Goal: Transaction & Acquisition: Book appointment/travel/reservation

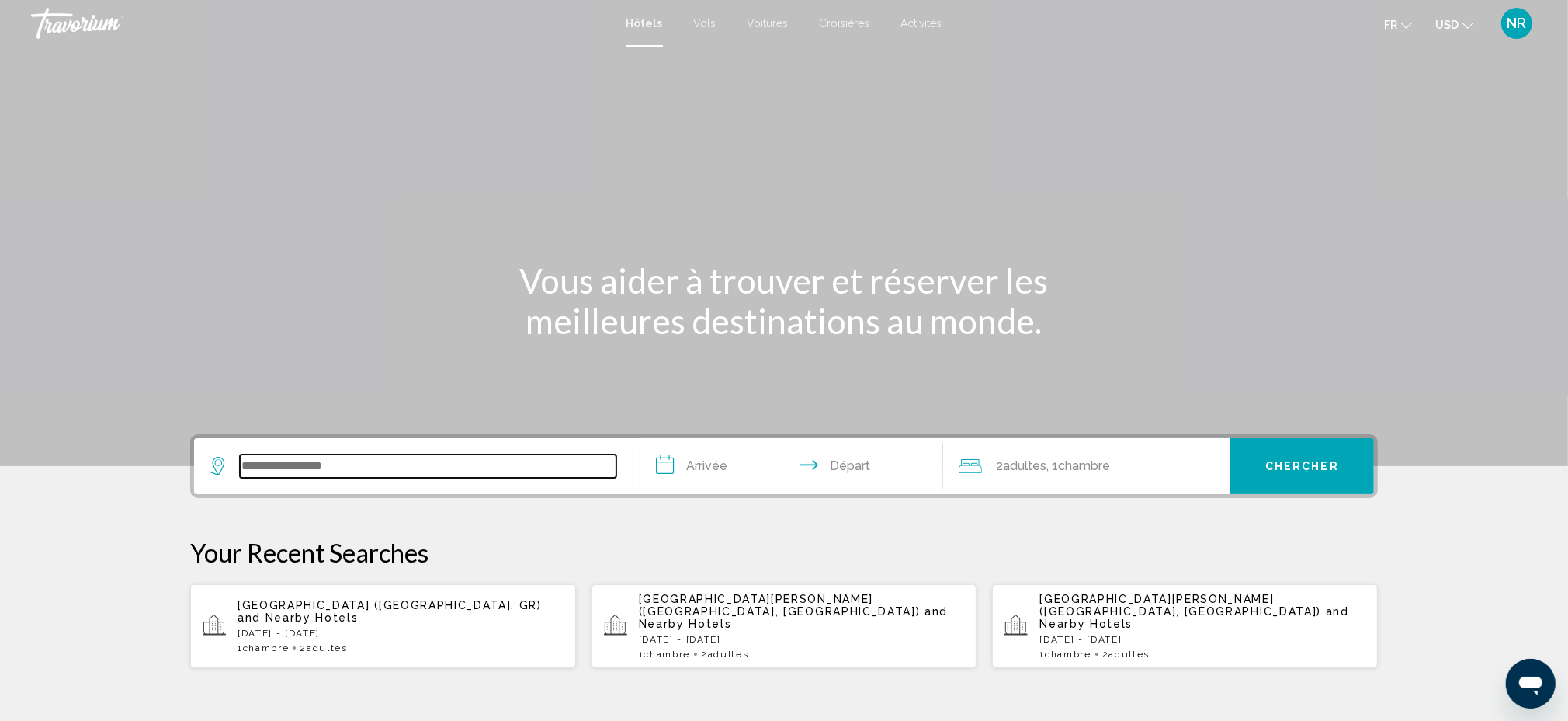
click at [530, 474] on input "Search widget" at bounding box center [428, 466] width 377 height 23
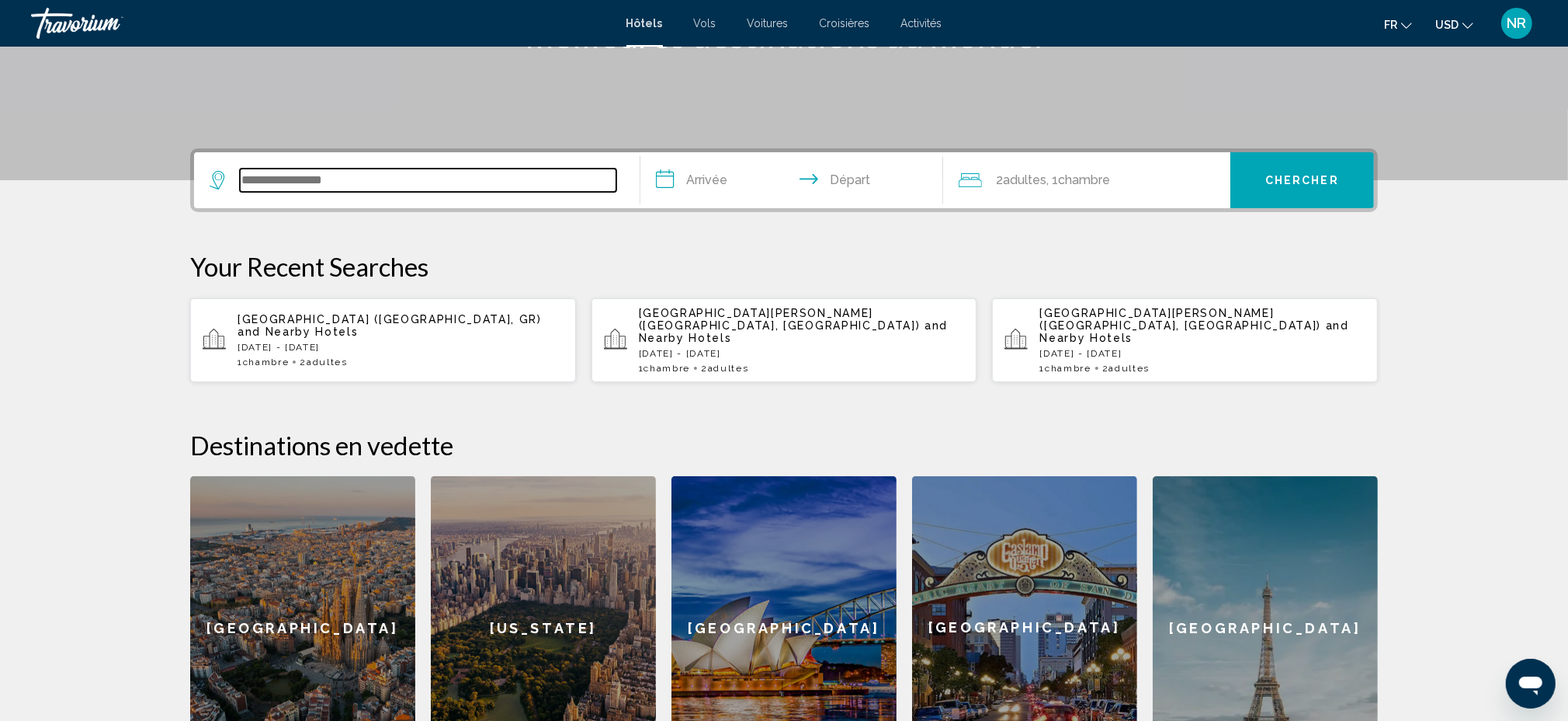
scroll to position [382, 0]
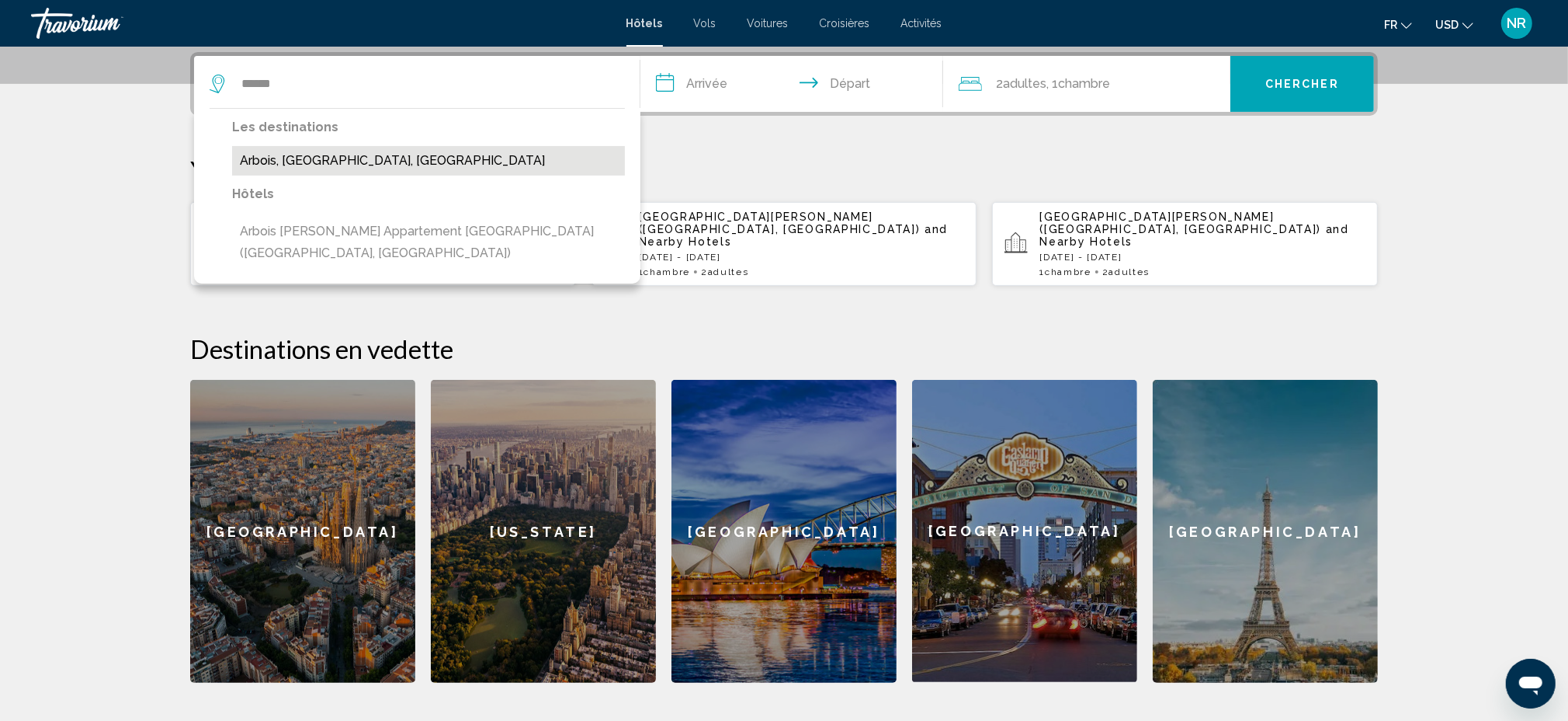
click at [334, 160] on button "Arbois, [GEOGRAPHIC_DATA], [GEOGRAPHIC_DATA]" at bounding box center [428, 161] width 393 height 30
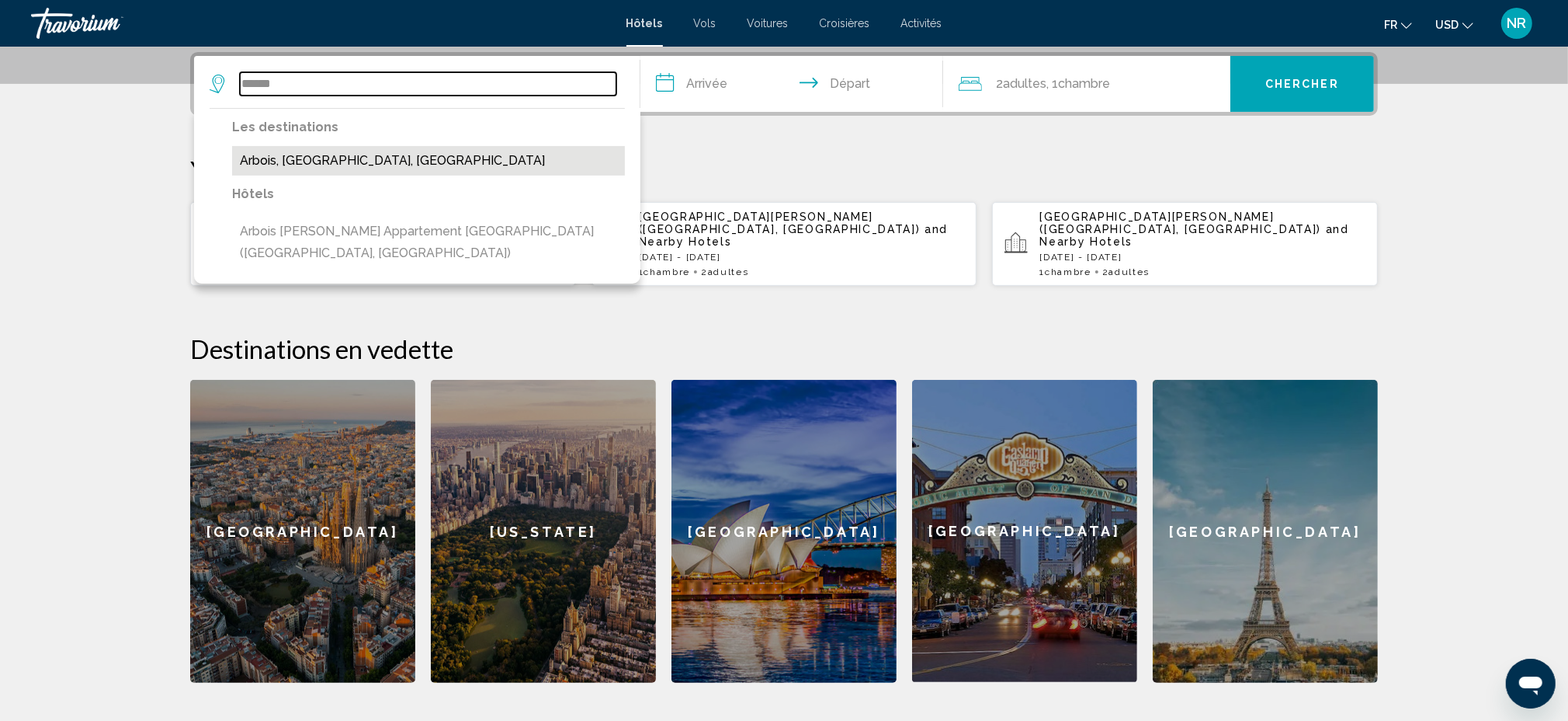
type input "**********"
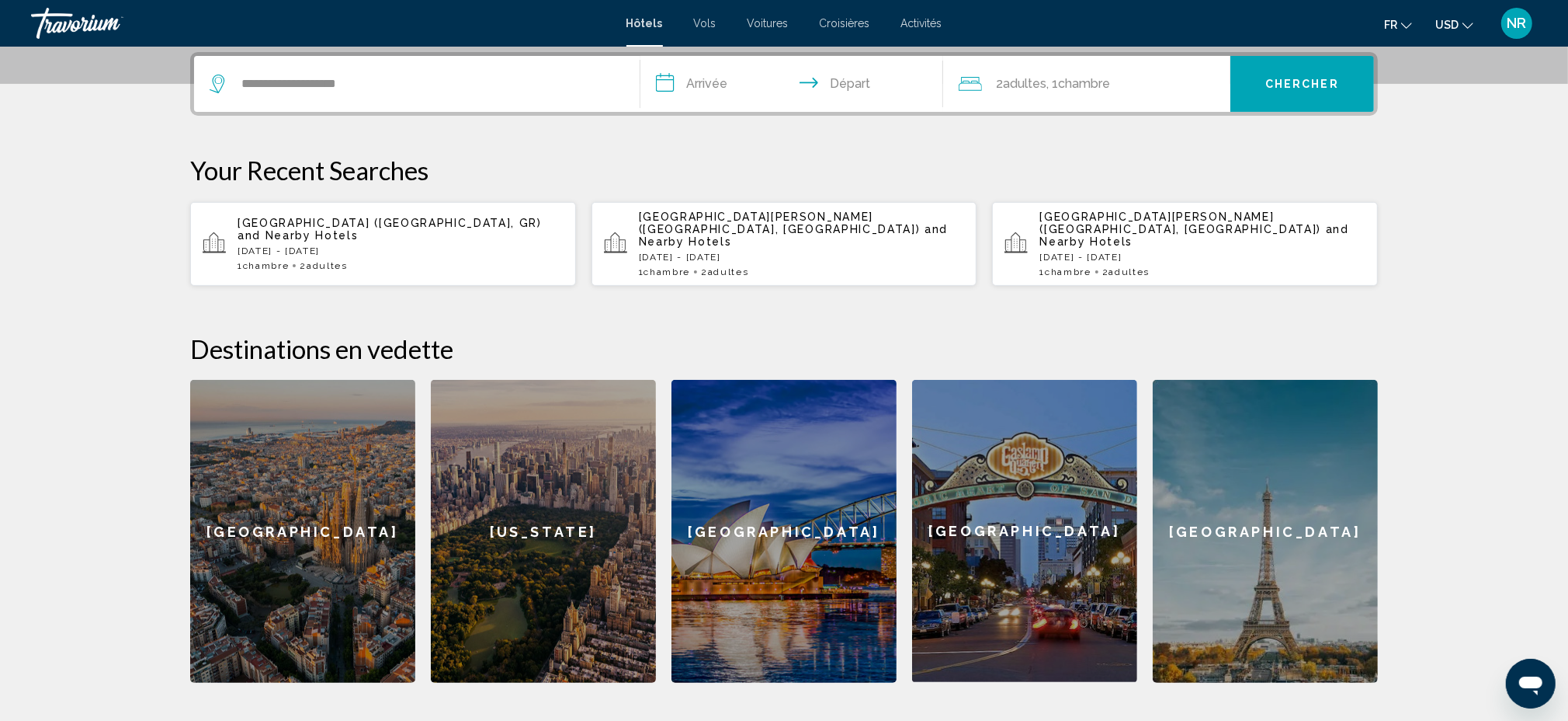
click at [714, 83] on input "**********" at bounding box center [795, 86] width 309 height 61
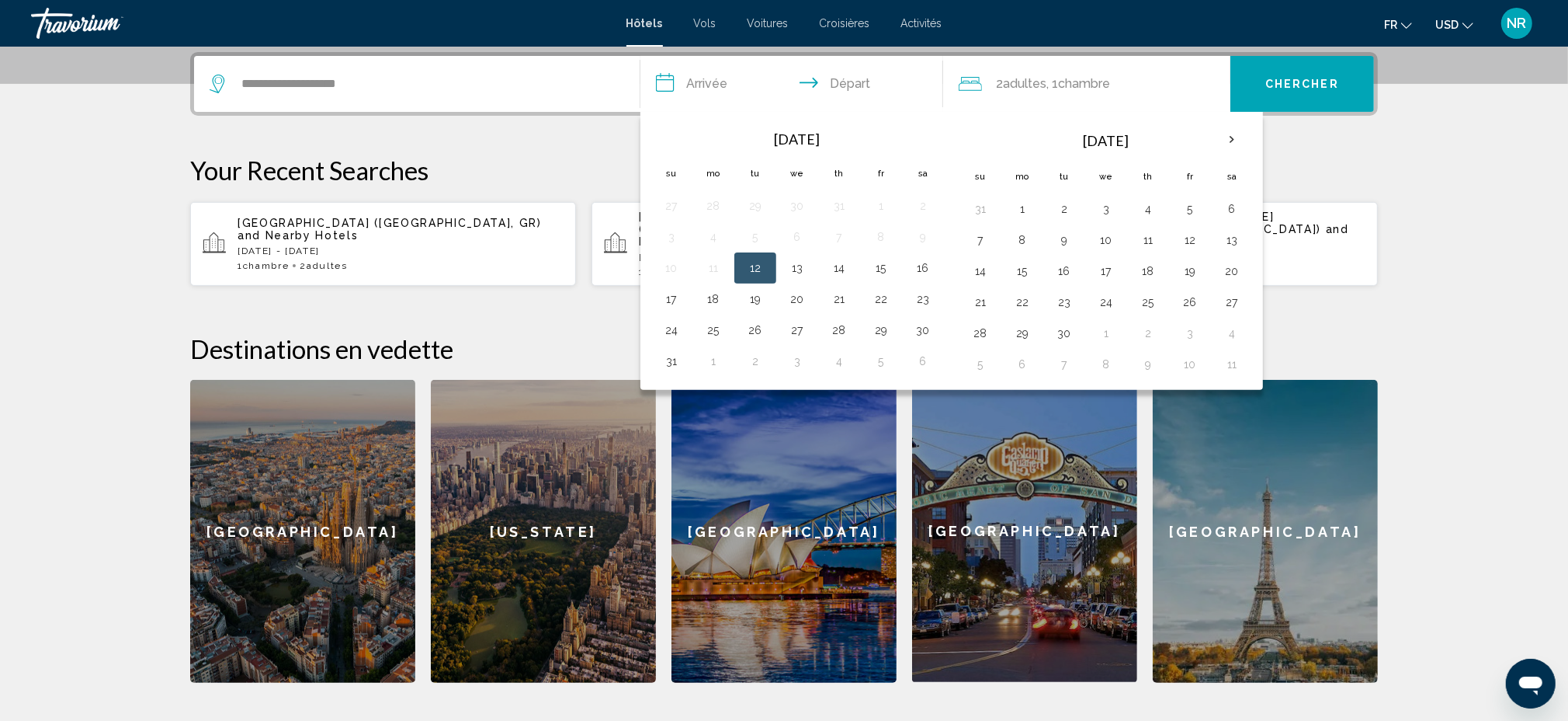
click at [749, 269] on button "12" at bounding box center [756, 268] width 25 height 22
click at [838, 265] on button "14" at bounding box center [839, 268] width 25 height 22
type input "**********"
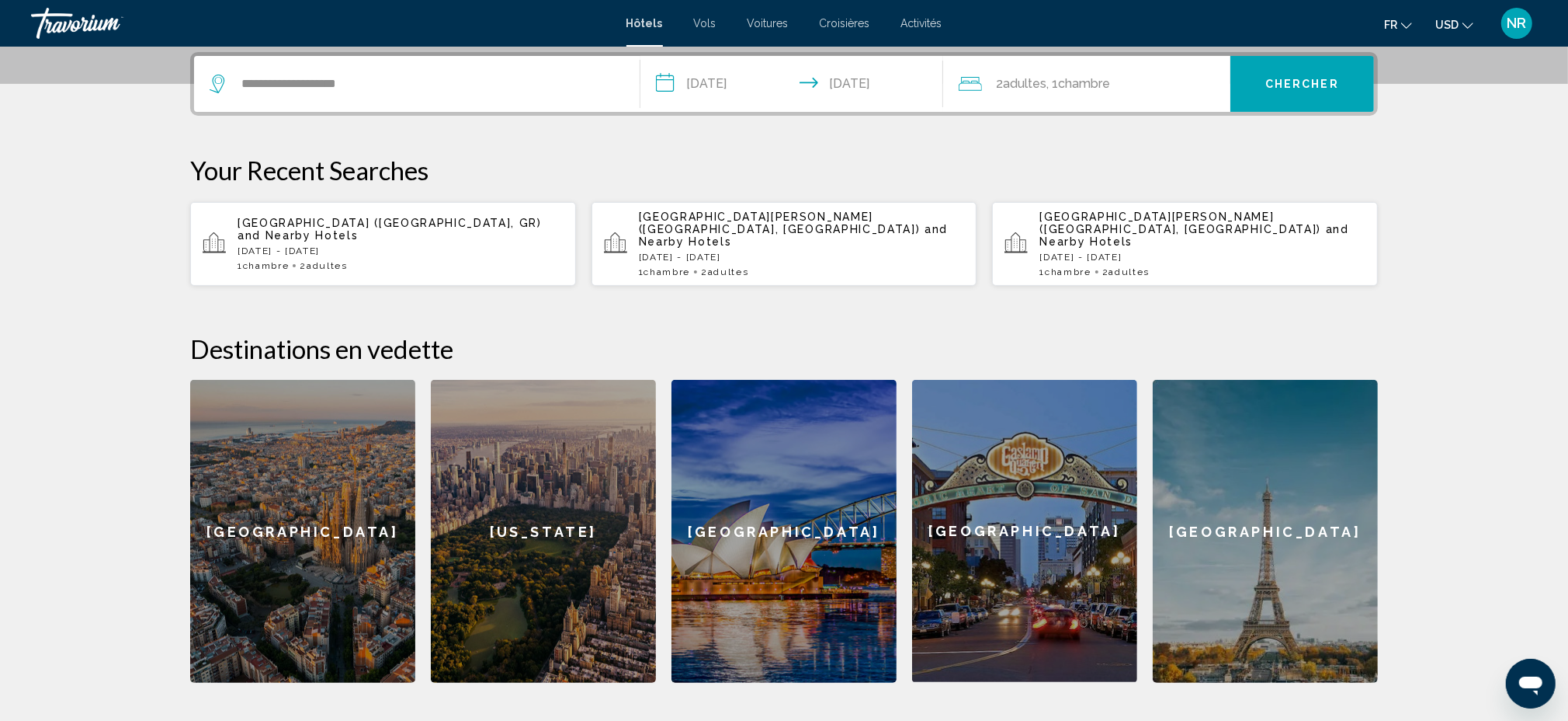
click at [1285, 79] on span "Chercher" at bounding box center [1302, 85] width 74 height 12
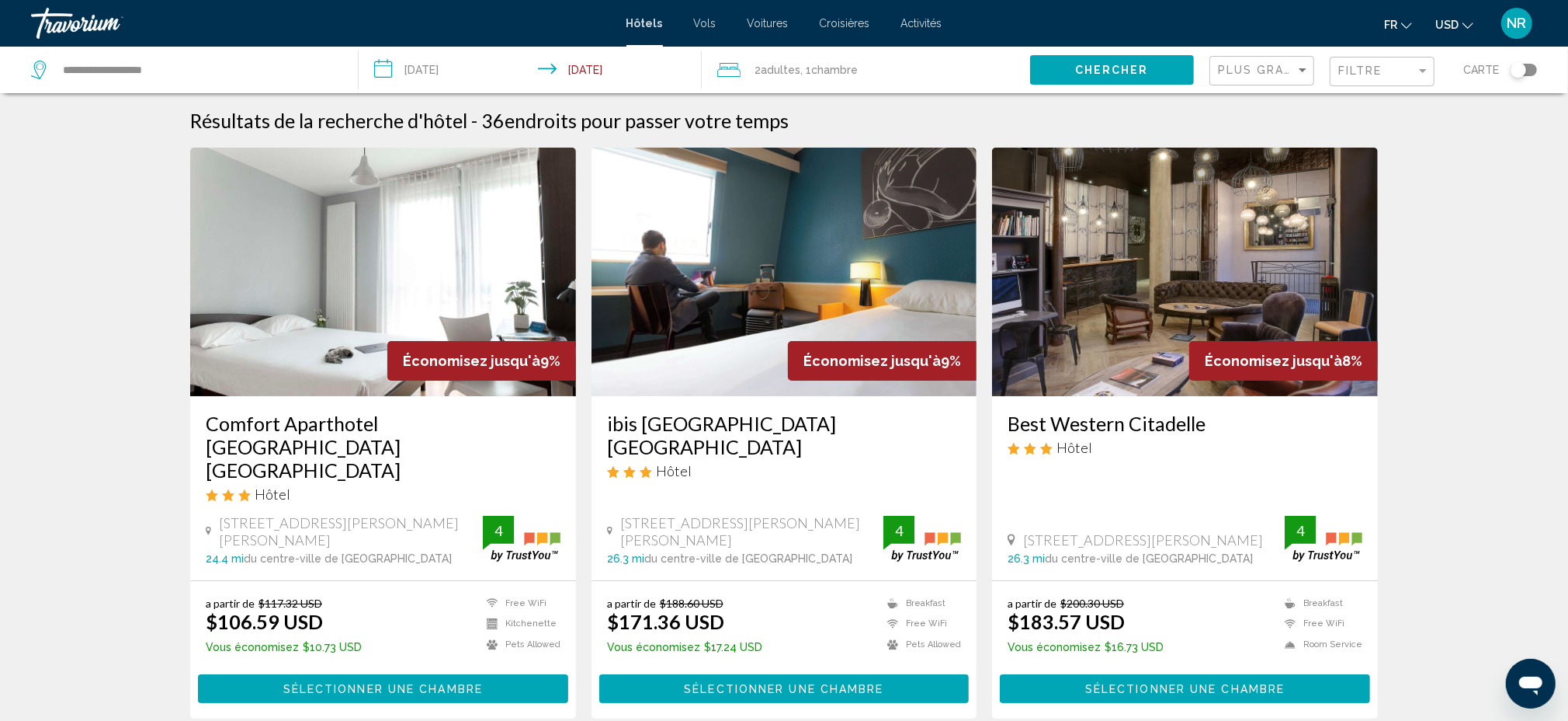
click at [1469, 26] on icon "Change currency" at bounding box center [1468, 26] width 11 height 6
click at [1442, 145] on button "EUR (€)" at bounding box center [1422, 143] width 79 height 20
click at [1399, 72] on div "Filtre" at bounding box center [1377, 71] width 78 height 12
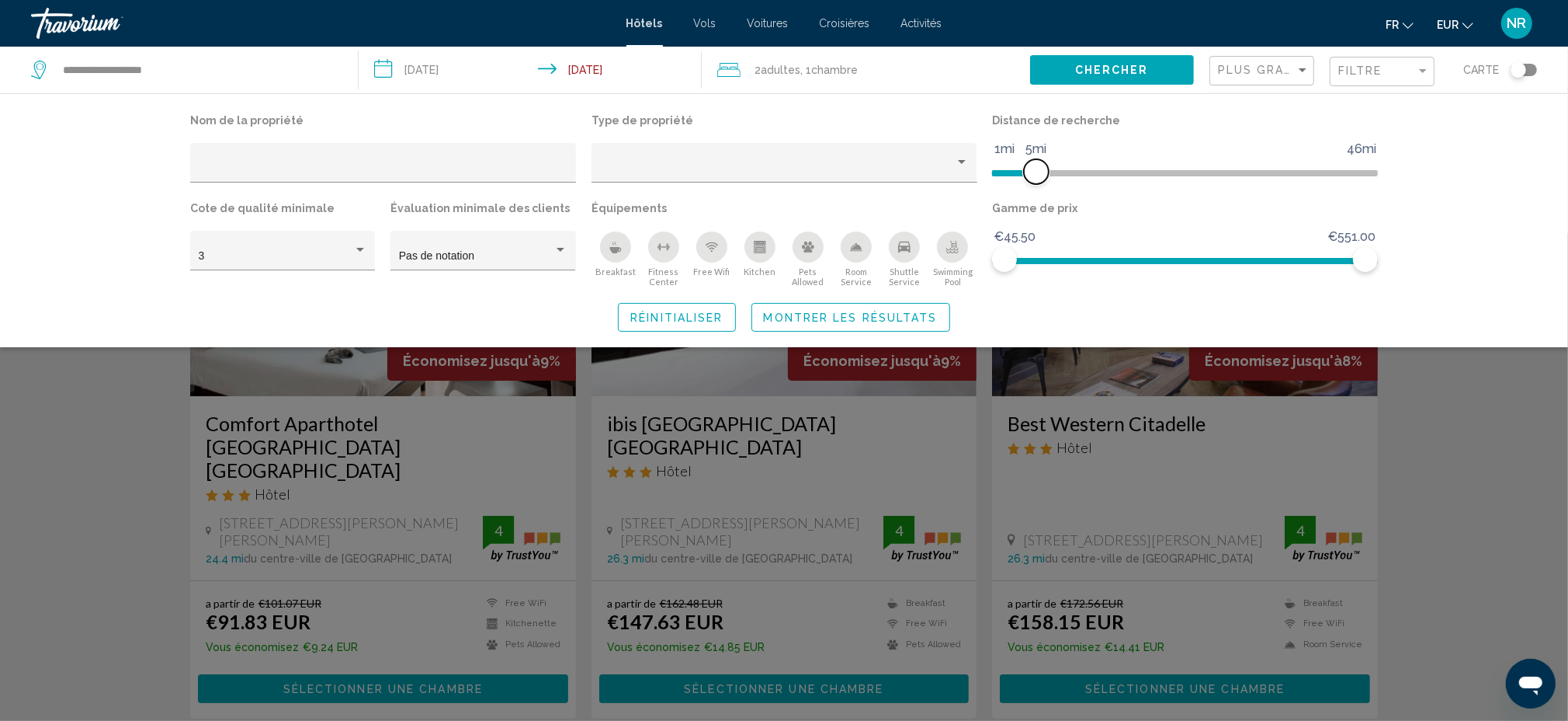
drag, startPoint x: 1240, startPoint y: 170, endPoint x: 1039, endPoint y: 171, distance: 201.0
click at [1039, 171] on span "Hotel Filters" at bounding box center [1037, 171] width 25 height 25
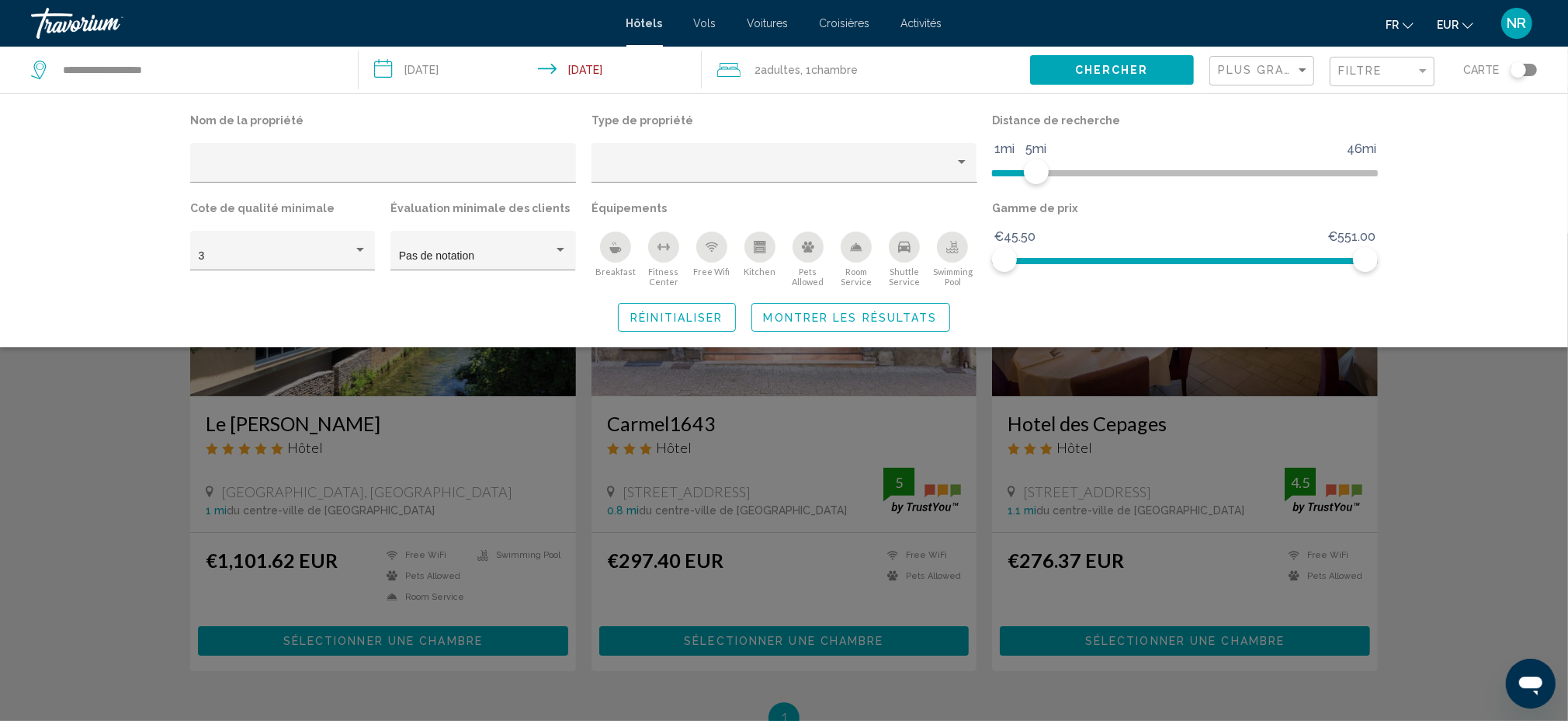
click at [826, 319] on span "Montrer les résultats" at bounding box center [851, 318] width 174 height 12
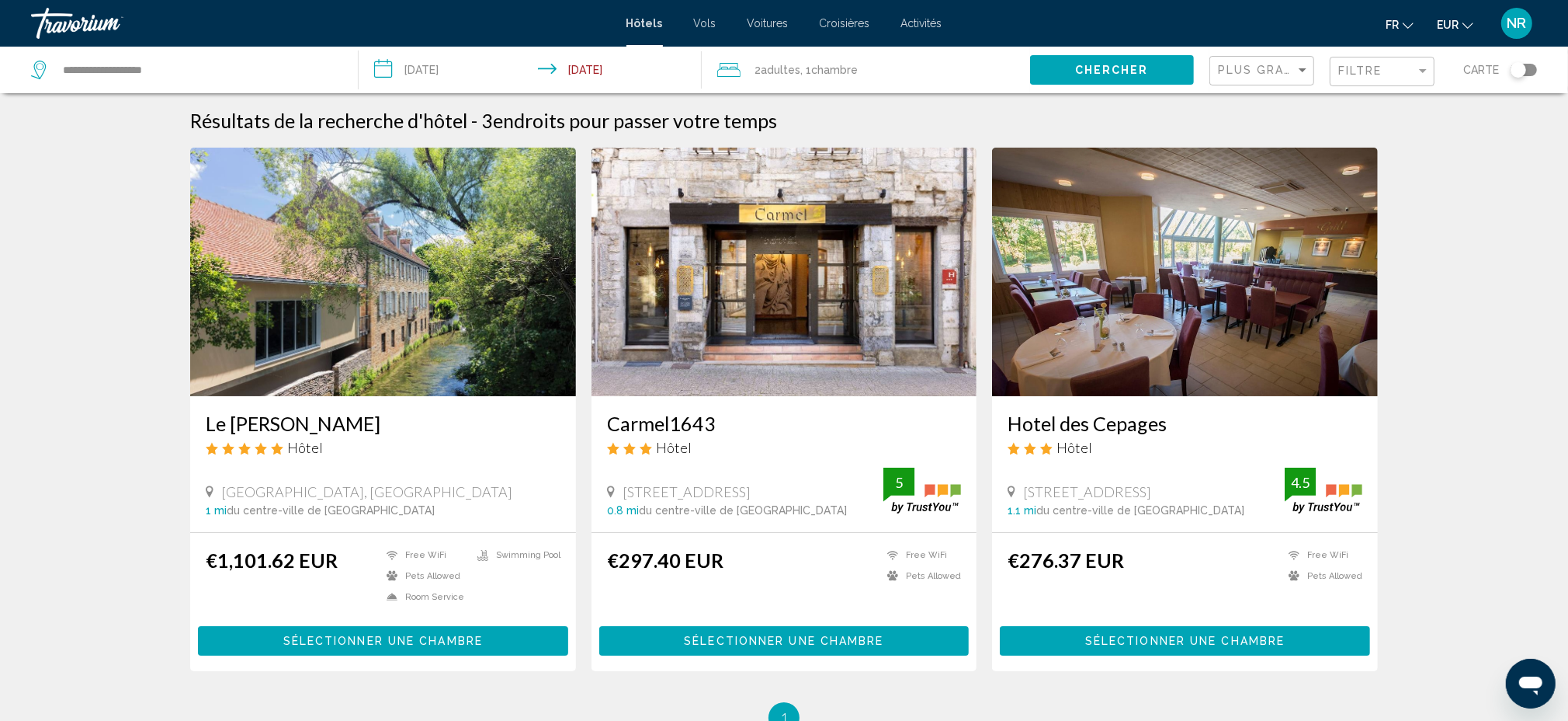
click at [451, 70] on input "**********" at bounding box center [533, 72] width 349 height 51
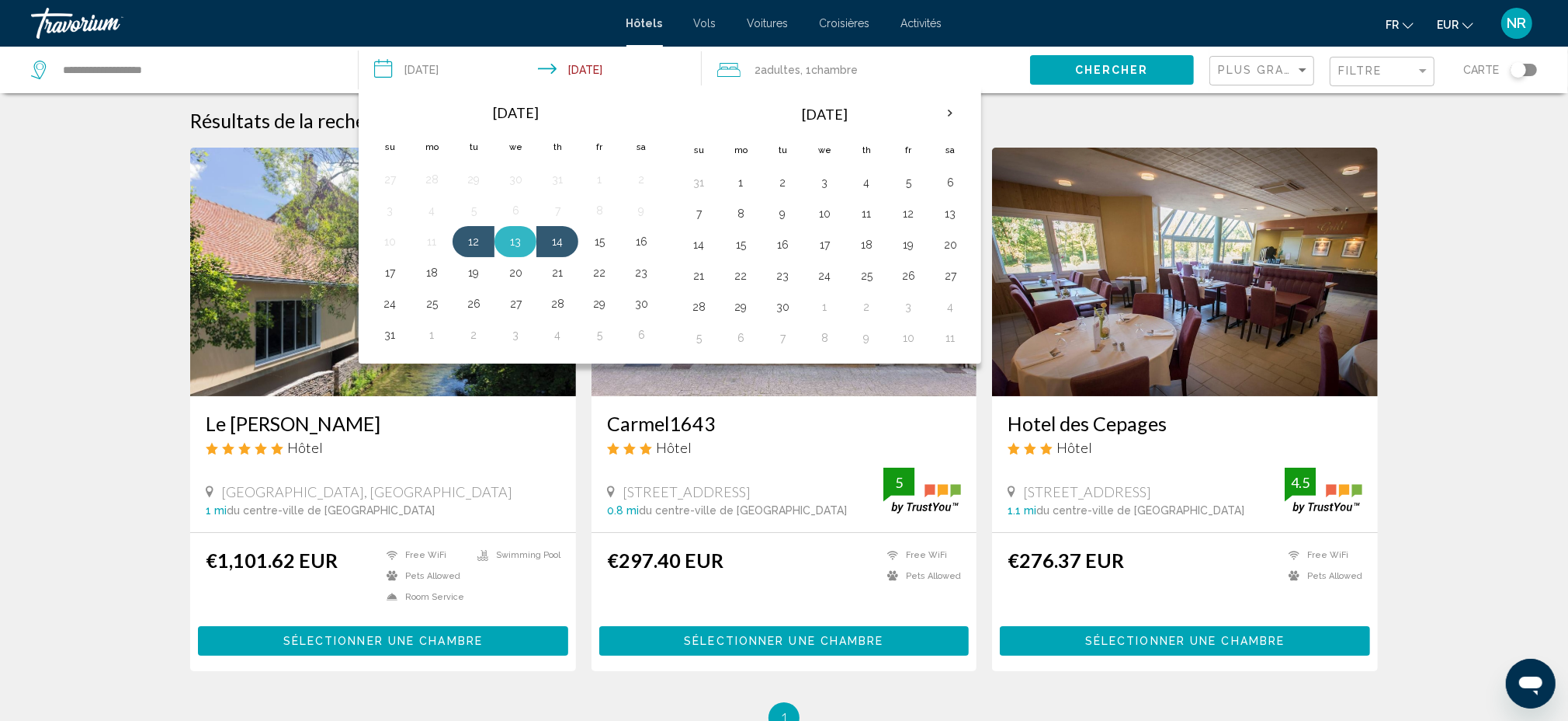
click at [517, 244] on button "13" at bounding box center [515, 241] width 25 height 22
click at [605, 245] on button "15" at bounding box center [599, 241] width 25 height 22
type input "**********"
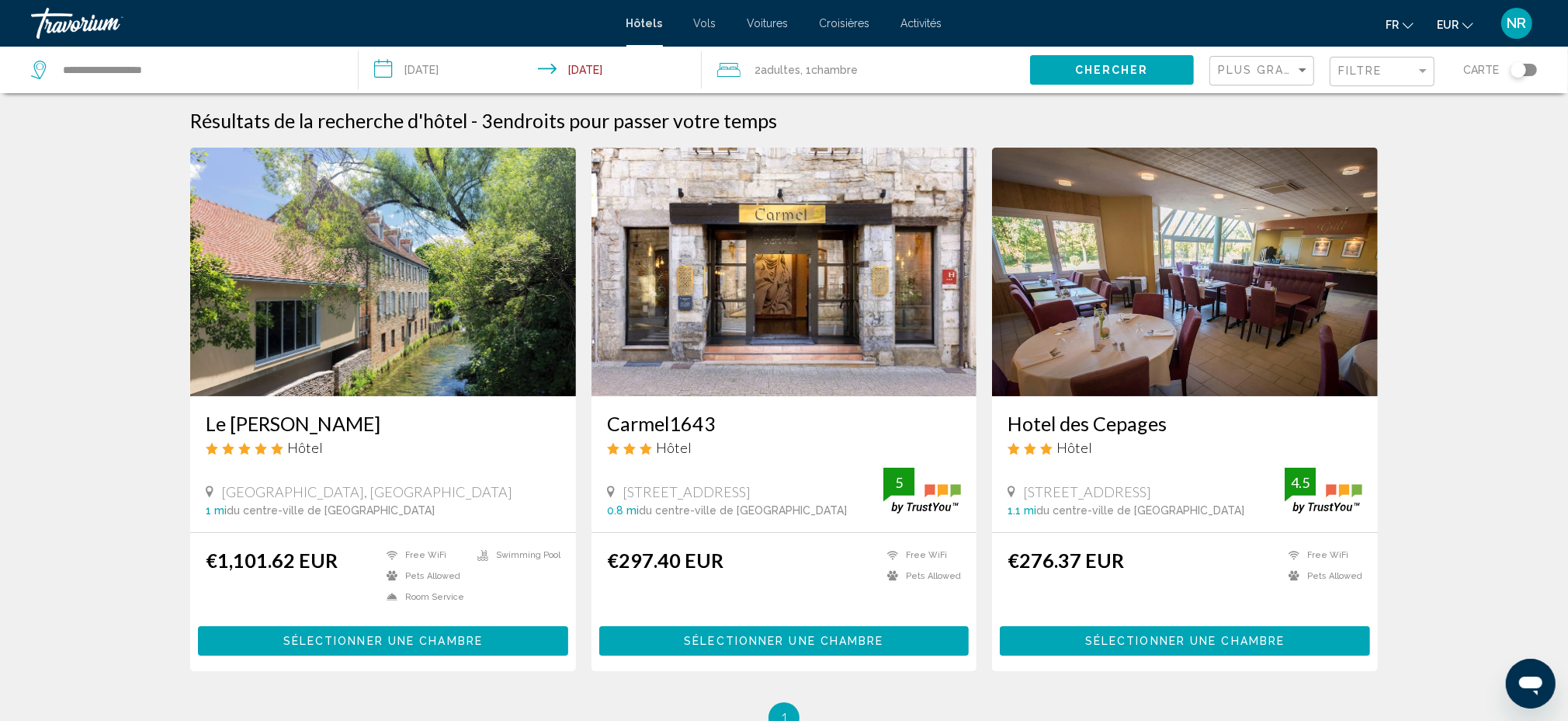
click at [1156, 62] on button "Chercher" at bounding box center [1112, 69] width 163 height 29
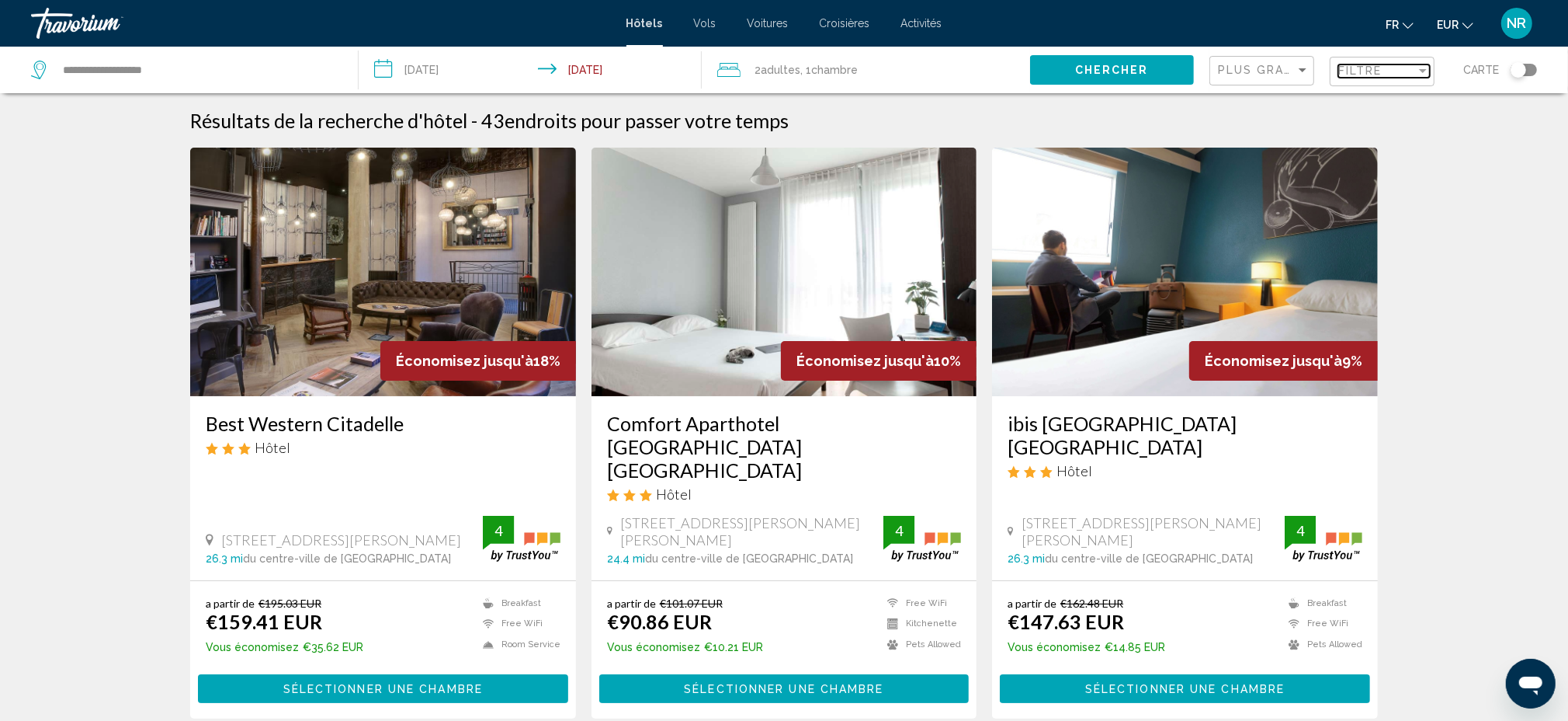
click at [1369, 76] on span "Filtre" at bounding box center [1360, 71] width 44 height 12
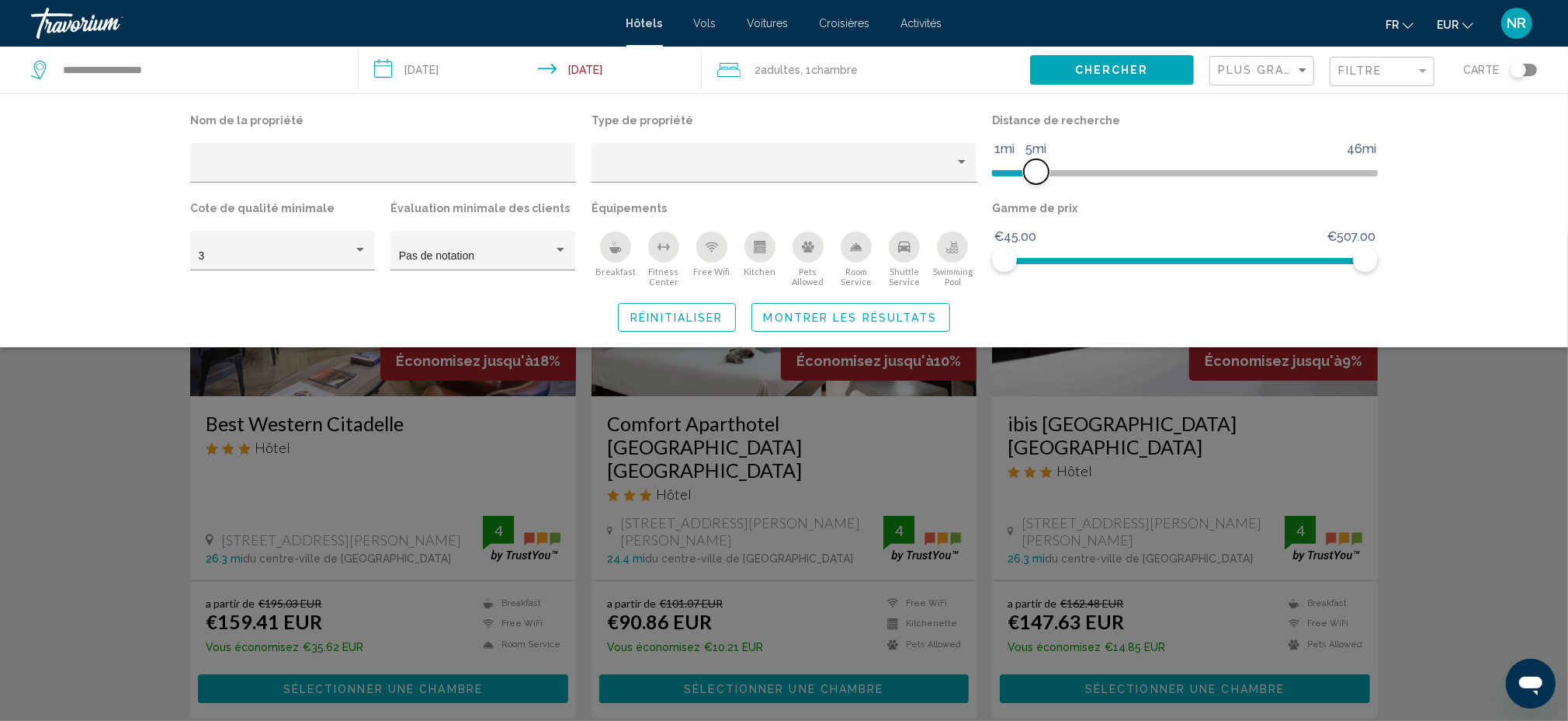
drag, startPoint x: 1233, startPoint y: 174, endPoint x: 1037, endPoint y: 178, distance: 196.0
click at [1037, 178] on span "Hotel Filters" at bounding box center [1037, 171] width 25 height 25
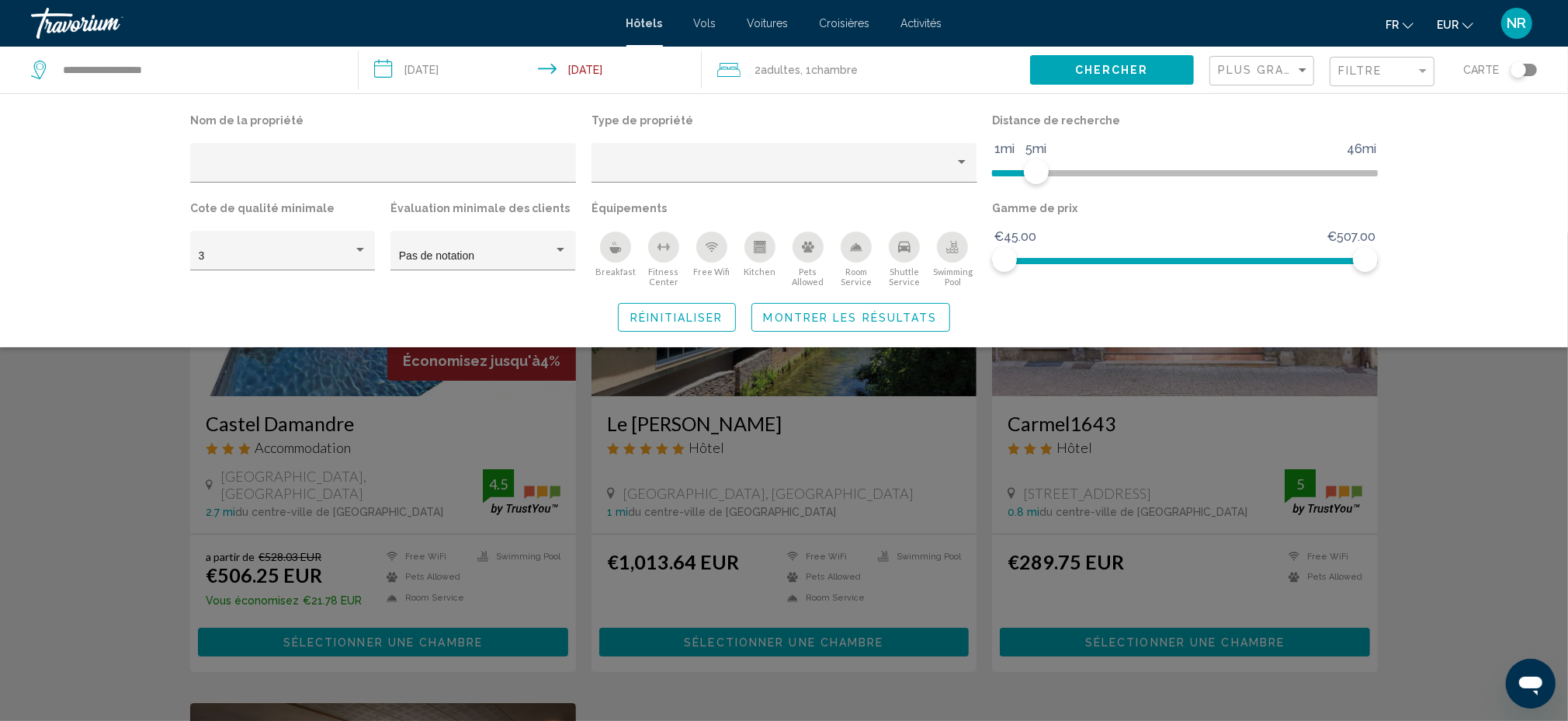
click at [1524, 448] on div "Search widget" at bounding box center [784, 477] width 1568 height 487
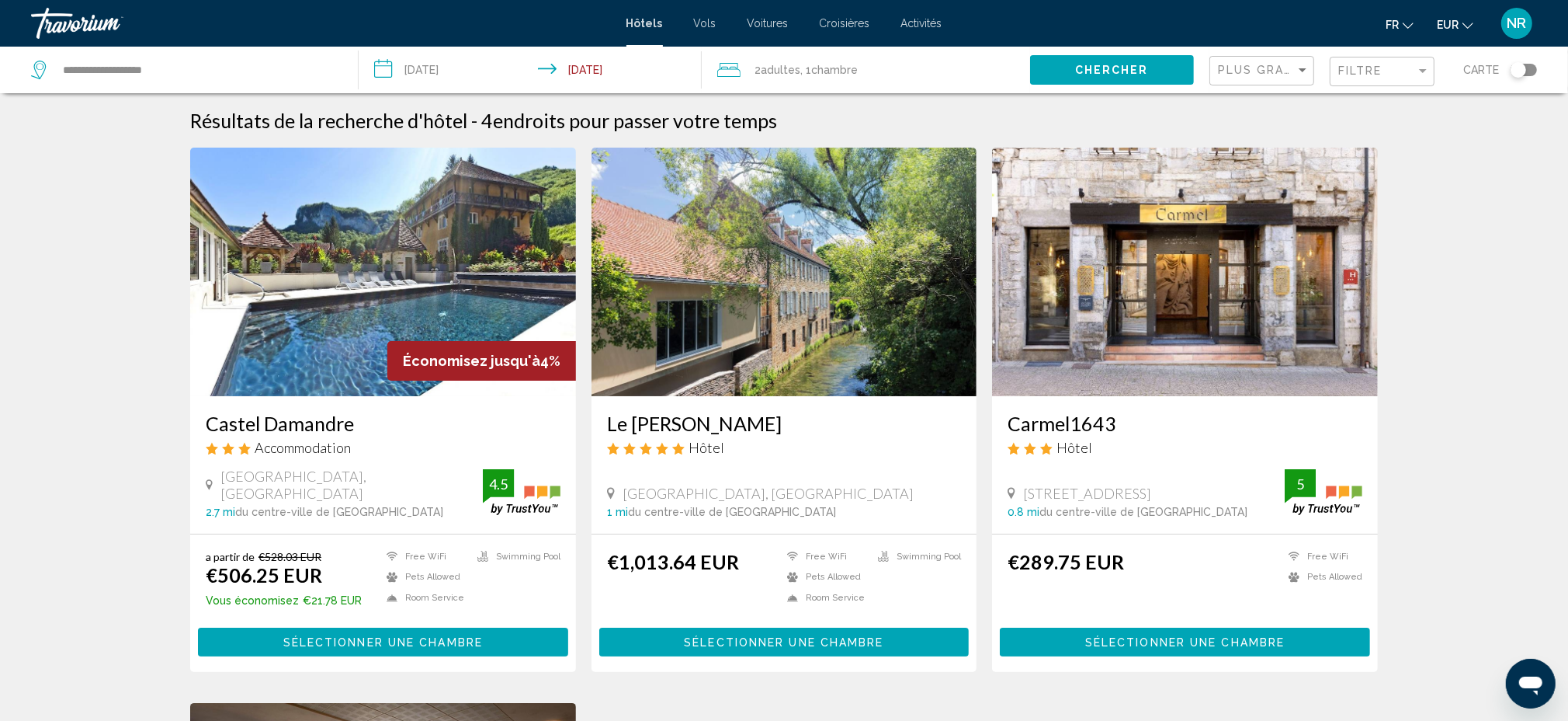
click at [326, 418] on h3 "Castel Damandre" at bounding box center [383, 424] width 355 height 23
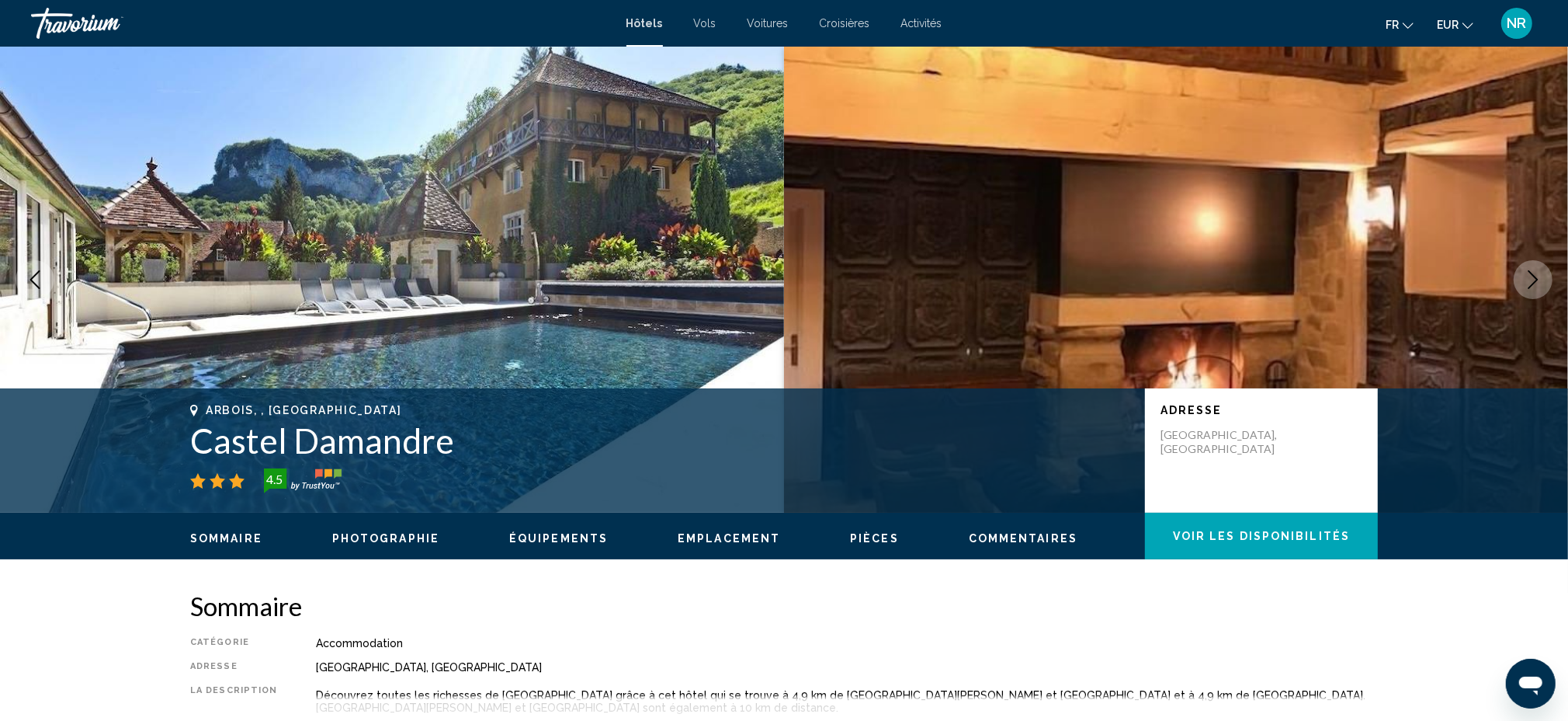
click at [1538, 287] on icon "Next image" at bounding box center [1533, 280] width 19 height 19
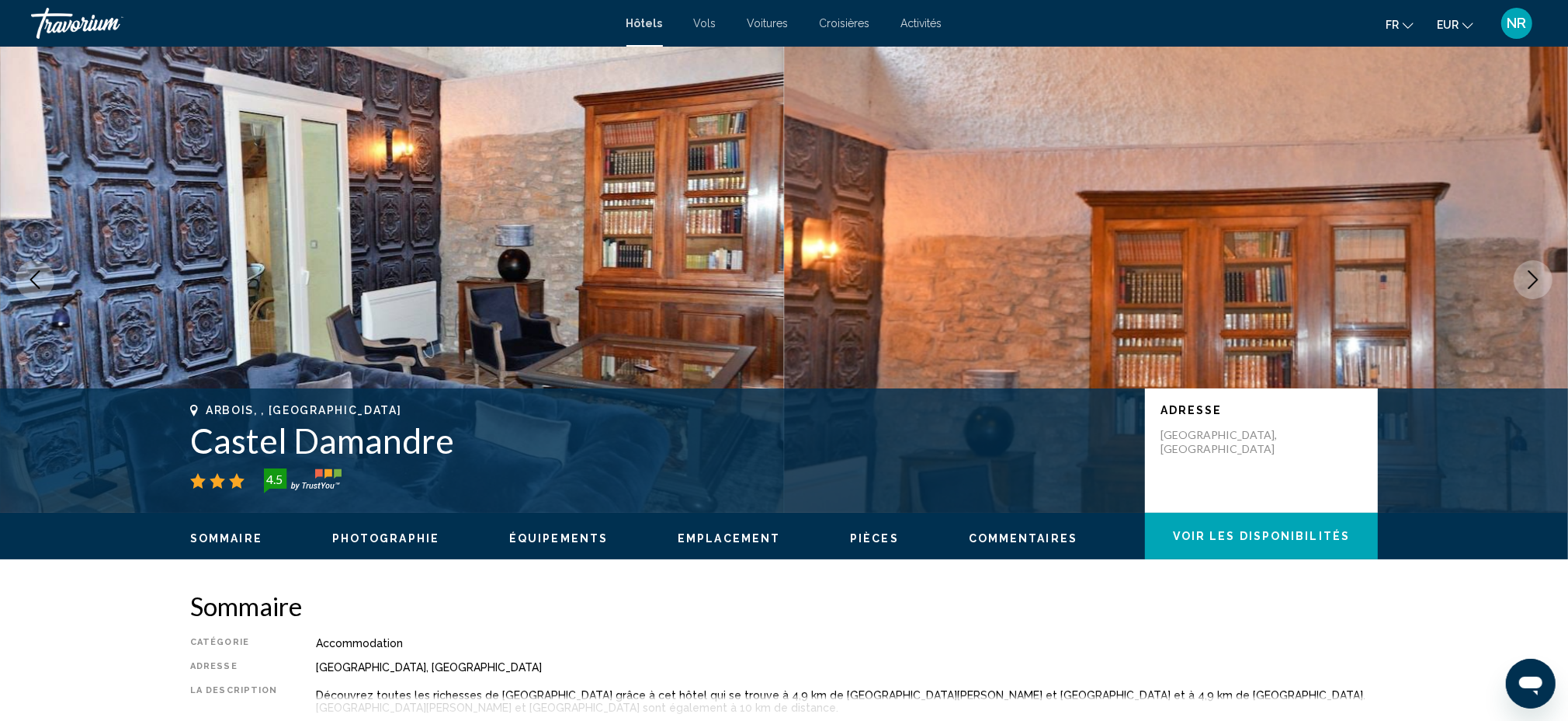
click at [1538, 287] on icon "Next image" at bounding box center [1533, 280] width 19 height 19
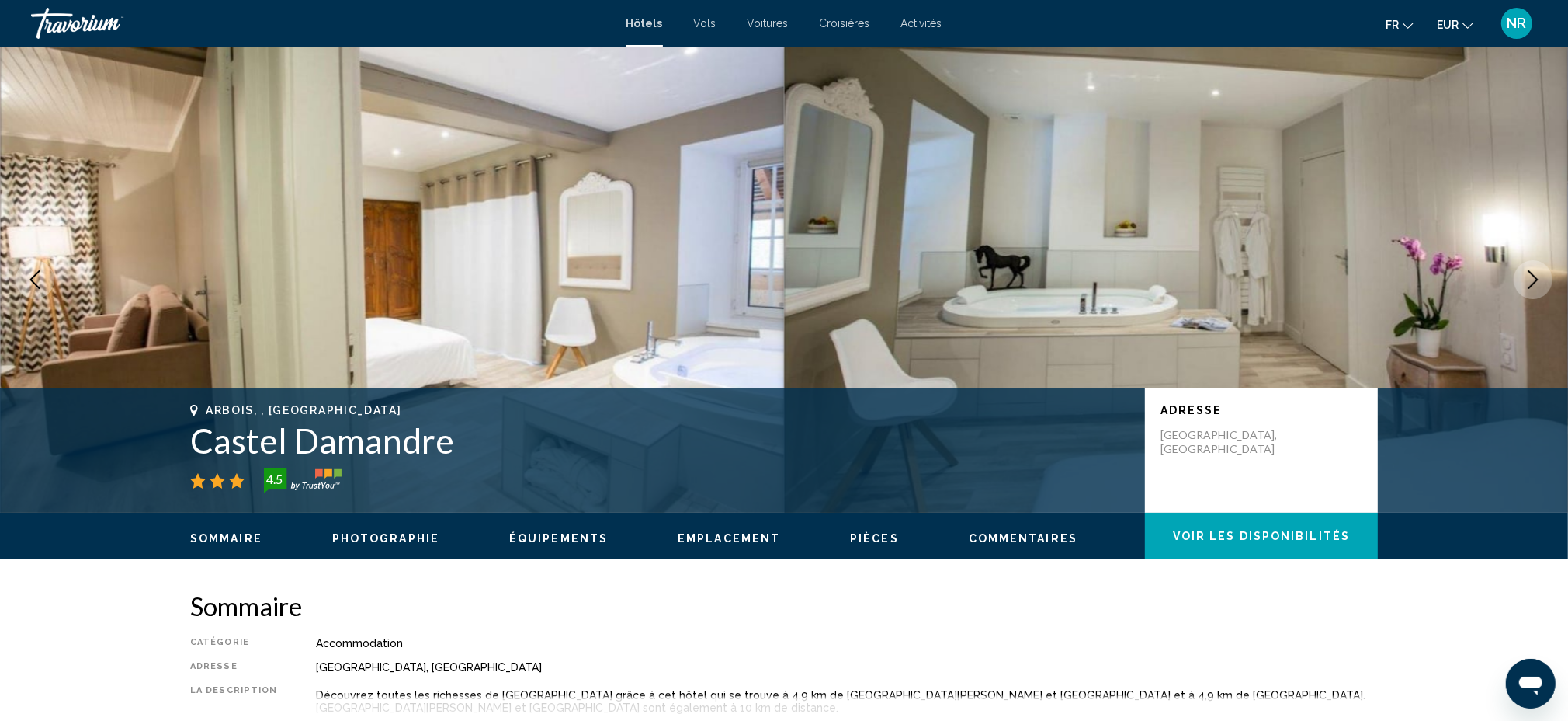
click at [1538, 287] on icon "Next image" at bounding box center [1533, 280] width 19 height 19
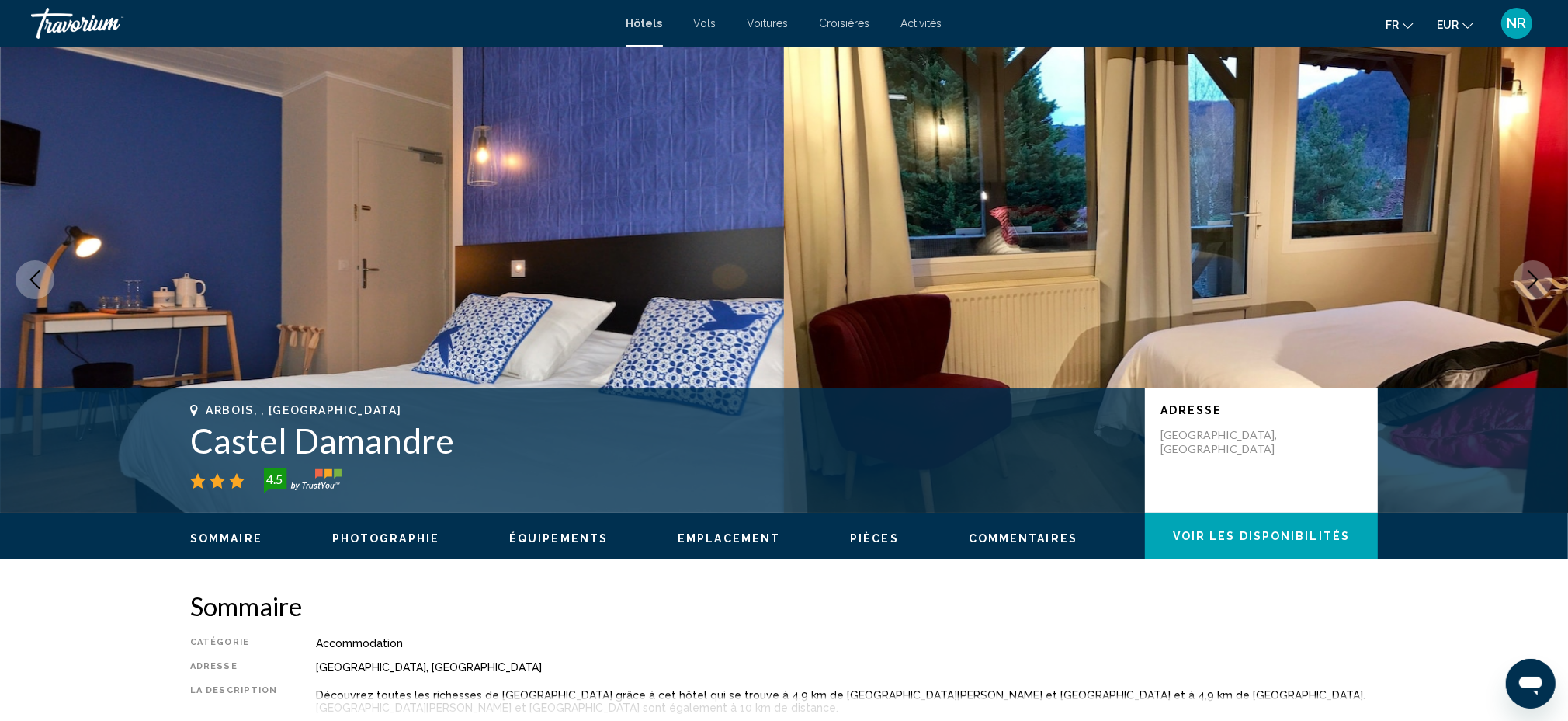
click at [1538, 287] on icon "Next image" at bounding box center [1533, 280] width 19 height 19
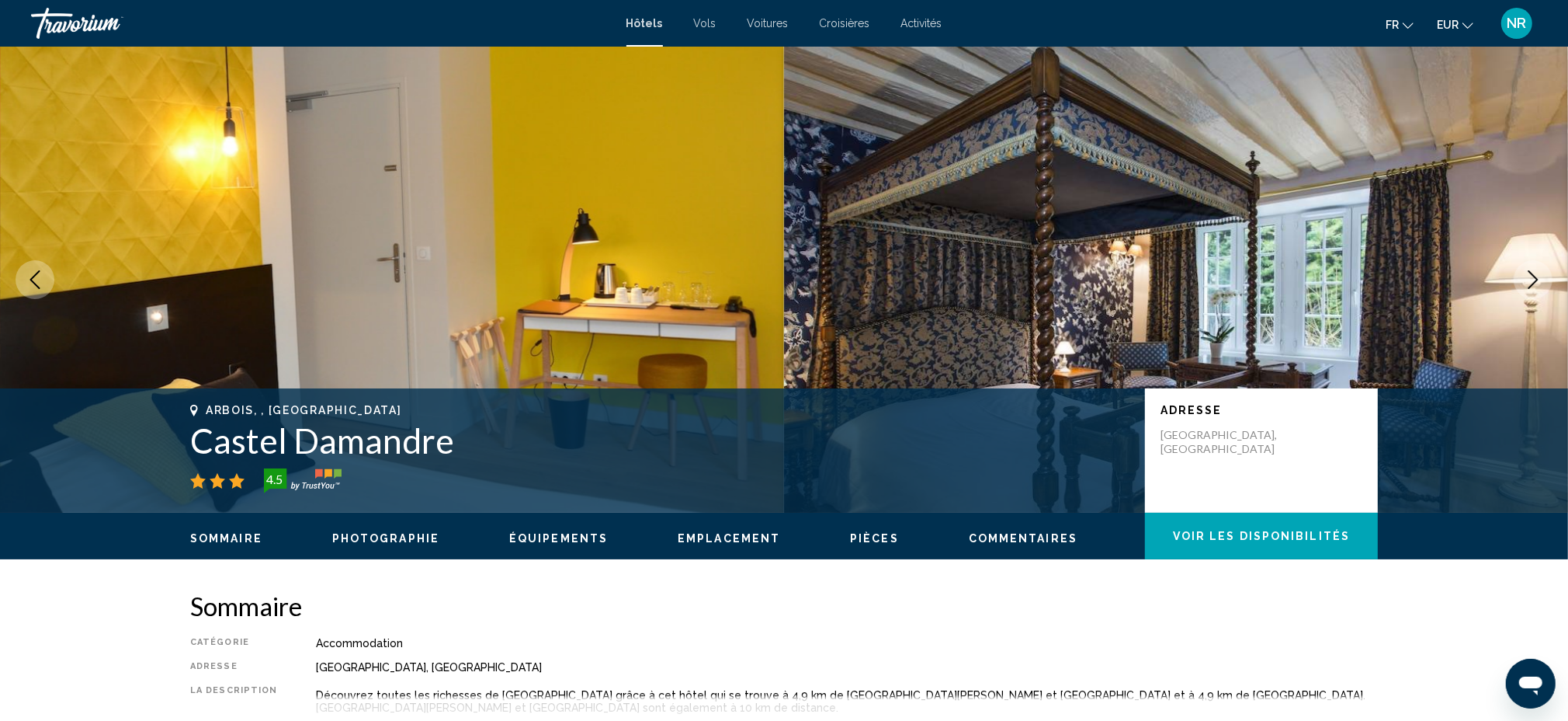
click at [1532, 274] on icon "Next image" at bounding box center [1533, 280] width 10 height 19
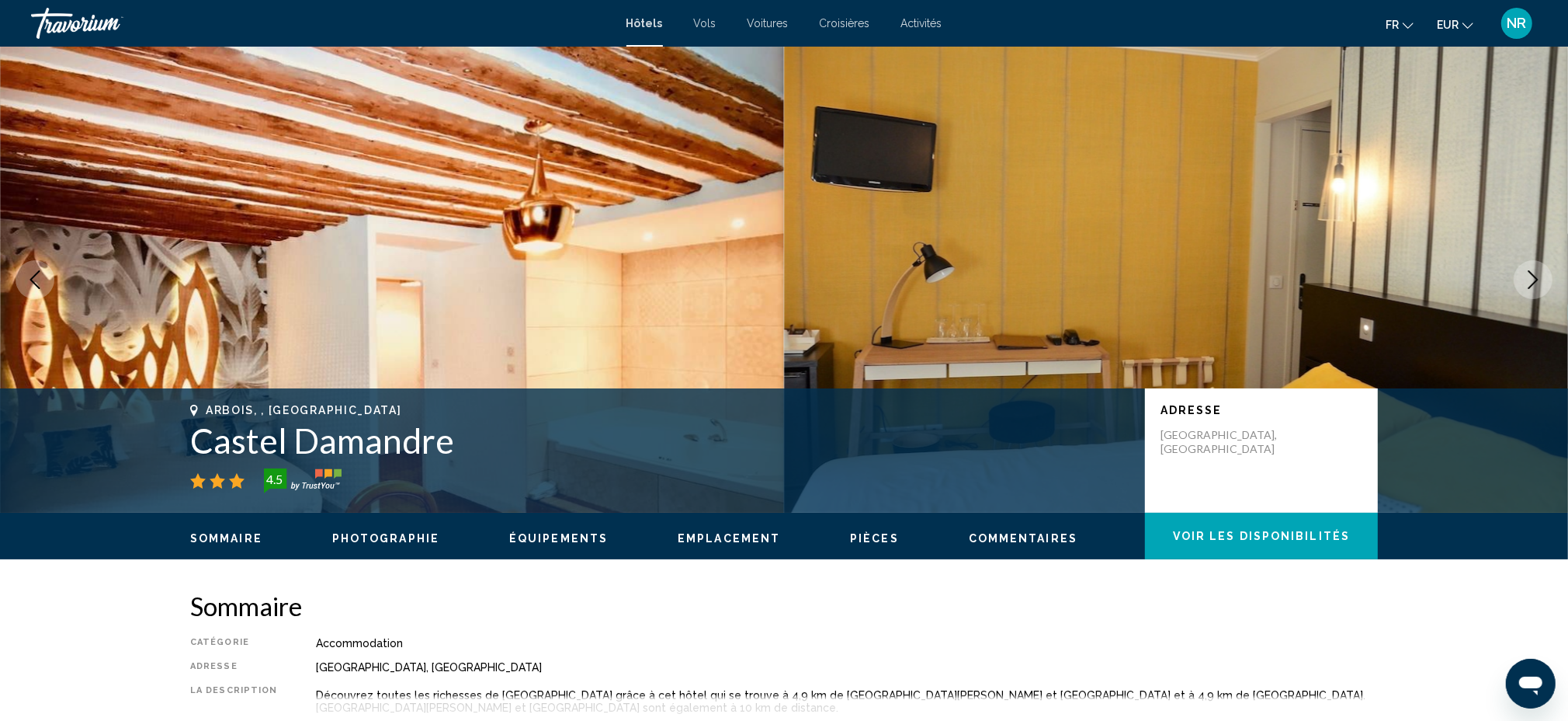
click at [1528, 276] on icon "Next image" at bounding box center [1533, 280] width 19 height 19
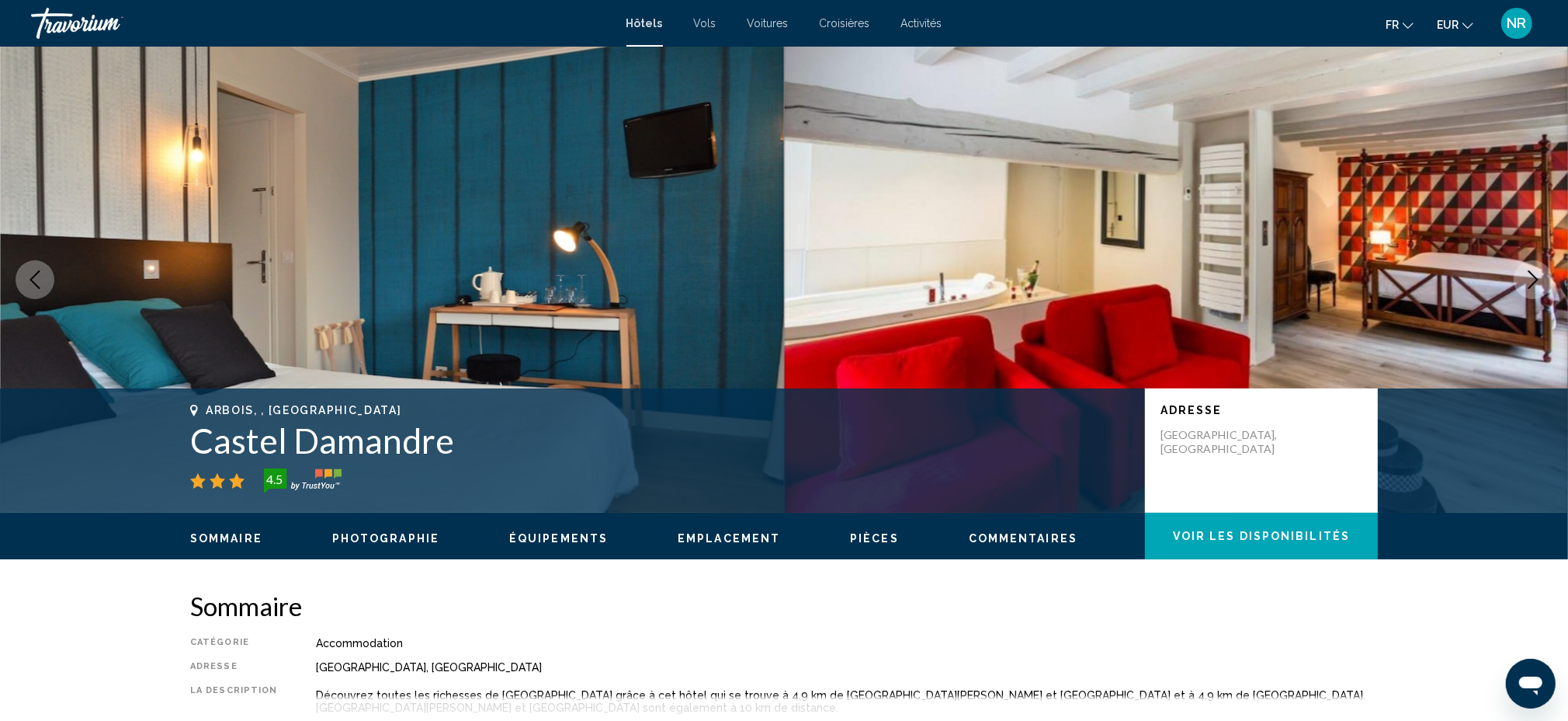
click at [1528, 276] on icon "Next image" at bounding box center [1533, 280] width 19 height 19
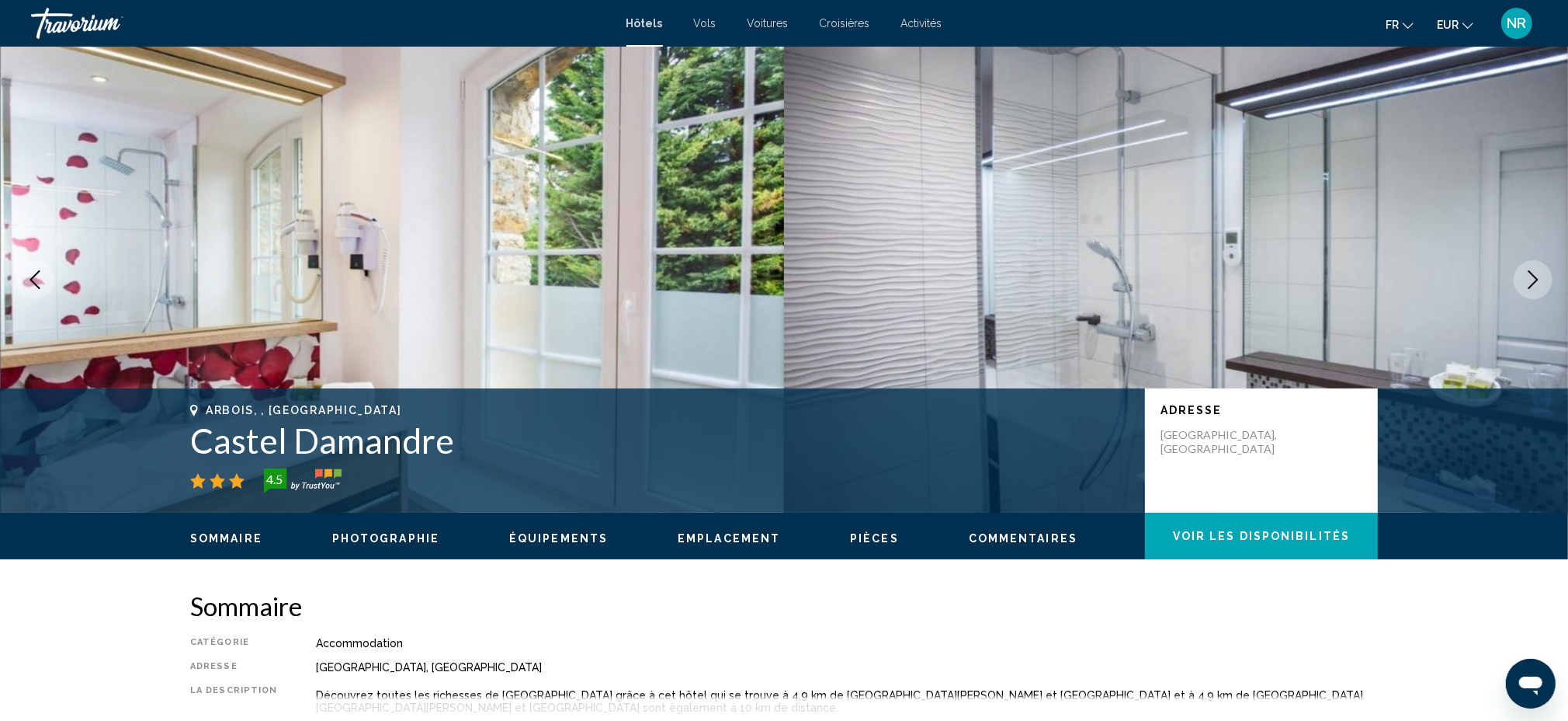
click at [1528, 276] on icon "Next image" at bounding box center [1533, 280] width 19 height 19
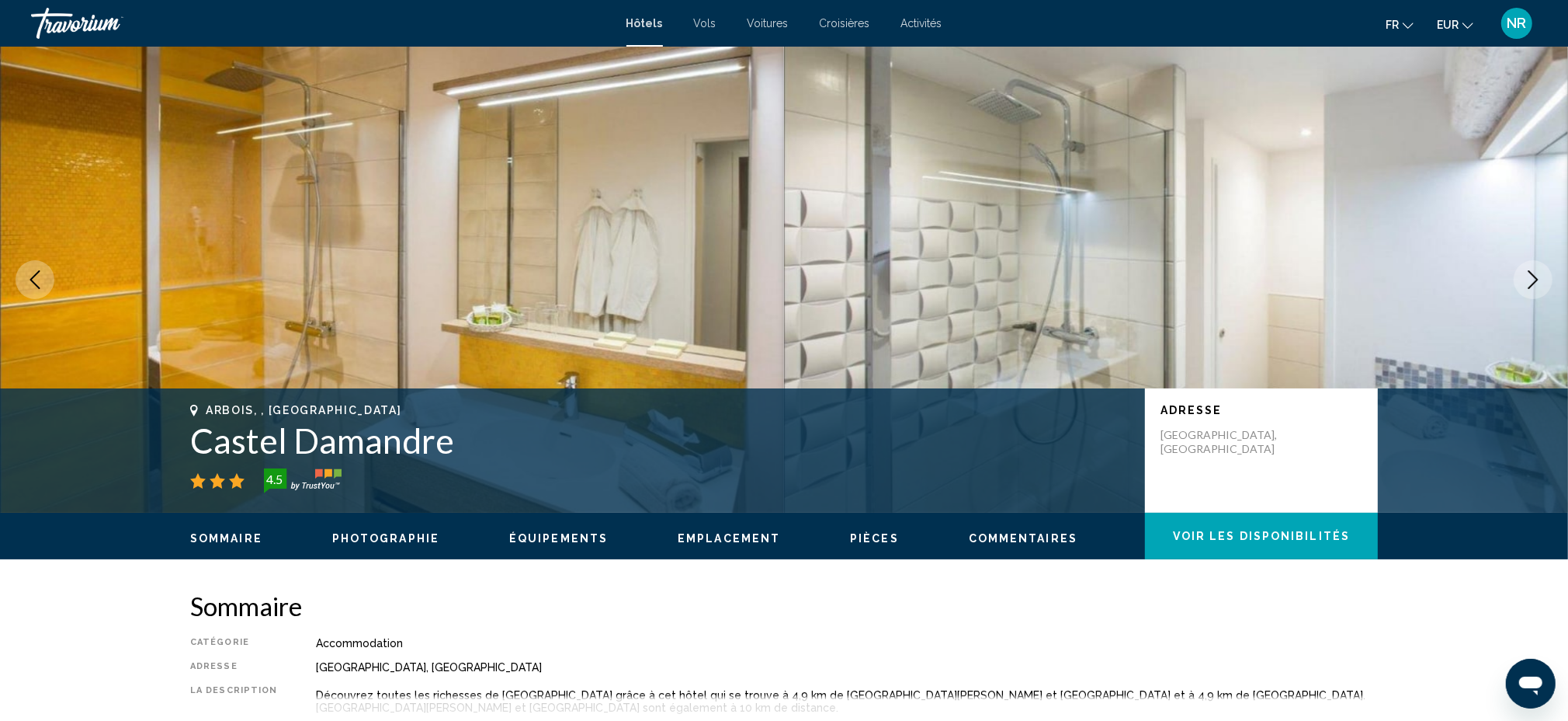
click at [1528, 276] on icon "Next image" at bounding box center [1533, 280] width 19 height 19
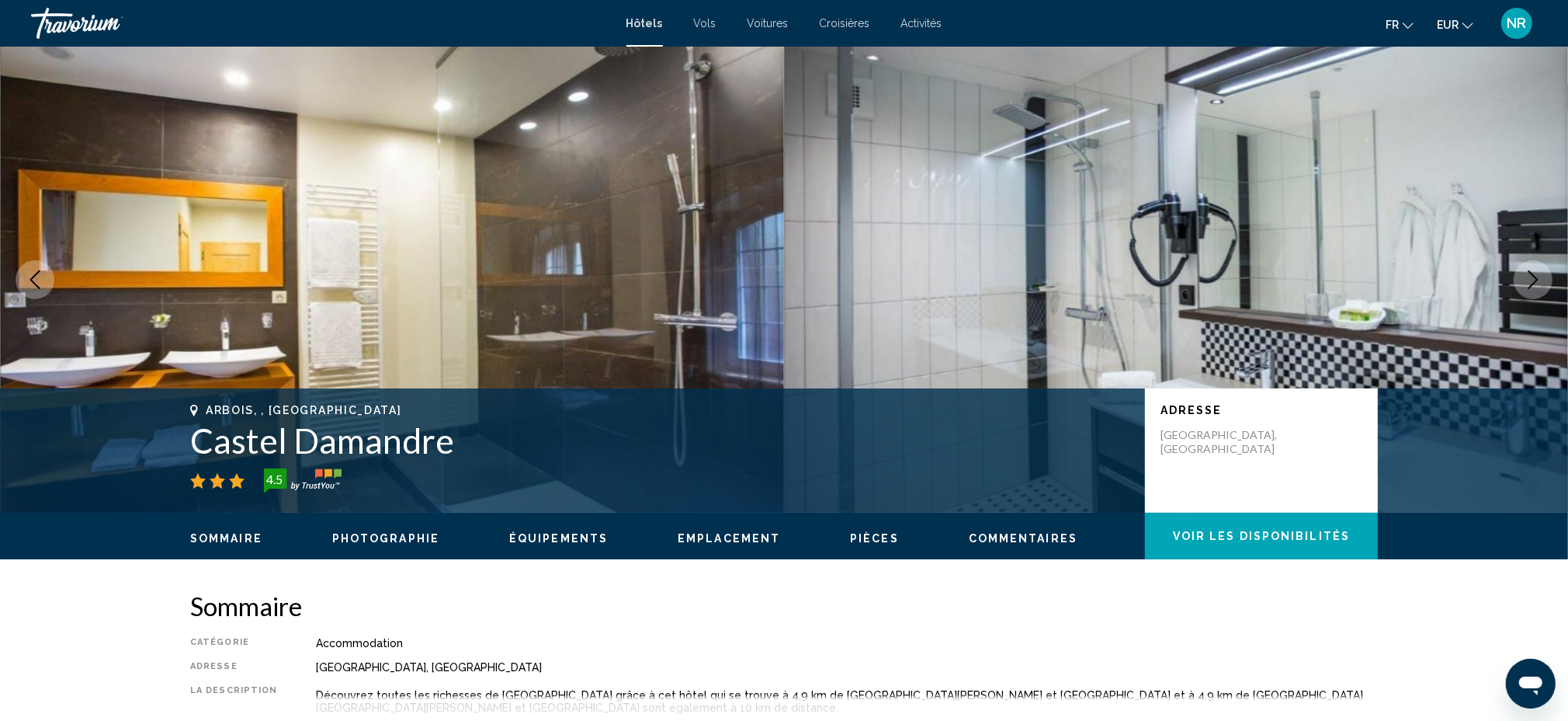
click at [1528, 276] on icon "Next image" at bounding box center [1533, 280] width 19 height 19
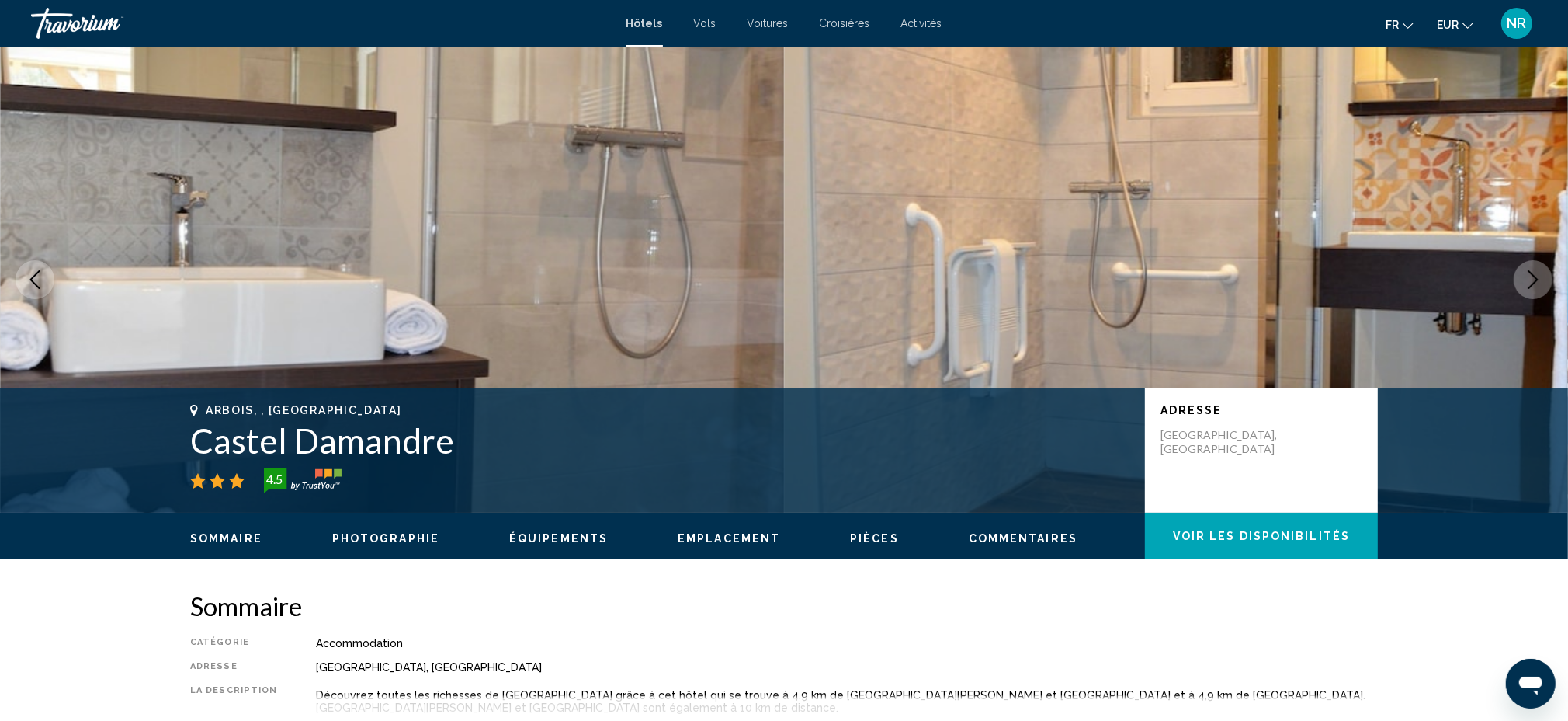
click at [1528, 276] on icon "Next image" at bounding box center [1533, 280] width 19 height 19
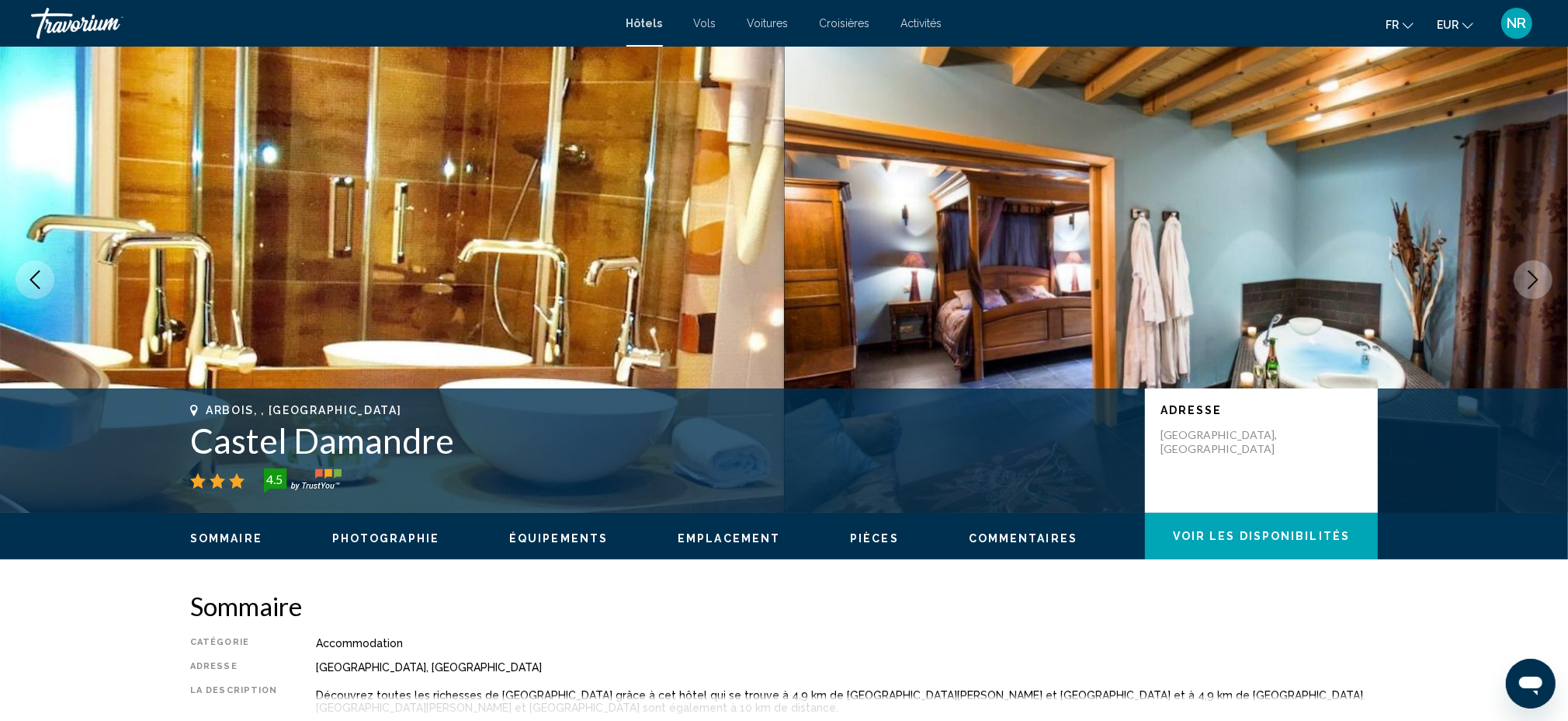
click at [1528, 276] on icon "Next image" at bounding box center [1533, 280] width 19 height 19
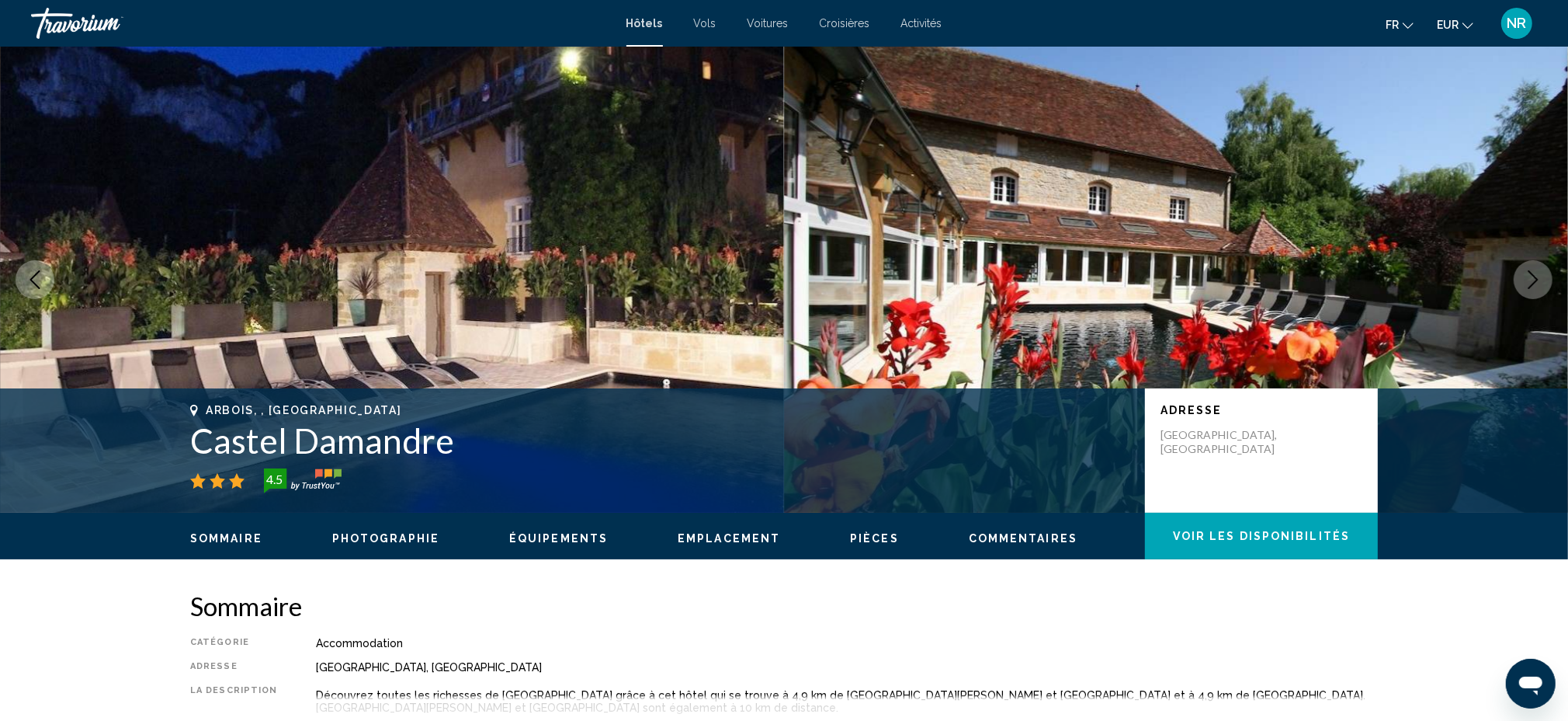
click at [1528, 276] on icon "Next image" at bounding box center [1533, 280] width 19 height 19
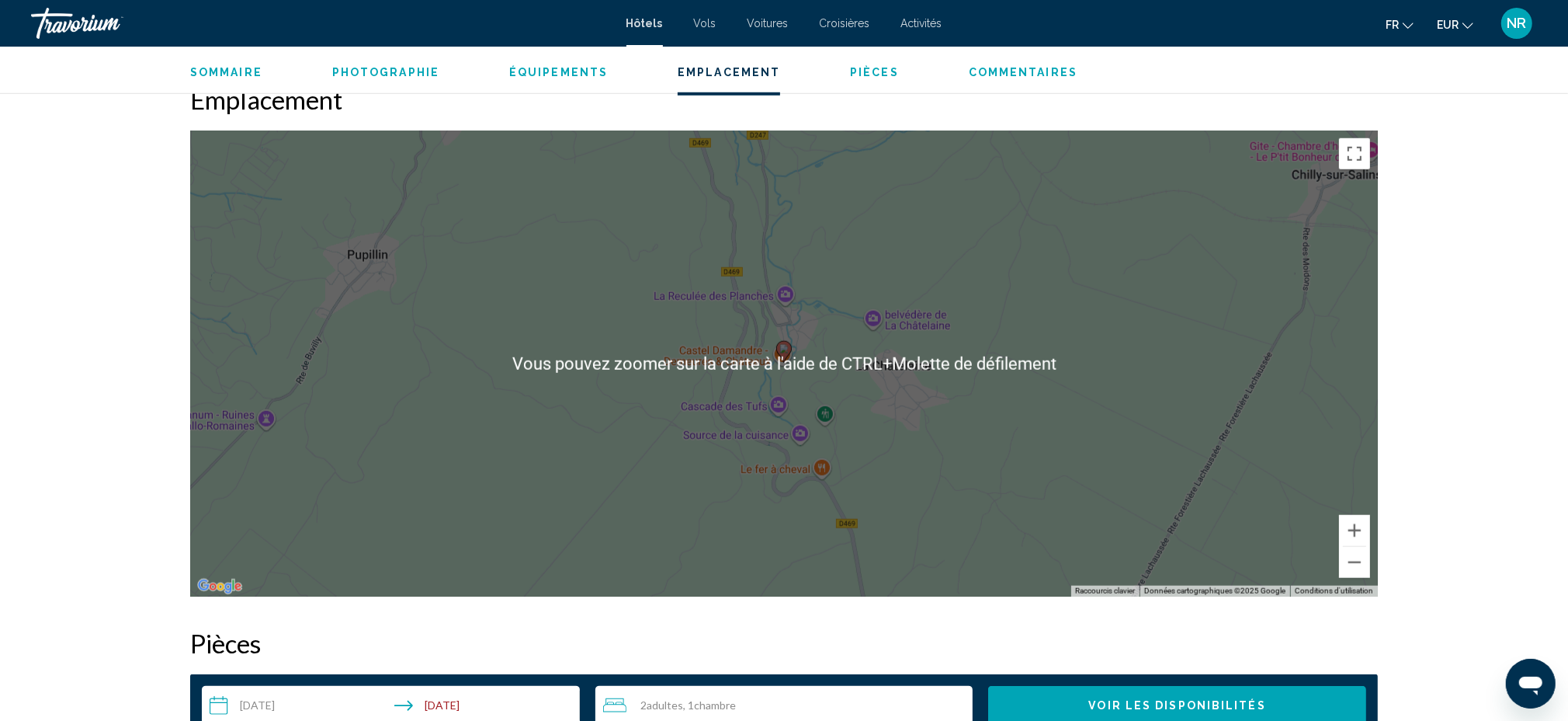
scroll to position [1346, 0]
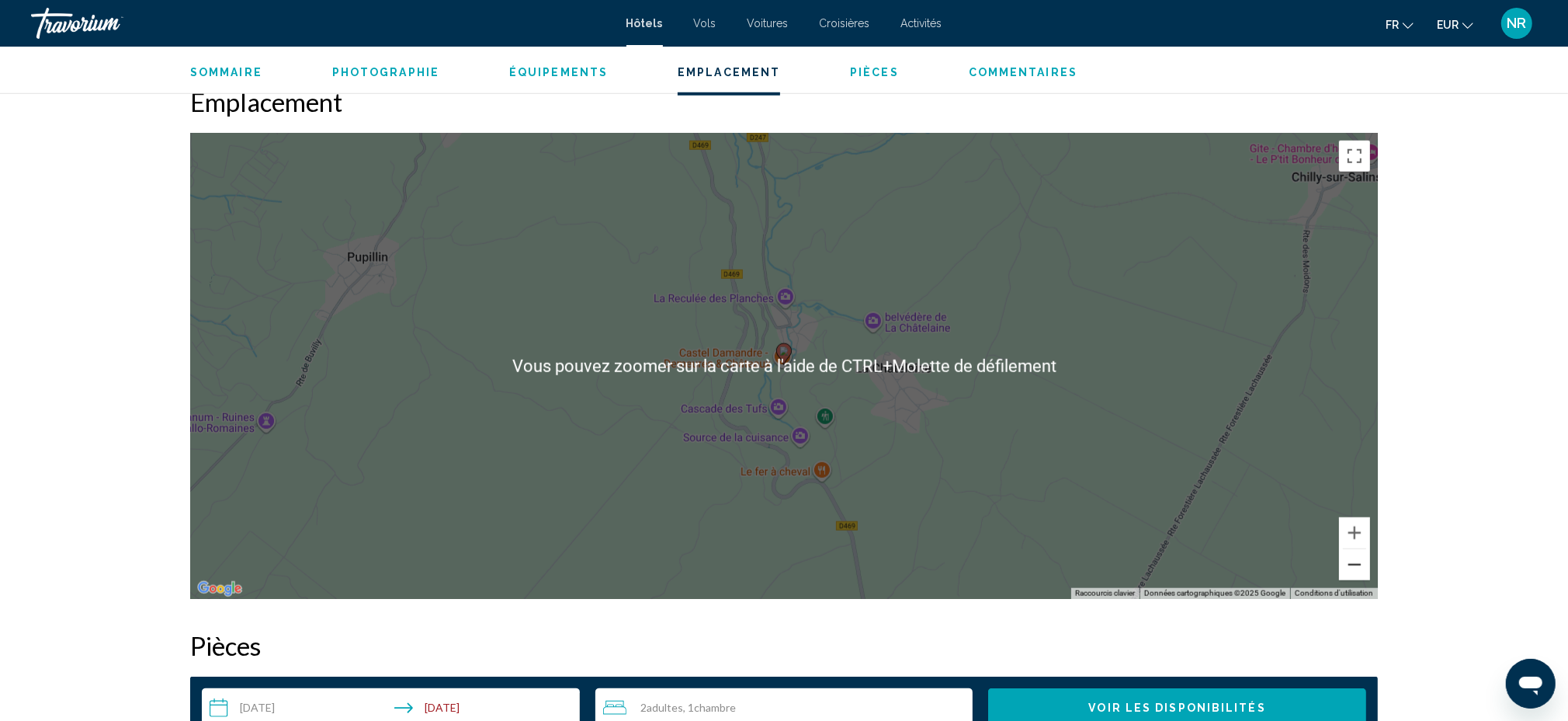
click at [1357, 564] on button "Zoom arrière" at bounding box center [1355, 564] width 31 height 31
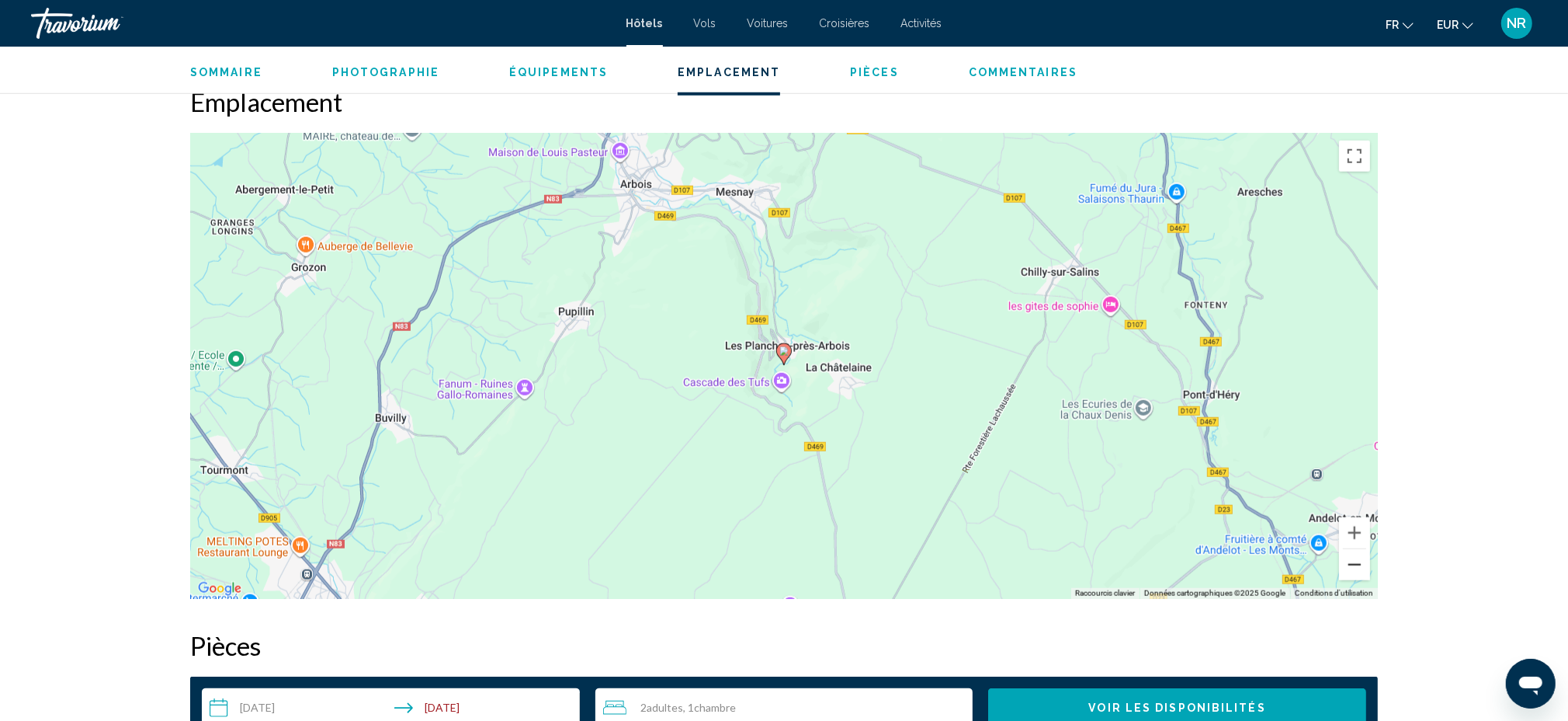
click at [1357, 564] on button "Zoom arrière" at bounding box center [1355, 564] width 31 height 31
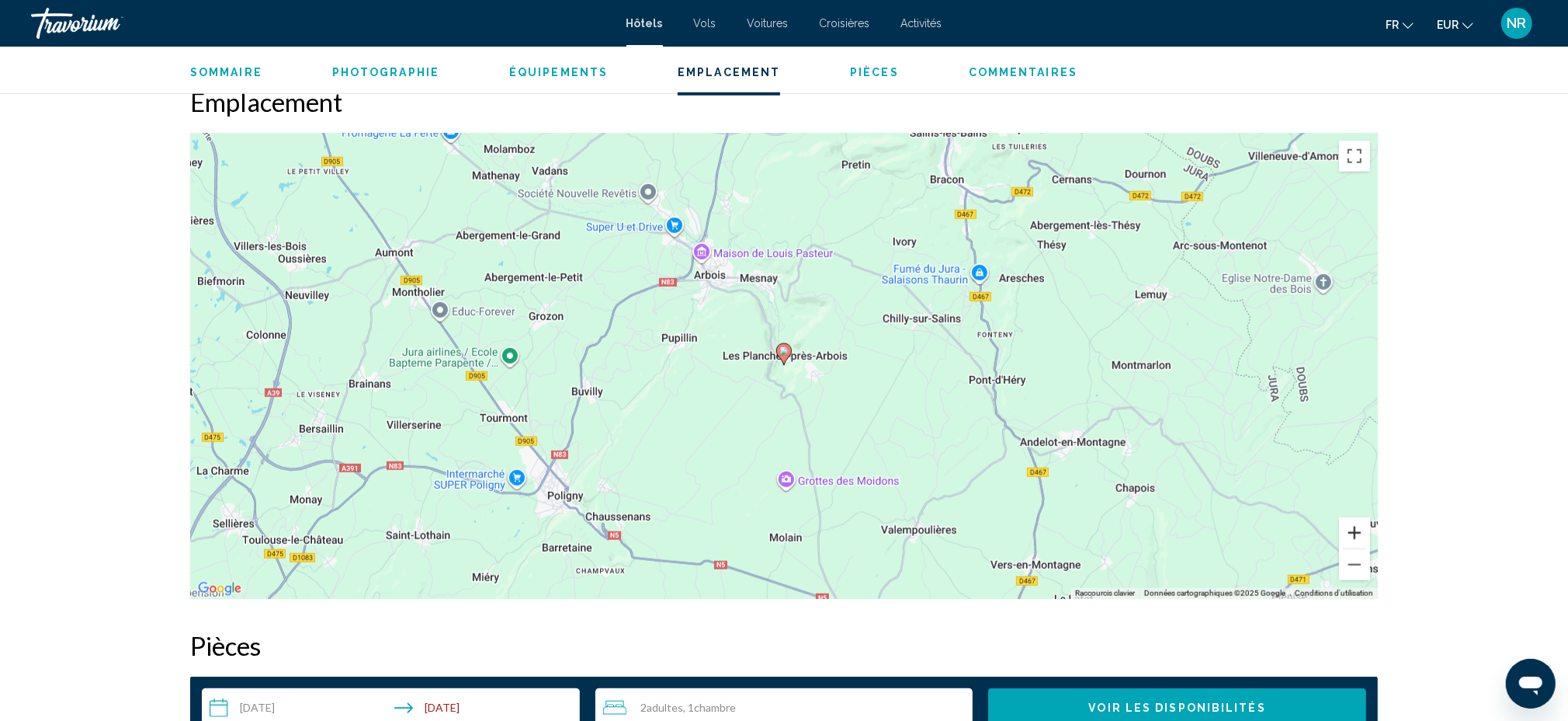
click at [1357, 531] on button "Zoom avant" at bounding box center [1355, 533] width 31 height 31
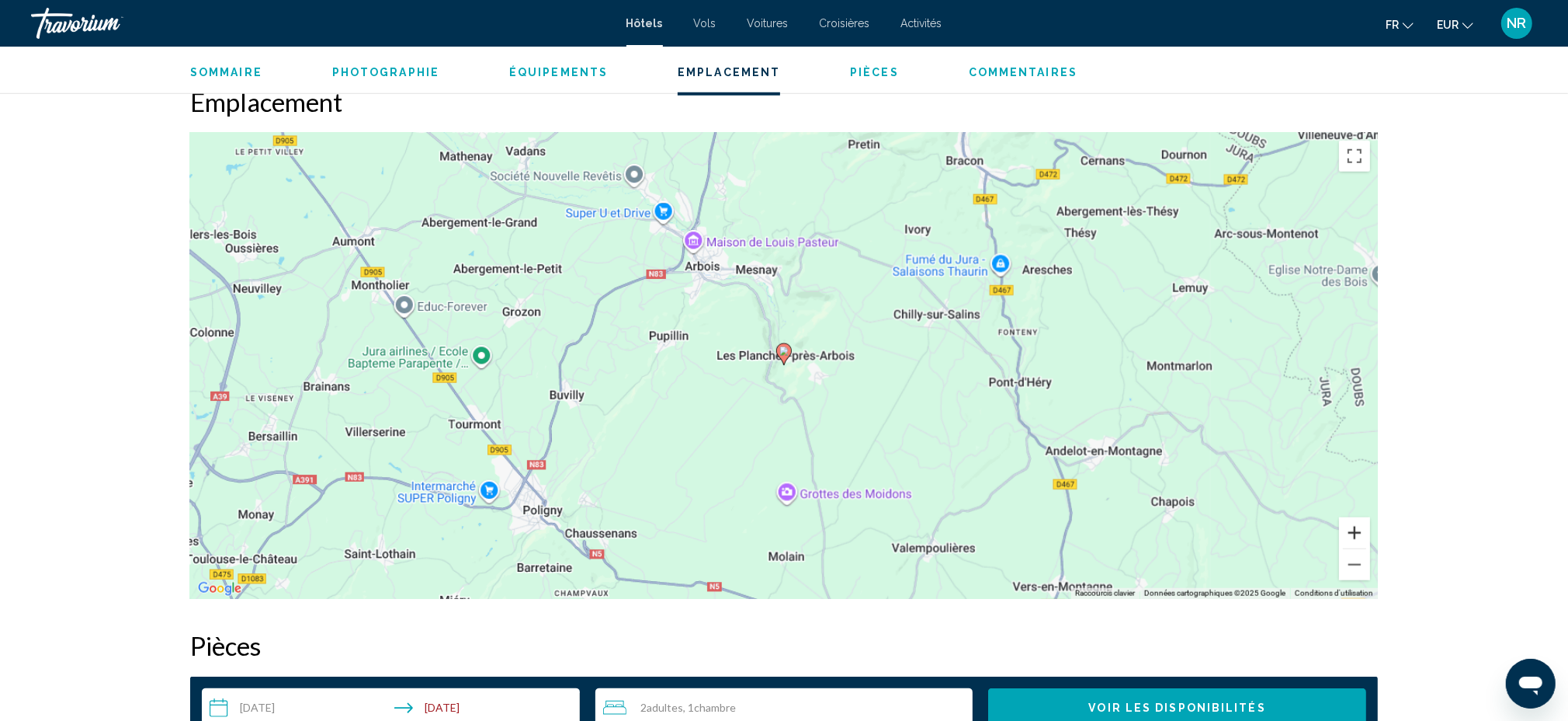
click at [1357, 531] on button "Zoom avant" at bounding box center [1355, 533] width 31 height 31
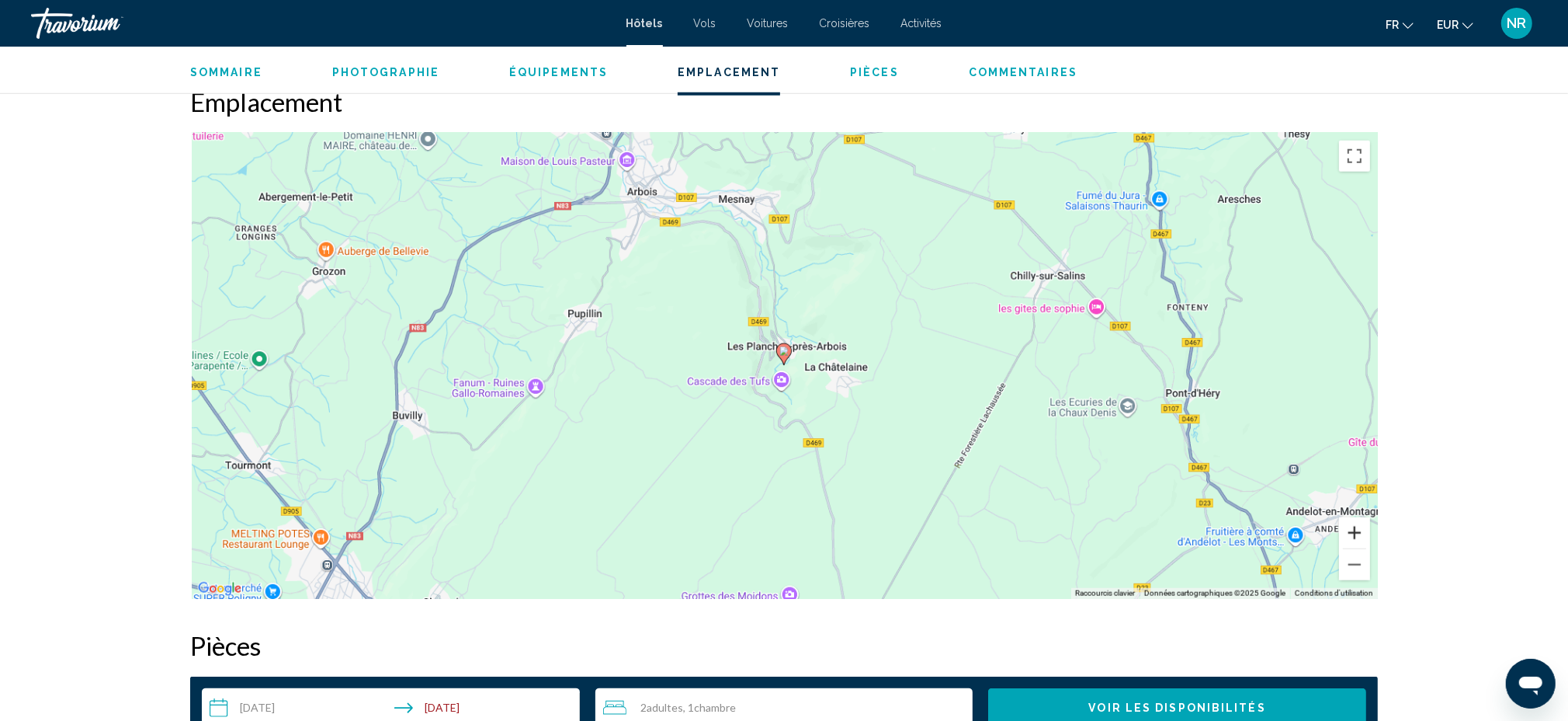
click at [1357, 531] on button "Zoom avant" at bounding box center [1355, 533] width 31 height 31
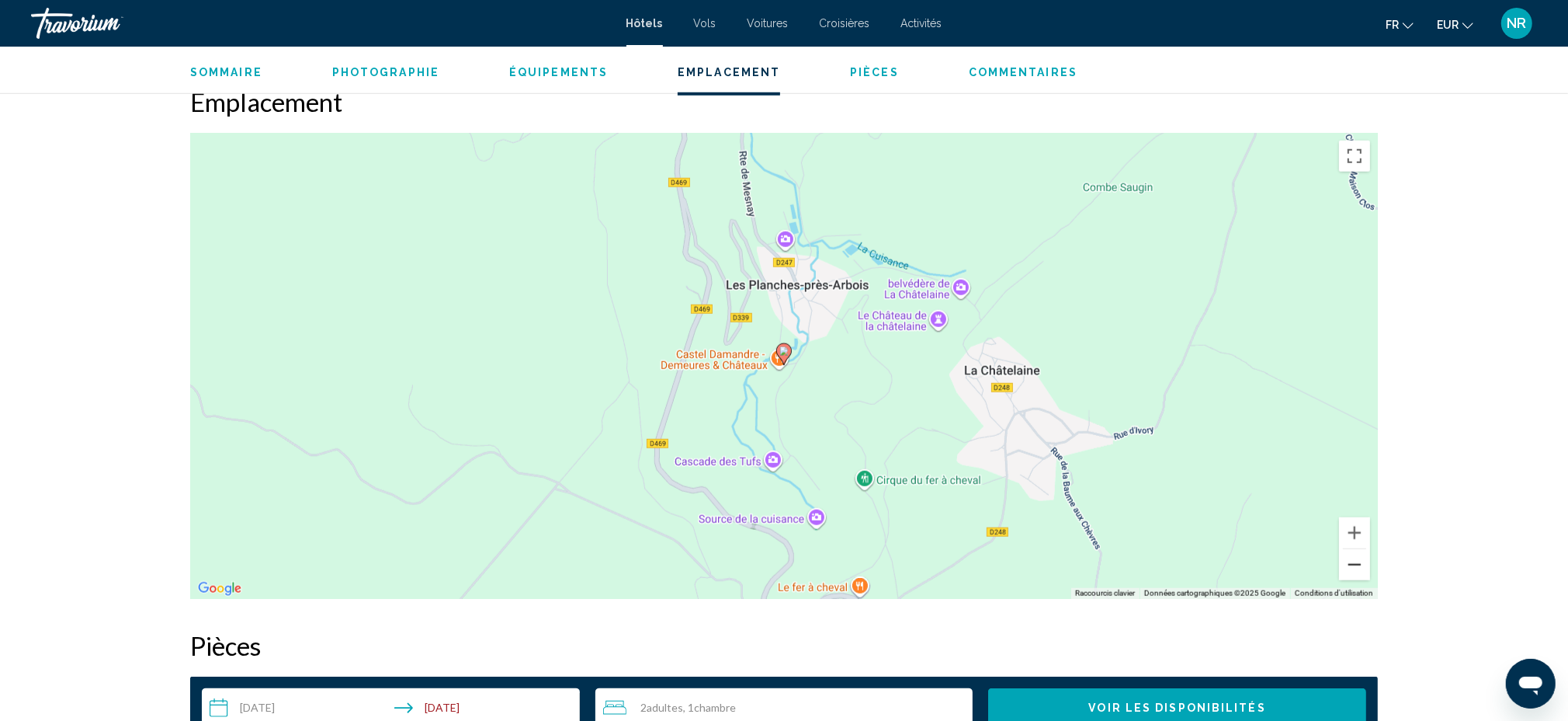
click at [1356, 565] on button "Zoom arrière" at bounding box center [1355, 564] width 31 height 31
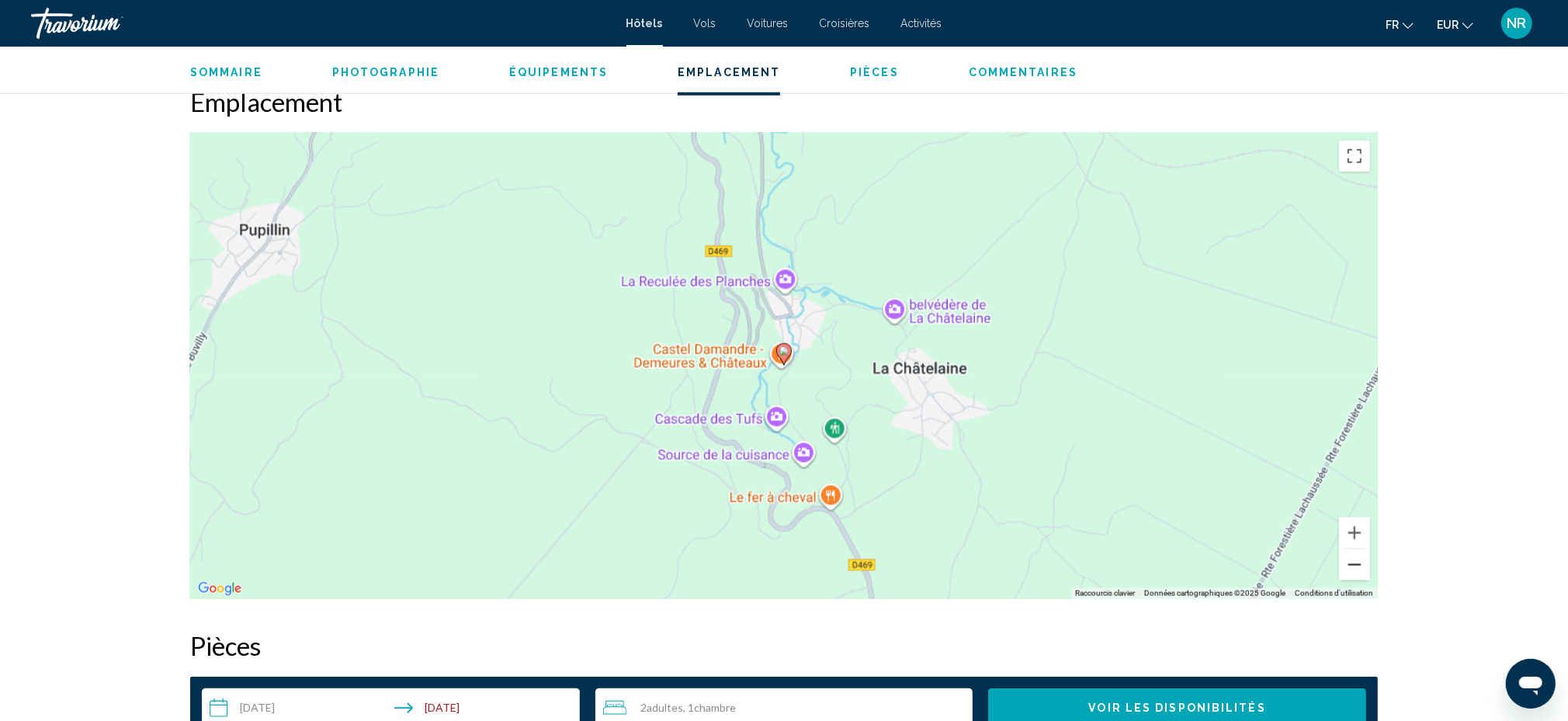
click at [1356, 565] on button "Zoom arrière" at bounding box center [1355, 564] width 31 height 31
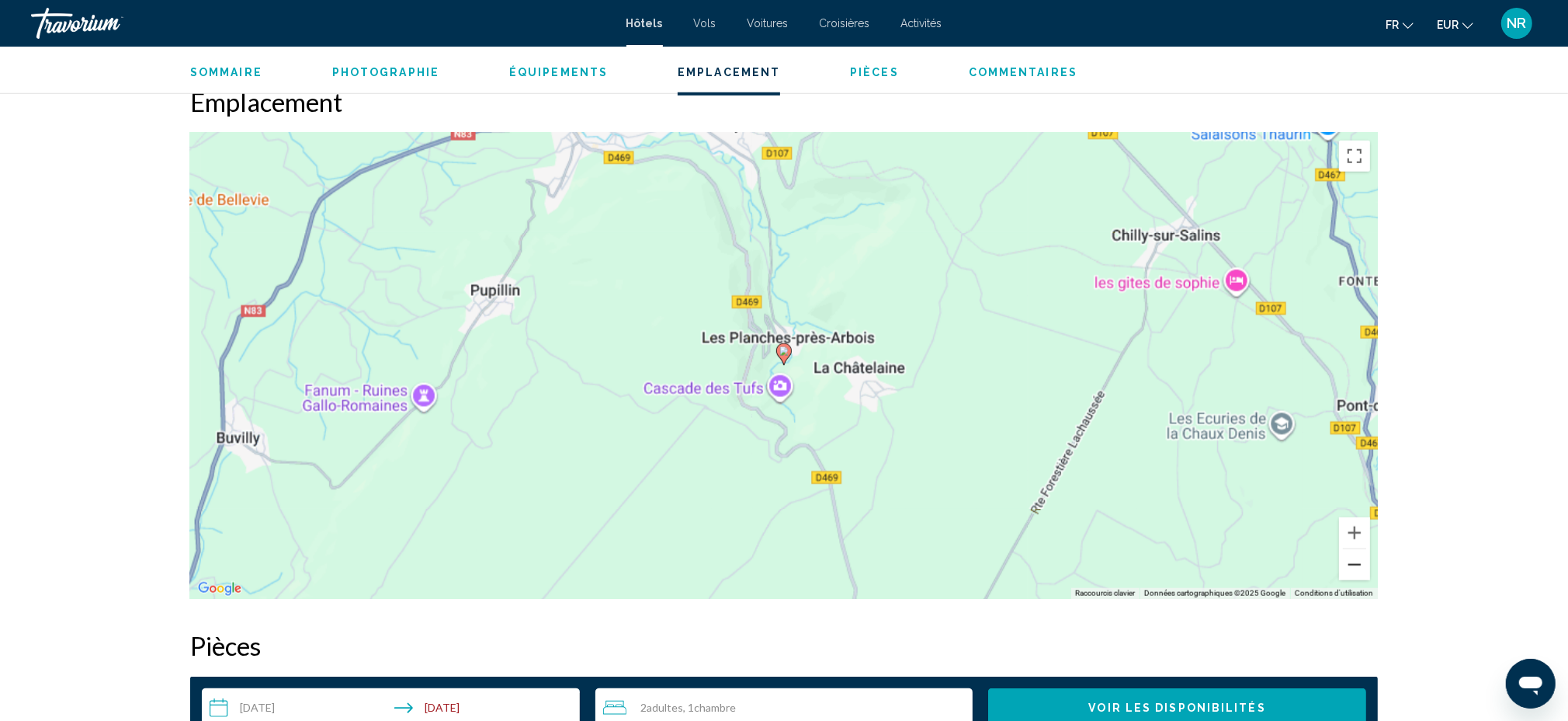
click at [1356, 565] on button "Zoom arrière" at bounding box center [1355, 564] width 31 height 31
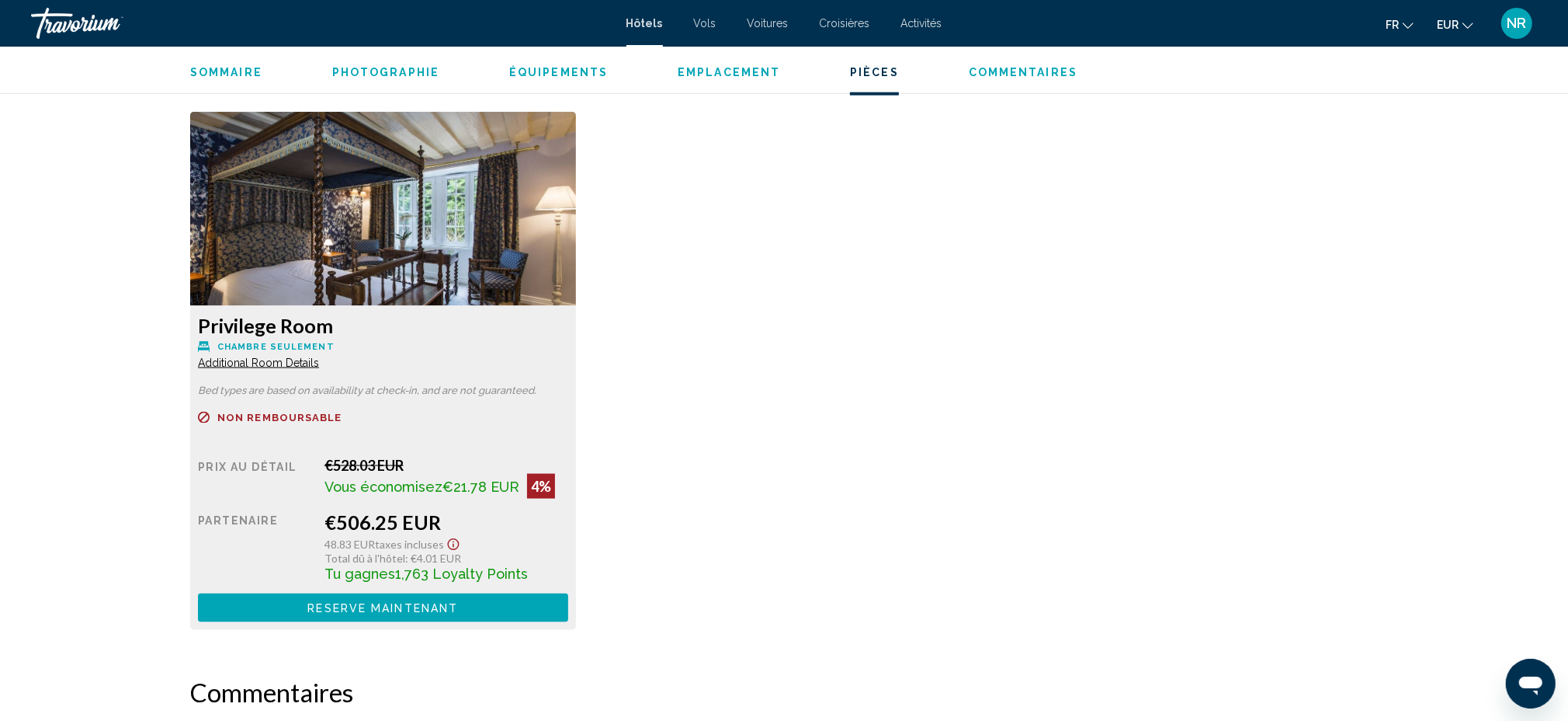
scroll to position [1968, 0]
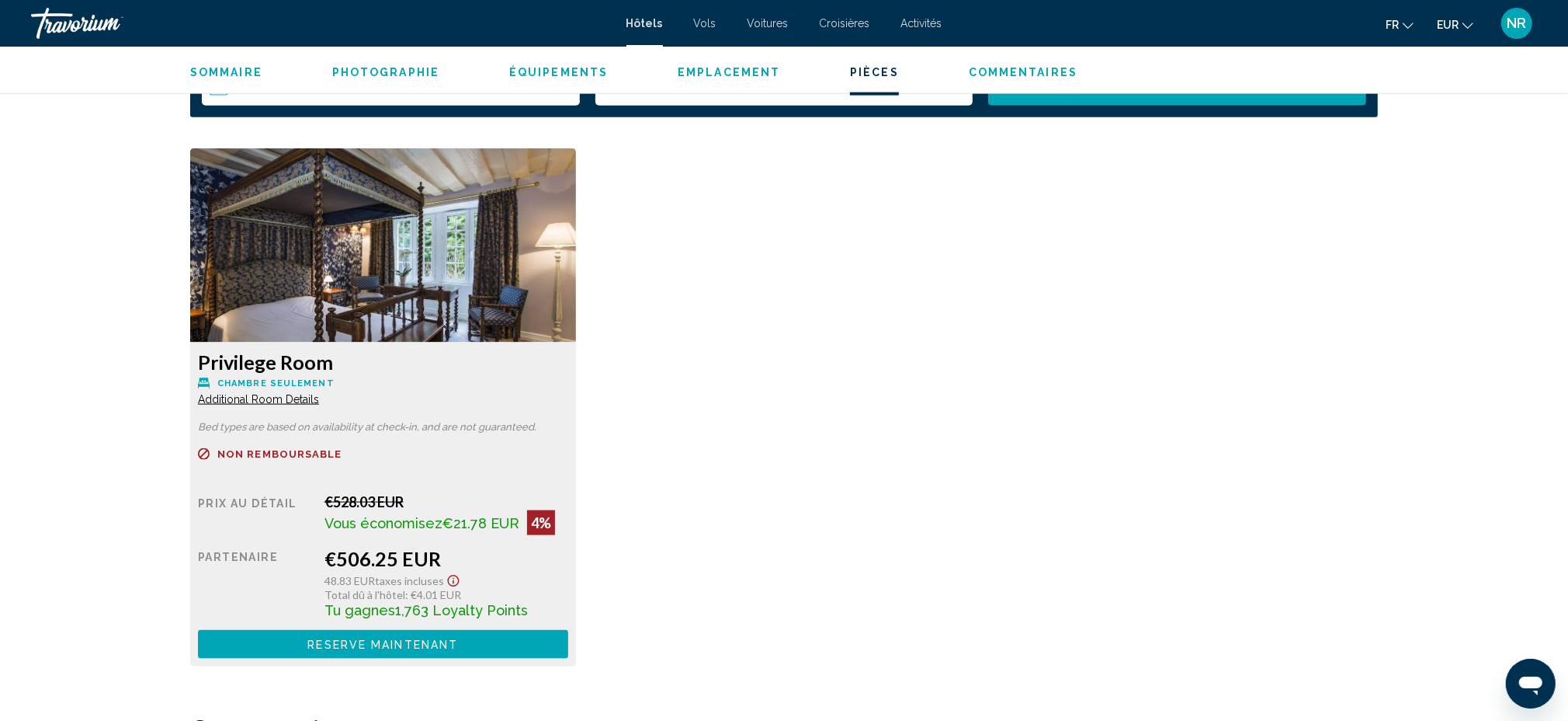
click at [301, 398] on span "Additional Room Details" at bounding box center [258, 399] width 121 height 12
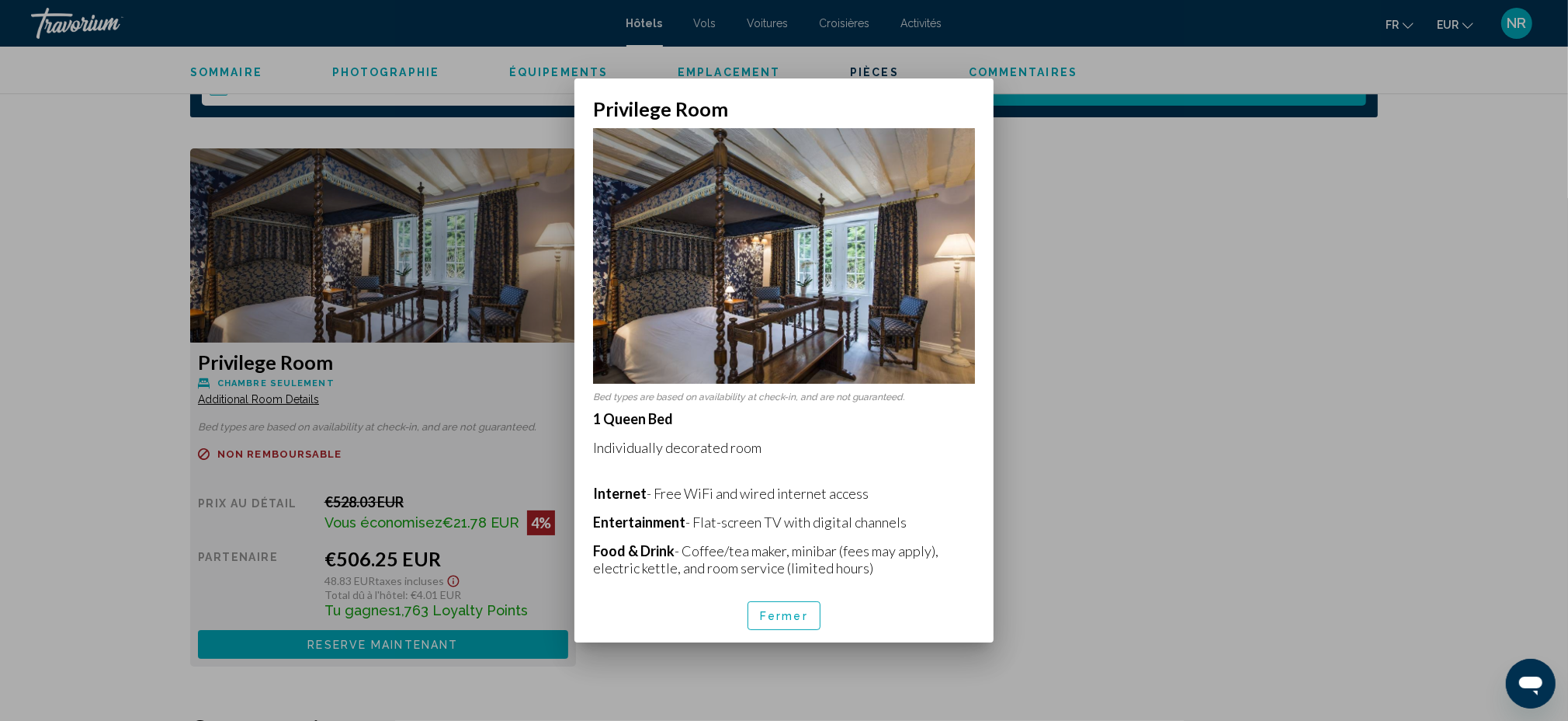
scroll to position [104, 0]
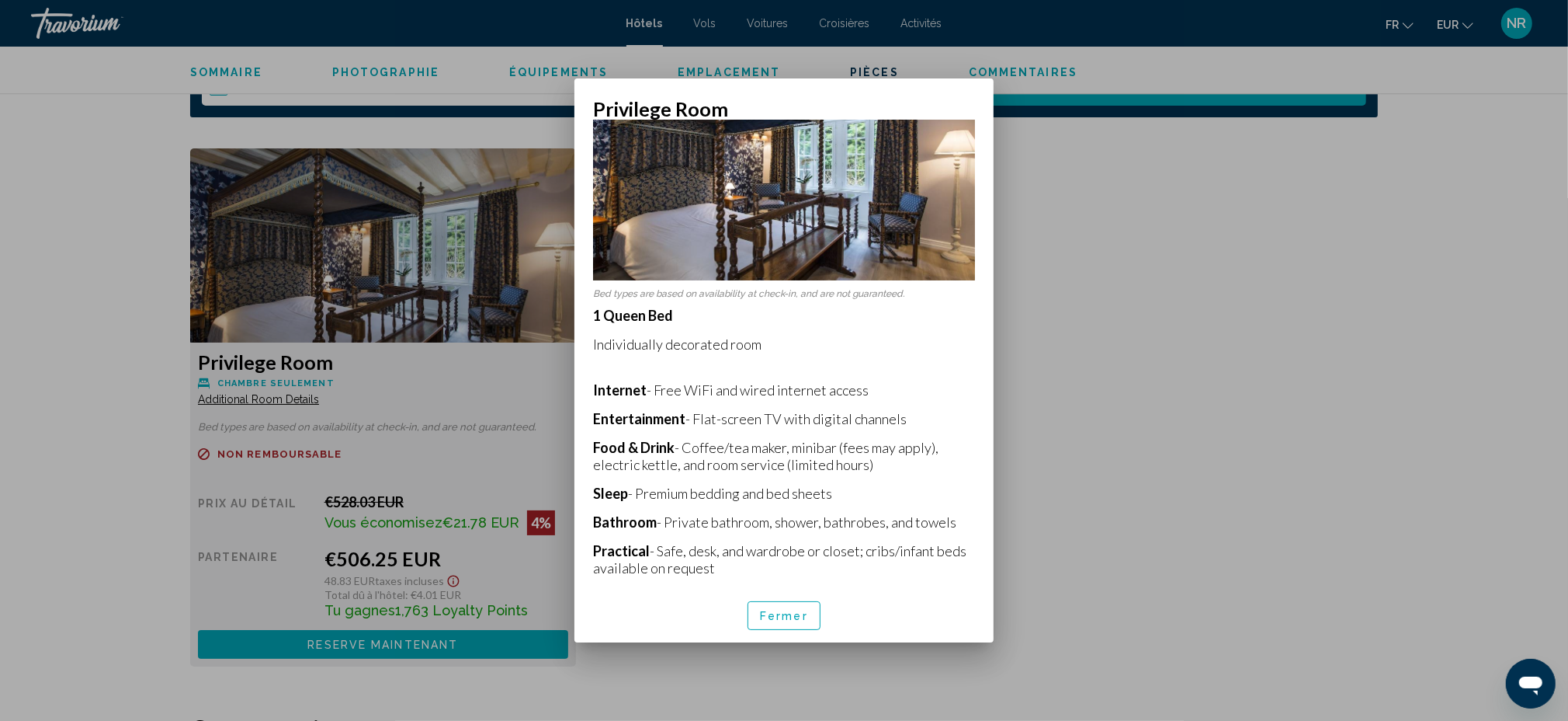
drag, startPoint x: 603, startPoint y: 306, endPoint x: 708, endPoint y: 308, distance: 105.0
click at [708, 308] on p "1 Queen Bed" at bounding box center [784, 315] width 382 height 17
click at [835, 416] on p "Entertainment - Flat-screen TV with digital channels" at bounding box center [784, 419] width 382 height 17
drag, startPoint x: 596, startPoint y: 508, endPoint x: 940, endPoint y: 505, distance: 344.0
click at [959, 501] on div "Bed types are based on availability at check-in, and are not guaranteed. 1 Quee…" at bounding box center [784, 355] width 419 height 469
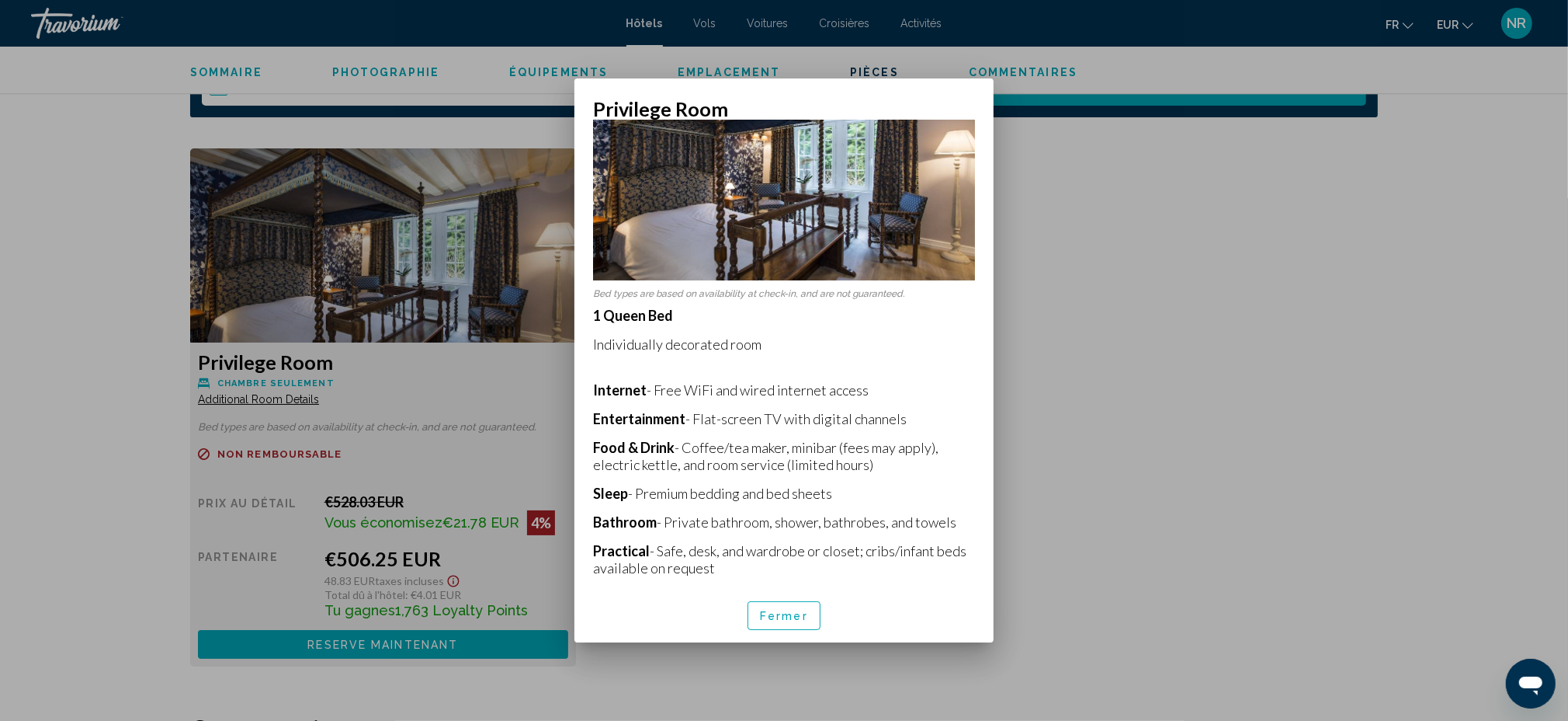
click at [933, 414] on p "Entertainment - Flat-screen TV with digital channels" at bounding box center [784, 419] width 382 height 17
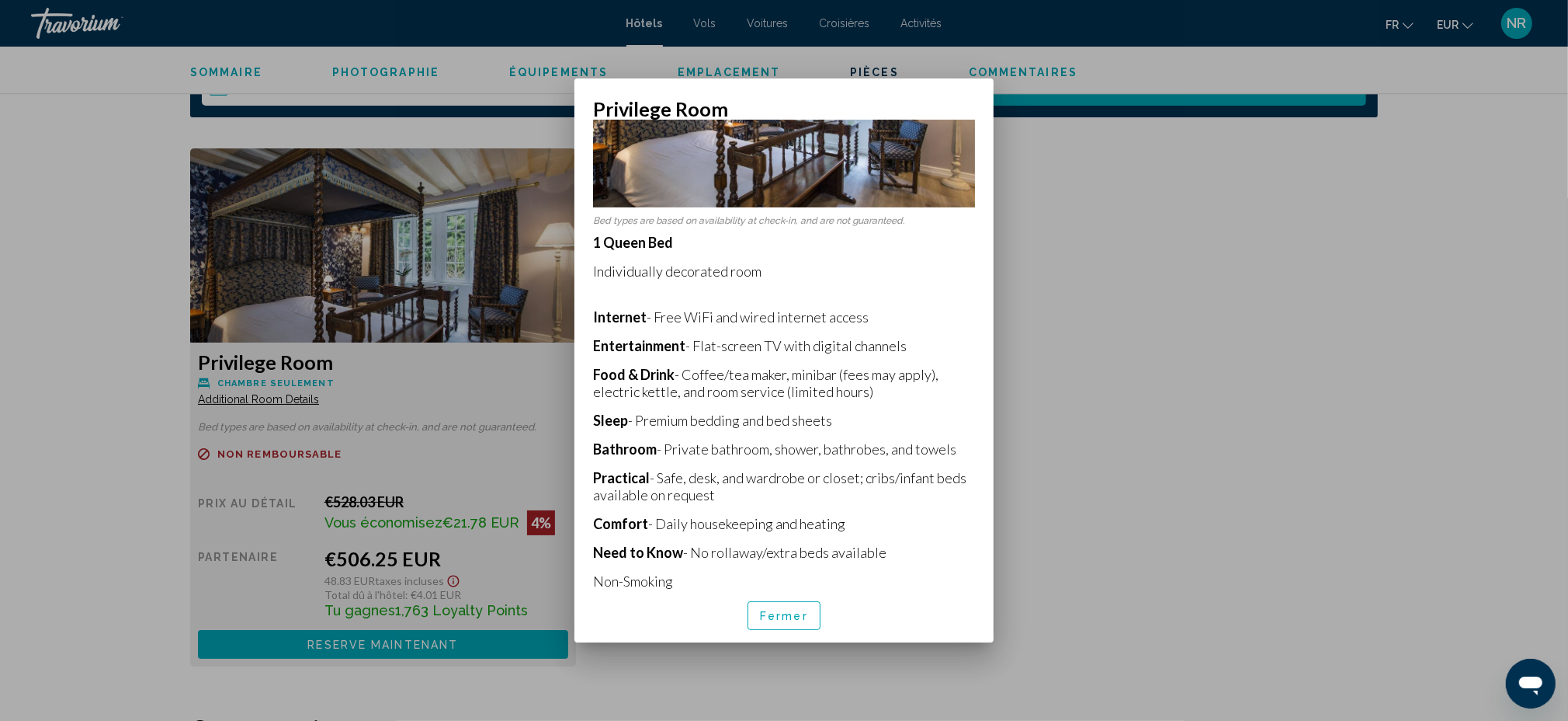
scroll to position [177, 0]
drag, startPoint x: 592, startPoint y: 465, endPoint x: 761, endPoint y: 485, distance: 170.2
click at [761, 485] on p "Practical - Safe, desk, and wardrobe or closet; cribs/infant beds available on …" at bounding box center [784, 486] width 382 height 34
click at [882, 484] on p "Practical - Safe, desk, and wardrobe or closet; cribs/infant beds available on …" at bounding box center [784, 486] width 382 height 34
click at [779, 610] on span "Fermer" at bounding box center [784, 616] width 48 height 12
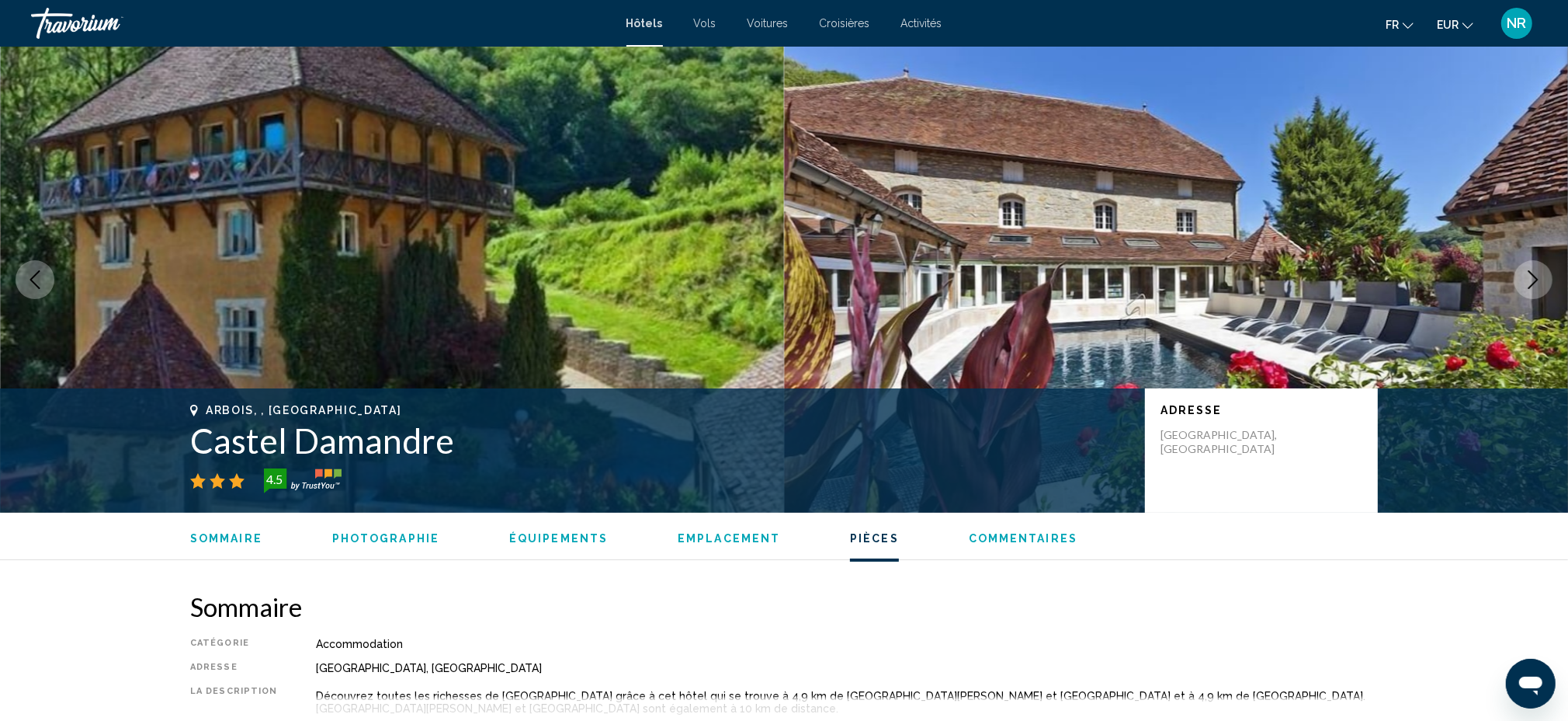
scroll to position [1968, 0]
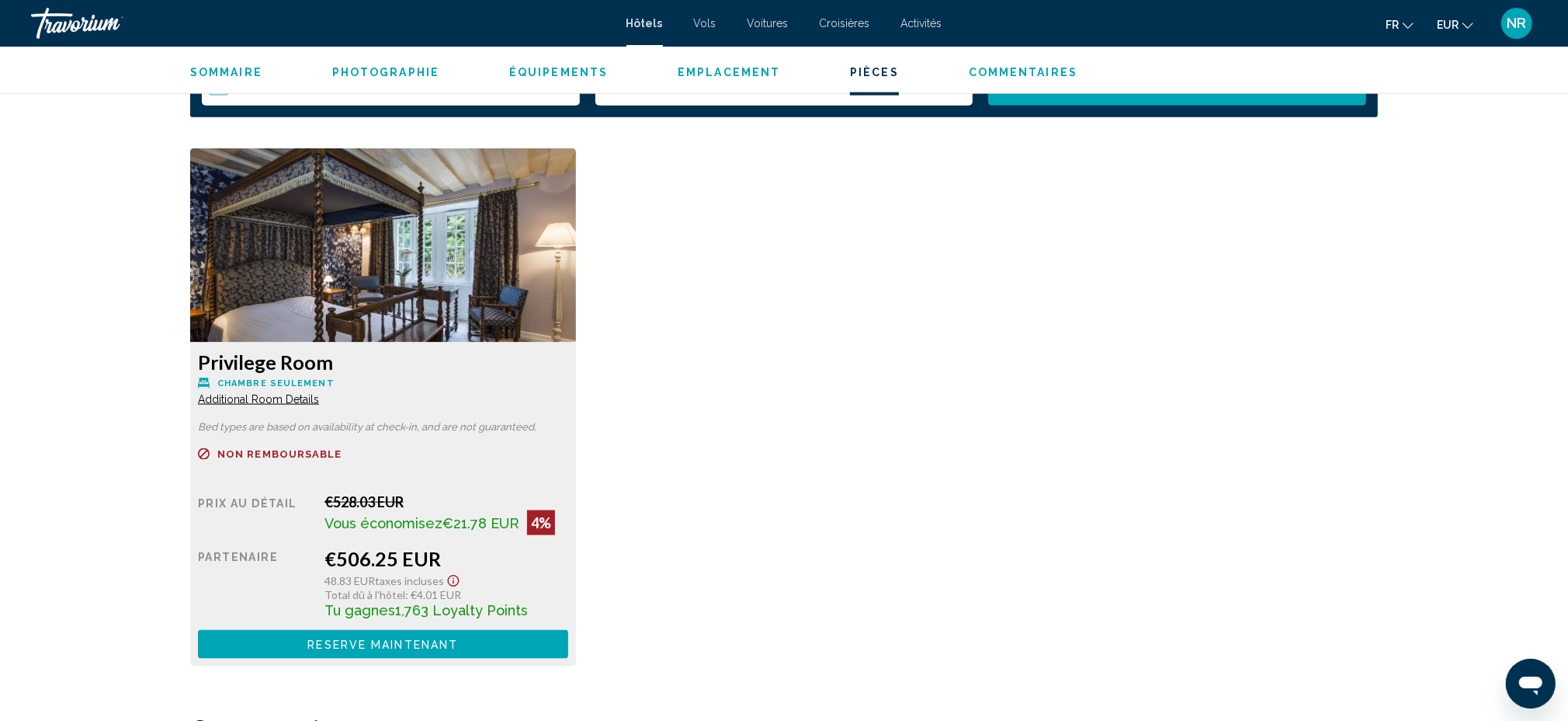
click at [279, 396] on span "Additional Room Details" at bounding box center [258, 399] width 121 height 12
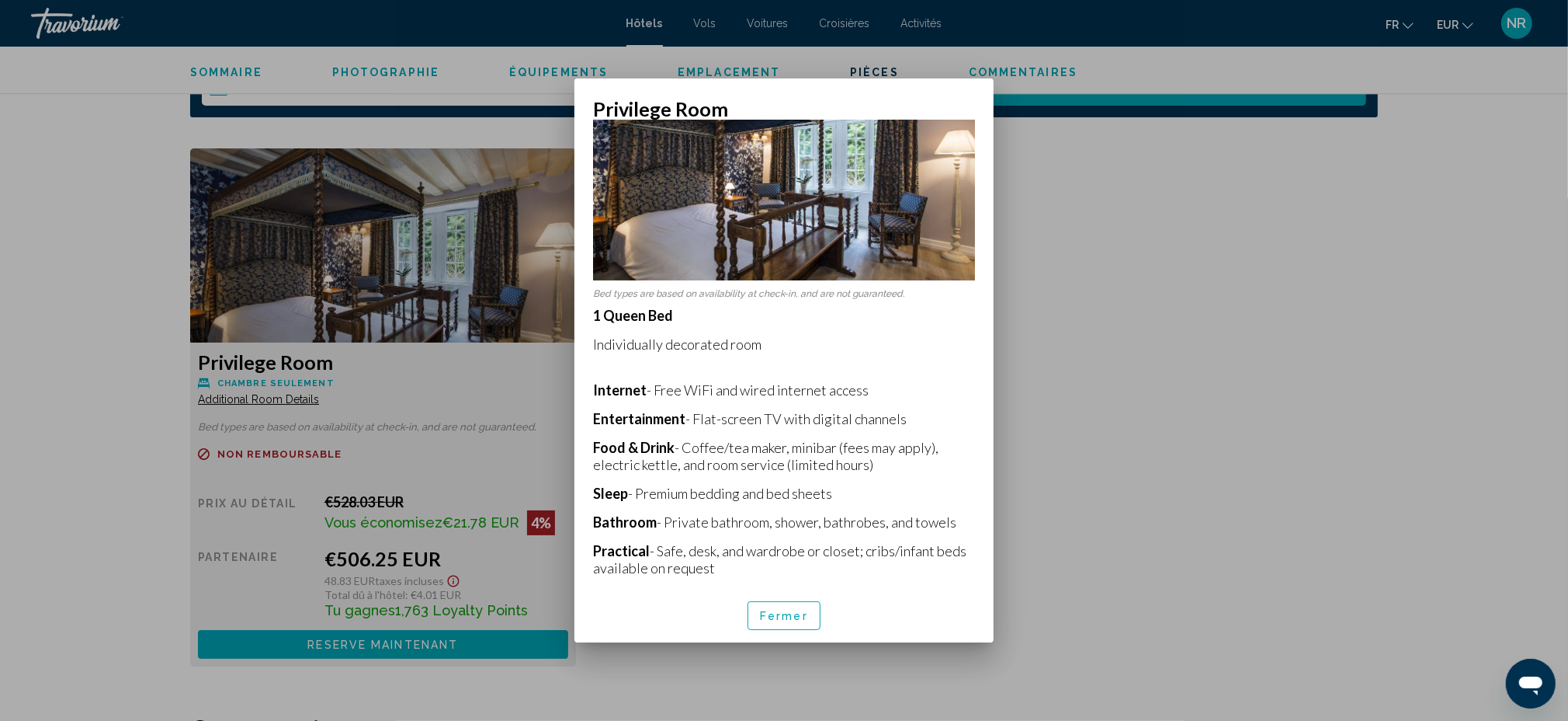
scroll to position [177, 0]
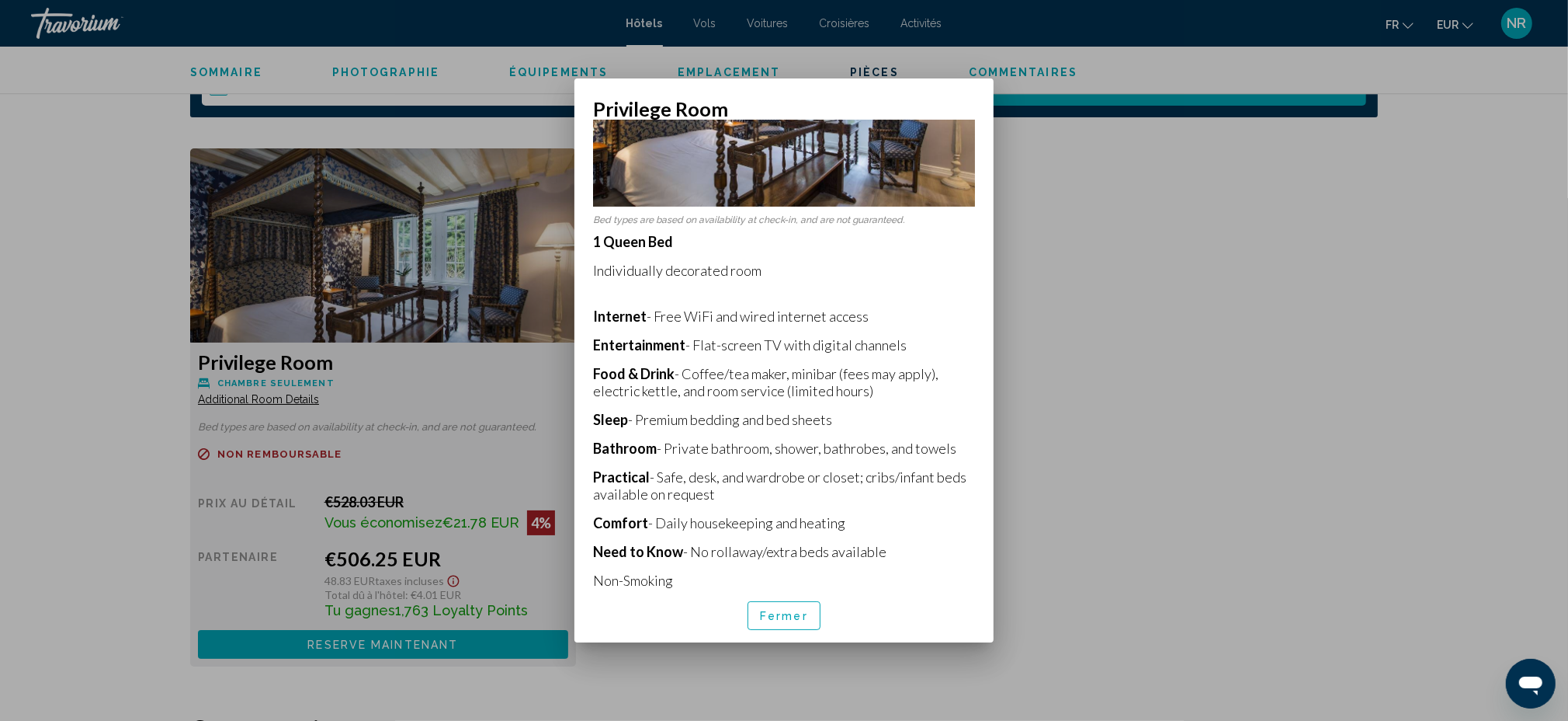
drag, startPoint x: 593, startPoint y: 405, endPoint x: 866, endPoint y: 410, distance: 273.0
click at [866, 411] on p "Sleep - Premium bedding and bed sheets" at bounding box center [784, 420] width 382 height 17
click at [934, 417] on p "1 Queen Bed Individually decorated room Internet - Free WiFi and wired internet…" at bounding box center [784, 410] width 382 height 356
drag, startPoint x: 596, startPoint y: 505, endPoint x: 876, endPoint y: 506, distance: 280.0
click at [876, 514] on p "Comfort - Daily housekeeping and heating" at bounding box center [784, 522] width 382 height 17
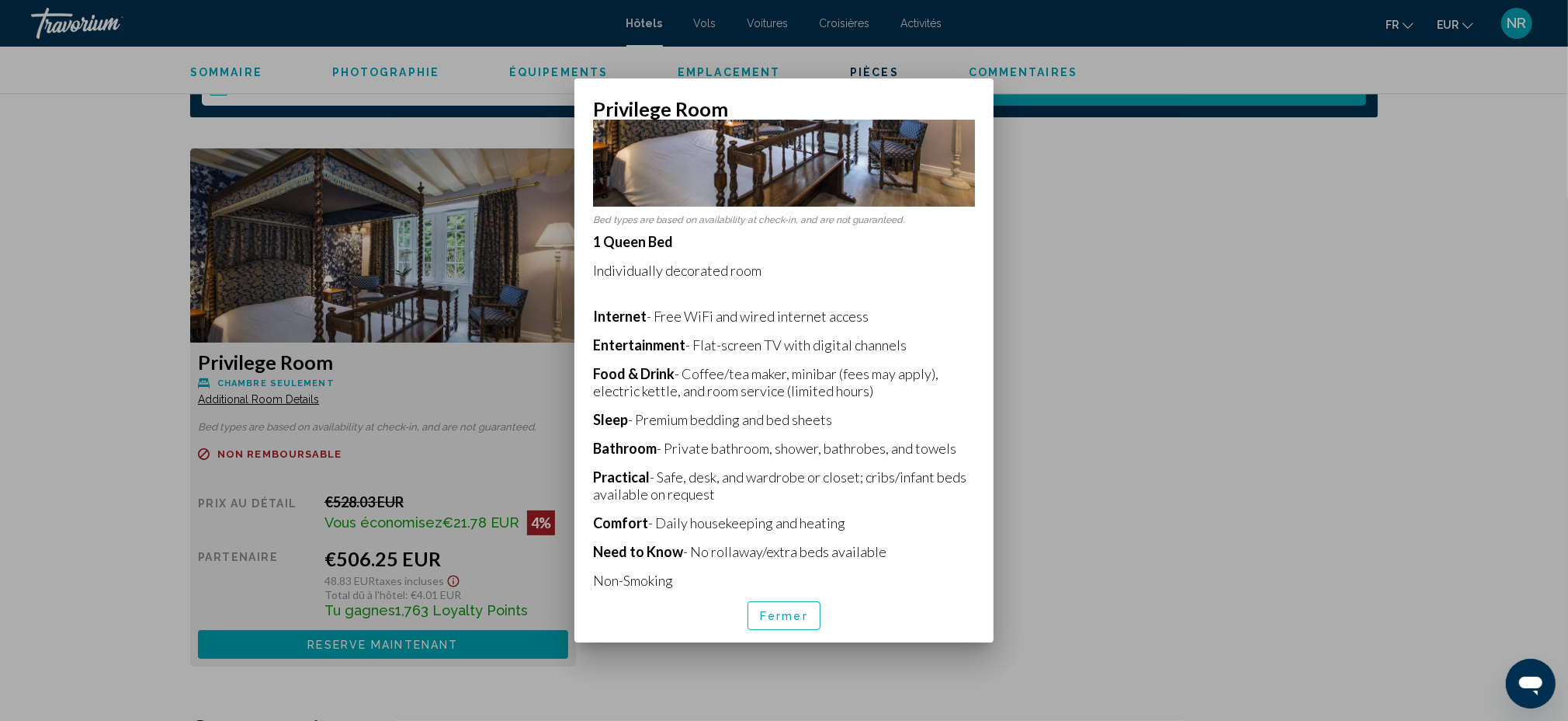
click at [844, 314] on p "1 Queen Bed Individually decorated room Internet - Free WiFi and wired internet…" at bounding box center [784, 410] width 382 height 356
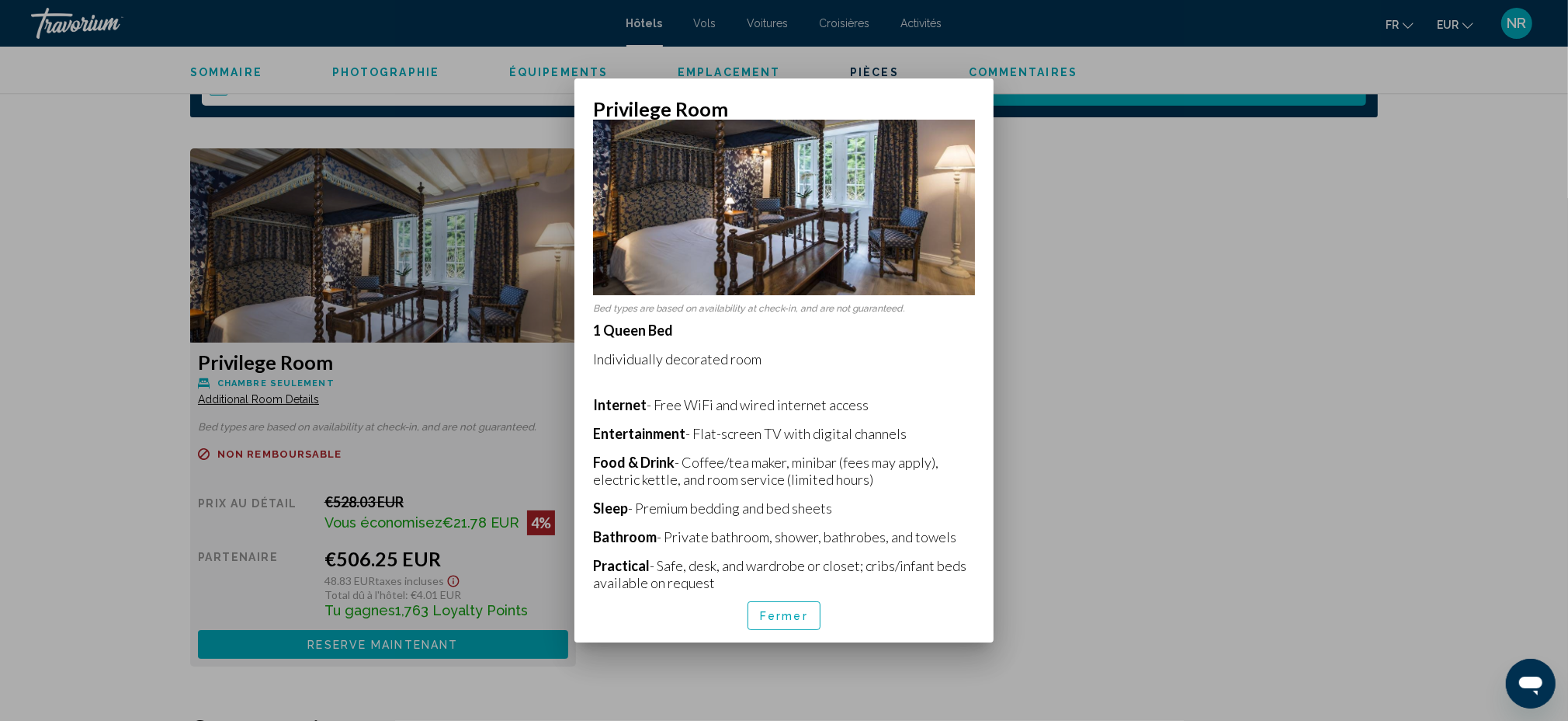
scroll to position [0, 0]
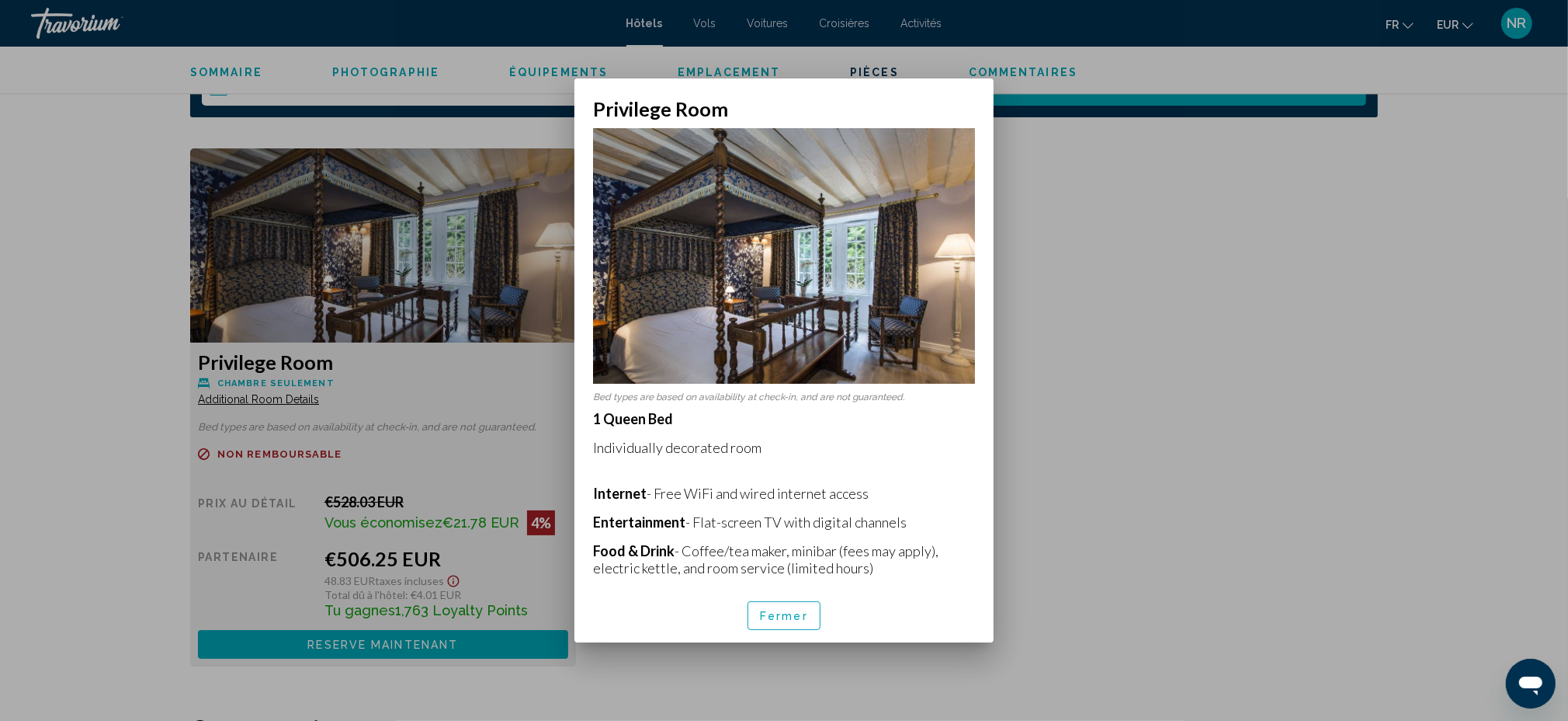
click at [1138, 382] on div at bounding box center [784, 360] width 1568 height 721
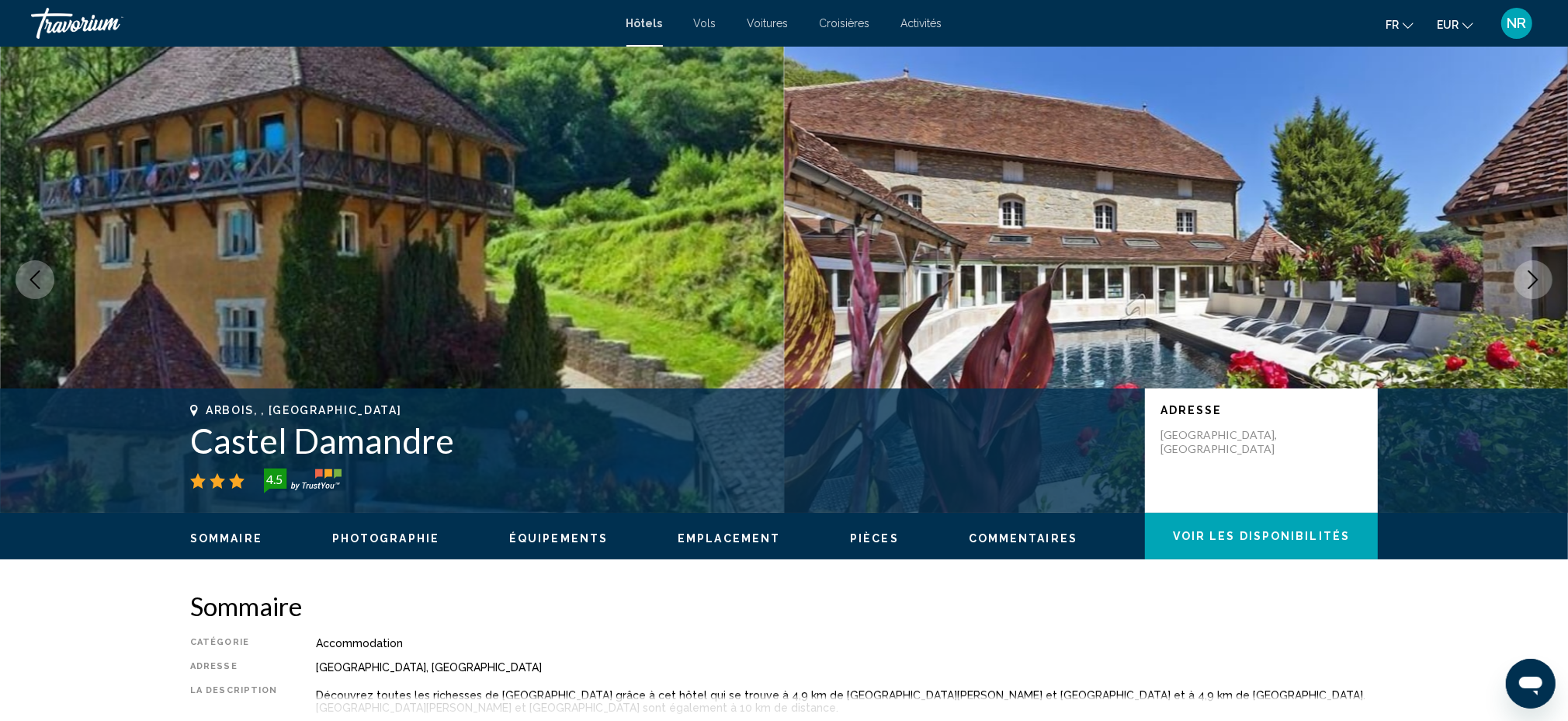
drag, startPoint x: 196, startPoint y: 441, endPoint x: 447, endPoint y: 452, distance: 251.2
click at [447, 452] on h1 "Castel Damandre" at bounding box center [659, 441] width 939 height 40
copy h1 "Castel Damandre"
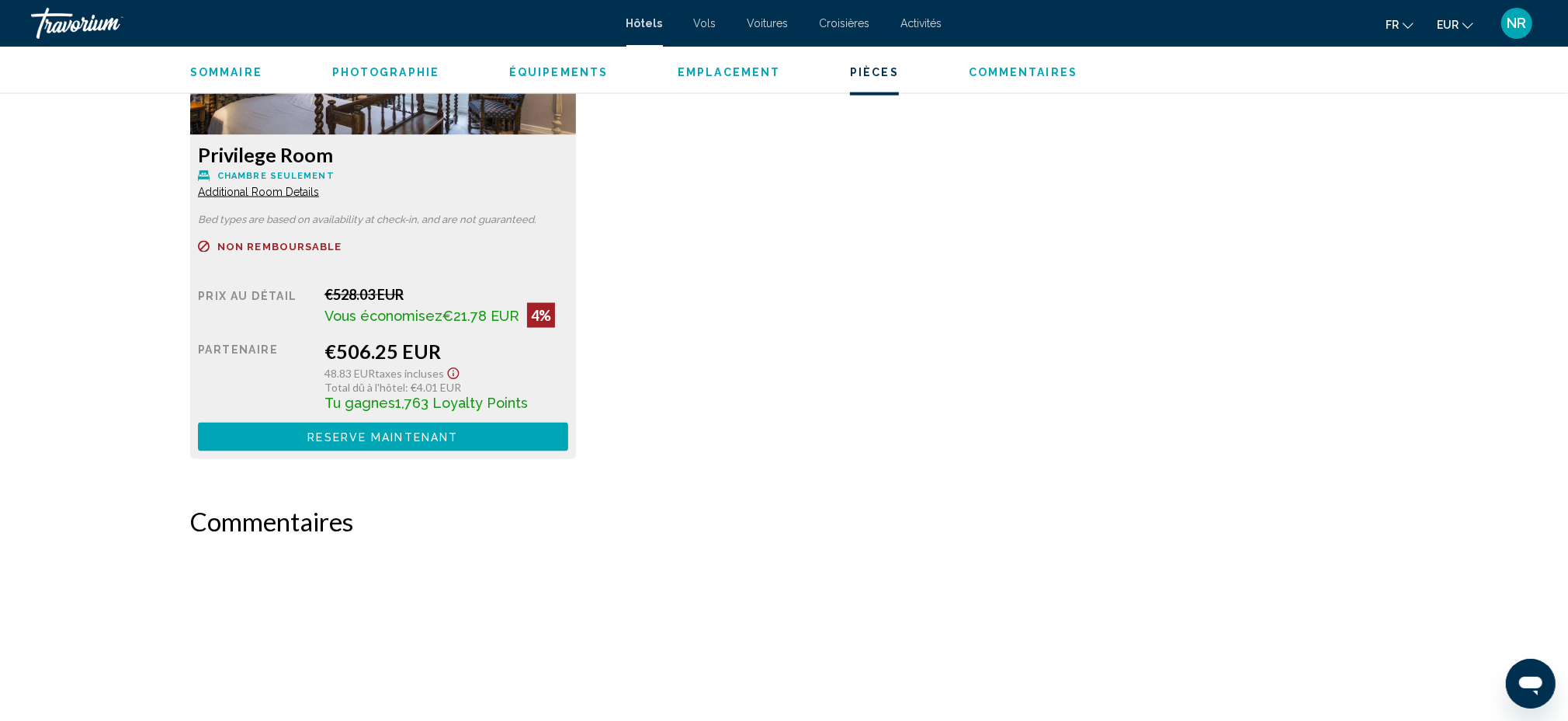
scroll to position [2070, 0]
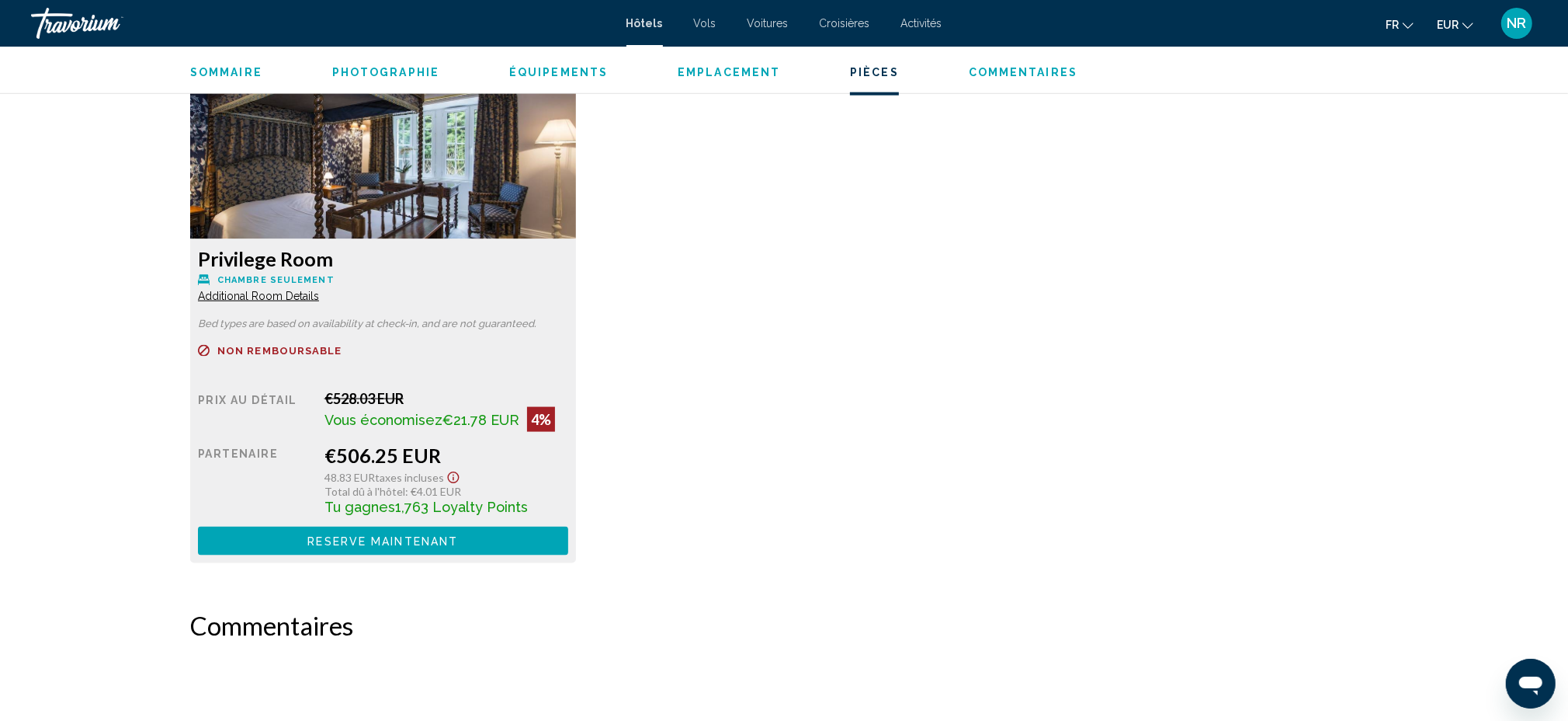
click at [835, 301] on div "Privilege Room Chambre seulement Additional Room Details Bed types are based on…" at bounding box center [784, 311] width 1203 height 533
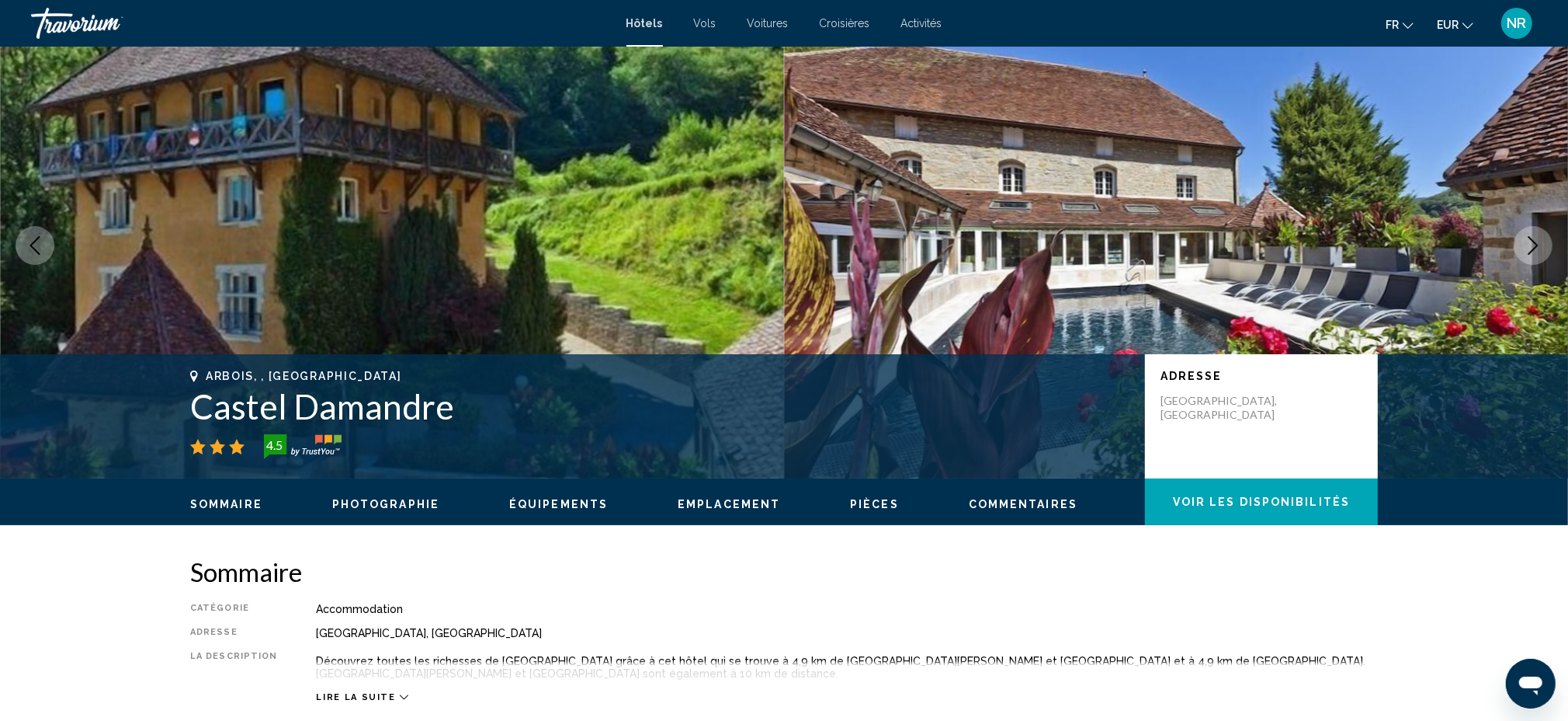
scroll to position [0, 0]
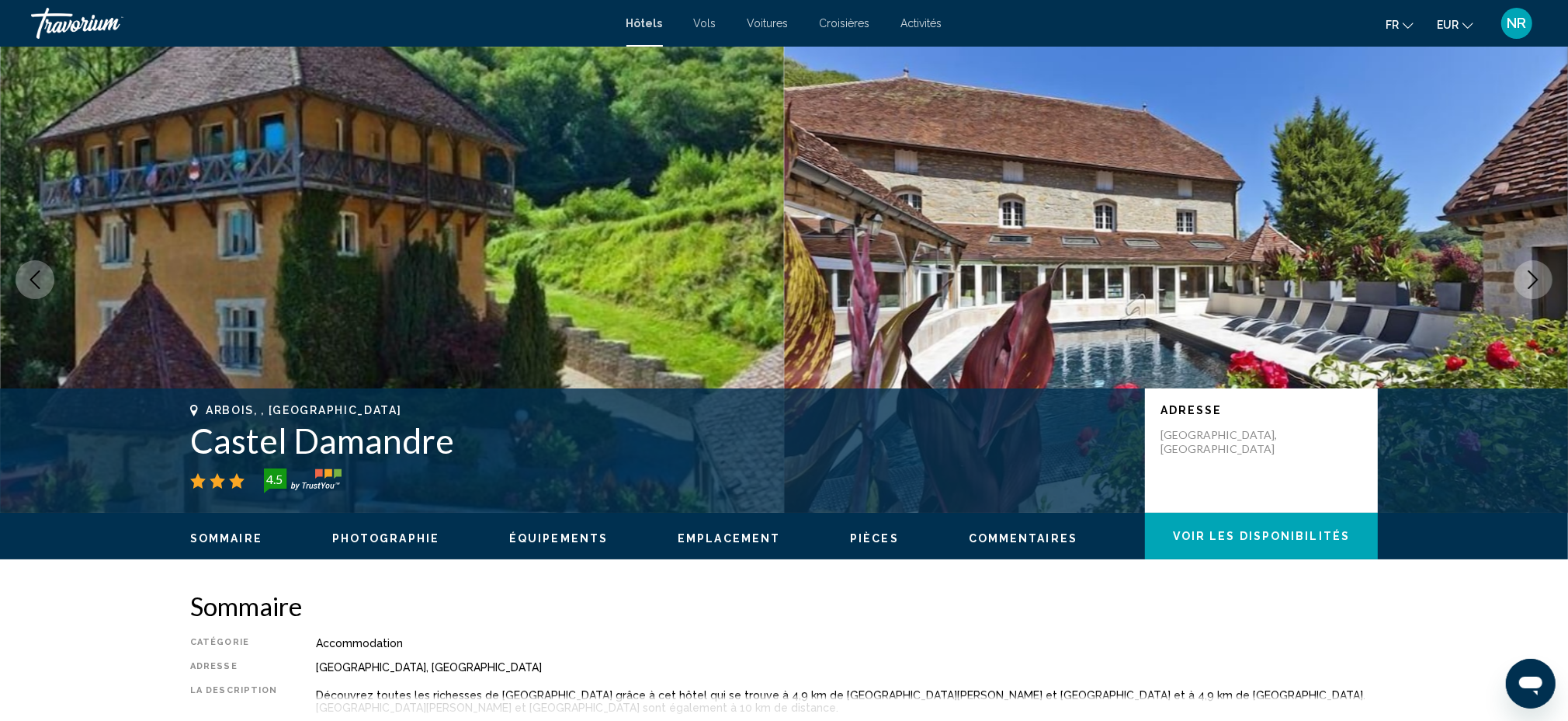
click at [1533, 271] on icon "Next image" at bounding box center [1533, 280] width 19 height 19
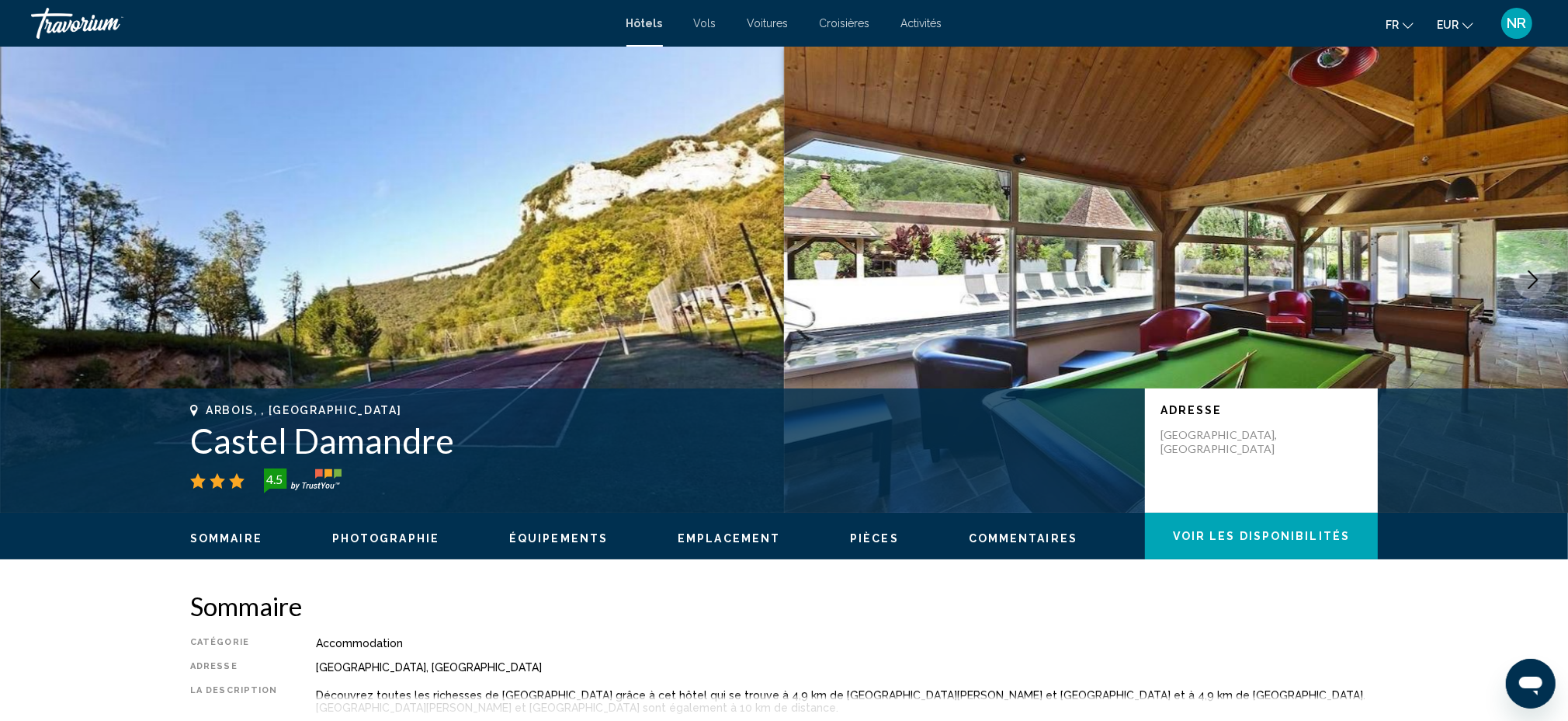
click at [1533, 271] on icon "Next image" at bounding box center [1533, 280] width 19 height 19
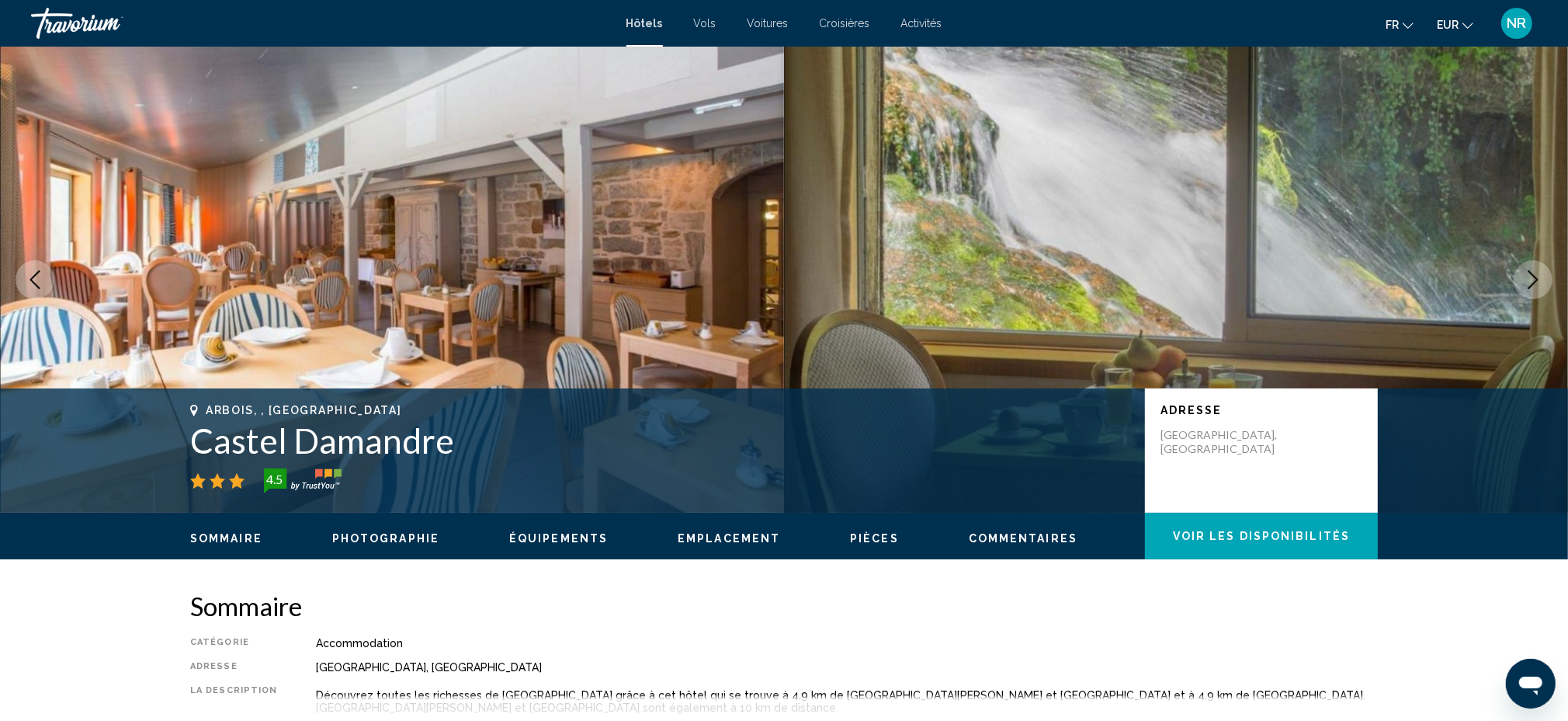
click at [1530, 278] on icon "Next image" at bounding box center [1533, 280] width 19 height 19
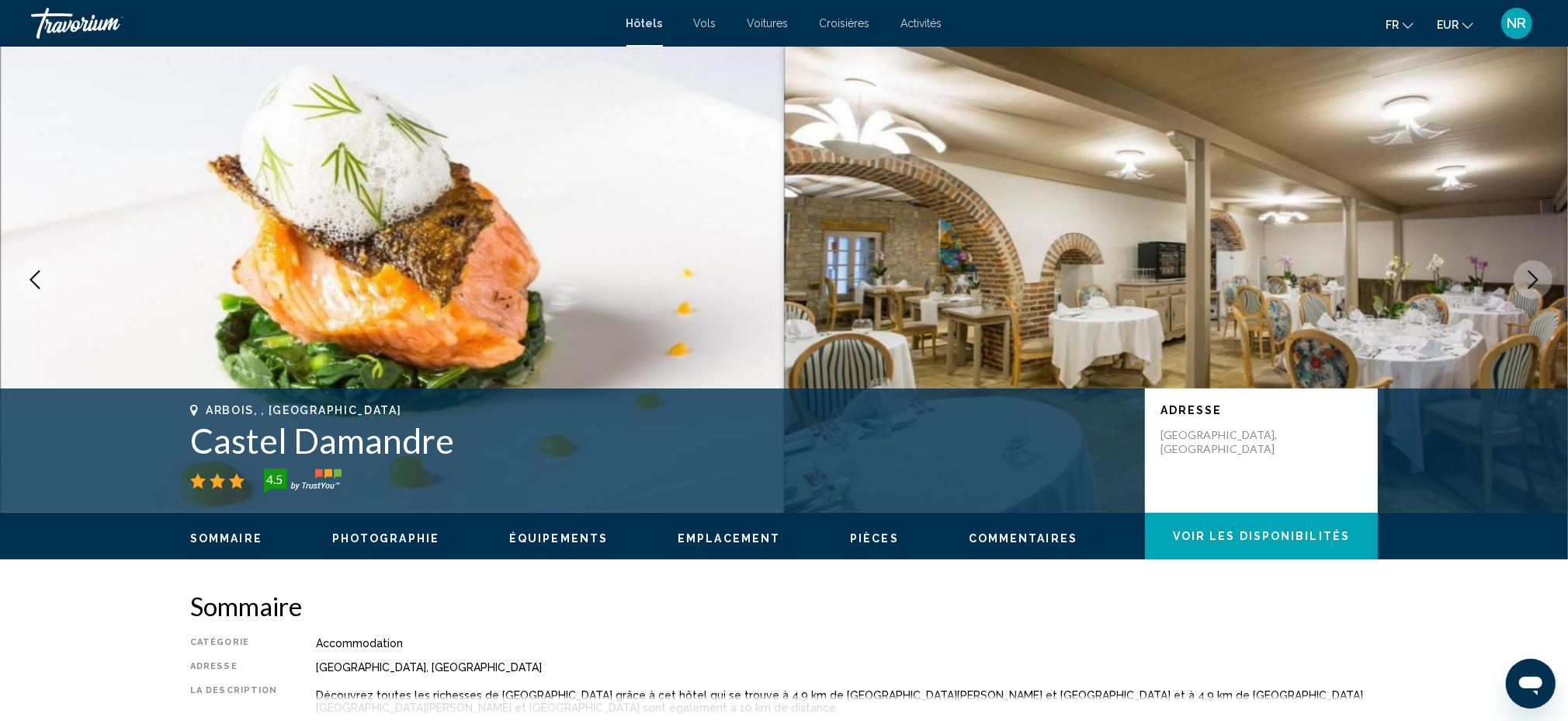
click at [1530, 278] on icon "Next image" at bounding box center [1533, 280] width 19 height 19
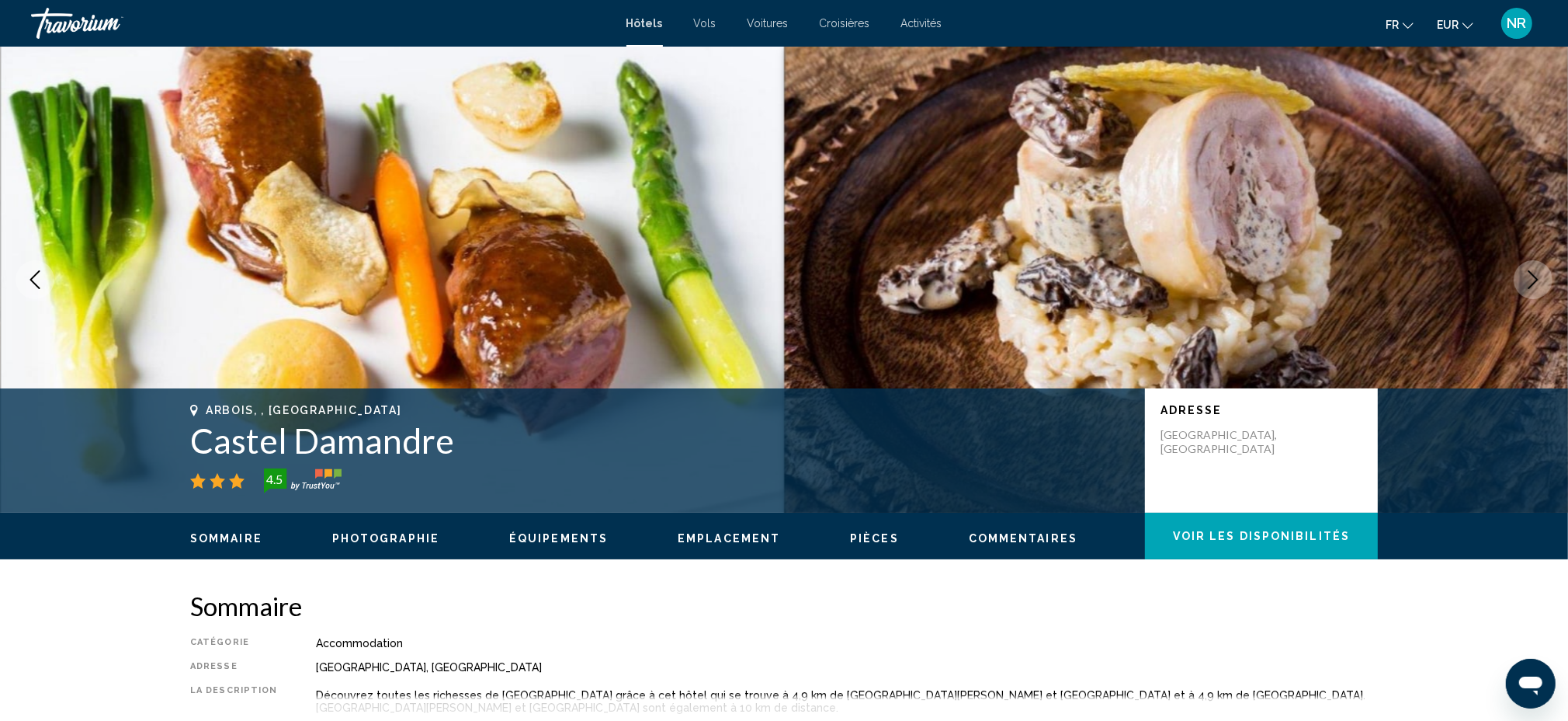
click at [1530, 279] on icon "Next image" at bounding box center [1533, 280] width 19 height 19
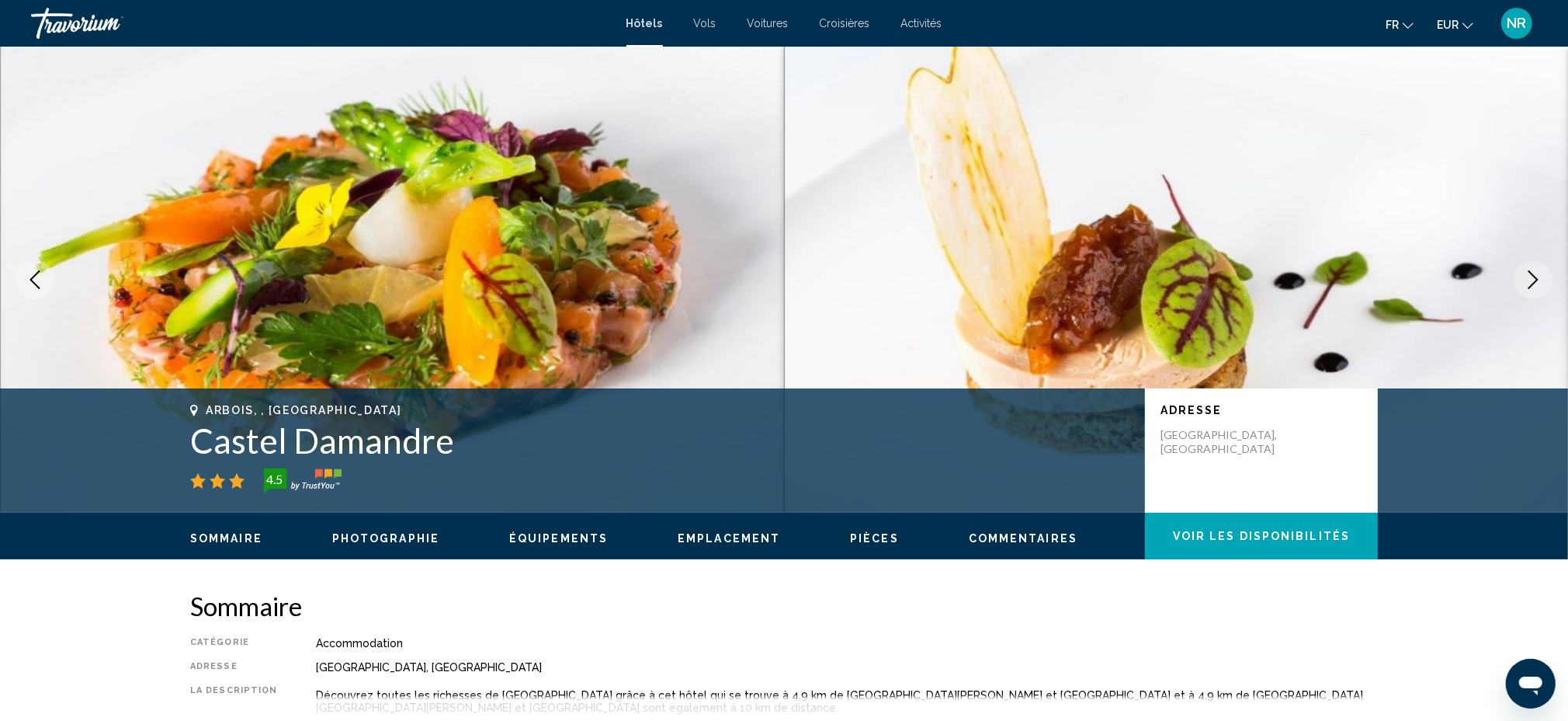
click at [1530, 279] on icon "Next image" at bounding box center [1533, 280] width 19 height 19
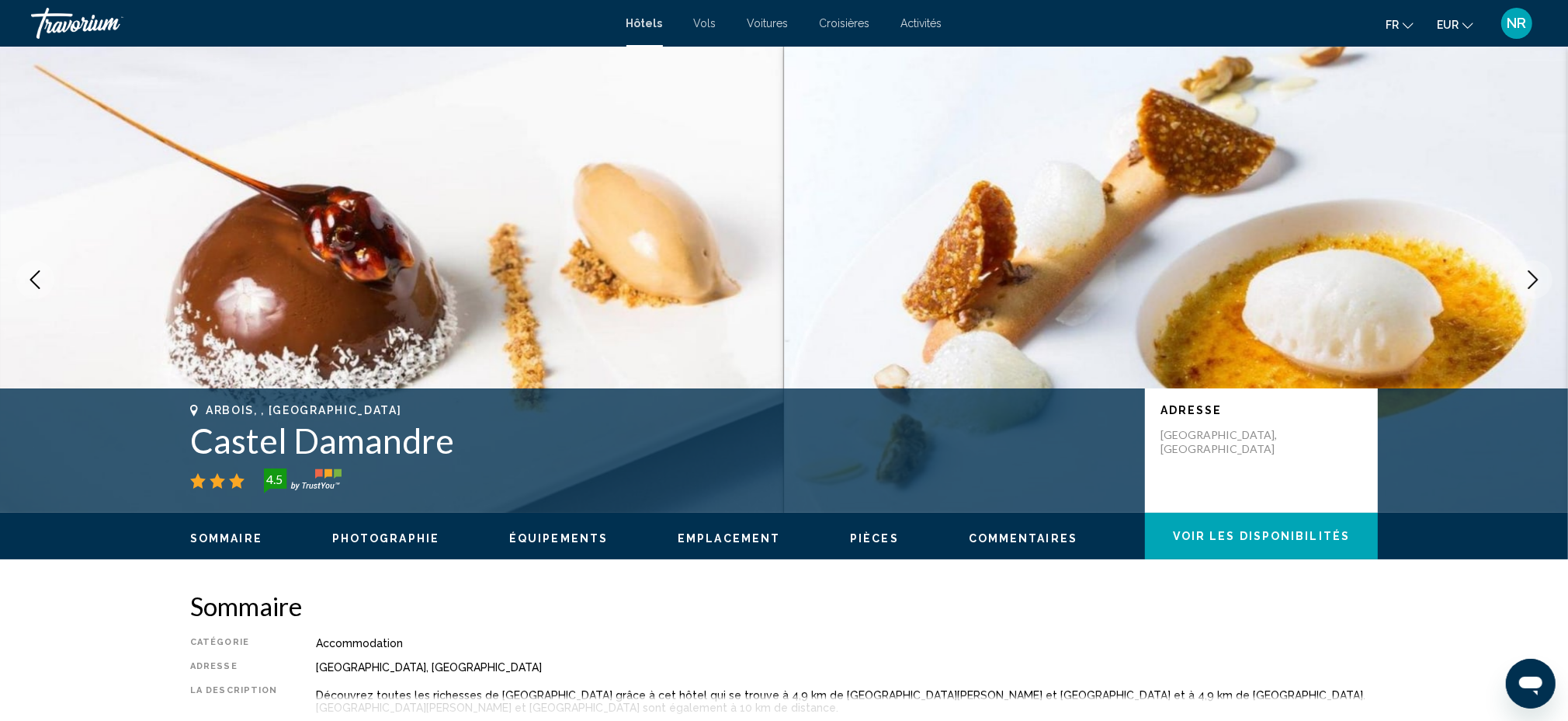
click at [1528, 276] on icon "Next image" at bounding box center [1533, 280] width 19 height 19
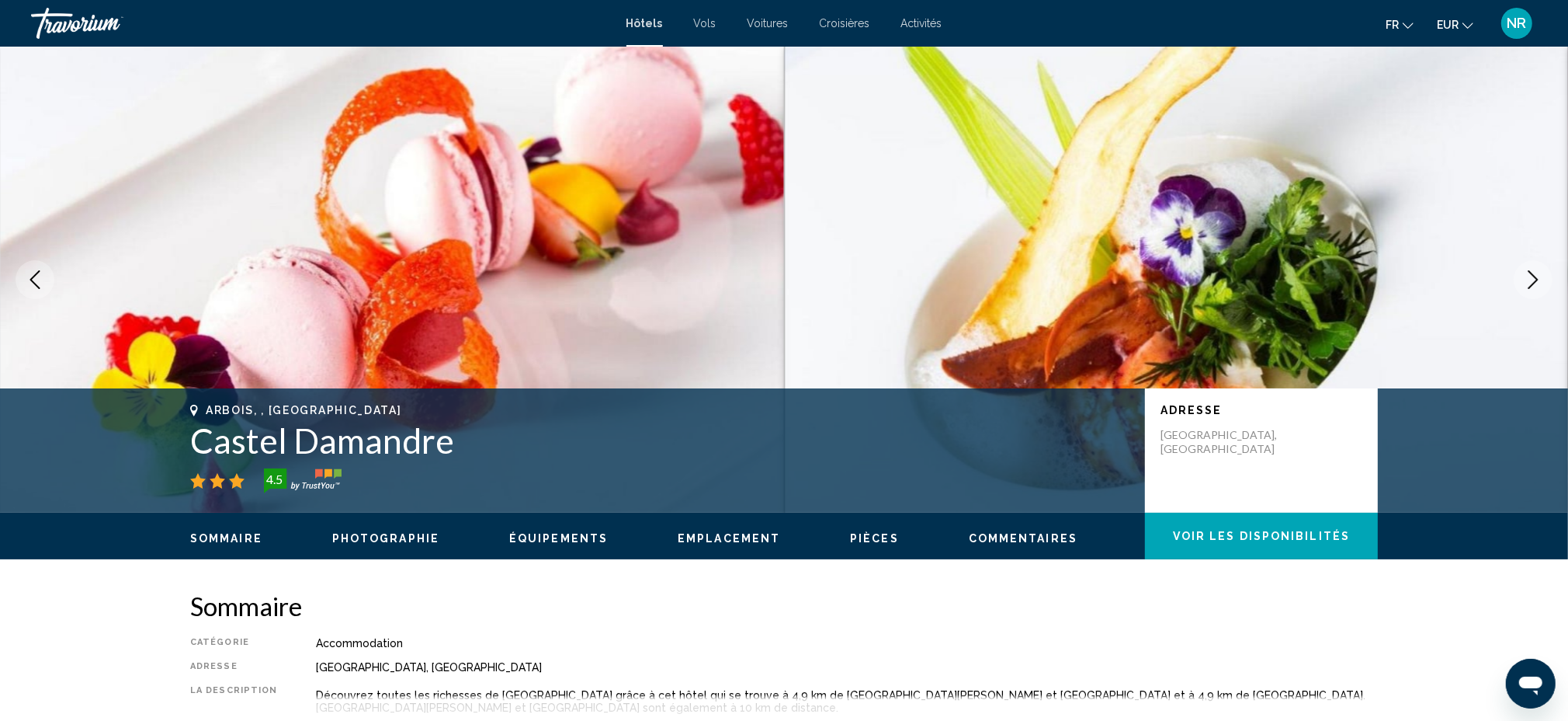
click at [1528, 276] on icon "Next image" at bounding box center [1533, 280] width 19 height 19
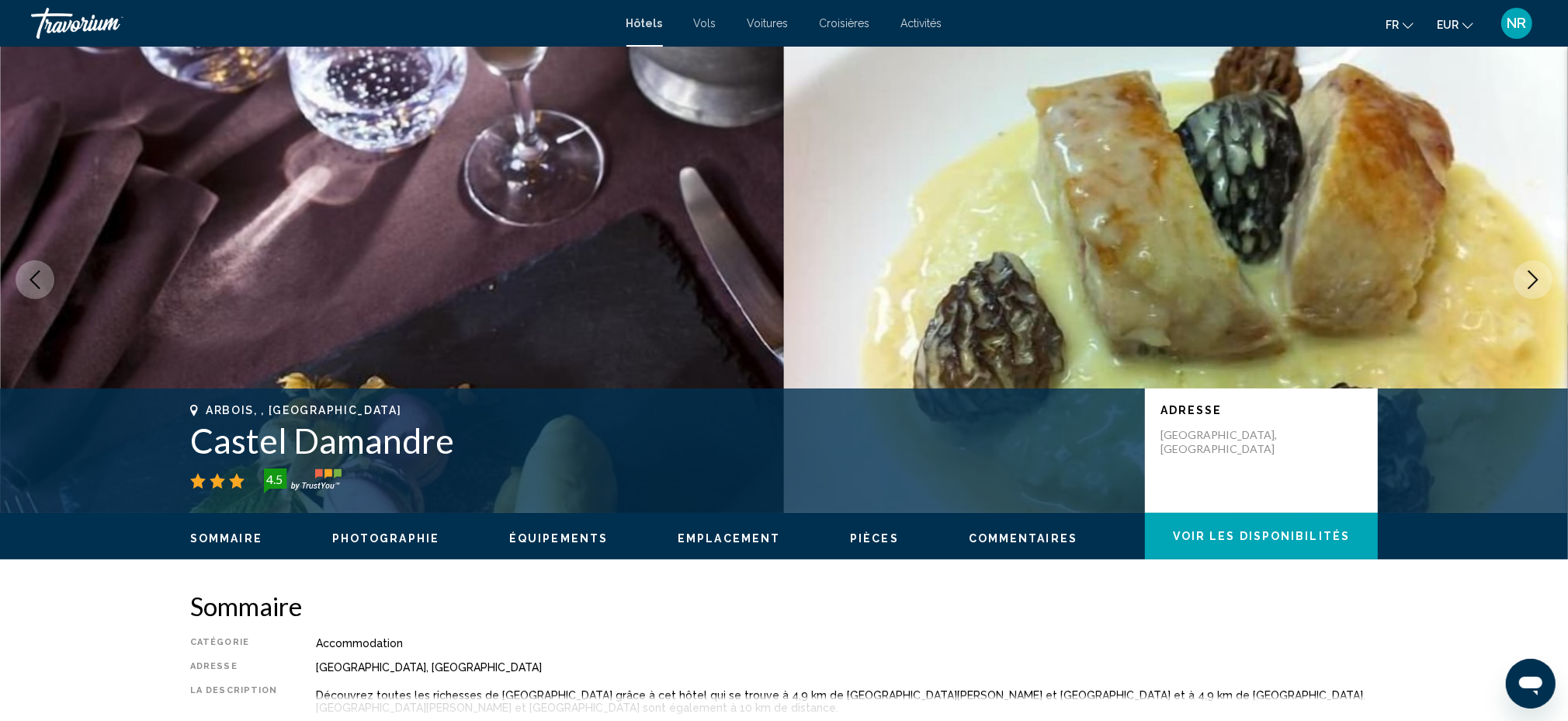
click at [1528, 276] on icon "Next image" at bounding box center [1533, 280] width 19 height 19
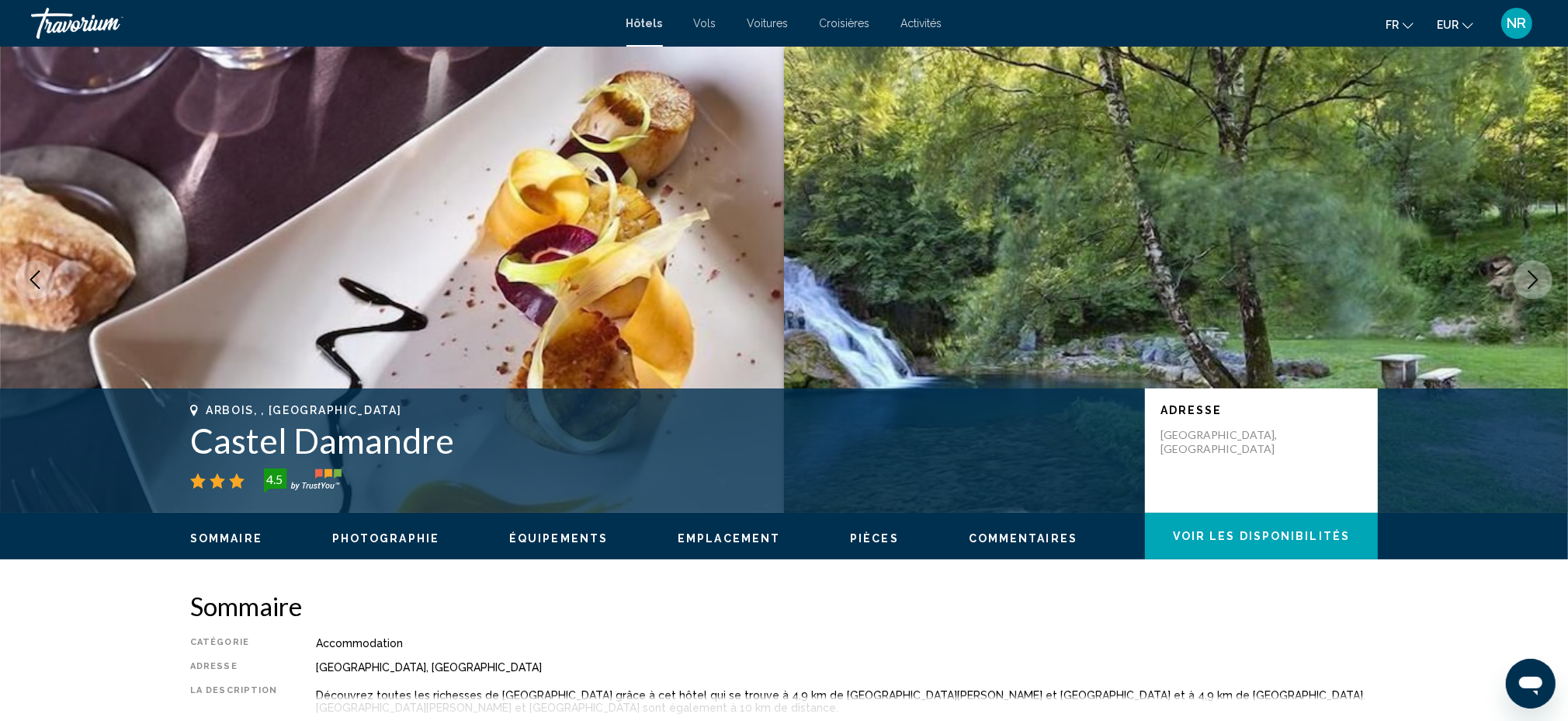
click at [1528, 276] on icon "Next image" at bounding box center [1533, 280] width 19 height 19
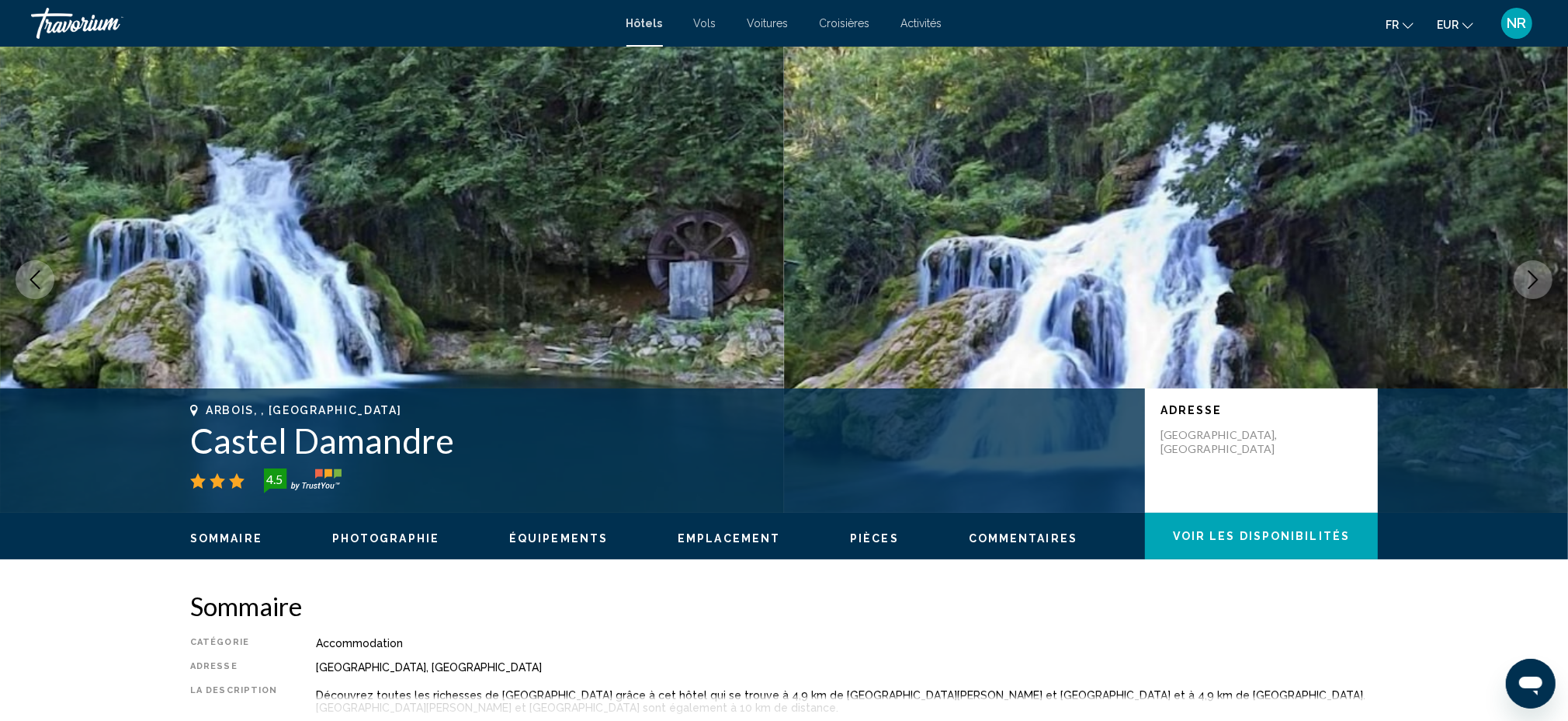
click at [1528, 276] on icon "Next image" at bounding box center [1533, 280] width 19 height 19
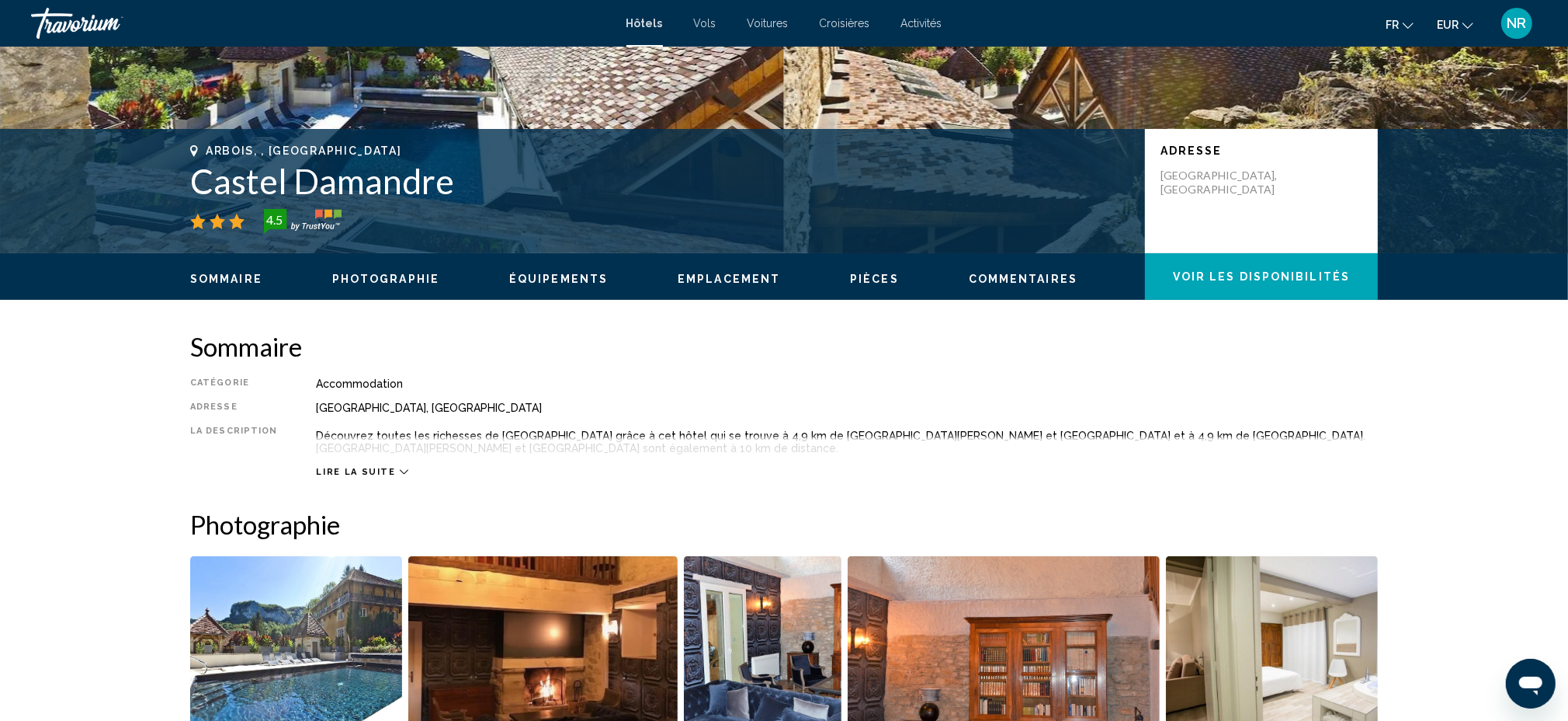
scroll to position [311, 0]
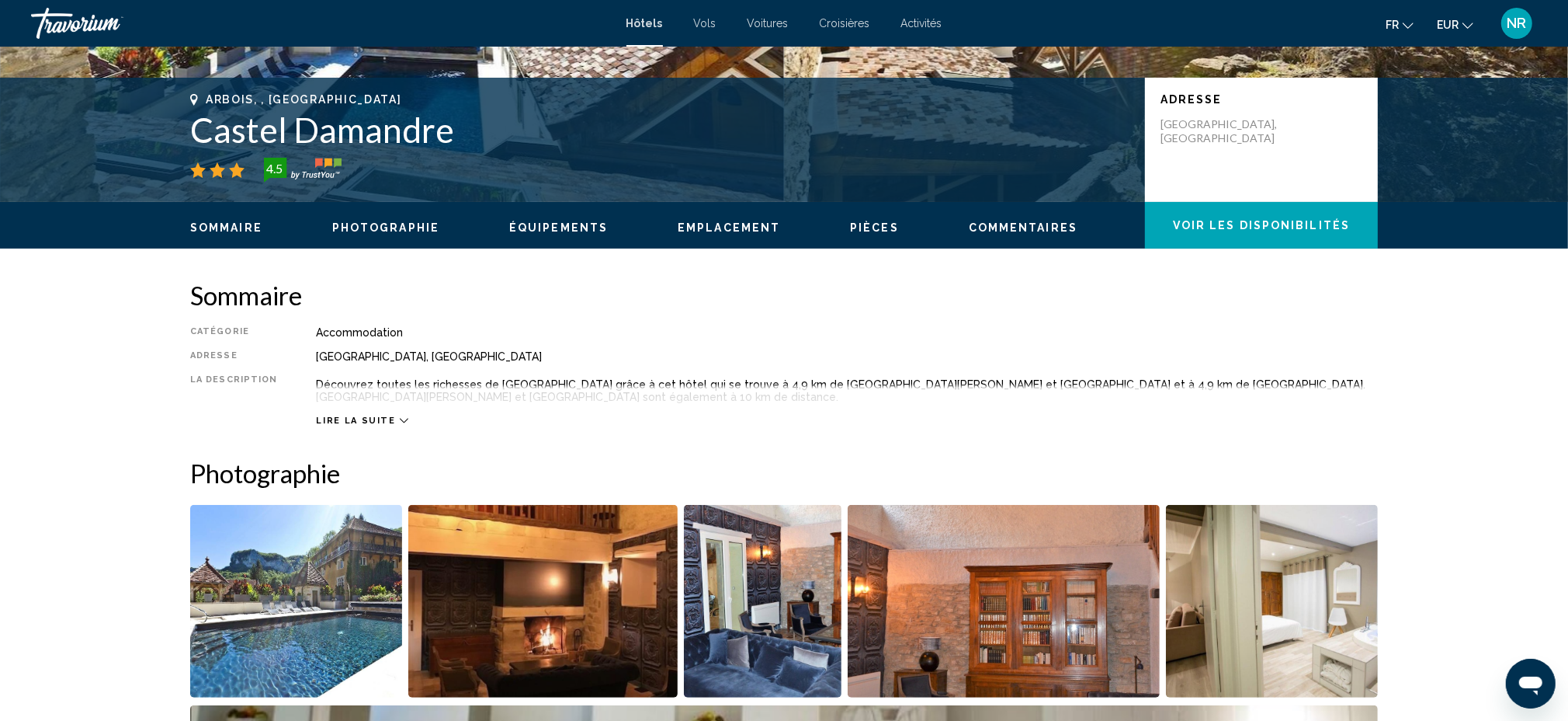
click at [386, 417] on div "Lire la suite" at bounding box center [362, 420] width 92 height 10
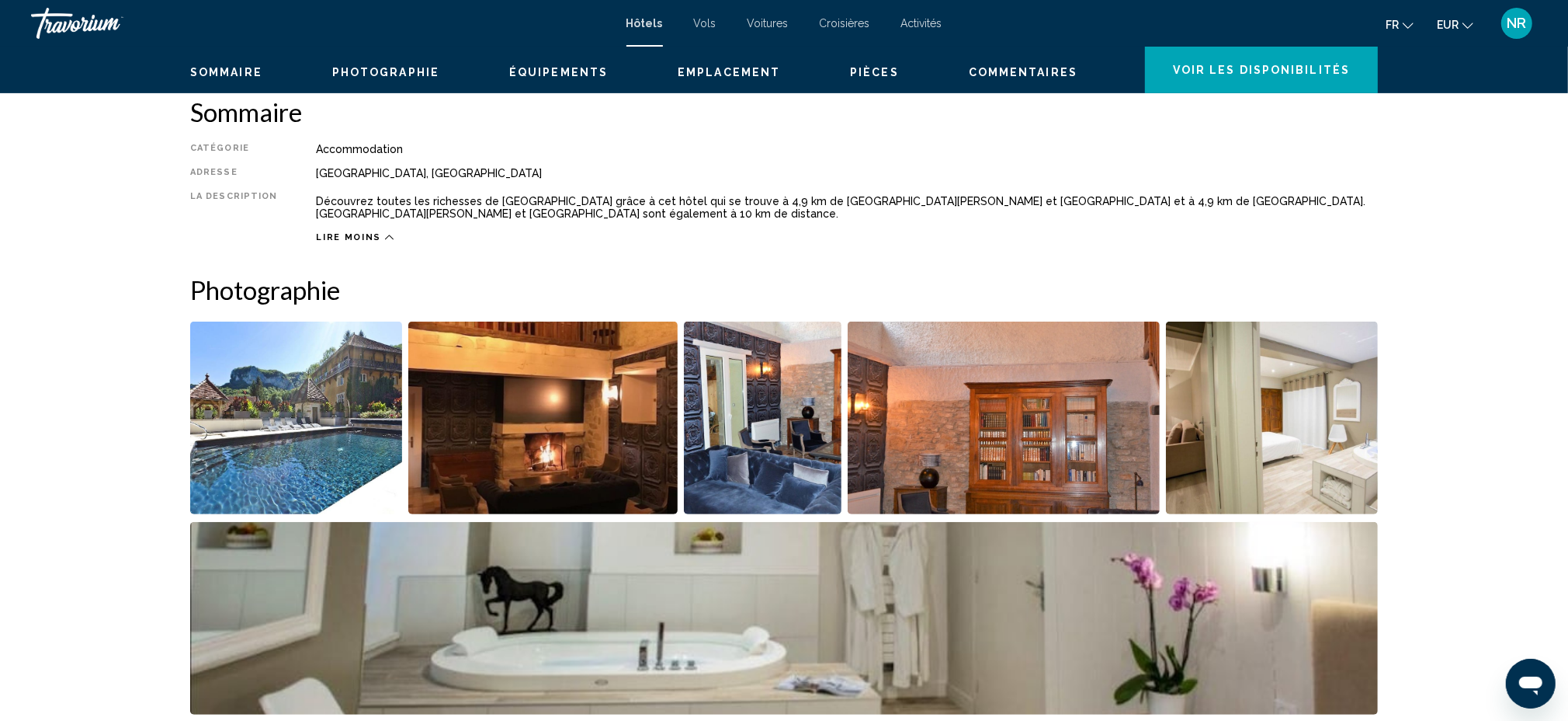
scroll to position [517, 0]
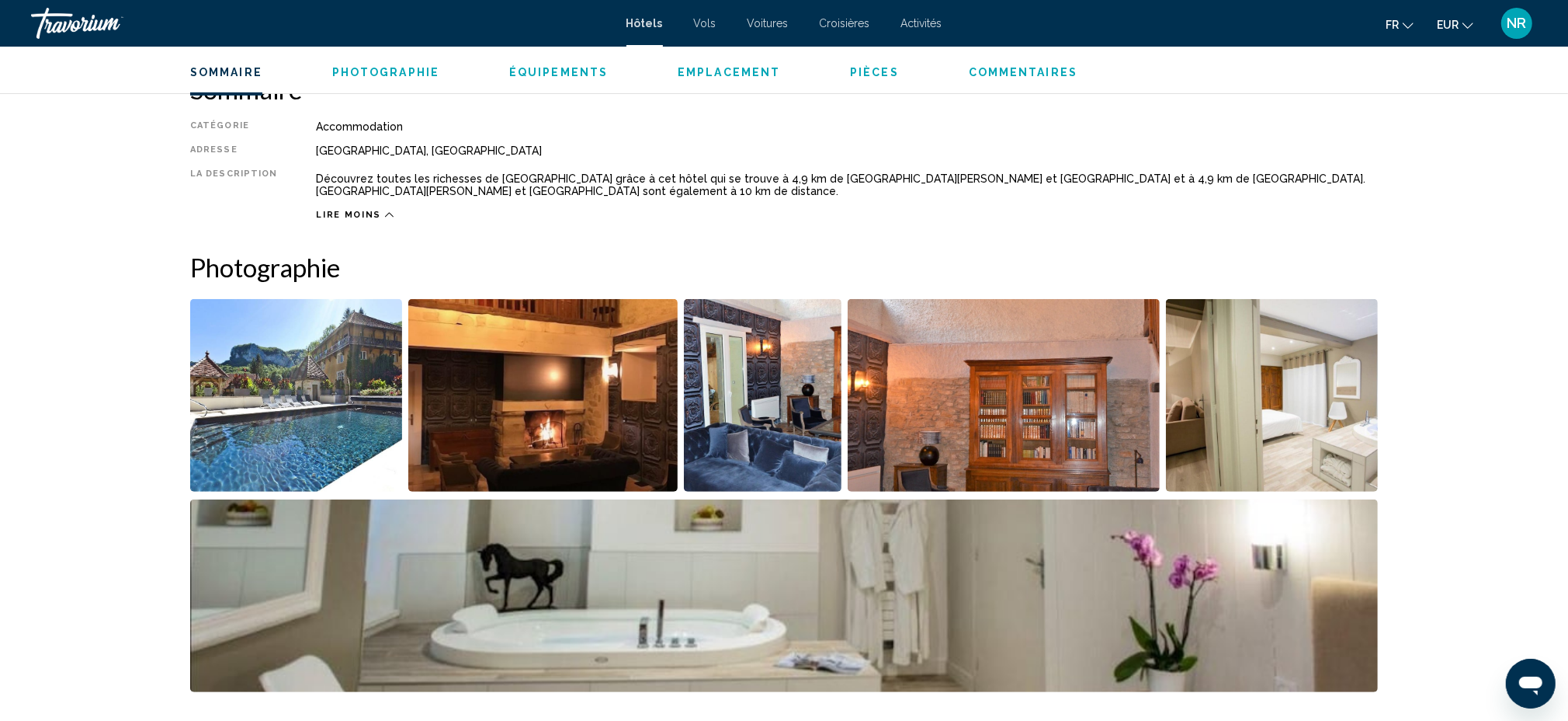
click at [356, 397] on img "Open full-screen image slider" at bounding box center [296, 395] width 212 height 192
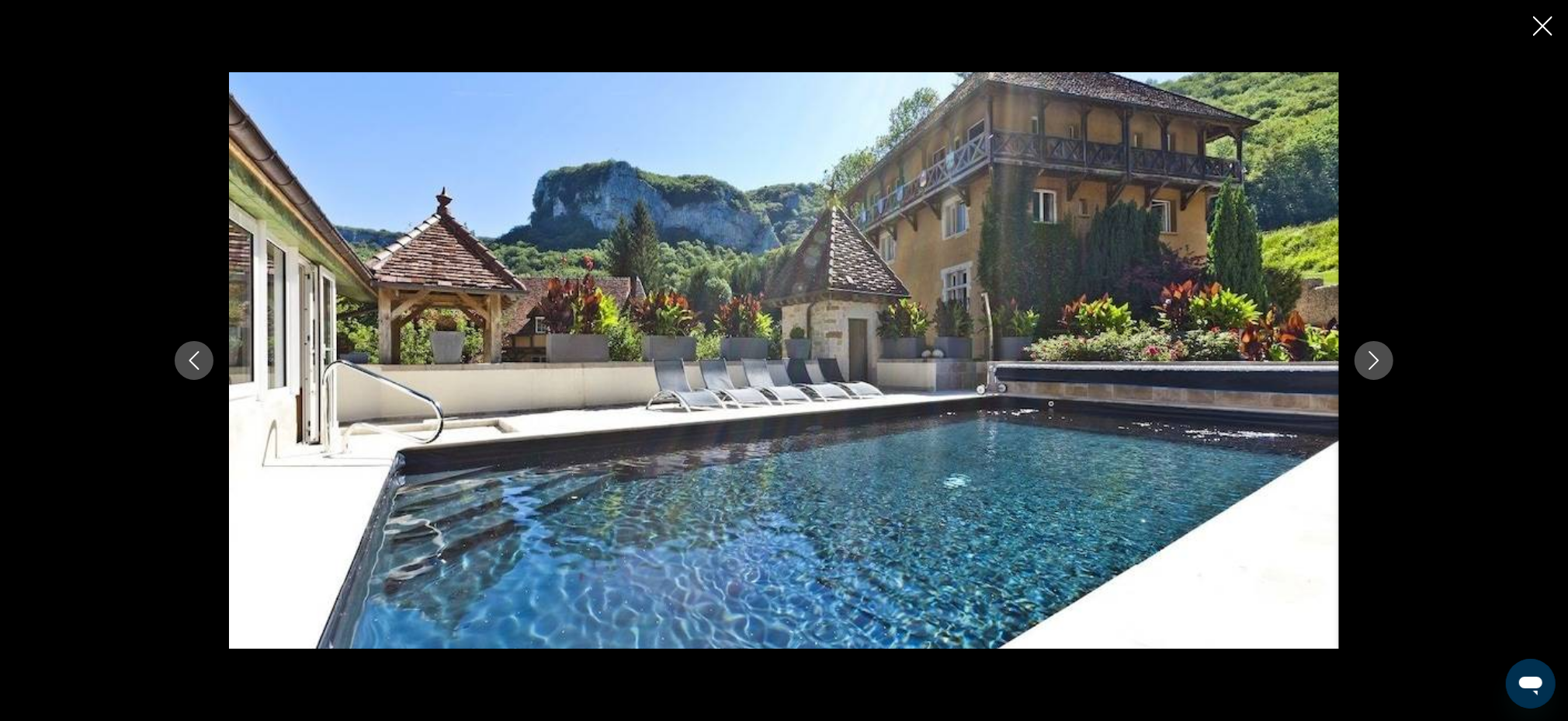
click at [1391, 358] on button "Next image" at bounding box center [1374, 360] width 39 height 39
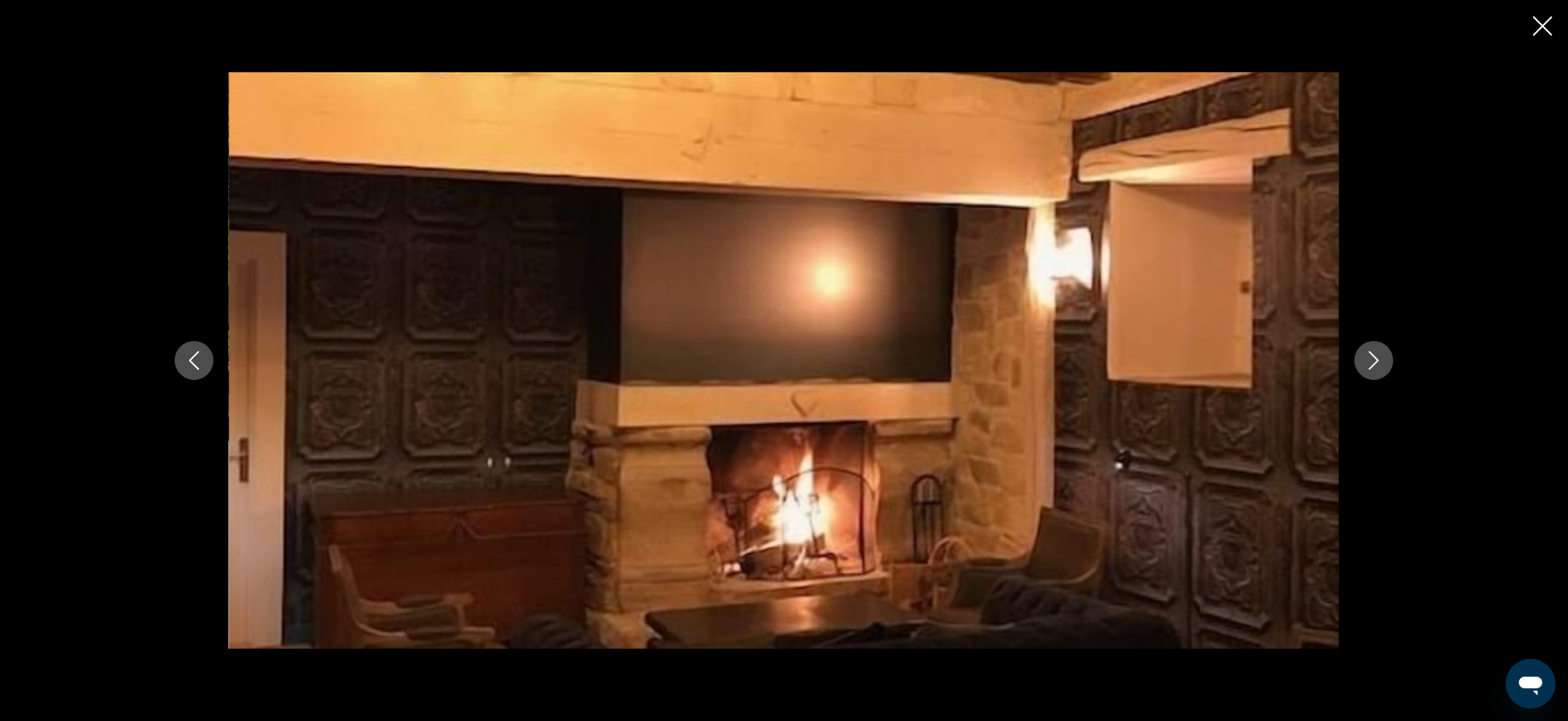
click at [1387, 360] on button "Next image" at bounding box center [1374, 360] width 39 height 39
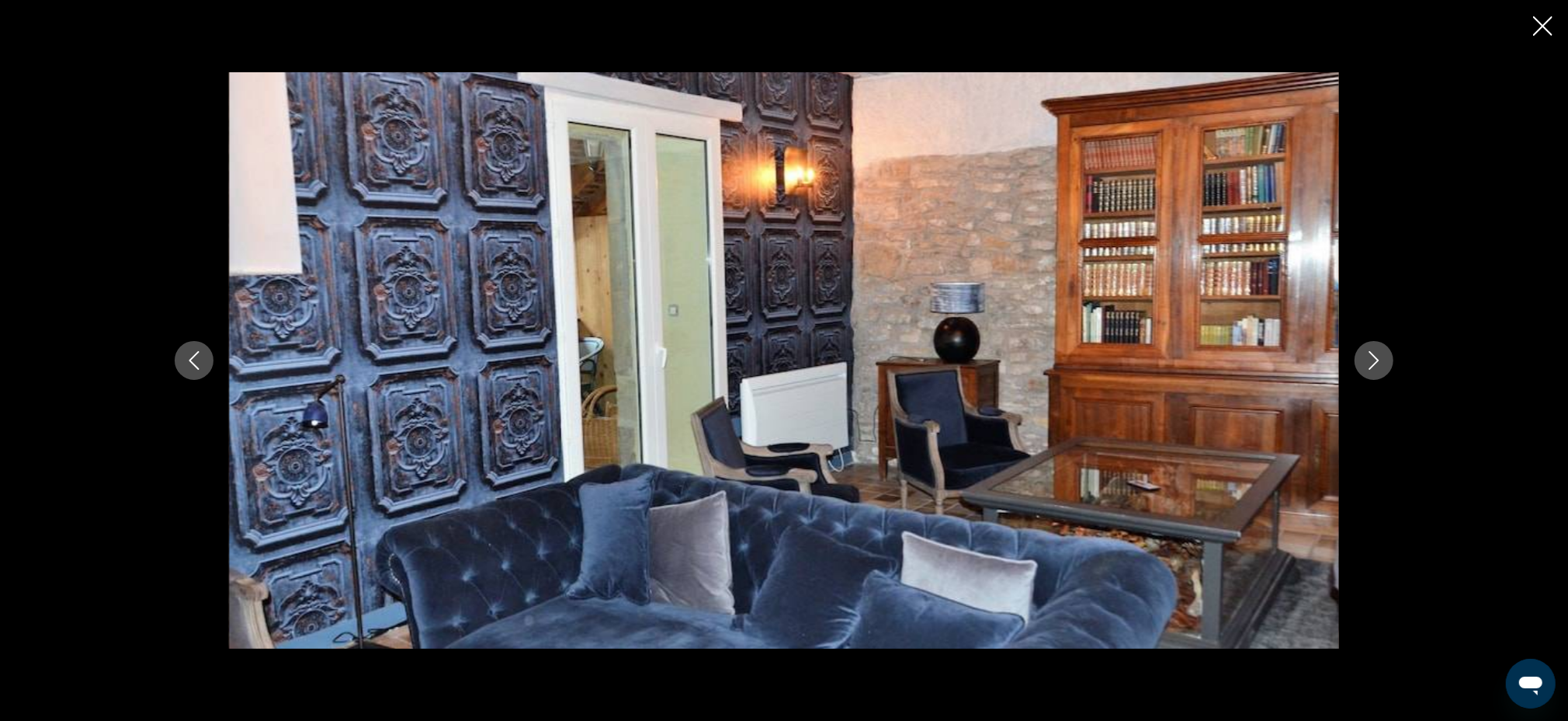
click at [177, 360] on button "Previous image" at bounding box center [194, 360] width 39 height 39
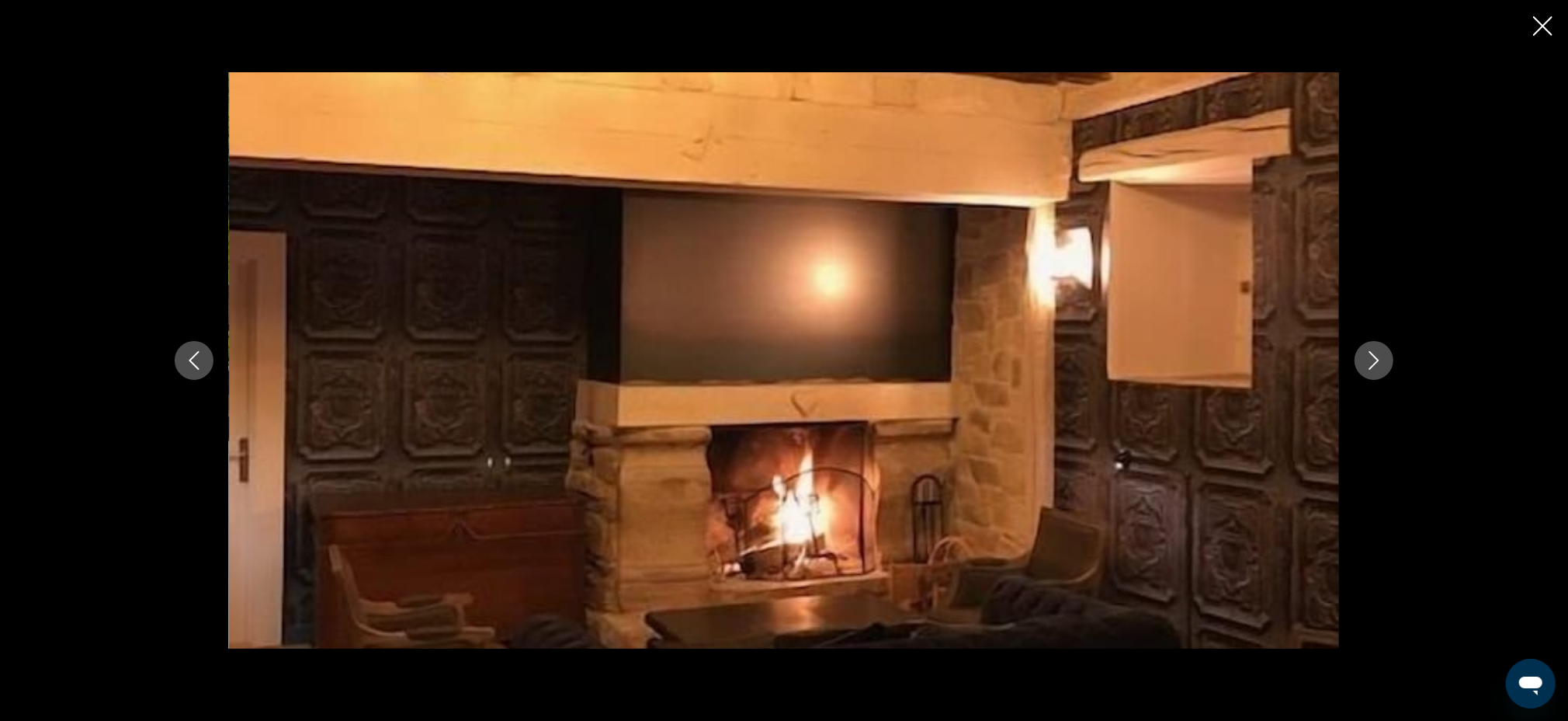
click at [189, 358] on icon "Previous image" at bounding box center [194, 360] width 19 height 19
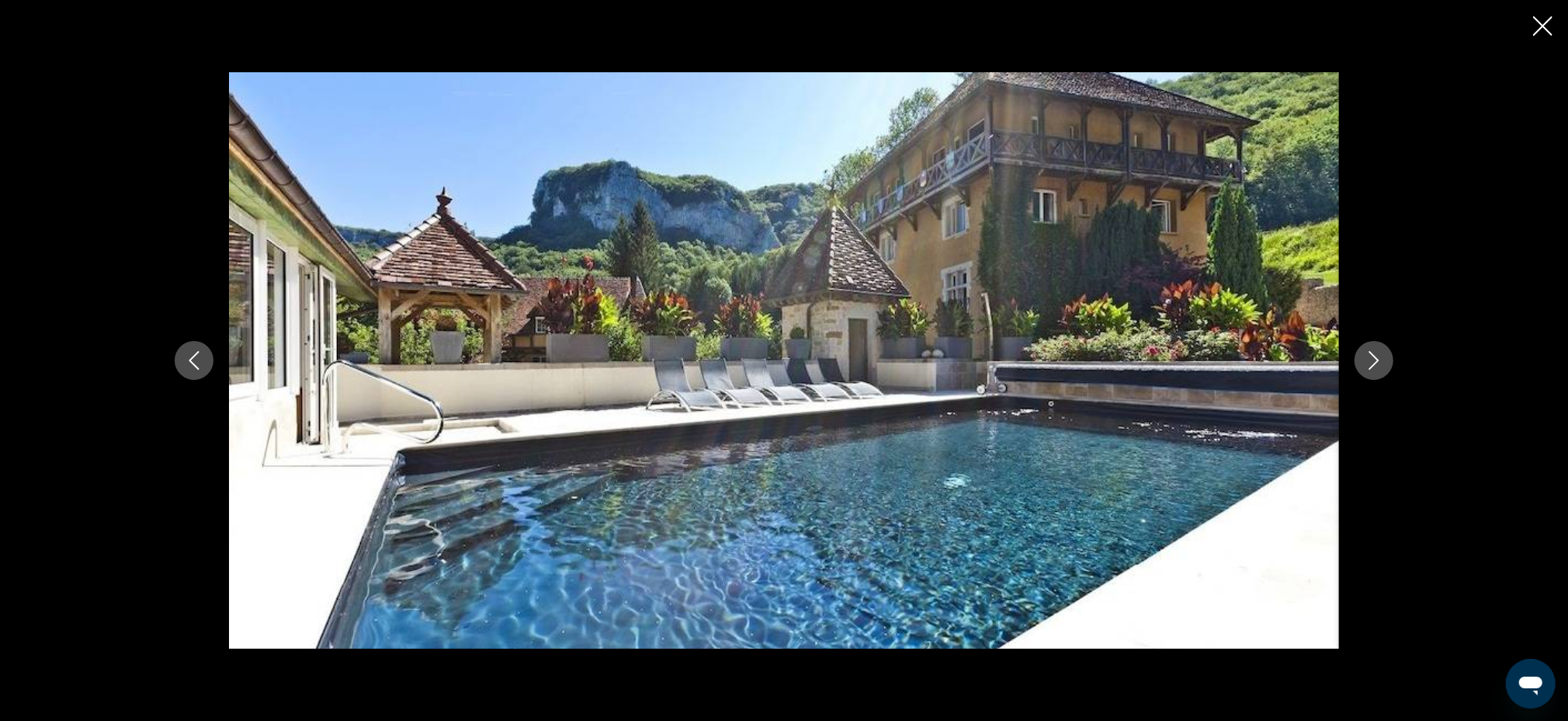
click at [1535, 20] on icon "Close slideshow" at bounding box center [1542, 26] width 19 height 19
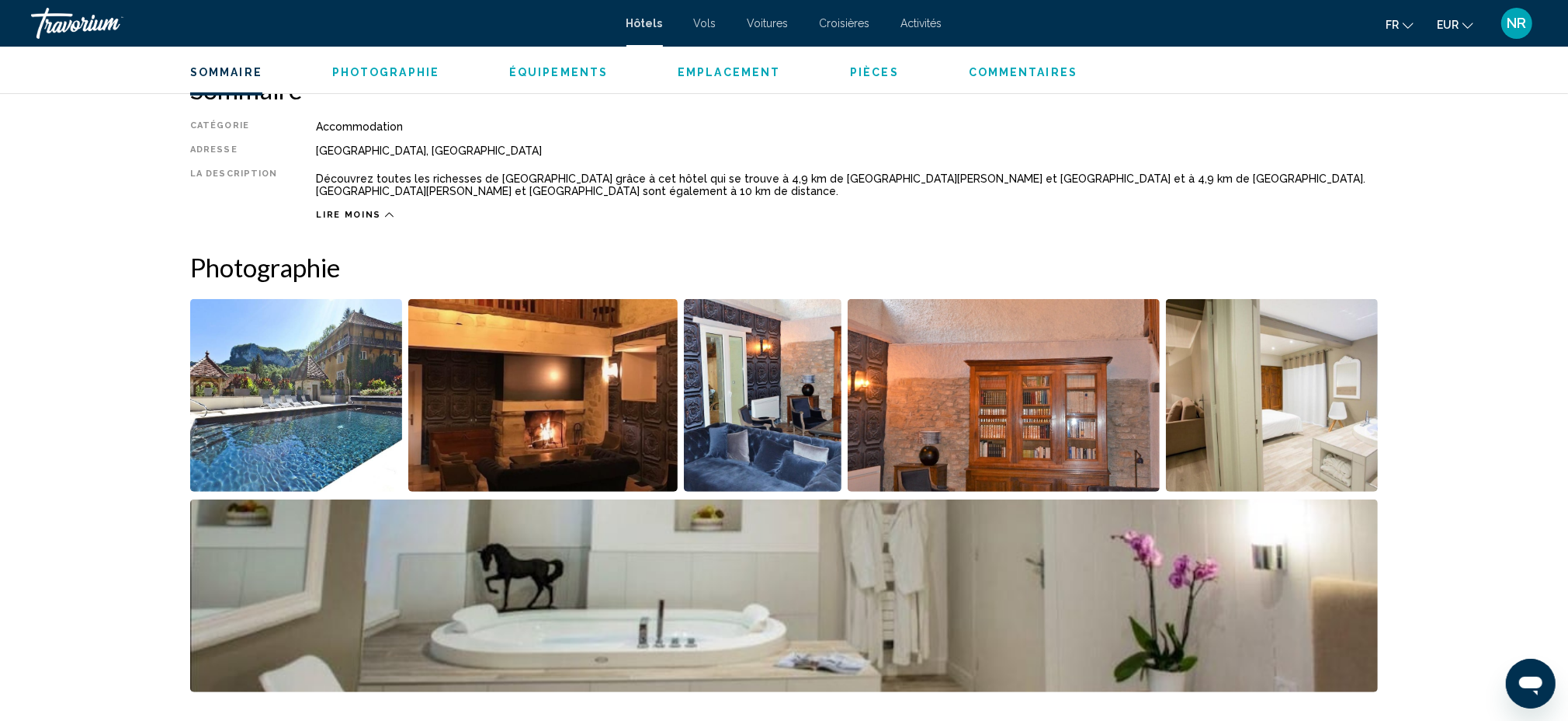
scroll to position [621, 0]
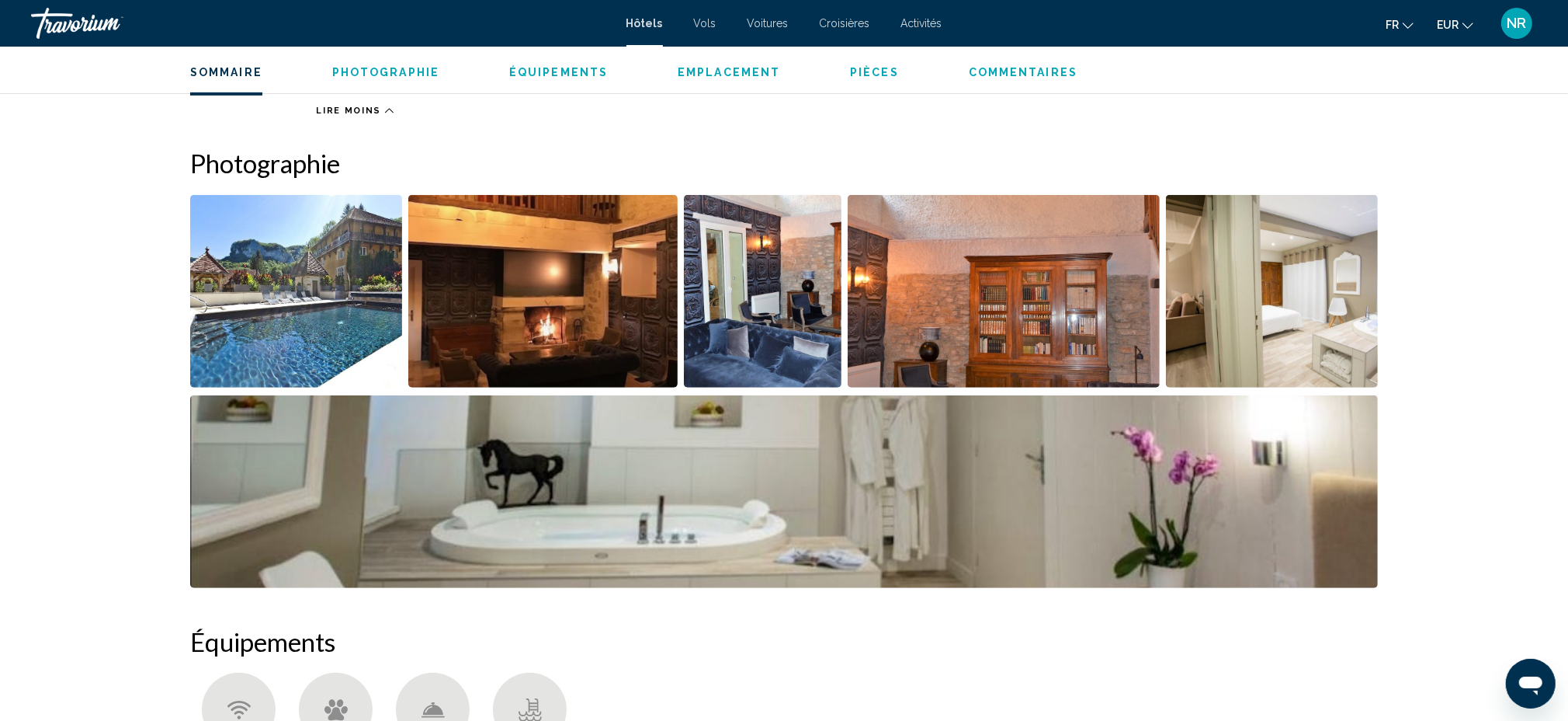
click at [251, 299] on img "Open full-screen image slider" at bounding box center [296, 290] width 212 height 192
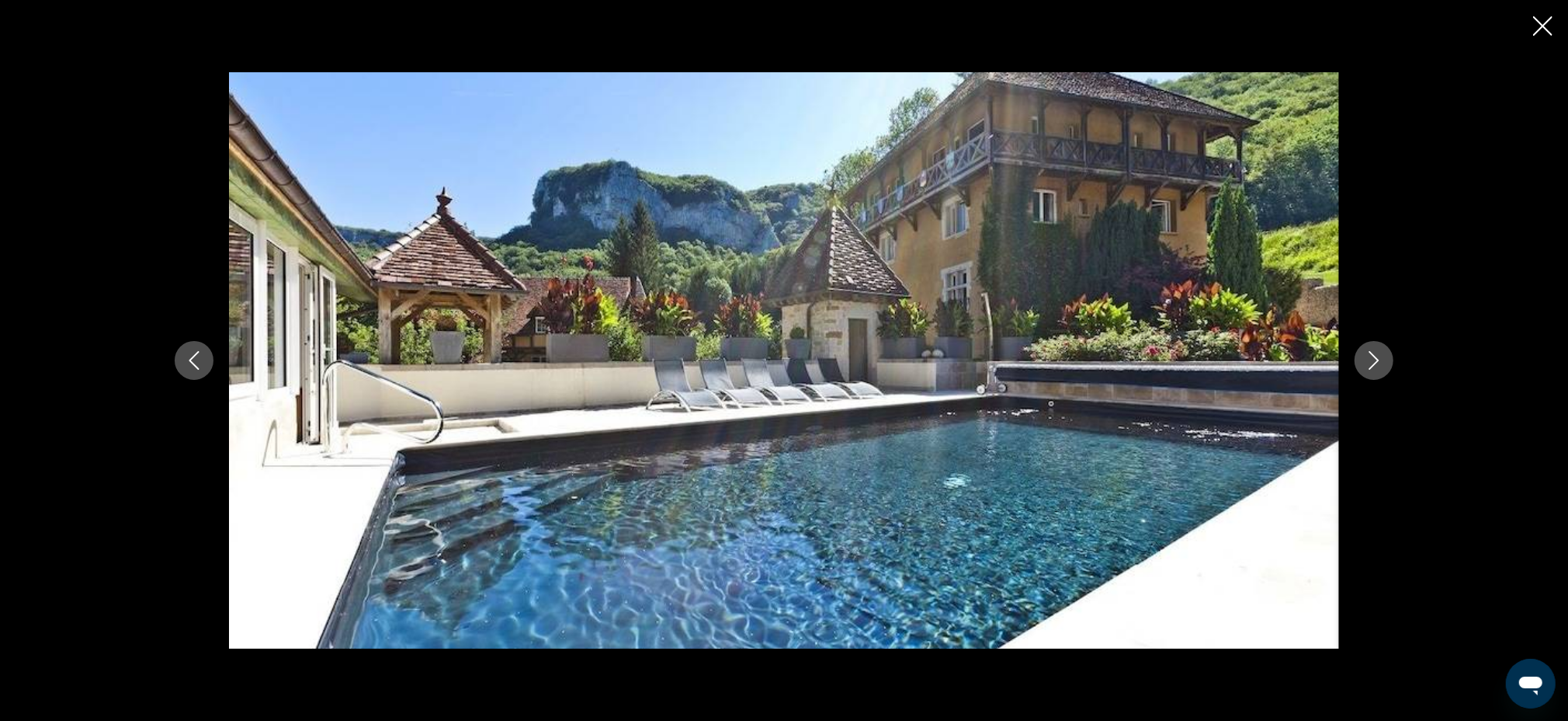
click at [1543, 36] on button "Close slideshow" at bounding box center [1542, 27] width 19 height 24
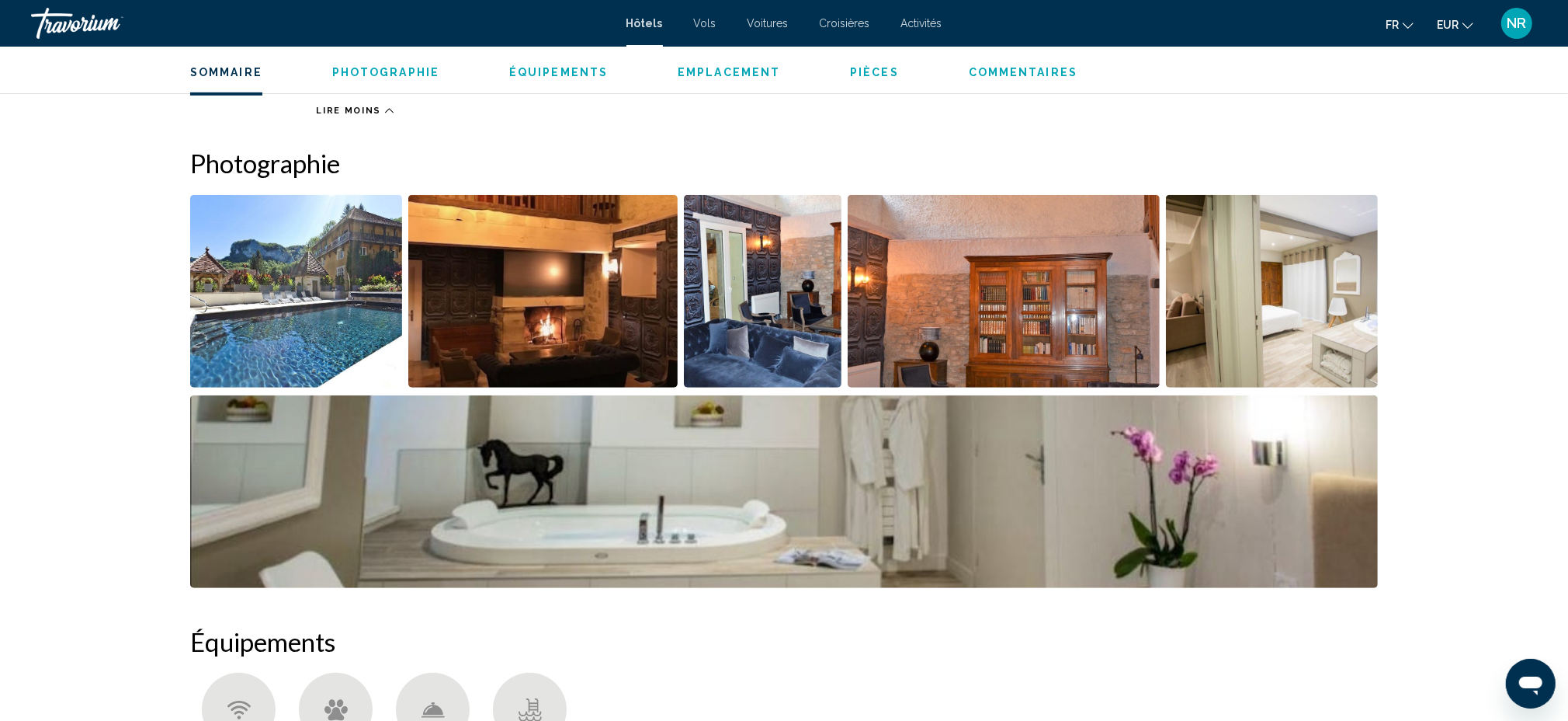
click at [584, 353] on img "Open full-screen image slider" at bounding box center [543, 290] width 270 height 192
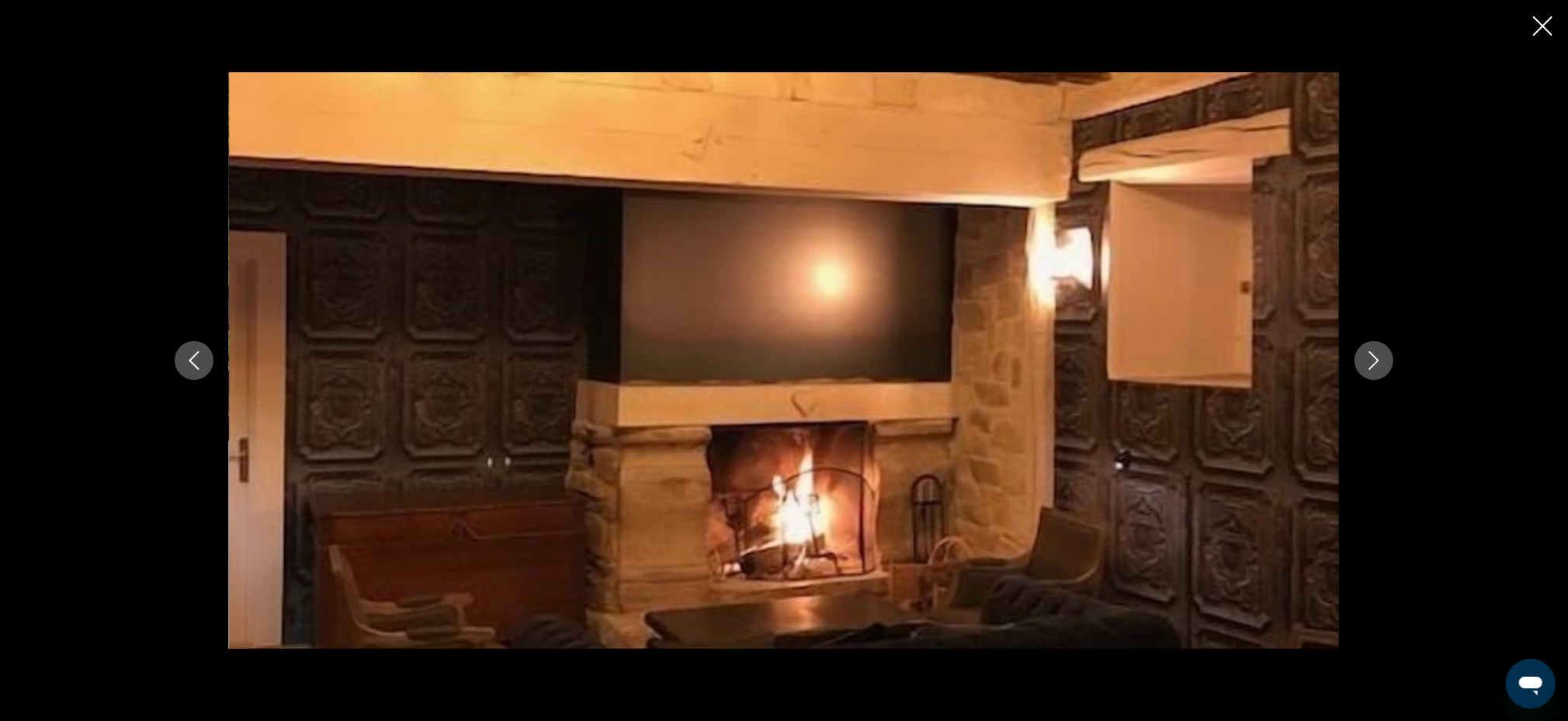
click at [1385, 360] on button "Next image" at bounding box center [1374, 360] width 39 height 39
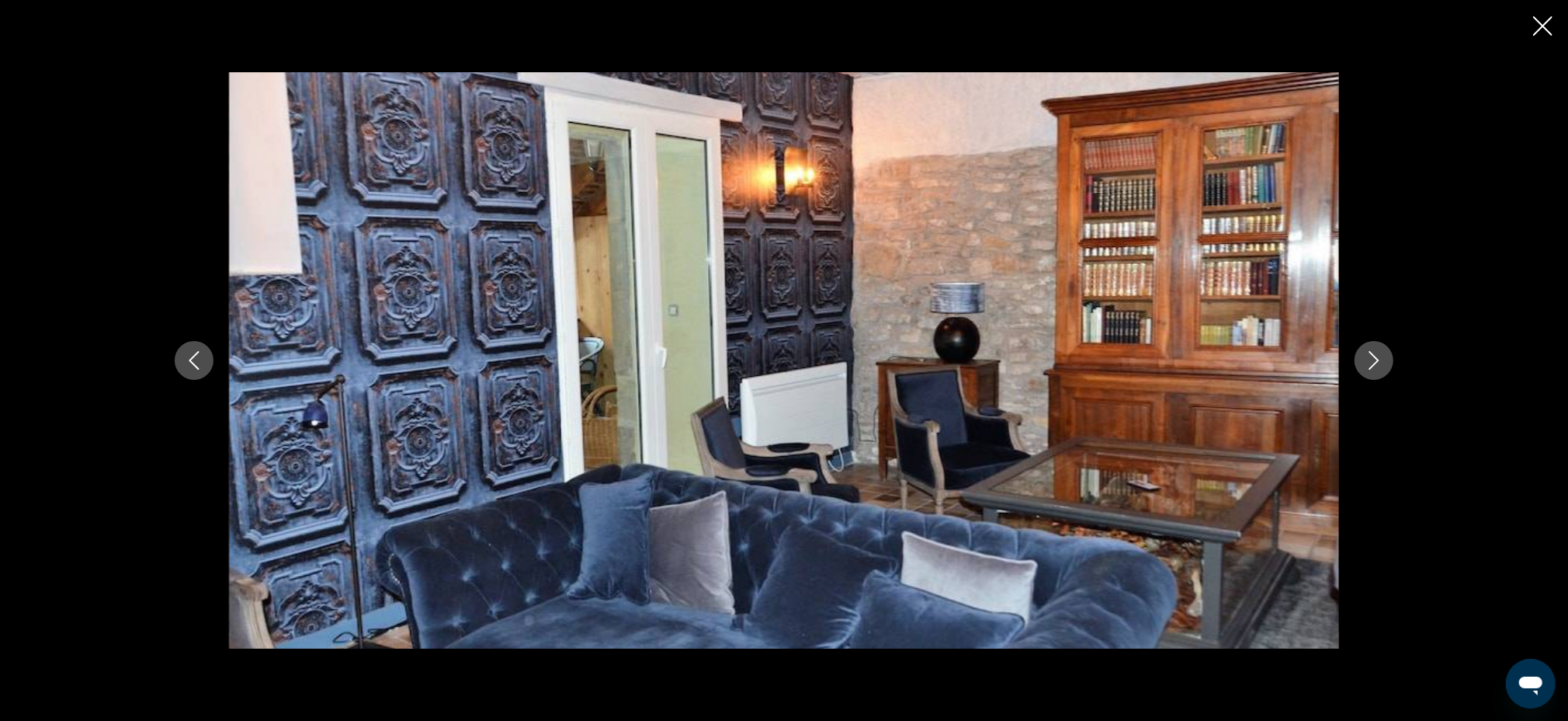
click at [1381, 355] on icon "Next image" at bounding box center [1374, 360] width 19 height 19
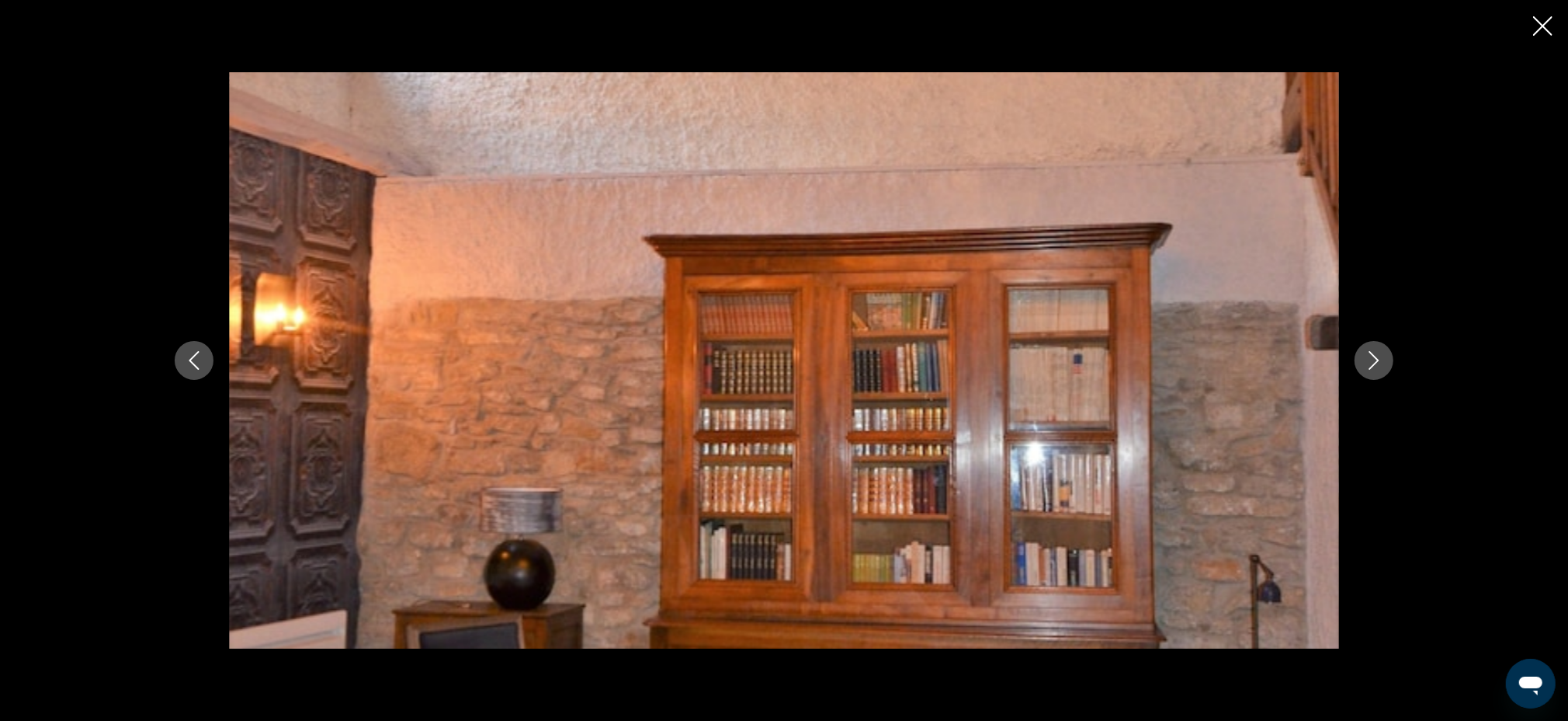
click at [1381, 355] on icon "Next image" at bounding box center [1374, 360] width 19 height 19
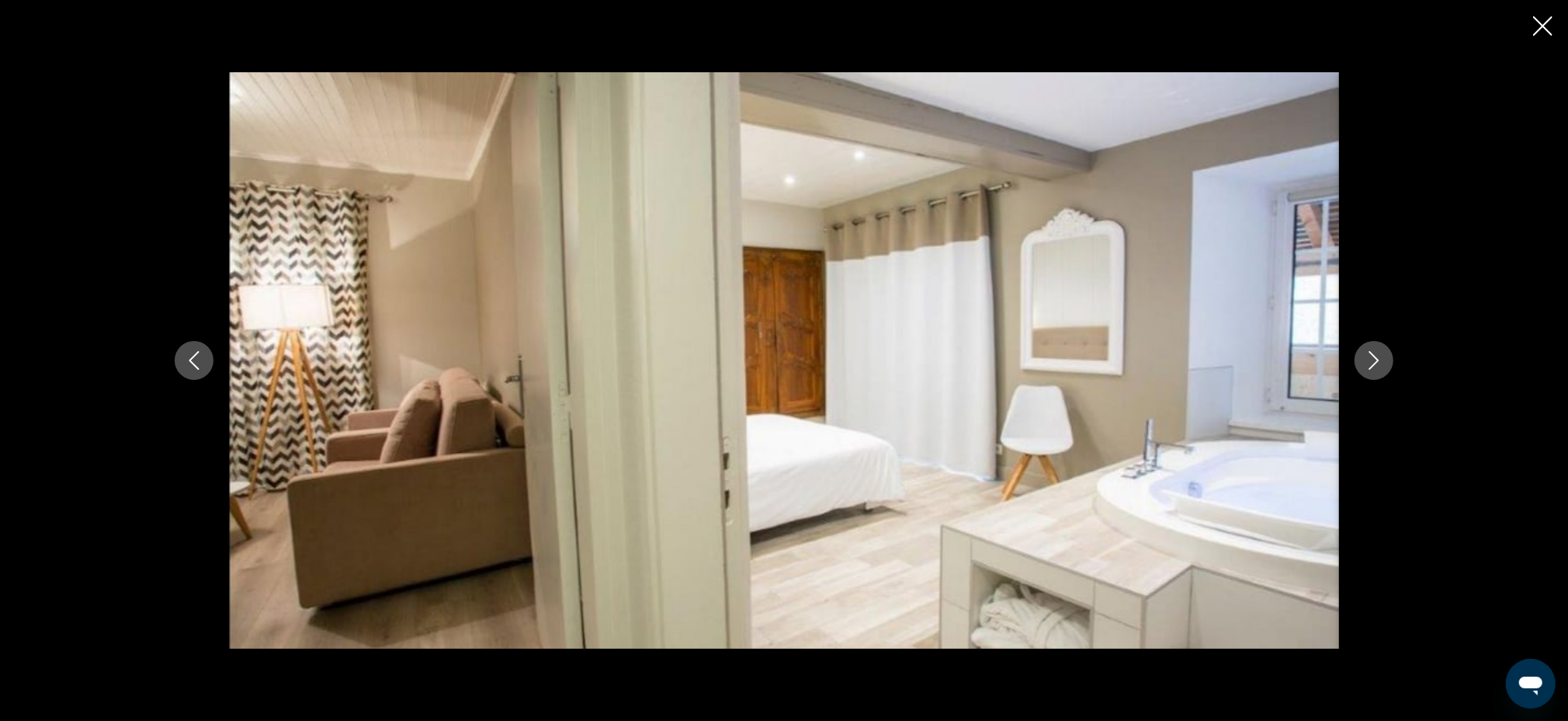
click at [1381, 355] on icon "Next image" at bounding box center [1374, 360] width 19 height 19
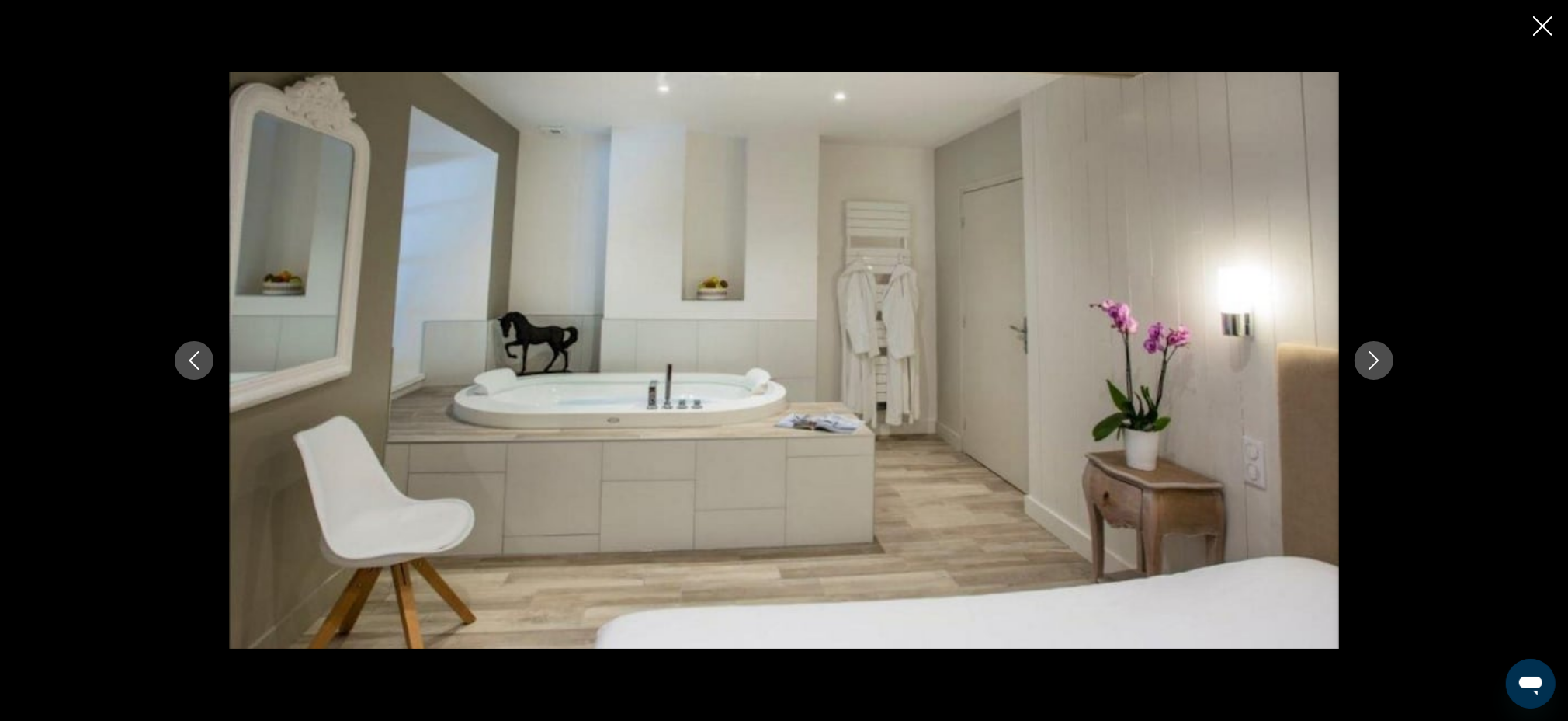
click at [1381, 355] on icon "Next image" at bounding box center [1374, 360] width 19 height 19
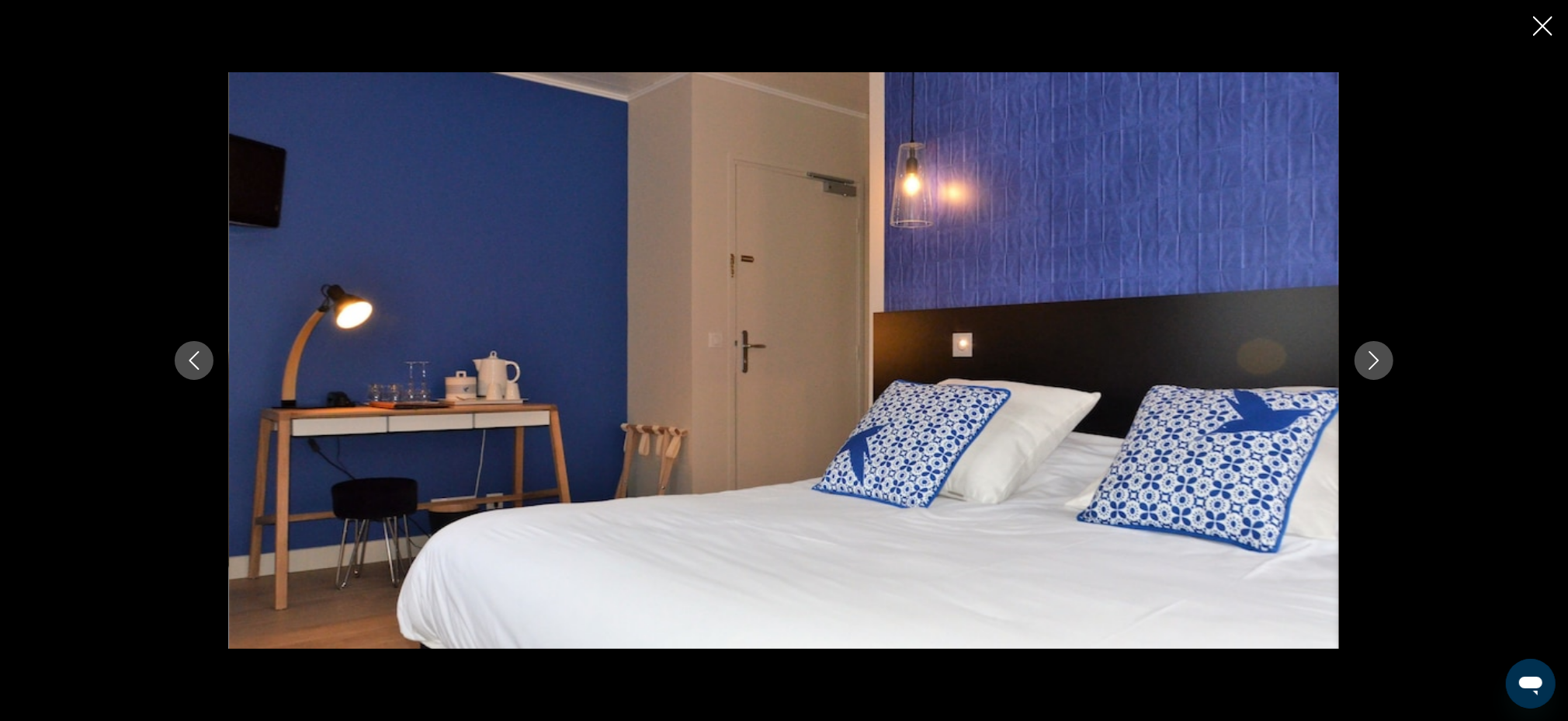
click at [1381, 355] on icon "Next image" at bounding box center [1374, 360] width 19 height 19
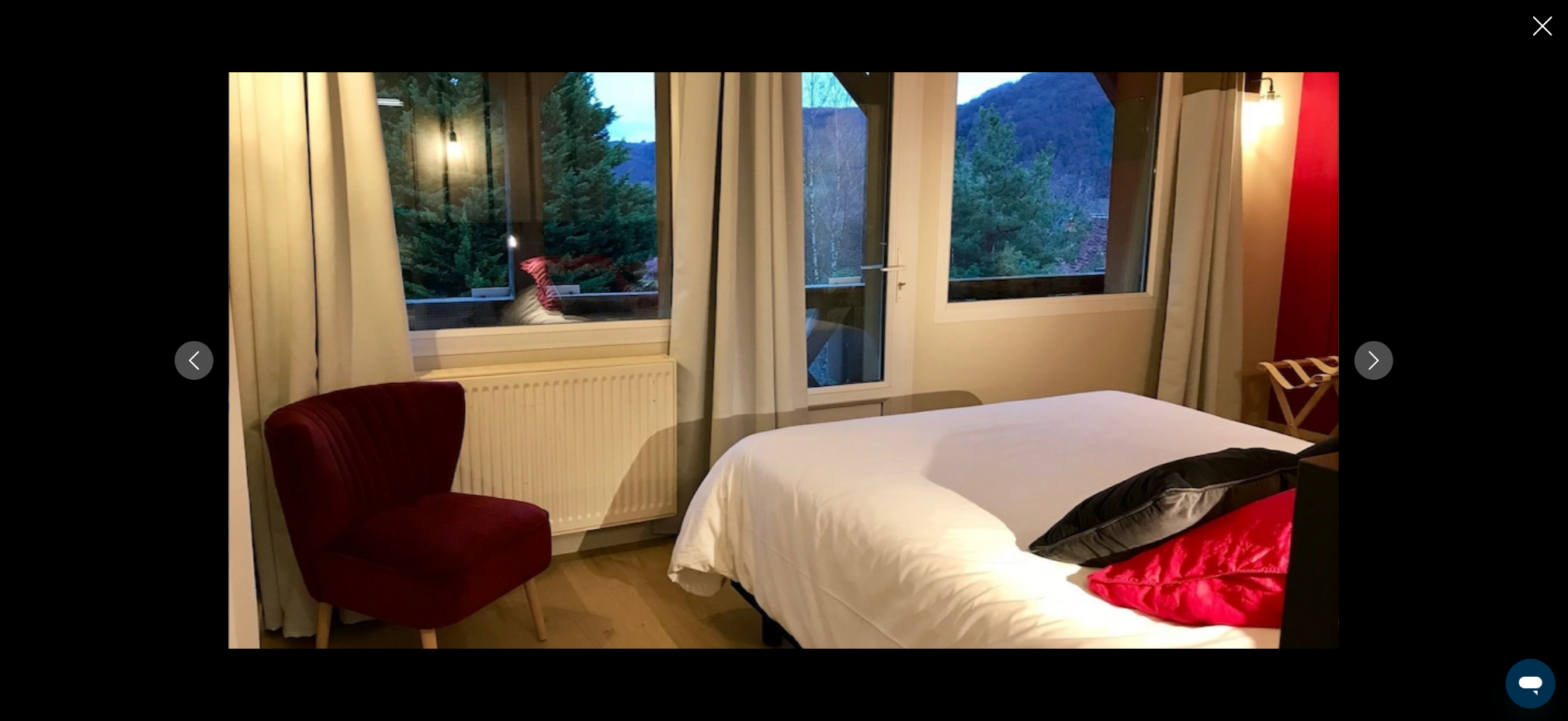
click at [1381, 355] on icon "Next image" at bounding box center [1374, 360] width 19 height 19
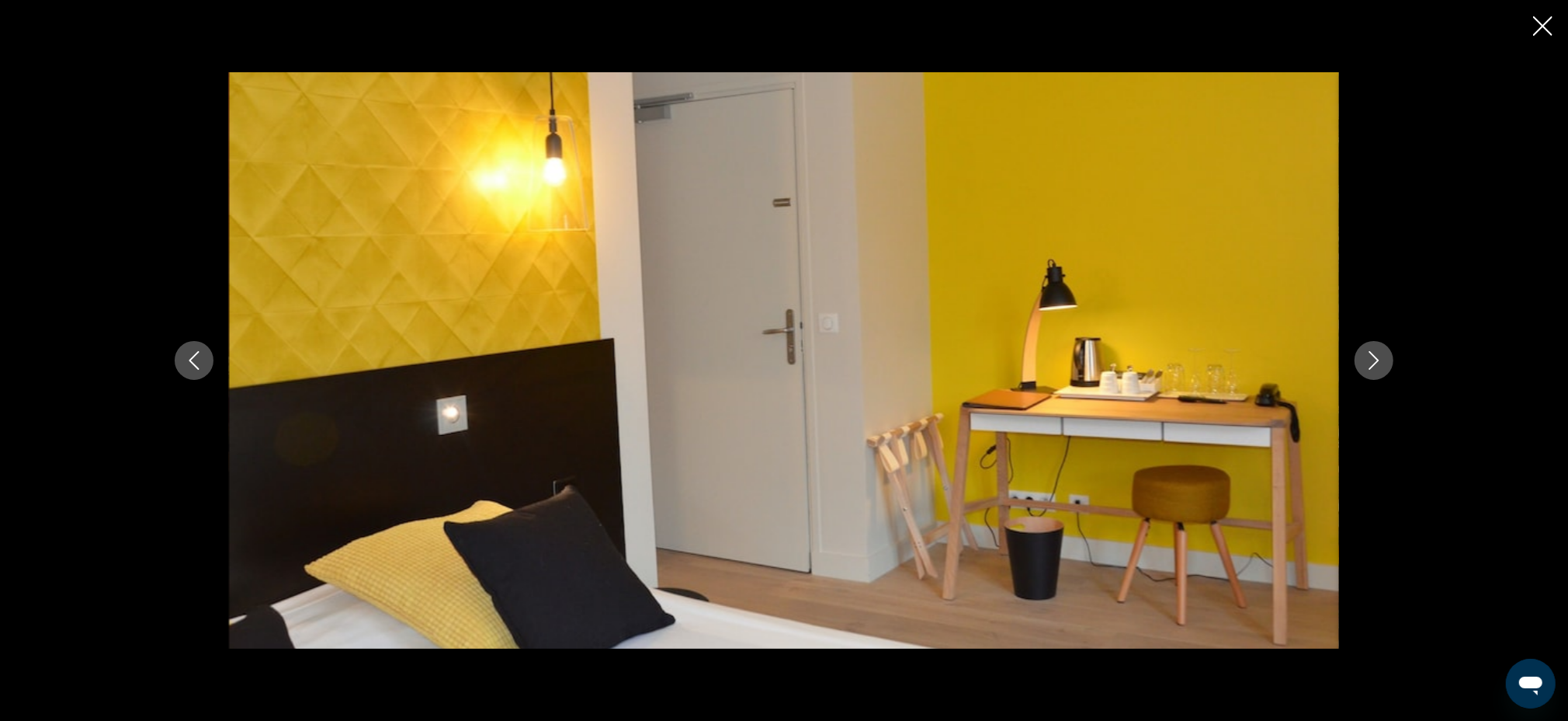
click at [1381, 355] on icon "Next image" at bounding box center [1374, 360] width 19 height 19
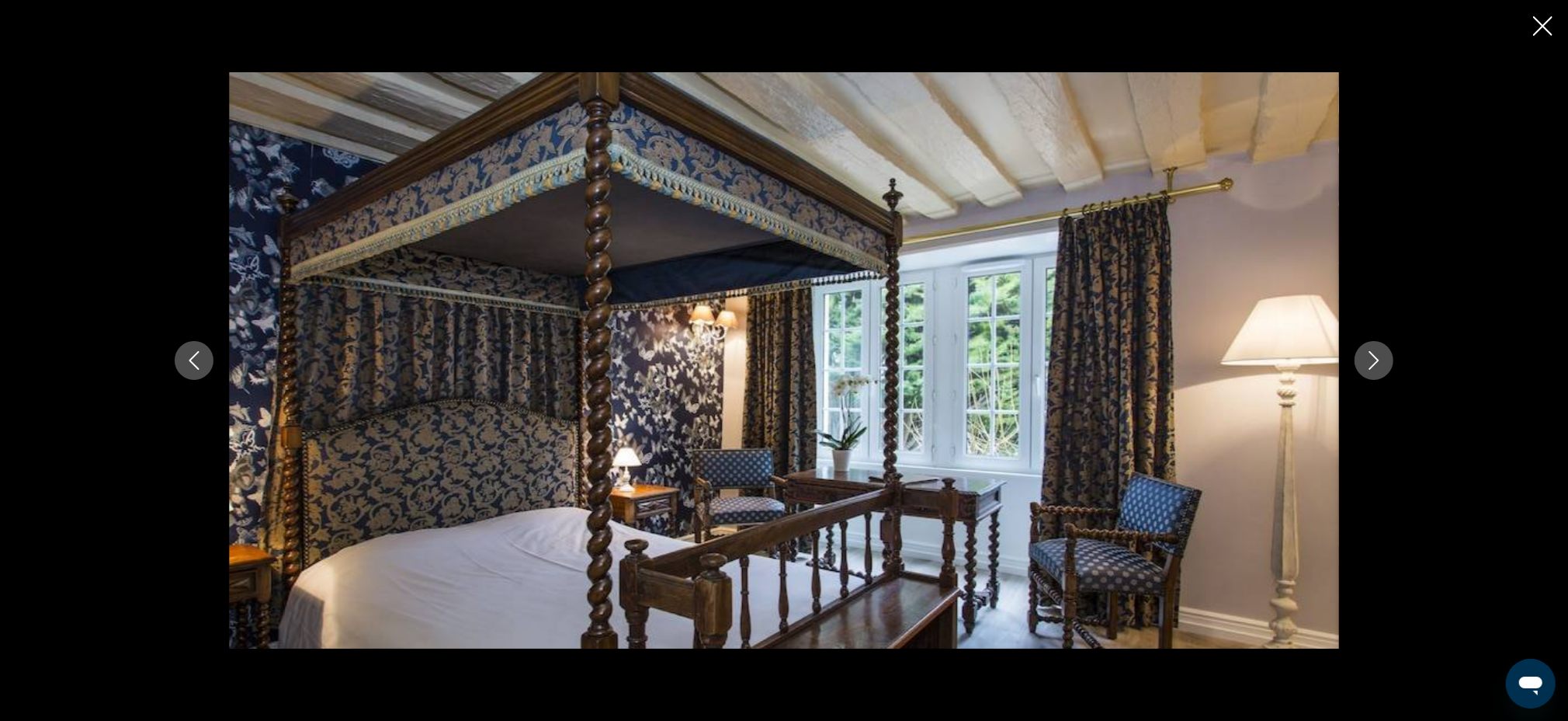
click at [1538, 31] on icon "Close slideshow" at bounding box center [1542, 26] width 19 height 19
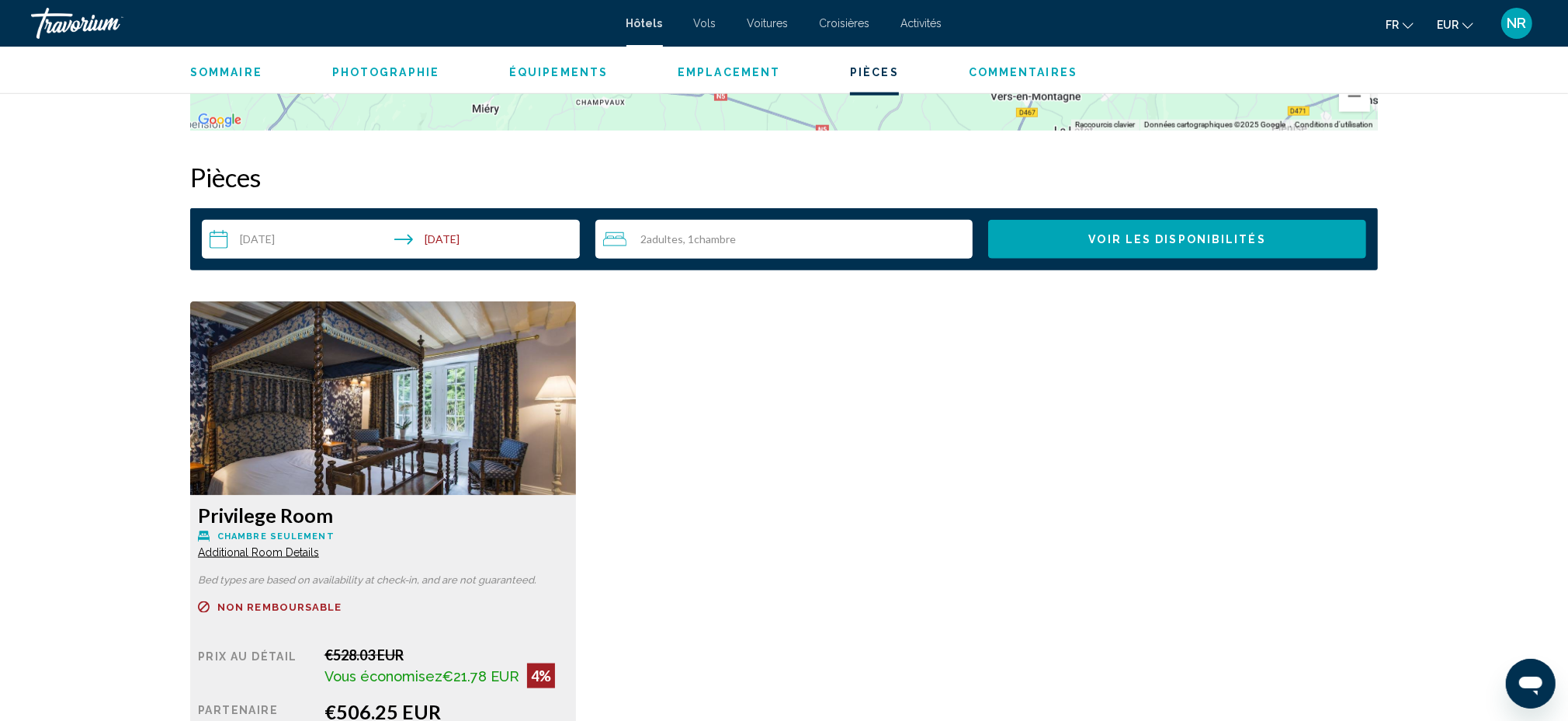
scroll to position [1864, 0]
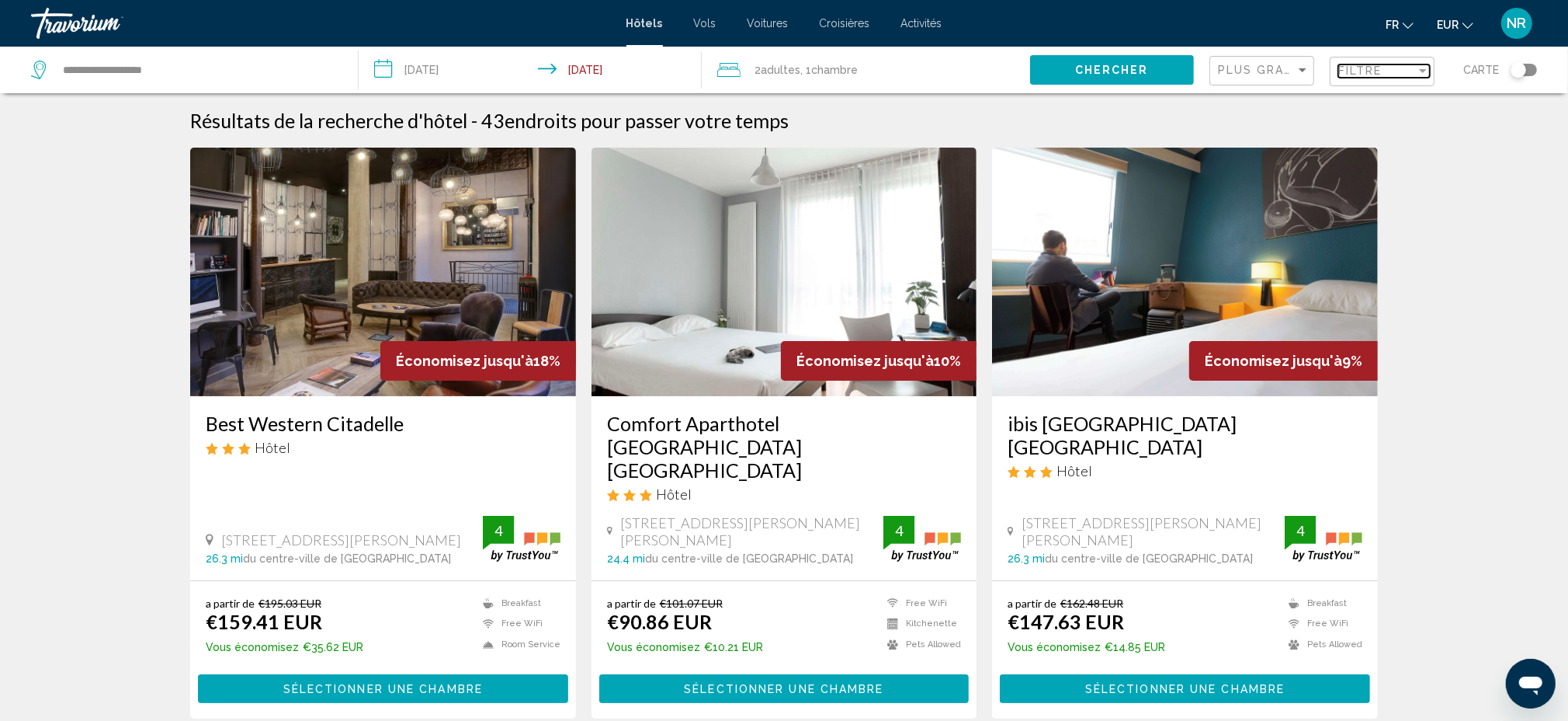
click at [1422, 72] on div "Filter" at bounding box center [1423, 71] width 8 height 4
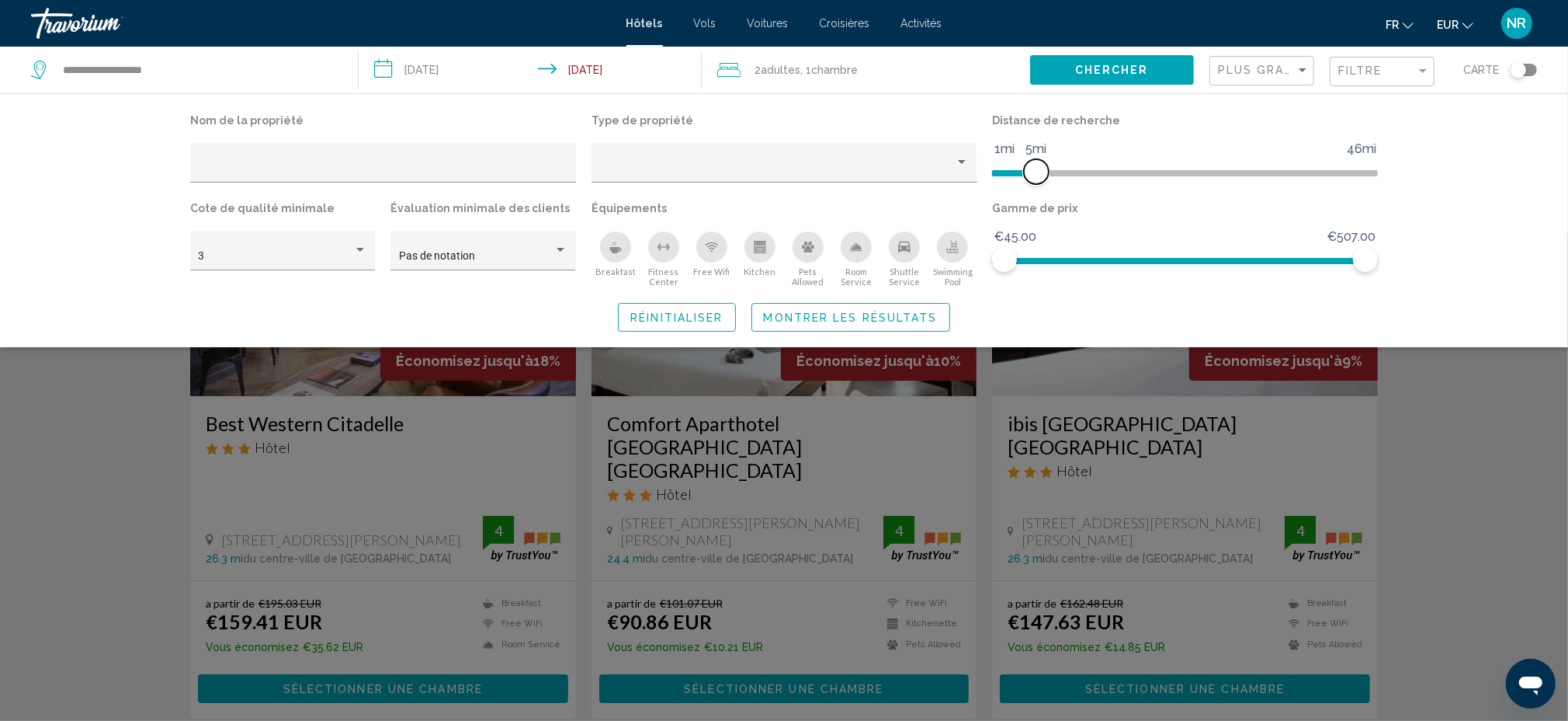
drag, startPoint x: 1238, startPoint y: 167, endPoint x: 1040, endPoint y: 178, distance: 198.3
click at [1040, 178] on span "Hotel Filters" at bounding box center [1037, 171] width 25 height 25
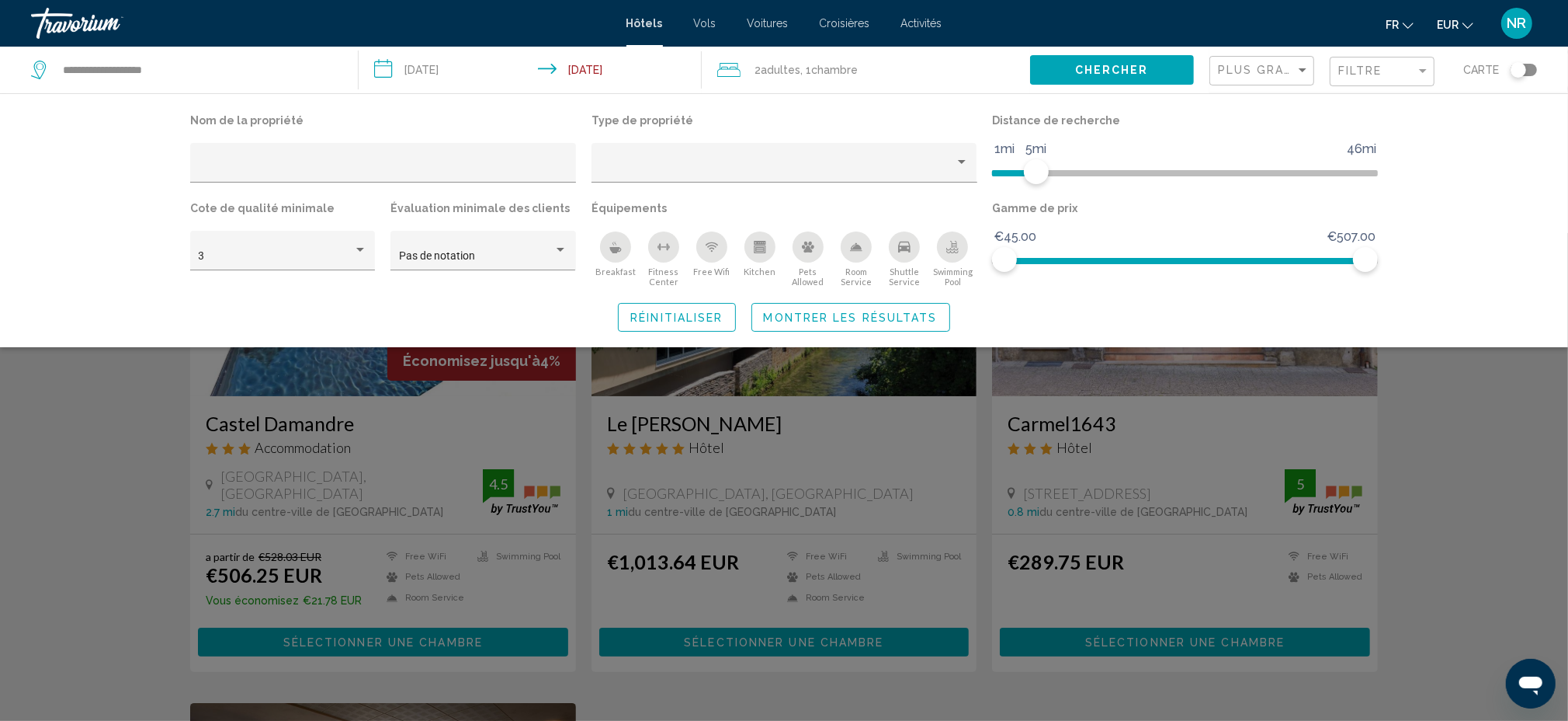
click at [1525, 464] on div "Search widget" at bounding box center [784, 477] width 1568 height 487
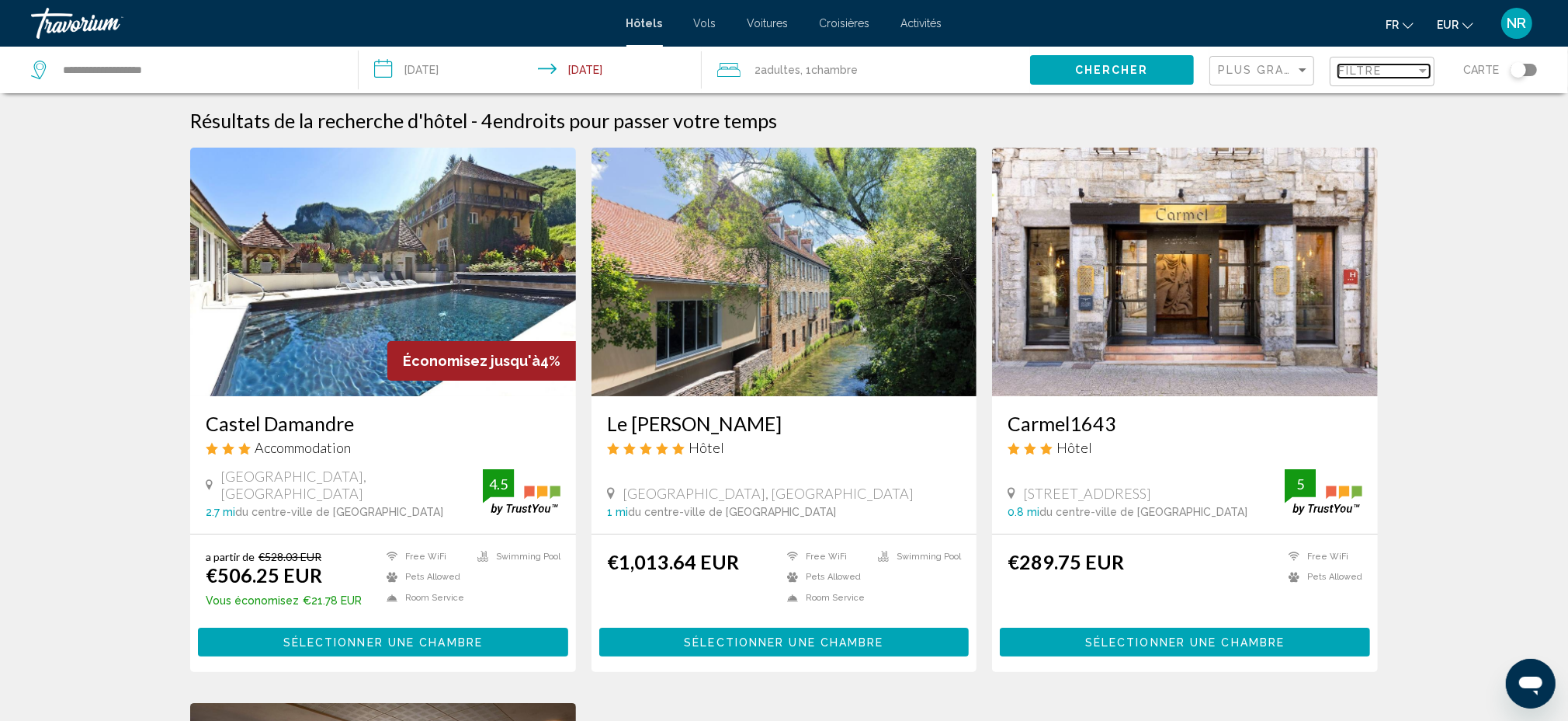
click at [1419, 74] on div "Filter" at bounding box center [1423, 71] width 14 height 12
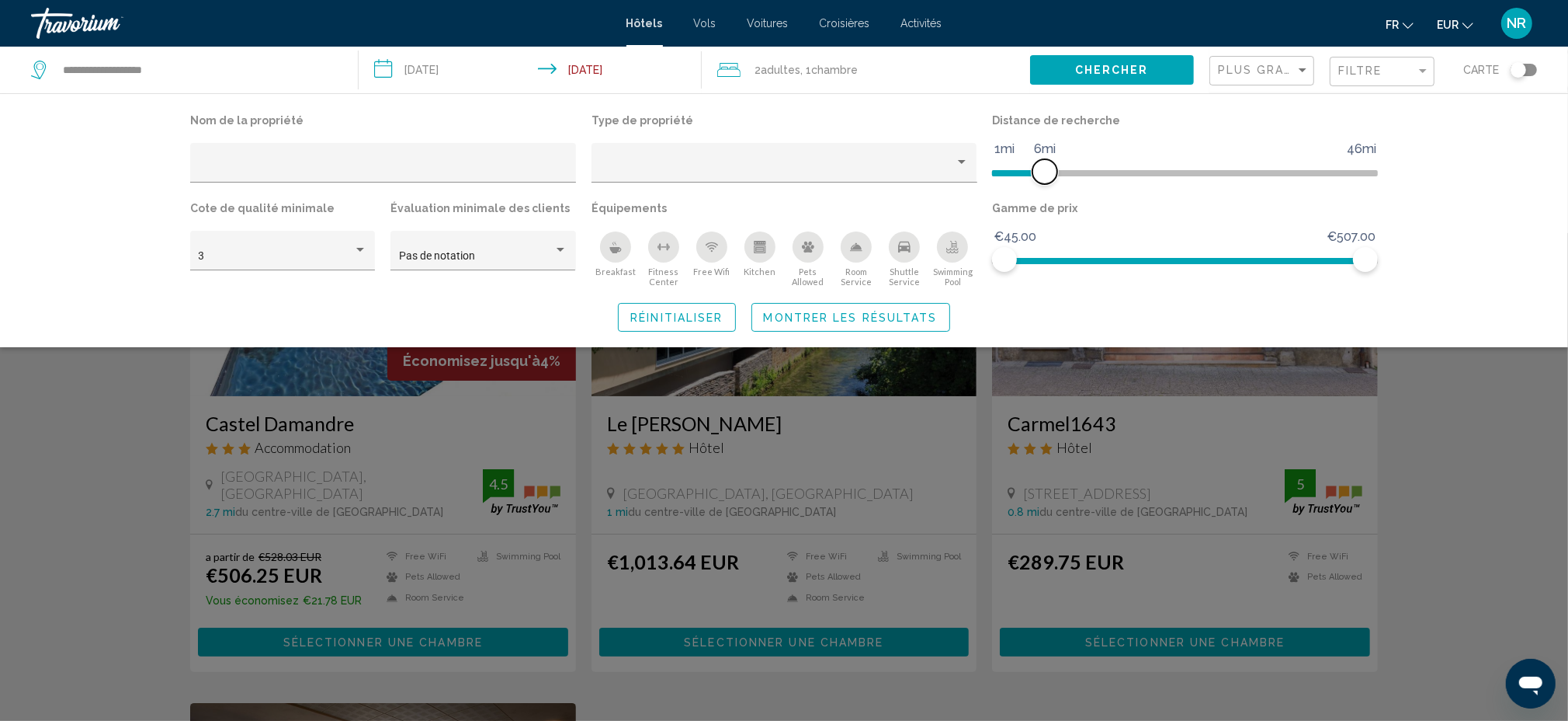
drag, startPoint x: 1038, startPoint y: 168, endPoint x: 1047, endPoint y: 167, distance: 9.1
click at [1047, 167] on span "Hotel Filters" at bounding box center [1045, 171] width 25 height 25
drag, startPoint x: 1047, startPoint y: 167, endPoint x: 1061, endPoint y: 171, distance: 14.6
click at [1061, 171] on span "Hotel Filters" at bounding box center [1061, 171] width 25 height 25
click at [1457, 393] on div "Search widget" at bounding box center [784, 477] width 1568 height 487
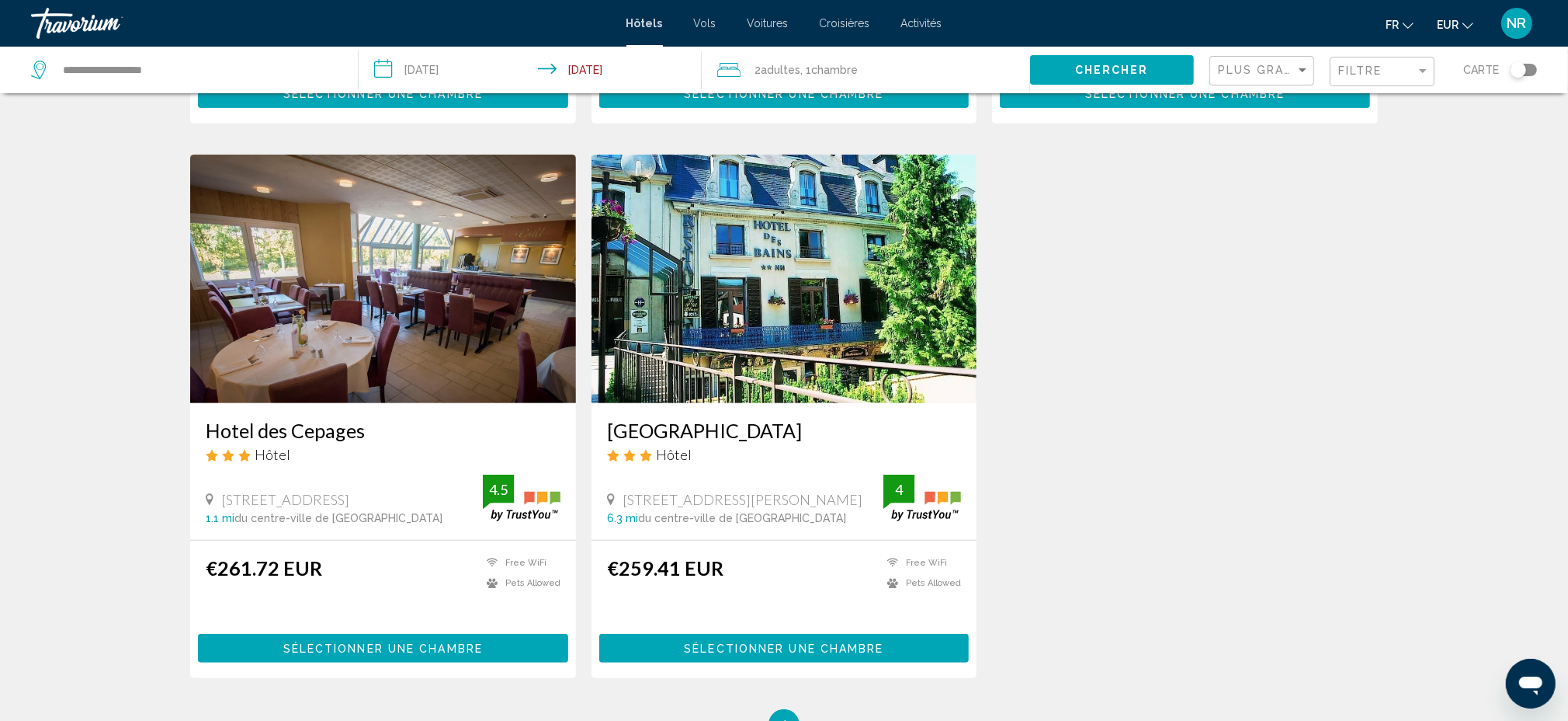
scroll to position [517, 0]
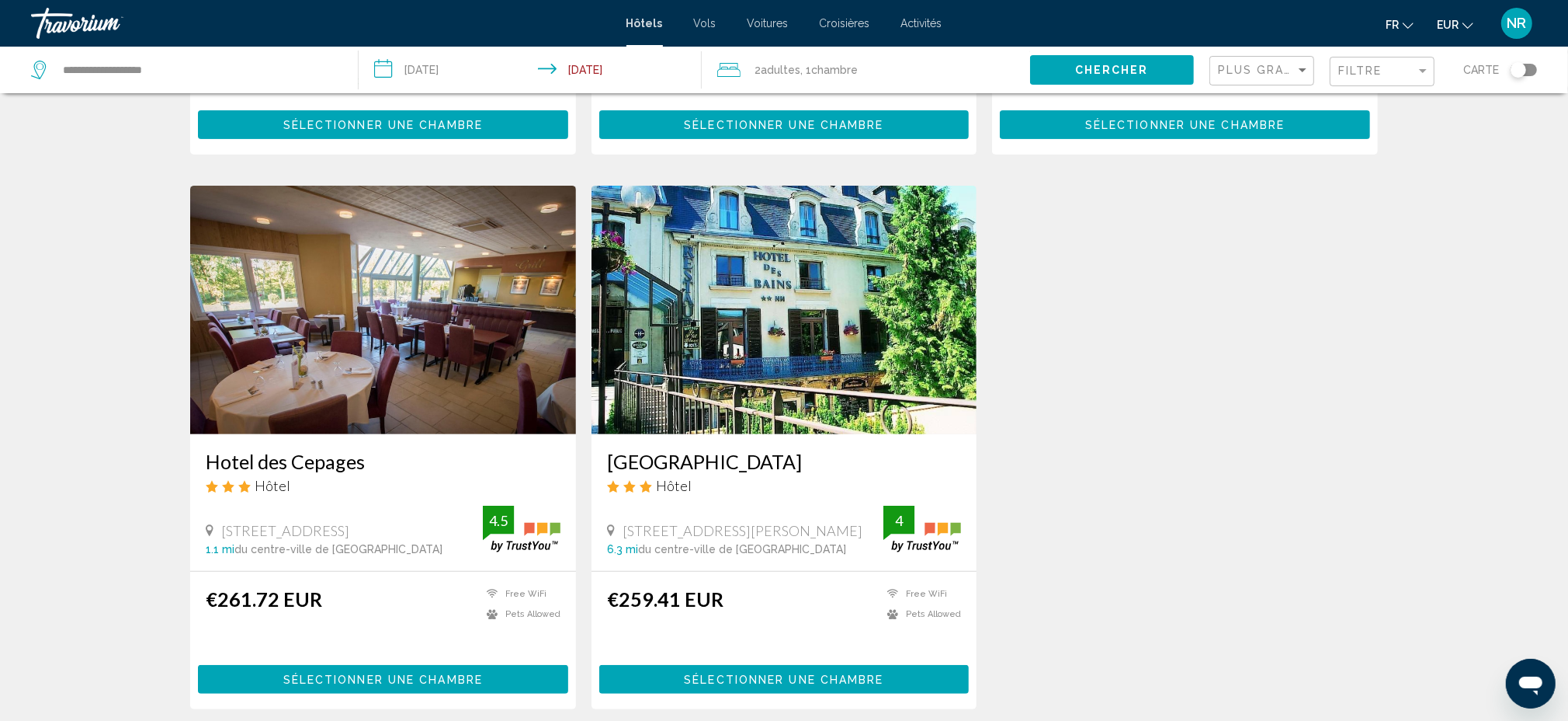
click at [820, 381] on img "Main content" at bounding box center [784, 309] width 386 height 248
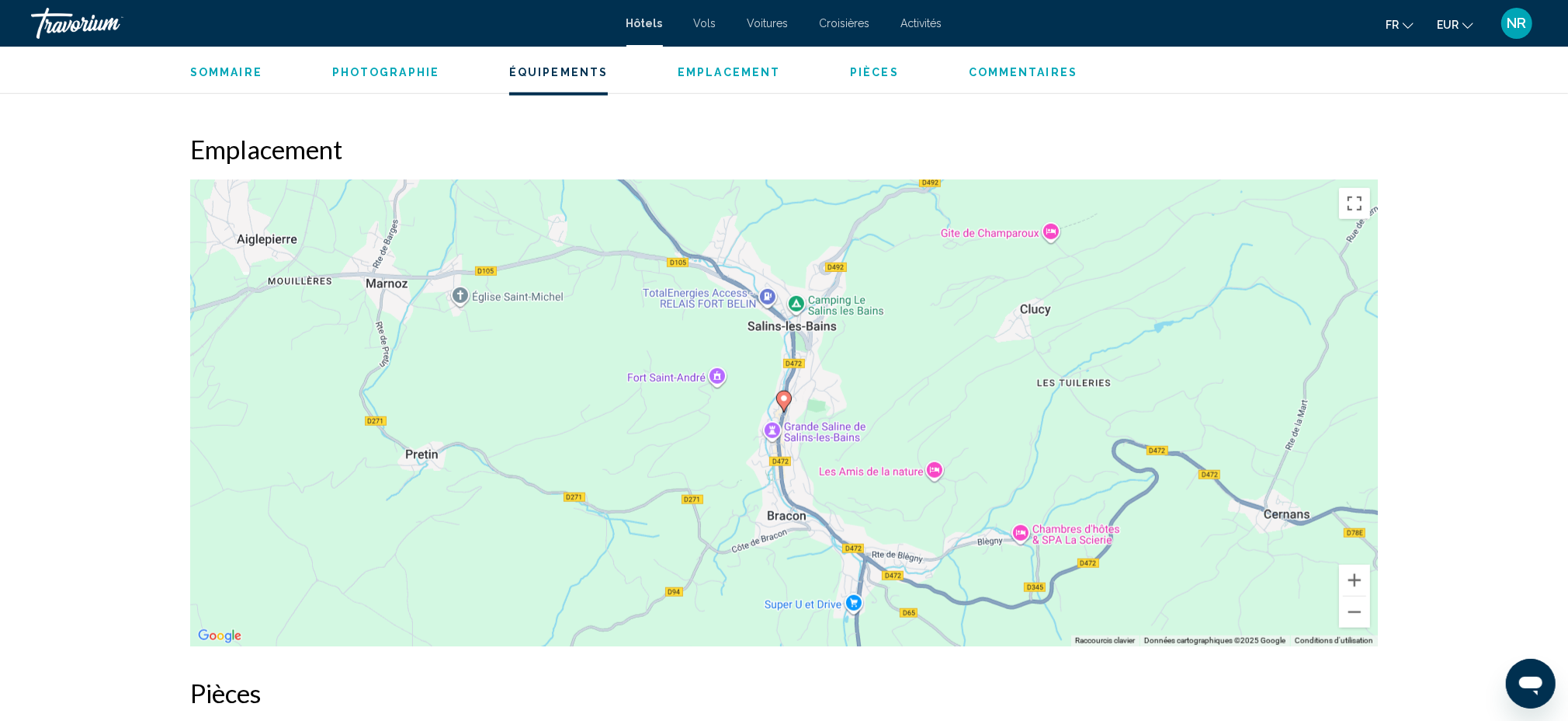
scroll to position [1346, 0]
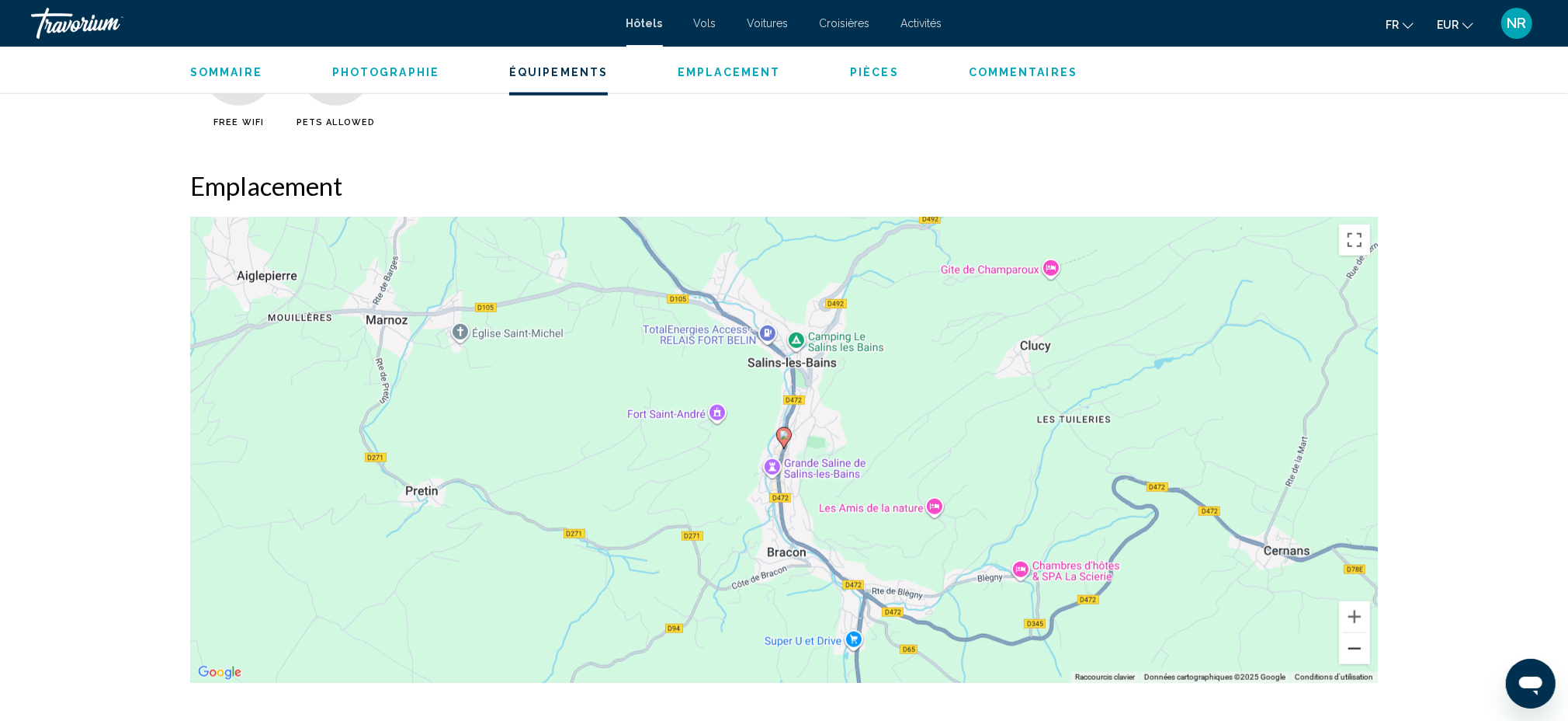
click at [1358, 646] on button "Zoom arrière" at bounding box center [1355, 649] width 31 height 31
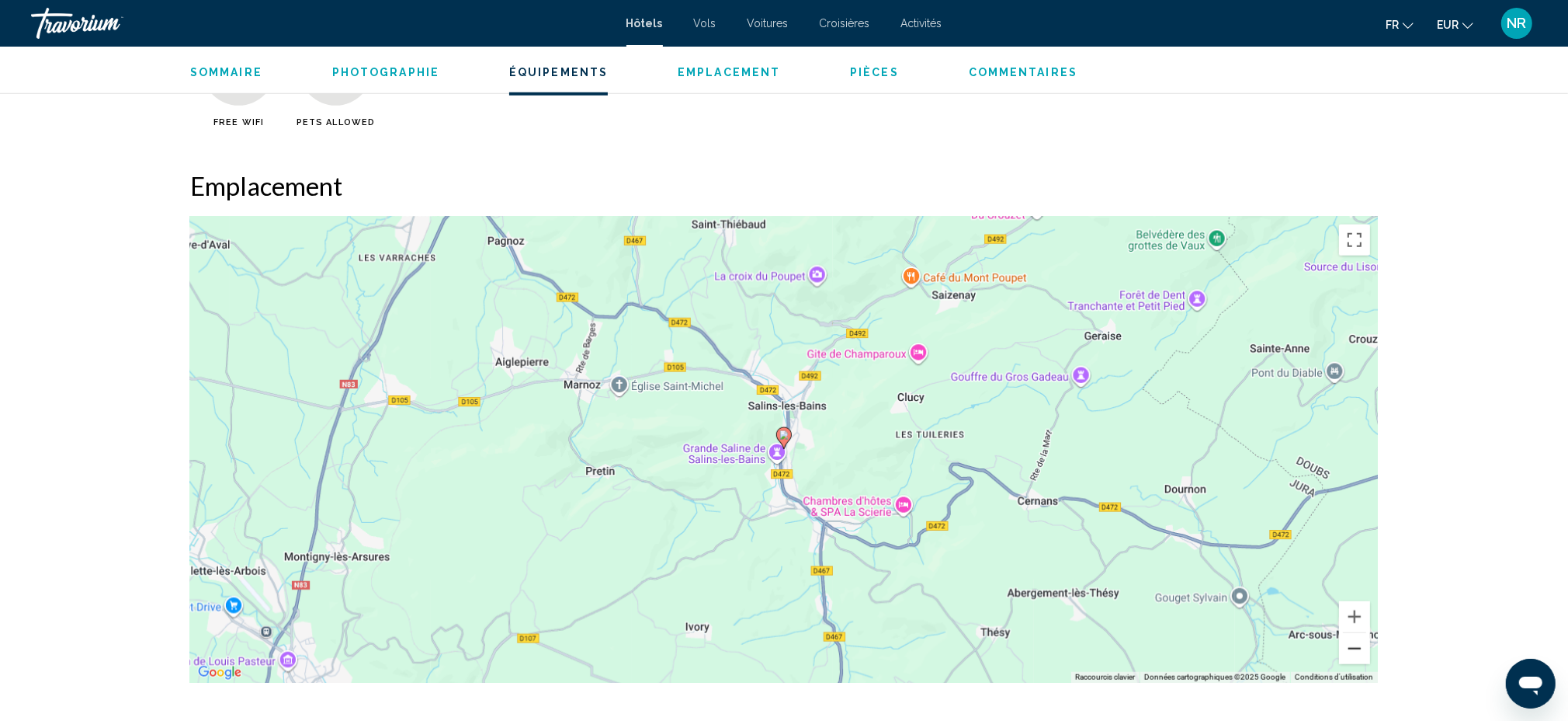
click at [1358, 646] on button "Zoom arrière" at bounding box center [1355, 649] width 31 height 31
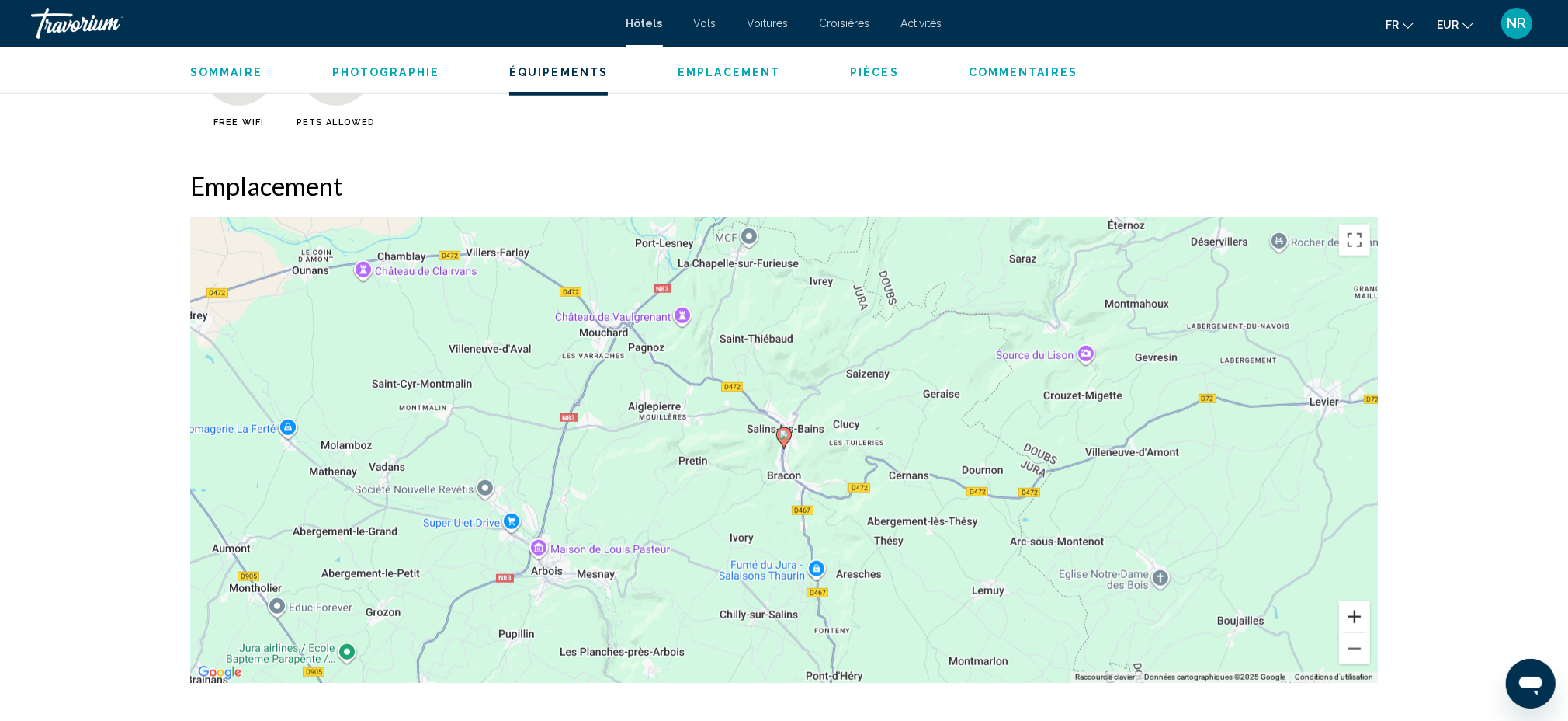
click at [1358, 613] on button "Zoom avant" at bounding box center [1355, 617] width 31 height 31
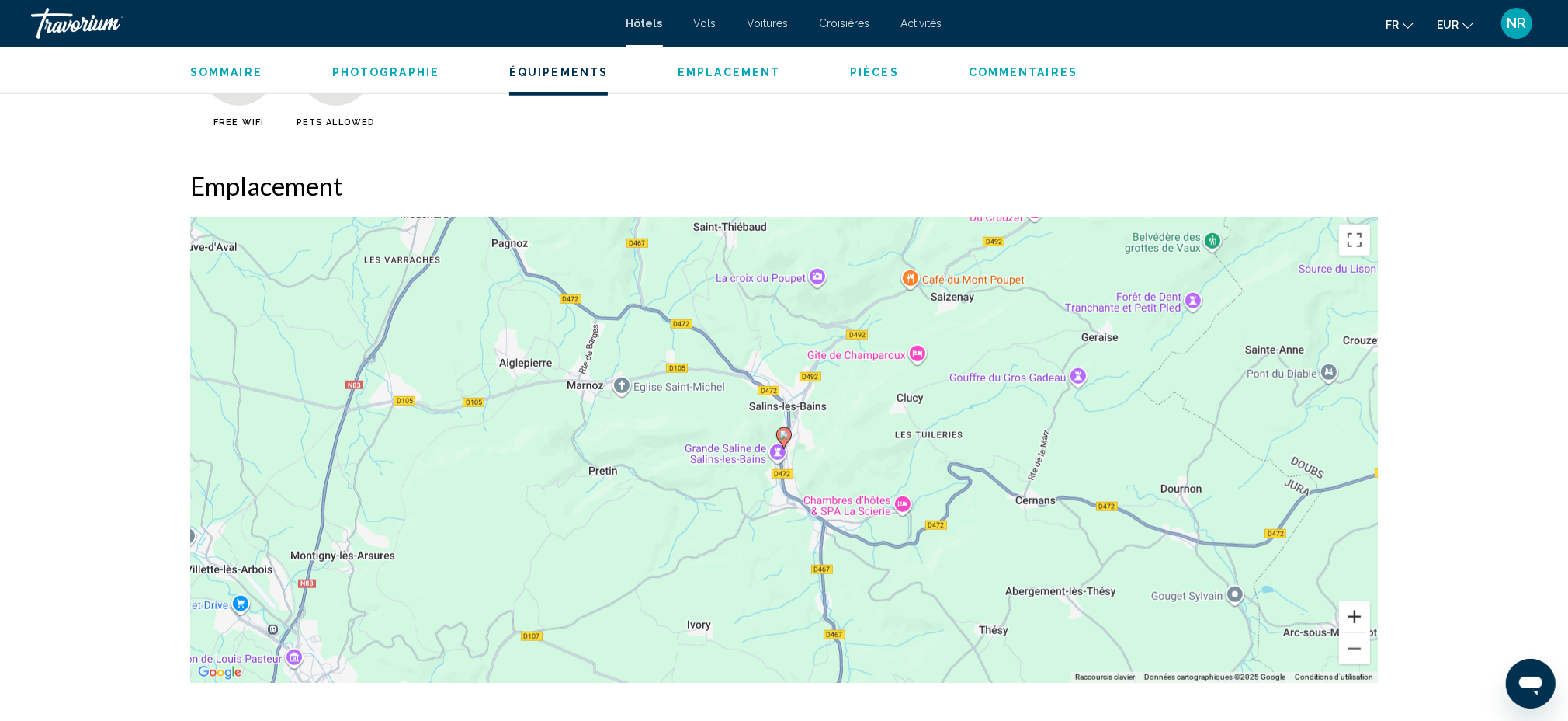
click at [1361, 607] on button "Zoom avant" at bounding box center [1355, 617] width 31 height 31
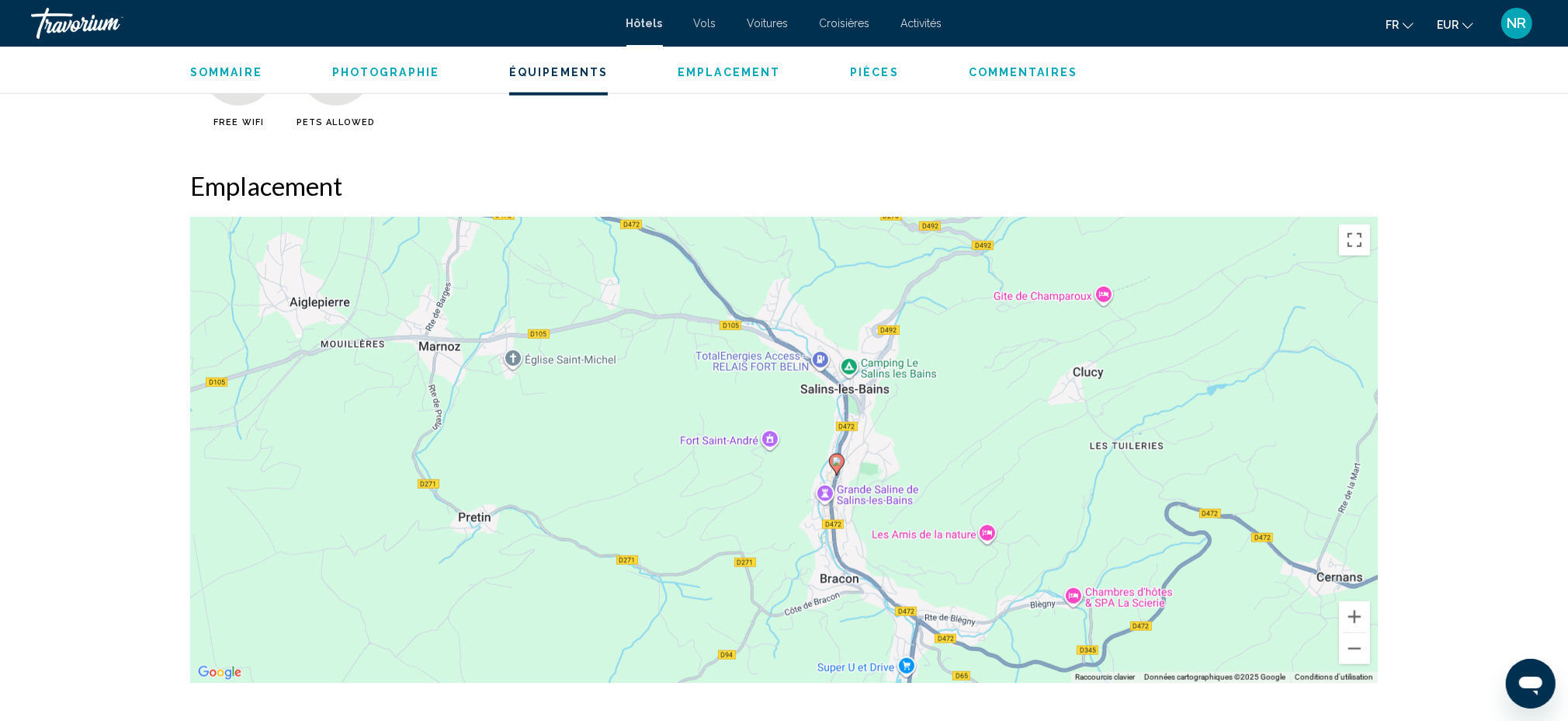
drag, startPoint x: 919, startPoint y: 579, endPoint x: 972, endPoint y: 603, distance: 58.2
click at [972, 603] on div "Pour activer le glissement avec le clavier, appuyez sur Alt+Entrée. Une fois ce…" at bounding box center [784, 449] width 1187 height 466
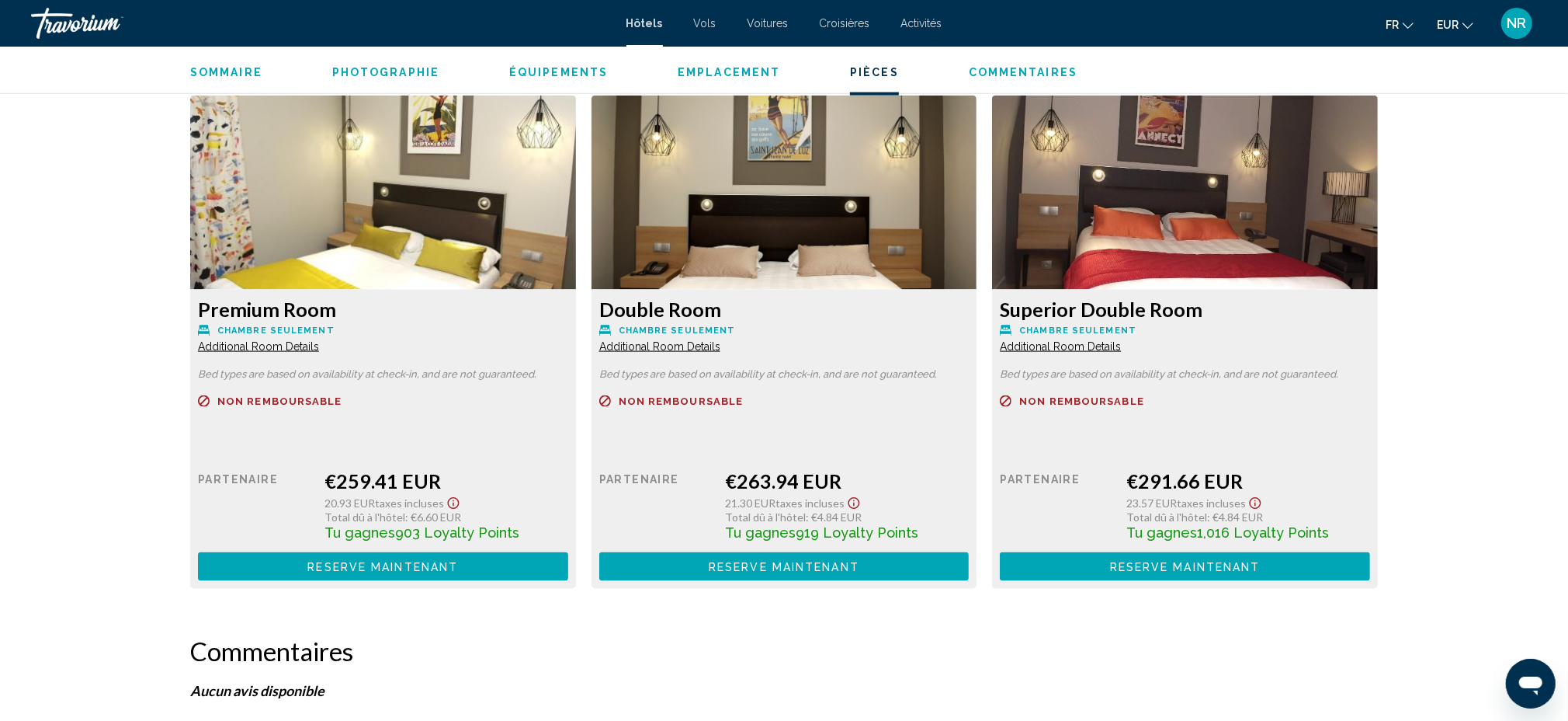
scroll to position [2070, 0]
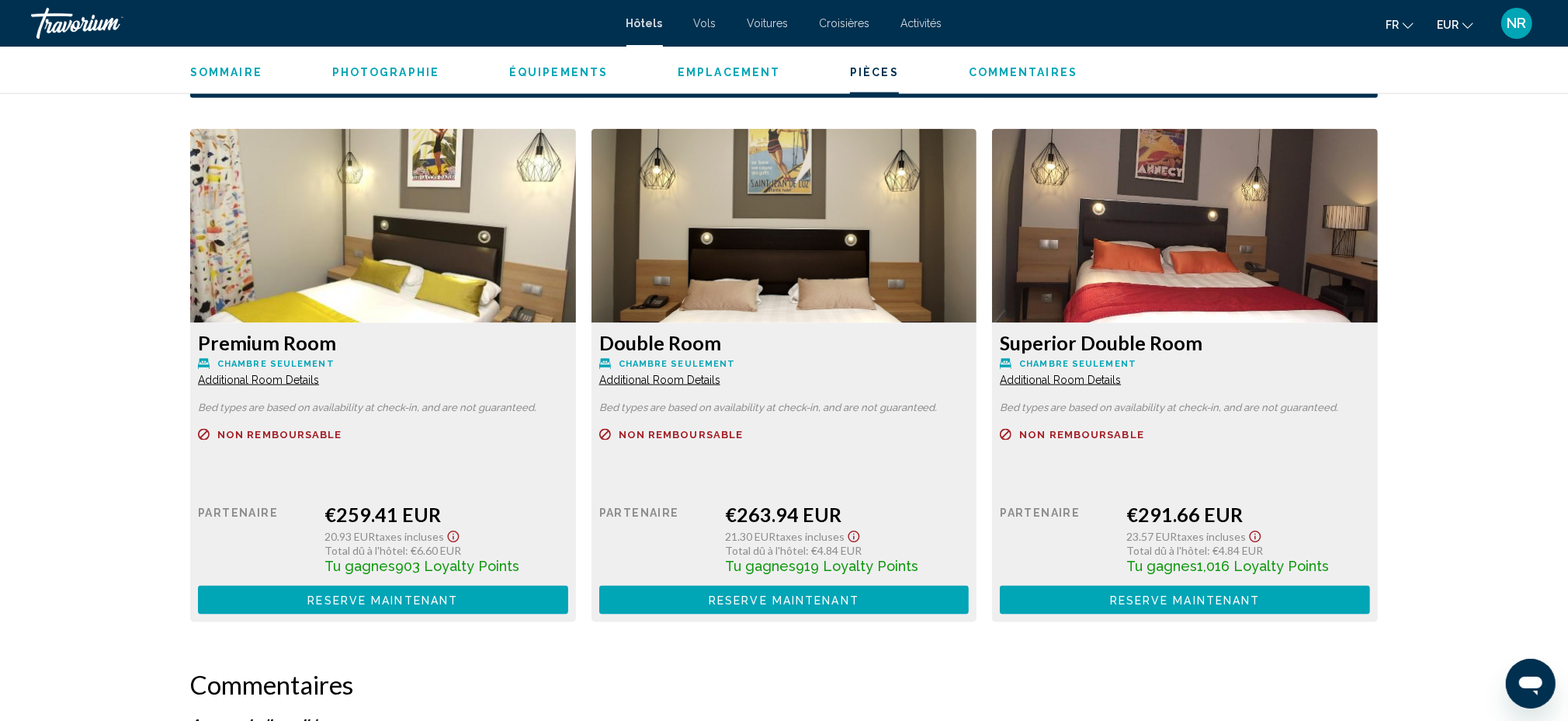
click at [319, 379] on span "Additional Room Details" at bounding box center [258, 380] width 121 height 12
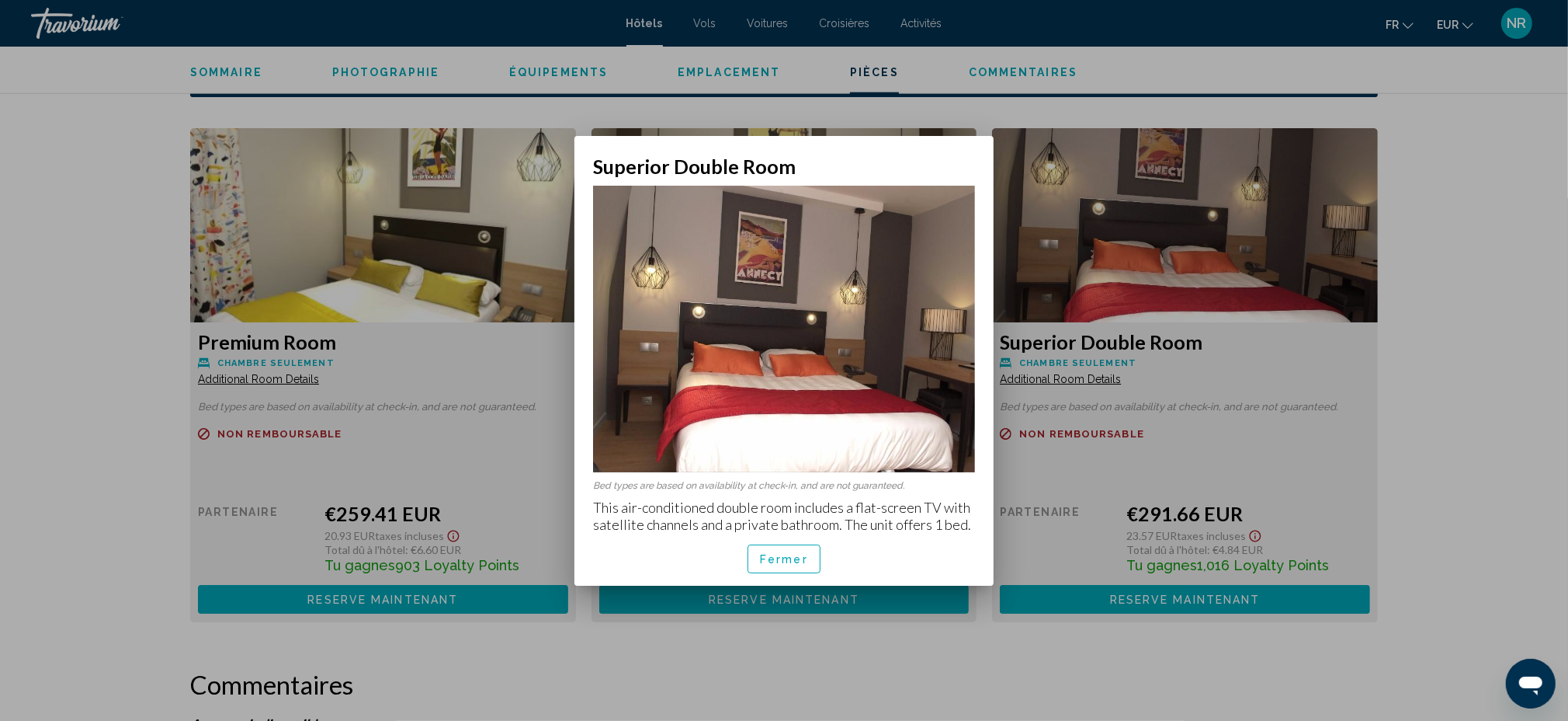
scroll to position [0, 0]
drag, startPoint x: 593, startPoint y: 506, endPoint x: 973, endPoint y: 526, distance: 380.5
click at [973, 526] on p "This air-conditioned double room includes a flat-screen TV with satellite chann…" at bounding box center [784, 515] width 382 height 34
click at [1443, 317] on div at bounding box center [784, 360] width 1568 height 721
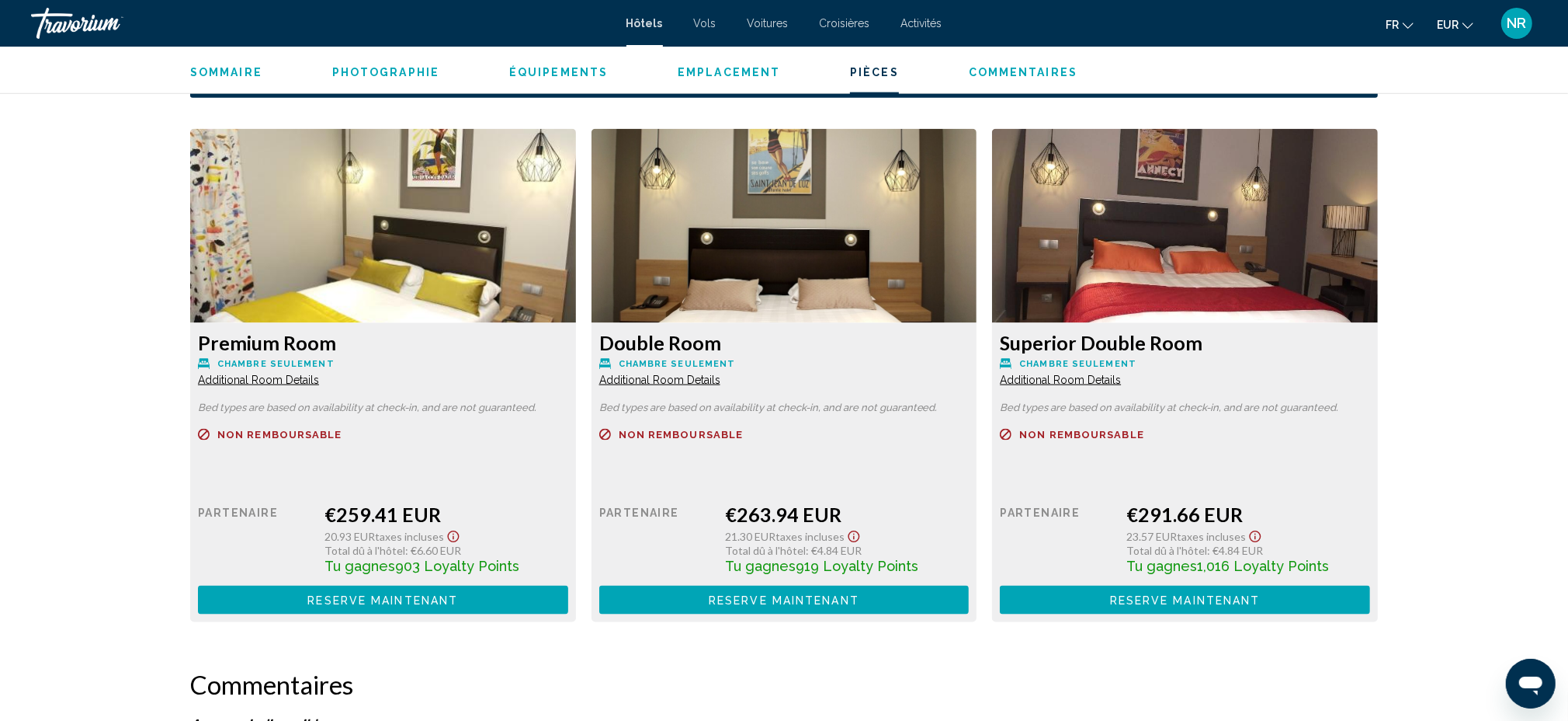
click at [319, 378] on span "Additional Room Details" at bounding box center [258, 380] width 121 height 12
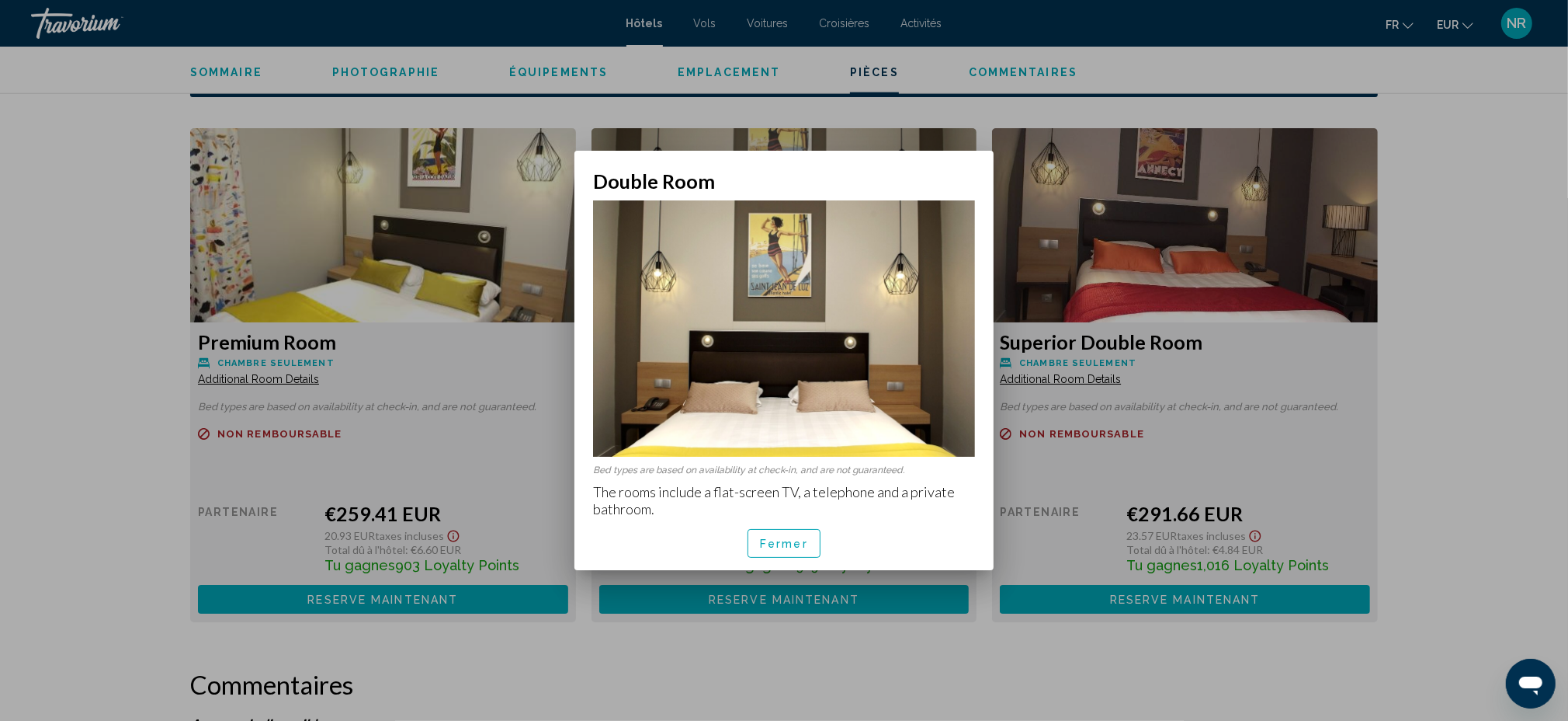
scroll to position [0, 0]
click at [79, 365] on div at bounding box center [784, 360] width 1568 height 721
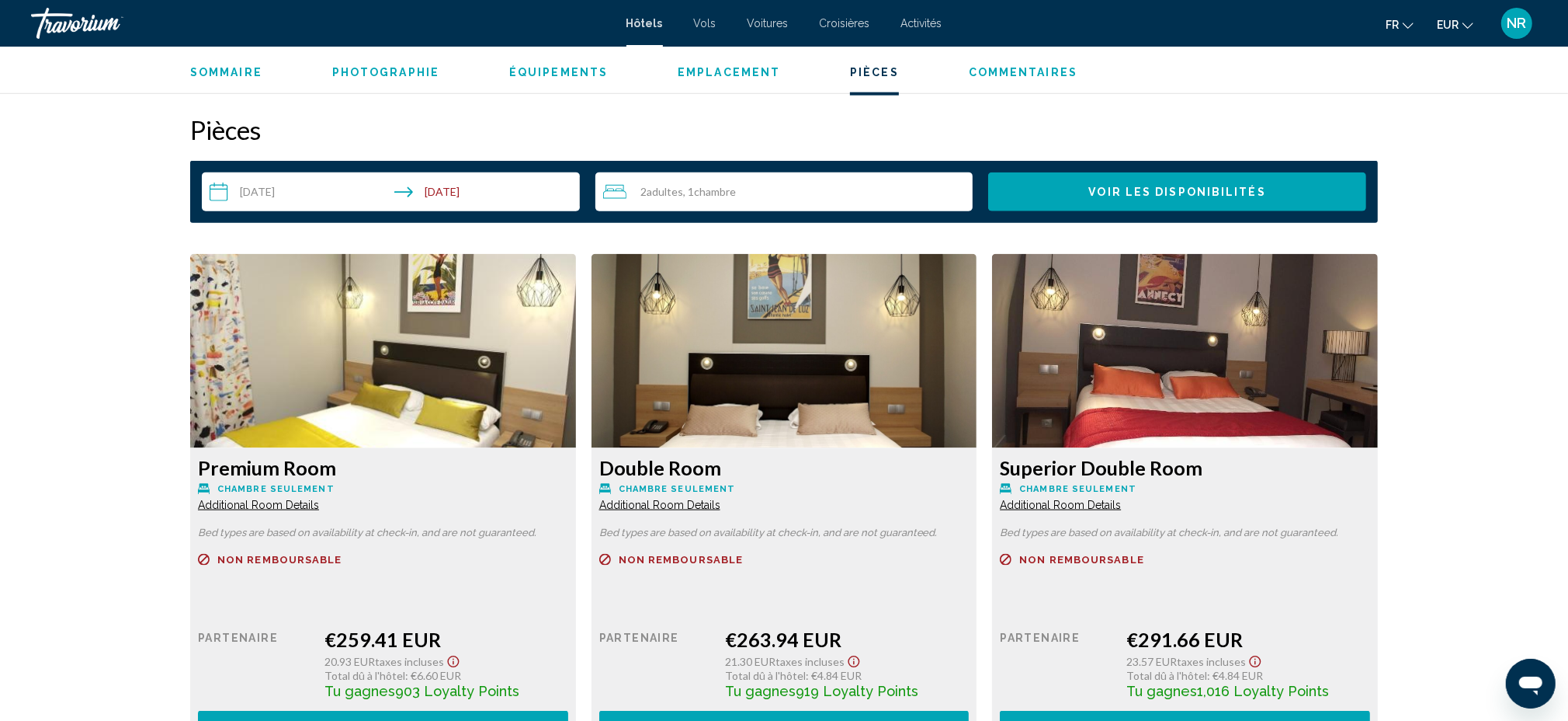
scroll to position [2070, 0]
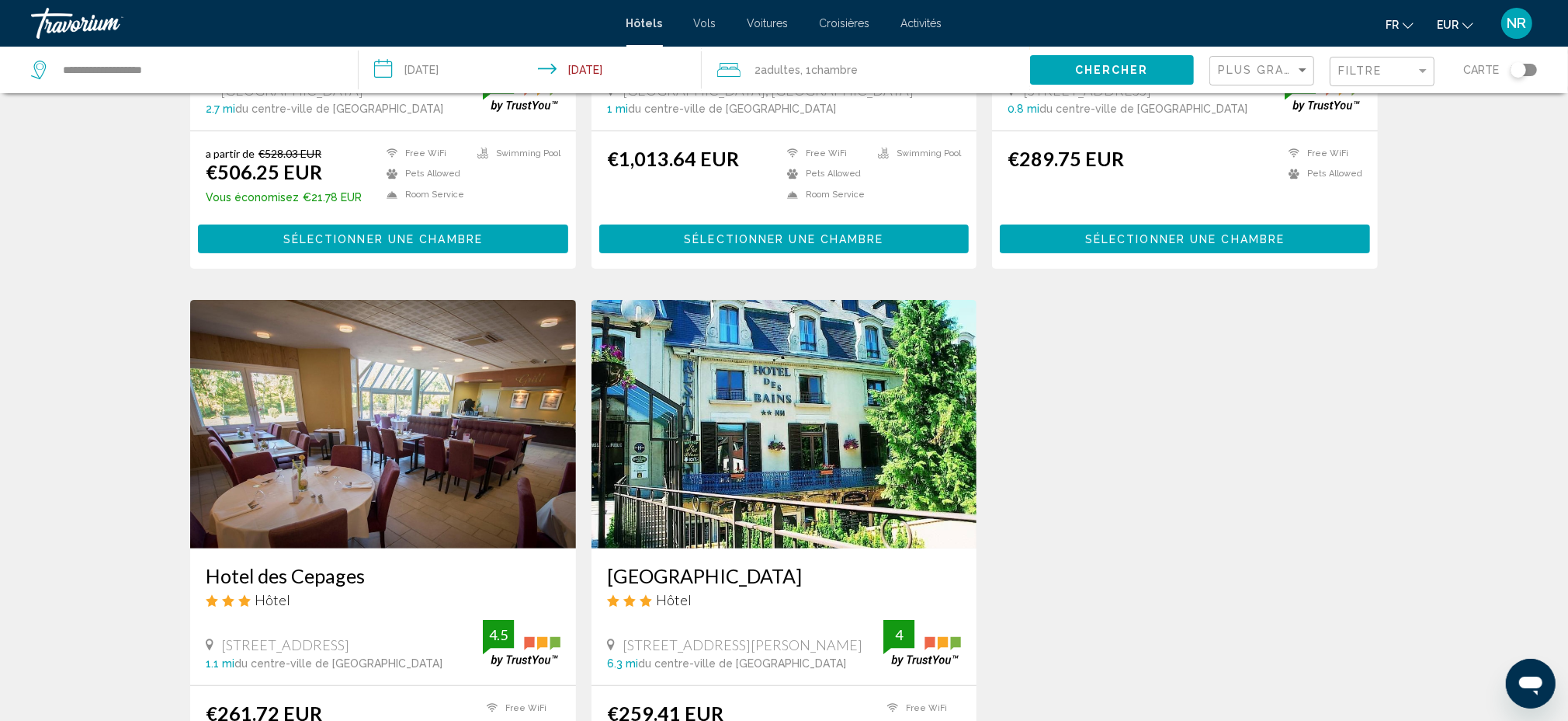
scroll to position [311, 0]
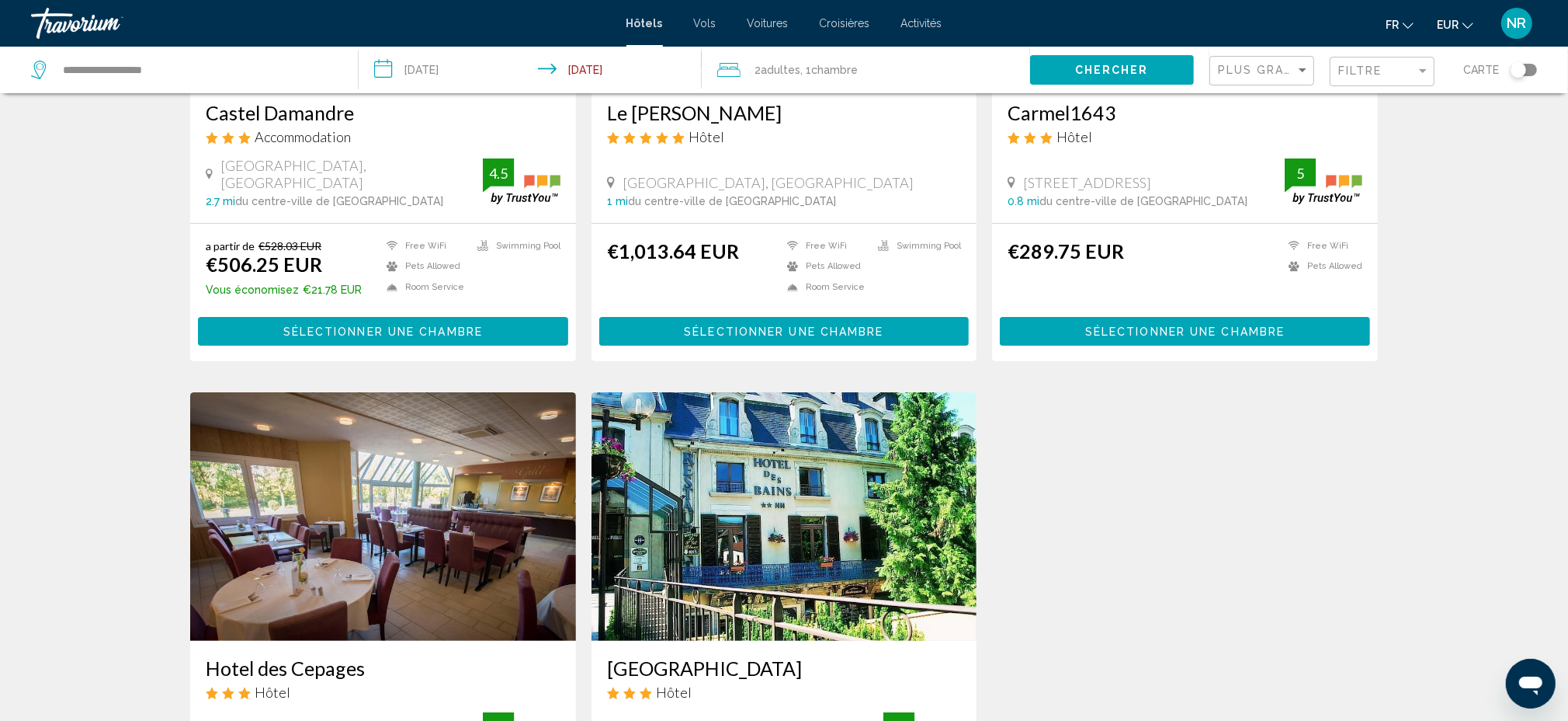
click at [377, 449] on img "Main content" at bounding box center [383, 516] width 386 height 248
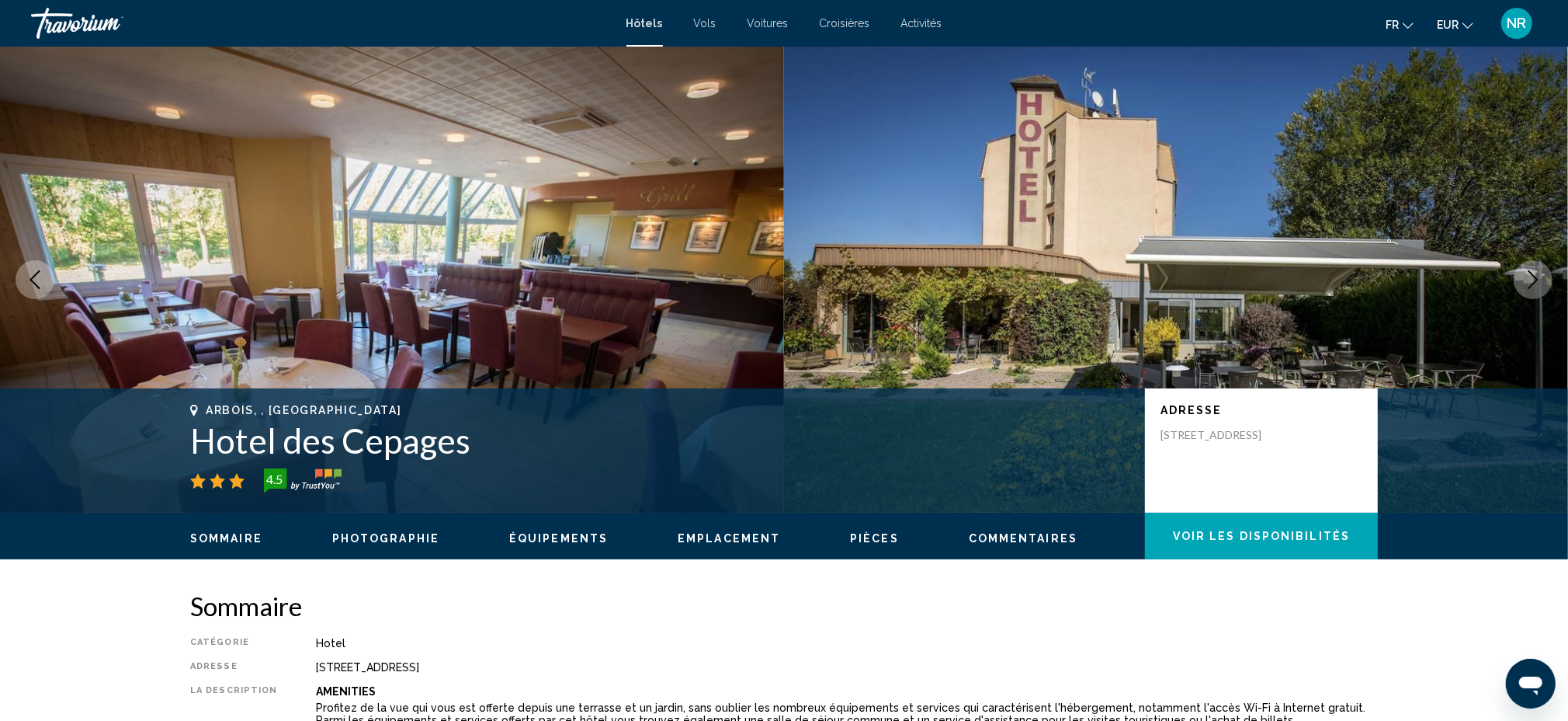
click at [1528, 285] on icon "Next image" at bounding box center [1533, 280] width 19 height 19
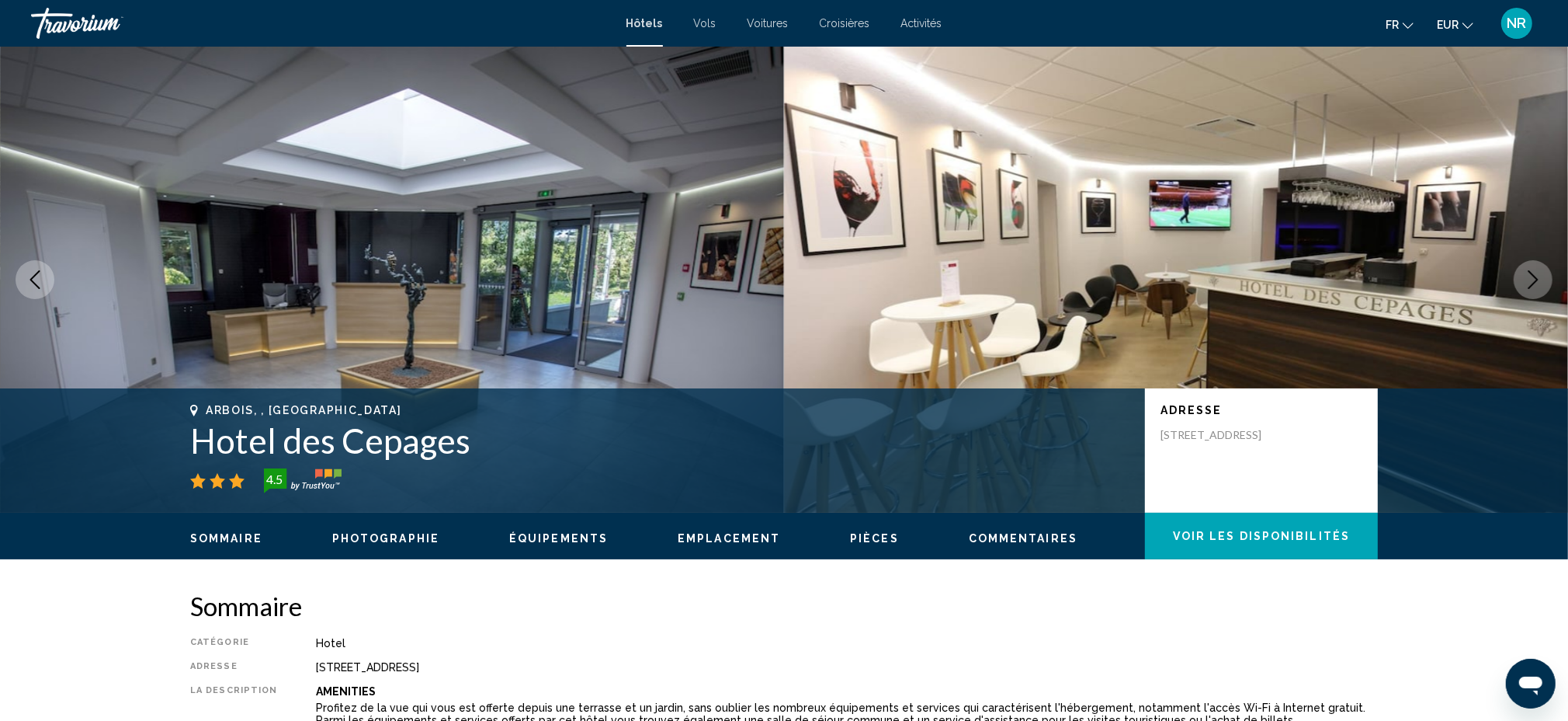
click at [1528, 285] on icon "Next image" at bounding box center [1533, 280] width 19 height 19
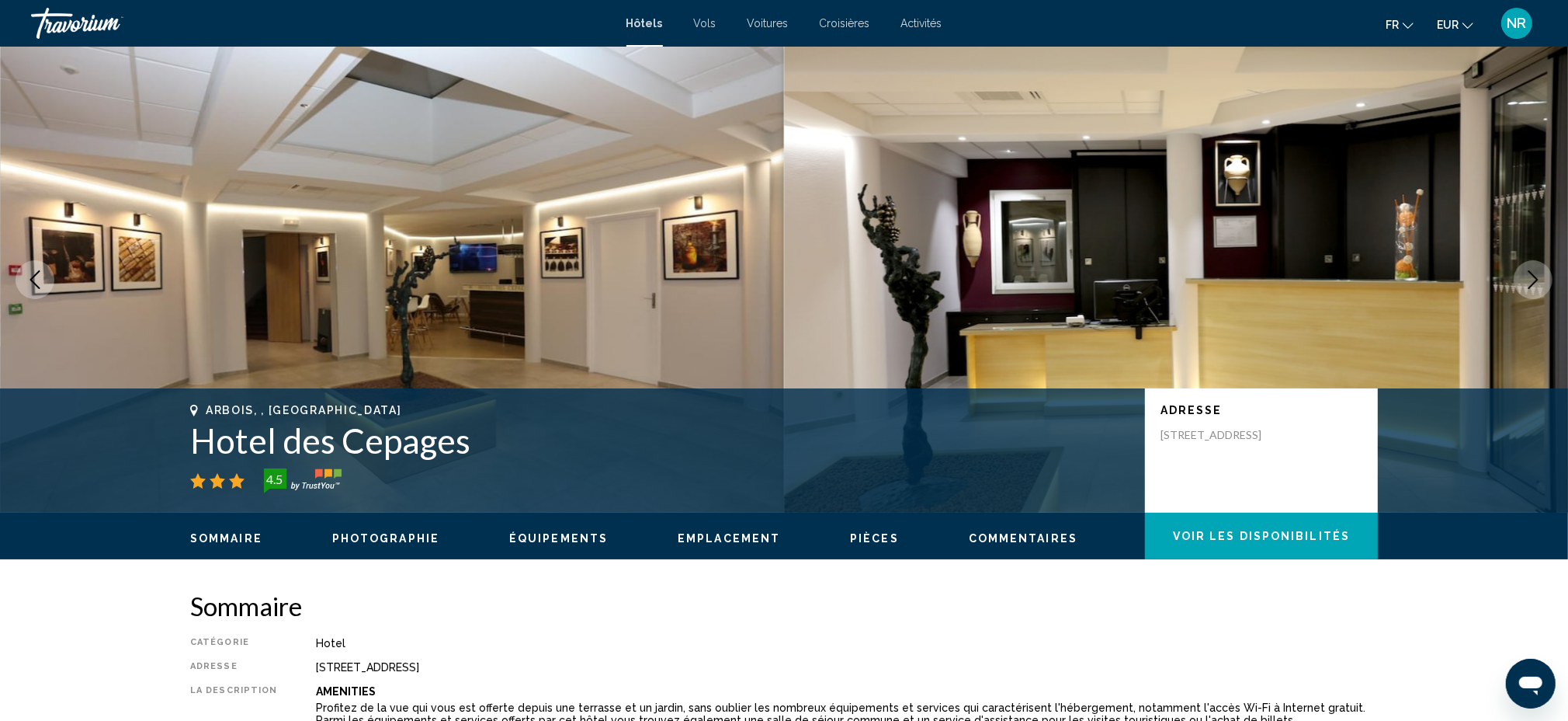
click at [1528, 285] on icon "Next image" at bounding box center [1533, 280] width 19 height 19
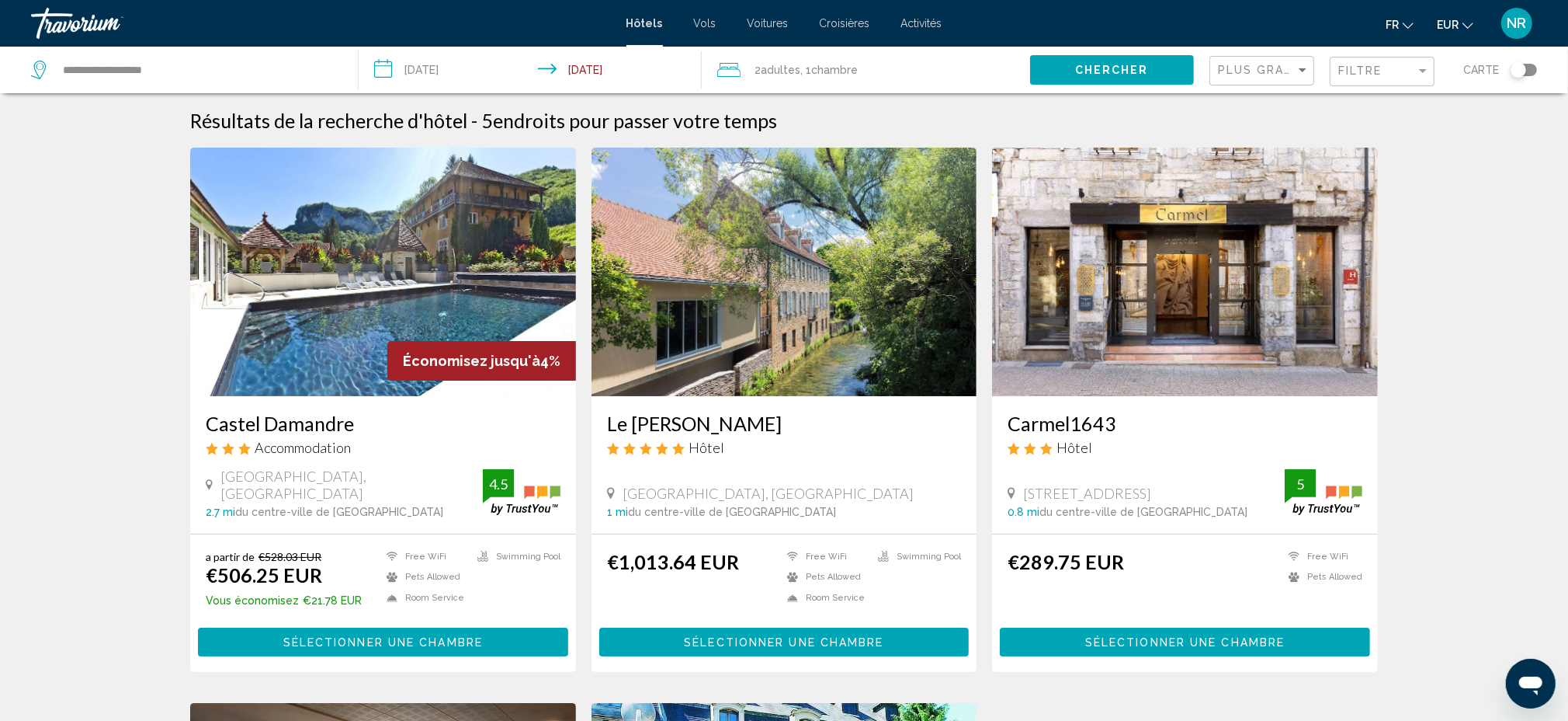
click at [1143, 340] on img "Main content" at bounding box center [1185, 272] width 386 height 248
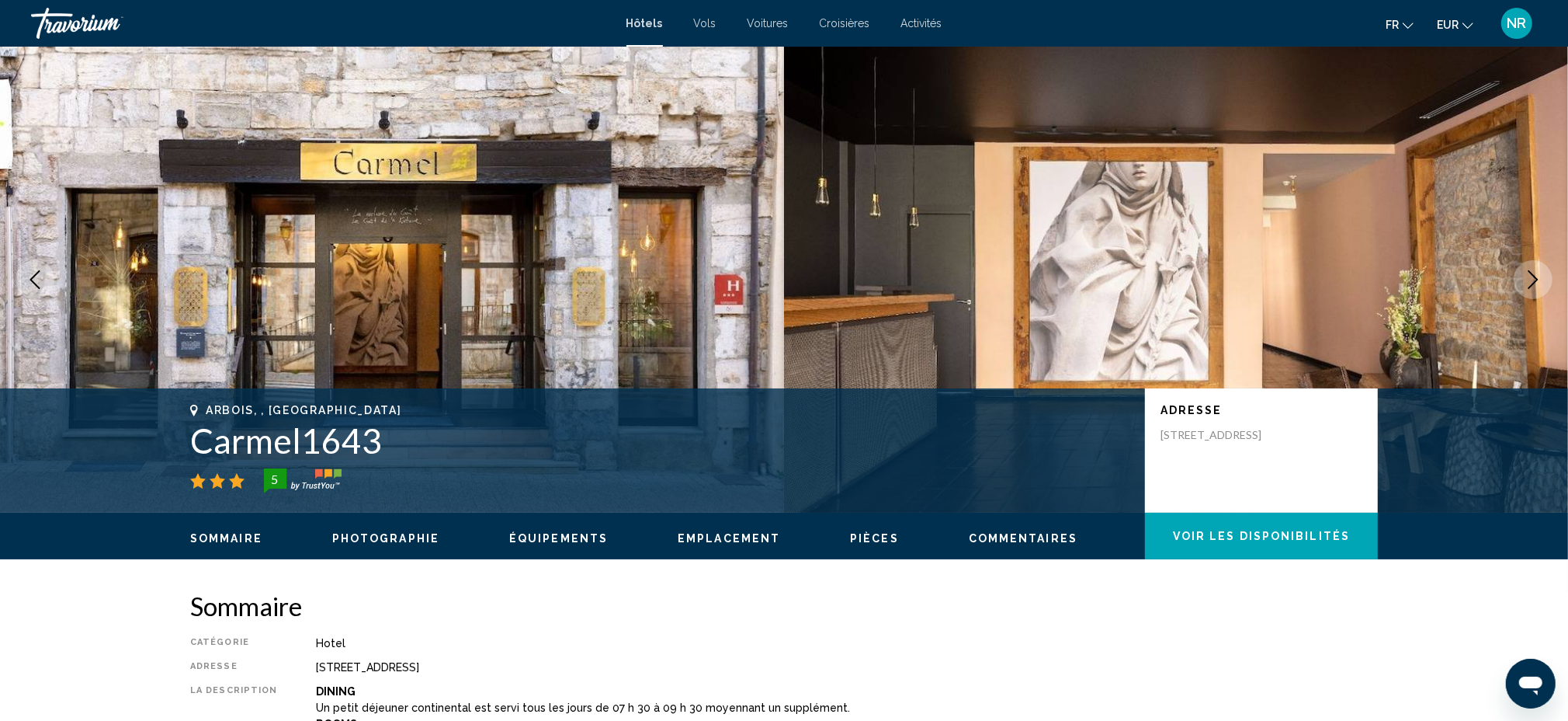
click at [1542, 275] on icon "Next image" at bounding box center [1533, 280] width 19 height 19
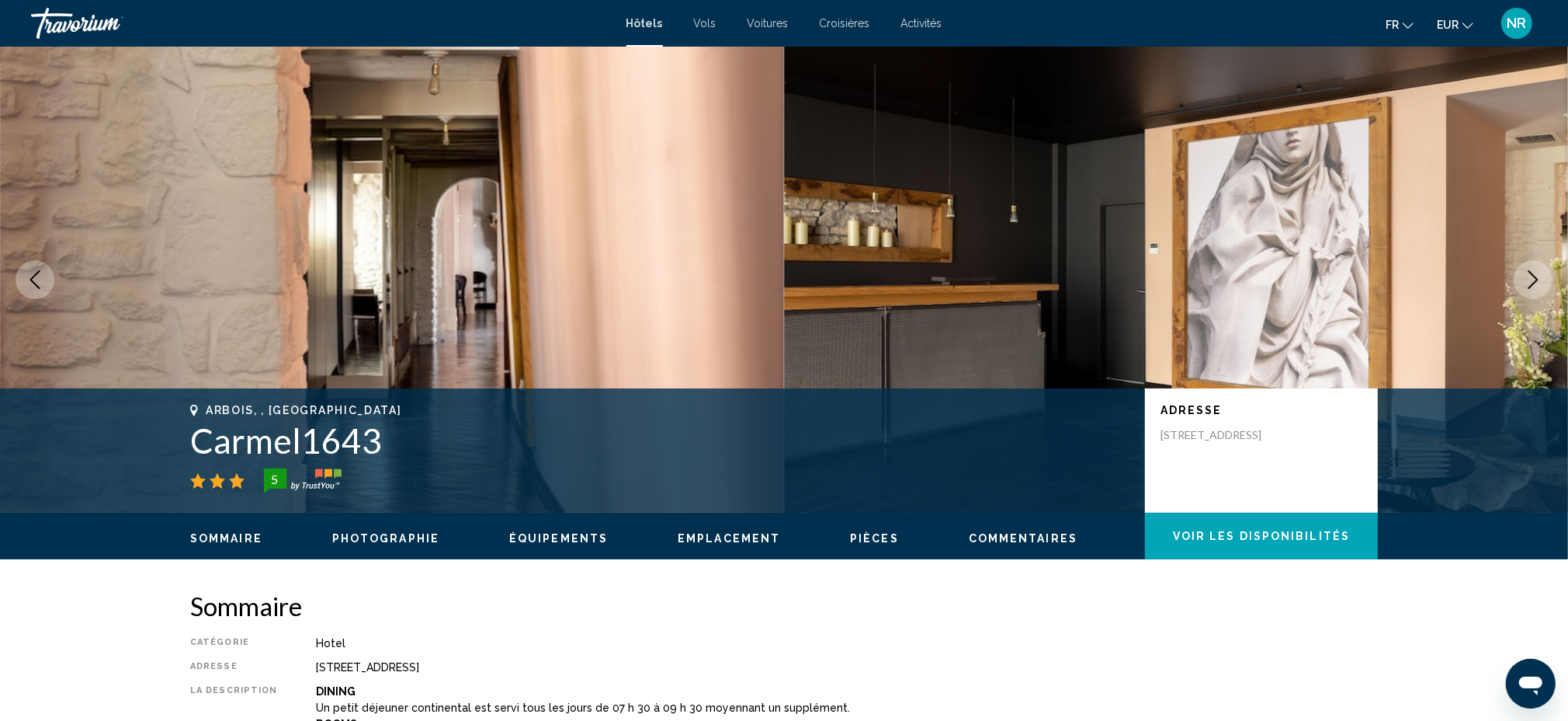
click at [1535, 280] on icon "Next image" at bounding box center [1533, 280] width 10 height 19
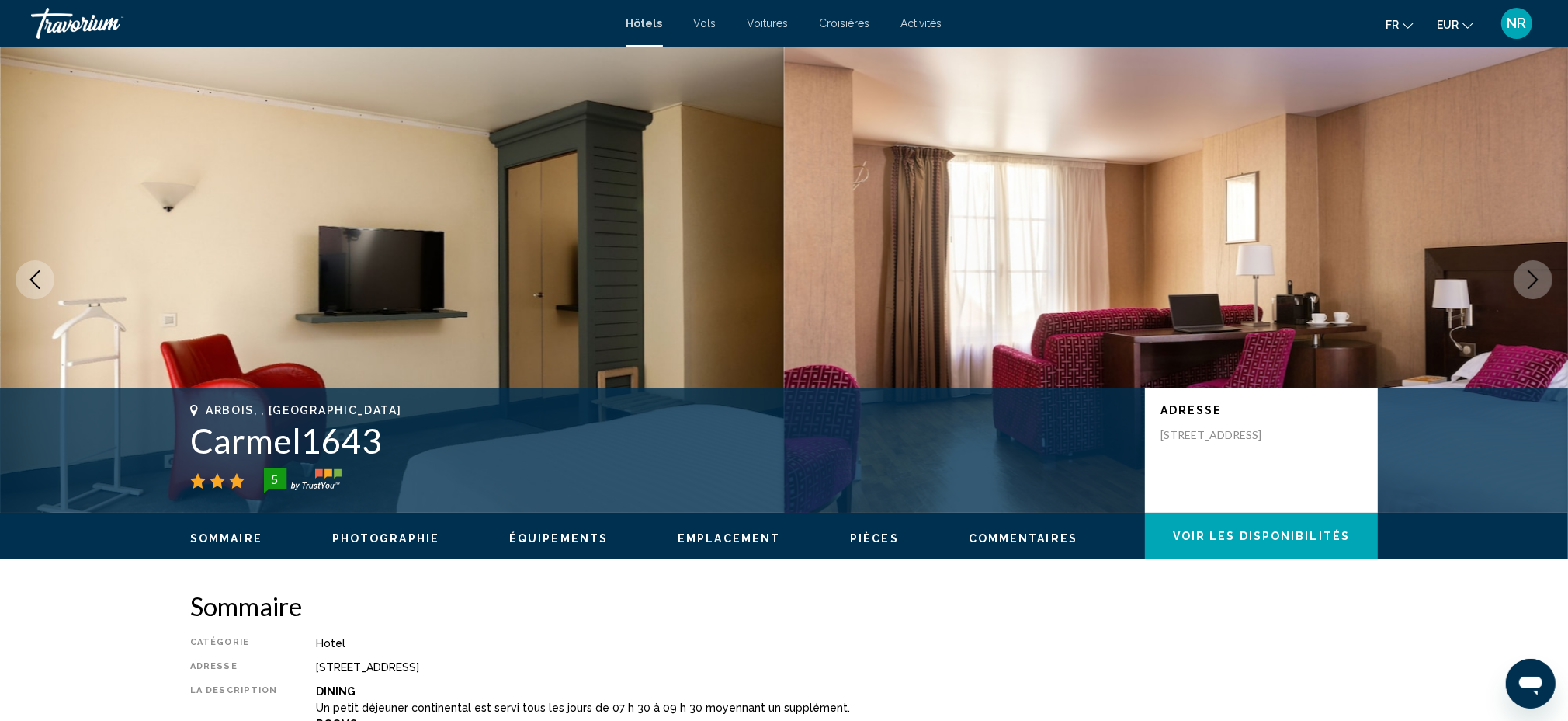
click at [1535, 280] on icon "Next image" at bounding box center [1533, 280] width 10 height 19
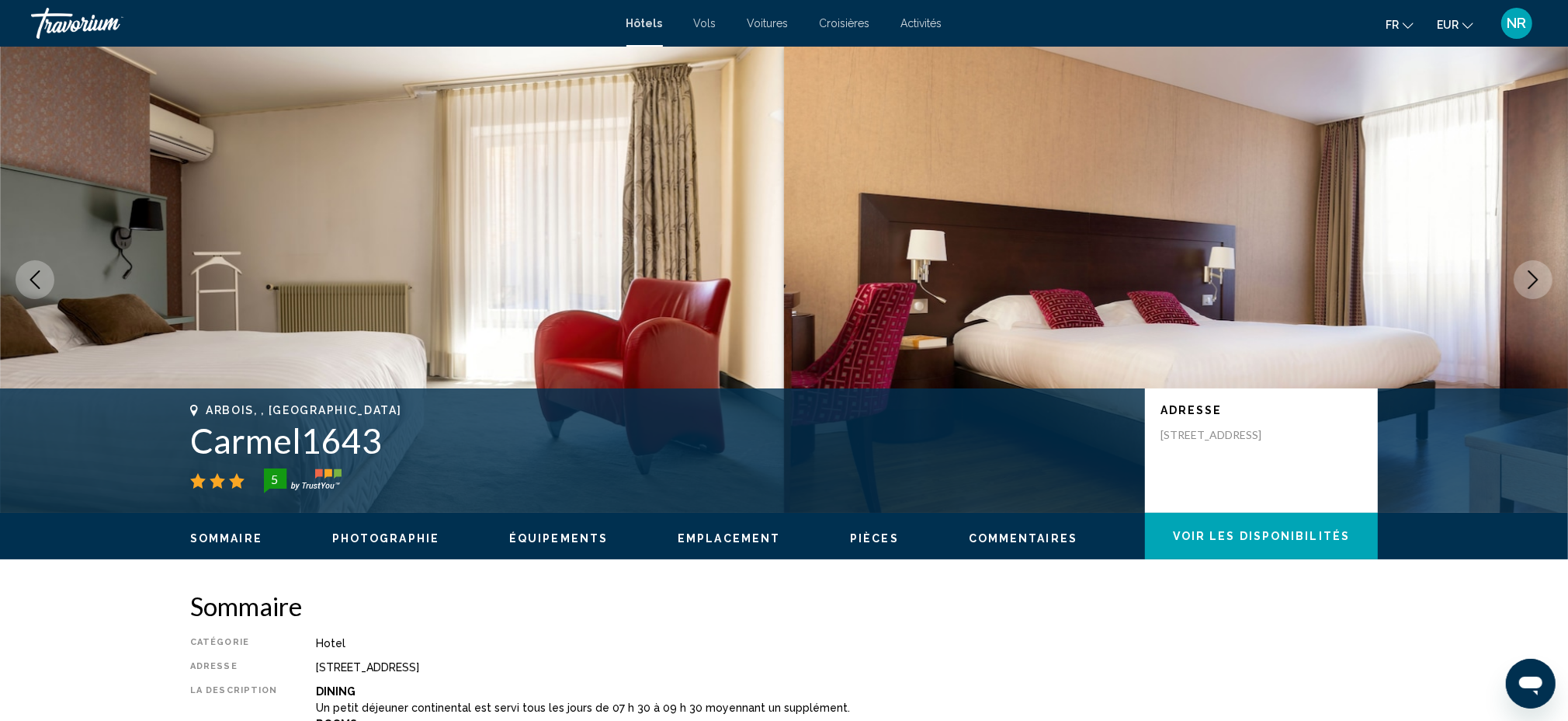
click at [1535, 280] on icon "Next image" at bounding box center [1533, 280] width 10 height 19
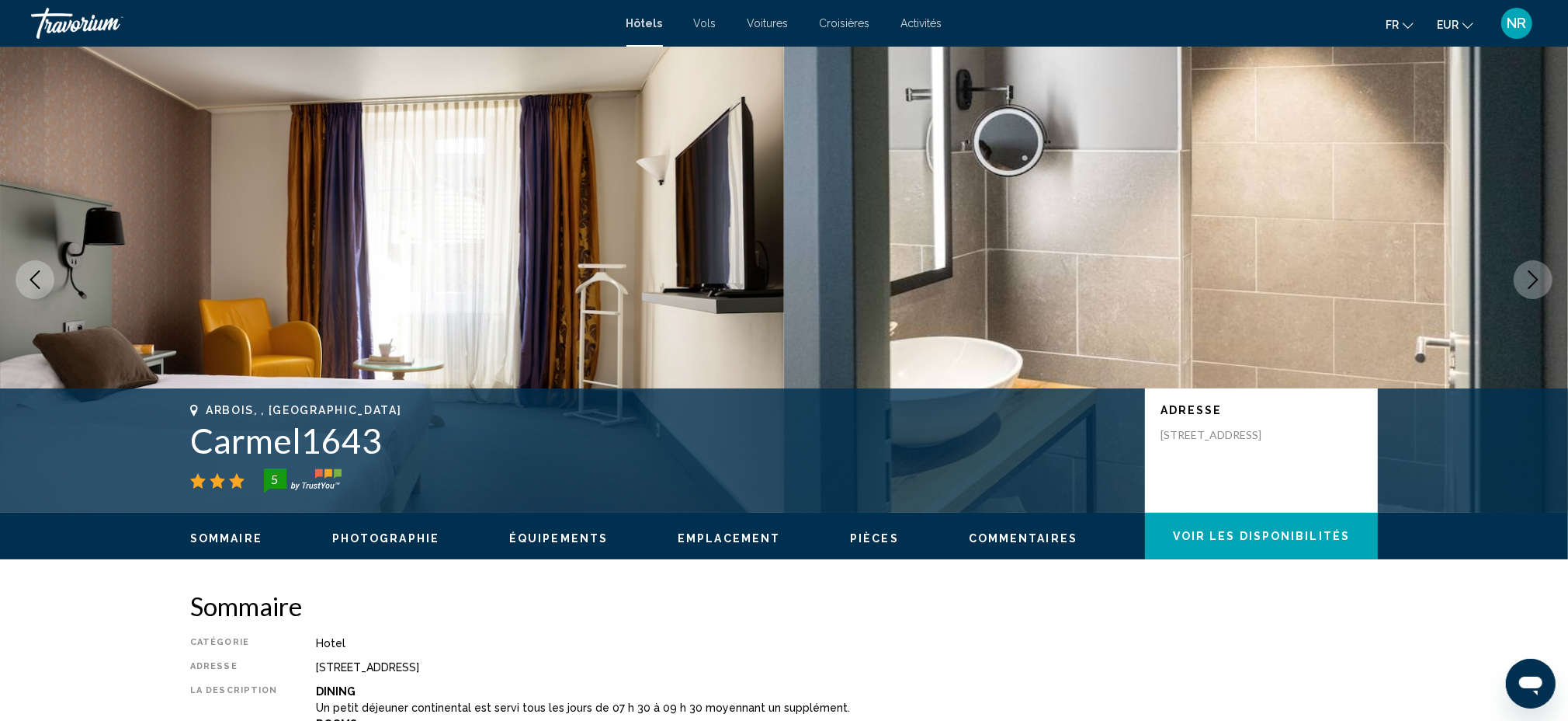
click at [1535, 280] on icon "Next image" at bounding box center [1533, 280] width 10 height 19
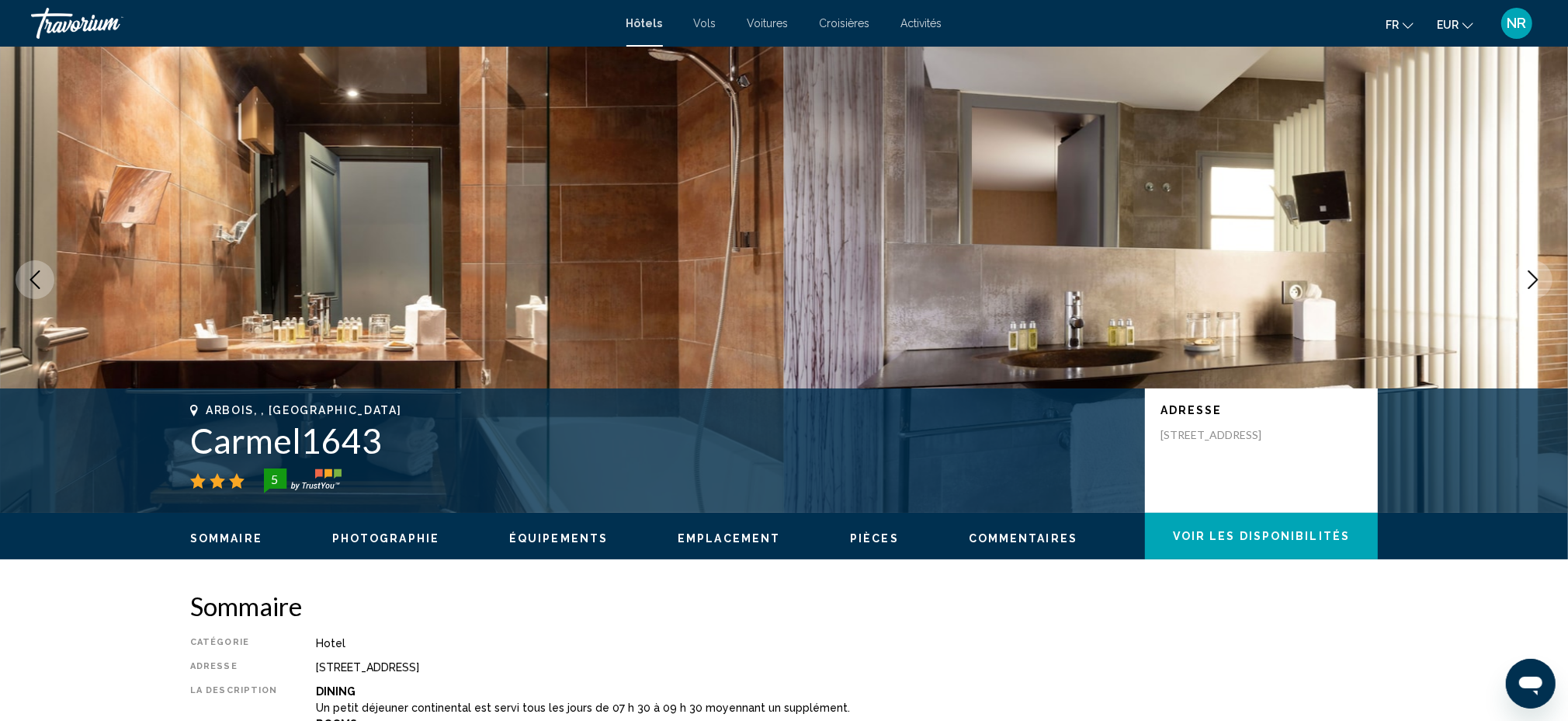
click at [1535, 280] on icon "Next image" at bounding box center [1533, 280] width 10 height 19
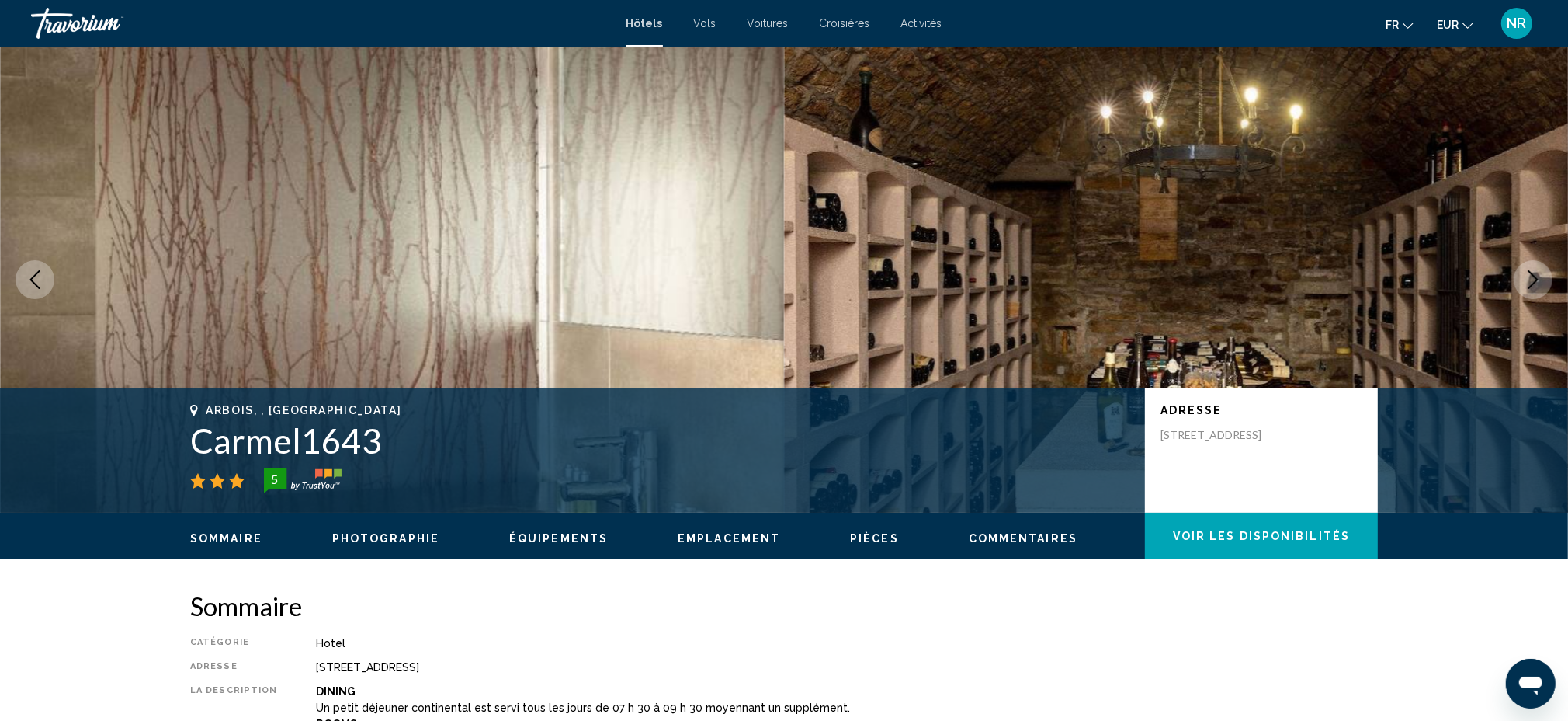
click at [1535, 280] on icon "Next image" at bounding box center [1533, 280] width 10 height 19
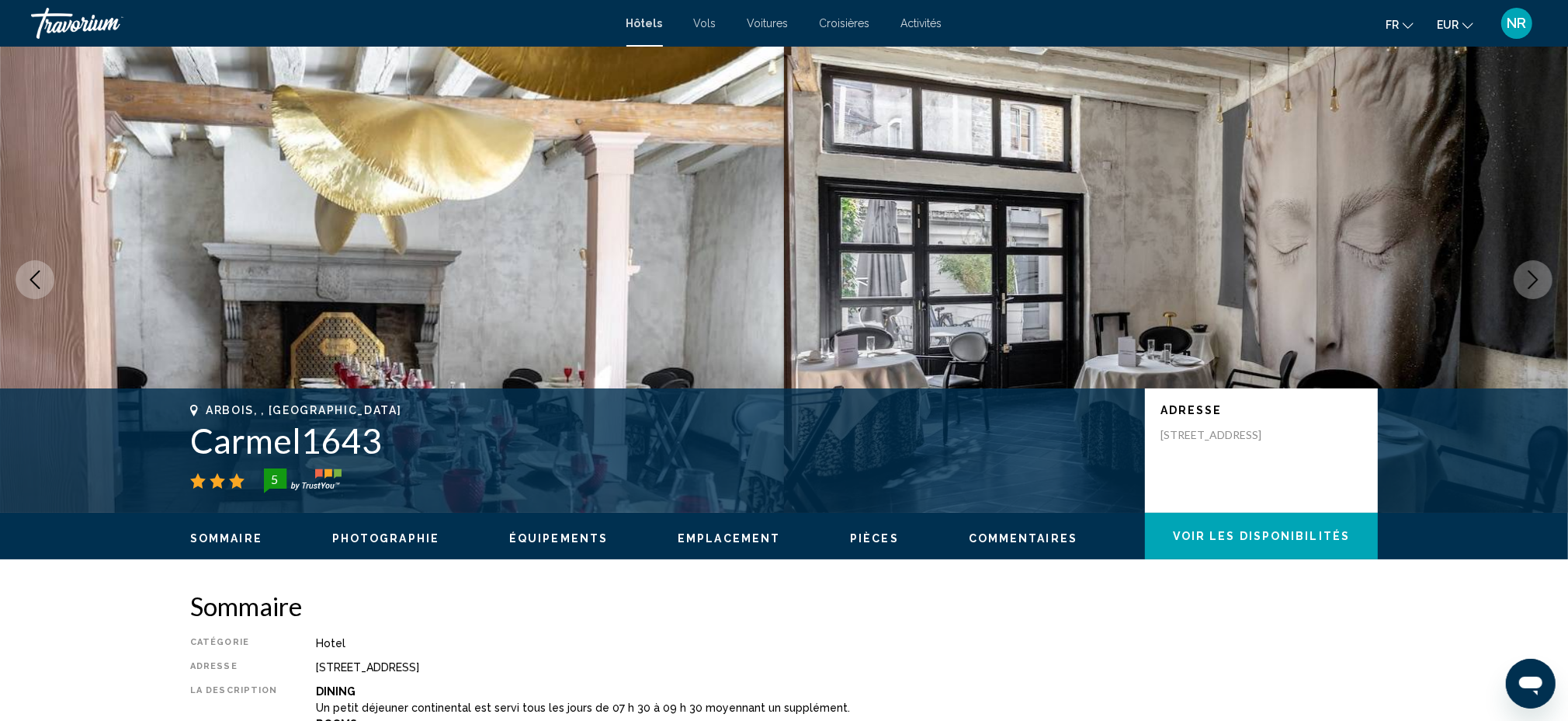
click at [1535, 280] on icon "Next image" at bounding box center [1533, 280] width 10 height 19
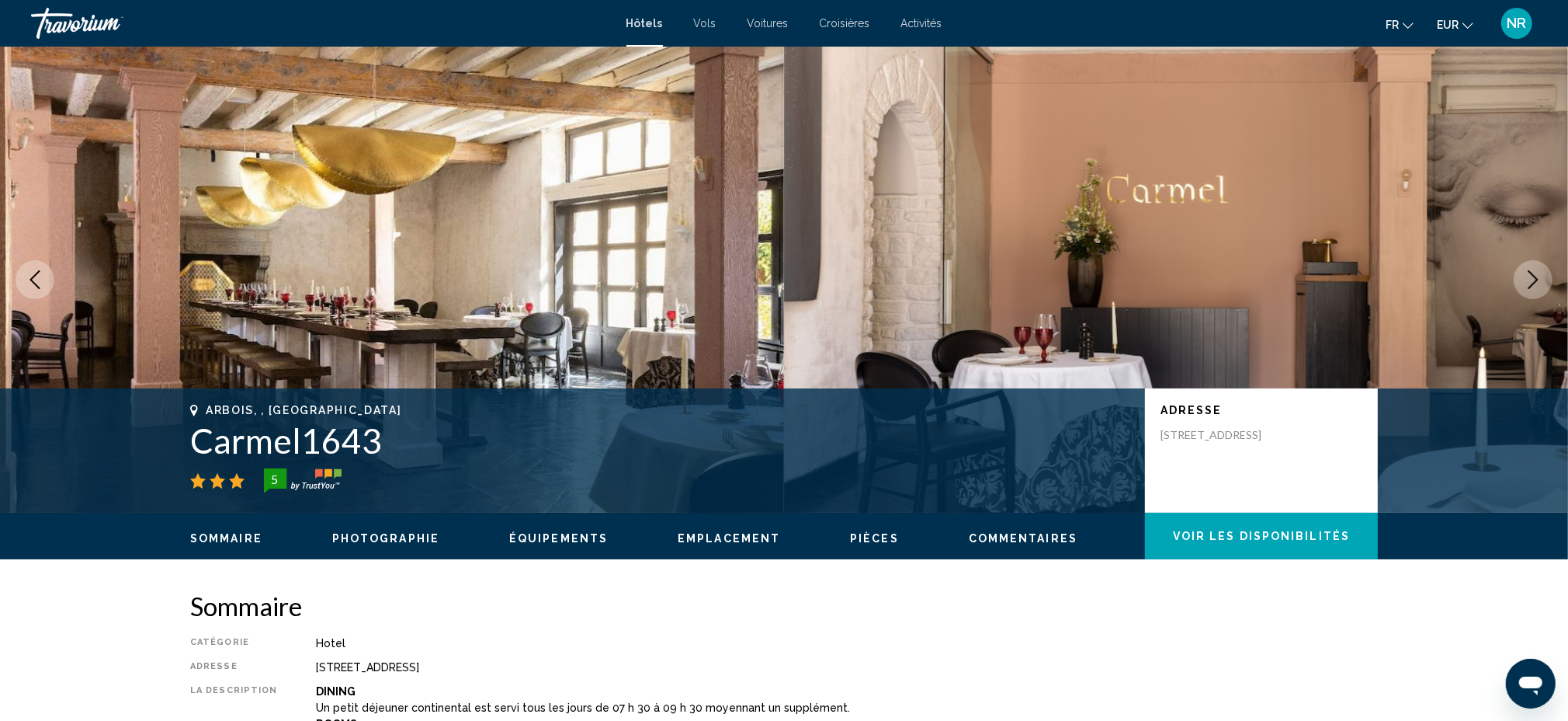
click at [1535, 280] on icon "Next image" at bounding box center [1533, 280] width 10 height 19
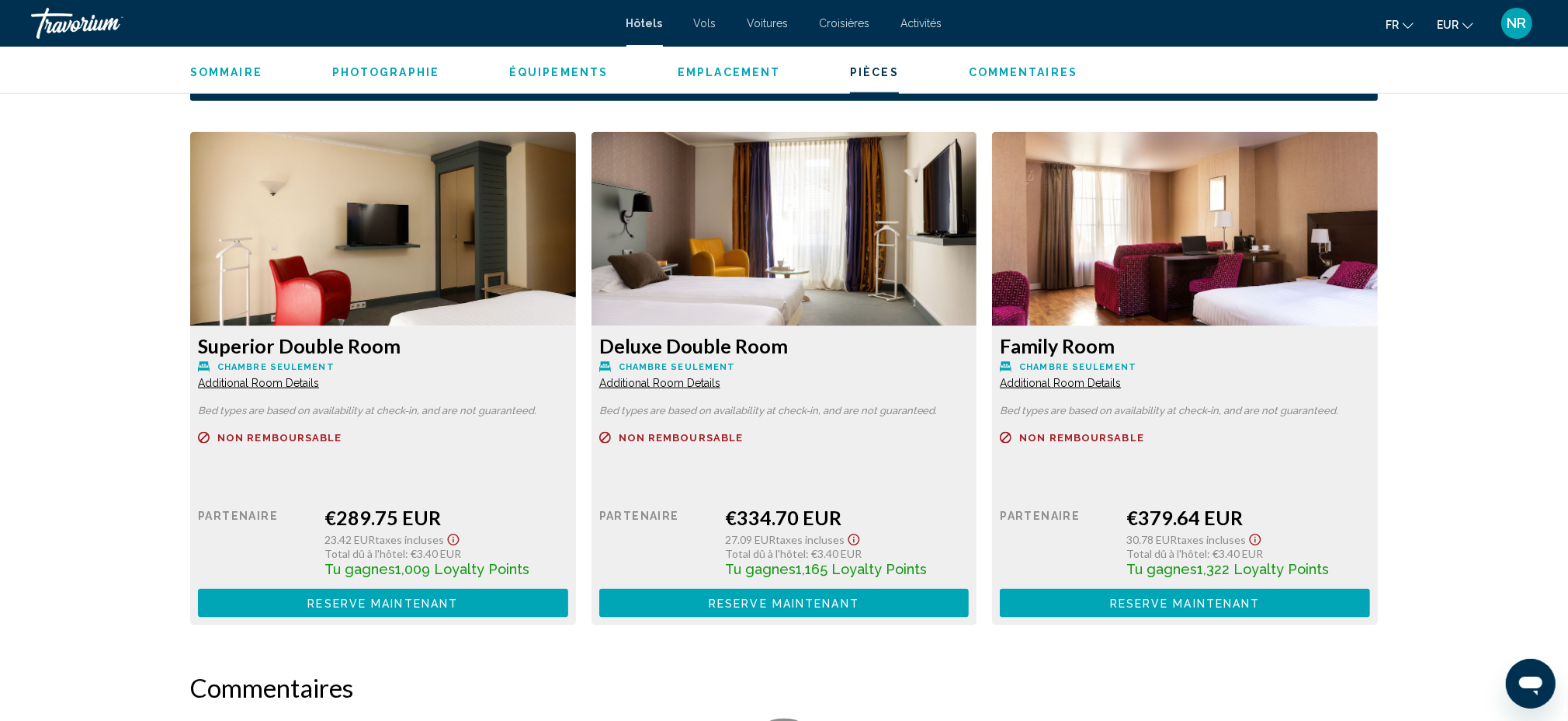
scroll to position [2070, 0]
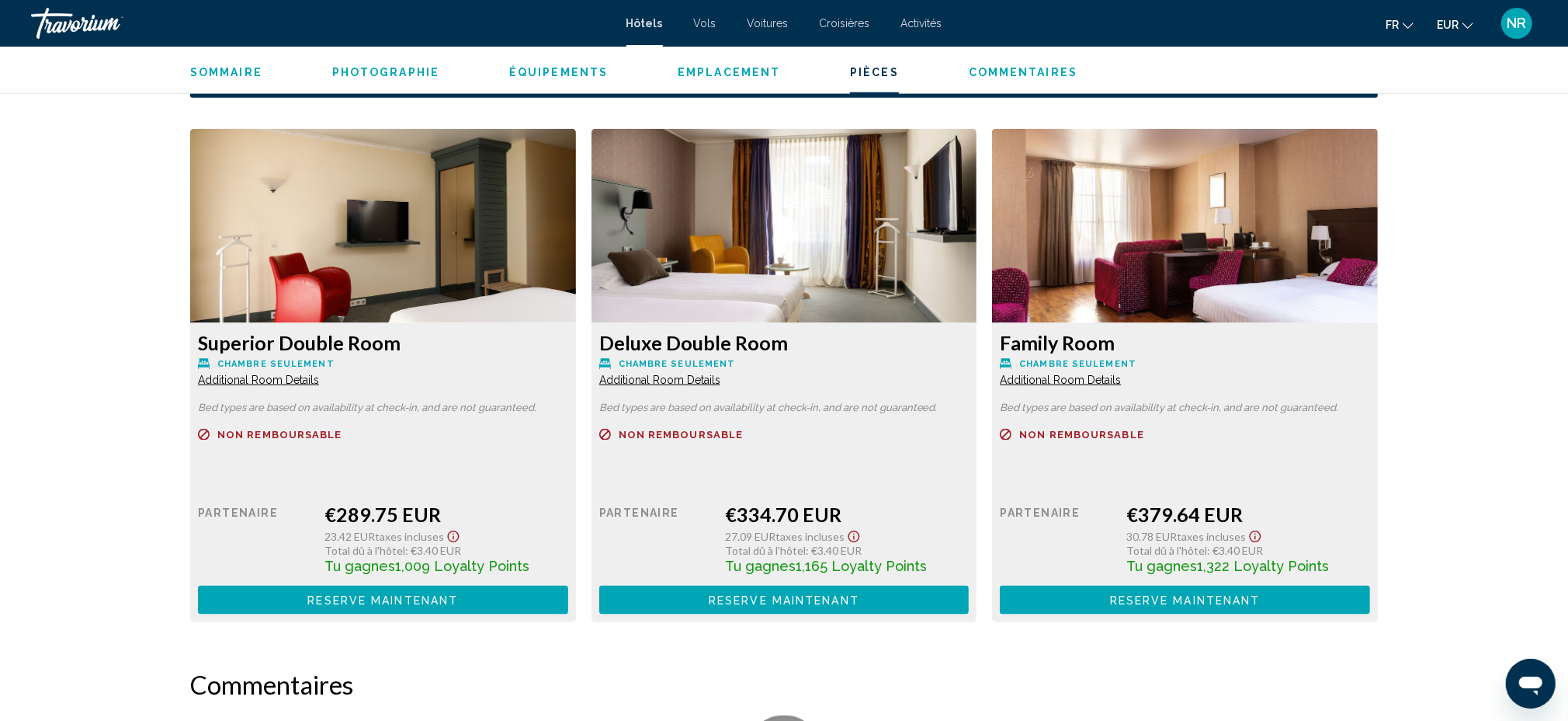
click at [319, 376] on span "Additional Room Details" at bounding box center [258, 380] width 121 height 12
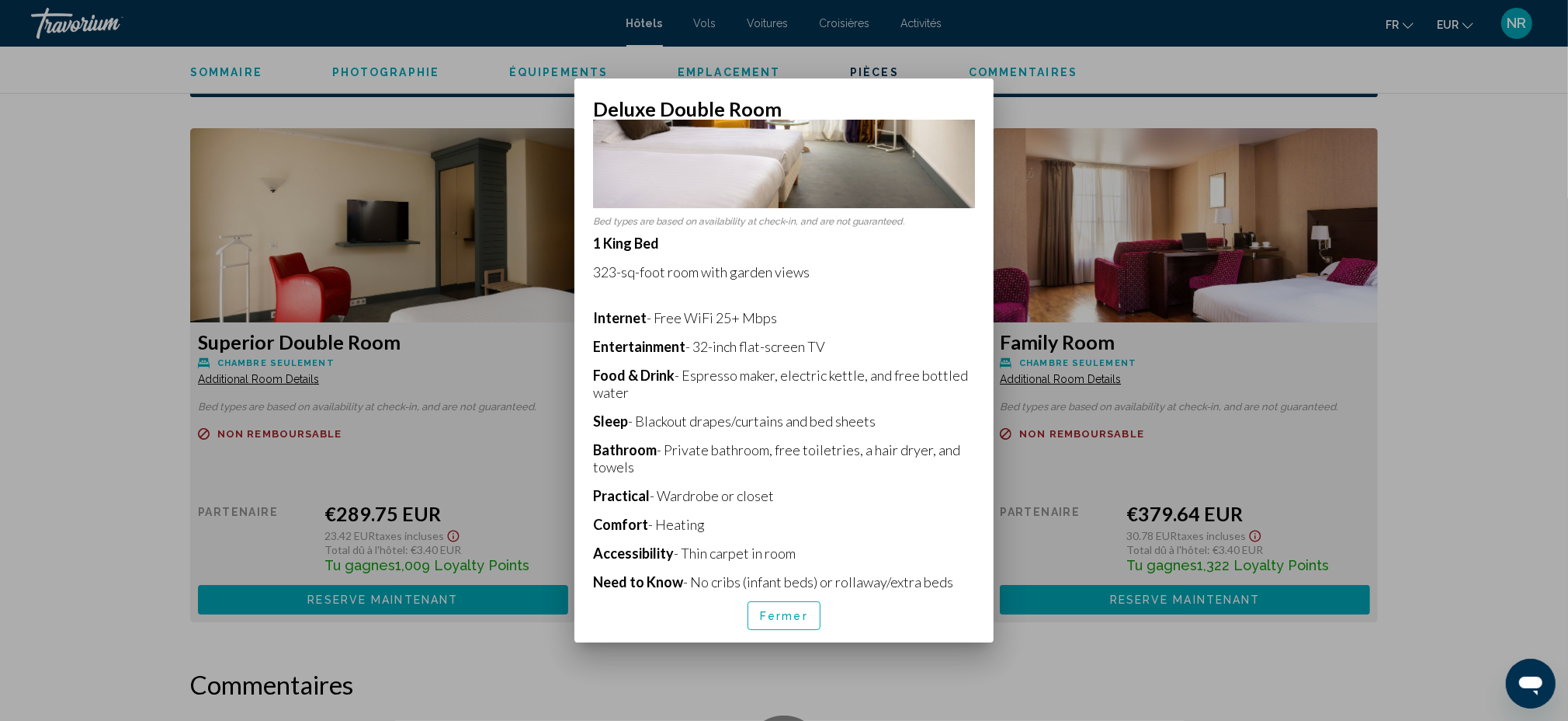
scroll to position [206, 0]
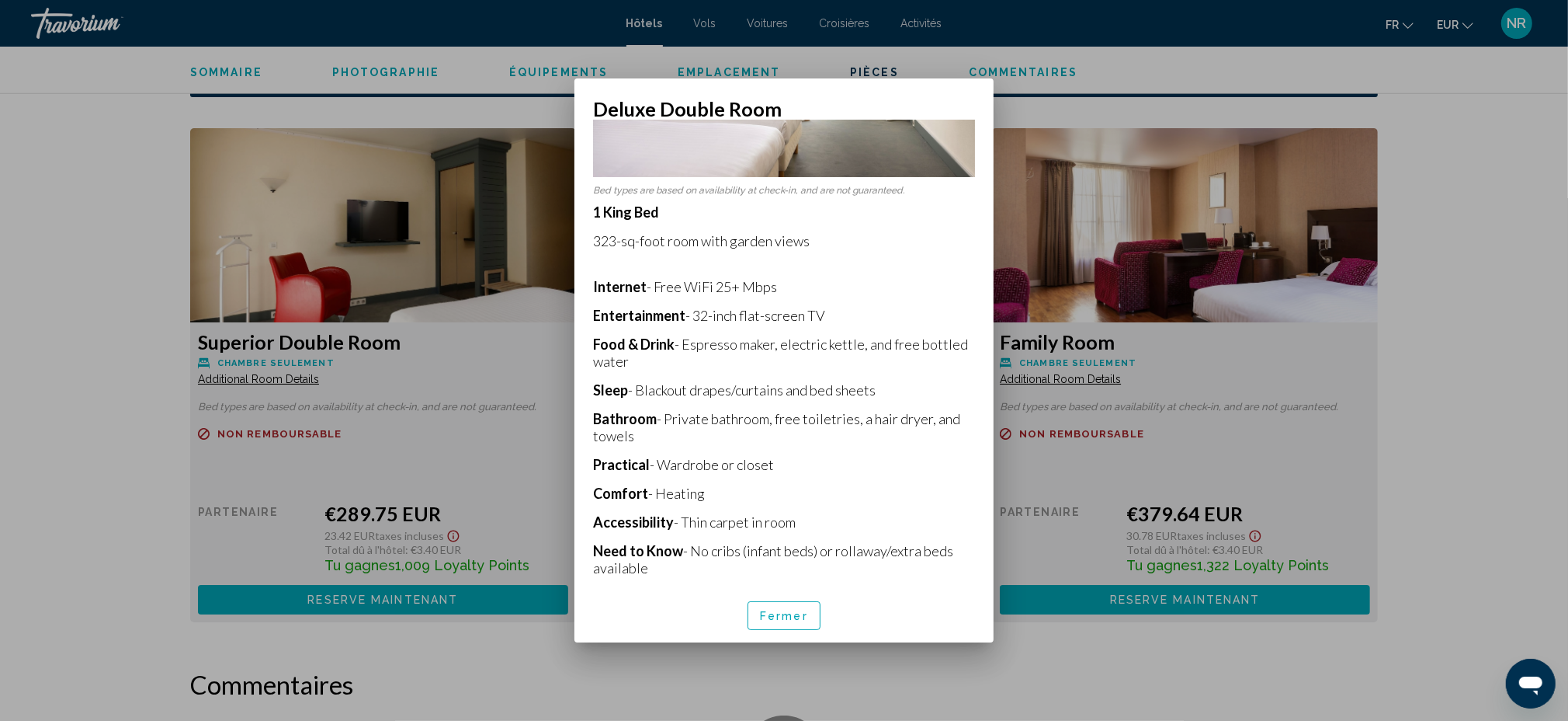
drag, startPoint x: 594, startPoint y: 406, endPoint x: 641, endPoint y: 420, distance: 49.0
click at [641, 420] on p "Bathroom - Private bathroom, free toiletries, a hair dryer, and towels" at bounding box center [784, 427] width 382 height 34
click at [878, 460] on p "Practical - Wardrobe or closet" at bounding box center [784, 465] width 382 height 17
click at [810, 606] on button "Fermer" at bounding box center [784, 615] width 73 height 29
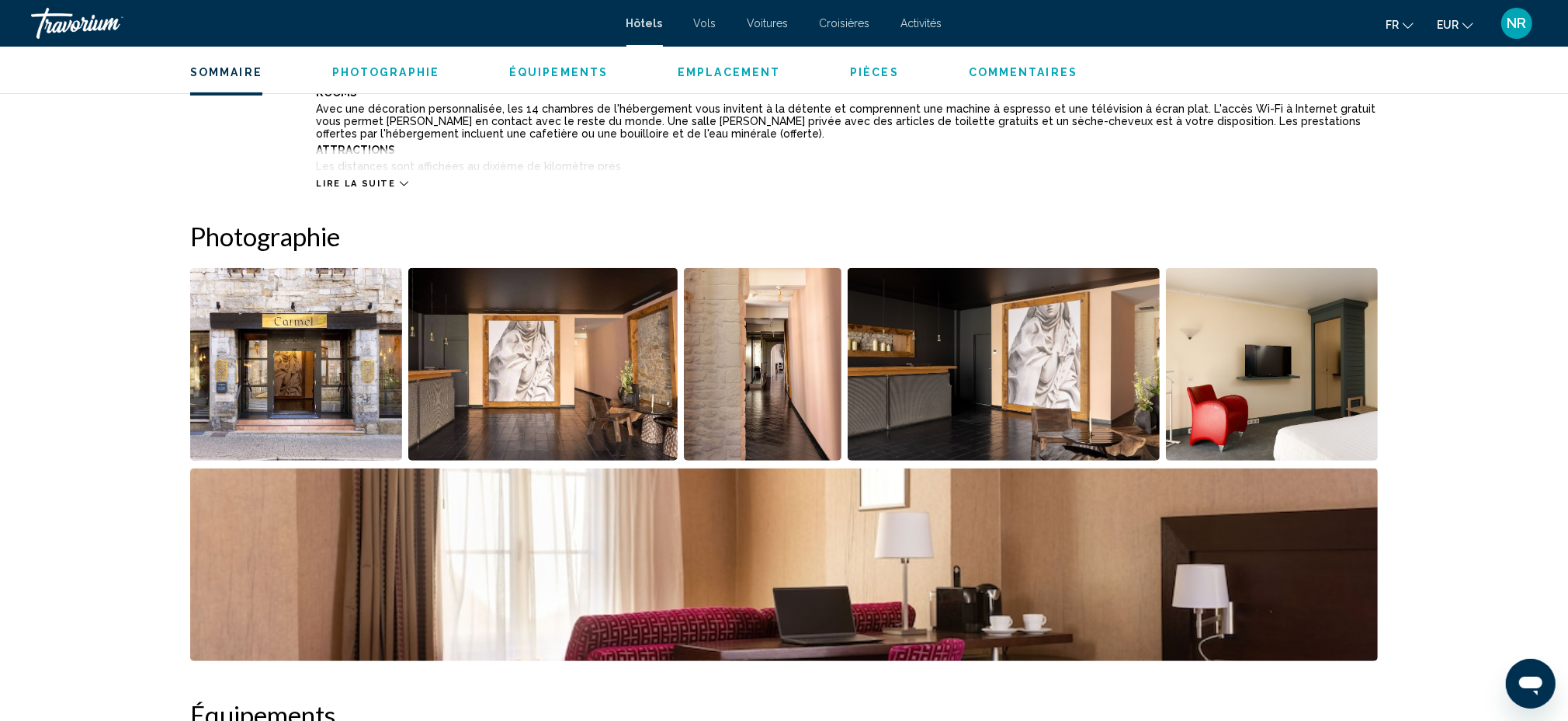
scroll to position [621, 0]
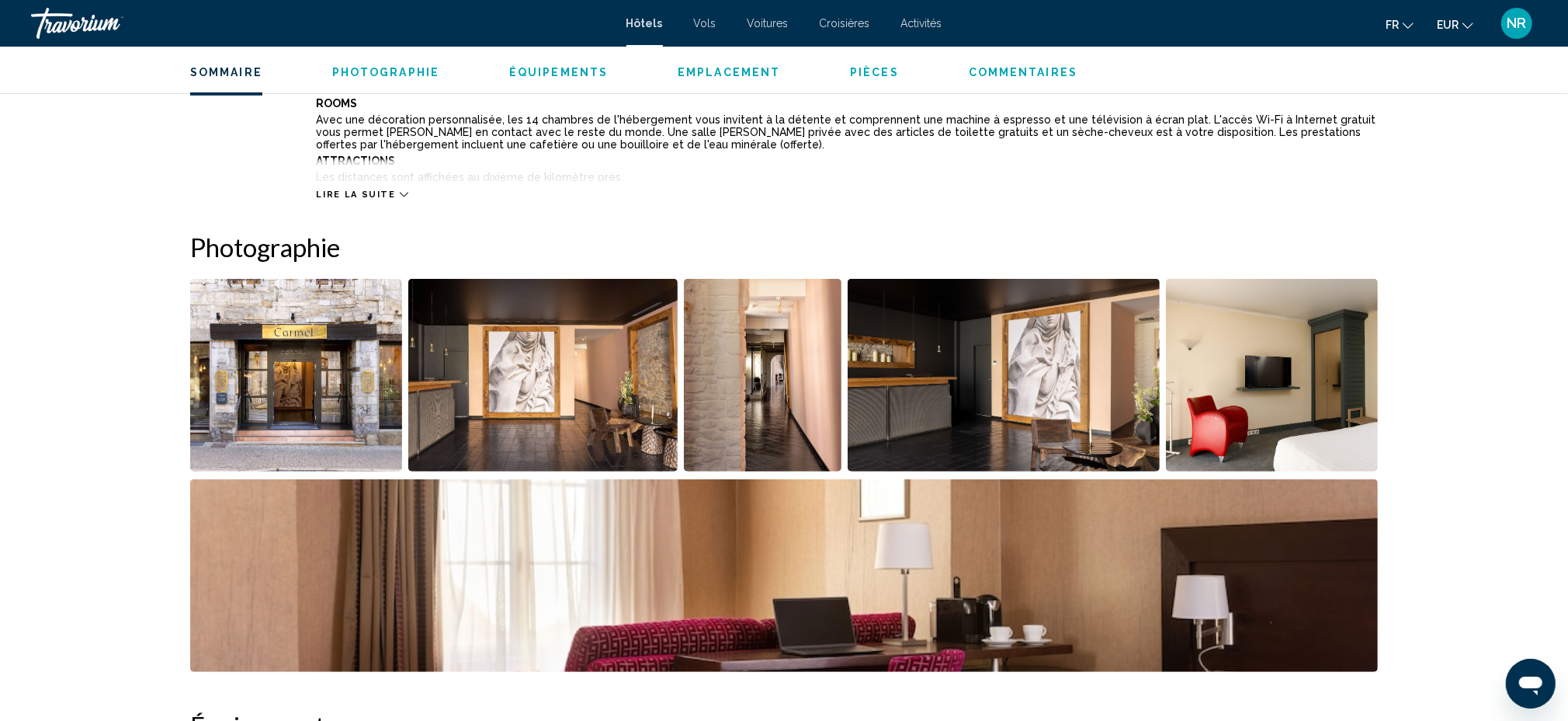
click at [1182, 550] on img "Open full-screen image slider" at bounding box center [784, 575] width 1187 height 192
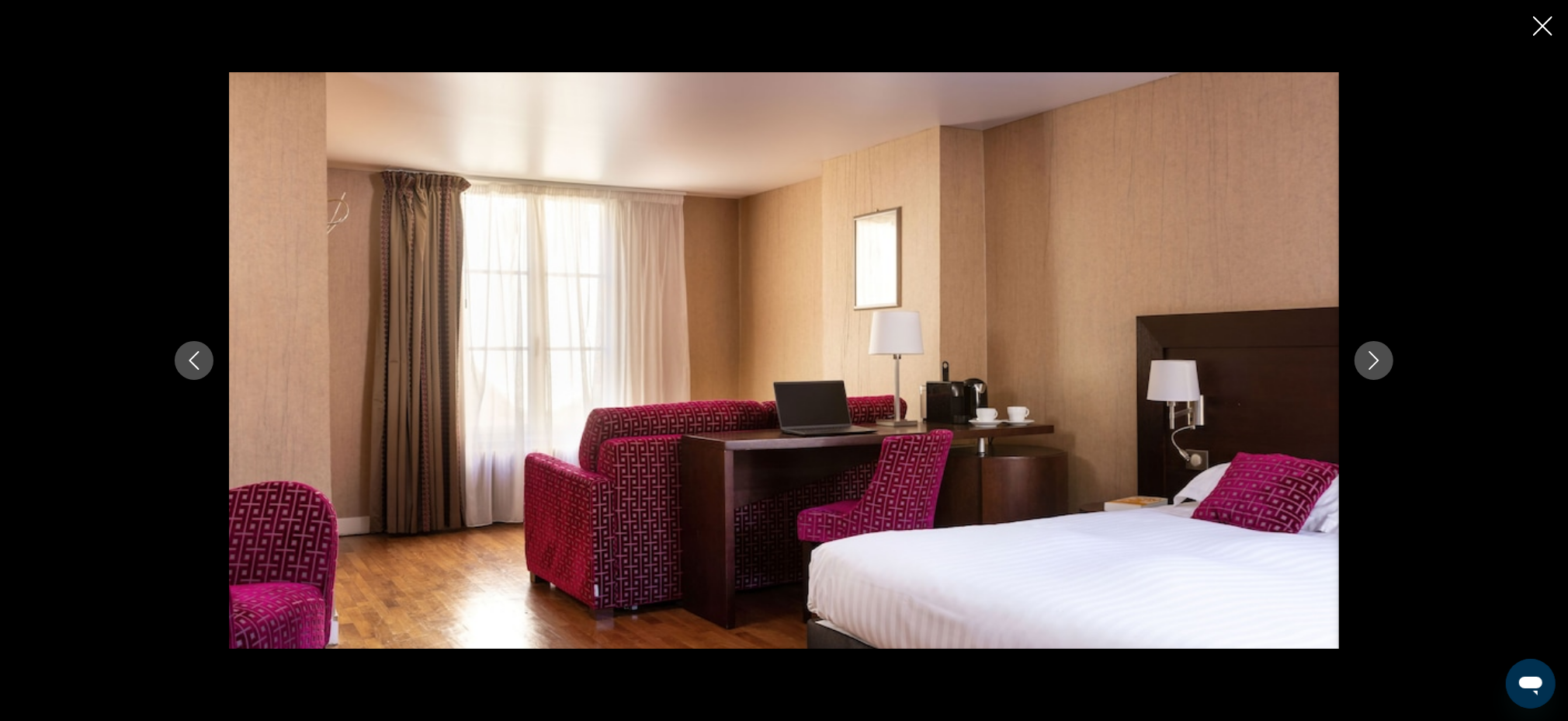
click at [1377, 364] on icon "Next image" at bounding box center [1374, 360] width 19 height 19
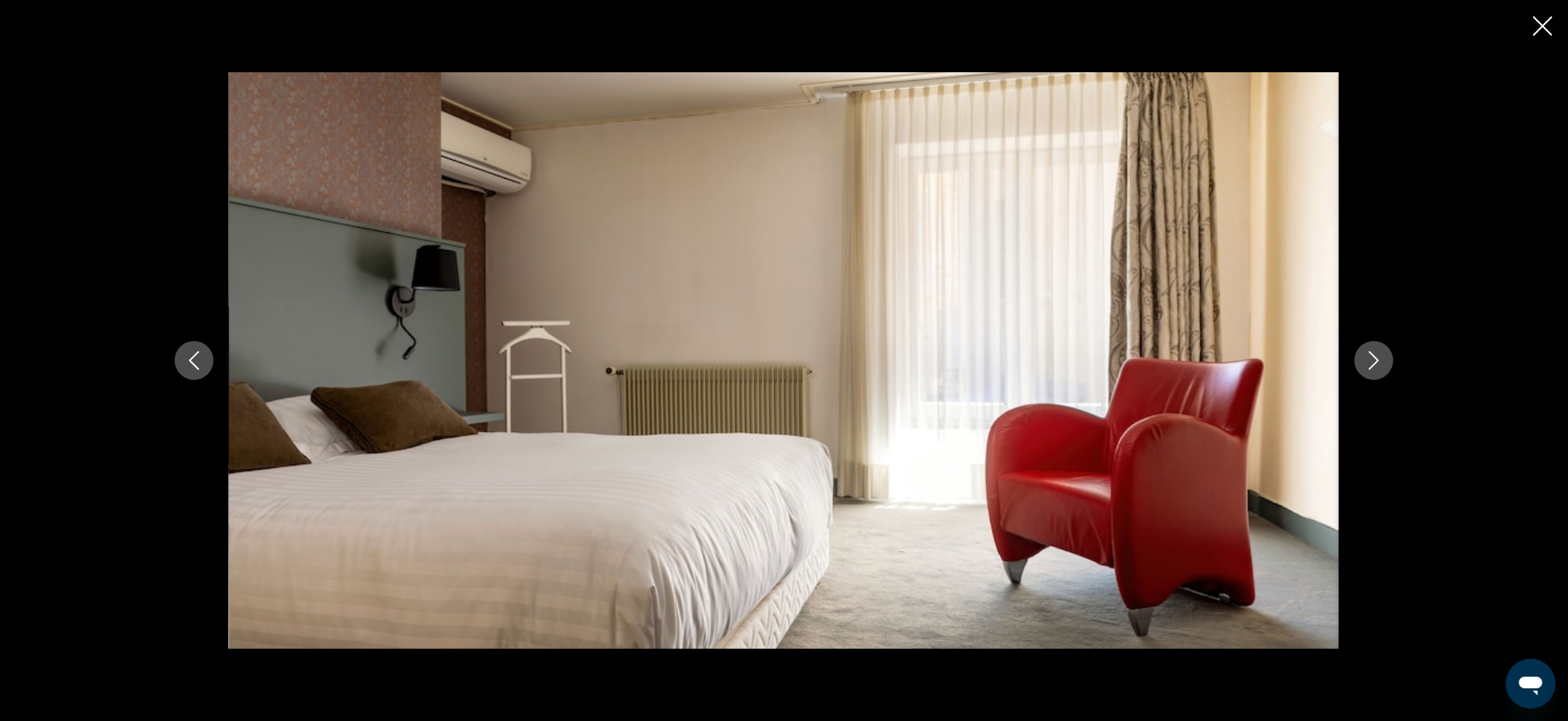
click at [1377, 364] on icon "Next image" at bounding box center [1374, 360] width 19 height 19
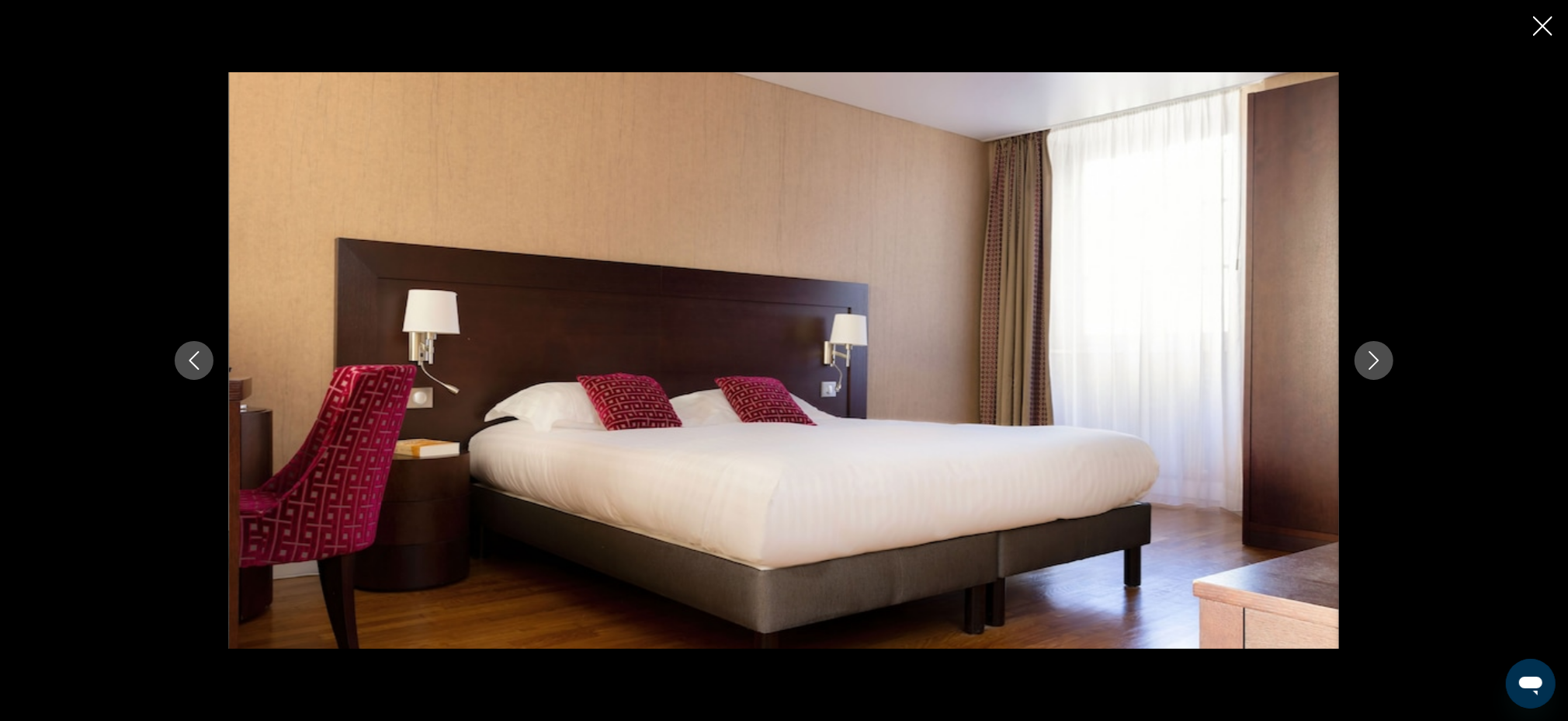
click at [1377, 364] on icon "Next image" at bounding box center [1374, 360] width 19 height 19
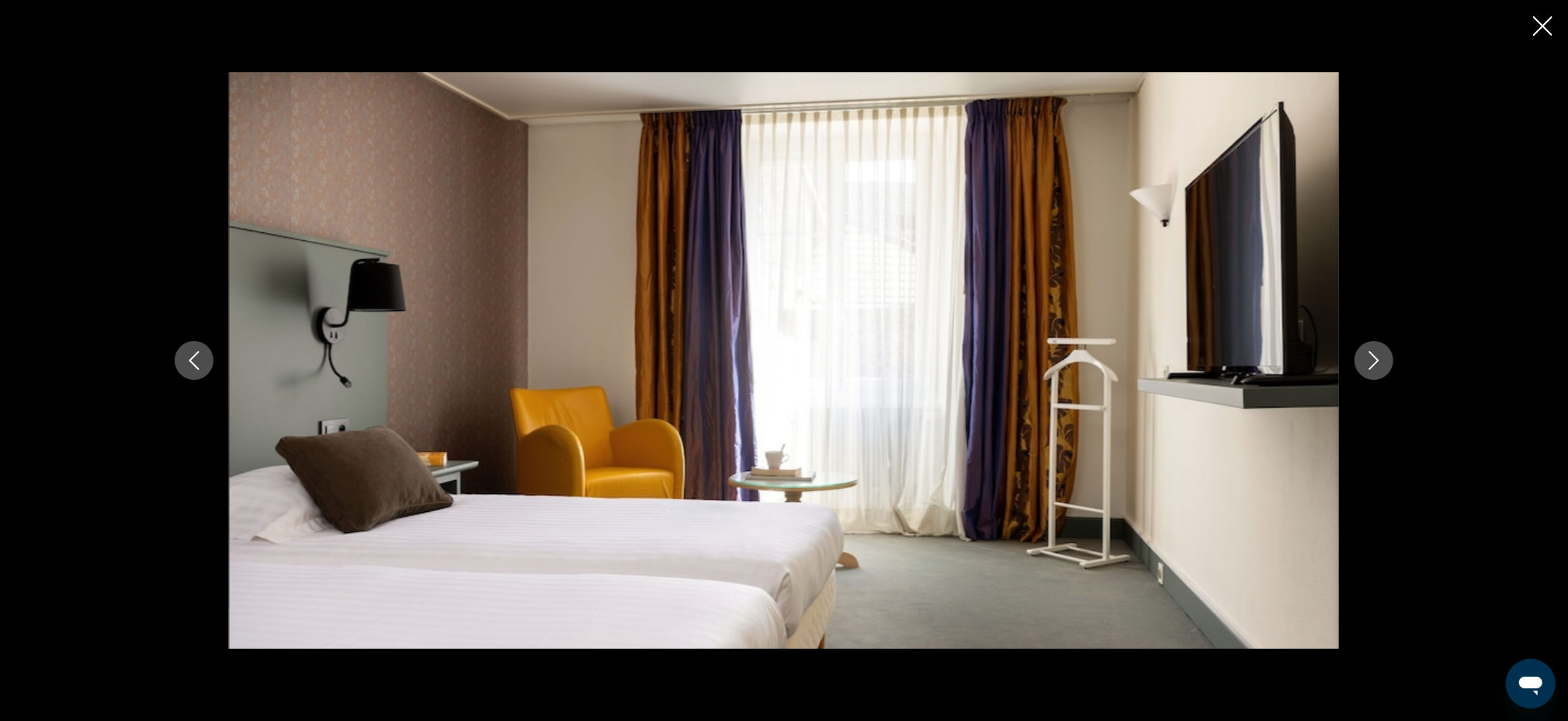
click at [1377, 364] on icon "Next image" at bounding box center [1374, 360] width 19 height 19
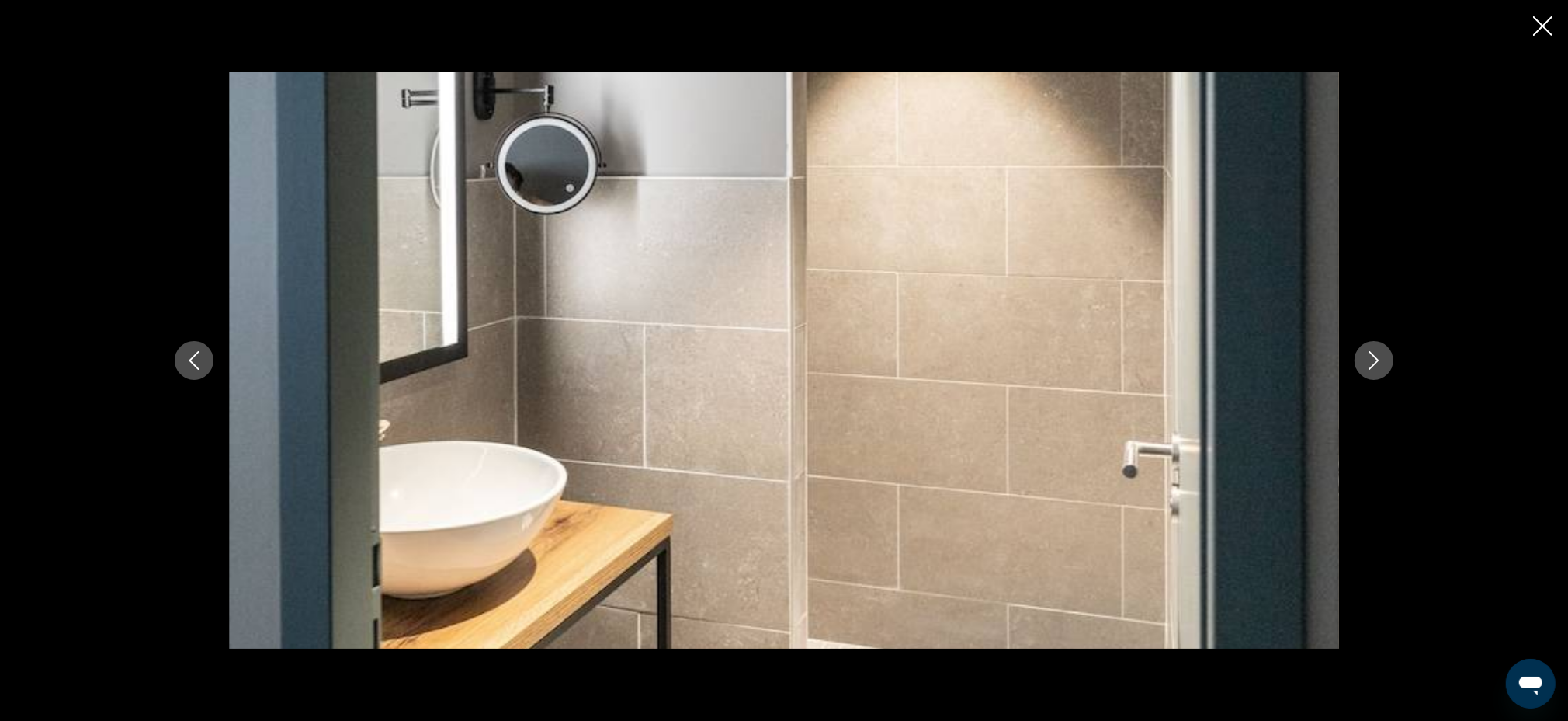
click at [1377, 364] on icon "Next image" at bounding box center [1374, 360] width 19 height 19
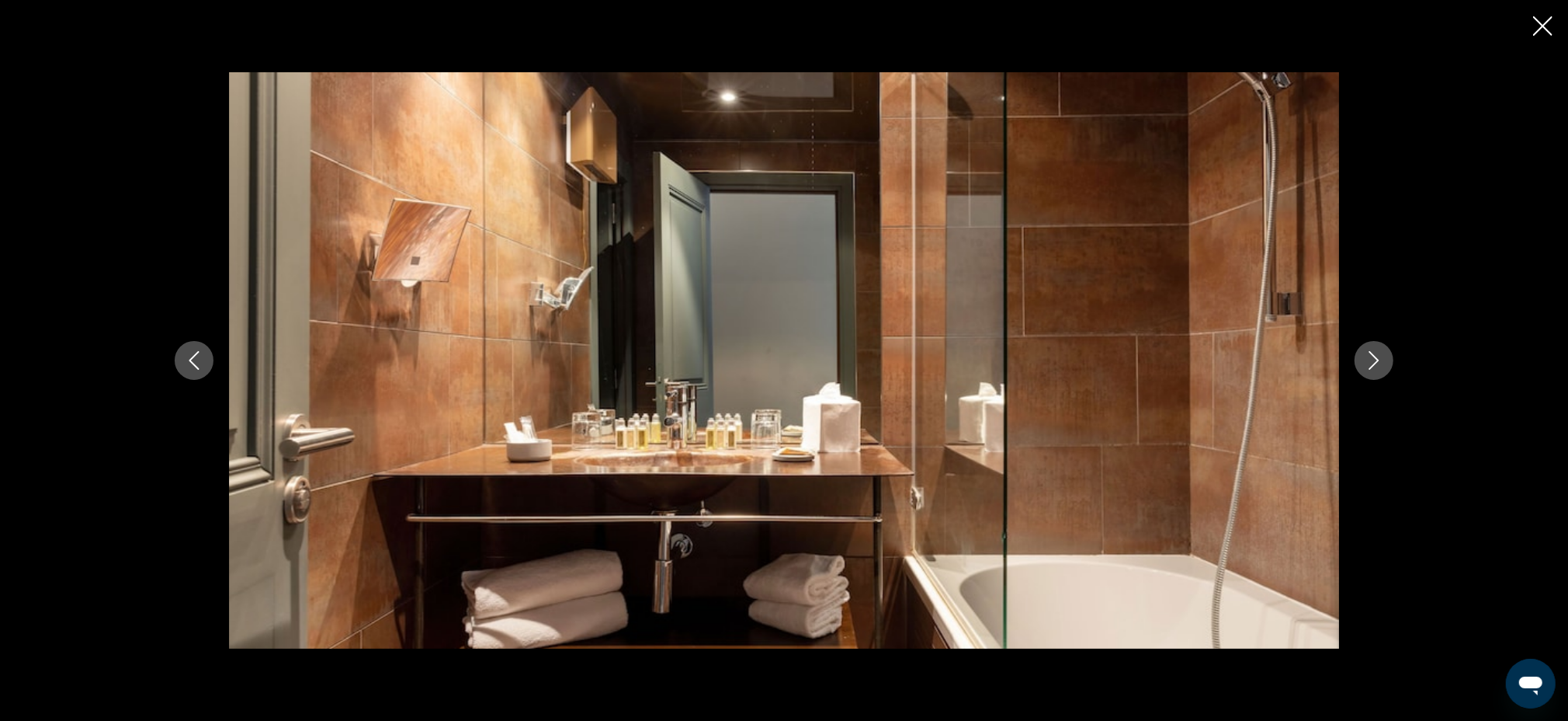
click at [177, 362] on button "Previous image" at bounding box center [194, 360] width 39 height 39
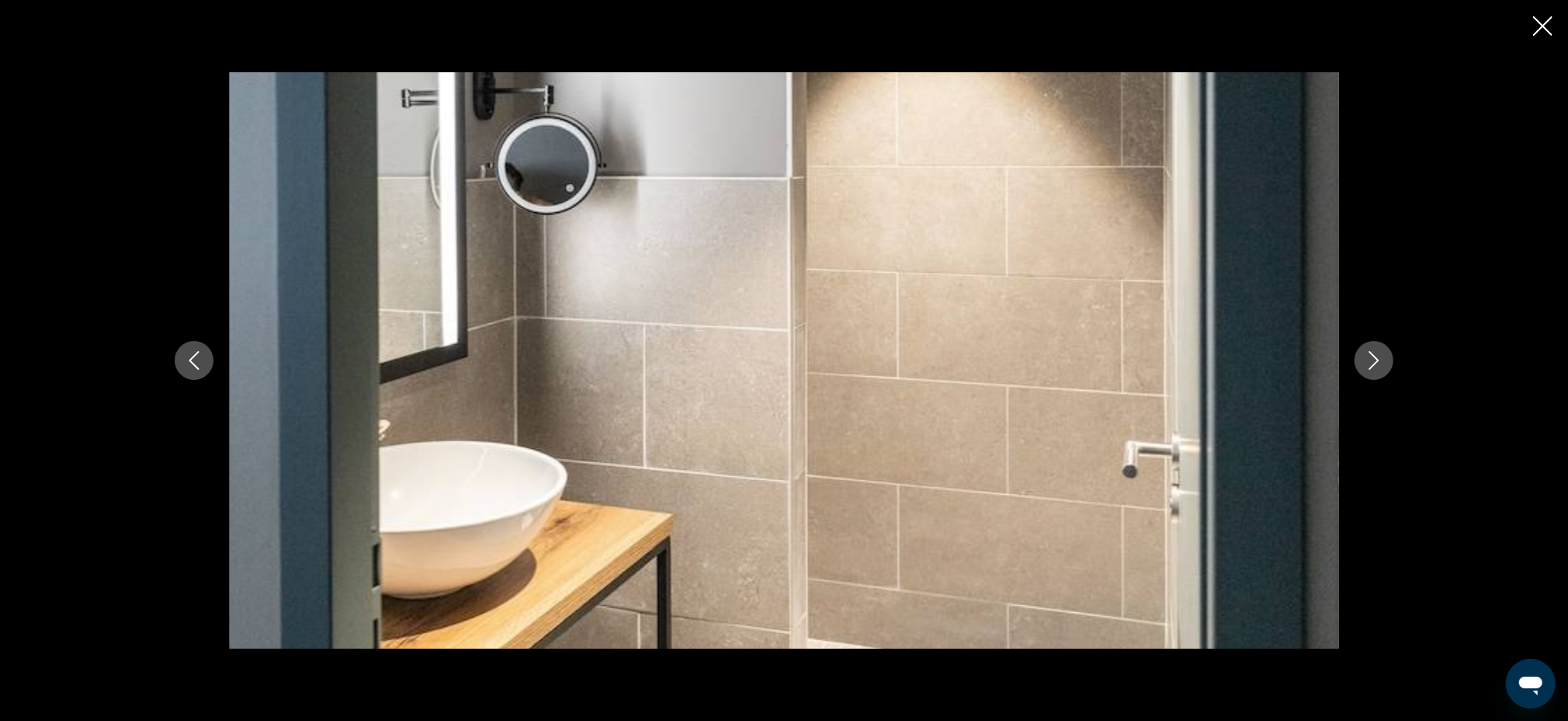
click at [1377, 360] on icon "Next image" at bounding box center [1374, 360] width 10 height 19
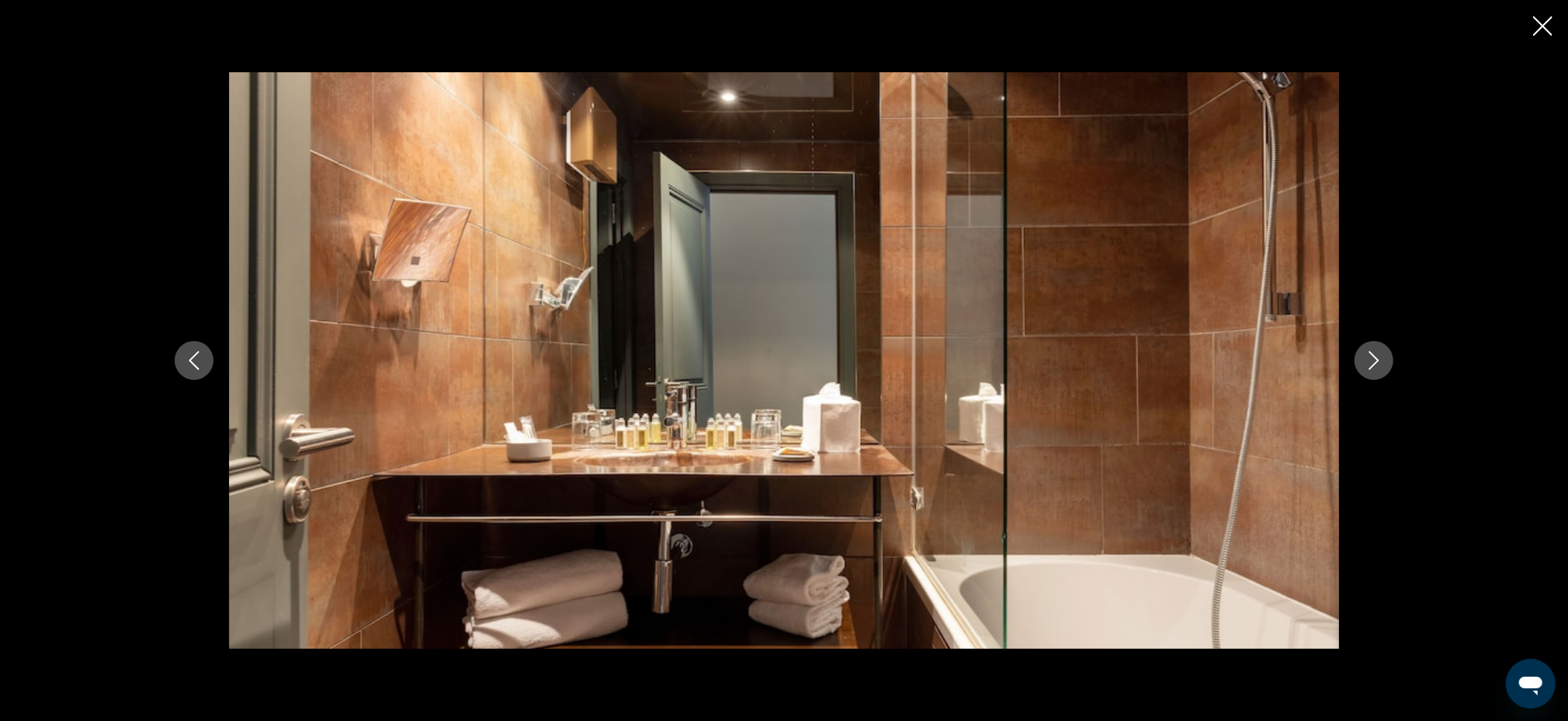
click at [1377, 360] on icon "Next image" at bounding box center [1374, 360] width 10 height 19
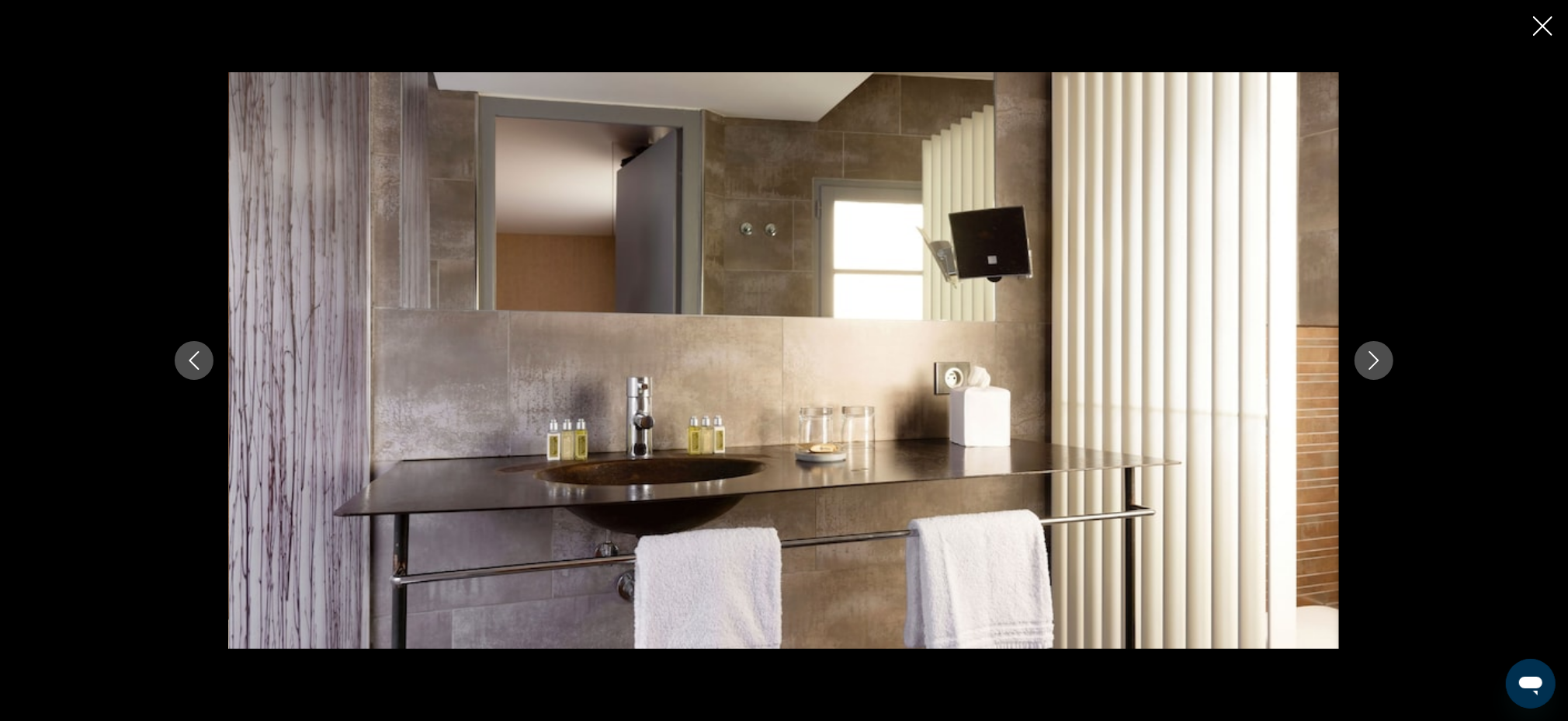
click at [1377, 360] on icon "Next image" at bounding box center [1374, 360] width 10 height 19
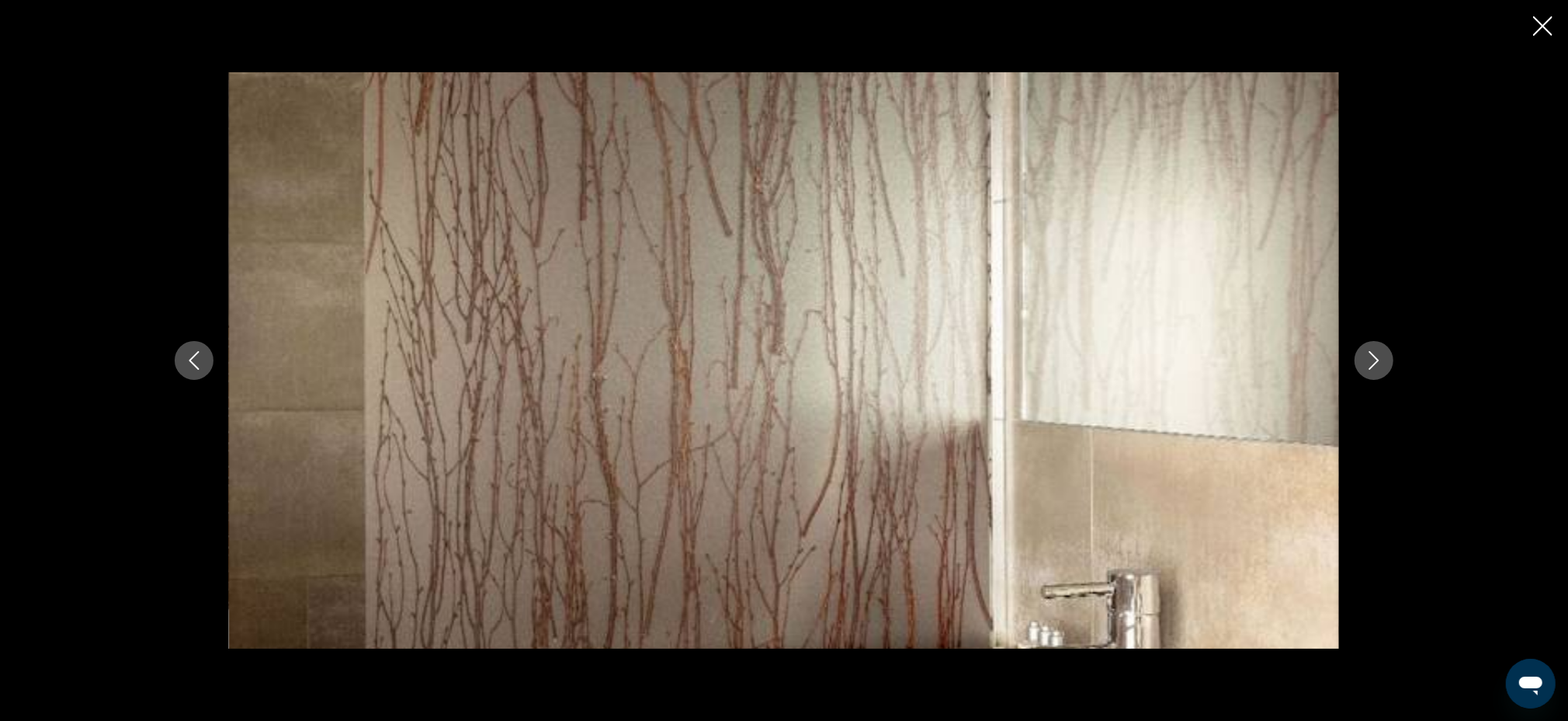
click at [1377, 360] on icon "Next image" at bounding box center [1374, 360] width 10 height 19
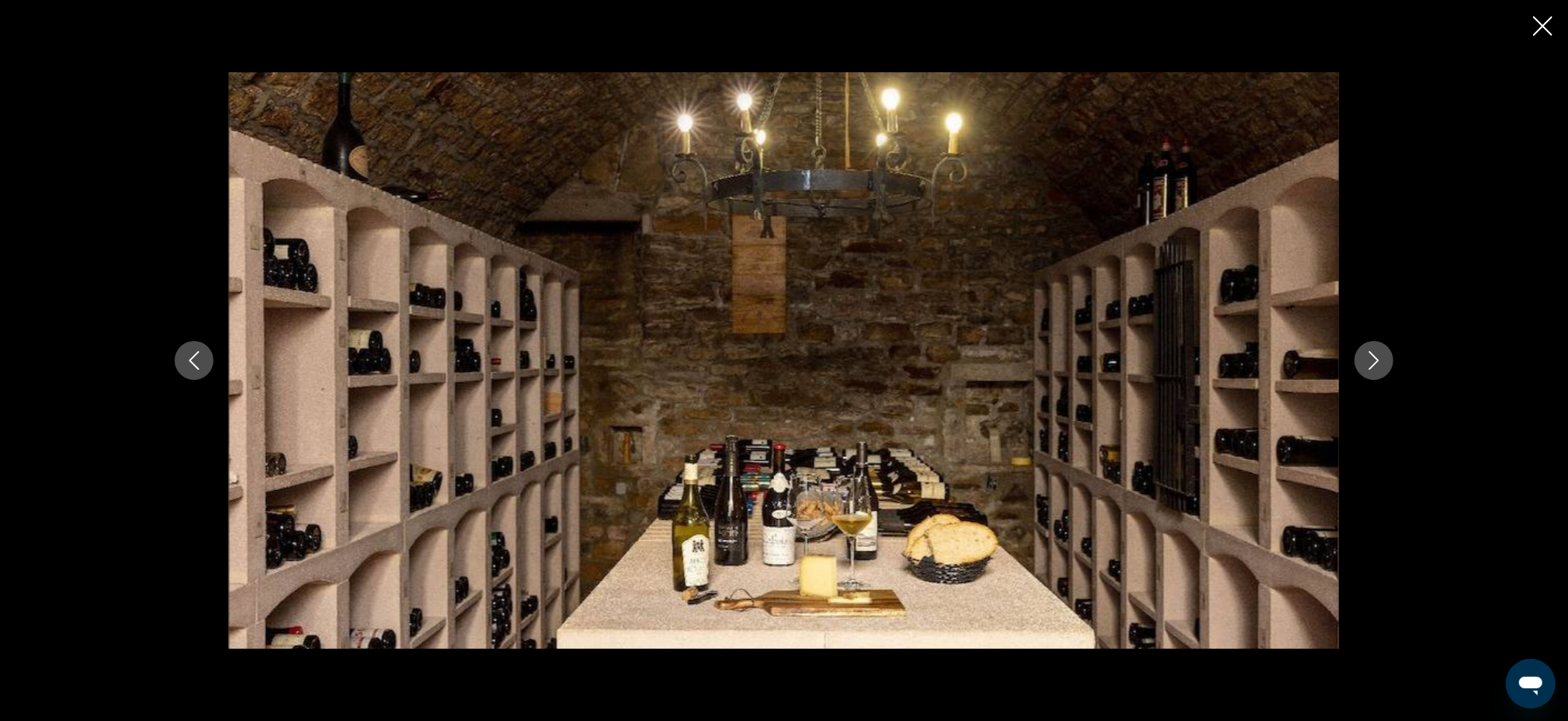
click at [1377, 360] on icon "Next image" at bounding box center [1374, 360] width 10 height 19
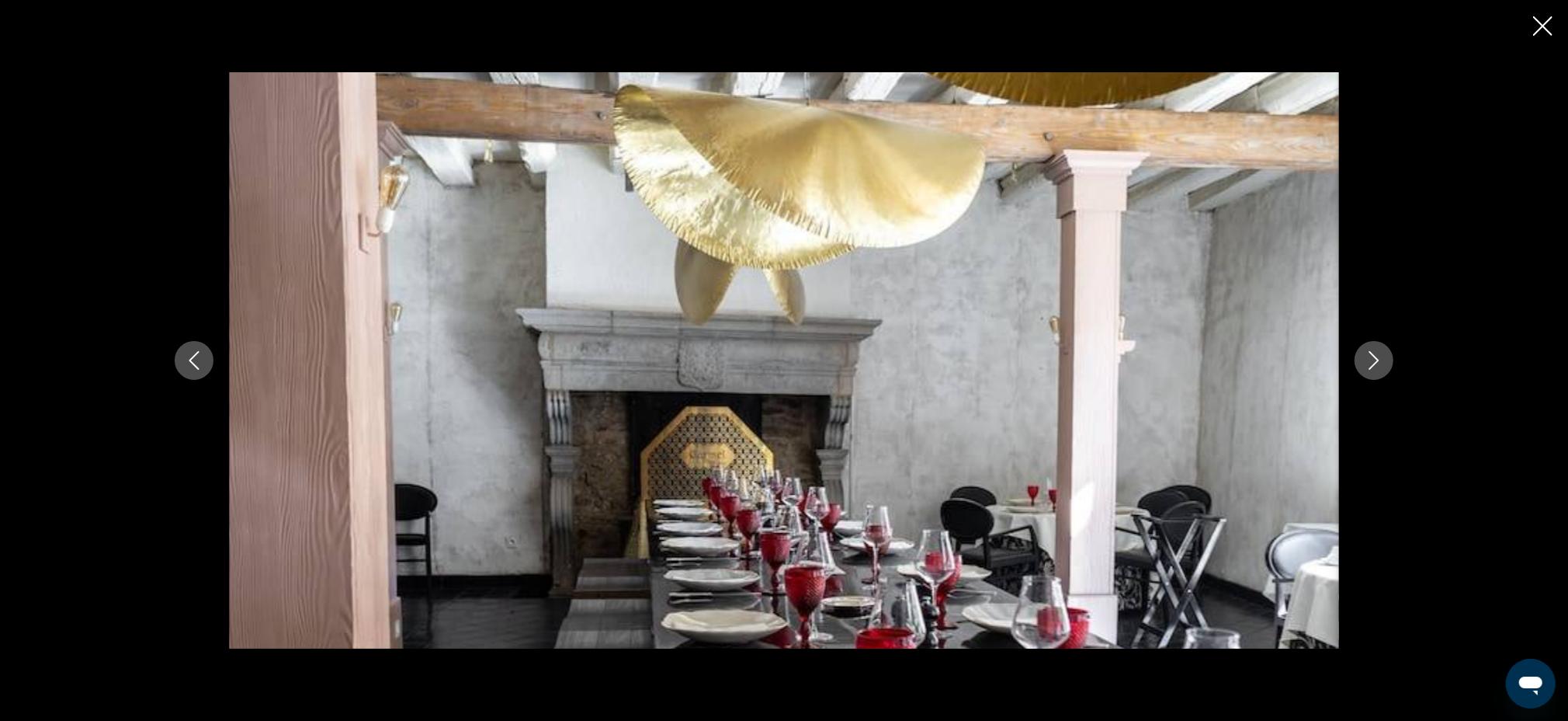
click at [1377, 360] on icon "Next image" at bounding box center [1374, 360] width 10 height 19
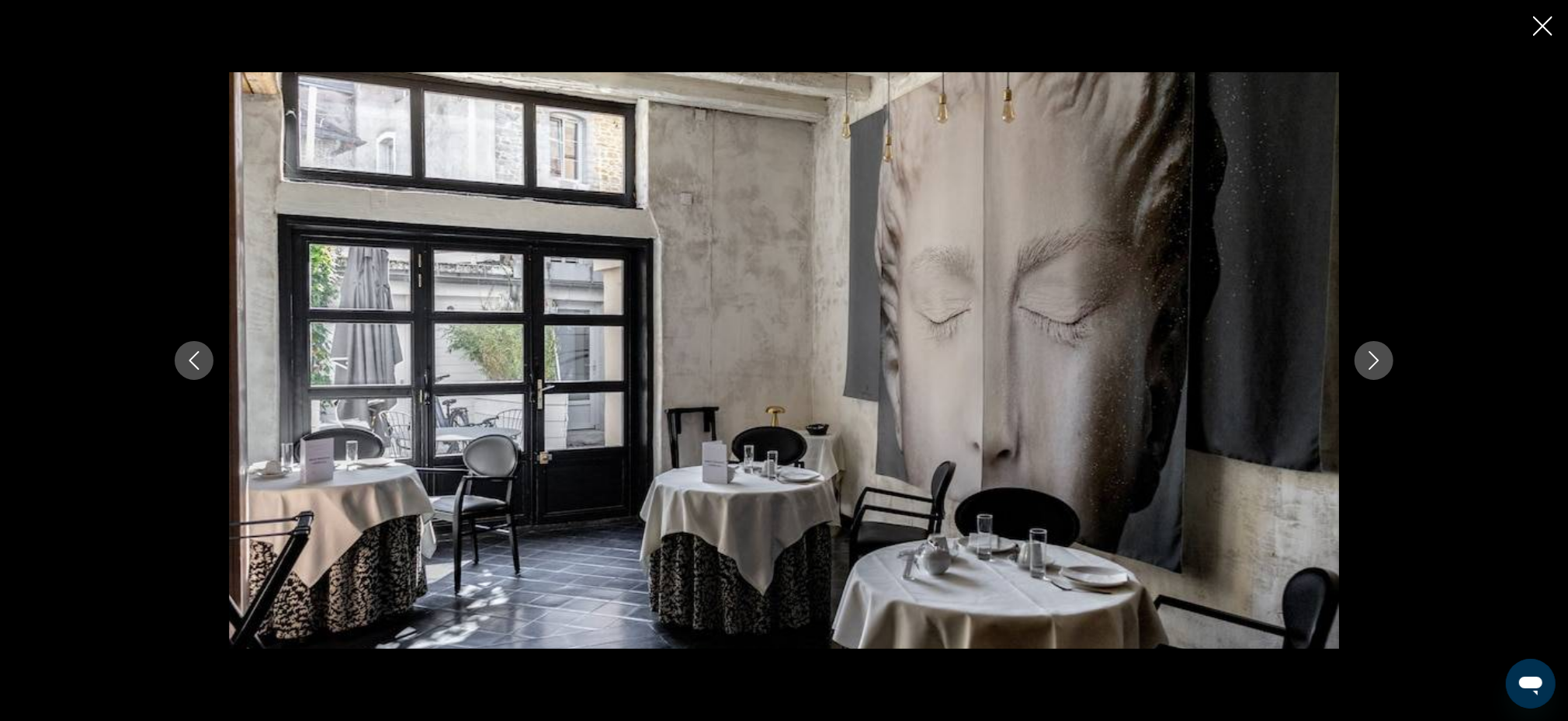
click at [1377, 360] on icon "Next image" at bounding box center [1374, 360] width 10 height 19
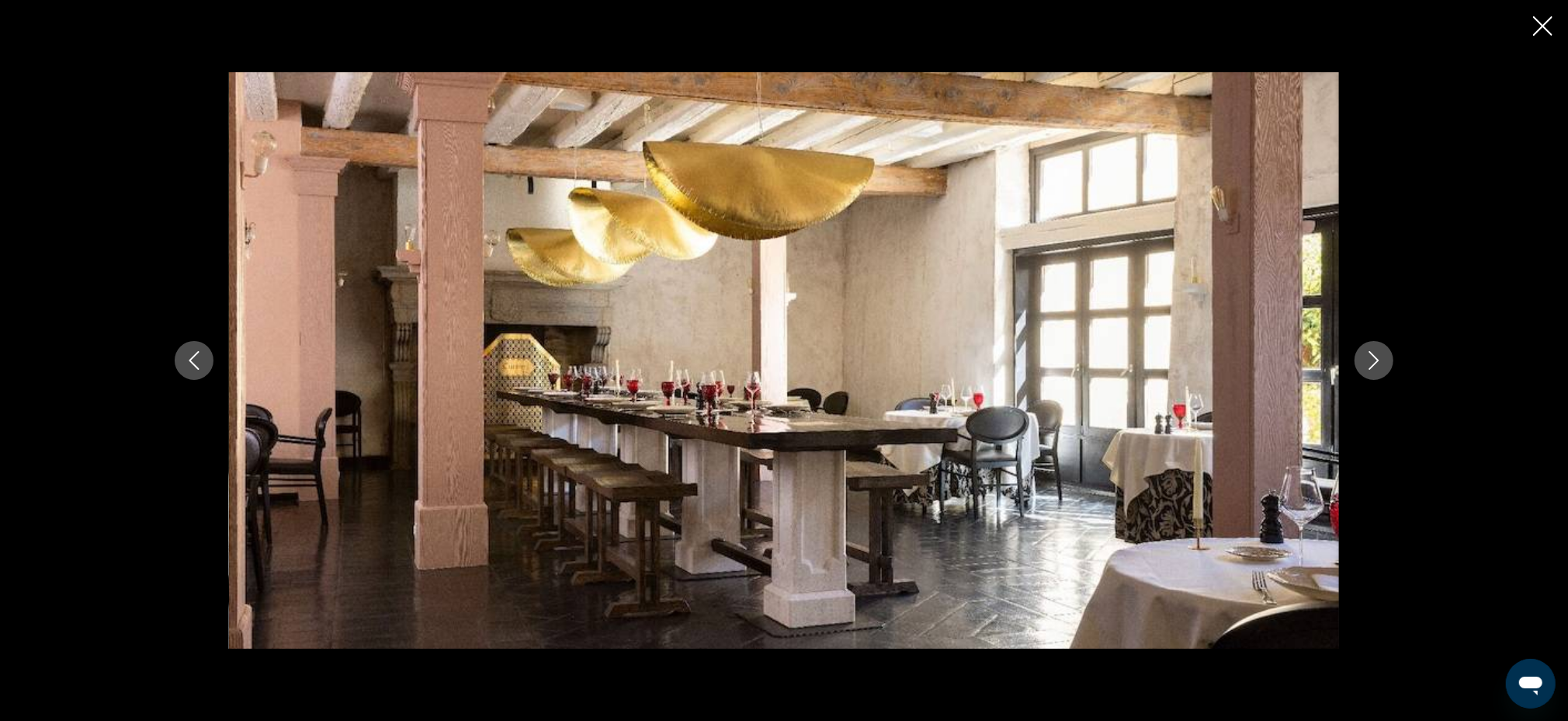
click at [1377, 360] on icon "Next image" at bounding box center [1374, 360] width 10 height 19
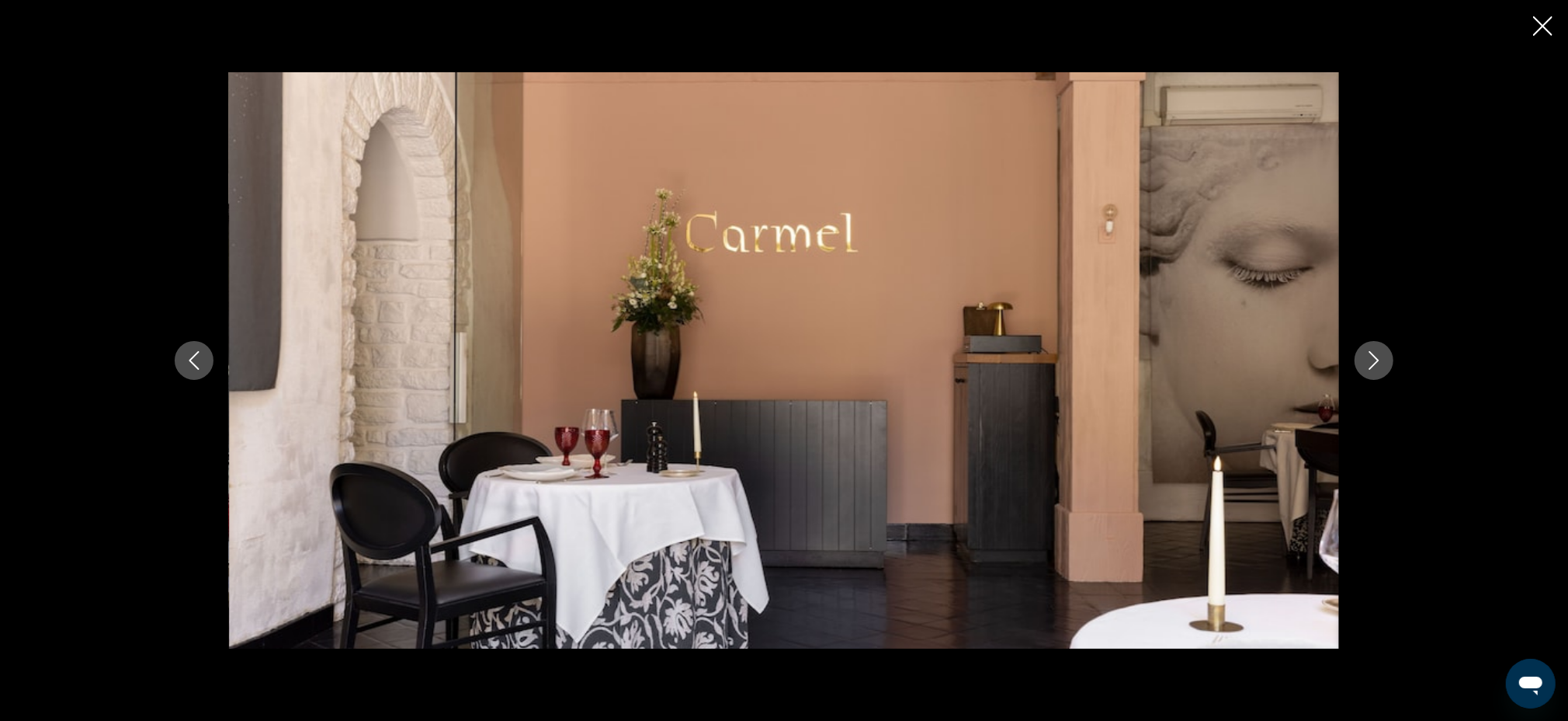
click at [1377, 360] on icon "Next image" at bounding box center [1374, 360] width 10 height 19
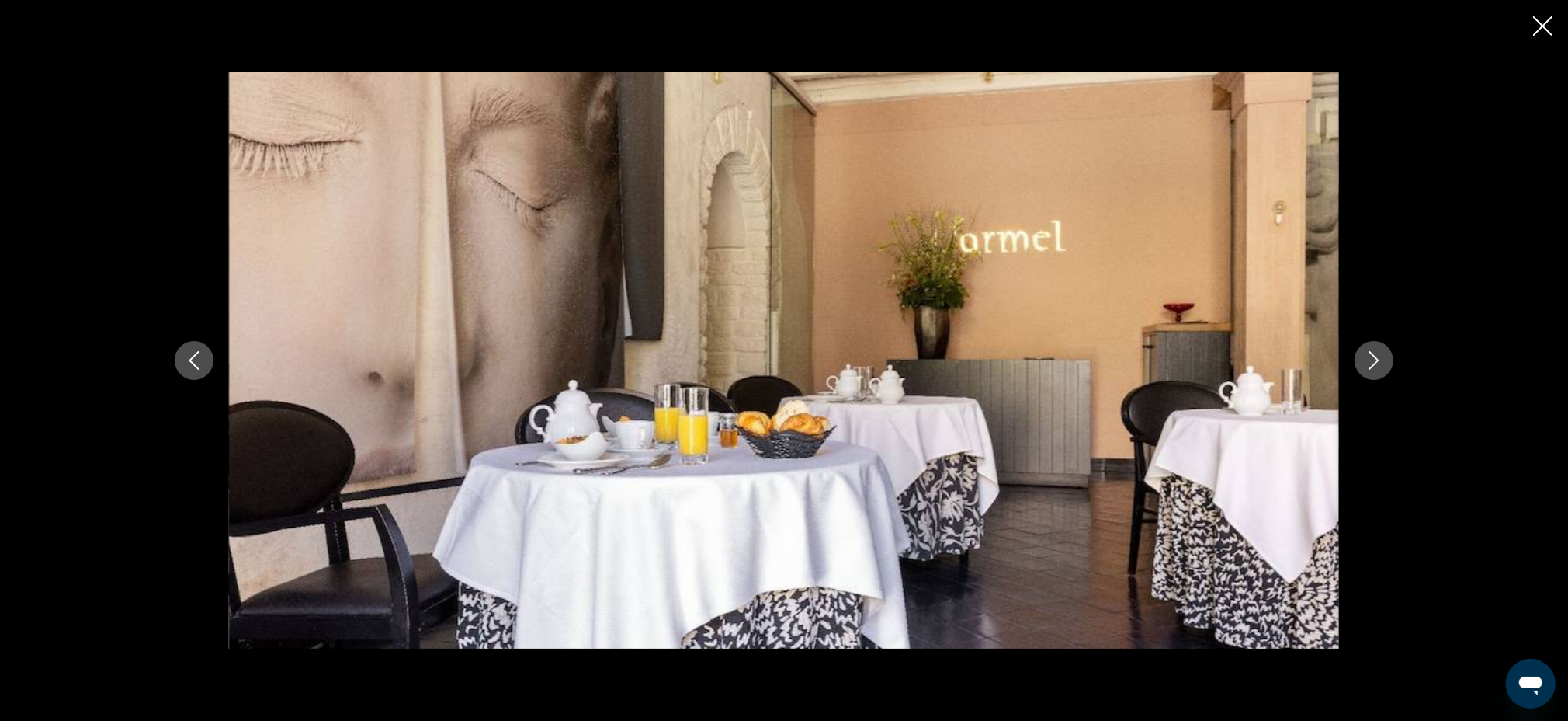
click at [1377, 360] on icon "Next image" at bounding box center [1374, 360] width 10 height 19
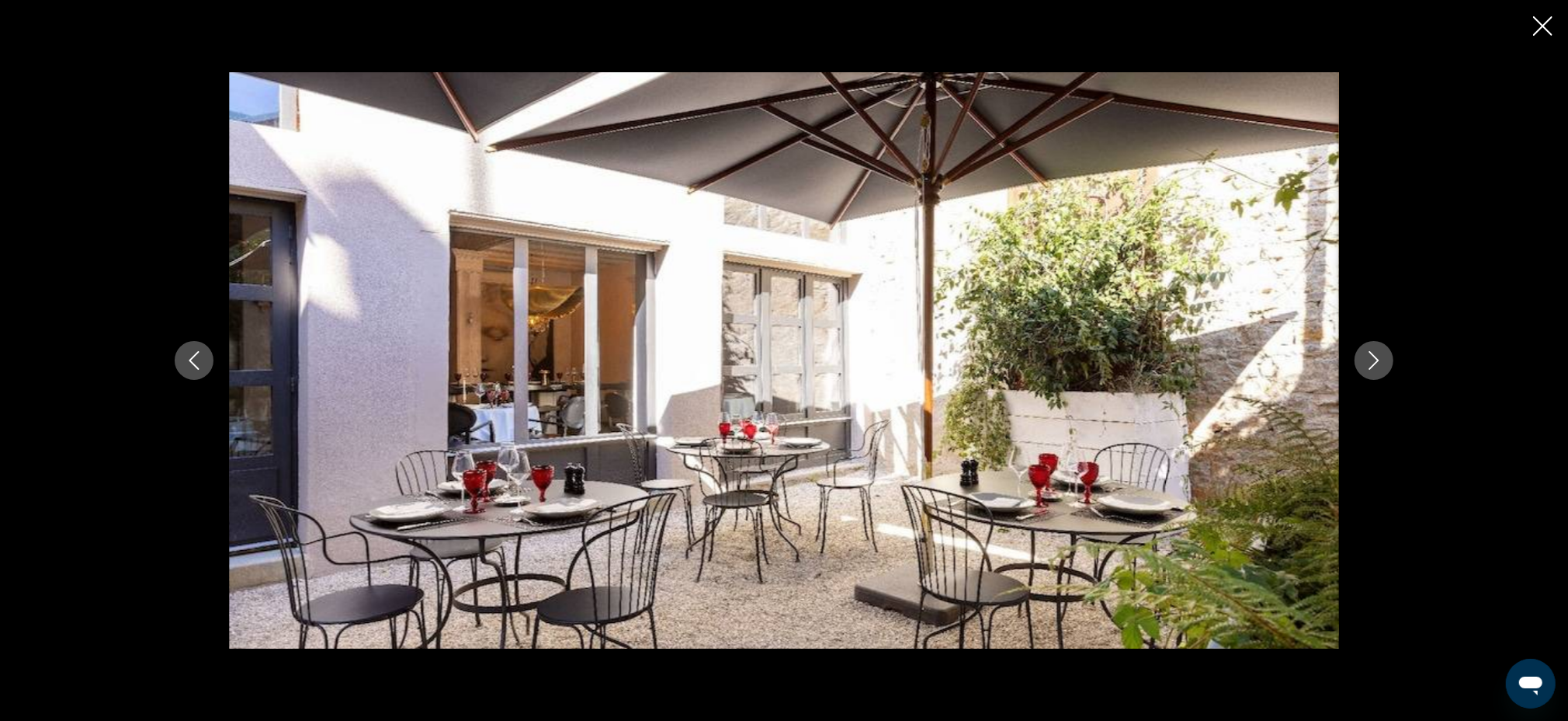
click at [1377, 360] on icon "Next image" at bounding box center [1374, 360] width 10 height 19
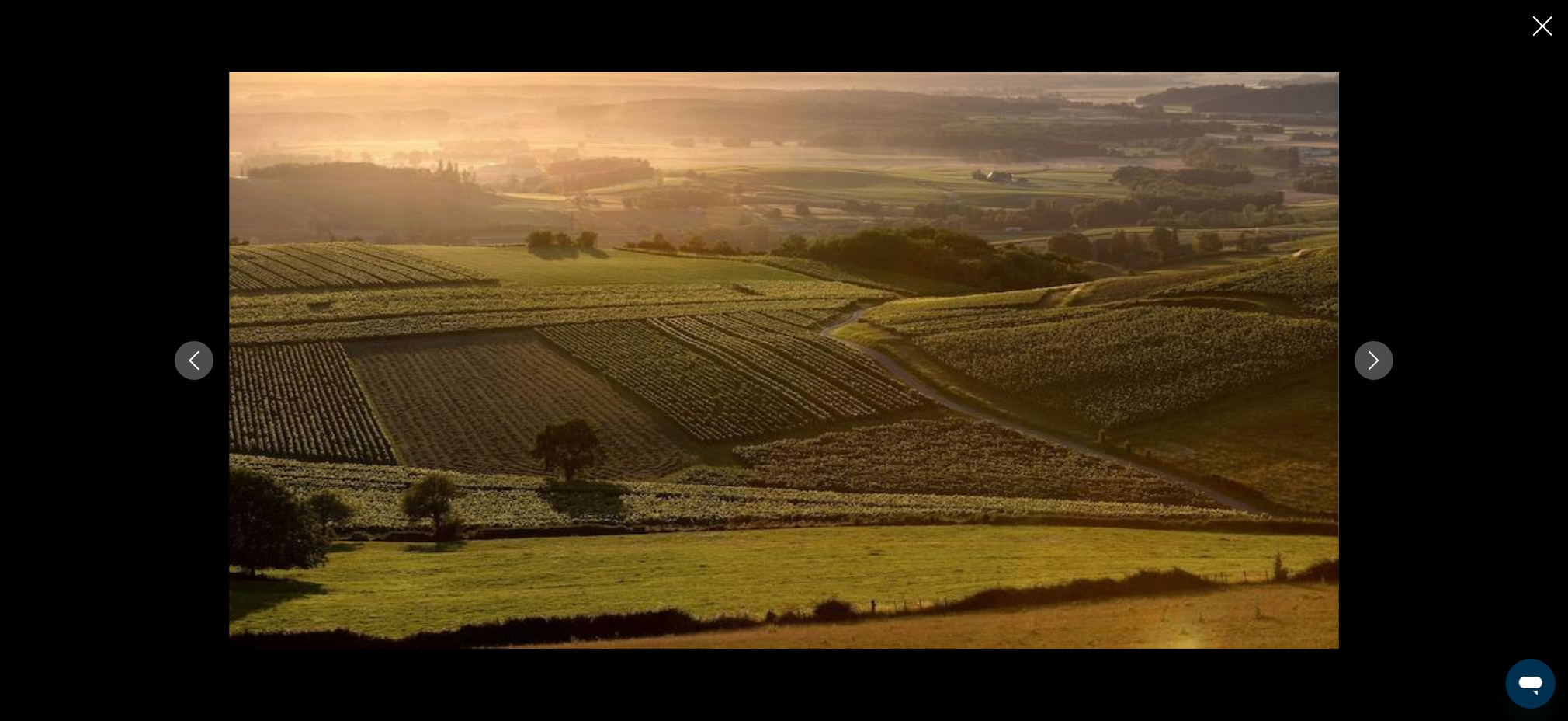
click at [1377, 360] on icon "Next image" at bounding box center [1374, 360] width 10 height 19
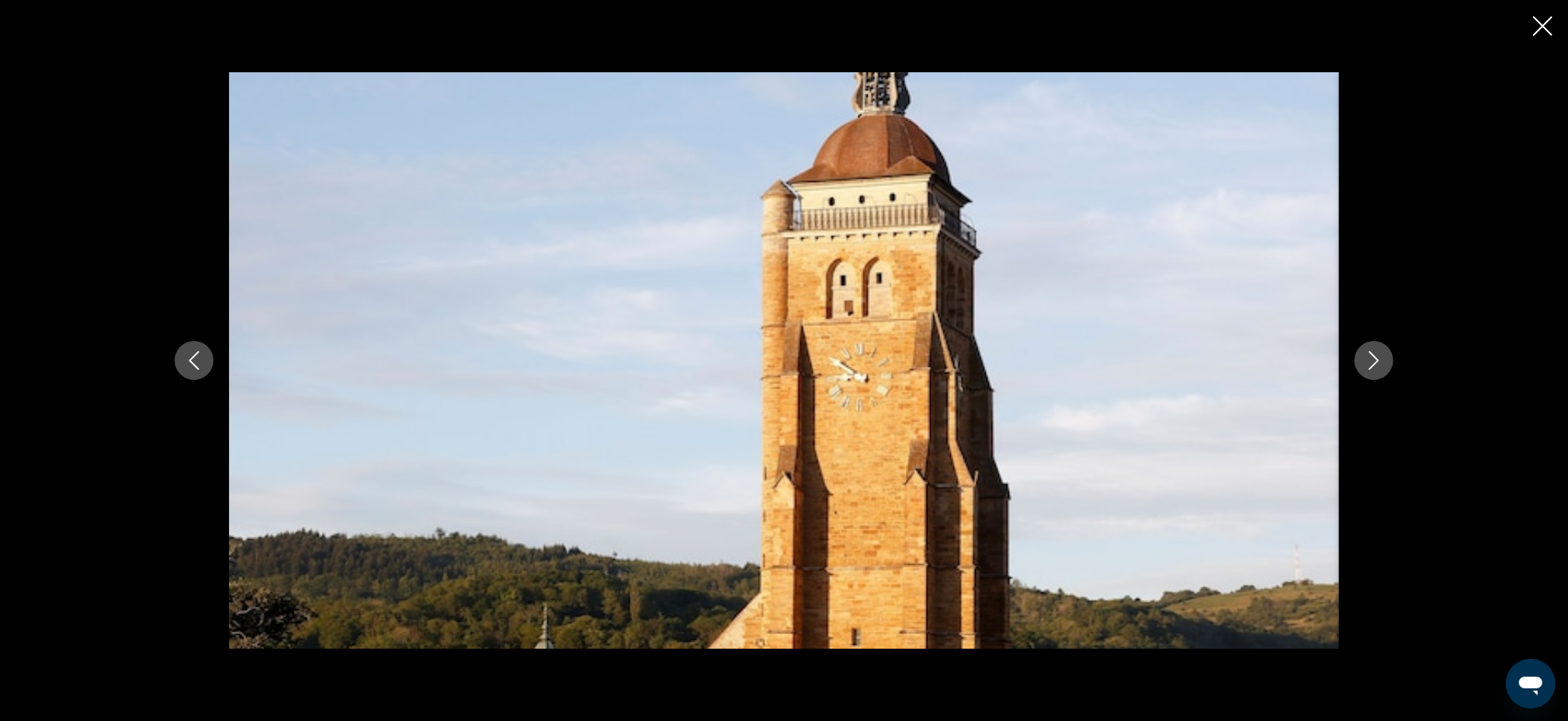
click at [1377, 360] on icon "Next image" at bounding box center [1374, 360] width 10 height 19
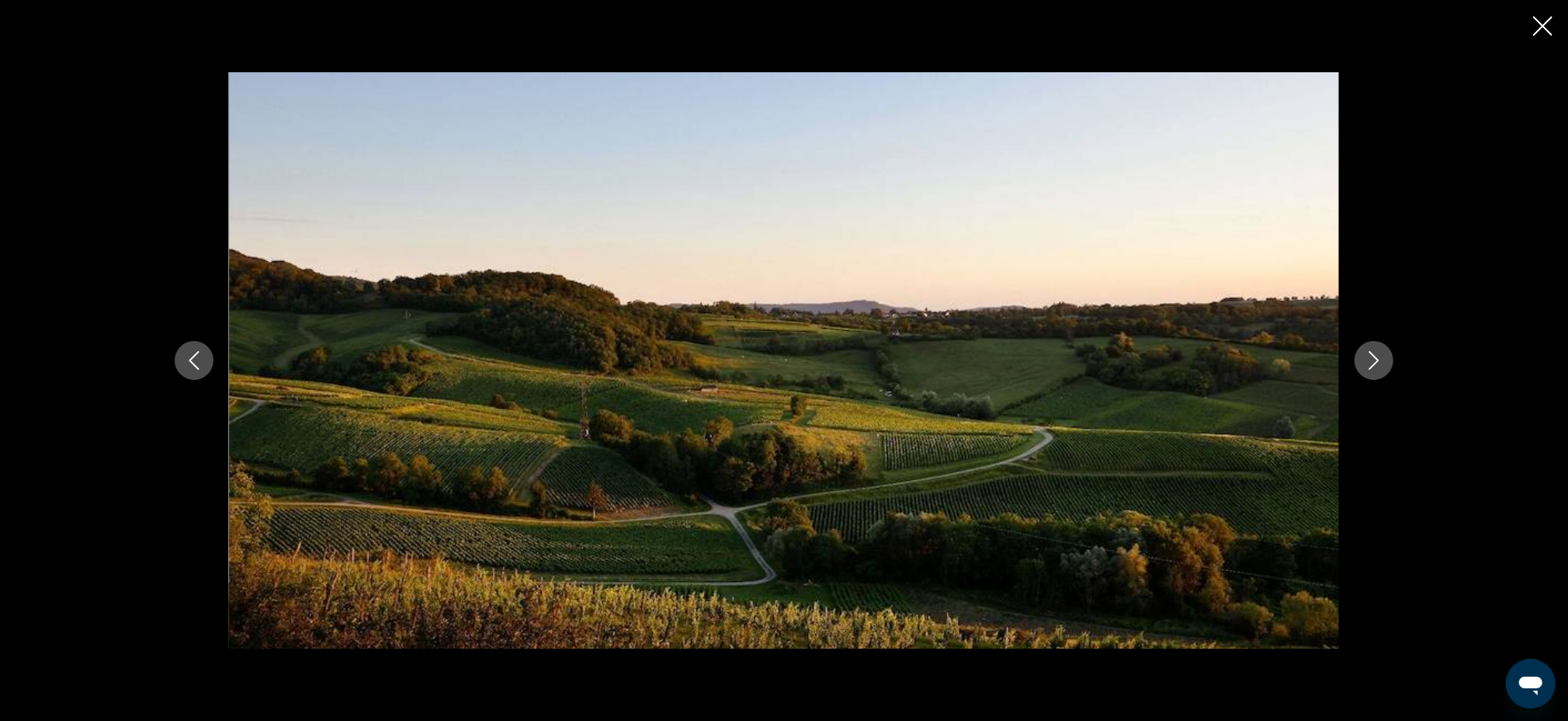
click at [1377, 360] on icon "Next image" at bounding box center [1374, 360] width 10 height 19
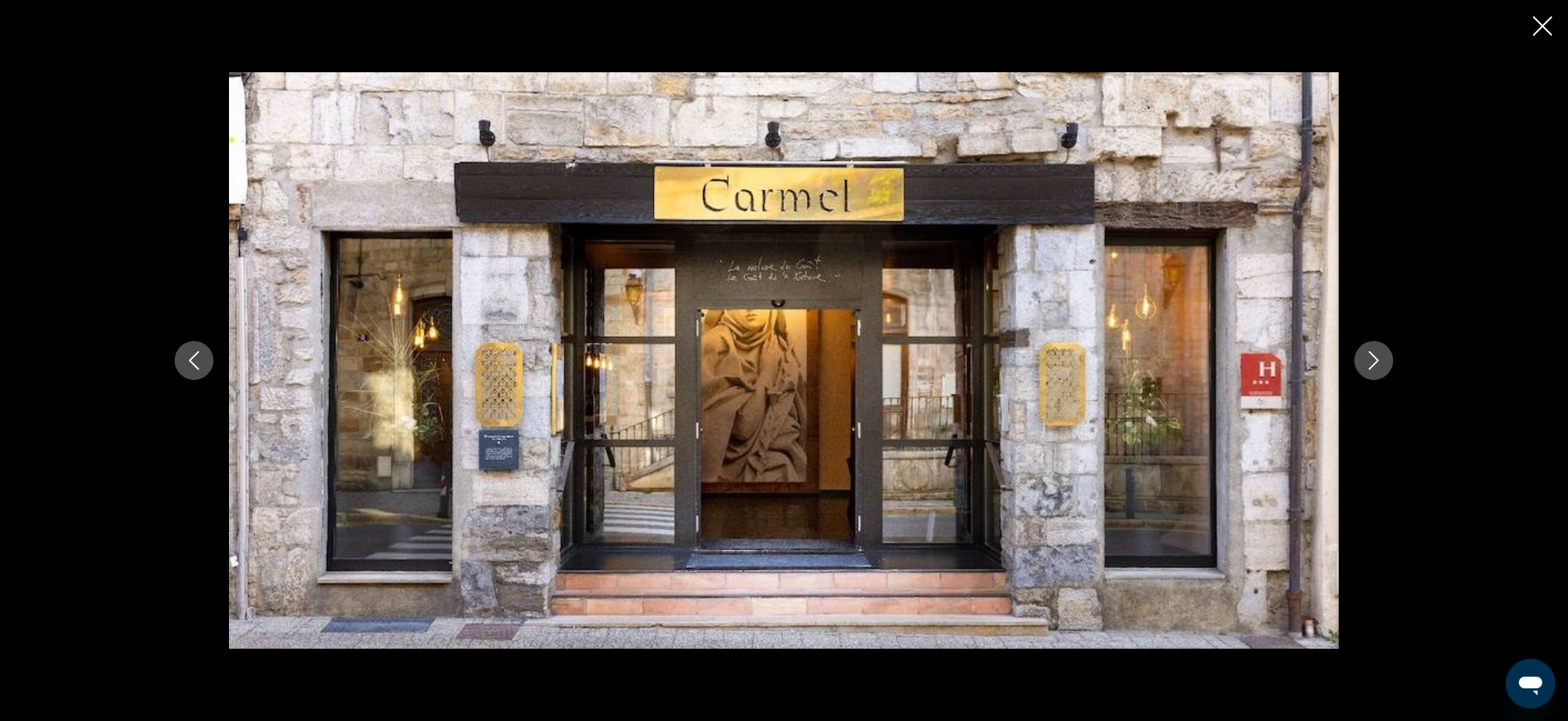
click at [1377, 360] on icon "Next image" at bounding box center [1374, 360] width 10 height 19
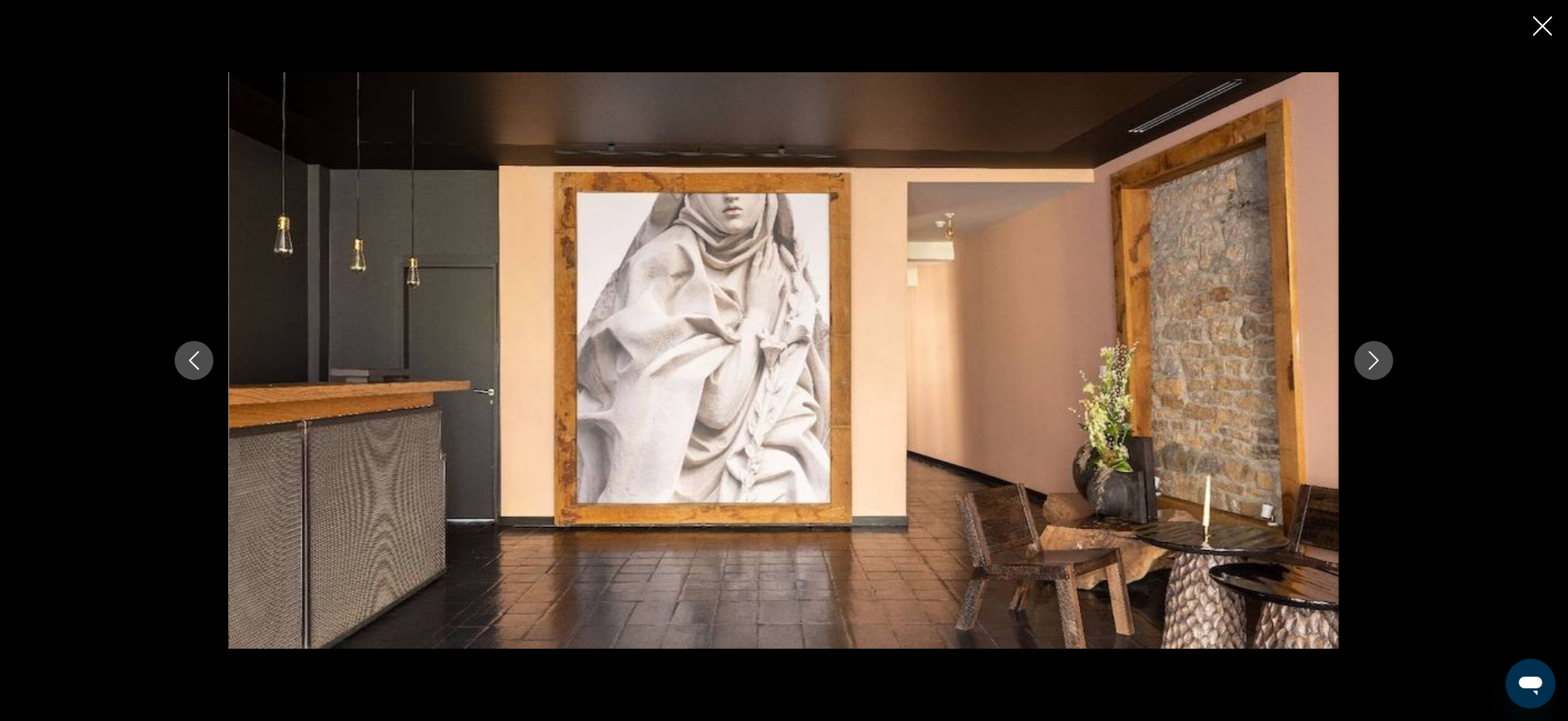
click at [1549, 21] on icon "Close slideshow" at bounding box center [1542, 26] width 19 height 19
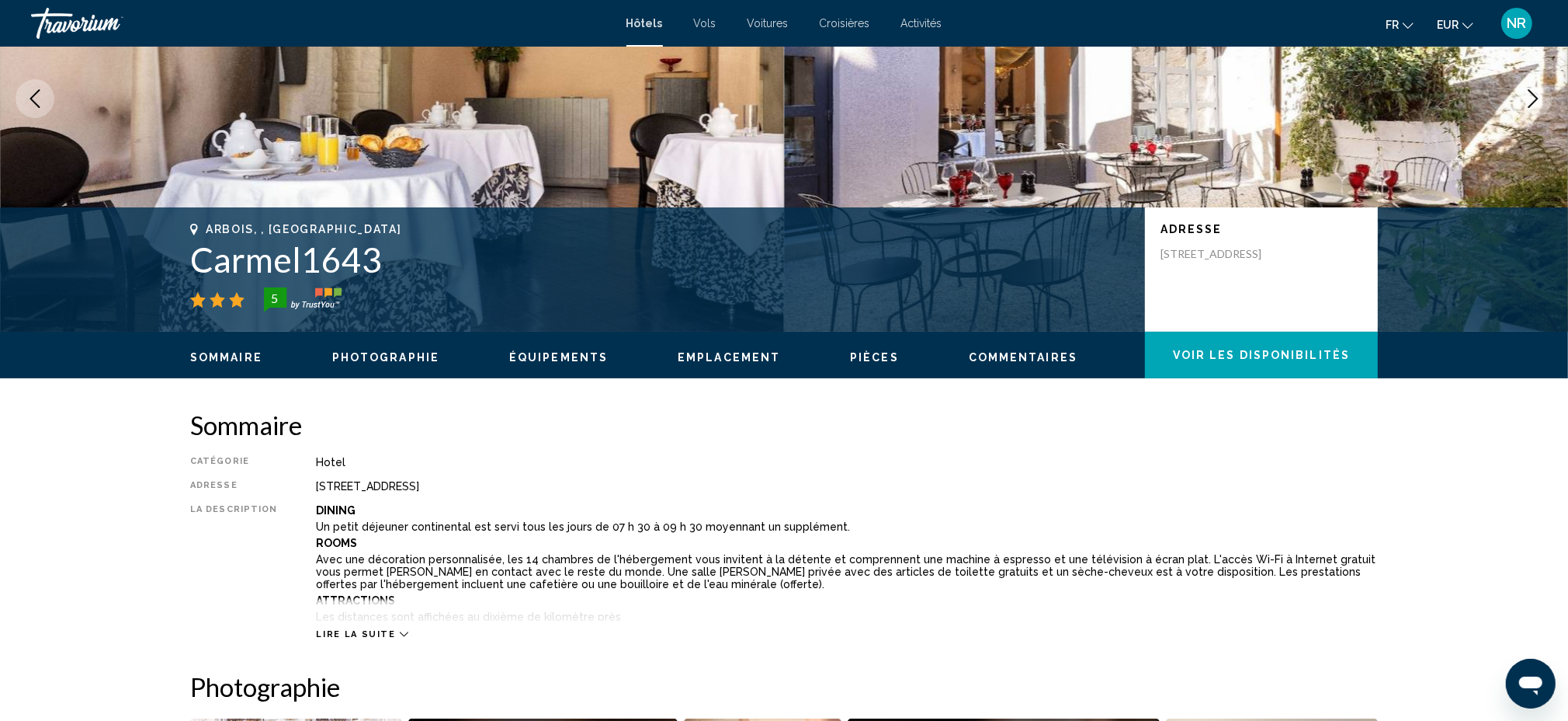
scroll to position [0, 0]
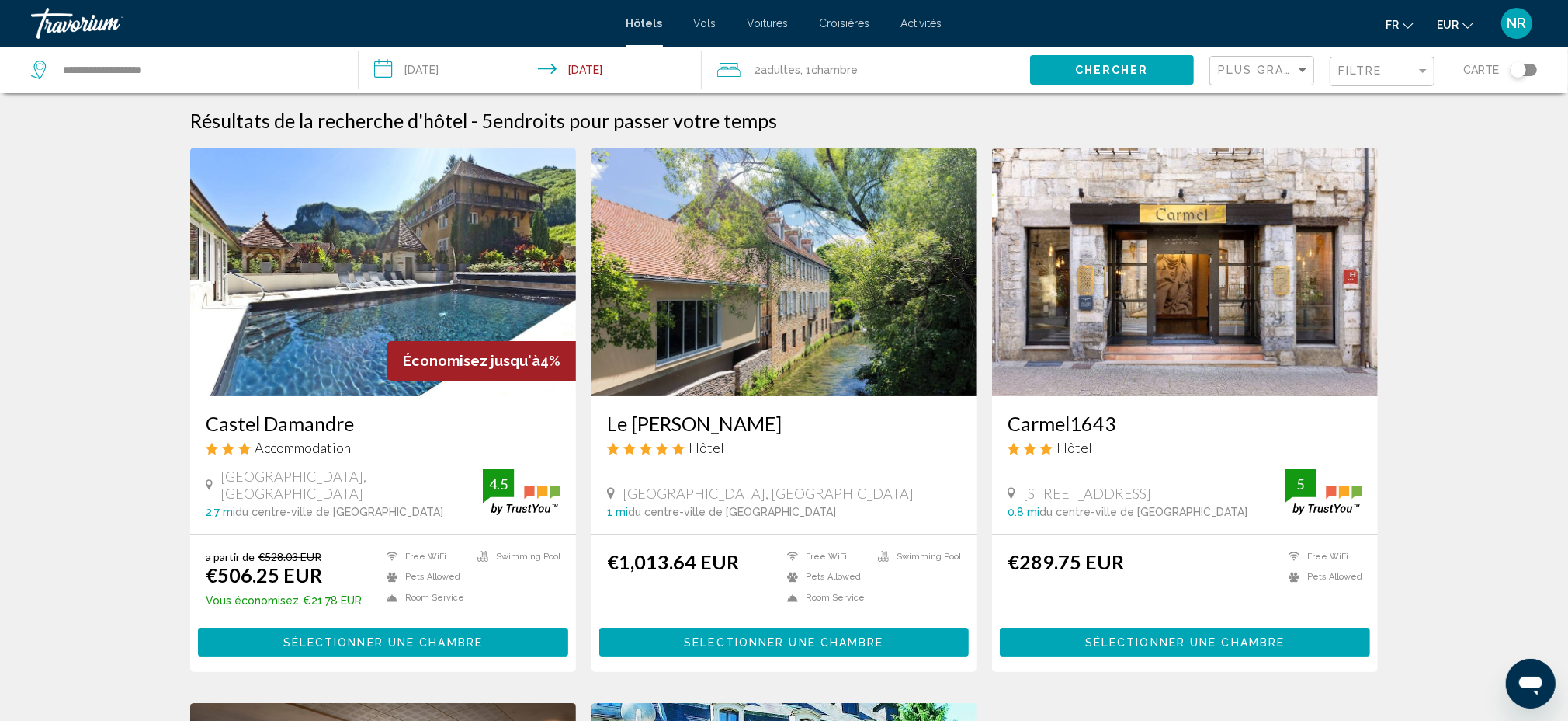
click at [465, 72] on input "**********" at bounding box center [533, 72] width 349 height 51
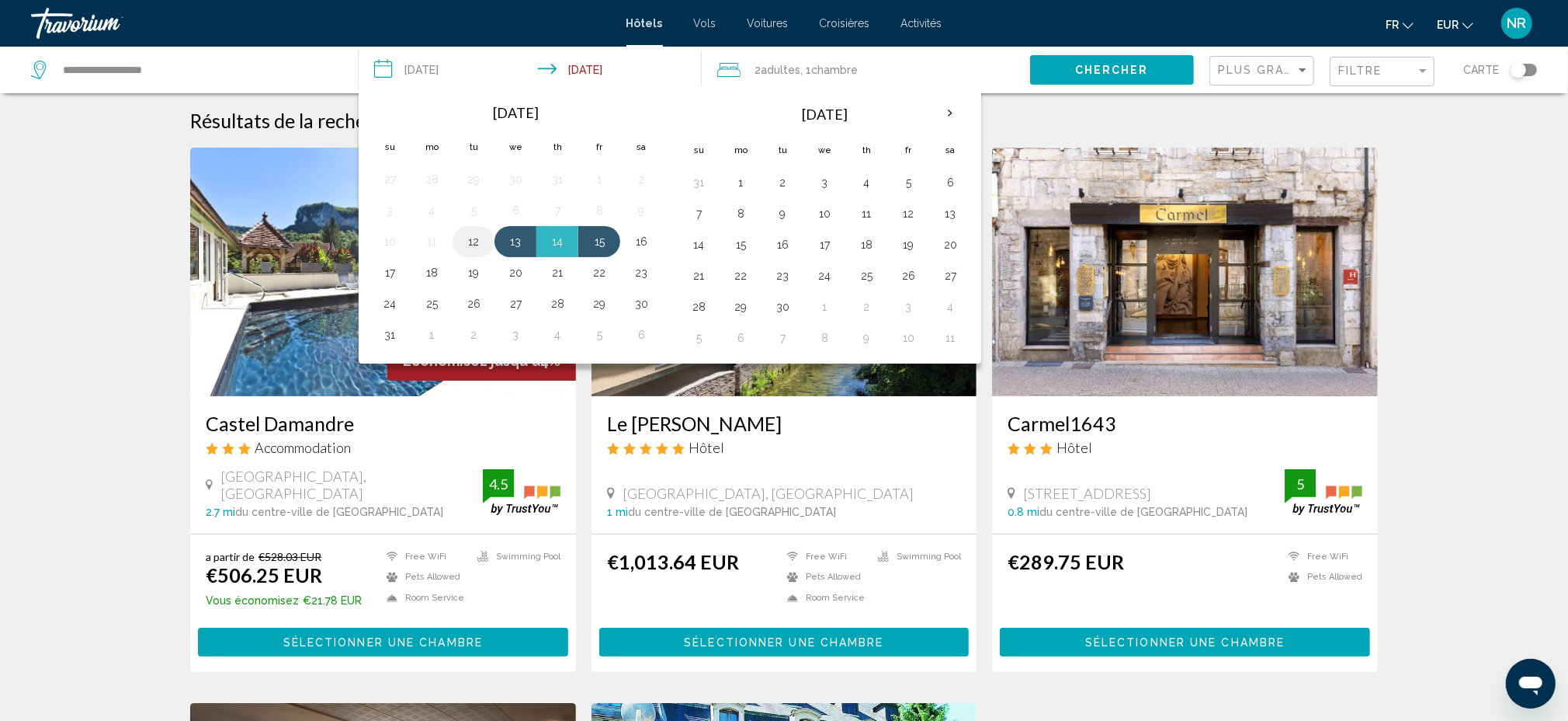
click at [479, 241] on button "12" at bounding box center [474, 241] width 25 height 22
click at [550, 237] on button "14" at bounding box center [557, 241] width 25 height 22
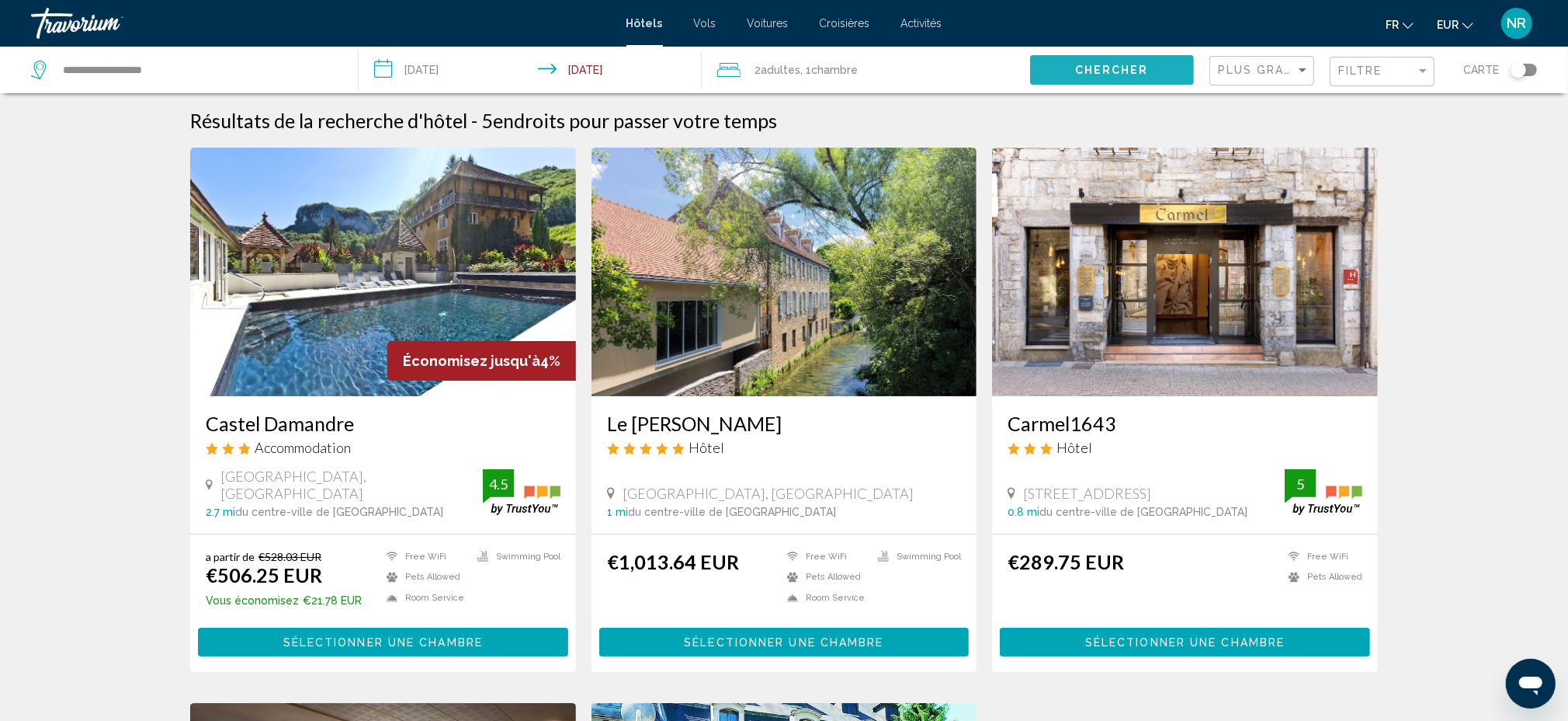
drag, startPoint x: 1135, startPoint y: 72, endPoint x: 1152, endPoint y: 82, distance: 19.7
click at [1135, 72] on span "Chercher" at bounding box center [1112, 71] width 74 height 12
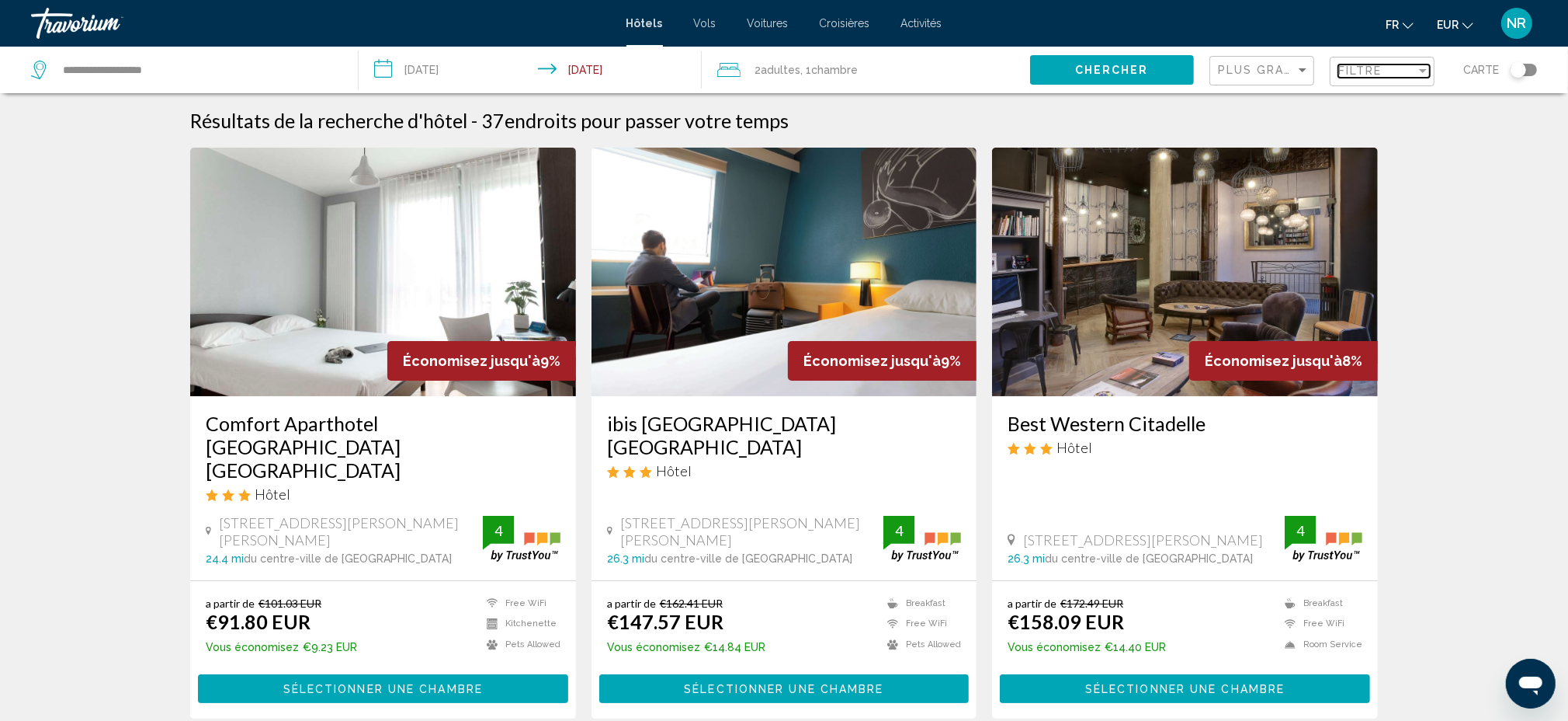
click at [1384, 72] on div "Filtre" at bounding box center [1377, 71] width 78 height 12
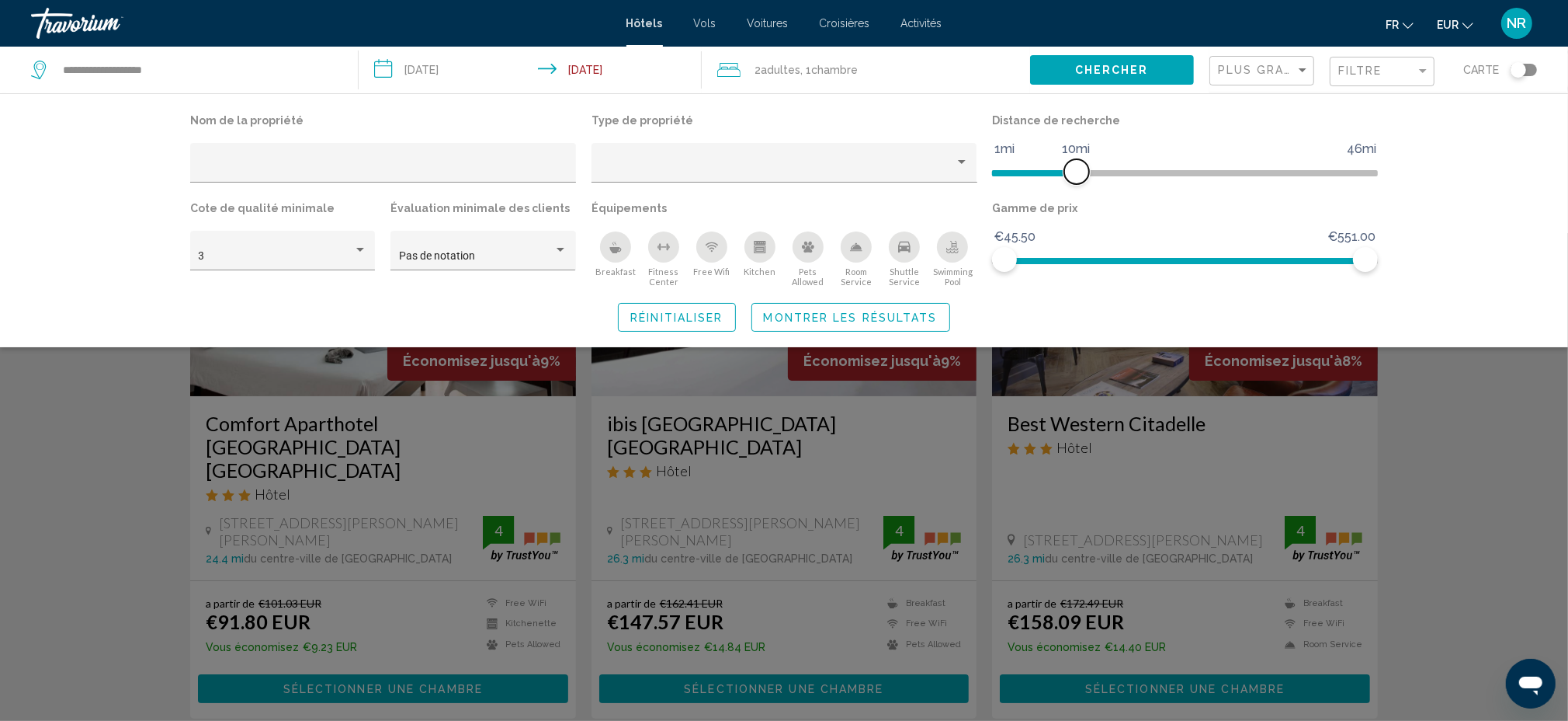
drag, startPoint x: 1240, startPoint y: 167, endPoint x: 1078, endPoint y: 174, distance: 162.2
click at [1078, 174] on span "Hotel Filters" at bounding box center [1077, 171] width 25 height 25
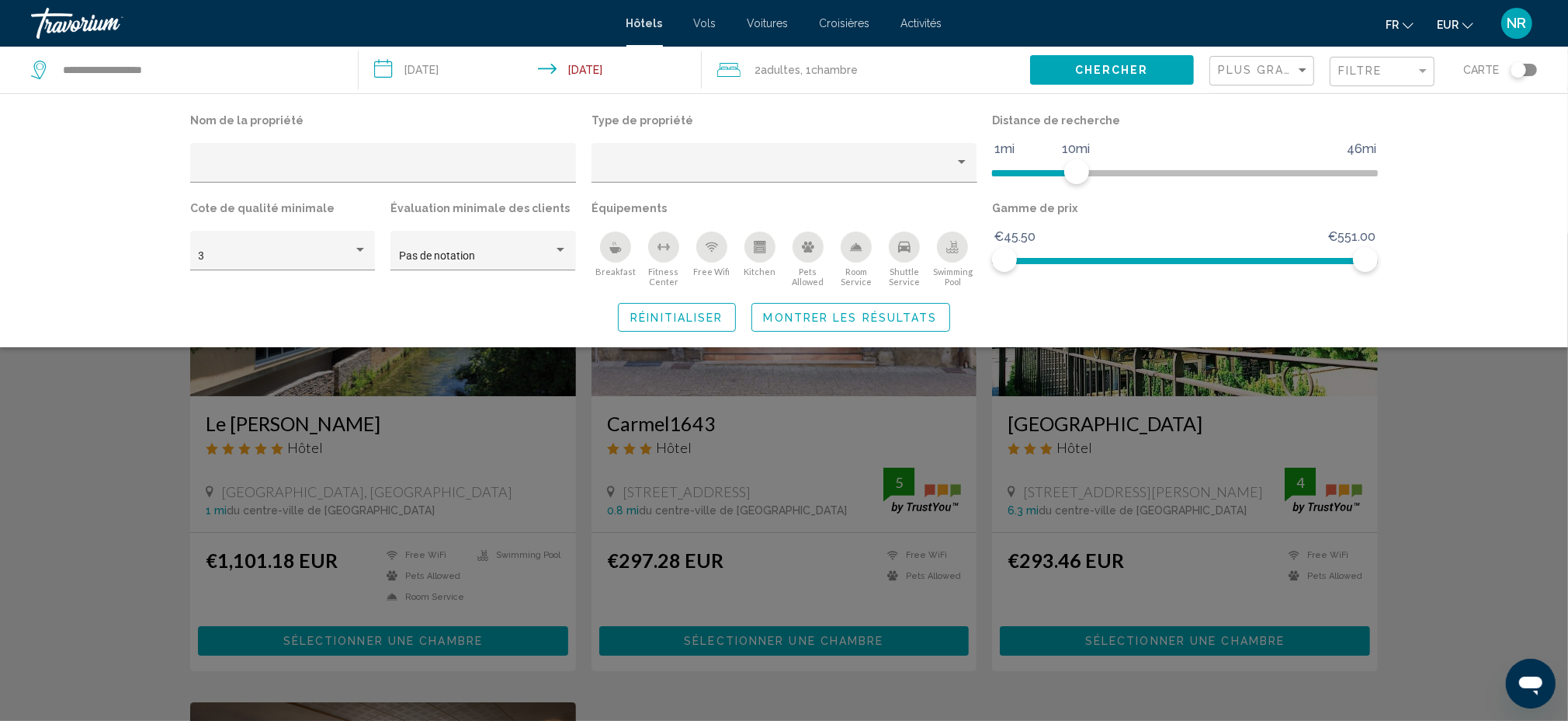
click at [1511, 448] on div "Search widget" at bounding box center [784, 477] width 1568 height 487
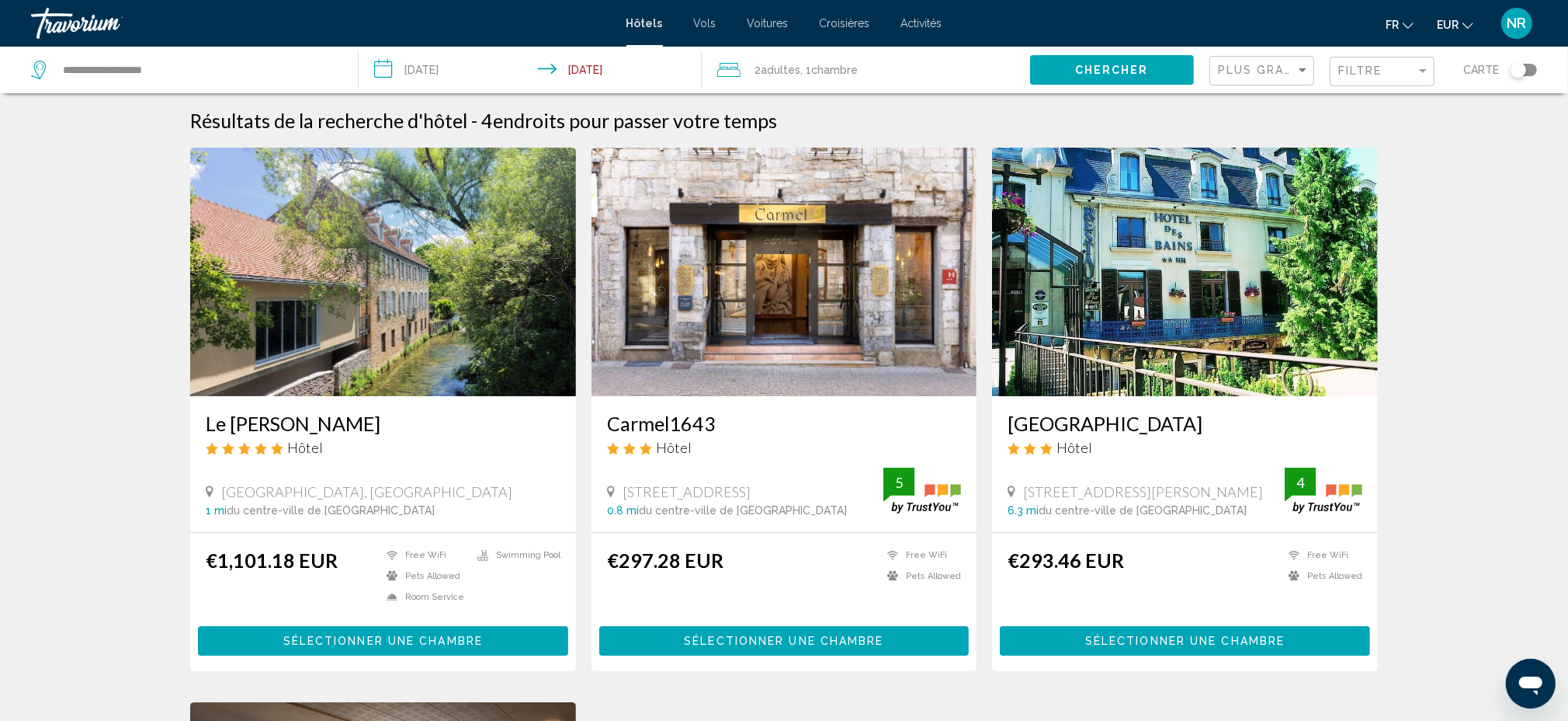
click at [454, 68] on input "**********" at bounding box center [533, 72] width 349 height 51
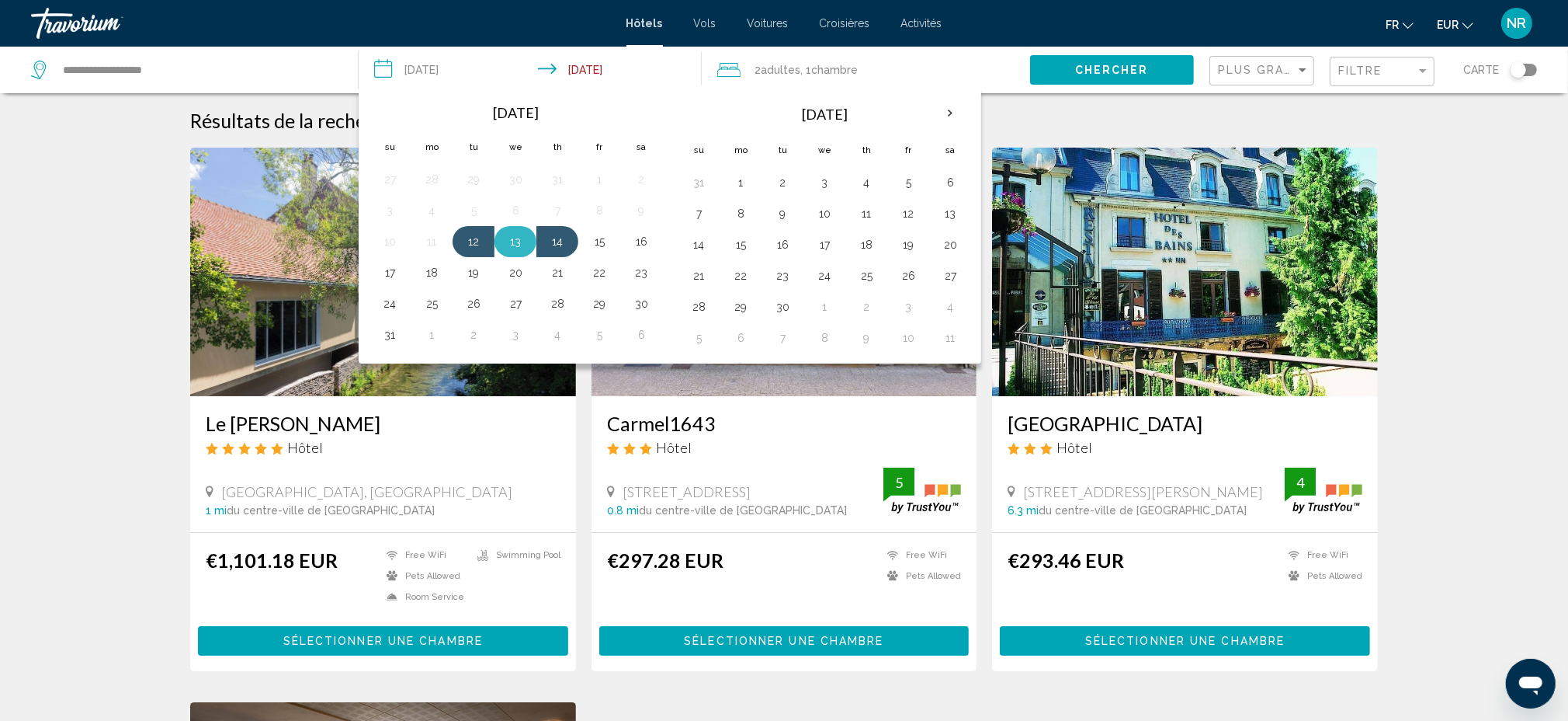
click at [516, 242] on button "13" at bounding box center [515, 241] width 25 height 22
click at [612, 243] on button "15" at bounding box center [599, 241] width 25 height 22
type input "**********"
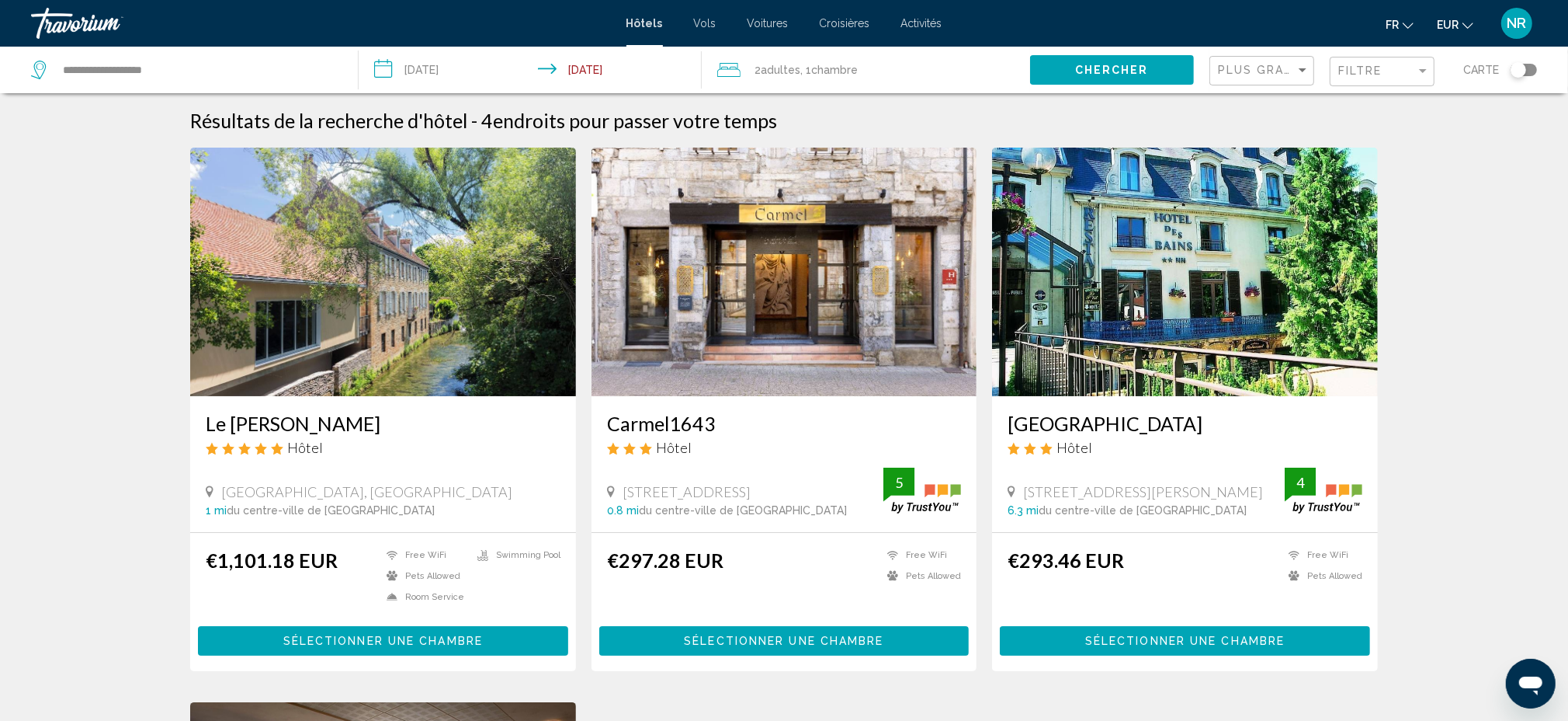
click at [1097, 71] on span "Chercher" at bounding box center [1112, 71] width 74 height 12
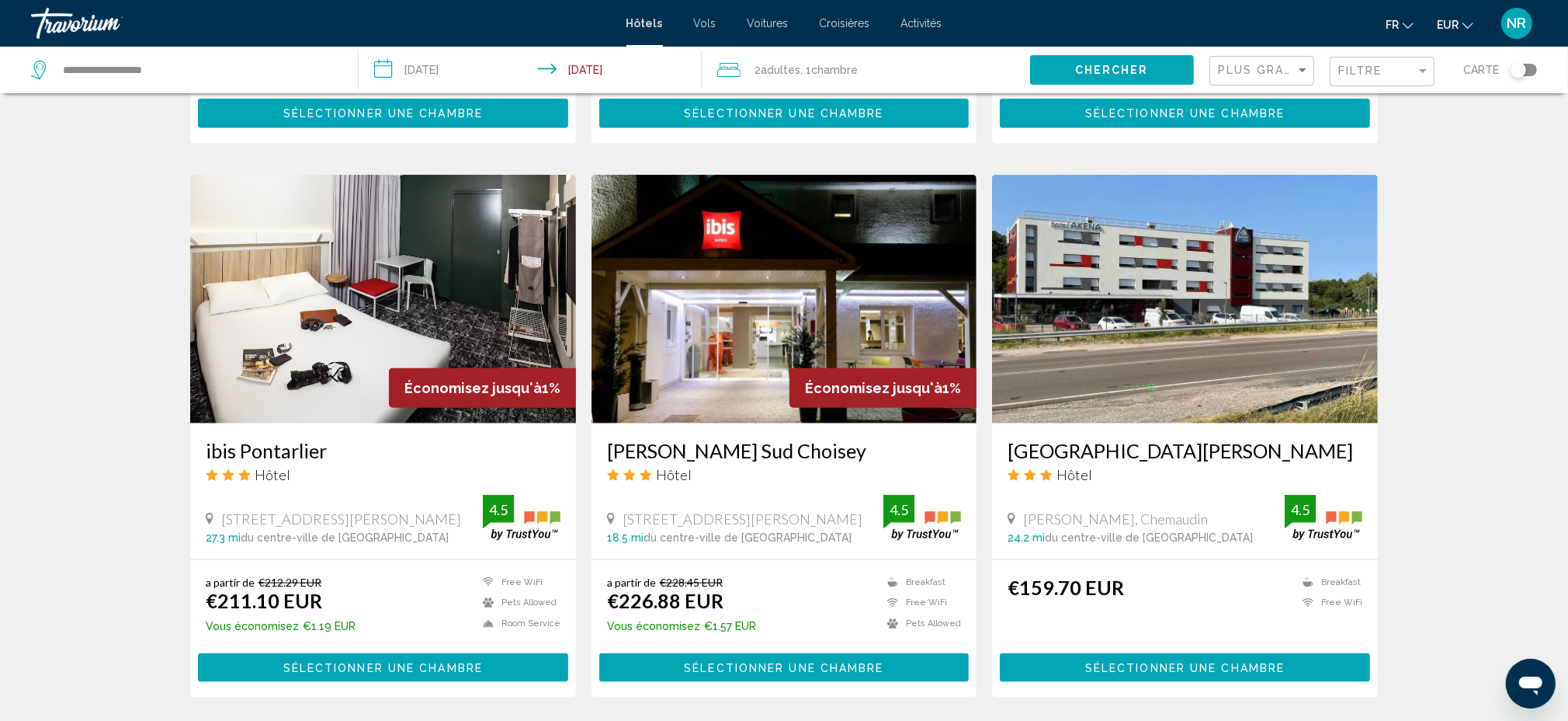
scroll to position [1760, 0]
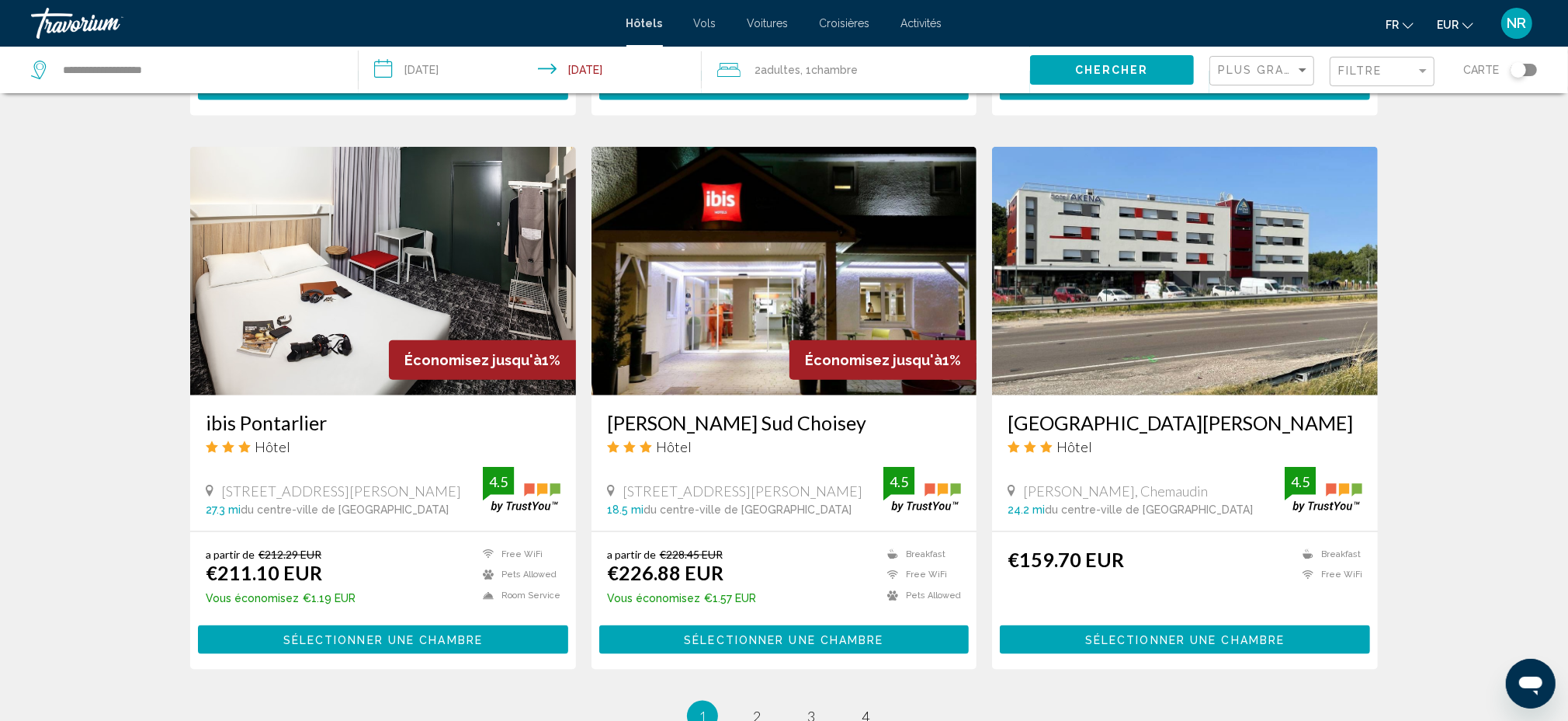
click at [1402, 83] on div "Filtre" at bounding box center [1384, 72] width 92 height 29
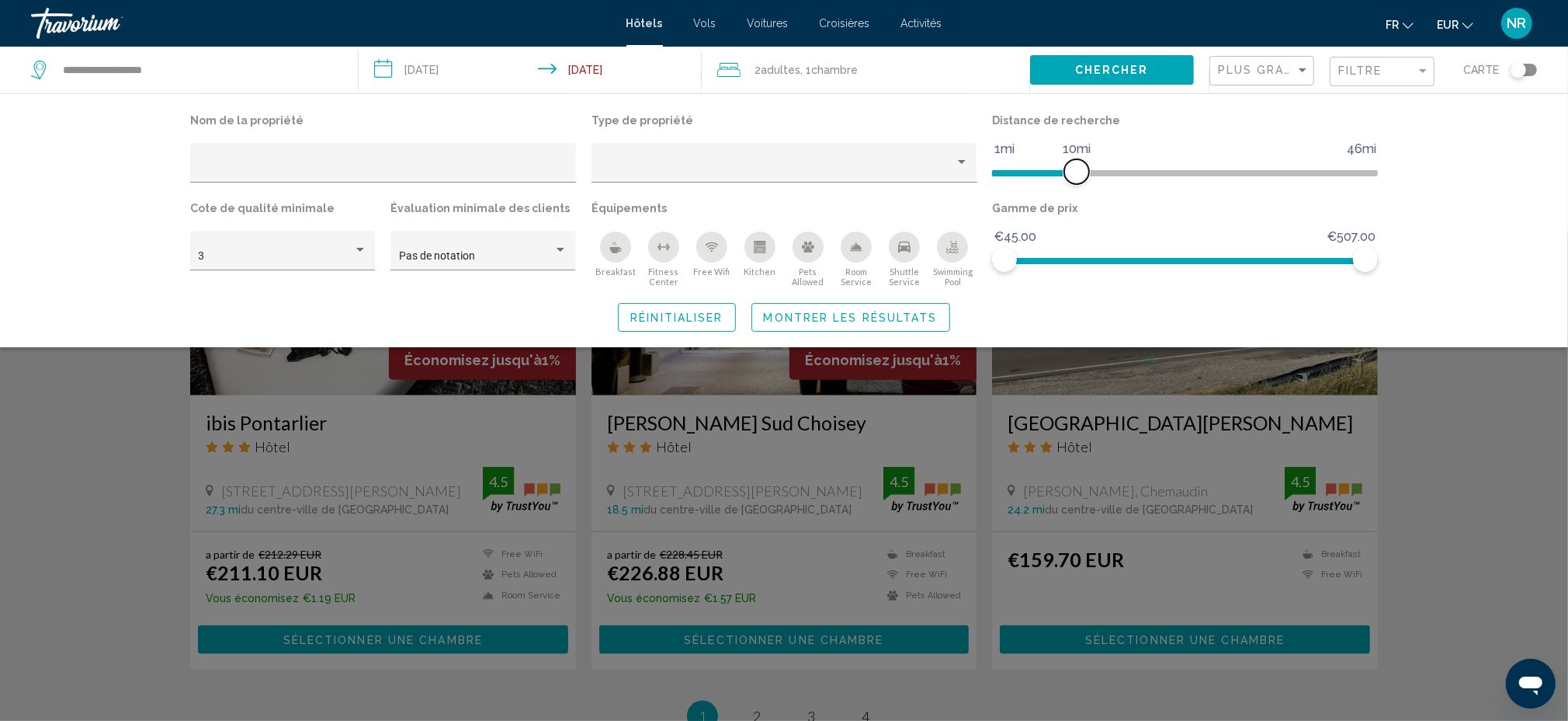
drag, startPoint x: 1243, startPoint y: 165, endPoint x: 1076, endPoint y: 171, distance: 167.1
click at [1076, 171] on span "Hotel Filters" at bounding box center [1077, 171] width 25 height 25
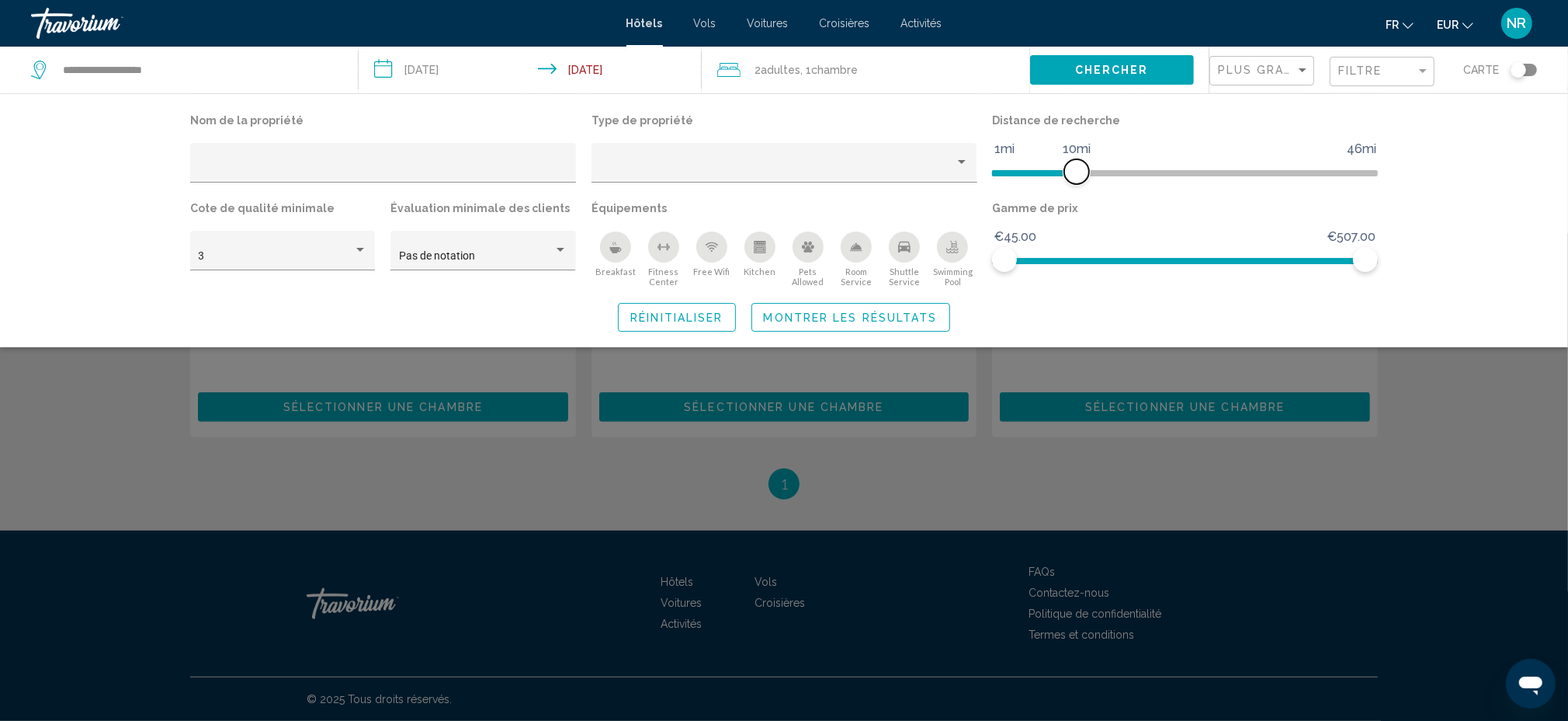
scroll to position [628, 0]
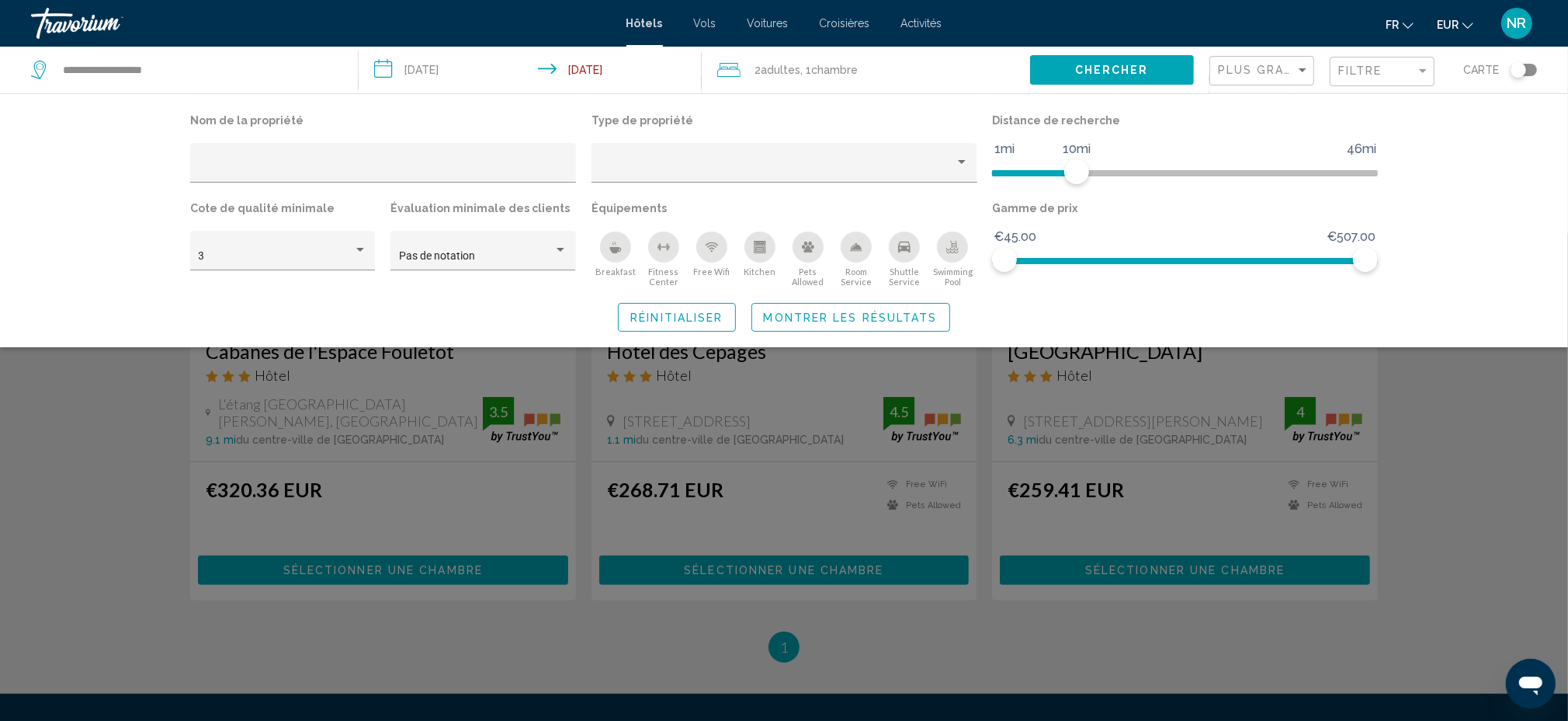
click at [1472, 385] on div "Search widget" at bounding box center [784, 477] width 1568 height 487
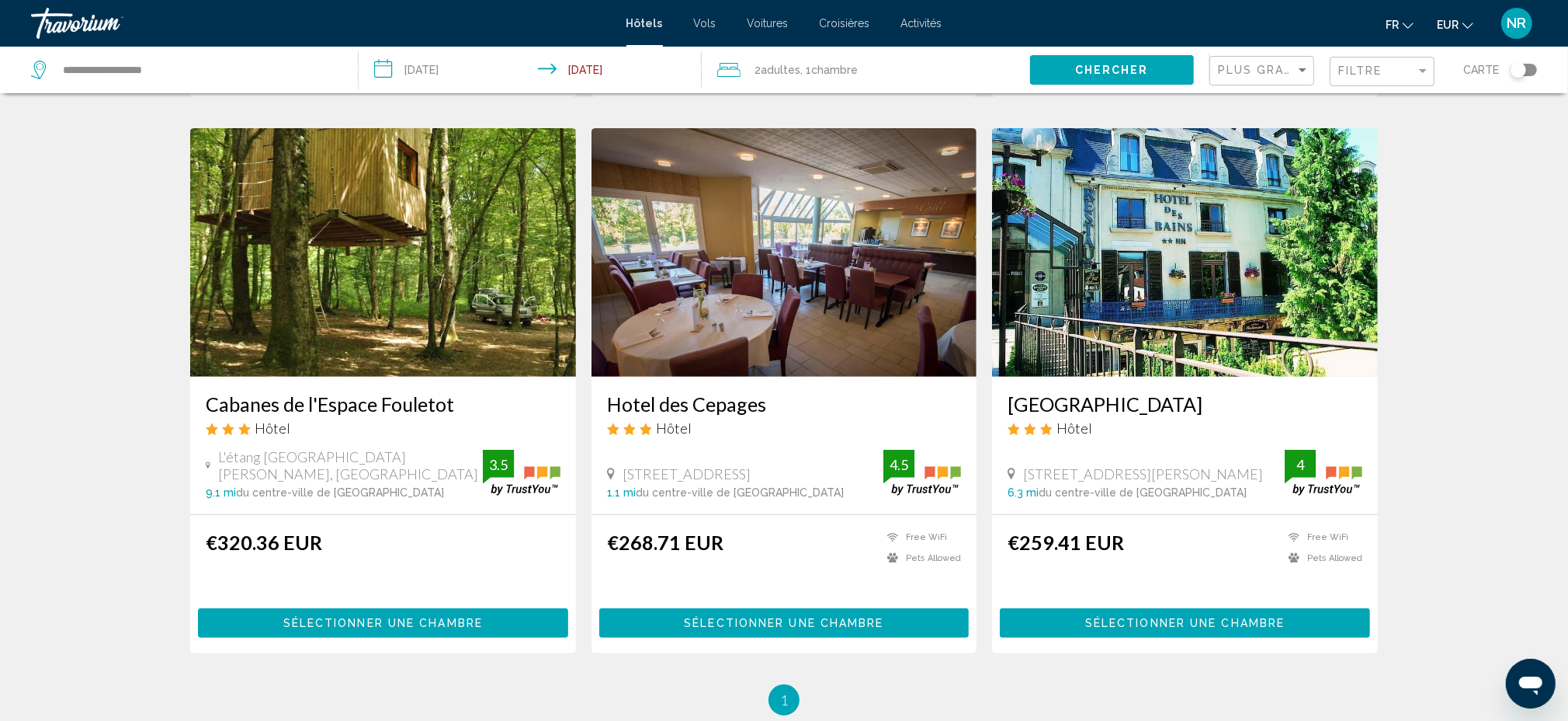
scroll to position [524, 0]
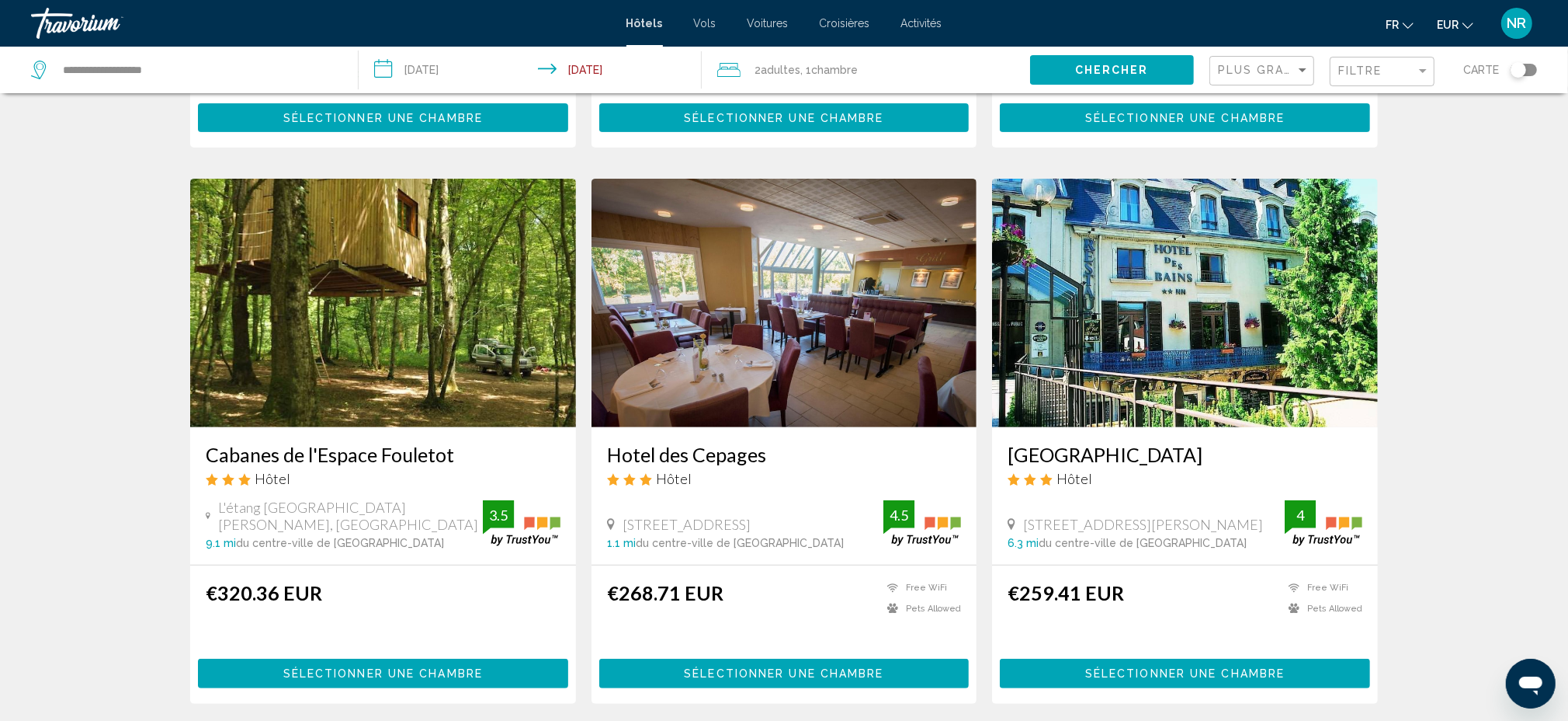
click at [395, 296] on img "Main content" at bounding box center [383, 302] width 386 height 248
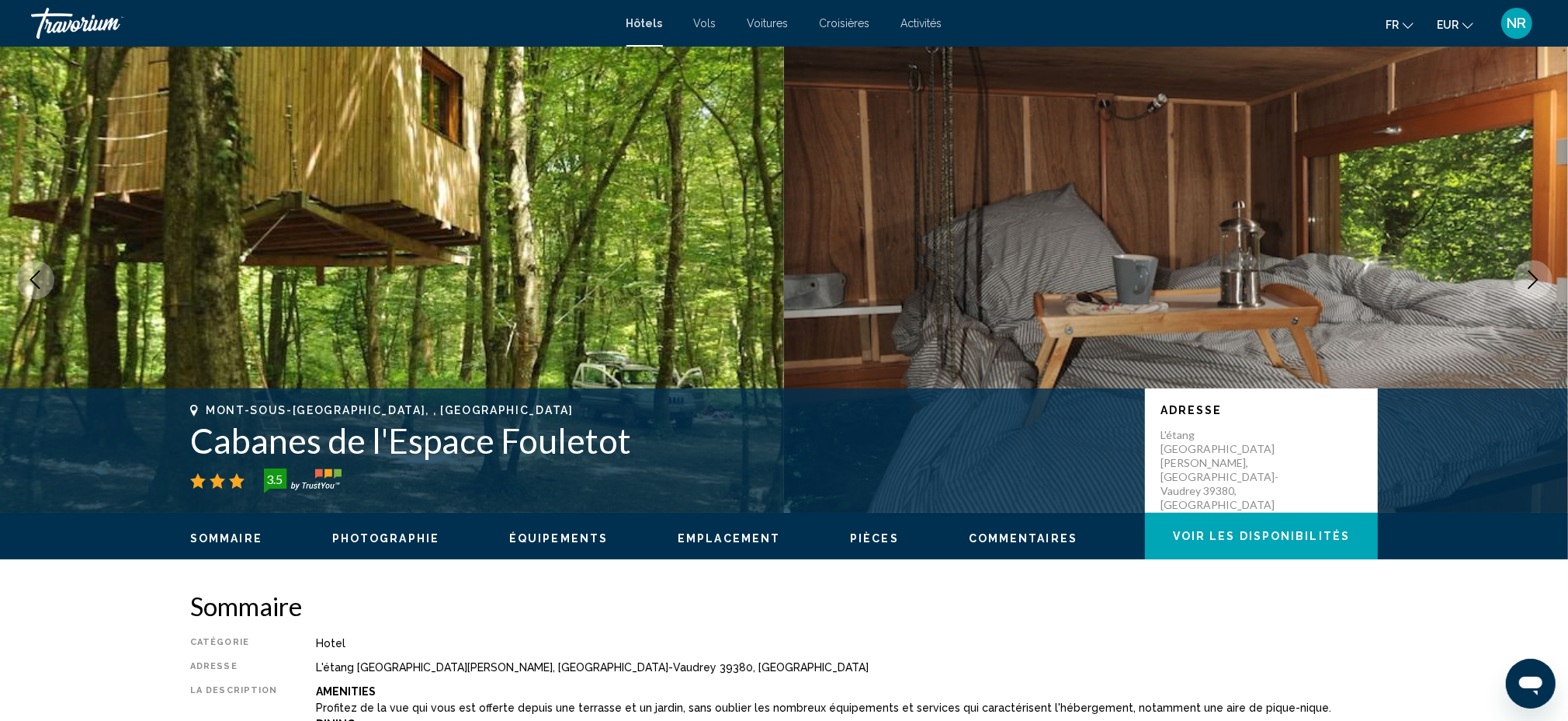
click at [1545, 278] on button "Next image" at bounding box center [1533, 280] width 39 height 39
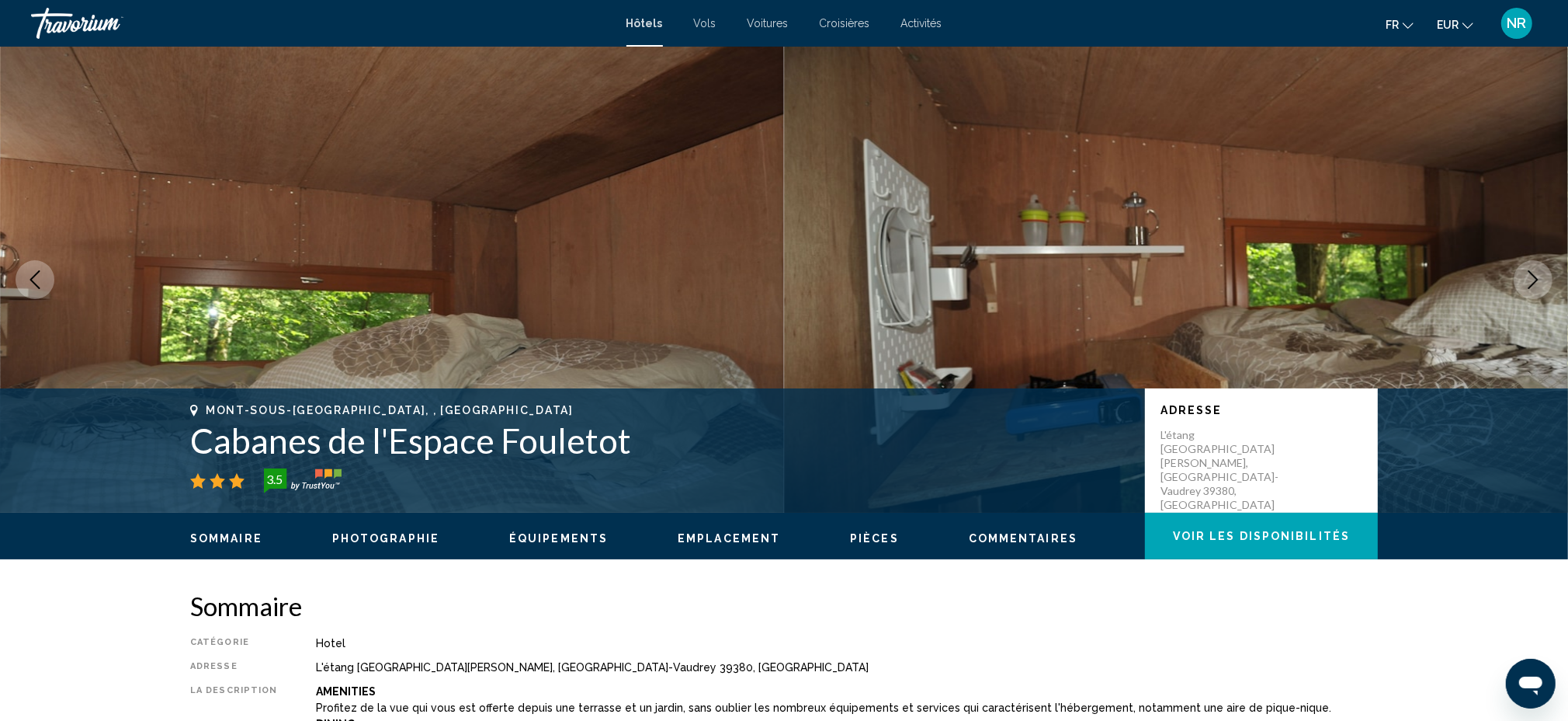
click at [1545, 278] on button "Next image" at bounding box center [1533, 280] width 39 height 39
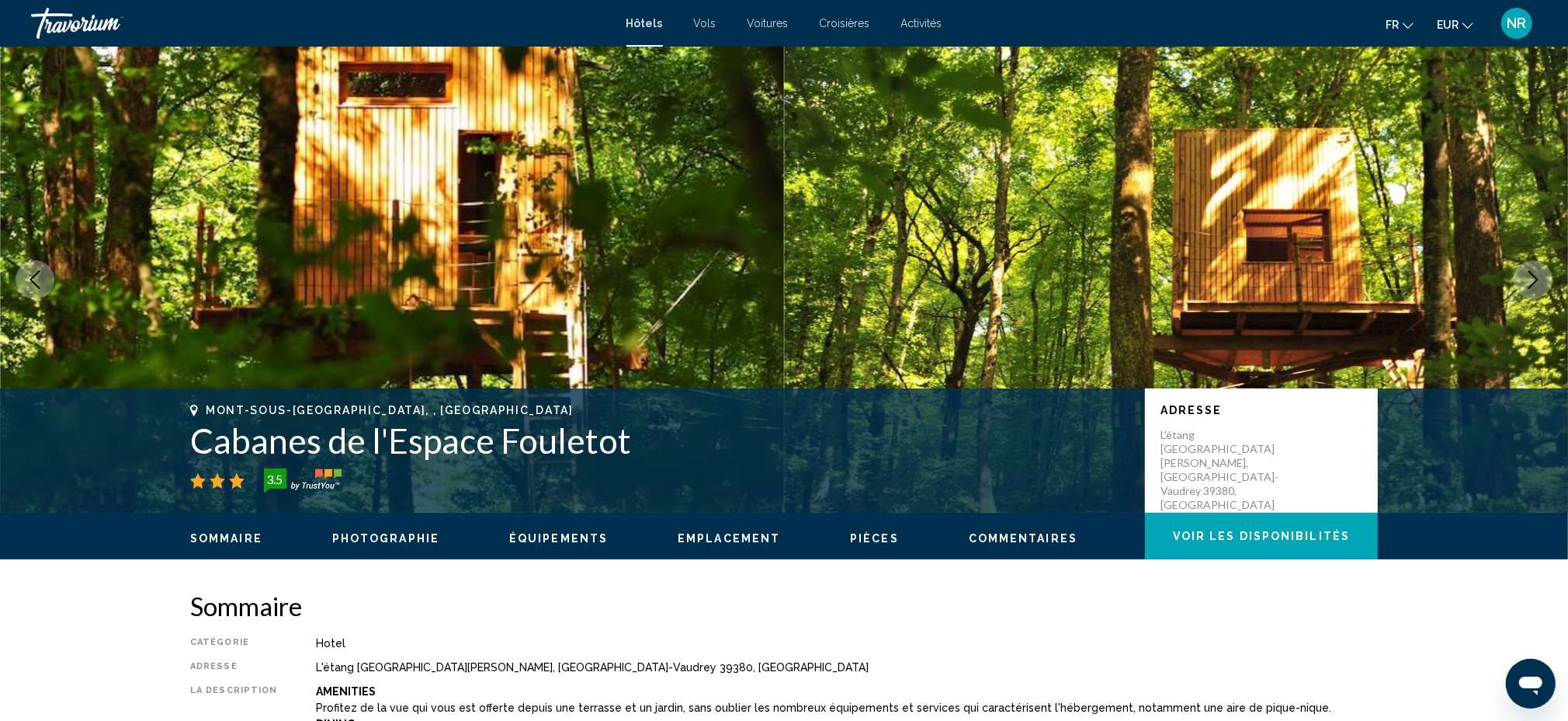
click at [1542, 277] on icon "Next image" at bounding box center [1533, 280] width 19 height 19
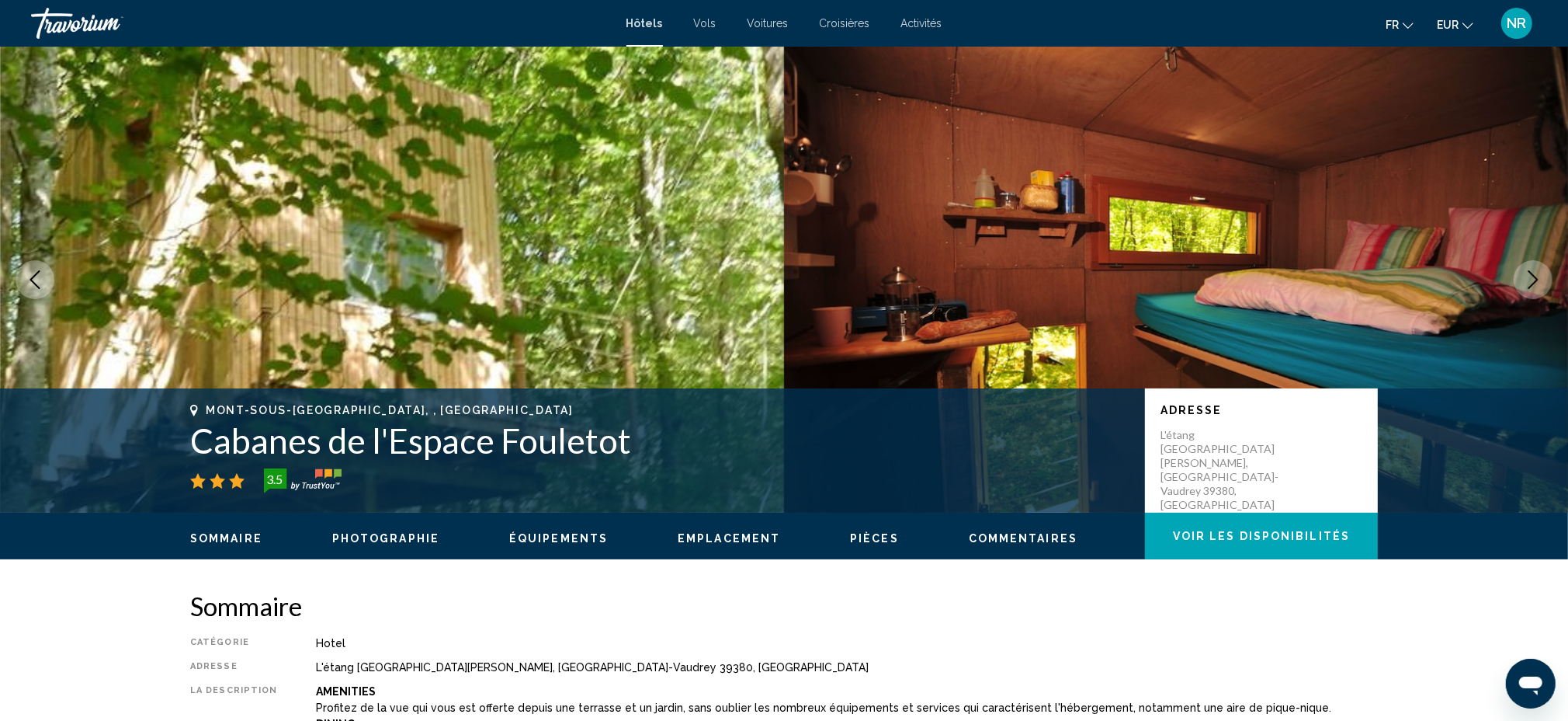
click at [1542, 277] on icon "Next image" at bounding box center [1533, 280] width 19 height 19
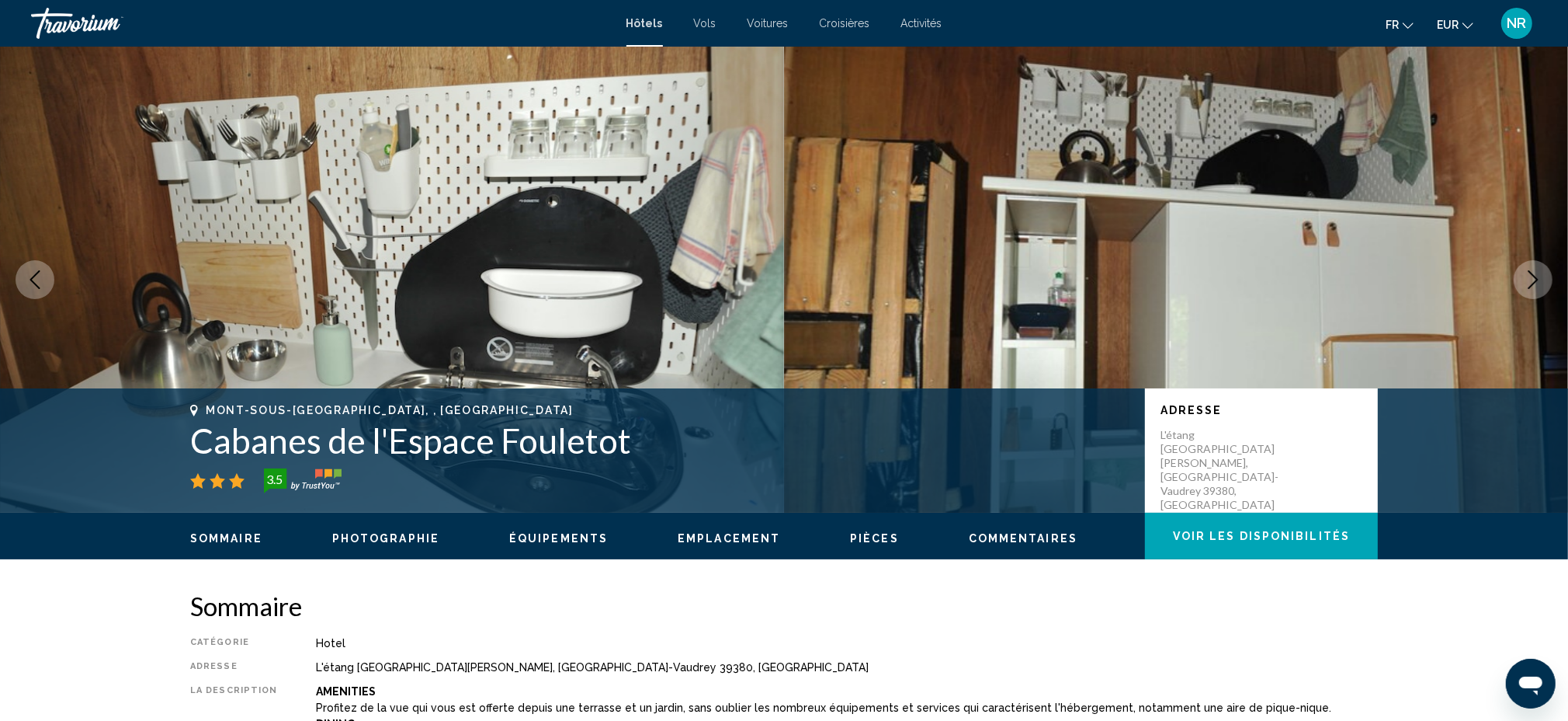
click at [1542, 277] on icon "Next image" at bounding box center [1533, 280] width 19 height 19
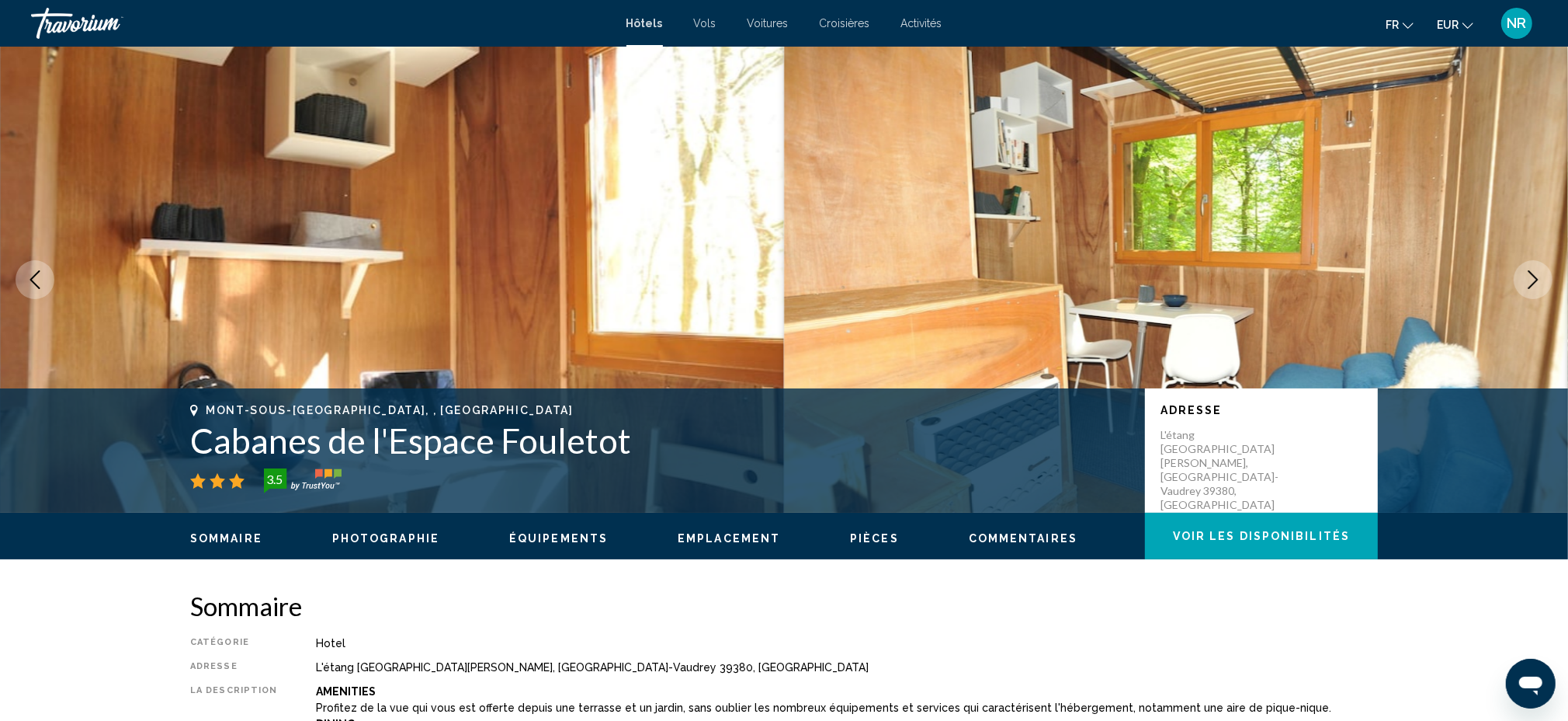
click at [1542, 283] on icon "Next image" at bounding box center [1533, 280] width 19 height 19
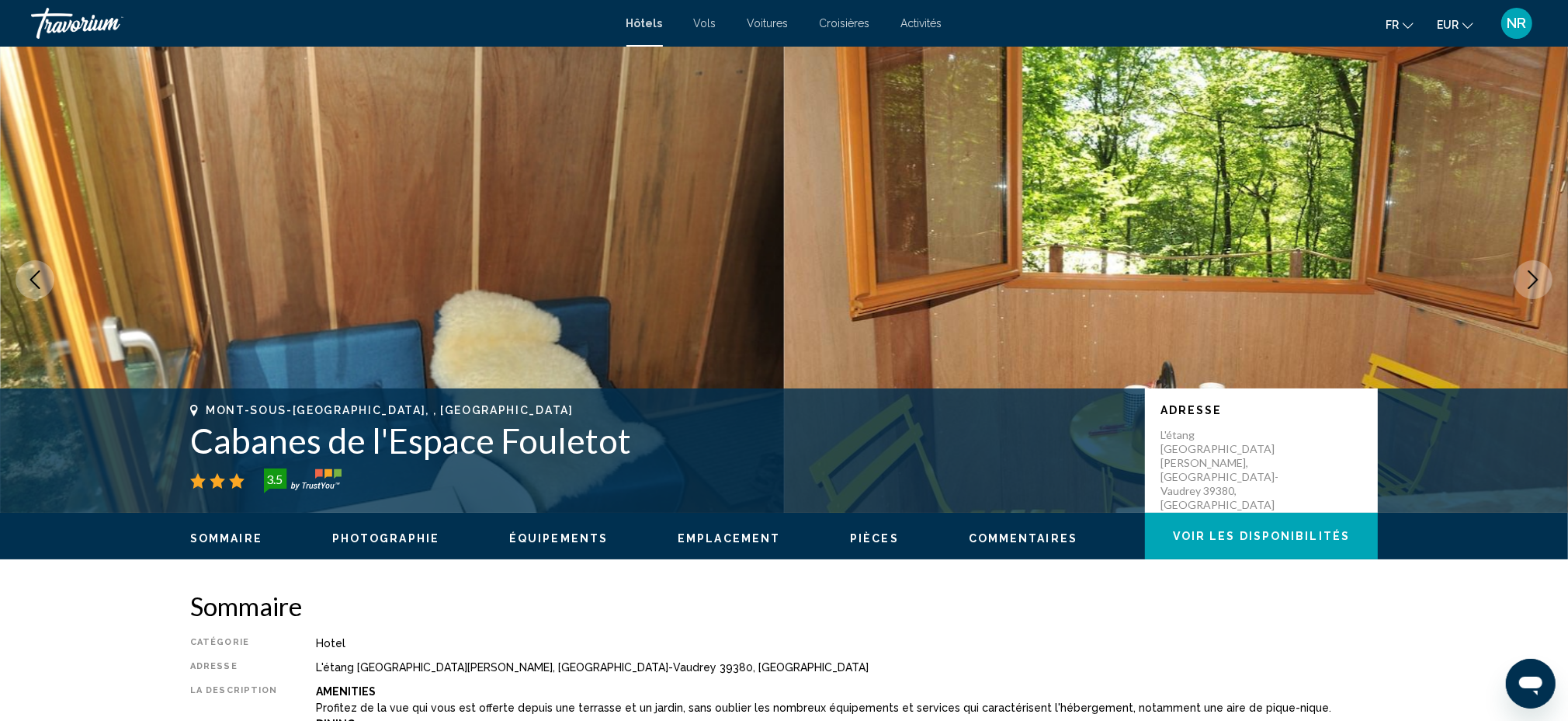
click at [1542, 273] on icon "Next image" at bounding box center [1533, 280] width 19 height 19
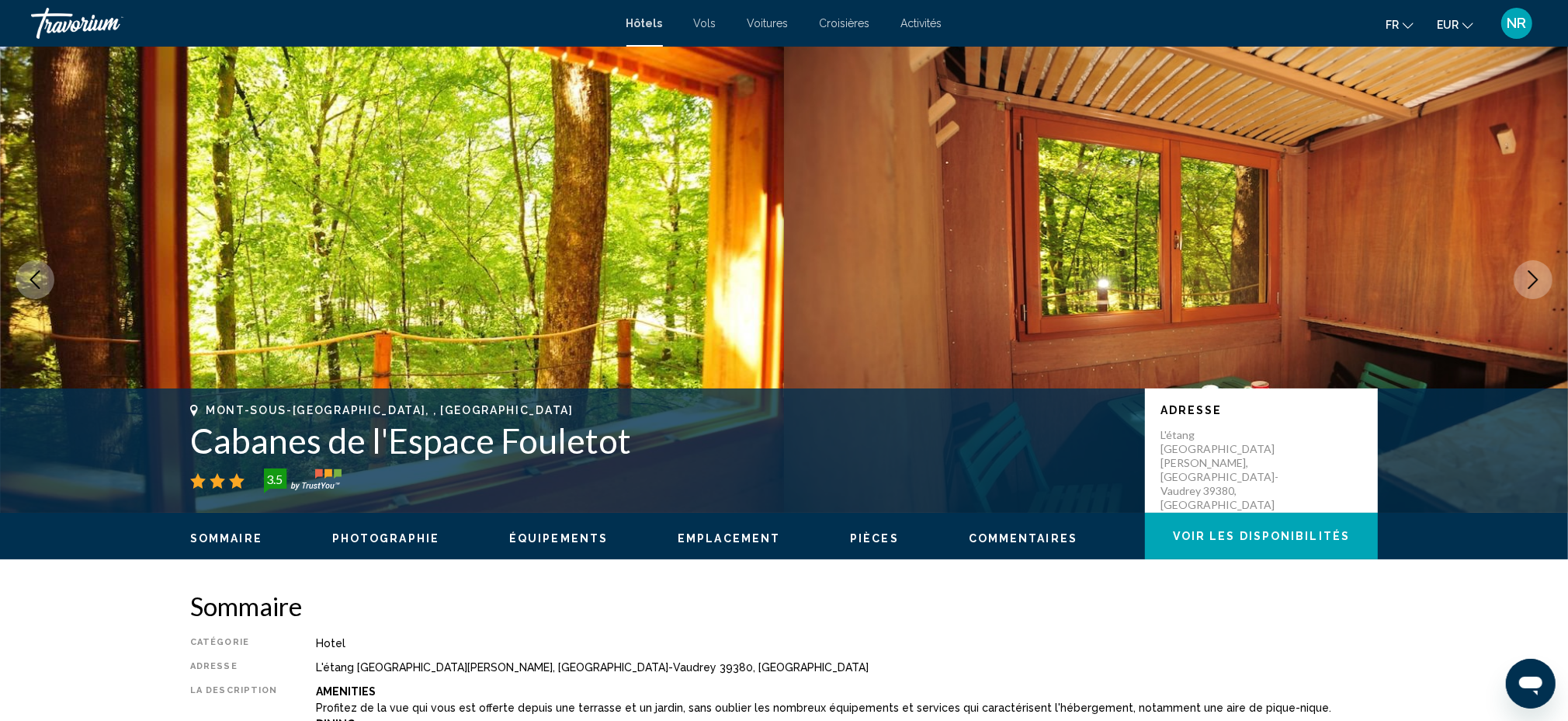
click at [1535, 274] on icon "Next image" at bounding box center [1533, 280] width 19 height 19
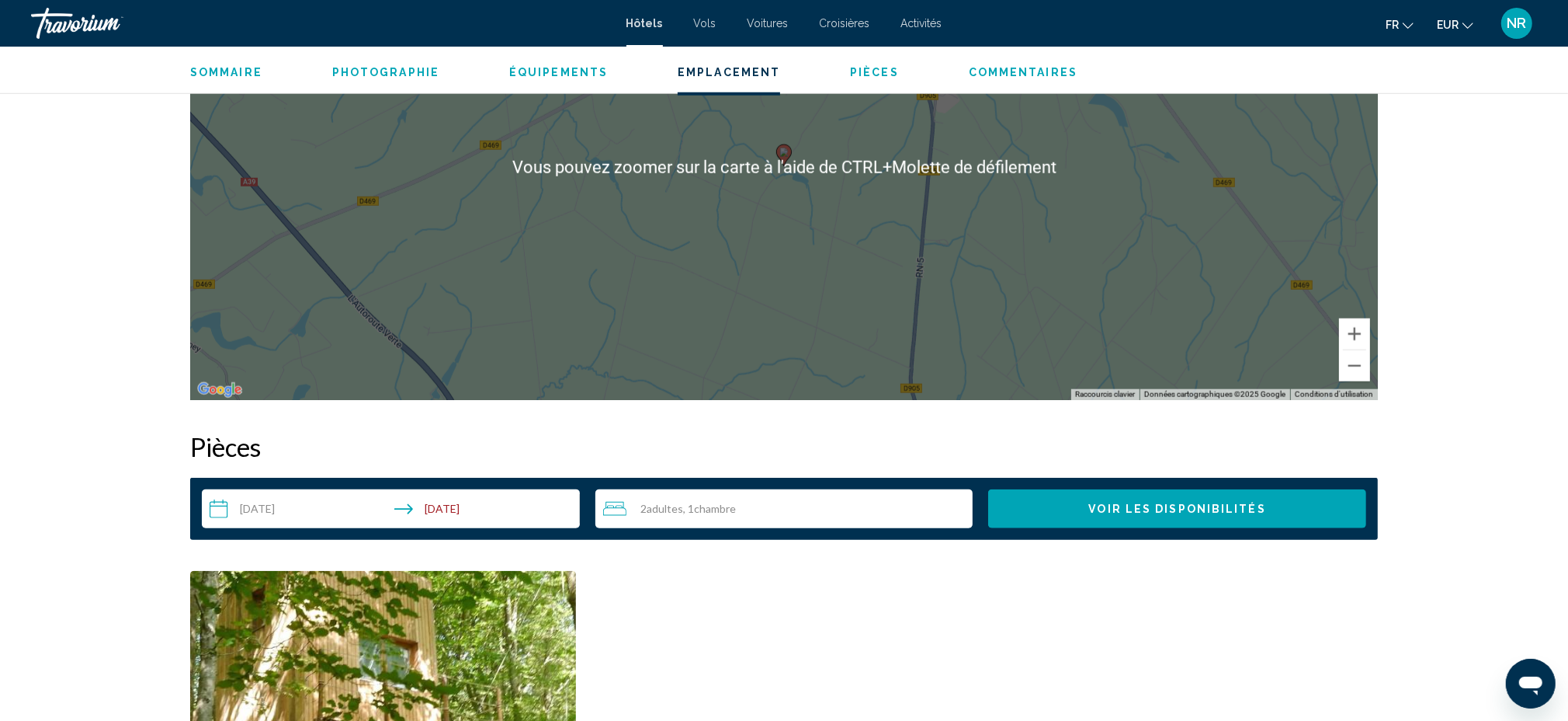
scroll to position [1346, 0]
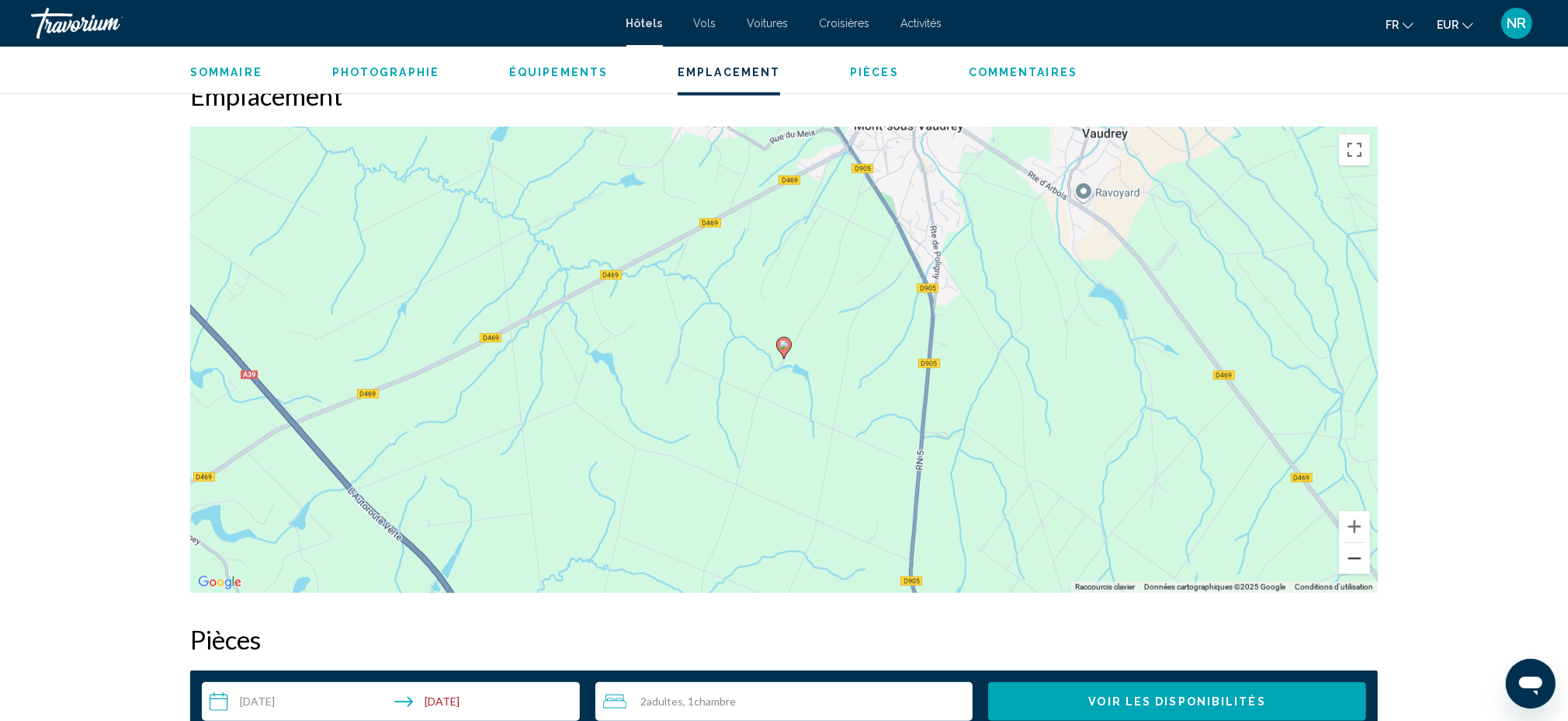
click at [1359, 554] on button "Zoom arrière" at bounding box center [1355, 558] width 31 height 31
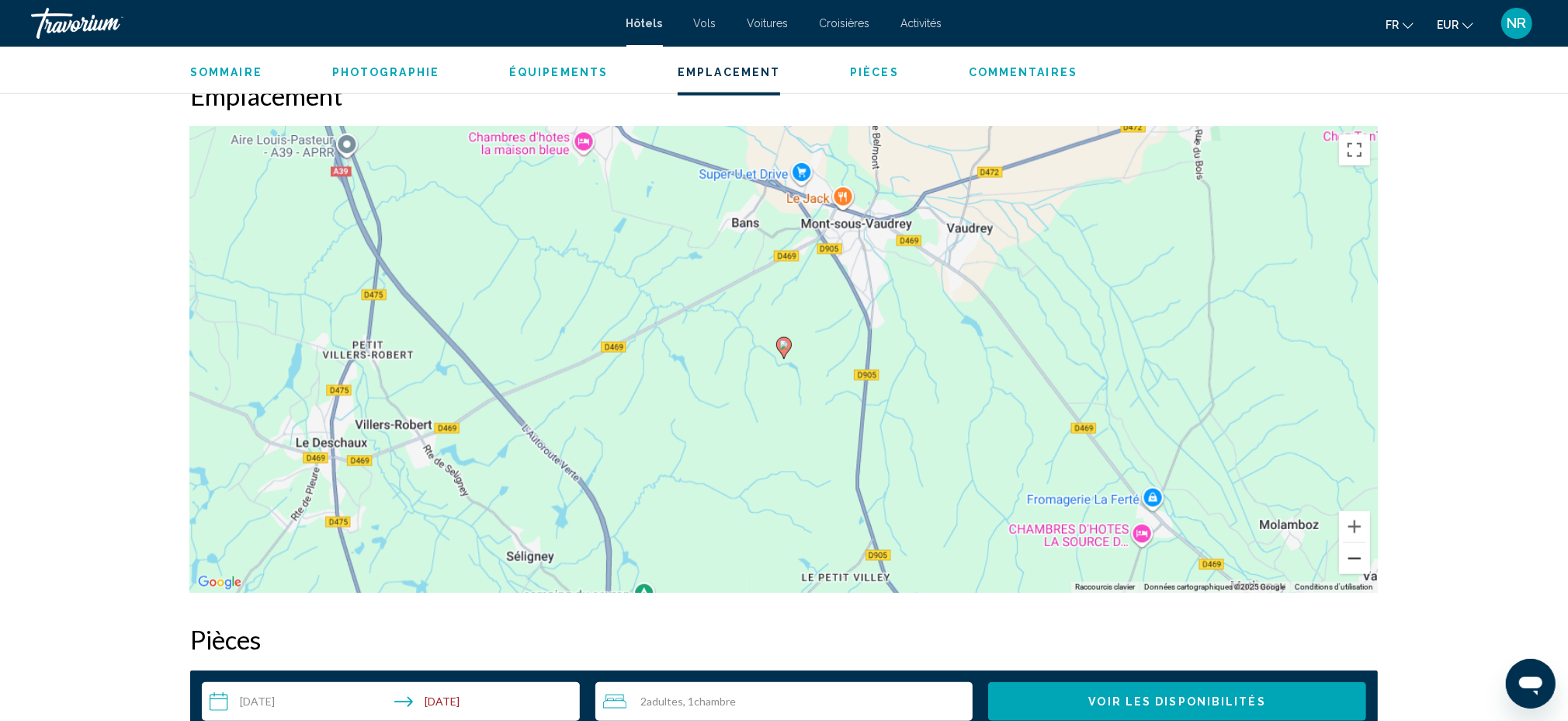
click at [1359, 554] on button "Zoom arrière" at bounding box center [1355, 558] width 31 height 31
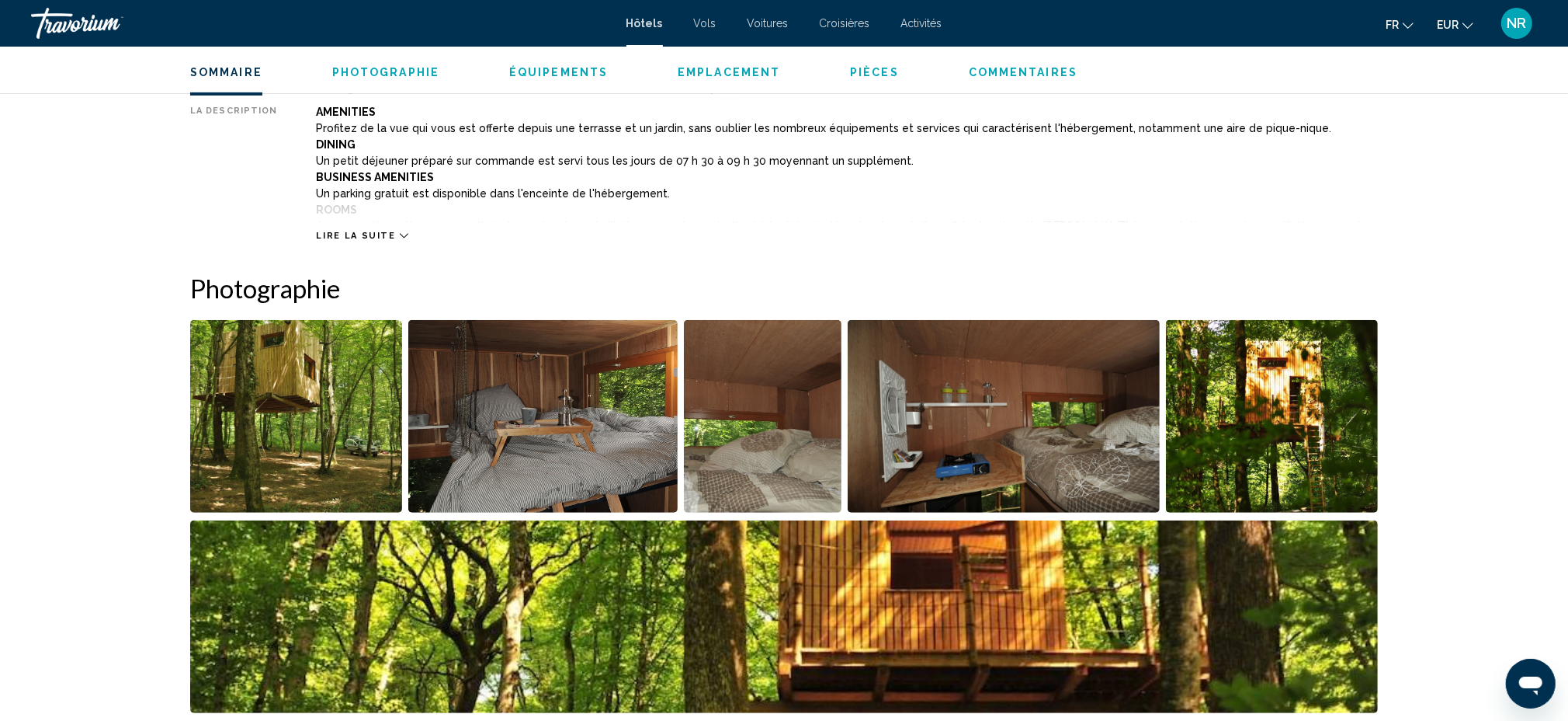
scroll to position [621, 0]
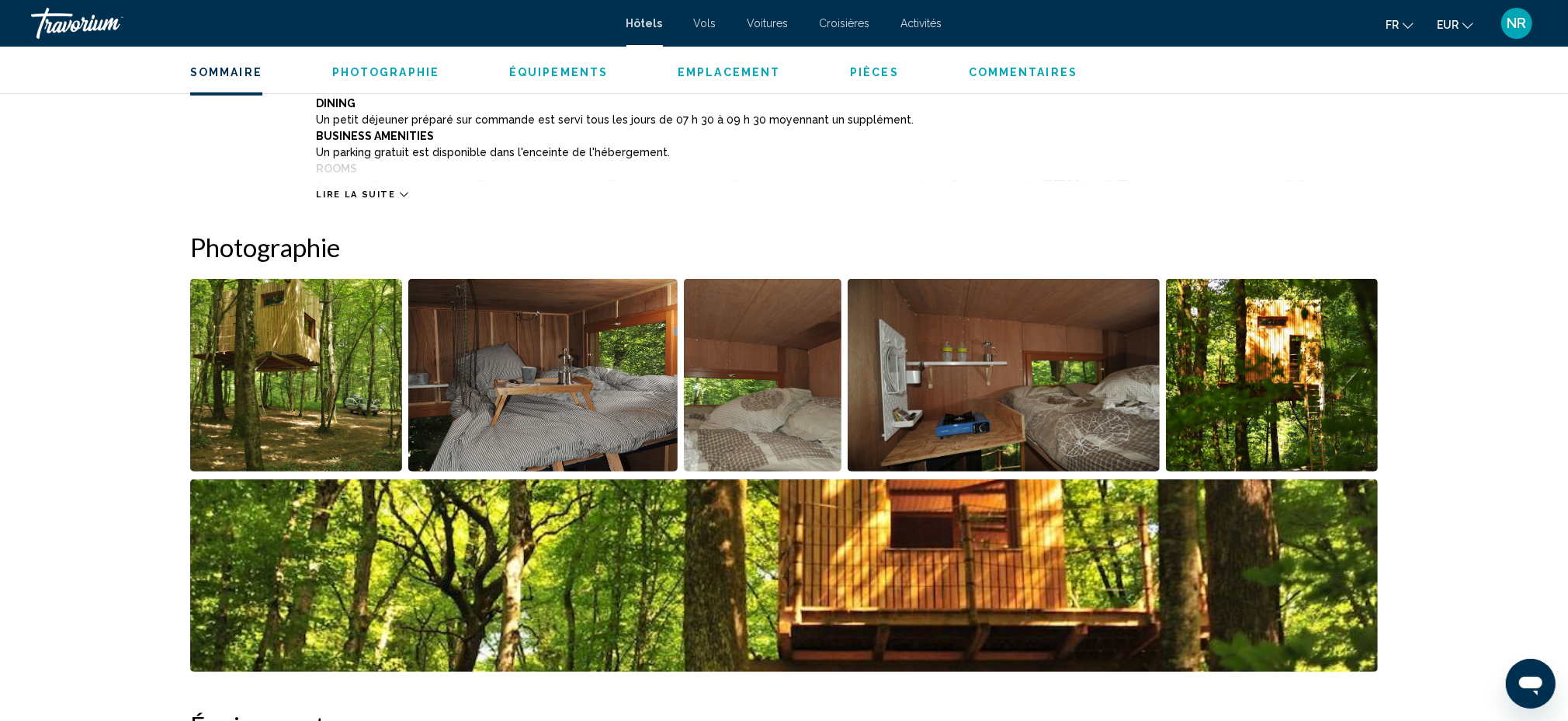
click at [1269, 407] on img "Open full-screen image slider" at bounding box center [1272, 375] width 212 height 192
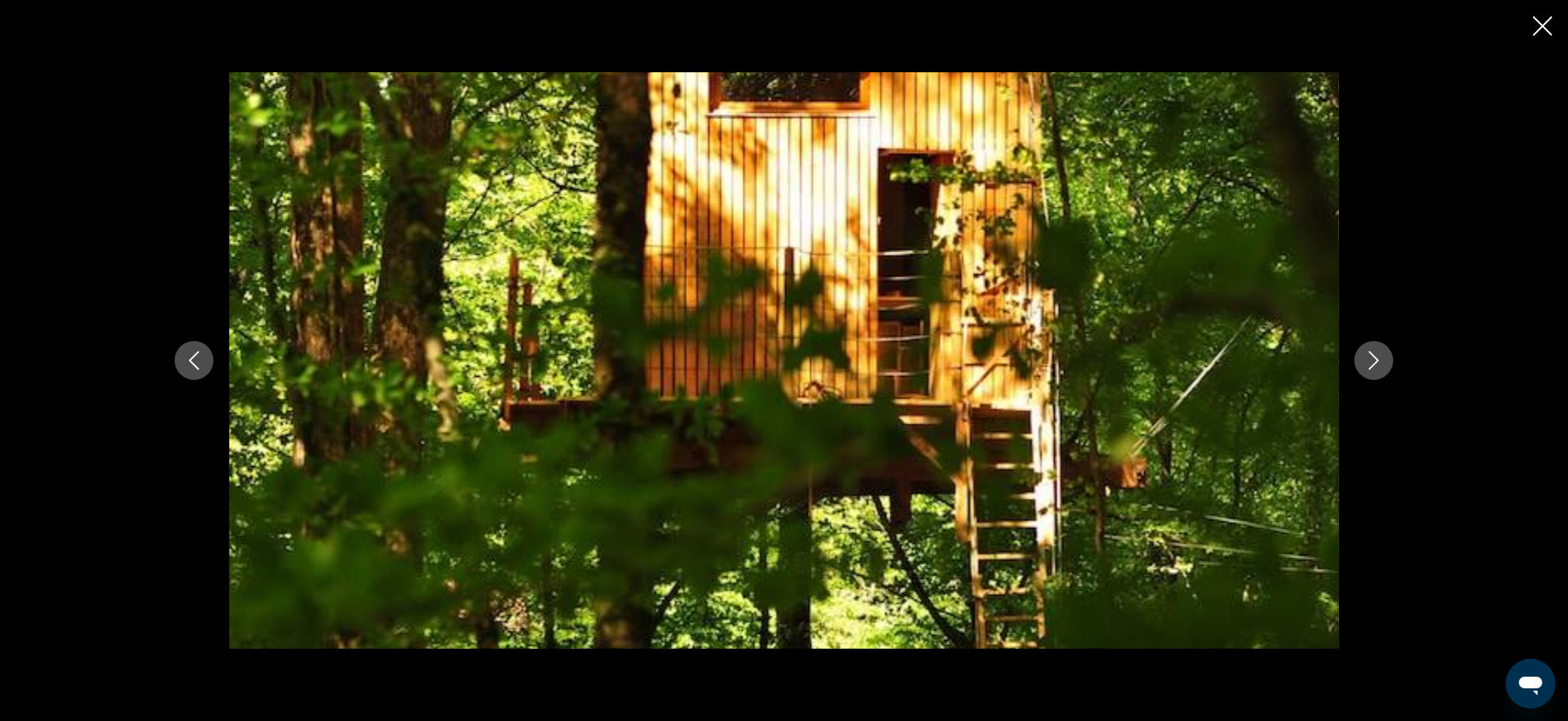
click at [1528, 35] on div "Main content" at bounding box center [784, 360] width 1568 height 721
click at [1542, 26] on icon "Close slideshow" at bounding box center [1542, 26] width 19 height 19
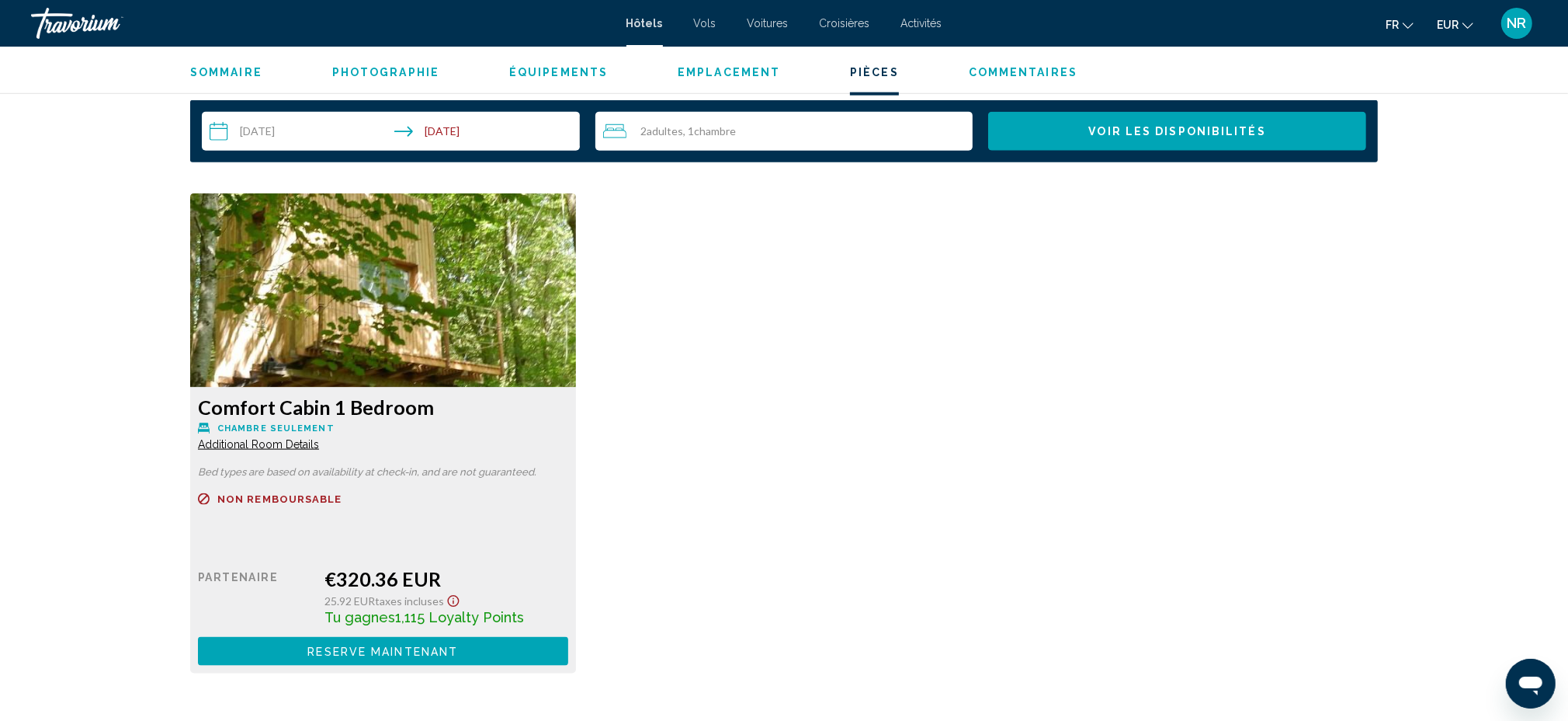
scroll to position [1968, 0]
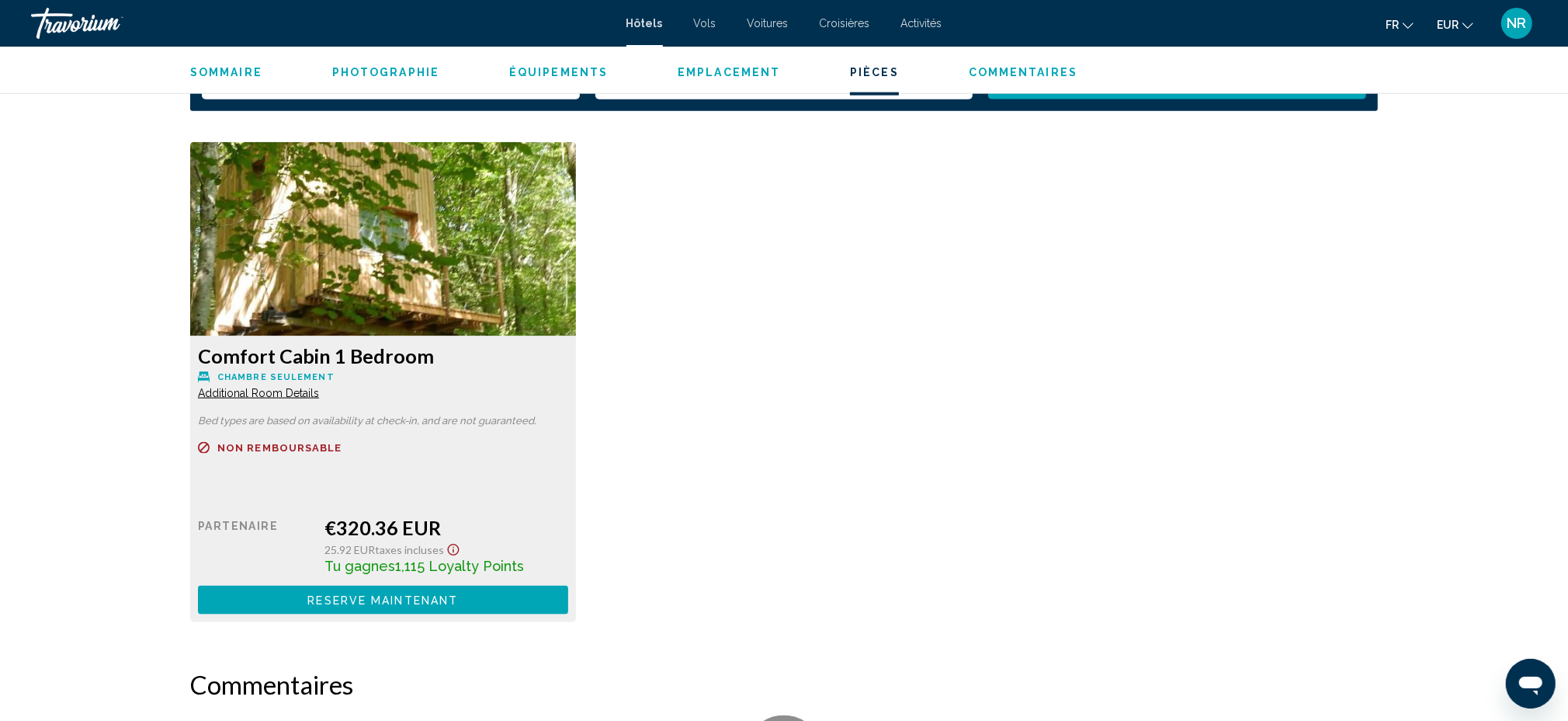
click at [300, 387] on span "Additional Room Details" at bounding box center [258, 393] width 121 height 12
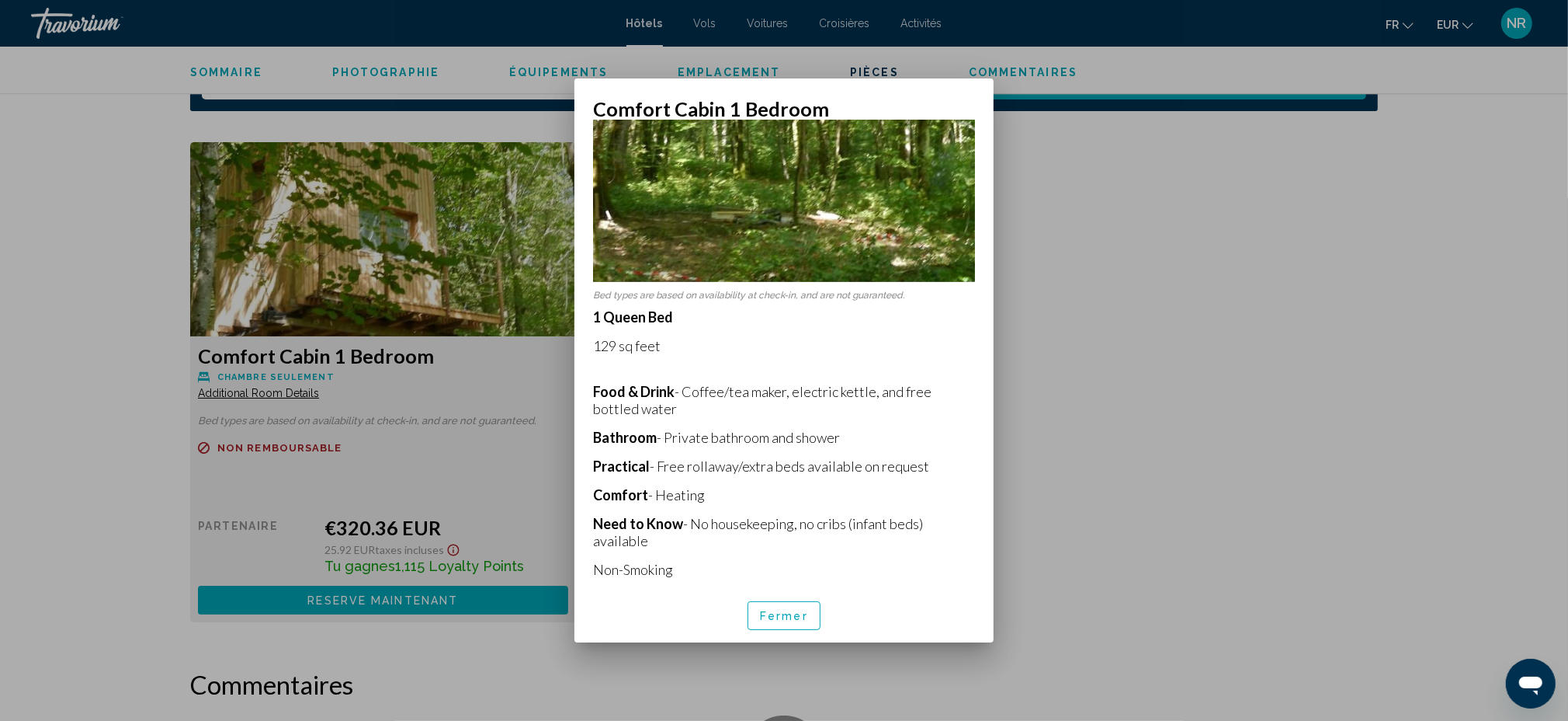
scroll to position [526, 0]
drag, startPoint x: 593, startPoint y: 434, endPoint x: 926, endPoint y: 428, distance: 333.1
click at [926, 457] on p "Practical - Free rollaway/extra beds available on request" at bounding box center [784, 466] width 382 height 17
click at [1163, 448] on div at bounding box center [784, 360] width 1568 height 721
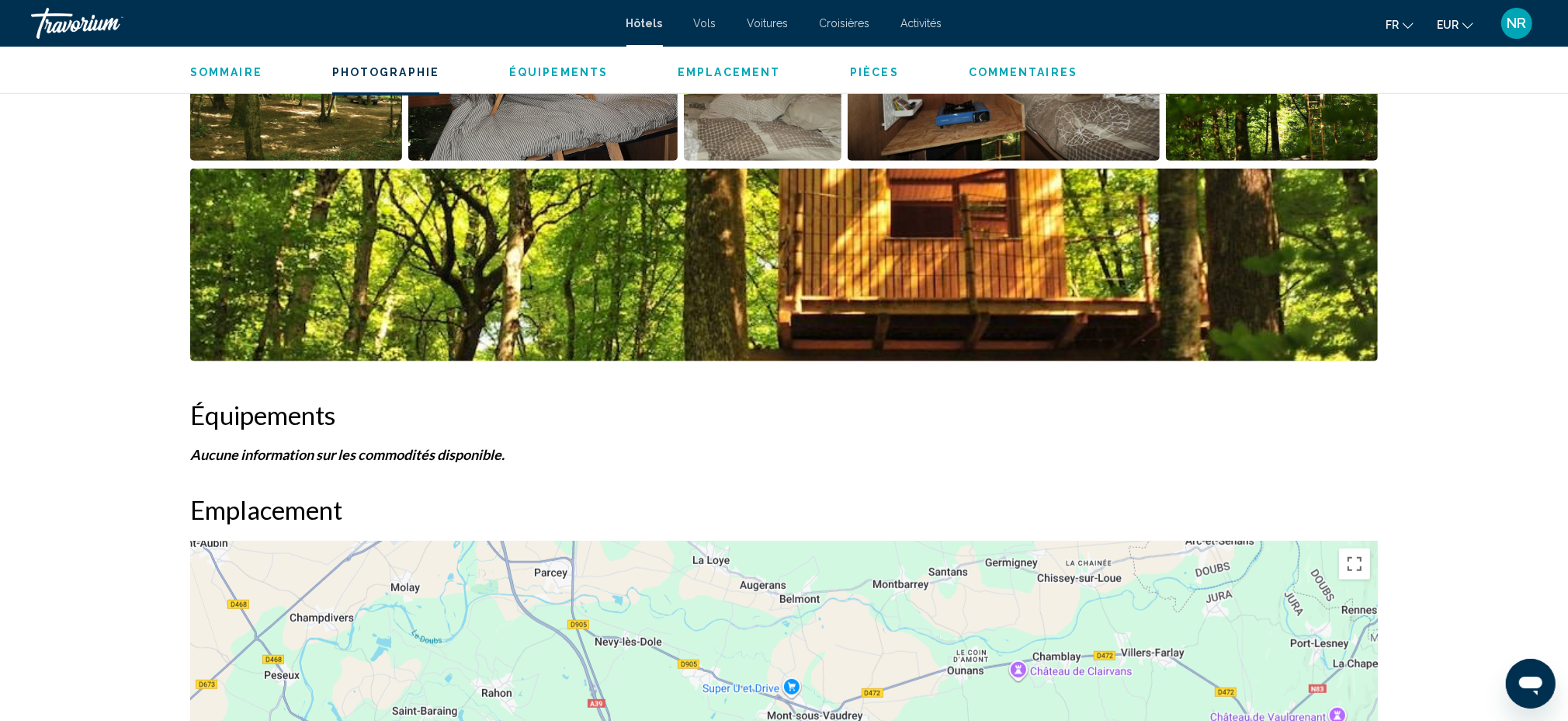
scroll to position [517, 0]
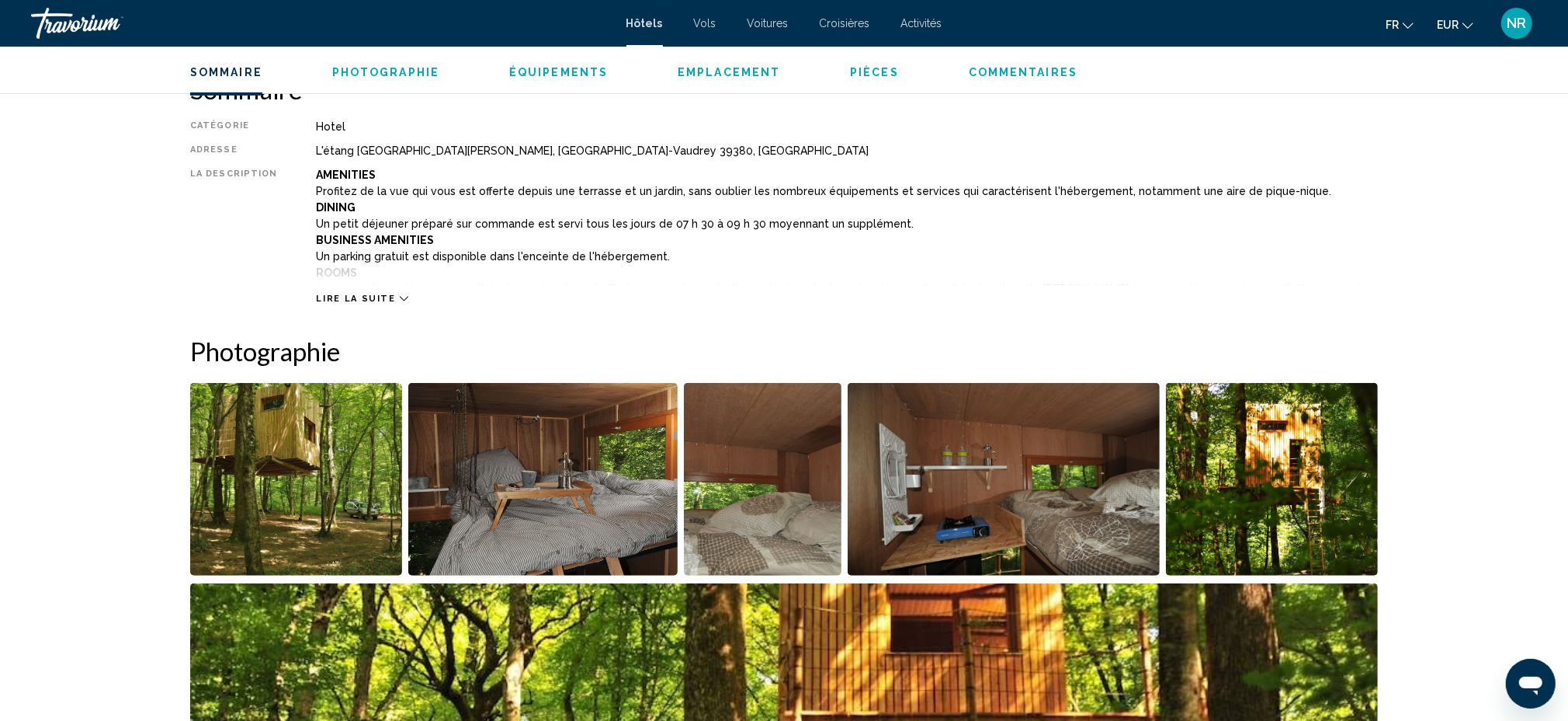
click at [328, 474] on img "Open full-screen image slider" at bounding box center [296, 479] width 212 height 192
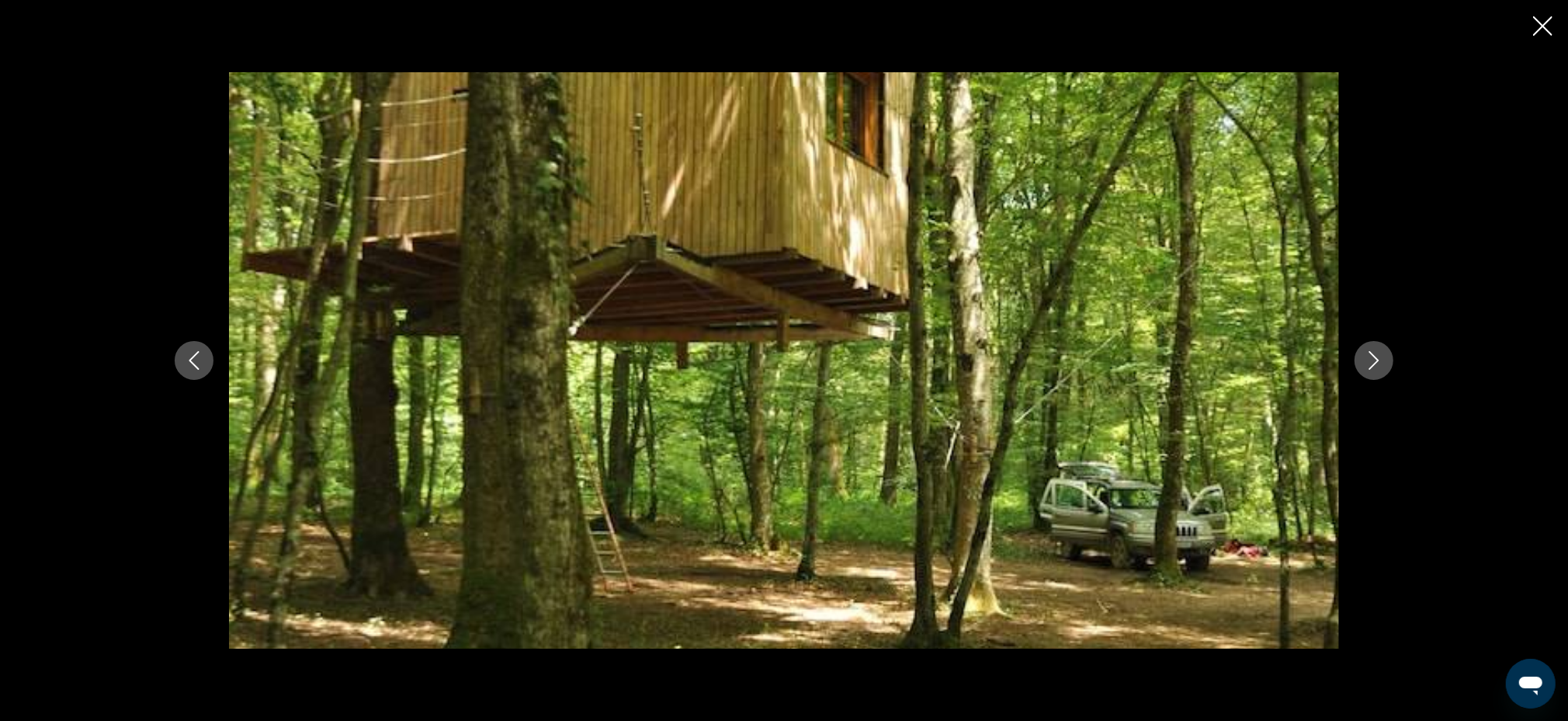
click at [1381, 362] on icon "Next image" at bounding box center [1374, 360] width 19 height 19
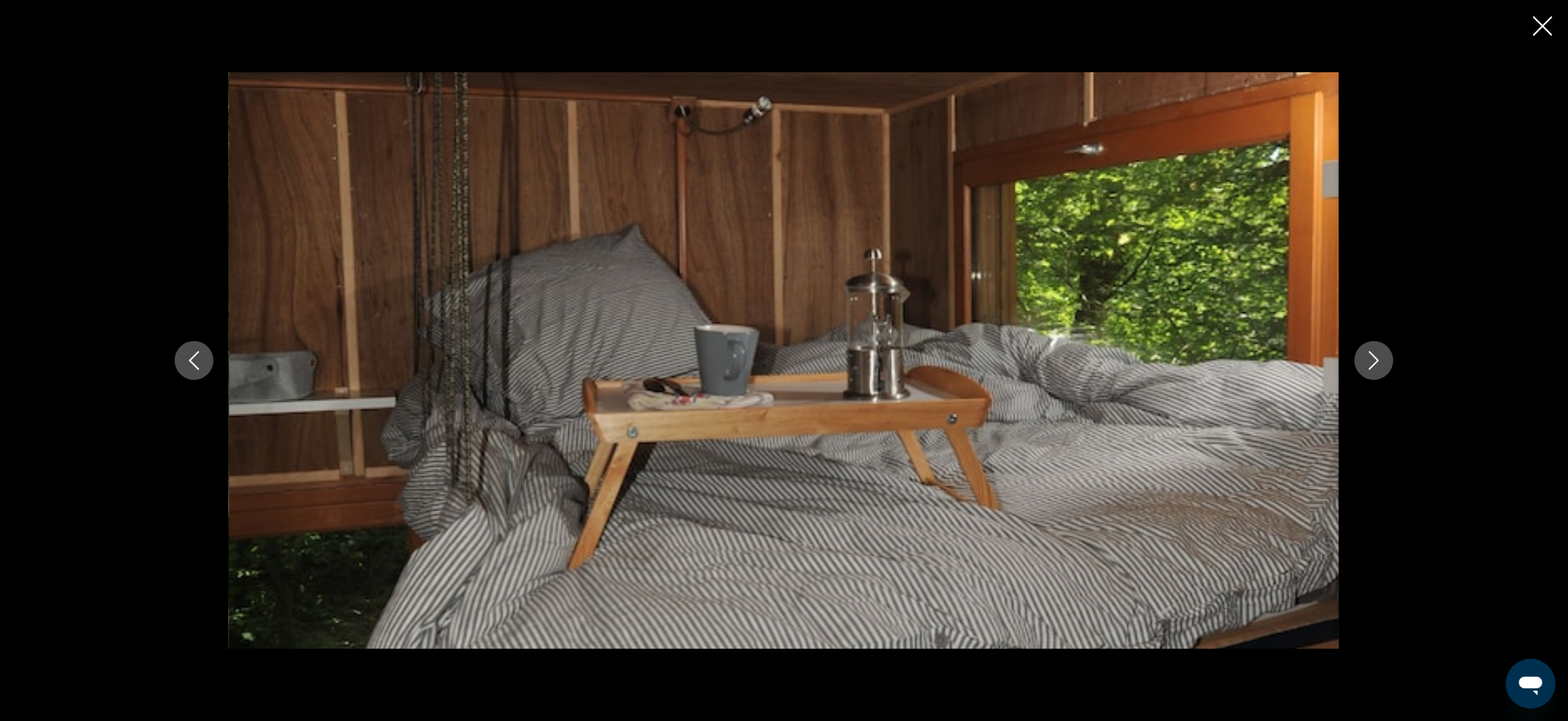
click at [1381, 362] on icon "Next image" at bounding box center [1374, 360] width 19 height 19
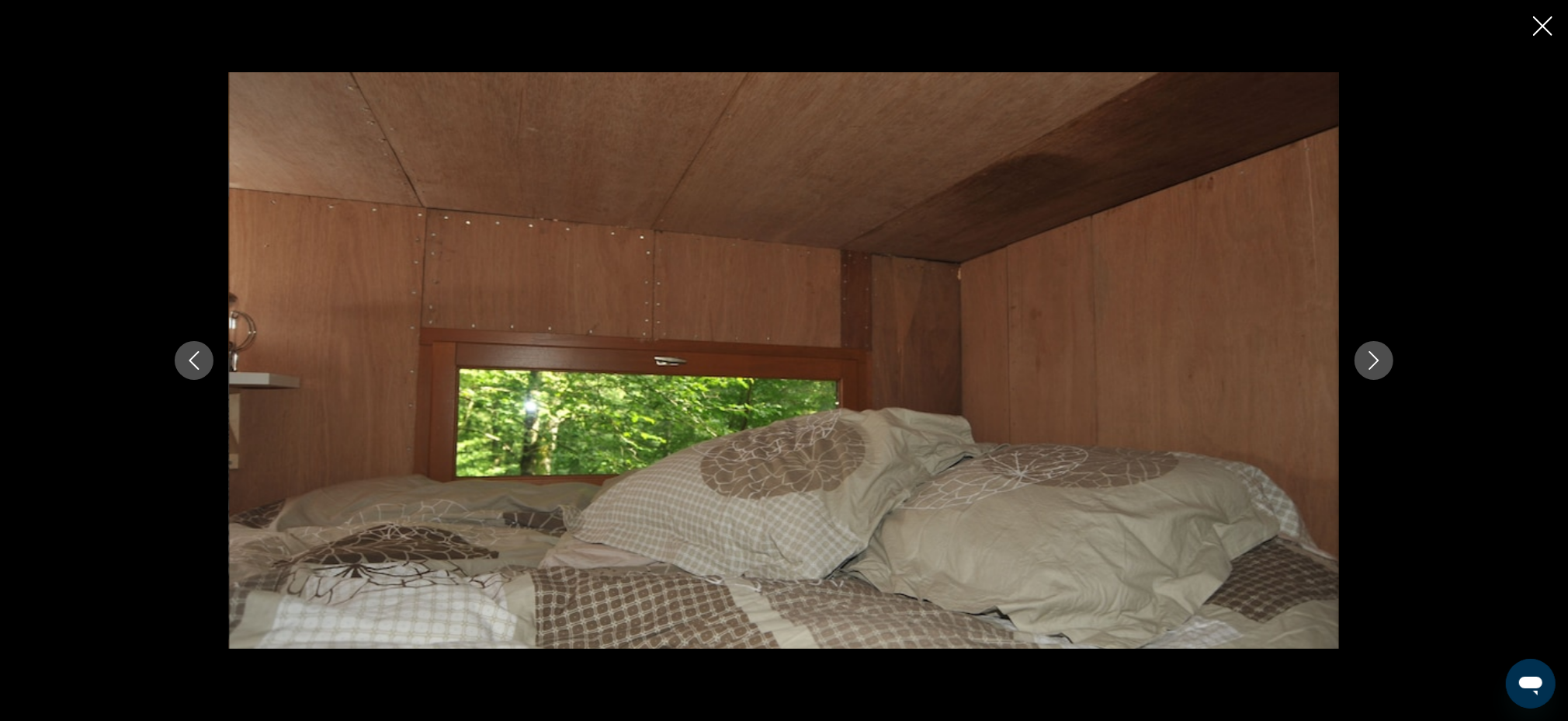
click at [1381, 362] on icon "Next image" at bounding box center [1374, 360] width 19 height 19
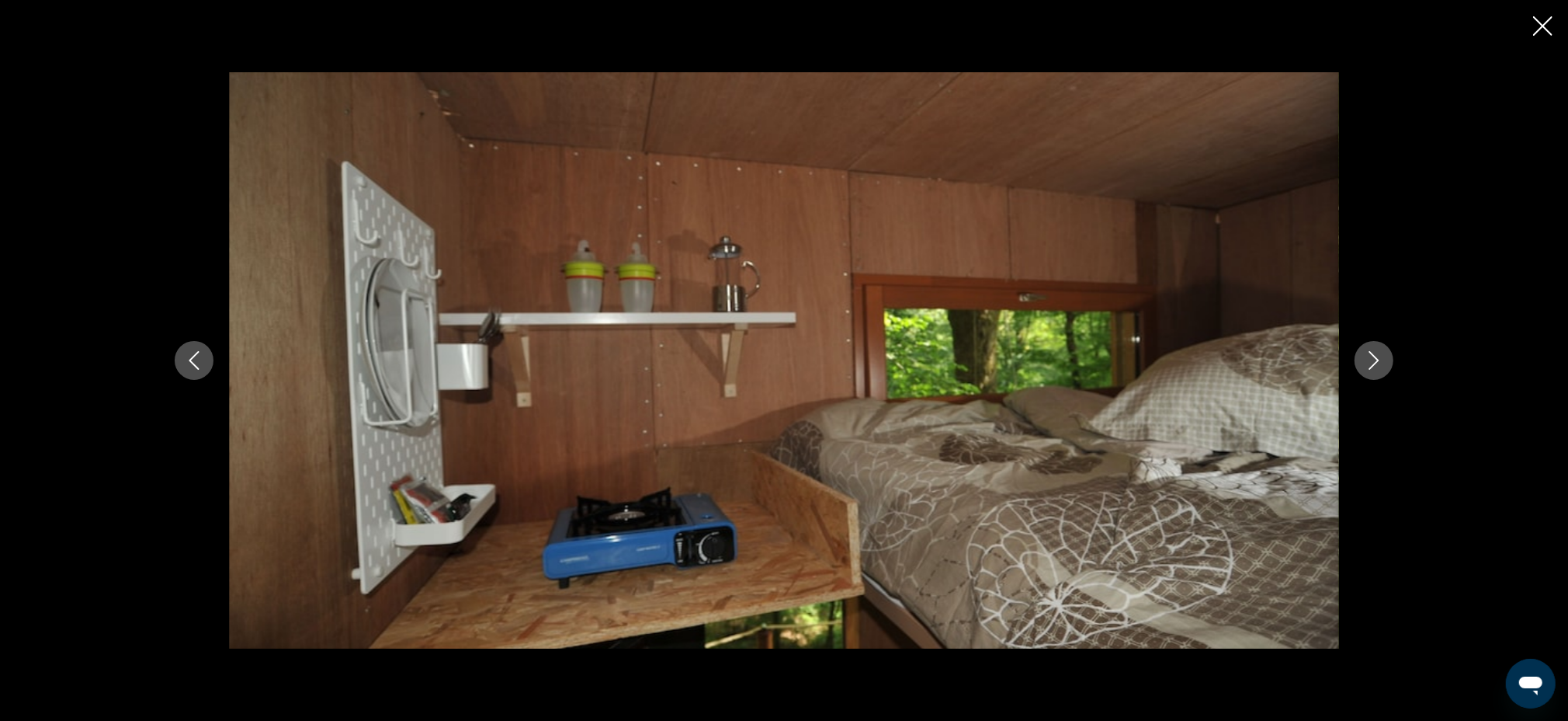
click at [1381, 362] on icon "Next image" at bounding box center [1374, 360] width 19 height 19
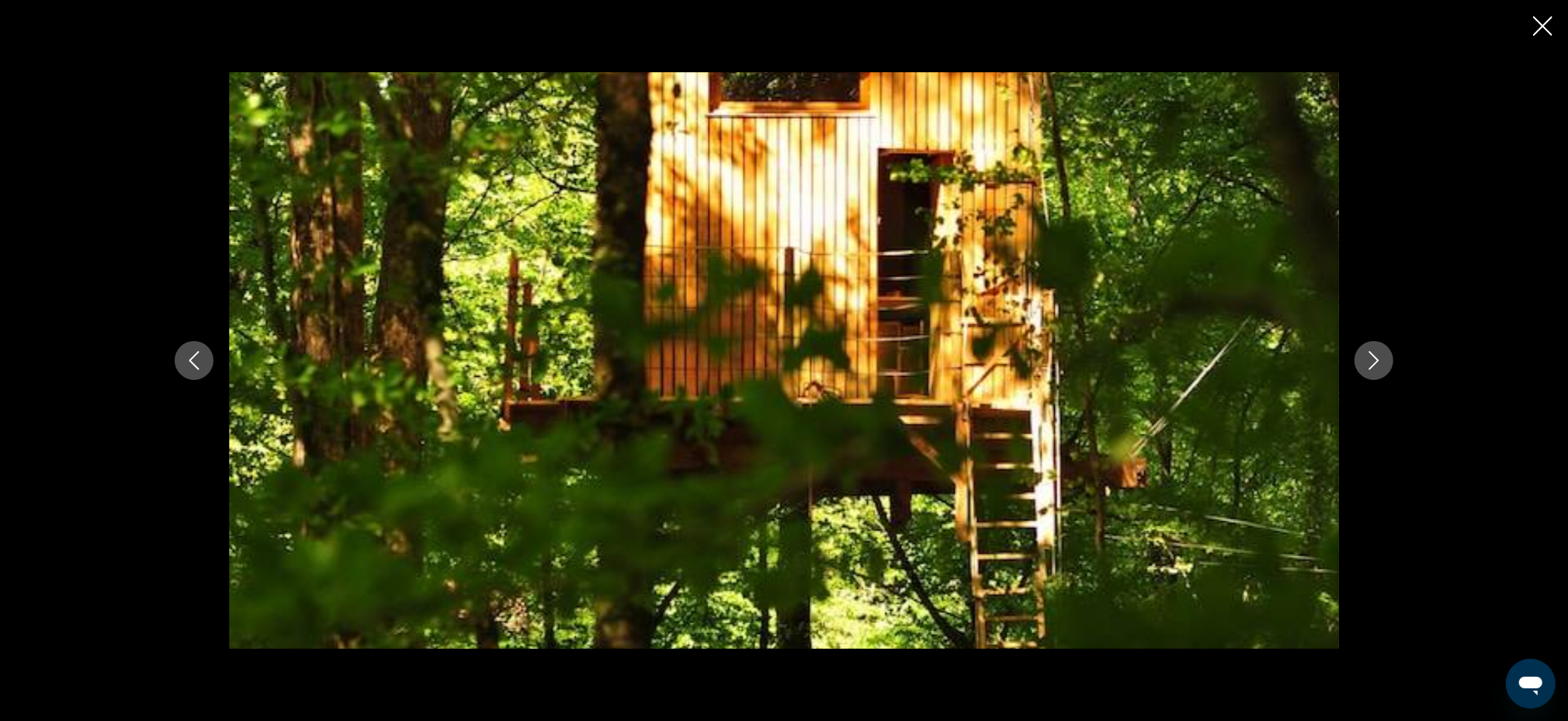
click at [1381, 362] on icon "Next image" at bounding box center [1374, 360] width 19 height 19
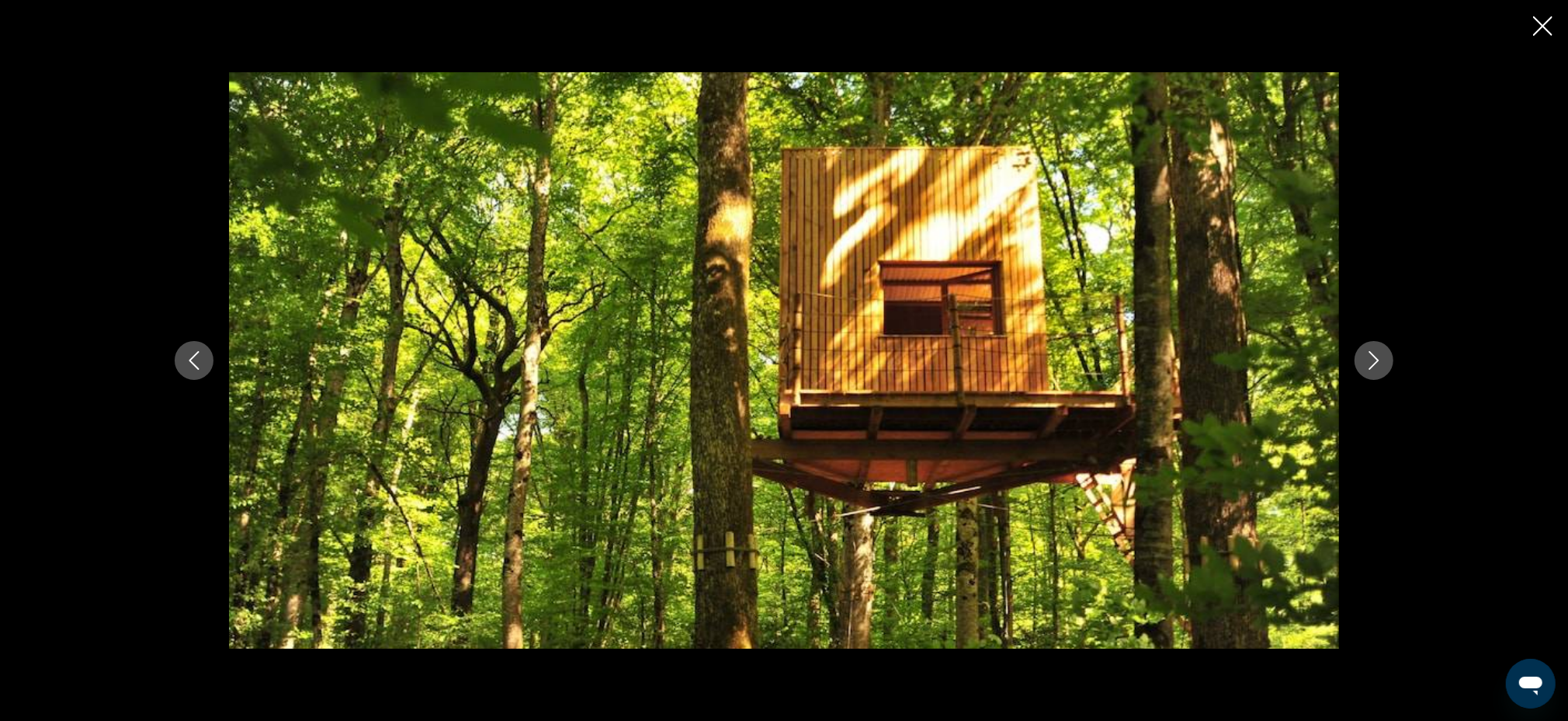
click at [1381, 362] on icon "Next image" at bounding box center [1374, 360] width 19 height 19
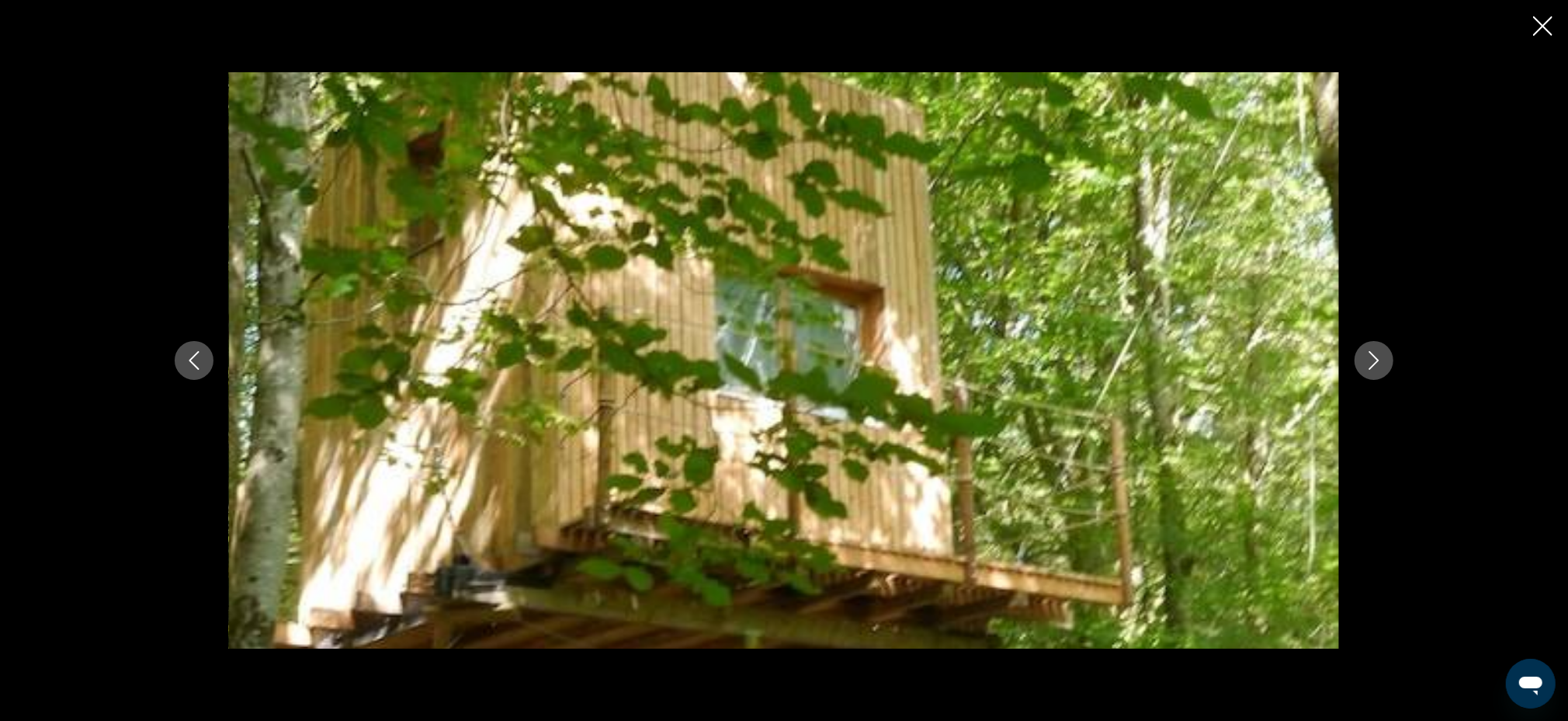
click at [1381, 362] on icon "Next image" at bounding box center [1374, 360] width 19 height 19
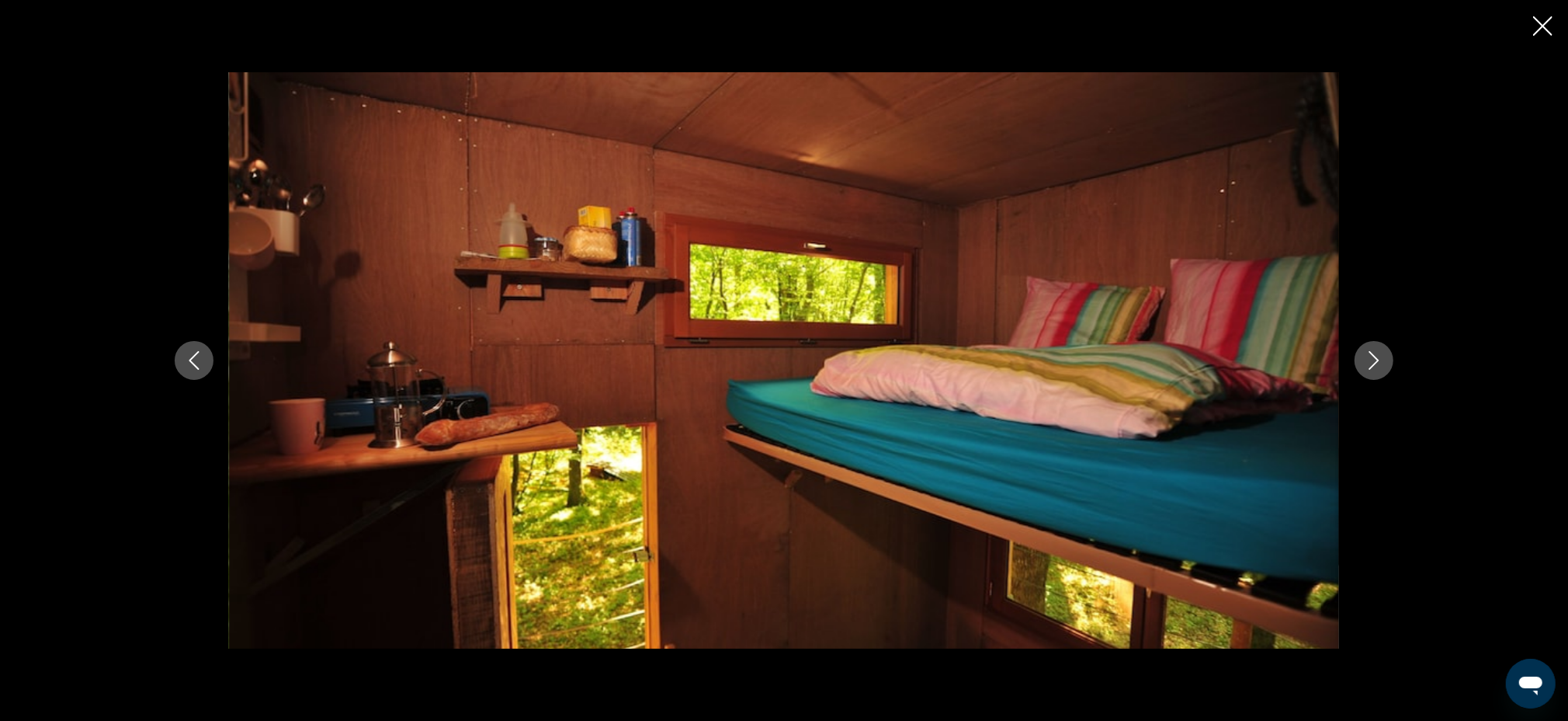
click at [1381, 362] on icon "Next image" at bounding box center [1374, 360] width 19 height 19
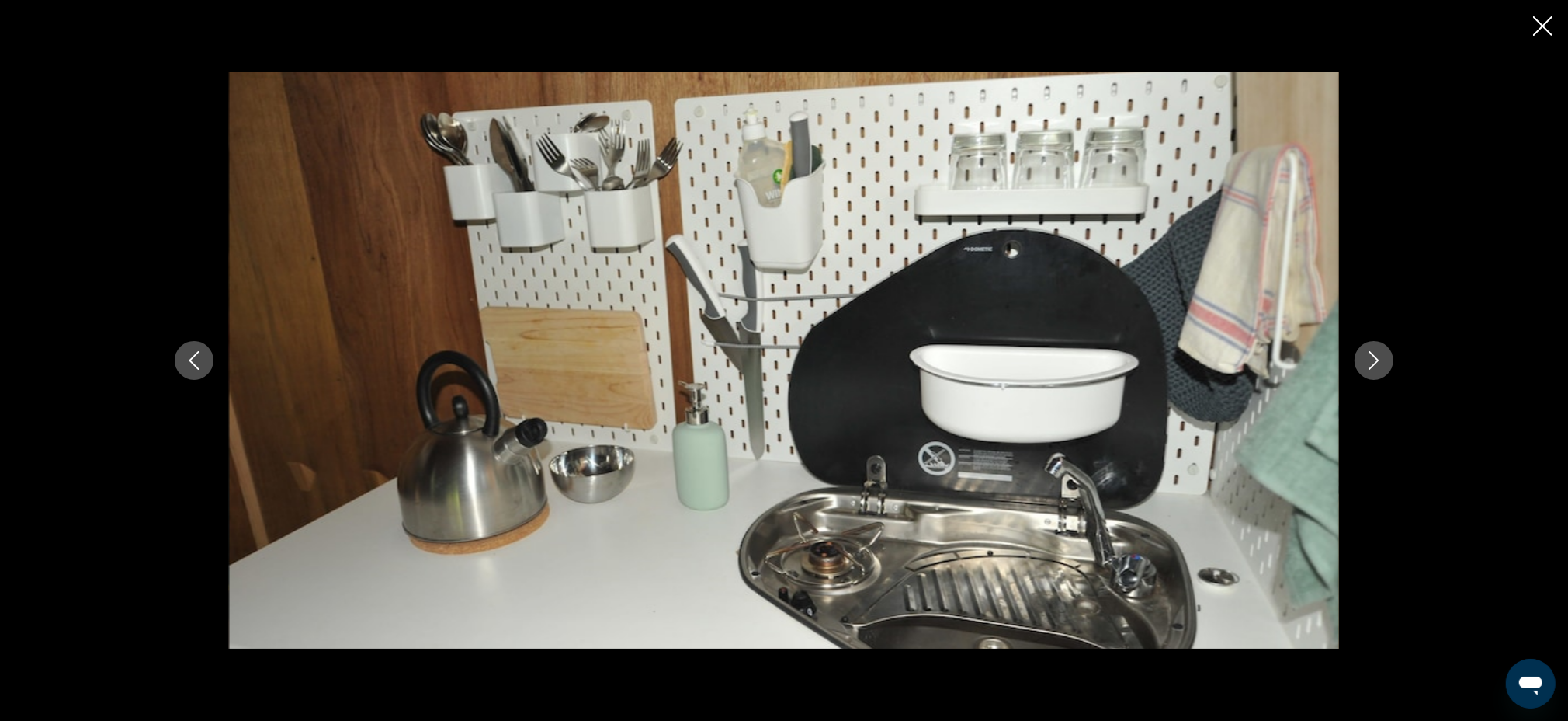
click at [1381, 362] on icon "Next image" at bounding box center [1374, 360] width 19 height 19
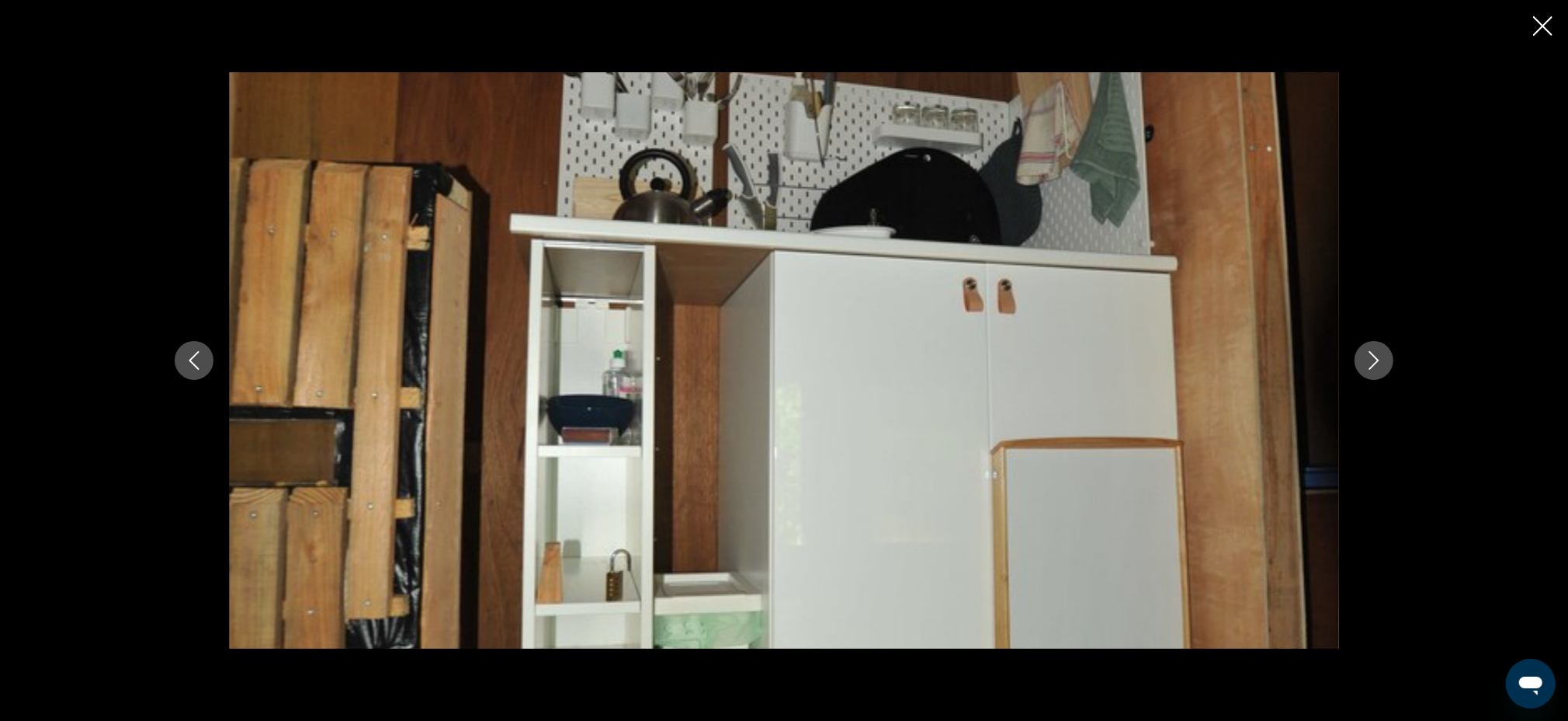
click at [1381, 362] on icon "Next image" at bounding box center [1374, 360] width 19 height 19
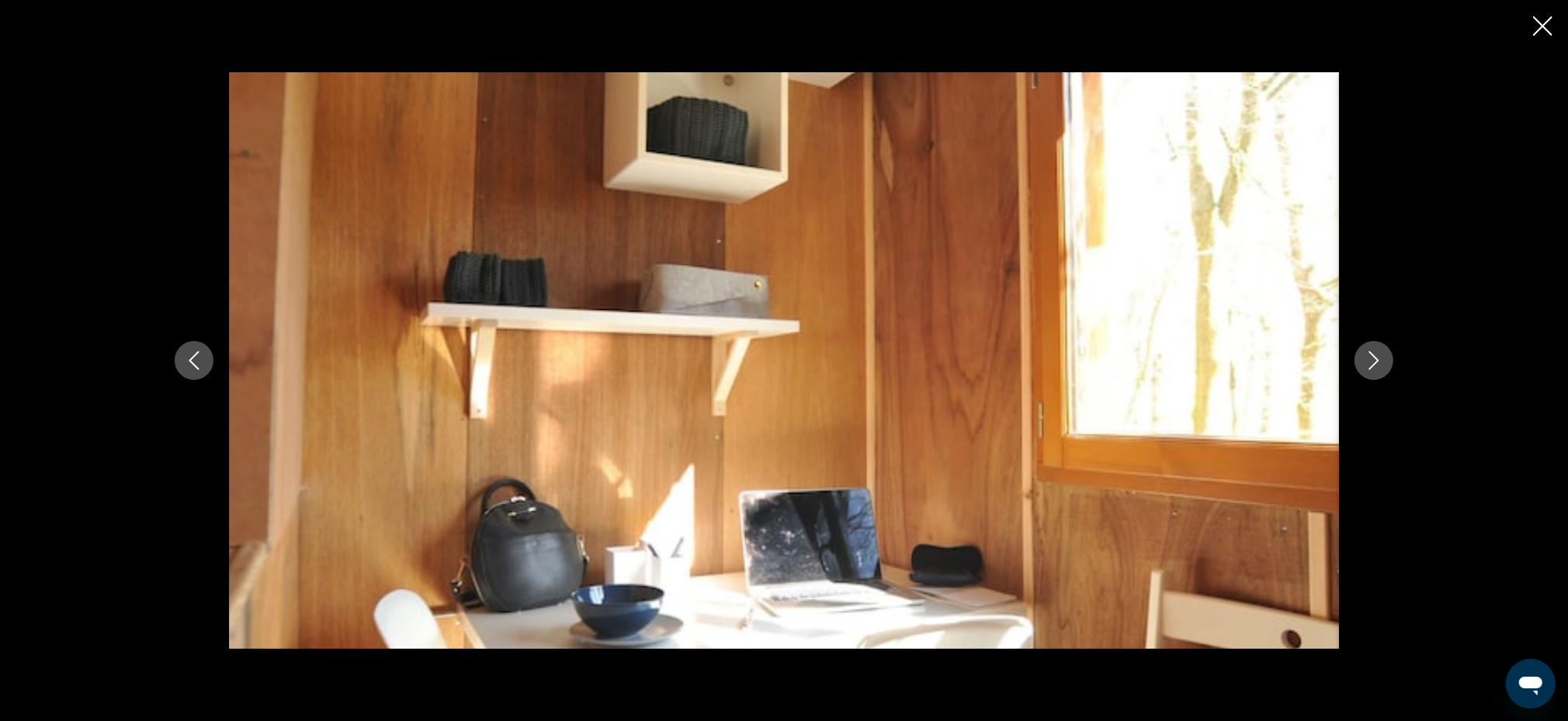
click at [1546, 30] on icon "Close slideshow" at bounding box center [1542, 26] width 19 height 19
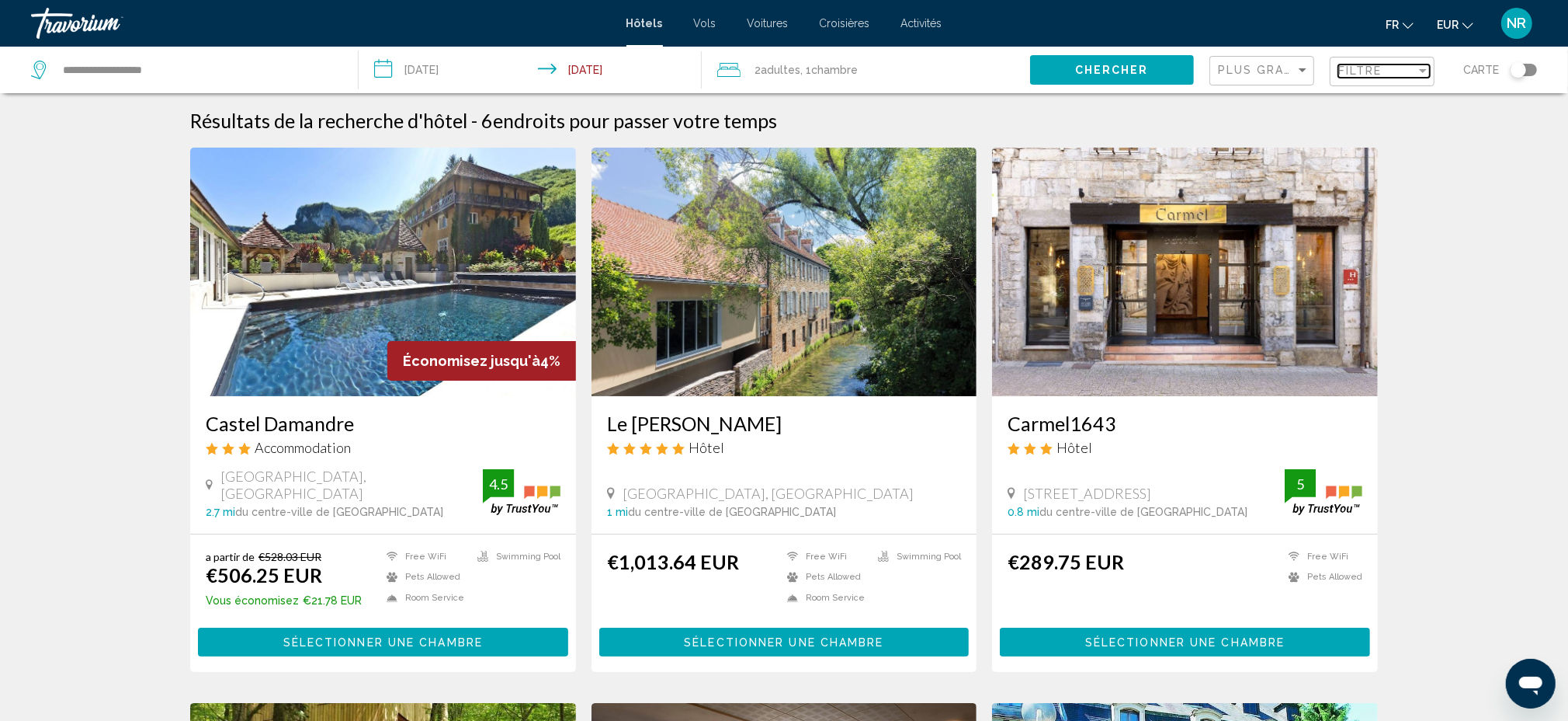
click at [1364, 68] on span "Filtre" at bounding box center [1360, 71] width 44 height 12
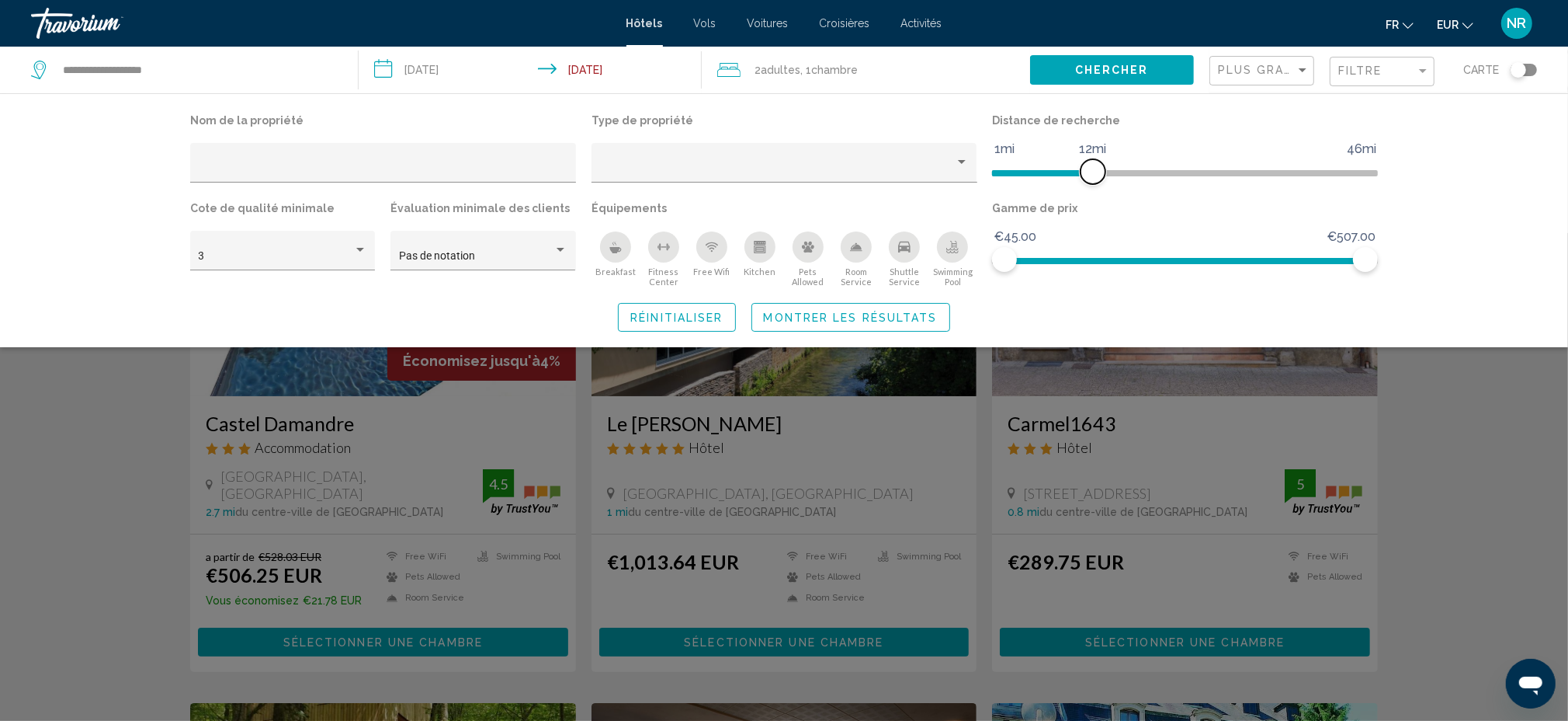
drag, startPoint x: 1082, startPoint y: 167, endPoint x: 1091, endPoint y: 167, distance: 9.0
click at [1091, 167] on span "Hotel Filters" at bounding box center [1093, 171] width 25 height 25
click at [1475, 423] on div "Search widget" at bounding box center [784, 477] width 1568 height 487
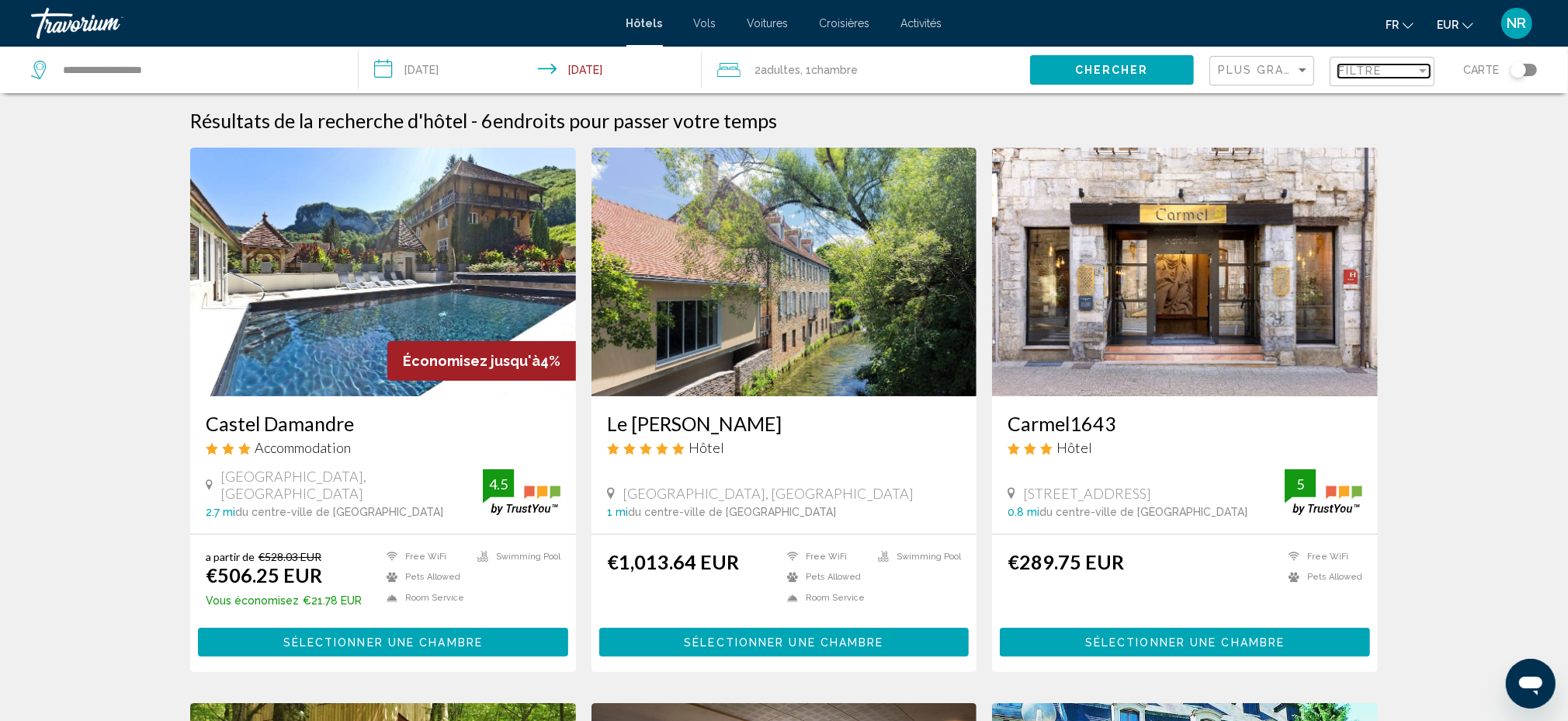
click at [1401, 74] on div "Filtre" at bounding box center [1377, 71] width 78 height 12
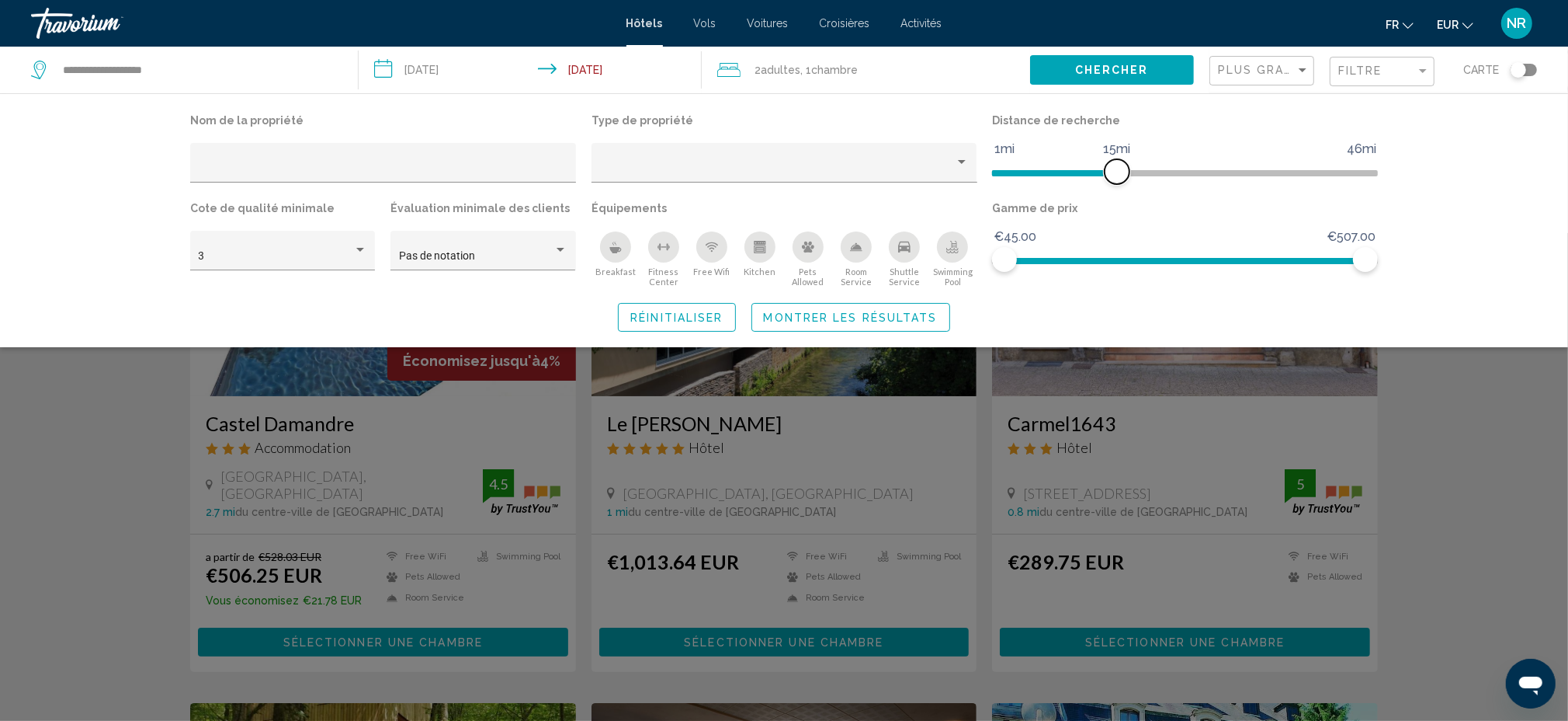
drag, startPoint x: 1088, startPoint y: 170, endPoint x: 1115, endPoint y: 171, distance: 27.0
click at [1115, 171] on span "Hotel Filters" at bounding box center [1117, 171] width 25 height 25
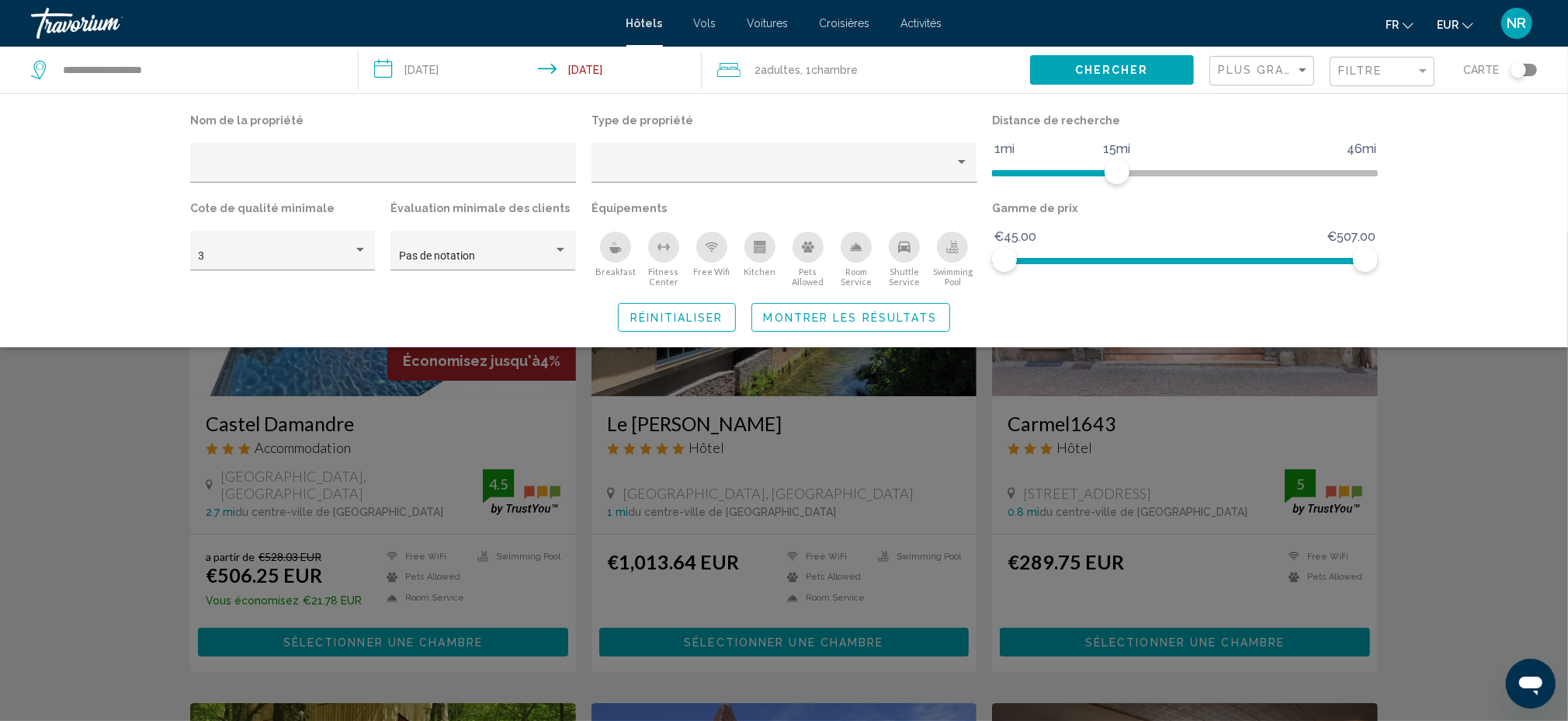
click at [1553, 441] on div "Search widget" at bounding box center [784, 477] width 1568 height 487
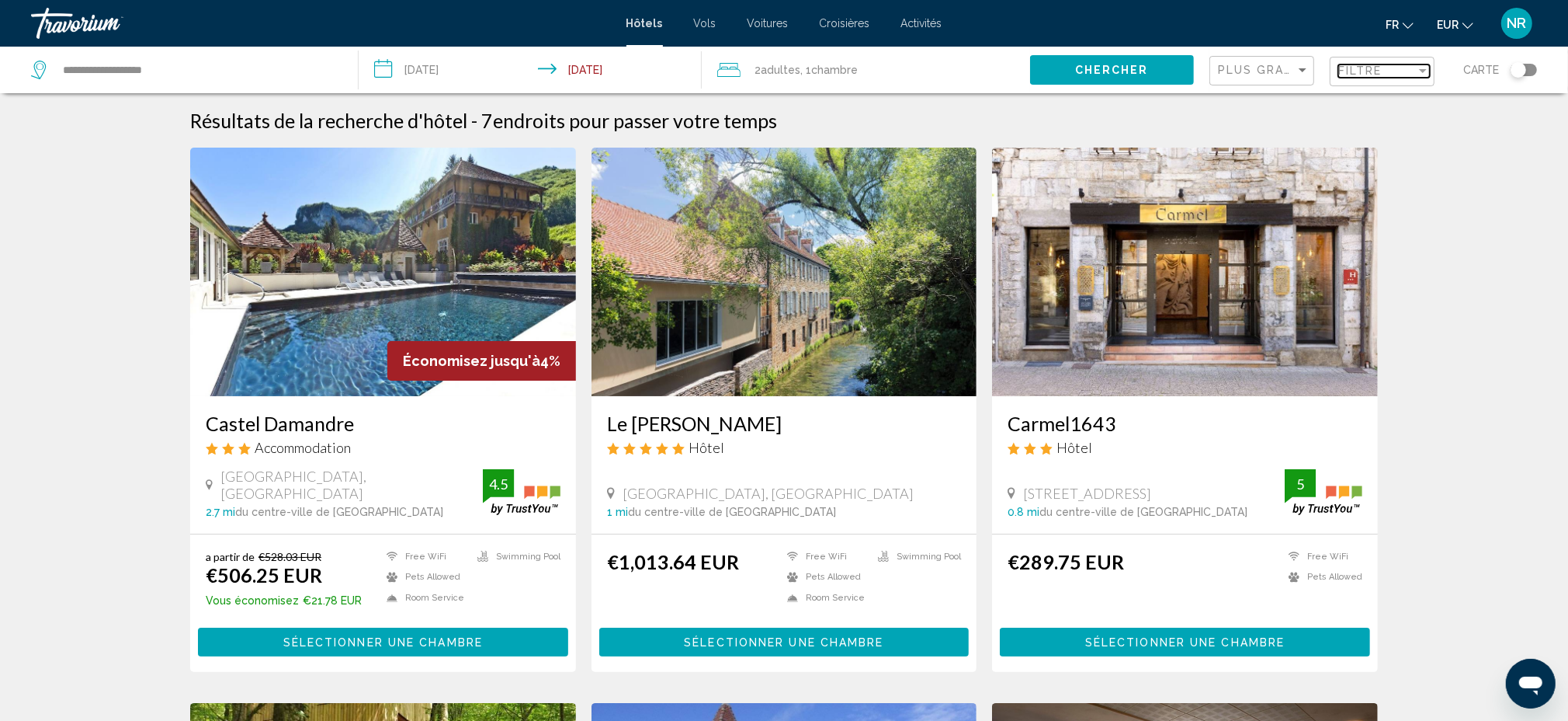
click at [1420, 72] on div "Filter" at bounding box center [1423, 71] width 14 height 12
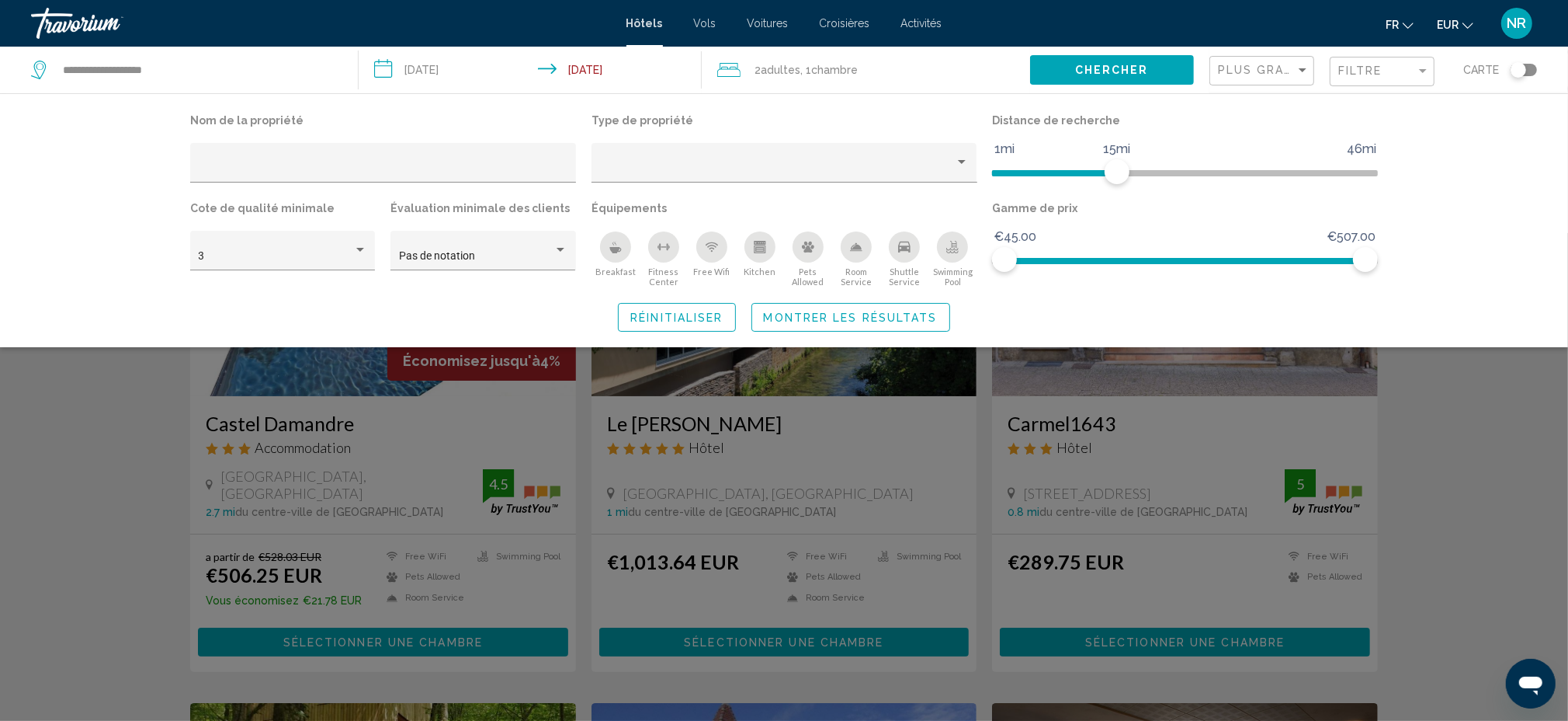
click at [1457, 417] on div "Search widget" at bounding box center [784, 477] width 1568 height 487
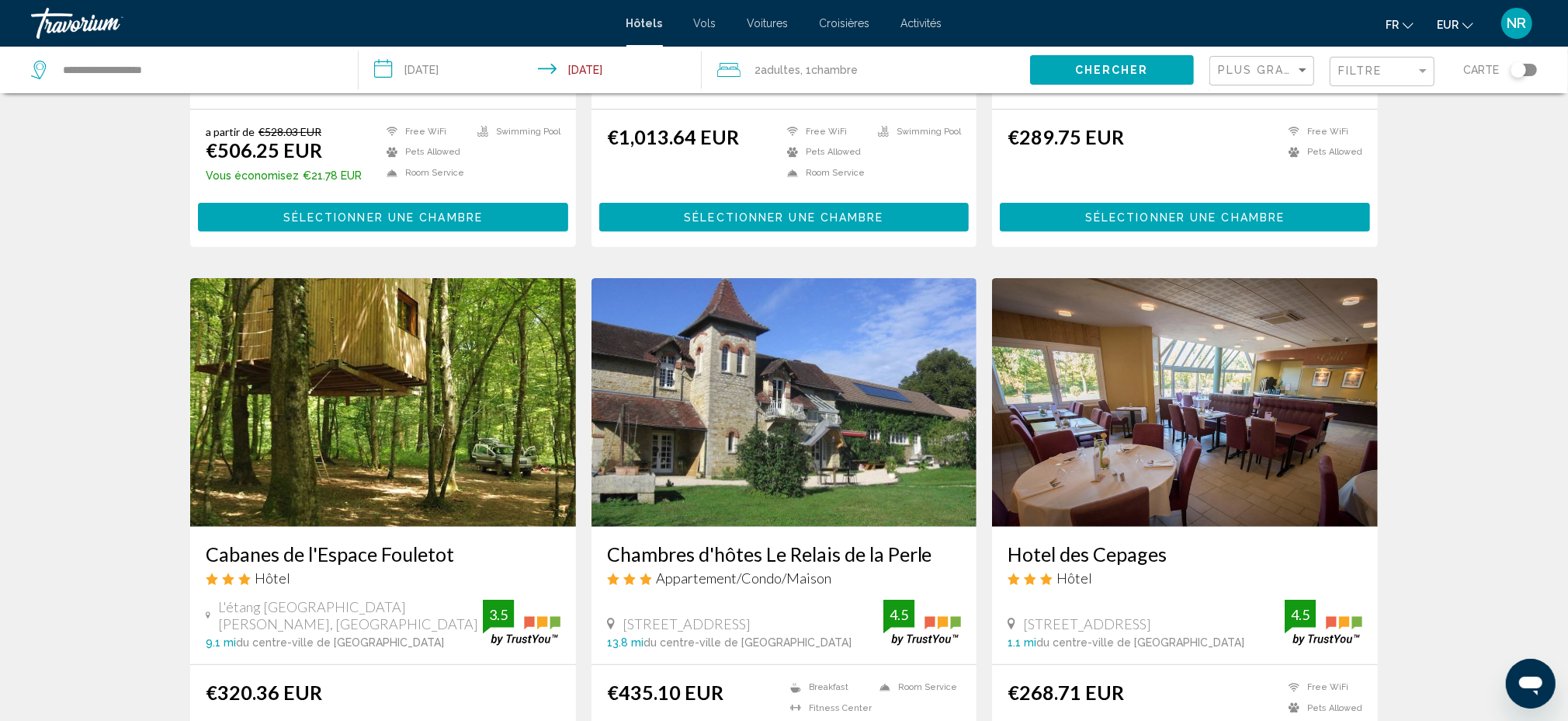
scroll to position [517, 0]
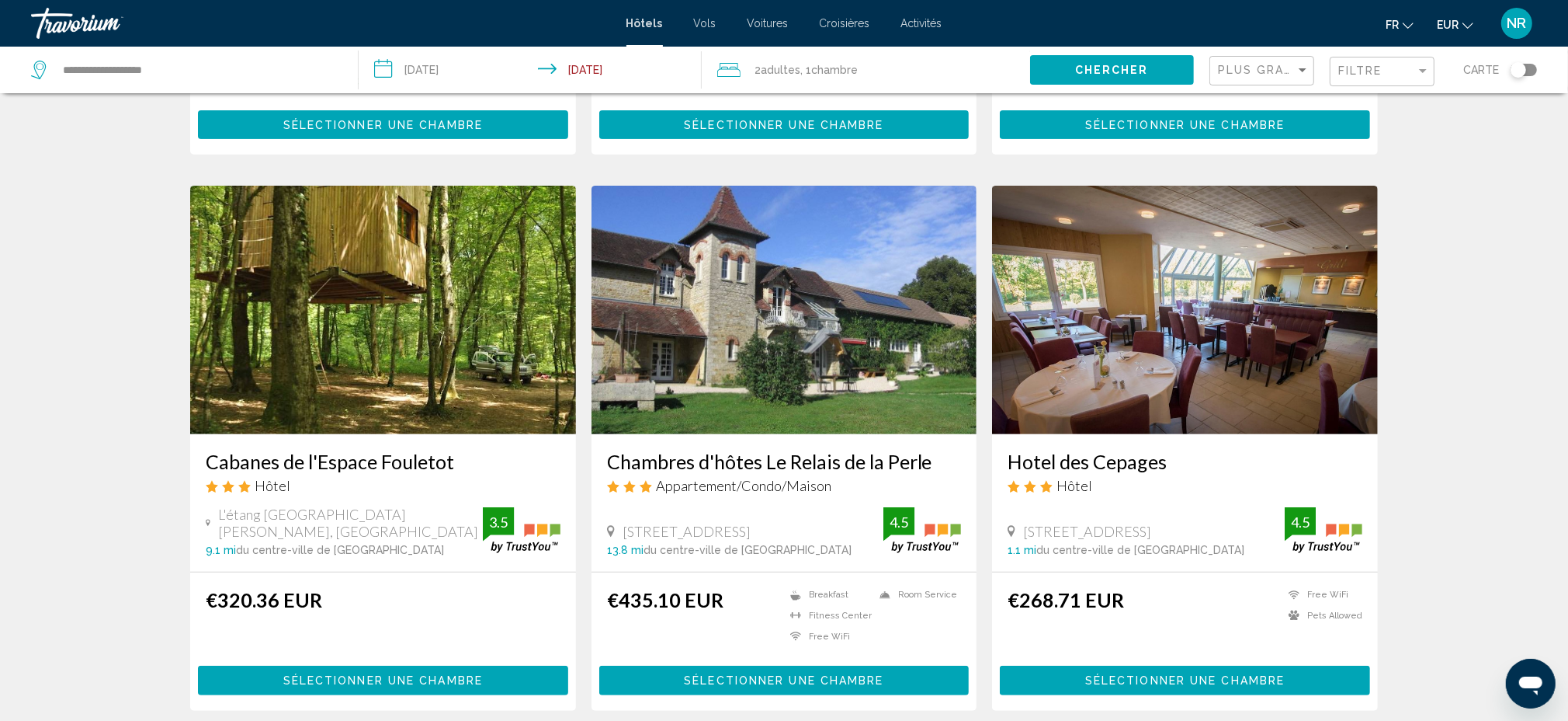
click at [860, 382] on img "Main content" at bounding box center [784, 309] width 386 height 248
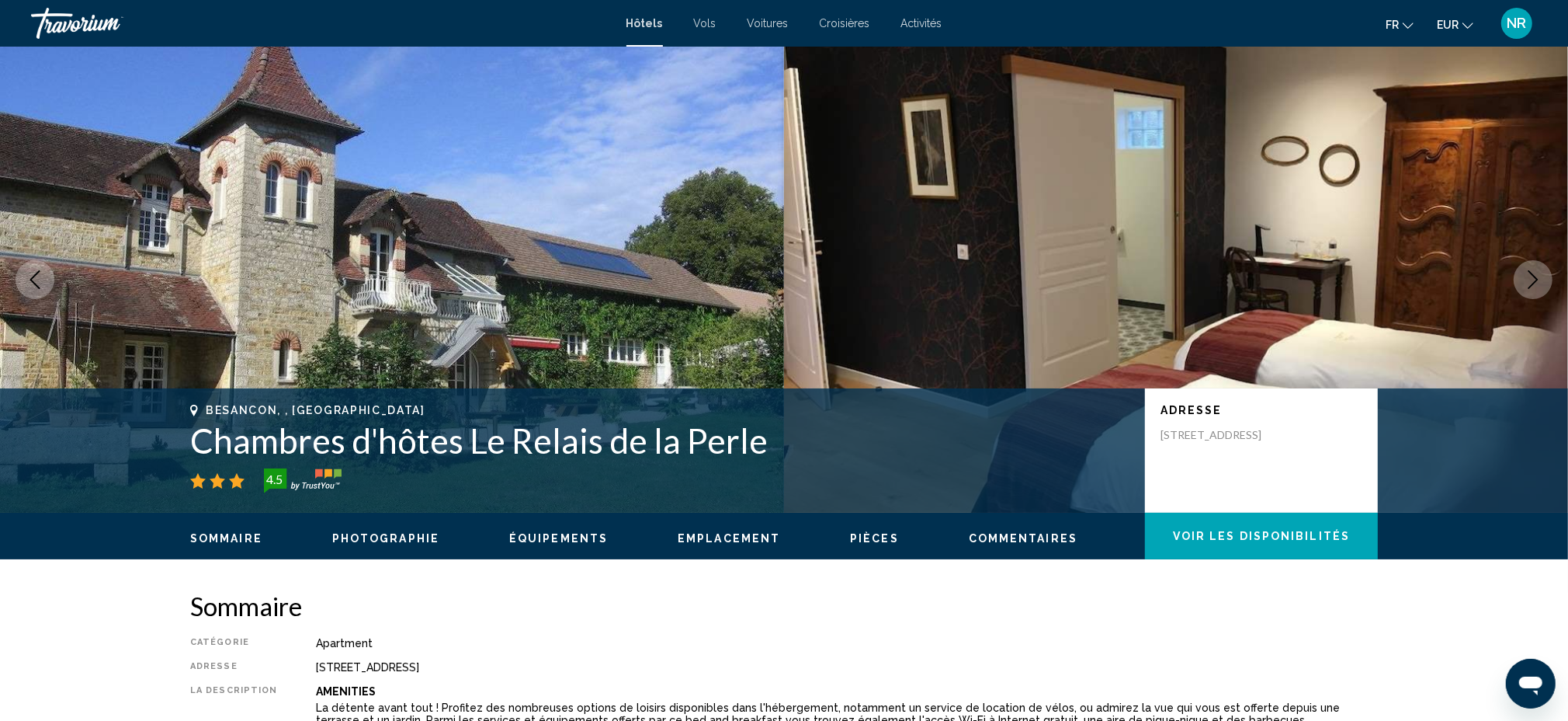
click at [1545, 290] on button "Next image" at bounding box center [1533, 280] width 39 height 39
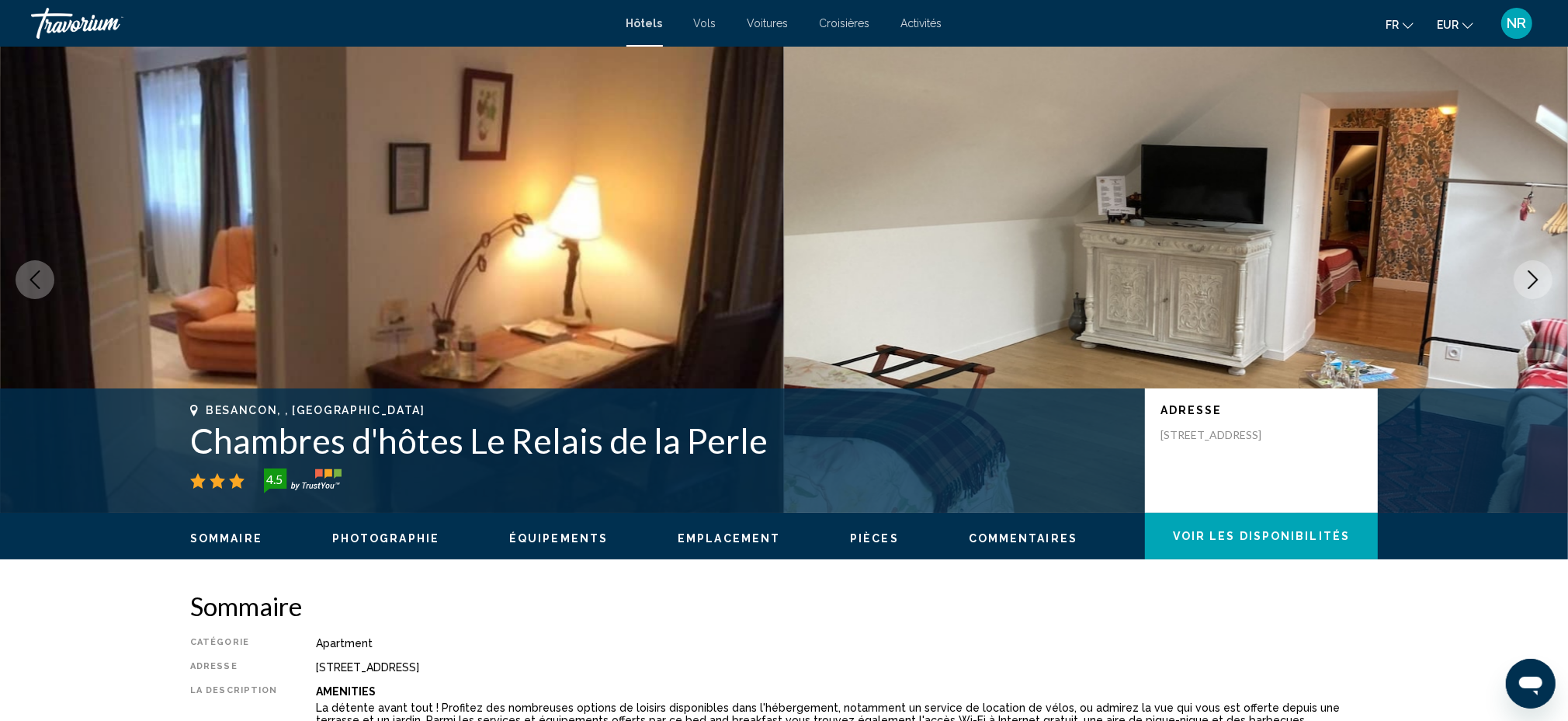
click at [1545, 280] on button "Next image" at bounding box center [1533, 280] width 39 height 39
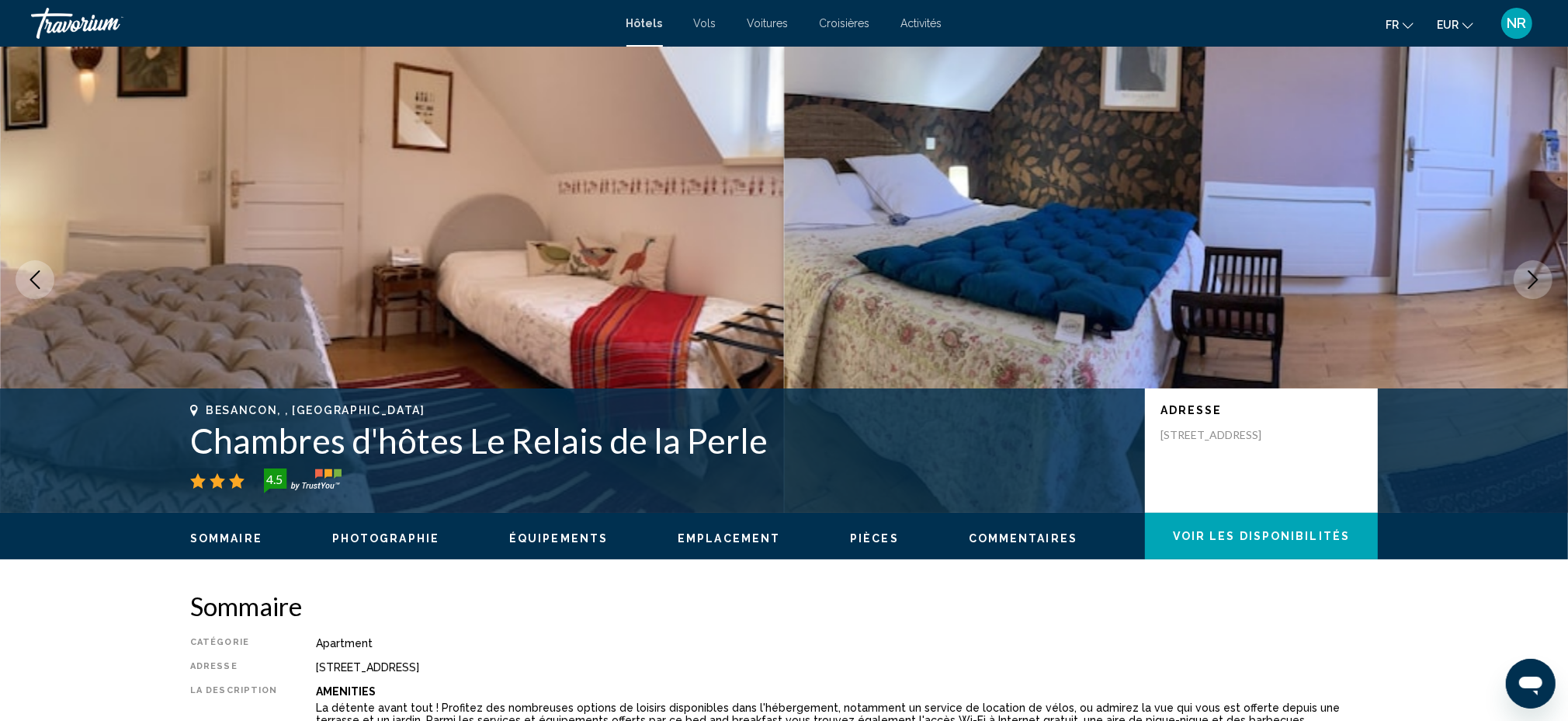
click at [1538, 268] on button "Next image" at bounding box center [1533, 280] width 39 height 39
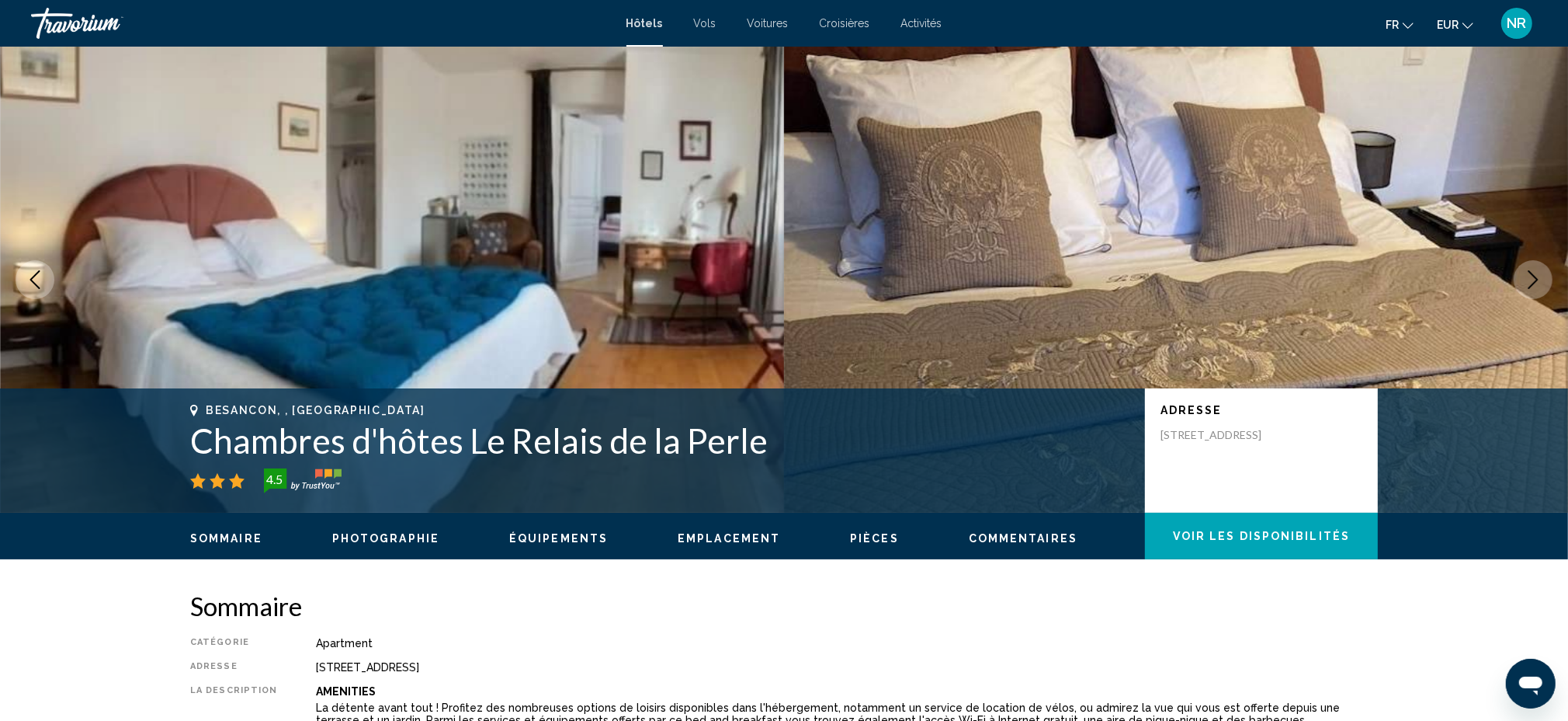
click at [1535, 272] on icon "Next image" at bounding box center [1533, 280] width 19 height 19
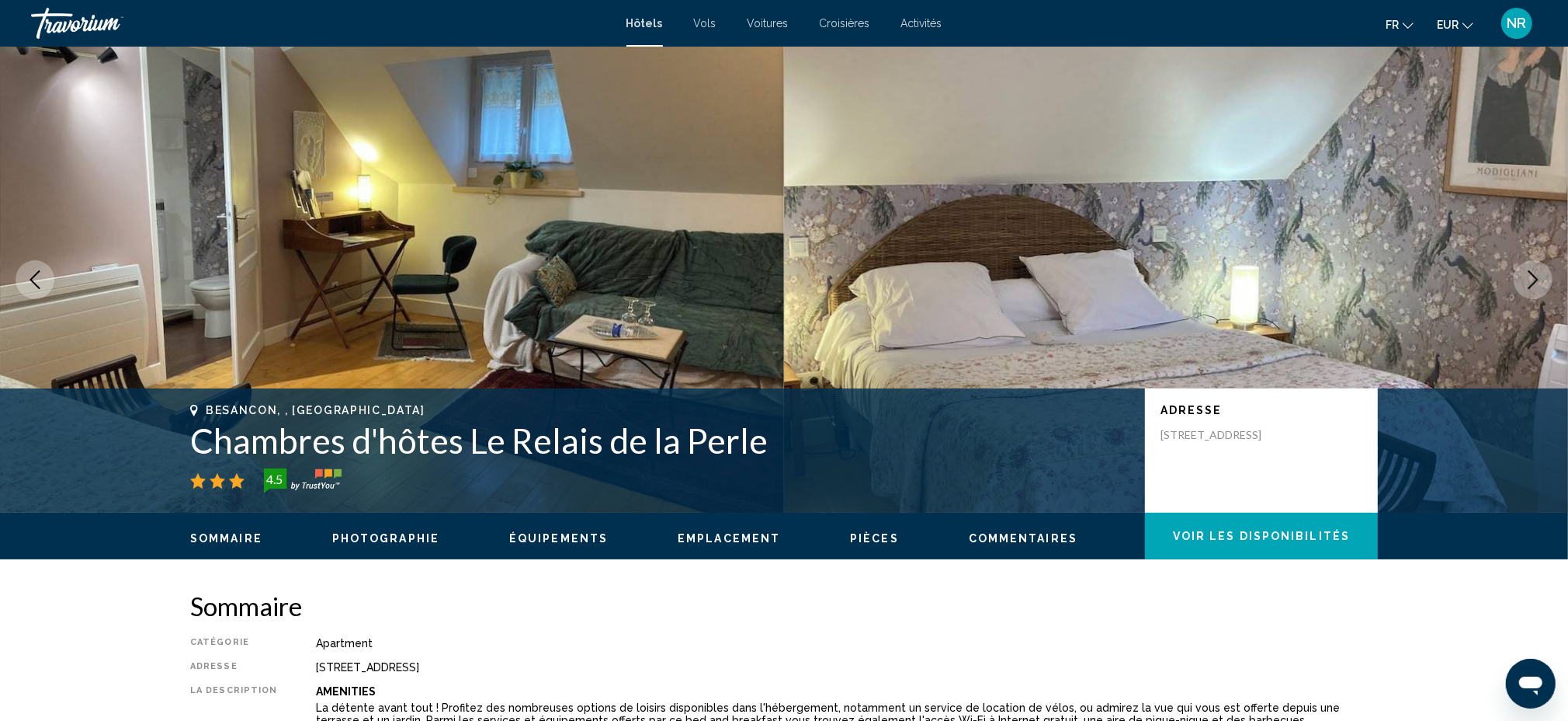
click at [1535, 272] on icon "Next image" at bounding box center [1533, 280] width 19 height 19
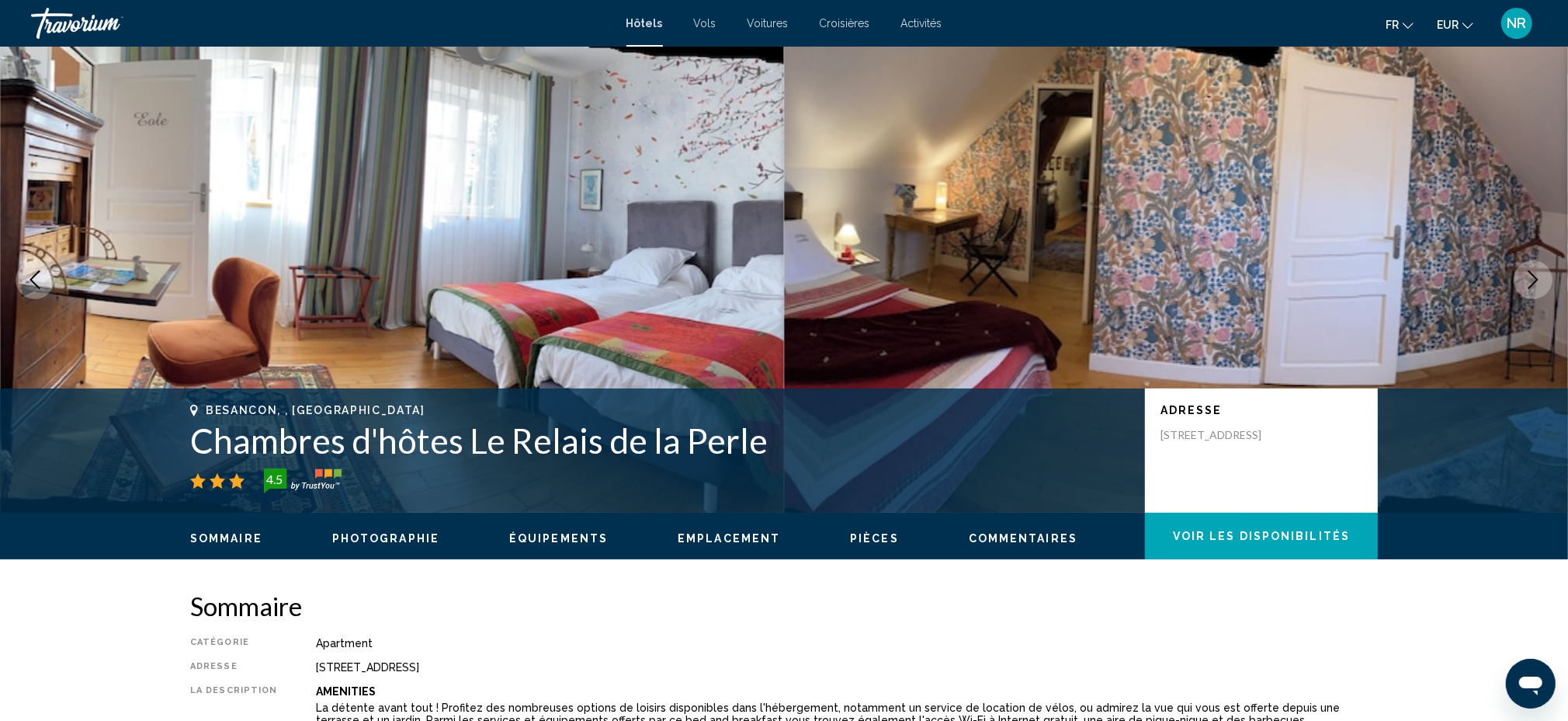
click at [1535, 272] on icon "Next image" at bounding box center [1533, 280] width 19 height 19
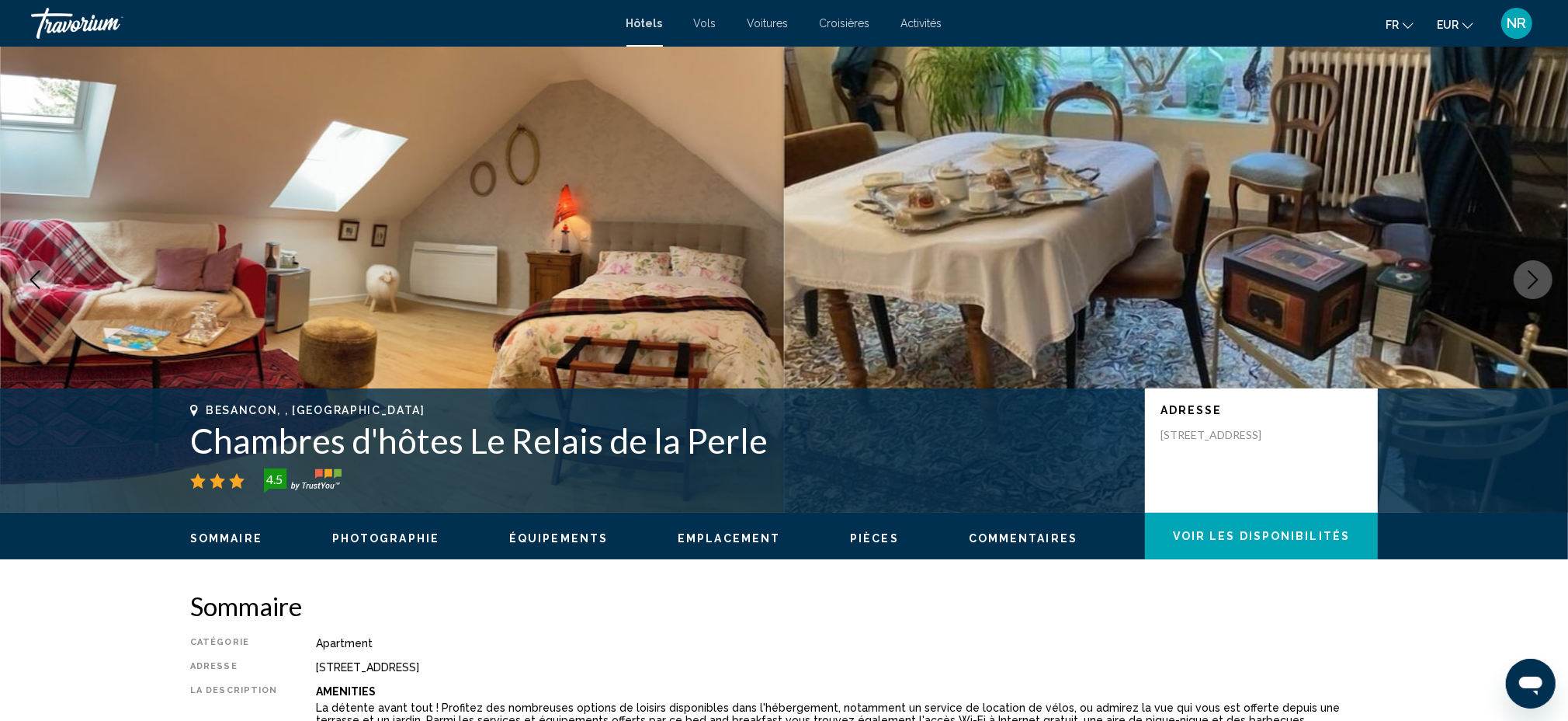
click at [1535, 272] on icon "Next image" at bounding box center [1533, 280] width 19 height 19
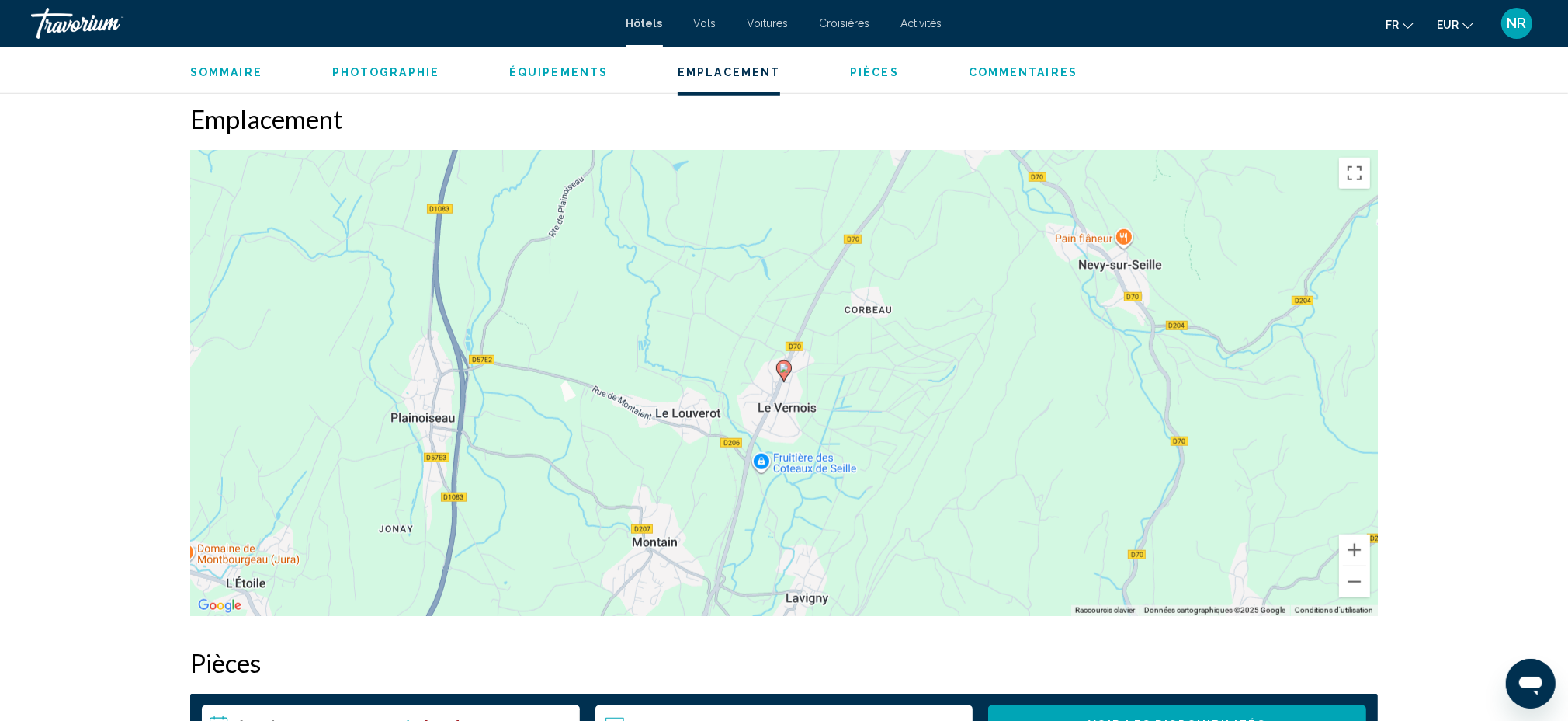
scroll to position [1449, 0]
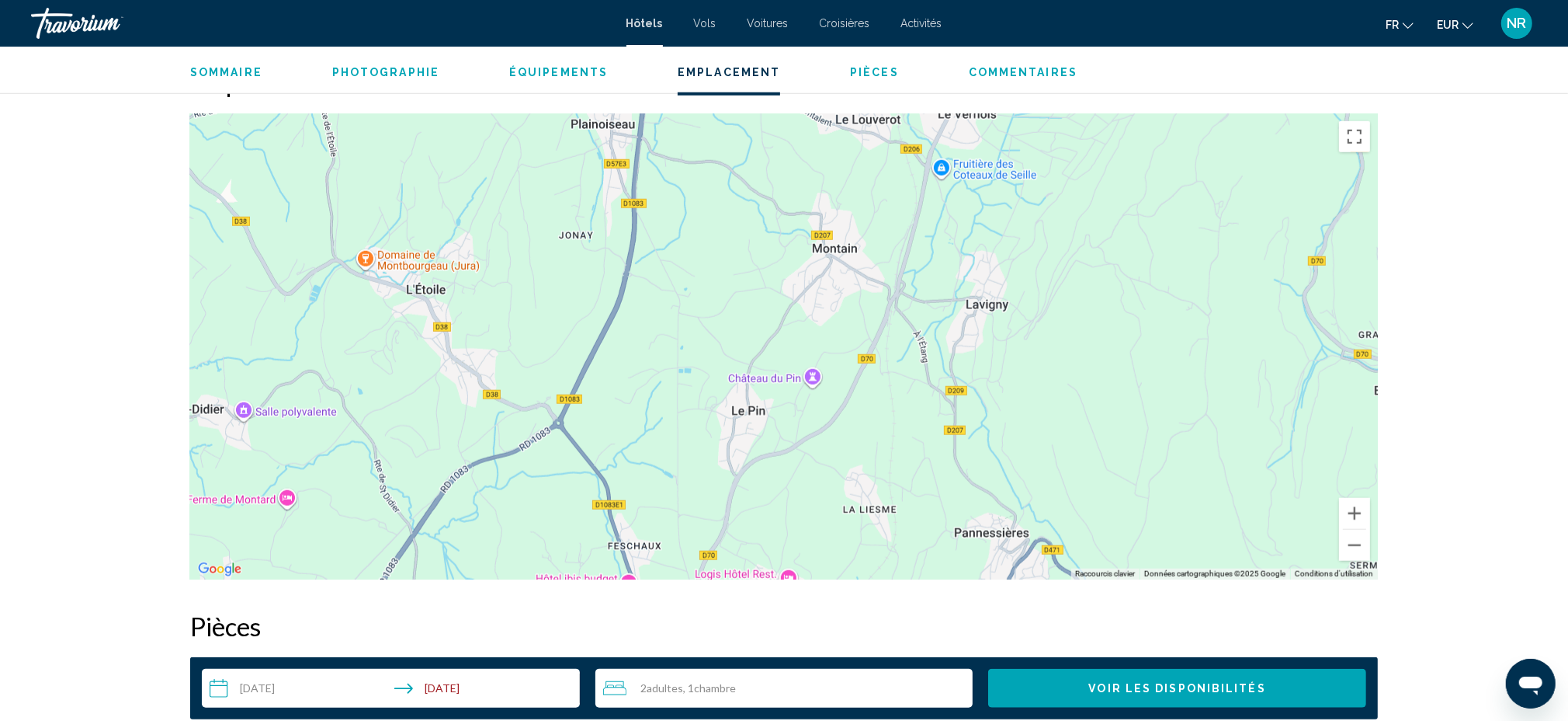
drag, startPoint x: 1009, startPoint y: 467, endPoint x: 1189, endPoint y: 208, distance: 315.4
click at [1189, 208] on div "Pour activer le glissement avec le clavier, appuyez sur Alt+Entrée. Une fois ce…" at bounding box center [784, 346] width 1187 height 466
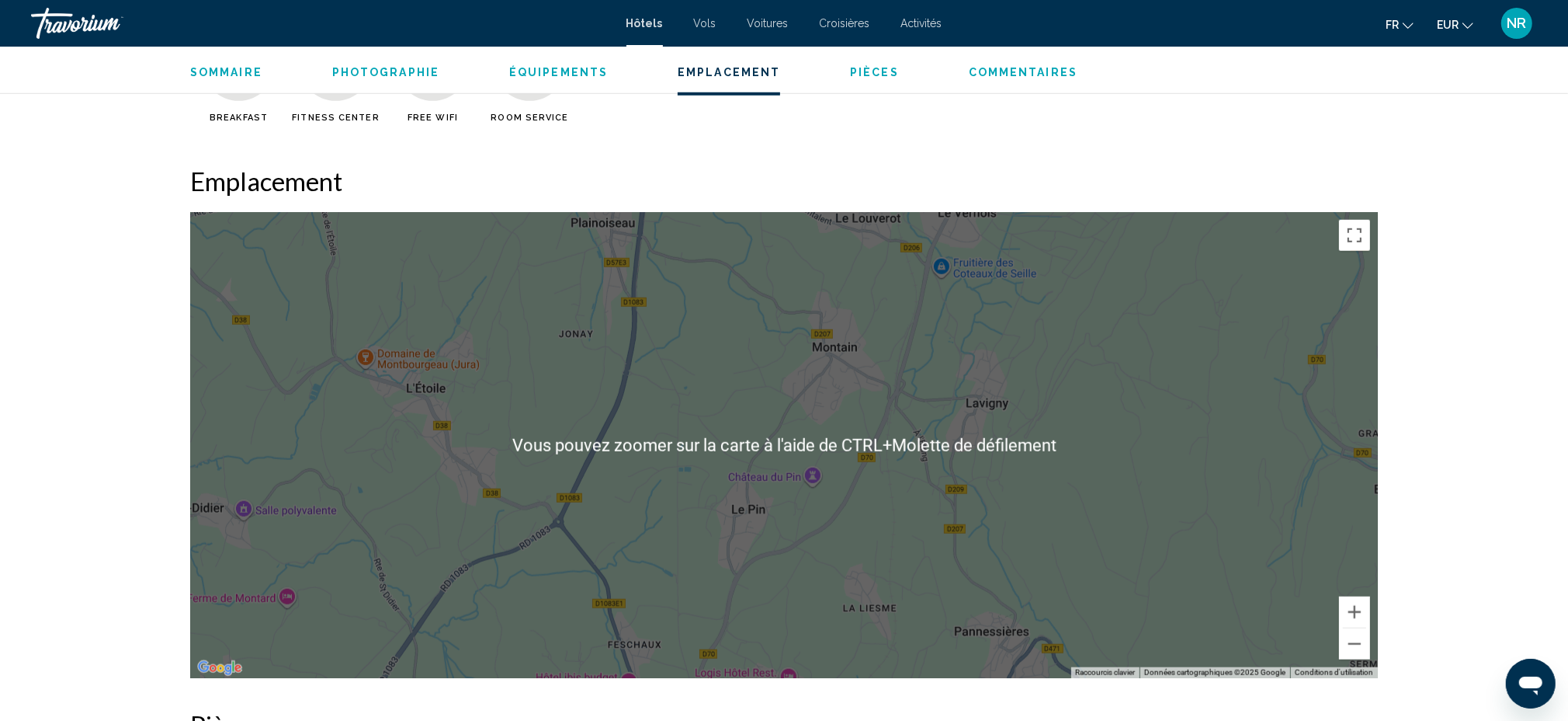
scroll to position [1346, 0]
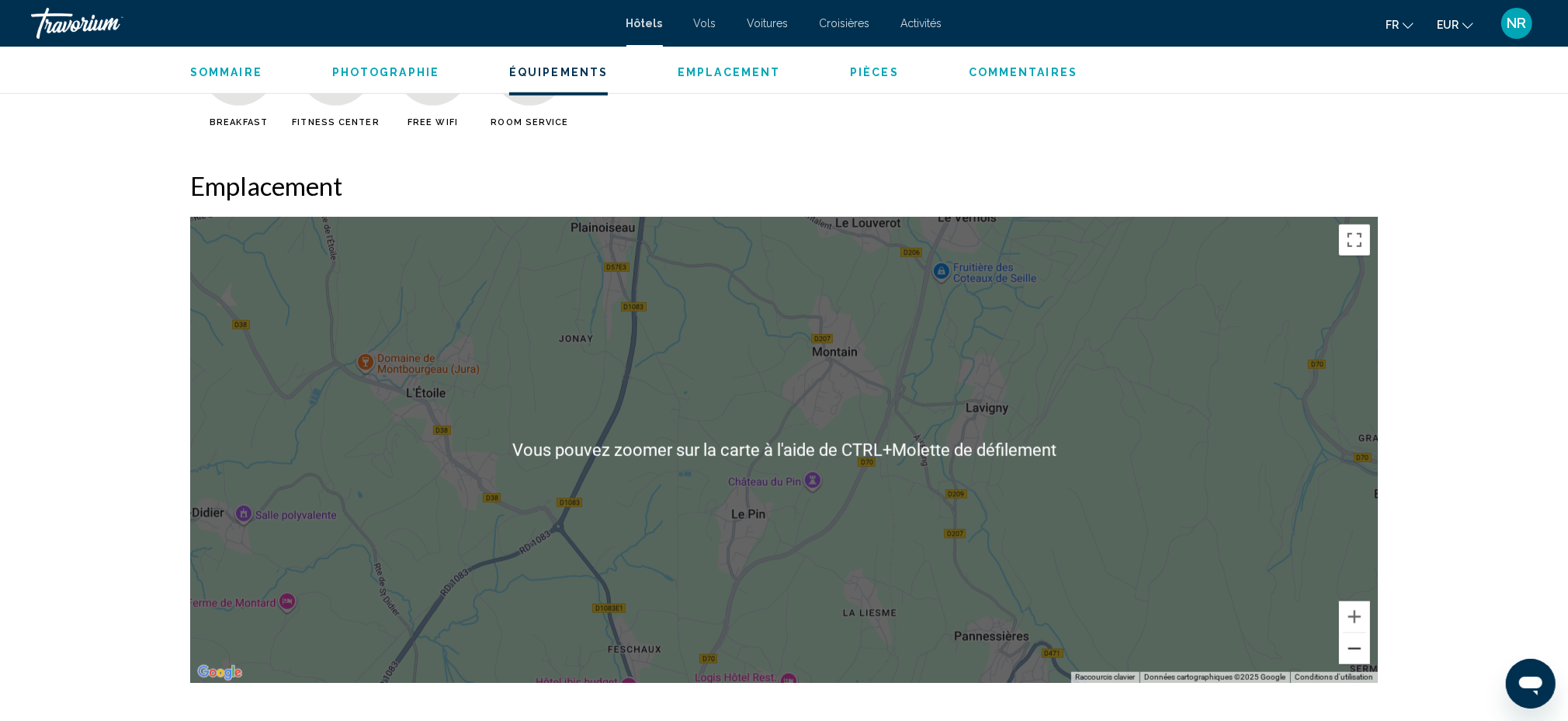
click at [1354, 645] on button "Zoom arrière" at bounding box center [1355, 649] width 31 height 31
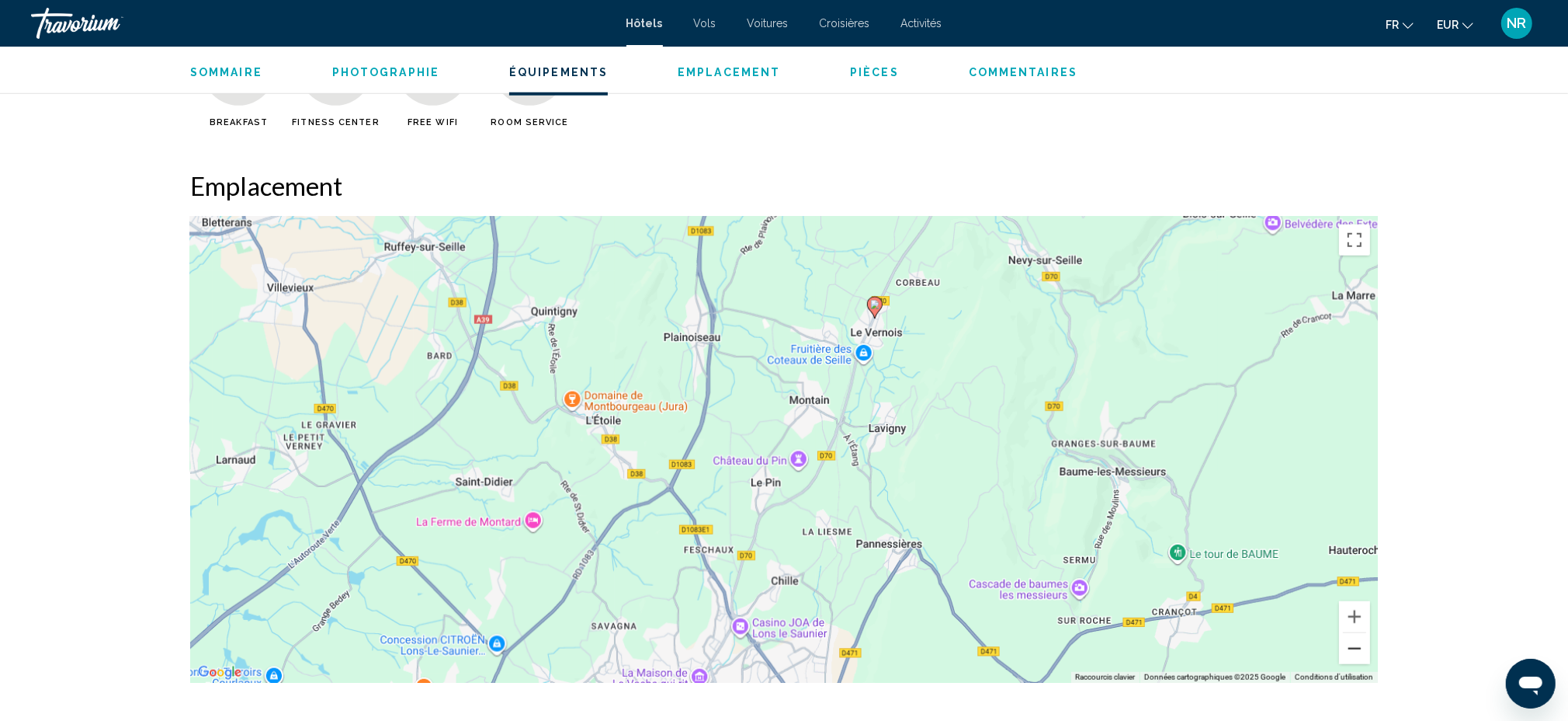
click at [1354, 645] on button "Zoom arrière" at bounding box center [1355, 649] width 31 height 31
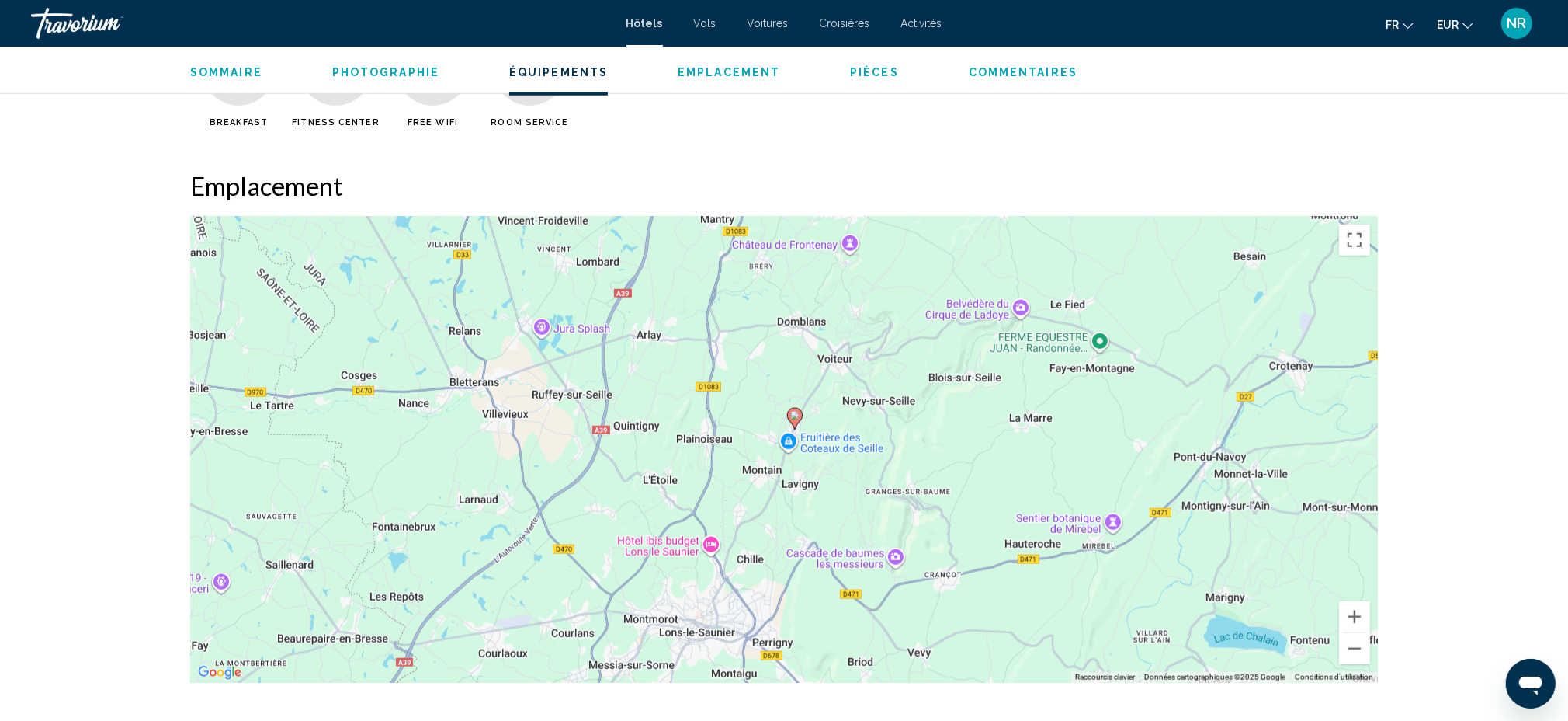
drag, startPoint x: 631, startPoint y: 550, endPoint x: 597, endPoint y: 593, distance: 54.8
click at [597, 593] on div "Pour activer le glissement avec le clavier, appuyez sur Alt+Entrée. Une fois ce…" at bounding box center [784, 449] width 1187 height 466
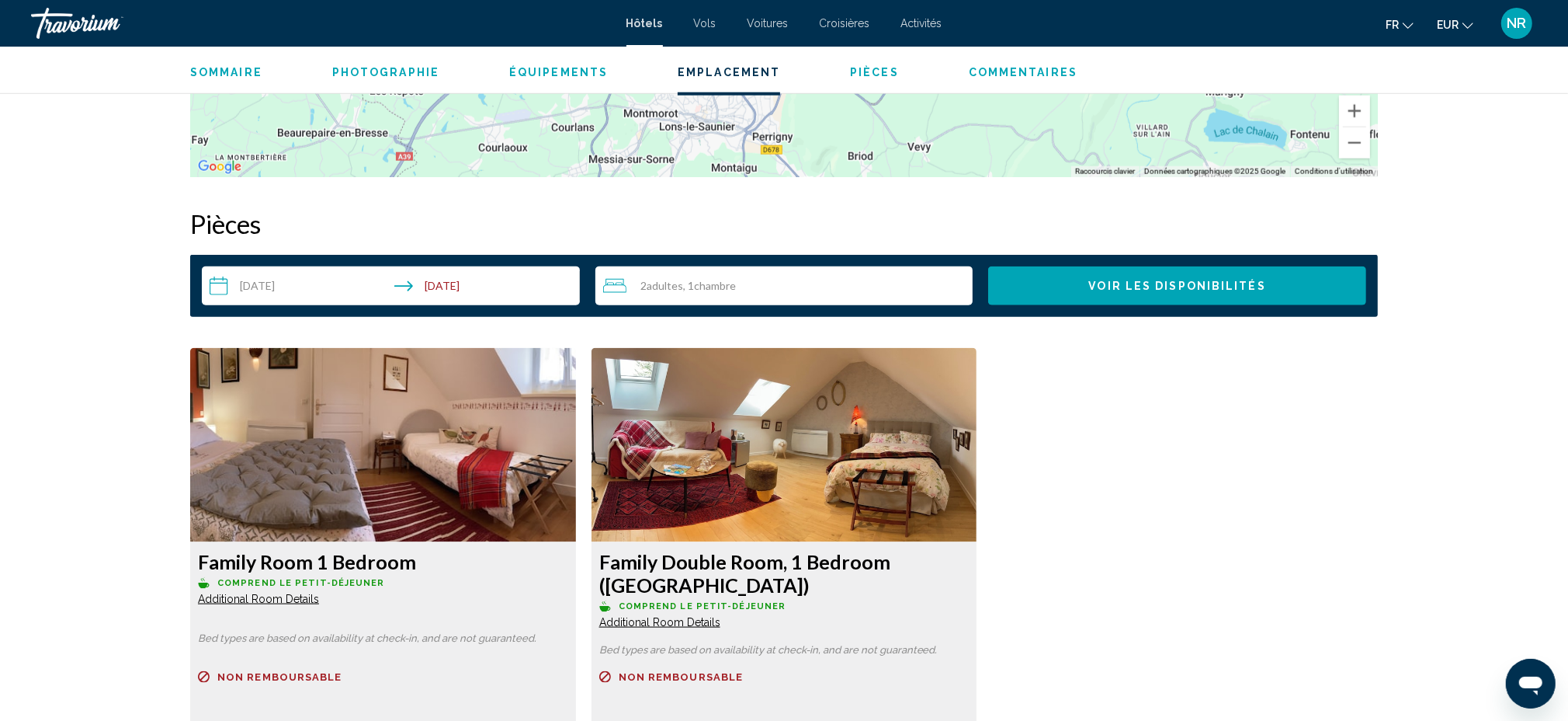
scroll to position [1864, 0]
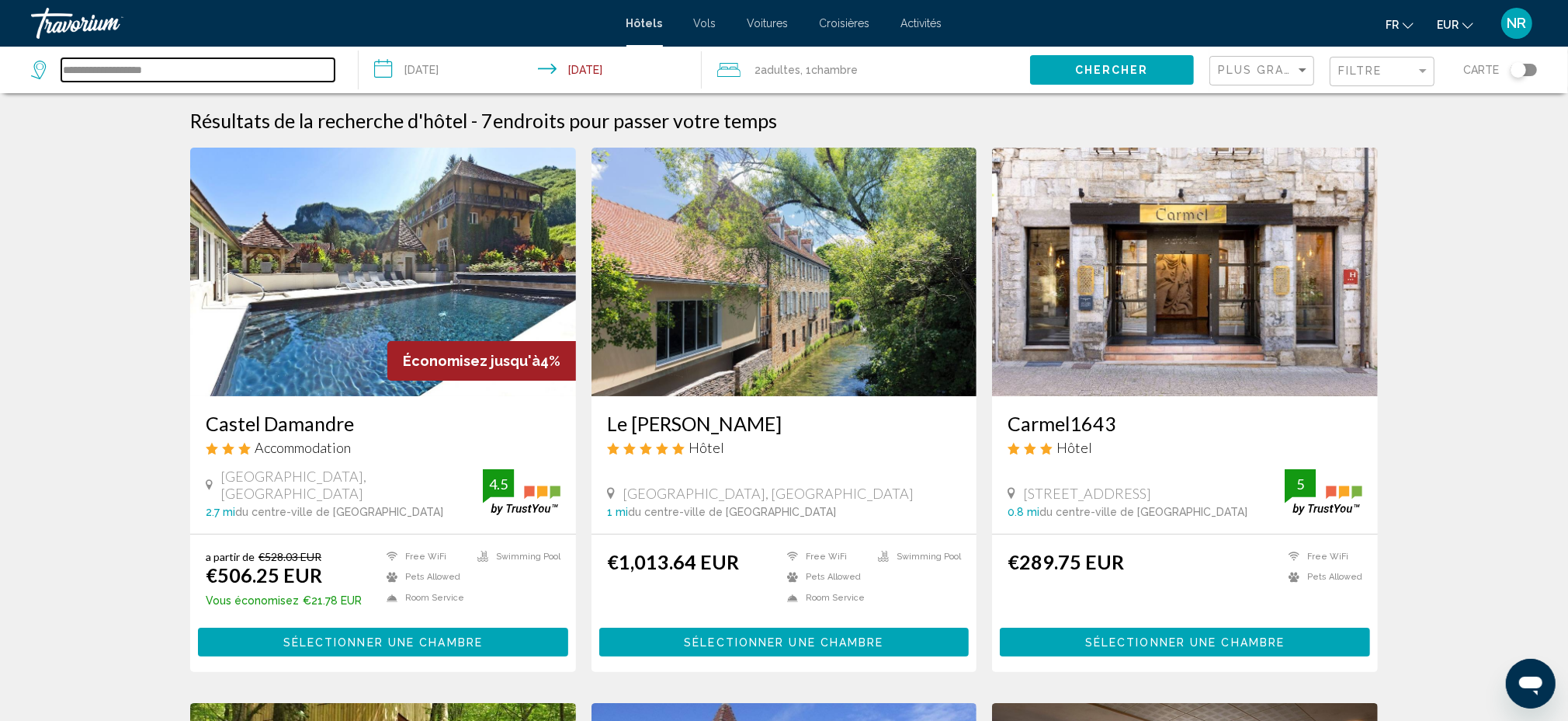
drag, startPoint x: 221, startPoint y: 62, endPoint x: 46, endPoint y: 71, distance: 175.2
click at [46, 71] on div "**********" at bounding box center [183, 70] width 303 height 23
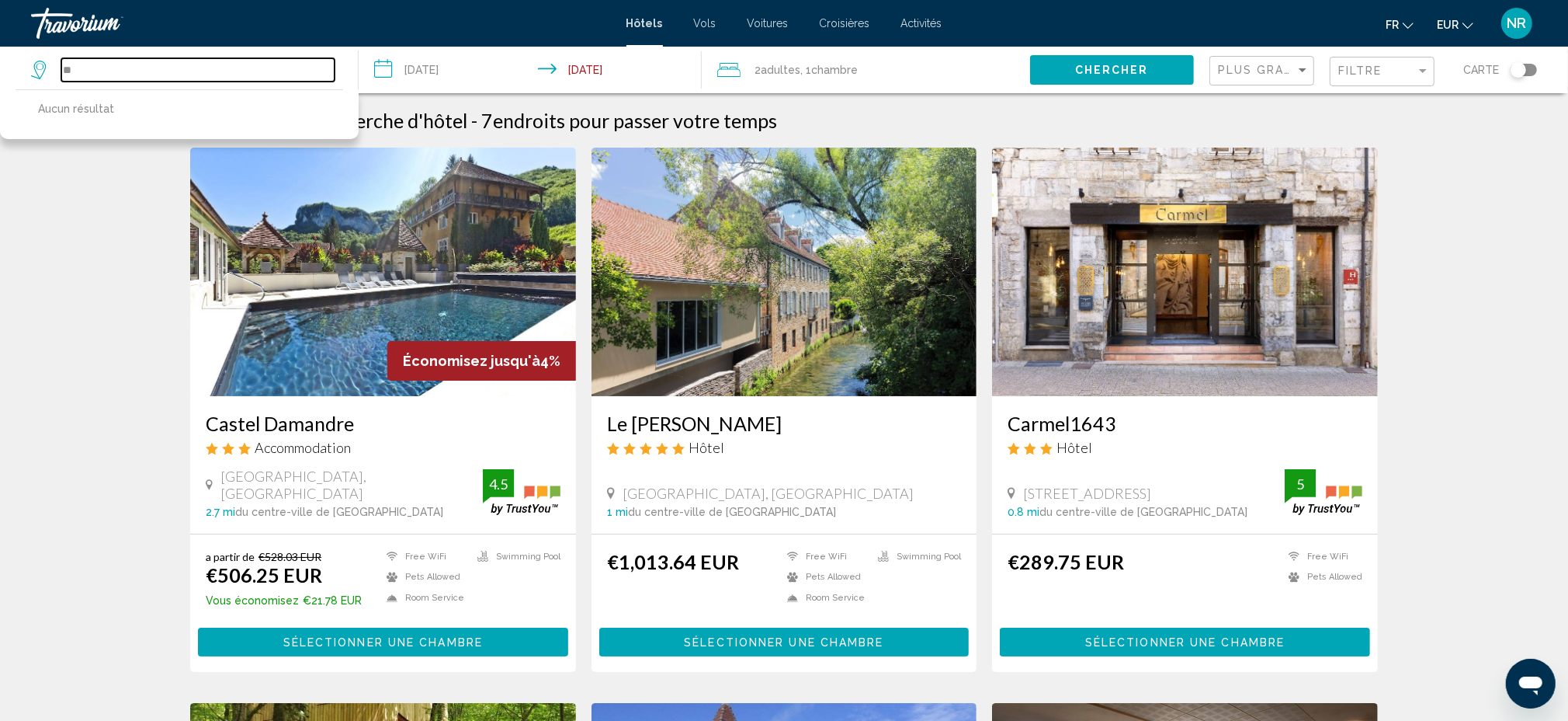
type input "*"
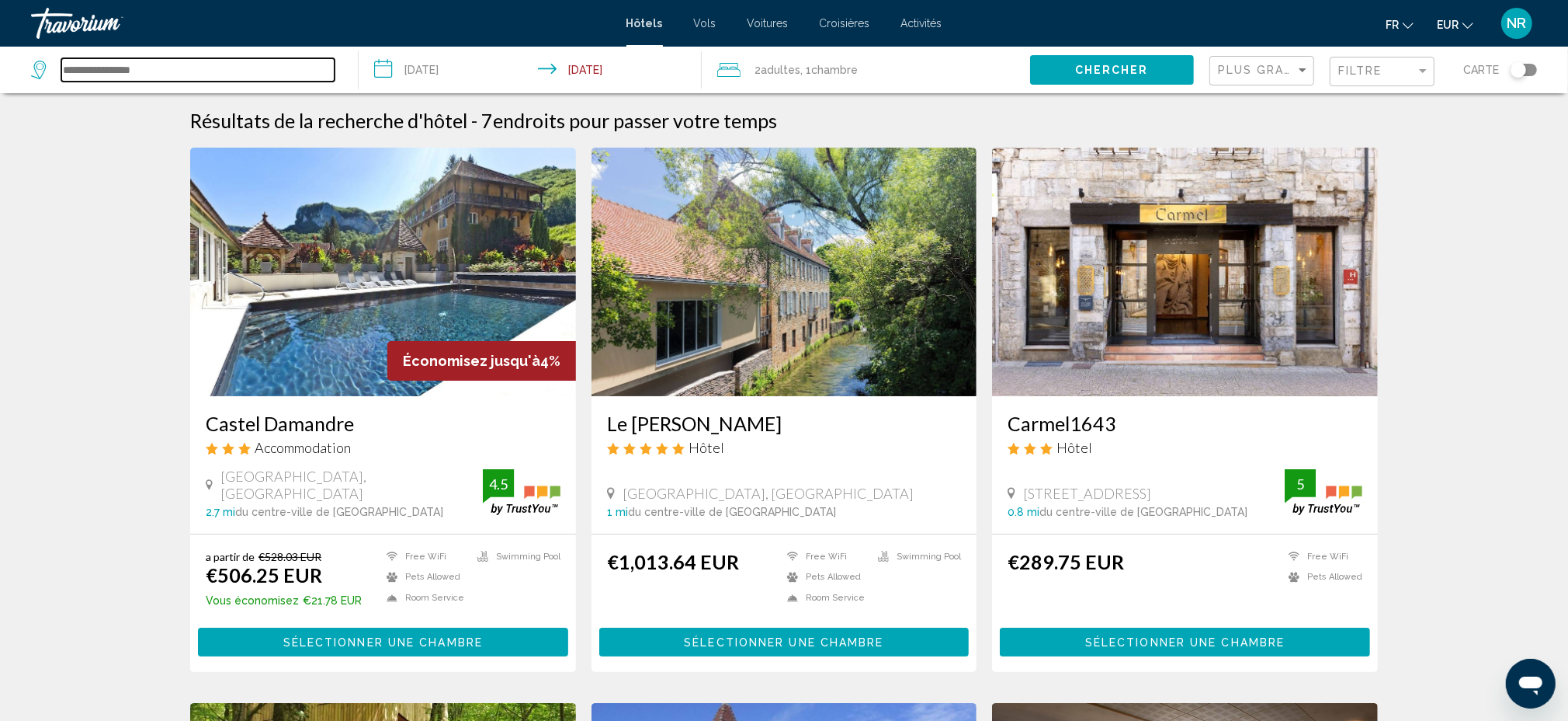
click at [193, 67] on input "Search widget" at bounding box center [198, 70] width 273 height 23
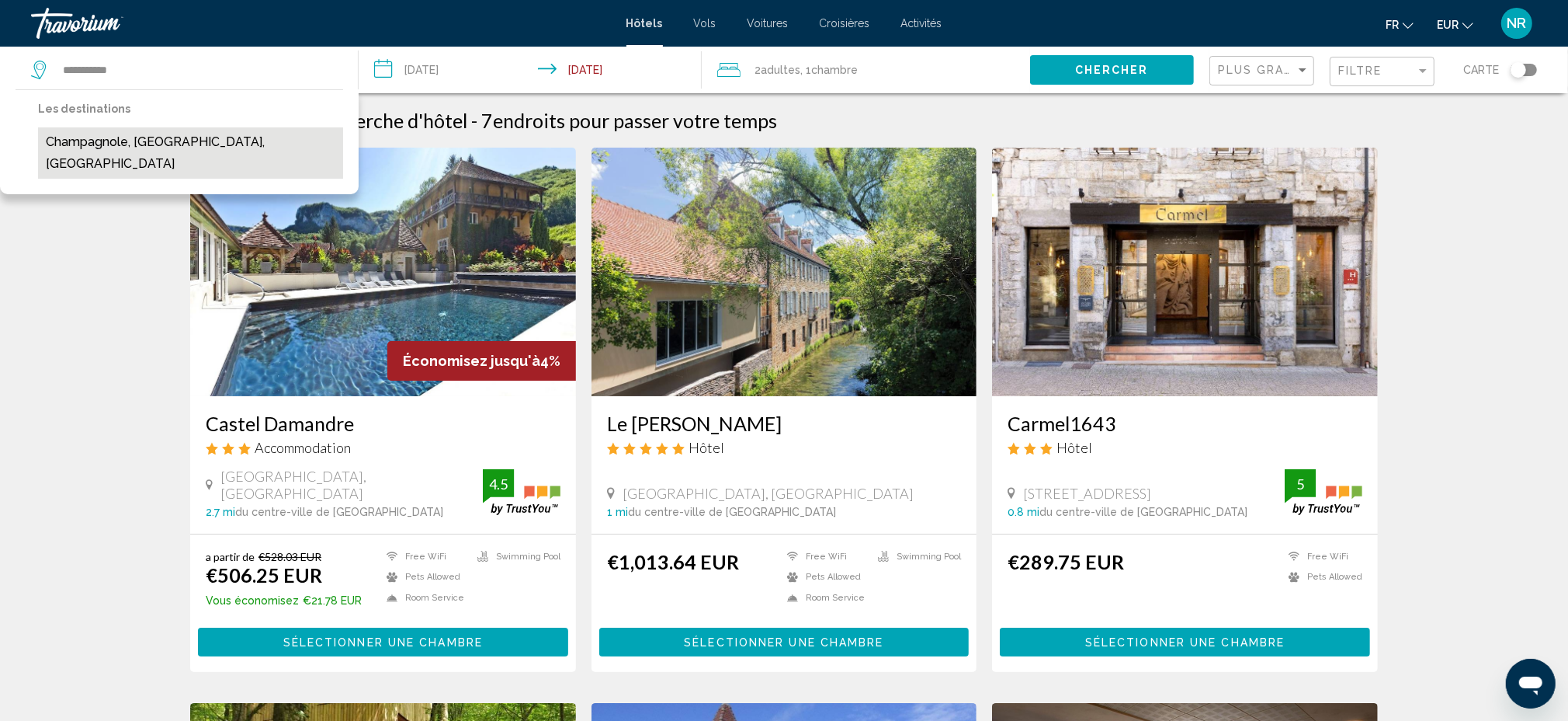
click at [186, 138] on button "Champagnole, [GEOGRAPHIC_DATA], [GEOGRAPHIC_DATA]" at bounding box center [191, 153] width 305 height 51
type input "**********"
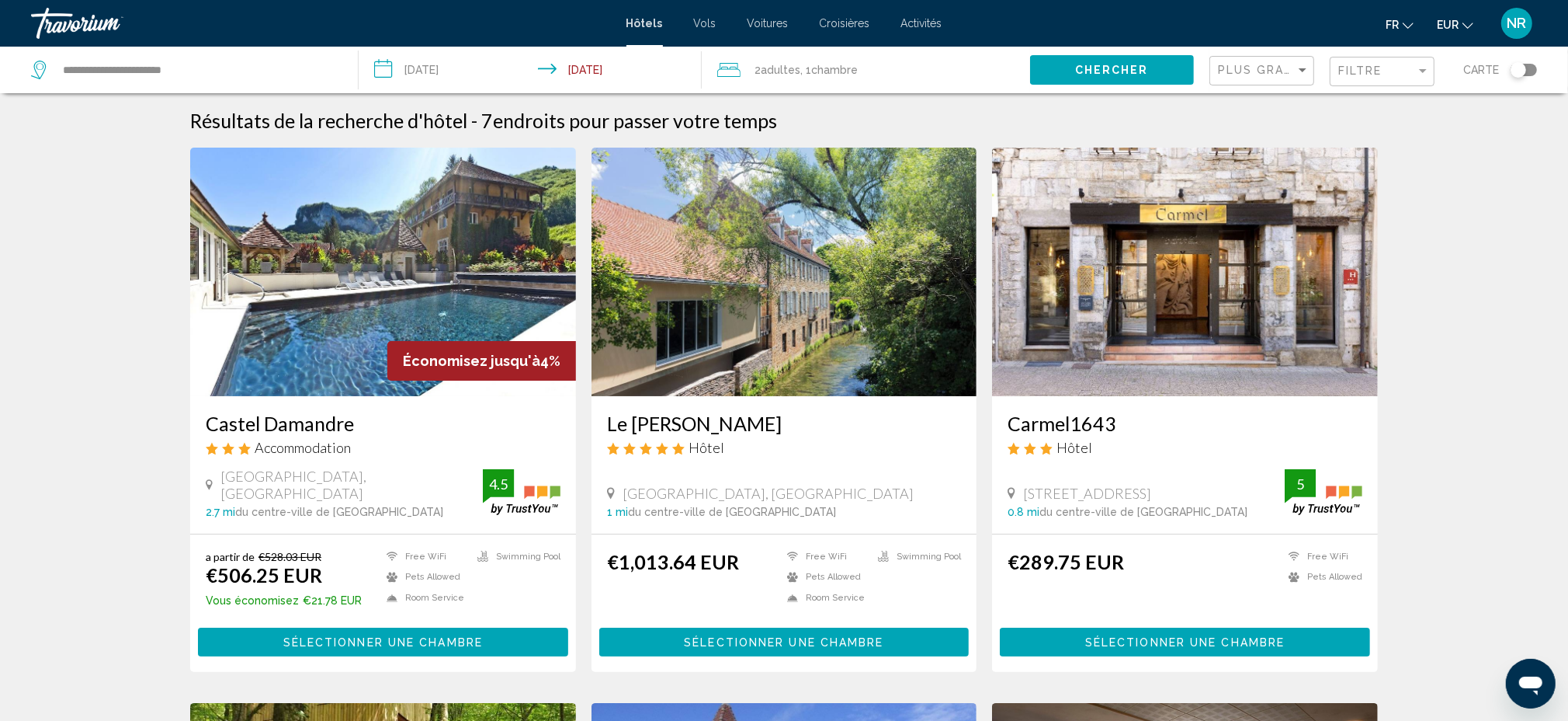
click at [465, 66] on input "**********" at bounding box center [533, 72] width 349 height 51
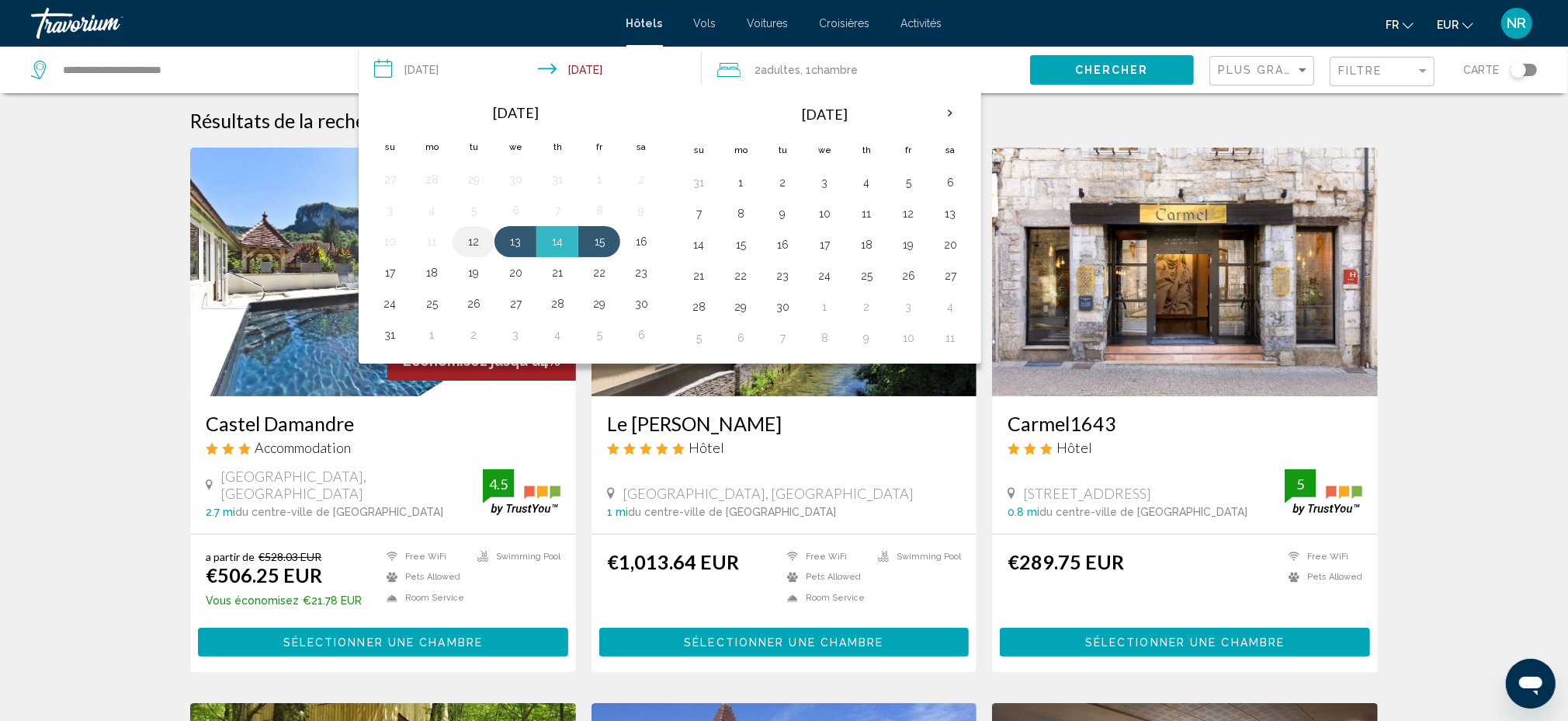
click at [477, 237] on button "12" at bounding box center [474, 241] width 25 height 22
click at [563, 237] on button "14" at bounding box center [557, 241] width 25 height 22
type input "**********"
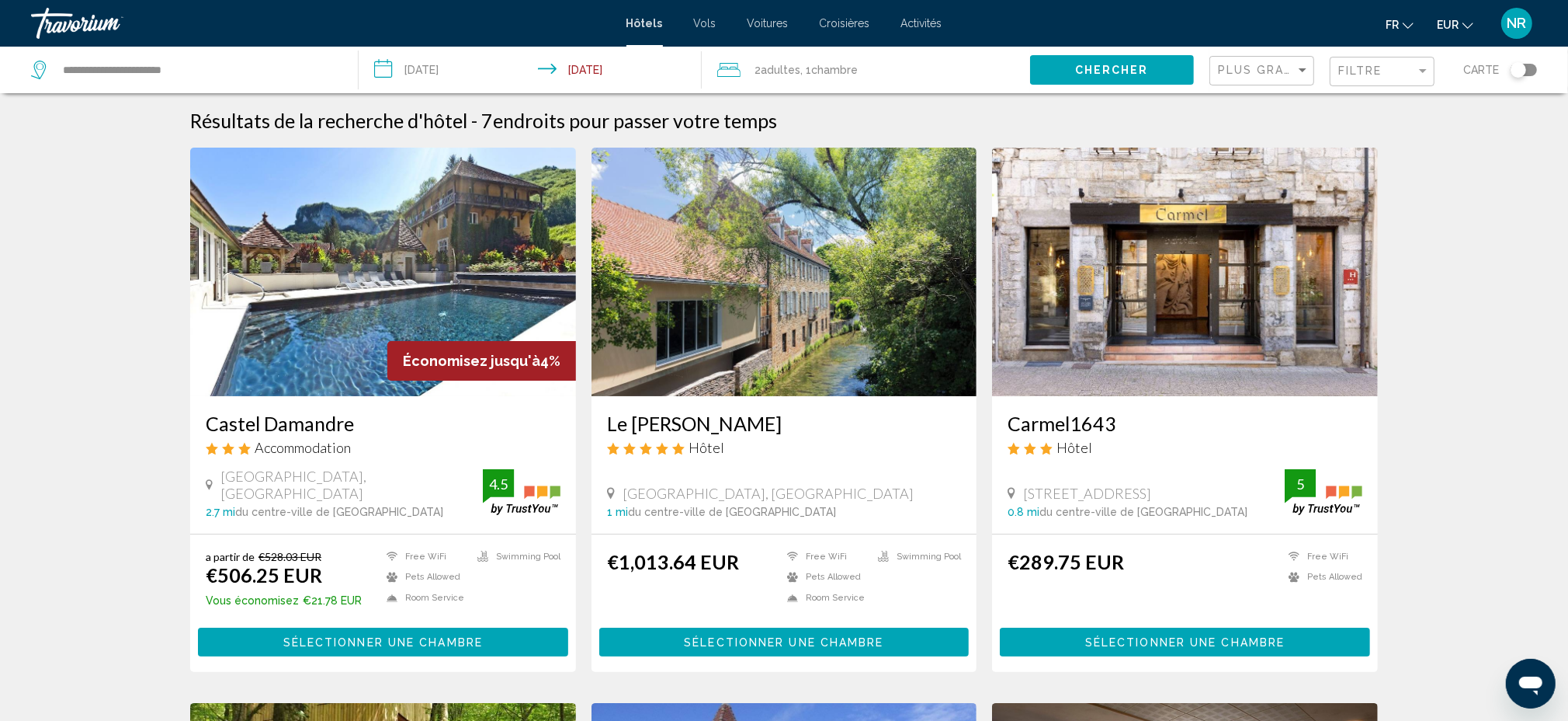
click at [1108, 75] on span "Chercher" at bounding box center [1112, 71] width 74 height 12
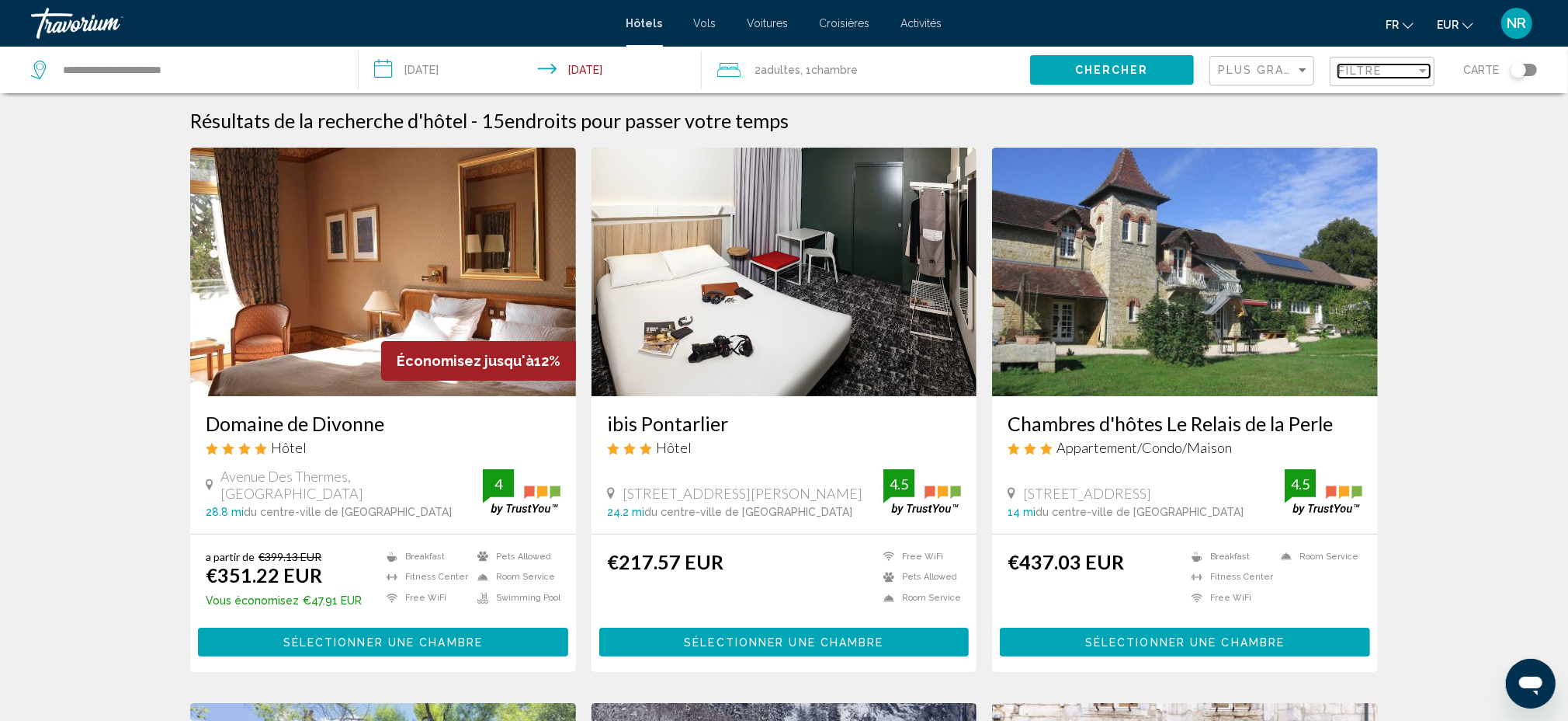
click at [1380, 69] on span "Filtre" at bounding box center [1360, 71] width 44 height 12
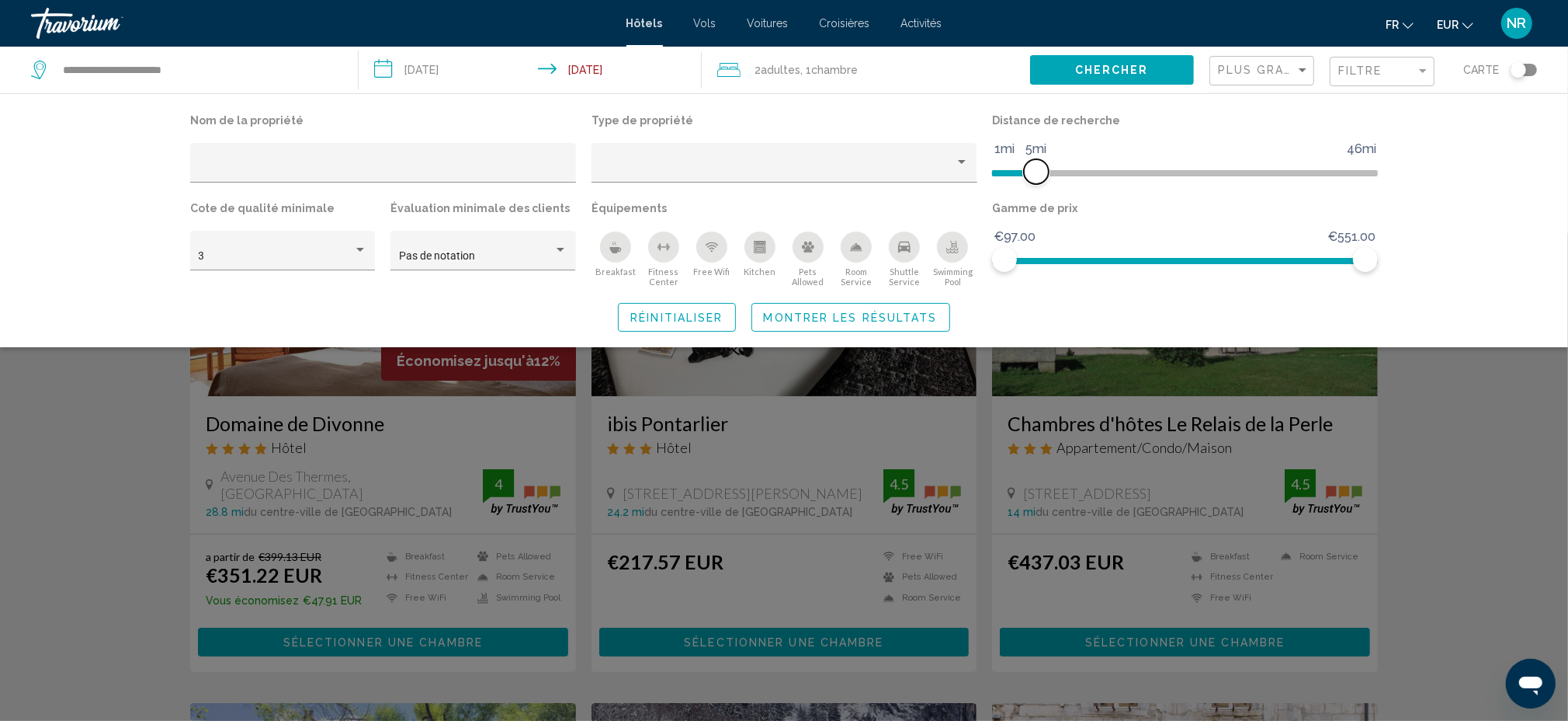
drag, startPoint x: 1231, startPoint y: 173, endPoint x: 1036, endPoint y: 173, distance: 195.0
click at [1036, 173] on span "Hotel Filters" at bounding box center [1037, 171] width 25 height 25
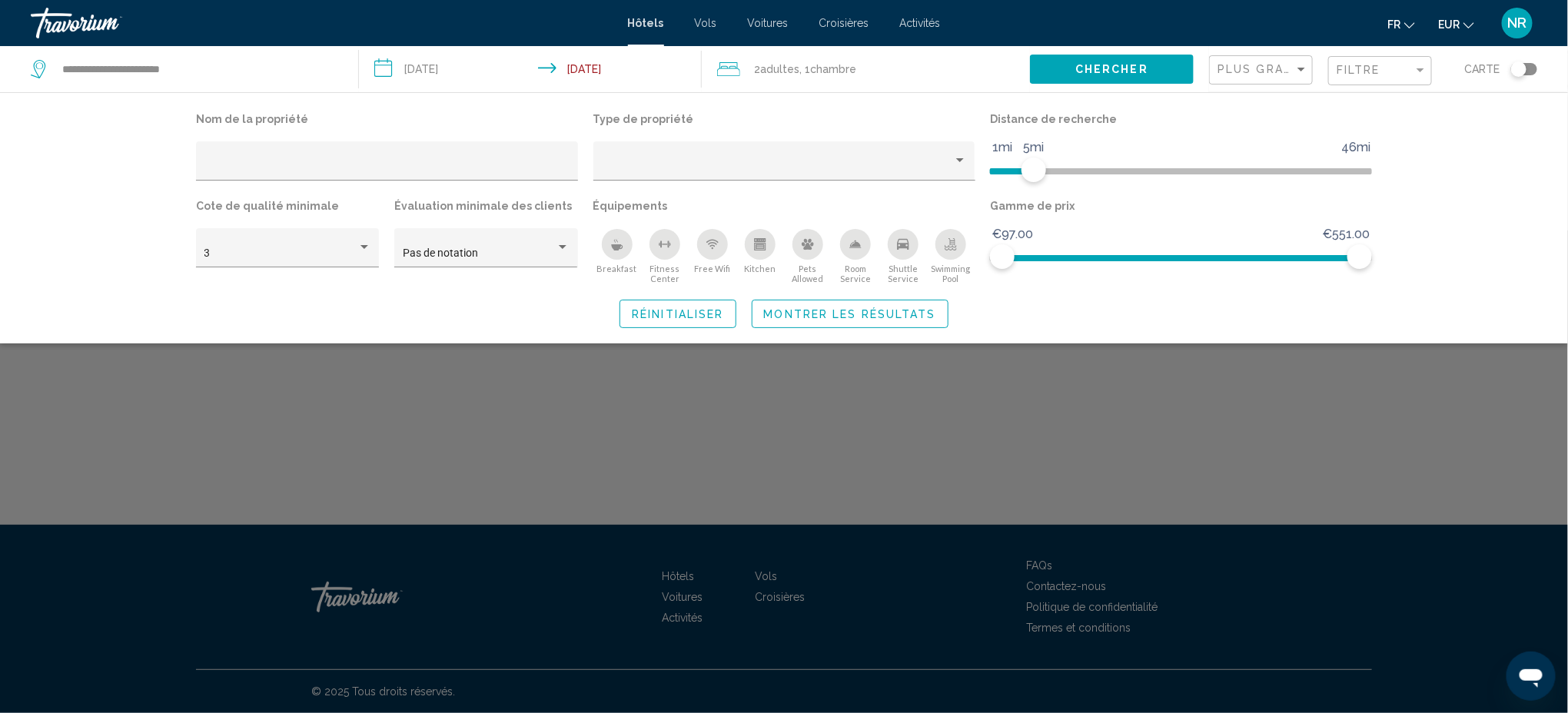
click at [1462, 423] on div "Search widget" at bounding box center [784, 471] width 1568 height 482
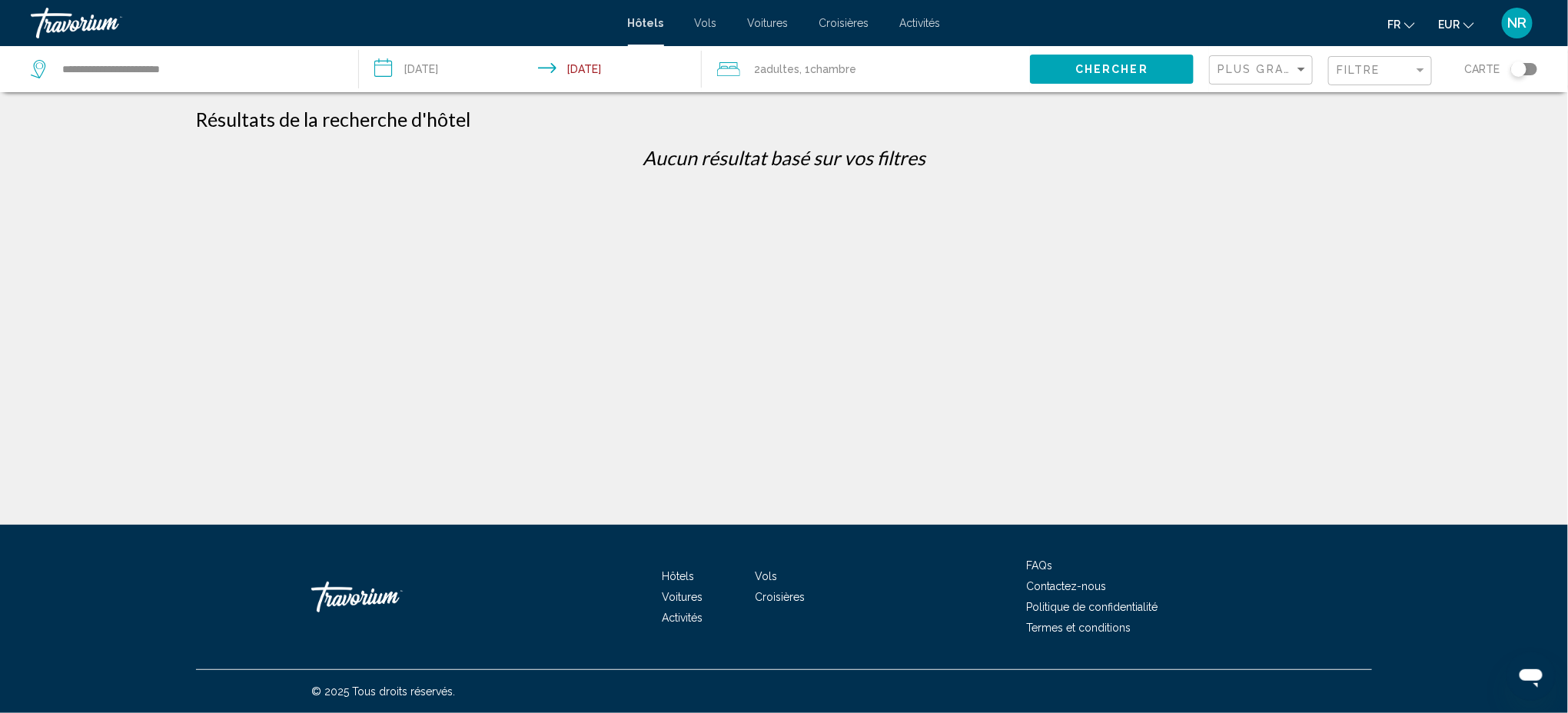
click at [1426, 80] on div "Filtre" at bounding box center [1382, 71] width 91 height 28
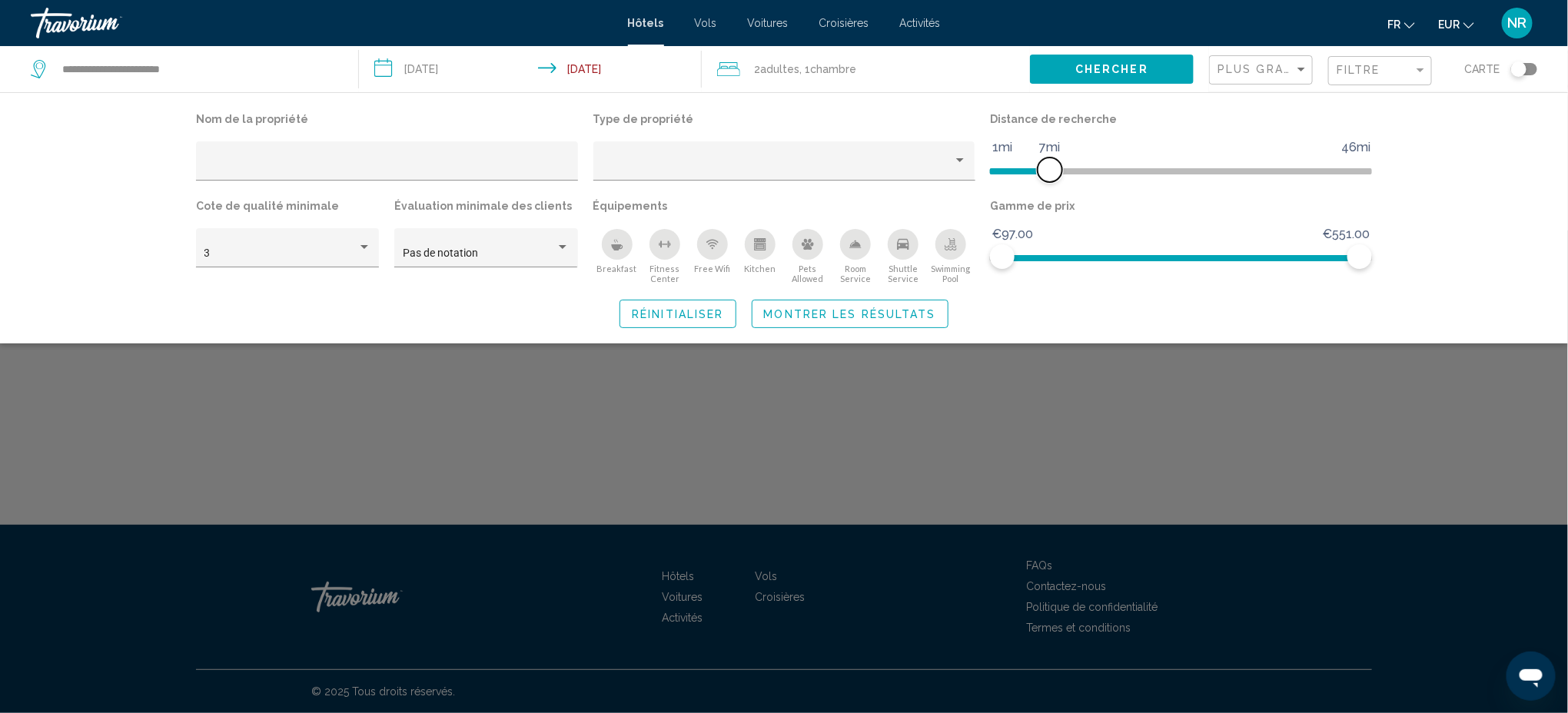
drag, startPoint x: 1036, startPoint y: 164, endPoint x: 1050, endPoint y: 164, distance: 14.0
click at [1050, 164] on span "Hotel Filters" at bounding box center [1050, 169] width 25 height 25
drag, startPoint x: 1053, startPoint y: 166, endPoint x: 1068, endPoint y: 167, distance: 15.0
click at [1068, 167] on span "Hotel Filters" at bounding box center [1066, 169] width 25 height 25
click at [1073, 167] on span "Hotel Filters" at bounding box center [1074, 169] width 25 height 25
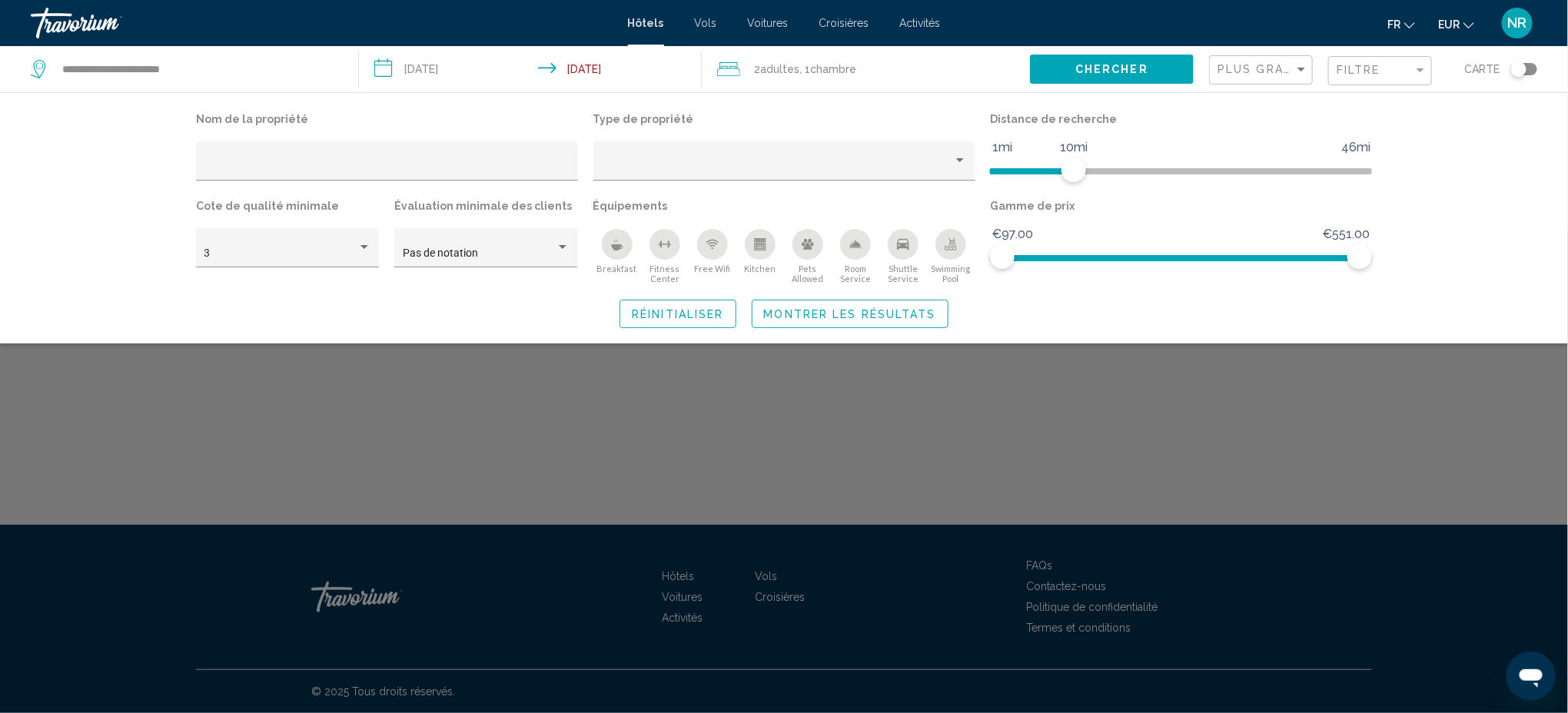
click at [1300, 372] on div "Search widget" at bounding box center [784, 471] width 1568 height 482
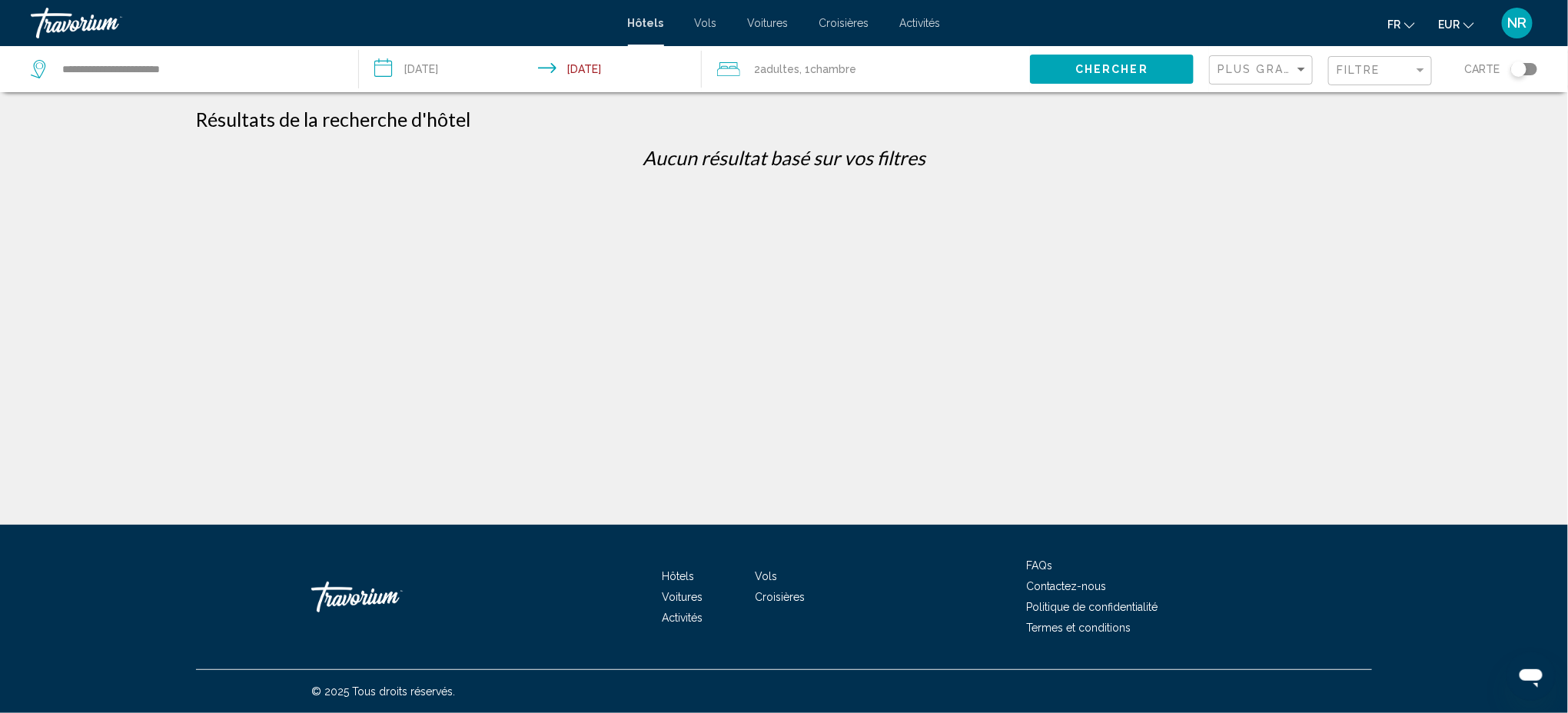
click at [1409, 82] on div "Filtre" at bounding box center [1382, 71] width 91 height 28
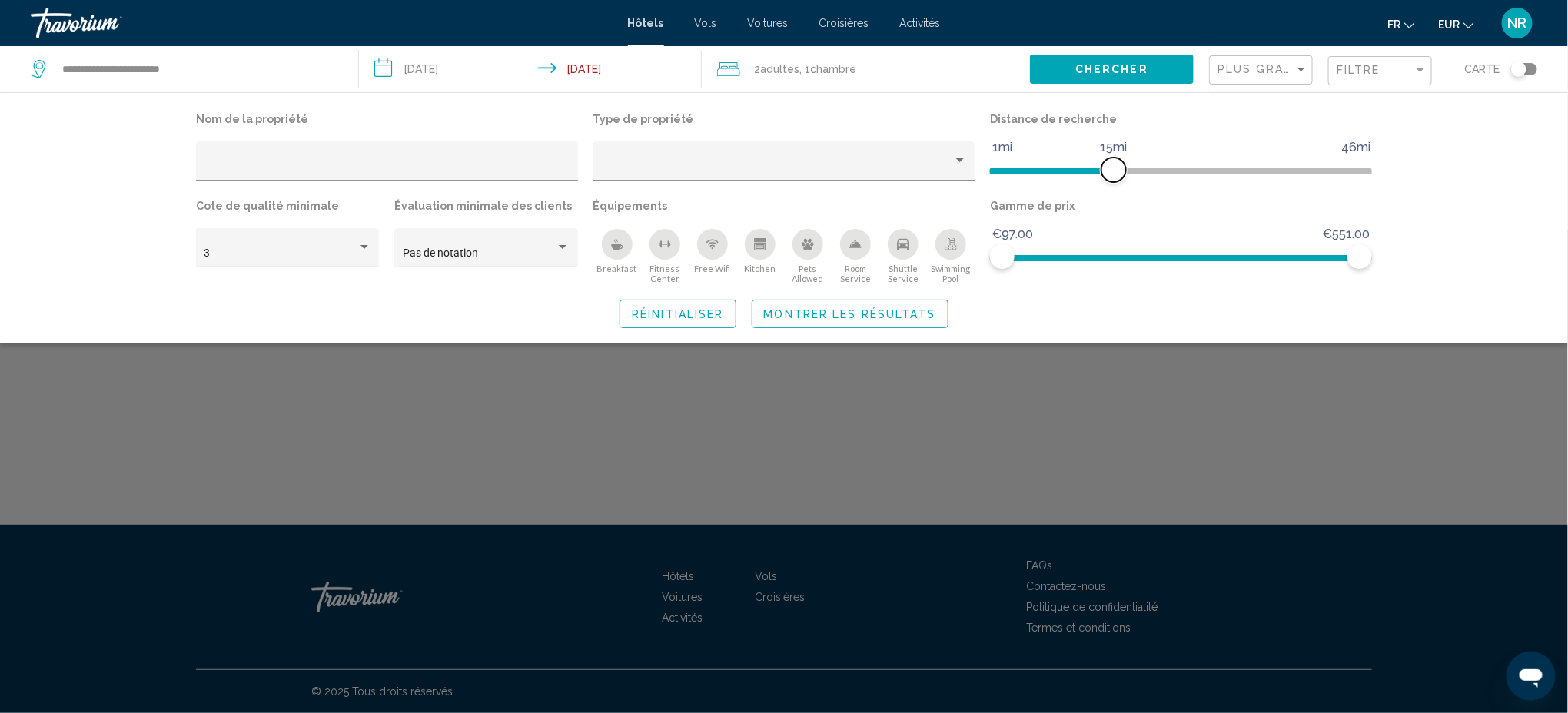
drag, startPoint x: 1079, startPoint y: 168, endPoint x: 1110, endPoint y: 169, distance: 31.0
click at [1110, 169] on span "Hotel Filters" at bounding box center [1114, 169] width 25 height 25
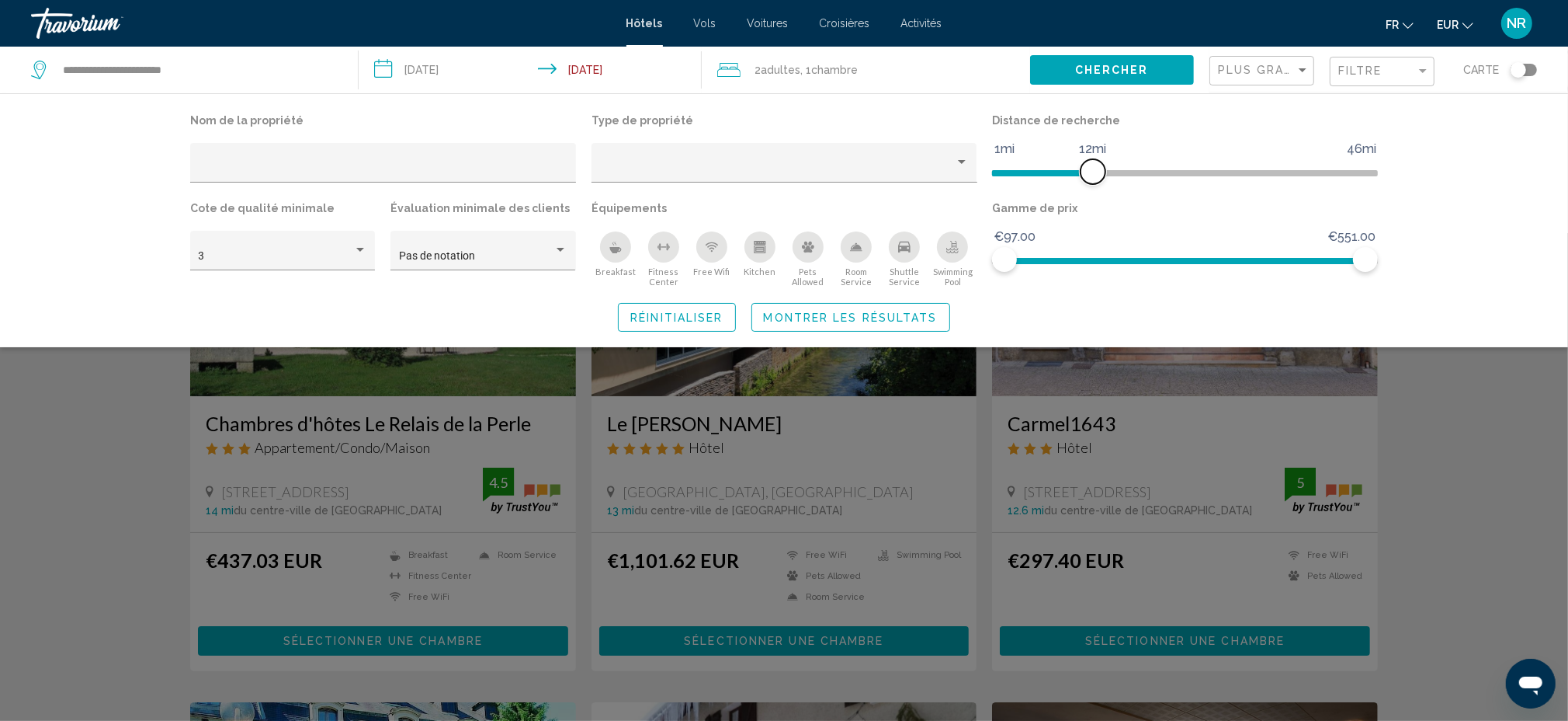
drag, startPoint x: 1122, startPoint y: 170, endPoint x: 1093, endPoint y: 169, distance: 29.0
click at [1093, 169] on span "Hotel Filters" at bounding box center [1093, 171] width 25 height 25
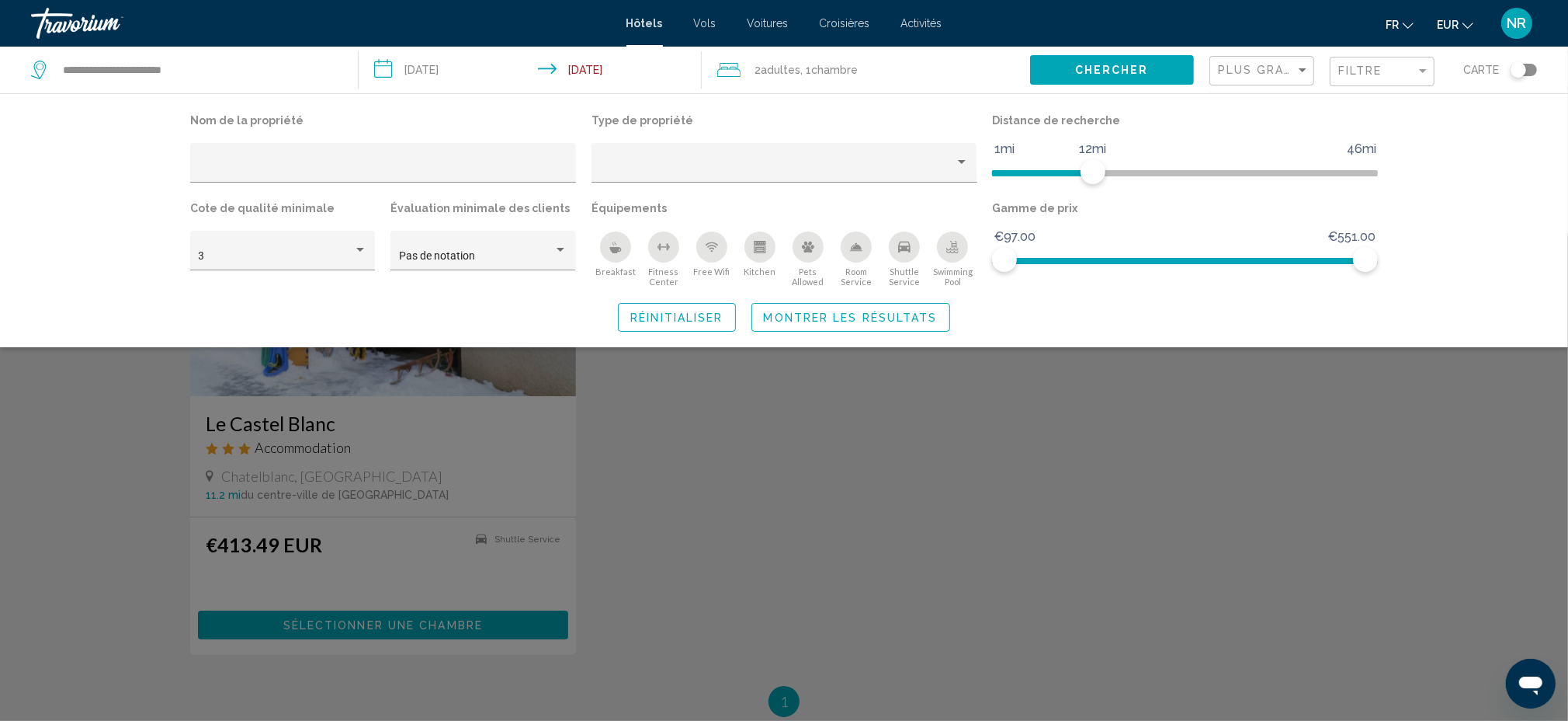
click at [869, 500] on div "Search widget" at bounding box center [784, 477] width 1568 height 487
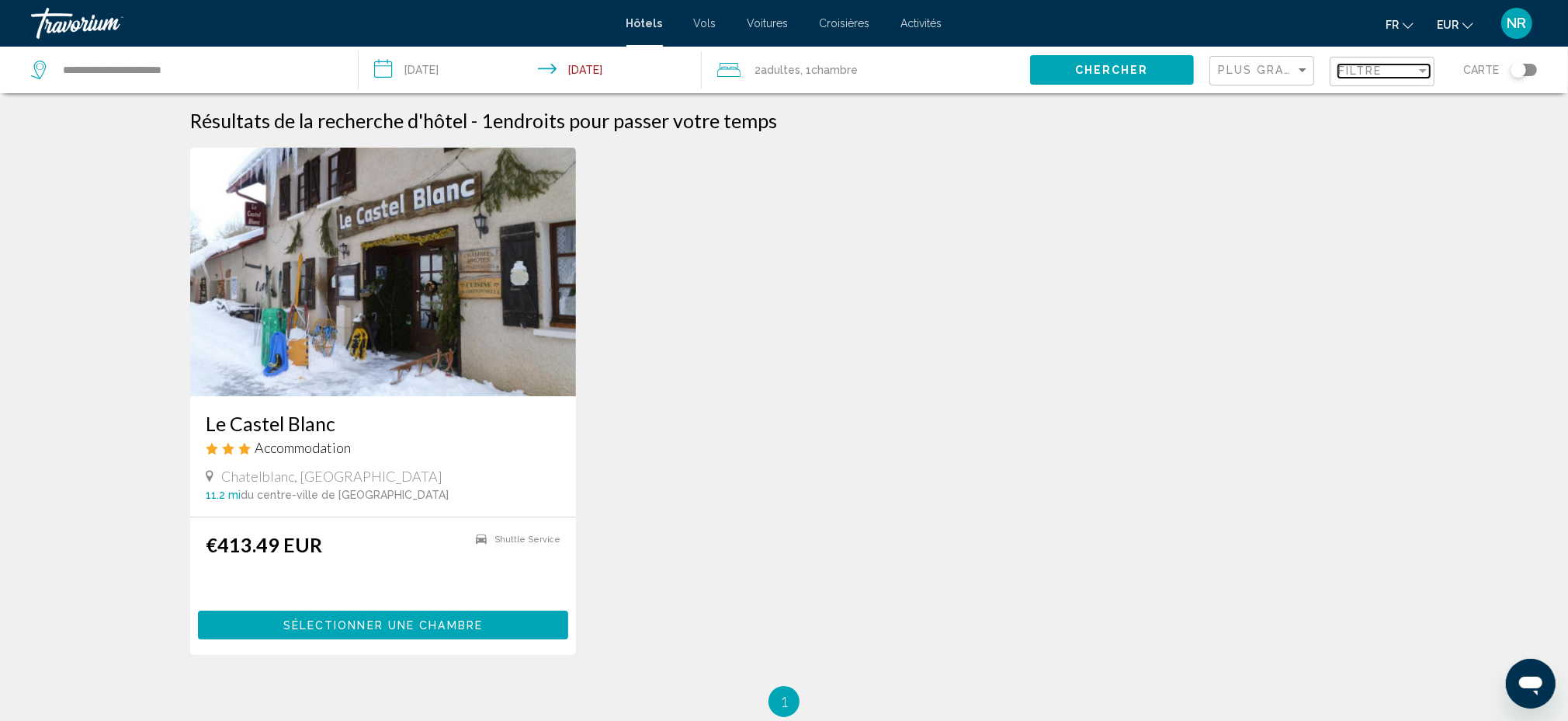
click at [1405, 75] on div "Filtre" at bounding box center [1377, 71] width 78 height 12
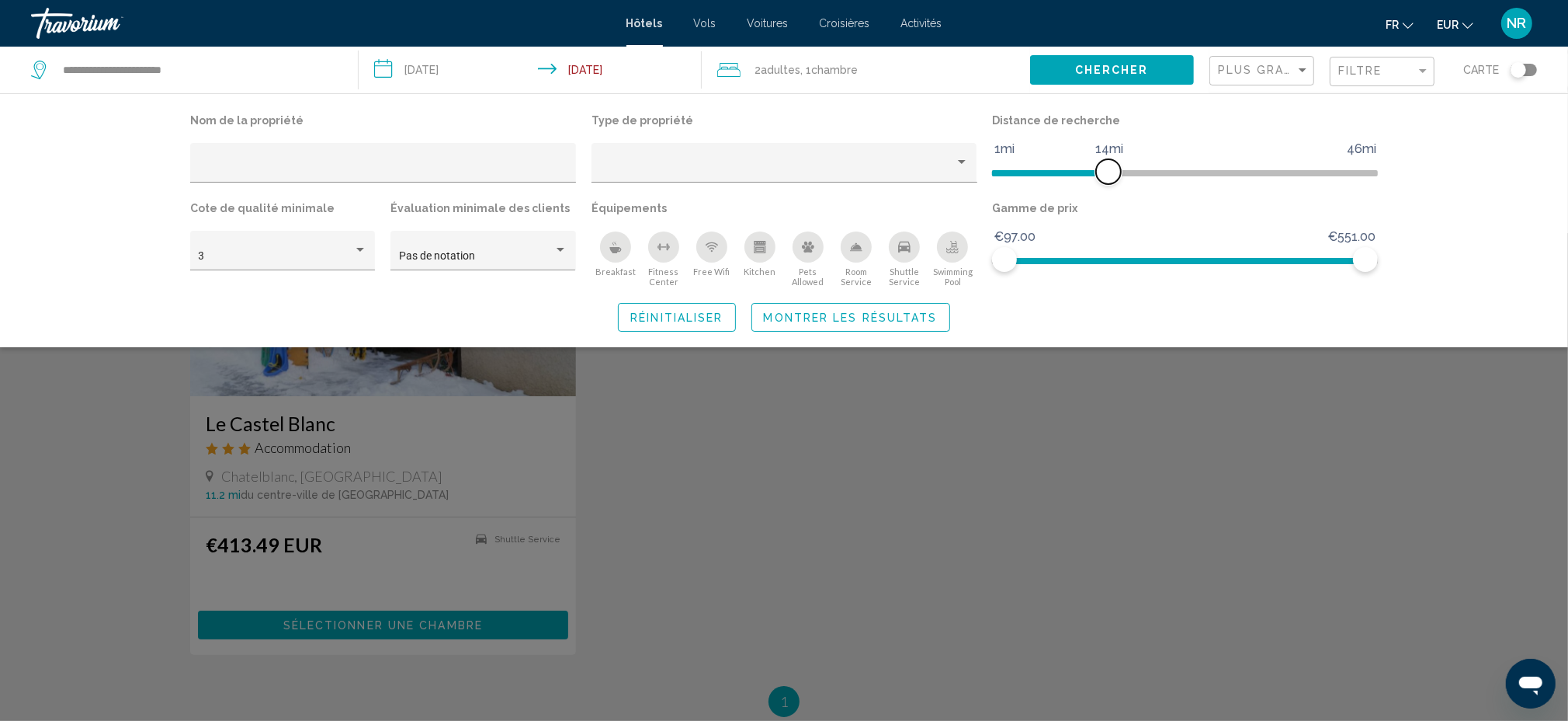
drag, startPoint x: 1102, startPoint y: 167, endPoint x: 1110, endPoint y: 169, distance: 8.2
click at [1110, 169] on span "Hotel Filters" at bounding box center [1109, 171] width 25 height 25
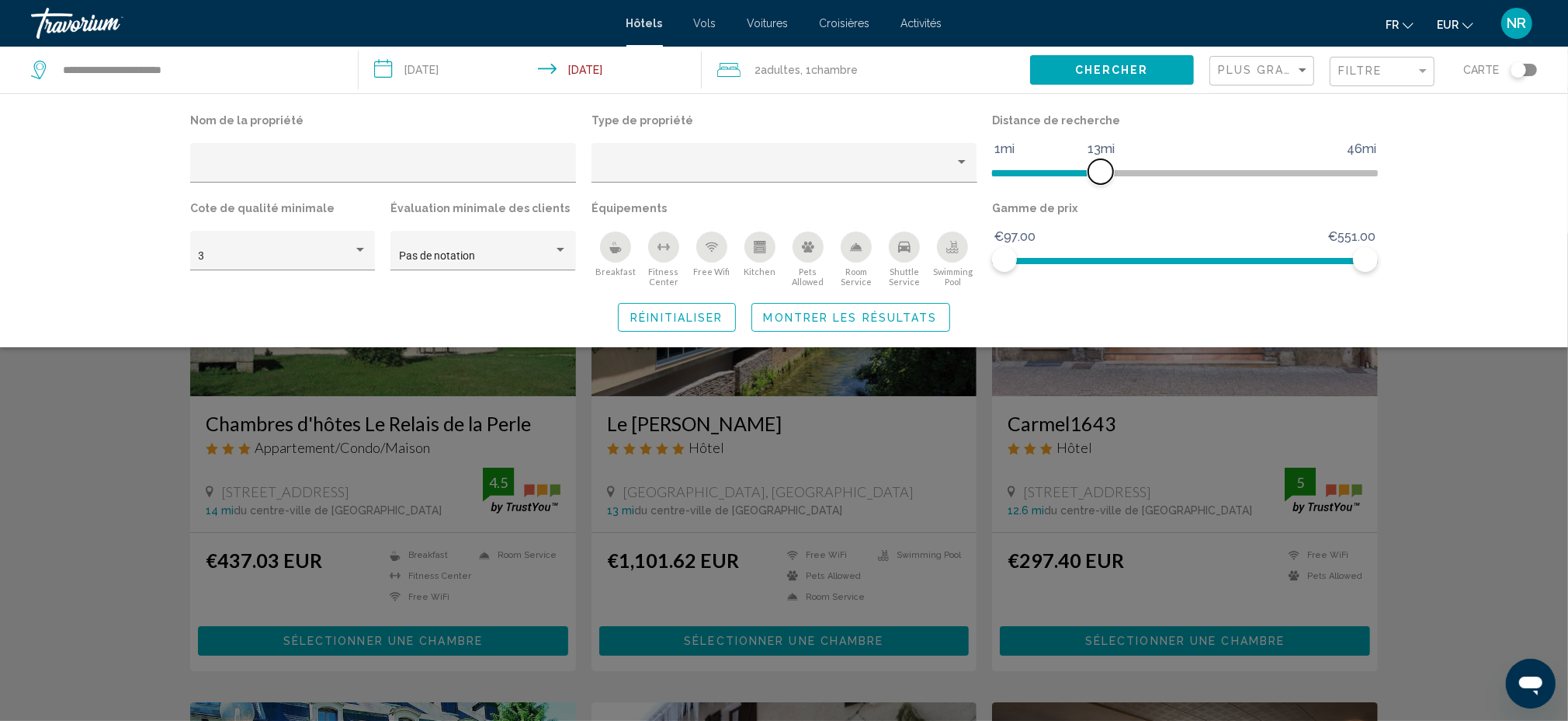
drag, startPoint x: 1111, startPoint y: 169, endPoint x: 1103, endPoint y: 169, distance: 8.0
click at [1103, 169] on span "Hotel Filters" at bounding box center [1101, 171] width 25 height 25
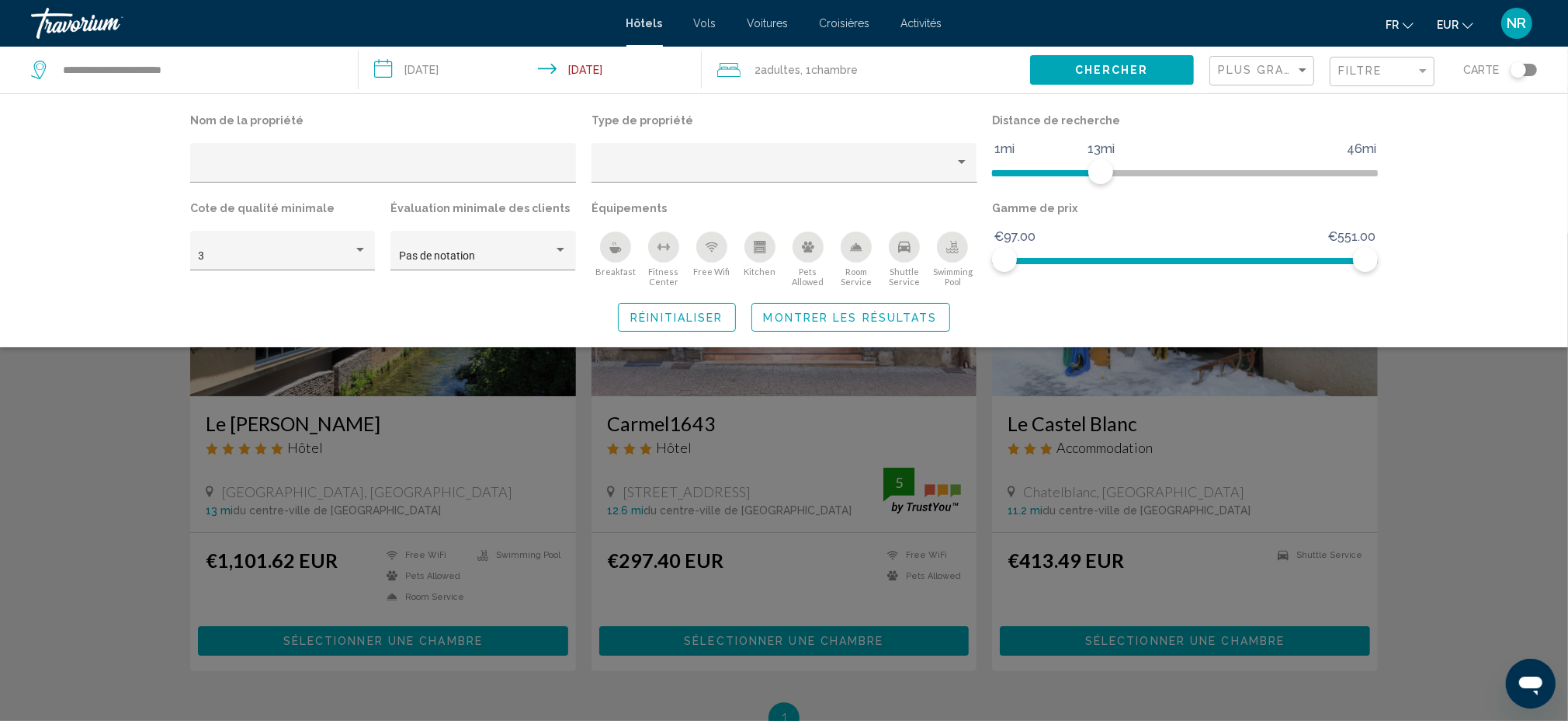
click at [1439, 431] on div "Search widget" at bounding box center [784, 477] width 1568 height 487
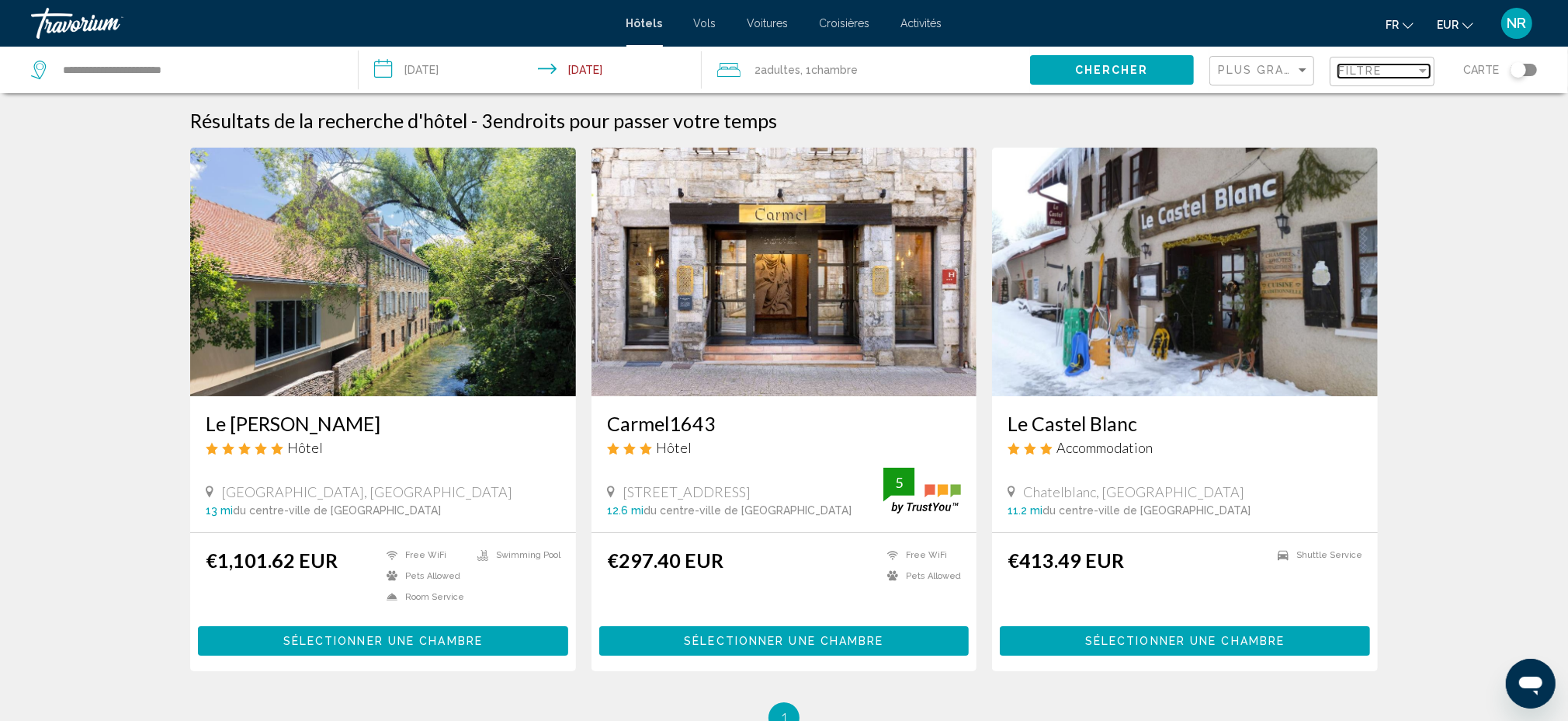
click at [1395, 78] on mat-select "Filtre" at bounding box center [1384, 72] width 92 height 13
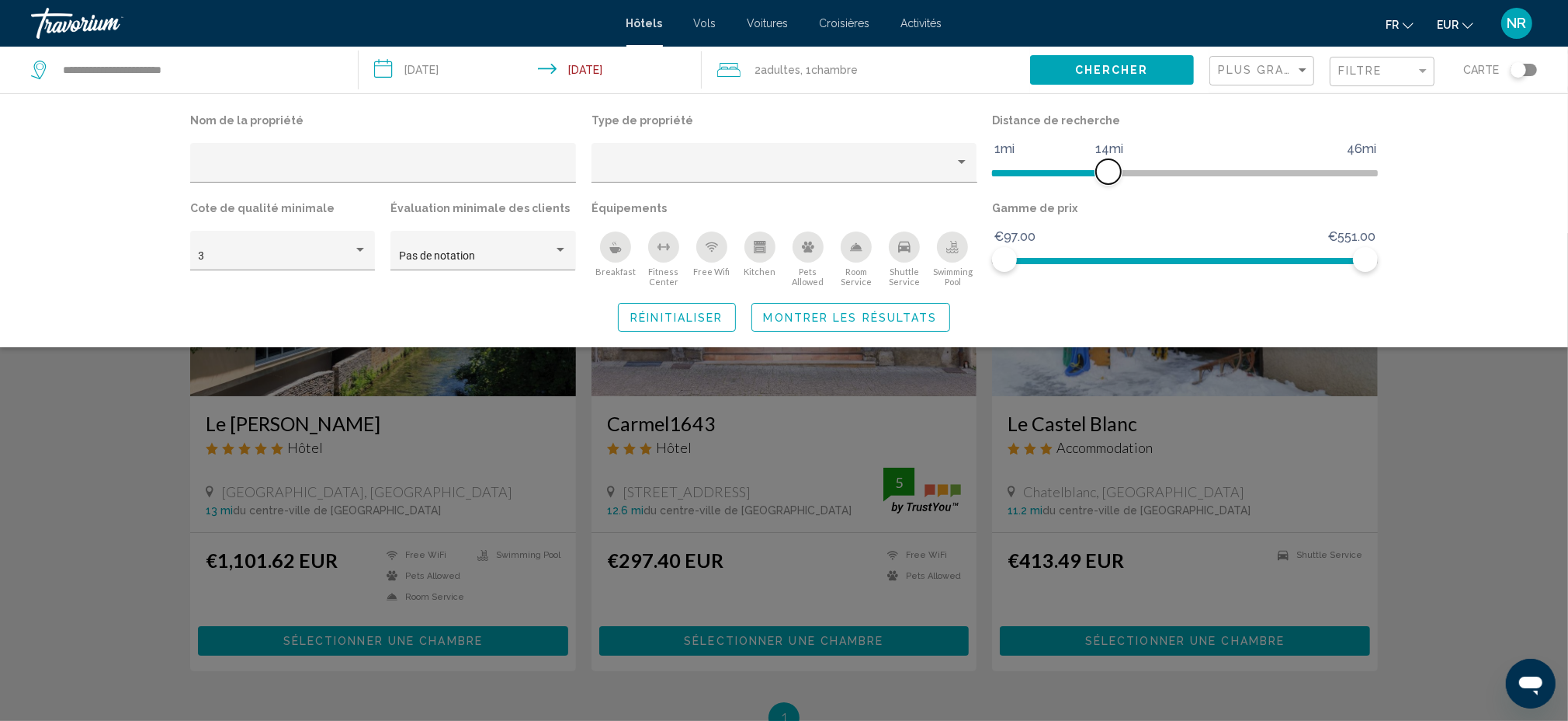
click at [1110, 167] on span "Hotel Filters" at bounding box center [1109, 171] width 25 height 25
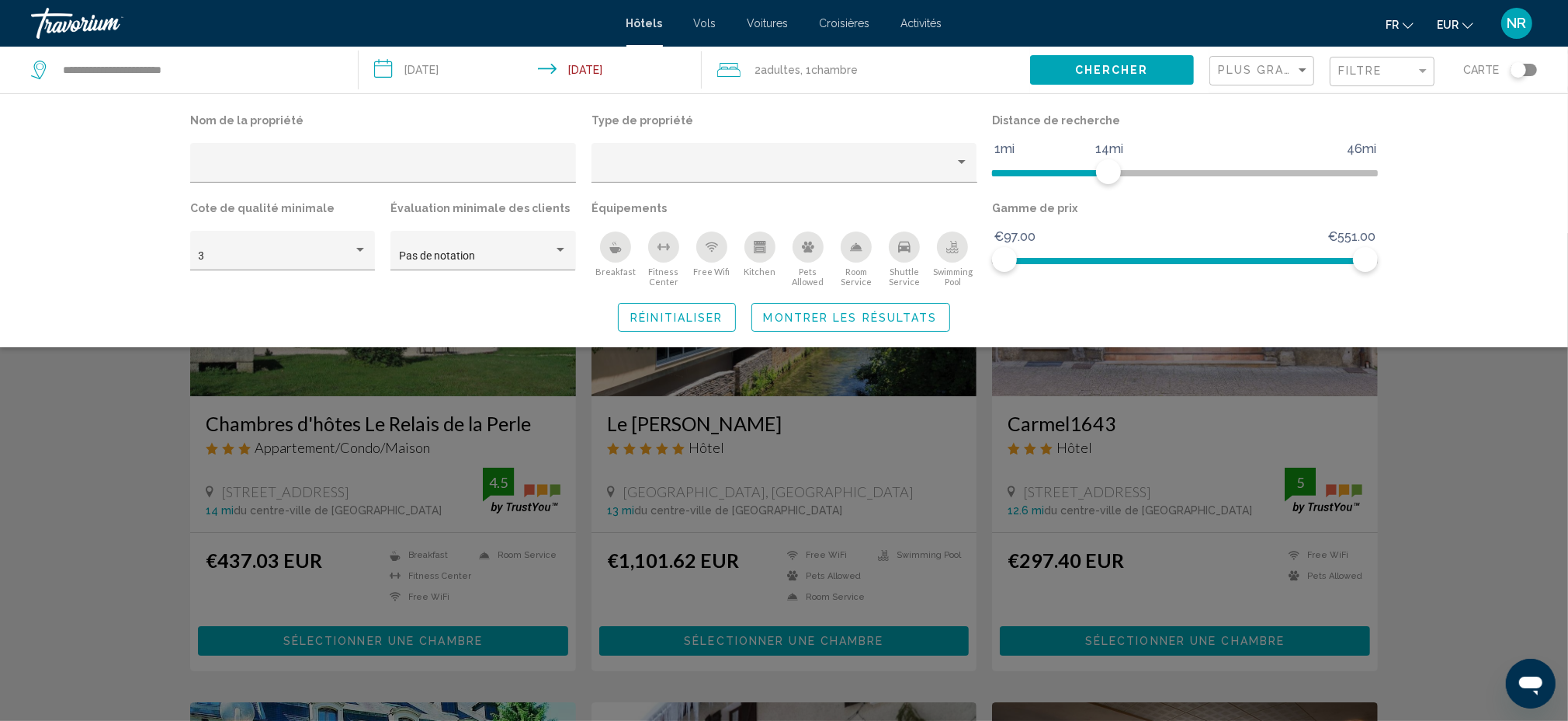
click at [1418, 415] on div "Search widget" at bounding box center [784, 477] width 1568 height 487
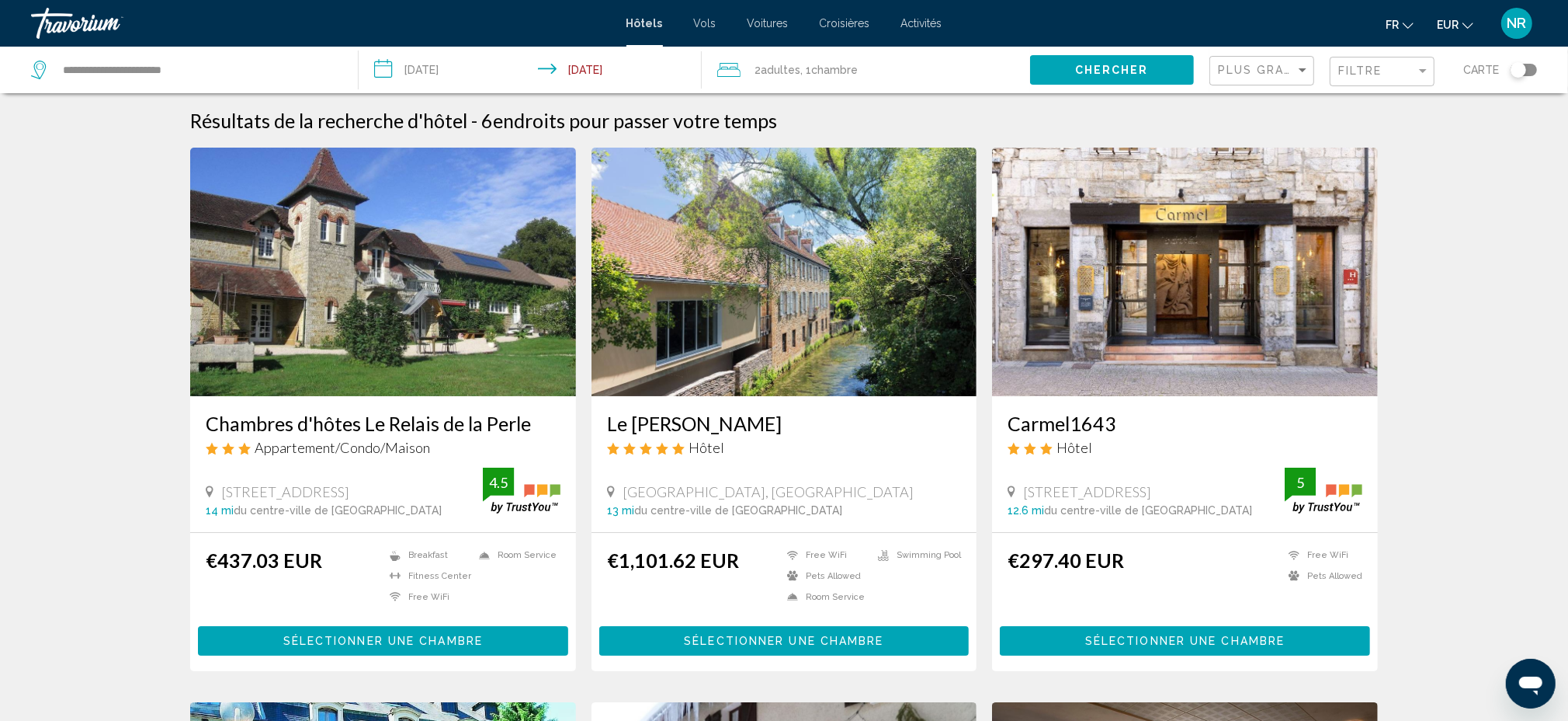
click at [1384, 79] on div "Filtre" at bounding box center [1384, 72] width 92 height 29
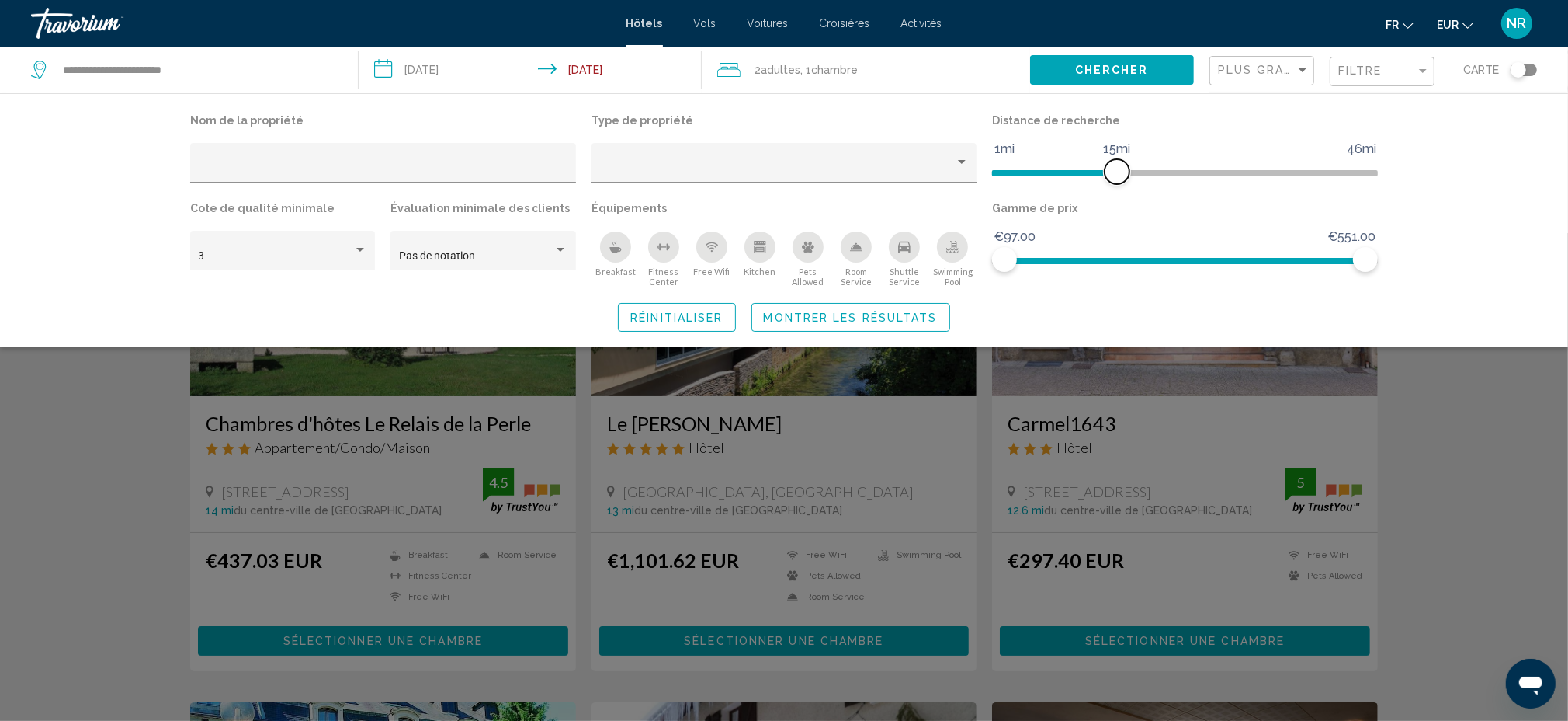
click at [1114, 166] on span "Hotel Filters" at bounding box center [1117, 171] width 25 height 25
click at [1509, 447] on div "Search widget" at bounding box center [784, 477] width 1568 height 487
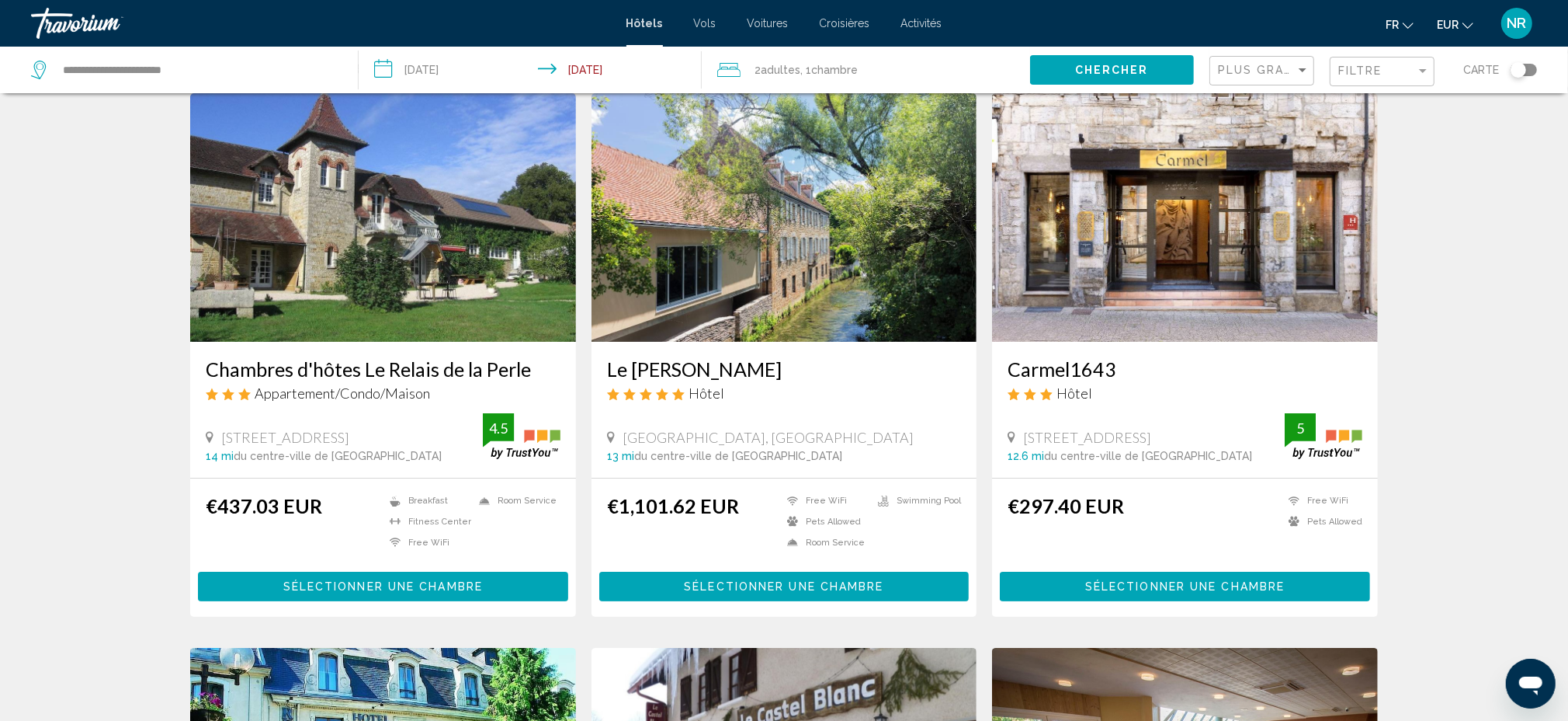
scroll to position [104, 0]
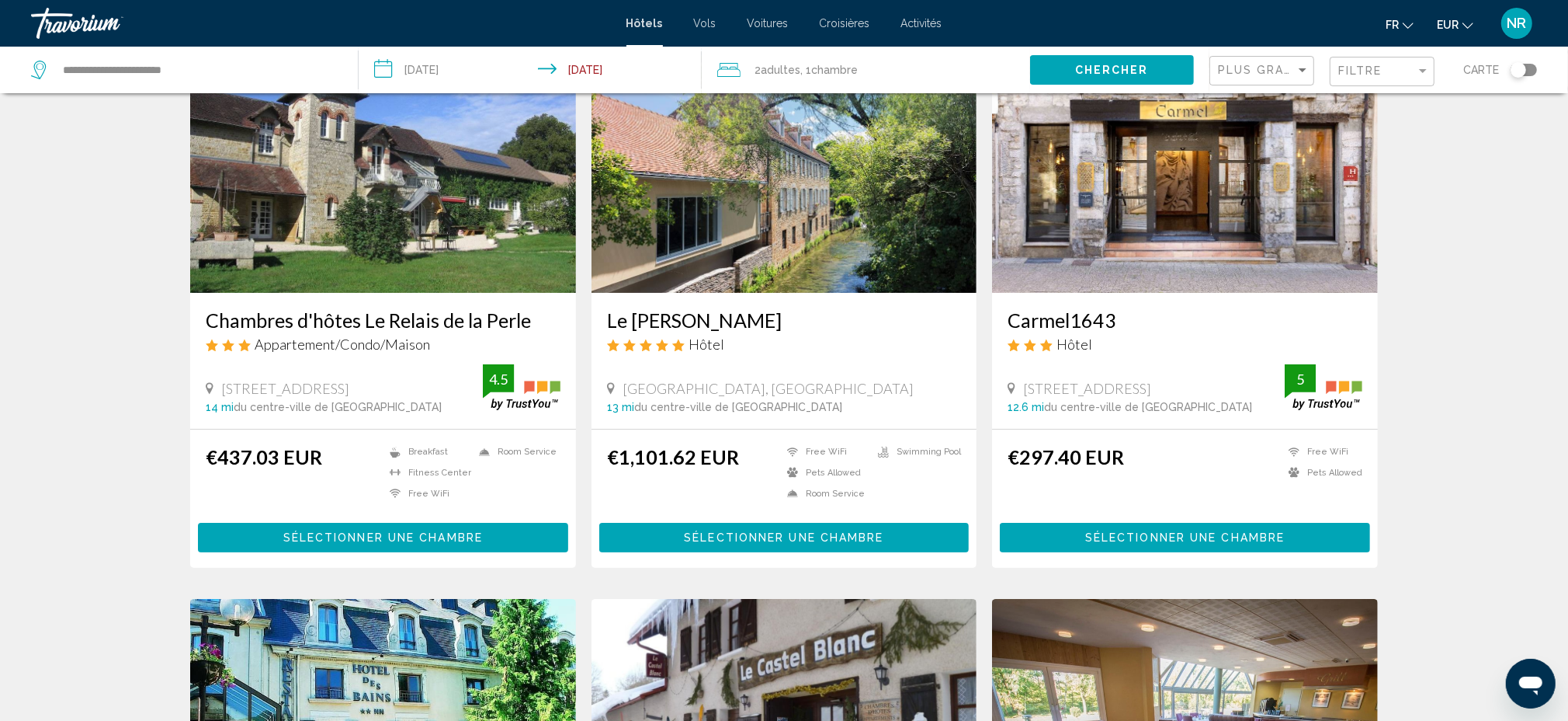
click at [377, 255] on img "Main content" at bounding box center [383, 168] width 386 height 248
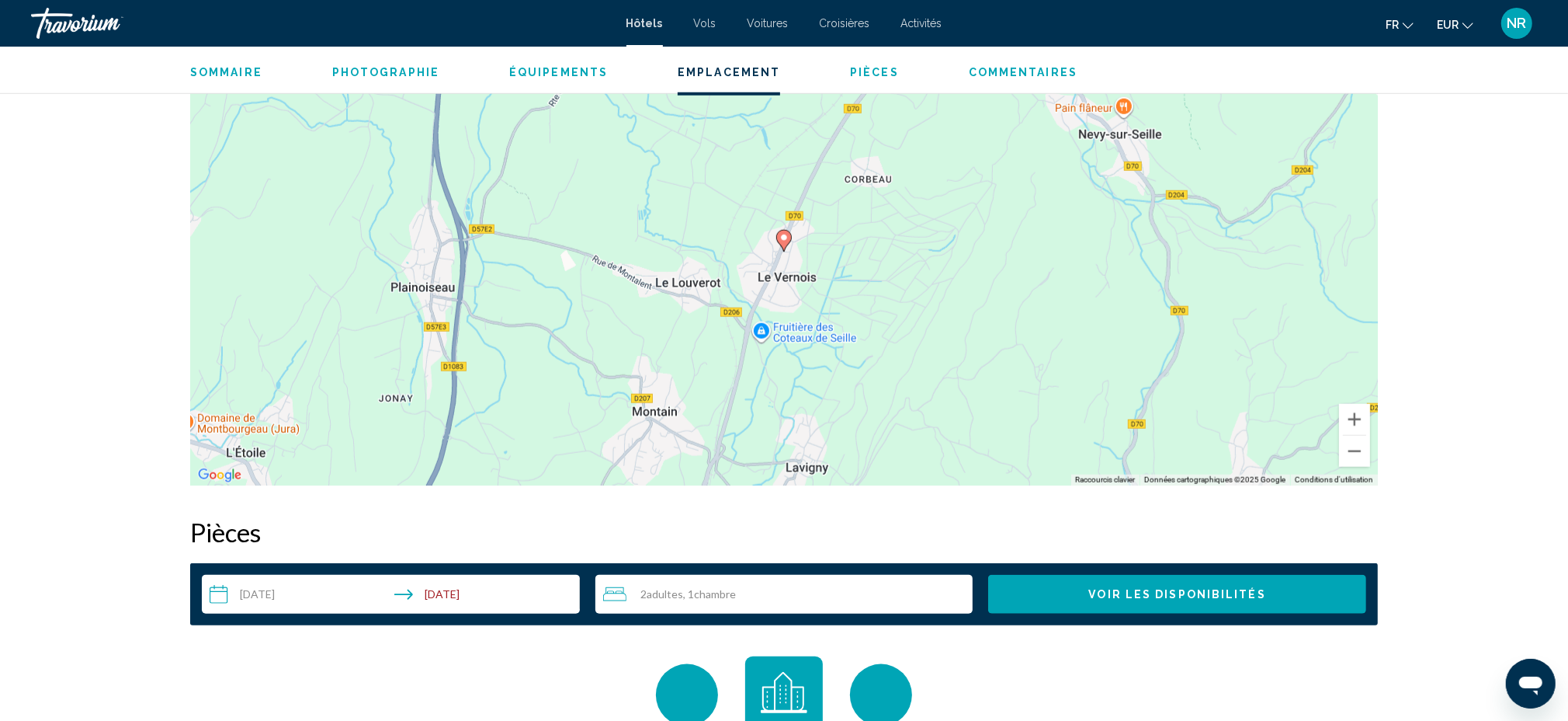
scroll to position [1554, 0]
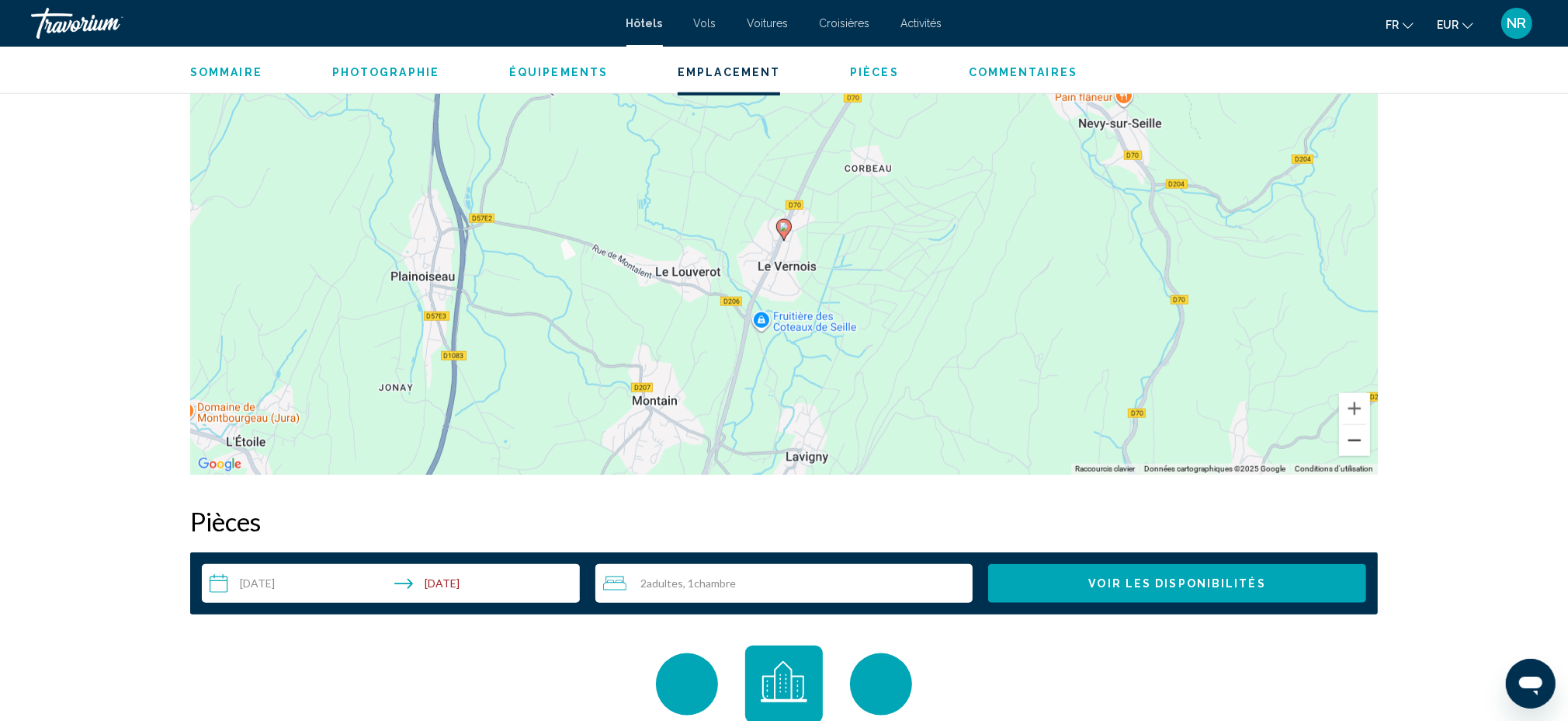
click at [1359, 448] on button "Zoom arrière" at bounding box center [1355, 441] width 31 height 31
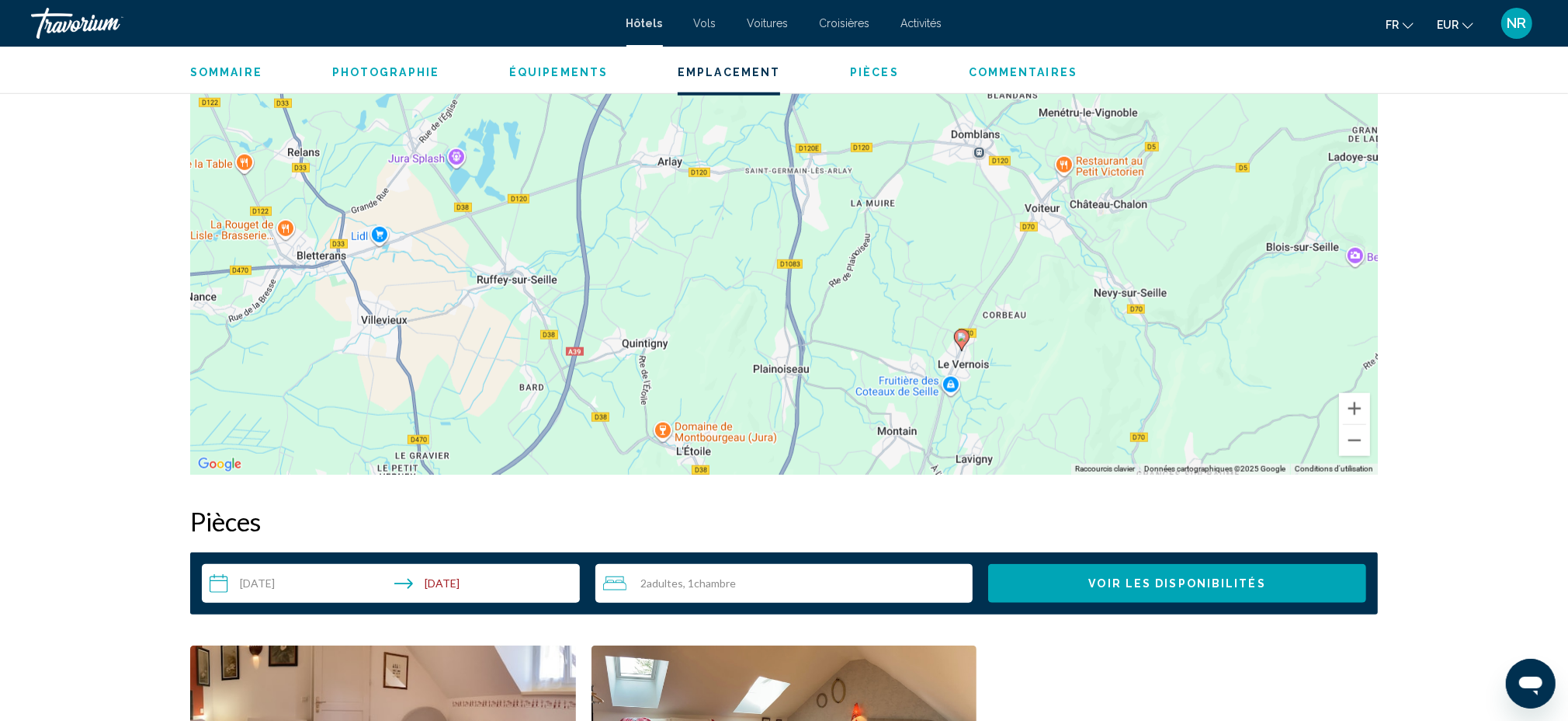
drag, startPoint x: 837, startPoint y: 330, endPoint x: 1016, endPoint y: 438, distance: 209.1
click at [1016, 438] on div "Pour activer le glissement avec le clavier, appuyez sur Alt+Entrée. Une fois ce…" at bounding box center [784, 241] width 1187 height 466
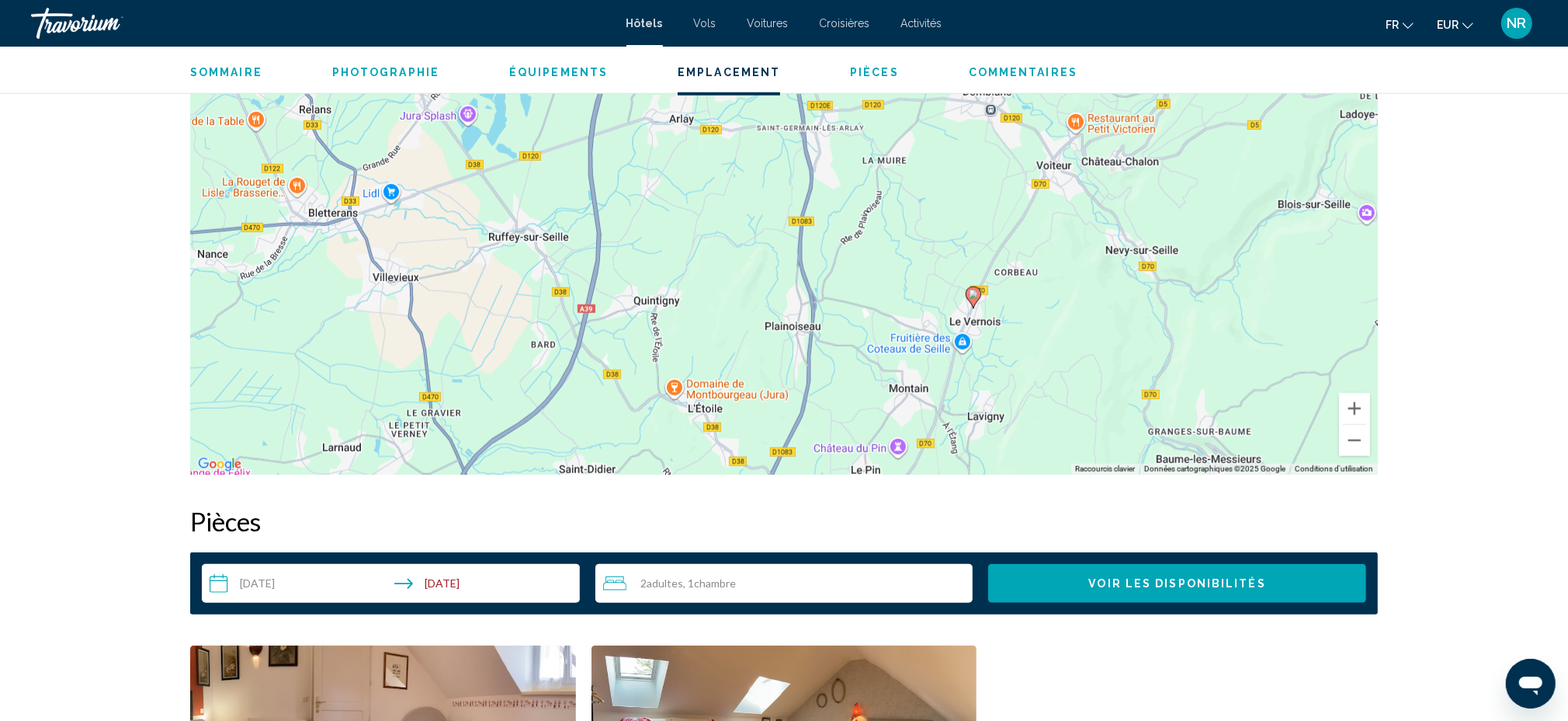
drag, startPoint x: 990, startPoint y: 229, endPoint x: 1001, endPoint y: 188, distance: 42.4
click at [1001, 188] on div "Pour activer le glissement avec le clavier, appuyez sur Alt+Entrée. Une fois ce…" at bounding box center [784, 241] width 1187 height 466
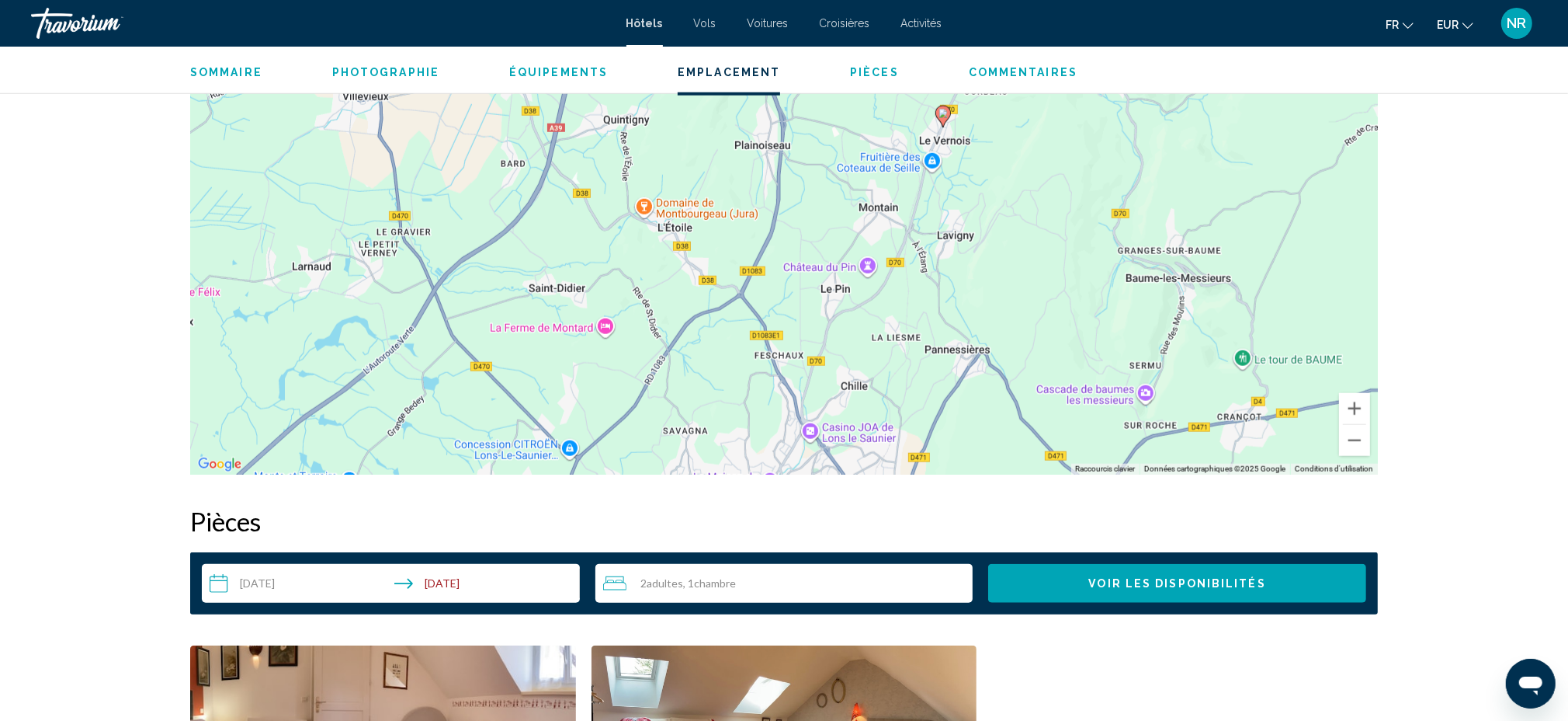
drag, startPoint x: 1053, startPoint y: 373, endPoint x: 1024, endPoint y: 185, distance: 190.2
click at [1024, 185] on div "Pour activer le glissement avec le clavier, appuyez sur Alt+Entrée. Une fois ce…" at bounding box center [784, 241] width 1187 height 466
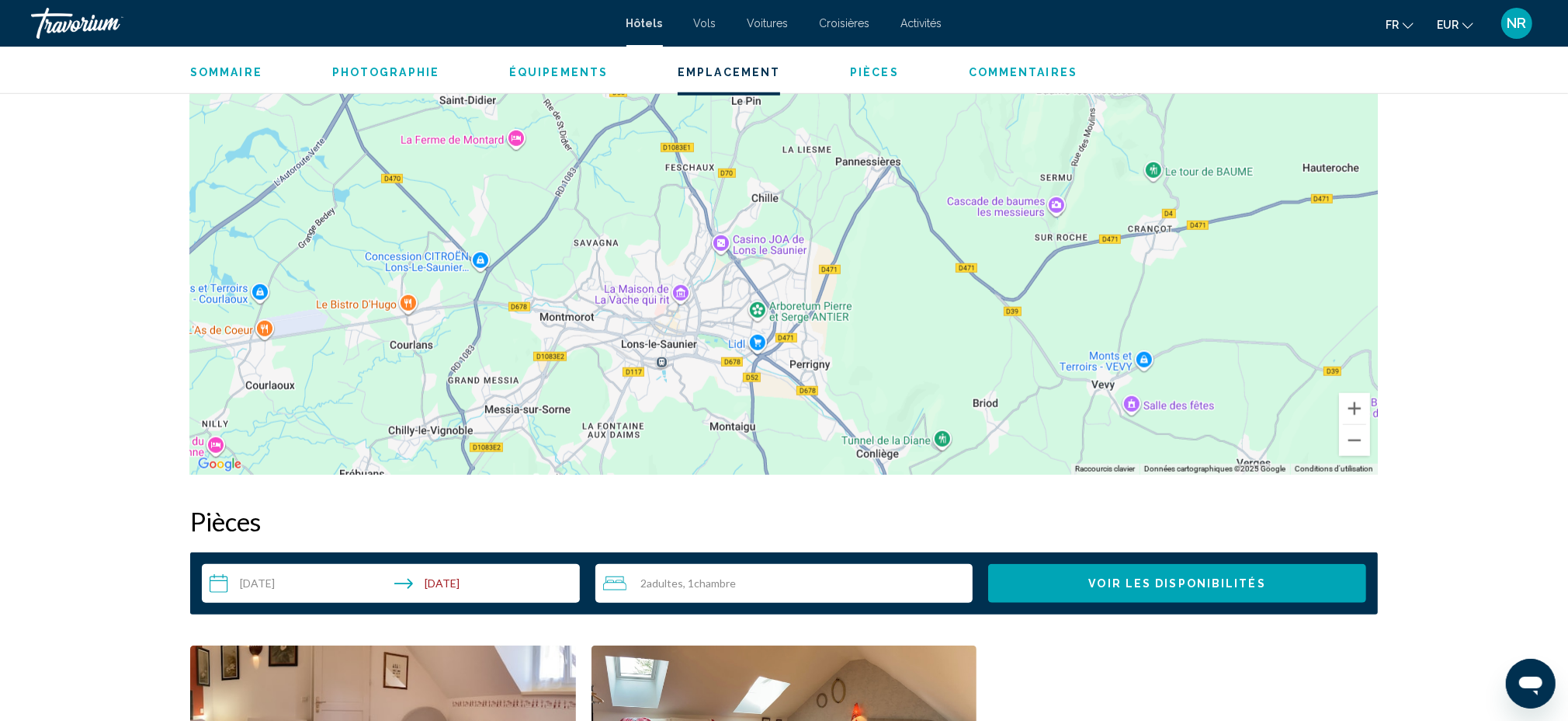
drag, startPoint x: 1071, startPoint y: 337, endPoint x: 982, endPoint y: 149, distance: 208.0
click at [982, 149] on div "Pour activer le glissement avec le clavier, appuyez sur Alt+Entrée. Une fois ce…" at bounding box center [784, 241] width 1187 height 466
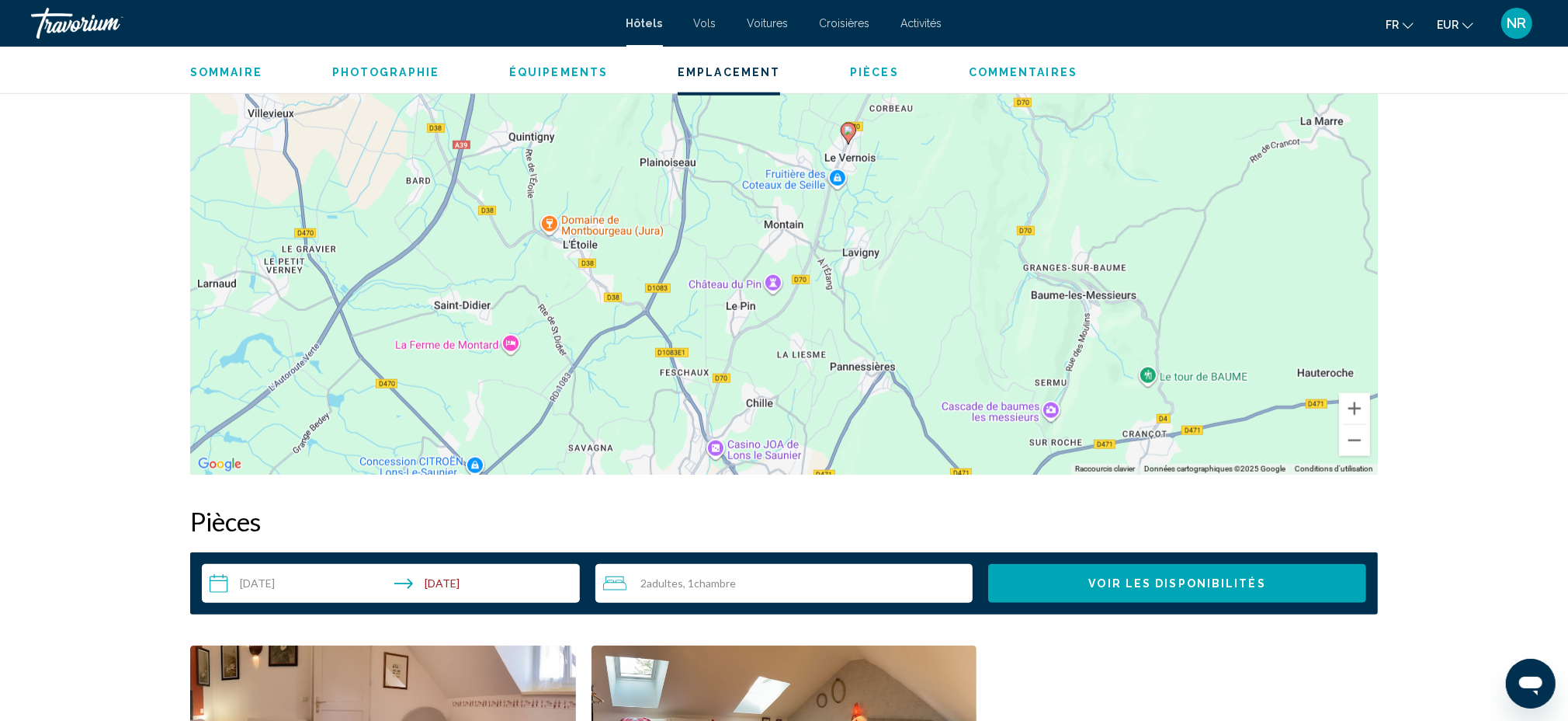
drag, startPoint x: 969, startPoint y: 185, endPoint x: 950, endPoint y: 459, distance: 274.7
click at [951, 458] on div "Pour activer le glissement avec le clavier, appuyez sur Alt+Entrée. Une fois ce…" at bounding box center [784, 241] width 1187 height 466
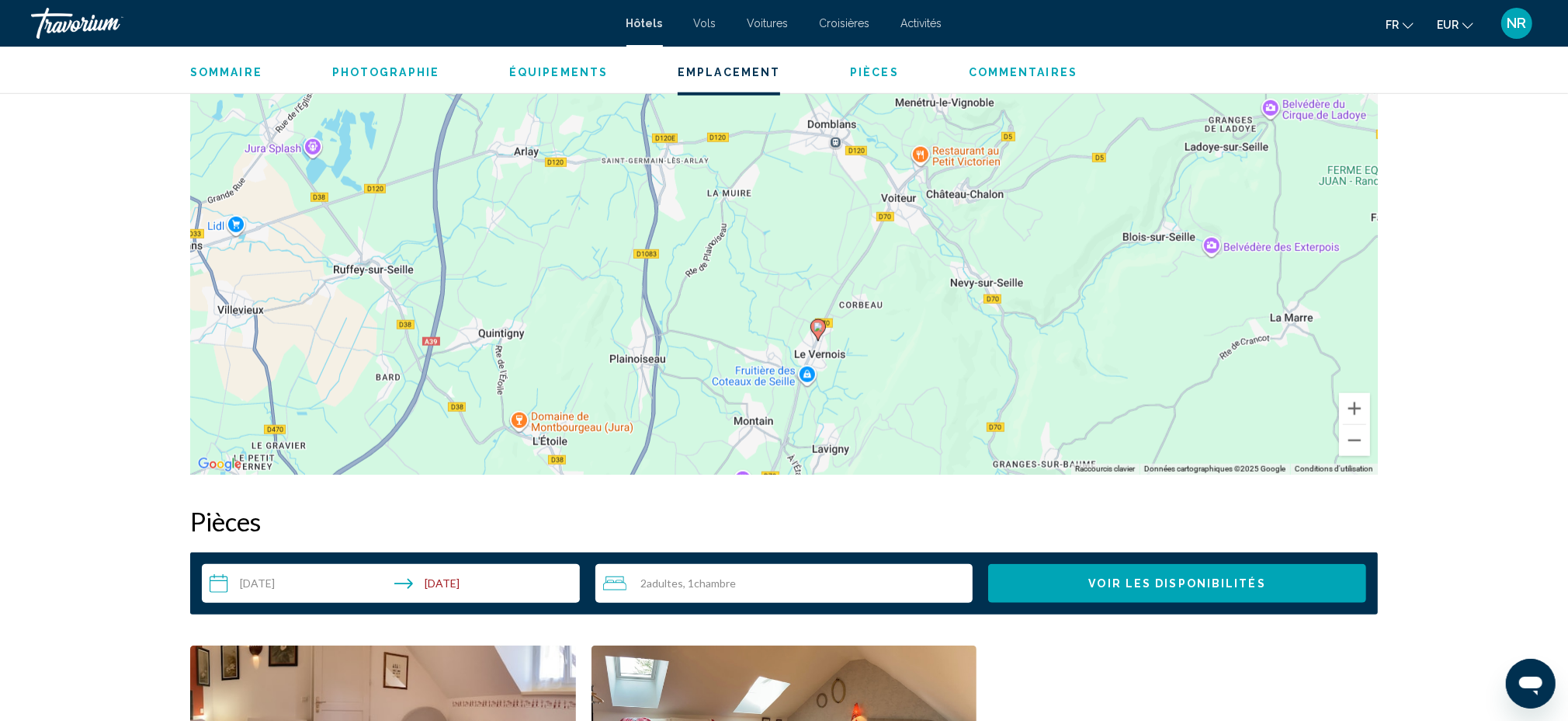
drag, startPoint x: 963, startPoint y: 271, endPoint x: 953, endPoint y: 371, distance: 100.5
click at [953, 371] on div "Pour activer le glissement avec le clavier, appuyez sur Alt+Entrée. Une fois ce…" at bounding box center [784, 241] width 1187 height 466
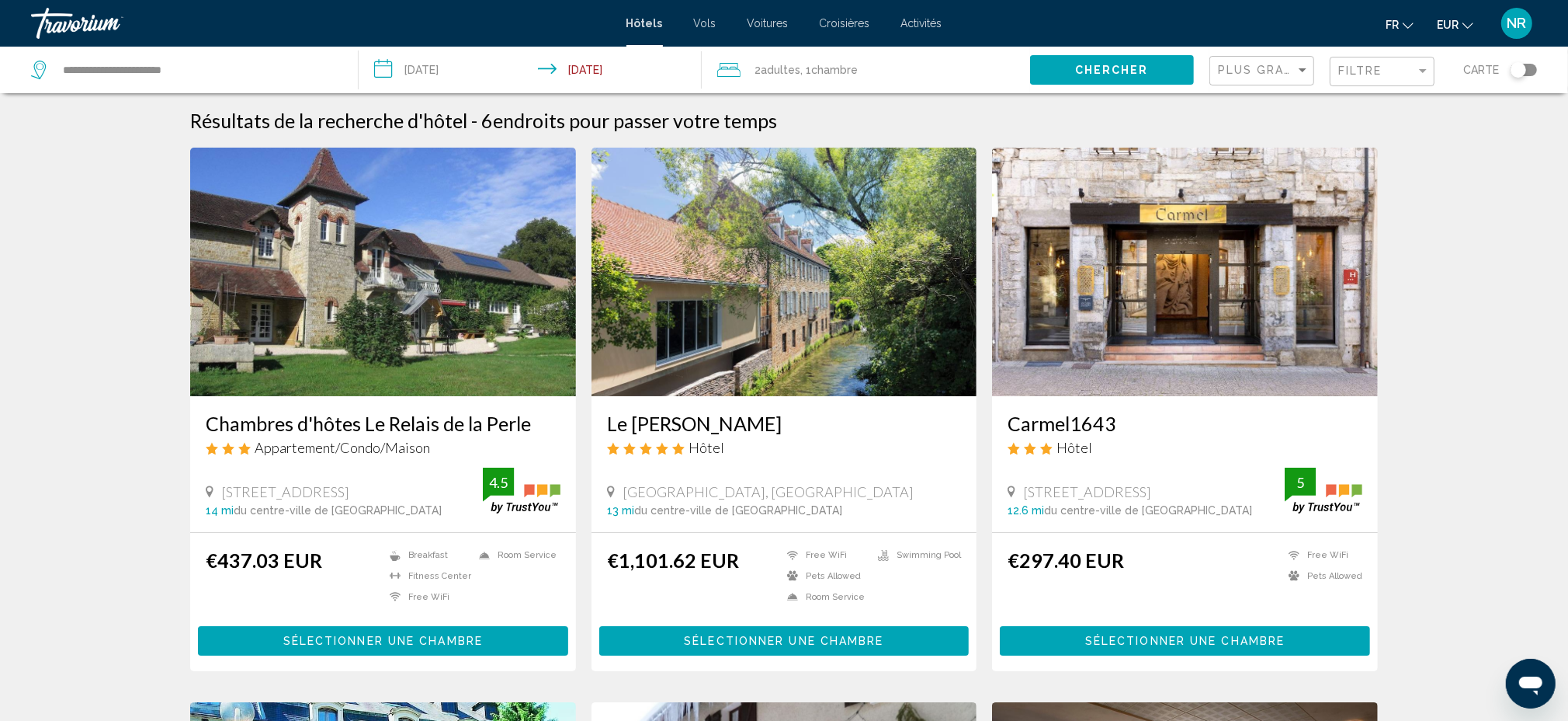
click at [437, 62] on input "**********" at bounding box center [533, 72] width 349 height 51
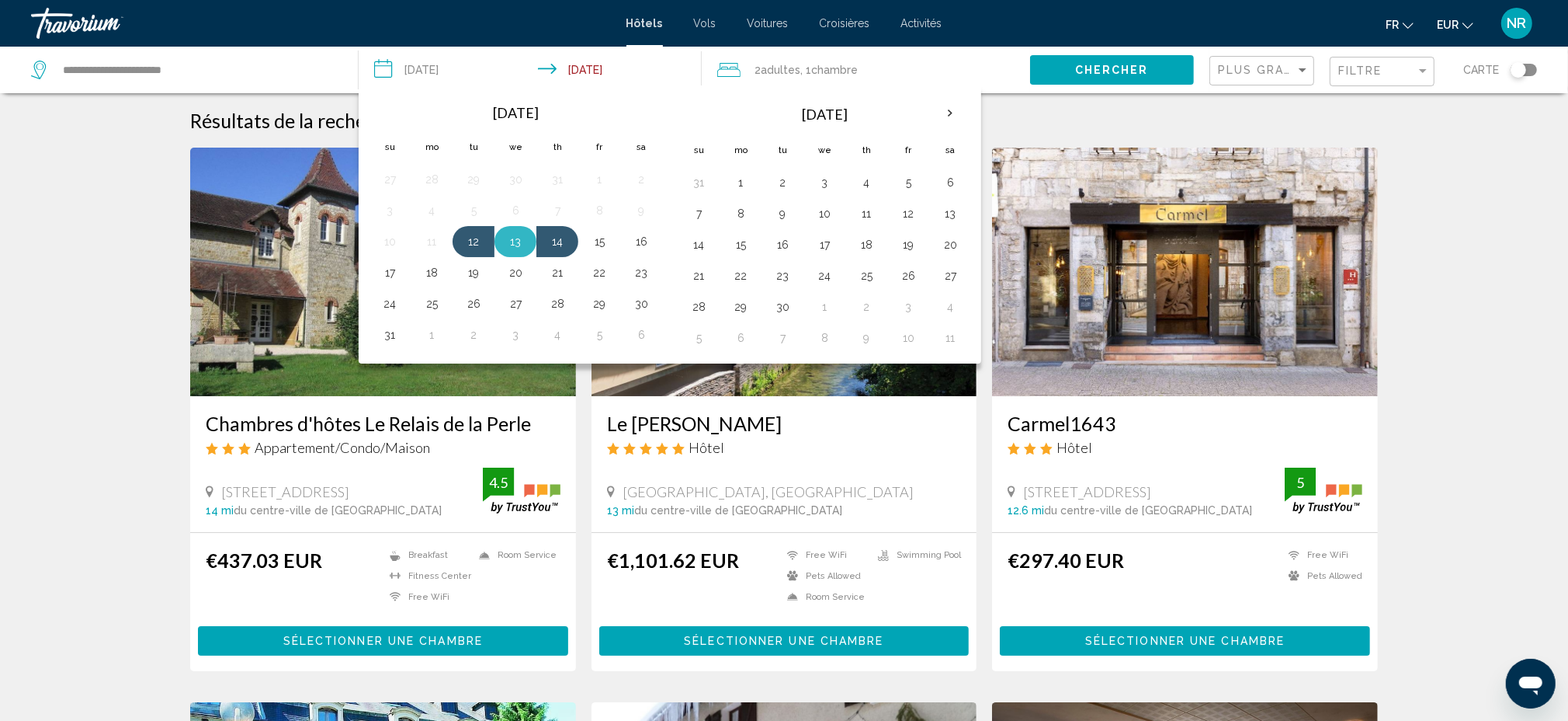
click at [516, 244] on button "13" at bounding box center [515, 241] width 25 height 22
click at [589, 244] on button "15" at bounding box center [599, 241] width 25 height 22
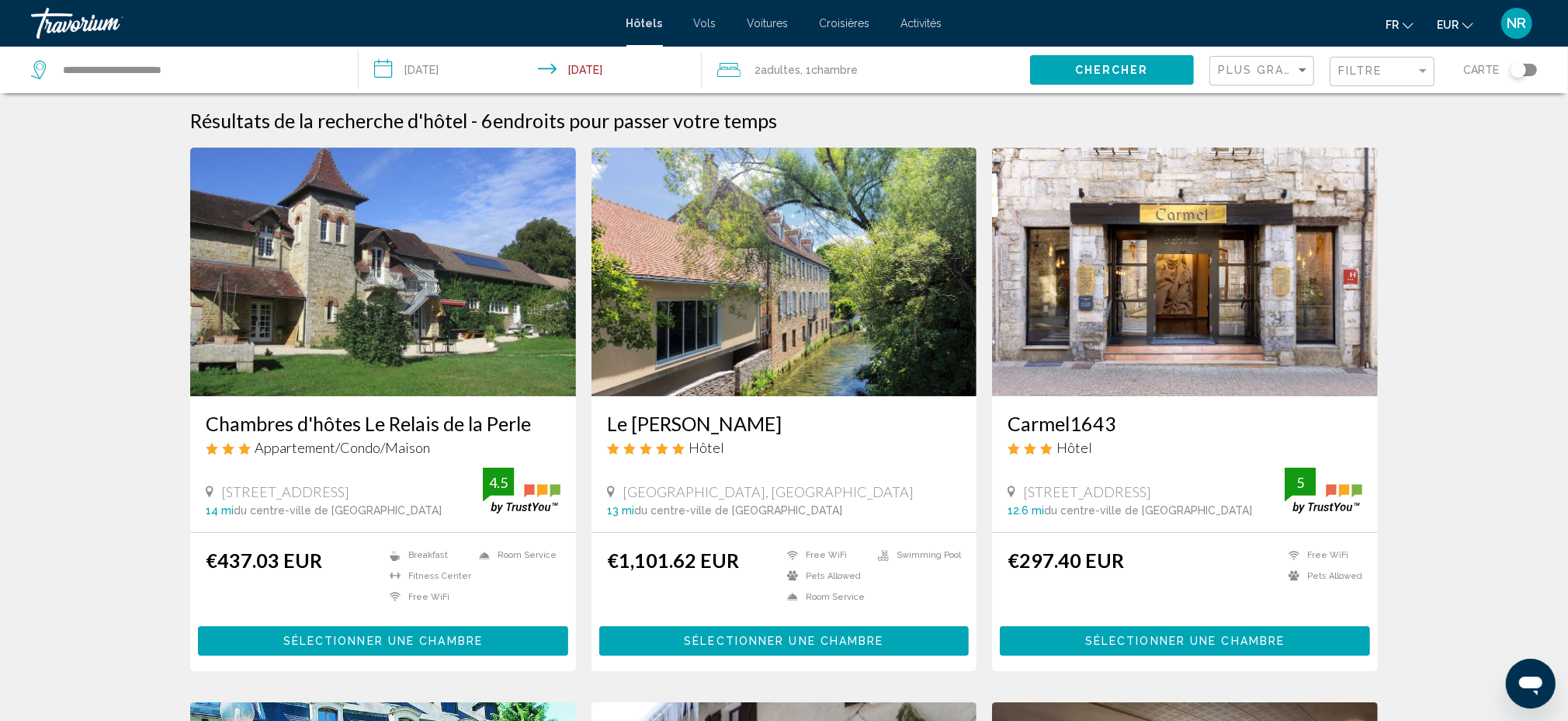
click at [1121, 57] on button "Chercher" at bounding box center [1112, 69] width 163 height 29
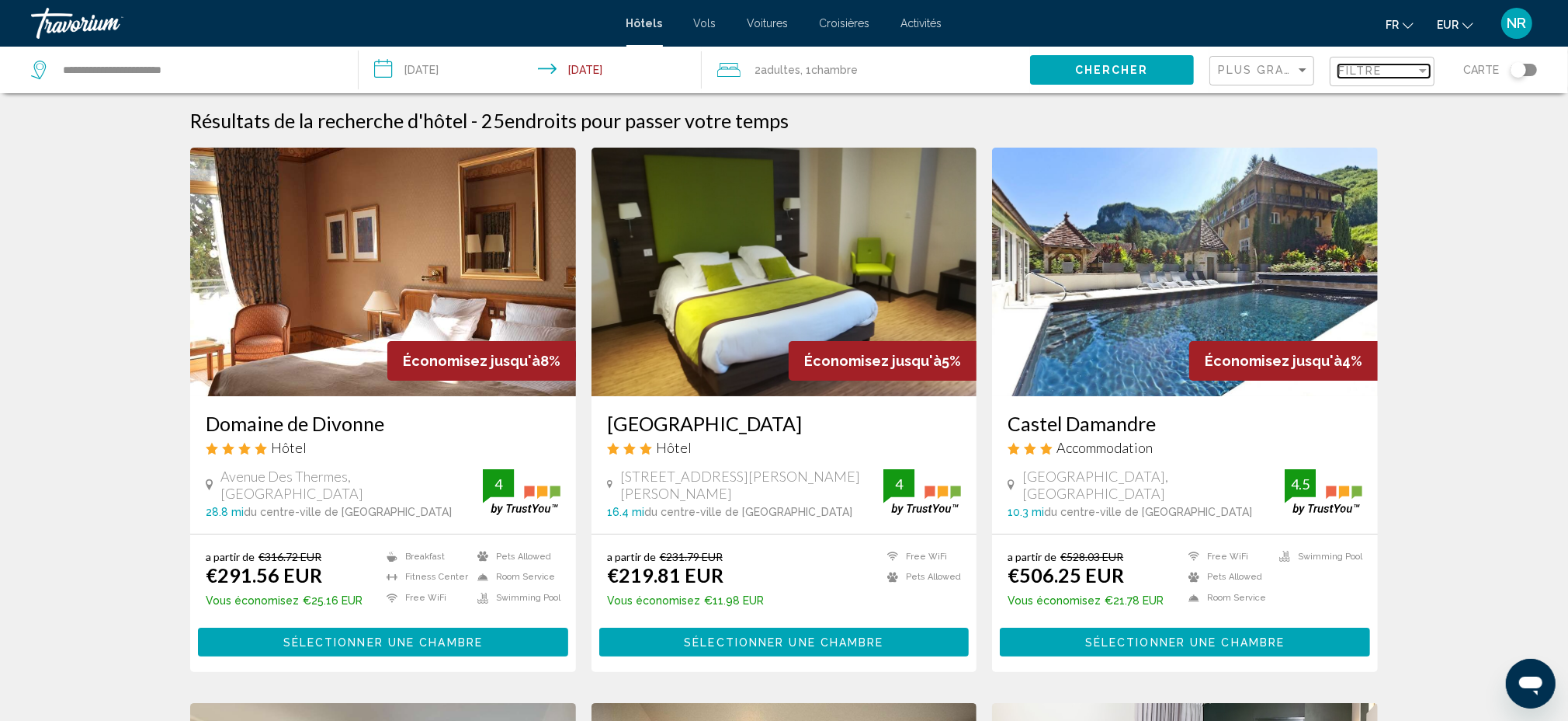
click at [1415, 76] on div "Filtre" at bounding box center [1377, 71] width 78 height 12
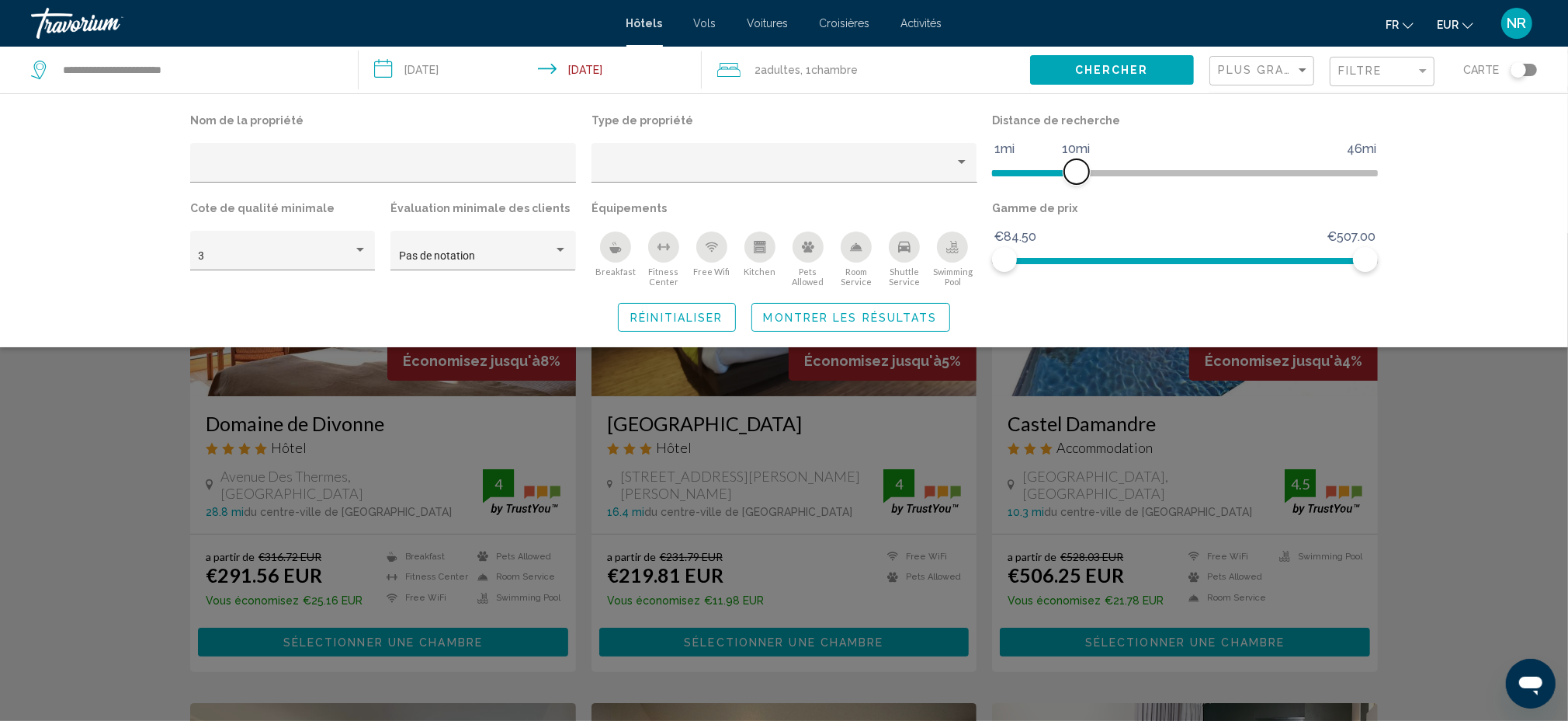
drag, startPoint x: 1228, startPoint y: 163, endPoint x: 1079, endPoint y: 178, distance: 149.8
click at [1079, 178] on span "Hotel Filters" at bounding box center [1077, 171] width 25 height 25
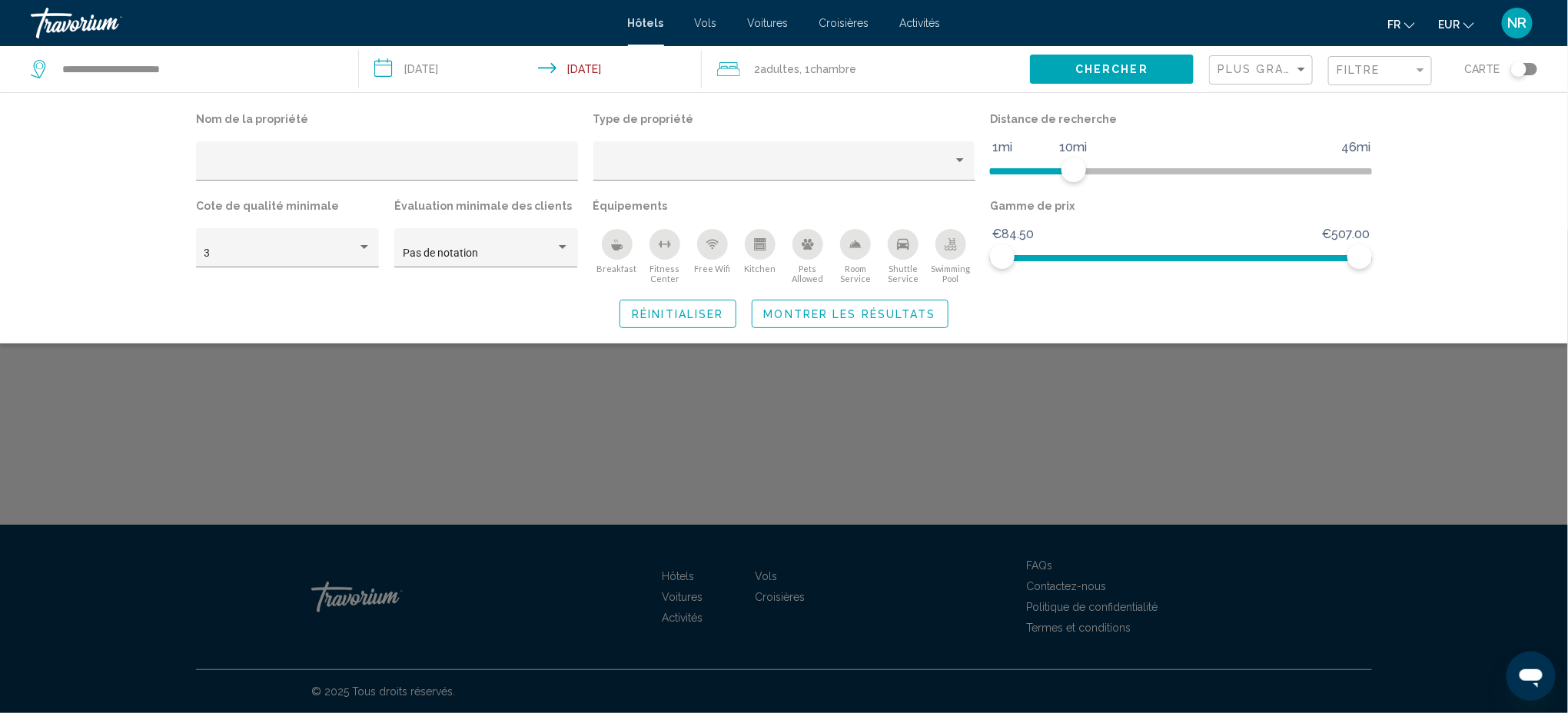
click at [1463, 402] on div "Search widget" at bounding box center [784, 471] width 1568 height 482
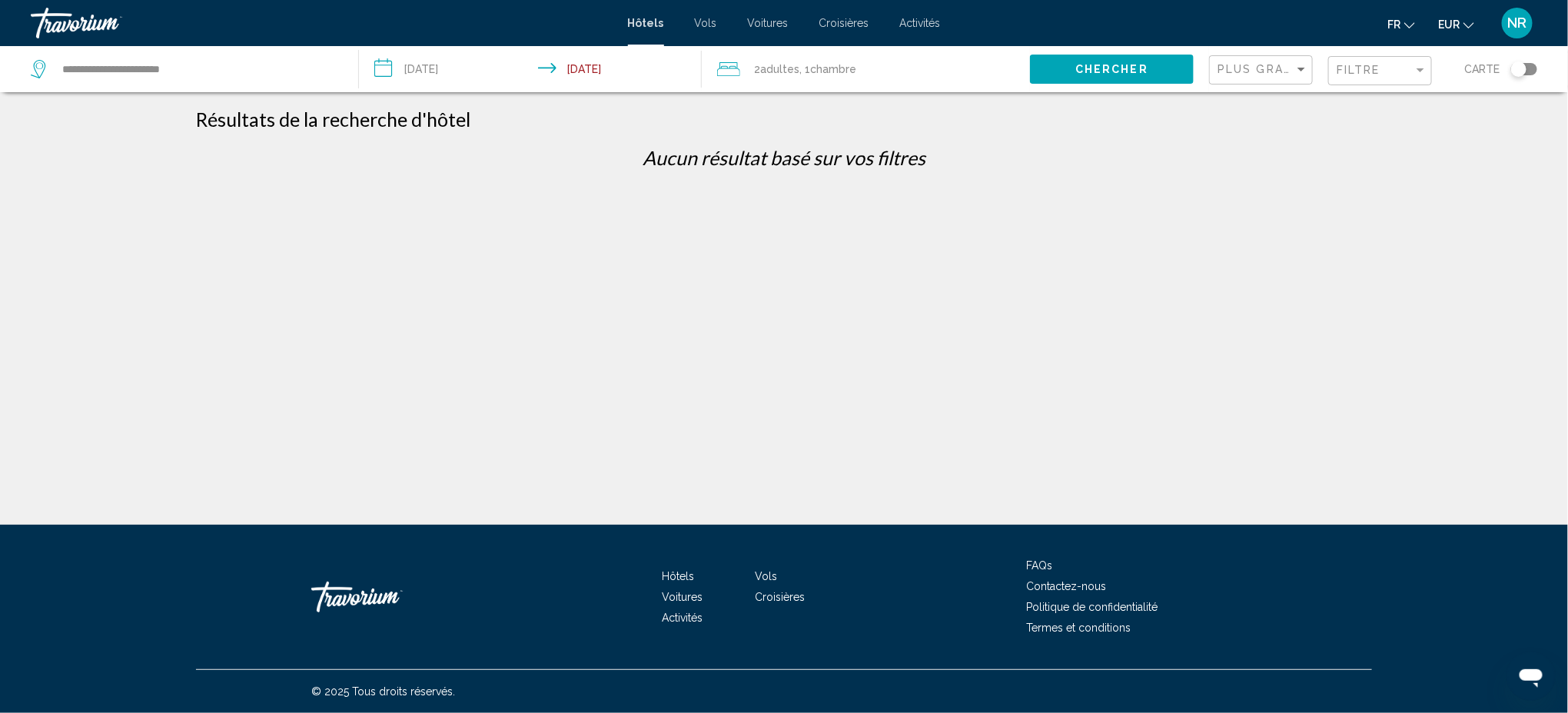
click at [1398, 81] on div "Filtre" at bounding box center [1382, 71] width 91 height 28
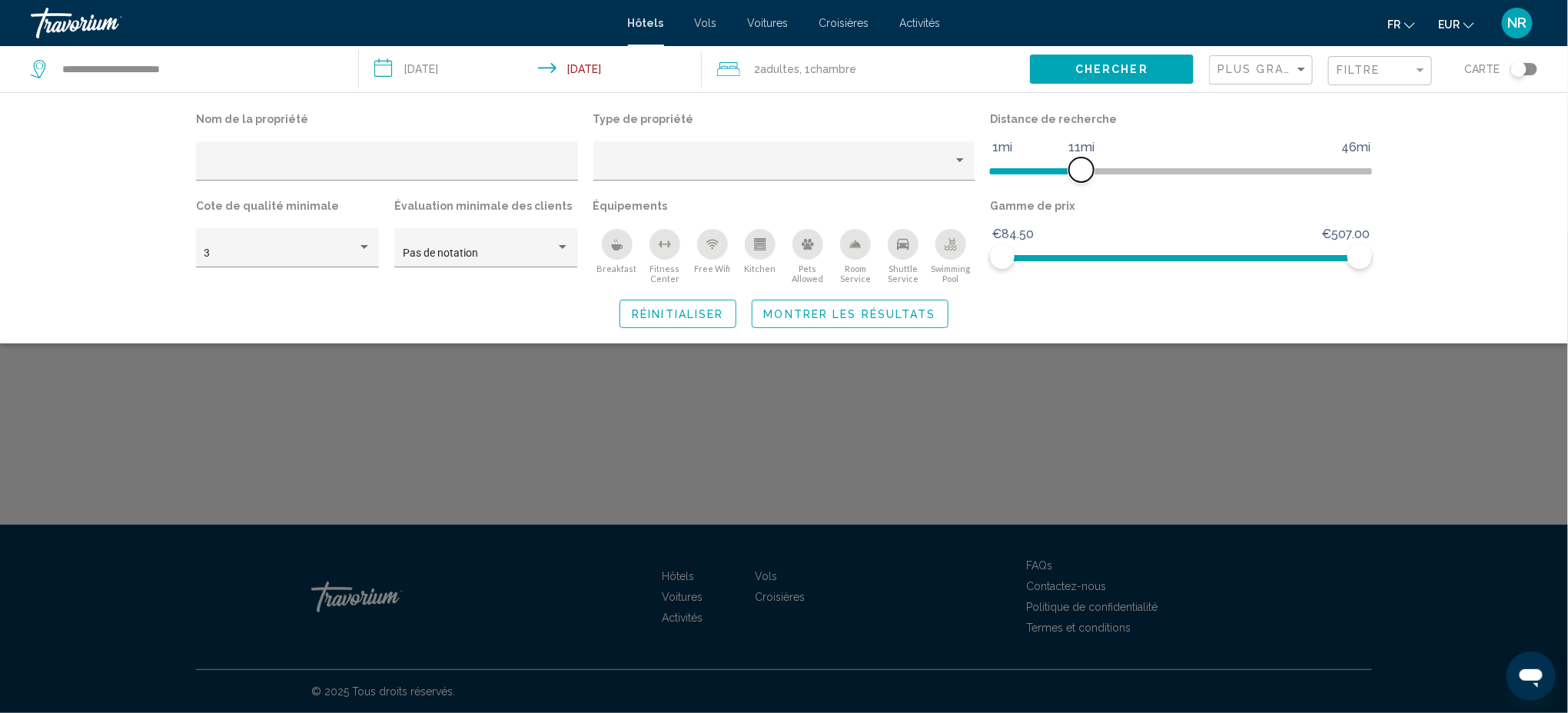
click at [1081, 164] on span "Hotel Filters" at bounding box center [1082, 169] width 25 height 25
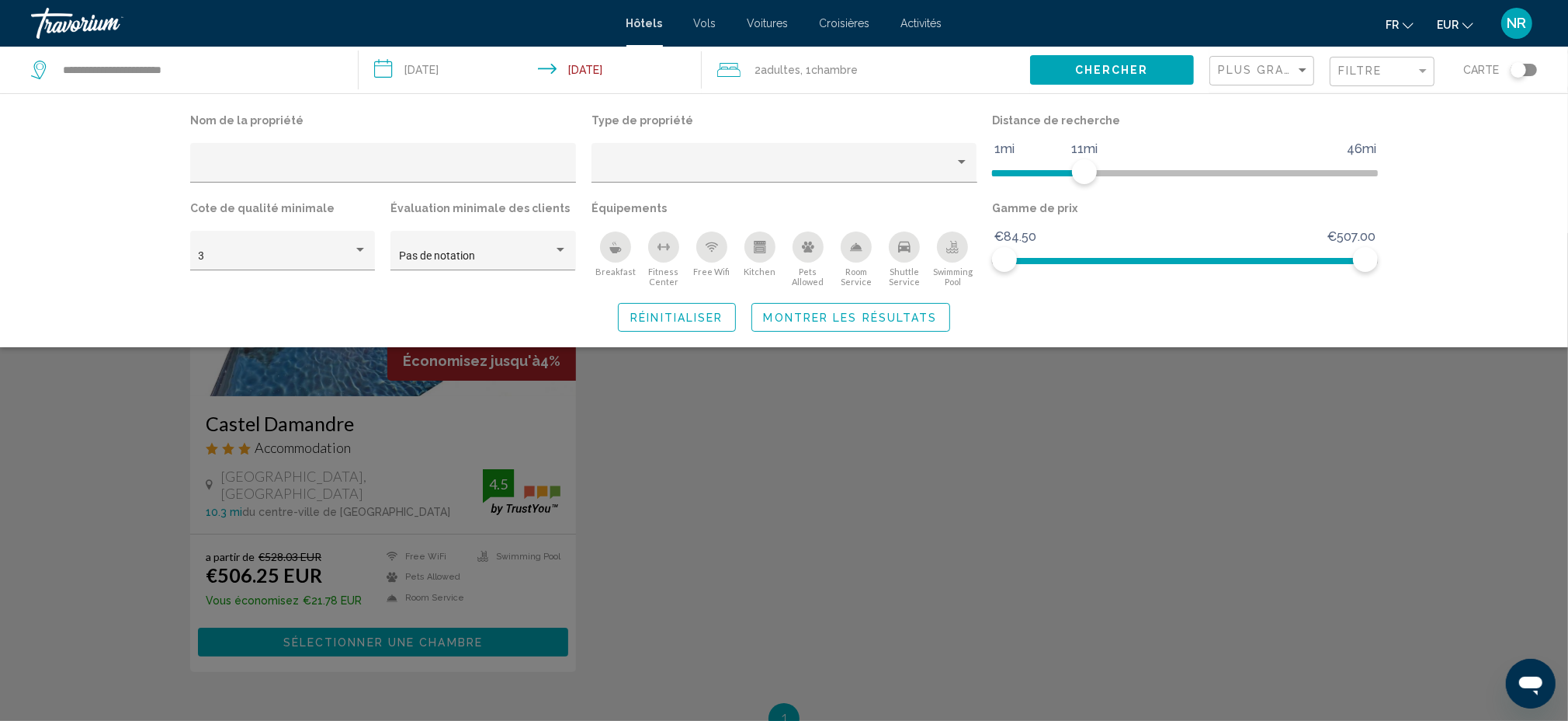
click at [1397, 397] on div "Search widget" at bounding box center [784, 477] width 1568 height 487
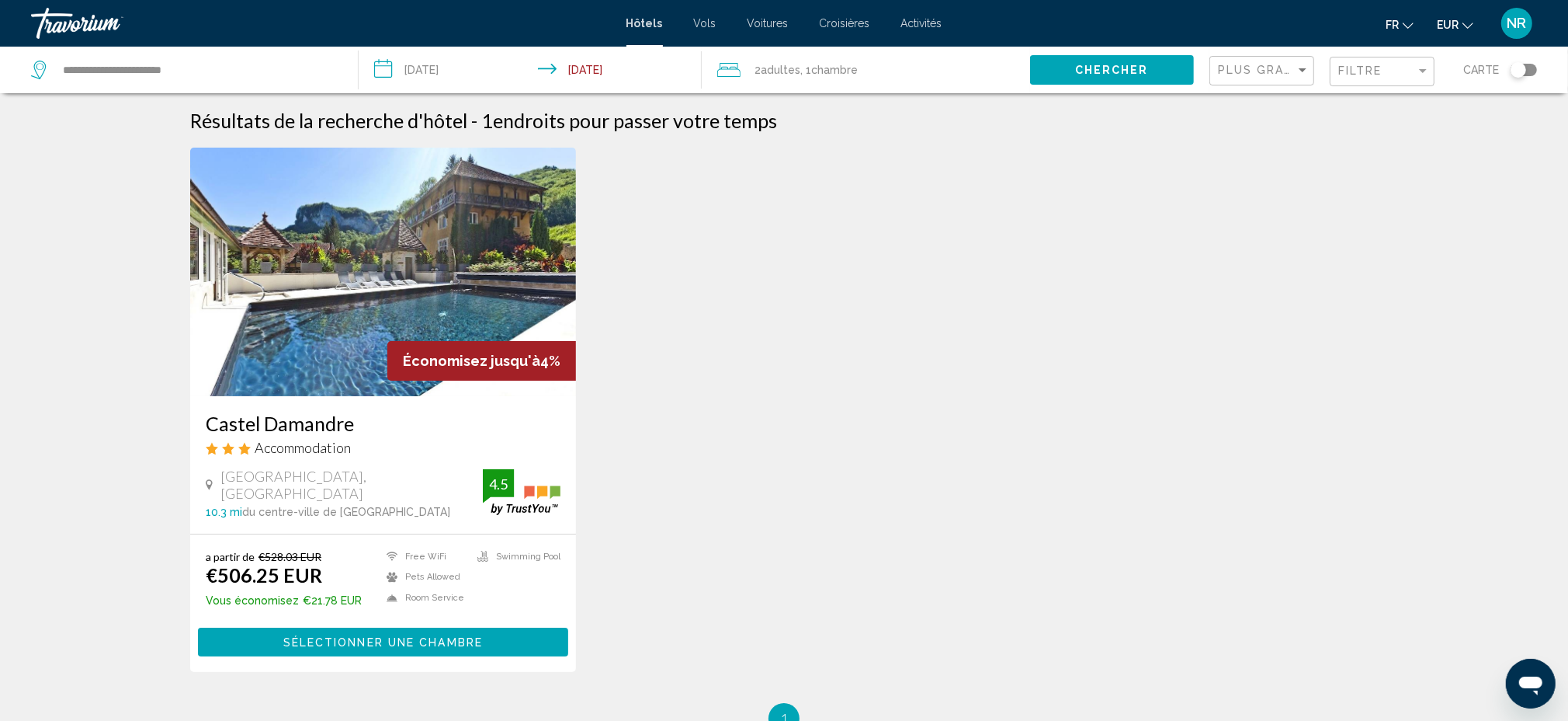
click at [445, 72] on input "**********" at bounding box center [533, 72] width 349 height 51
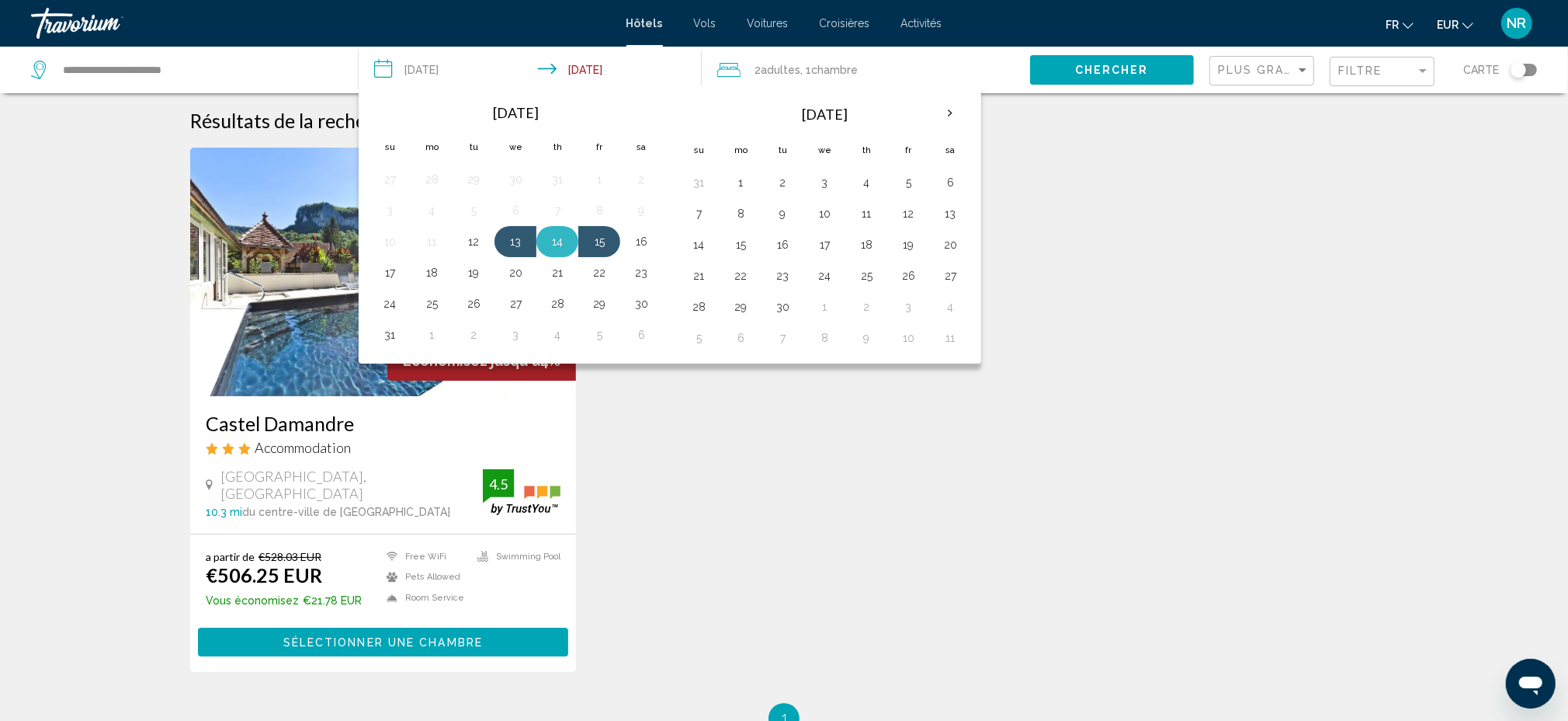
click at [560, 242] on button "14" at bounding box center [557, 241] width 25 height 22
click at [640, 239] on button "16" at bounding box center [641, 241] width 25 height 22
type input "**********"
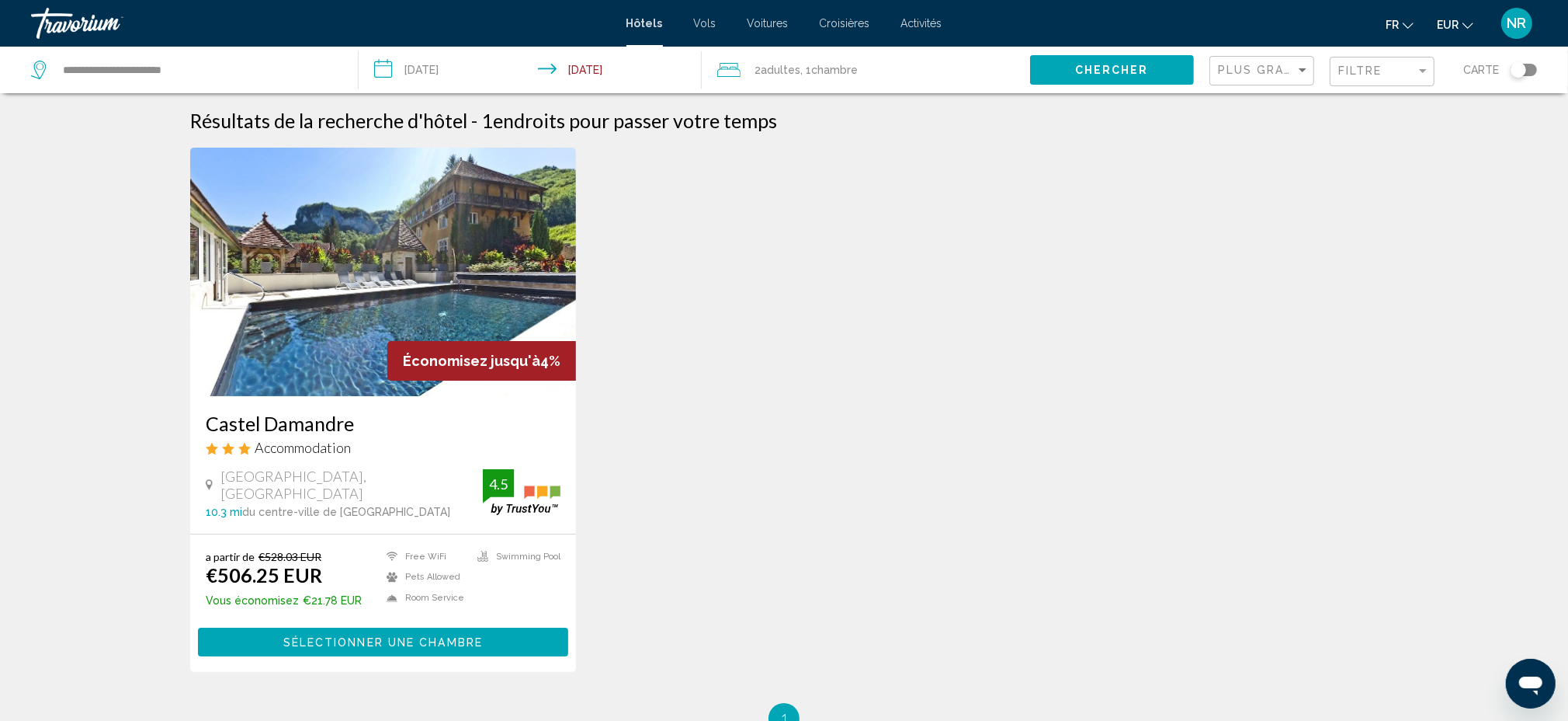
click at [1161, 55] on button "Chercher" at bounding box center [1112, 69] width 163 height 29
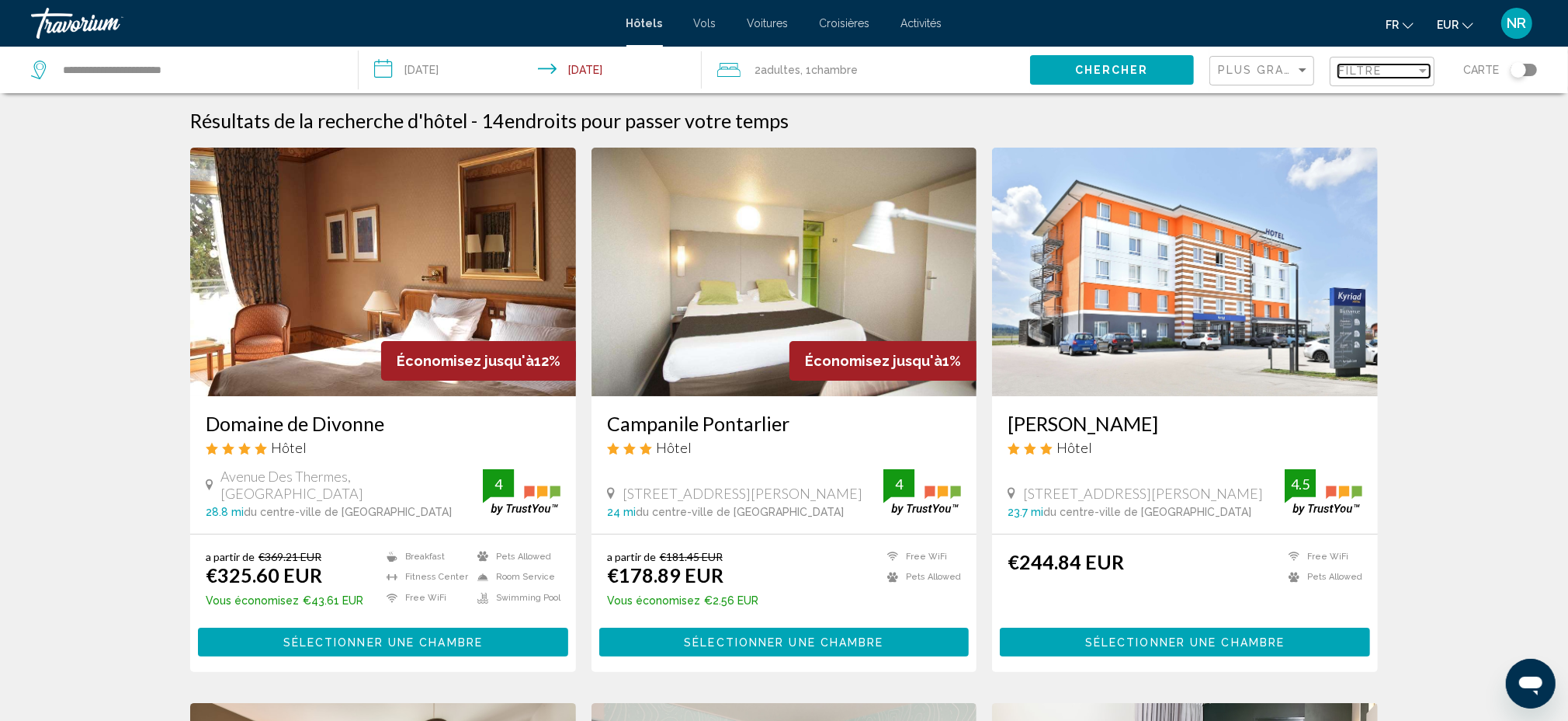
click at [1339, 74] on span "Filtre" at bounding box center [1360, 71] width 44 height 12
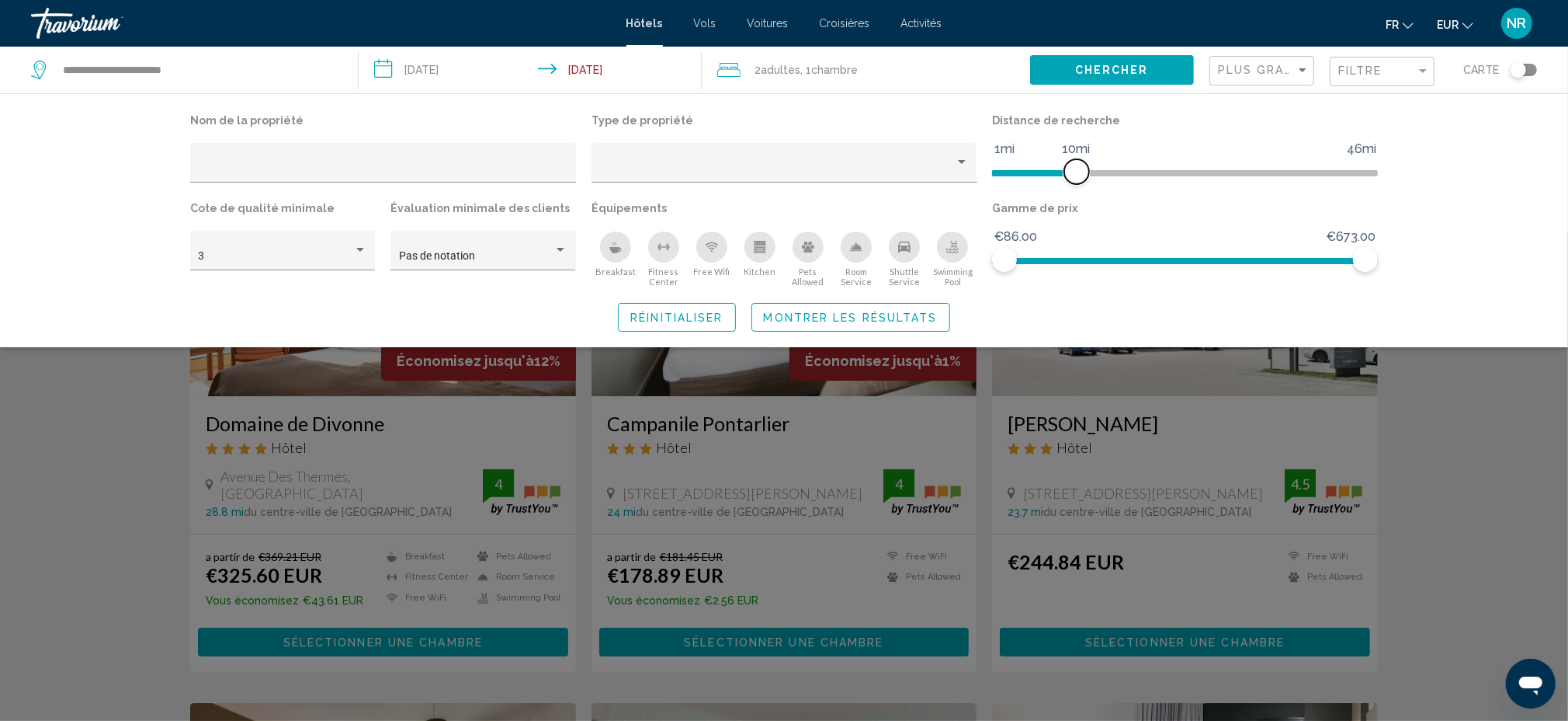
drag, startPoint x: 1237, startPoint y: 166, endPoint x: 1081, endPoint y: 169, distance: 156.0
click at [1081, 169] on span "Hotel Filters" at bounding box center [1077, 171] width 25 height 25
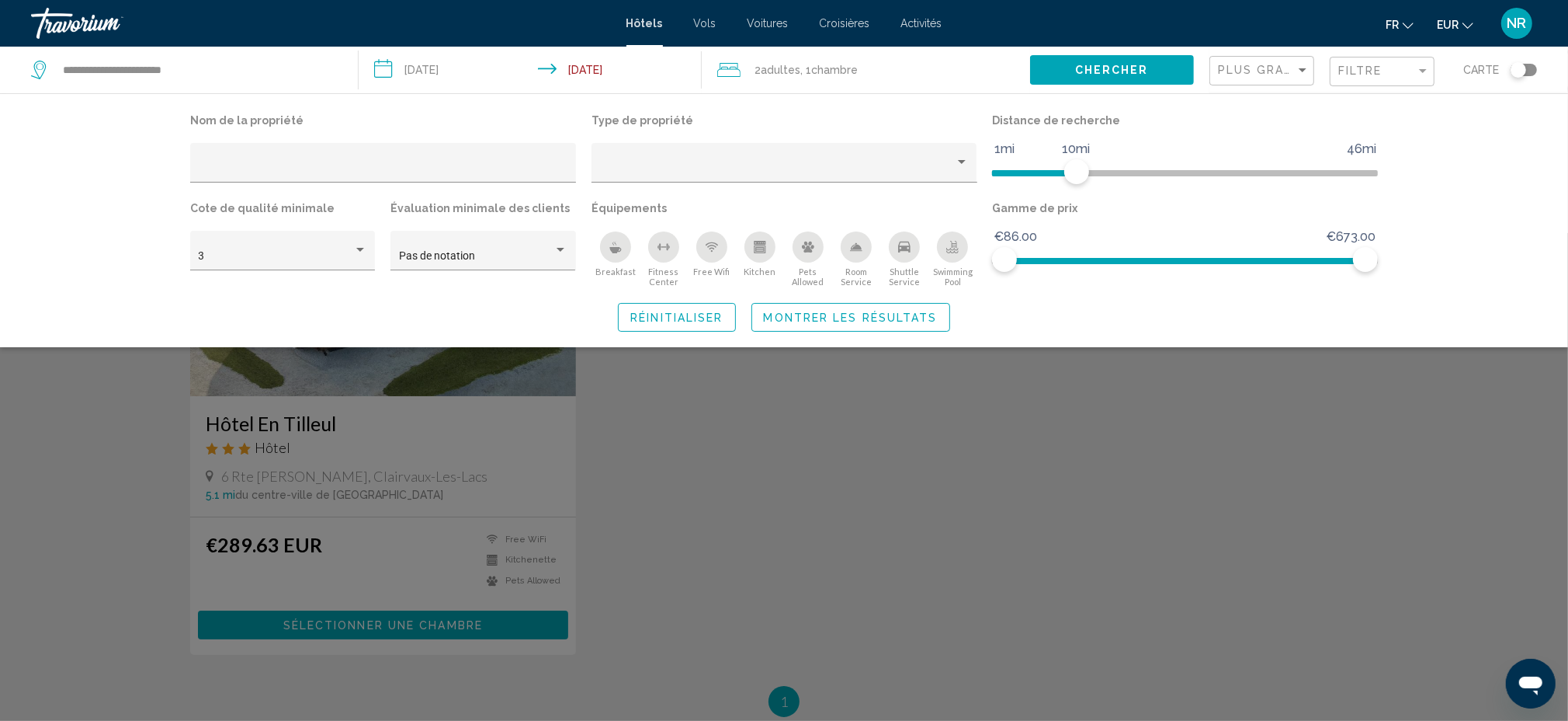
click at [822, 429] on div "Search widget" at bounding box center [784, 477] width 1568 height 487
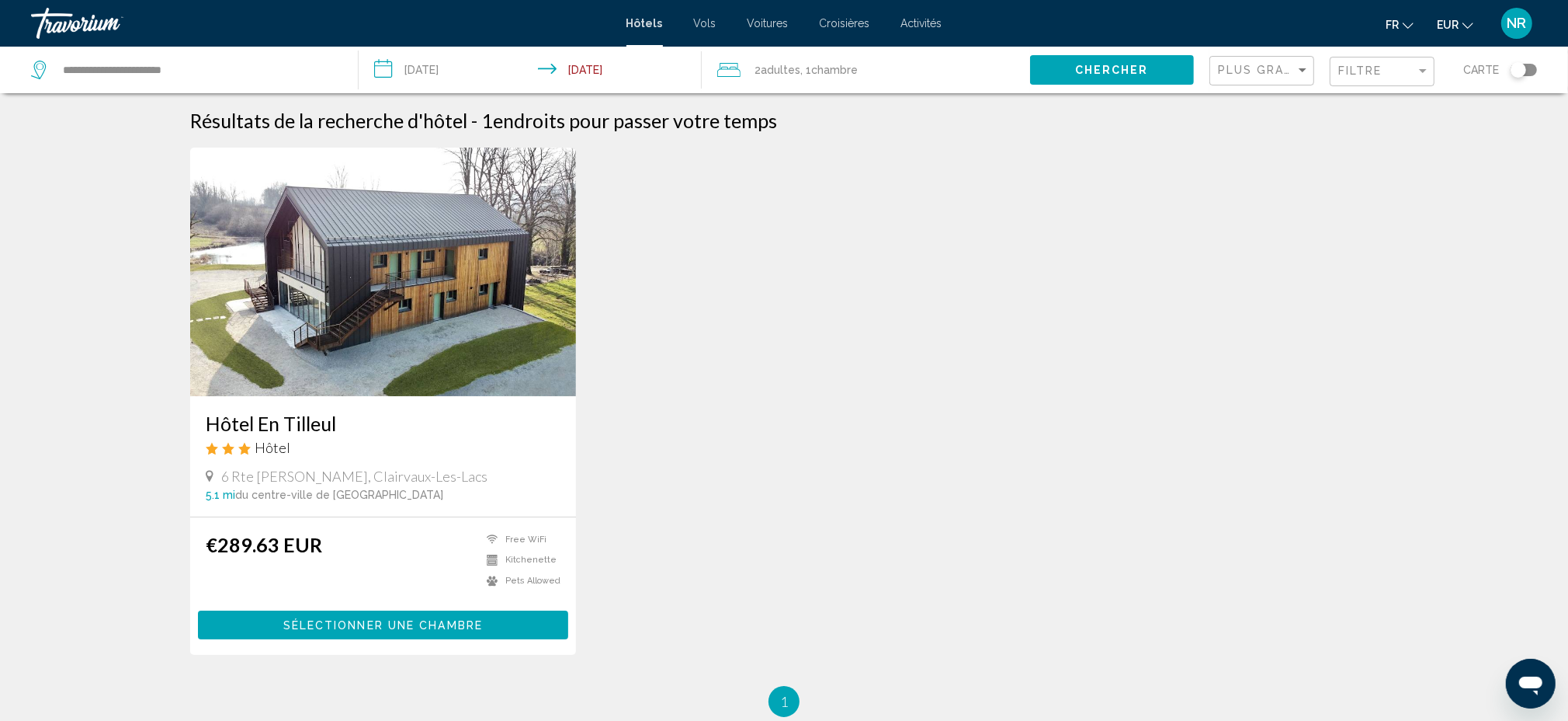
click at [359, 349] on img "Main content" at bounding box center [383, 272] width 386 height 248
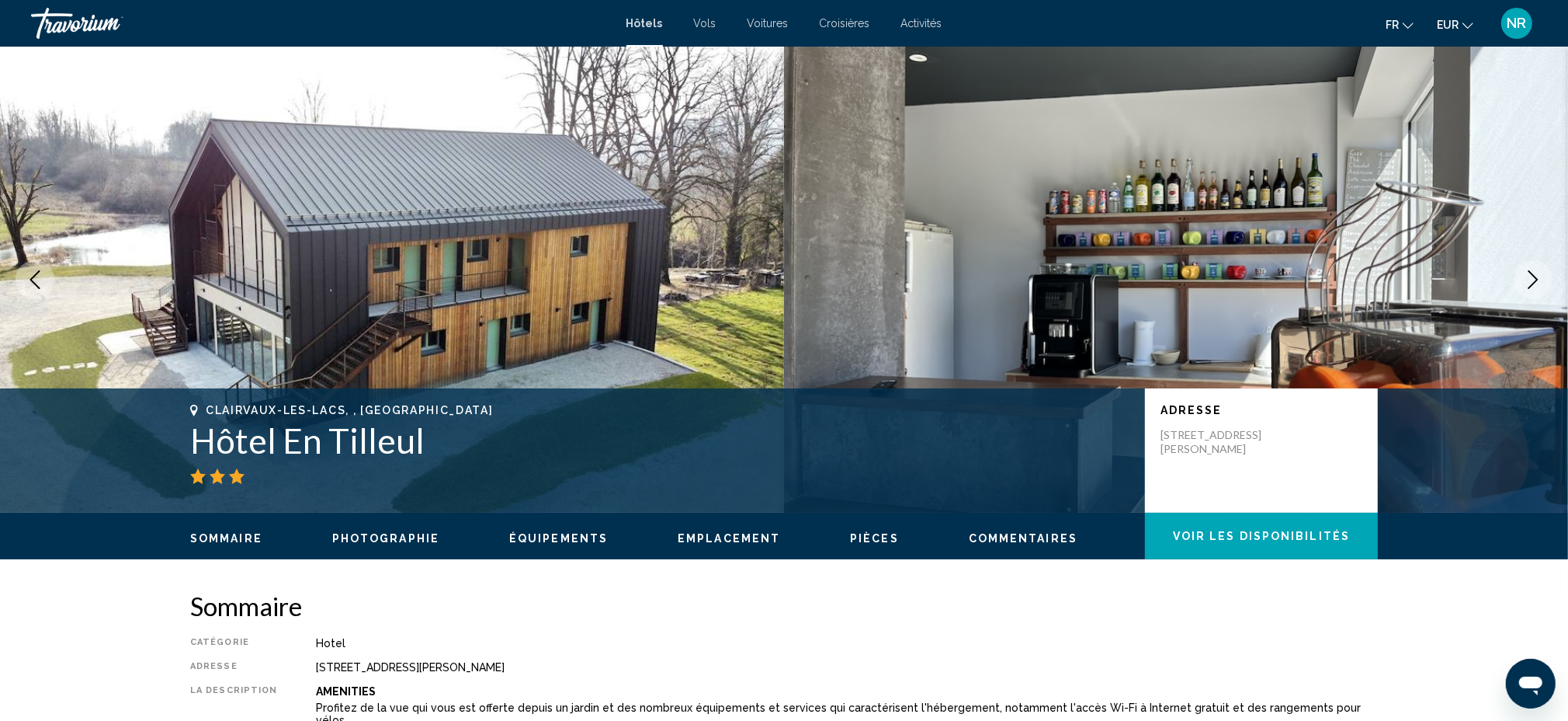
click at [1535, 281] on icon "Next image" at bounding box center [1533, 280] width 10 height 19
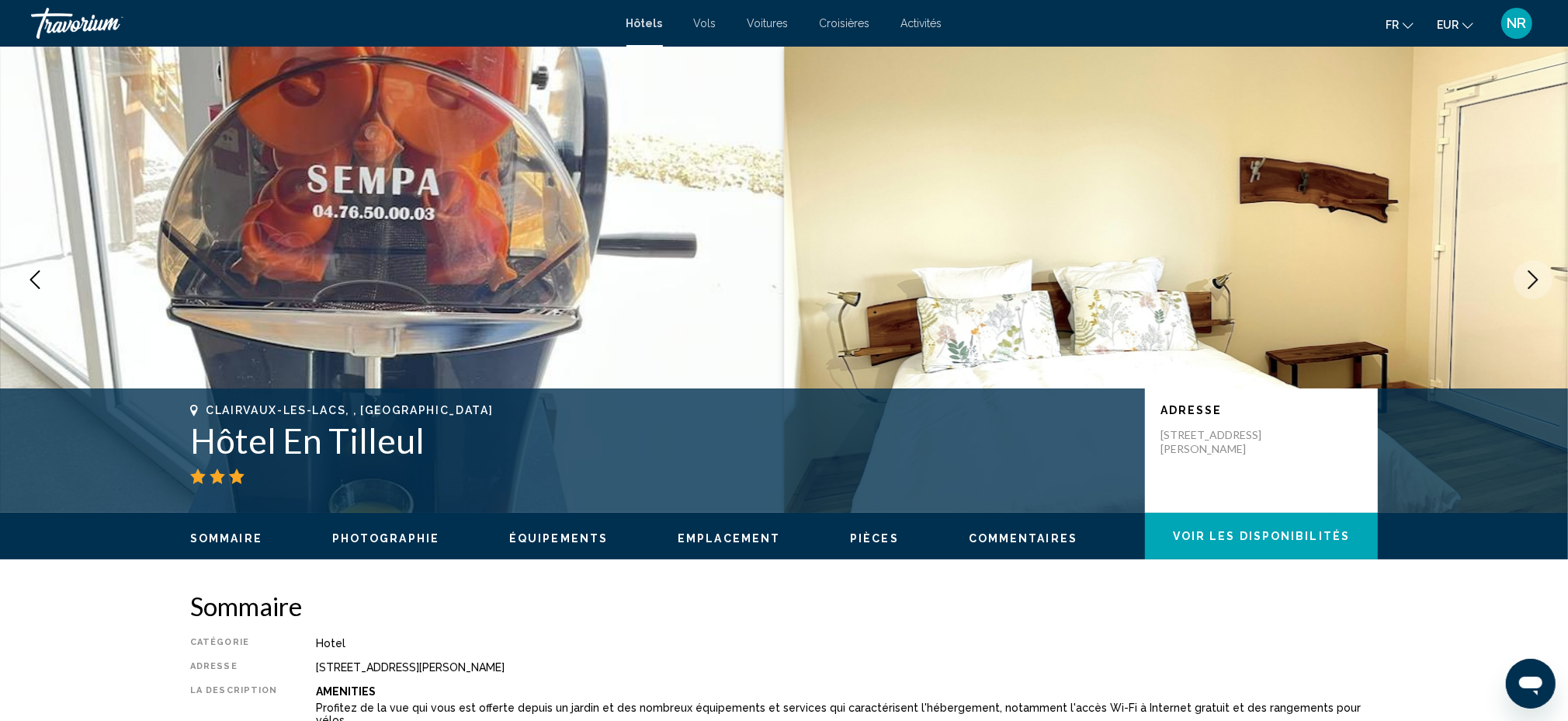
click at [1535, 281] on icon "Next image" at bounding box center [1533, 280] width 10 height 19
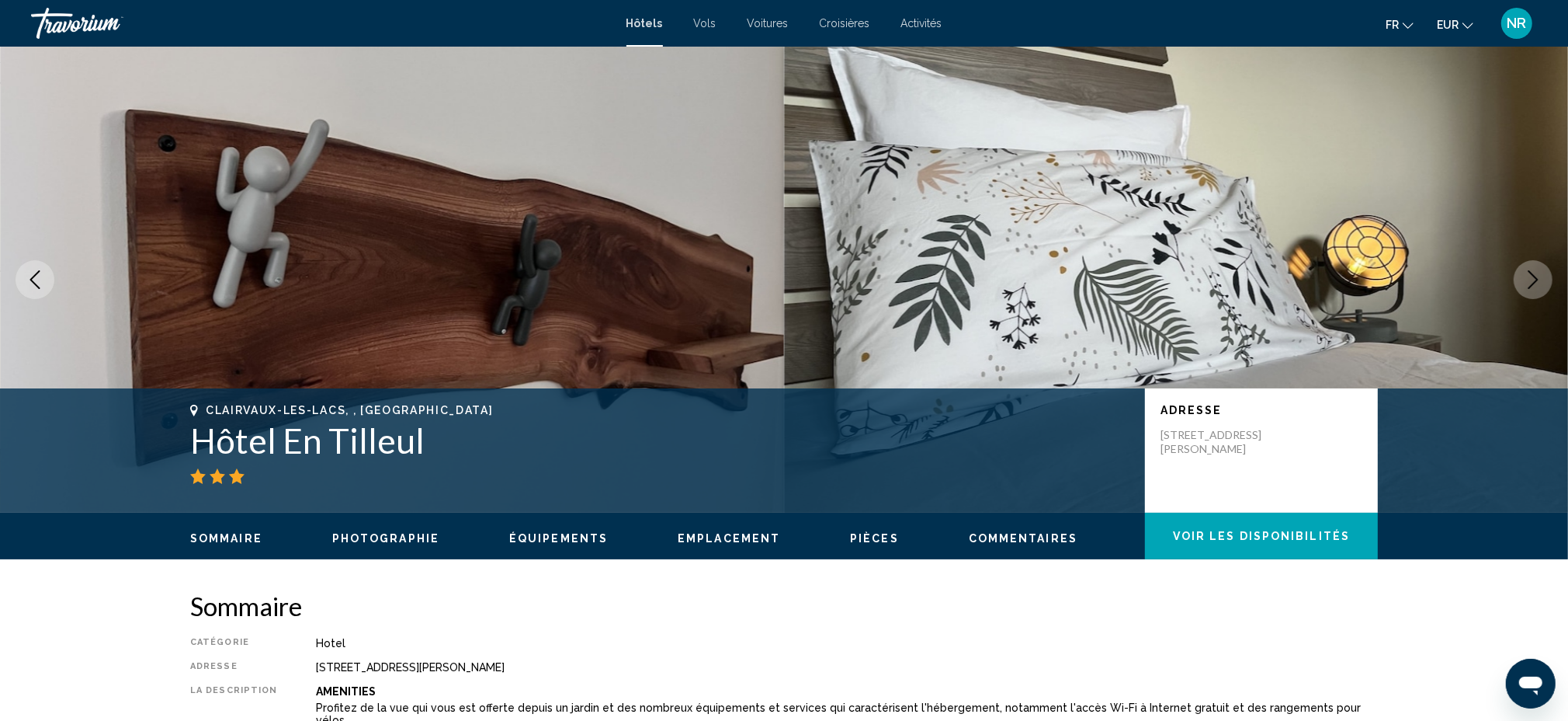
click at [1535, 281] on icon "Next image" at bounding box center [1533, 280] width 10 height 19
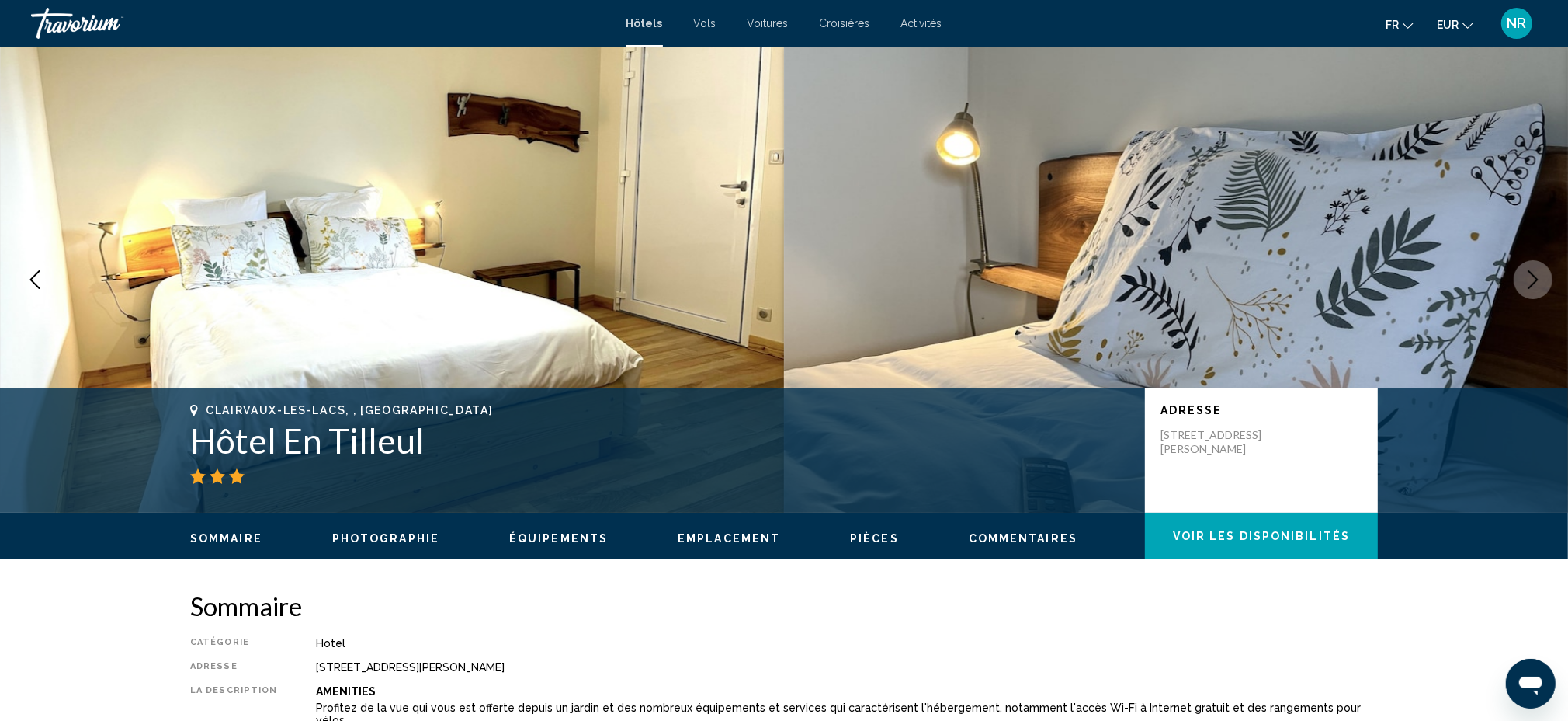
click at [1535, 281] on icon "Next image" at bounding box center [1533, 280] width 10 height 19
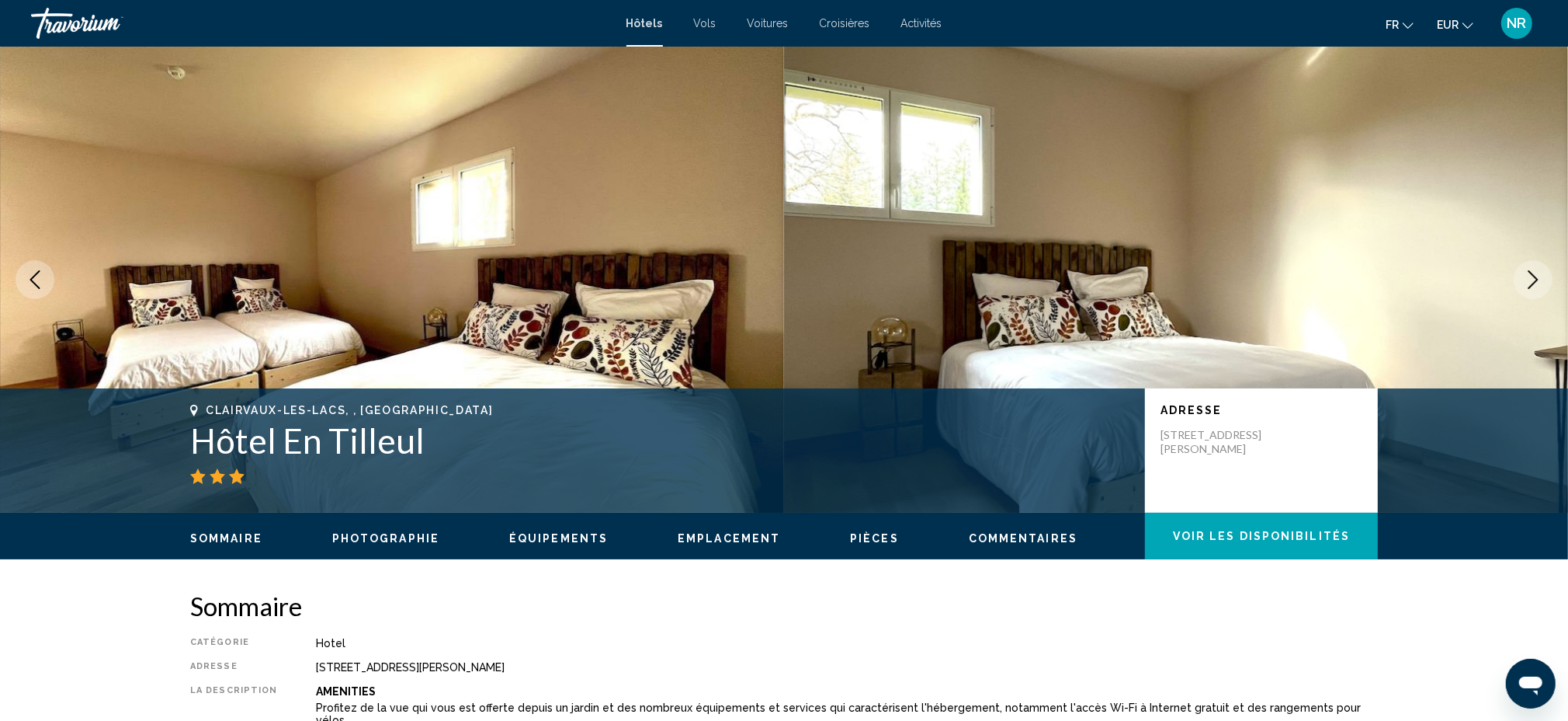
click at [1535, 281] on icon "Next image" at bounding box center [1533, 280] width 10 height 19
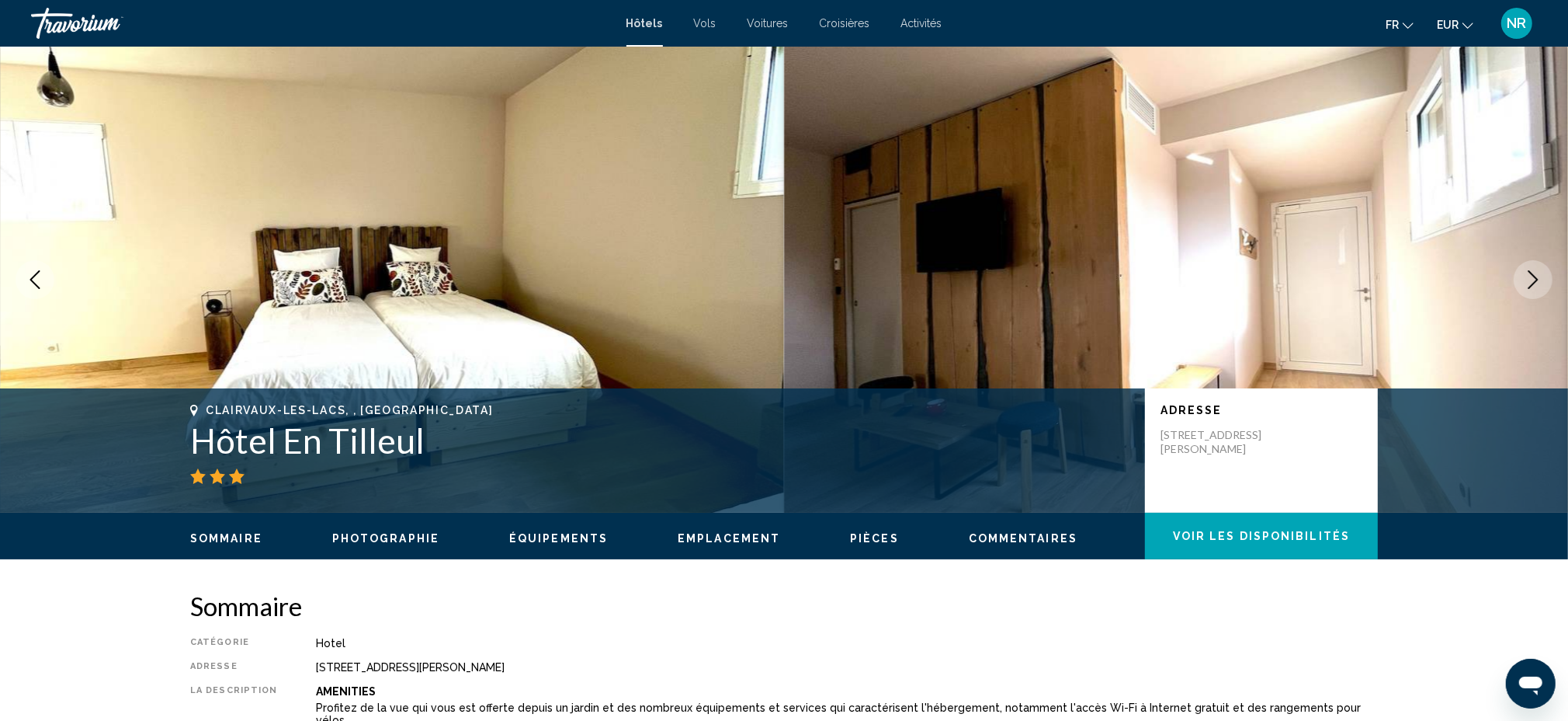
click at [1535, 281] on icon "Next image" at bounding box center [1533, 280] width 10 height 19
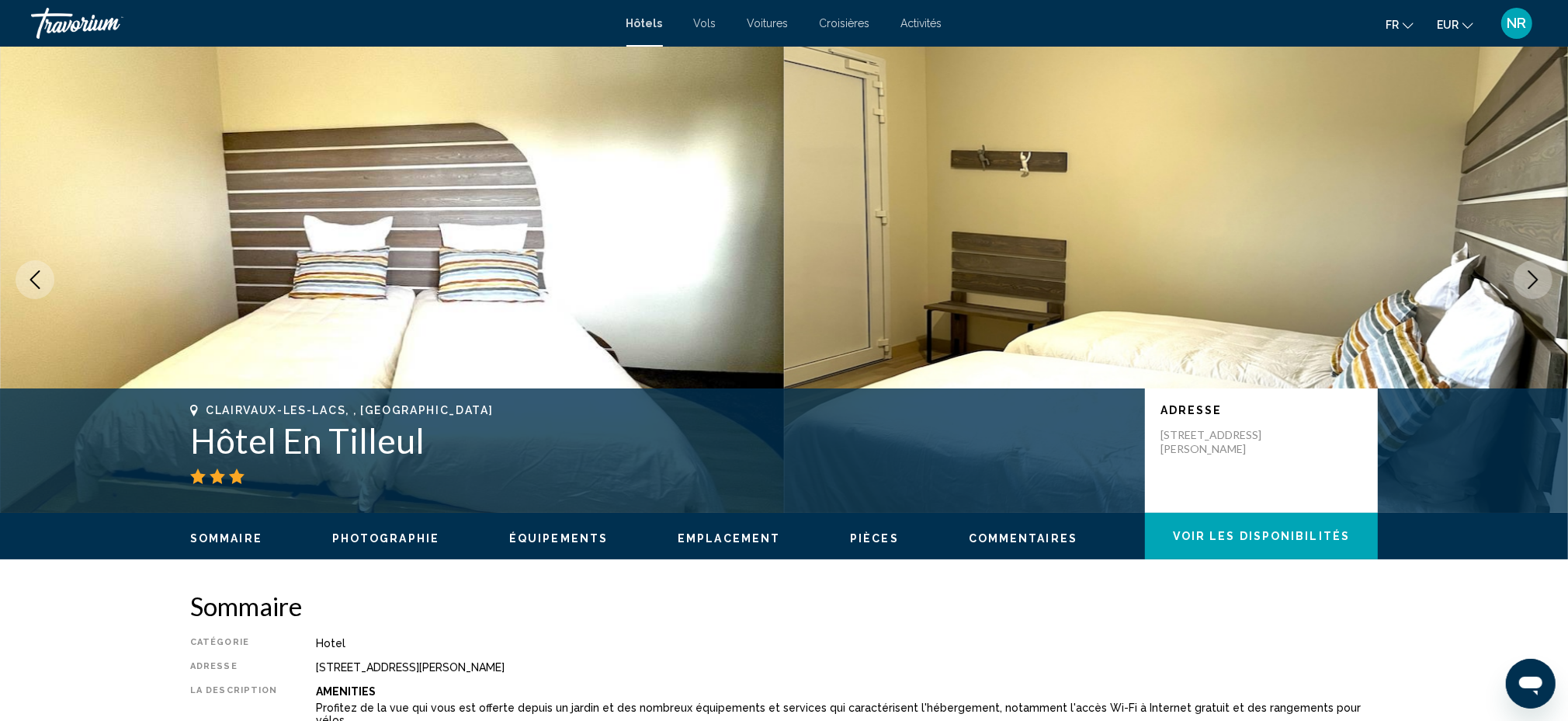
click at [1535, 281] on icon "Next image" at bounding box center [1533, 280] width 10 height 19
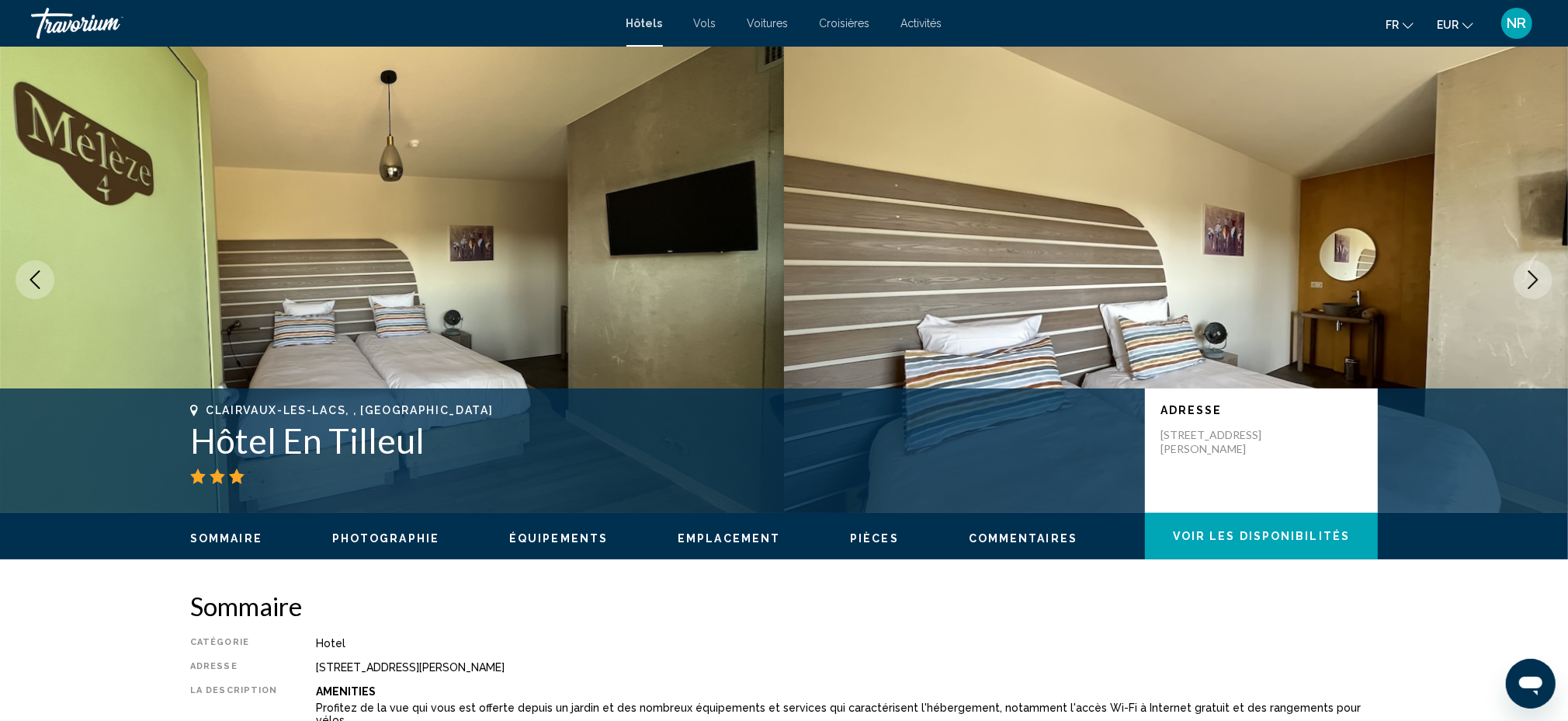
click at [1535, 265] on button "Next image" at bounding box center [1533, 280] width 39 height 39
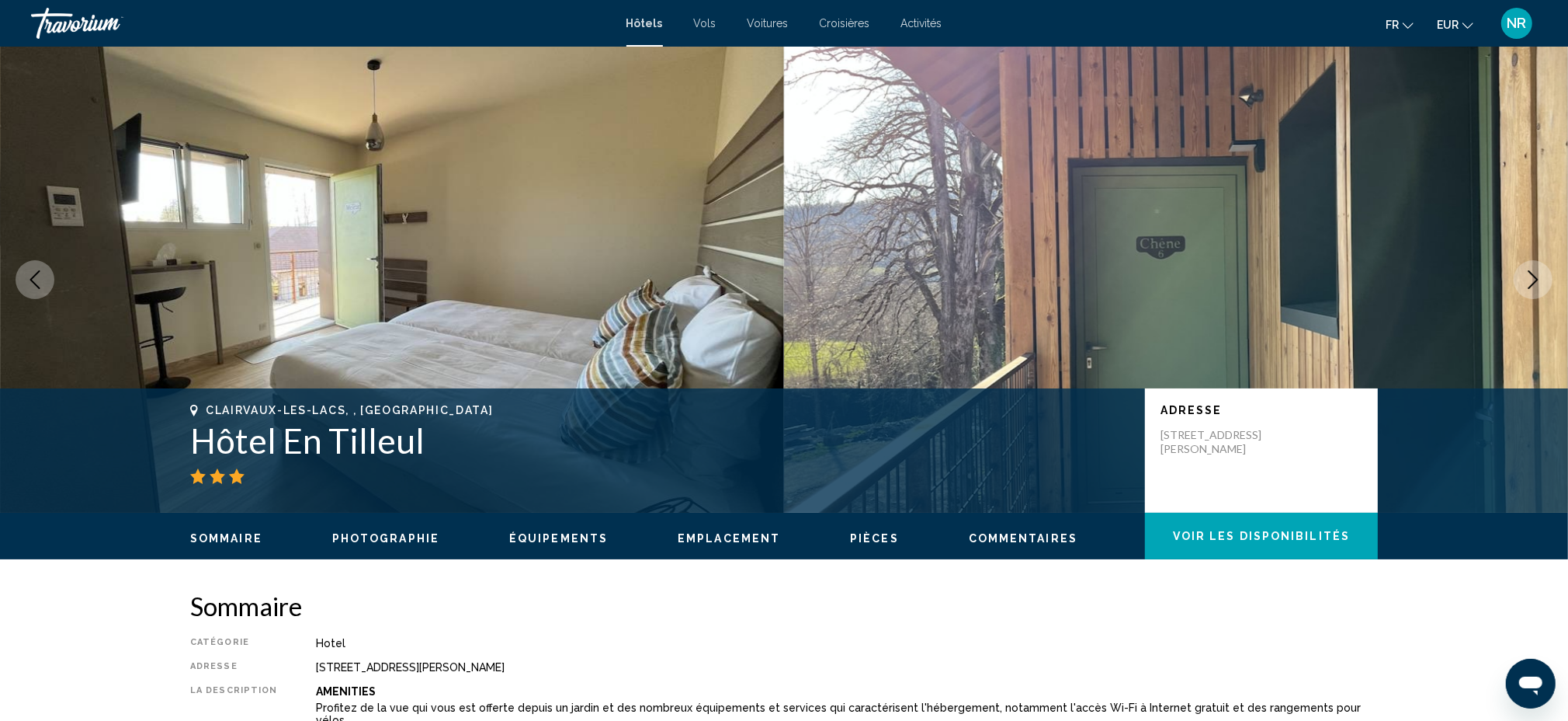
click at [1532, 271] on icon "Next image" at bounding box center [1533, 280] width 19 height 19
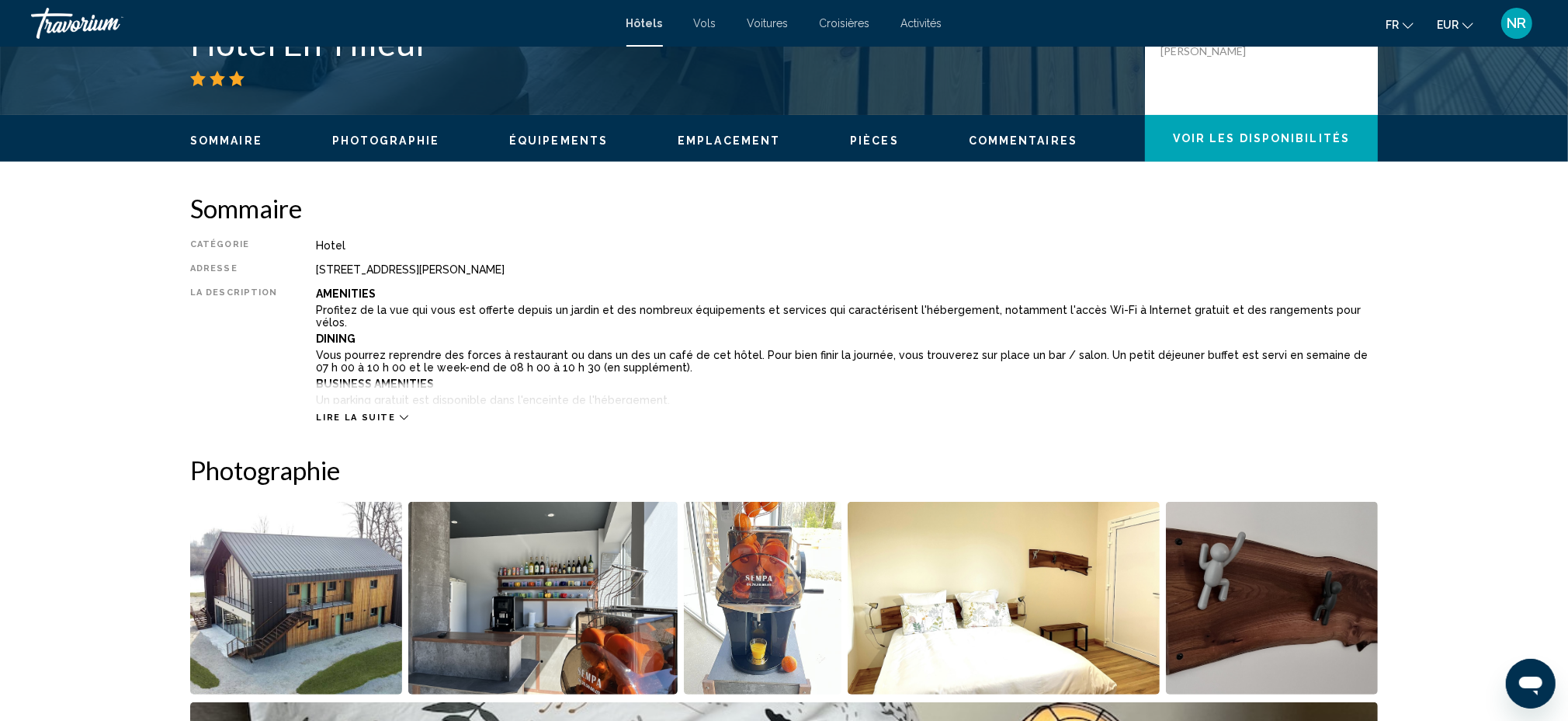
scroll to position [621, 0]
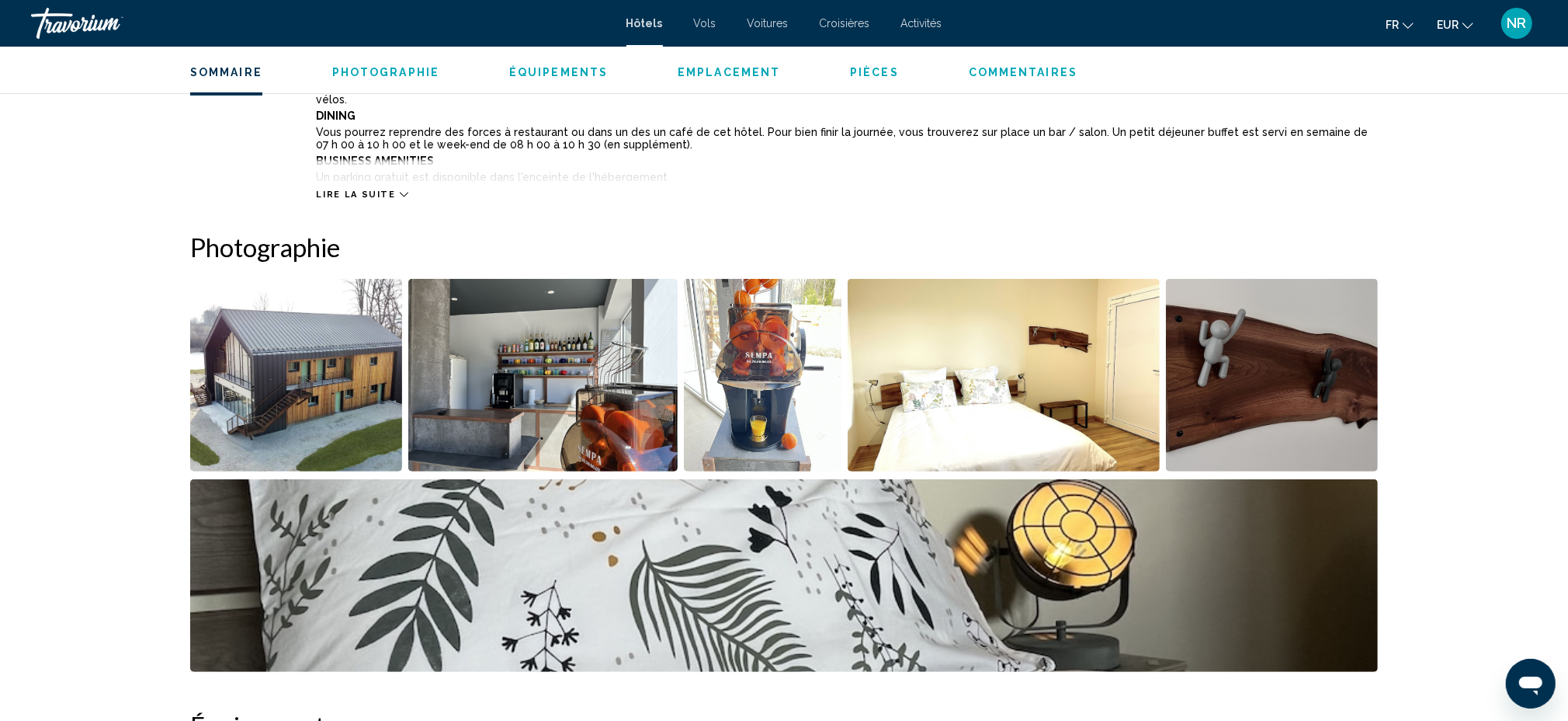
click at [1073, 538] on img "Open full-screen image slider" at bounding box center [784, 575] width 1187 height 192
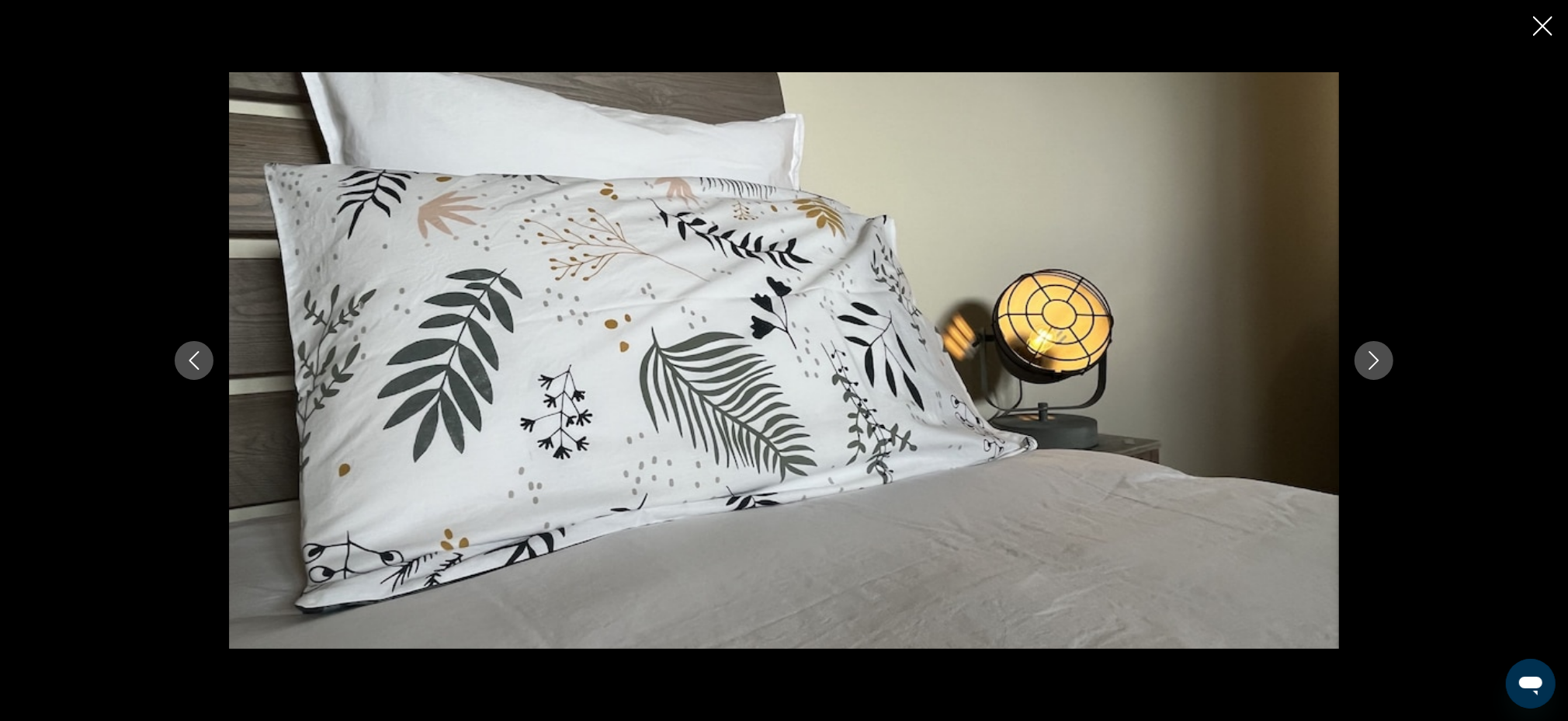
click at [1387, 348] on button "Next image" at bounding box center [1374, 360] width 39 height 39
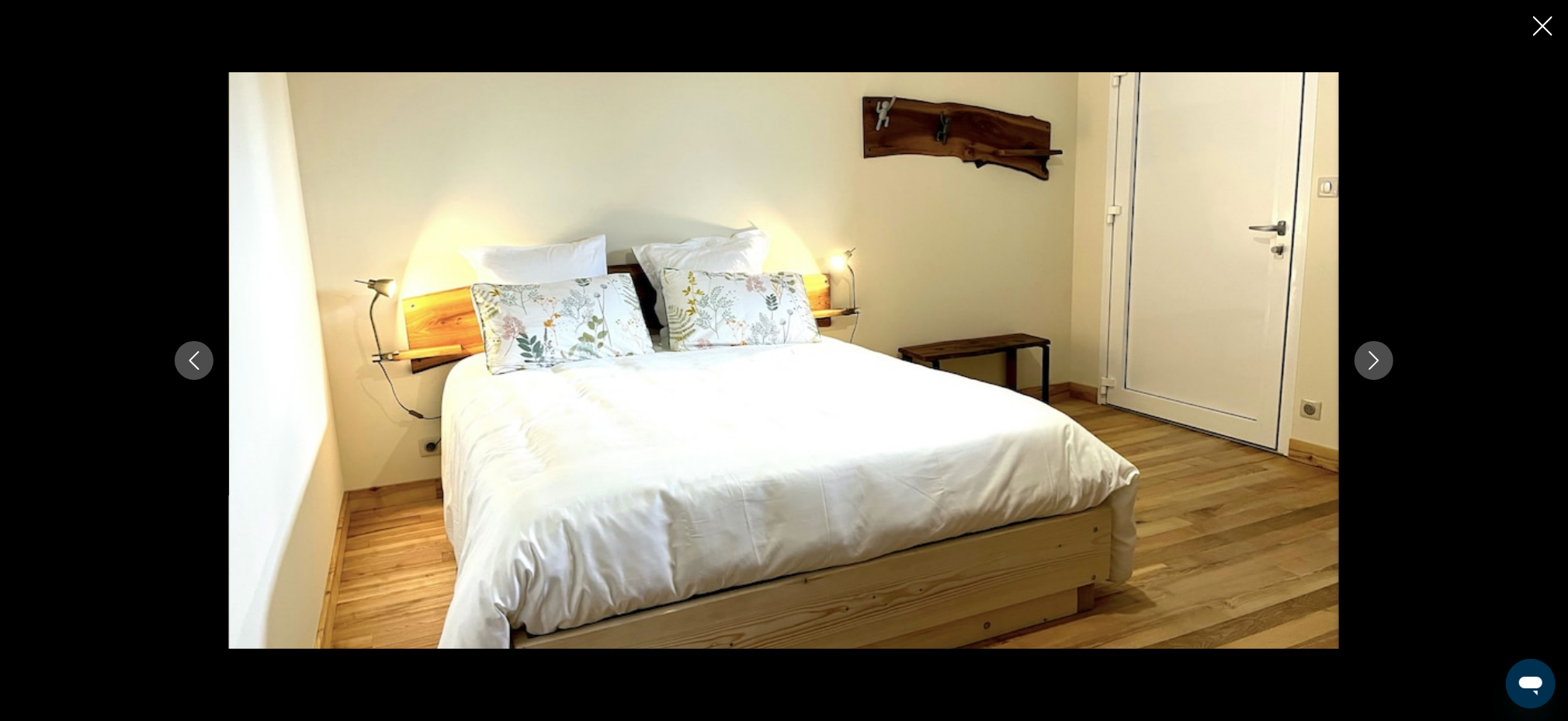
click at [1384, 353] on button "Next image" at bounding box center [1374, 360] width 39 height 39
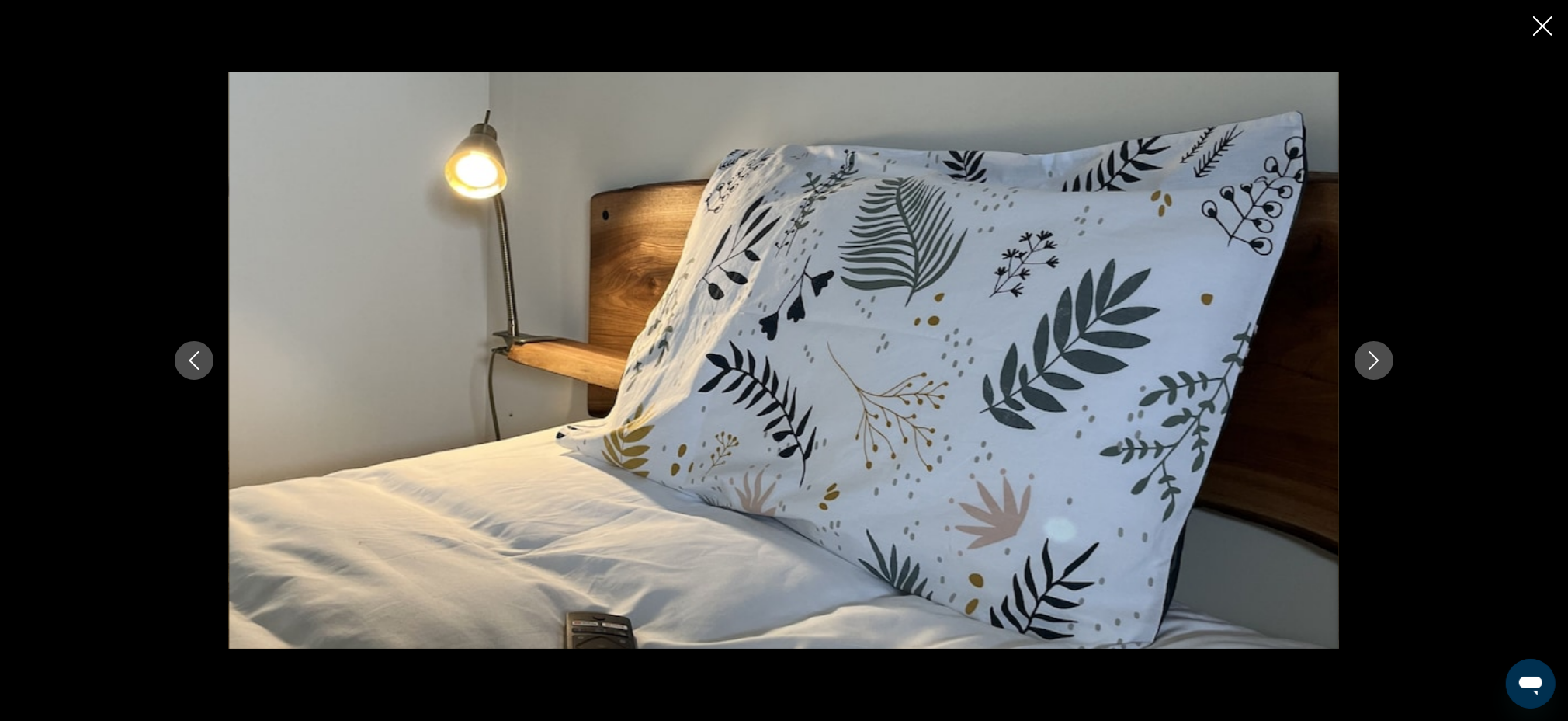
click at [1384, 353] on button "Next image" at bounding box center [1374, 360] width 39 height 39
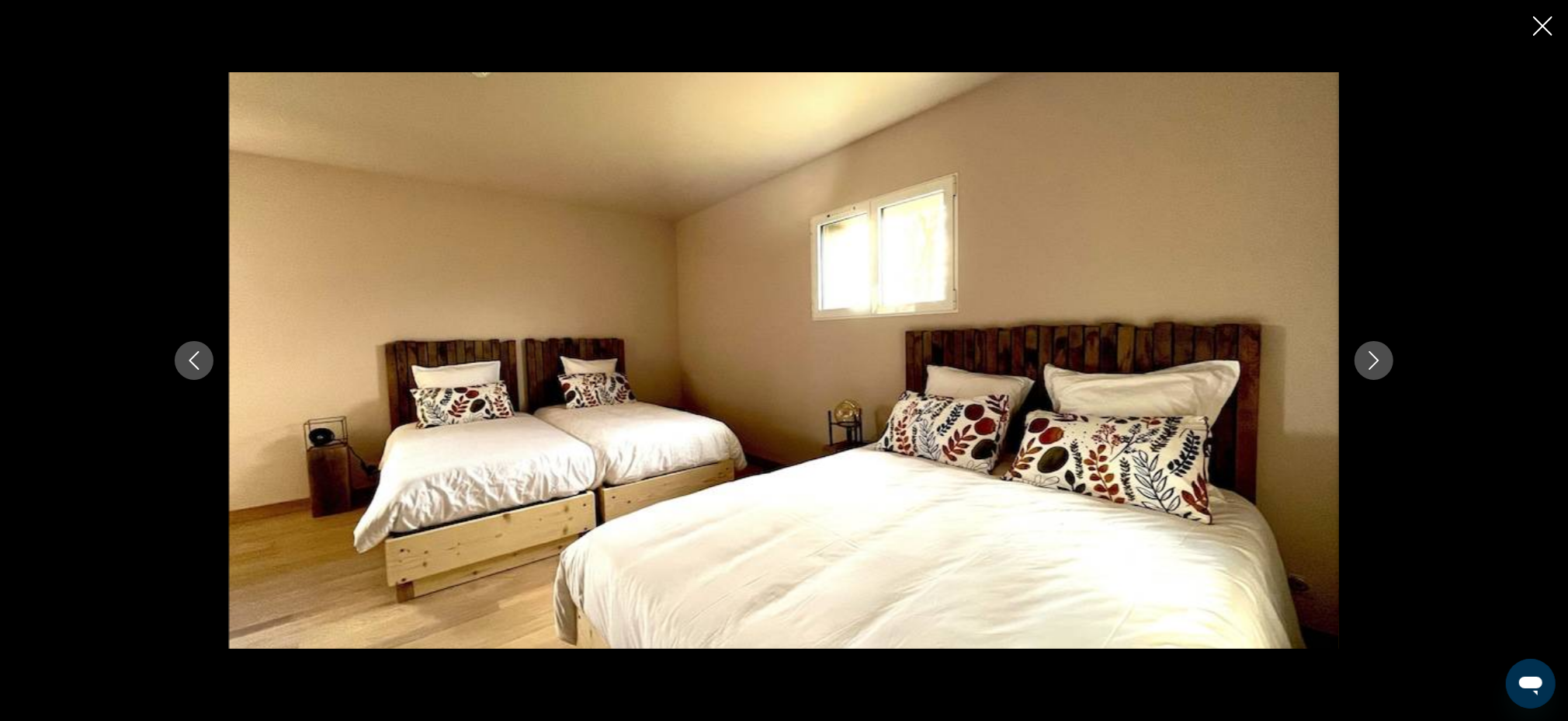
click at [1384, 353] on button "Next image" at bounding box center [1374, 360] width 39 height 39
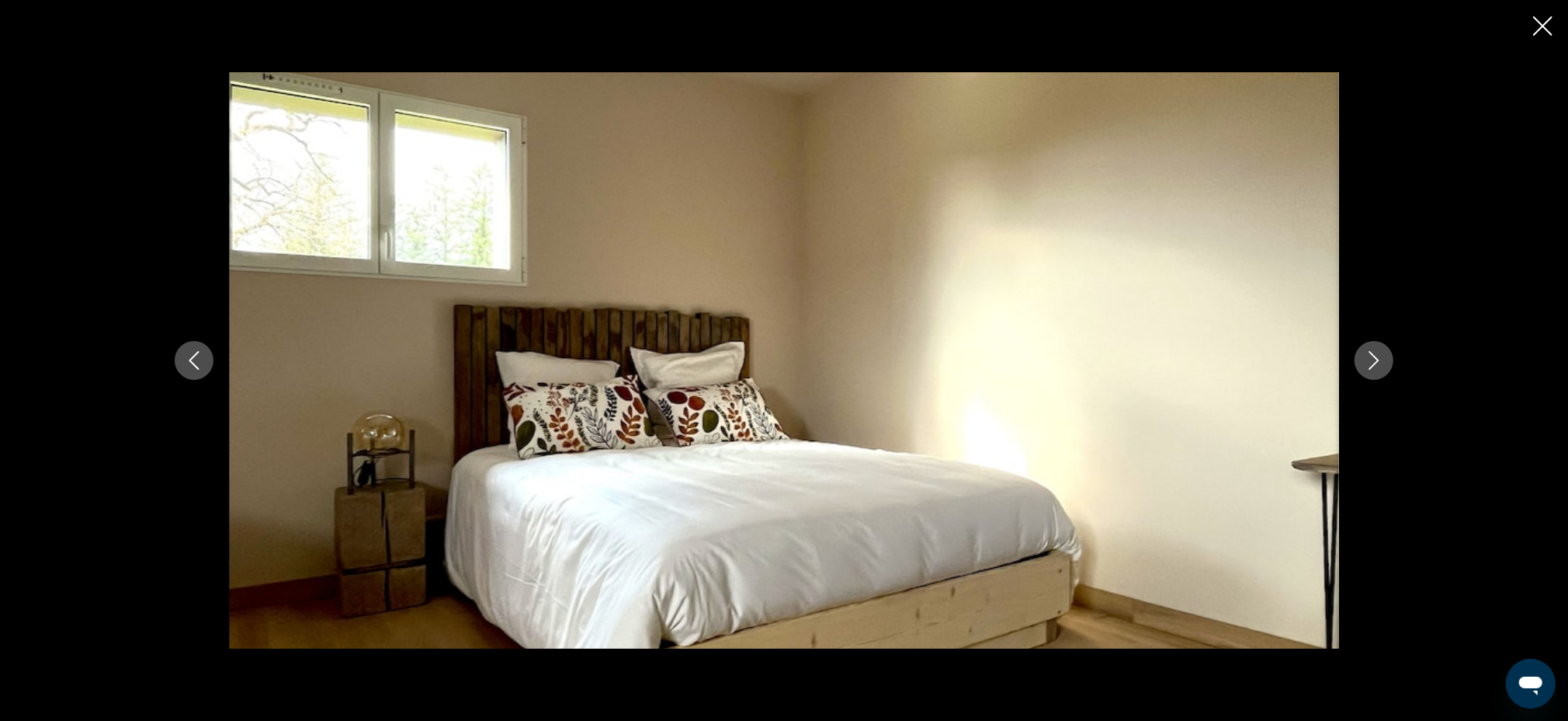
click at [1384, 353] on button "Next image" at bounding box center [1374, 360] width 39 height 39
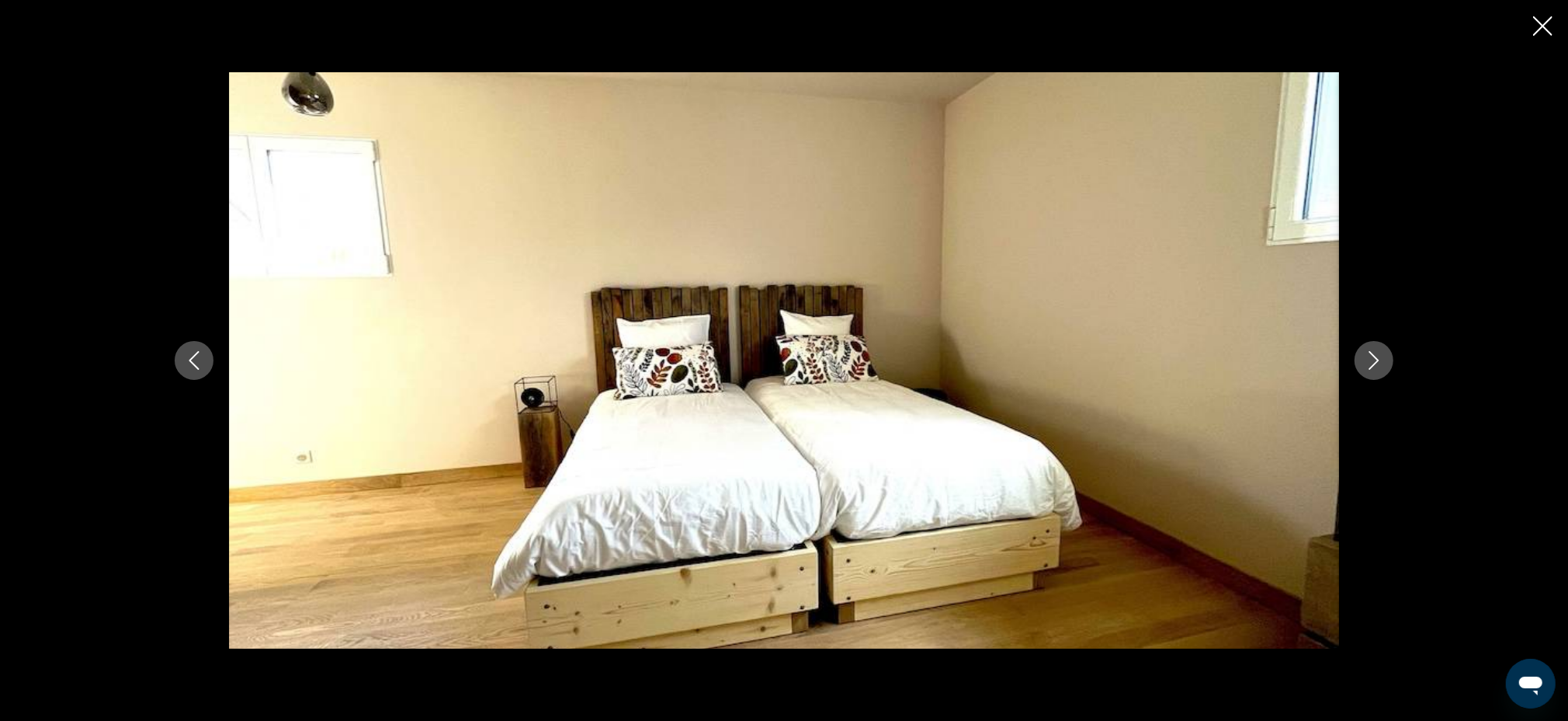
click at [1384, 353] on button "Next image" at bounding box center [1374, 360] width 39 height 39
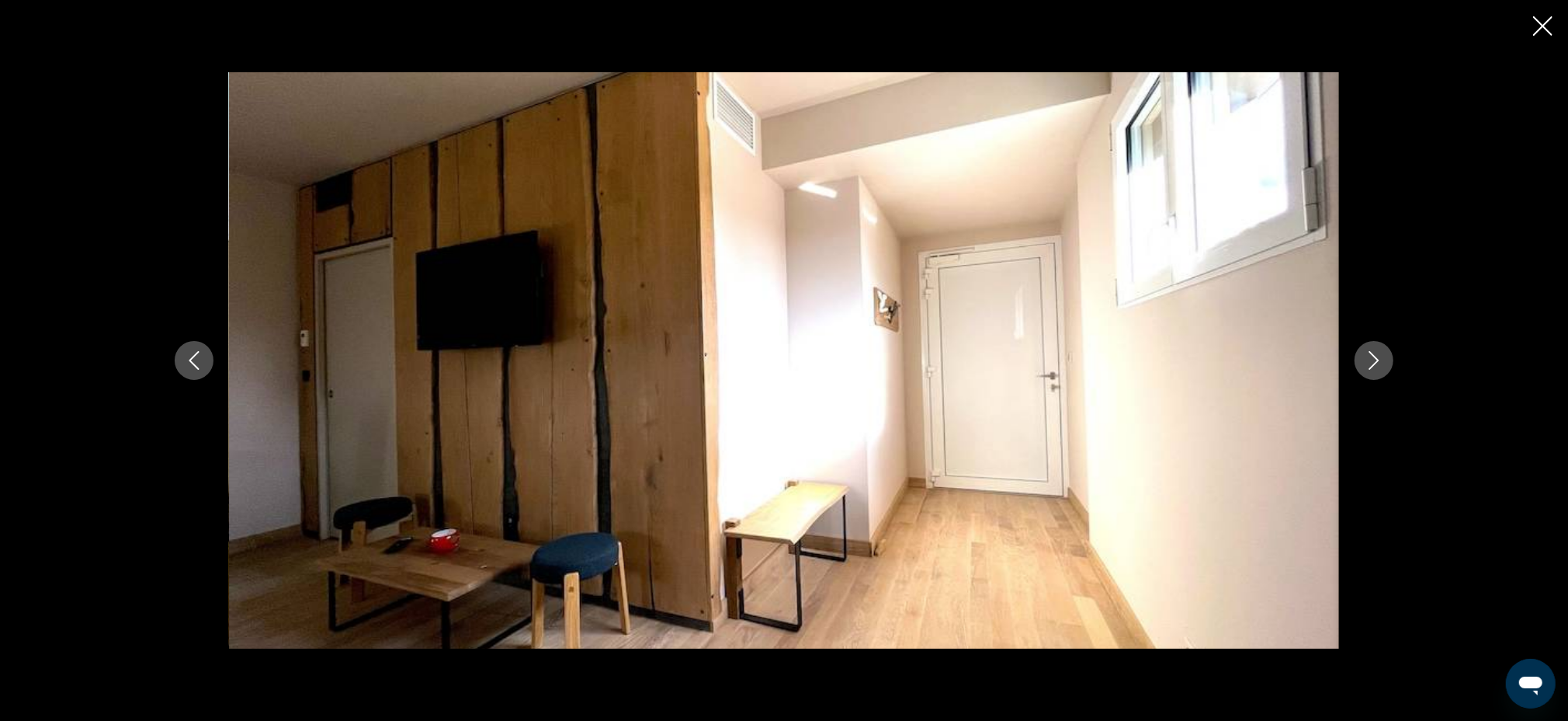
click at [1384, 353] on button "Next image" at bounding box center [1374, 360] width 39 height 39
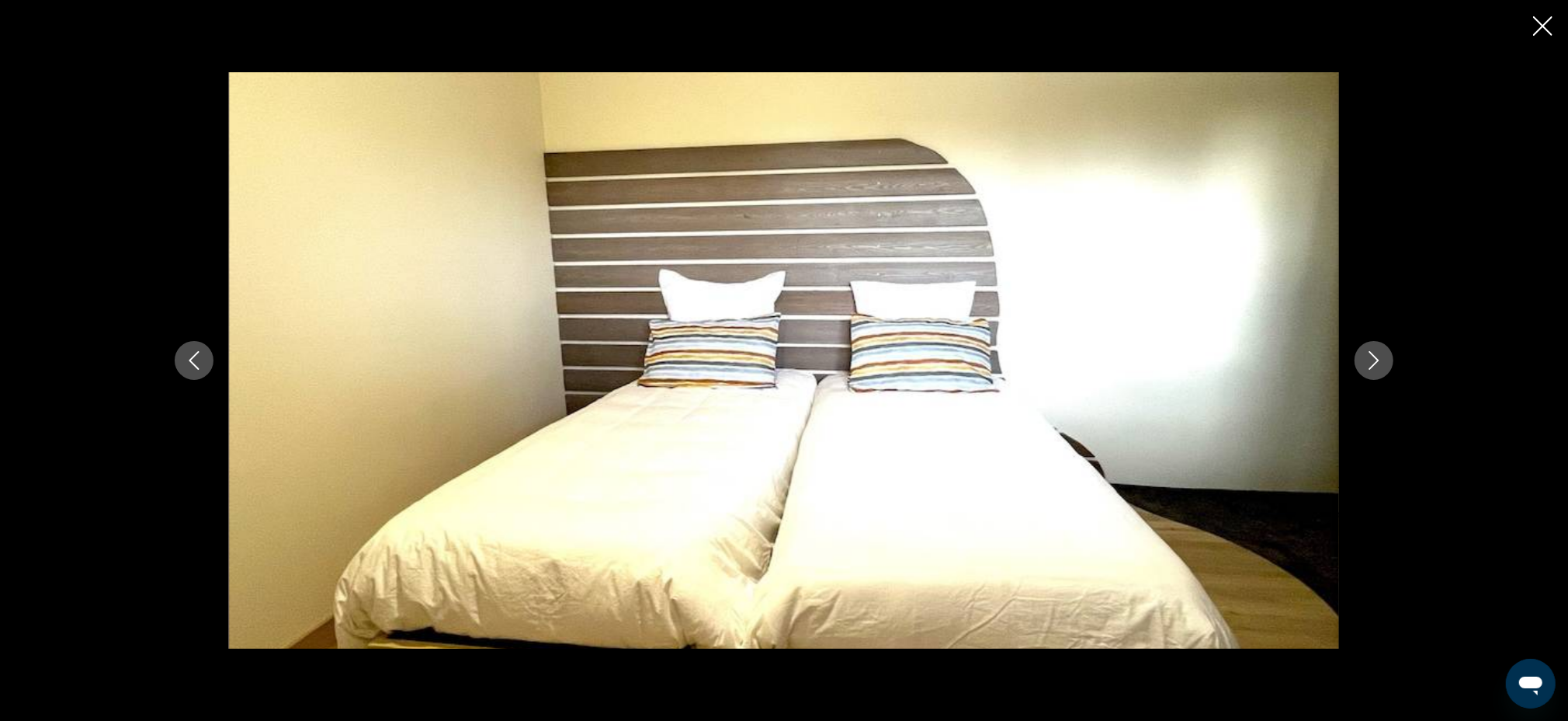
click at [1384, 353] on button "Next image" at bounding box center [1374, 360] width 39 height 39
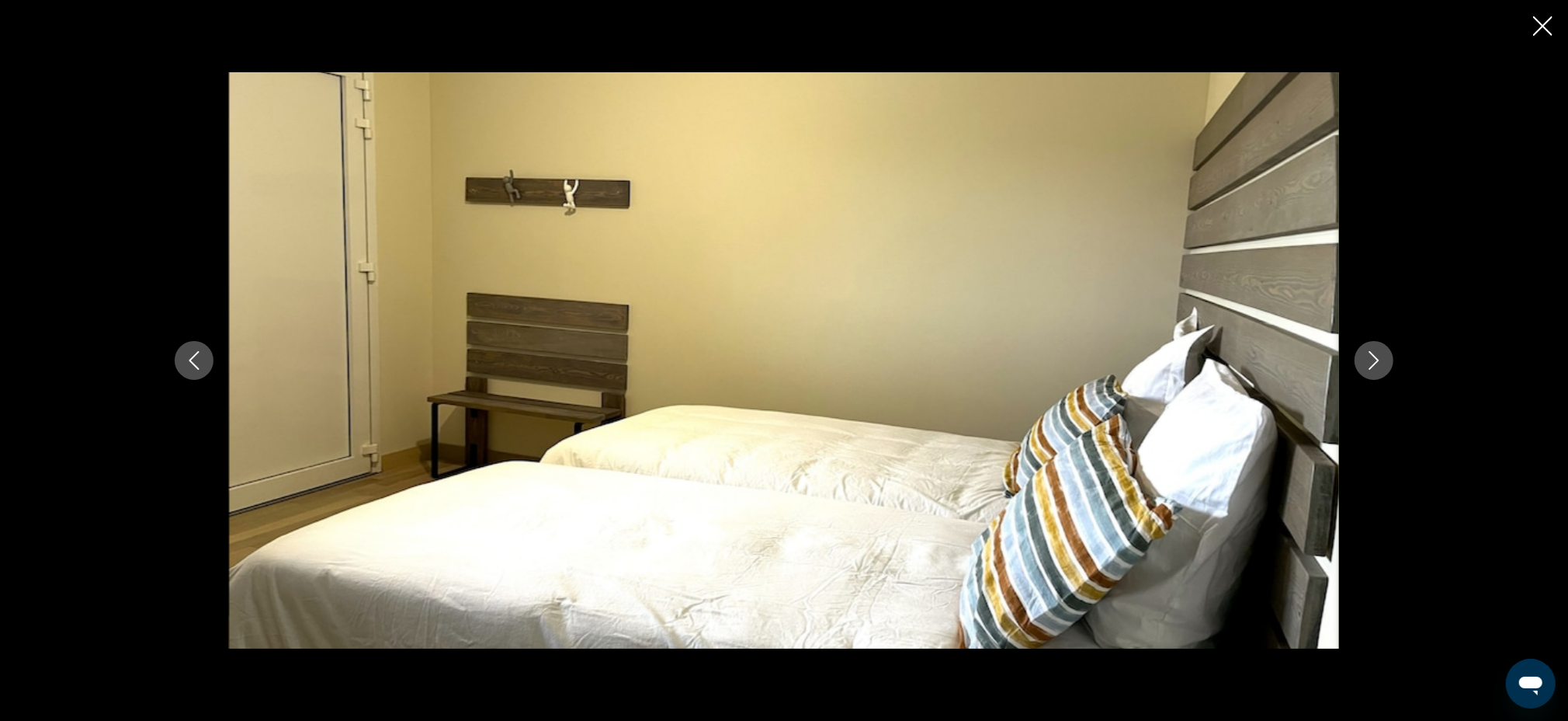
click at [1384, 353] on button "Next image" at bounding box center [1374, 360] width 39 height 39
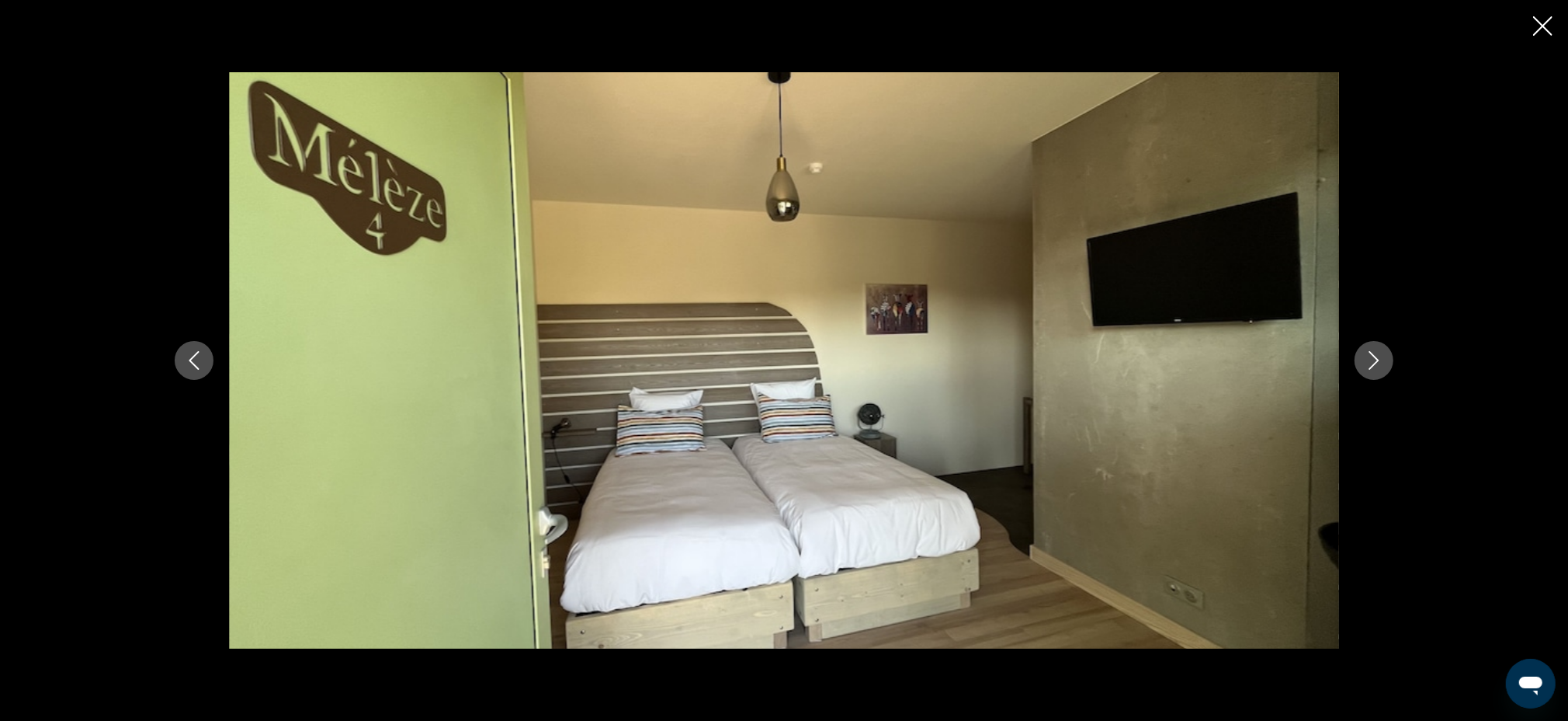
click at [1384, 353] on button "Next image" at bounding box center [1374, 360] width 39 height 39
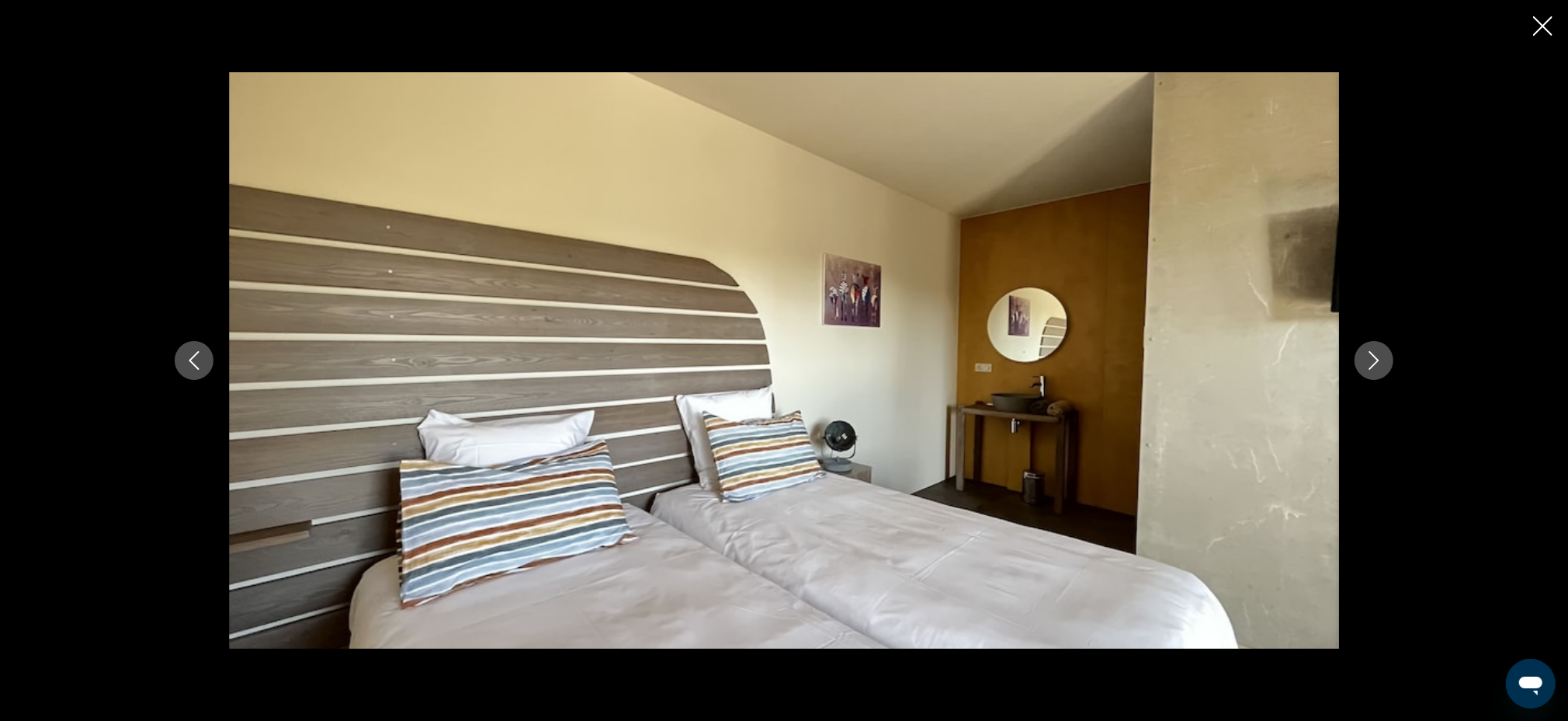
click at [1384, 353] on button "Next image" at bounding box center [1374, 360] width 39 height 39
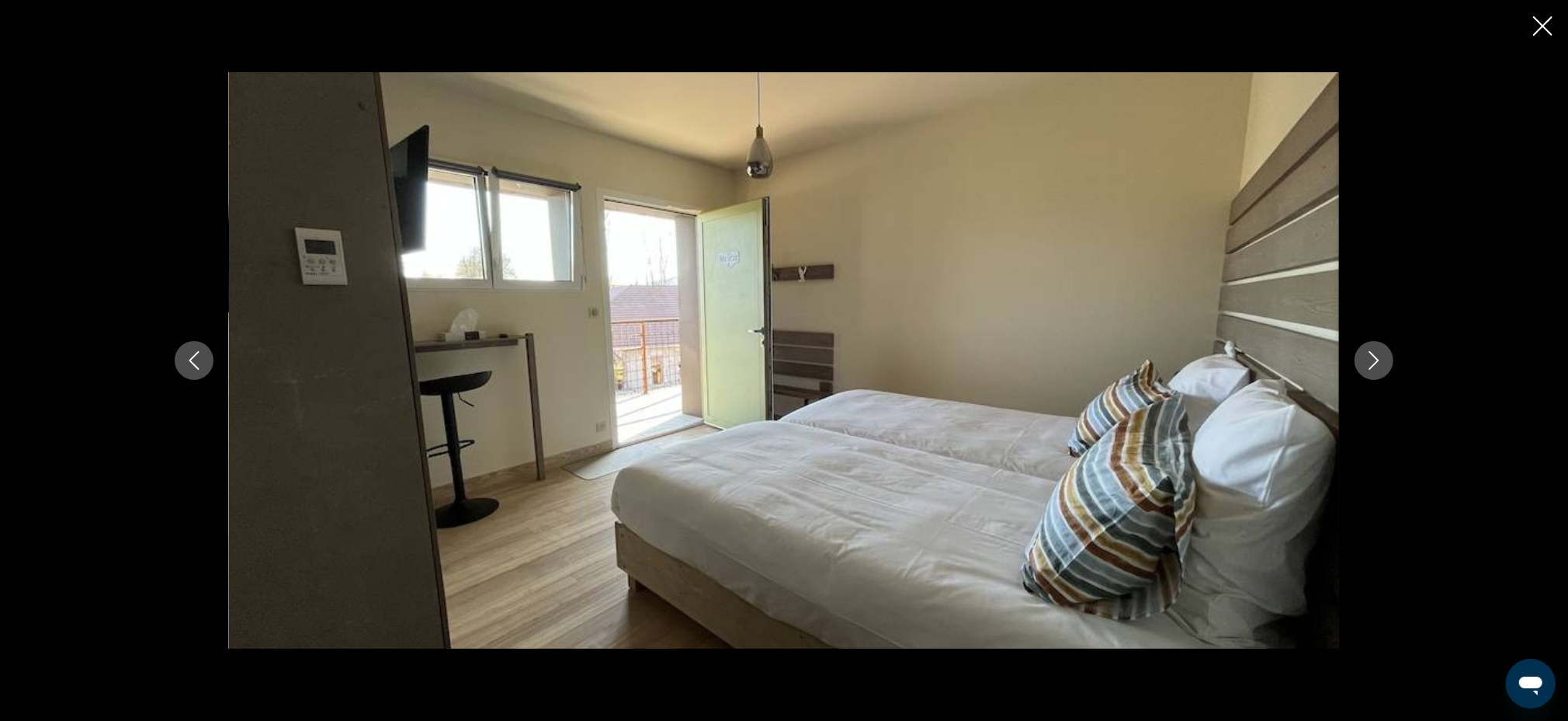
click at [1384, 353] on button "Next image" at bounding box center [1374, 360] width 39 height 39
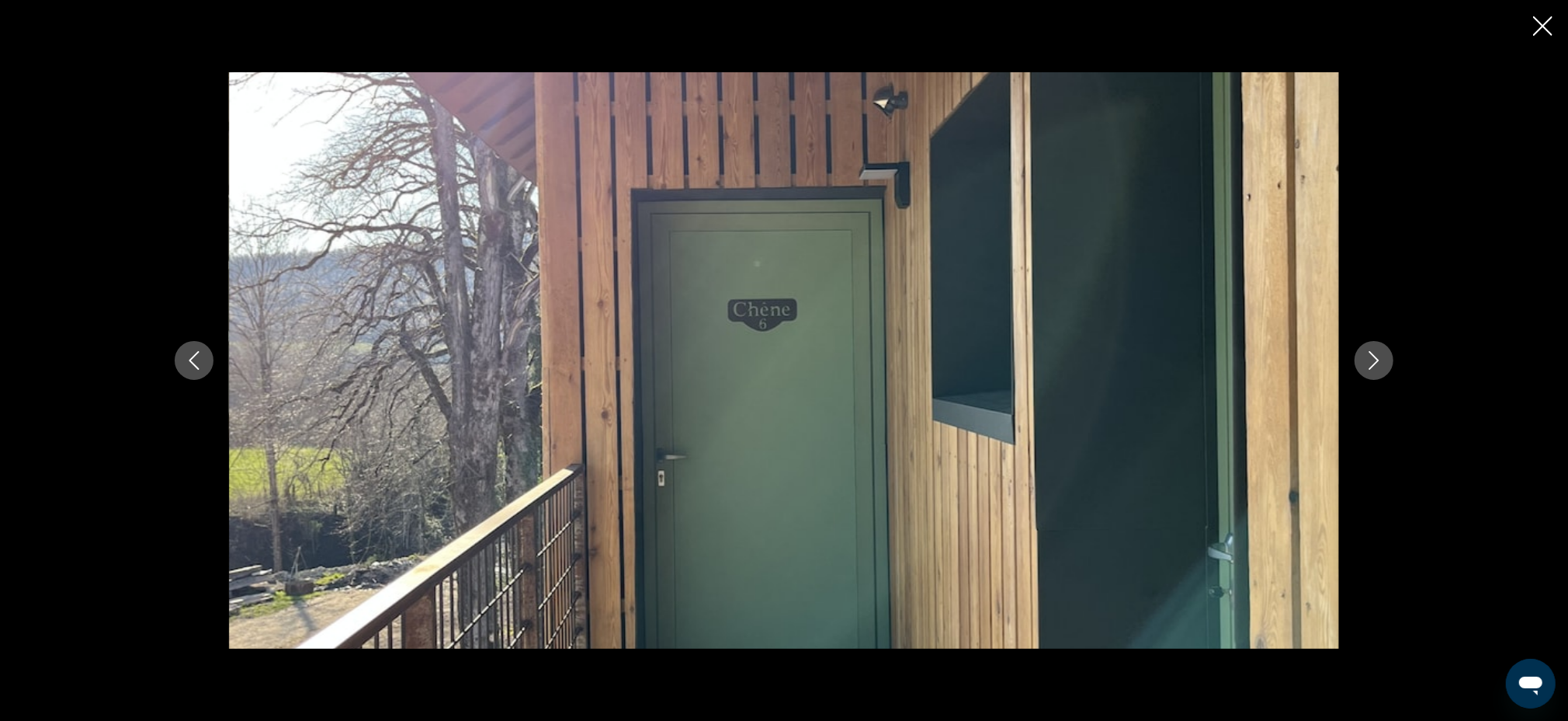
click at [1384, 353] on button "Next image" at bounding box center [1374, 360] width 39 height 39
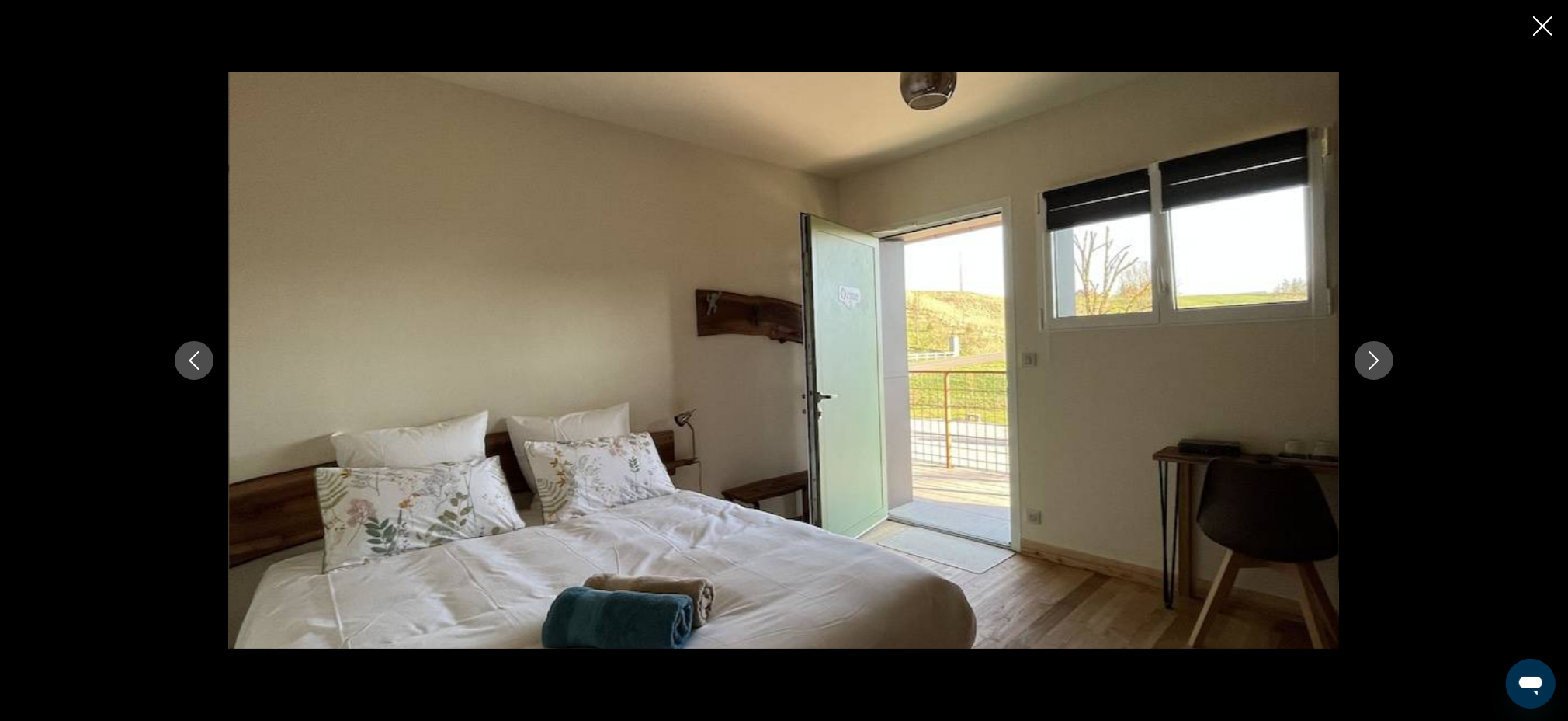
click at [1384, 353] on button "Next image" at bounding box center [1374, 360] width 39 height 39
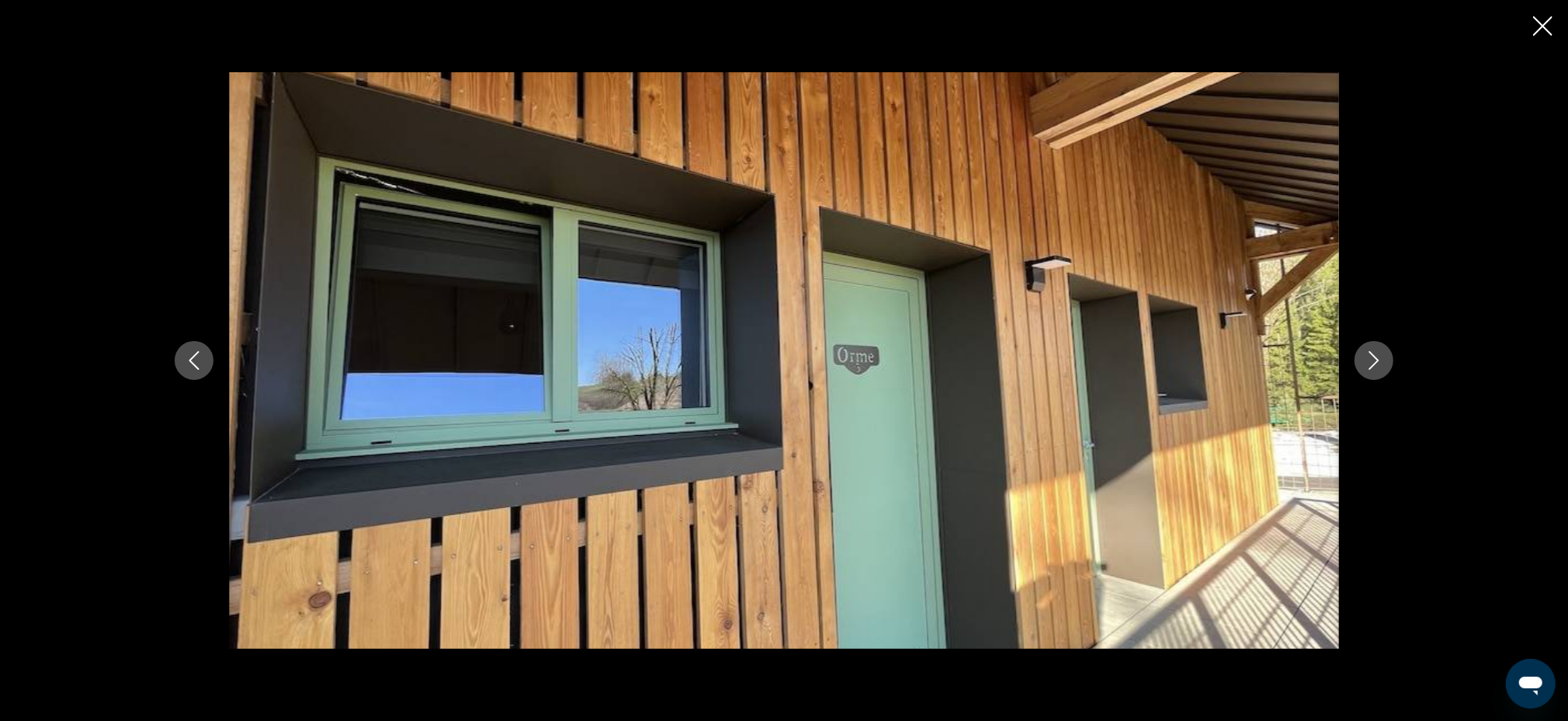
click at [1384, 353] on button "Next image" at bounding box center [1374, 360] width 39 height 39
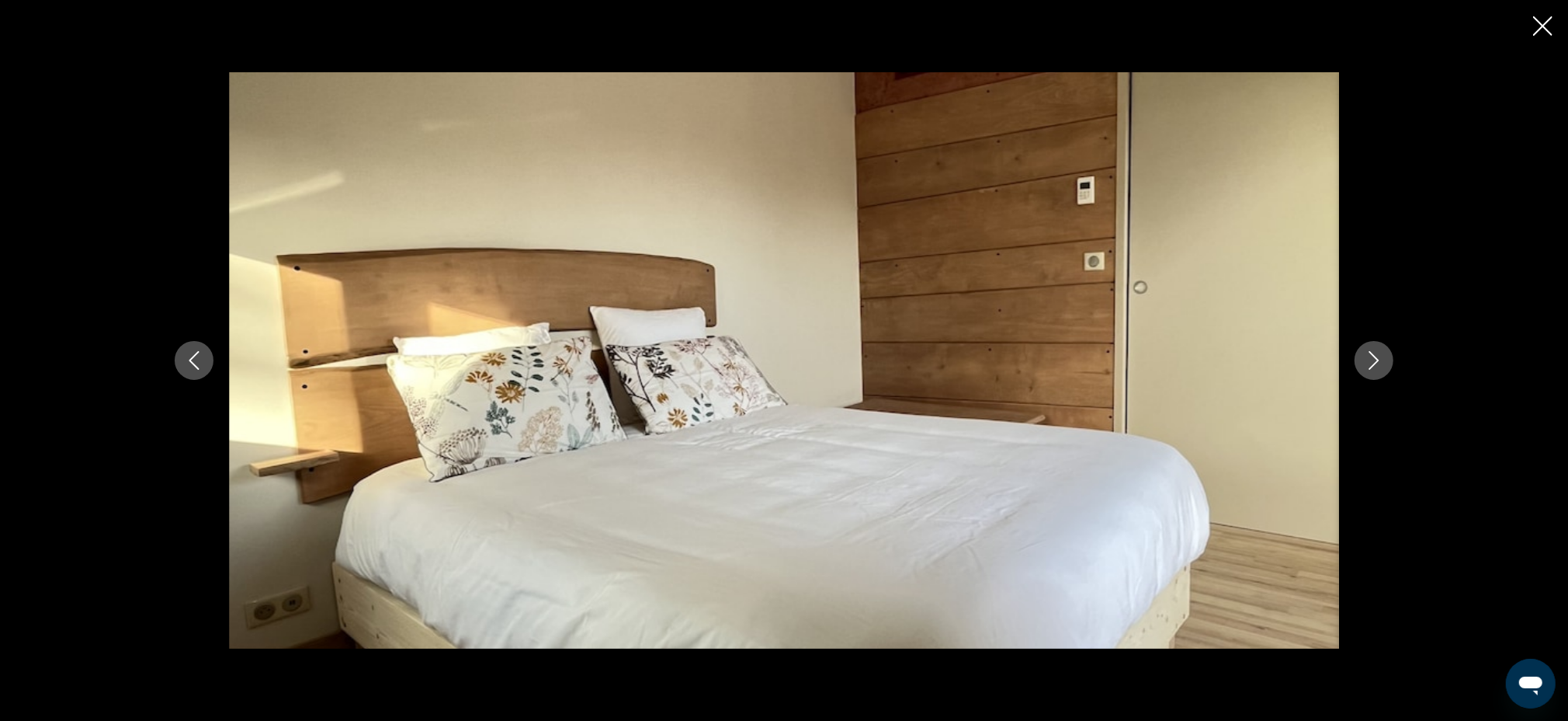
click at [1384, 353] on button "Next image" at bounding box center [1374, 360] width 39 height 39
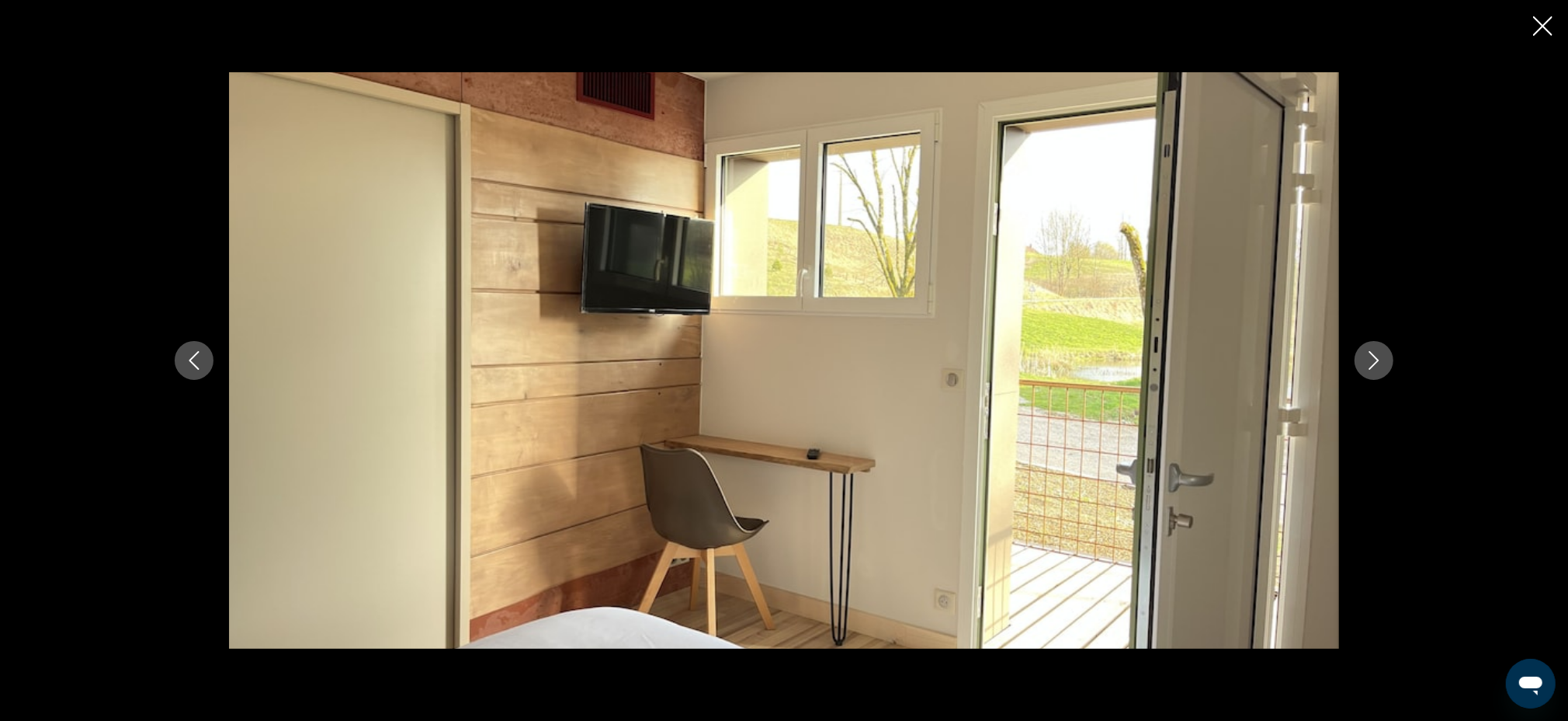
click at [1384, 353] on button "Next image" at bounding box center [1374, 360] width 39 height 39
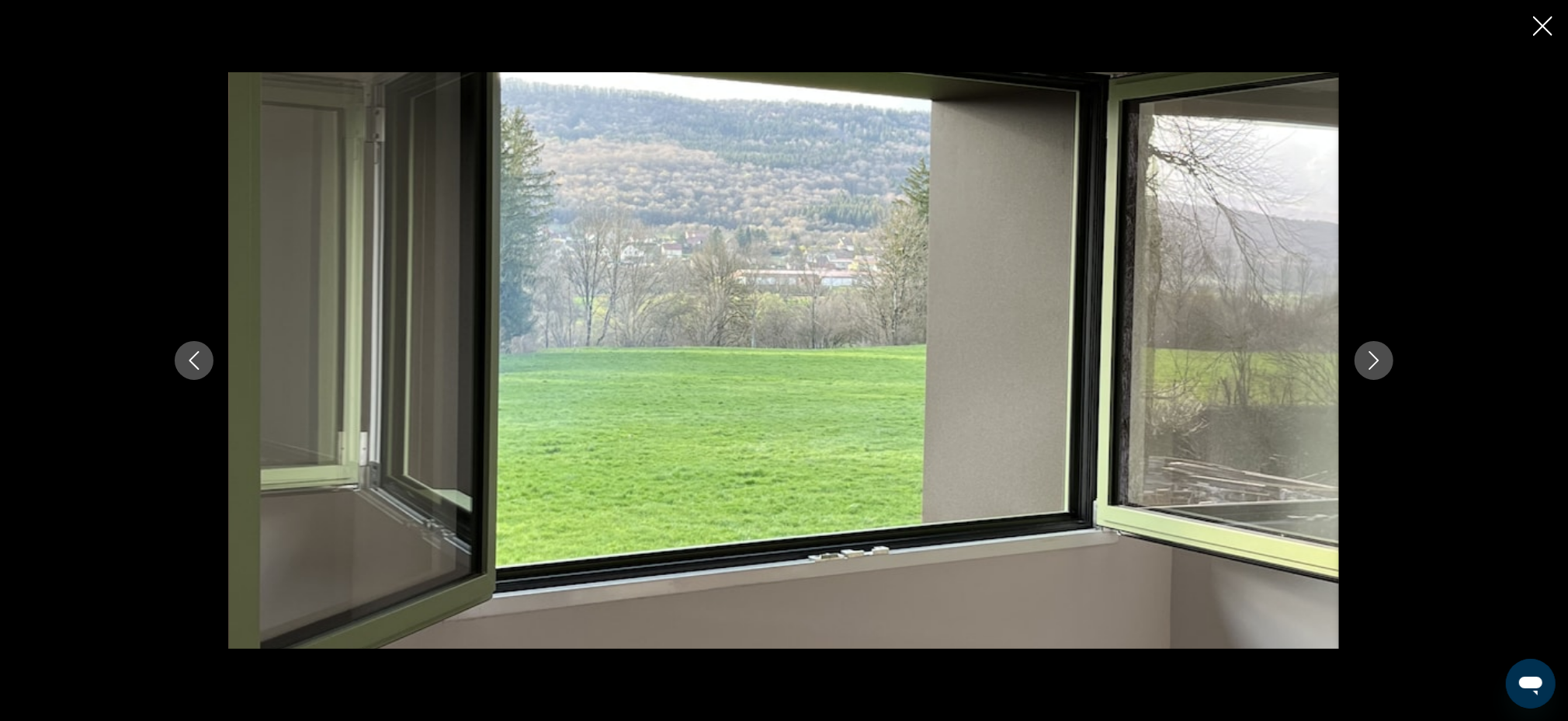
click at [1384, 353] on button "Next image" at bounding box center [1374, 360] width 39 height 39
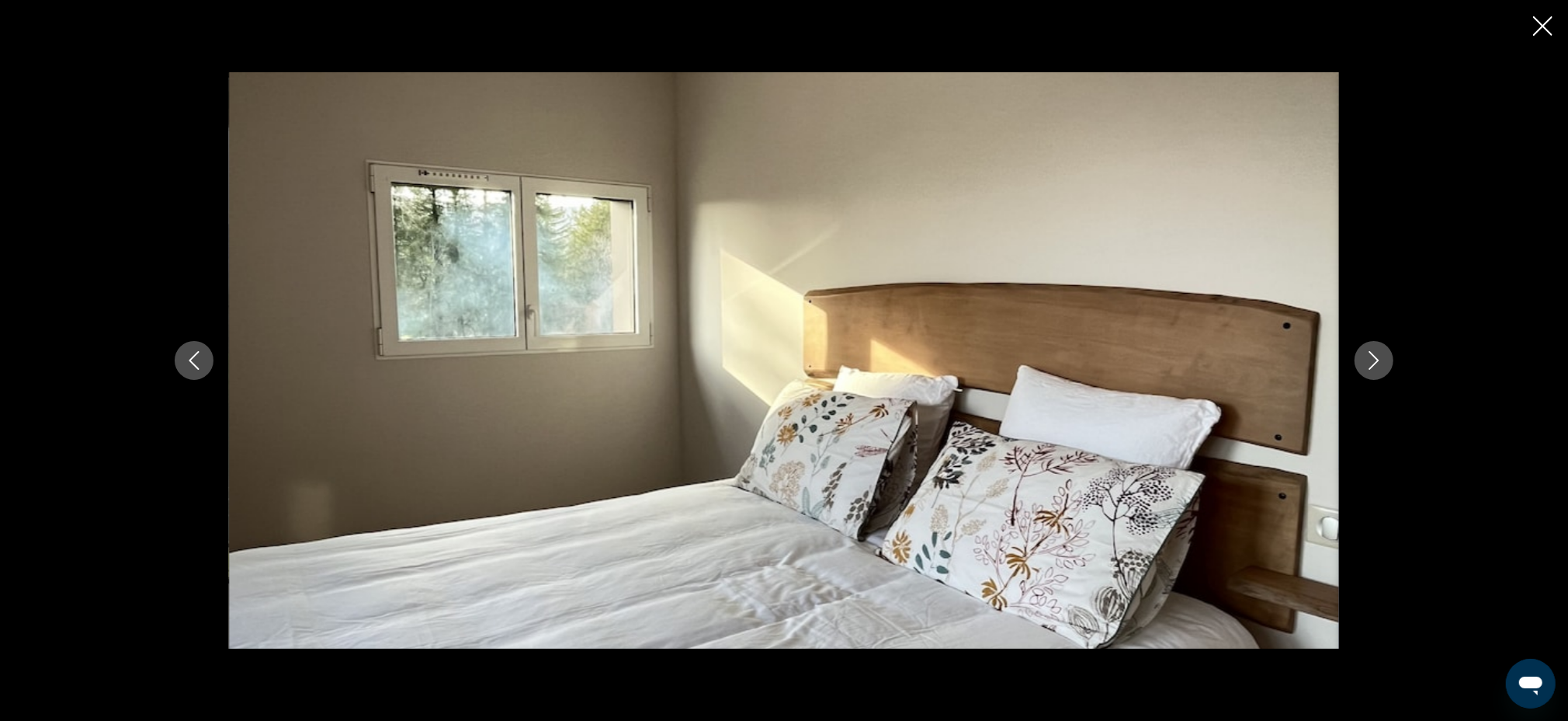
click at [1384, 353] on button "Next image" at bounding box center [1374, 360] width 39 height 39
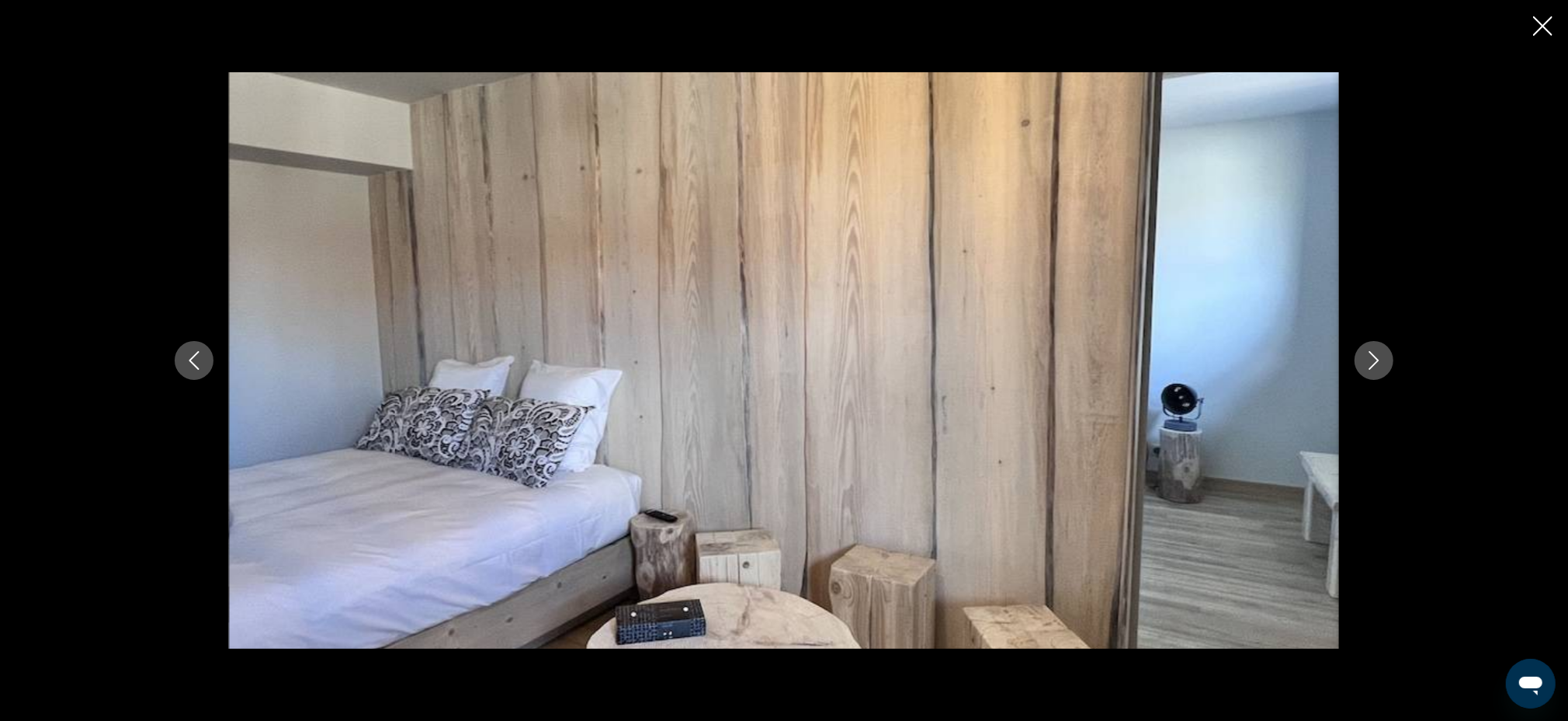
click at [1384, 353] on button "Next image" at bounding box center [1374, 360] width 39 height 39
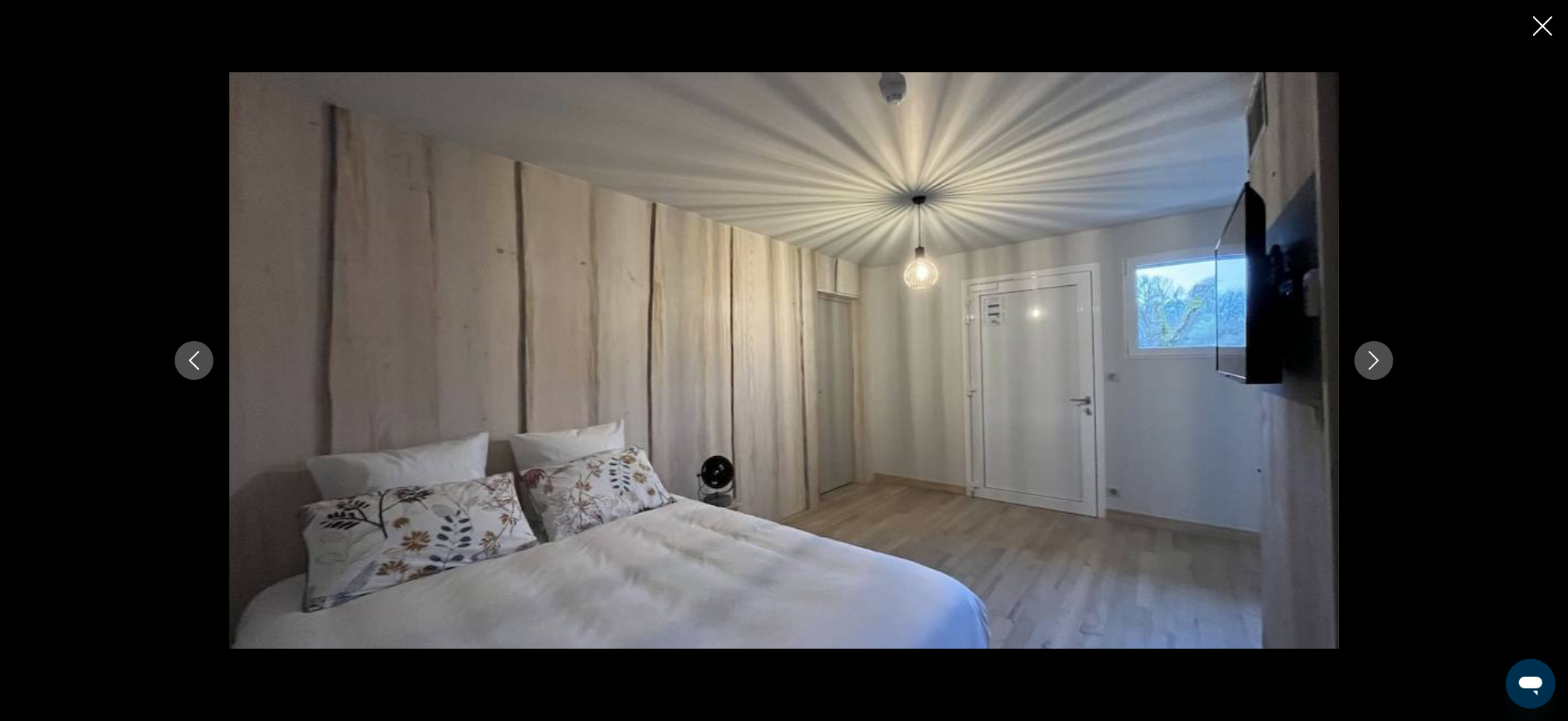
click at [1384, 353] on button "Next image" at bounding box center [1374, 360] width 39 height 39
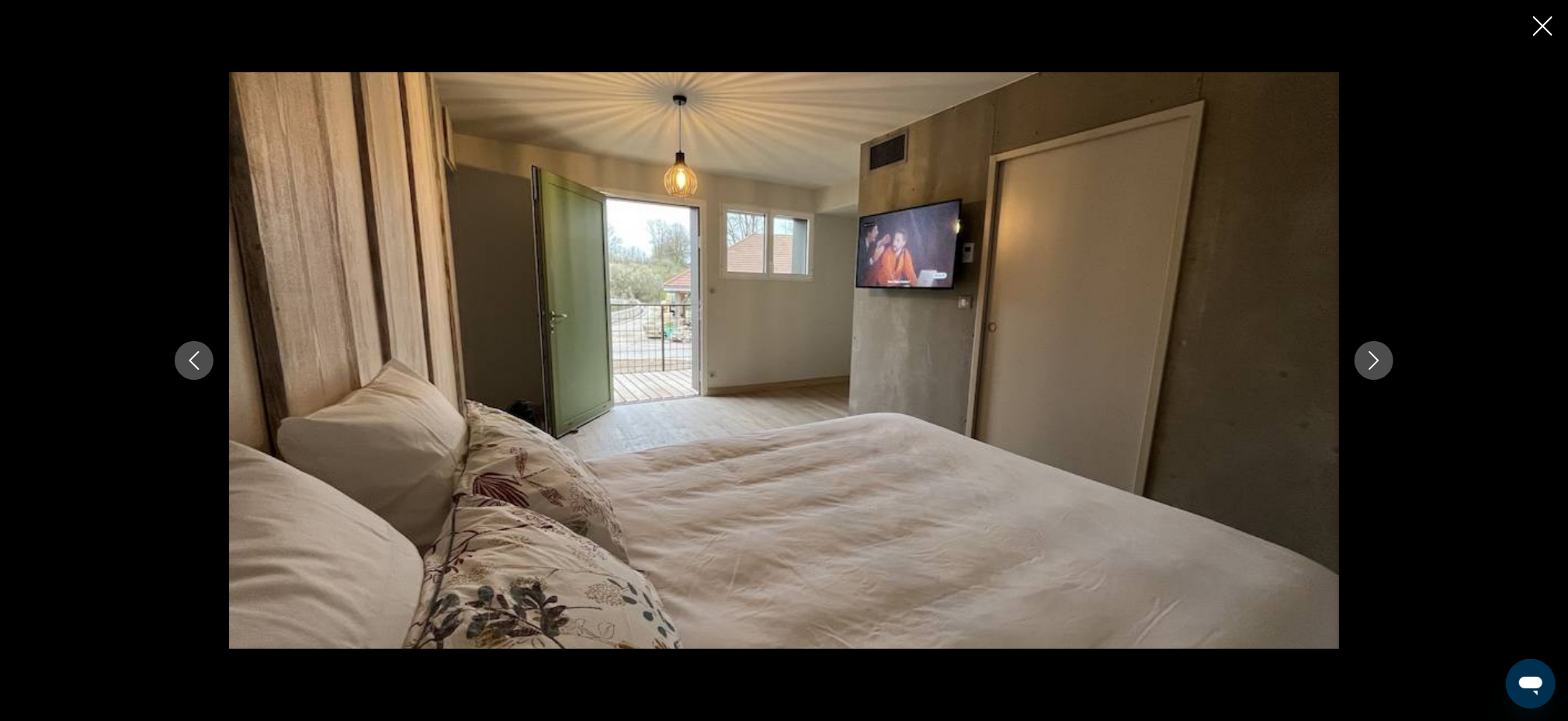
click at [1384, 353] on button "Next image" at bounding box center [1374, 360] width 39 height 39
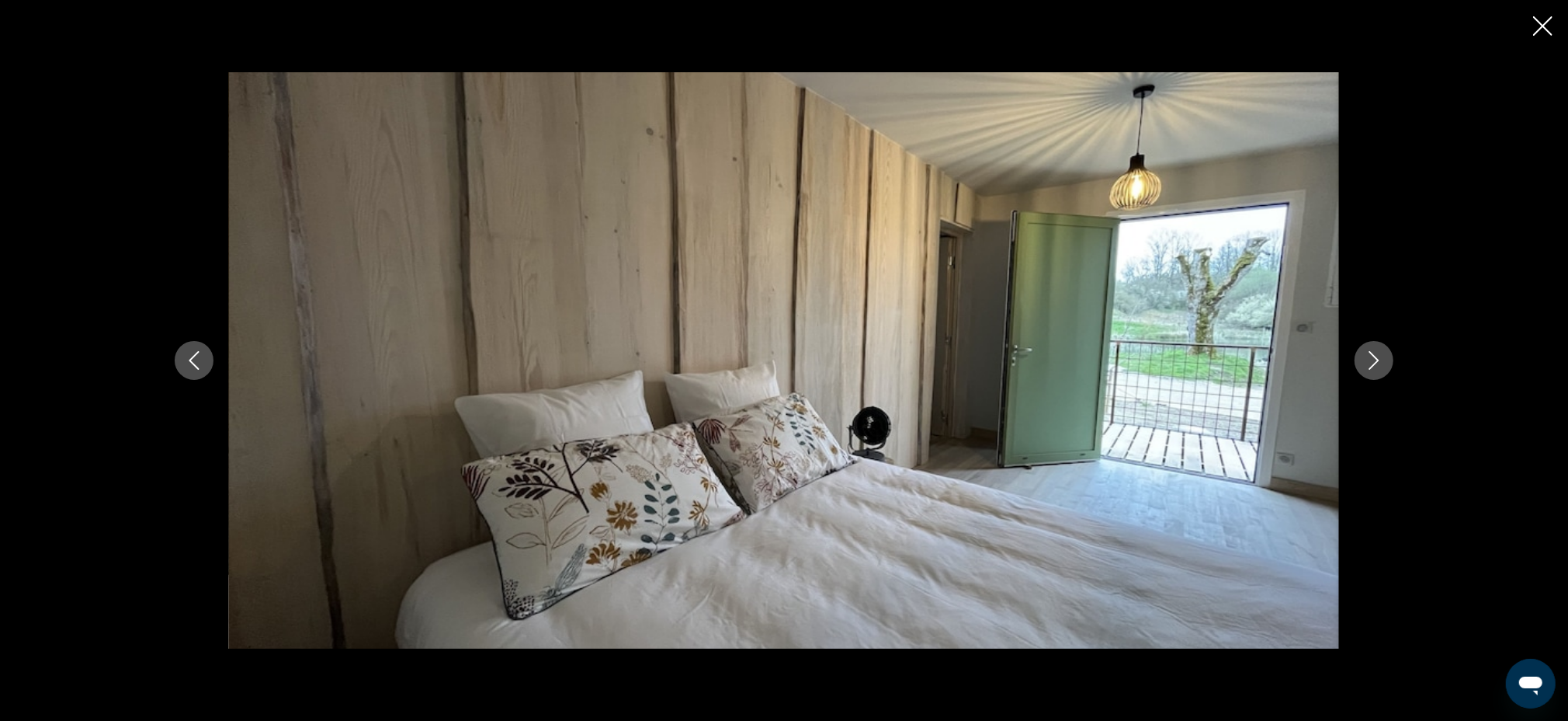
click at [1384, 353] on button "Next image" at bounding box center [1374, 360] width 39 height 39
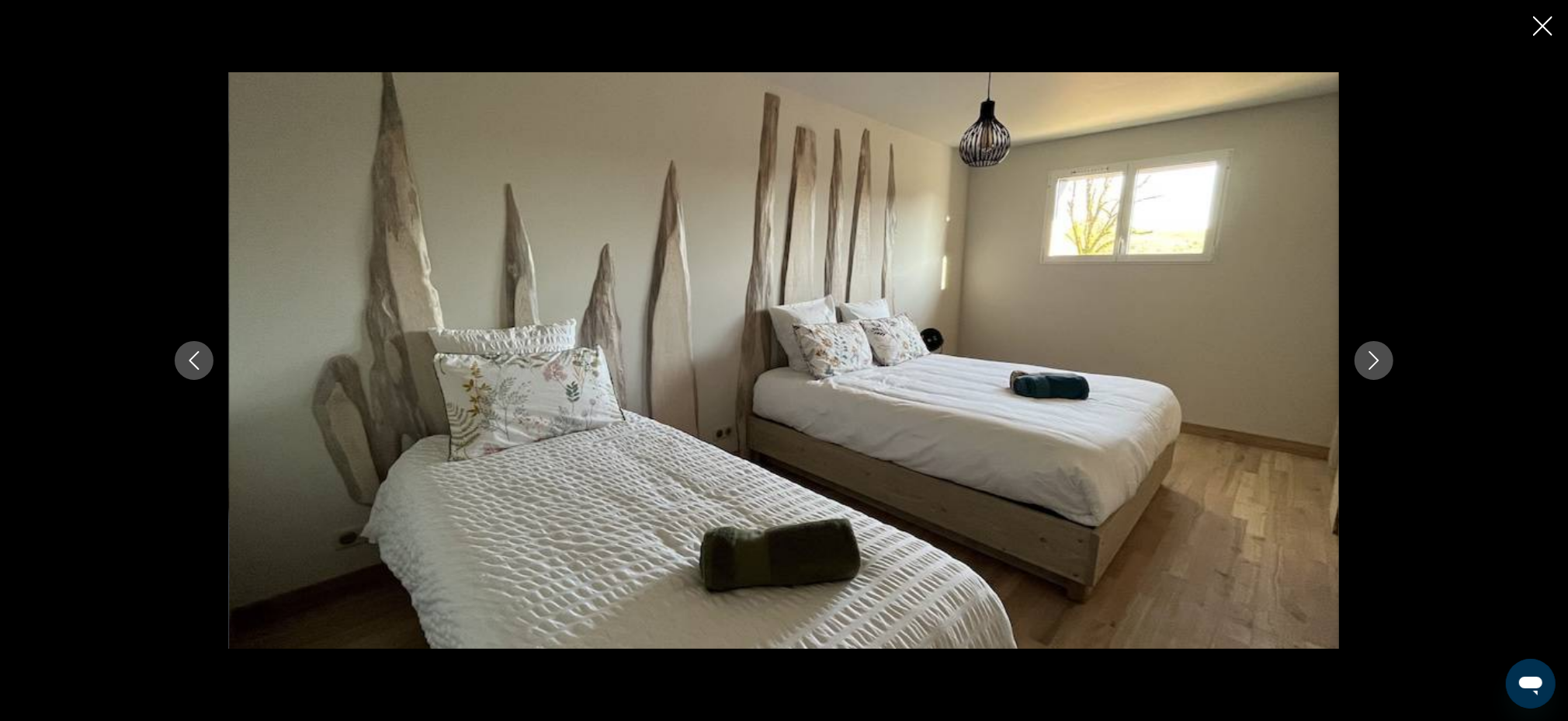
click at [189, 359] on icon "Previous image" at bounding box center [194, 360] width 19 height 19
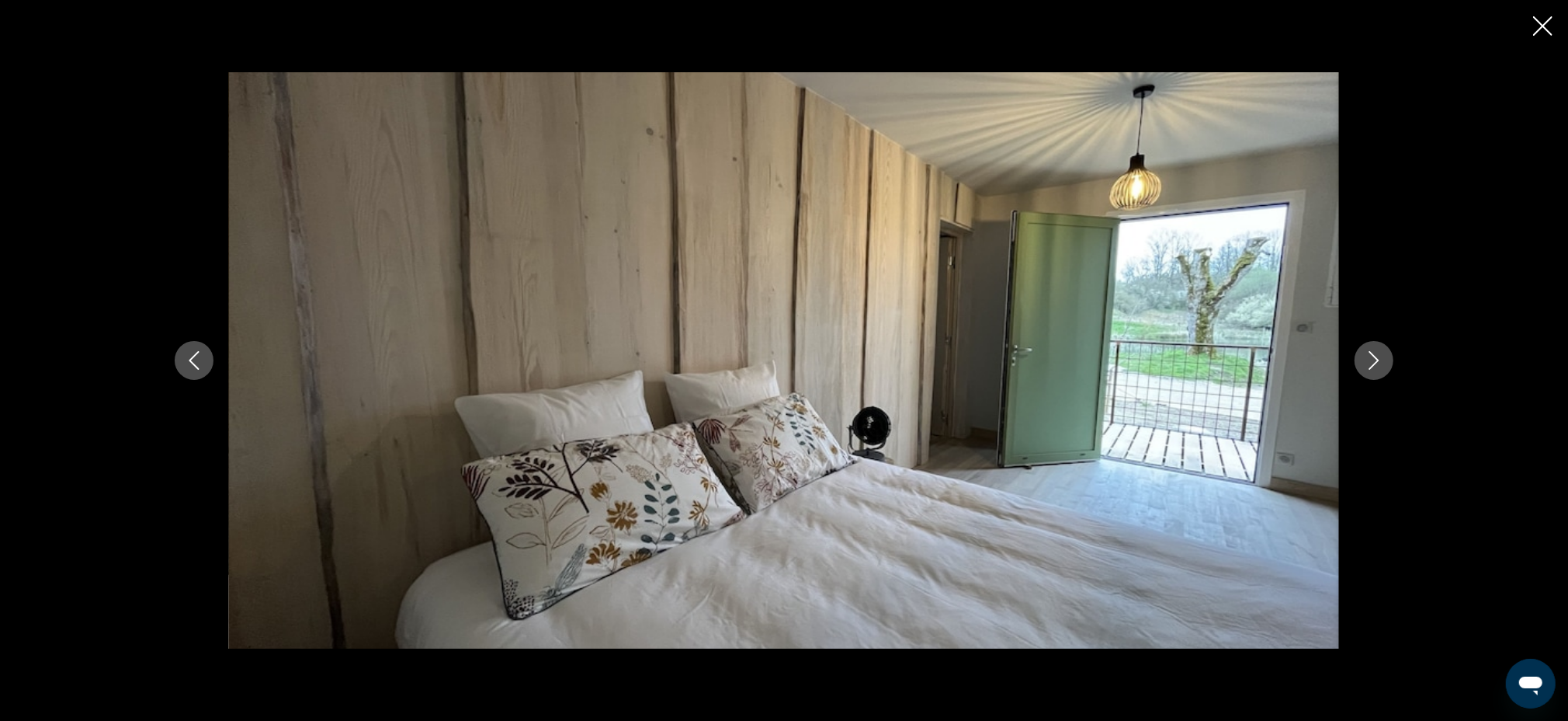
click at [1384, 360] on button "Next image" at bounding box center [1374, 360] width 39 height 39
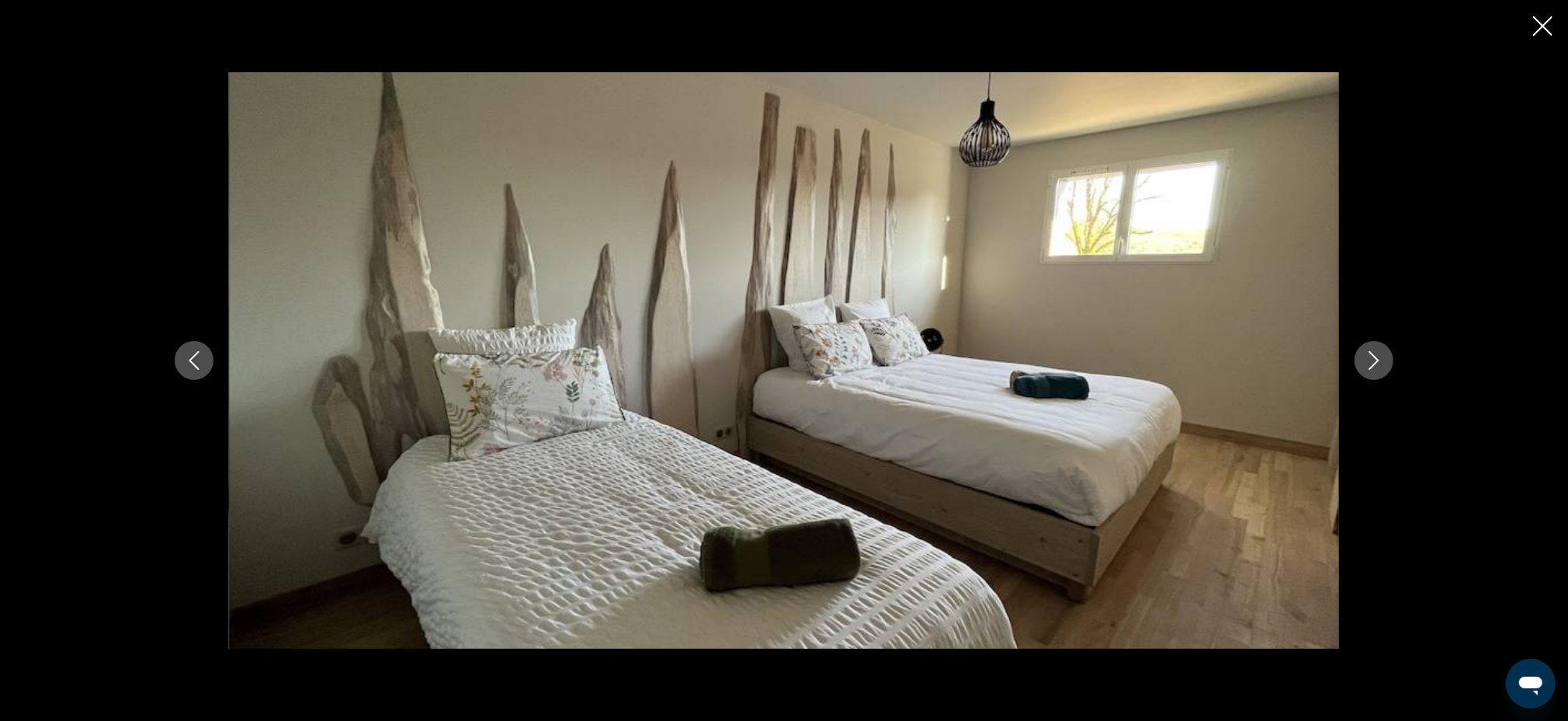
click at [1384, 360] on button "Next image" at bounding box center [1374, 360] width 39 height 39
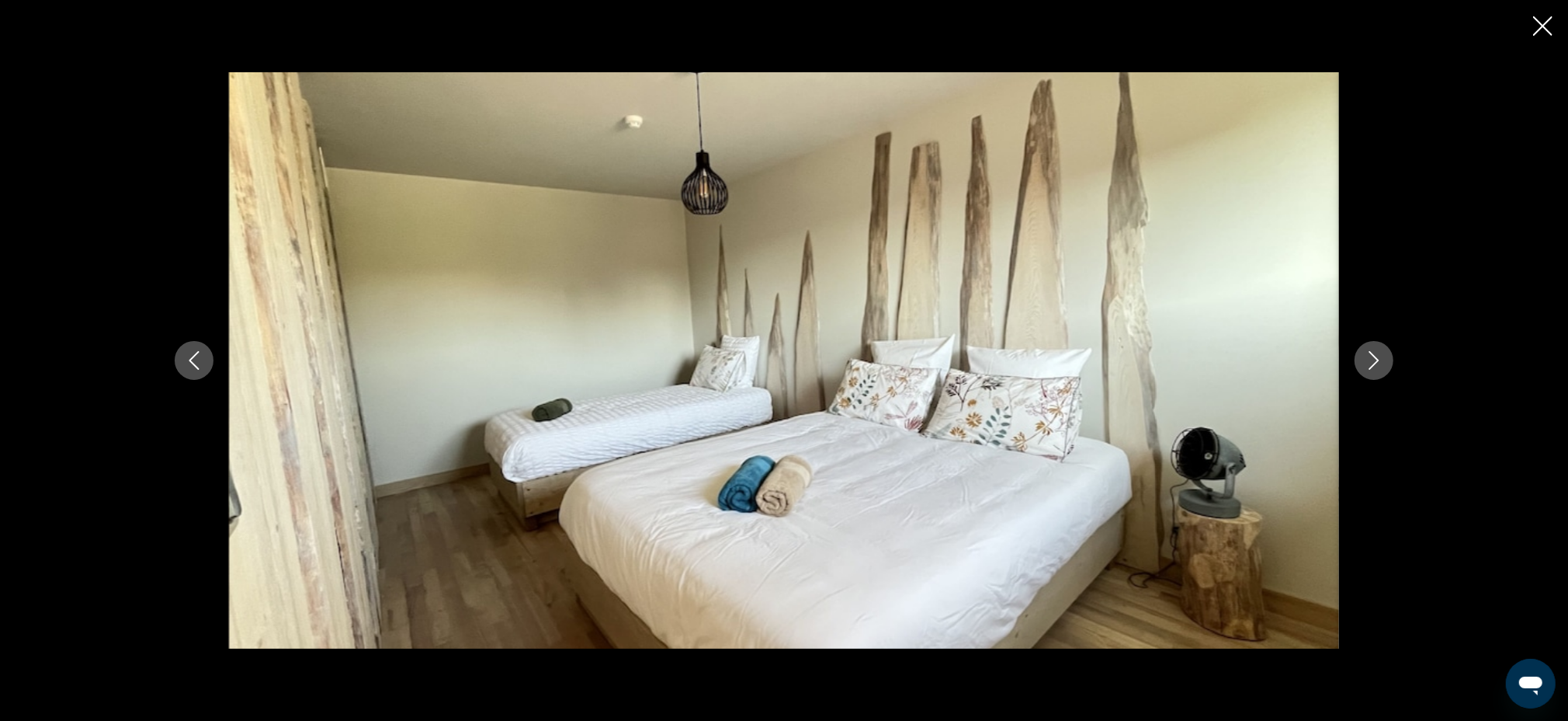
click at [1384, 360] on button "Next image" at bounding box center [1374, 360] width 39 height 39
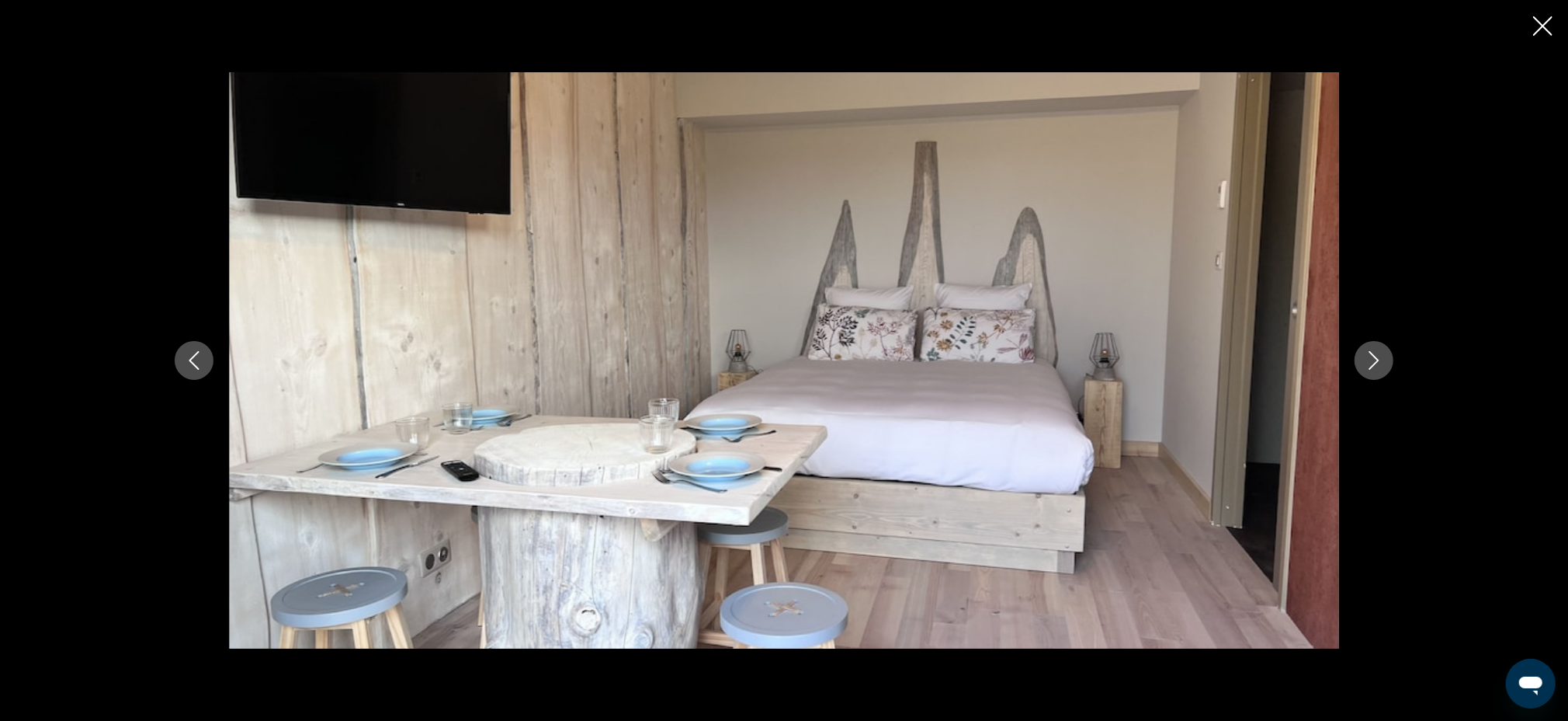
click at [1384, 360] on button "Next image" at bounding box center [1374, 360] width 39 height 39
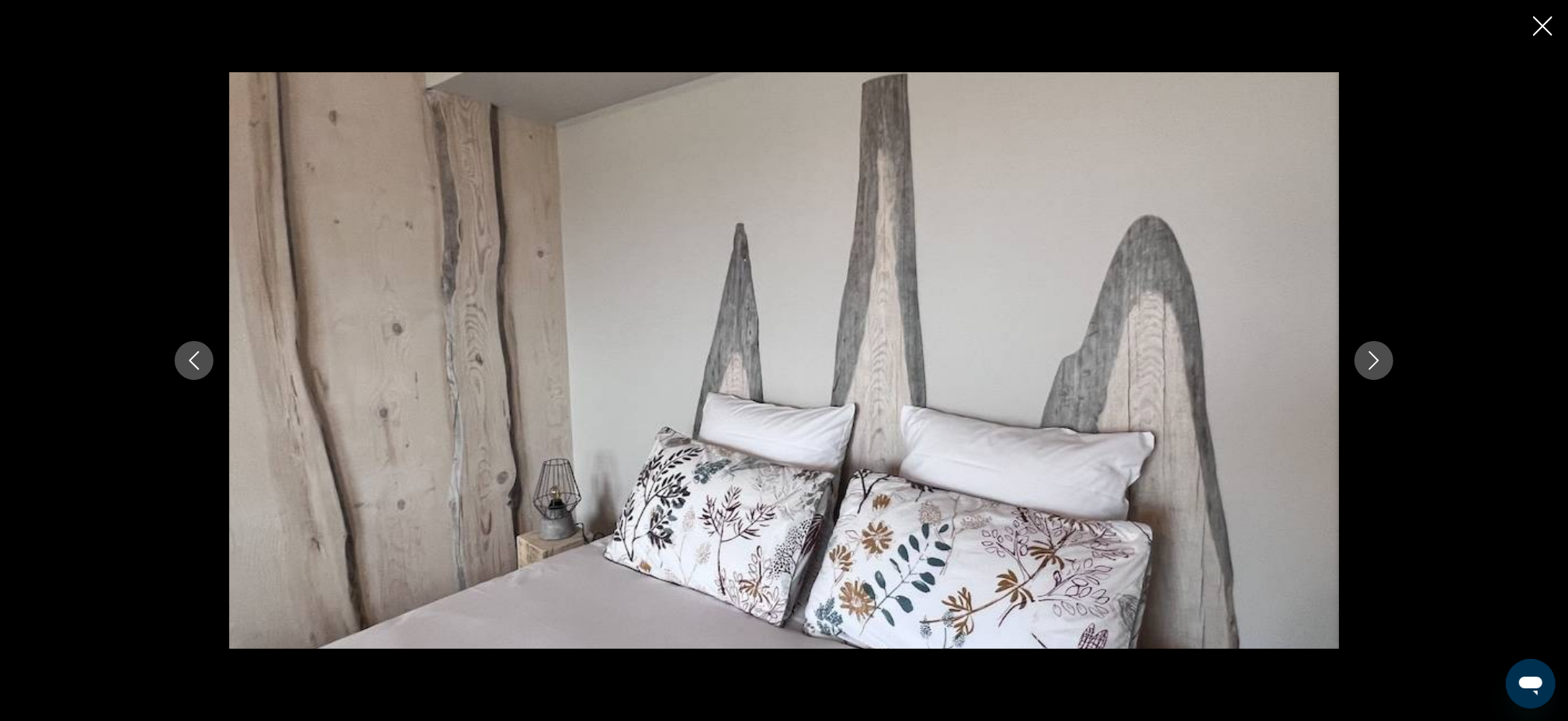
click at [1549, 41] on div "Main content" at bounding box center [784, 360] width 1568 height 721
click at [1547, 21] on icon "Close slideshow" at bounding box center [1542, 26] width 19 height 19
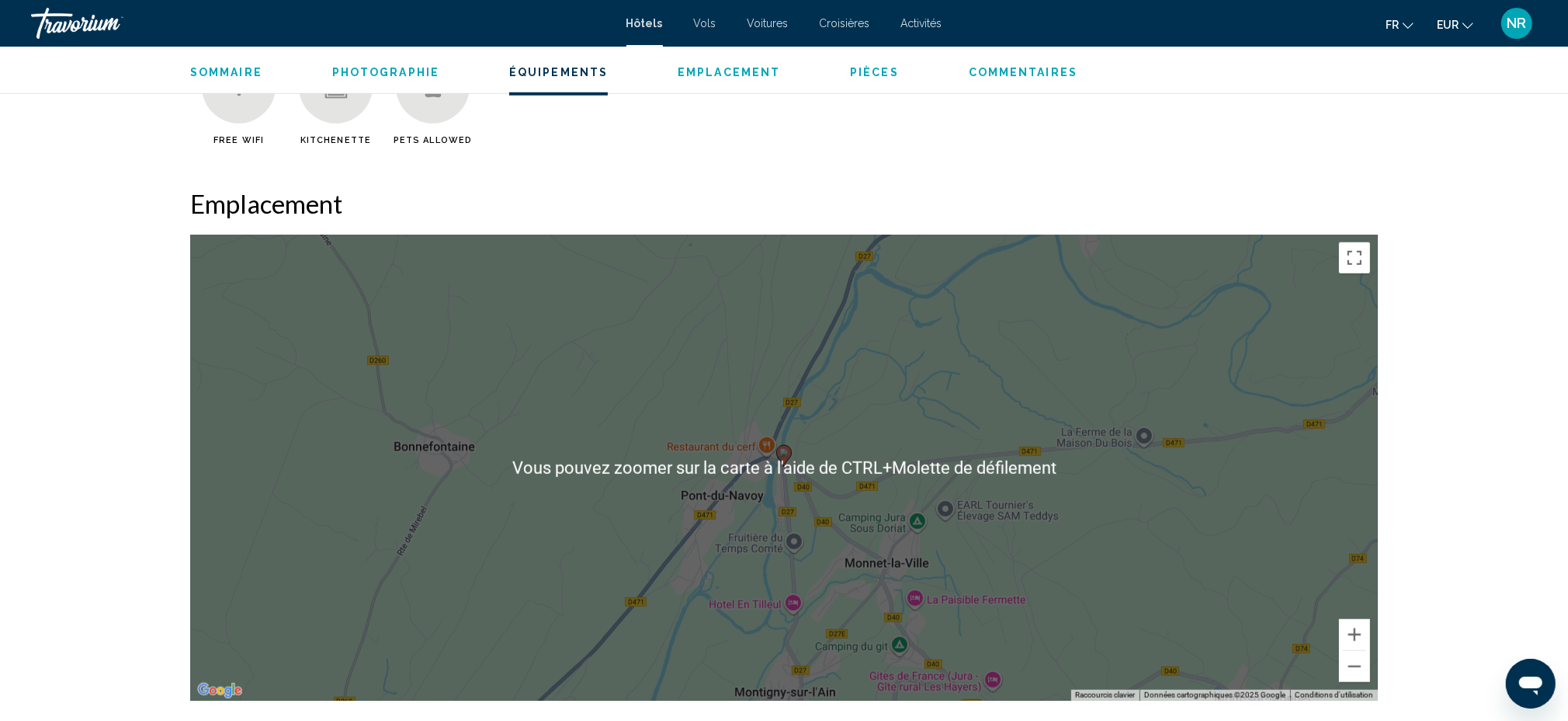
scroll to position [1449, 0]
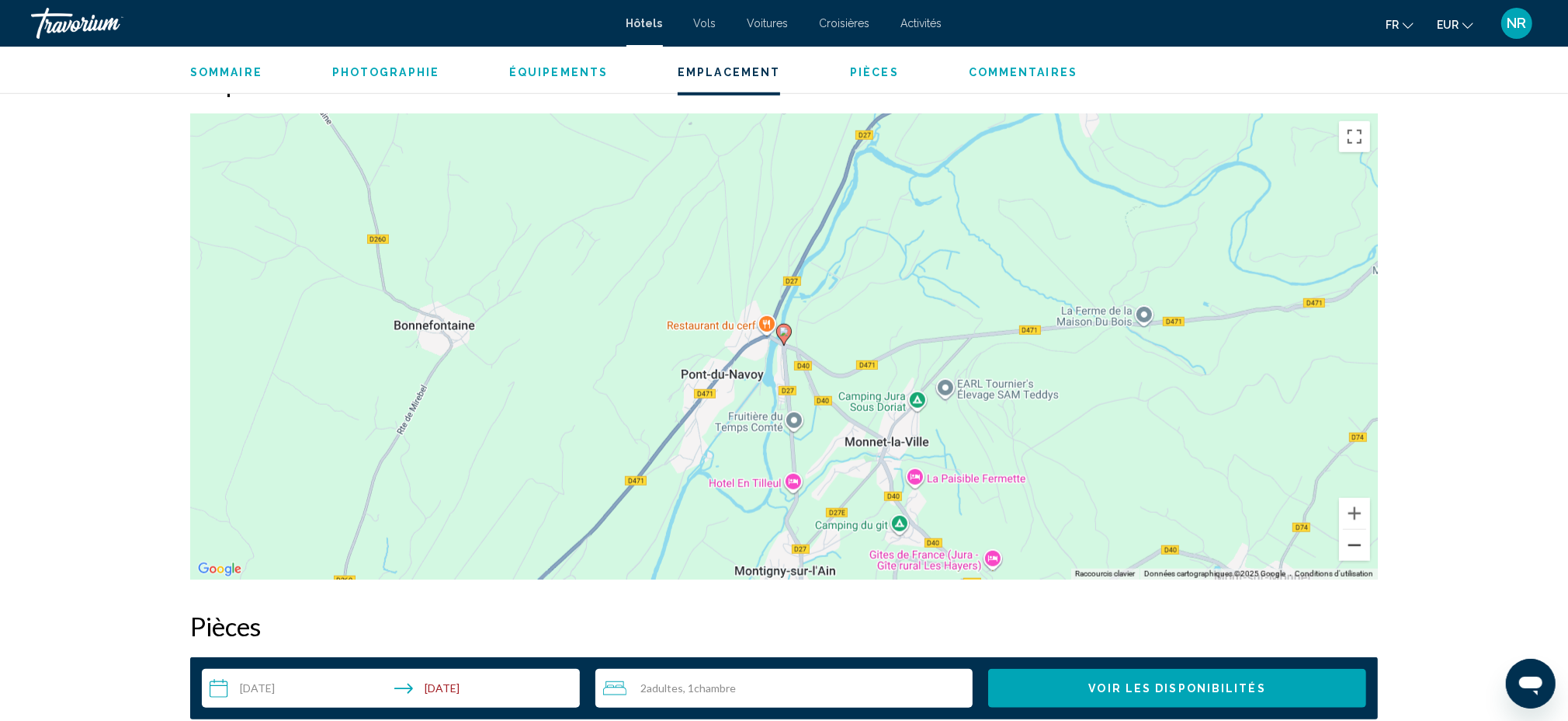
click at [1357, 542] on button "Zoom arrière" at bounding box center [1355, 545] width 31 height 31
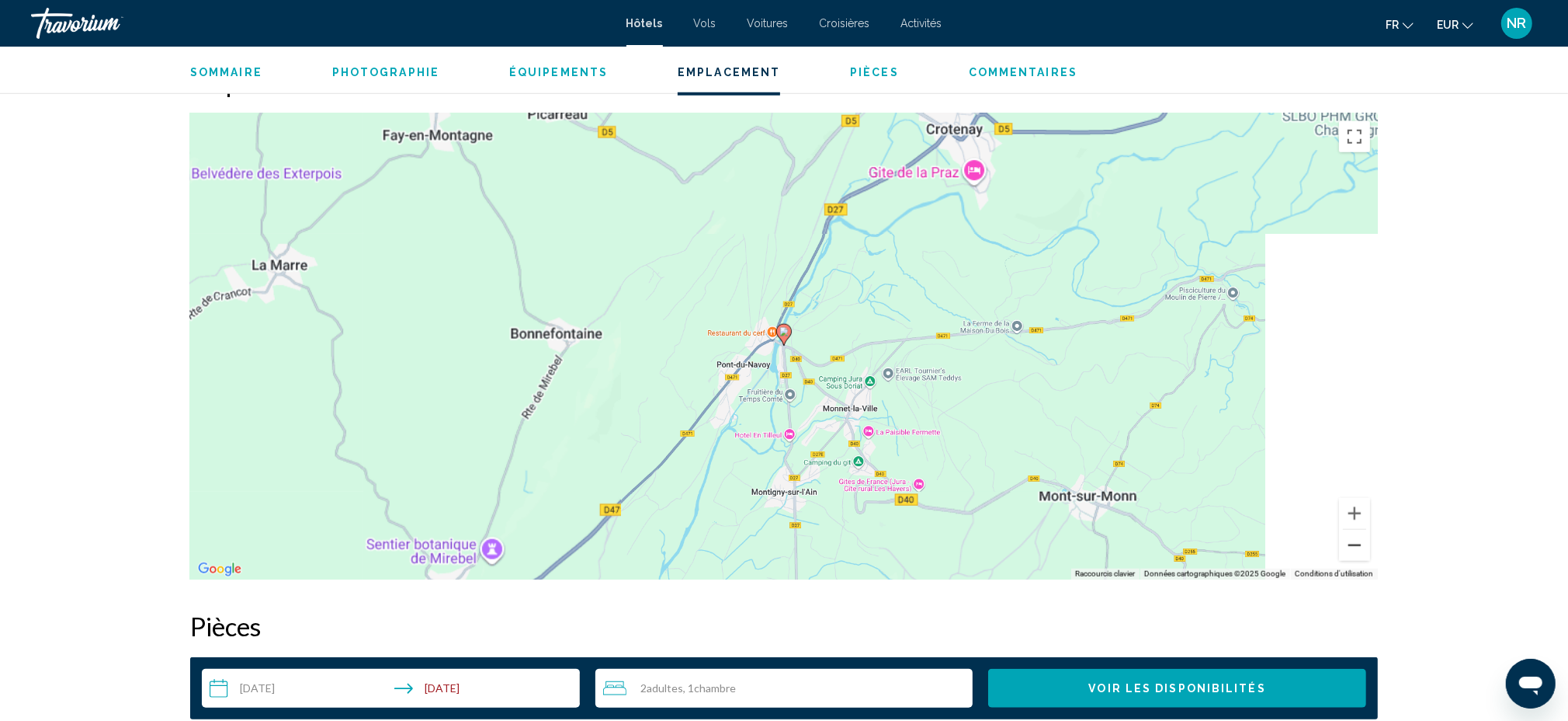
click at [1357, 542] on button "Zoom arrière" at bounding box center [1355, 545] width 31 height 31
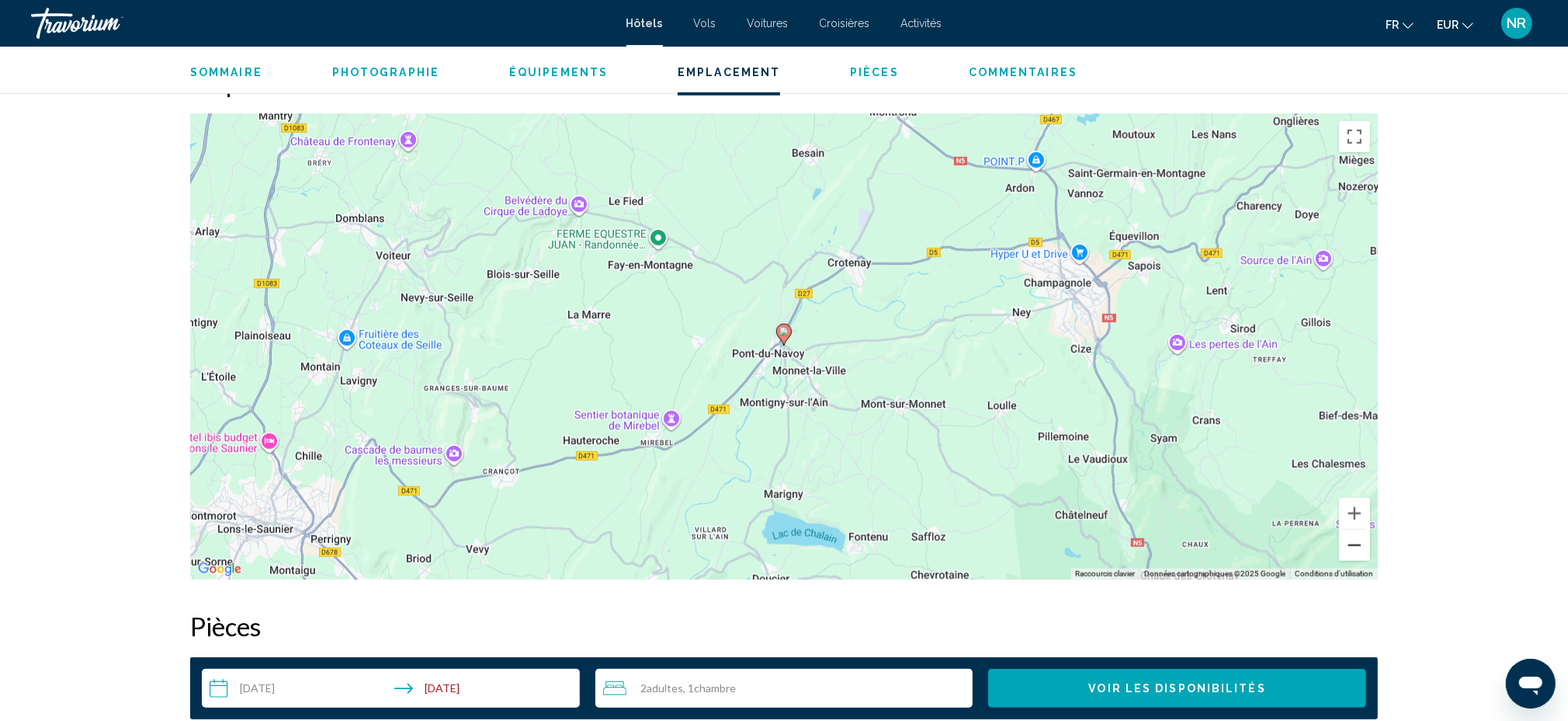
click at [1357, 542] on button "Zoom arrière" at bounding box center [1355, 545] width 31 height 31
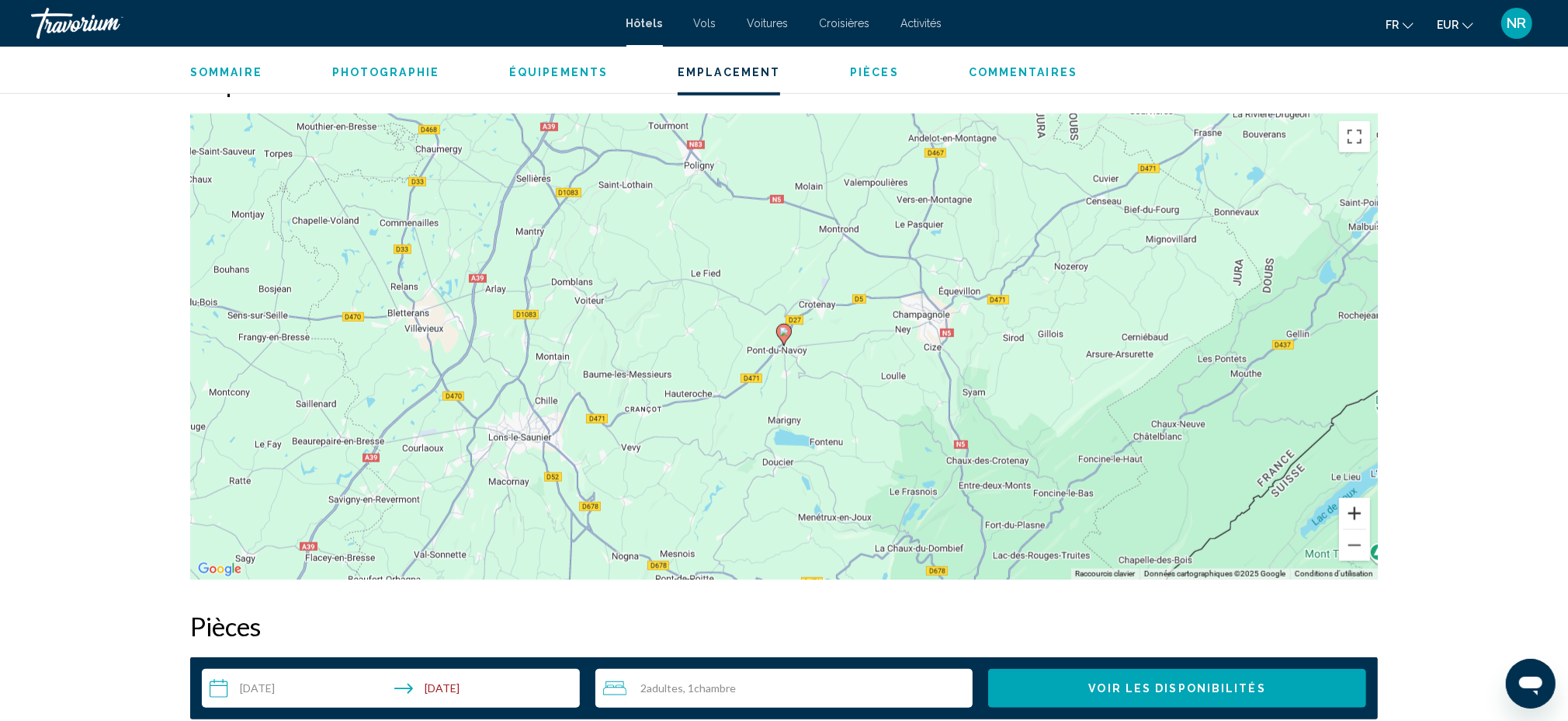
click at [1365, 510] on button "Zoom avant" at bounding box center [1355, 513] width 31 height 31
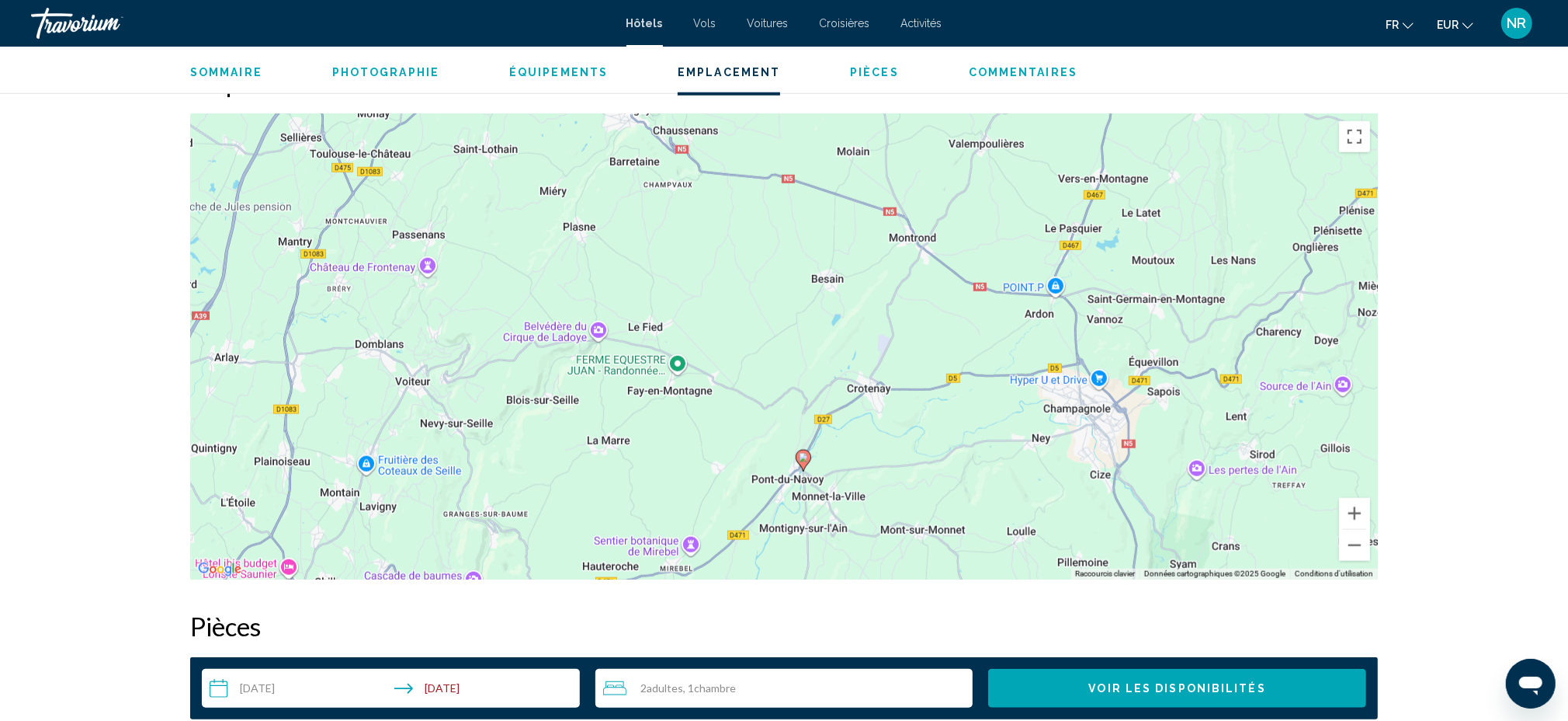
drag, startPoint x: 1086, startPoint y: 230, endPoint x: 1106, endPoint y: 360, distance: 131.5
click at [1106, 360] on div "Pour activer le glissement avec le clavier, appuyez sur Alt+Entrée. Une fois ce…" at bounding box center [784, 346] width 1187 height 466
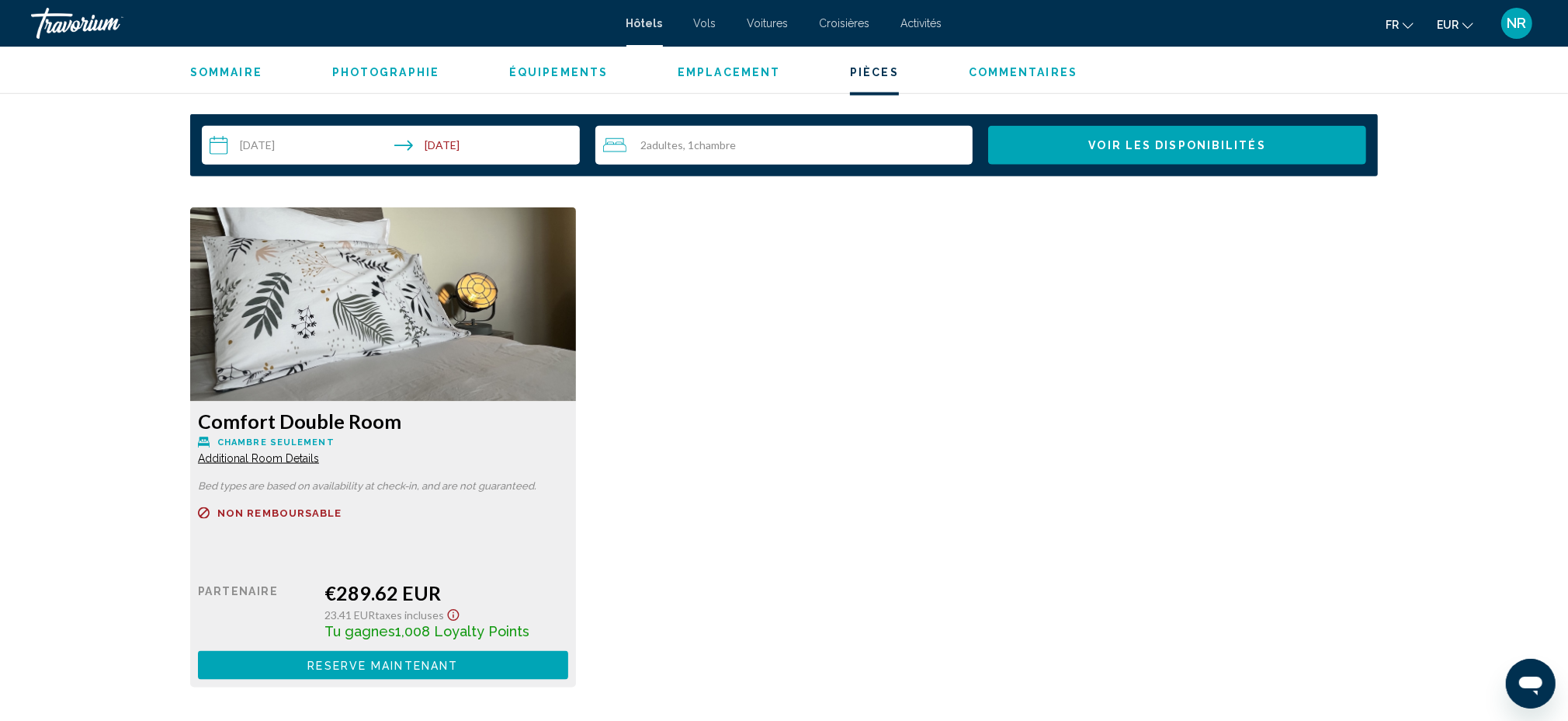
scroll to position [1877, 0]
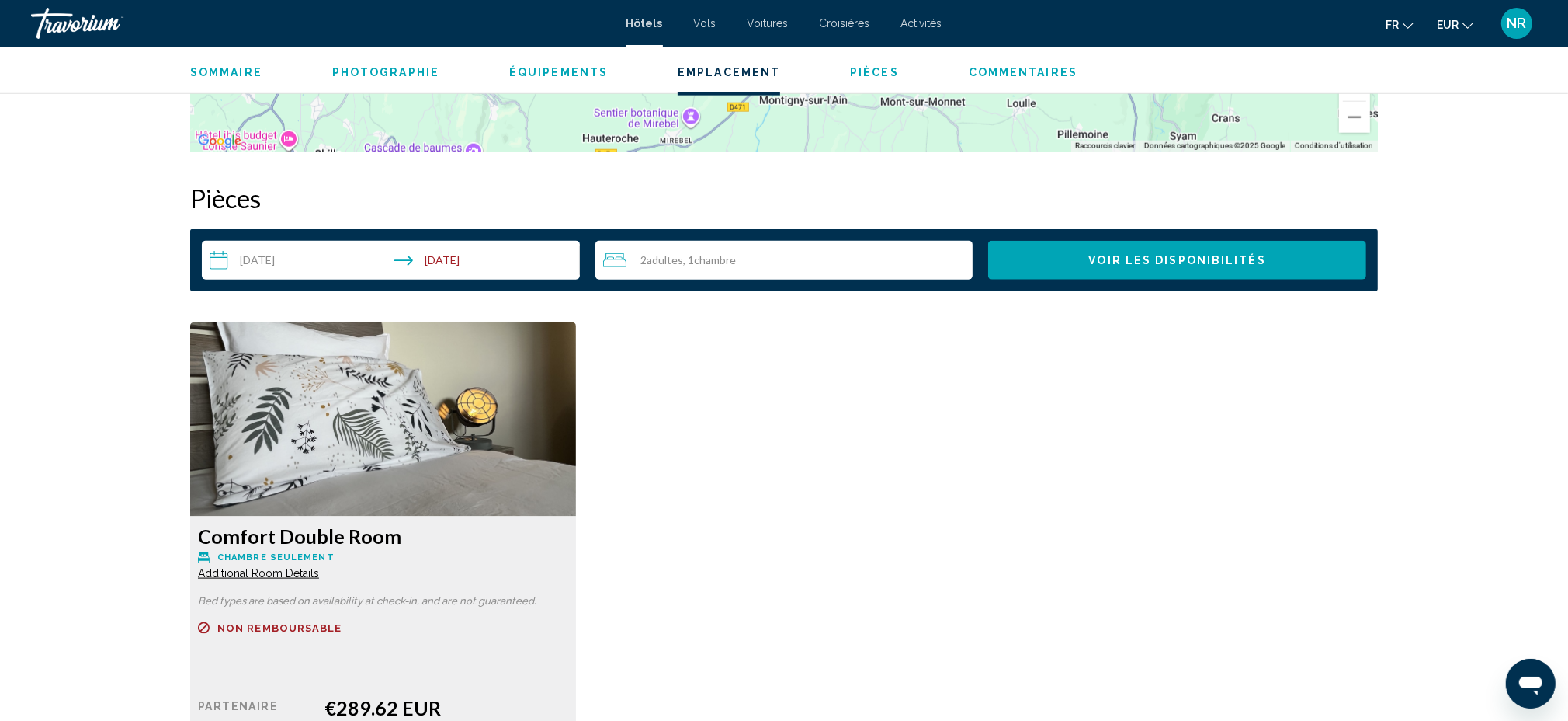
click at [263, 573] on span "Additional Room Details" at bounding box center [258, 573] width 121 height 12
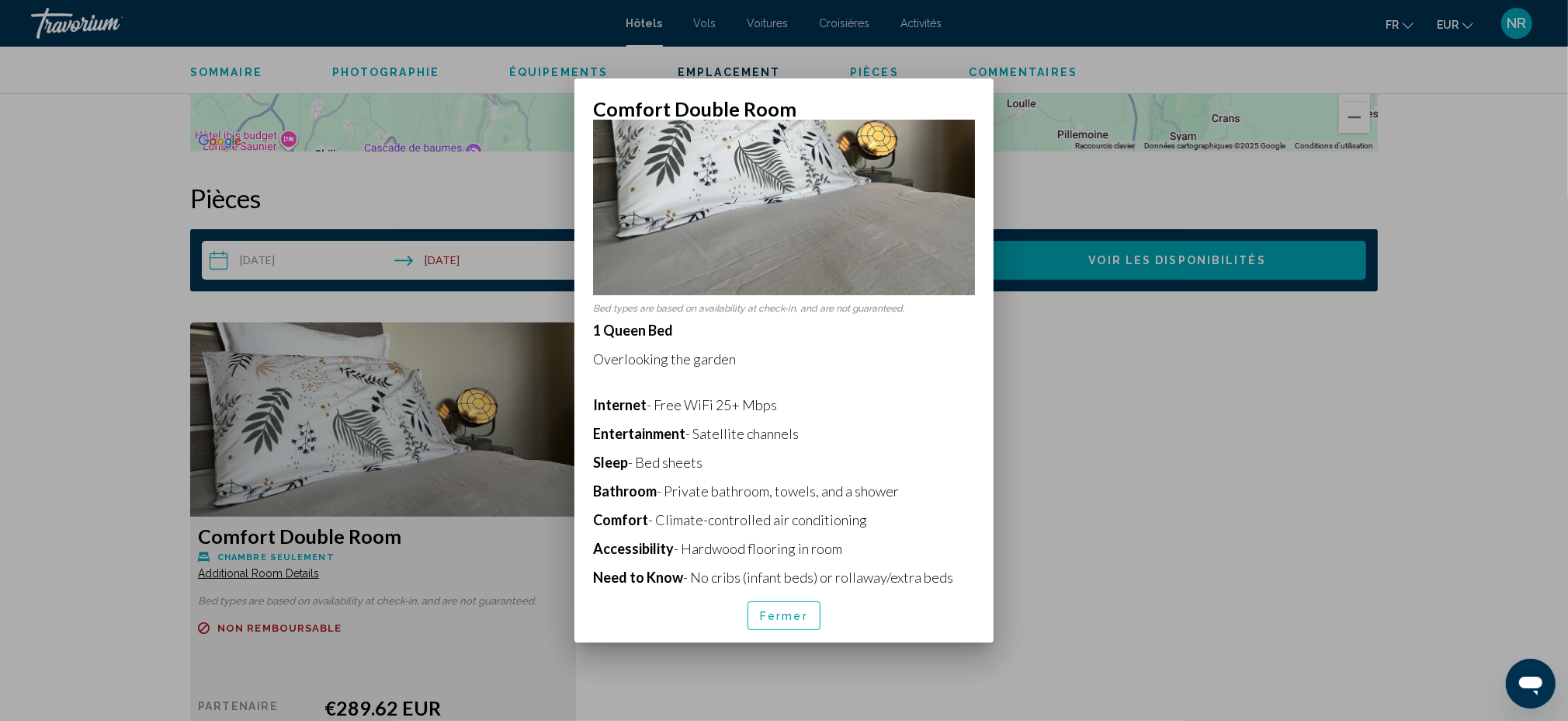
scroll to position [161, 0]
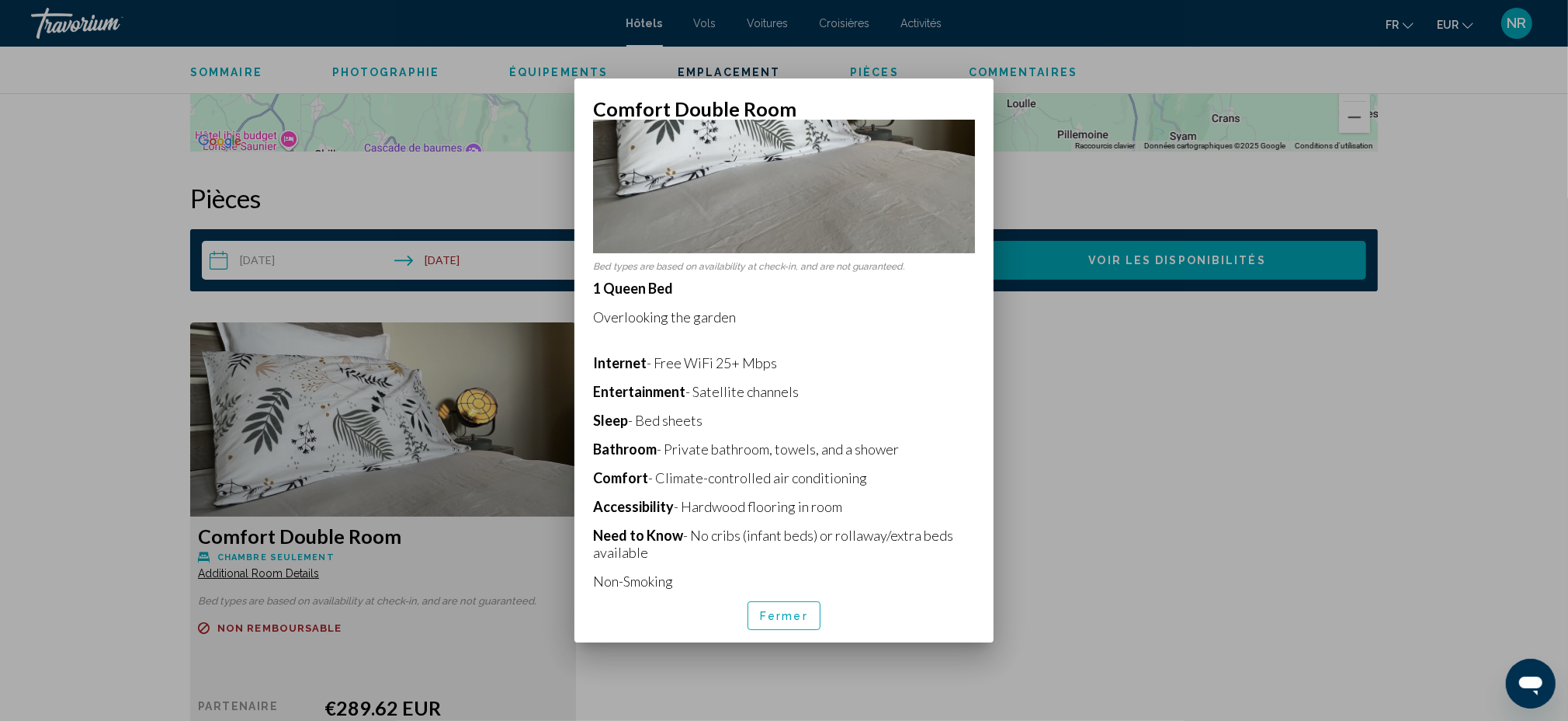
drag, startPoint x: 591, startPoint y: 434, endPoint x: 913, endPoint y: 441, distance: 322.1
click at [913, 441] on div "Bed types are based on availability at check-in, and are not guaranteed. 1 Quee…" at bounding box center [784, 355] width 419 height 469
click at [900, 399] on p "1 Queen Bed Overlooking the garden Internet - Free WiFi 25+ Mbps Entertainment …" at bounding box center [784, 434] width 382 height 310
click at [1275, 422] on div at bounding box center [784, 360] width 1568 height 721
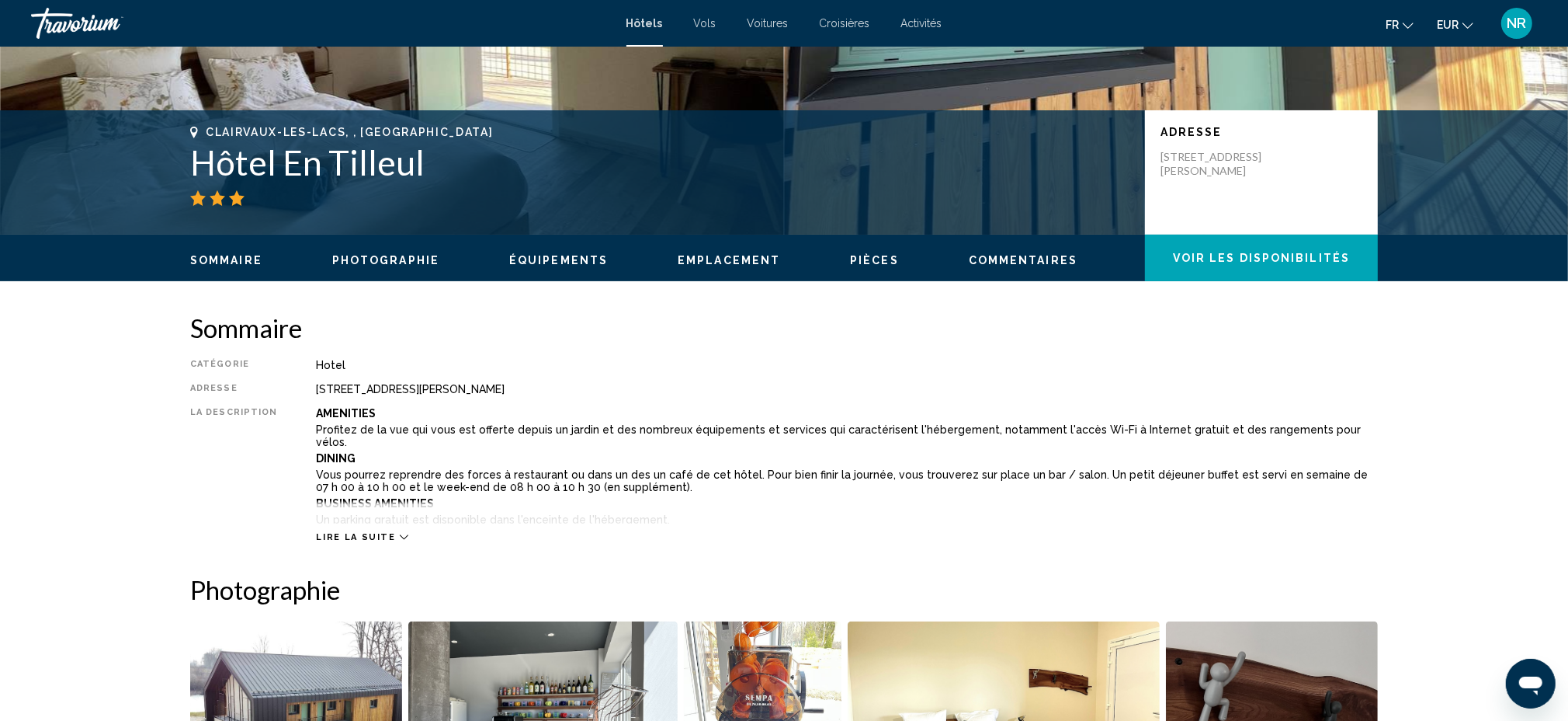
scroll to position [0, 0]
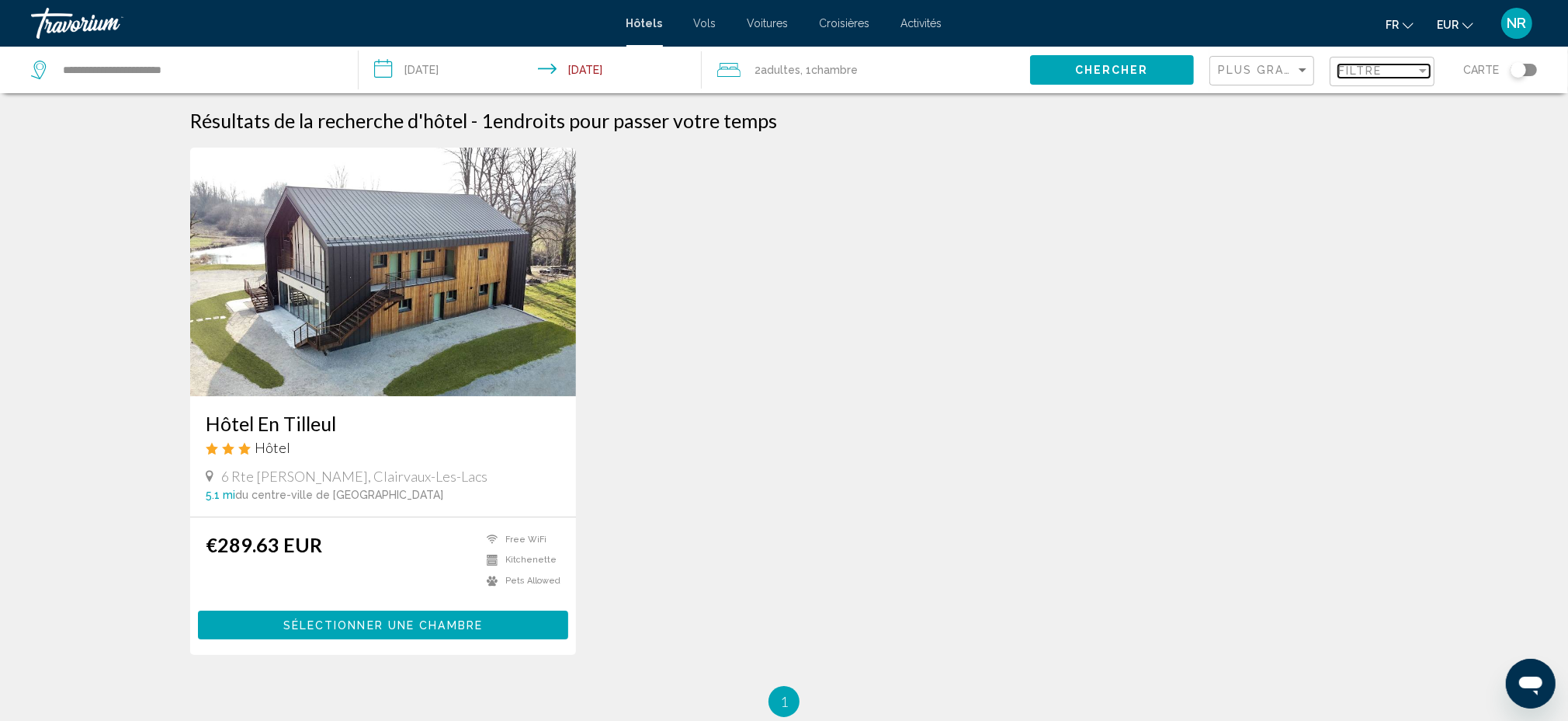
click at [1383, 73] on span "Filtre" at bounding box center [1360, 71] width 44 height 12
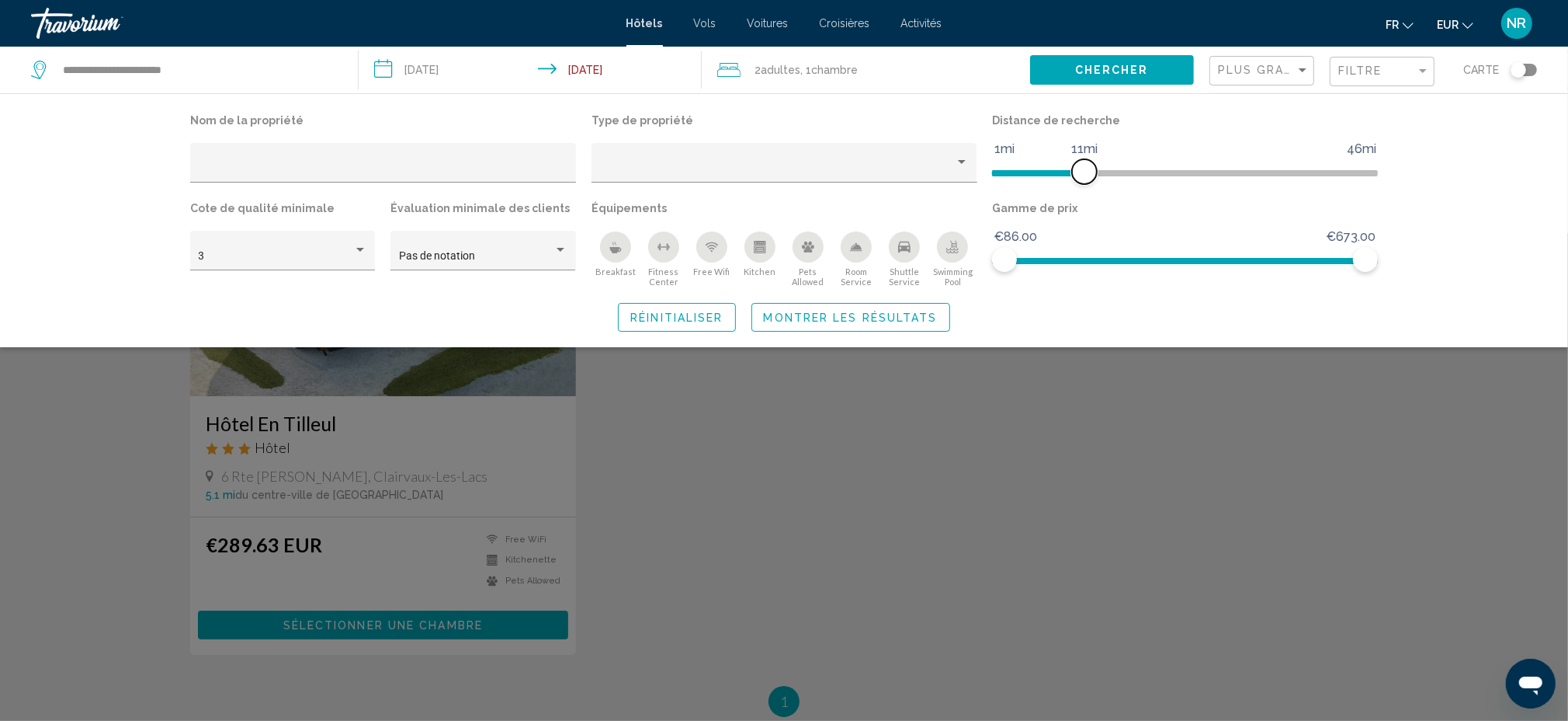
click at [1083, 169] on span "Hotel Filters" at bounding box center [1085, 171] width 25 height 25
drag, startPoint x: 1083, startPoint y: 169, endPoint x: 1091, endPoint y: 171, distance: 8.2
click at [1091, 171] on span "Hotel Filters" at bounding box center [1093, 171] width 25 height 25
drag, startPoint x: 1091, startPoint y: 171, endPoint x: 1067, endPoint y: 179, distance: 25.3
click at [1067, 179] on span "Hotel Filters" at bounding box center [1069, 171] width 25 height 25
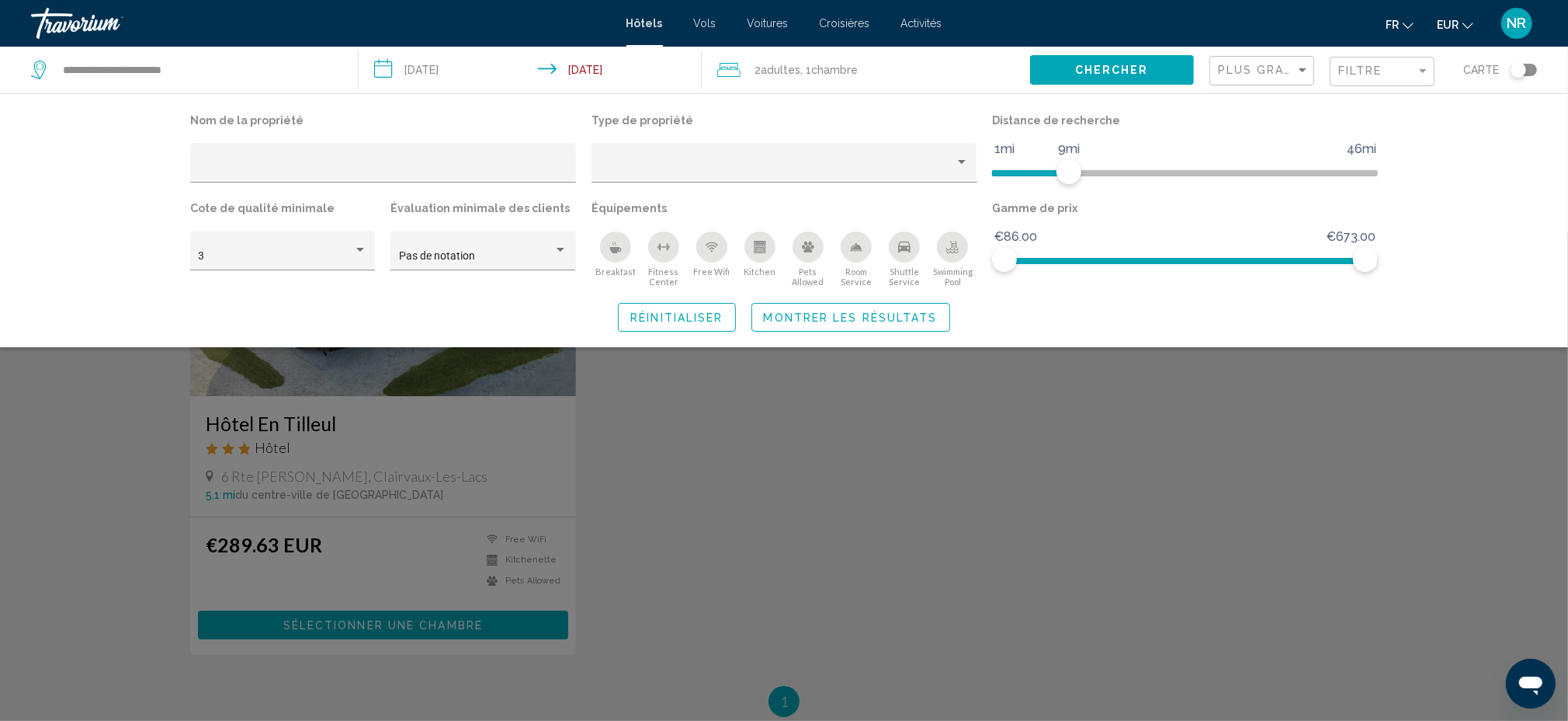
click at [427, 65] on input "**********" at bounding box center [533, 72] width 349 height 51
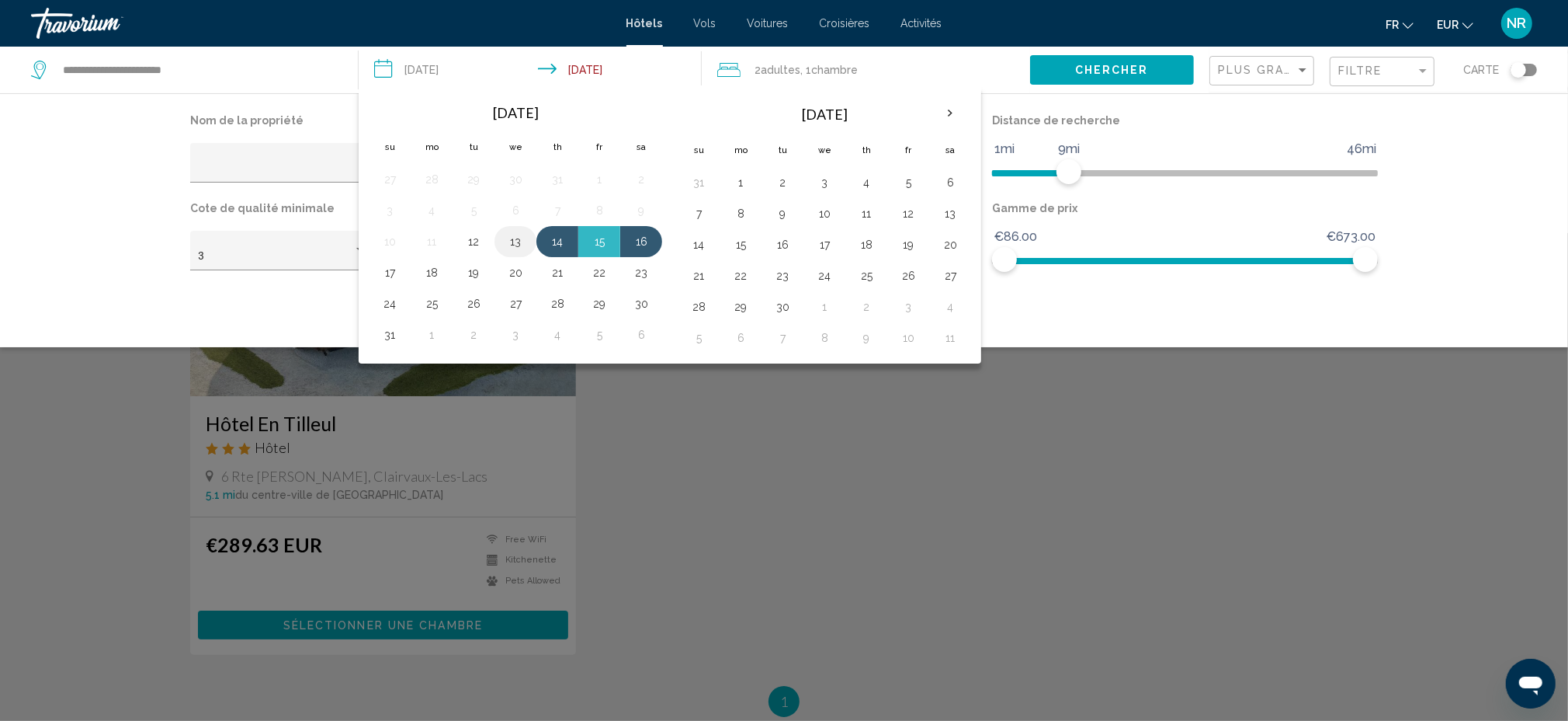
click at [507, 235] on button "13" at bounding box center [515, 241] width 25 height 22
click at [603, 244] on button "15" at bounding box center [599, 241] width 25 height 22
type input "**********"
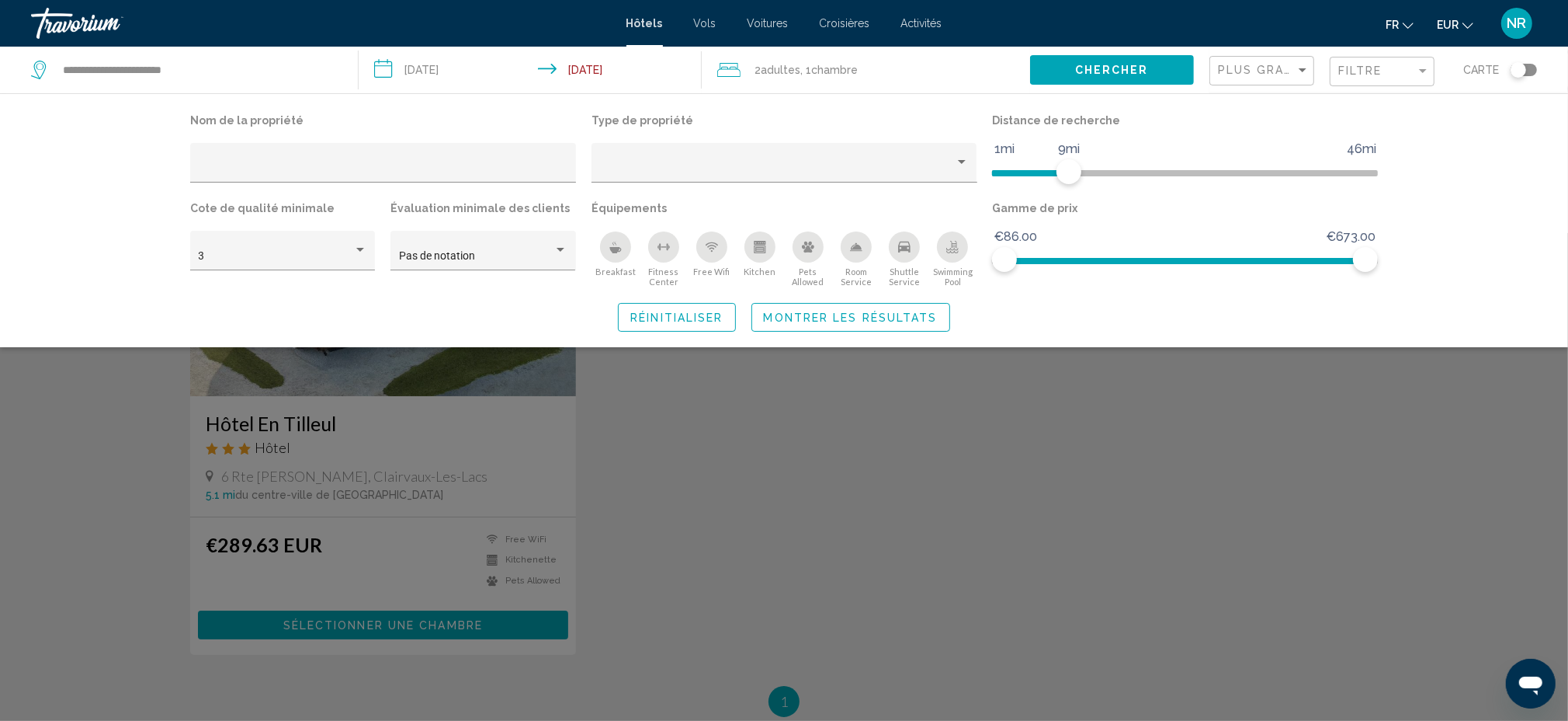
click at [1128, 81] on button "Chercher" at bounding box center [1112, 69] width 163 height 29
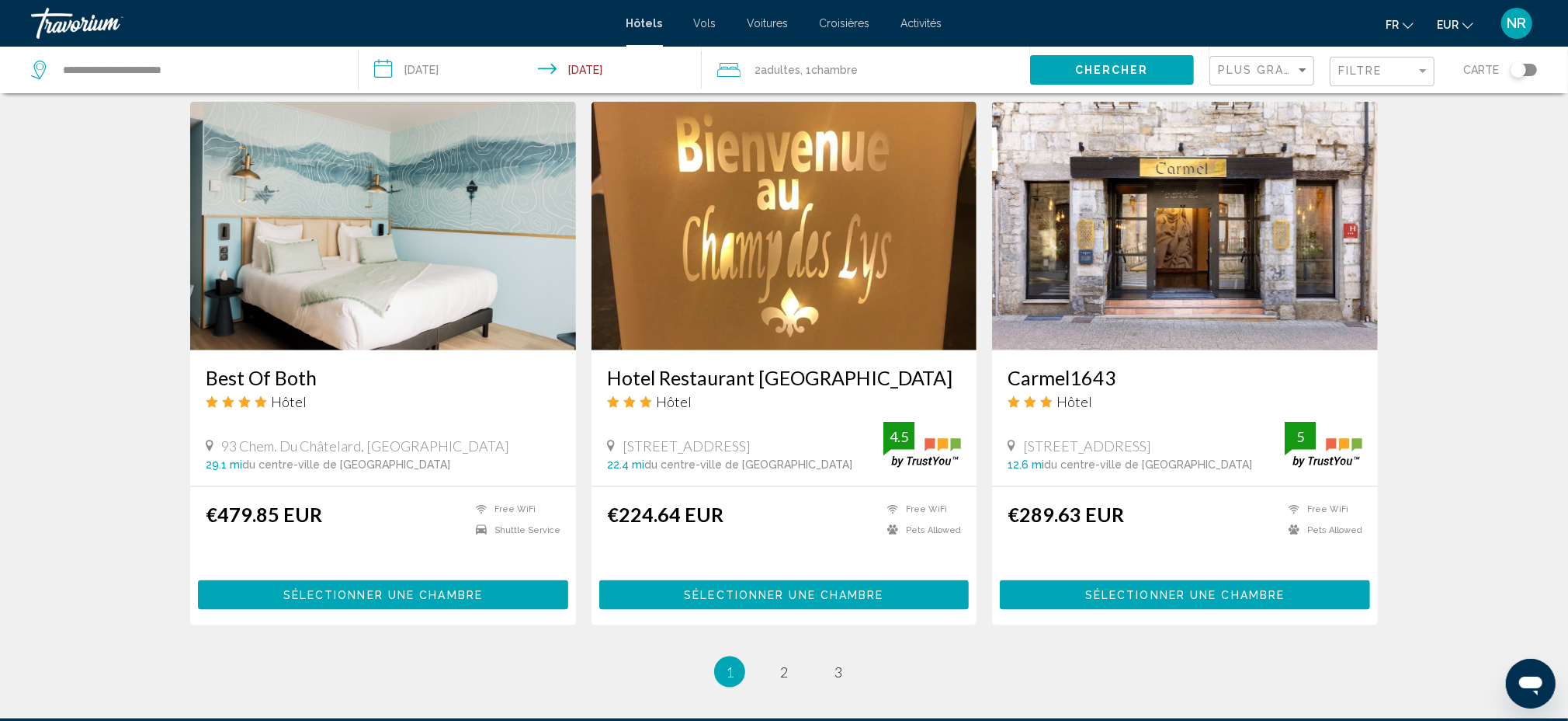
scroll to position [1715, 0]
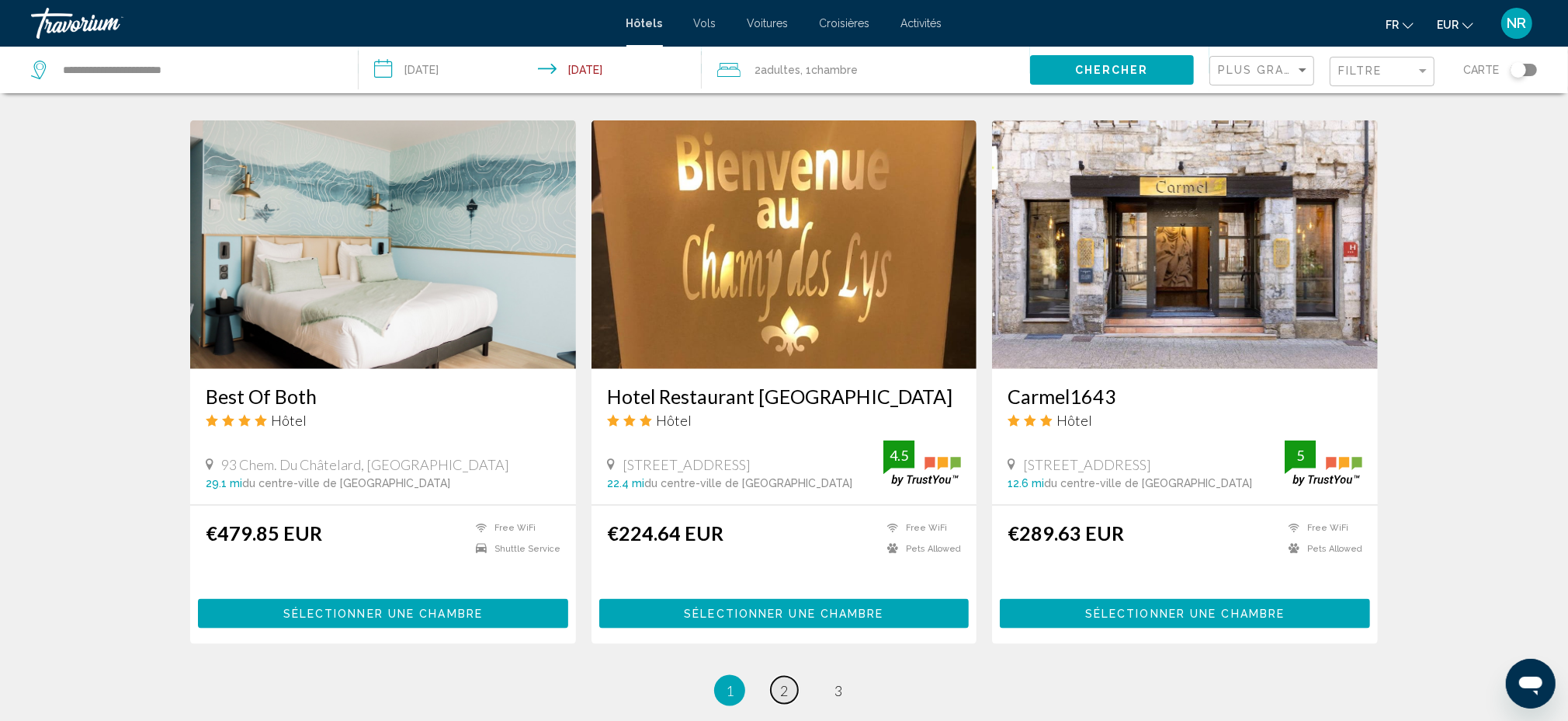
click at [789, 695] on link "page 2" at bounding box center [784, 690] width 27 height 27
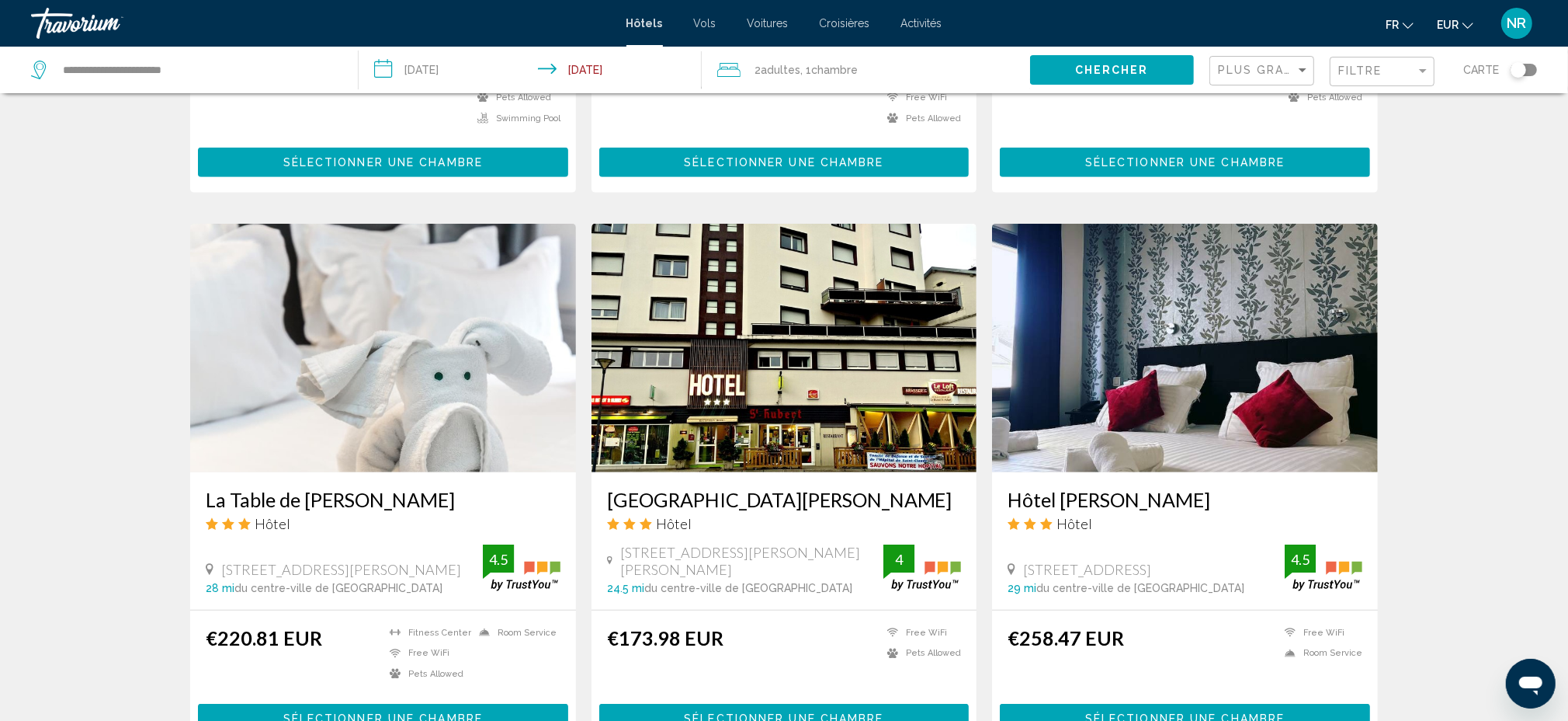
scroll to position [1138, 0]
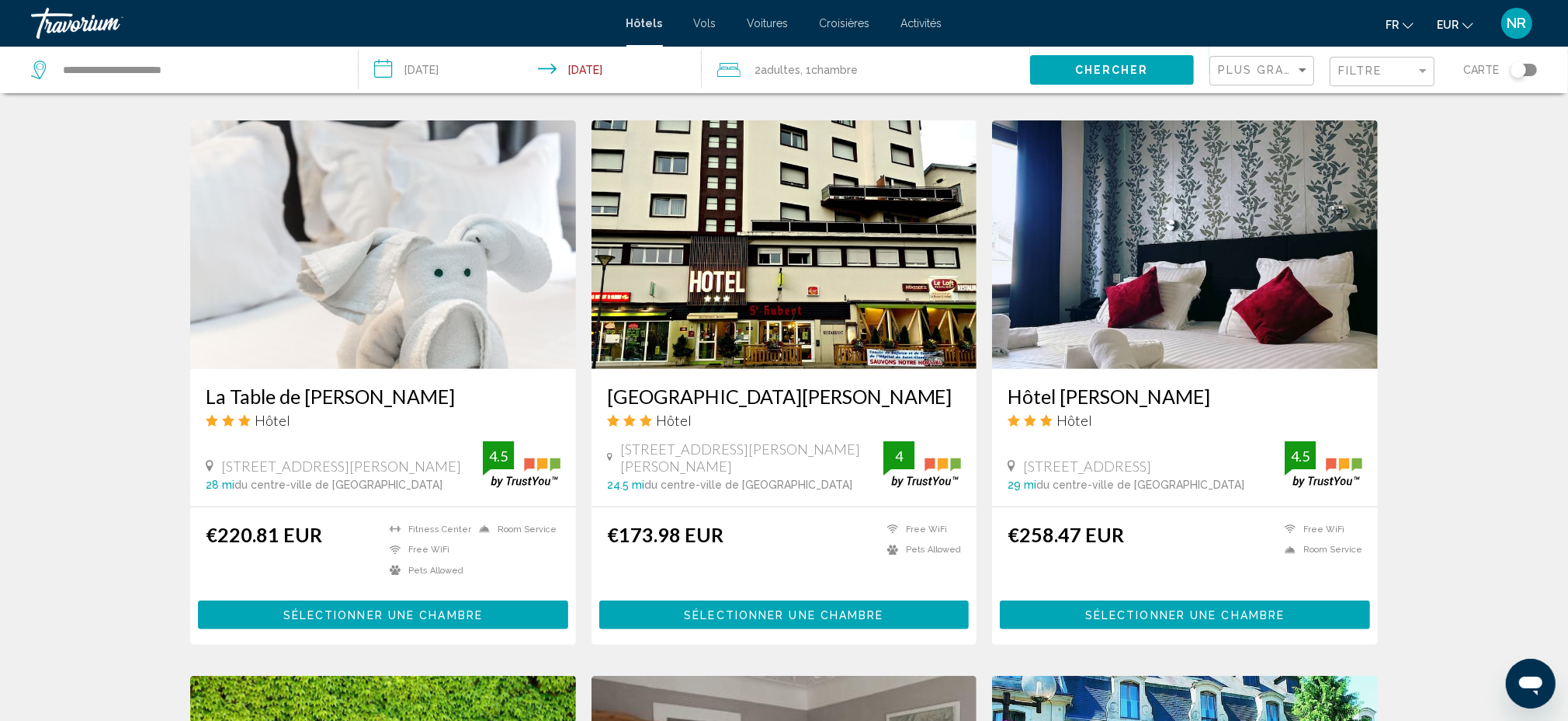
click at [319, 342] on img "Main content" at bounding box center [383, 244] width 386 height 248
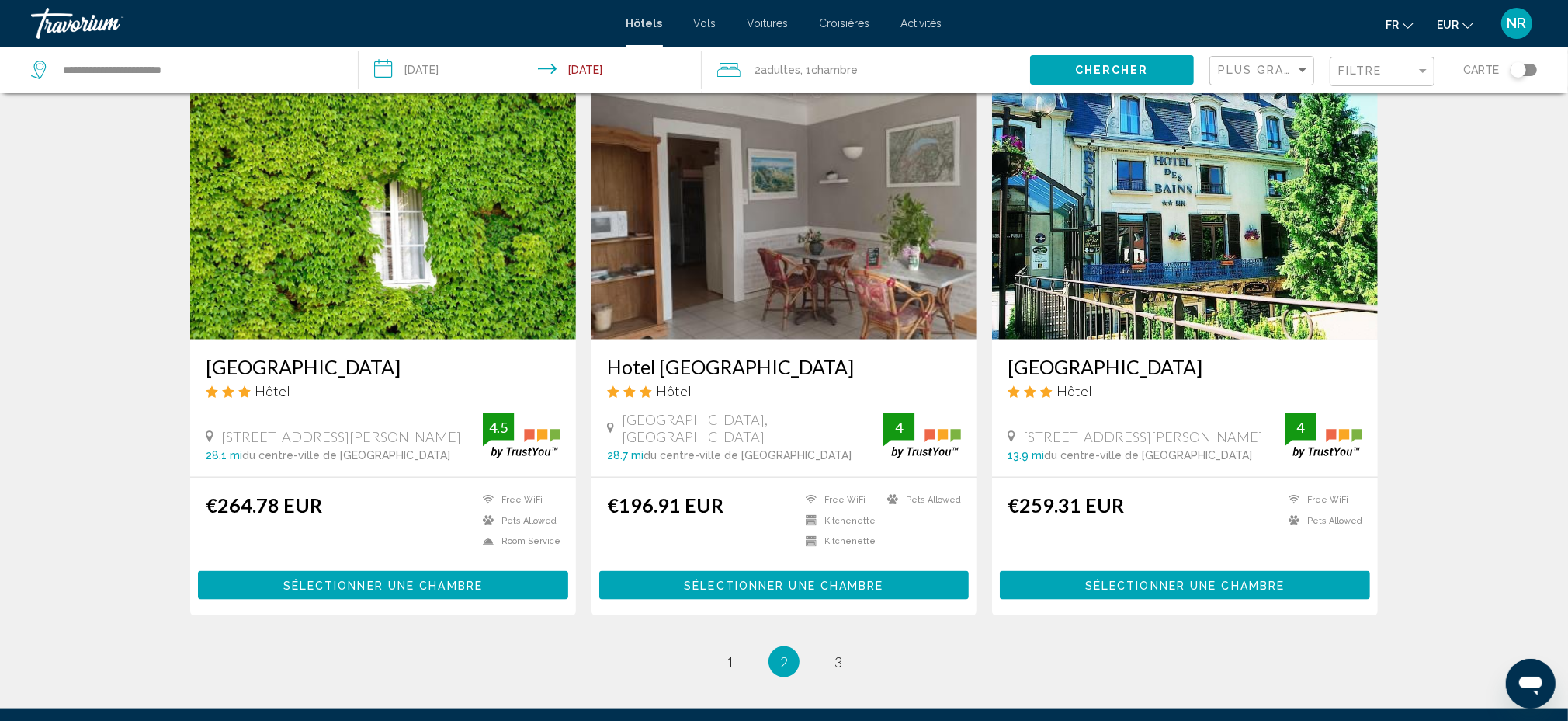
scroll to position [1760, 0]
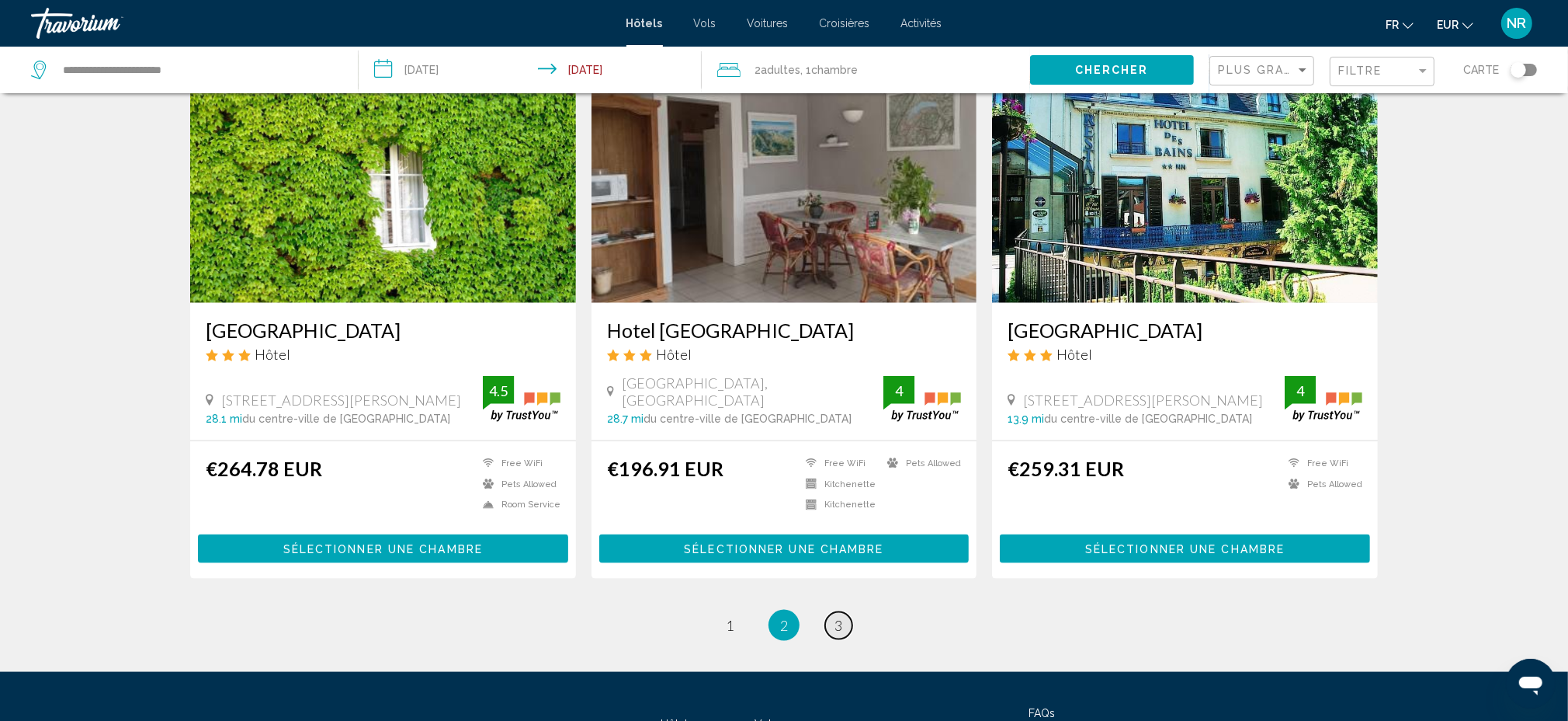
click at [848, 623] on link "page 3" at bounding box center [838, 625] width 27 height 27
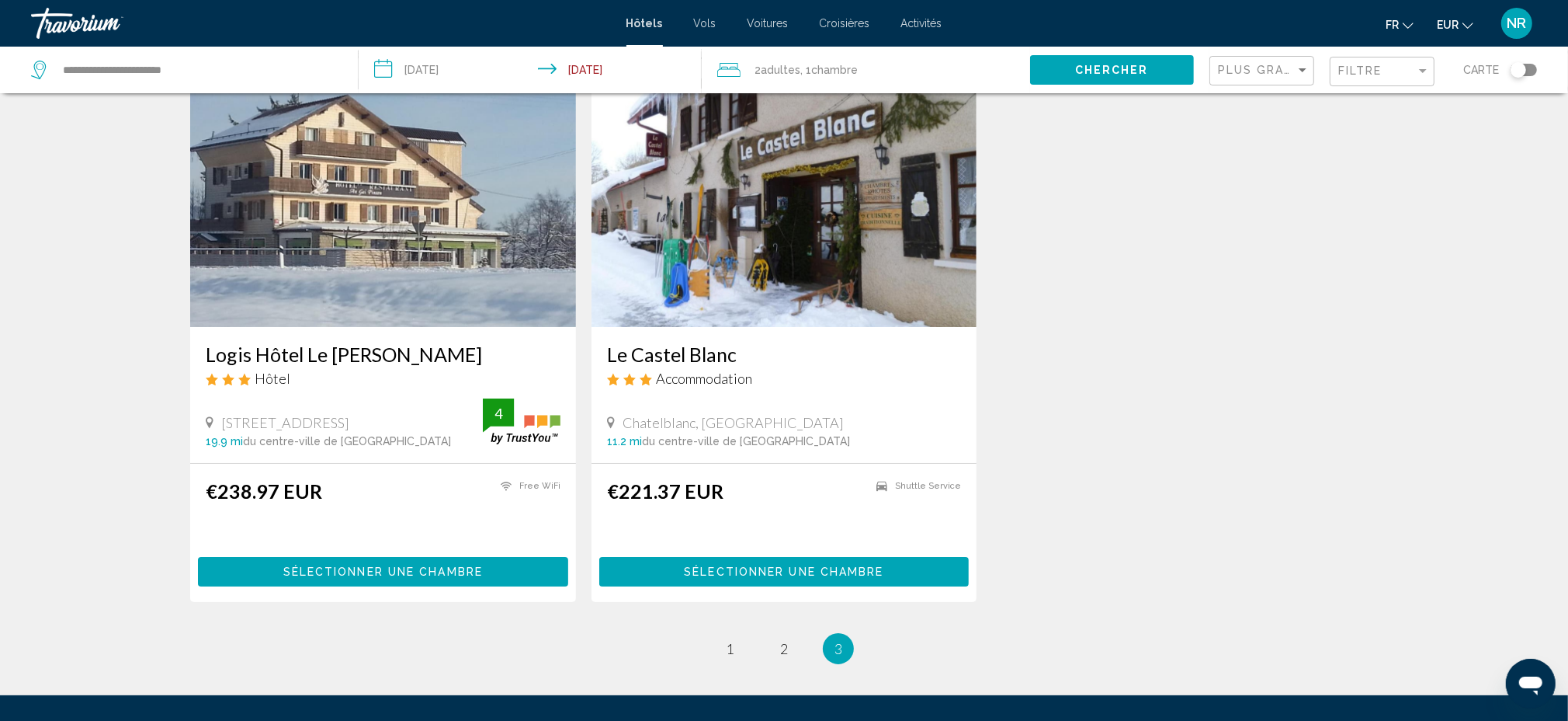
scroll to position [104, 0]
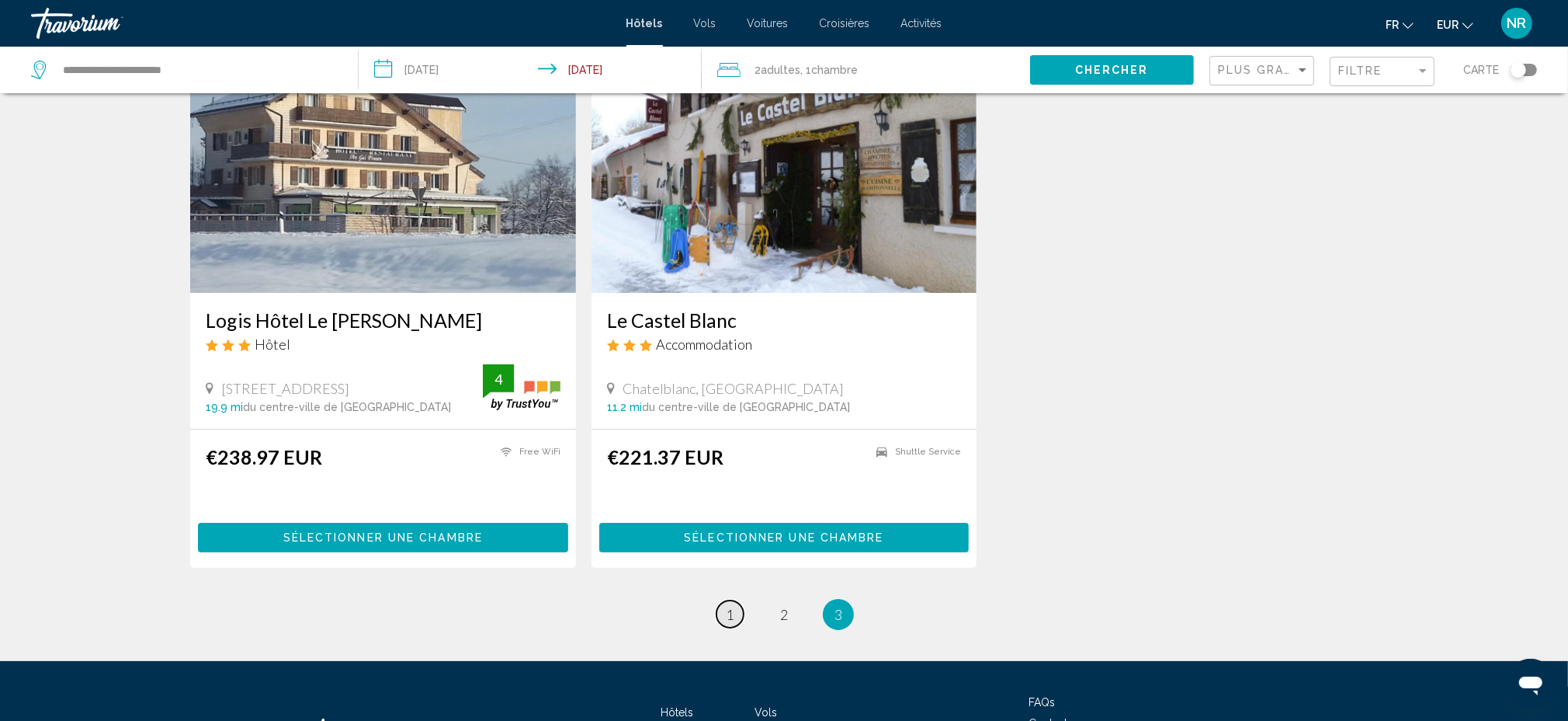
click at [724, 612] on link "page 1" at bounding box center [730, 614] width 27 height 27
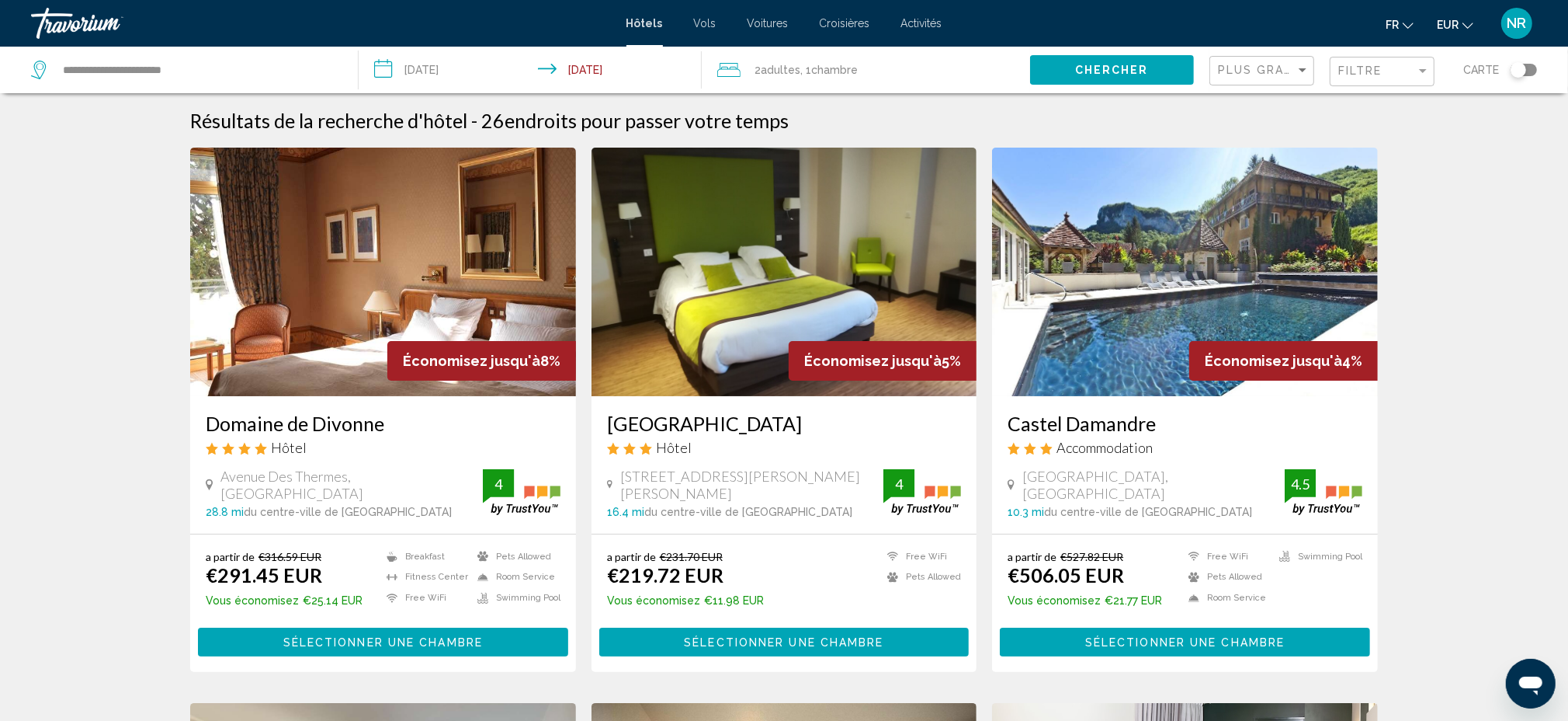
click at [1147, 431] on h3 "Castel Damandre" at bounding box center [1185, 424] width 355 height 23
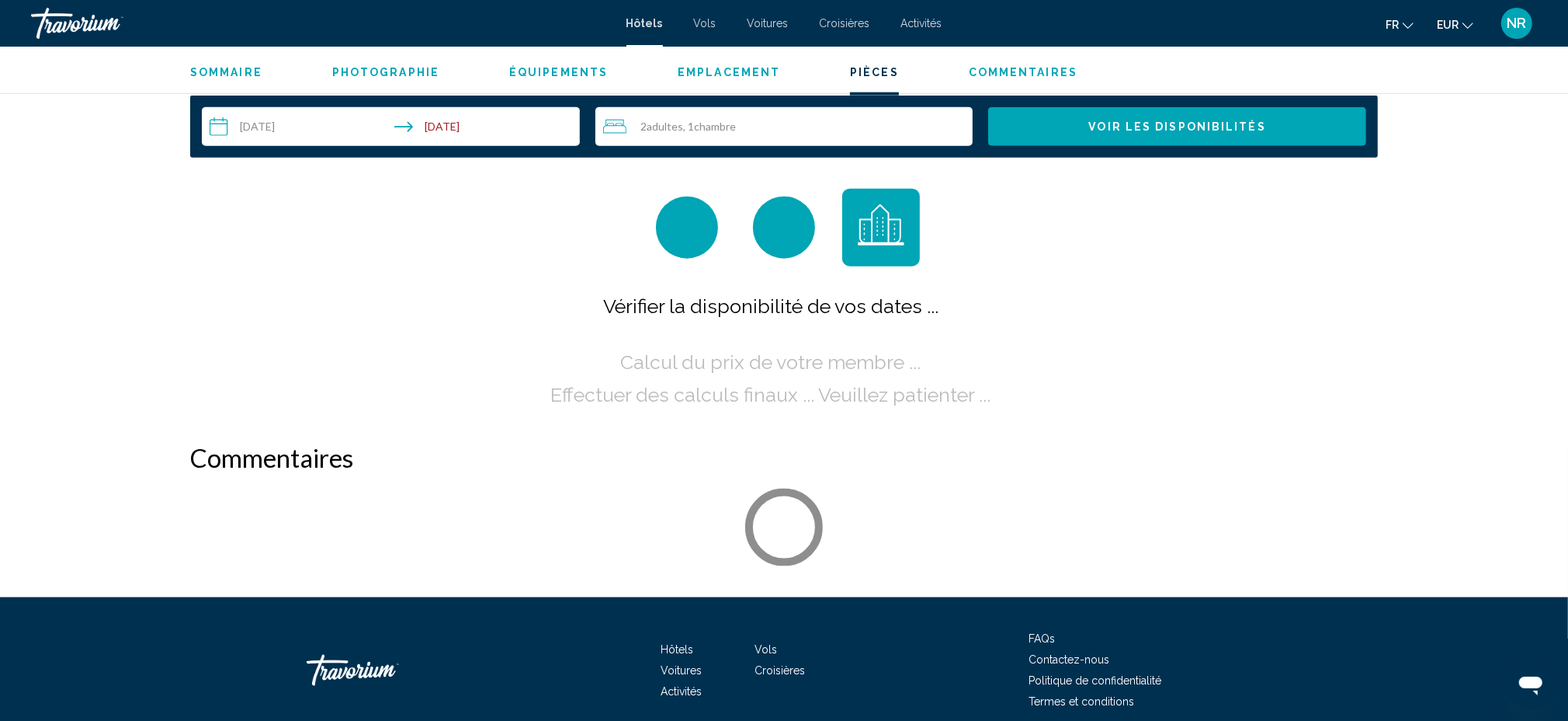
scroll to position [1890, 0]
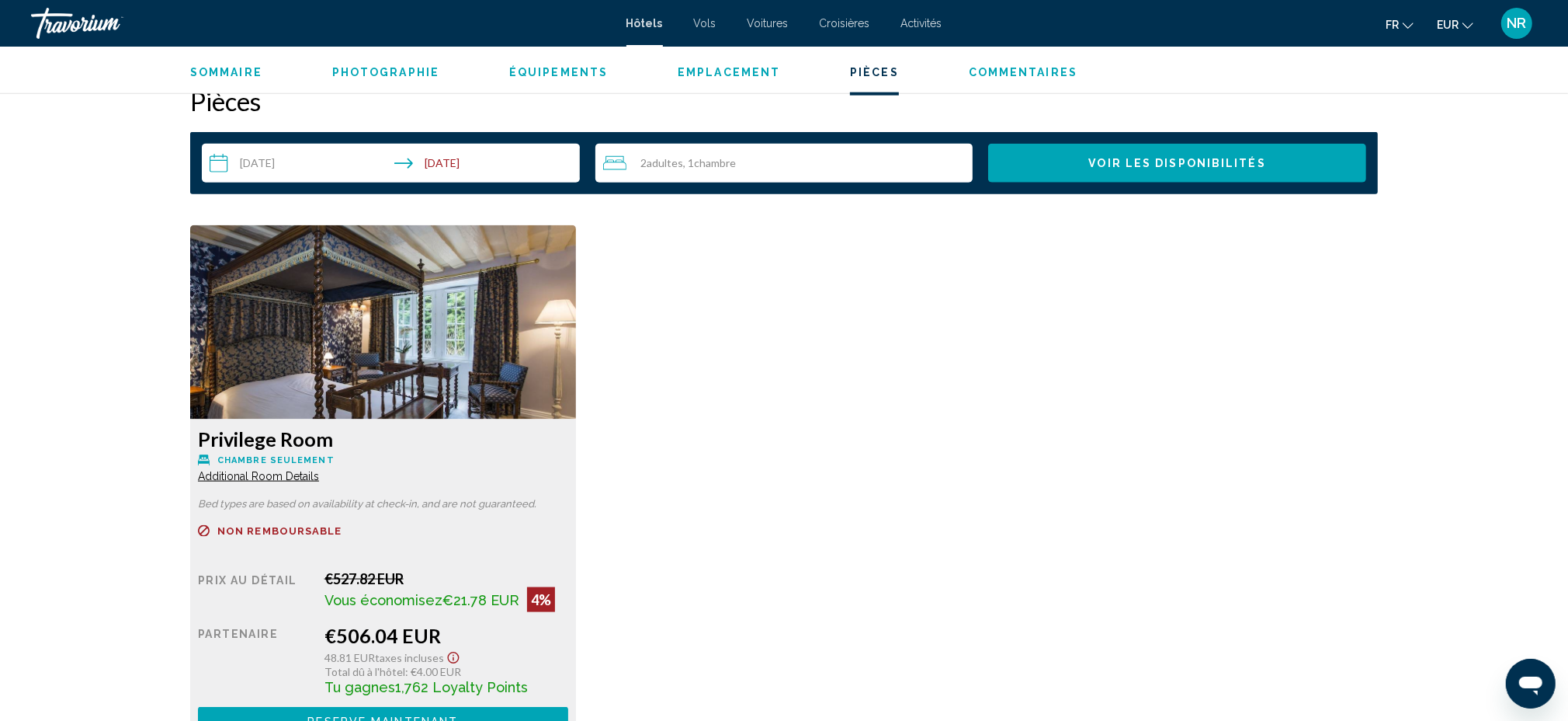
click at [279, 167] on input "**********" at bounding box center [394, 166] width 384 height 44
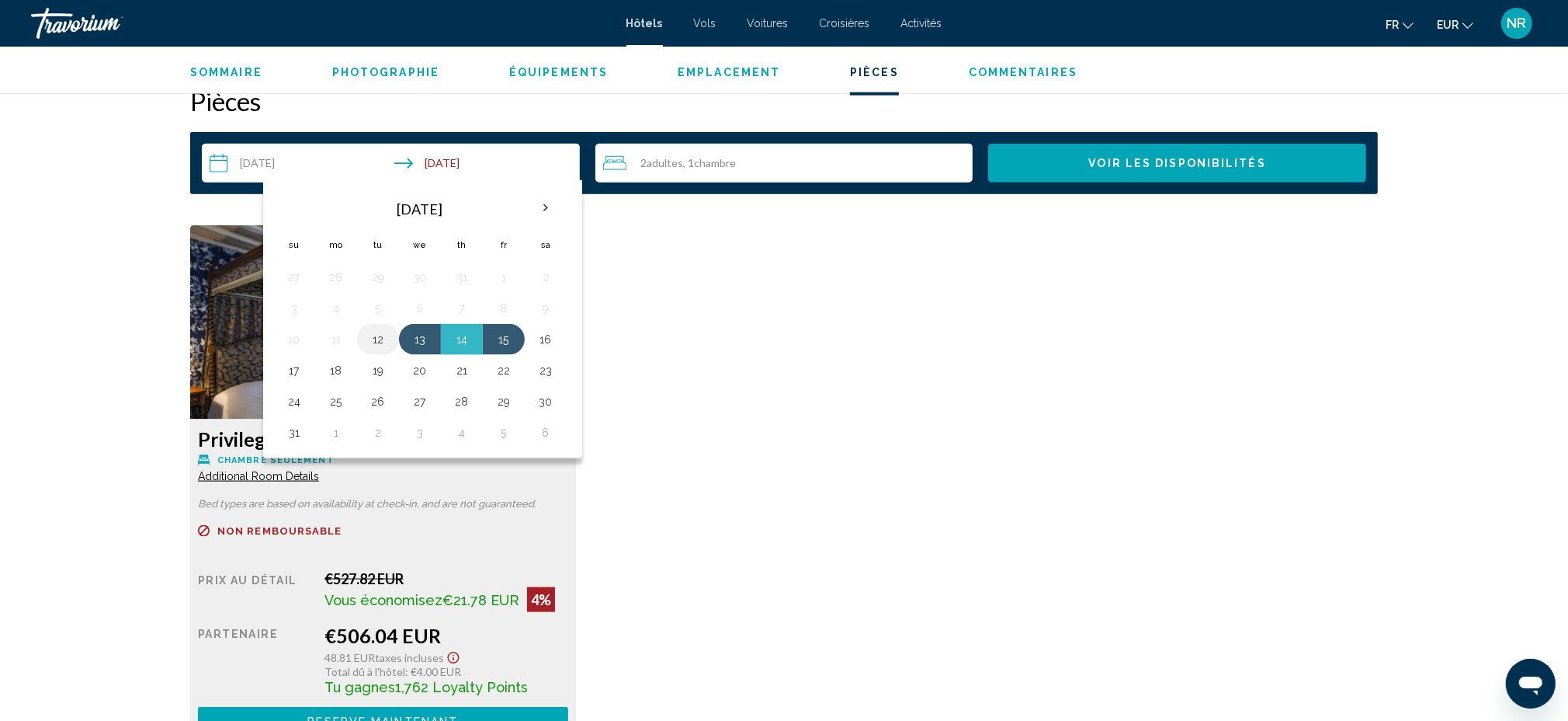
click at [385, 347] on button "12" at bounding box center [378, 339] width 25 height 22
click at [466, 339] on button "14" at bounding box center [462, 339] width 25 height 22
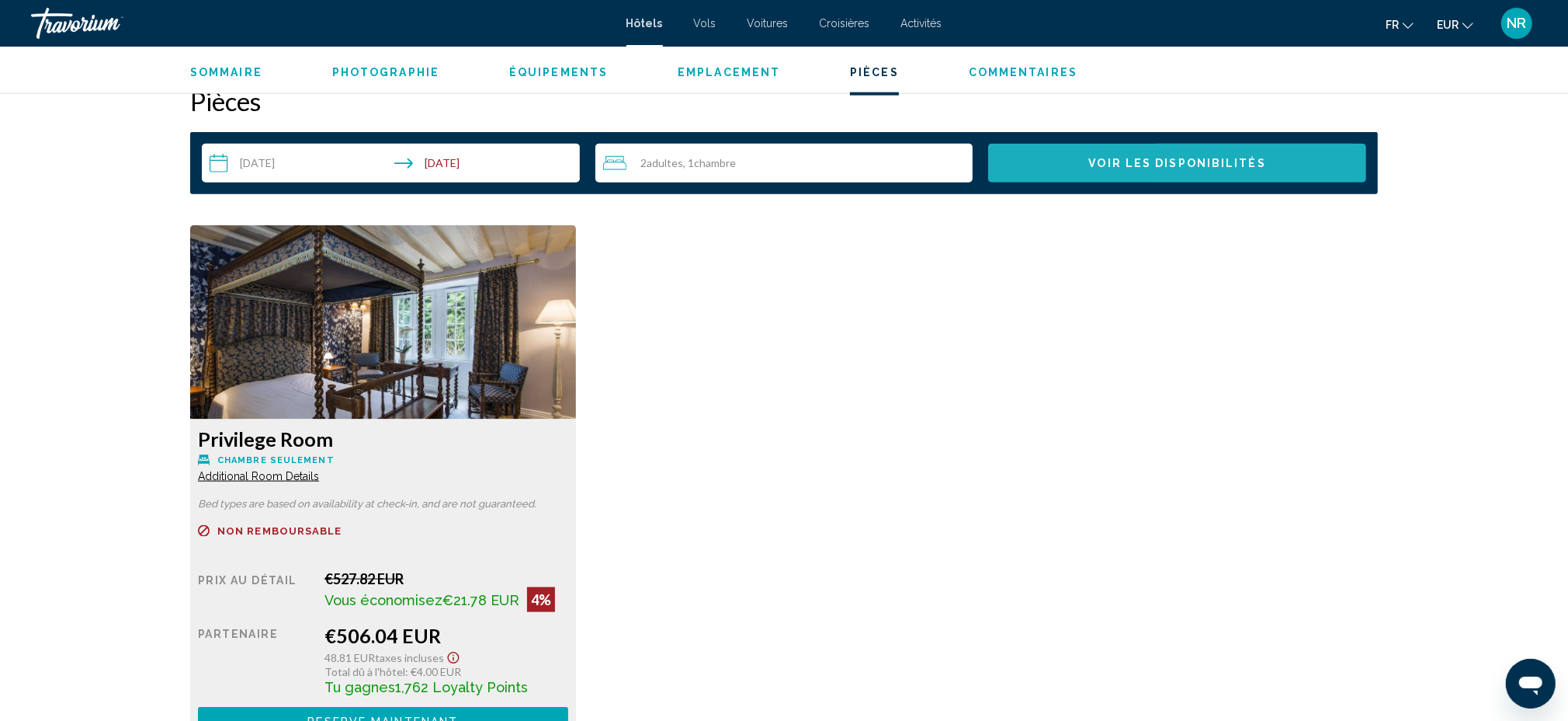
click at [1163, 160] on span "Voir les disponibilités" at bounding box center [1177, 164] width 177 height 12
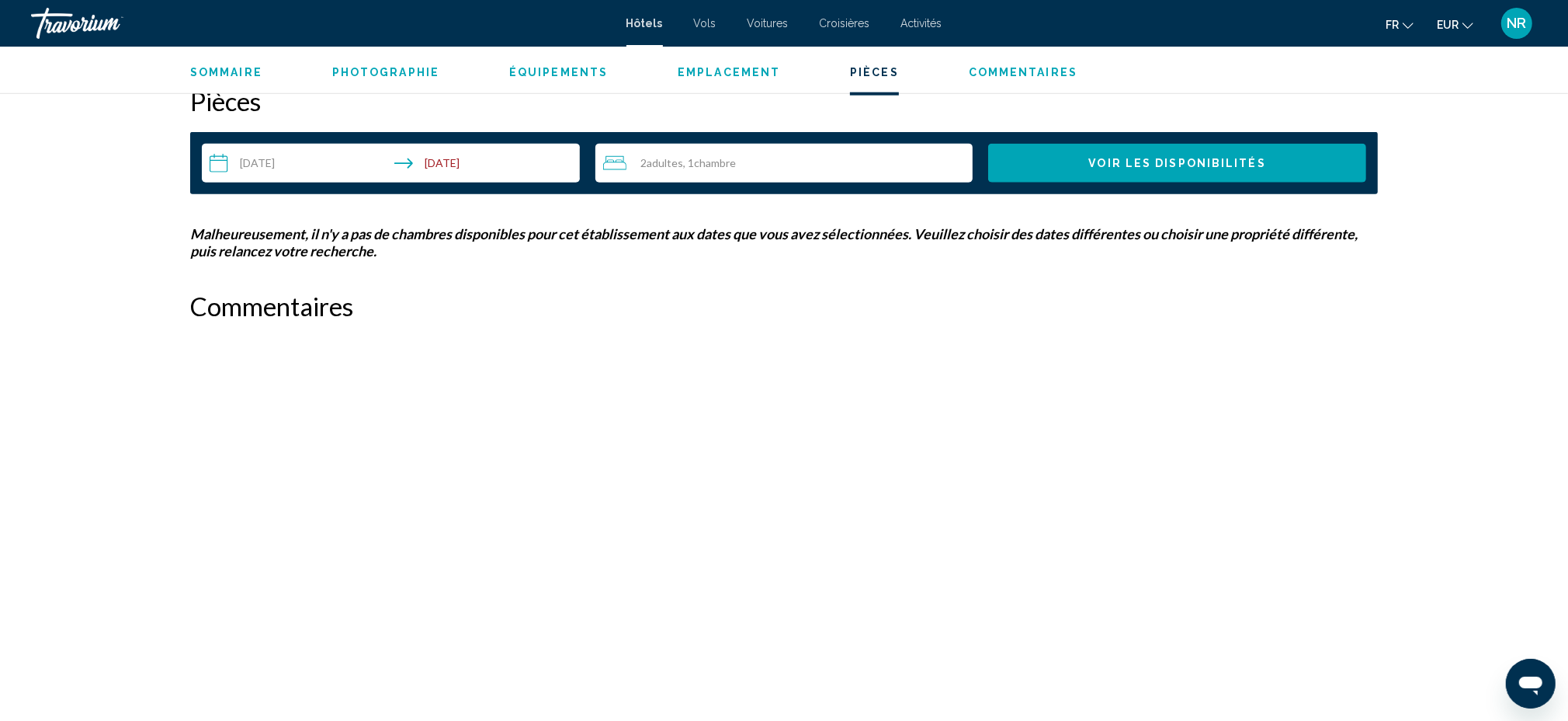
click at [267, 153] on input "**********" at bounding box center [394, 166] width 384 height 44
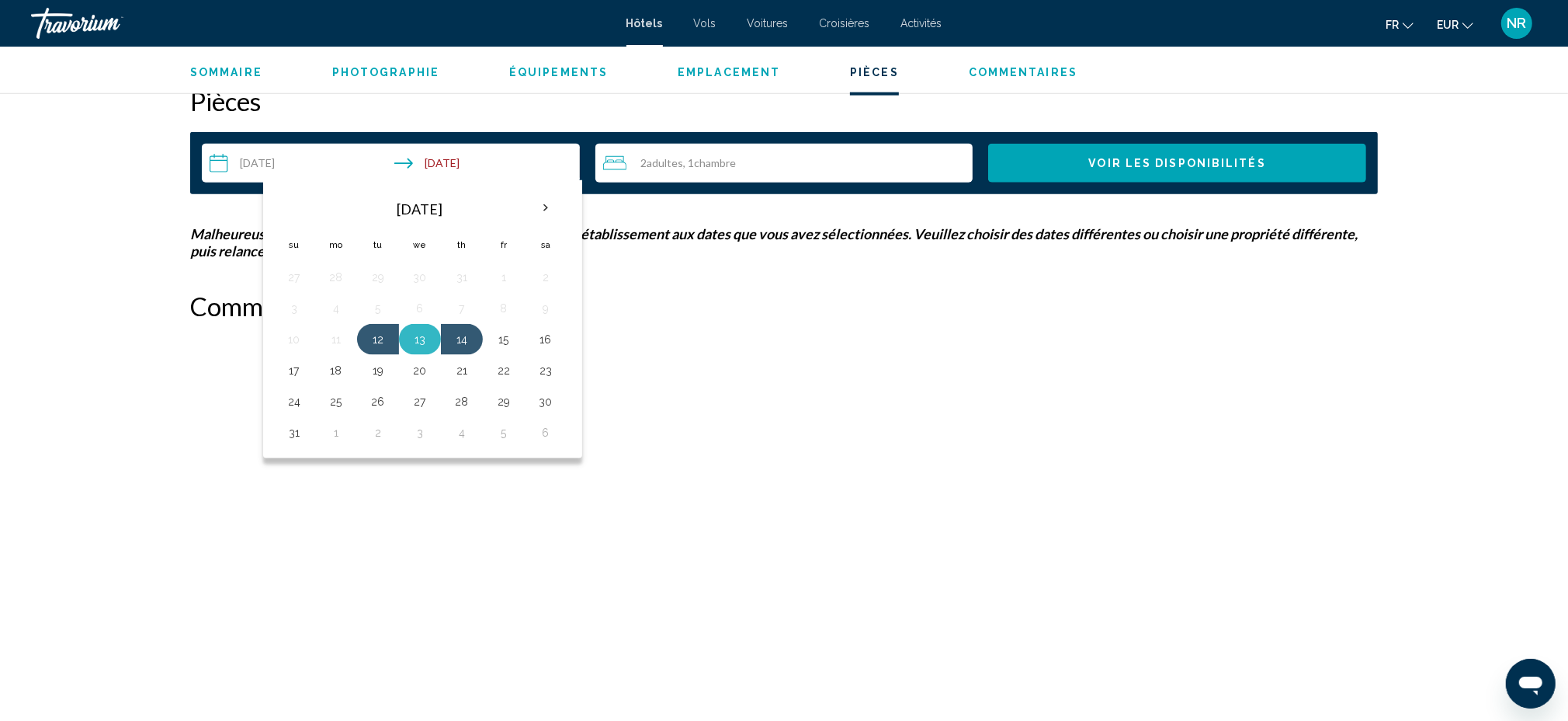
click at [424, 341] on button "13" at bounding box center [420, 339] width 25 height 22
click at [510, 340] on button "15" at bounding box center [503, 339] width 25 height 22
type input "**********"
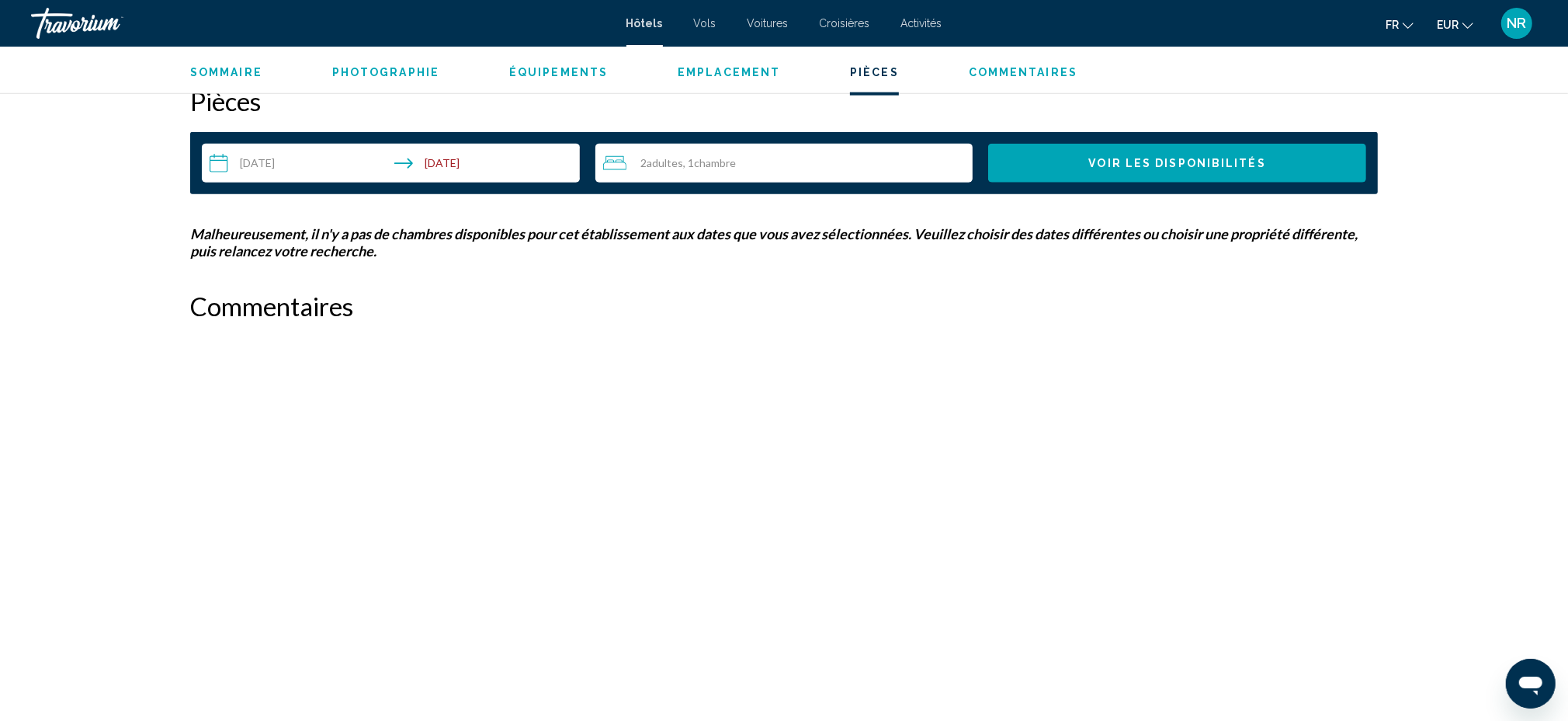
click at [1219, 175] on button "Voir les disponibilités" at bounding box center [1177, 164] width 378 height 39
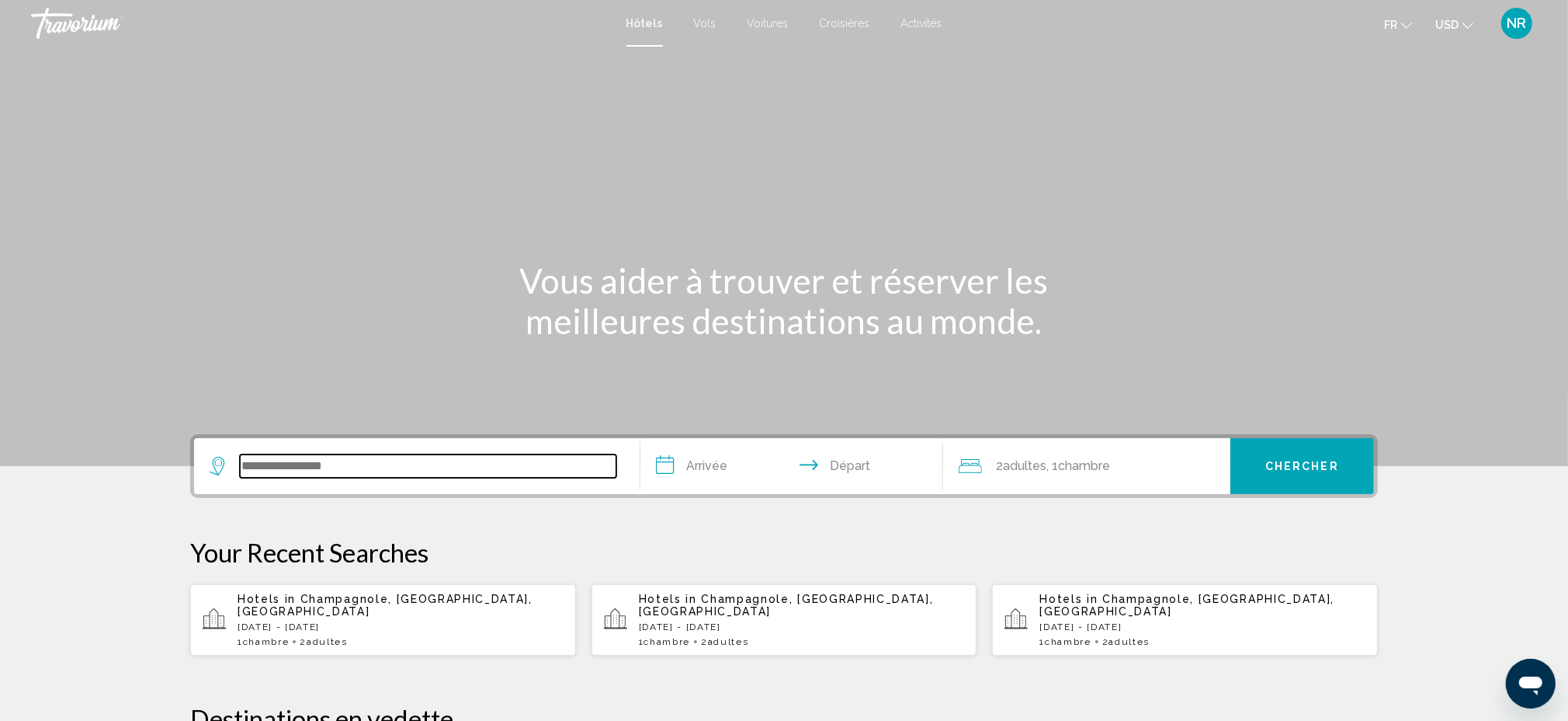
click at [453, 459] on input "Search widget" at bounding box center [428, 466] width 377 height 23
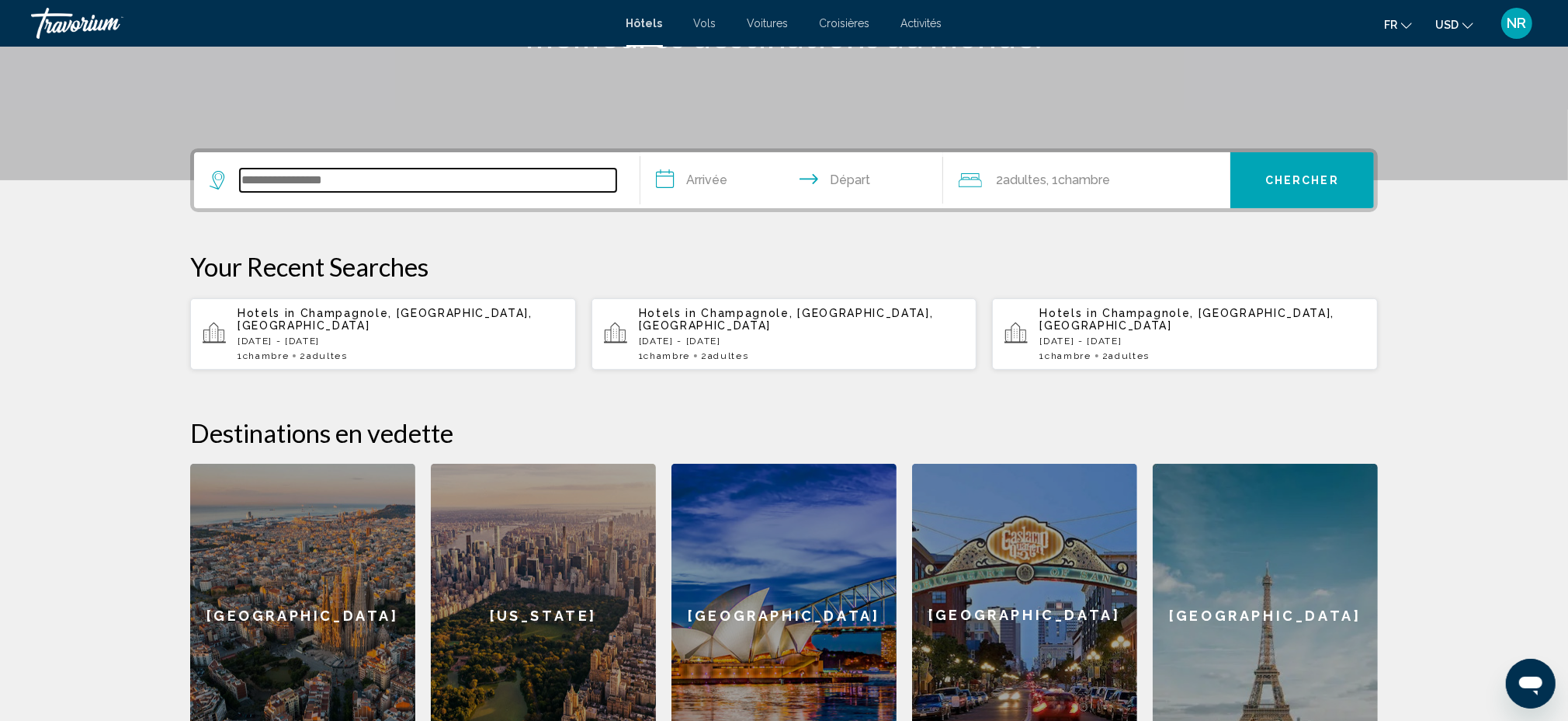
scroll to position [382, 0]
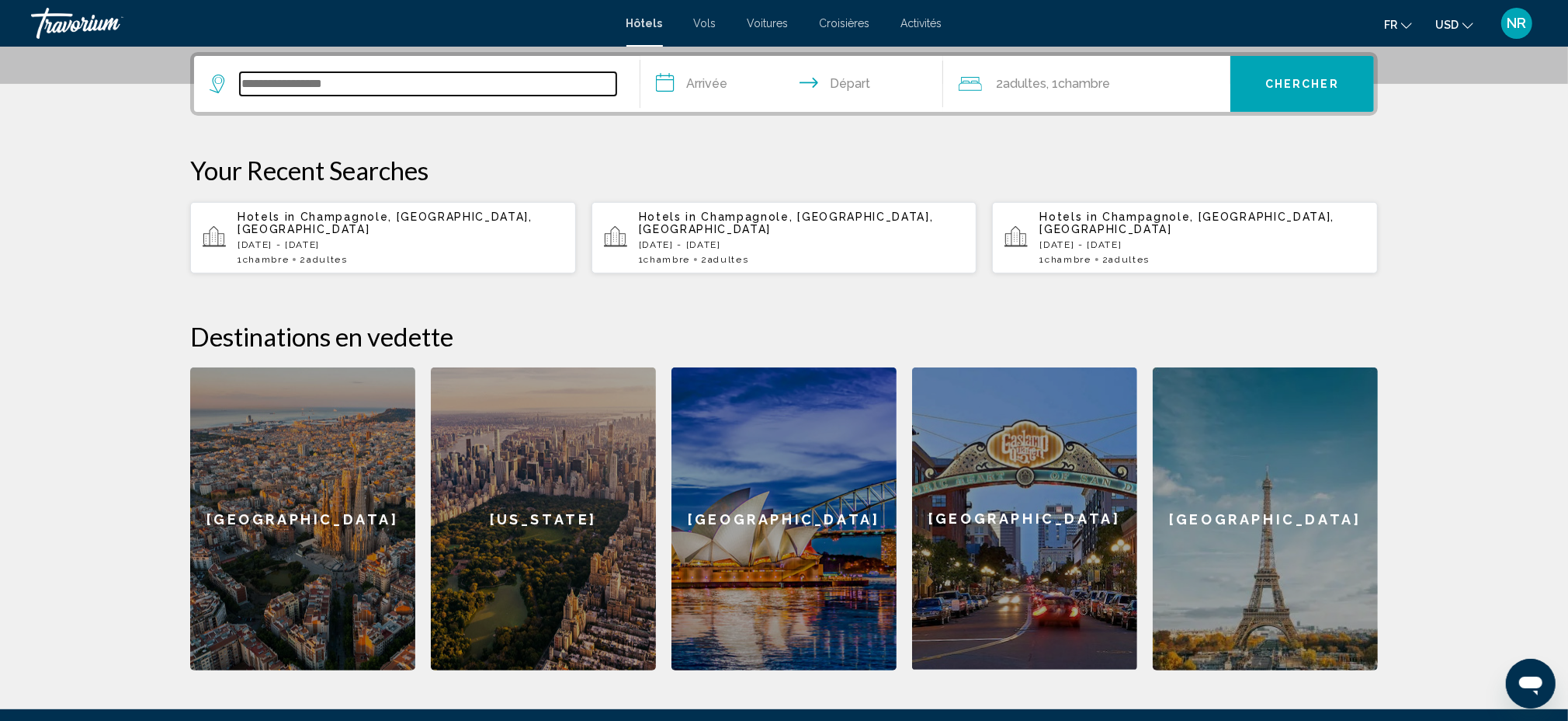
click at [448, 85] on input "Search widget" at bounding box center [428, 84] width 377 height 23
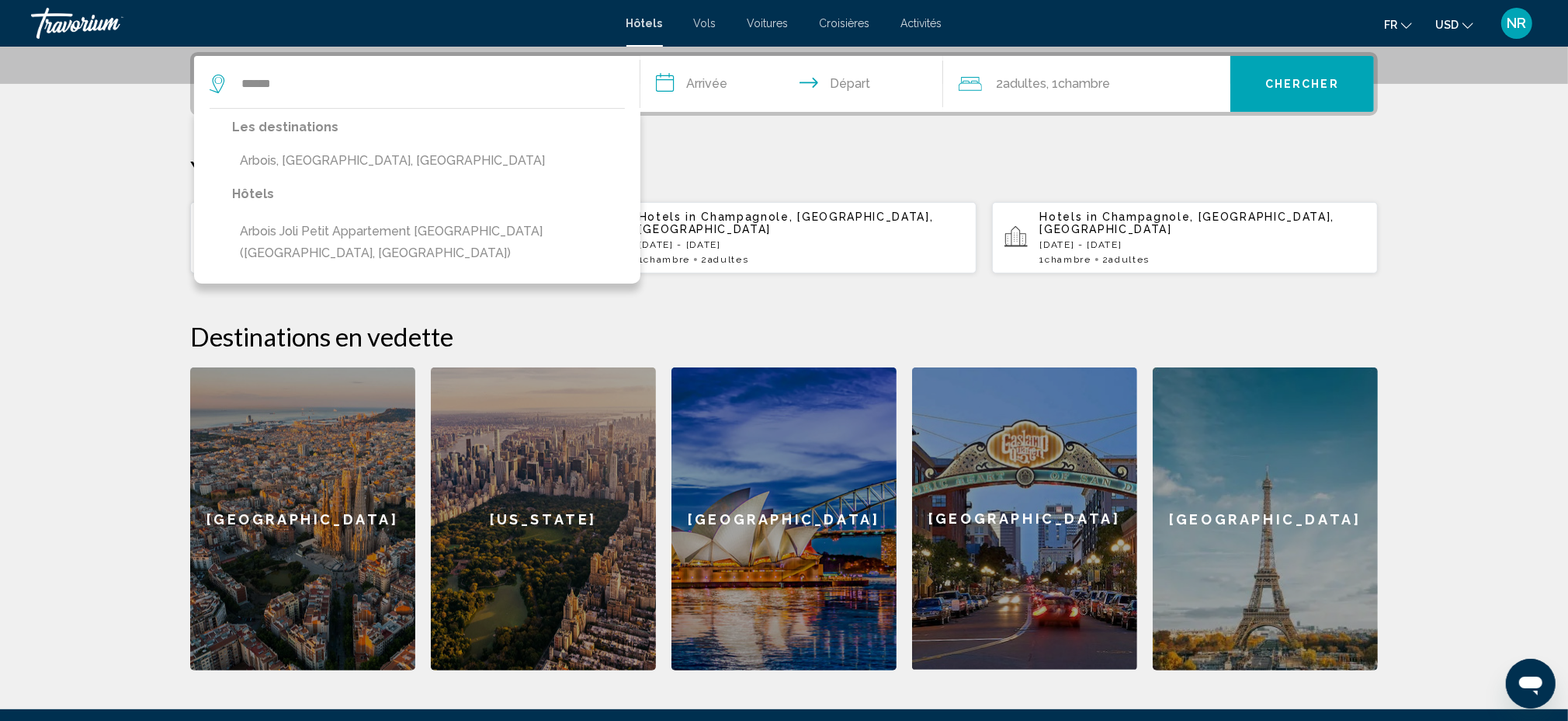
click at [396, 157] on button "Arbois, [GEOGRAPHIC_DATA], [GEOGRAPHIC_DATA]" at bounding box center [428, 161] width 393 height 30
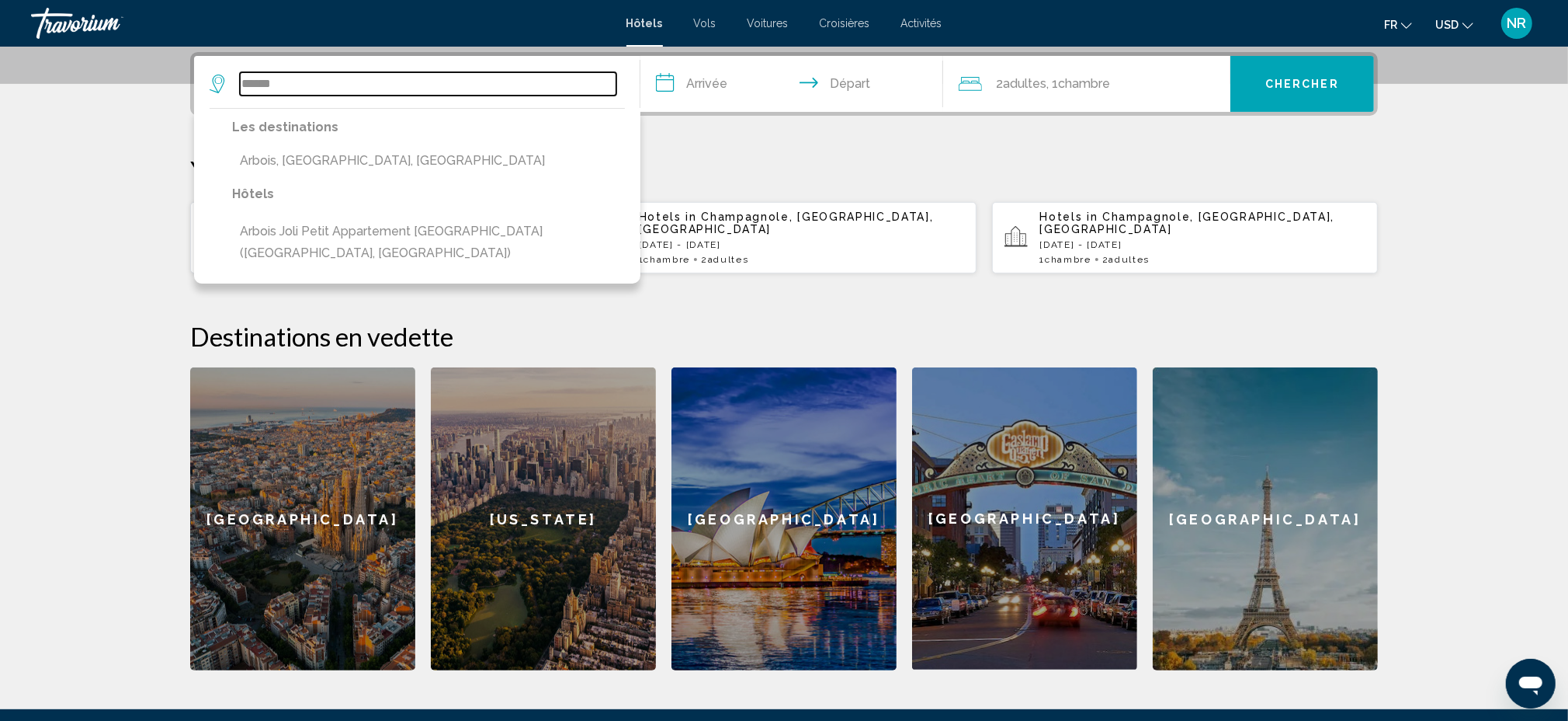
type input "**********"
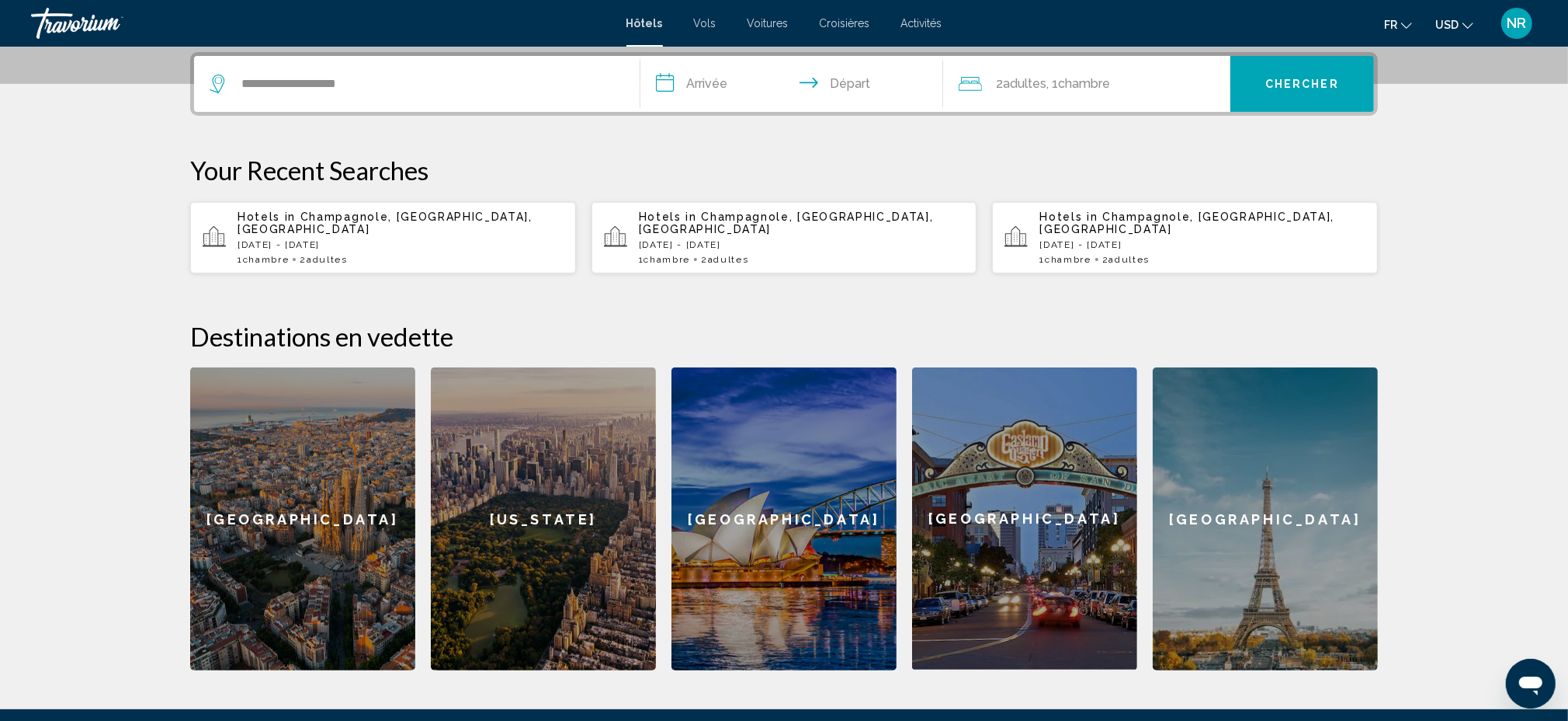
click at [742, 81] on input "**********" at bounding box center [795, 86] width 309 height 61
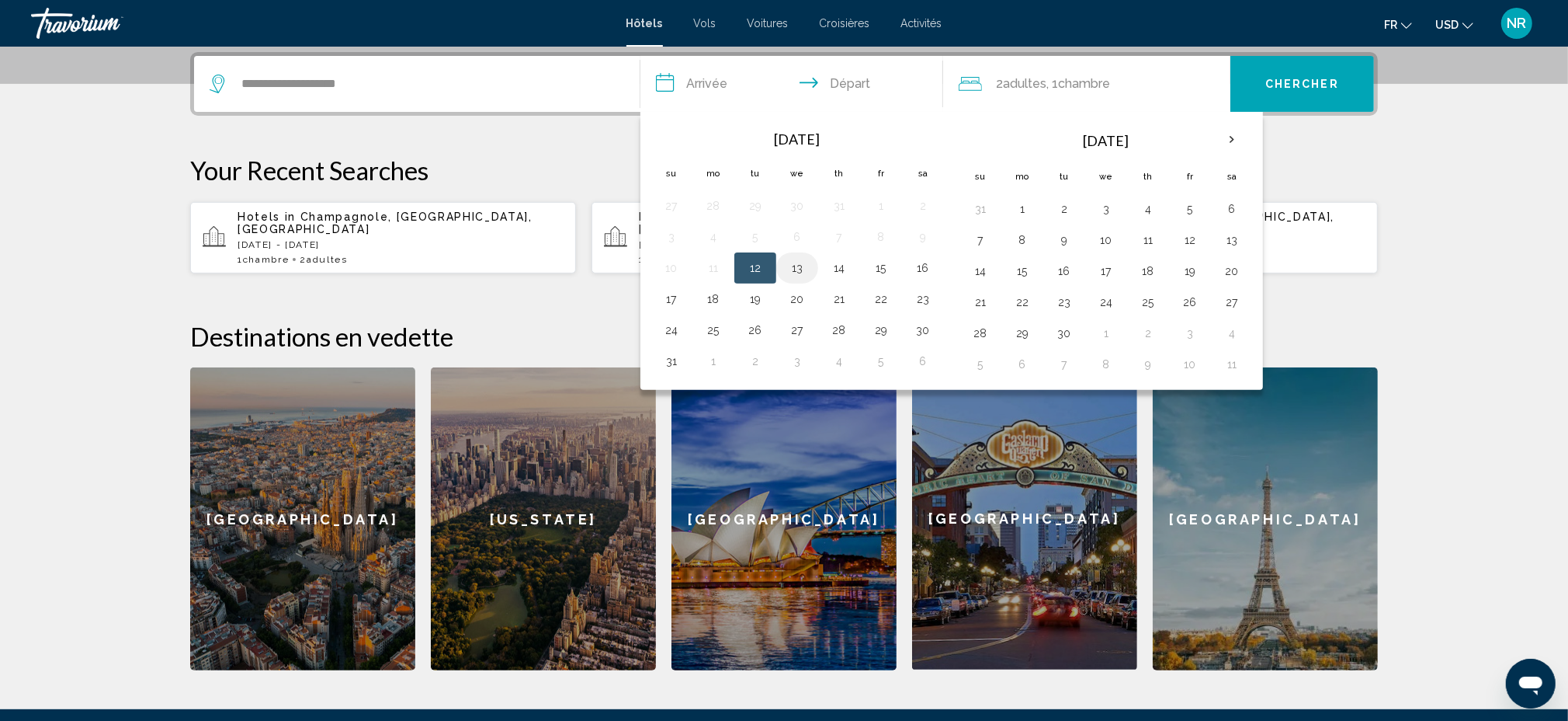
drag, startPoint x: 748, startPoint y: 262, endPoint x: 787, endPoint y: 268, distance: 39.5
click at [749, 262] on button "12" at bounding box center [756, 268] width 25 height 22
click at [840, 269] on button "14" at bounding box center [839, 268] width 25 height 22
type input "**********"
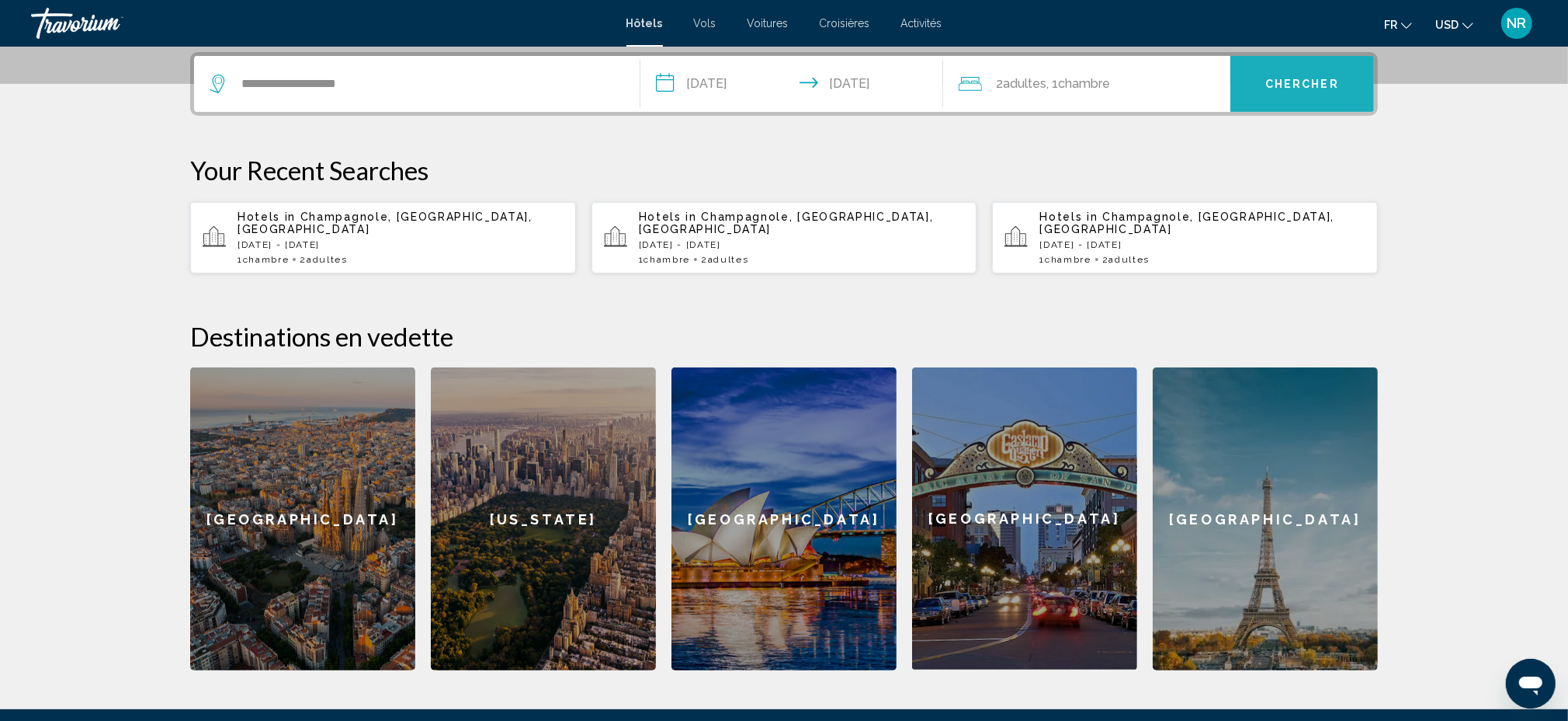
click at [1297, 79] on span "Chercher" at bounding box center [1302, 85] width 74 height 12
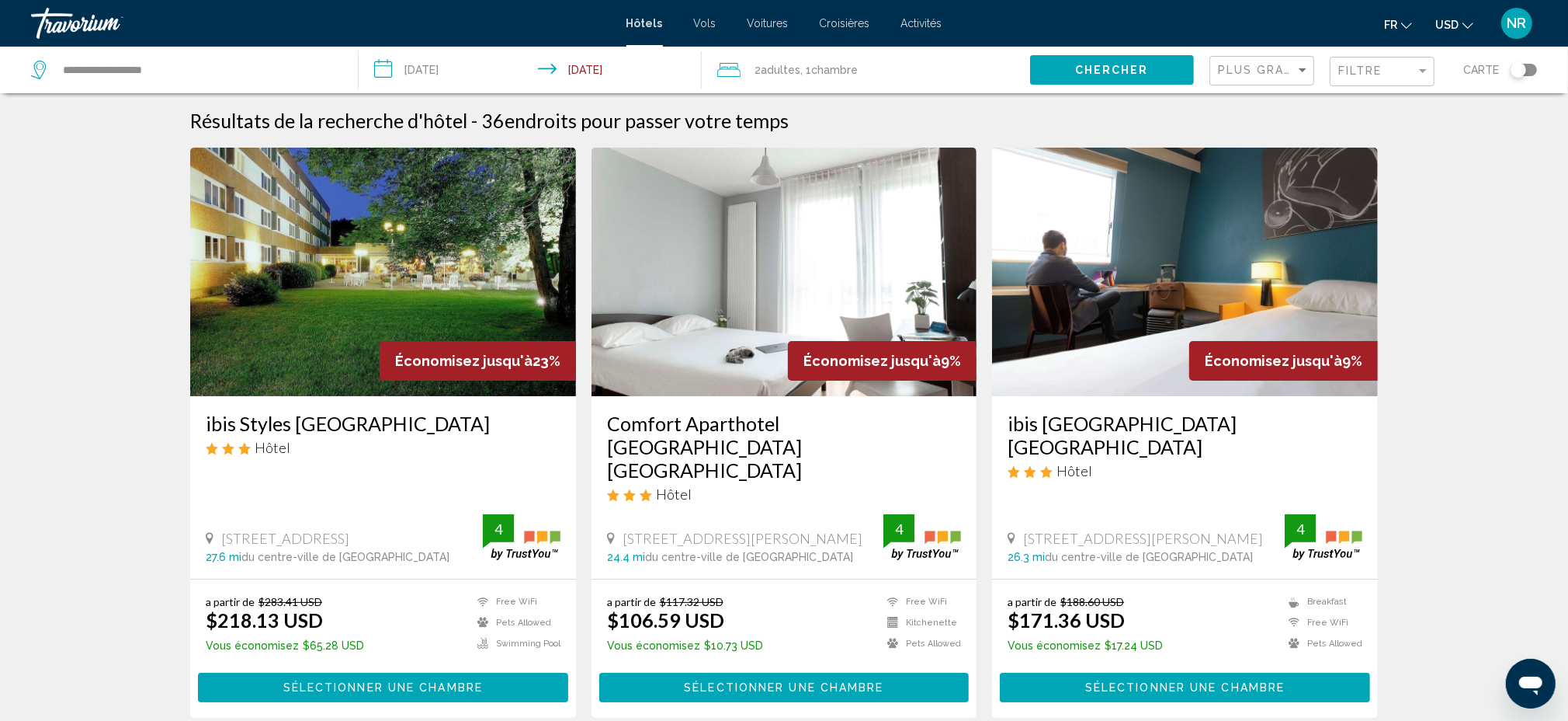
click at [1461, 25] on button "USD USD ($) MXN (Mex$) CAD (Can$) GBP (£) EUR (€) AUD (A$) NZD (NZ$) CNY (CN¥)" at bounding box center [1454, 24] width 38 height 23
click at [1436, 144] on button "EUR (€)" at bounding box center [1422, 143] width 79 height 20
click at [1368, 73] on span "Filtre" at bounding box center [1360, 71] width 44 height 12
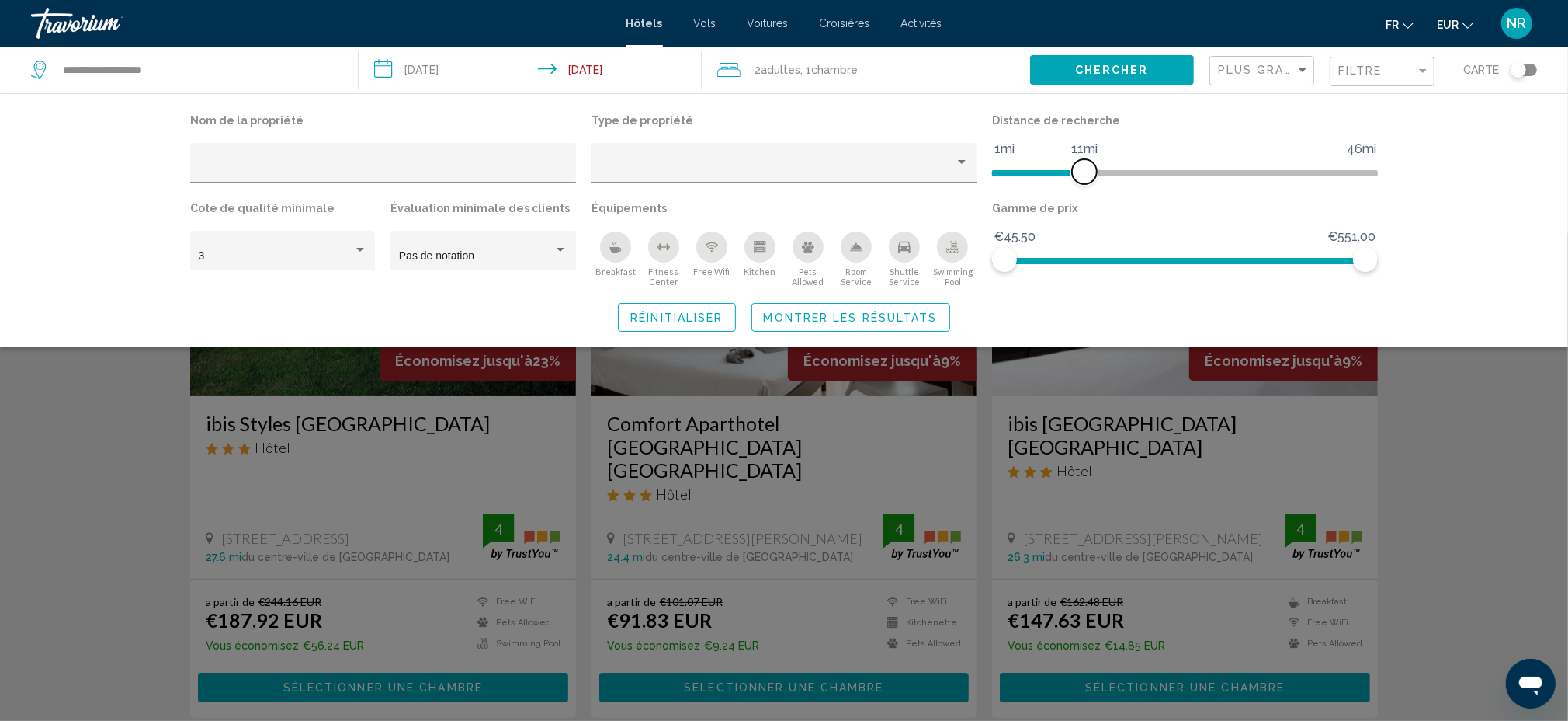
drag, startPoint x: 1239, startPoint y: 174, endPoint x: 1087, endPoint y: 171, distance: 152.0
click at [1087, 171] on span "Hotel Filters" at bounding box center [1085, 171] width 25 height 25
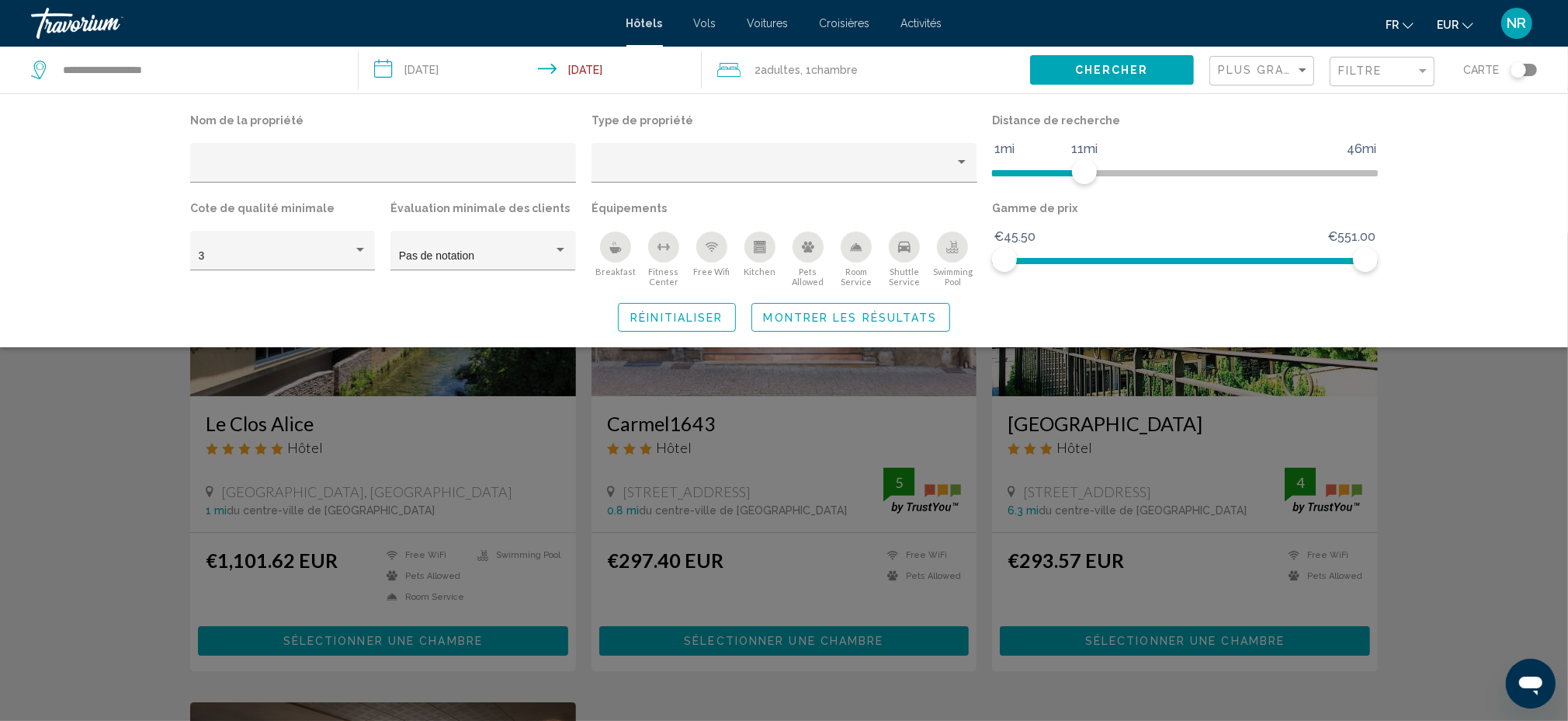
click at [1431, 423] on div "Search widget" at bounding box center [784, 477] width 1568 height 487
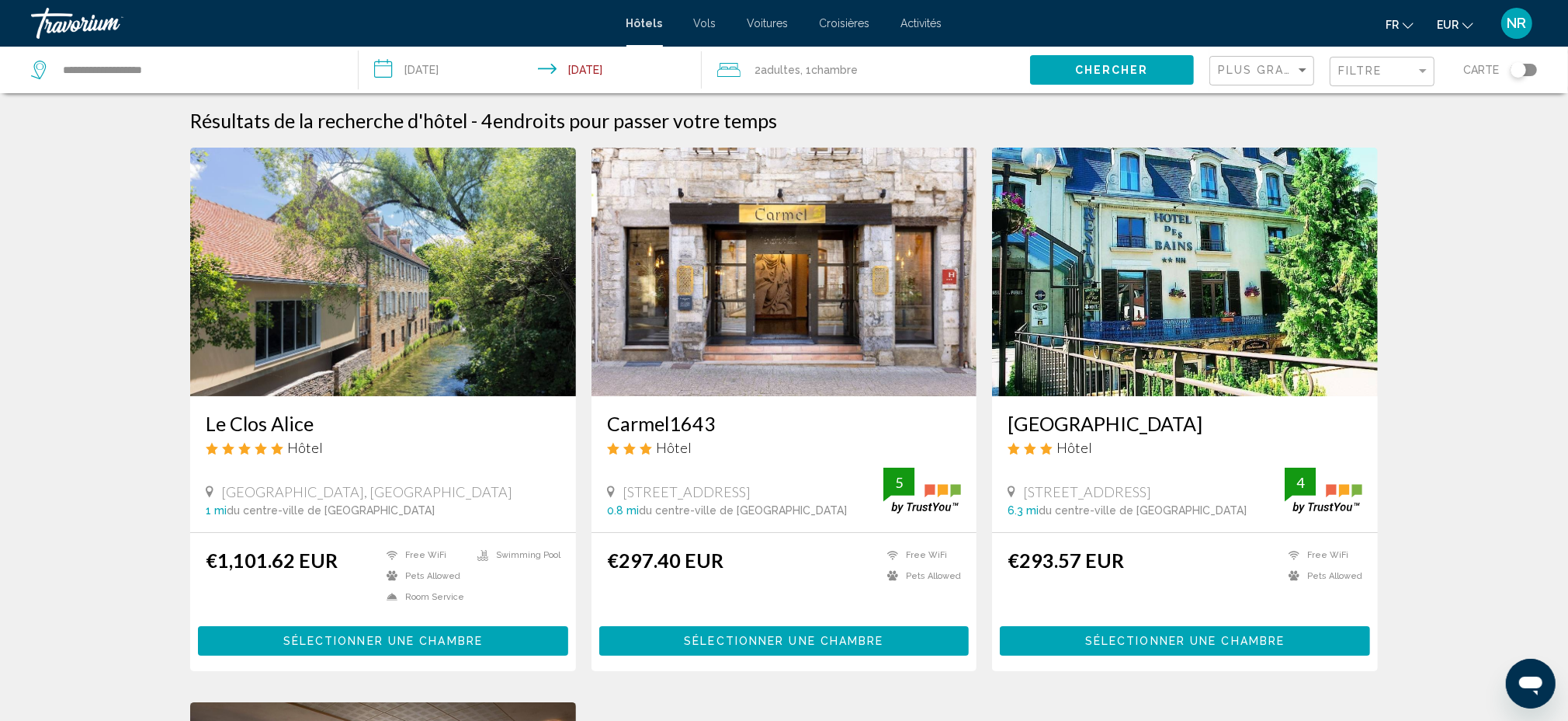
click at [1383, 81] on div "Filtre" at bounding box center [1384, 72] width 92 height 29
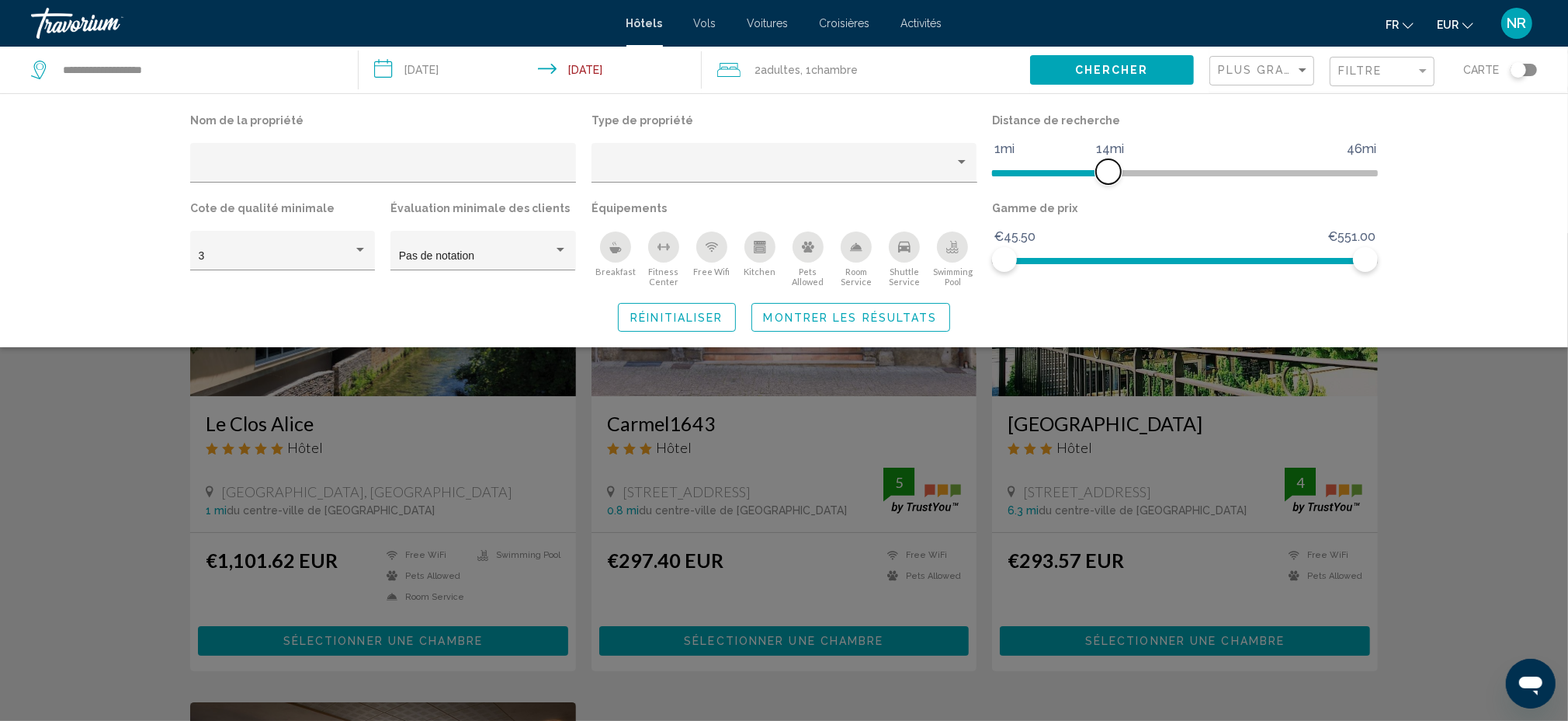
drag, startPoint x: 1084, startPoint y: 167, endPoint x: 1107, endPoint y: 169, distance: 23.1
click at [1107, 169] on span "Hotel Filters" at bounding box center [1109, 171] width 25 height 25
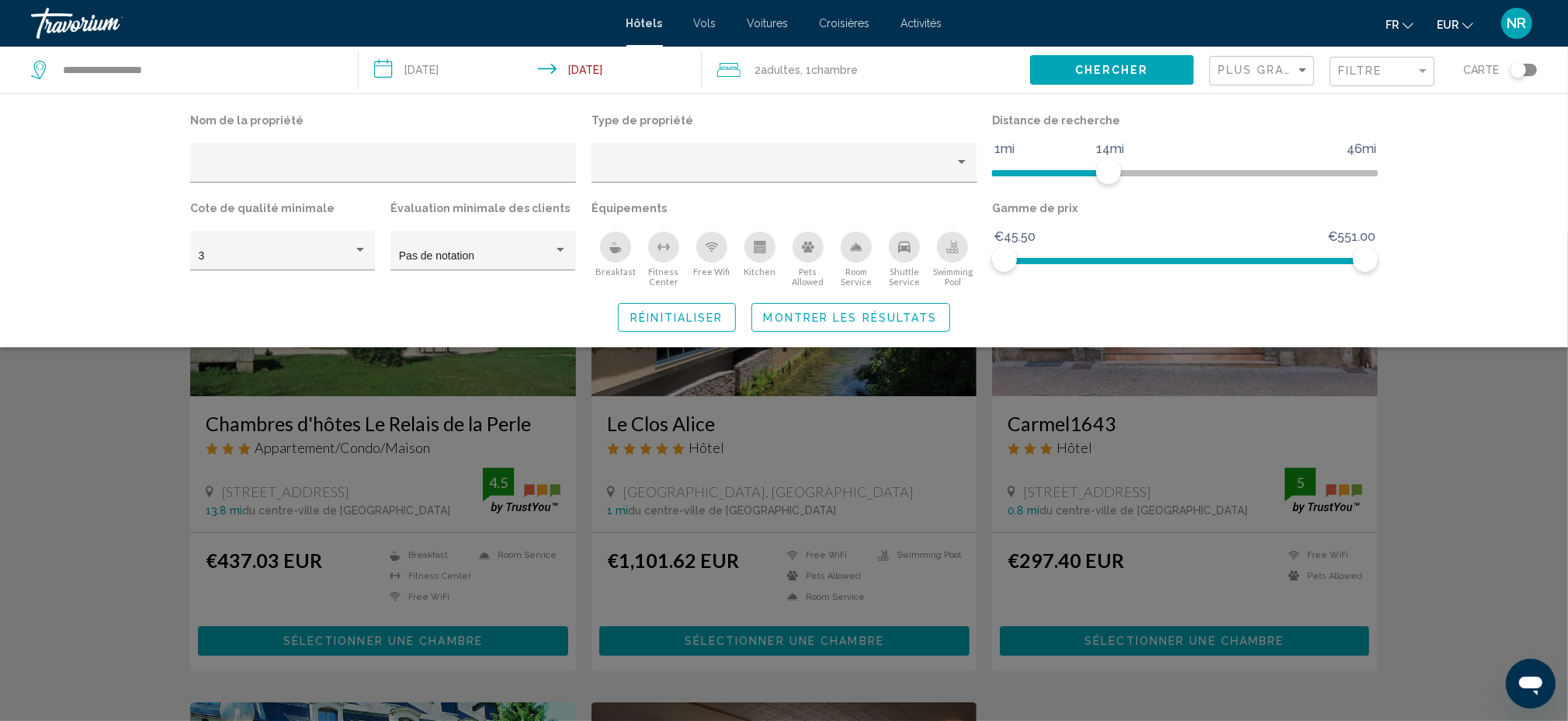
click at [1417, 438] on div "Search widget" at bounding box center [784, 477] width 1568 height 487
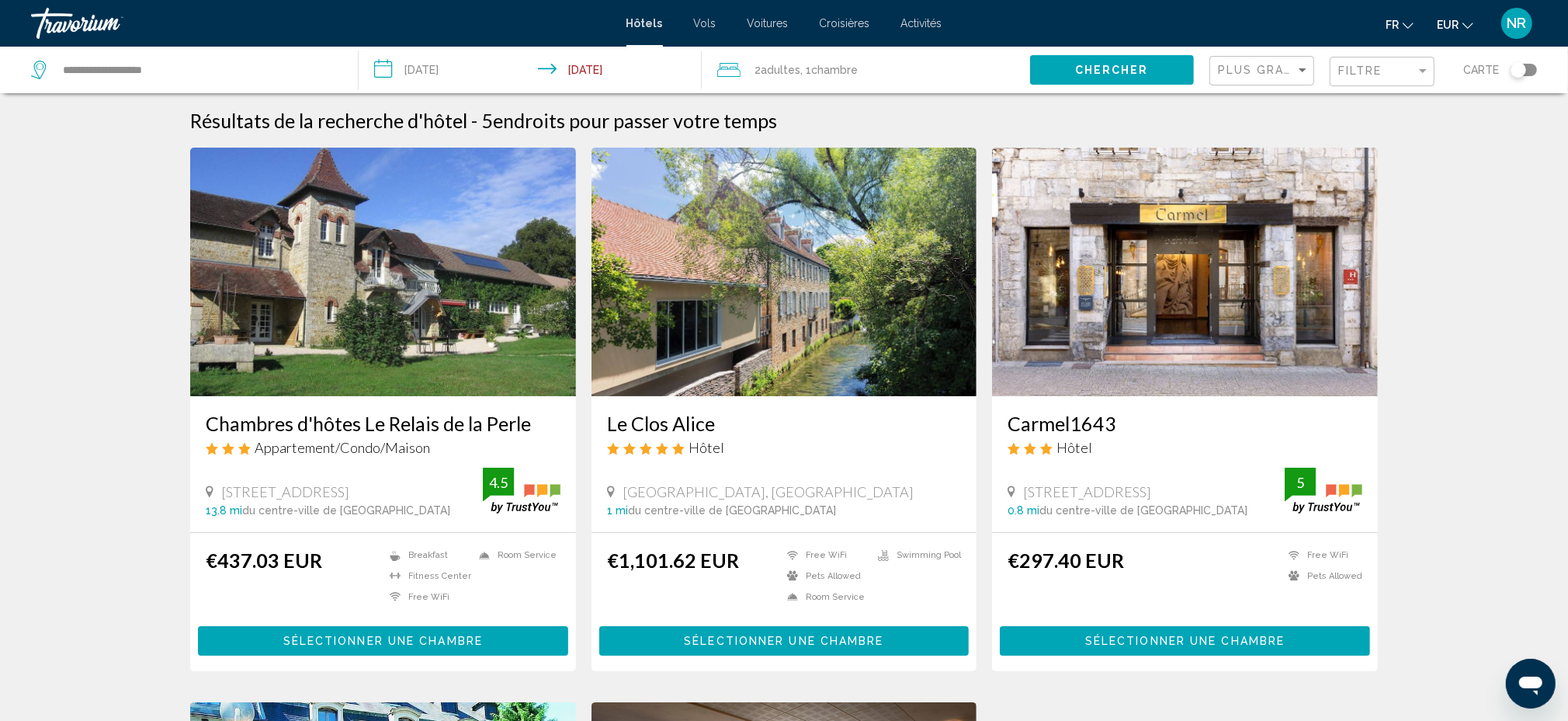
click at [446, 64] on input "**********" at bounding box center [533, 72] width 349 height 51
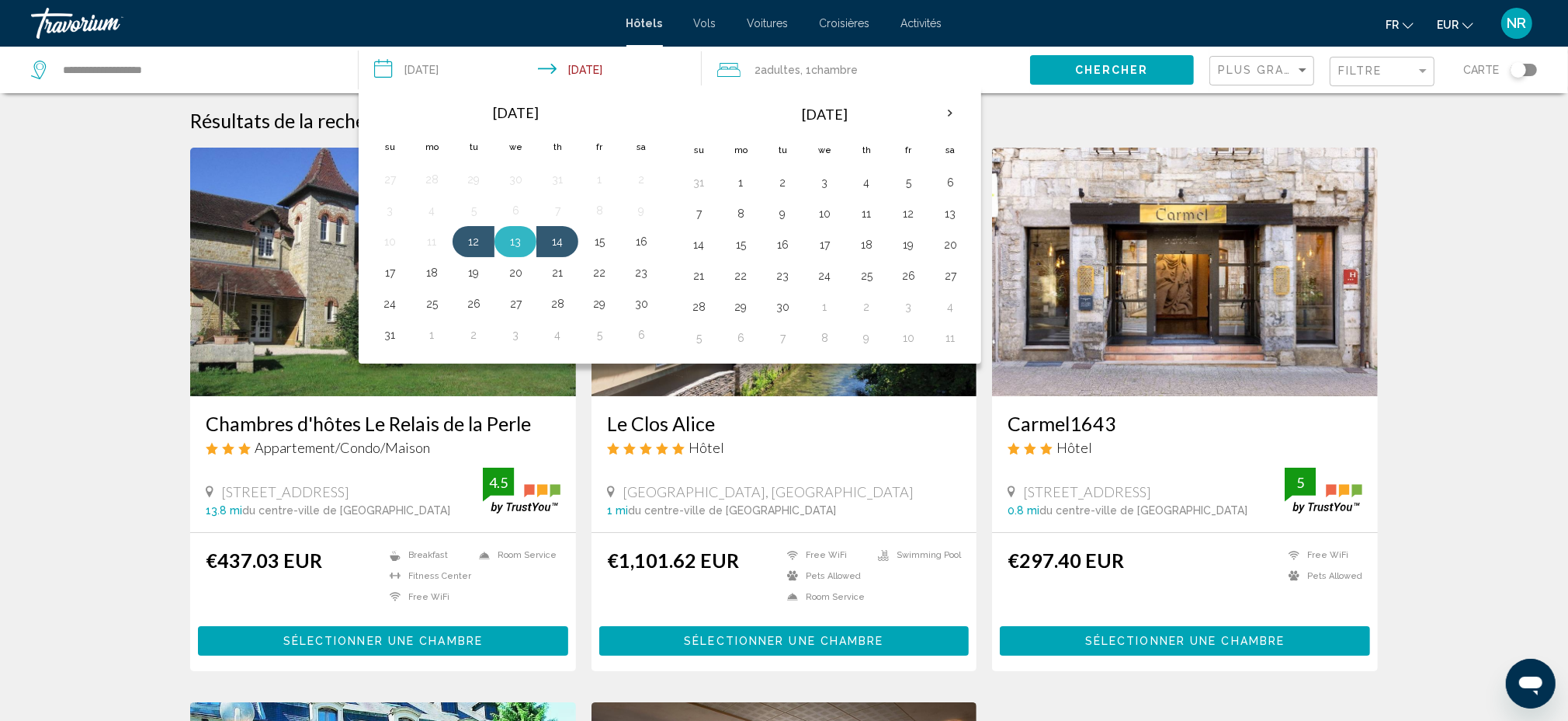
click at [512, 236] on button "13" at bounding box center [515, 241] width 25 height 22
click at [613, 242] on td "15" at bounding box center [599, 241] width 42 height 31
click at [600, 237] on button "15" at bounding box center [599, 241] width 25 height 22
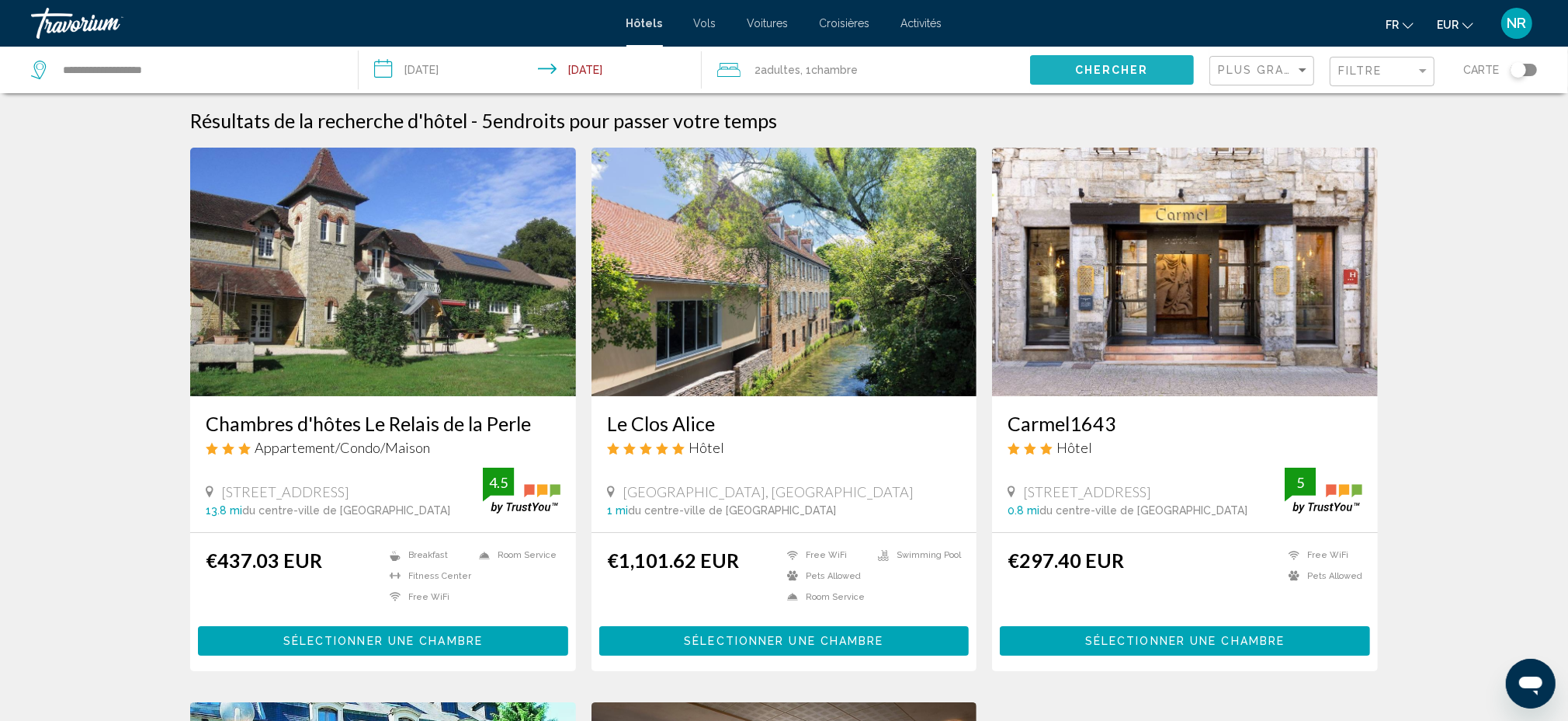
click at [1156, 72] on button "Chercher" at bounding box center [1112, 69] width 163 height 29
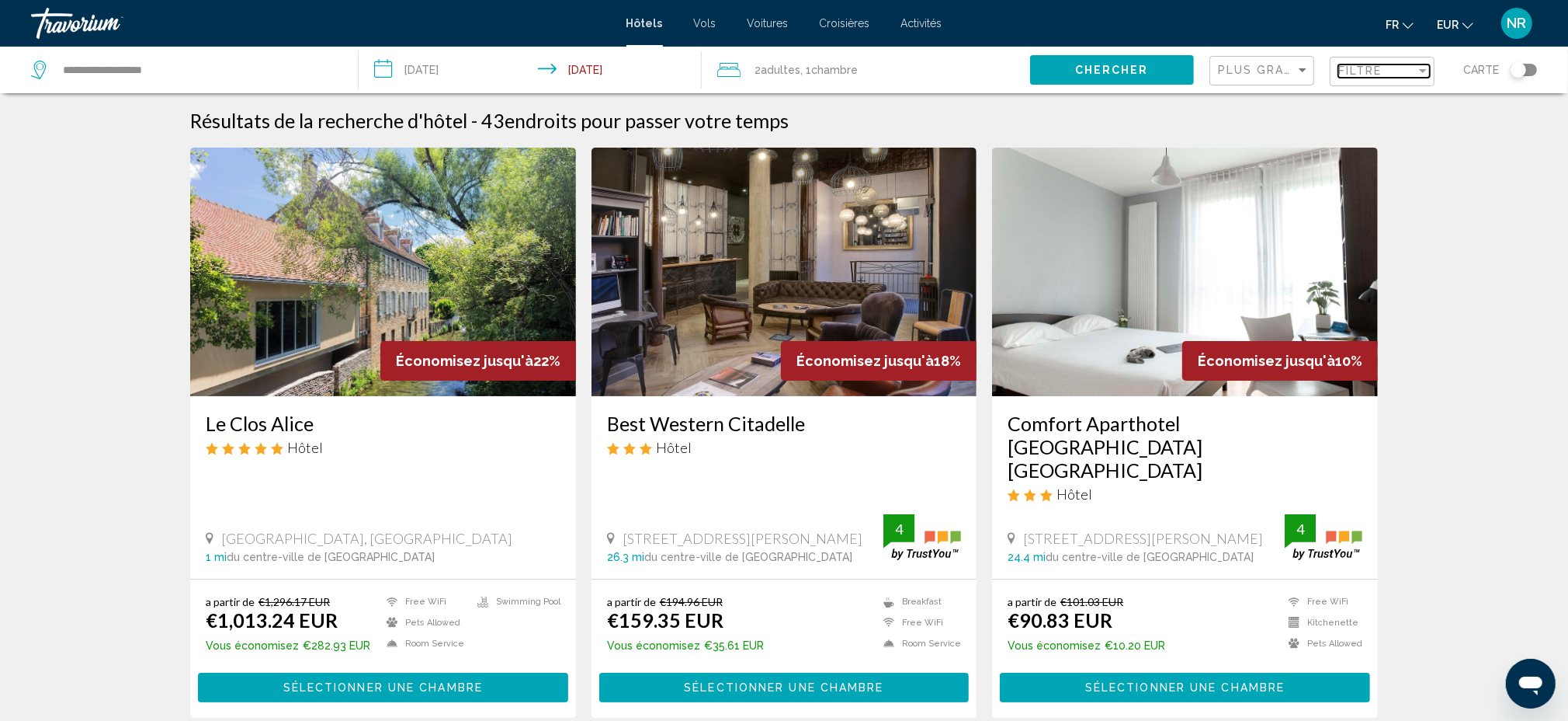
click at [1405, 68] on div "Filtre" at bounding box center [1377, 71] width 78 height 12
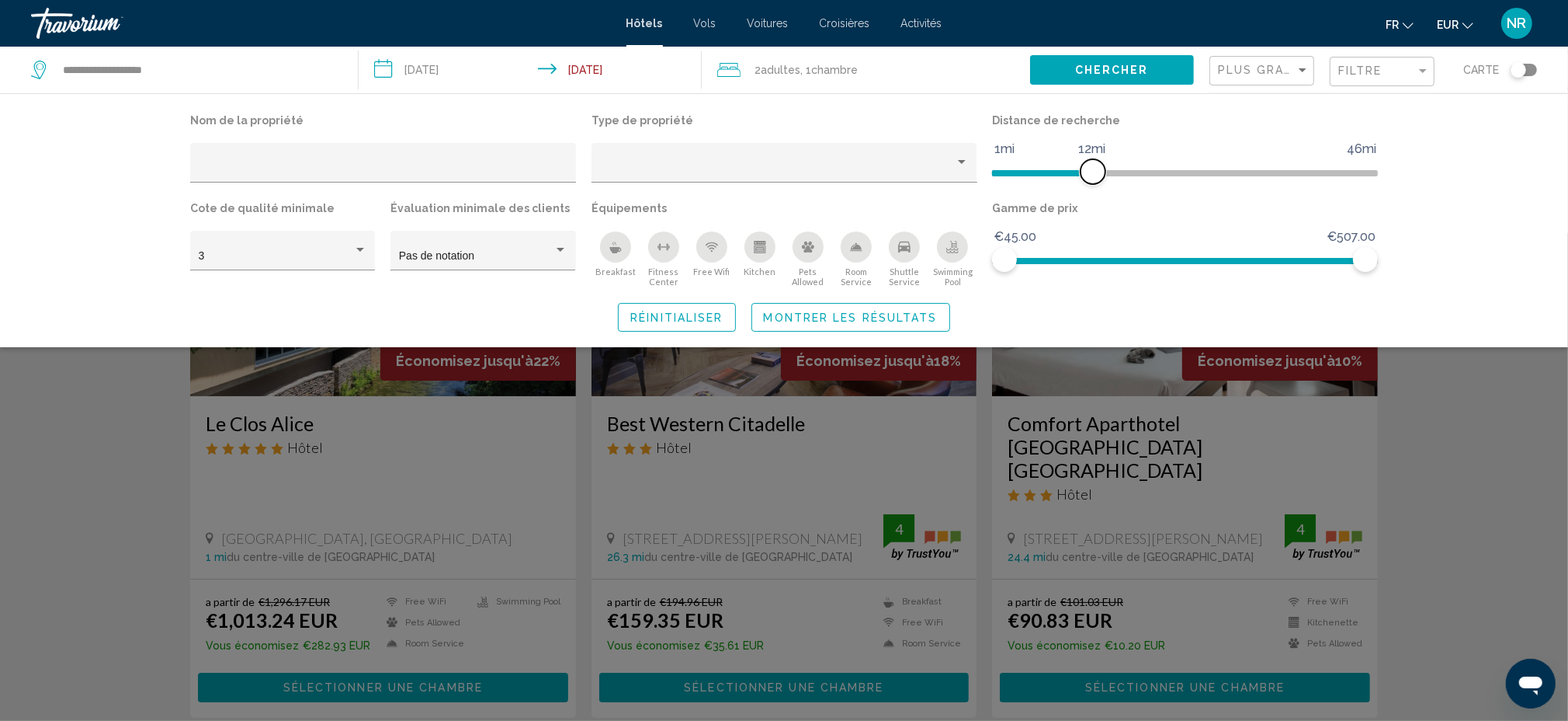
drag, startPoint x: 1235, startPoint y: 173, endPoint x: 1095, endPoint y: 178, distance: 140.1
click at [1095, 178] on span "Hotel Filters" at bounding box center [1093, 171] width 25 height 25
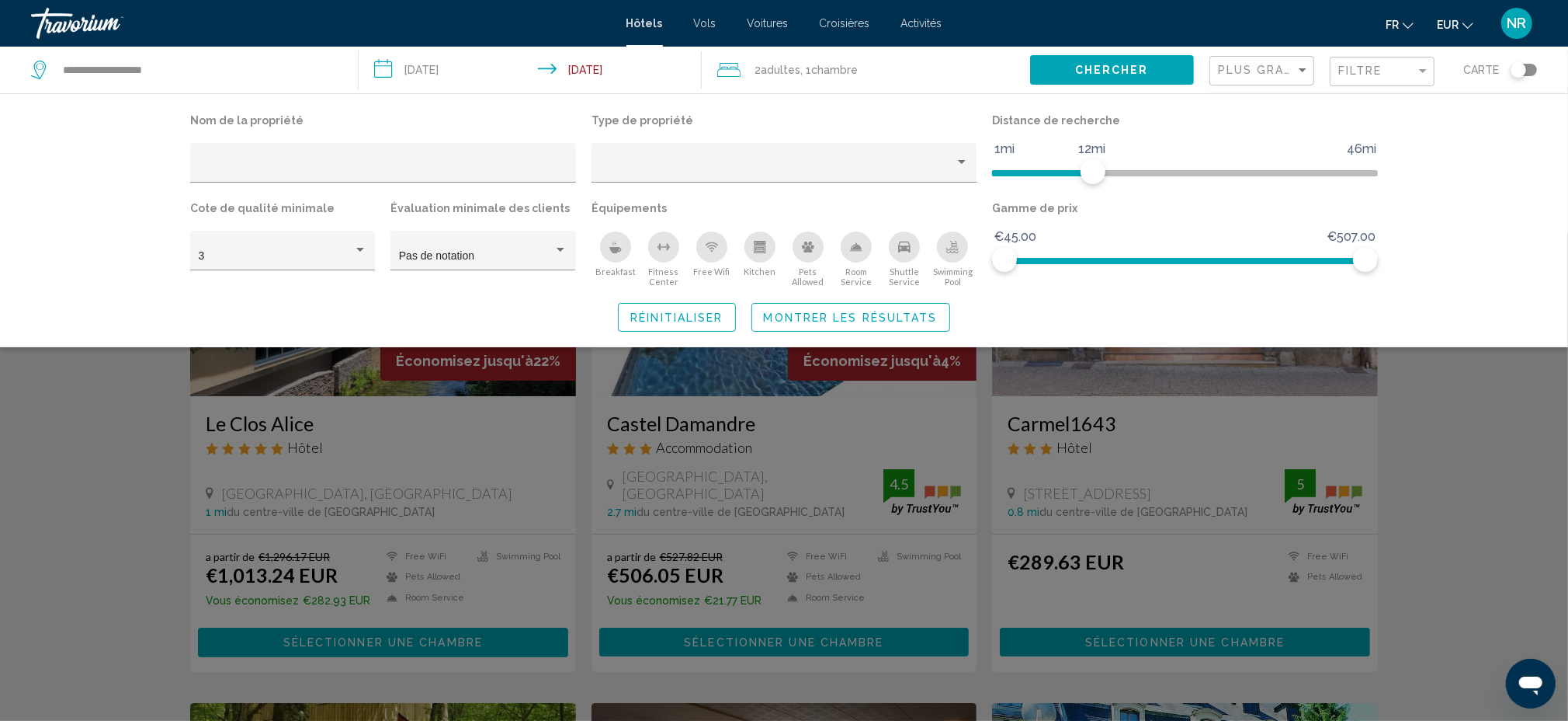
click at [1482, 410] on div "Search widget" at bounding box center [784, 477] width 1568 height 487
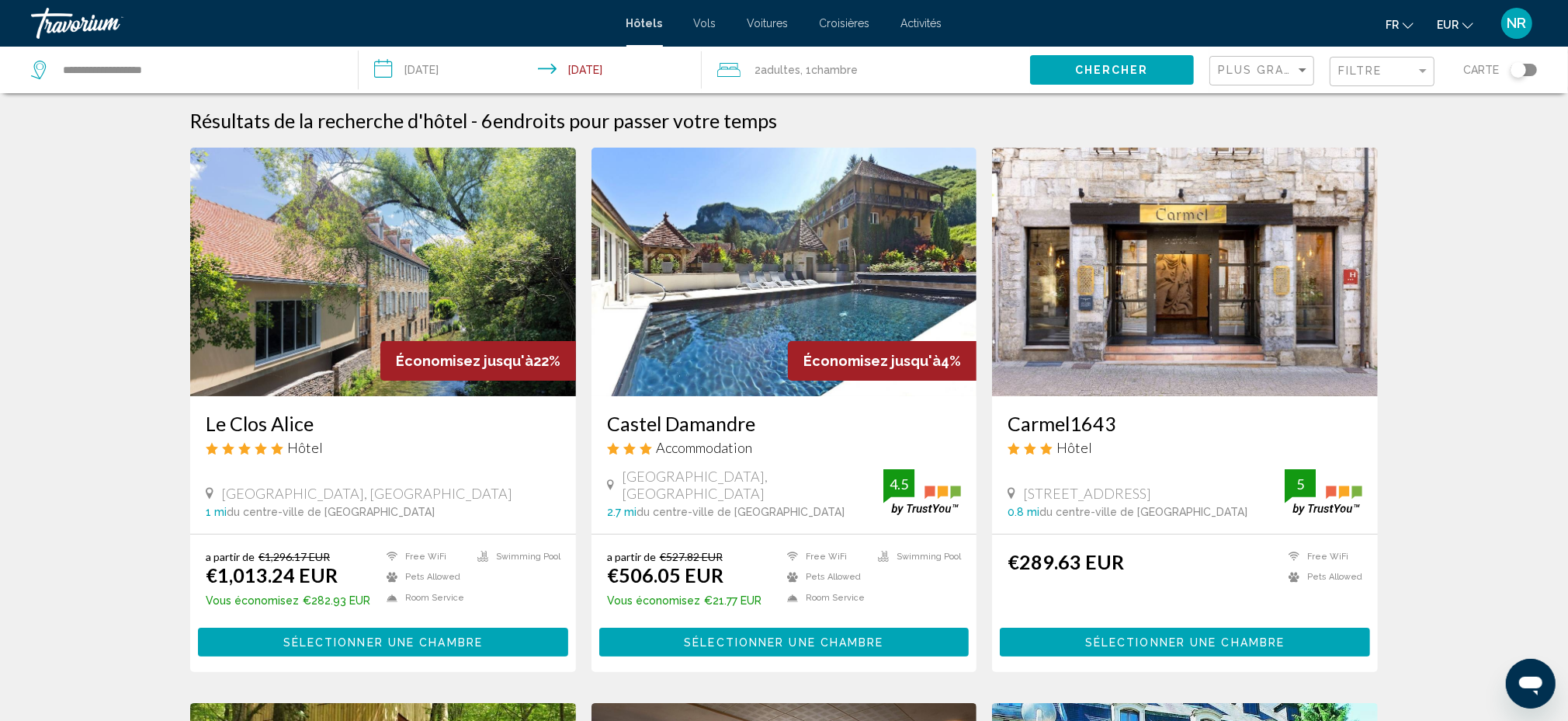
click at [451, 67] on input "**********" at bounding box center [533, 72] width 349 height 51
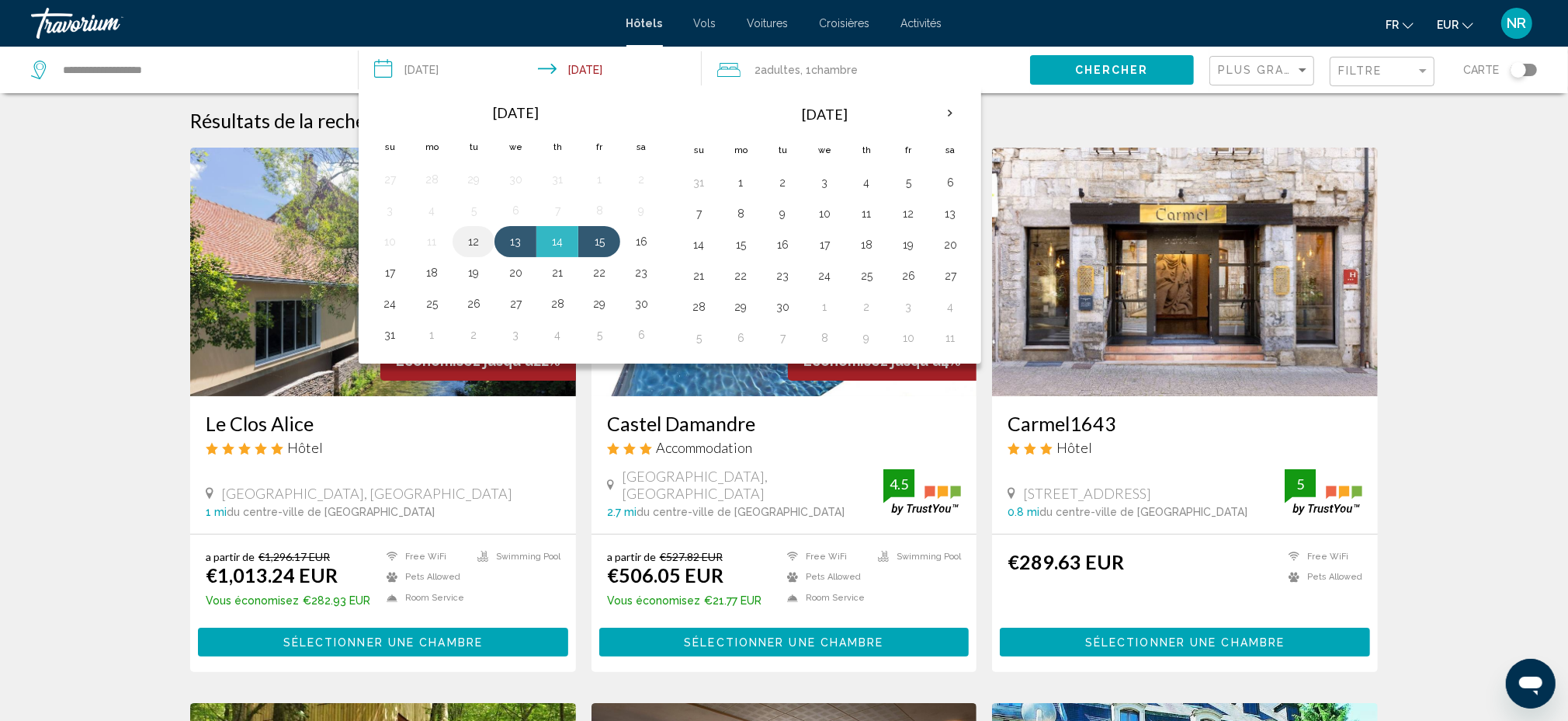
click at [486, 251] on button "12" at bounding box center [474, 241] width 25 height 22
click at [514, 244] on button "13" at bounding box center [515, 241] width 25 height 22
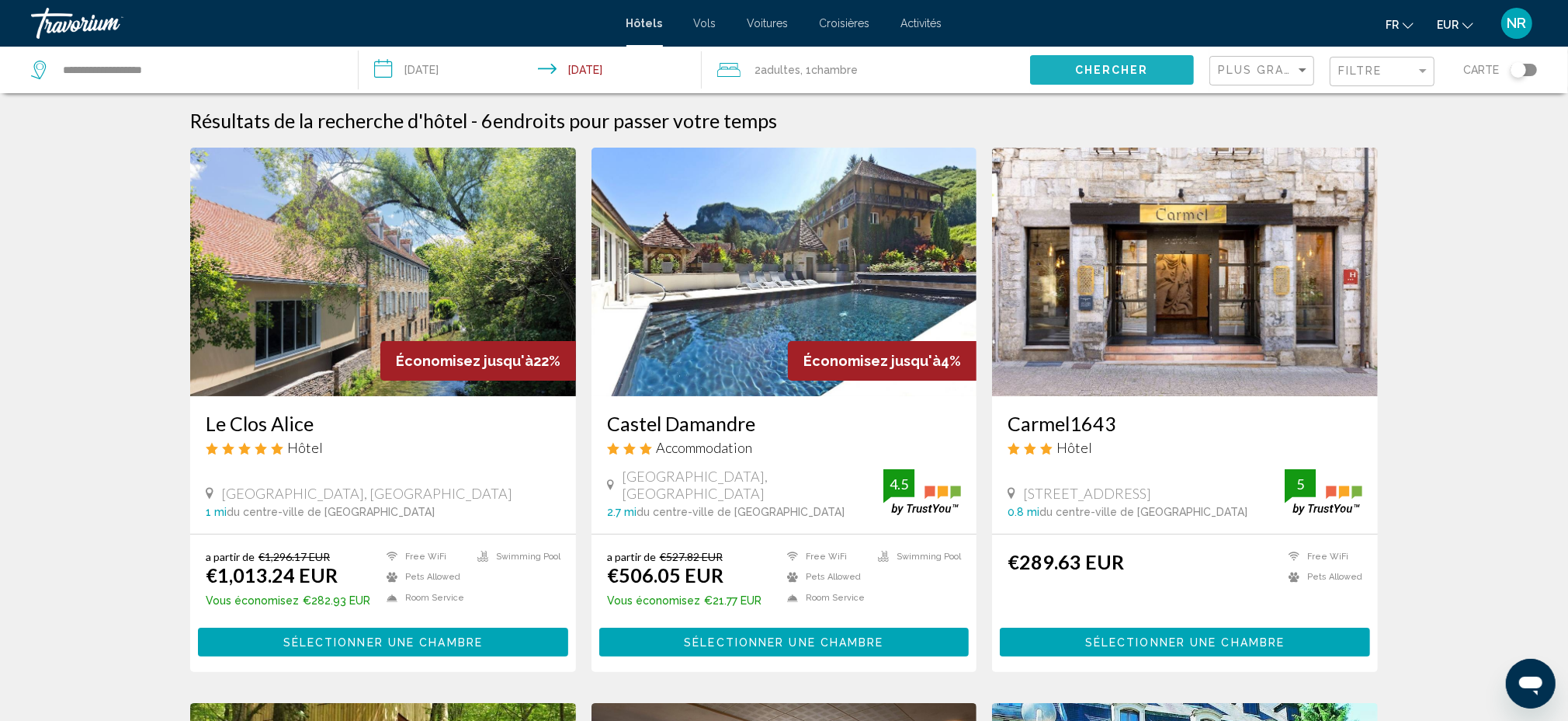
click at [1090, 72] on span "Chercher" at bounding box center [1112, 71] width 74 height 12
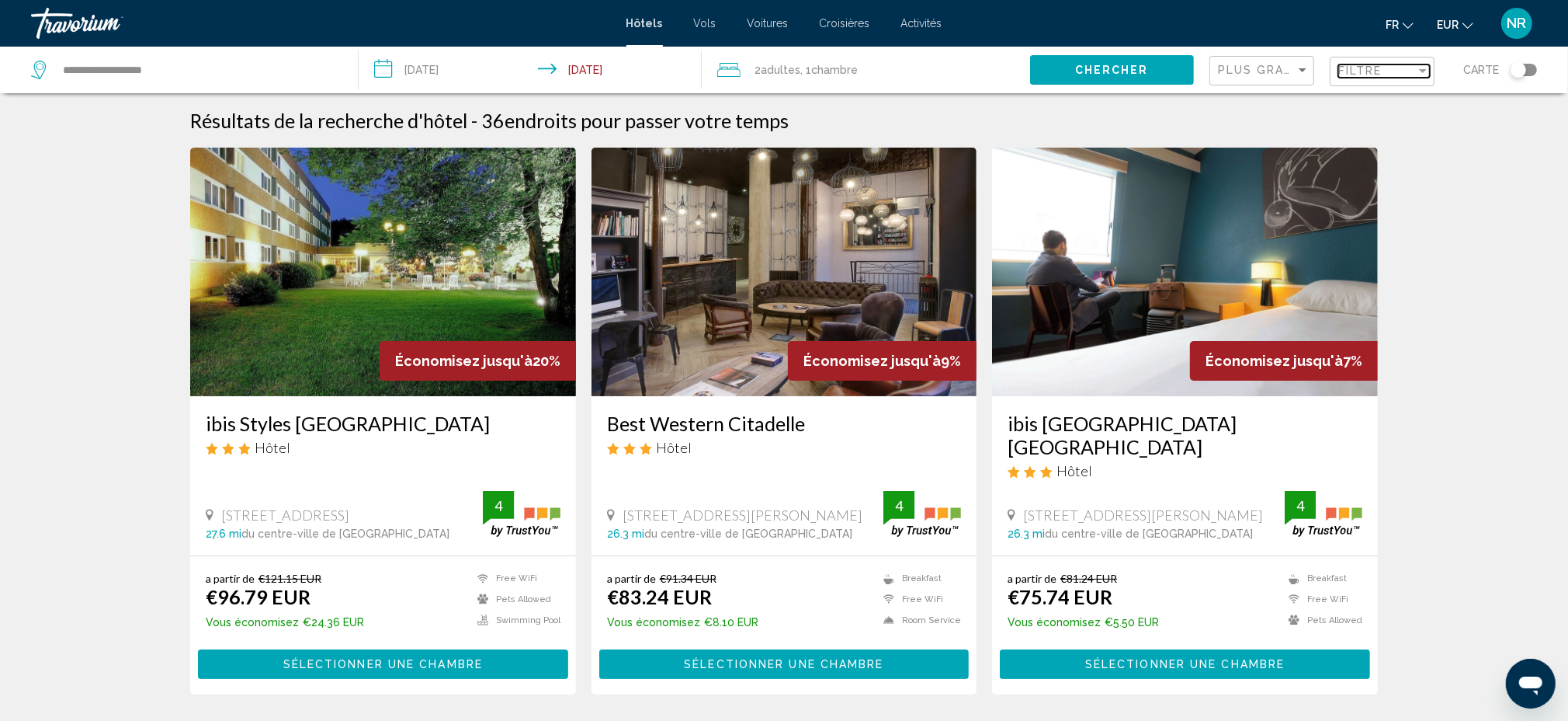
click at [1355, 68] on span "Filtre" at bounding box center [1360, 71] width 44 height 12
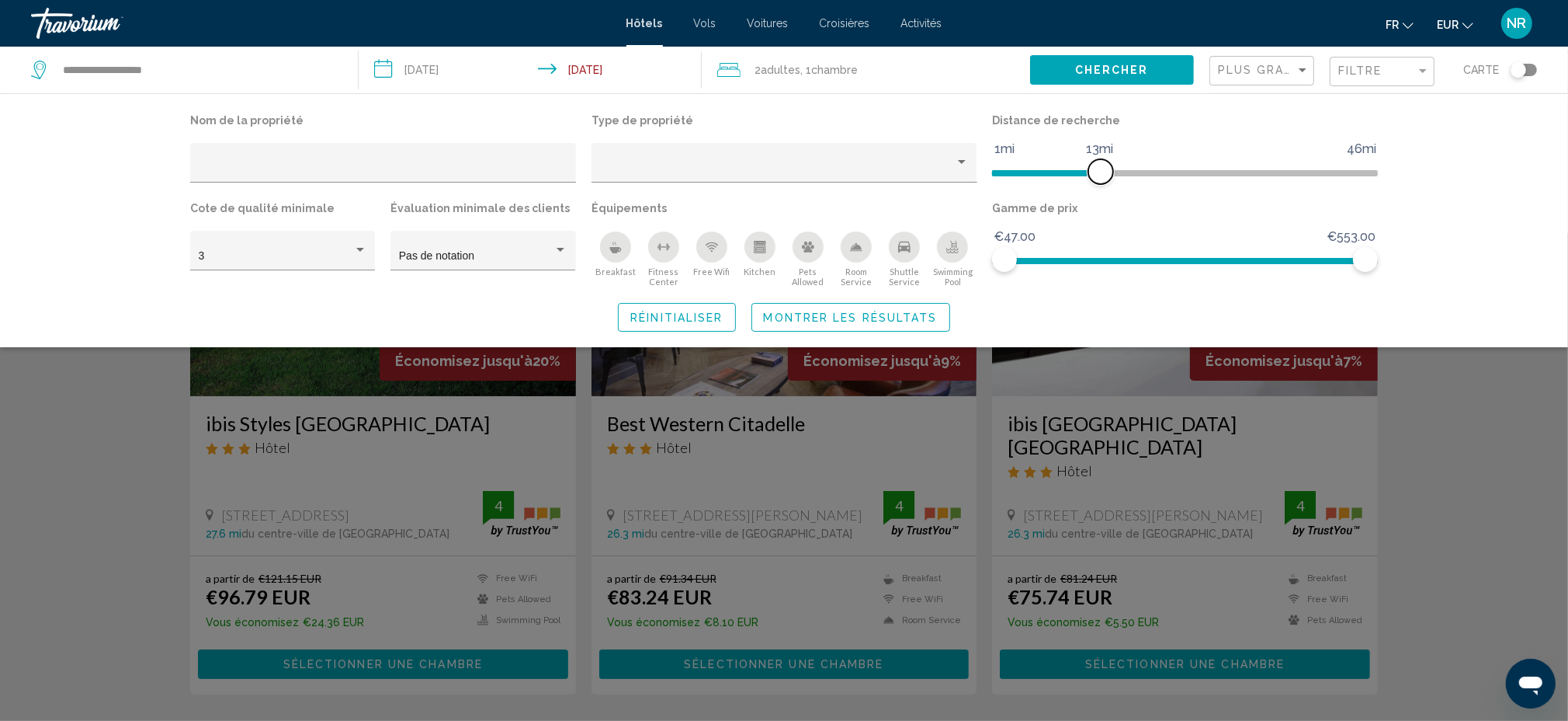
drag, startPoint x: 1235, startPoint y: 175, endPoint x: 1101, endPoint y: 173, distance: 134.0
click at [1101, 173] on span "Hotel Filters" at bounding box center [1101, 171] width 25 height 25
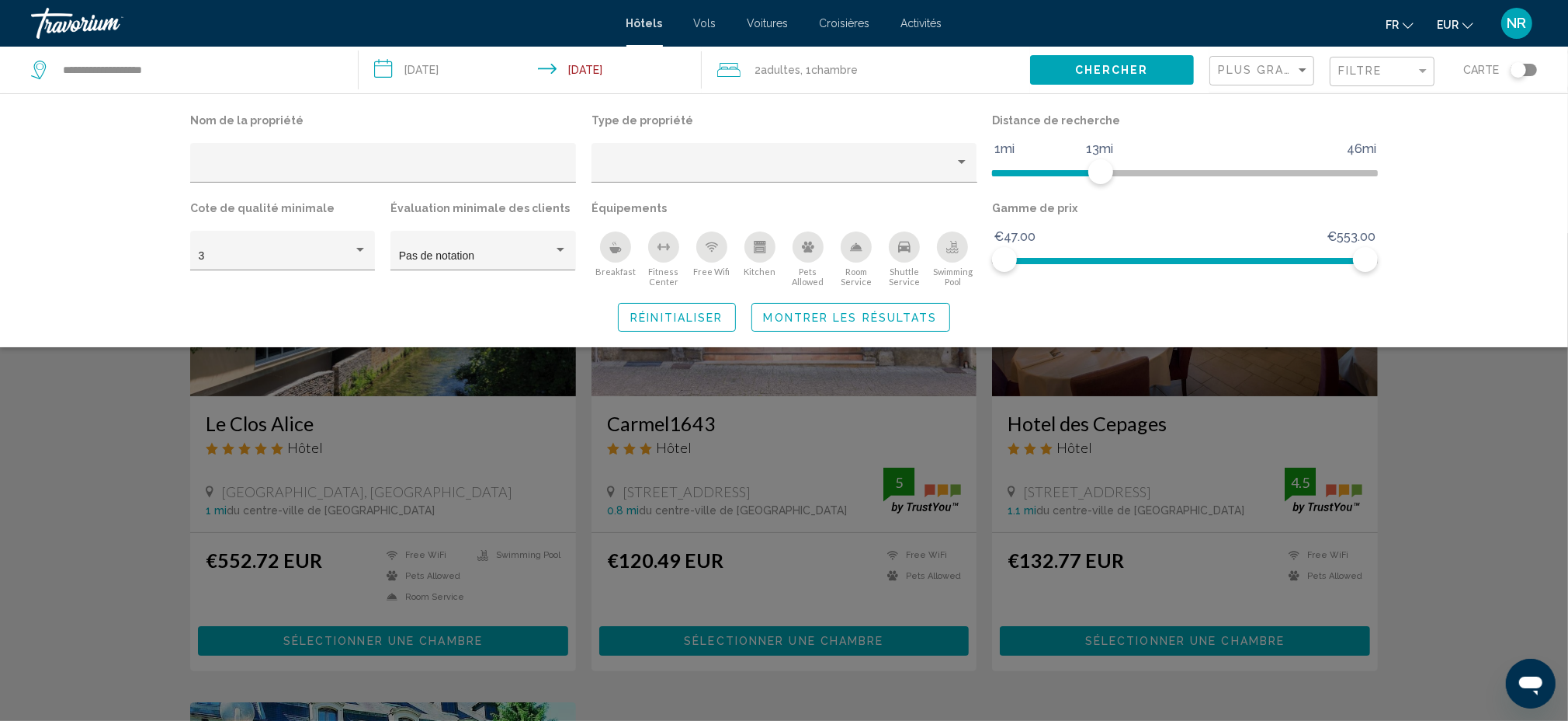
click at [1458, 382] on div "Search widget" at bounding box center [784, 477] width 1568 height 487
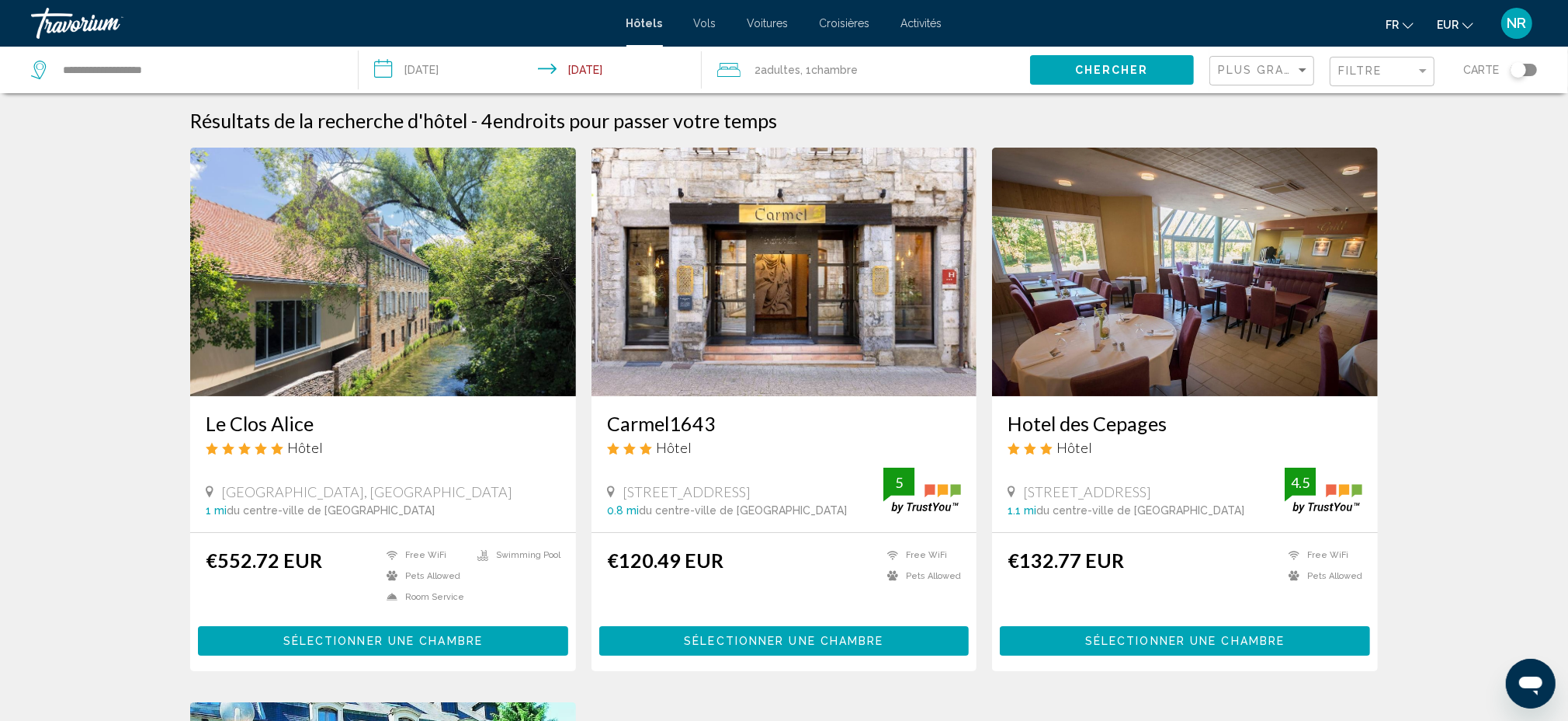
click at [456, 69] on input "**********" at bounding box center [533, 72] width 349 height 51
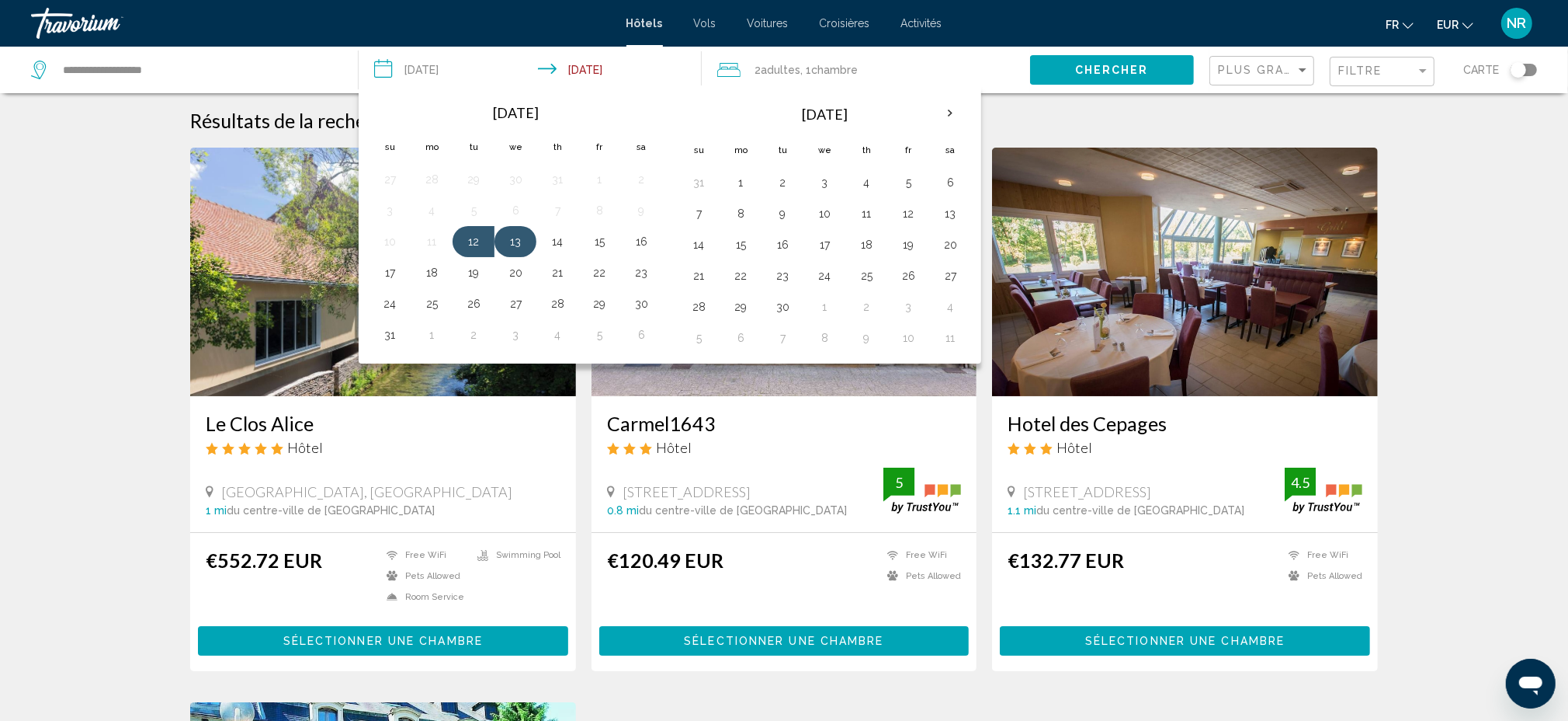
click at [523, 244] on button "13" at bounding box center [515, 241] width 25 height 22
click at [553, 241] on button "14" at bounding box center [557, 241] width 25 height 22
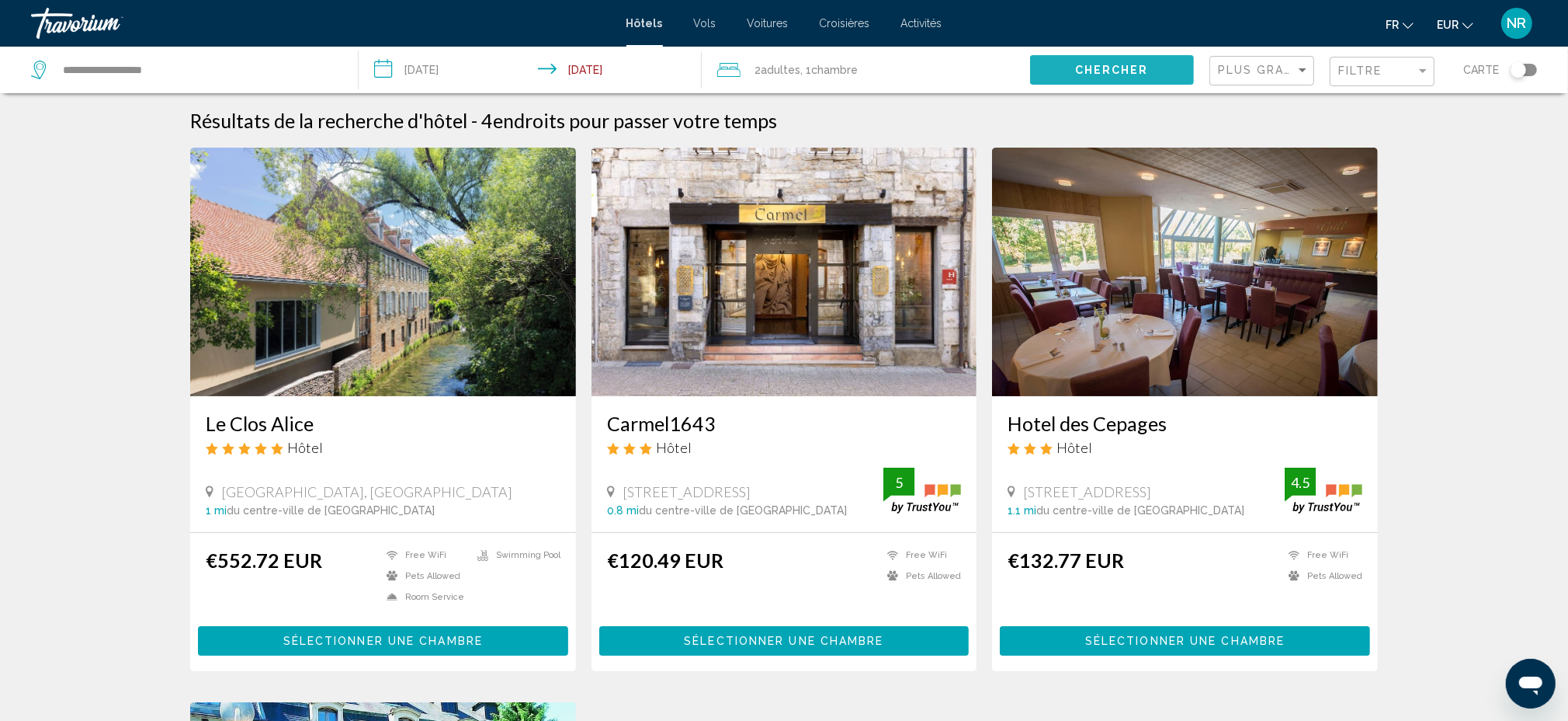
click at [1114, 78] on button "Chercher" at bounding box center [1112, 69] width 163 height 29
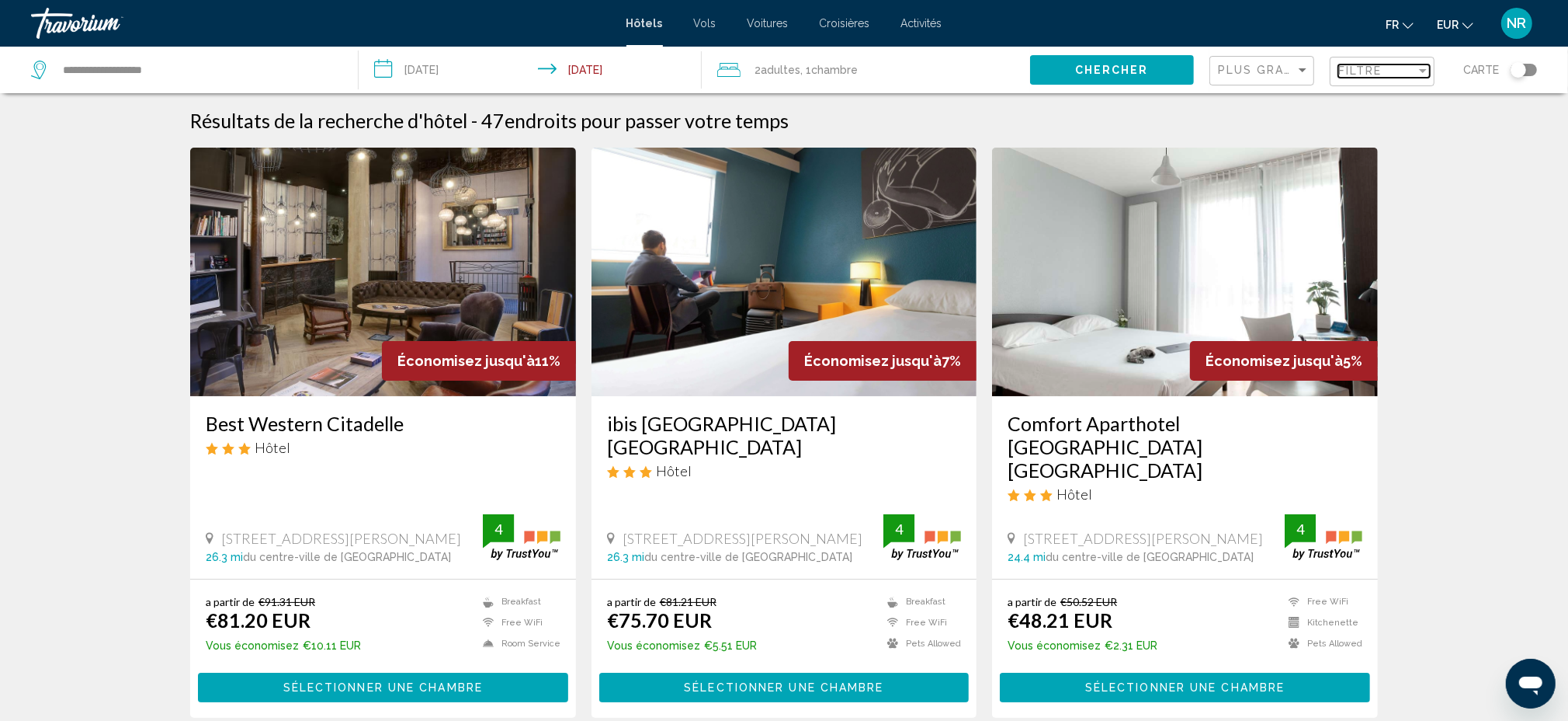
click at [1419, 75] on div "Filter" at bounding box center [1423, 71] width 14 height 12
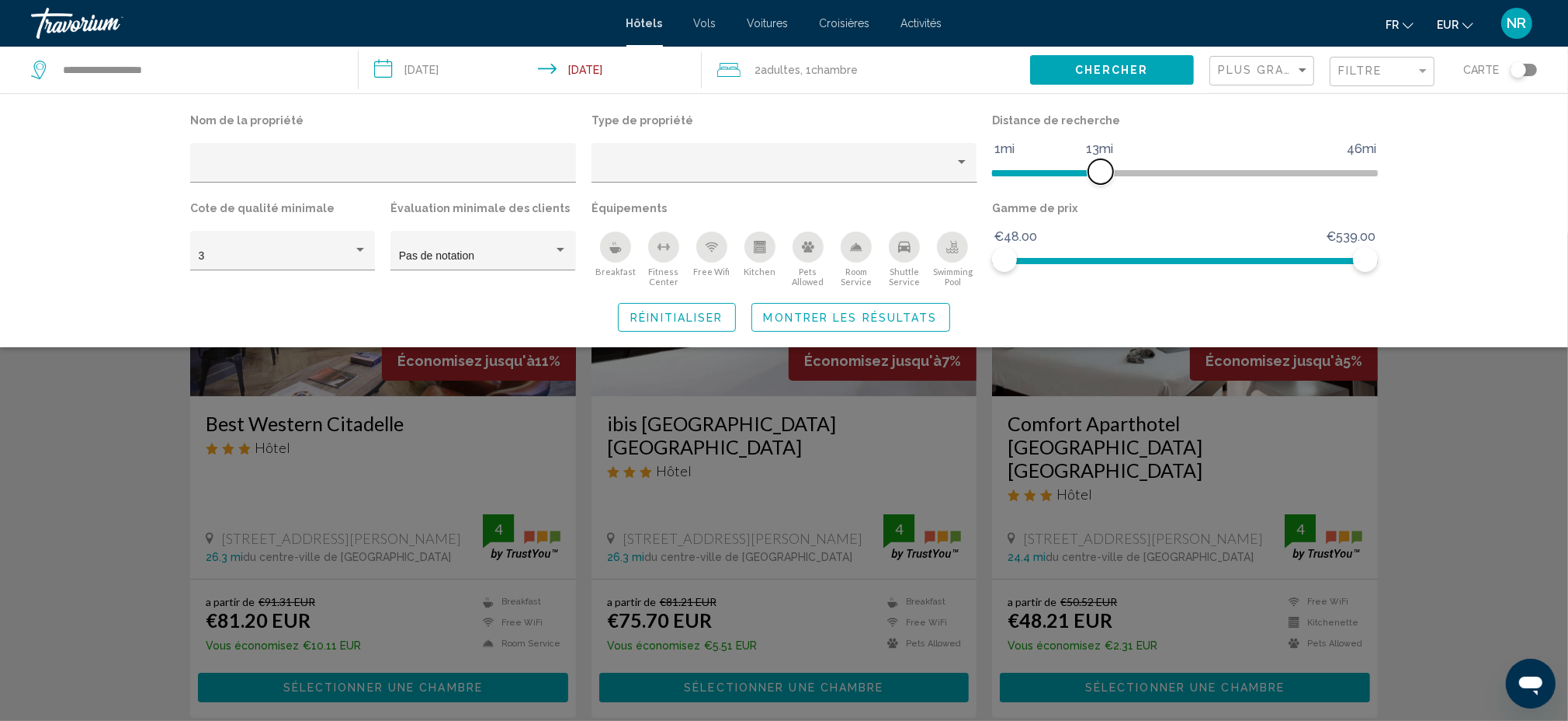
drag, startPoint x: 1236, startPoint y: 167, endPoint x: 1103, endPoint y: 171, distance: 133.1
click at [1103, 171] on span "Hotel Filters" at bounding box center [1101, 171] width 25 height 25
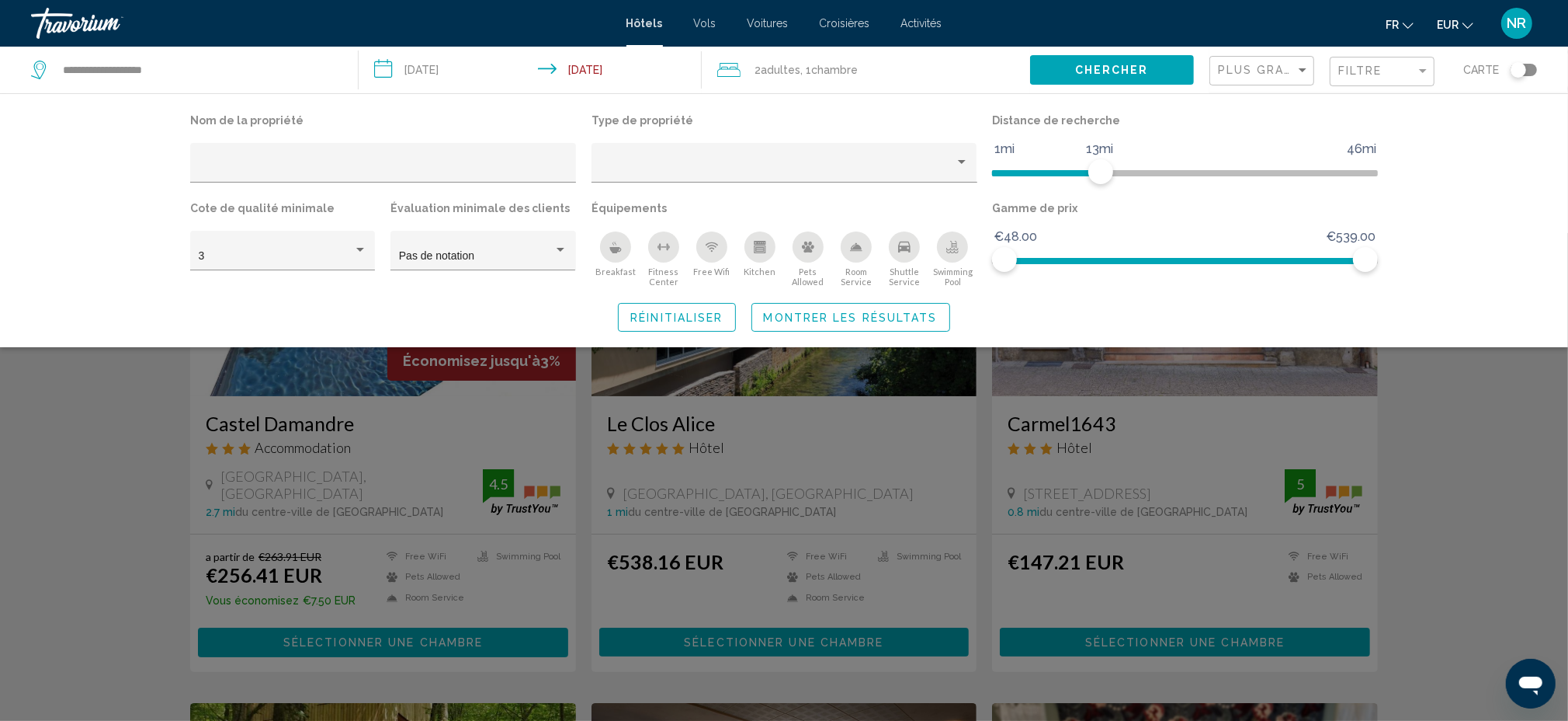
click at [1472, 423] on div "Search widget" at bounding box center [784, 477] width 1568 height 487
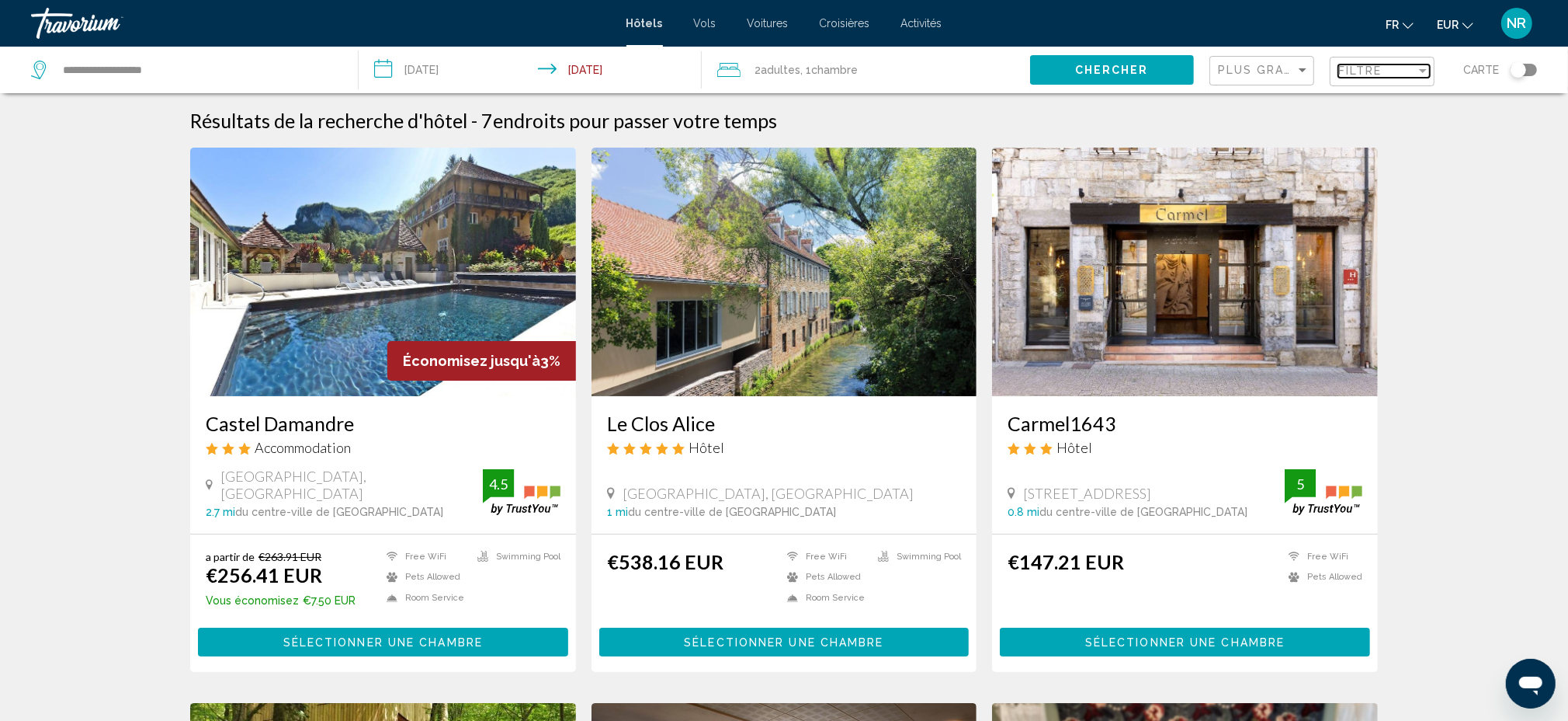
click at [1415, 78] on mat-select "Filtre" at bounding box center [1384, 72] width 92 height 13
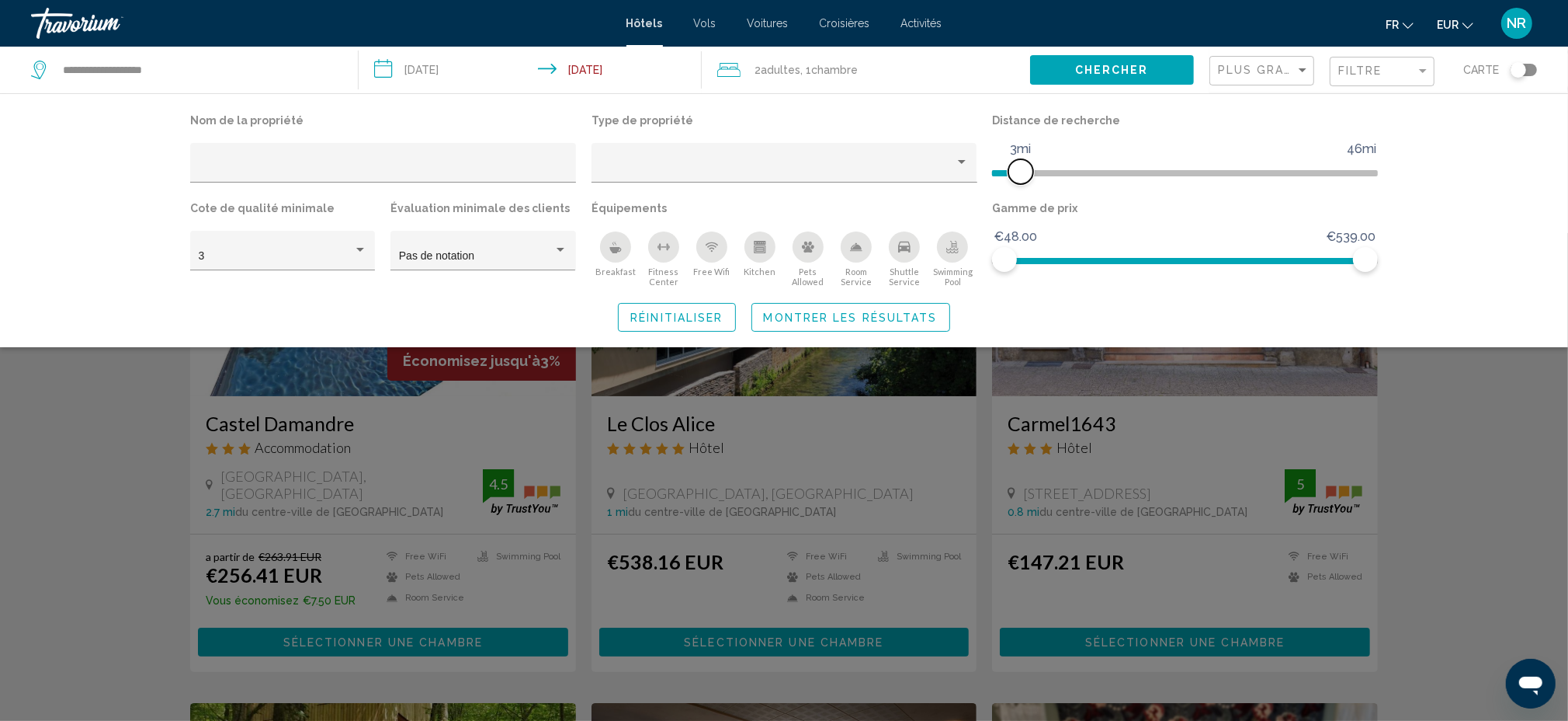
drag, startPoint x: 1101, startPoint y: 174, endPoint x: 1021, endPoint y: 172, distance: 80.0
click at [1021, 172] on span "Hotel Filters" at bounding box center [1021, 171] width 25 height 25
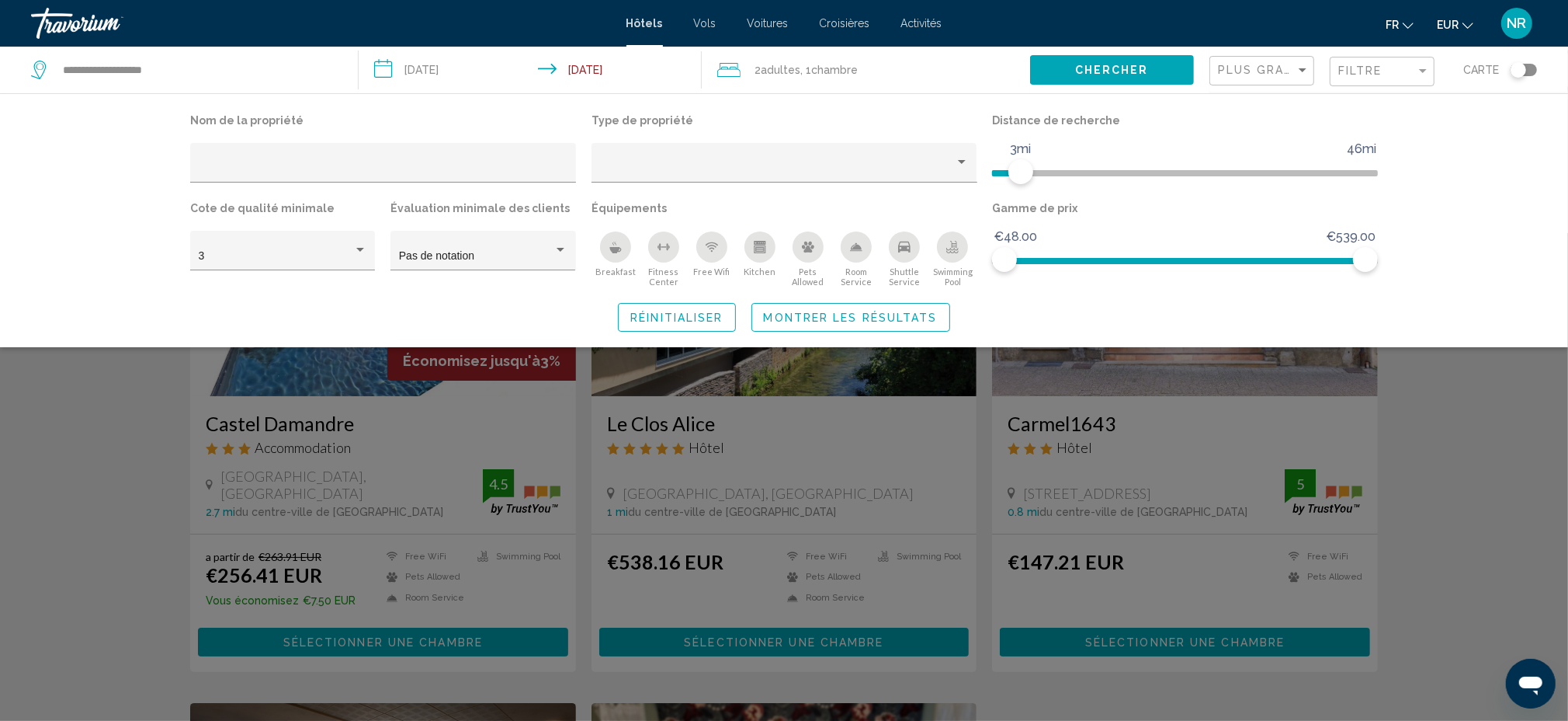
click at [1474, 471] on div "Search widget" at bounding box center [784, 477] width 1568 height 487
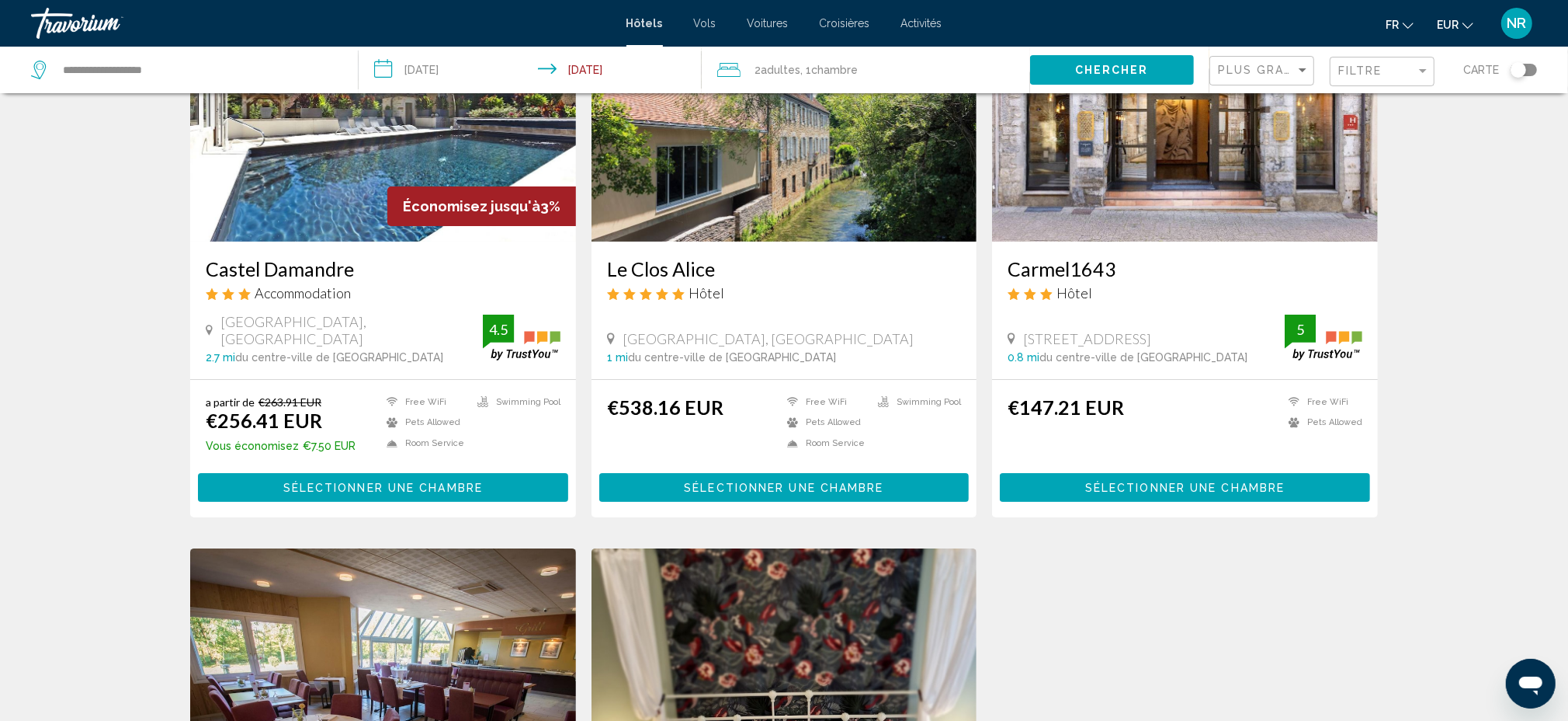
scroll to position [104, 0]
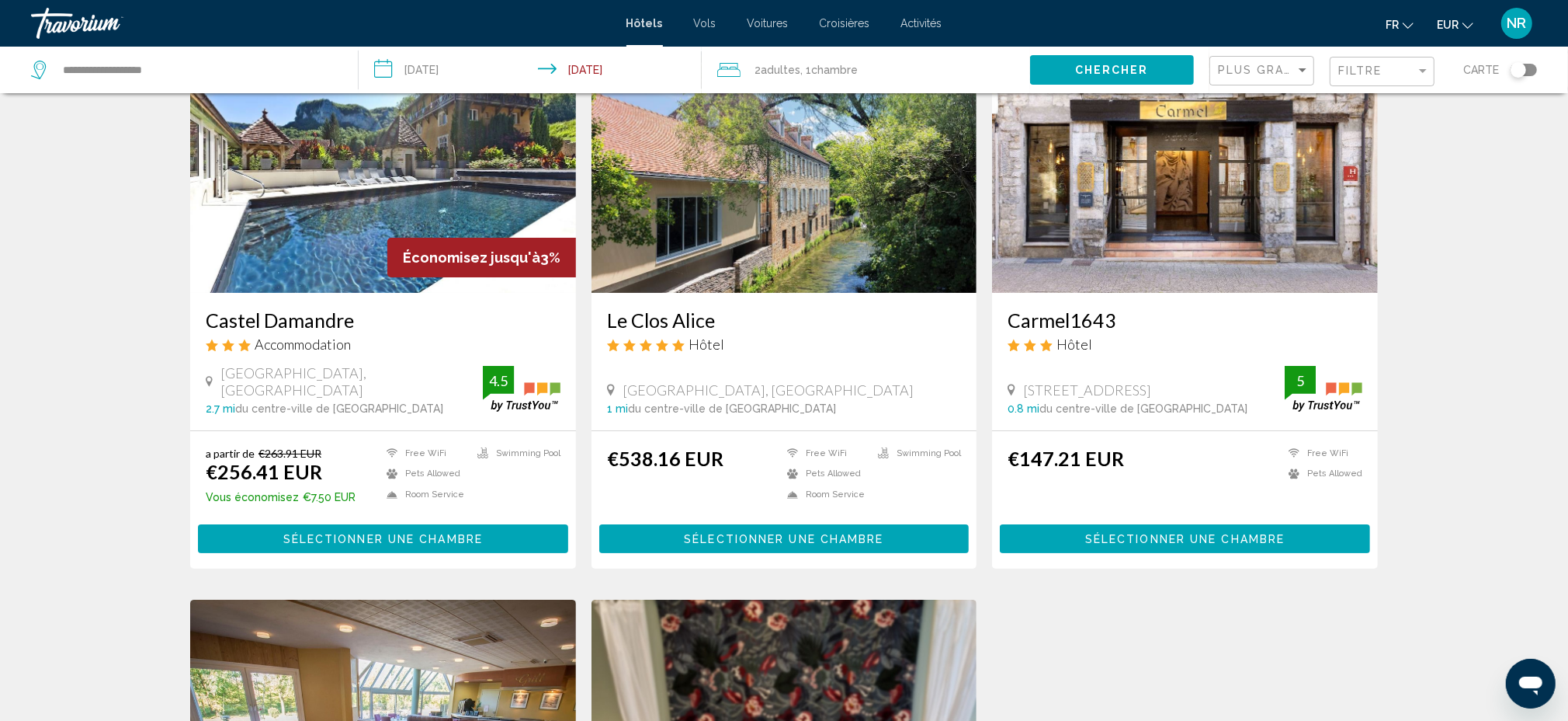
click at [461, 64] on input "**********" at bounding box center [533, 72] width 349 height 51
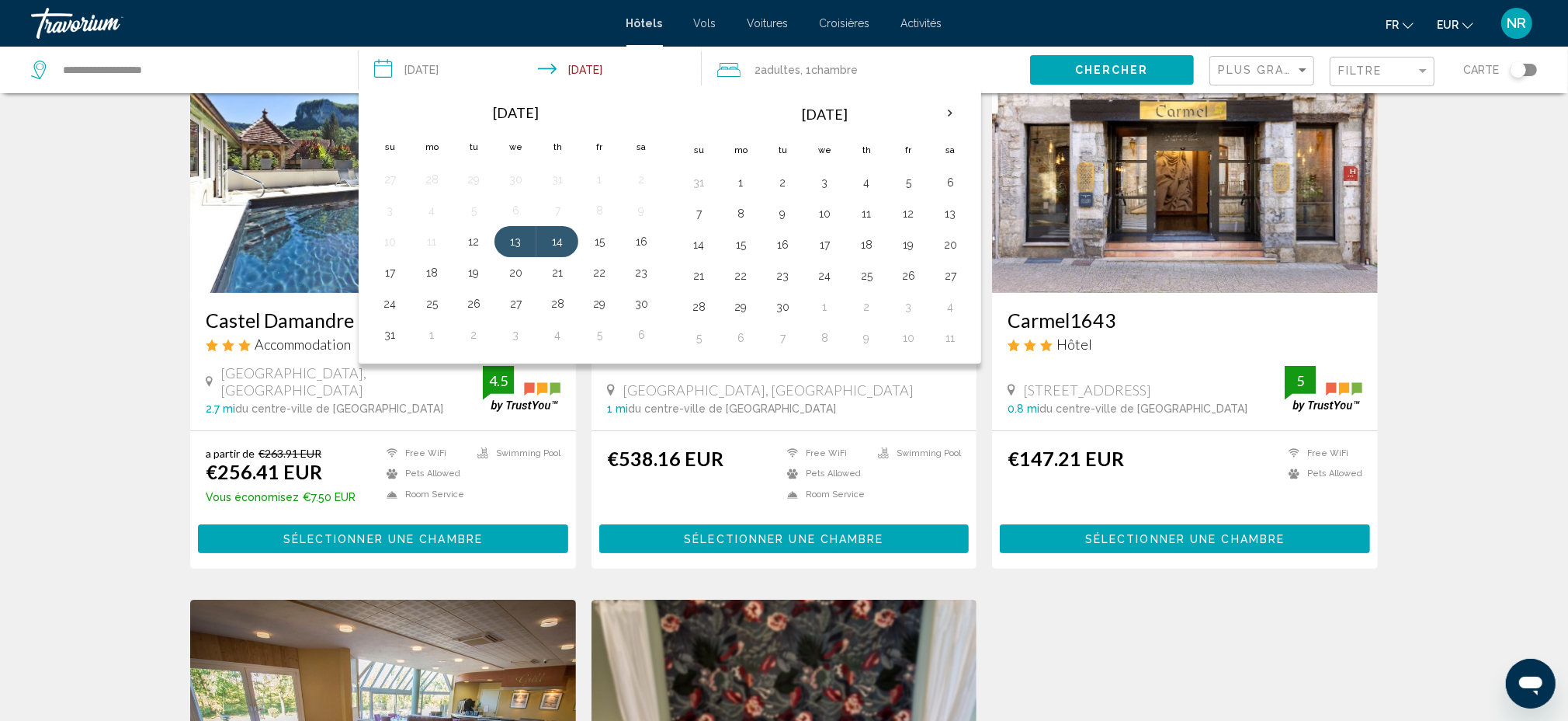
click at [1464, 304] on div "Résultats de la recherche d'hôtel - 5 endroits pour passer votre temps Économis…" at bounding box center [784, 595] width 1568 height 1180
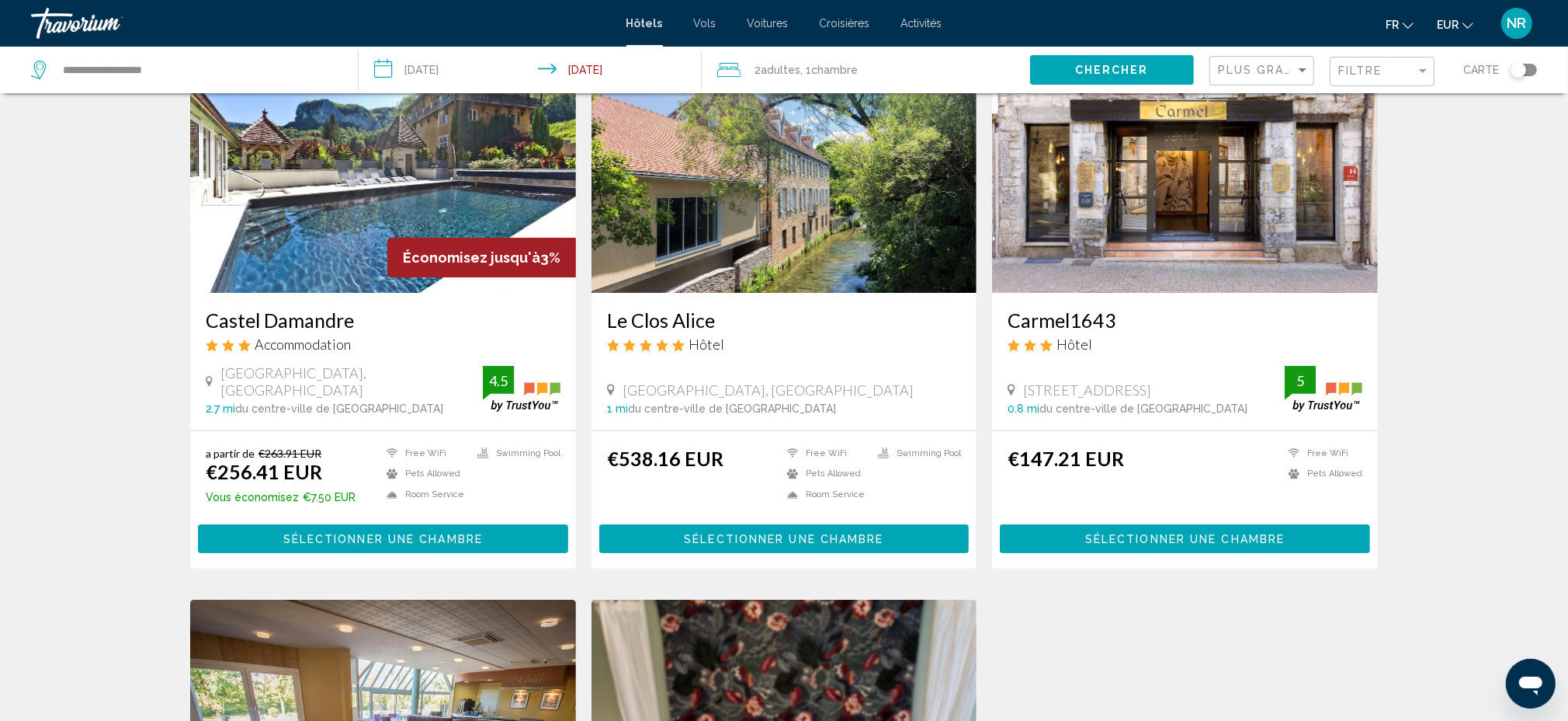
click at [440, 65] on input "**********" at bounding box center [533, 72] width 349 height 51
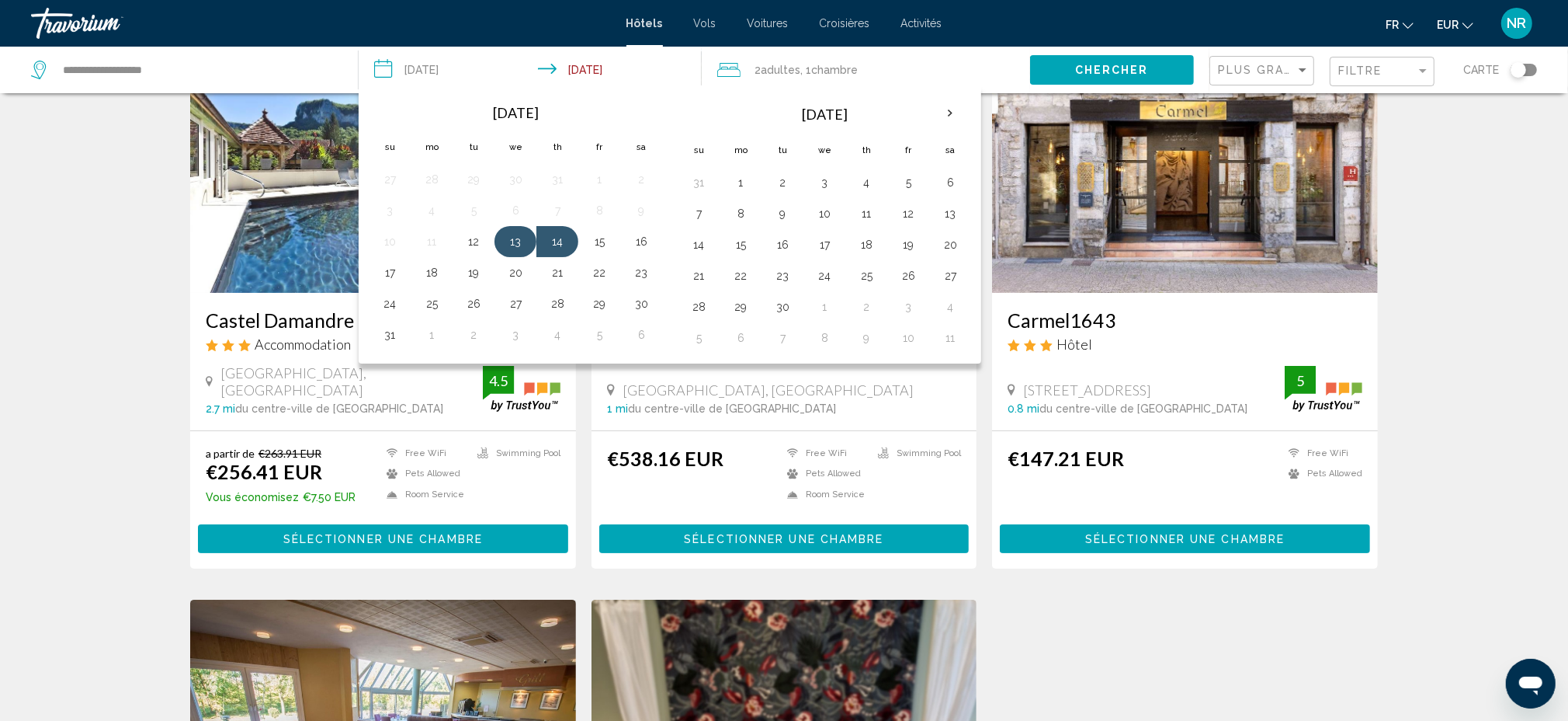
click at [519, 237] on button "13" at bounding box center [515, 241] width 25 height 22
click at [612, 247] on button "15" at bounding box center [599, 241] width 25 height 22
type input "**********"
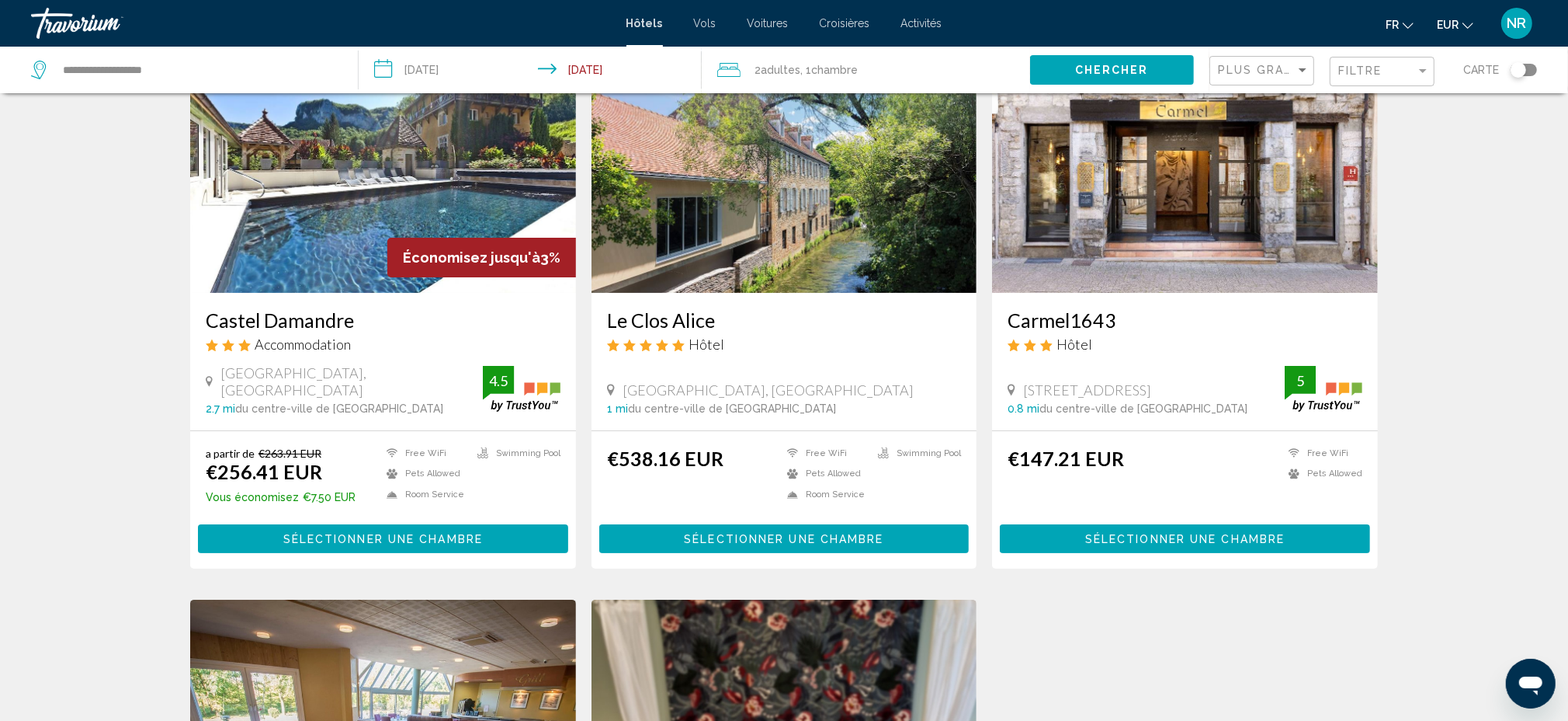
click at [1177, 69] on button "Chercher" at bounding box center [1112, 69] width 163 height 29
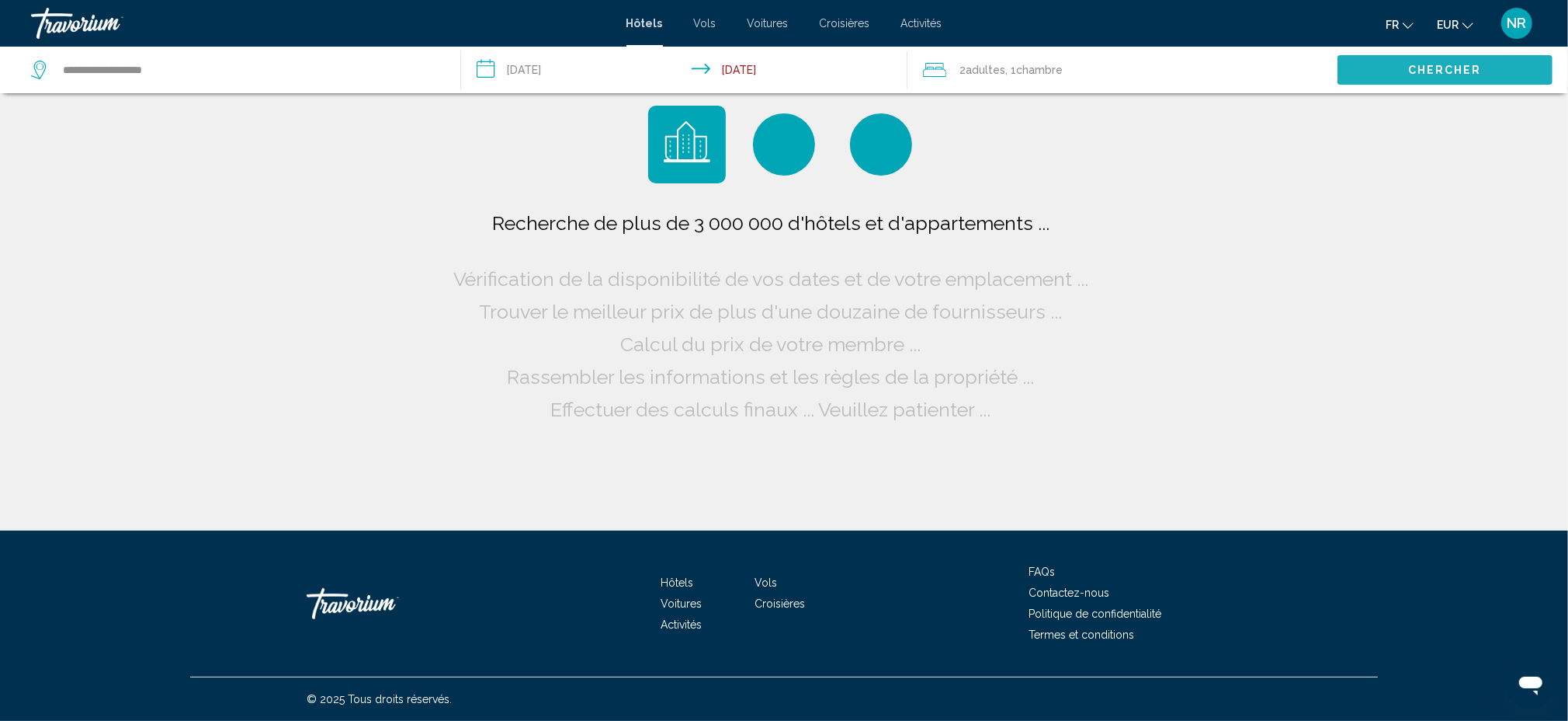
scroll to position [0, 0]
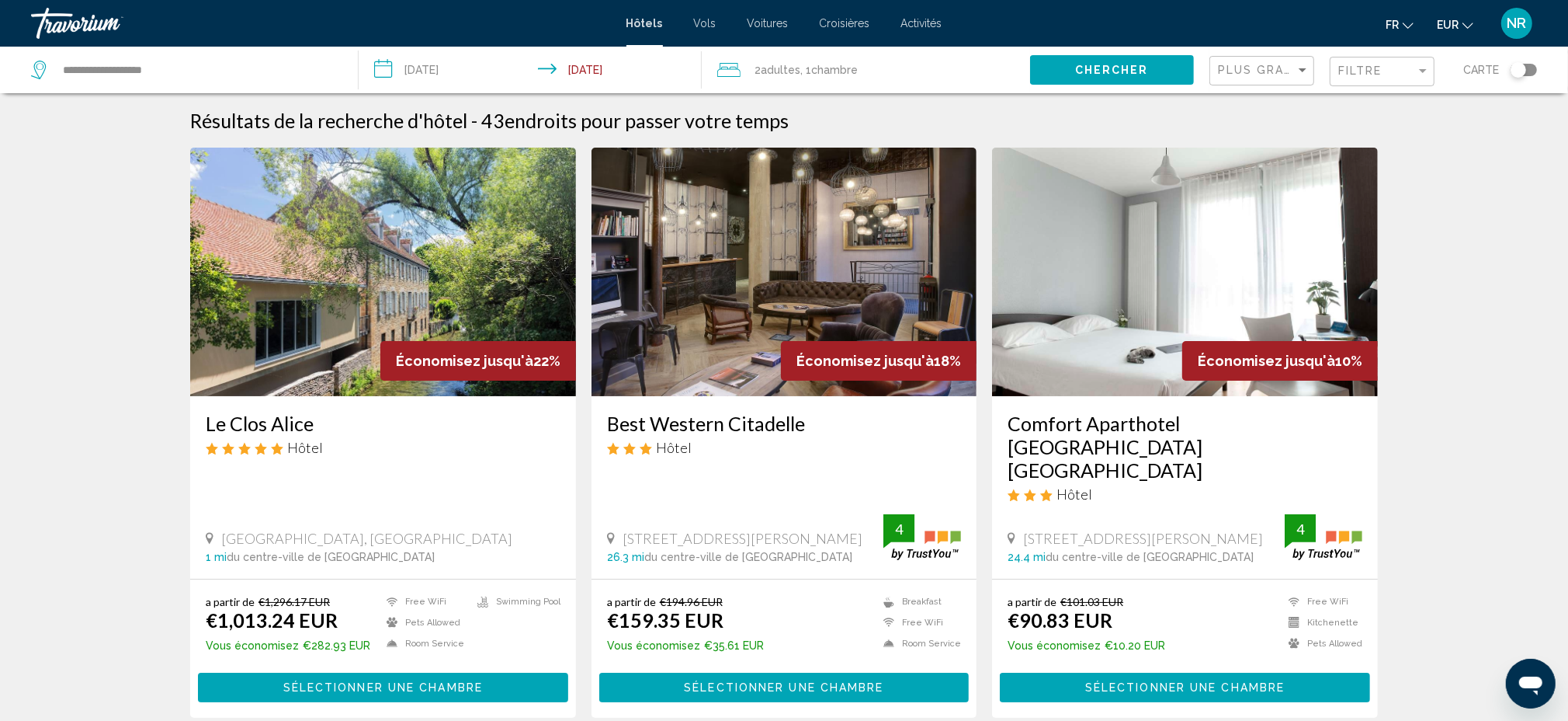
click at [1384, 80] on div "Filtre" at bounding box center [1384, 72] width 92 height 29
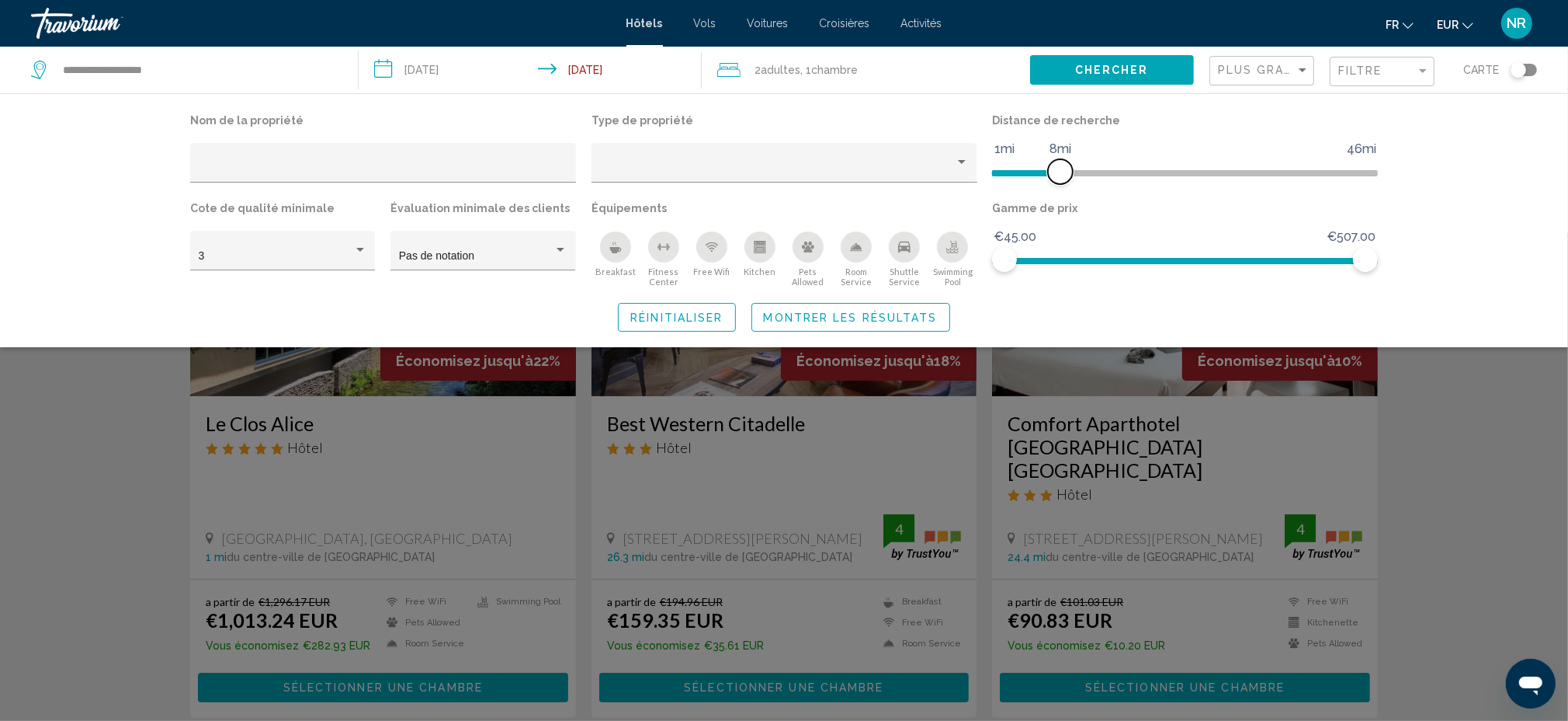
drag, startPoint x: 1234, startPoint y: 171, endPoint x: 1060, endPoint y: 169, distance: 174.0
click at [1060, 169] on span "Hotel Filters" at bounding box center [1061, 171] width 25 height 25
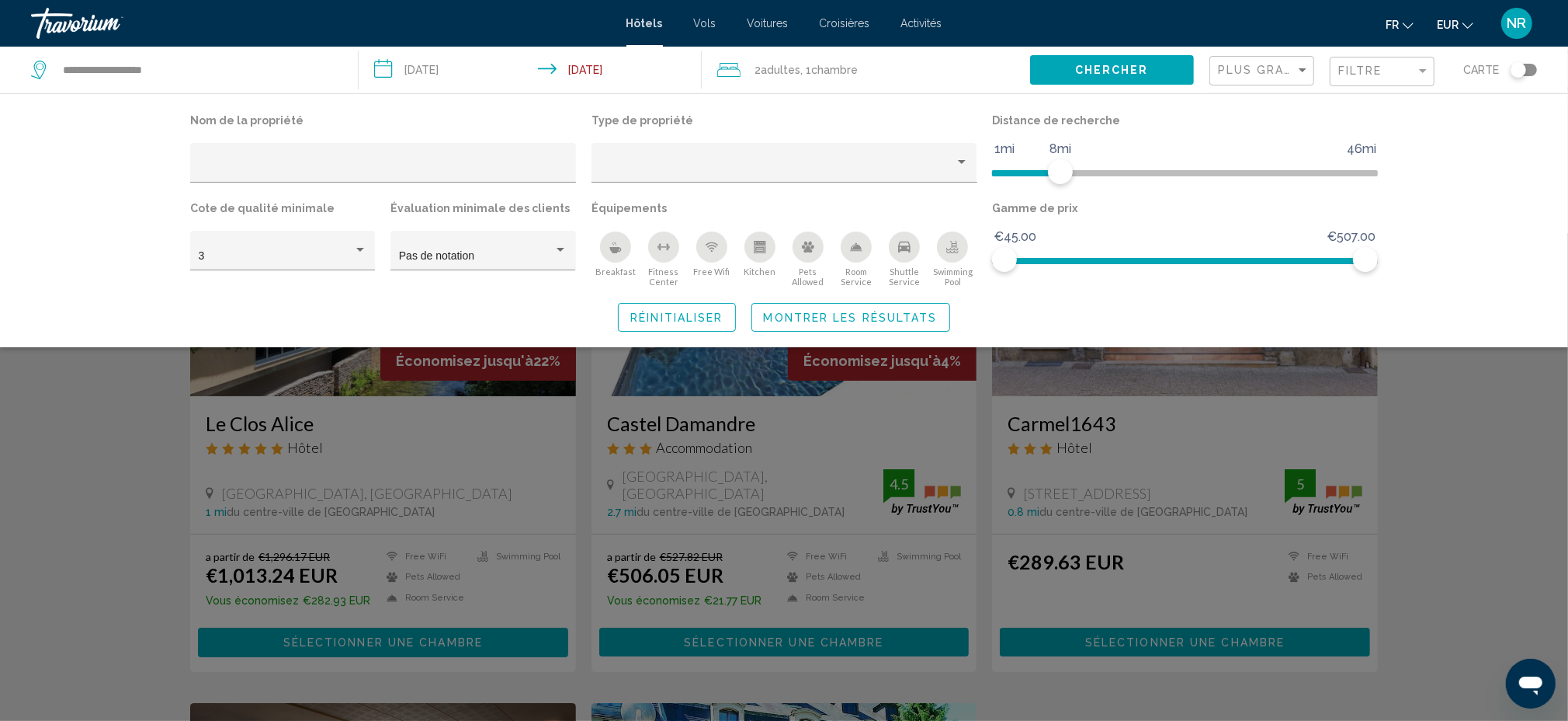
click at [1456, 456] on div "Search widget" at bounding box center [784, 477] width 1568 height 487
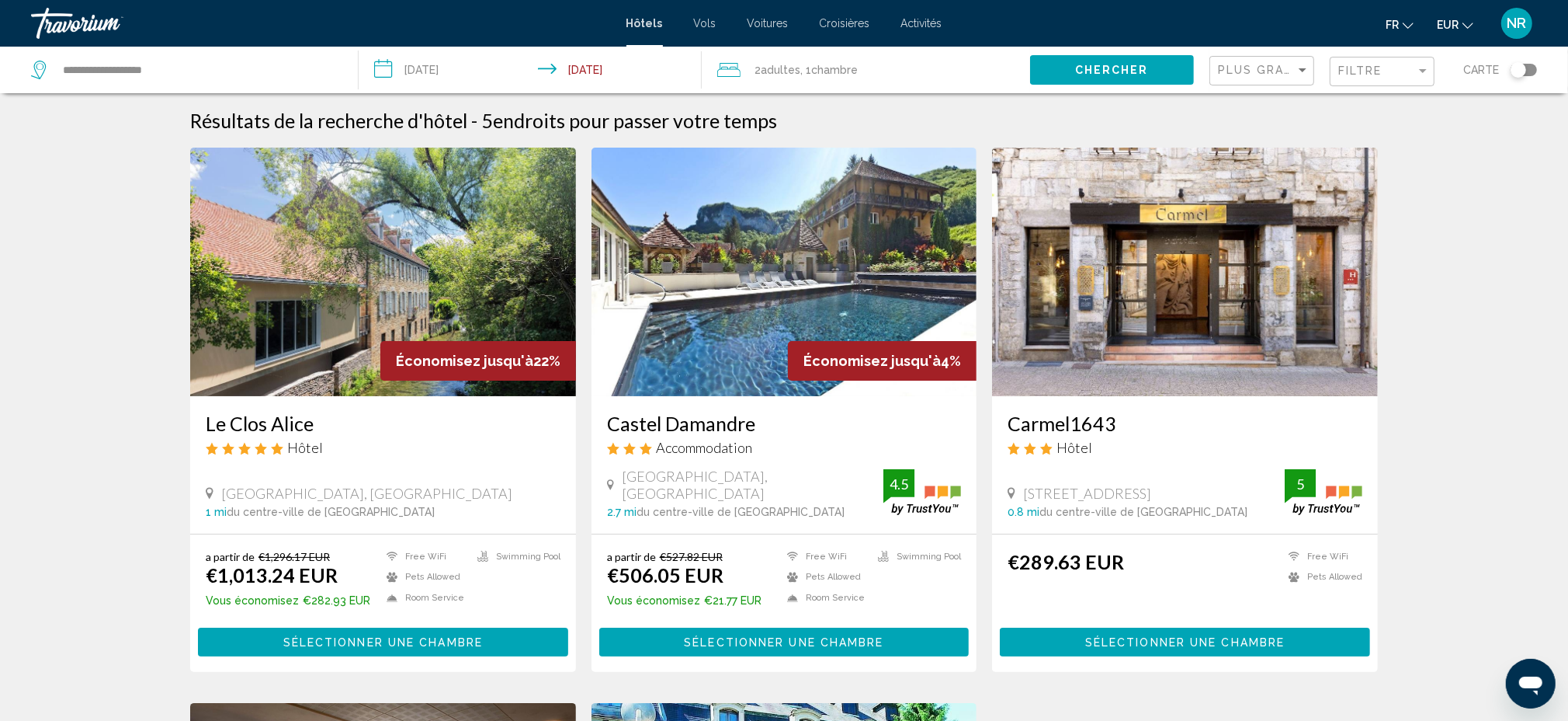
click at [102, 361] on div "Résultats de la recherche d'hôtel - 5 endroits pour passer votre temps Économis…" at bounding box center [784, 698] width 1568 height 1180
click at [1099, 421] on h3 "Carmel1643" at bounding box center [1185, 424] width 355 height 23
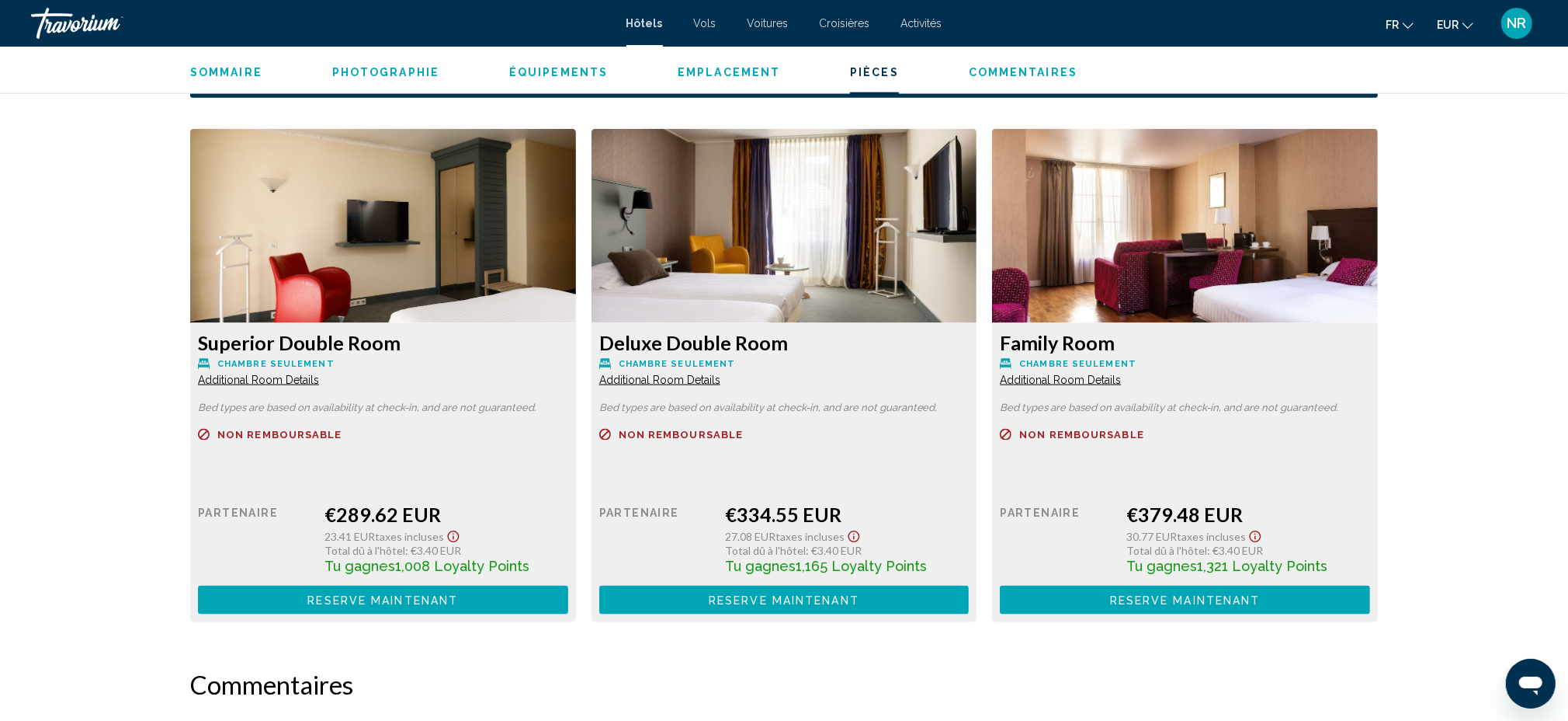
scroll to position [1968, 0]
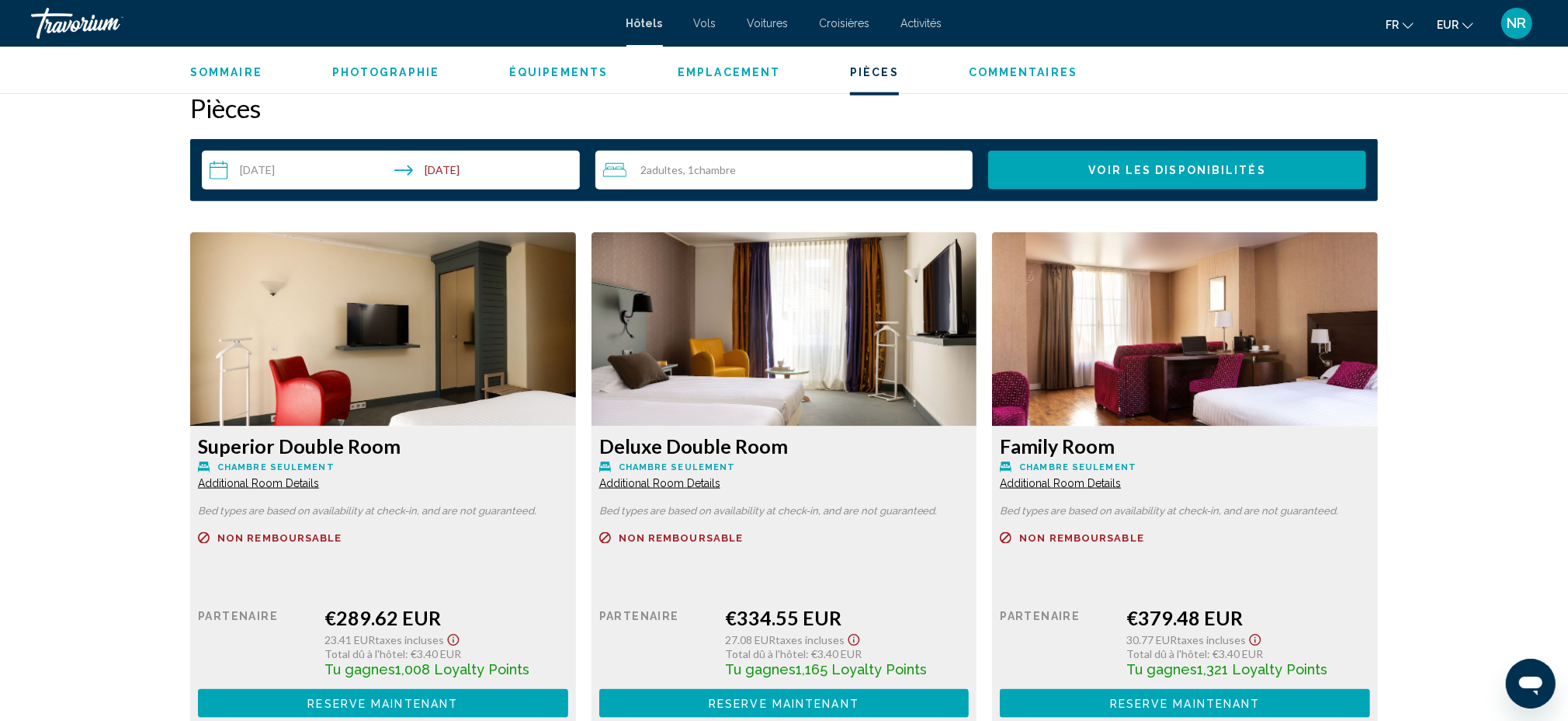
click at [265, 168] on input "**********" at bounding box center [394, 173] width 384 height 44
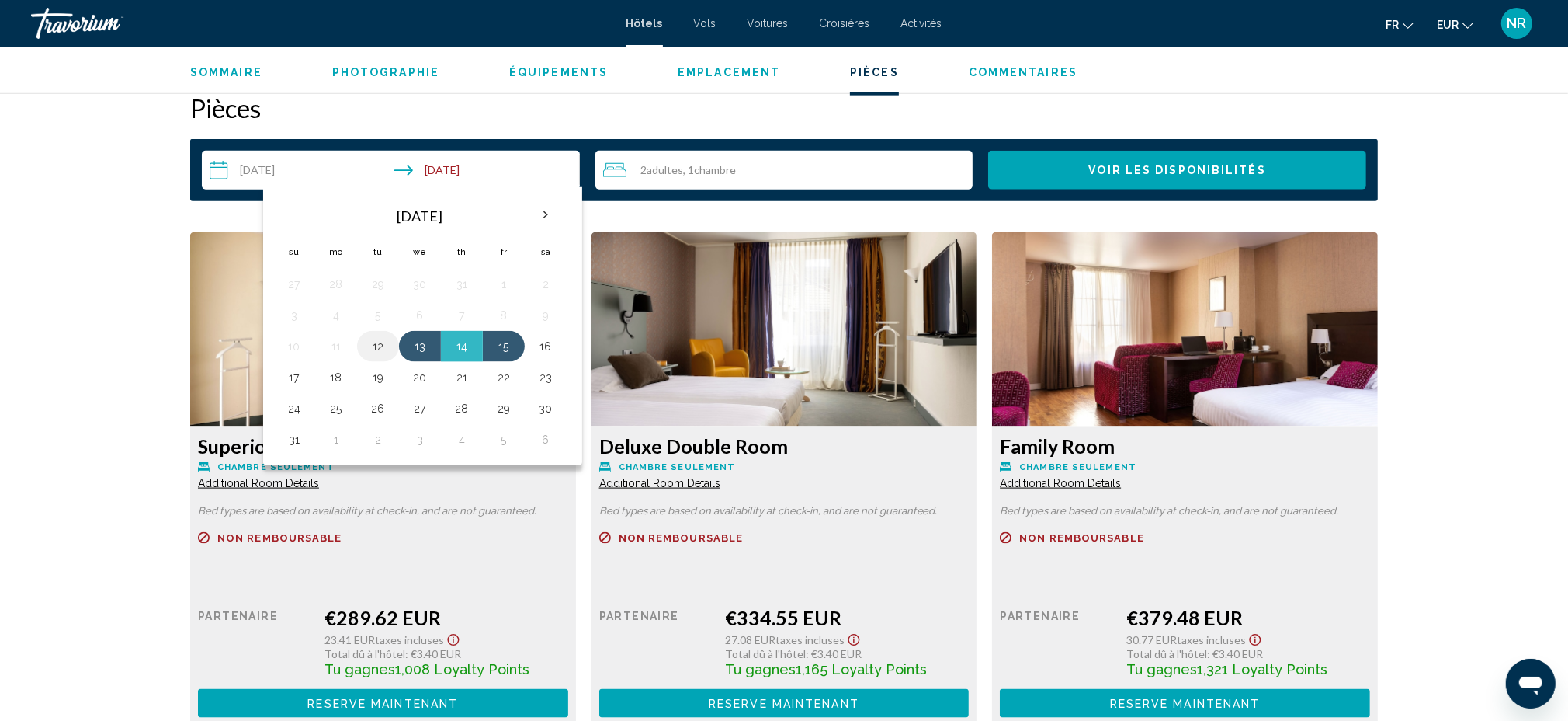
click at [379, 341] on button "12" at bounding box center [378, 346] width 25 height 22
click at [468, 343] on button "14" at bounding box center [462, 346] width 25 height 22
type input "**********"
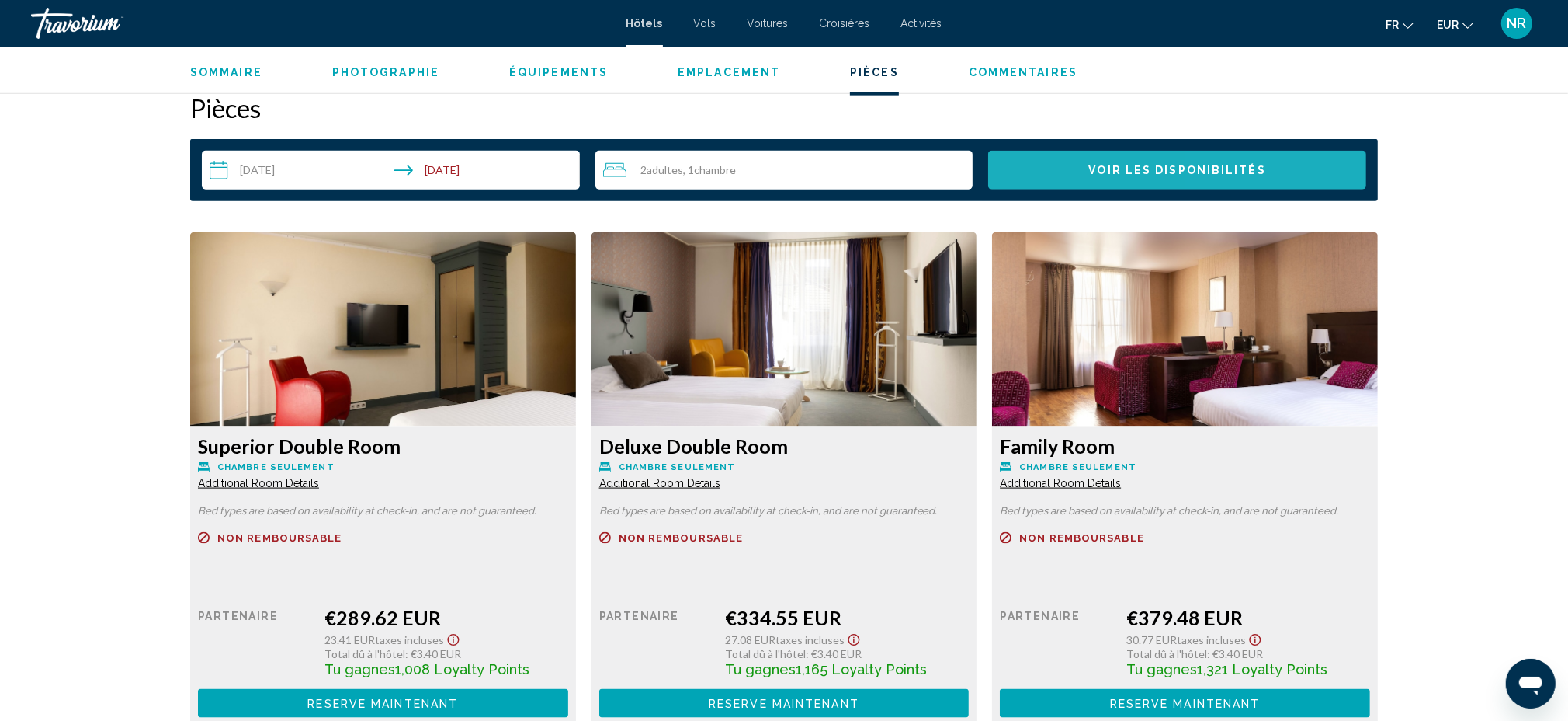
click at [1264, 172] on button "Voir les disponibilités" at bounding box center [1177, 171] width 378 height 39
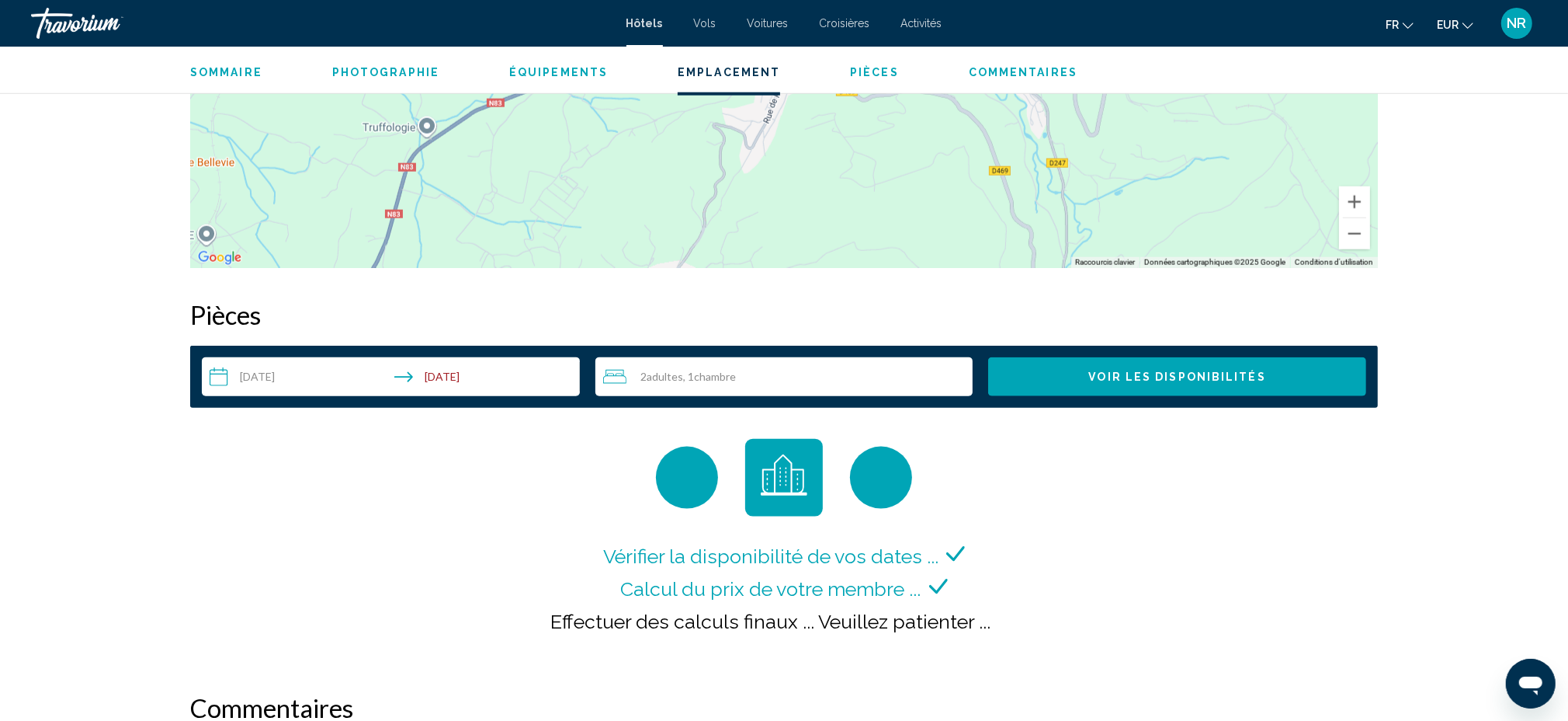
scroll to position [1865, 0]
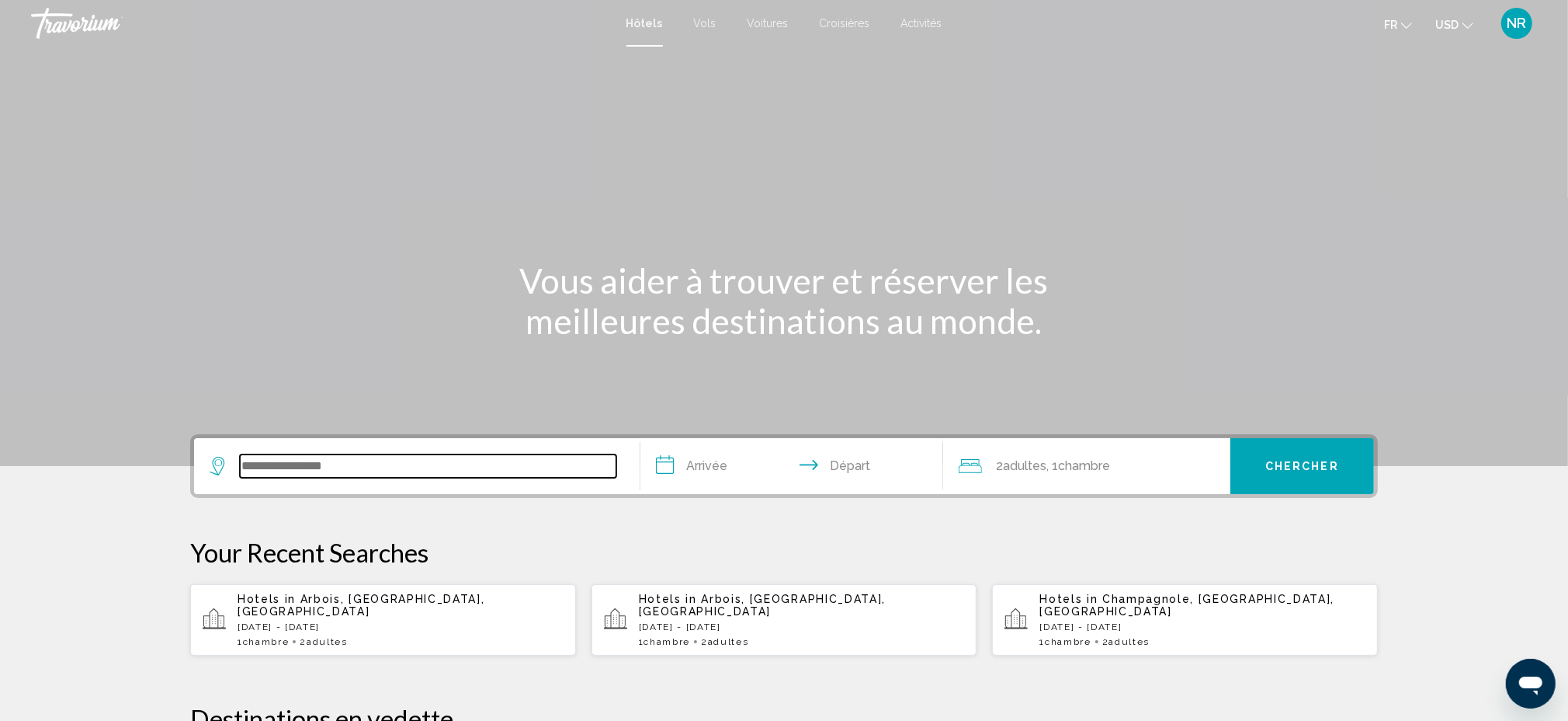
click at [410, 472] on input "Search widget" at bounding box center [428, 466] width 377 height 23
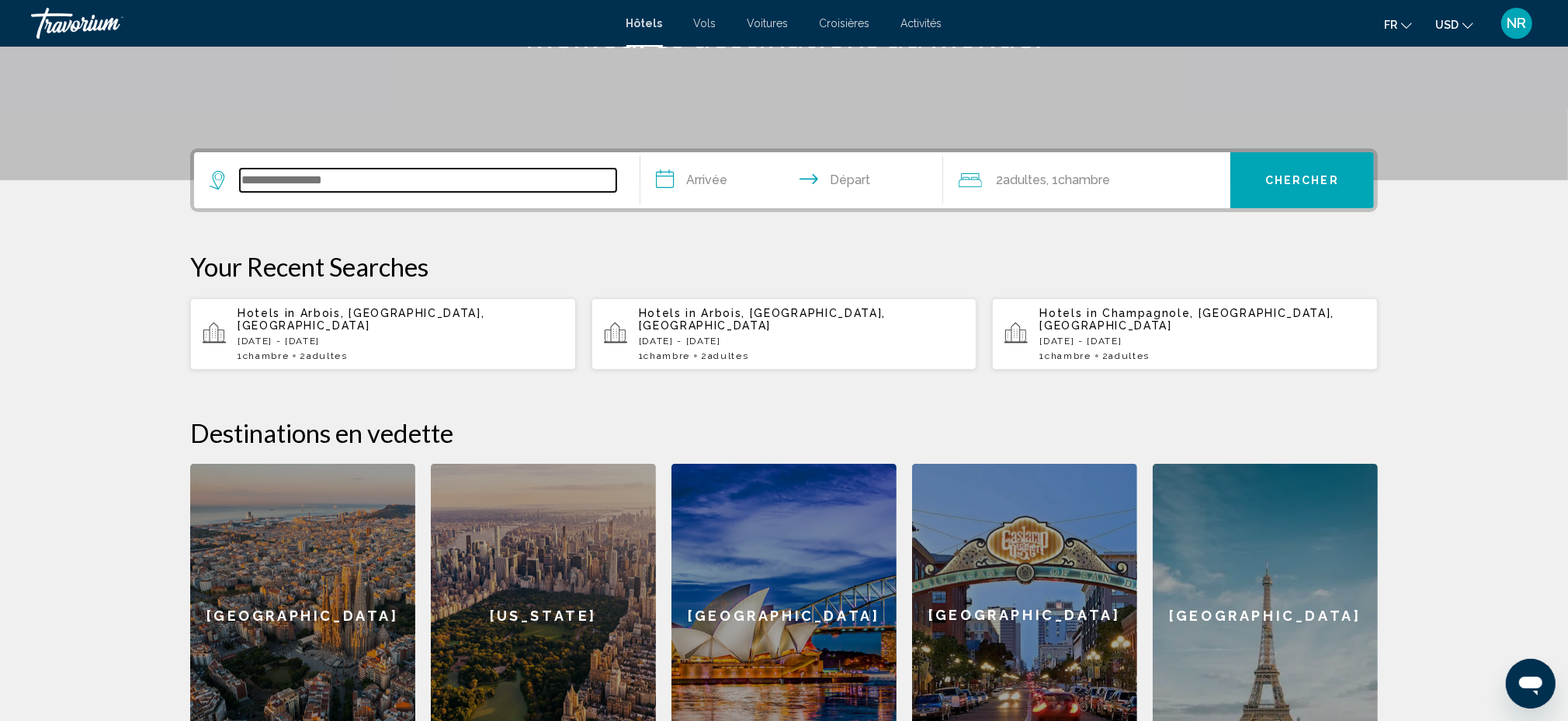
scroll to position [382, 0]
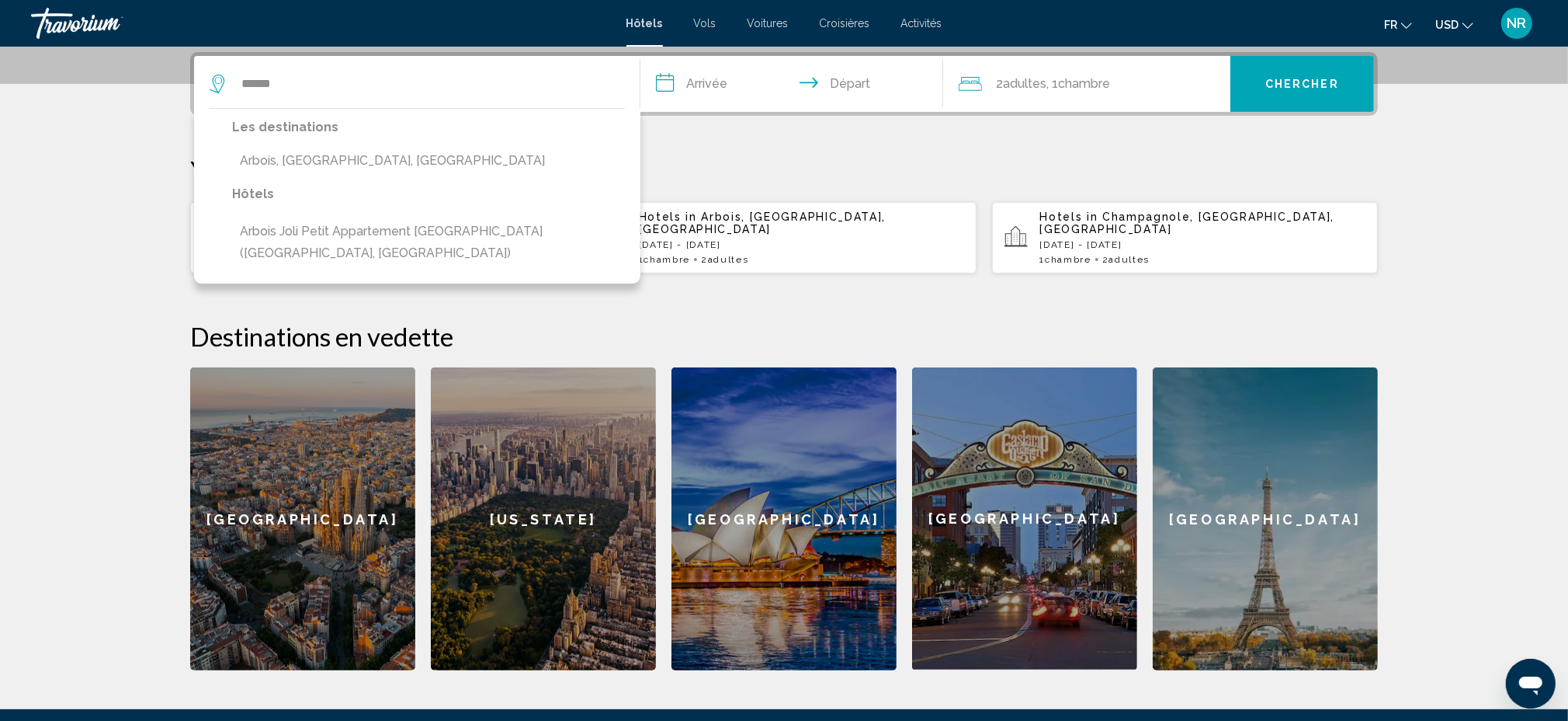
click at [339, 159] on button "Arbois, [GEOGRAPHIC_DATA], [GEOGRAPHIC_DATA]" at bounding box center [428, 161] width 393 height 30
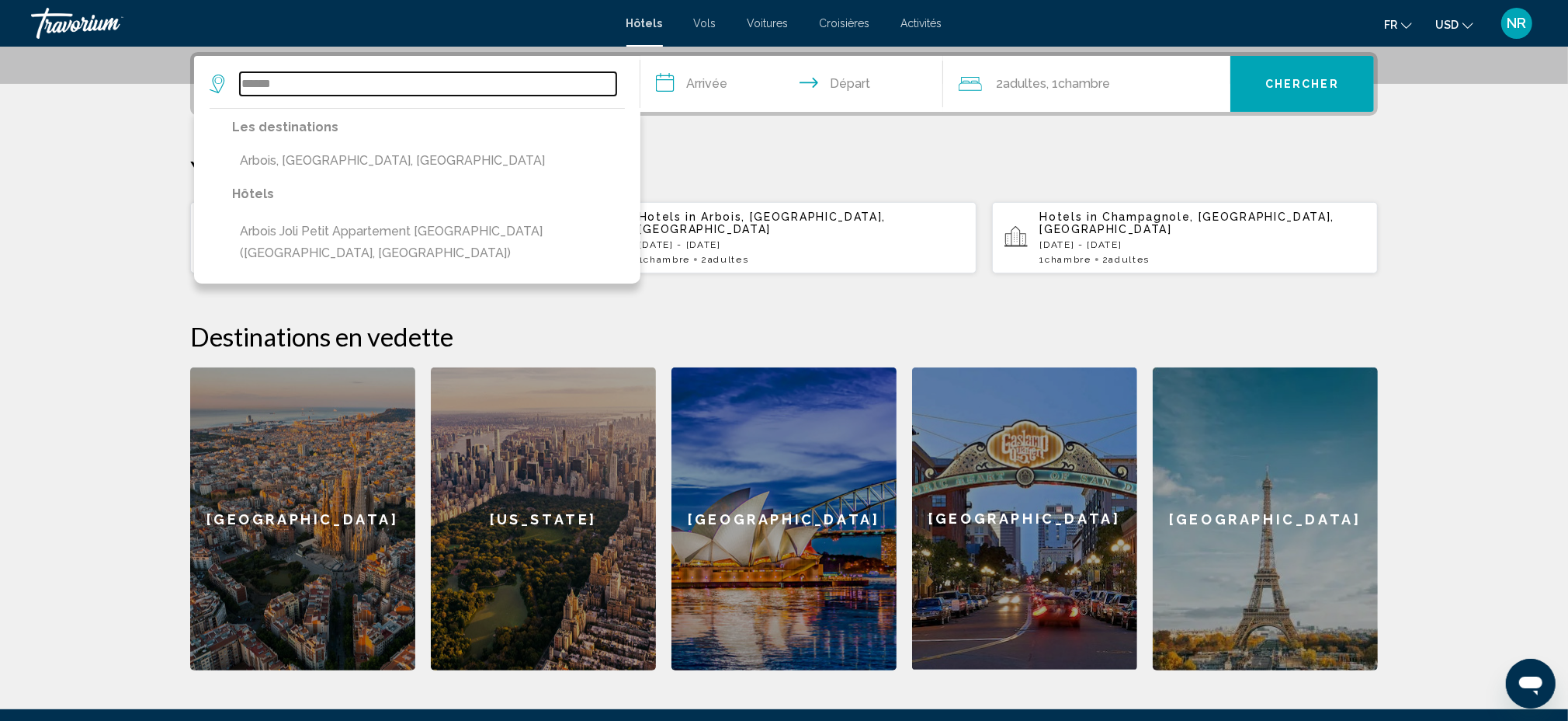
type input "**********"
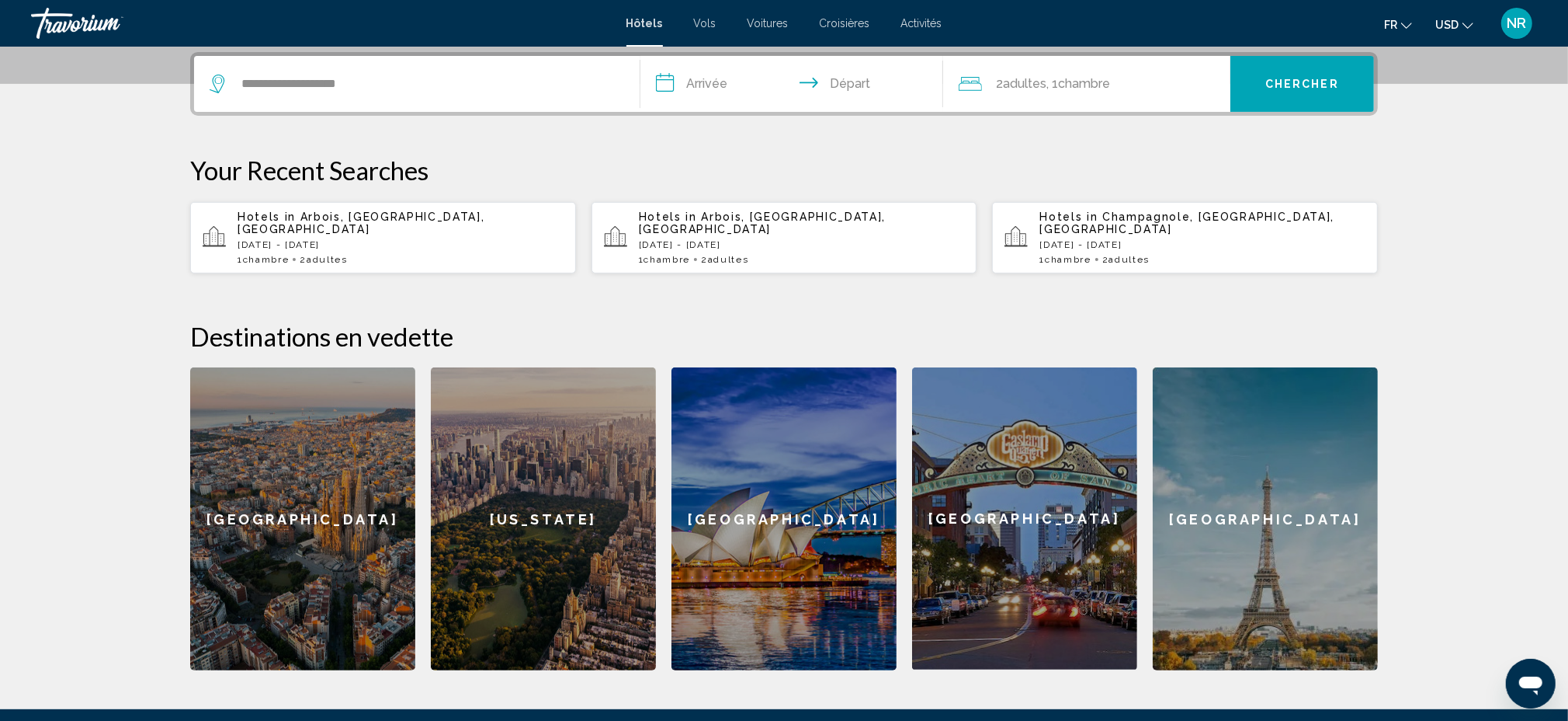
click at [725, 87] on input "**********" at bounding box center [795, 86] width 309 height 61
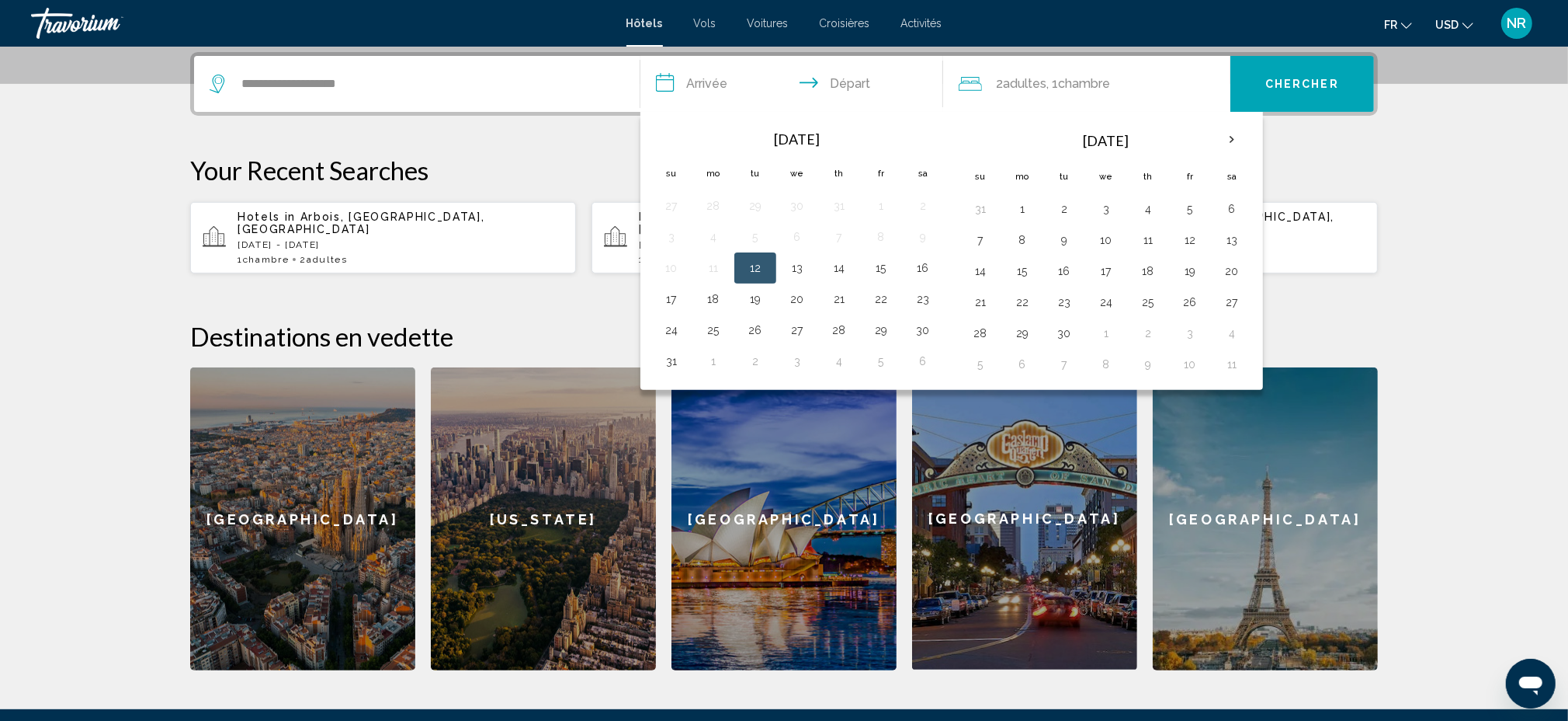
click at [752, 266] on button "12" at bounding box center [756, 268] width 25 height 22
click at [839, 260] on button "14" at bounding box center [839, 268] width 25 height 22
type input "**********"
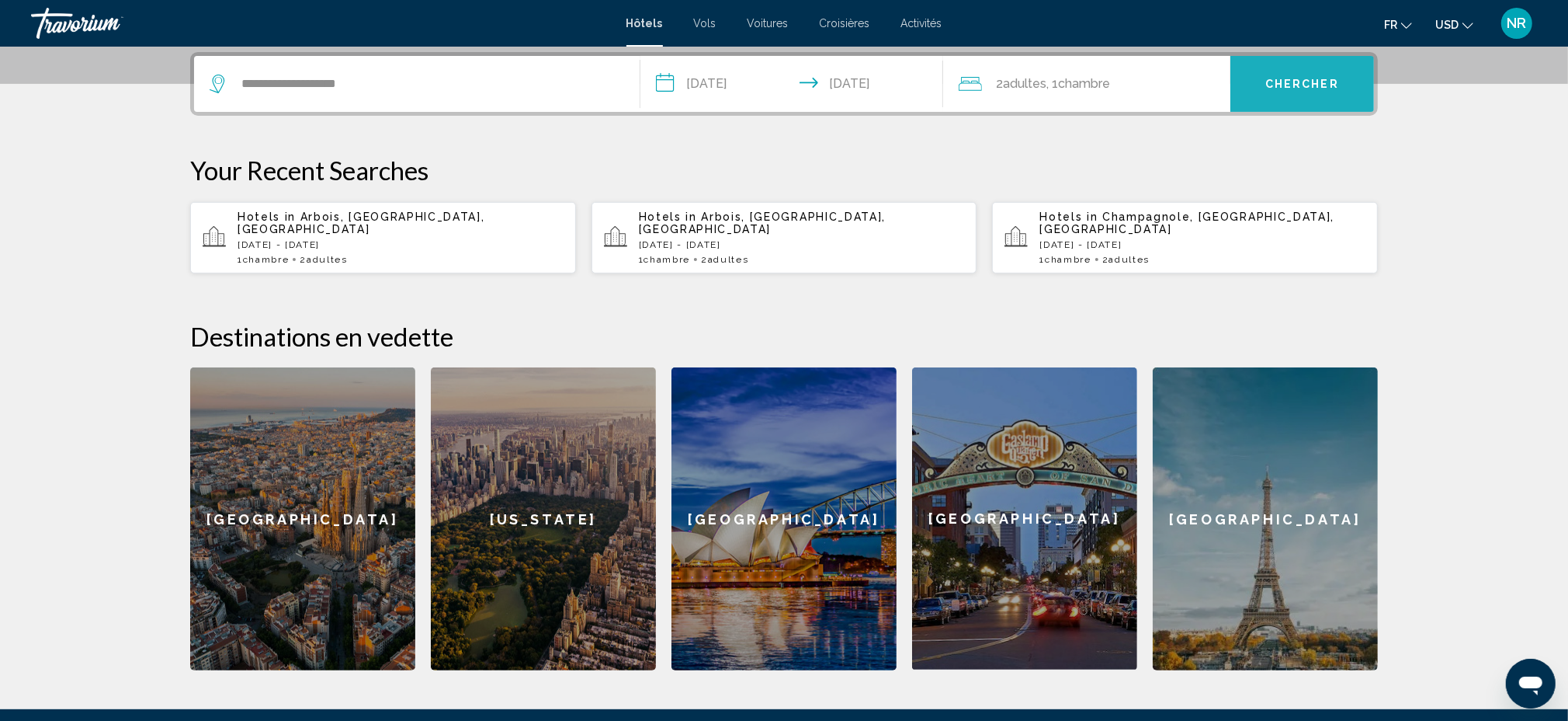
click at [1283, 79] on span "Chercher" at bounding box center [1302, 85] width 74 height 12
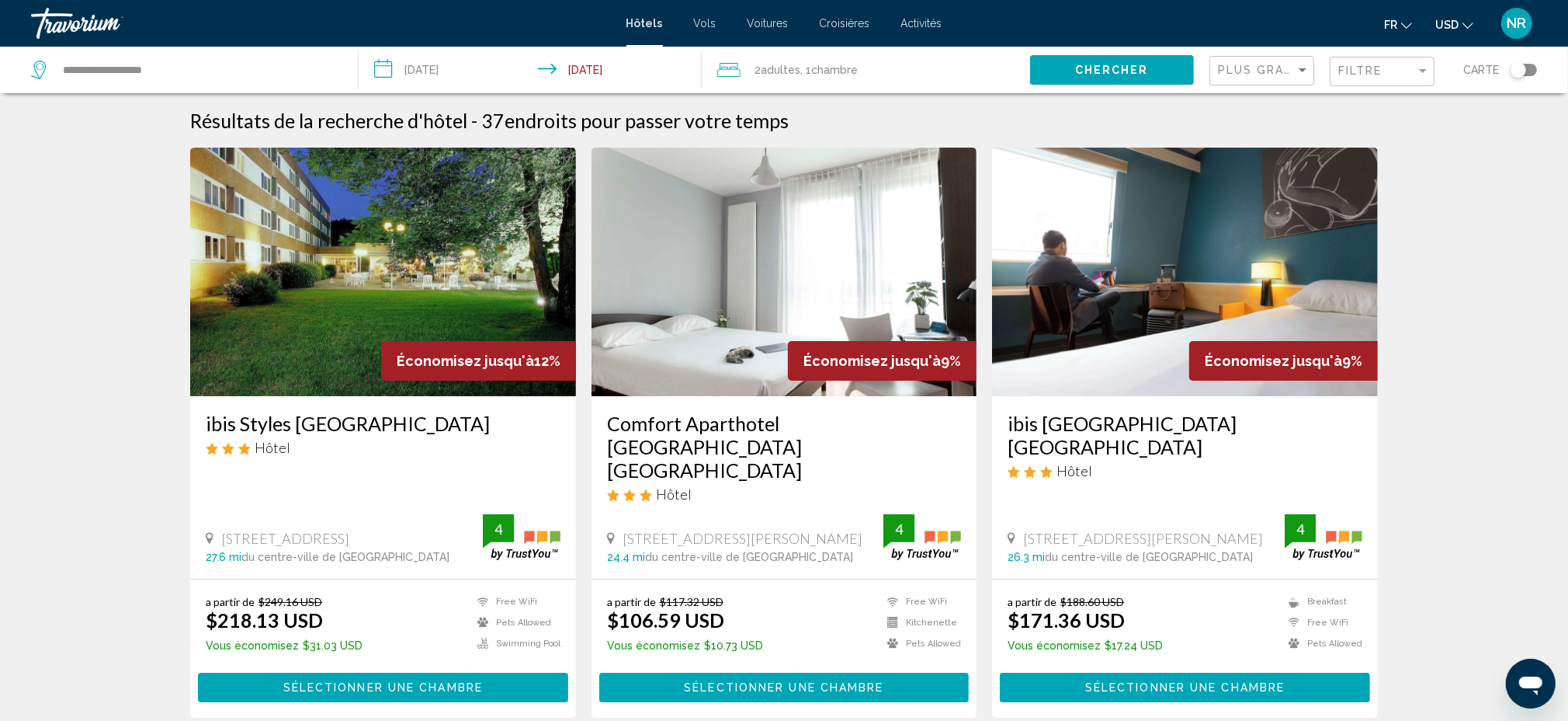
click at [1408, 80] on div "Filtre" at bounding box center [1384, 72] width 92 height 29
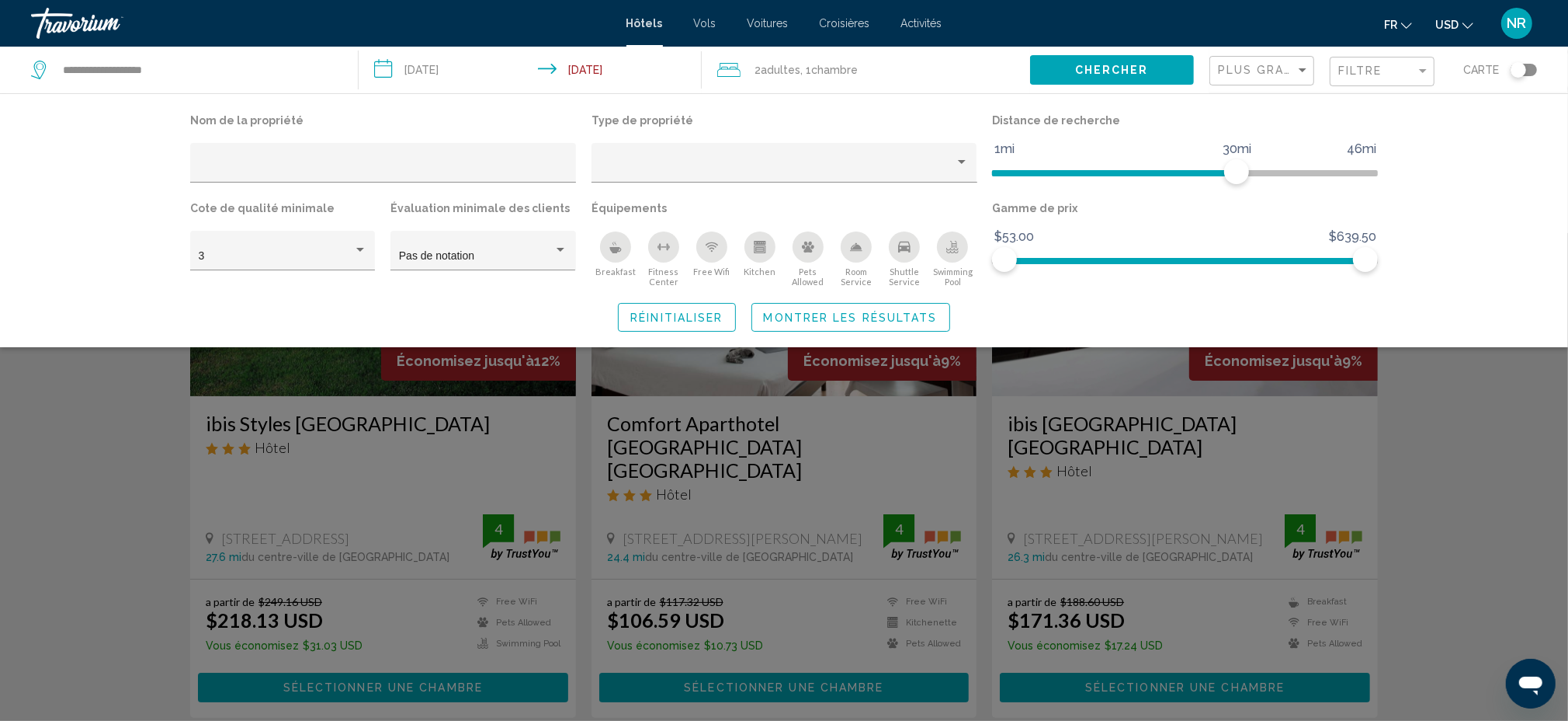
click at [1457, 33] on button "USD USD ($) MXN (Mex$) CAD (Can$) GBP (£) EUR (€) AUD (A$) NZD (NZ$) CNY (CN¥)" at bounding box center [1454, 24] width 38 height 23
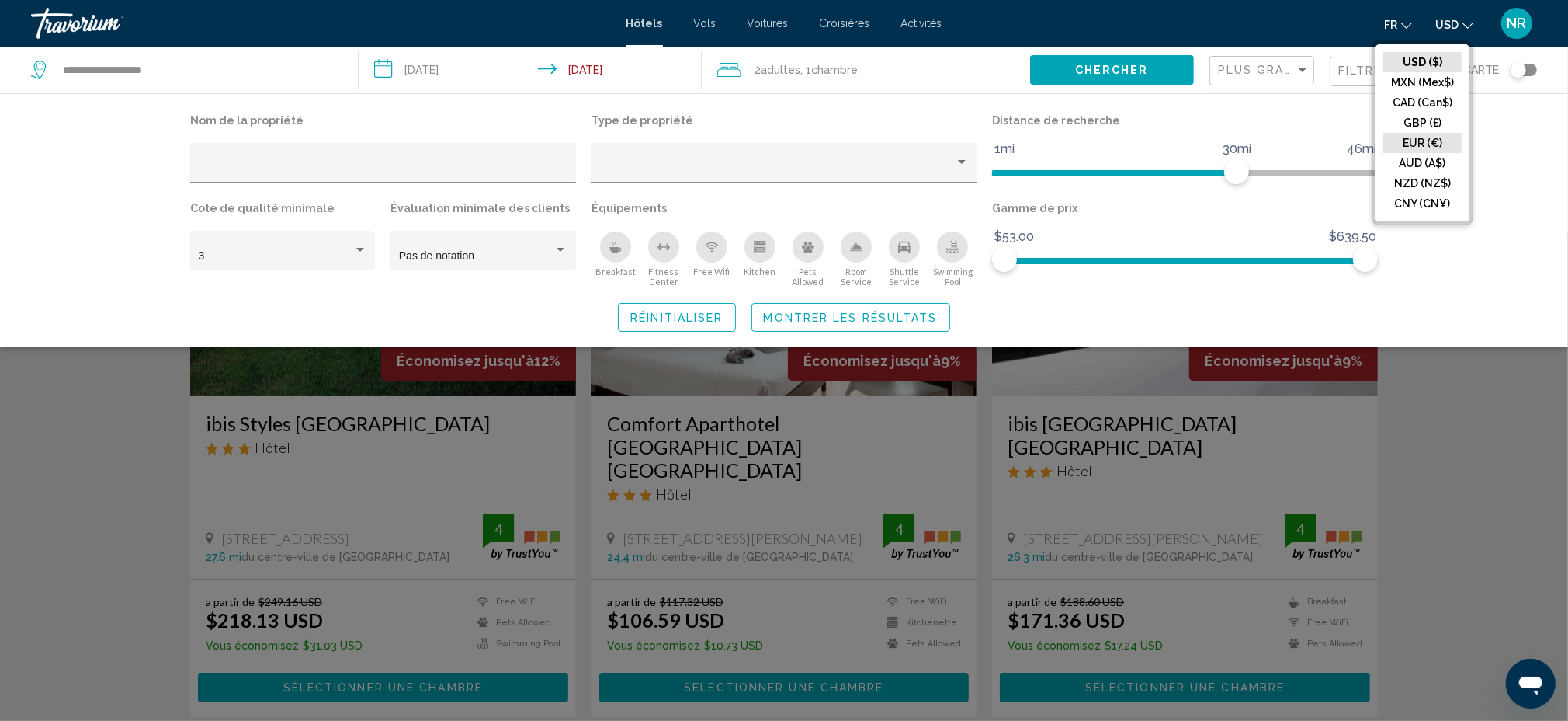
click at [1437, 145] on button "EUR (€)" at bounding box center [1422, 143] width 79 height 20
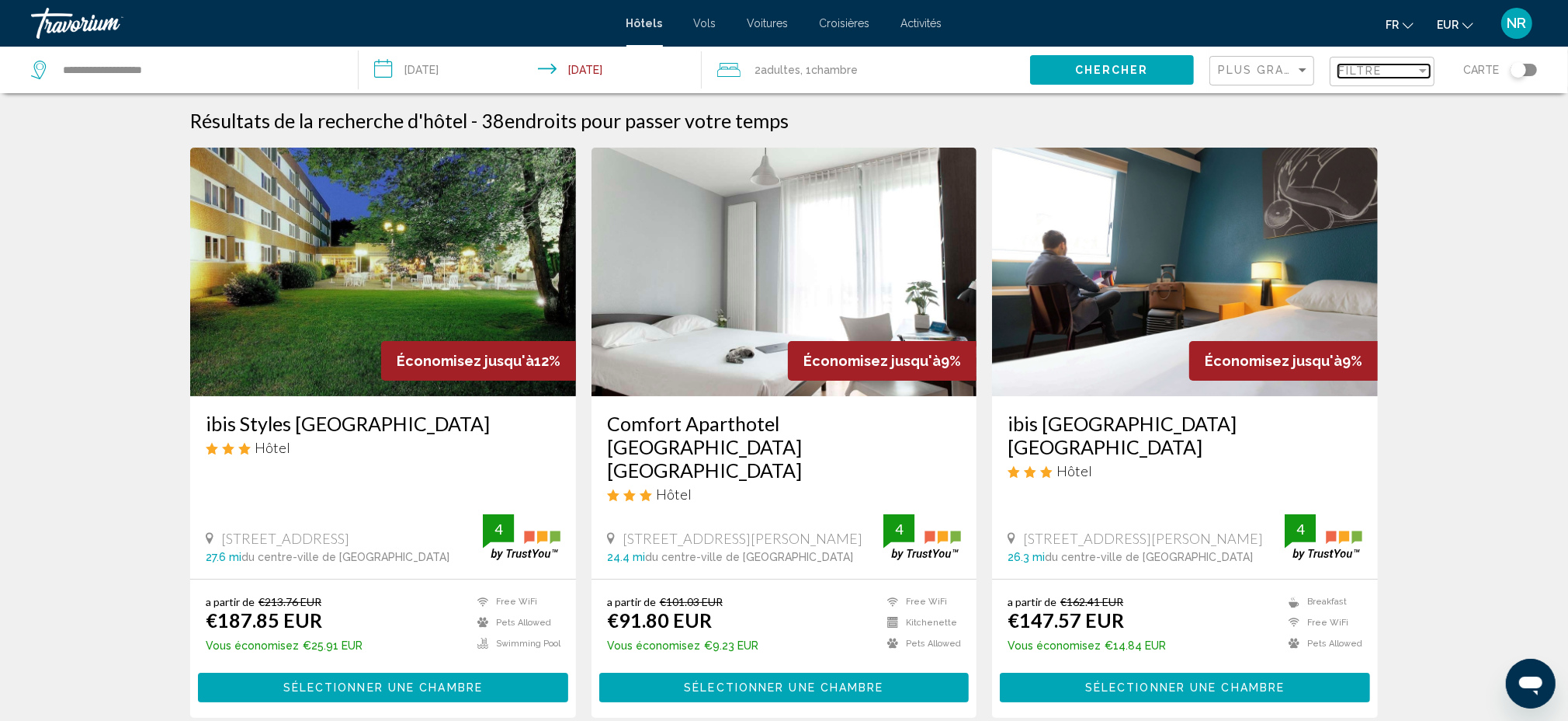
click at [1383, 72] on span "Filtre" at bounding box center [1360, 71] width 44 height 12
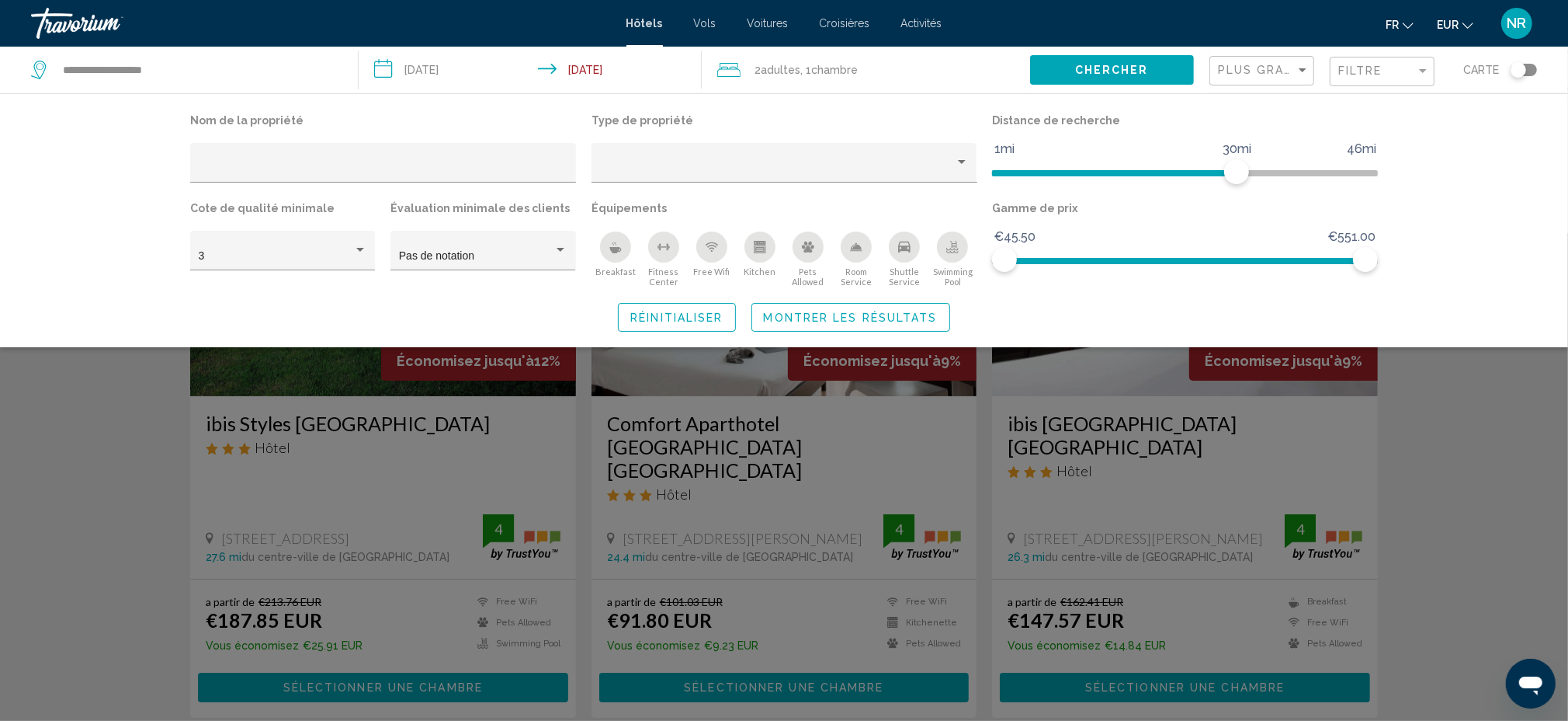
click at [1458, 445] on div "Search widget" at bounding box center [784, 477] width 1568 height 487
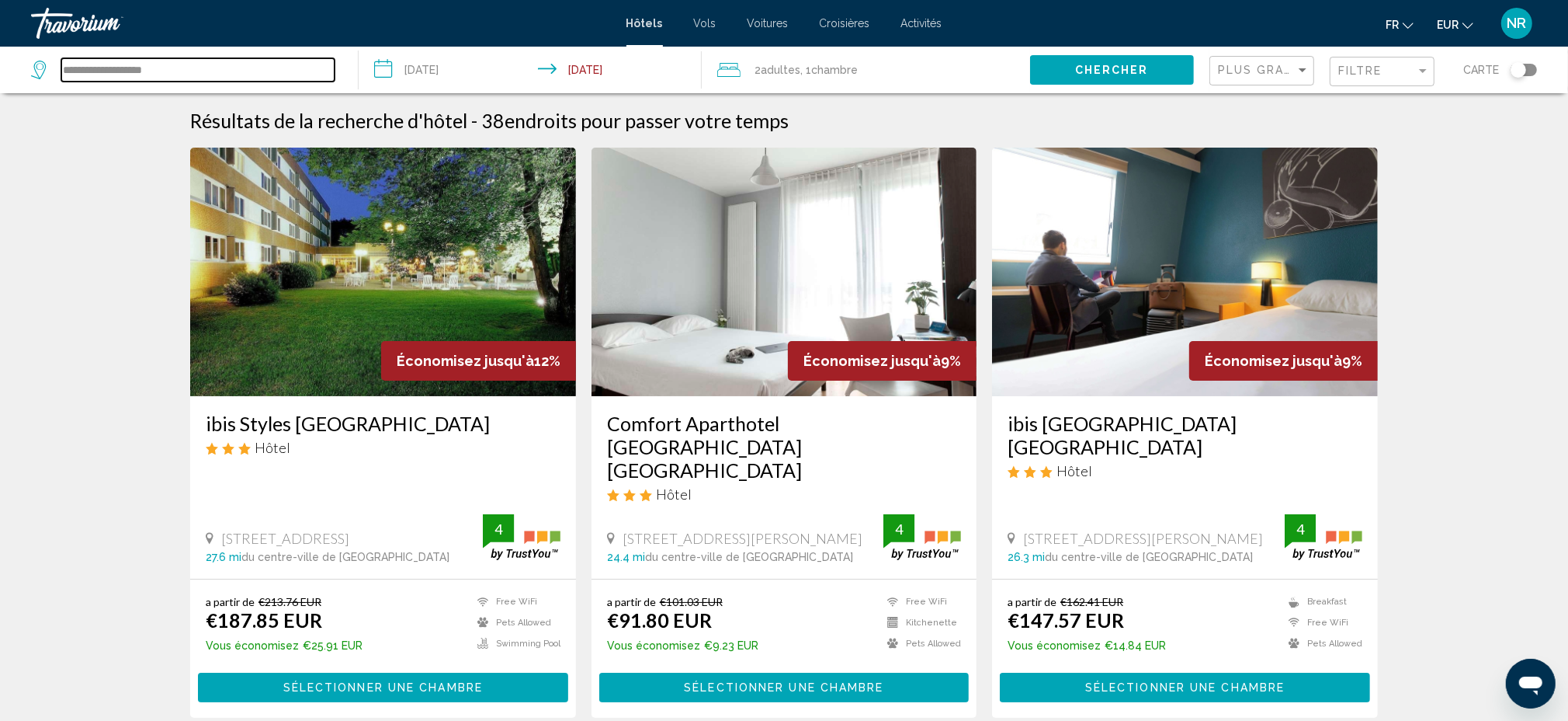
drag, startPoint x: 212, startPoint y: 72, endPoint x: 2, endPoint y: 57, distance: 210.5
click at [2, 57] on app-destination-search "**********" at bounding box center [179, 70] width 359 height 47
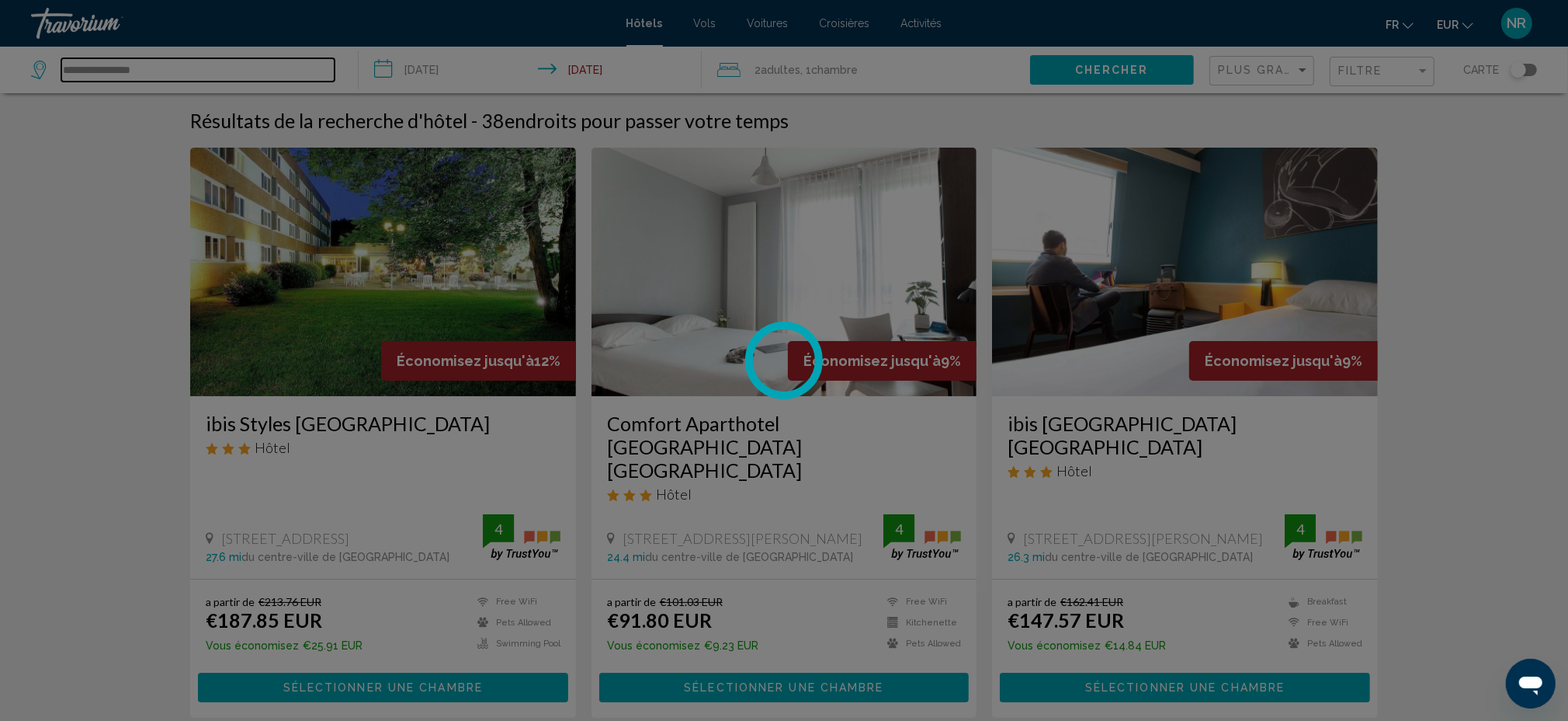
type input "**********"
click at [1377, 69] on div at bounding box center [784, 360] width 1568 height 721
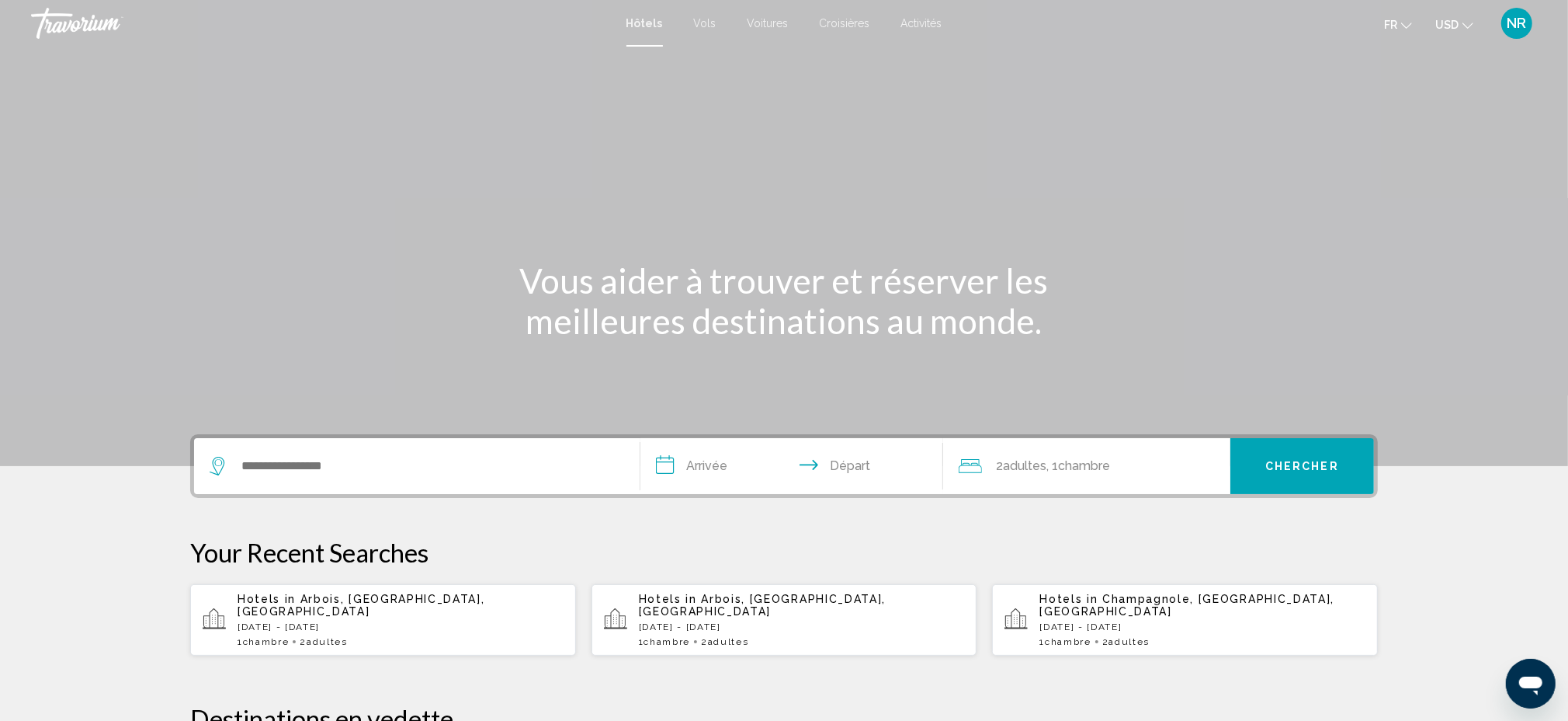
scroll to position [104, 0]
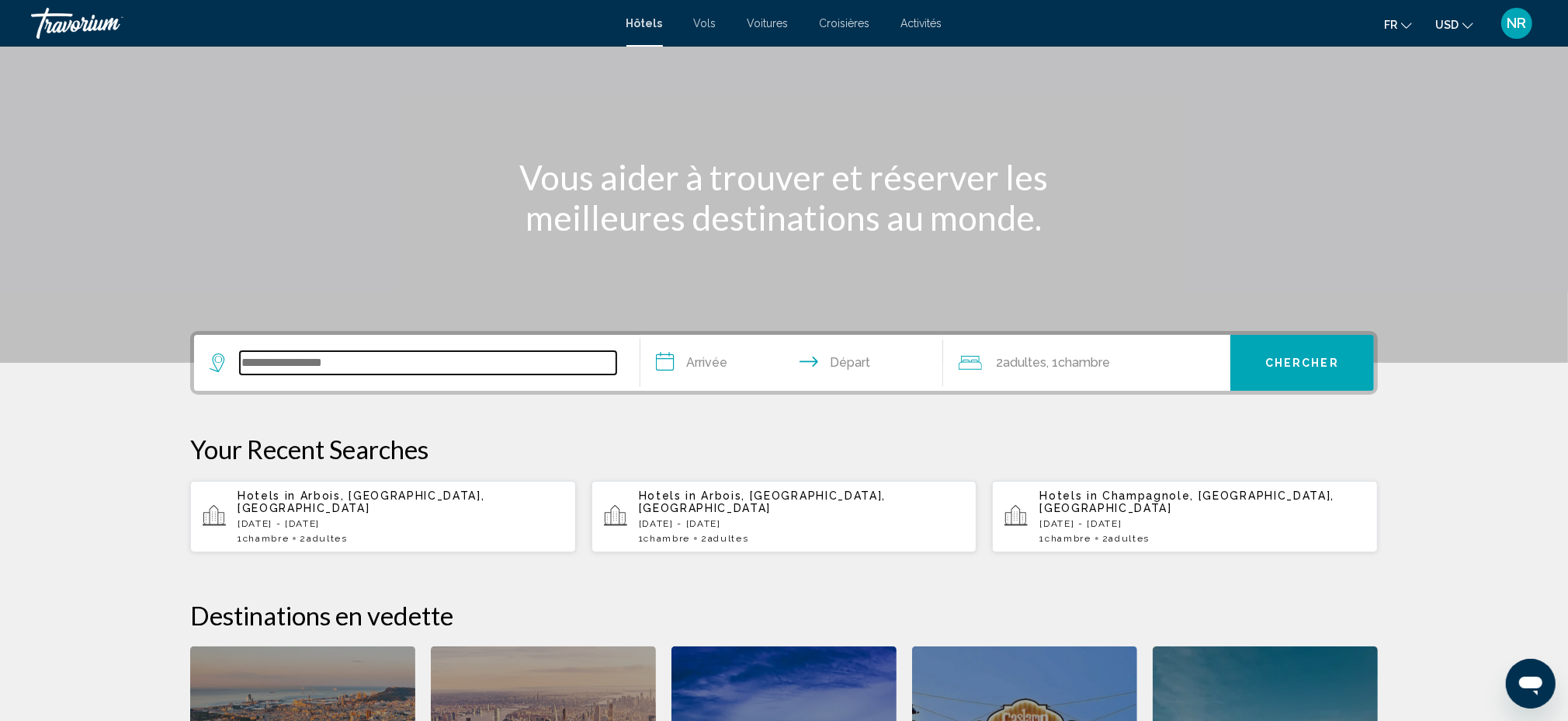
click at [367, 359] on input "Search widget" at bounding box center [428, 363] width 377 height 23
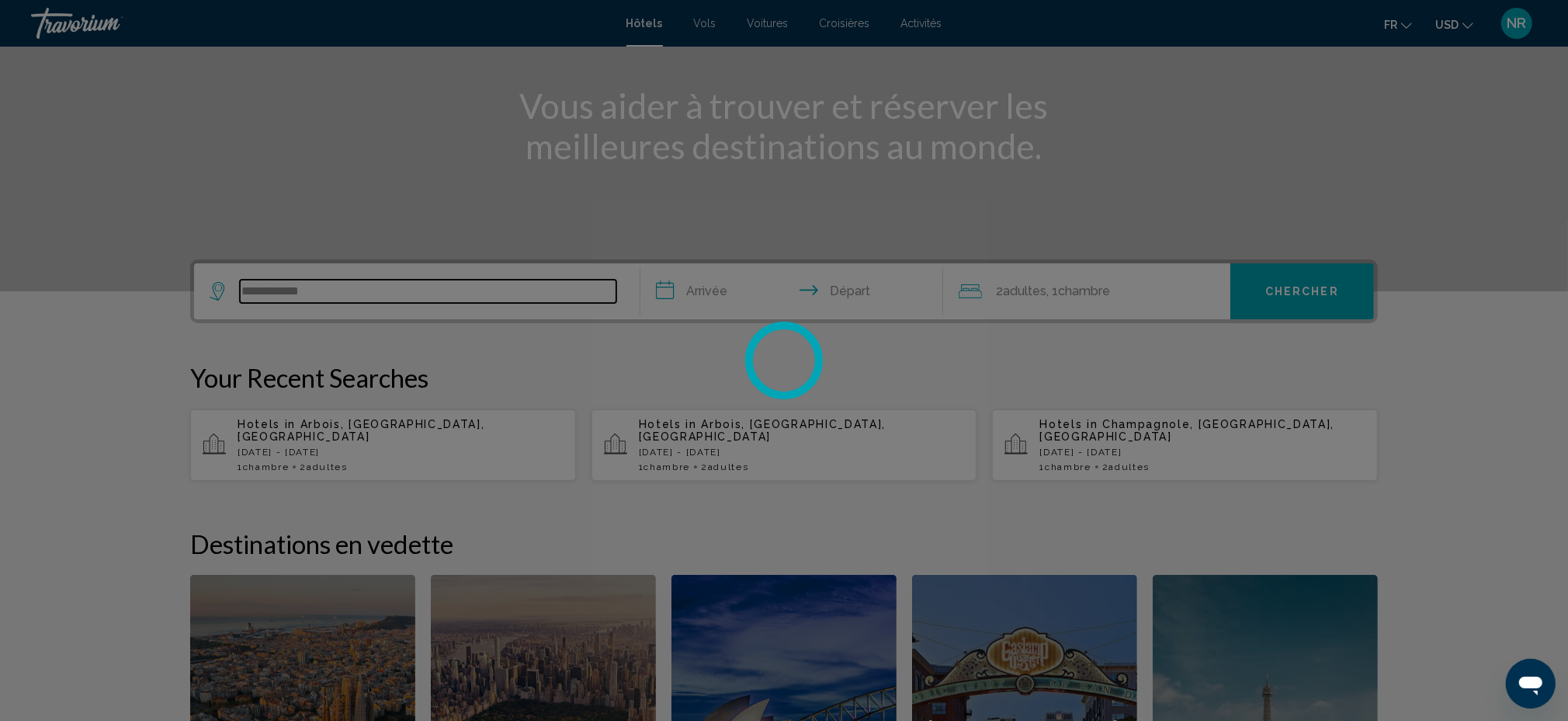
scroll to position [175, 0]
type input "**********"
click at [356, 284] on div at bounding box center [784, 360] width 1568 height 721
click at [338, 290] on div at bounding box center [784, 360] width 1568 height 721
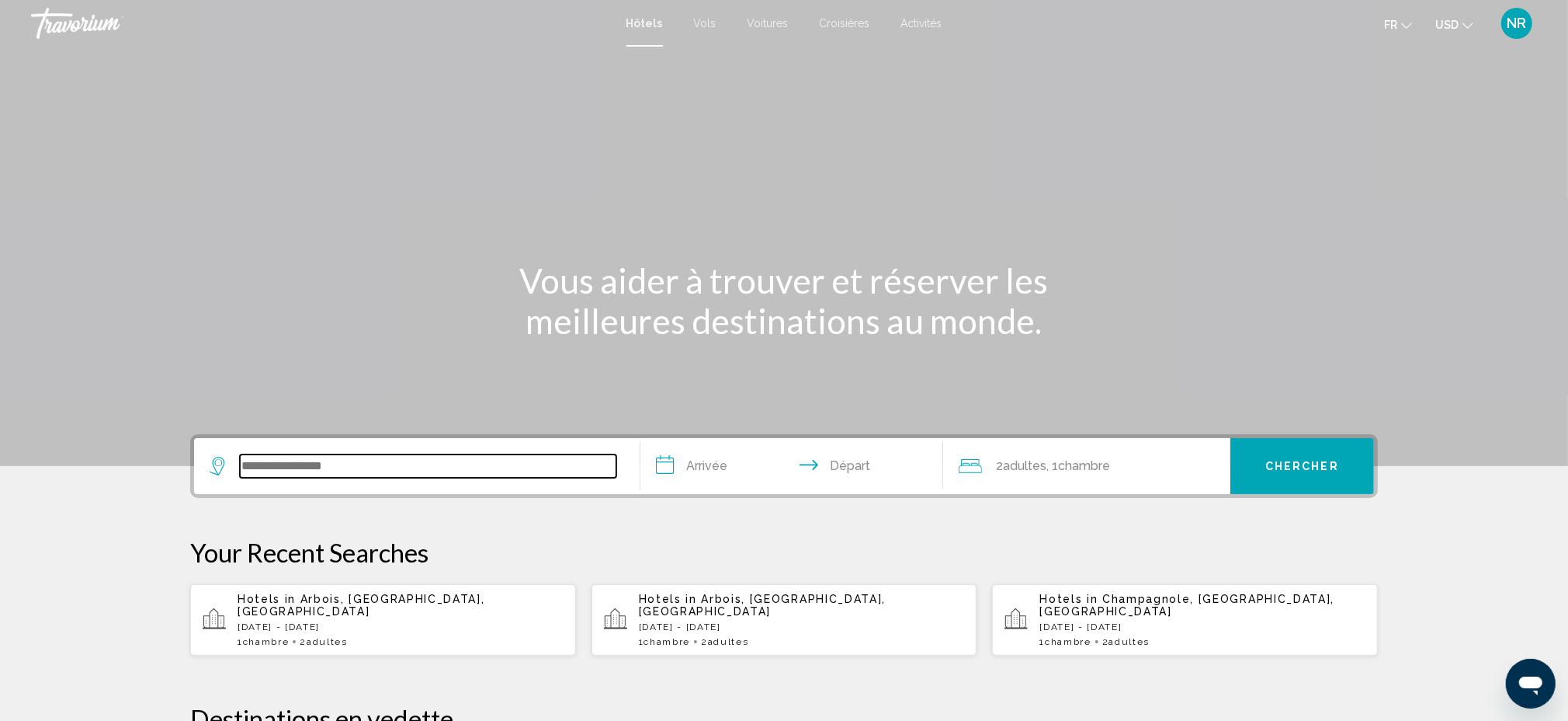
click at [442, 470] on input "Search widget" at bounding box center [428, 466] width 377 height 23
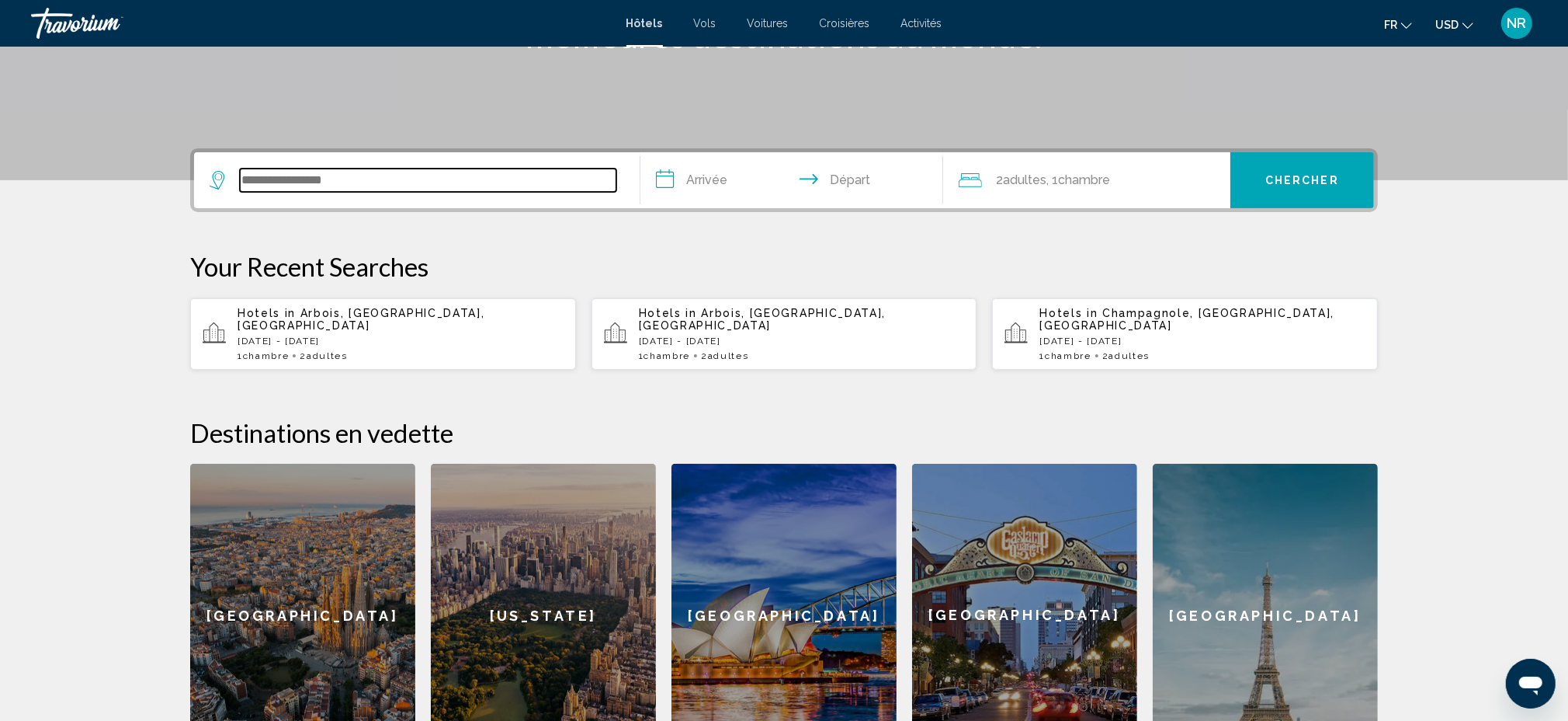
scroll to position [382, 0]
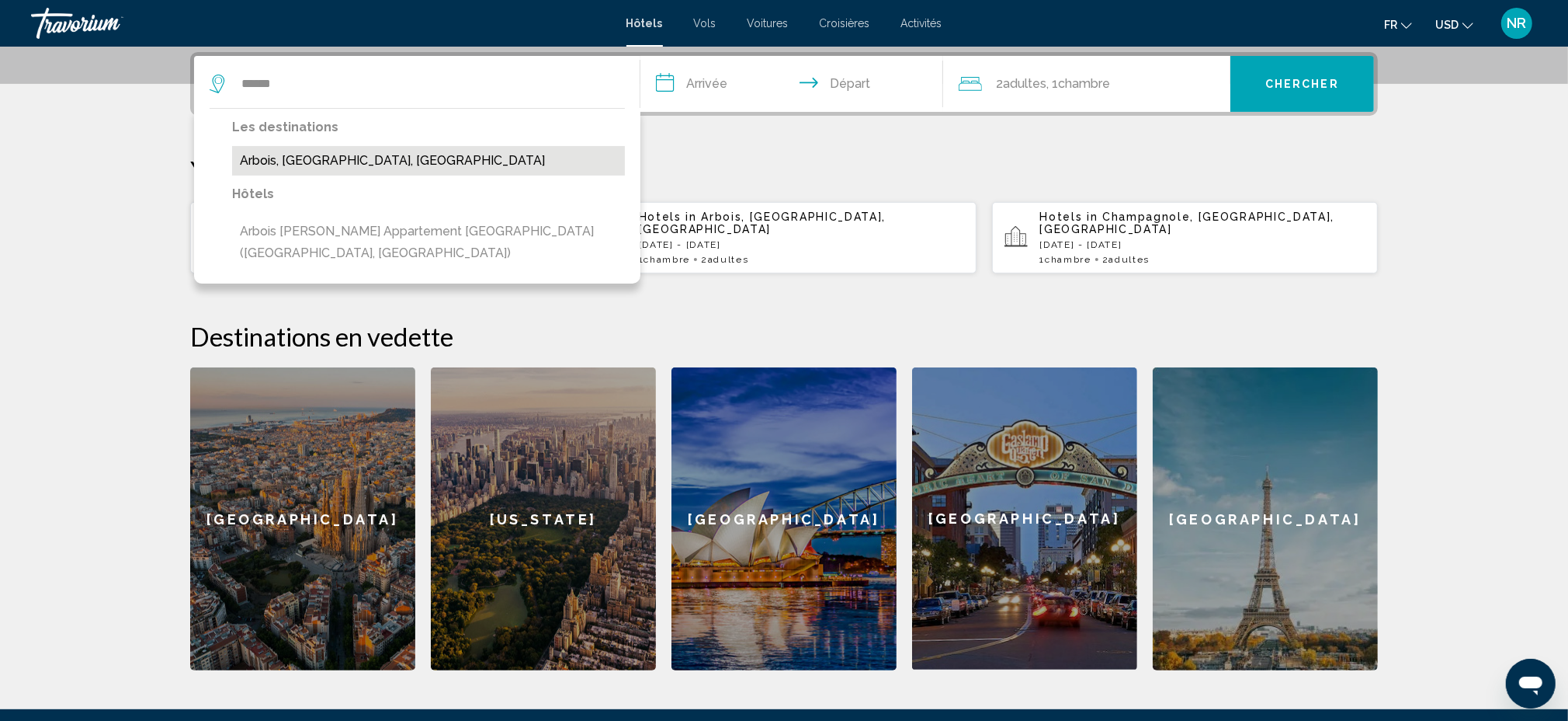
click at [325, 161] on button "Arbois, [GEOGRAPHIC_DATA], [GEOGRAPHIC_DATA]" at bounding box center [428, 161] width 393 height 30
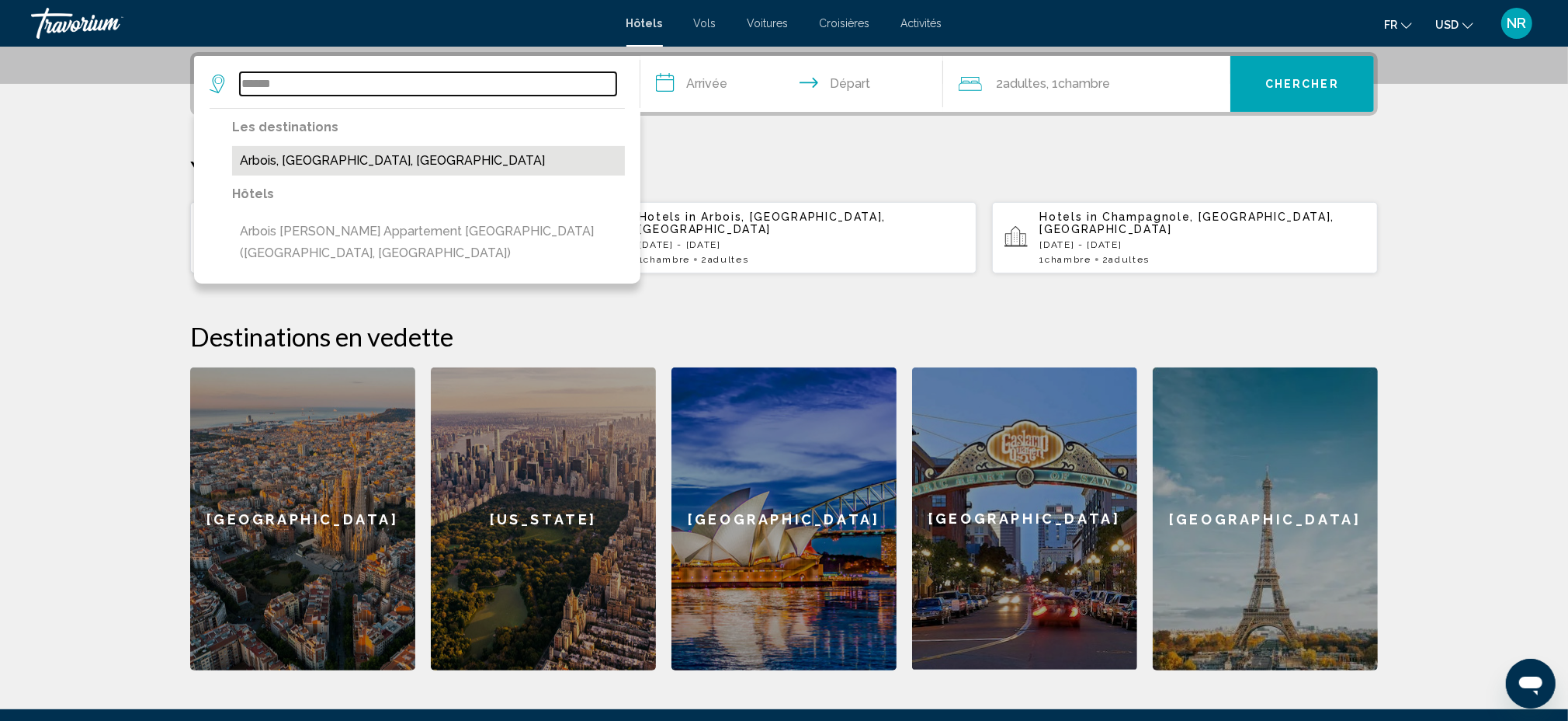
type input "**********"
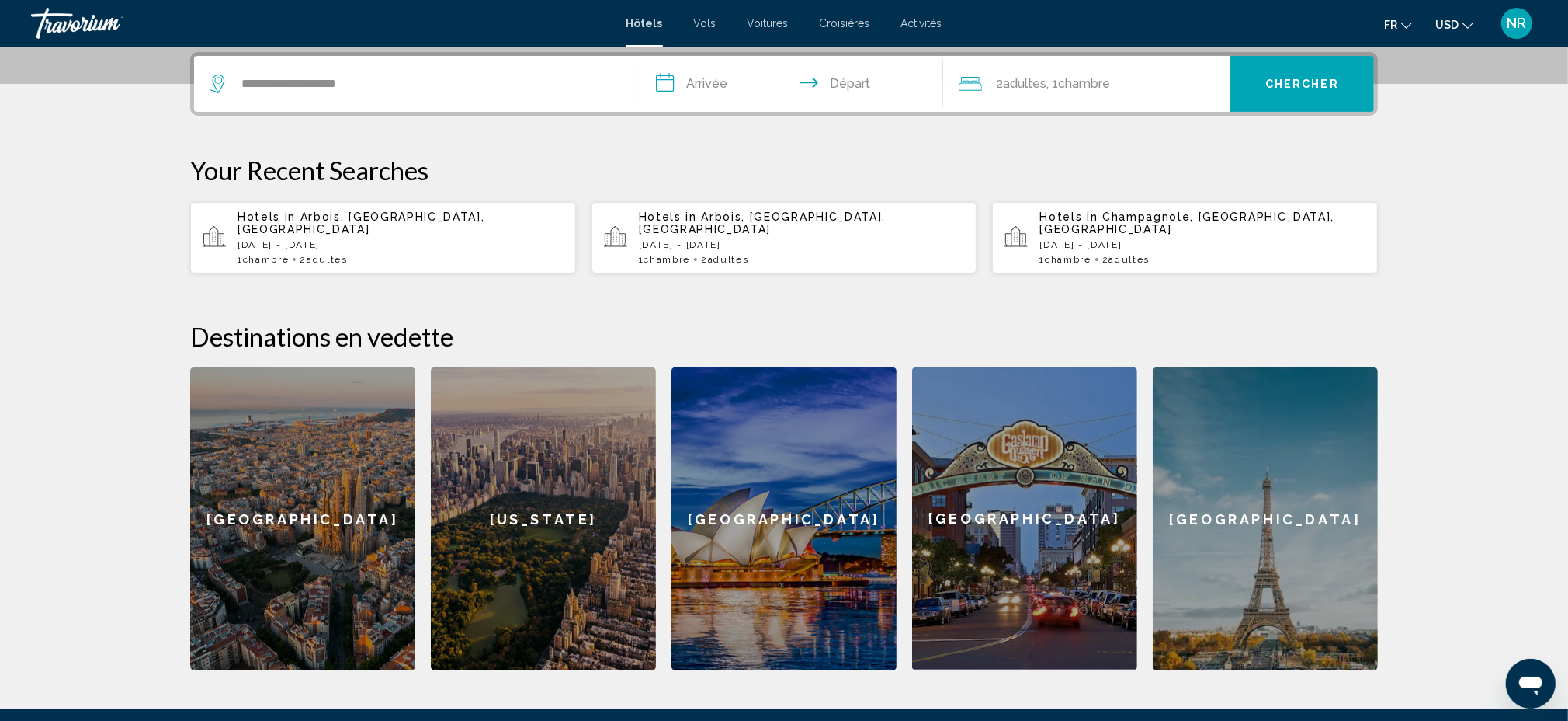
click at [722, 80] on input "**********" at bounding box center [795, 86] width 309 height 61
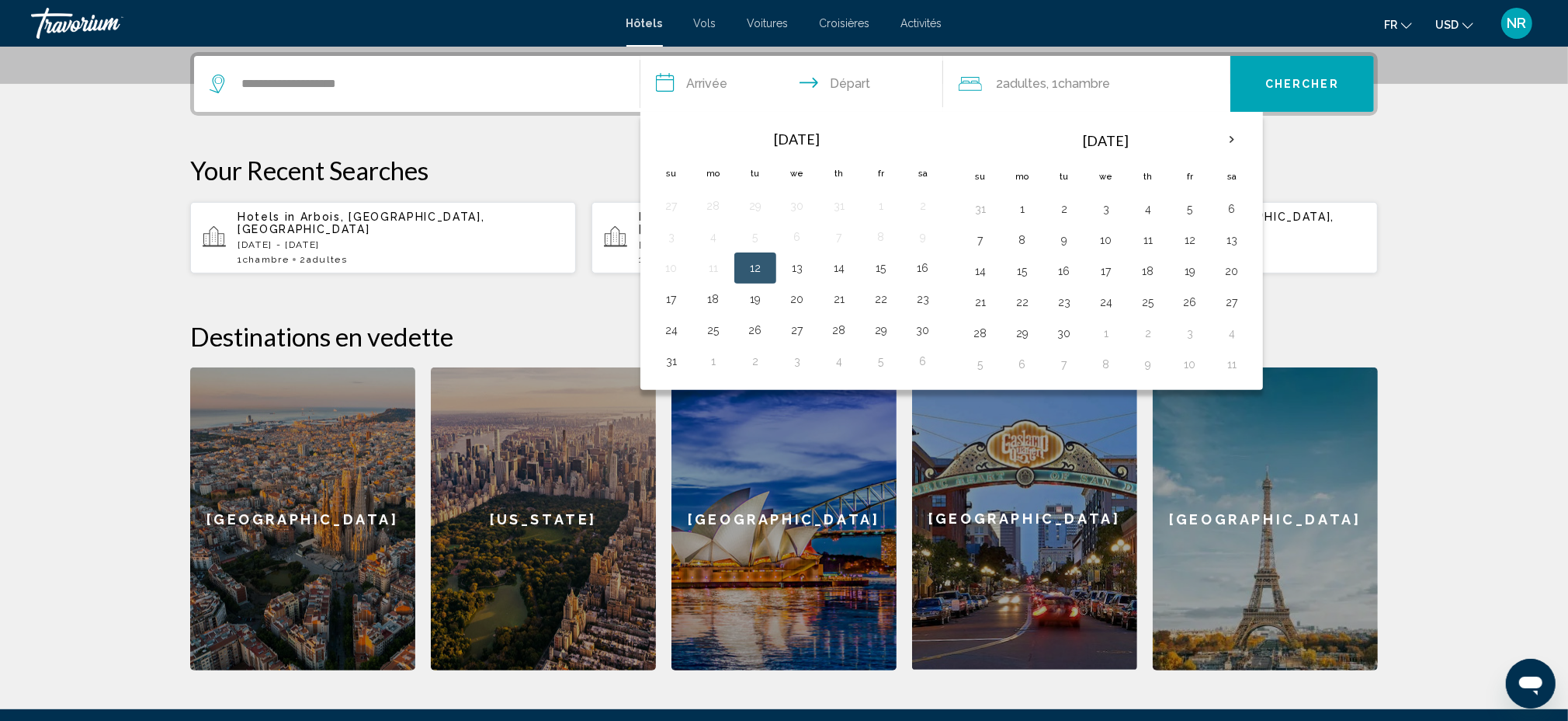
click at [759, 266] on button "12" at bounding box center [756, 268] width 25 height 22
click at [845, 261] on button "14" at bounding box center [839, 268] width 25 height 22
type input "**********"
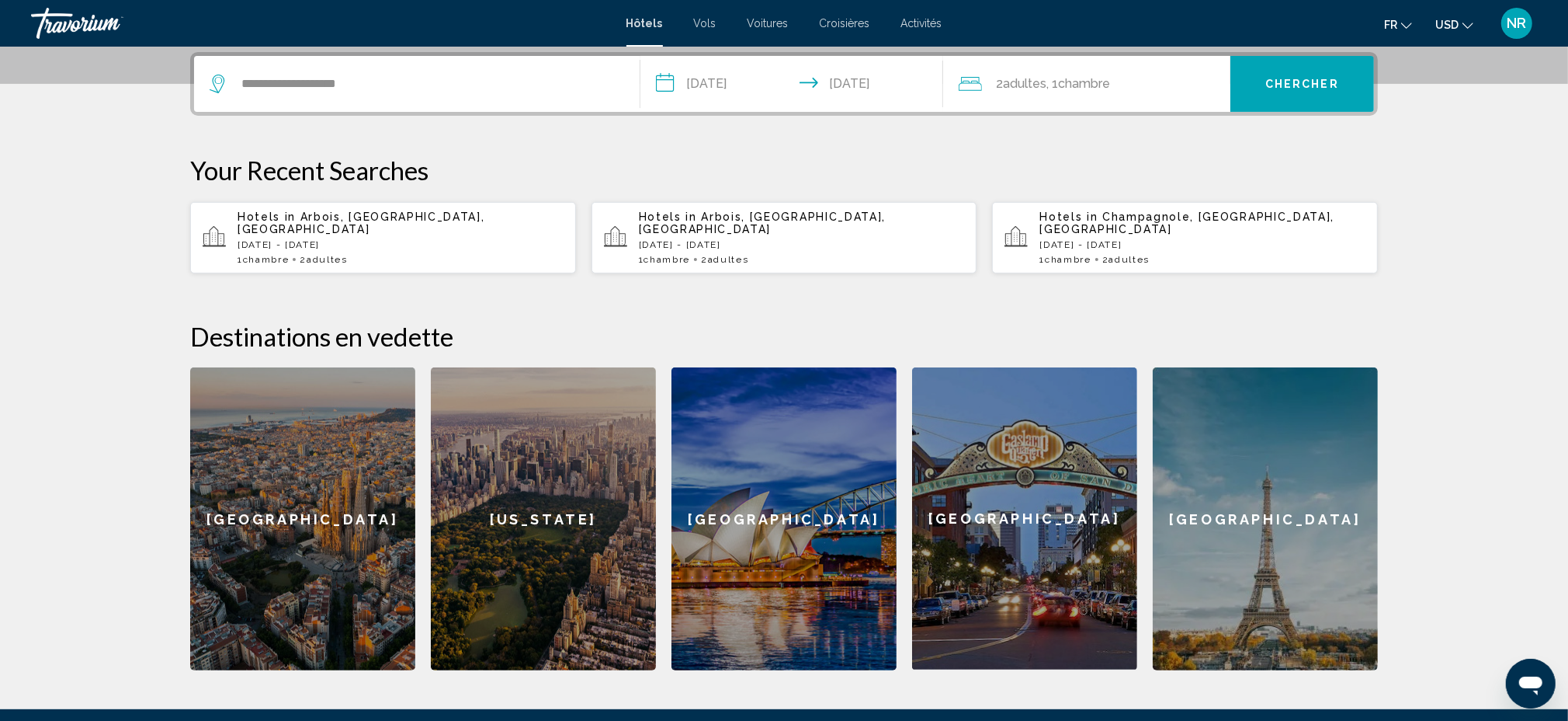
click at [1323, 86] on span "Chercher" at bounding box center [1302, 85] width 74 height 12
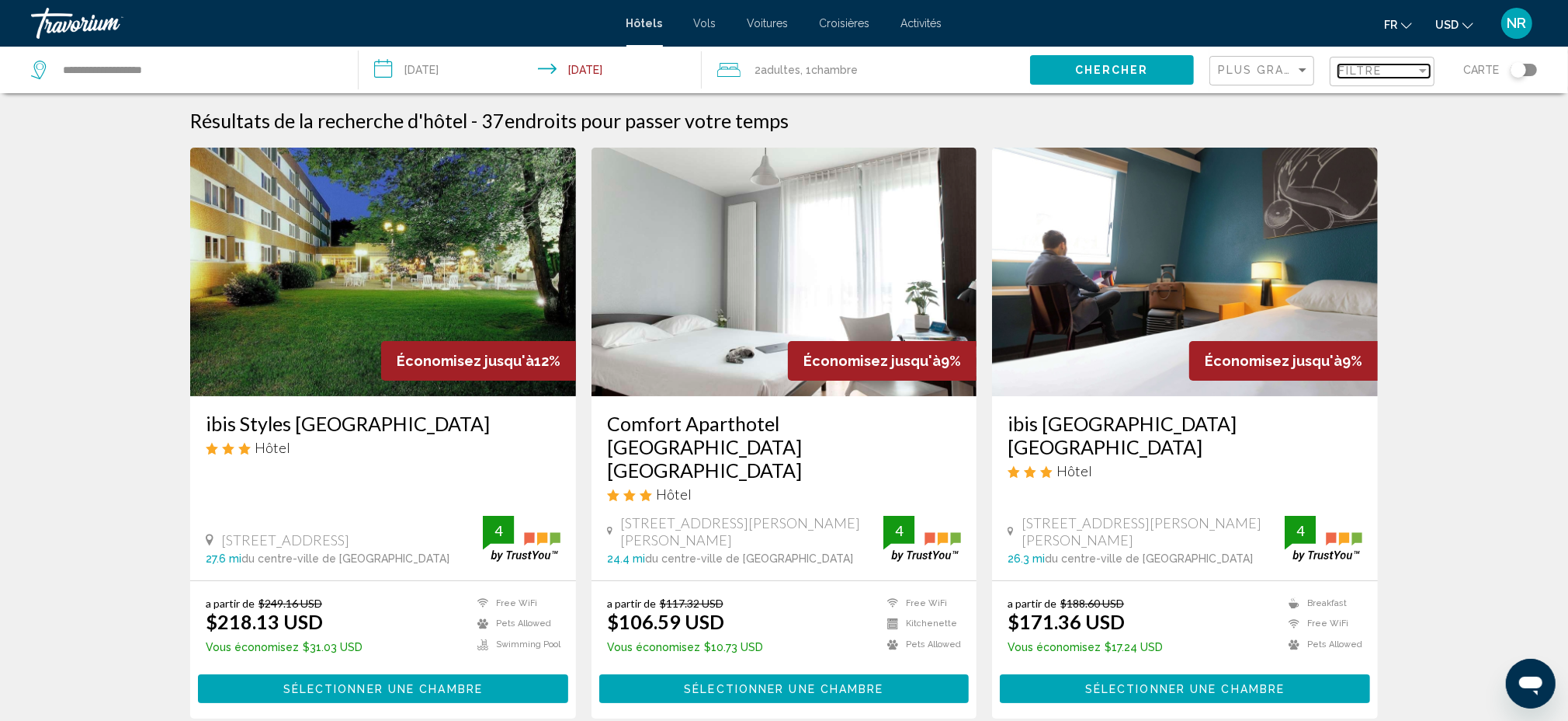
click at [1407, 71] on div "Filtre" at bounding box center [1377, 71] width 78 height 12
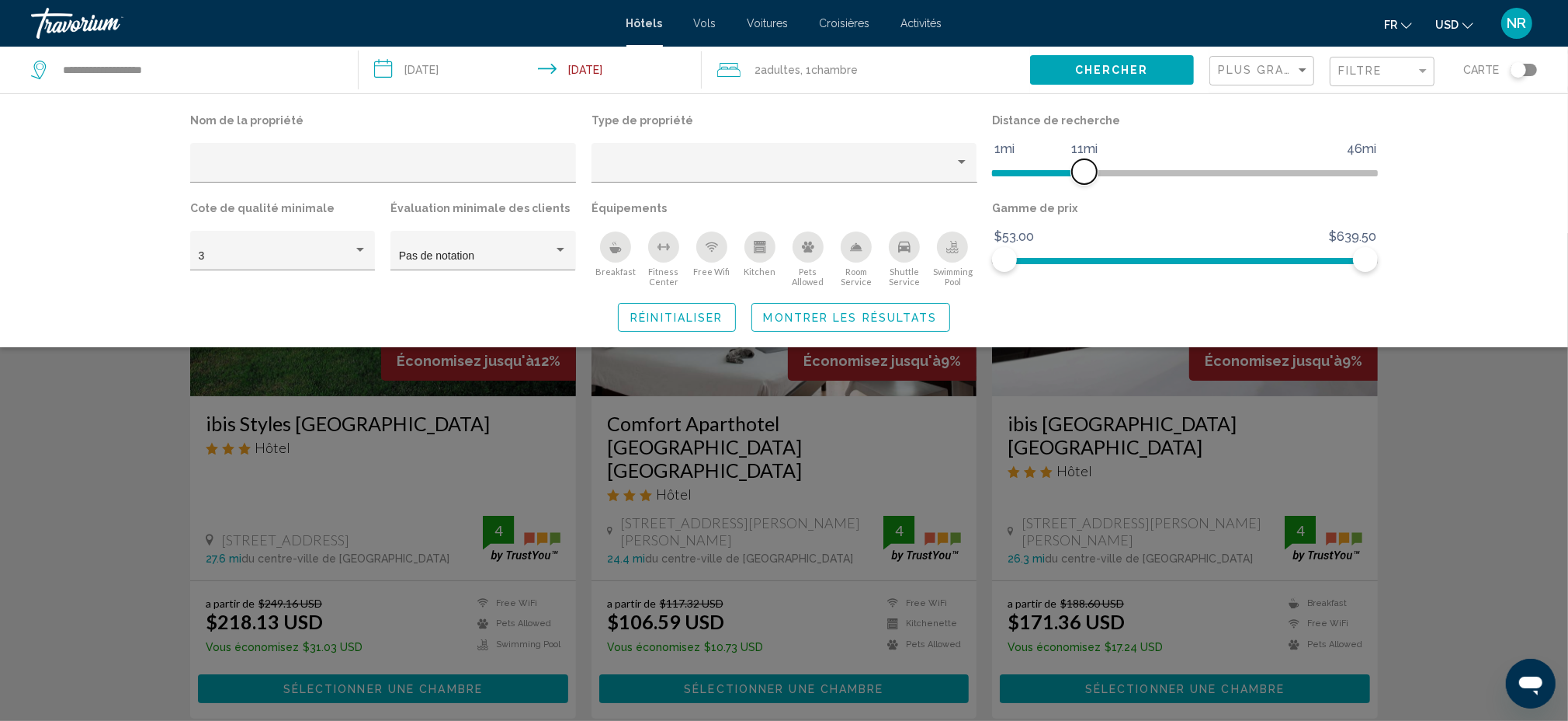
drag, startPoint x: 1233, startPoint y: 174, endPoint x: 1082, endPoint y: 174, distance: 151.0
click at [1082, 174] on span "Hotel Filters" at bounding box center [1085, 171] width 25 height 25
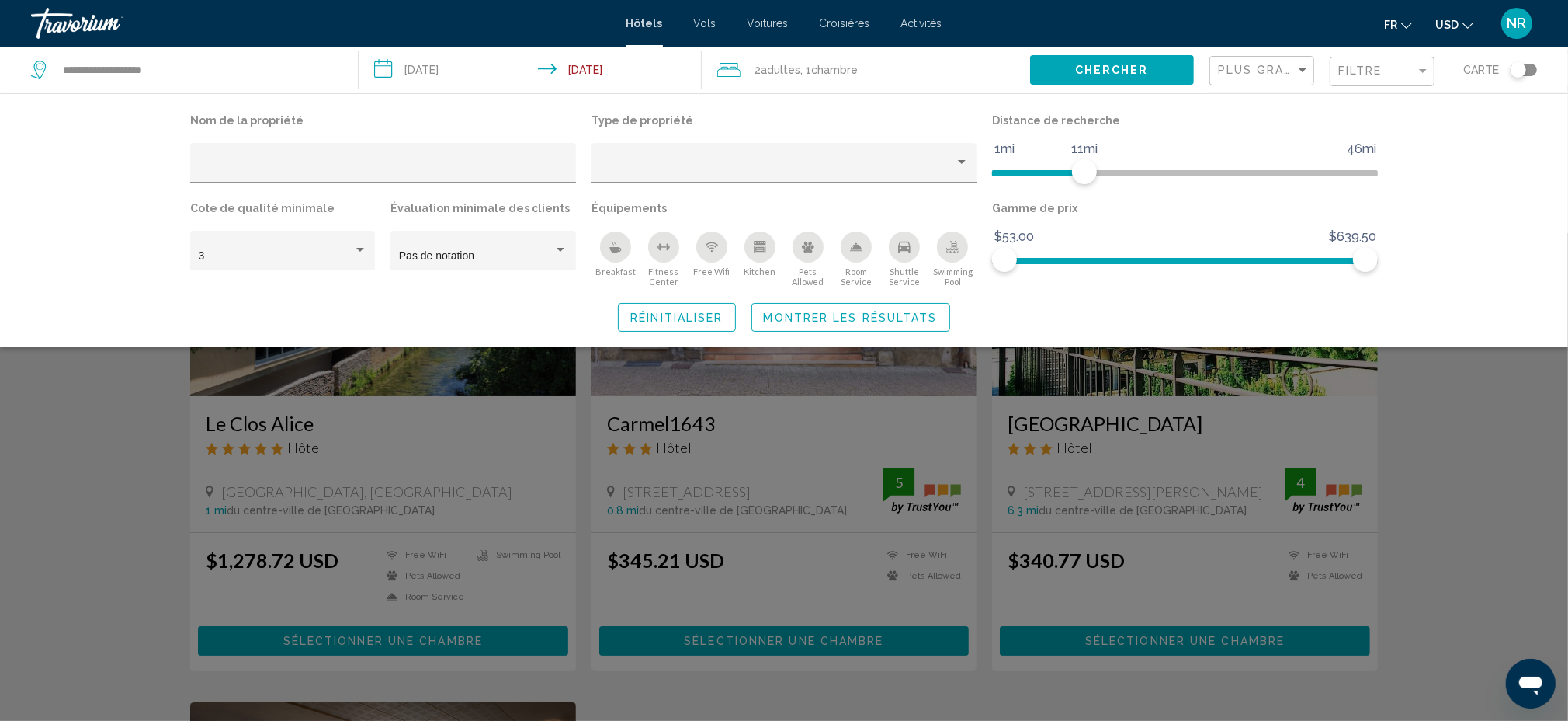
click at [1433, 428] on div "Search widget" at bounding box center [784, 477] width 1568 height 487
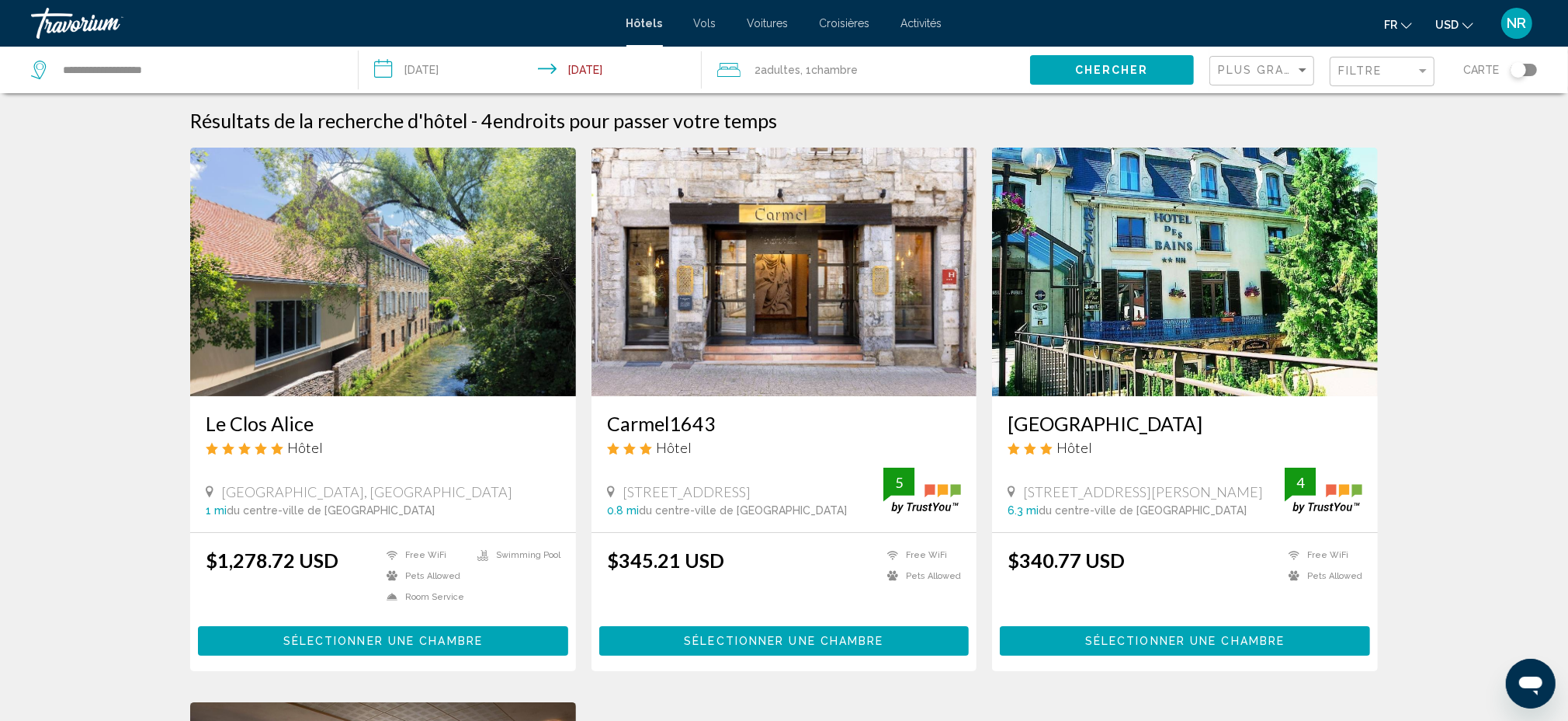
click at [1462, 24] on icon "Change currency" at bounding box center [1468, 26] width 11 height 11
click at [1435, 128] on button "GBP (£)" at bounding box center [1422, 123] width 79 height 20
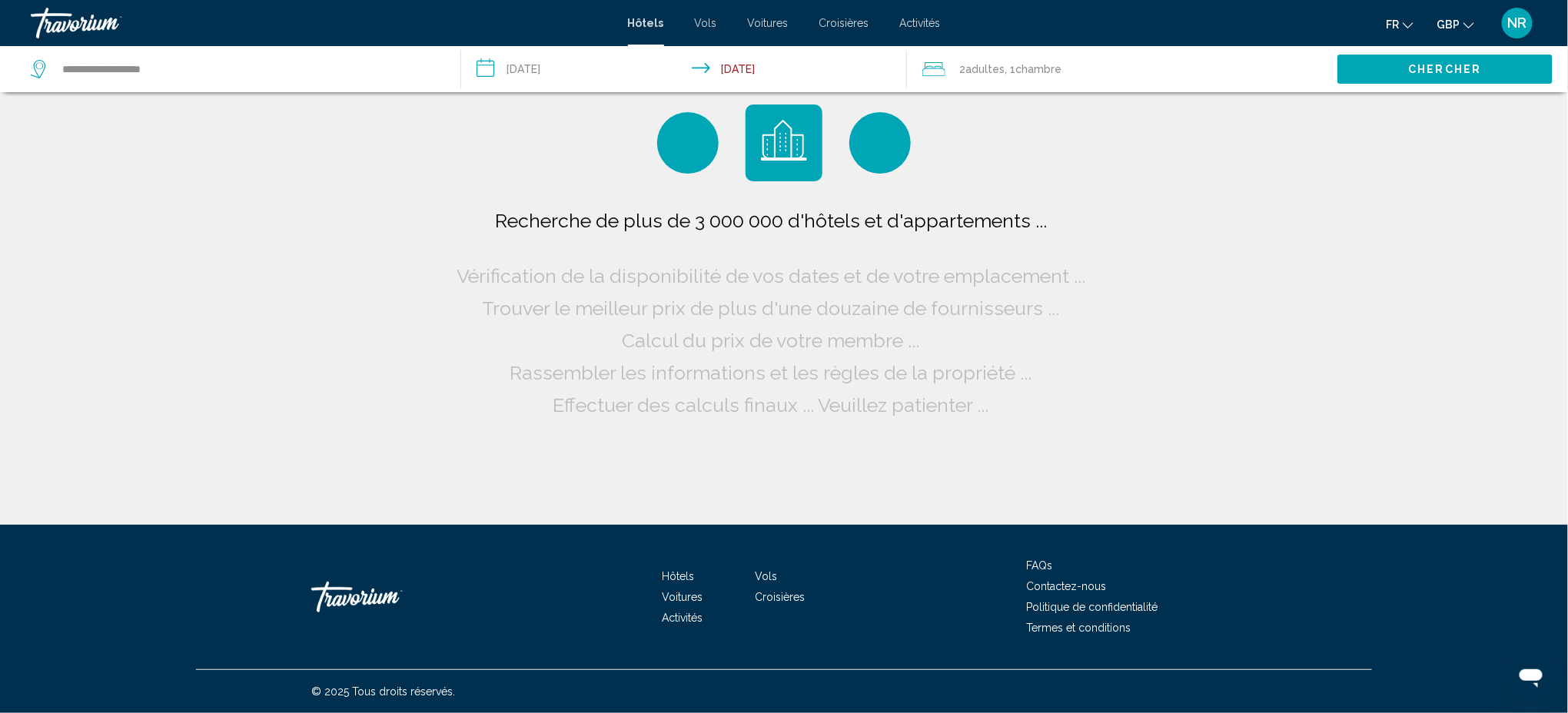
click at [1452, 24] on span "GBP" at bounding box center [1448, 25] width 23 height 12
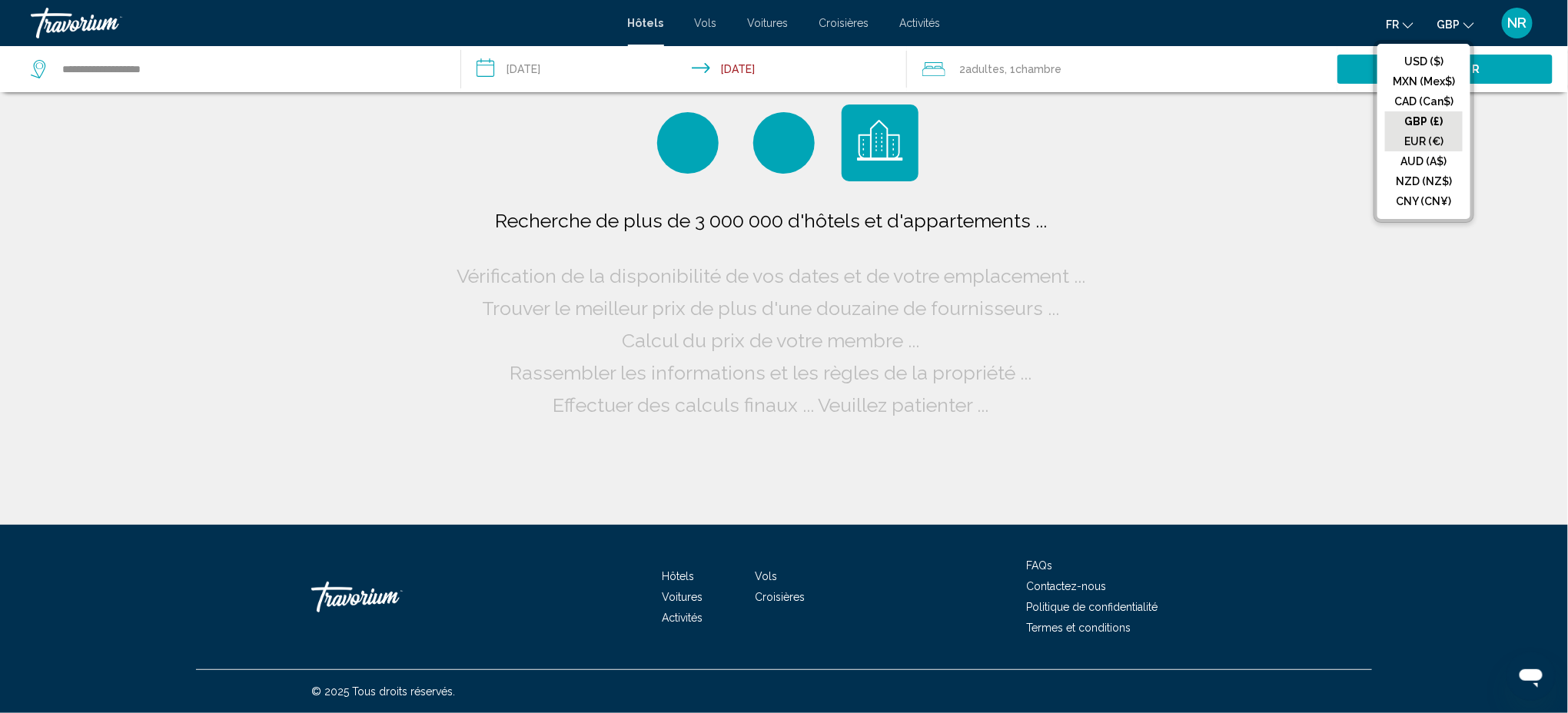
click at [1439, 136] on button "EUR (€)" at bounding box center [1424, 142] width 78 height 20
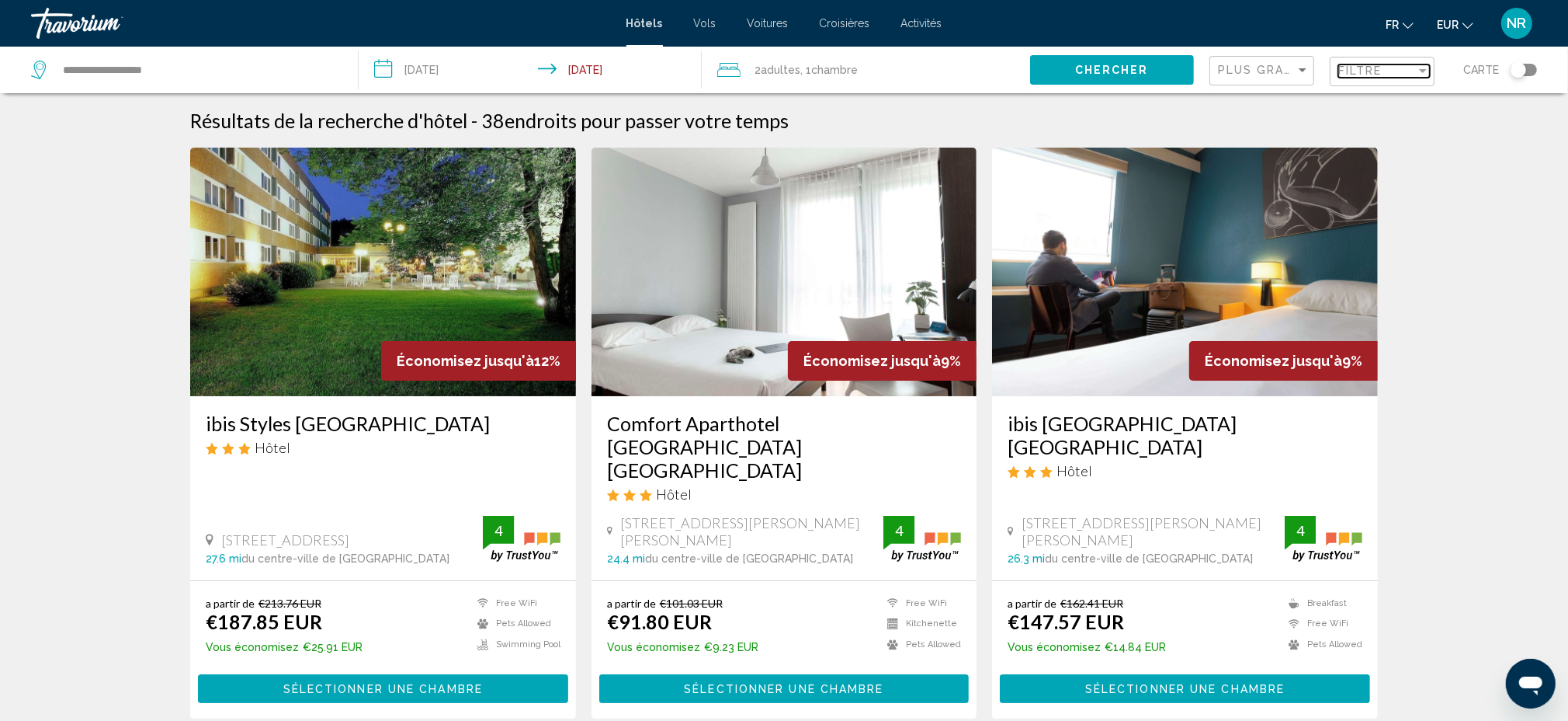
click at [1409, 72] on div "Filtre" at bounding box center [1377, 71] width 78 height 12
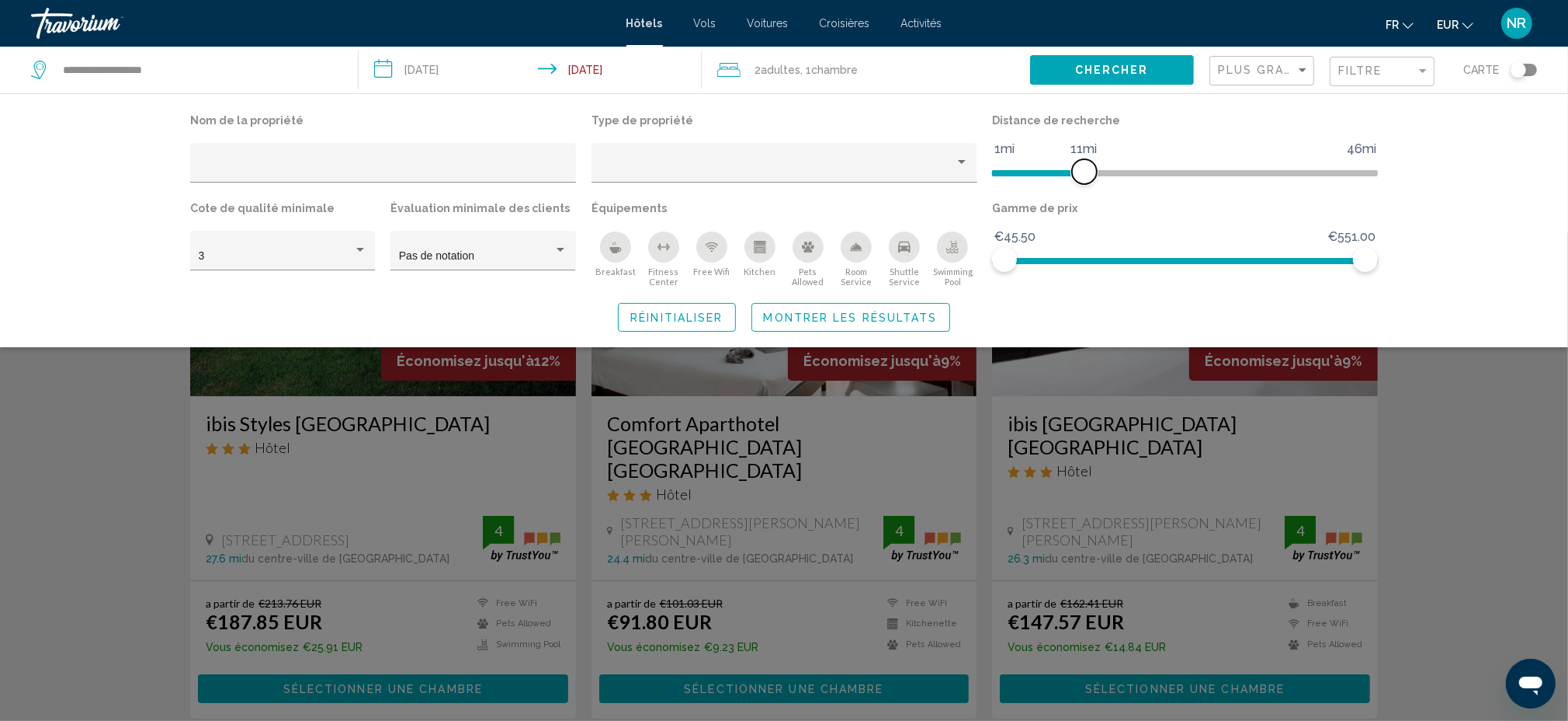
drag, startPoint x: 1238, startPoint y: 178, endPoint x: 1084, endPoint y: 182, distance: 154.1
click at [1084, 182] on span "Hotel Filters" at bounding box center [1085, 171] width 25 height 25
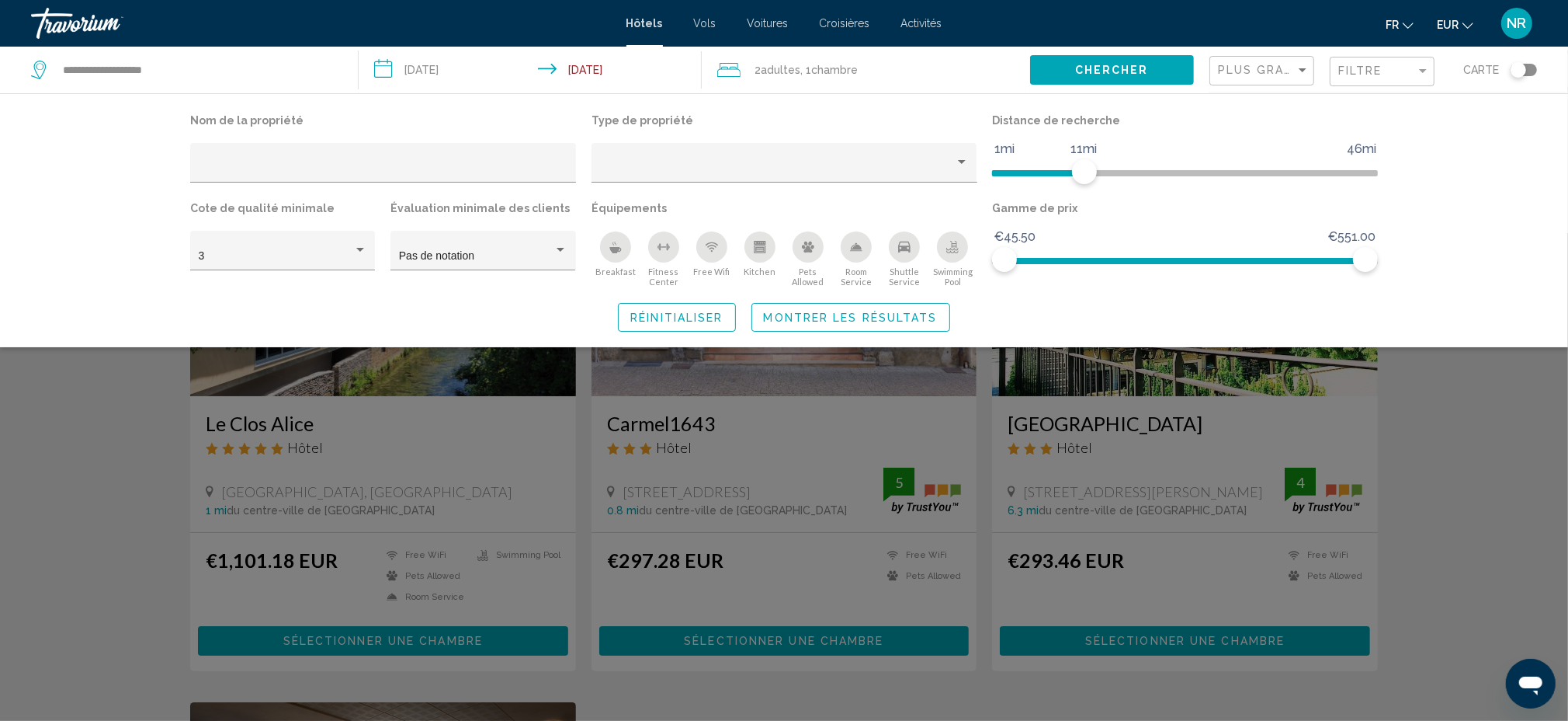
click at [1504, 482] on div "Search widget" at bounding box center [784, 477] width 1568 height 487
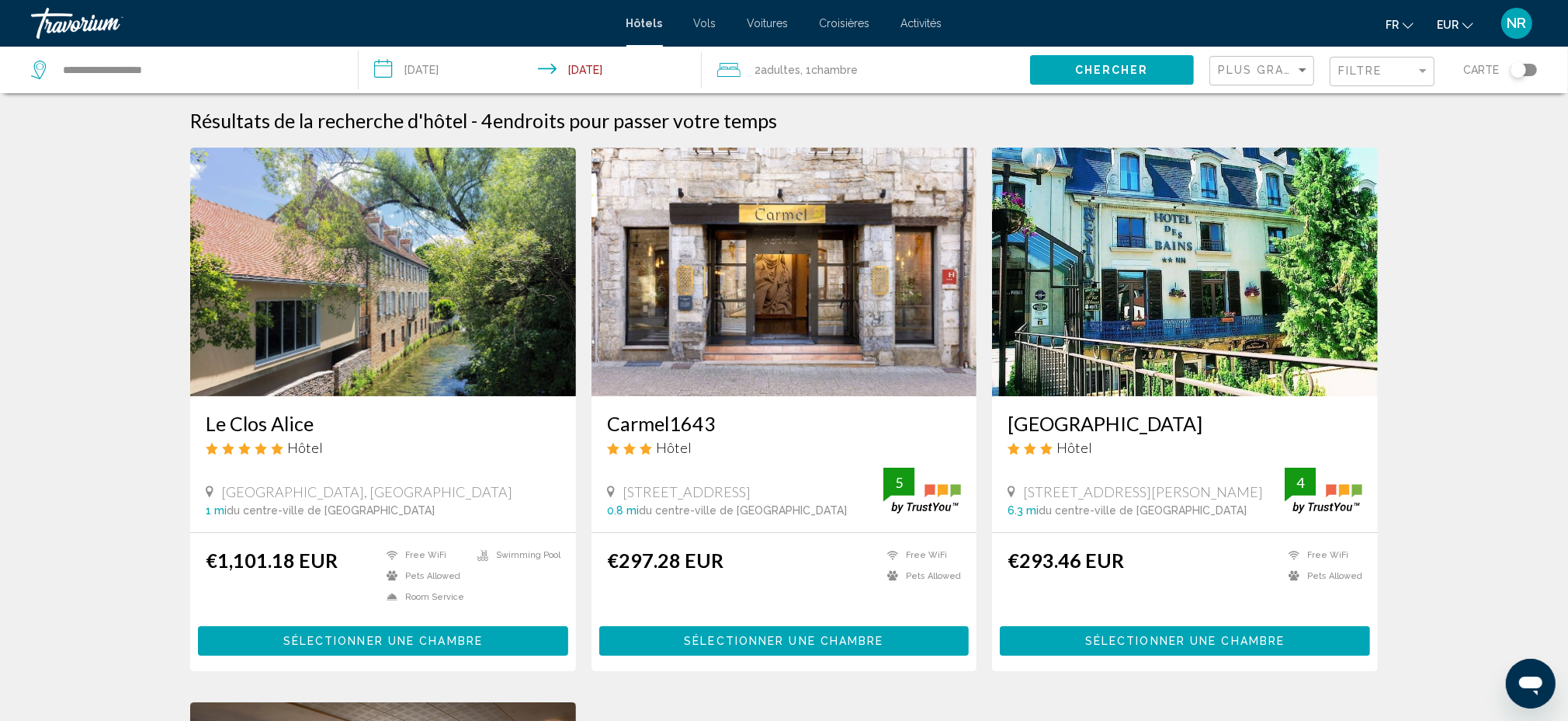
click at [752, 376] on img "Main content" at bounding box center [784, 272] width 386 height 248
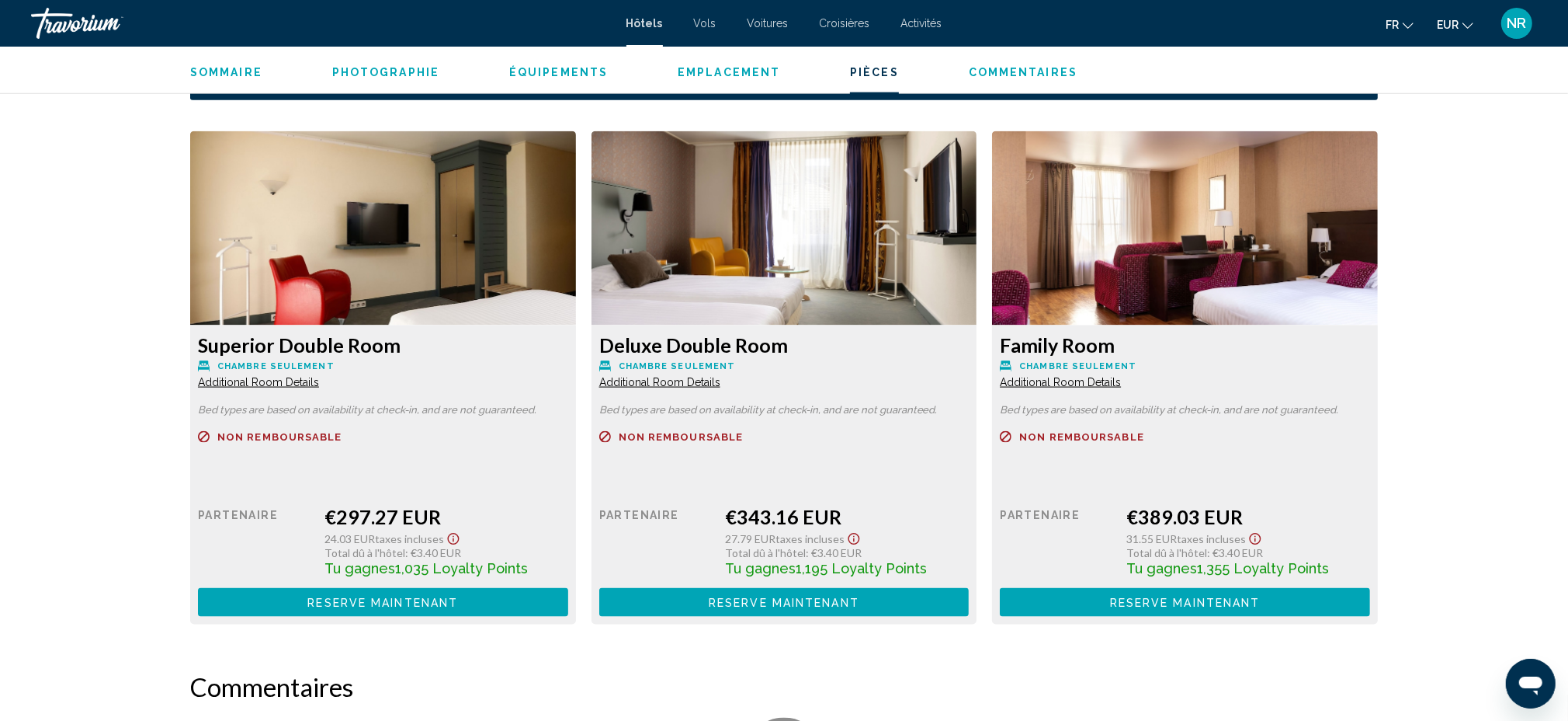
scroll to position [2070, 0]
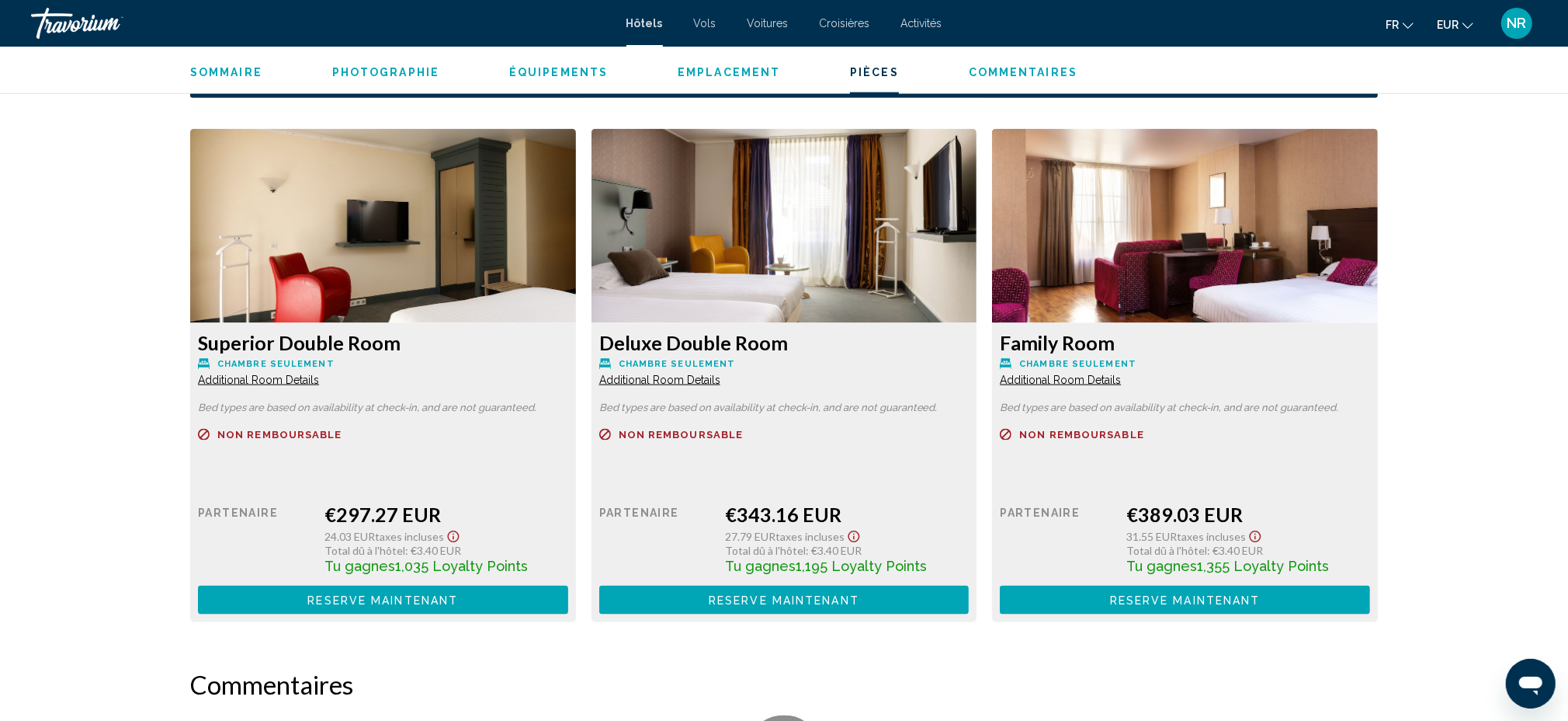
click at [319, 383] on span "Additional Room Details" at bounding box center [258, 380] width 121 height 12
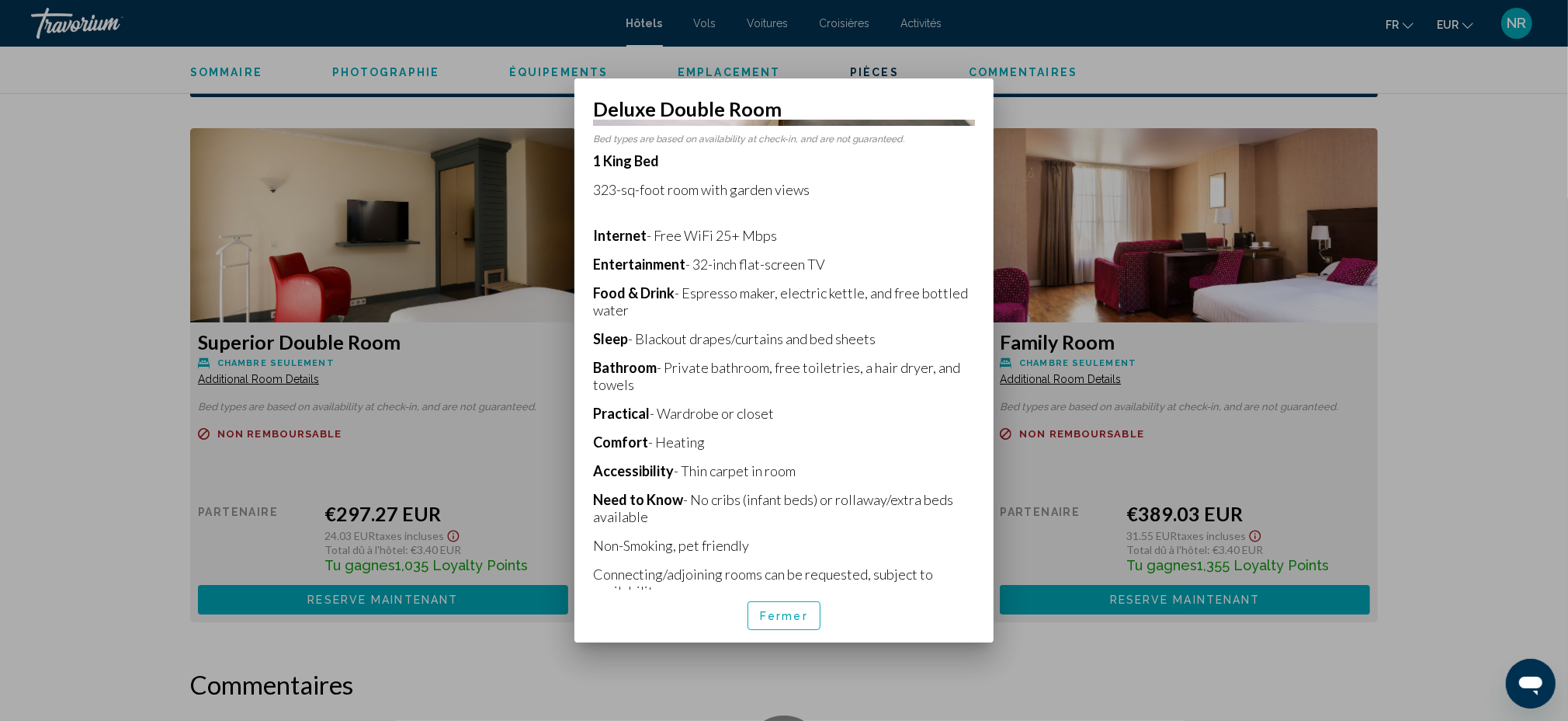
scroll to position [268, 0]
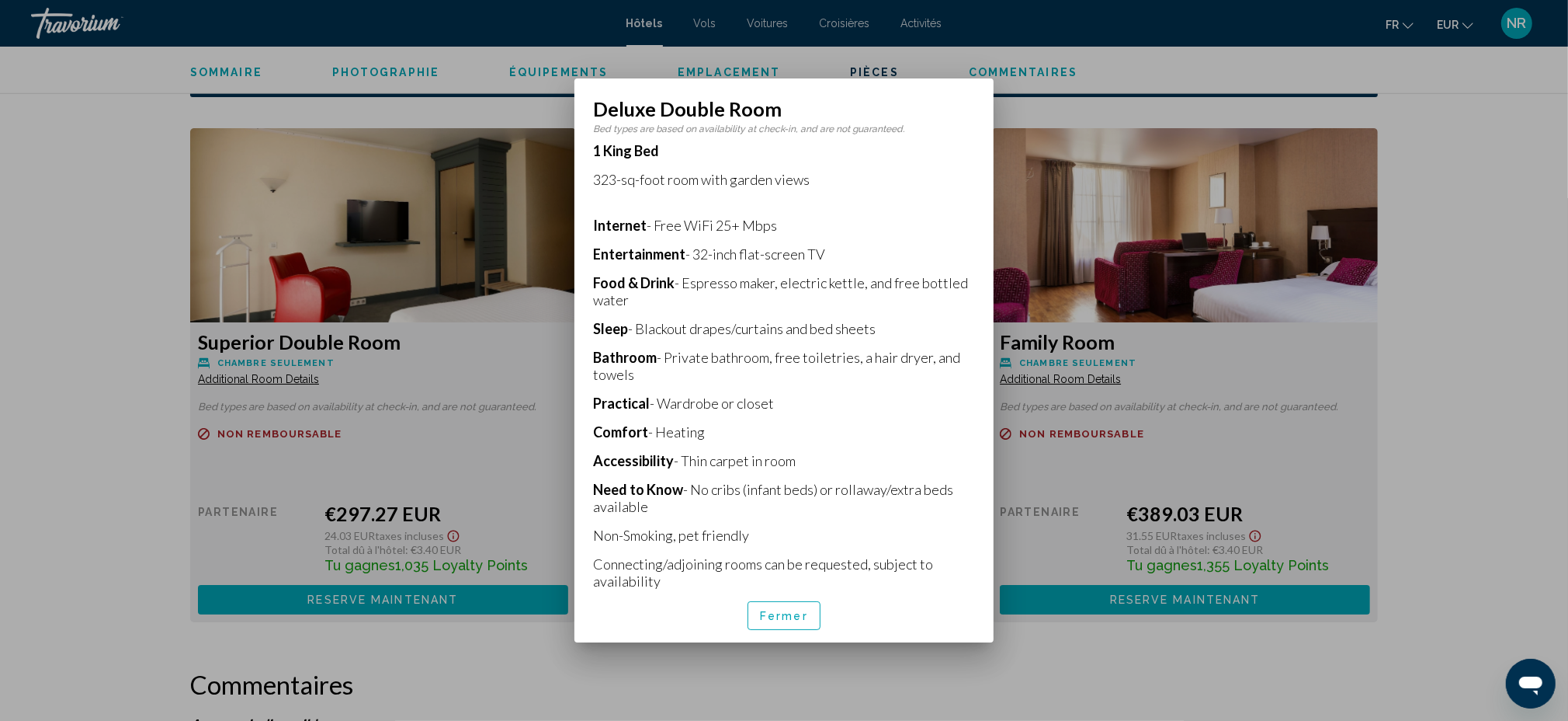
drag, startPoint x: 592, startPoint y: 340, endPoint x: 665, endPoint y: 364, distance: 76.8
click at [665, 364] on p "Bathroom - Private bathroom, free toiletries, a hair dryer, and towels" at bounding box center [784, 366] width 382 height 34
click at [861, 401] on p "1 King Bed 323-sq-foot room with garden views Internet - Free WiFi 25+ Mbps Ent…" at bounding box center [784, 366] width 382 height 448
click at [1434, 341] on div at bounding box center [784, 360] width 1568 height 721
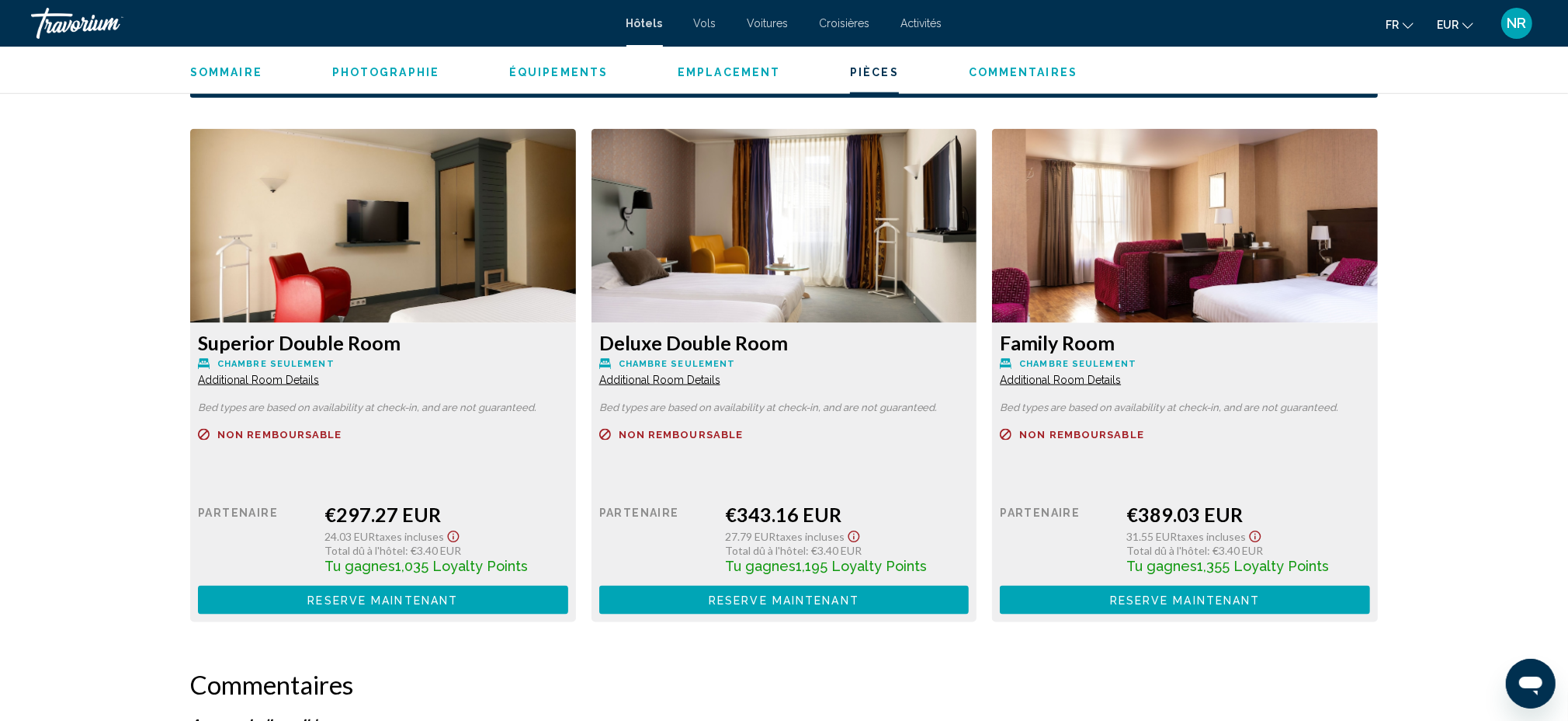
click at [303, 382] on span "Additional Room Details" at bounding box center [258, 380] width 121 height 12
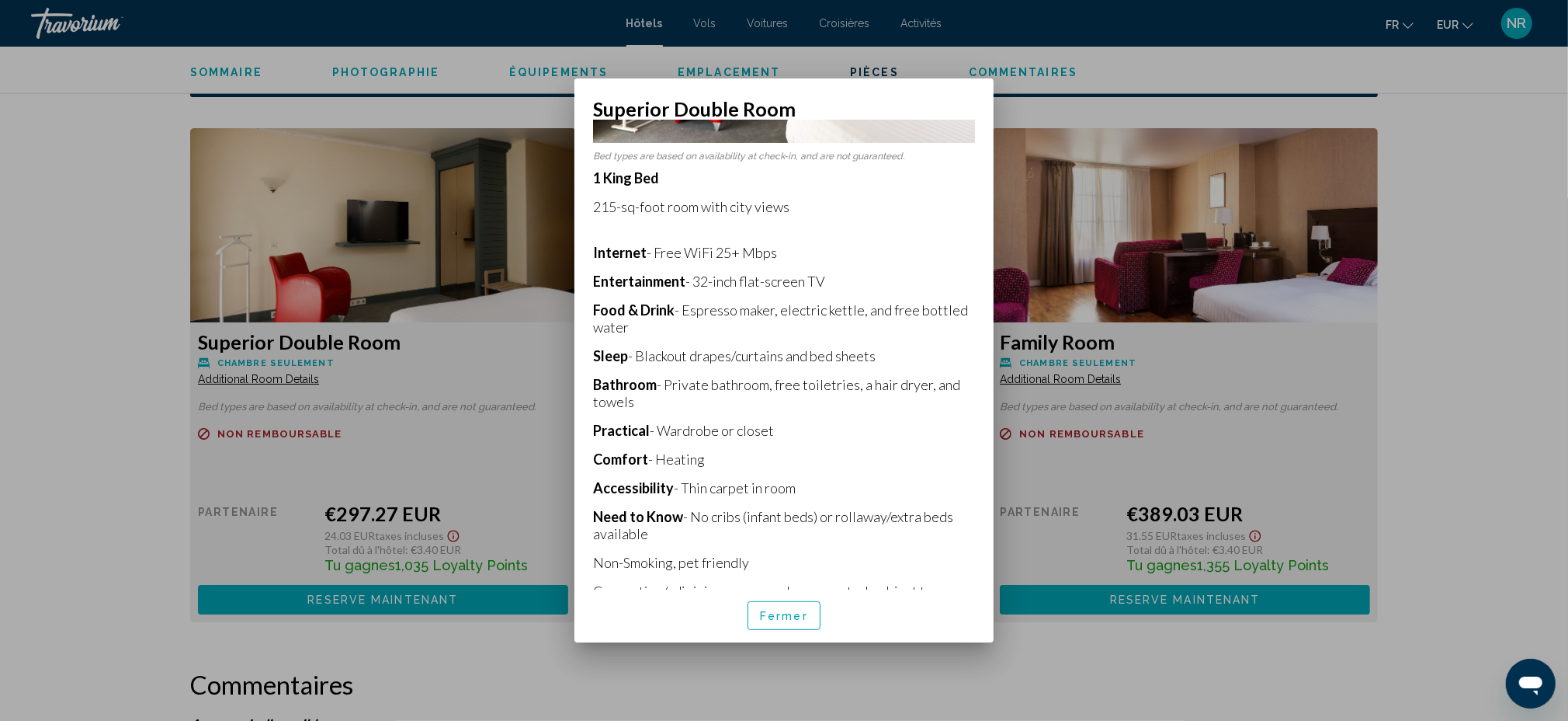
scroll to position [268, 0]
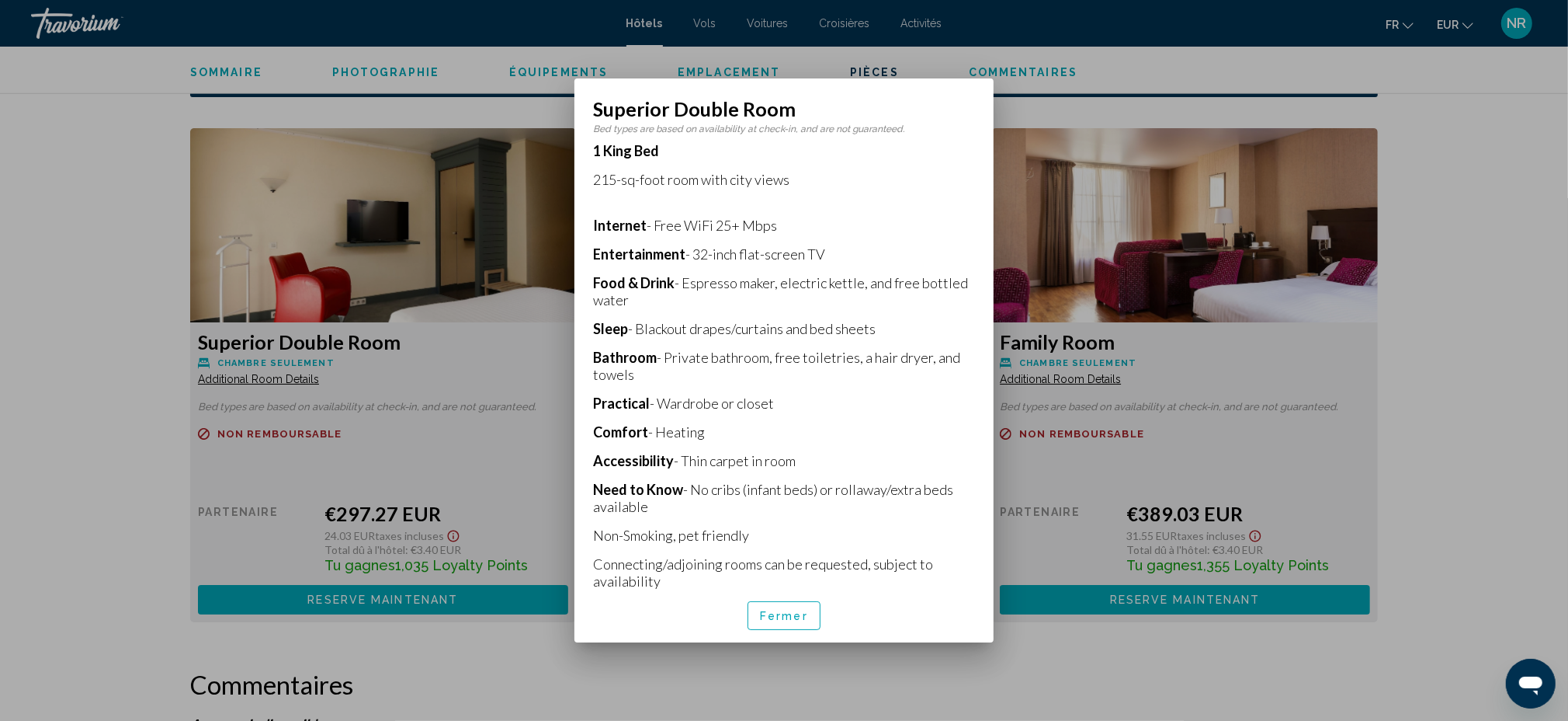
drag, startPoint x: 593, startPoint y: 342, endPoint x: 738, endPoint y: 357, distance: 145.8
click at [671, 373] on p "1 King Bed 215-sq-foot room with city views Internet - Free WiFi 25+ Mbps Enter…" at bounding box center [784, 366] width 382 height 448
drag, startPoint x: 756, startPoint y: 354, endPoint x: 681, endPoint y: 331, distance: 78.4
click at [756, 353] on p "Bathroom - Private bathroom, free toiletries, a hair dryer, and towels" at bounding box center [784, 366] width 382 height 34
click at [604, 335] on p "1 King Bed 215-sq-foot room with city views Internet - Free WiFi 25+ Mbps Enter…" at bounding box center [784, 366] width 382 height 448
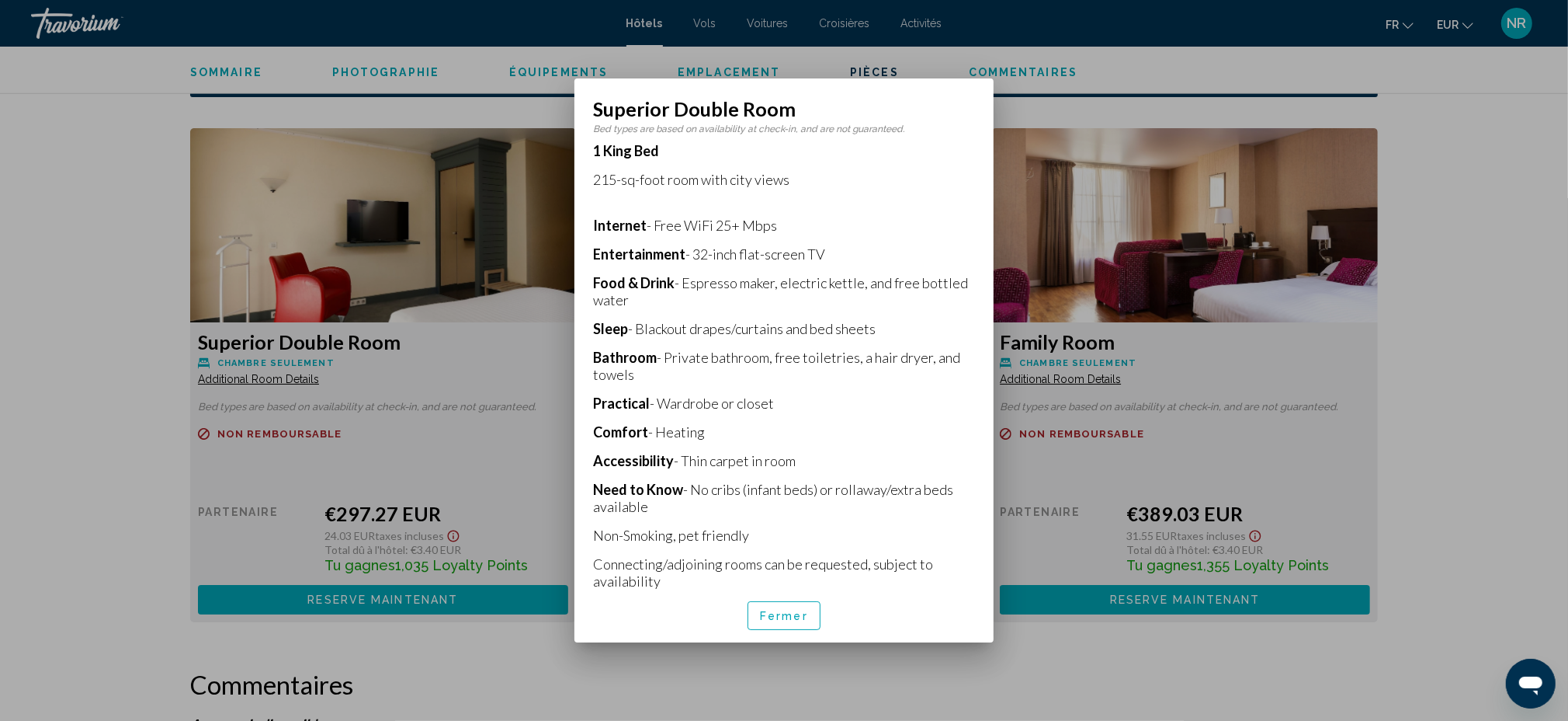
drag, startPoint x: 593, startPoint y: 343, endPoint x: 630, endPoint y: 357, distance: 39.6
click at [630, 357] on p "Bathroom - Private bathroom, free toiletries, a hair dryer, and towels" at bounding box center [784, 366] width 382 height 34
click at [1514, 260] on div at bounding box center [784, 360] width 1568 height 721
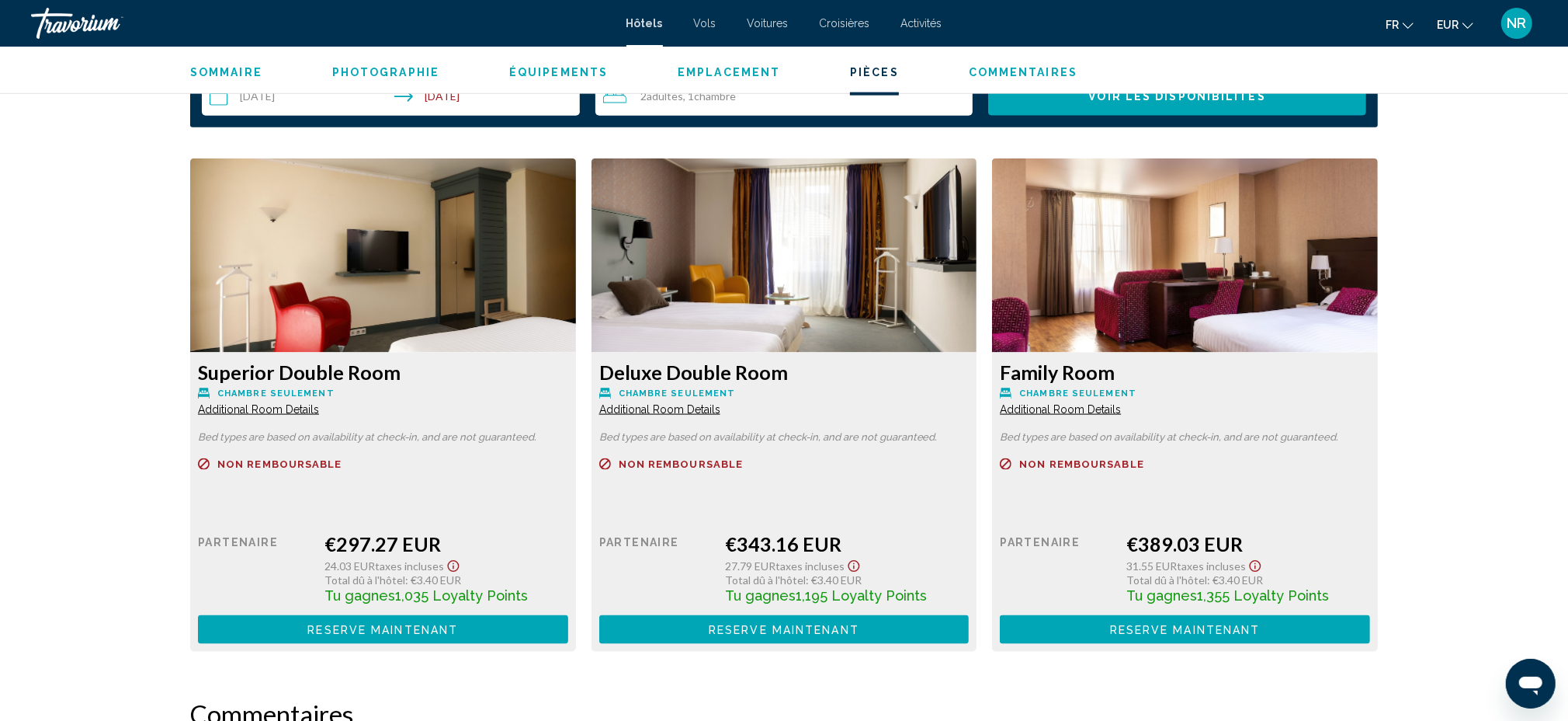
scroll to position [2070, 0]
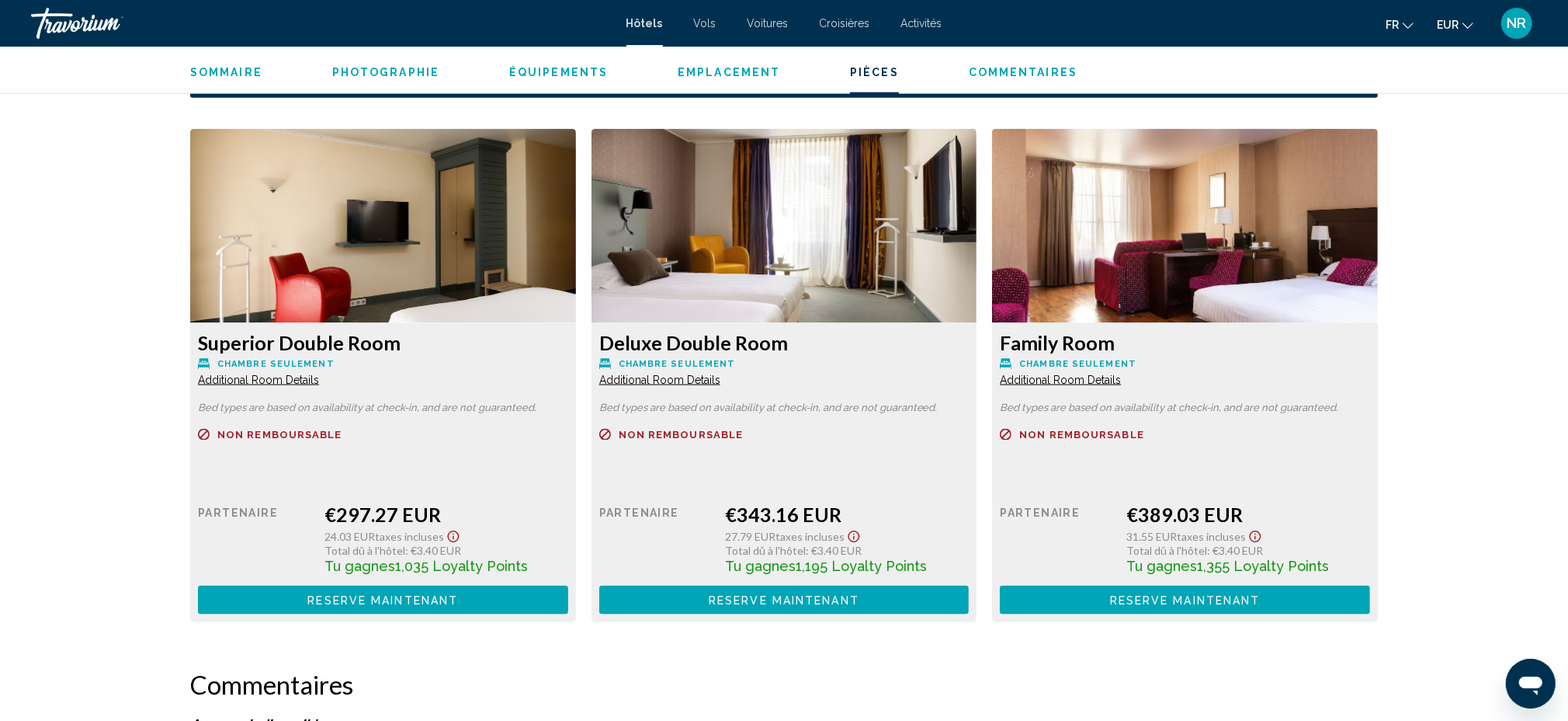
click at [319, 374] on span "Additional Room Details" at bounding box center [258, 380] width 121 height 12
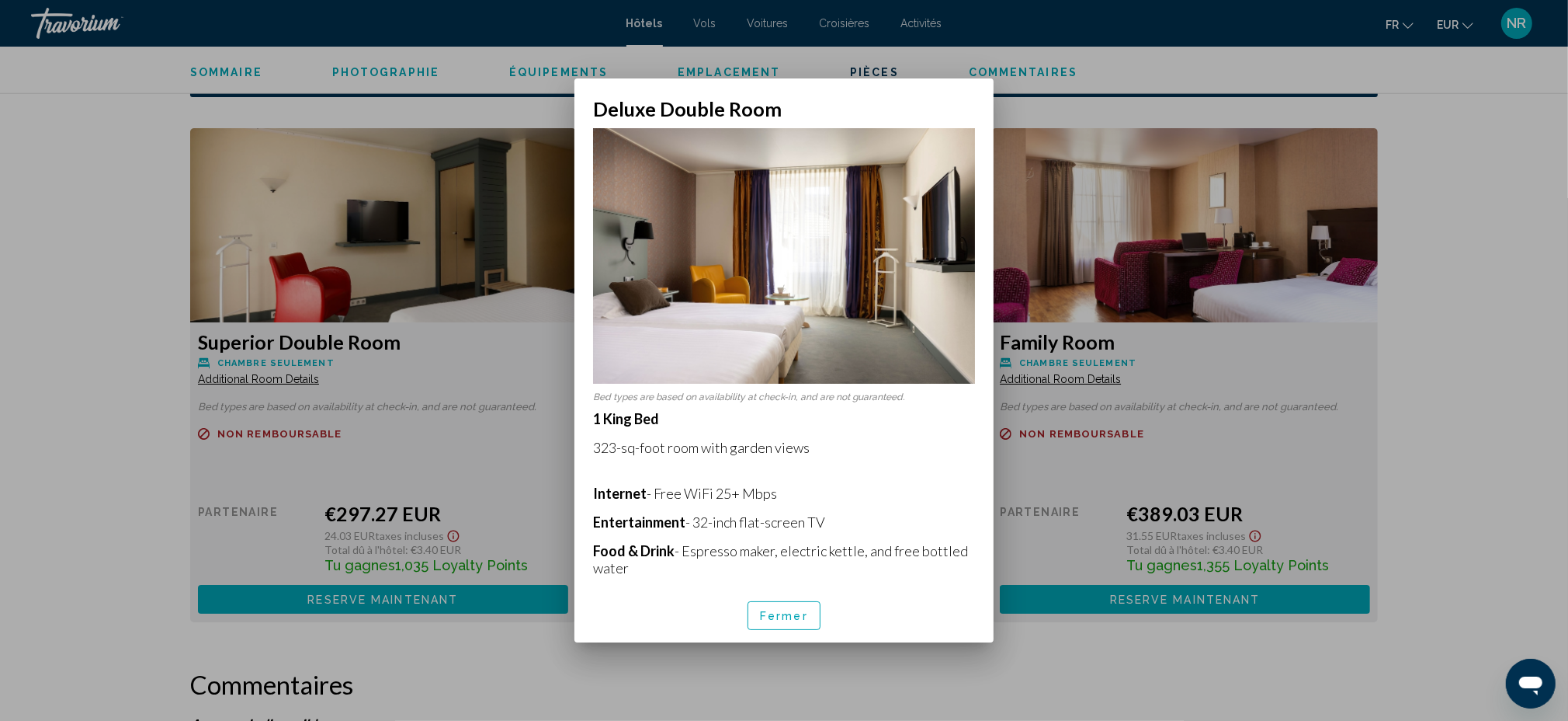
scroll to position [0, 0]
drag, startPoint x: 597, startPoint y: 408, endPoint x: 790, endPoint y: 431, distance: 194.4
click at [864, 443] on p "1 King Bed 323-sq-foot room with garden views Internet - Free WiFi 25+ Mbps Ent…" at bounding box center [784, 634] width 382 height 448
click at [896, 484] on p "Internet - Free WiFi 25+ Mbps" at bounding box center [784, 493] width 382 height 17
click at [1458, 412] on div at bounding box center [784, 360] width 1568 height 721
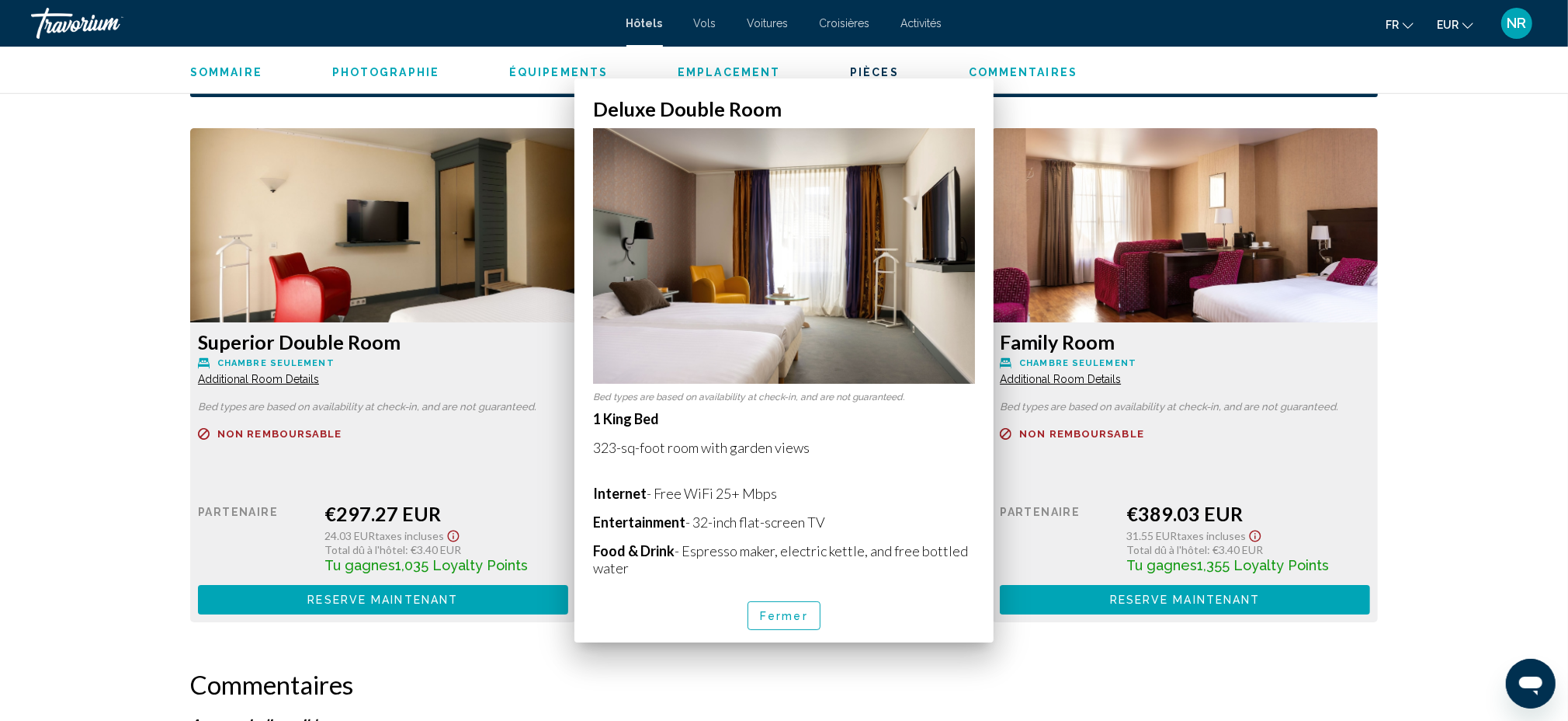
scroll to position [2070, 0]
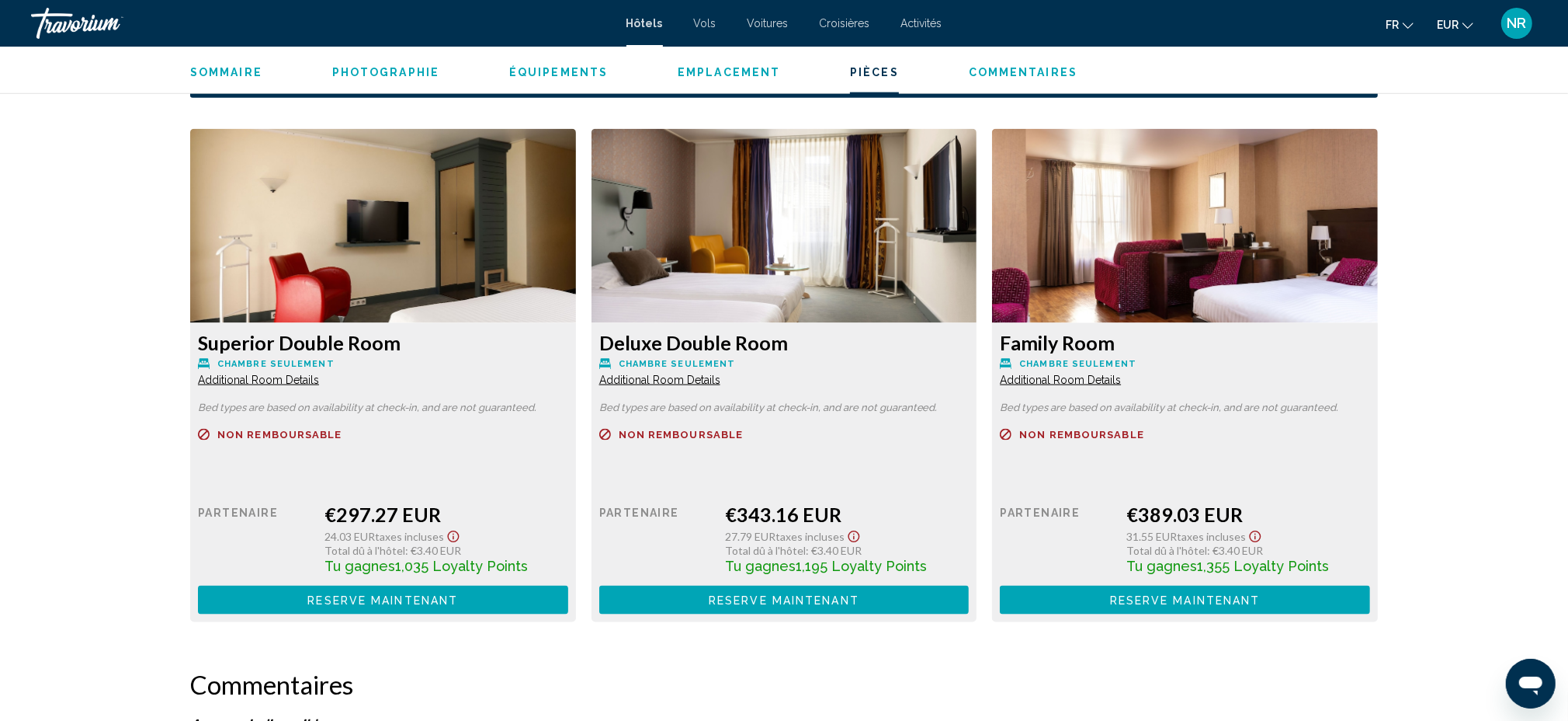
click at [244, 378] on span "Additional Room Details" at bounding box center [258, 380] width 121 height 12
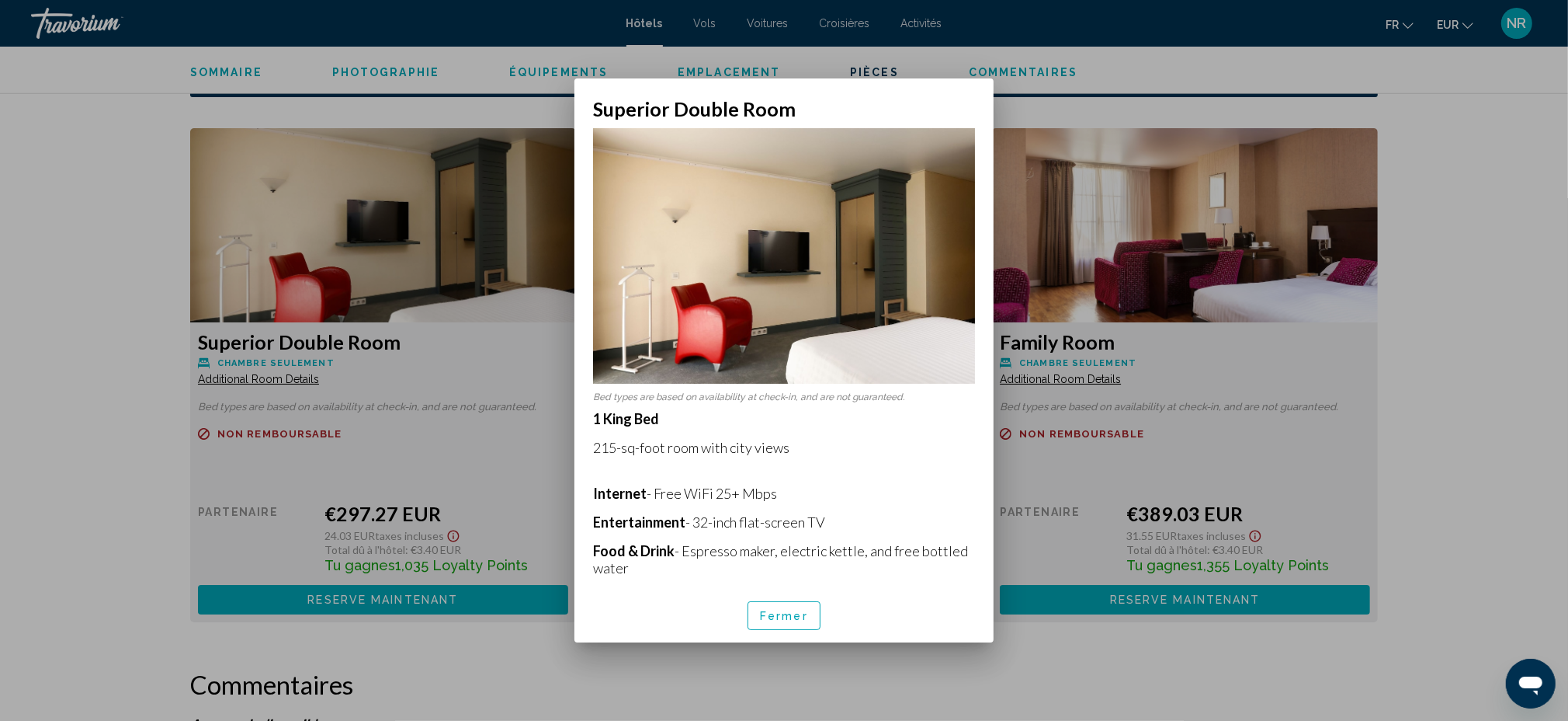
drag, startPoint x: 588, startPoint y: 401, endPoint x: 802, endPoint y: 433, distance: 216.4
click at [802, 433] on div "Bed types are based on availability at check-in, and are not guaranteed. 1 King…" at bounding box center [784, 355] width 419 height 469
click at [859, 484] on p "Internet - Free WiFi 25+ Mbps" at bounding box center [784, 493] width 382 height 17
click at [1458, 385] on div at bounding box center [784, 360] width 1568 height 721
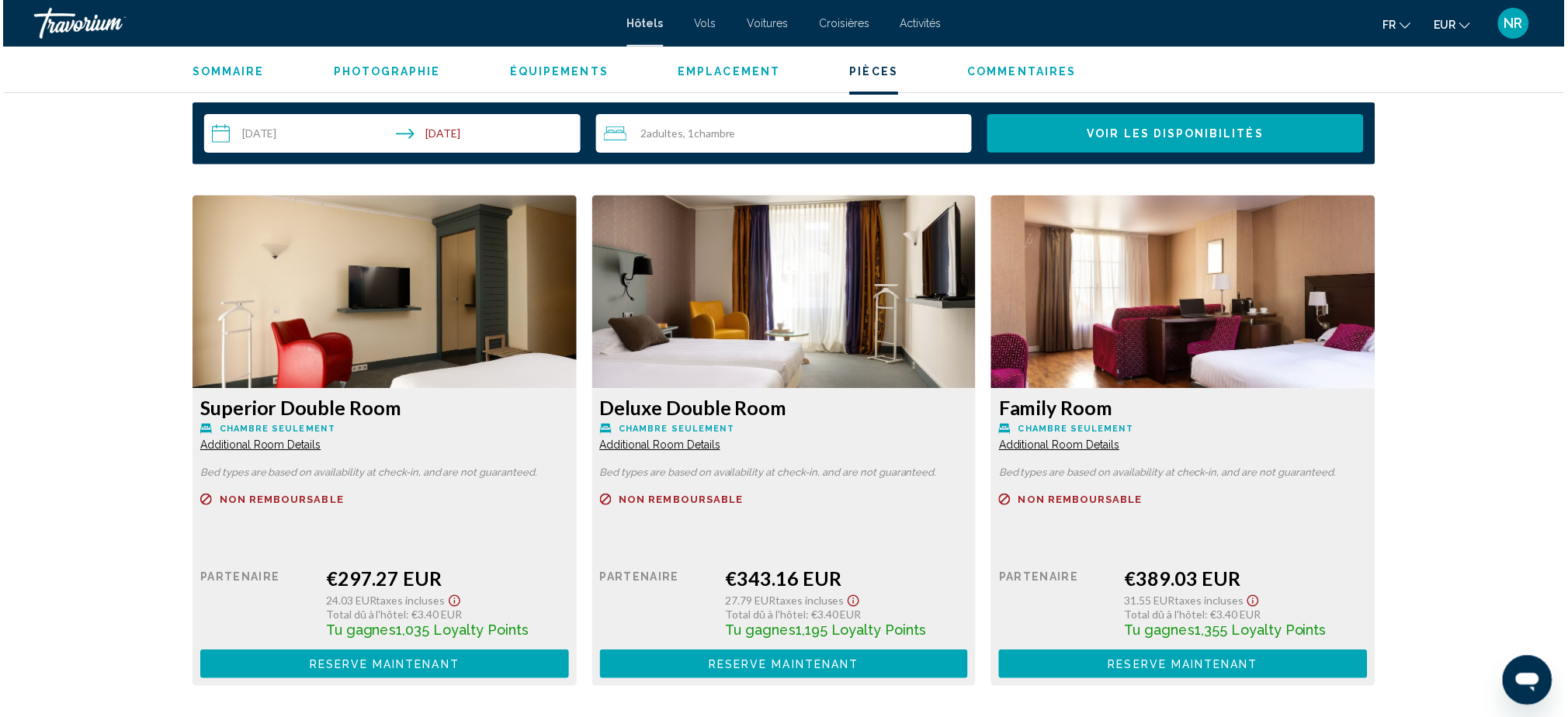
scroll to position [1965, 0]
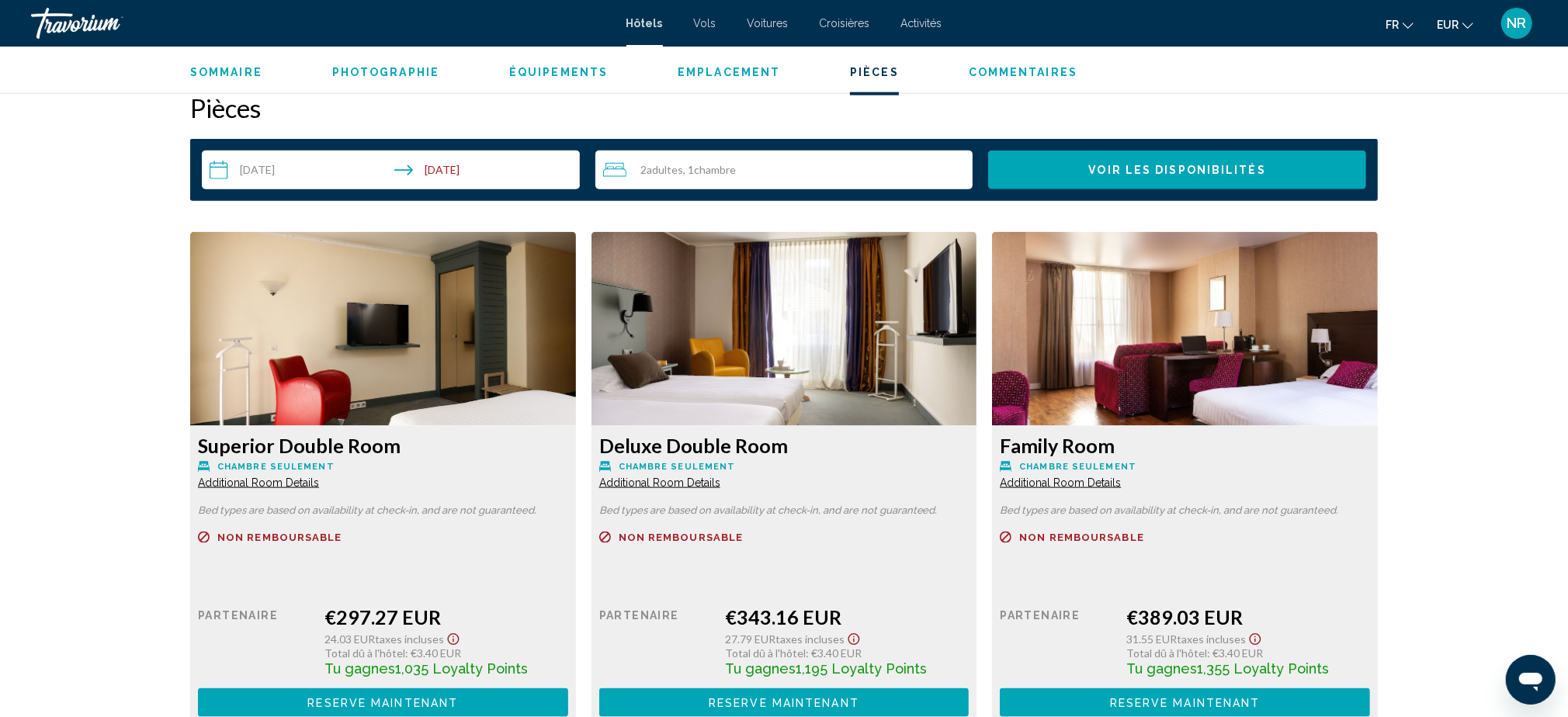
click at [252, 159] on input "**********" at bounding box center [394, 173] width 384 height 44
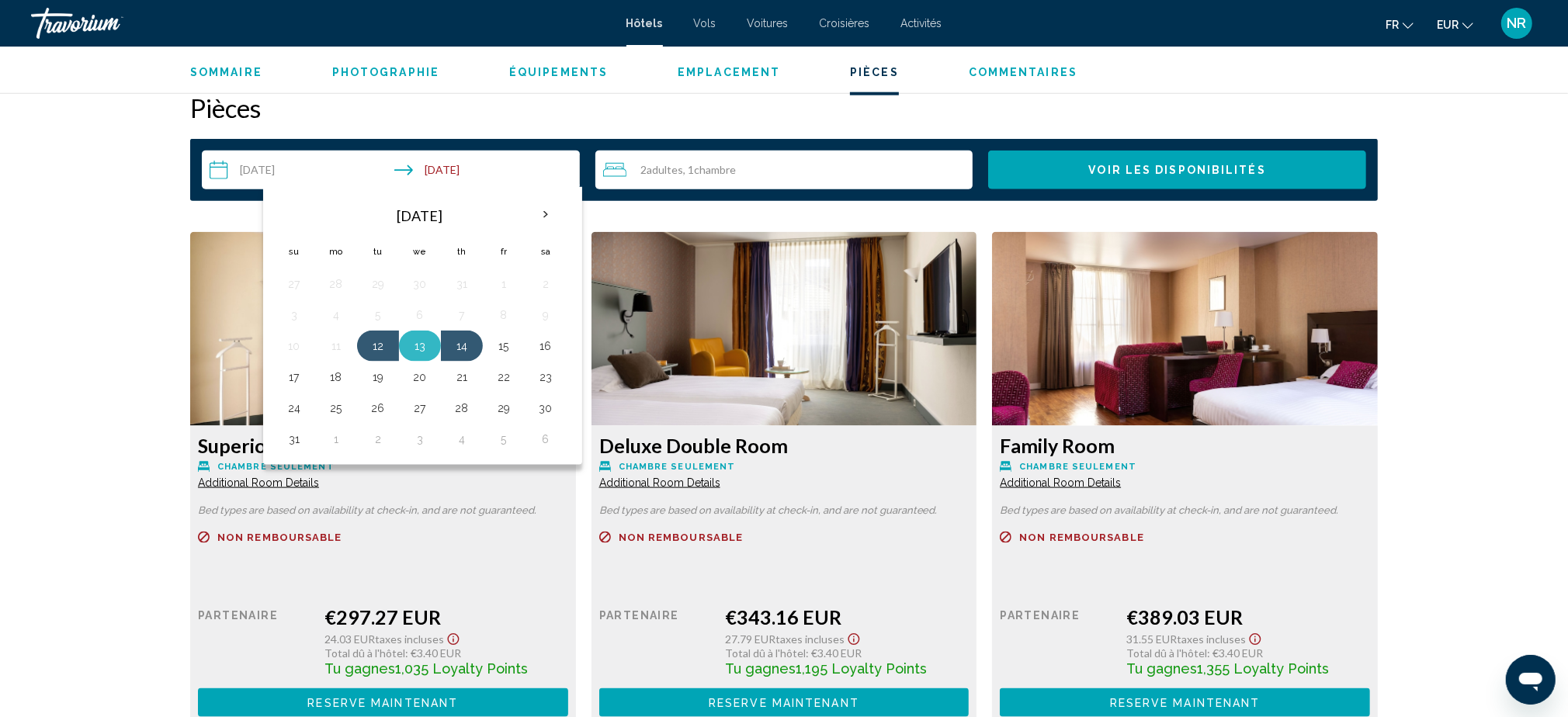
click at [417, 342] on button "13" at bounding box center [420, 346] width 25 height 22
click at [507, 345] on button "15" at bounding box center [503, 346] width 25 height 22
type input "**********"
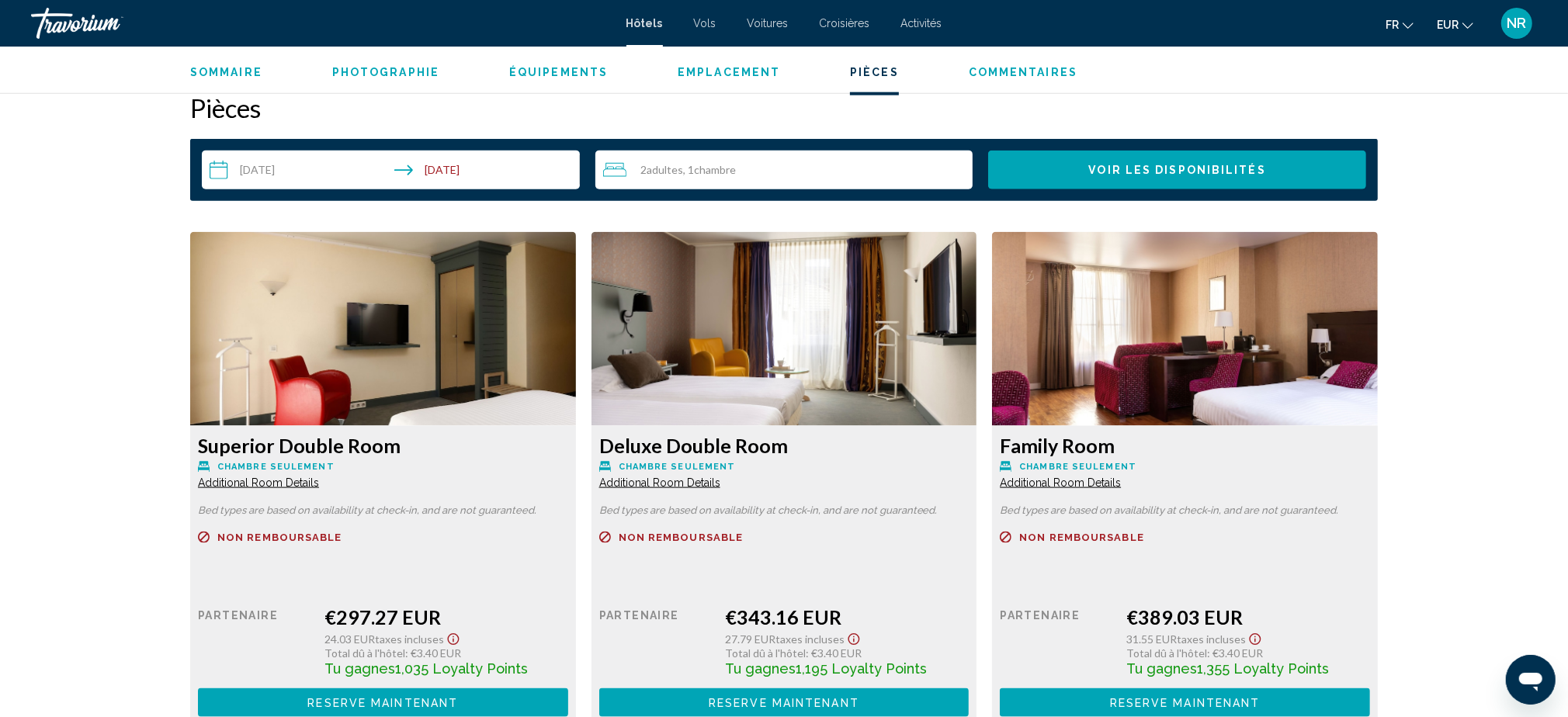
click at [1263, 165] on button "Voir les disponibilités" at bounding box center [1177, 170] width 378 height 39
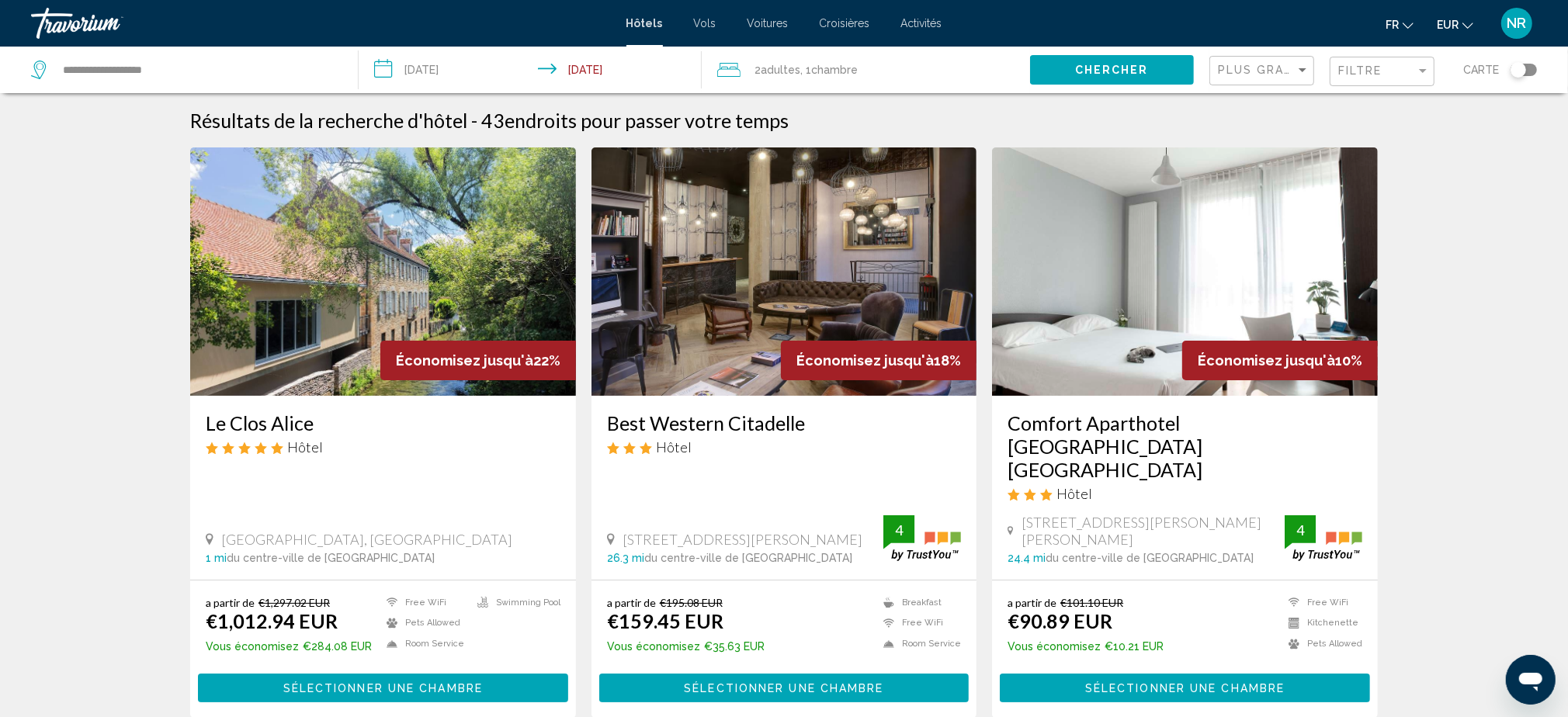
click at [1401, 80] on div "Filtre" at bounding box center [1384, 72] width 92 height 29
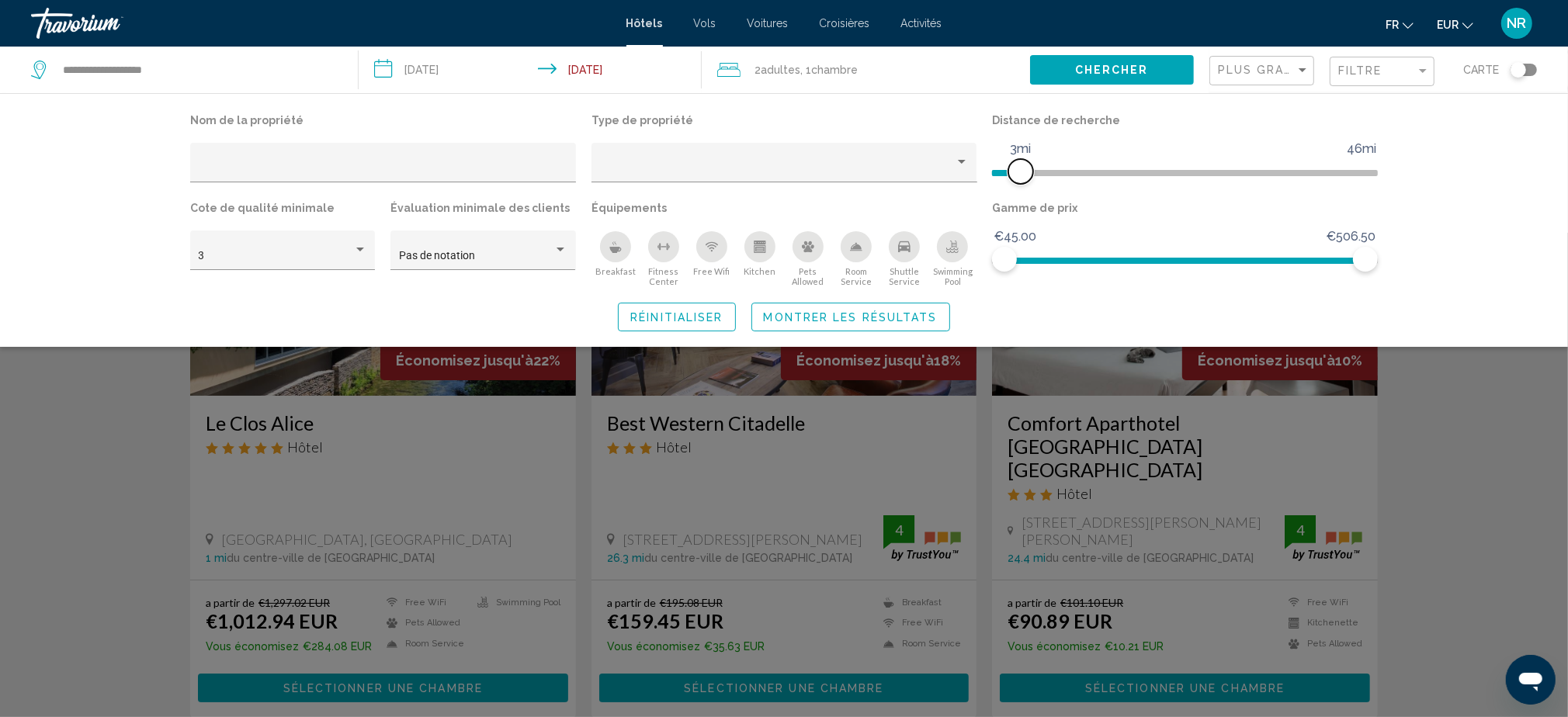
drag, startPoint x: 1236, startPoint y: 173, endPoint x: 1026, endPoint y: 180, distance: 210.1
click at [1026, 180] on span "Hotel Filters" at bounding box center [1021, 171] width 25 height 25
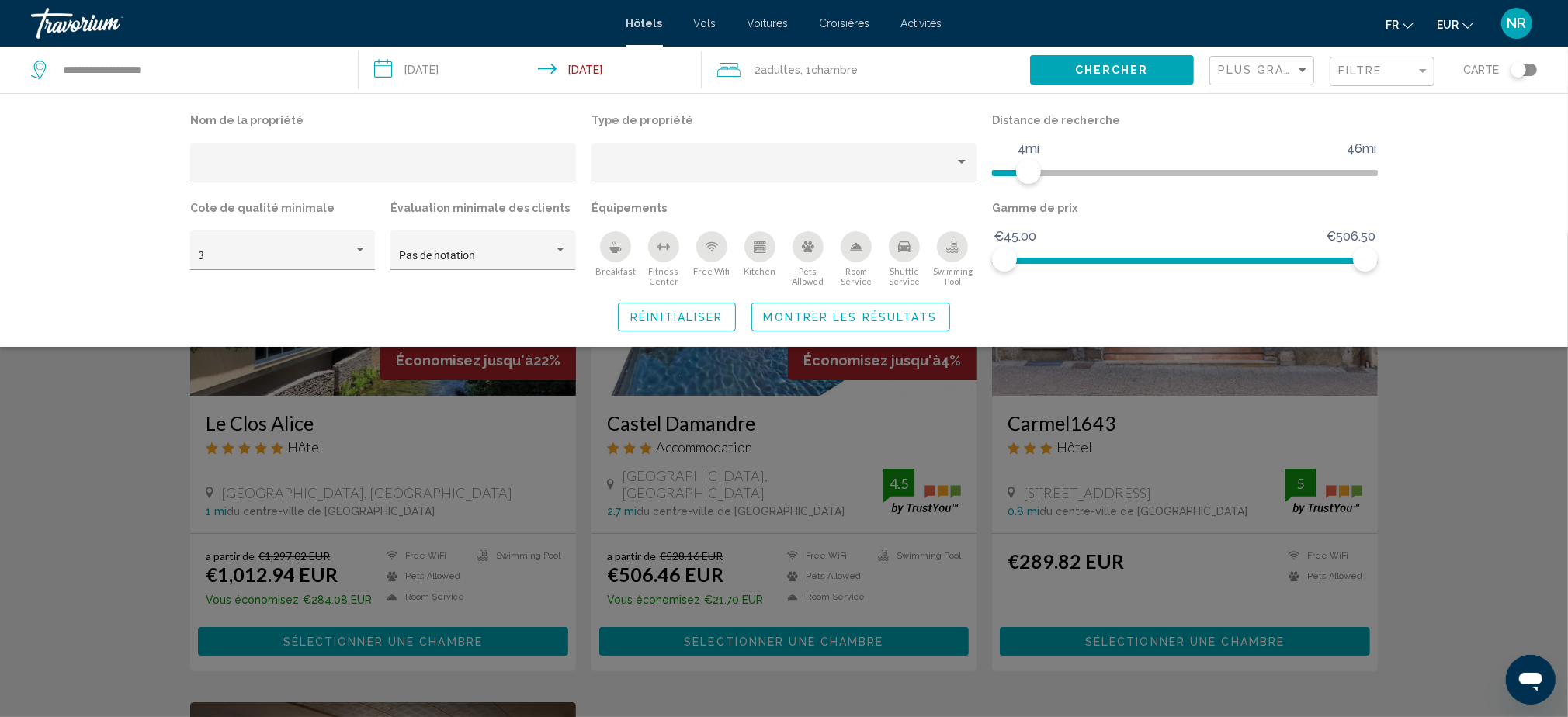
click at [1476, 417] on div "Search widget" at bounding box center [784, 474] width 1568 height 484
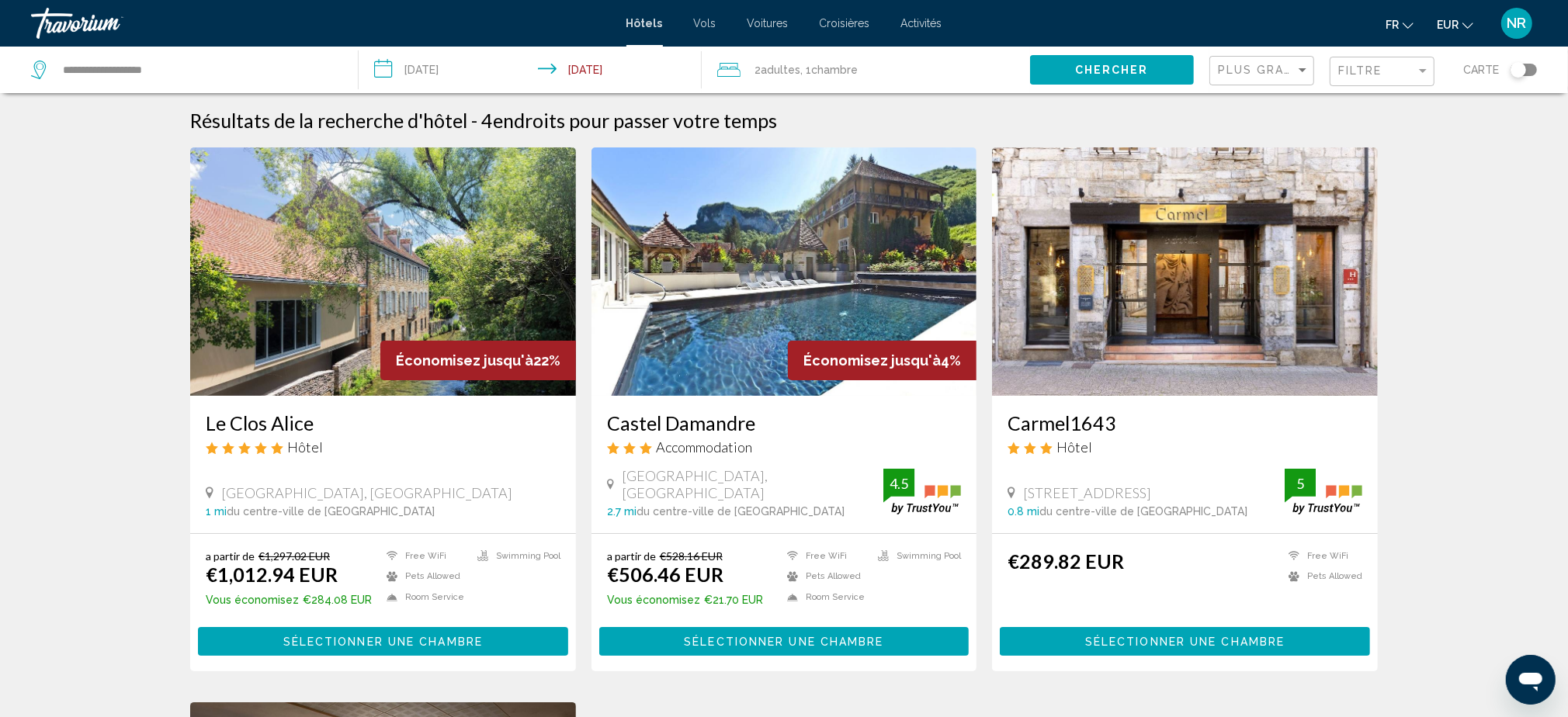
click at [1078, 425] on h3 "Carmel1643" at bounding box center [1185, 423] width 355 height 23
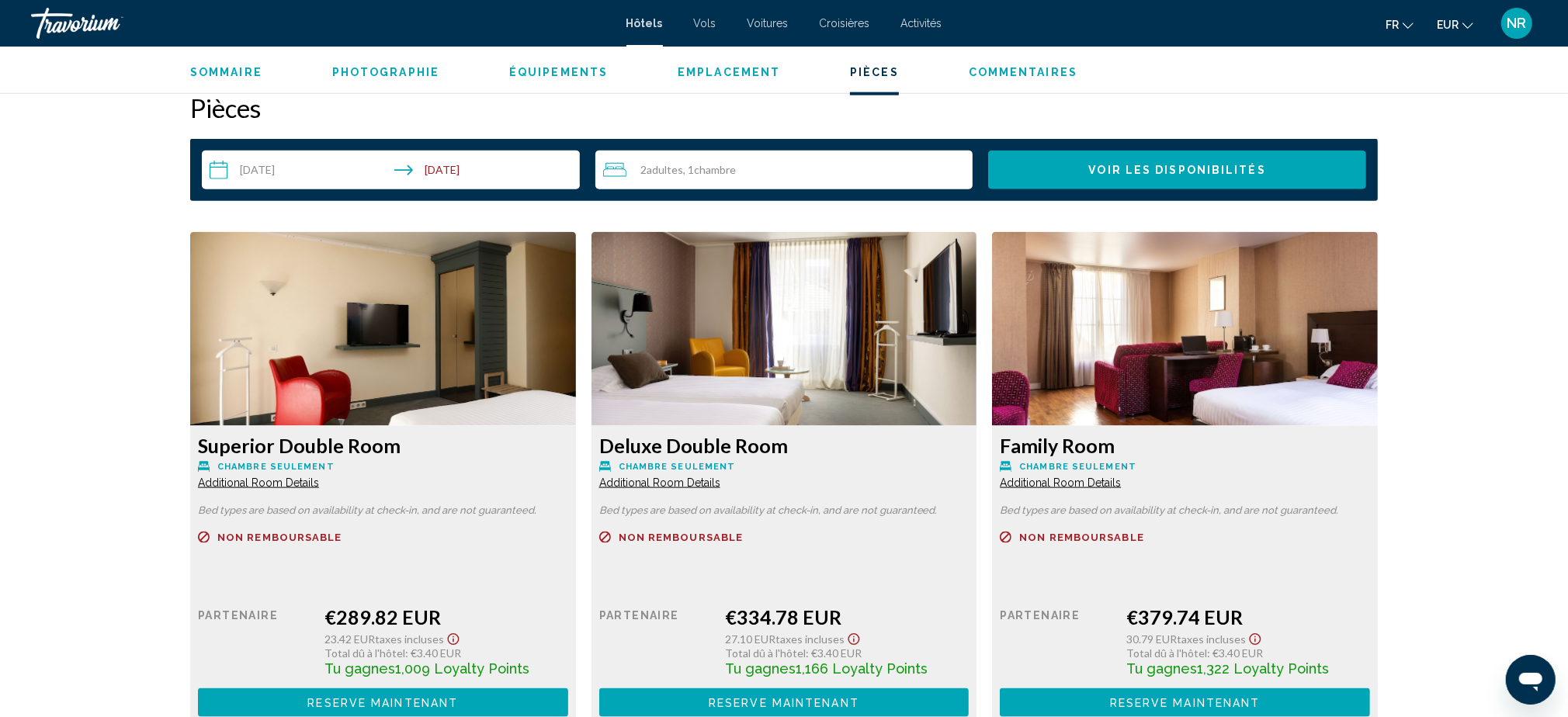
scroll to position [2068, 0]
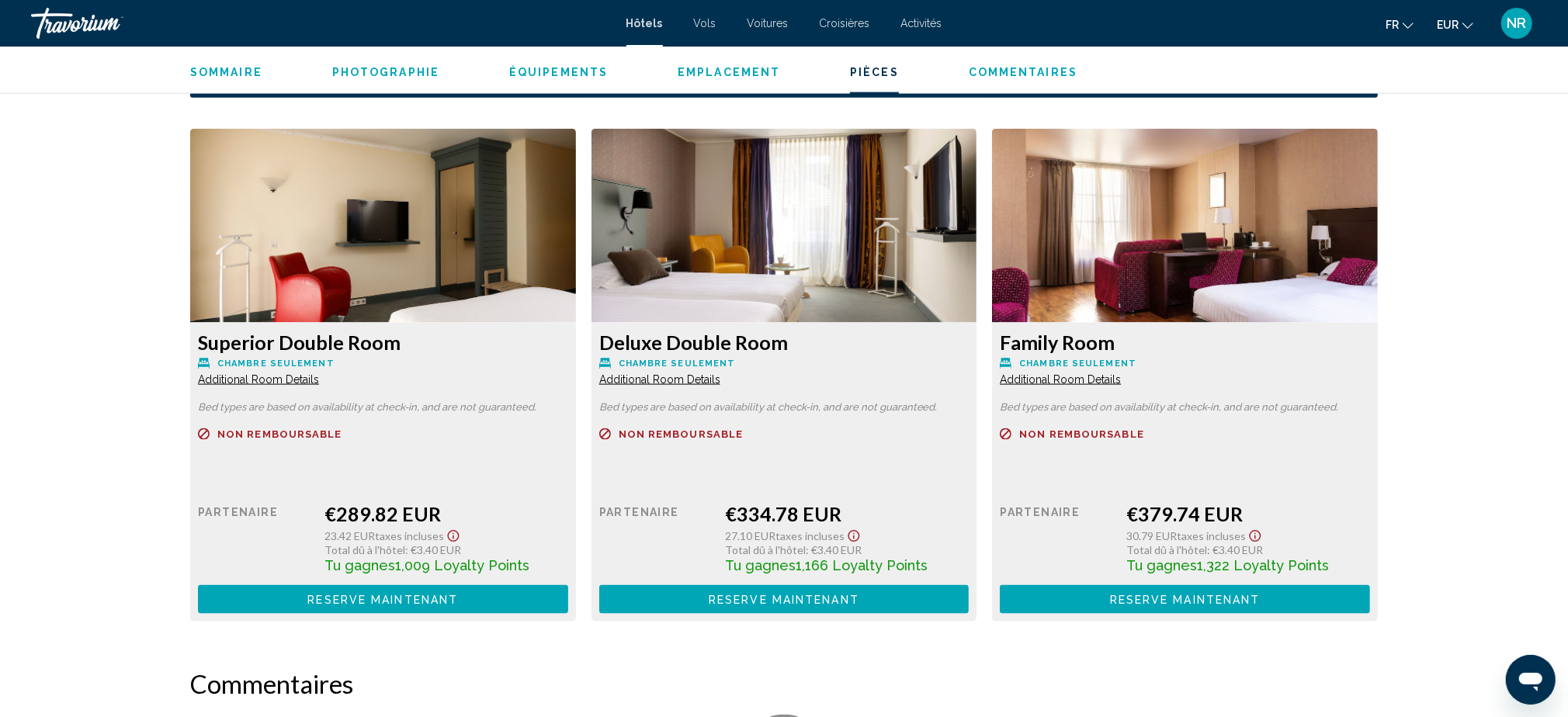
click at [319, 376] on span "Additional Room Details" at bounding box center [258, 379] width 121 height 12
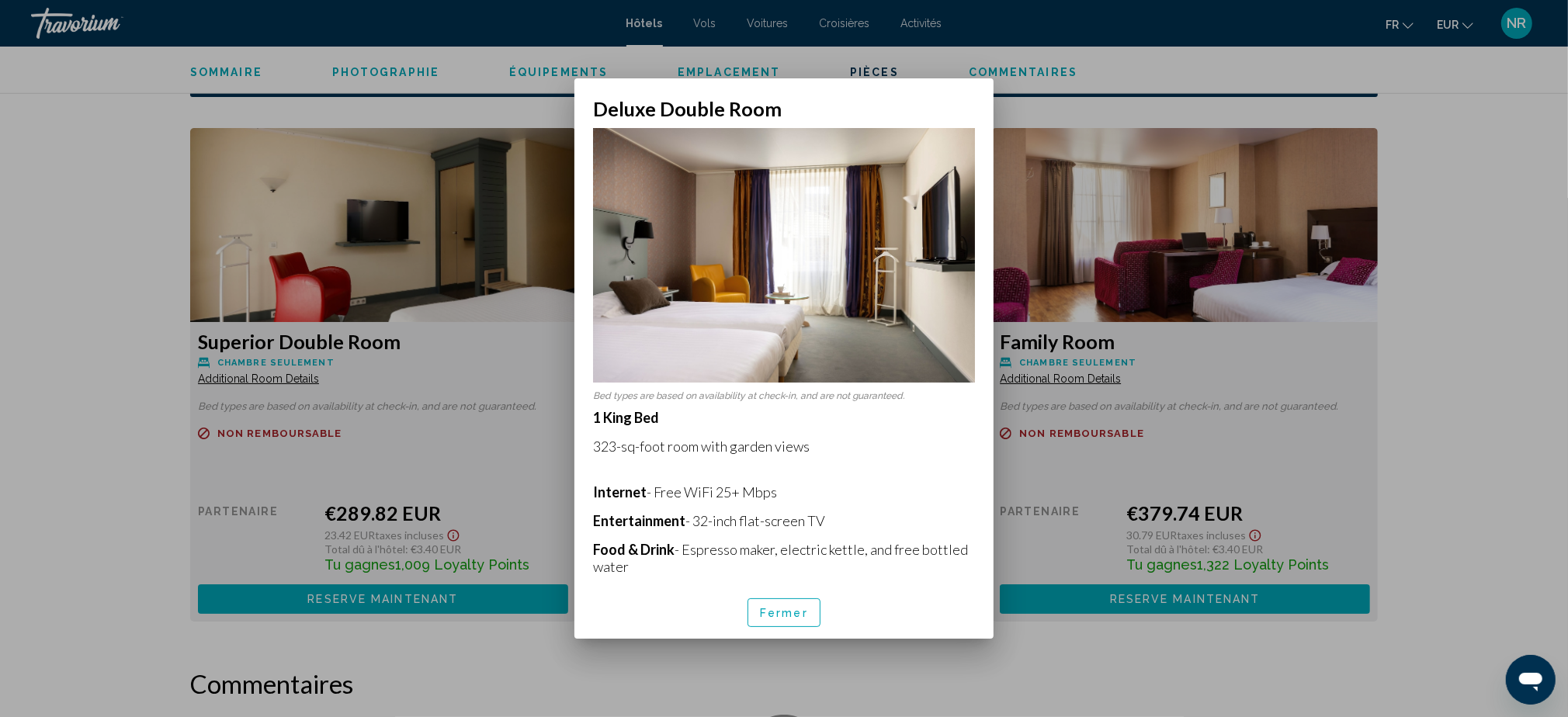
click at [1503, 408] on div at bounding box center [784, 358] width 1568 height 717
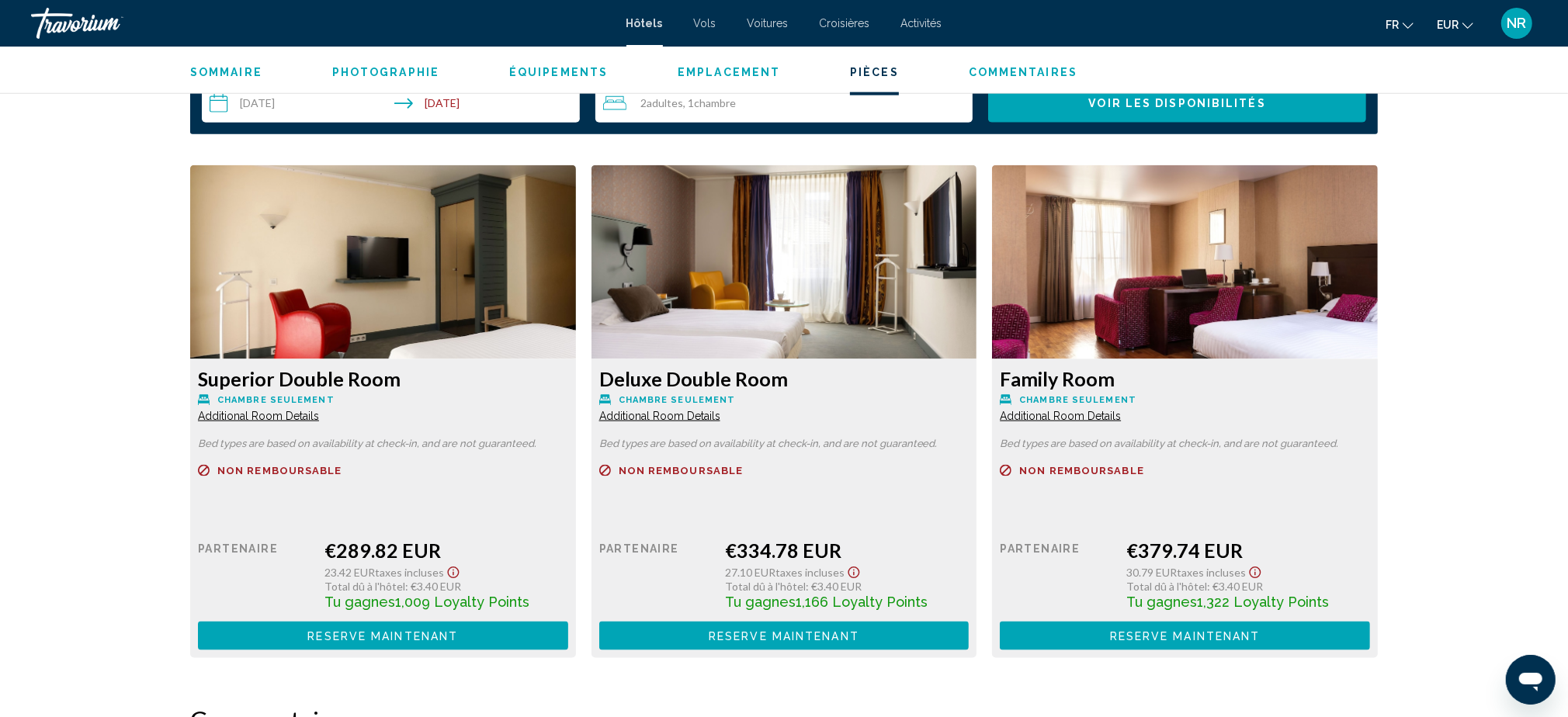
scroll to position [2068, 0]
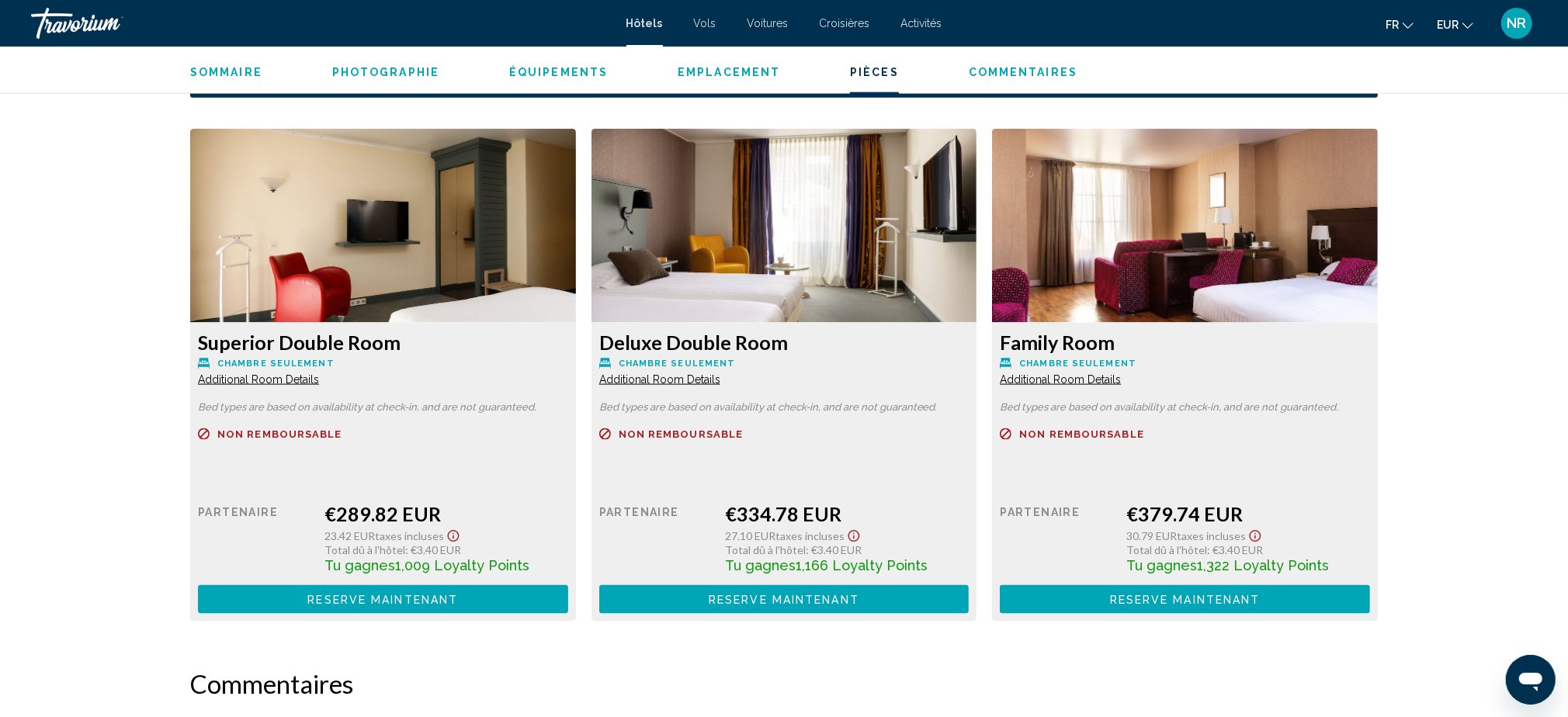
click at [319, 376] on span "Additional Room Details" at bounding box center [258, 379] width 121 height 12
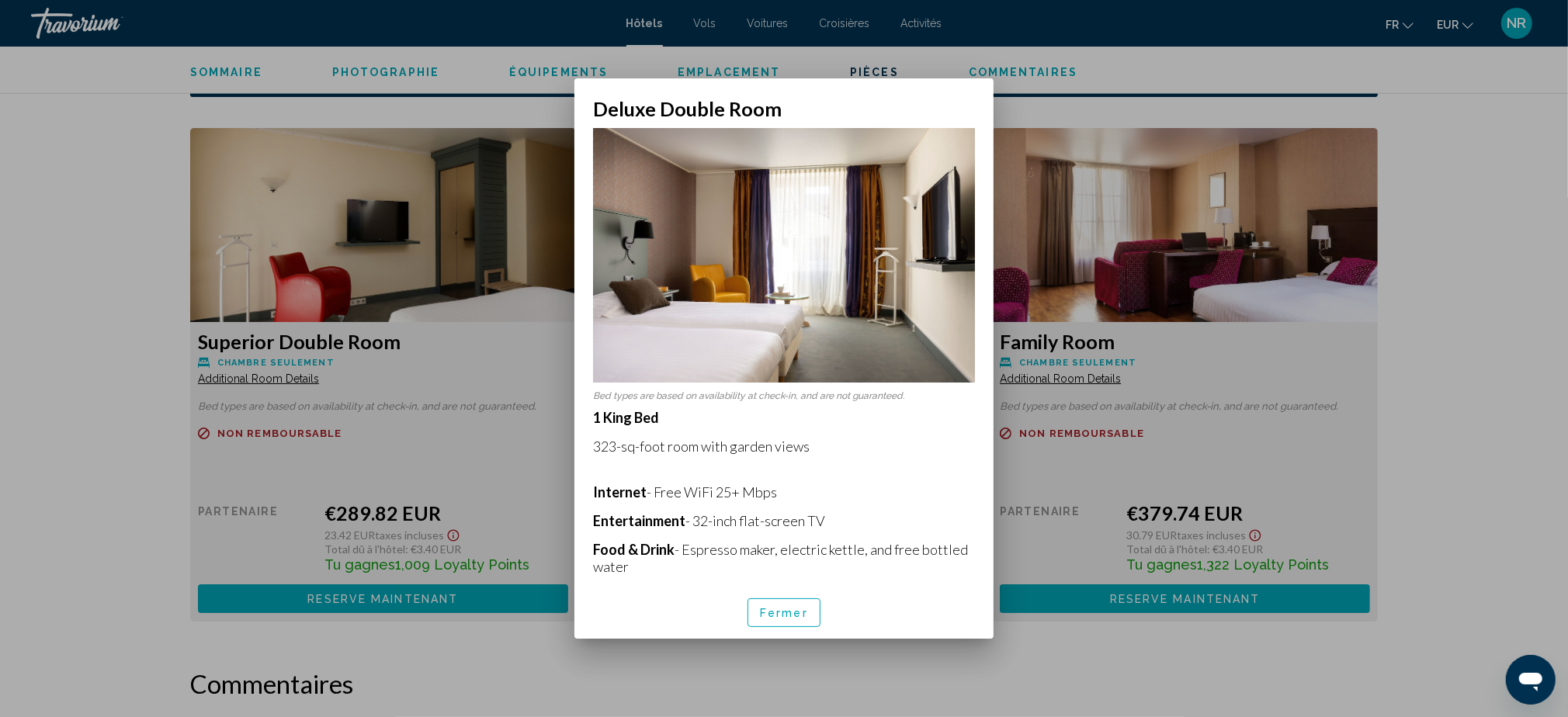
scroll to position [0, 0]
click at [1415, 401] on div at bounding box center [784, 358] width 1568 height 717
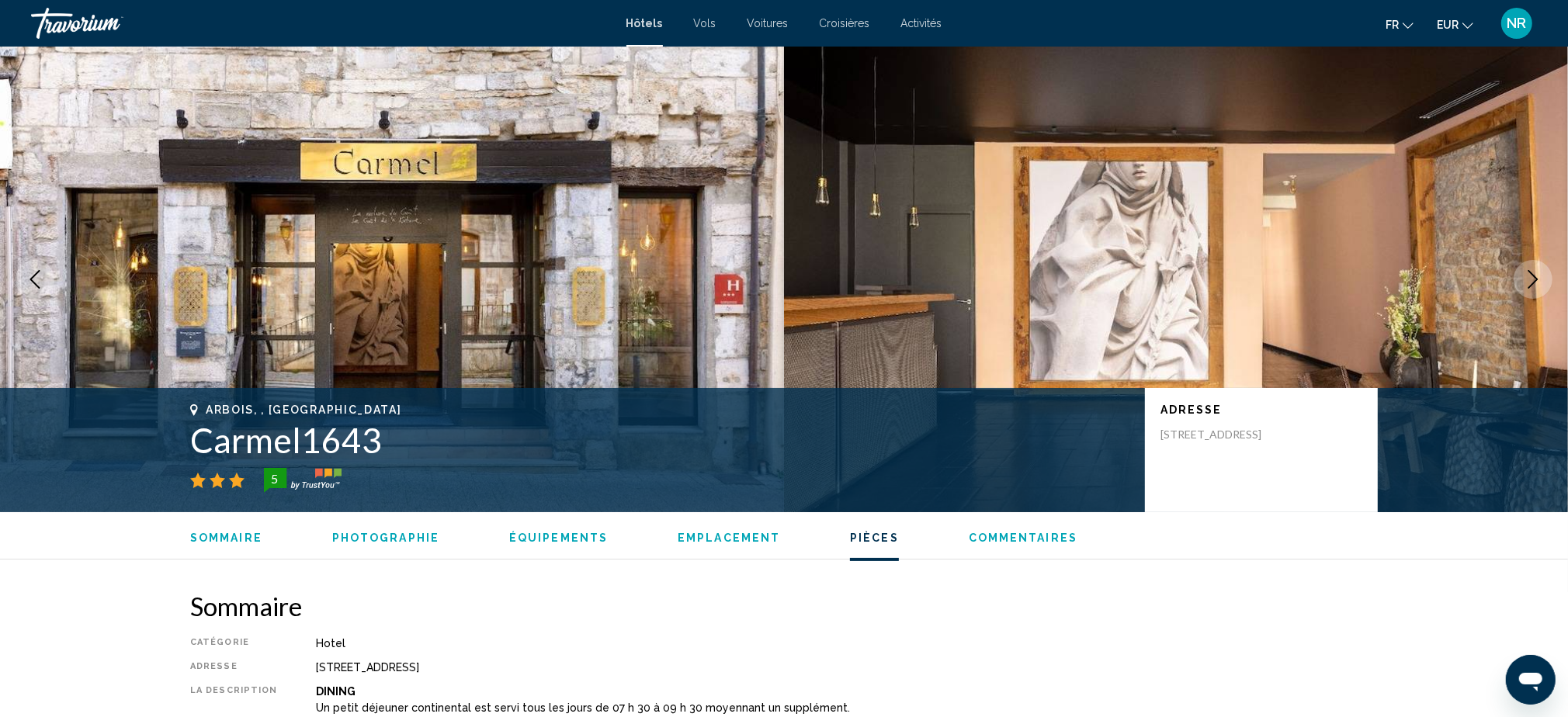
scroll to position [2068, 0]
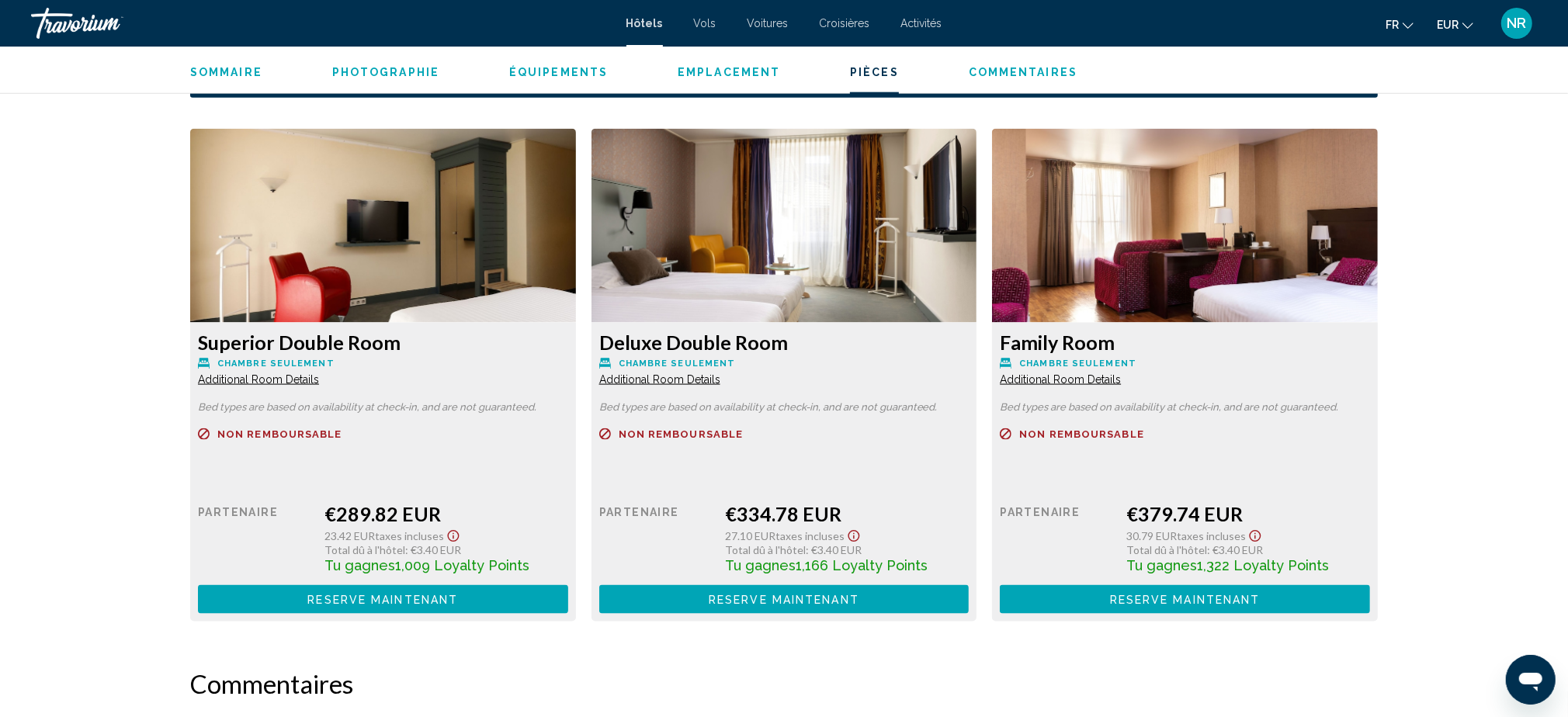
click at [298, 373] on span "Additional Room Details" at bounding box center [258, 379] width 121 height 12
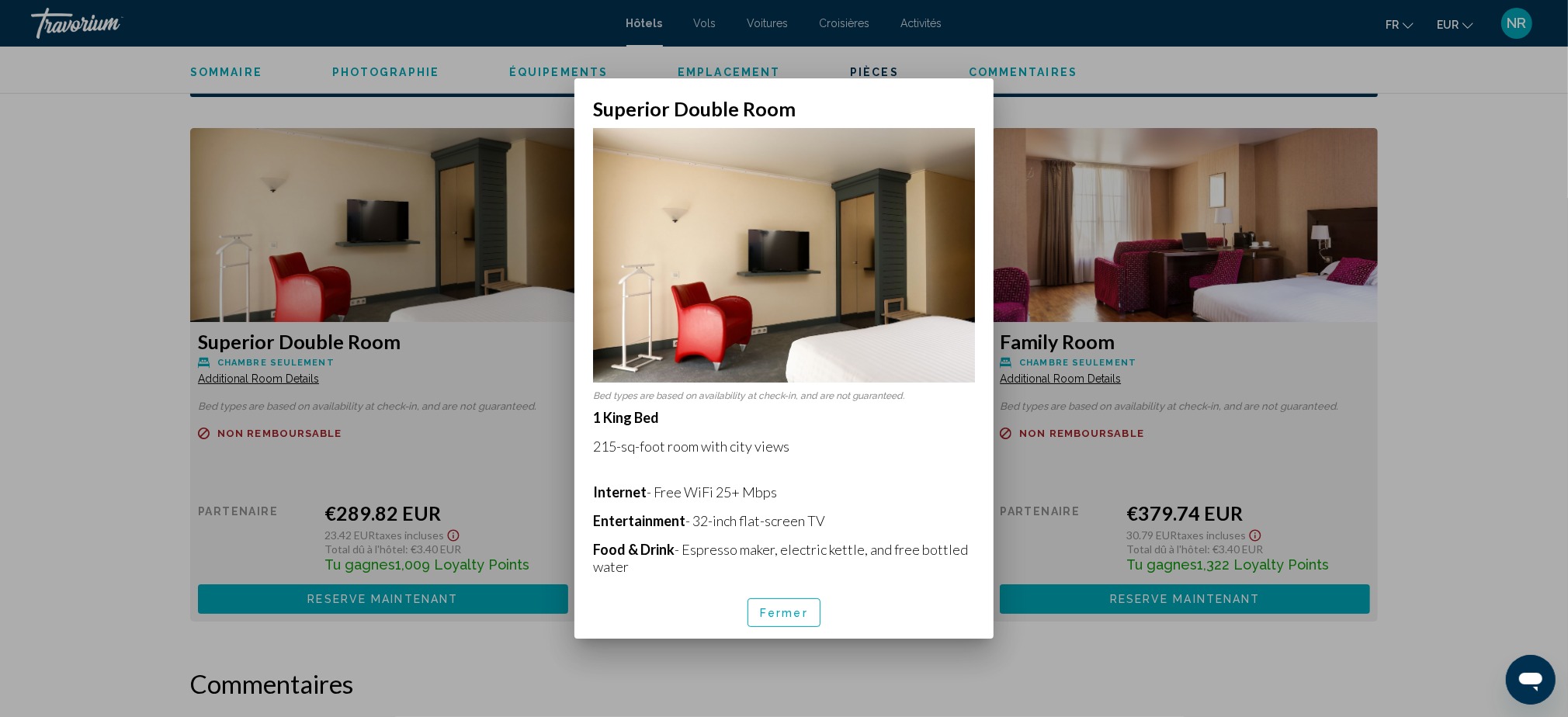
click at [132, 378] on div at bounding box center [784, 358] width 1568 height 717
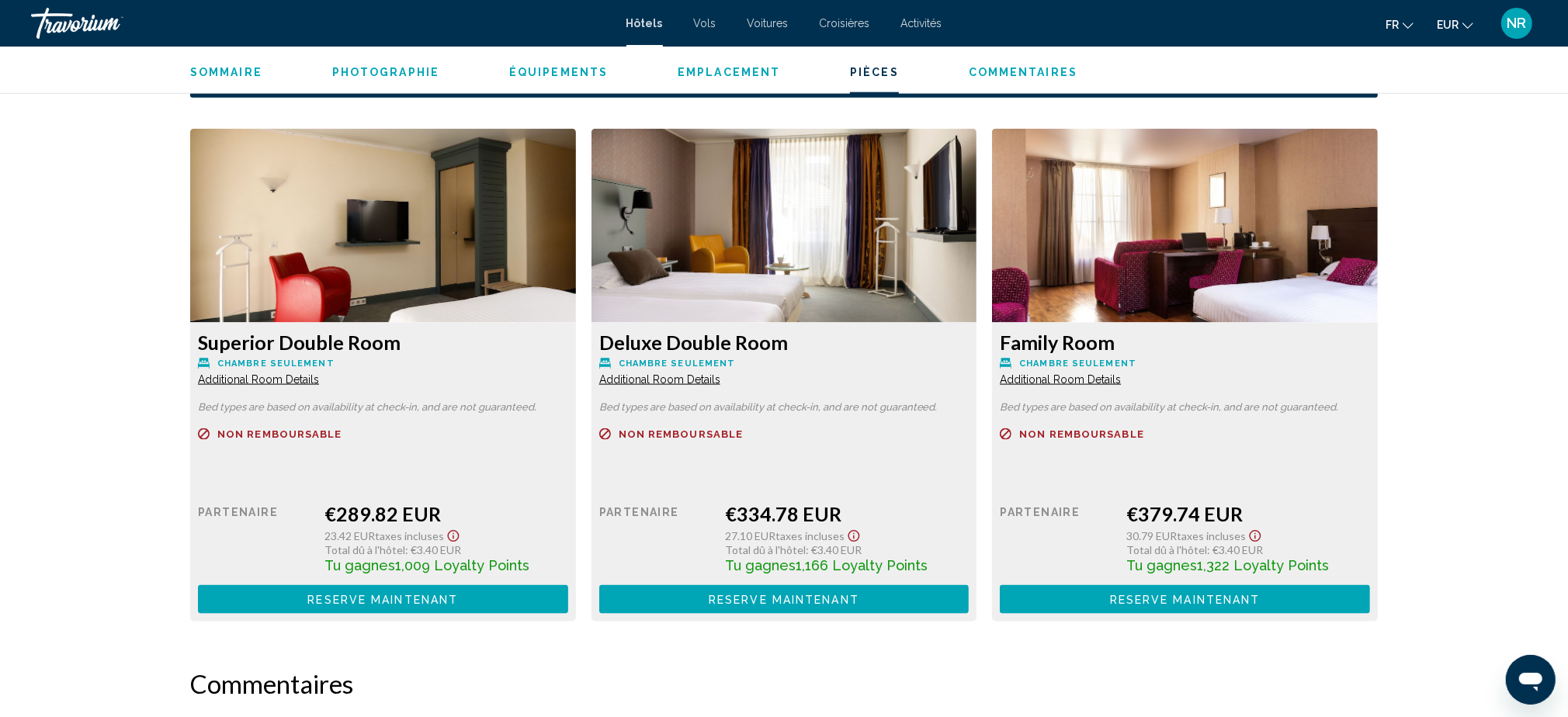
scroll to position [1965, 0]
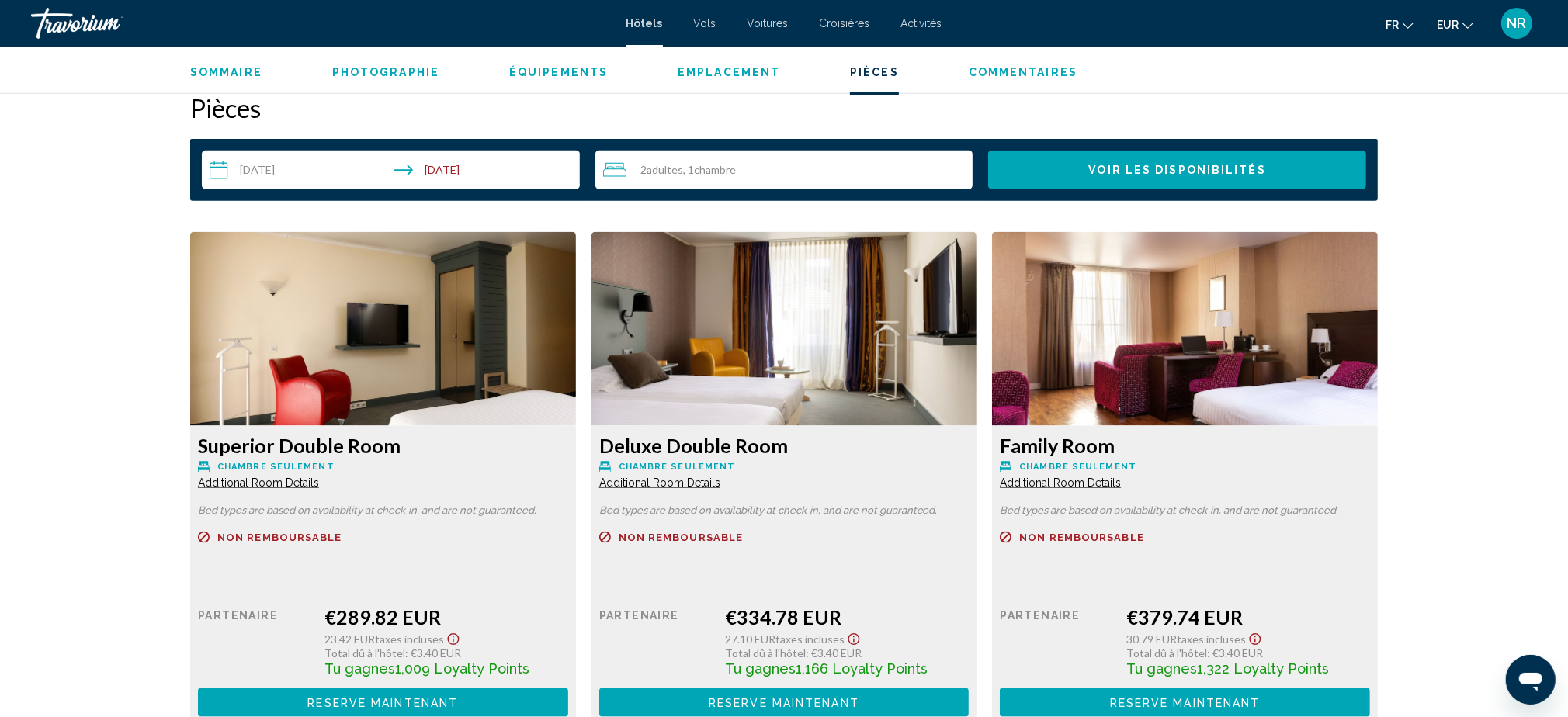
click at [282, 161] on input "**********" at bounding box center [394, 173] width 384 height 44
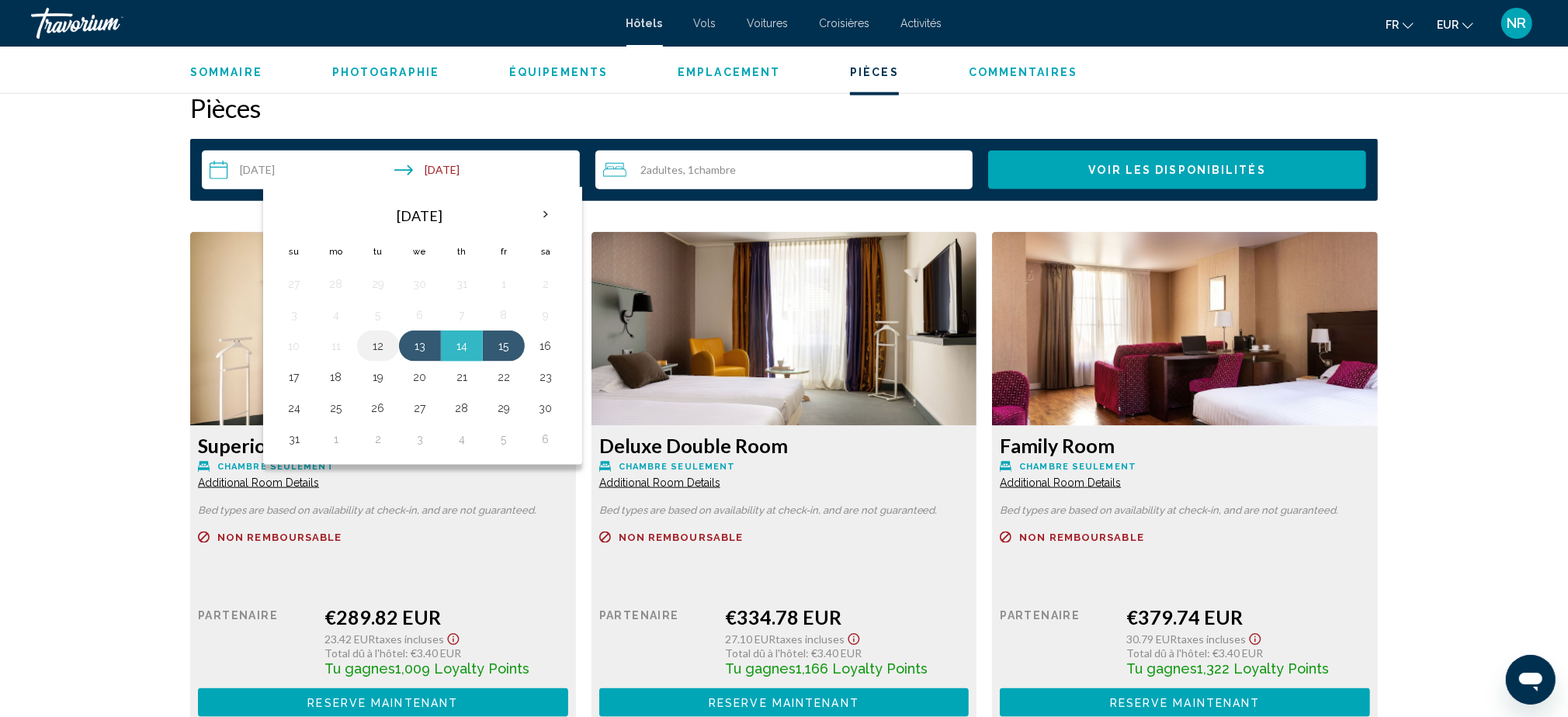
click at [376, 345] on button "12" at bounding box center [378, 346] width 25 height 22
click at [463, 347] on button "14" at bounding box center [462, 346] width 25 height 22
type input "**********"
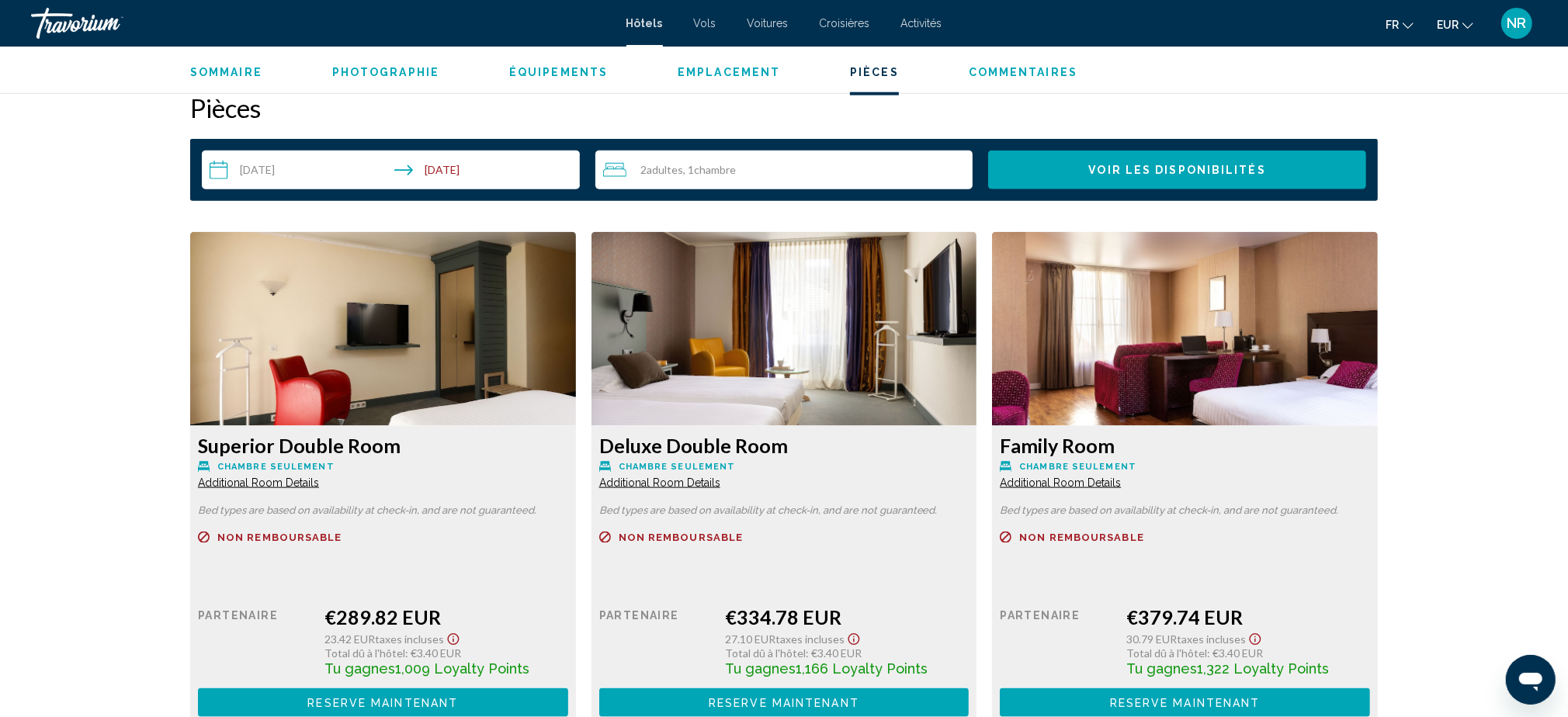
click at [1212, 160] on button "Voir les disponibilités" at bounding box center [1177, 170] width 378 height 39
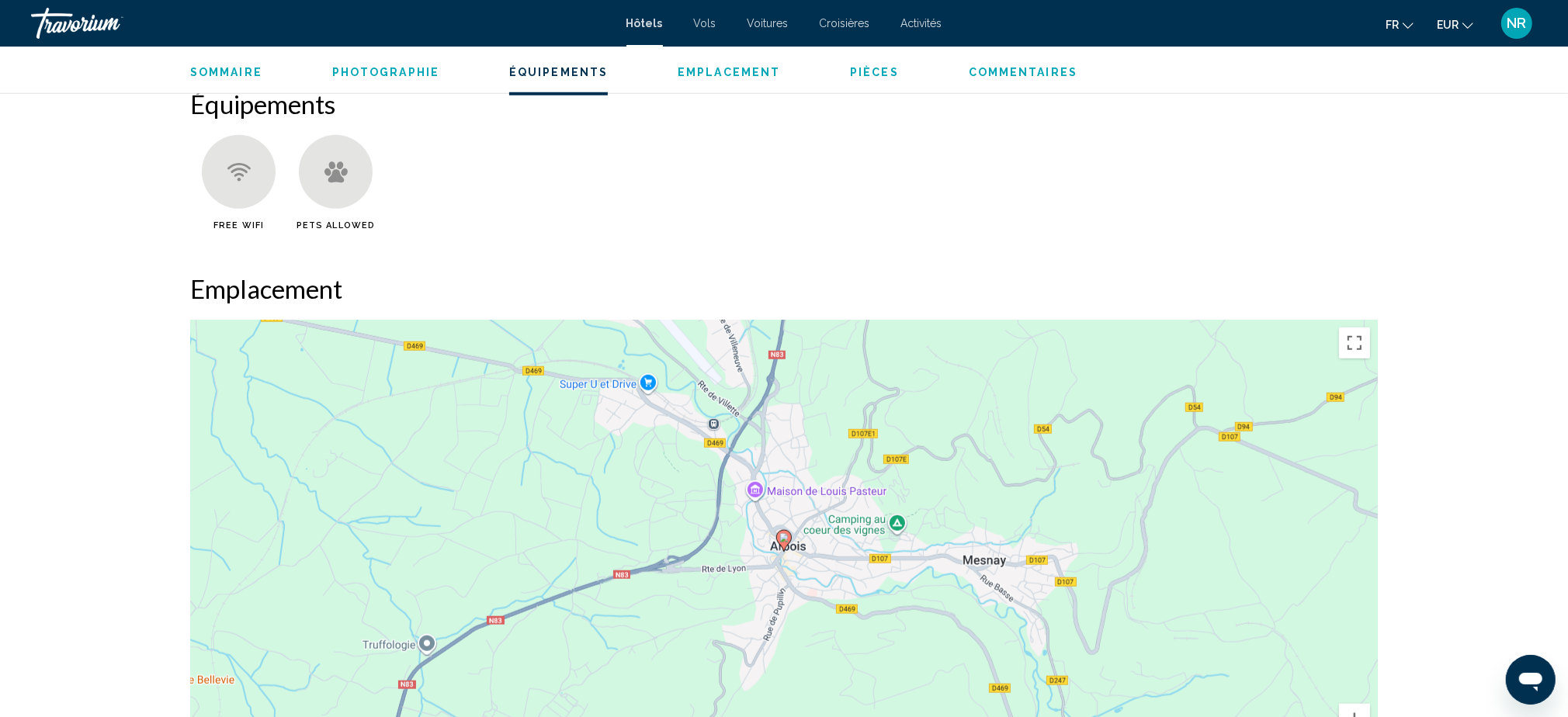
scroll to position [1239, 0]
click at [100, 18] on div "Travorium" at bounding box center [109, 23] width 156 height 31
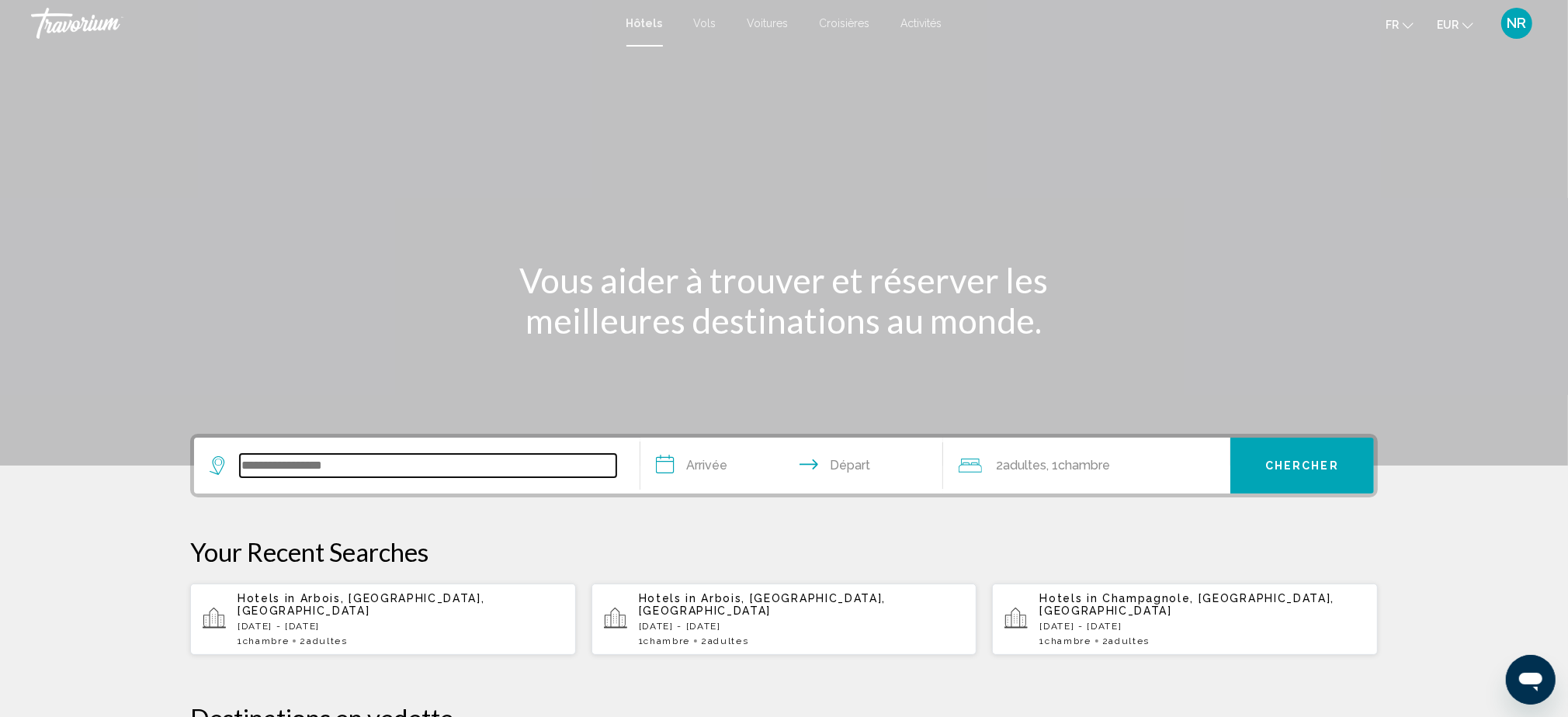
click at [468, 459] on input "Search widget" at bounding box center [428, 466] width 377 height 23
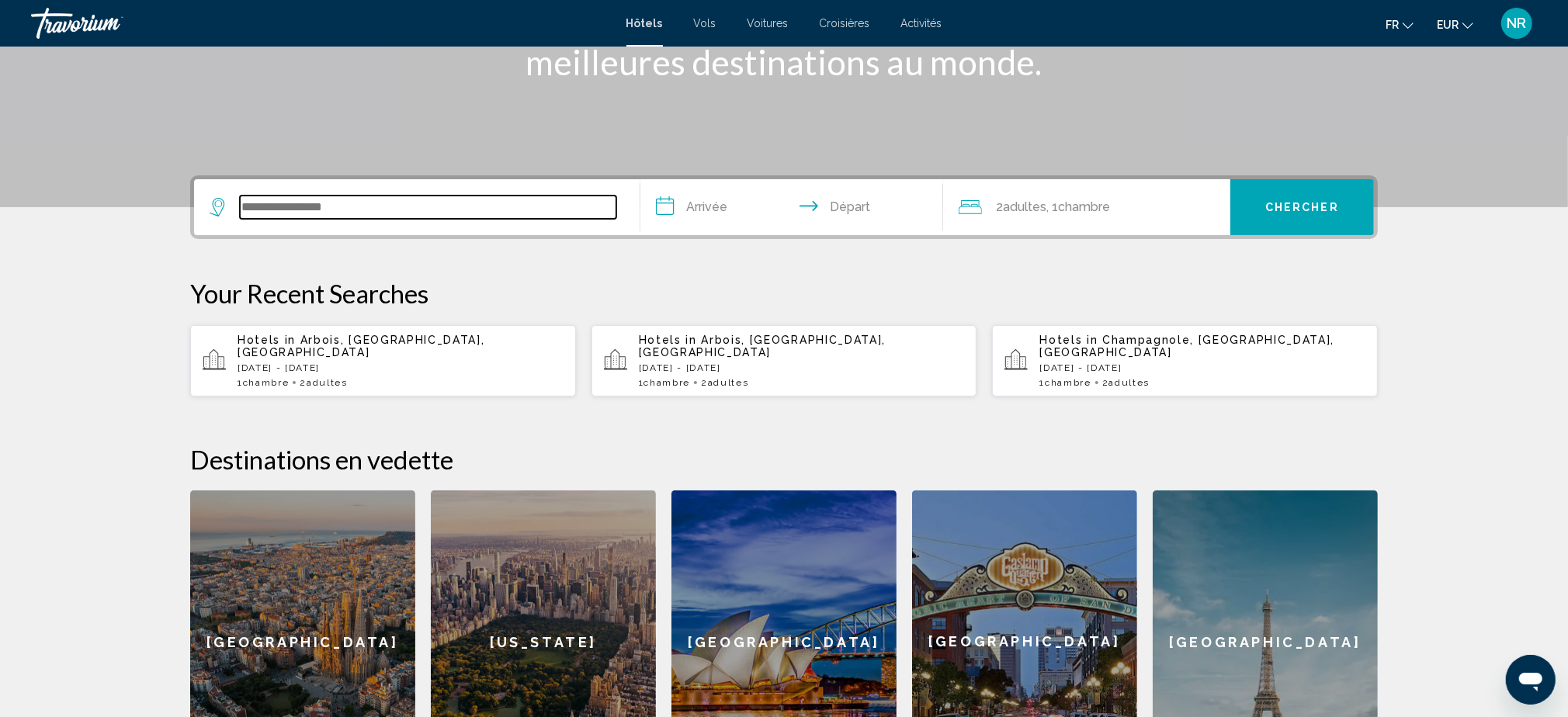
scroll to position [382, 0]
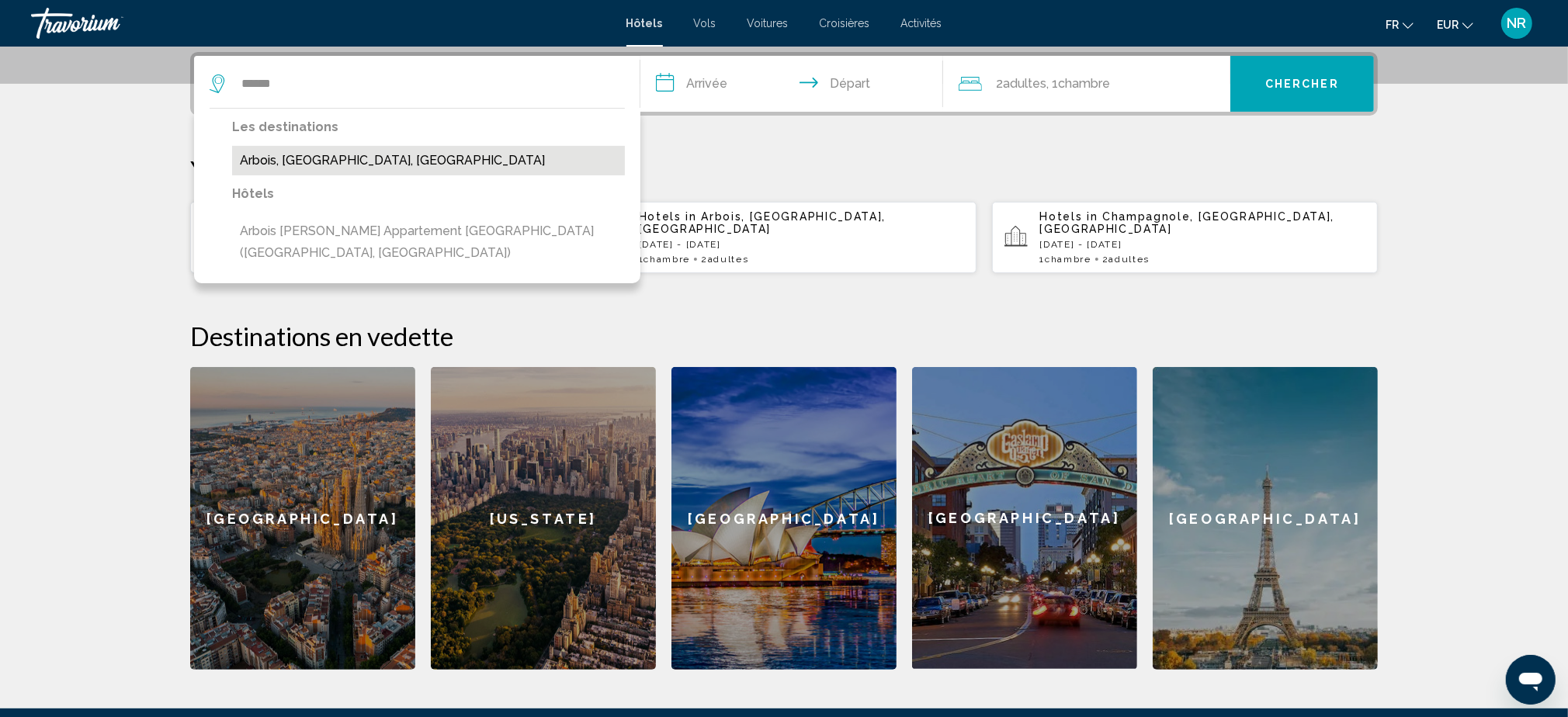
click at [350, 160] on button "Arbois, [GEOGRAPHIC_DATA], [GEOGRAPHIC_DATA]" at bounding box center [428, 161] width 393 height 30
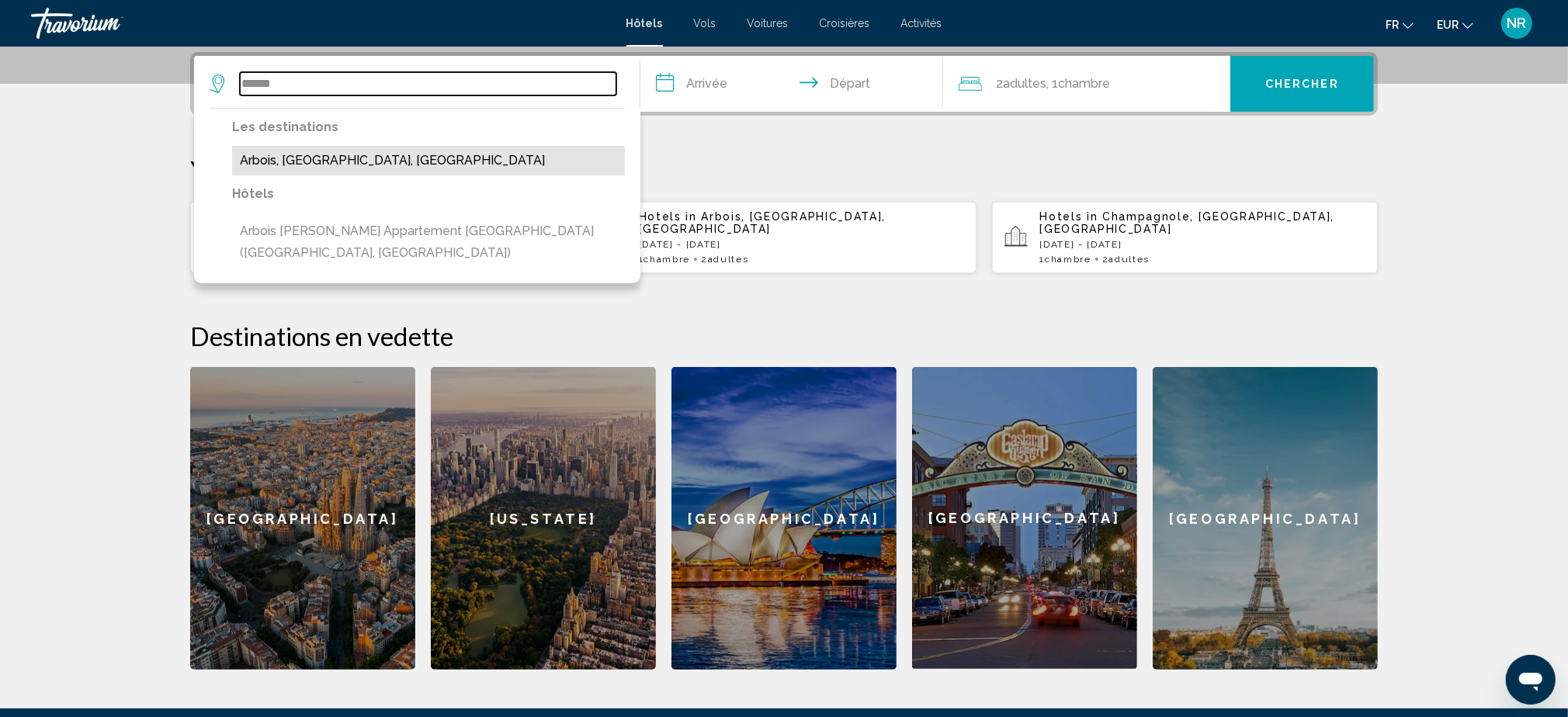
type input "**********"
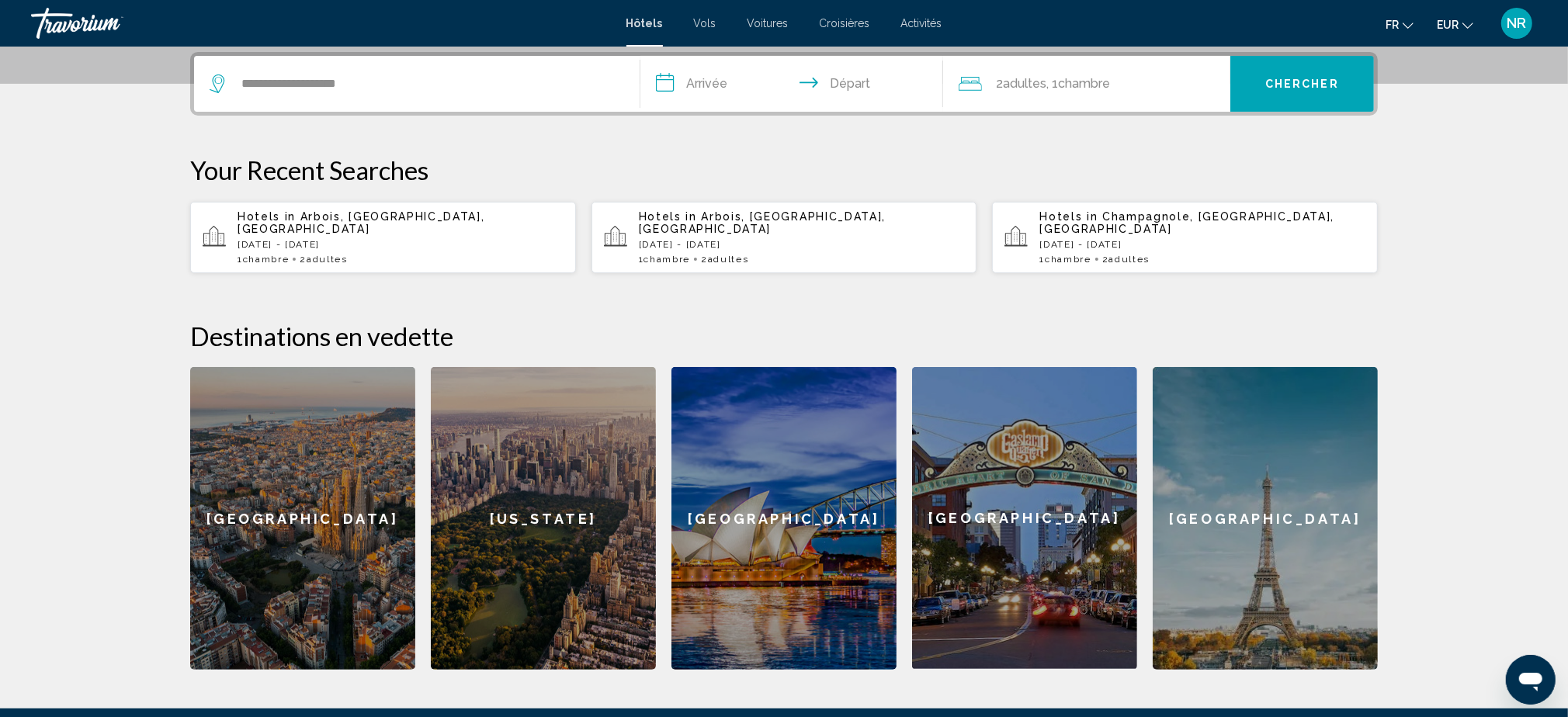
click at [717, 80] on input "**********" at bounding box center [795, 86] width 309 height 61
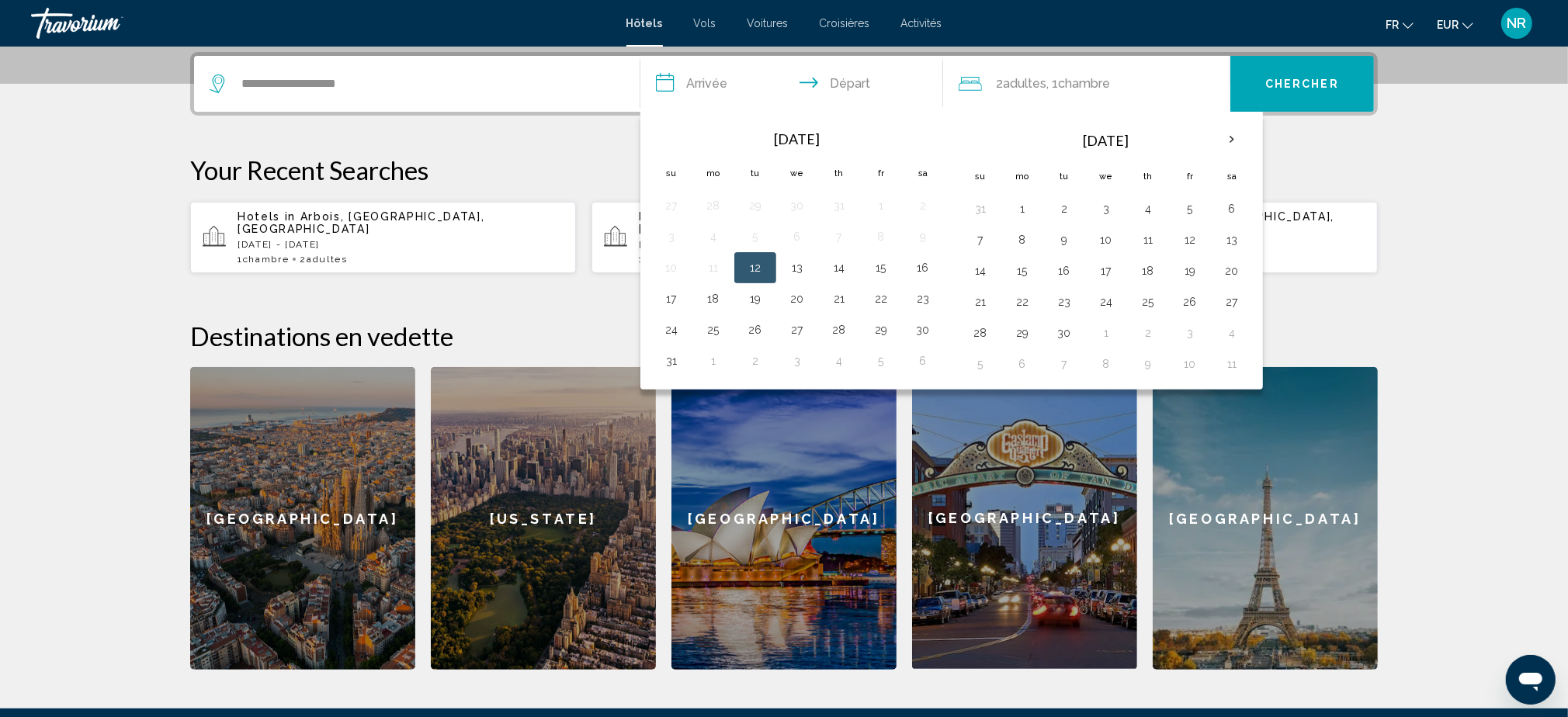
click at [756, 268] on button "12" at bounding box center [756, 268] width 25 height 22
click at [849, 268] on button "14" at bounding box center [839, 268] width 25 height 22
type input "**********"
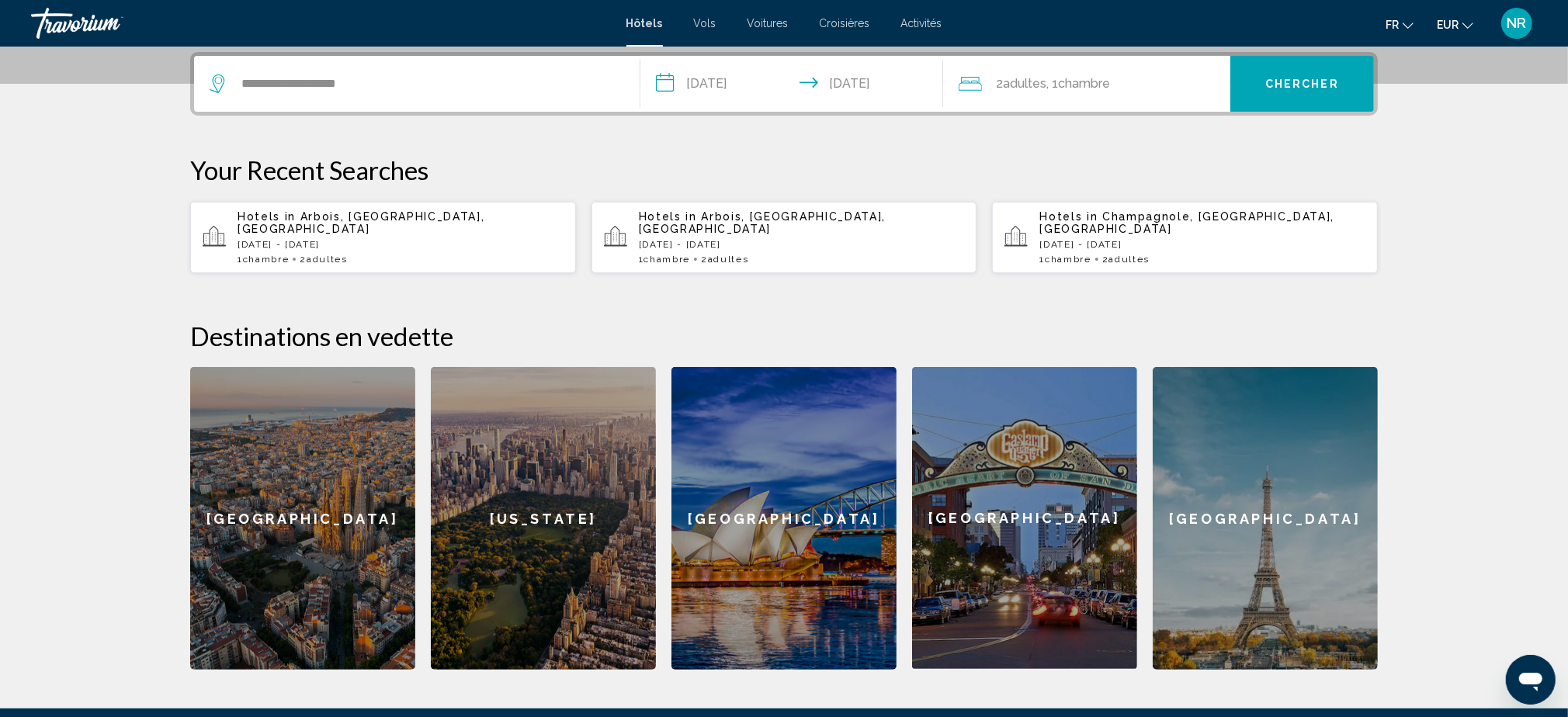
click at [1334, 80] on span "Chercher" at bounding box center [1302, 85] width 74 height 12
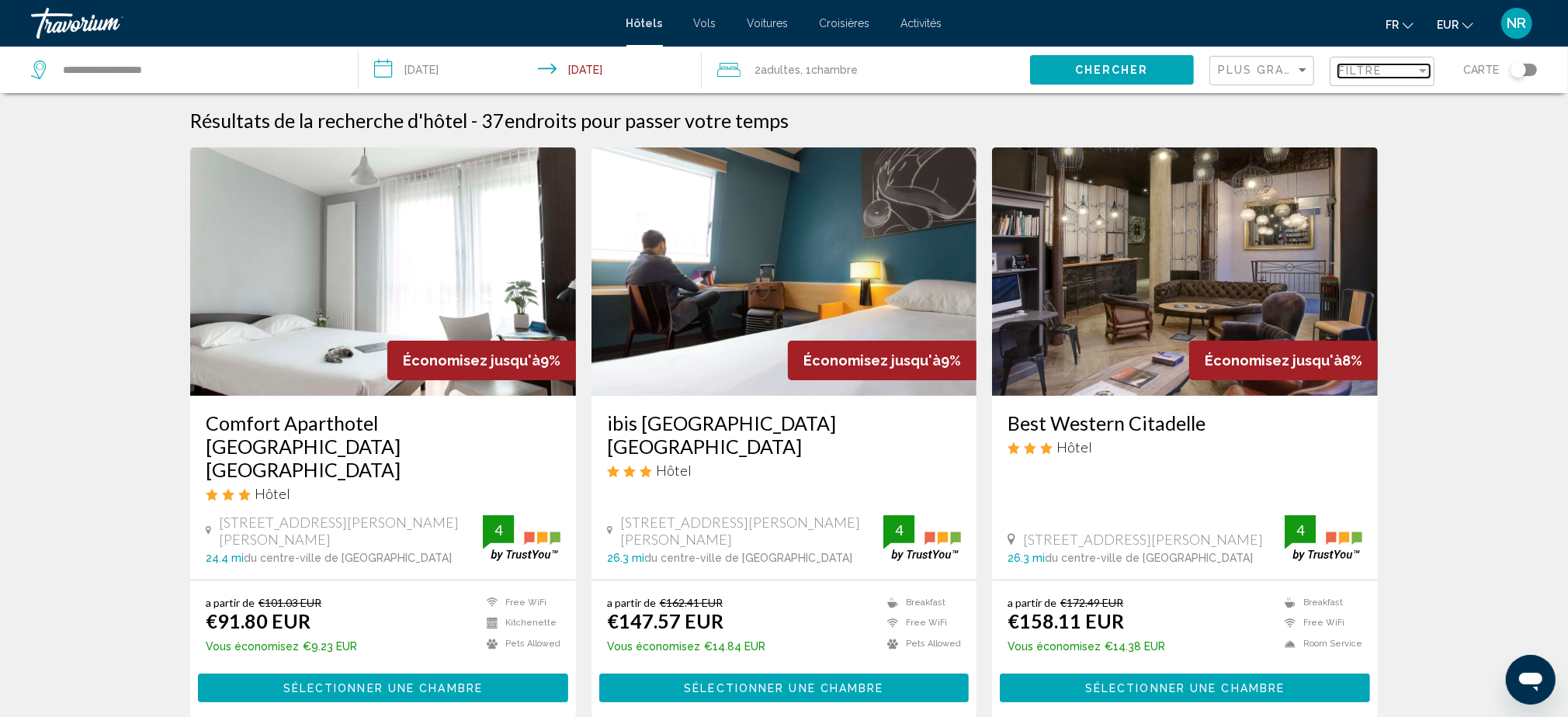
click at [1409, 67] on div "Filtre" at bounding box center [1377, 71] width 78 height 12
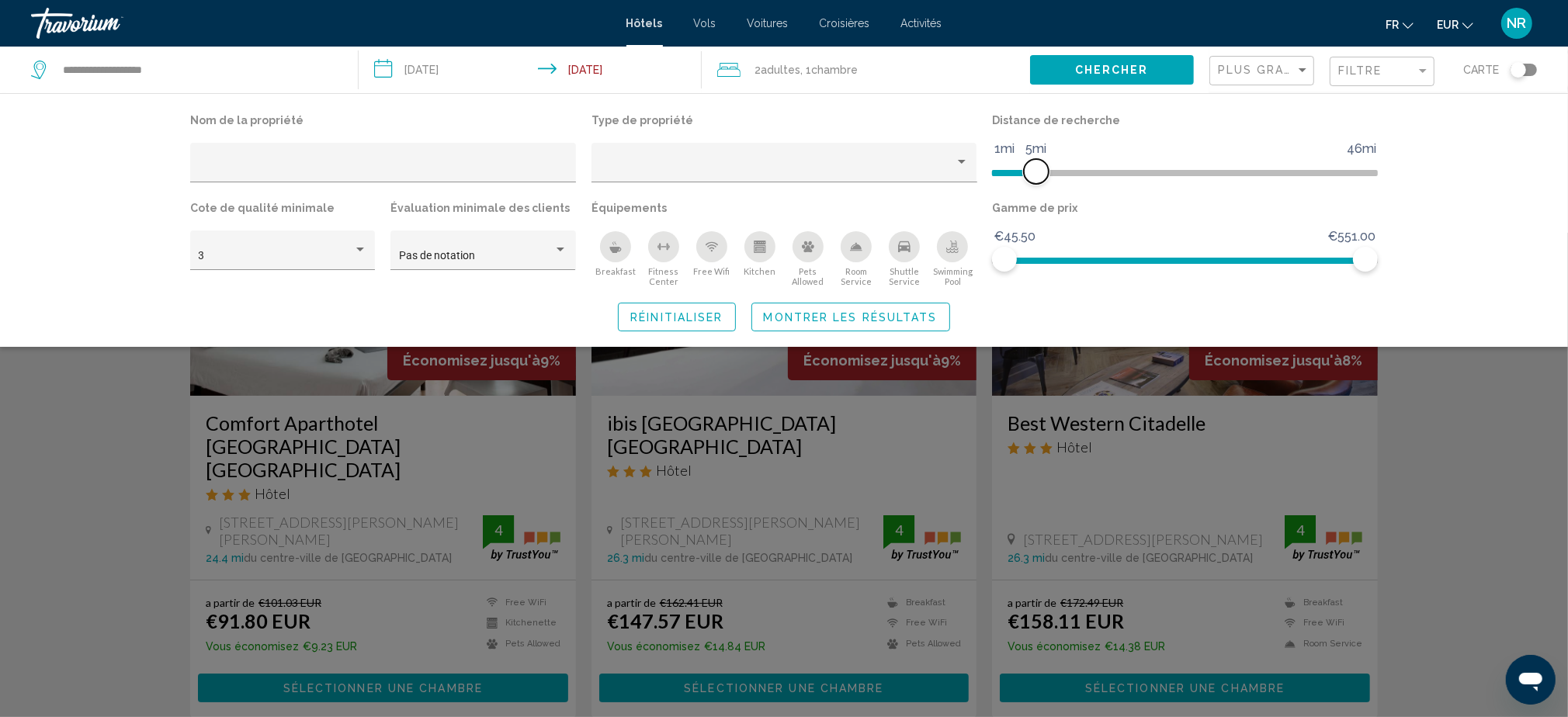
drag, startPoint x: 1243, startPoint y: 170, endPoint x: 1026, endPoint y: 178, distance: 217.1
click at [1026, 177] on span "Hotel Filters" at bounding box center [1037, 171] width 25 height 25
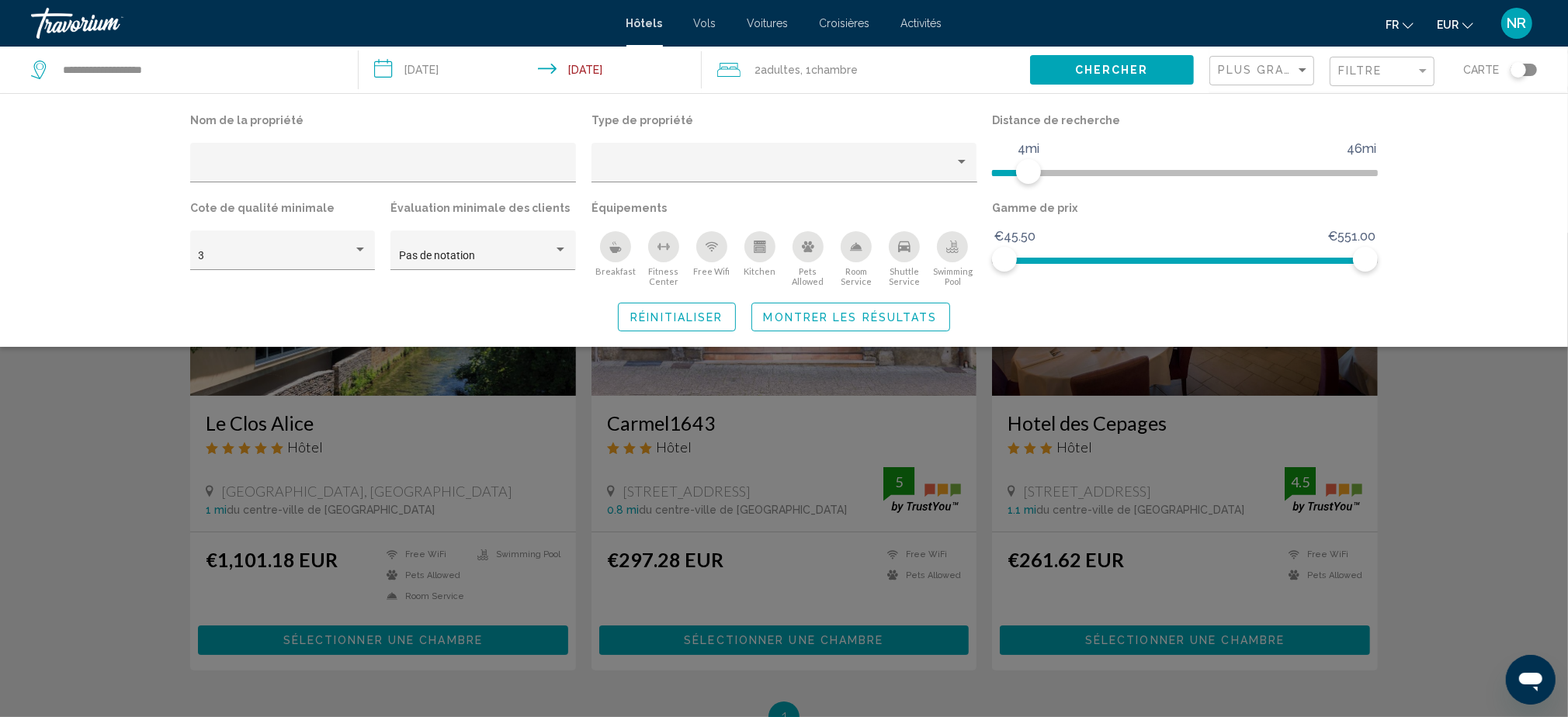
click at [1470, 415] on div "Search widget" at bounding box center [784, 474] width 1568 height 484
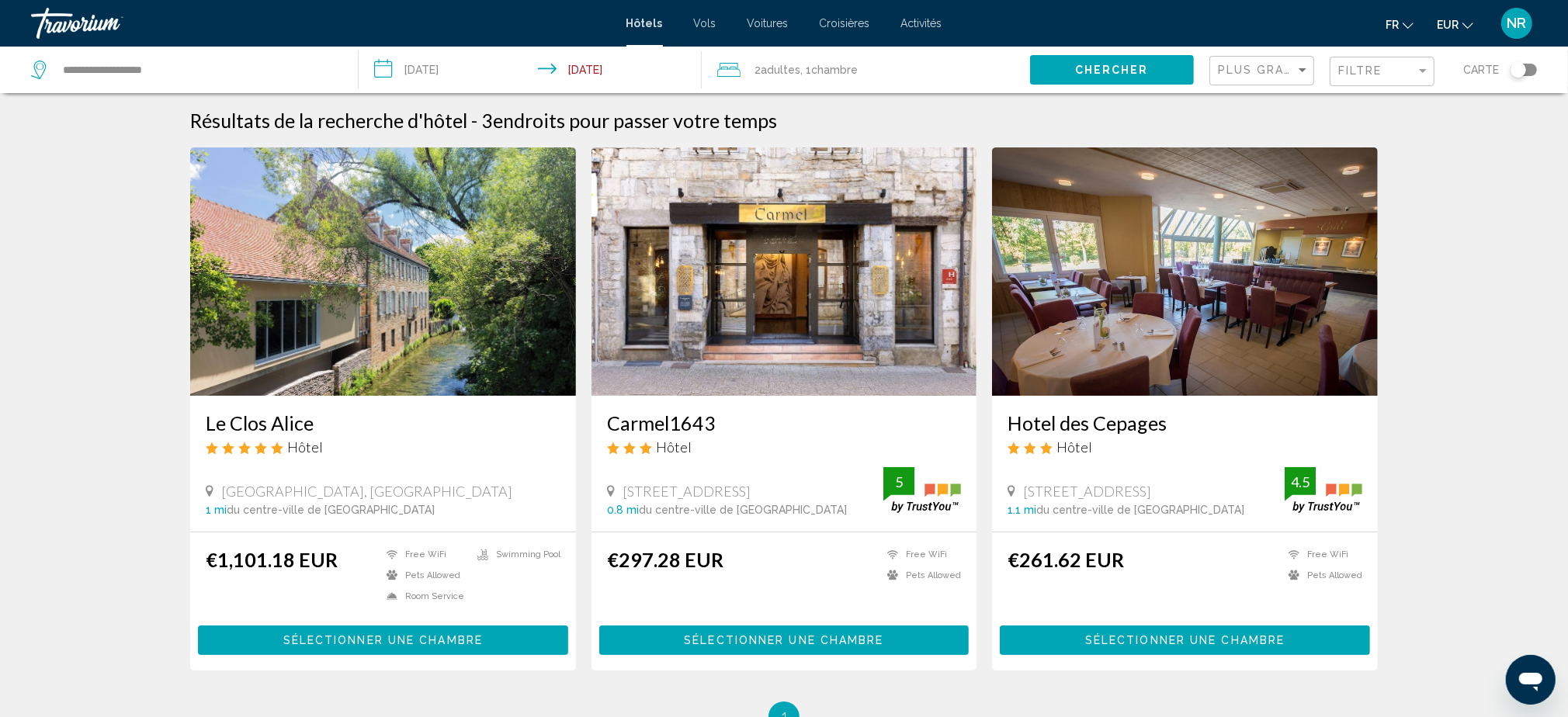
click at [706, 425] on h3 "Carmel1643" at bounding box center [784, 423] width 355 height 23
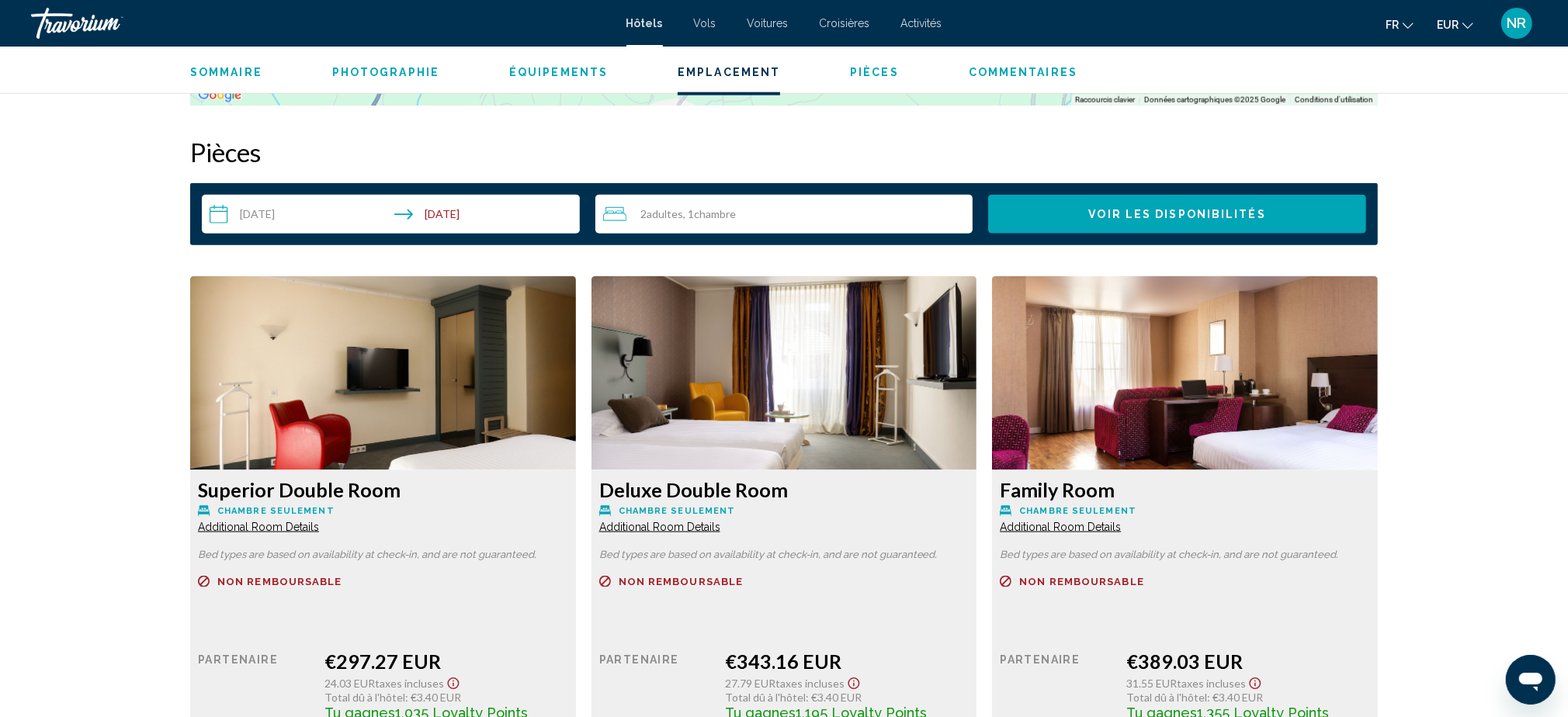
scroll to position [2068, 0]
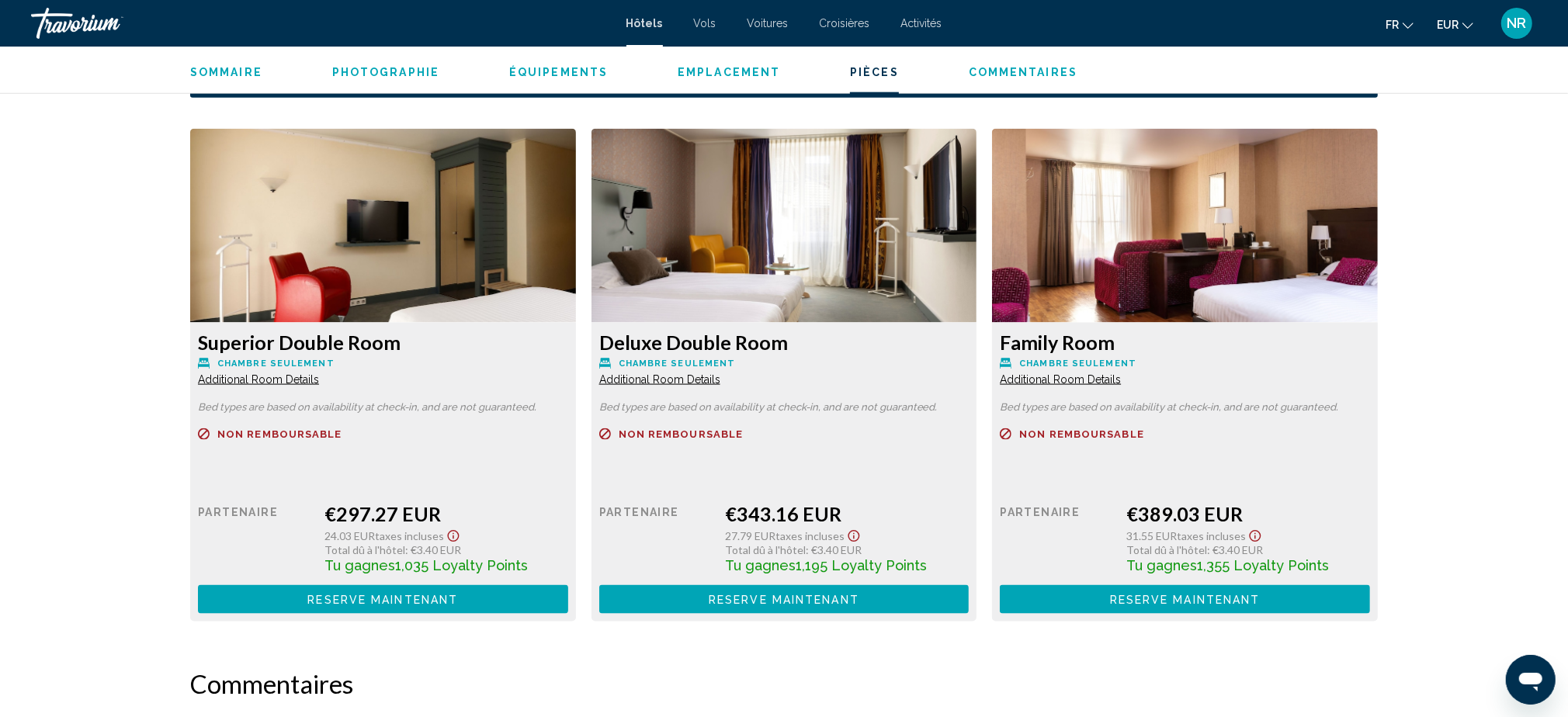
click at [303, 377] on span "Additional Room Details" at bounding box center [258, 379] width 121 height 12
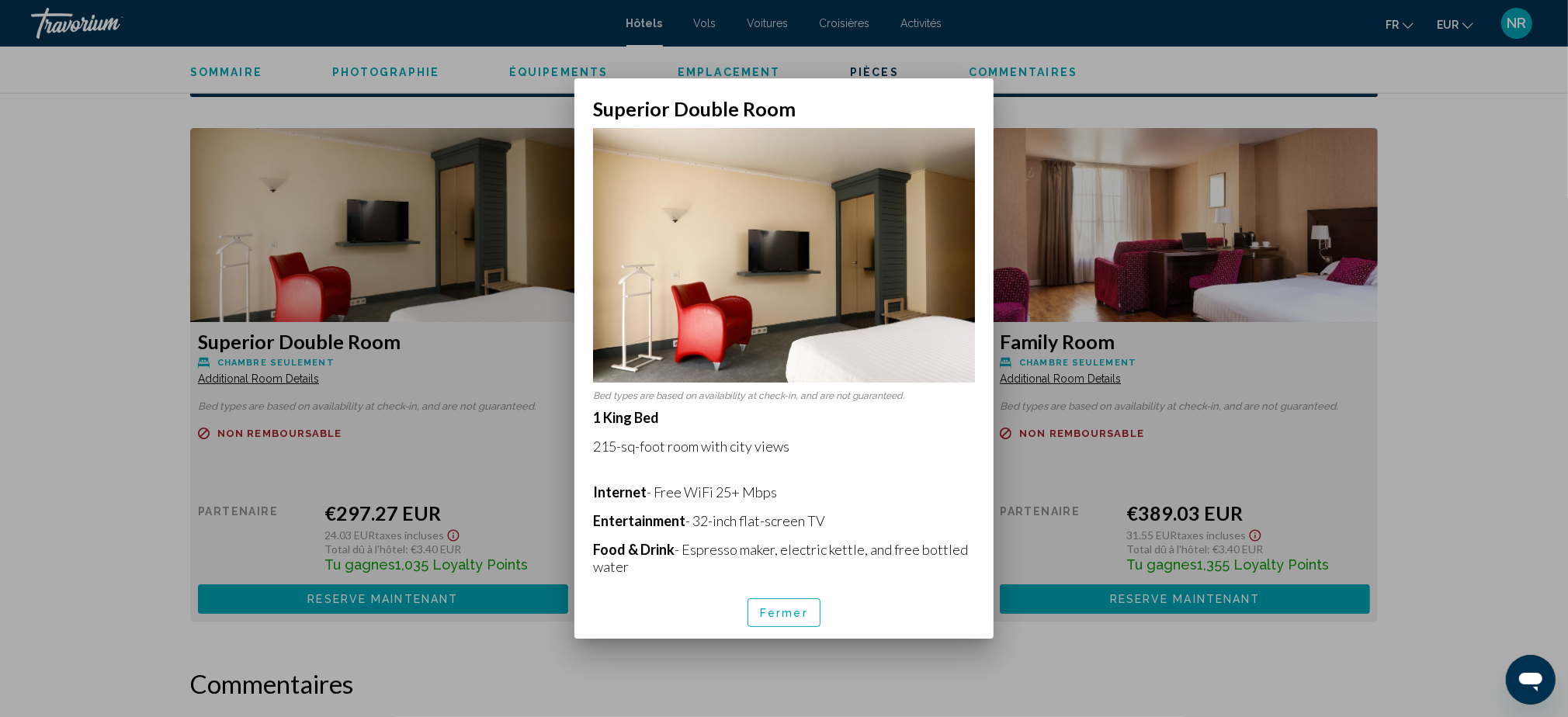
drag, startPoint x: 596, startPoint y: 404, endPoint x: 786, endPoint y: 439, distance: 193.2
click at [864, 467] on p "1 King Bed 215-sq-foot room with city views Internet - Free WiFi 25+ Mbps Enter…" at bounding box center [784, 632] width 382 height 447
click at [878, 456] on p "1 King Bed 215-sq-foot room with city views Internet - Free WiFi 25+ Mbps Enter…" at bounding box center [784, 632] width 382 height 447
click at [803, 615] on span "Fermer" at bounding box center [784, 613] width 48 height 12
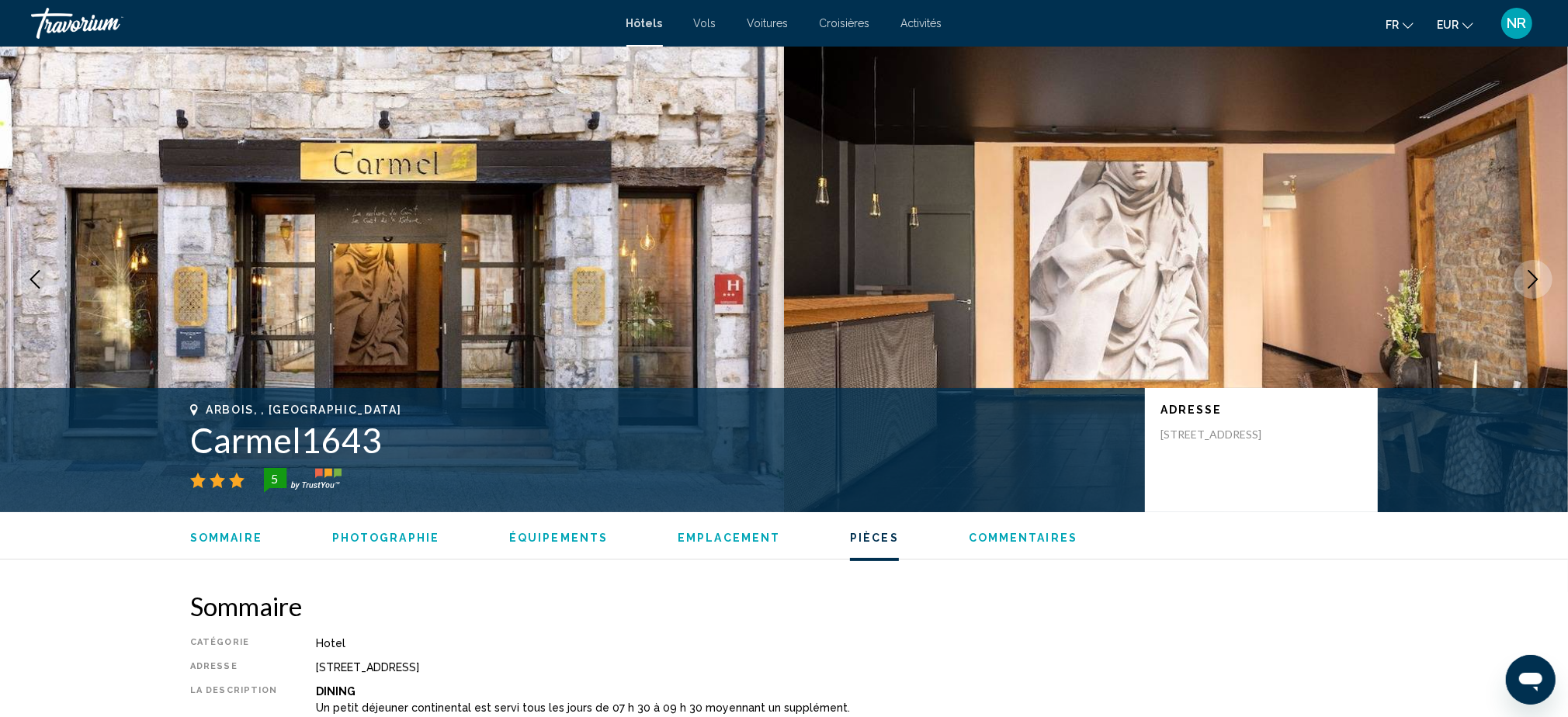
scroll to position [2068, 0]
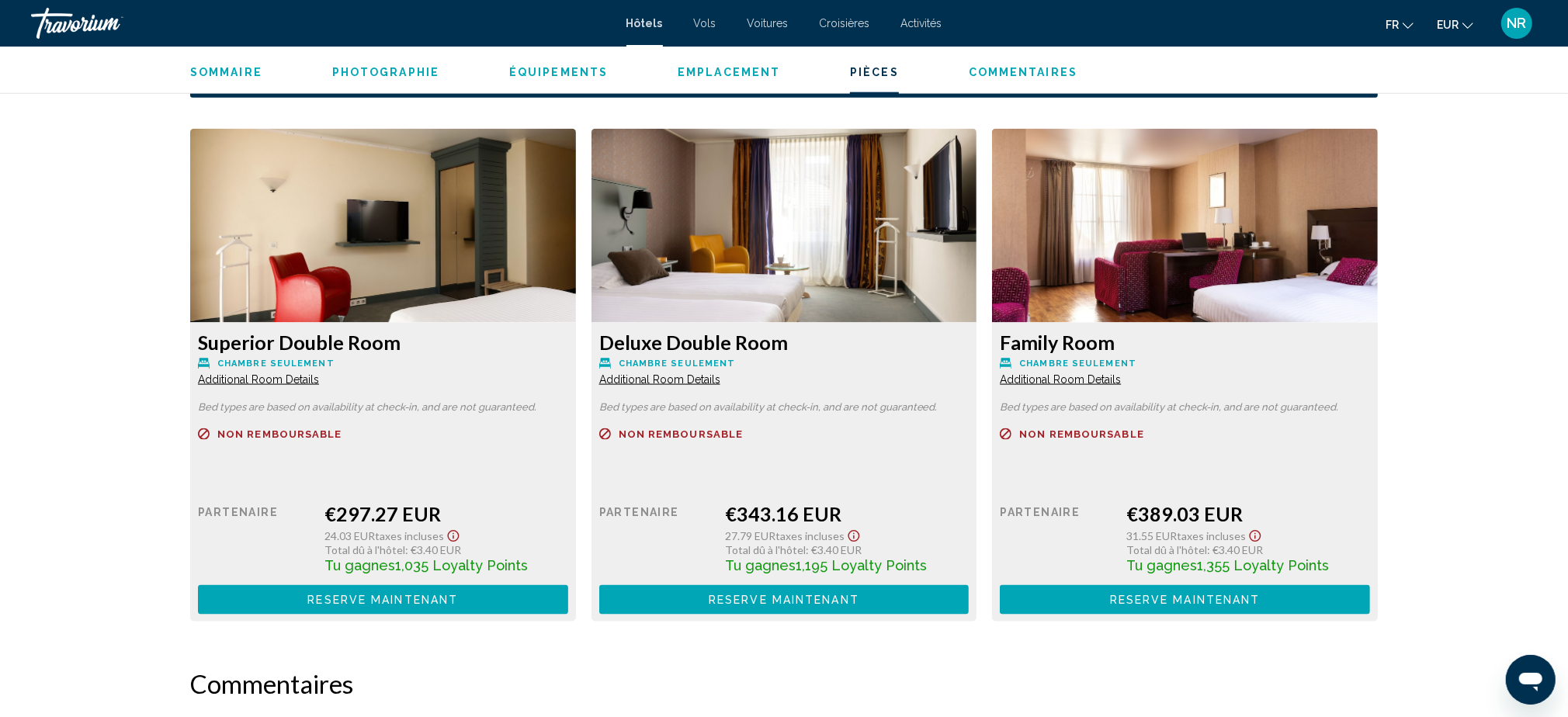
click at [319, 373] on span "Additional Room Details" at bounding box center [258, 379] width 121 height 12
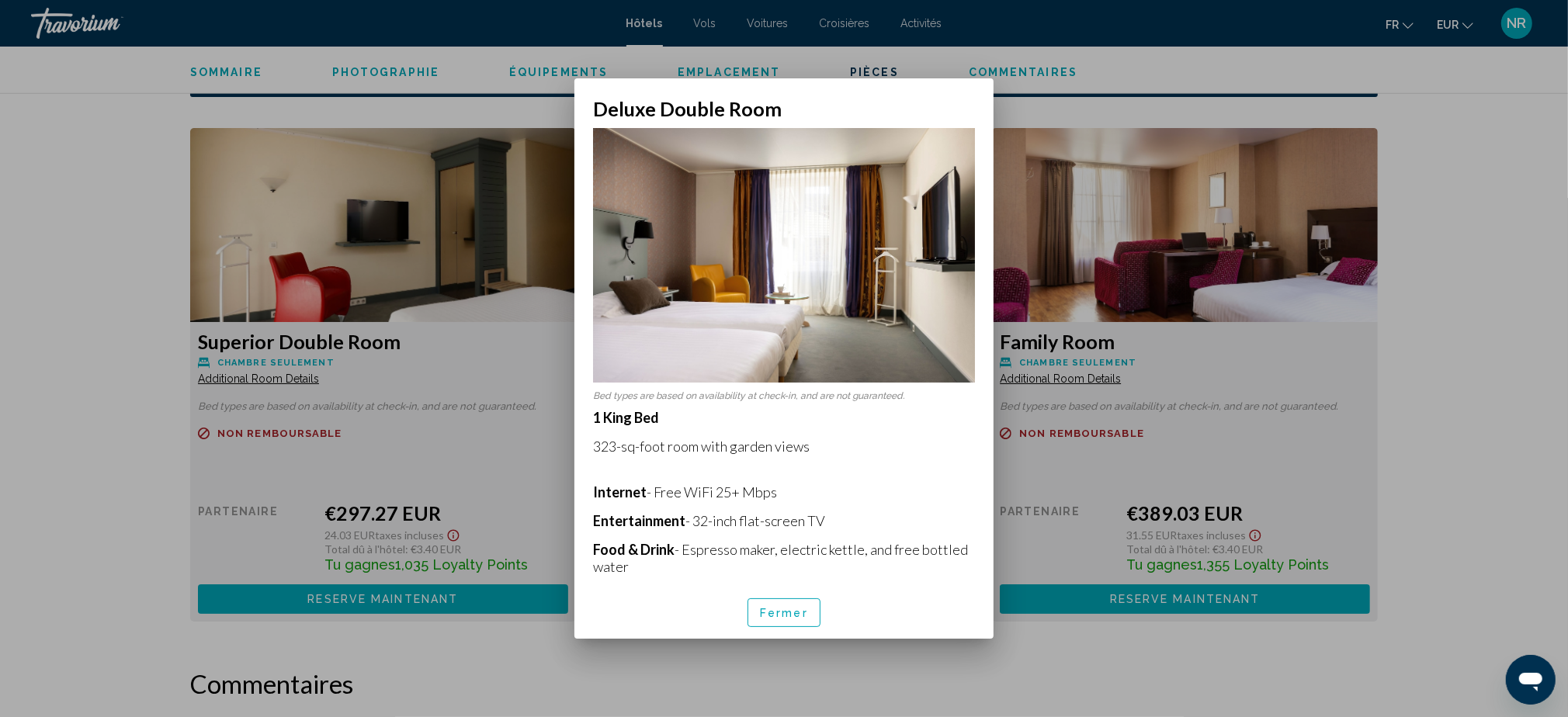
drag, startPoint x: 593, startPoint y: 404, endPoint x: 814, endPoint y: 452, distance: 226.2
click at [814, 452] on p "1 King Bed 323-sq-foot room with garden views Internet - Free WiFi 25+ Mbps Ent…" at bounding box center [784, 632] width 382 height 447
click at [903, 469] on p "1 King Bed 323-sq-foot room with garden views Internet - Free WiFi 25+ Mbps Ent…" at bounding box center [784, 632] width 382 height 447
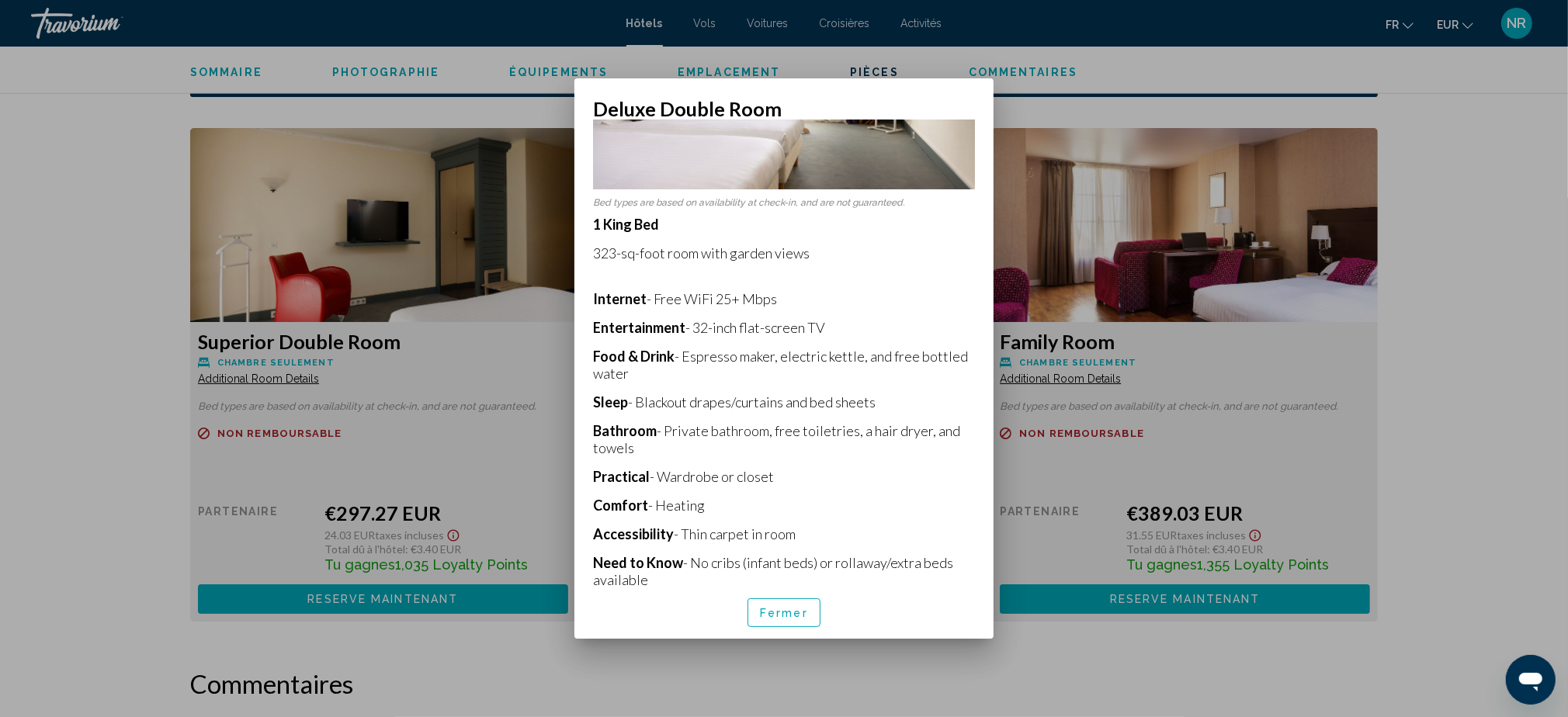
scroll to position [206, 0]
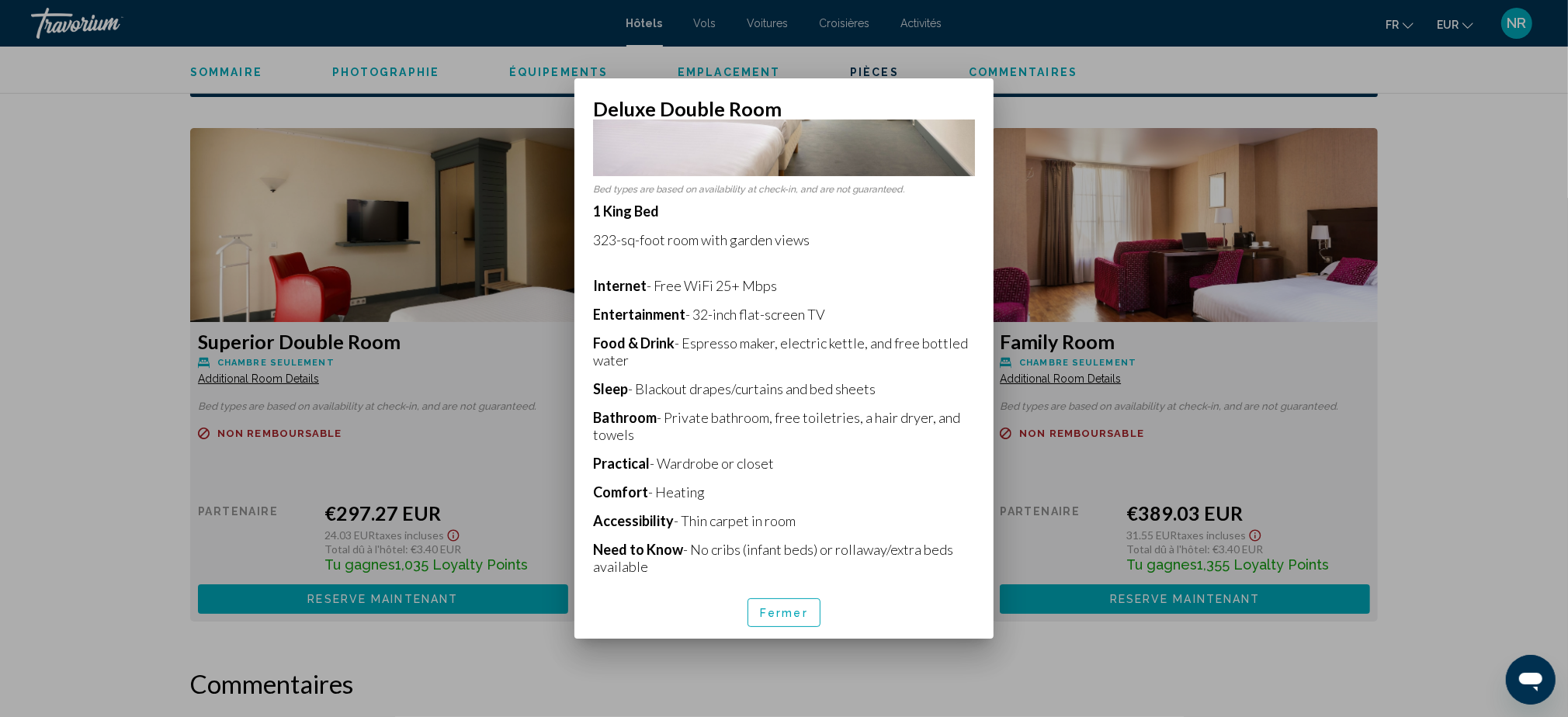
drag, startPoint x: 599, startPoint y: 406, endPoint x: 658, endPoint y: 424, distance: 61.7
click at [658, 424] on div "Bed types are based on availability at check-in, and are not guaranteed. 1 King…" at bounding box center [784, 354] width 419 height 467
click at [910, 455] on p "Practical - Wardrobe or closet" at bounding box center [784, 463] width 382 height 17
click at [789, 603] on button "Fermer" at bounding box center [784, 612] width 73 height 29
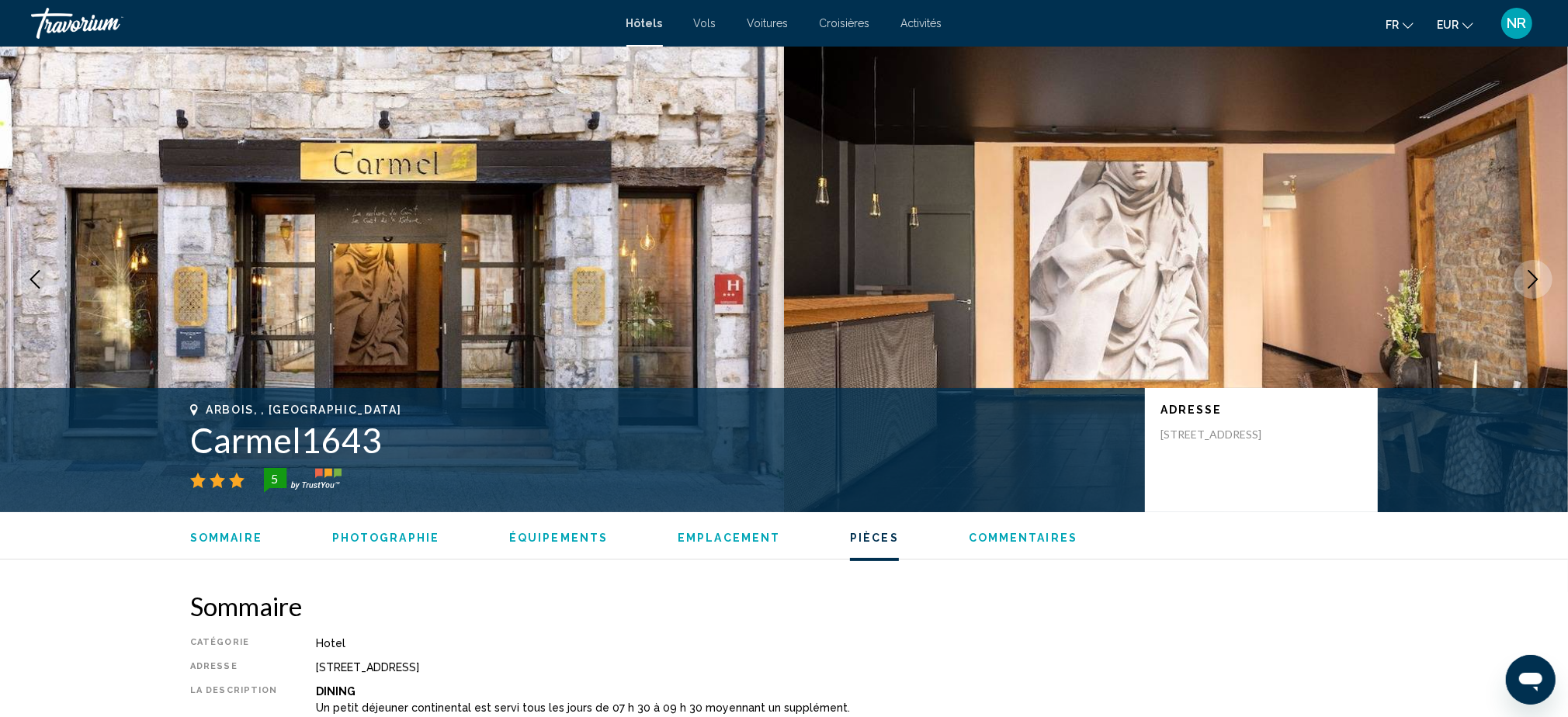
scroll to position [2068, 0]
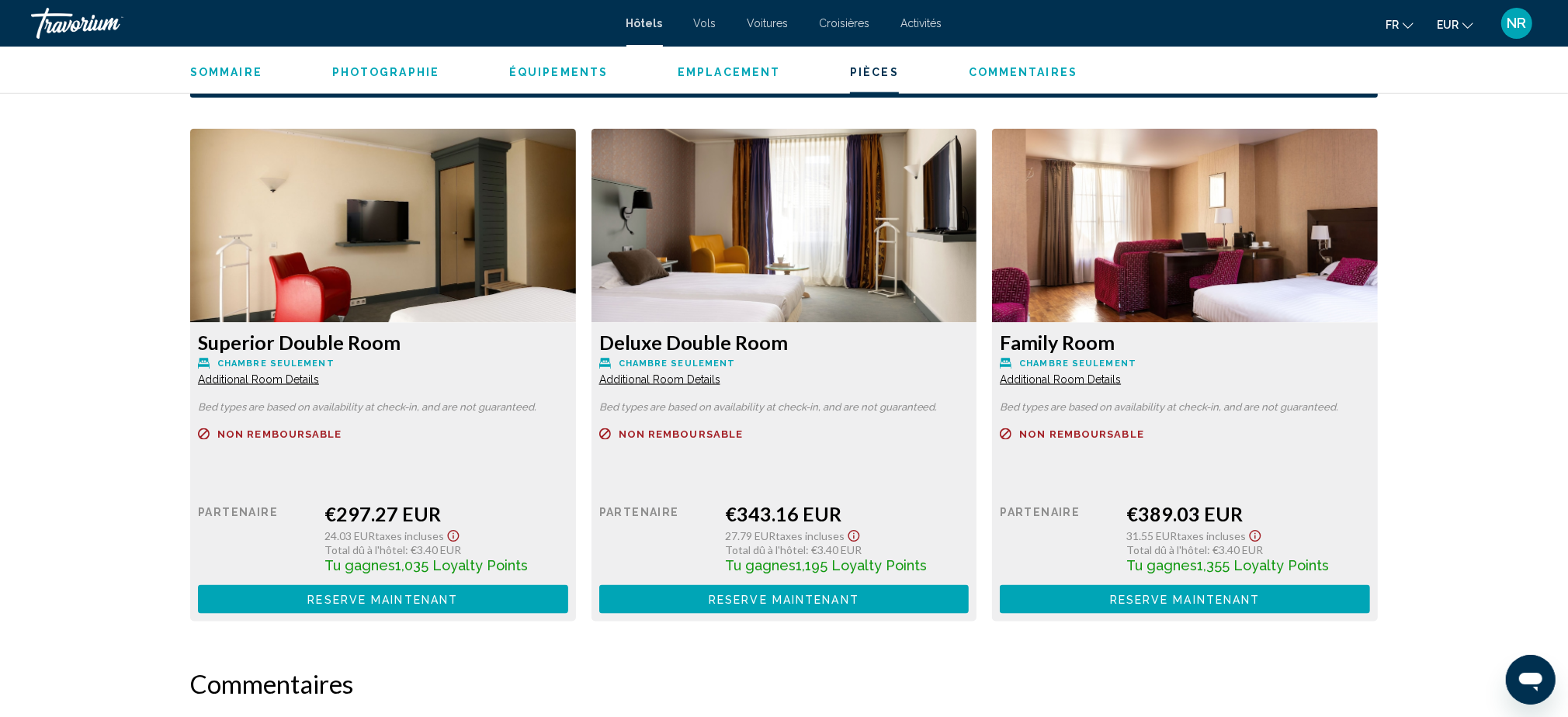
click at [1094, 680] on h2 "Commentaires" at bounding box center [784, 684] width 1187 height 31
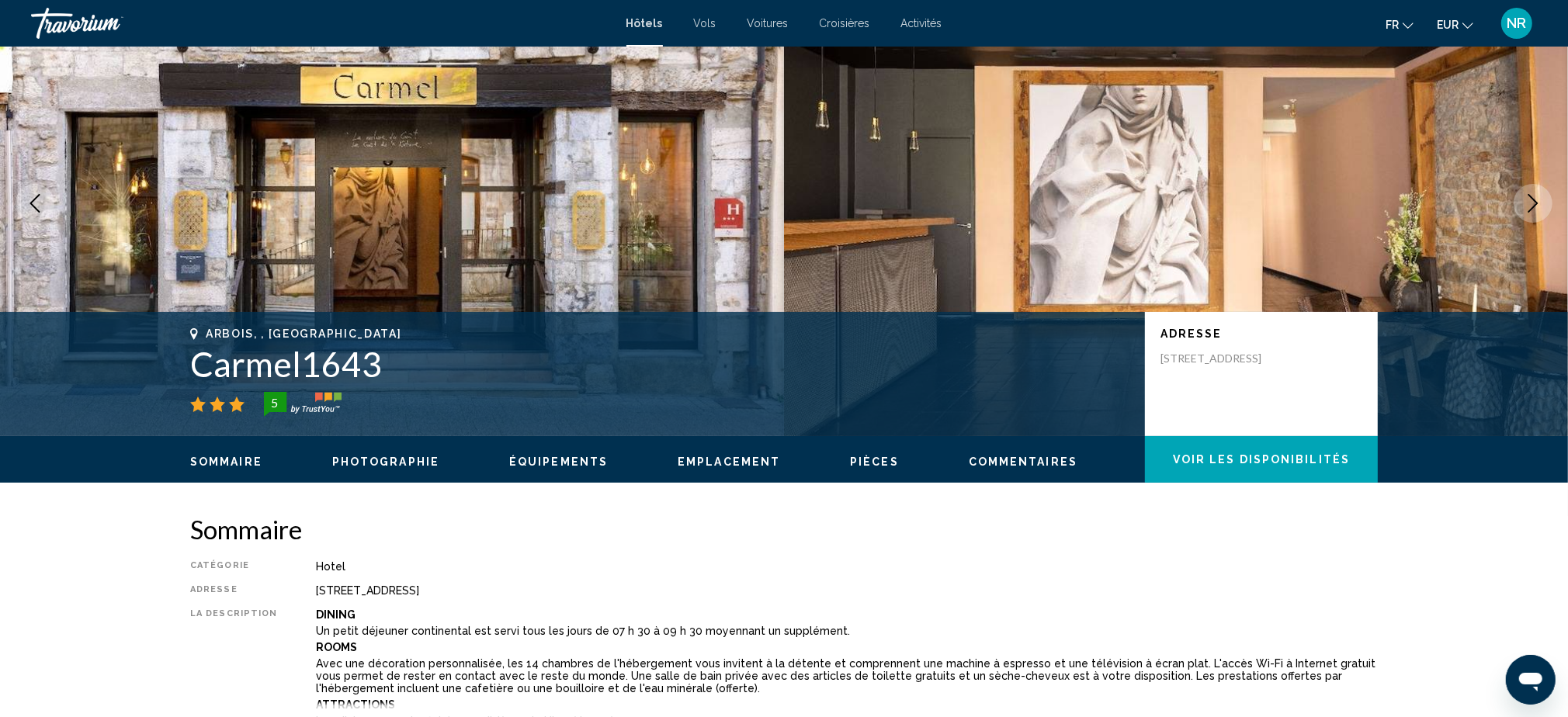
scroll to position [0, 0]
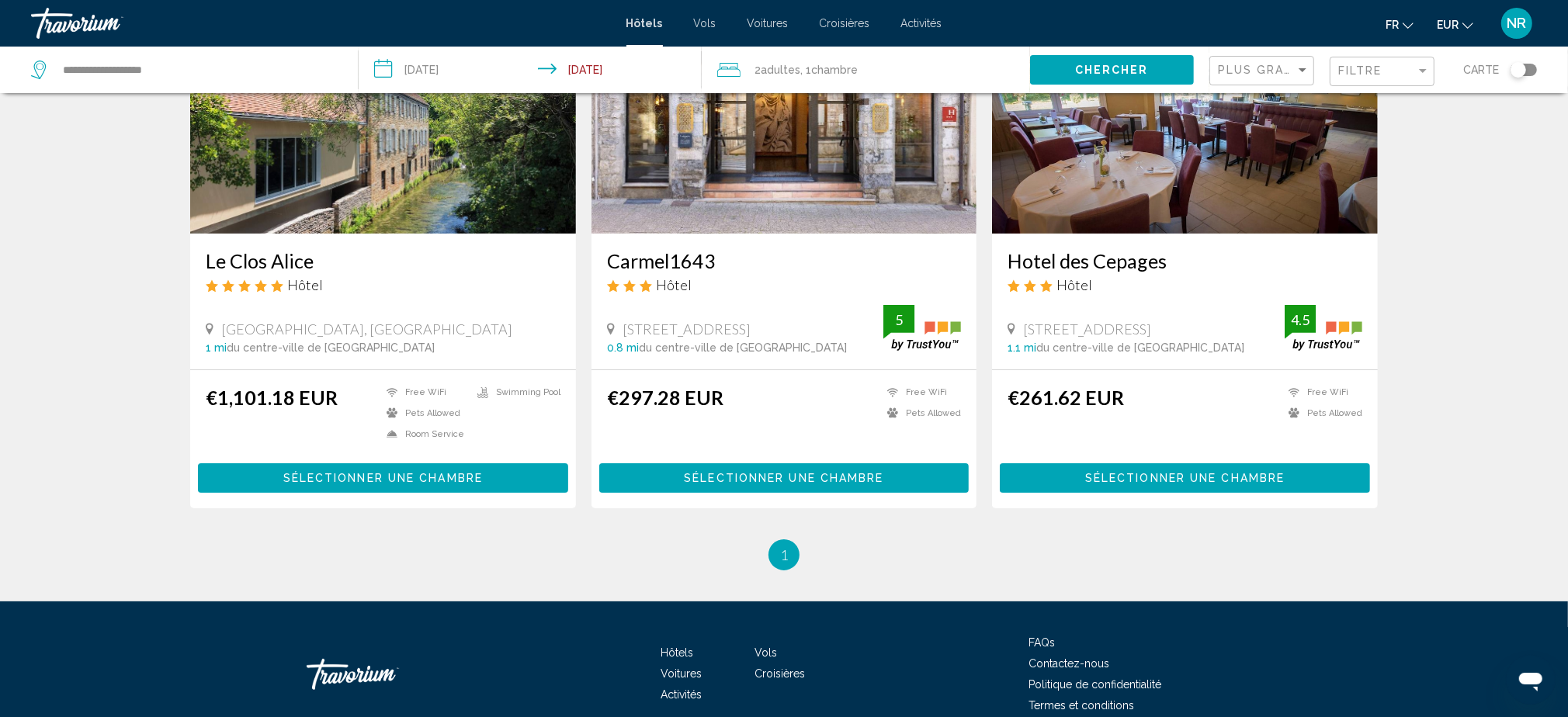
scroll to position [29, 0]
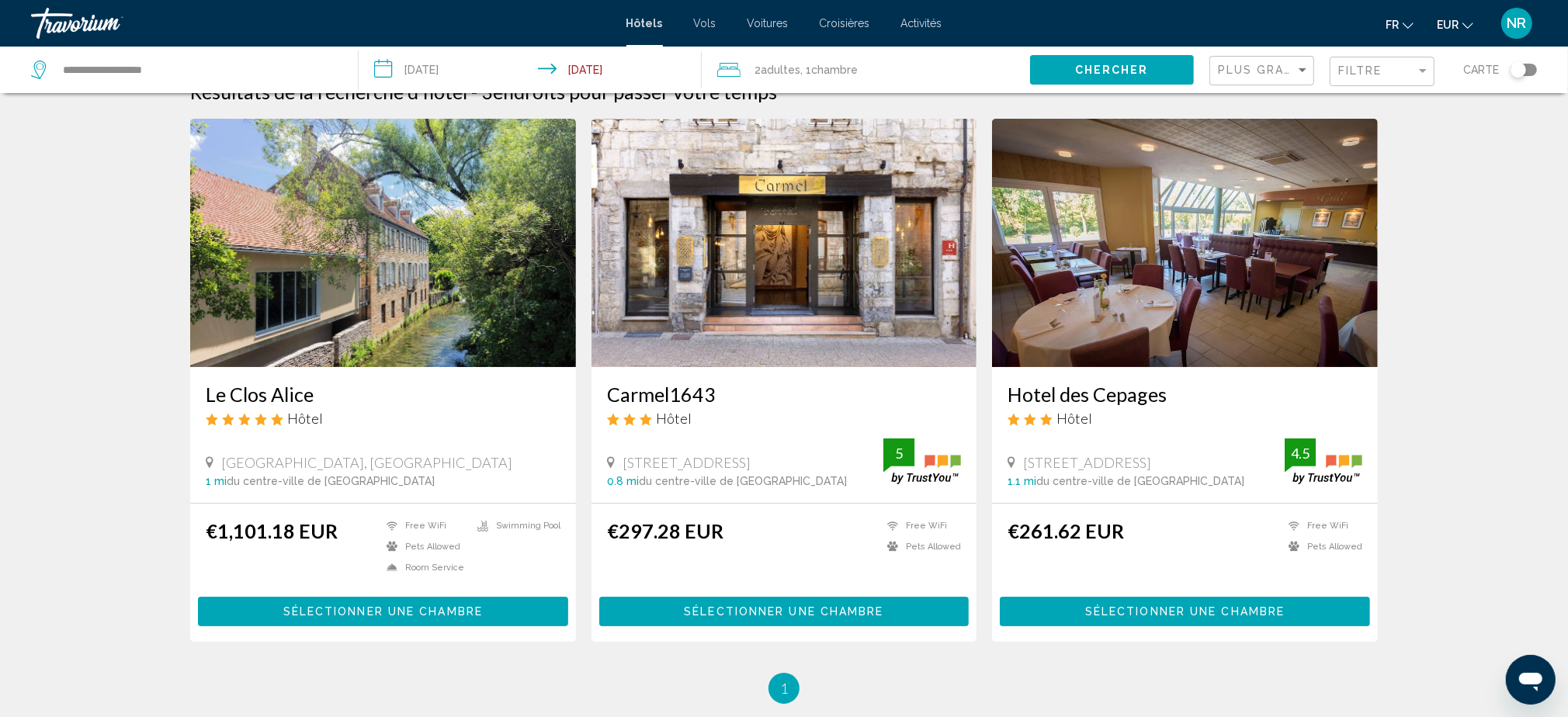
click at [649, 392] on h3 "Carmel1643" at bounding box center [784, 394] width 355 height 23
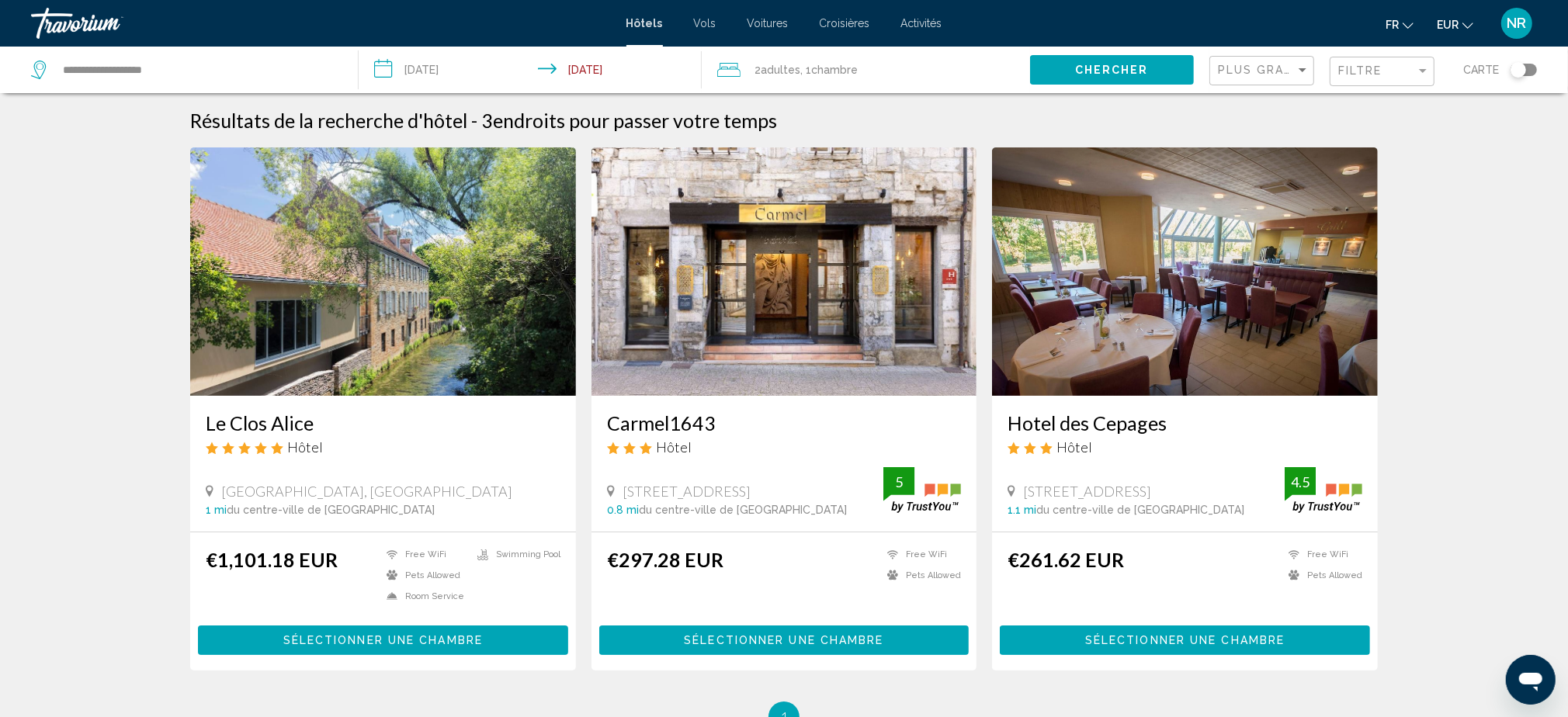
click at [1203, 356] on img "Main content" at bounding box center [1185, 271] width 386 height 248
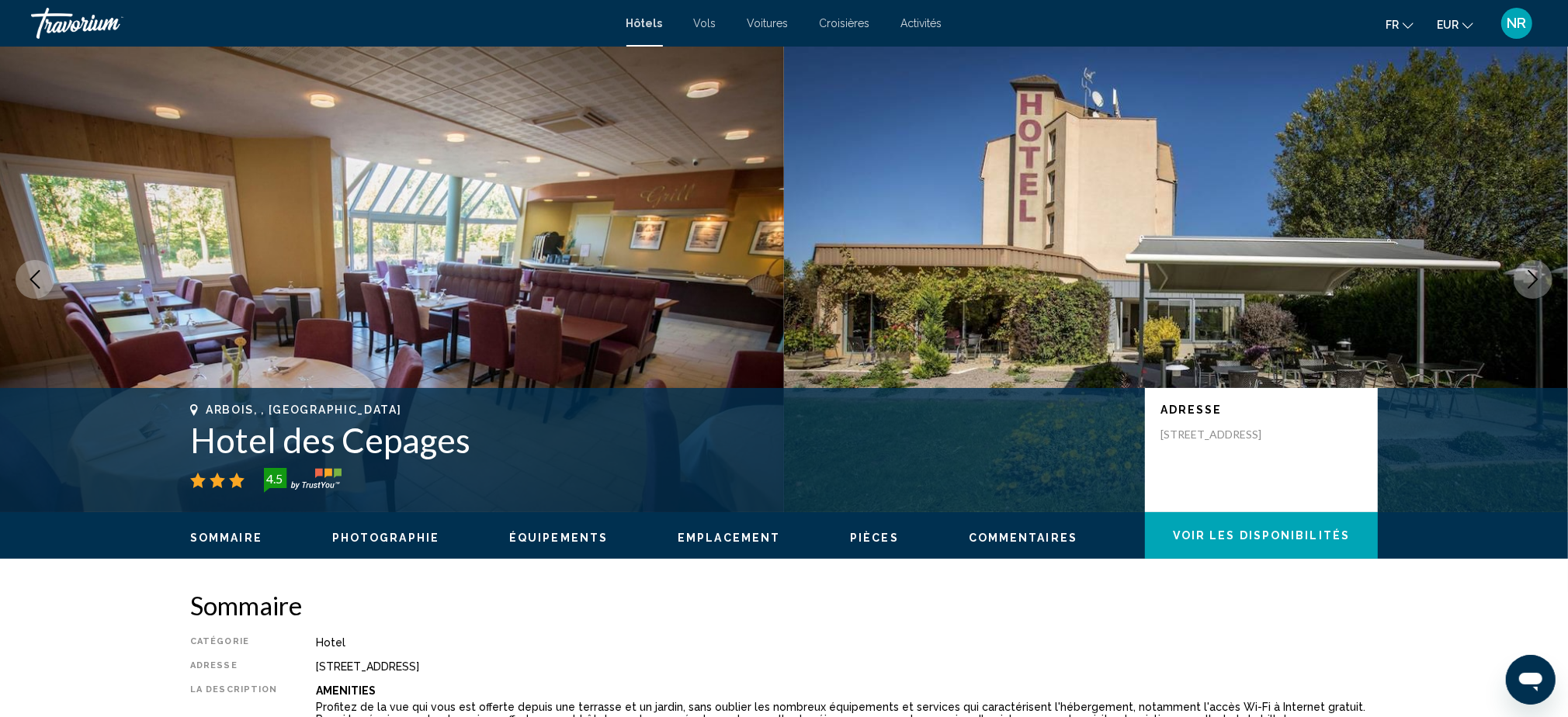
click at [1516, 278] on button "Next image" at bounding box center [1533, 279] width 39 height 39
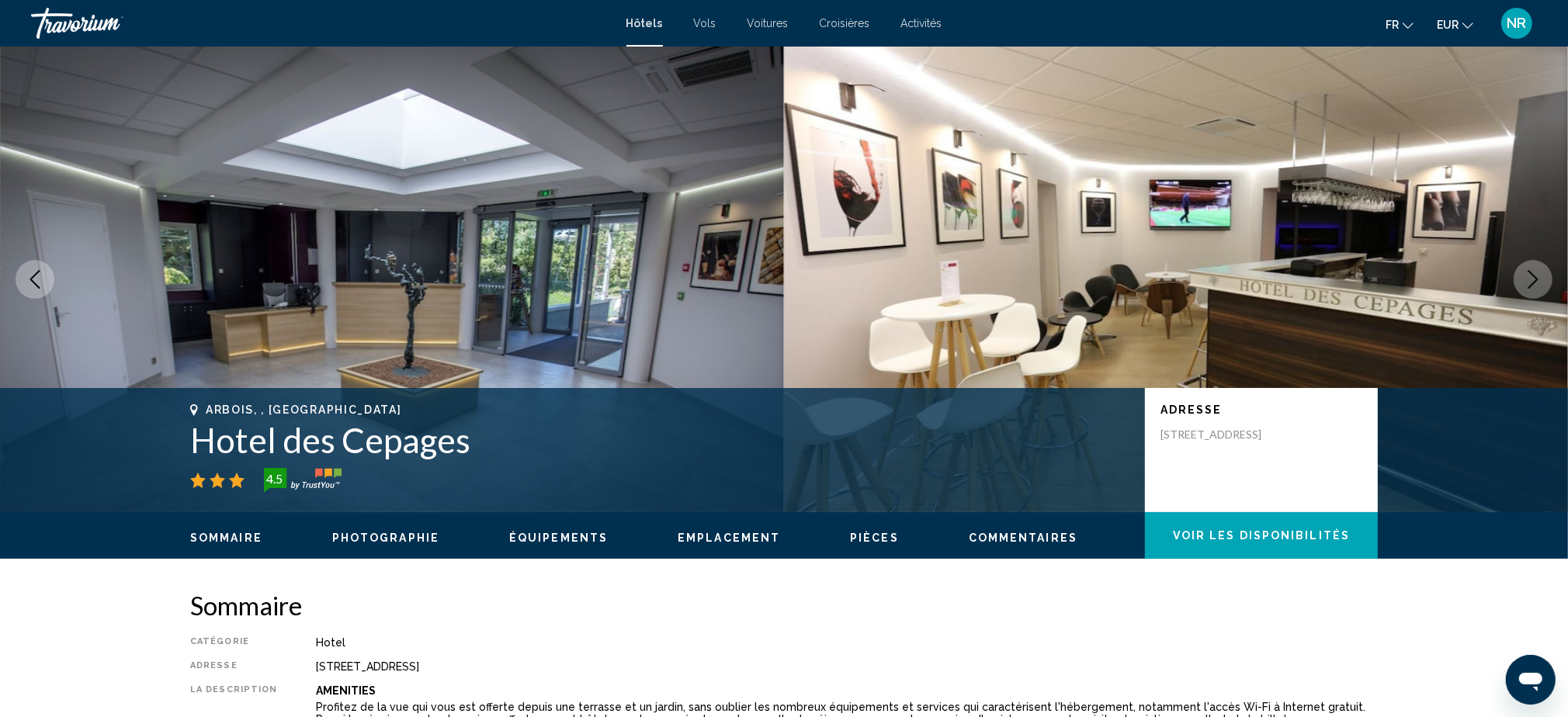
click at [1214, 279] on img "Main content" at bounding box center [1177, 279] width 784 height 466
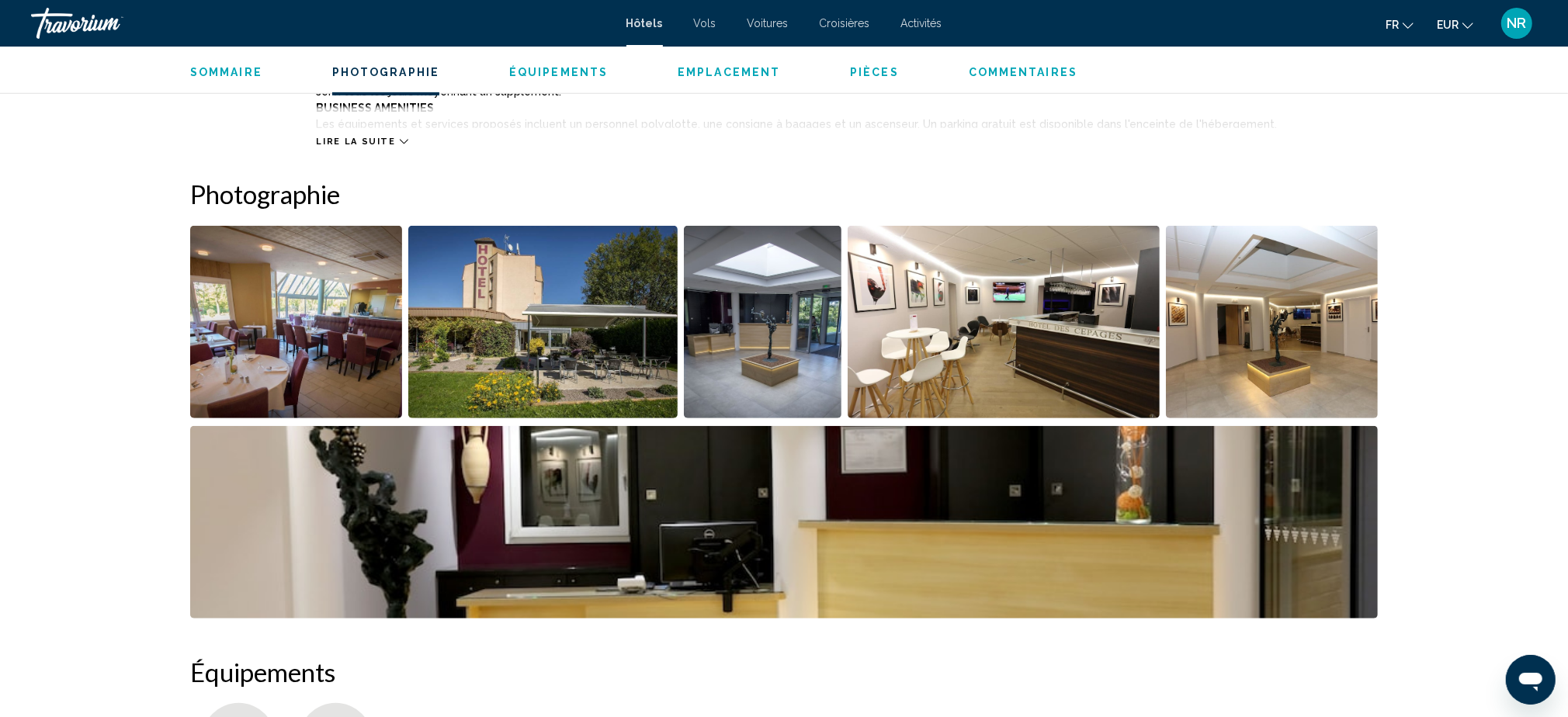
scroll to position [827, 0]
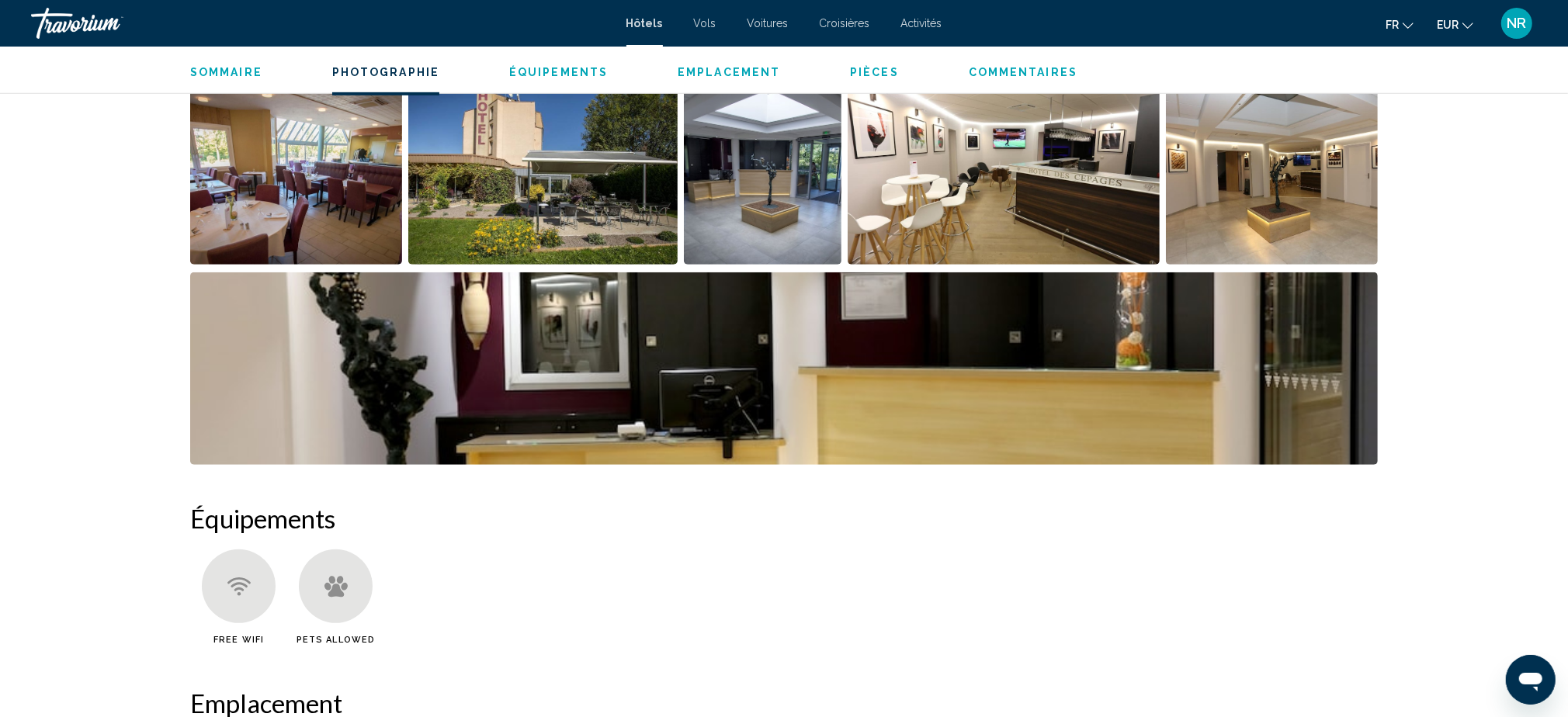
click at [556, 181] on img "Open full-screen image slider" at bounding box center [543, 168] width 270 height 192
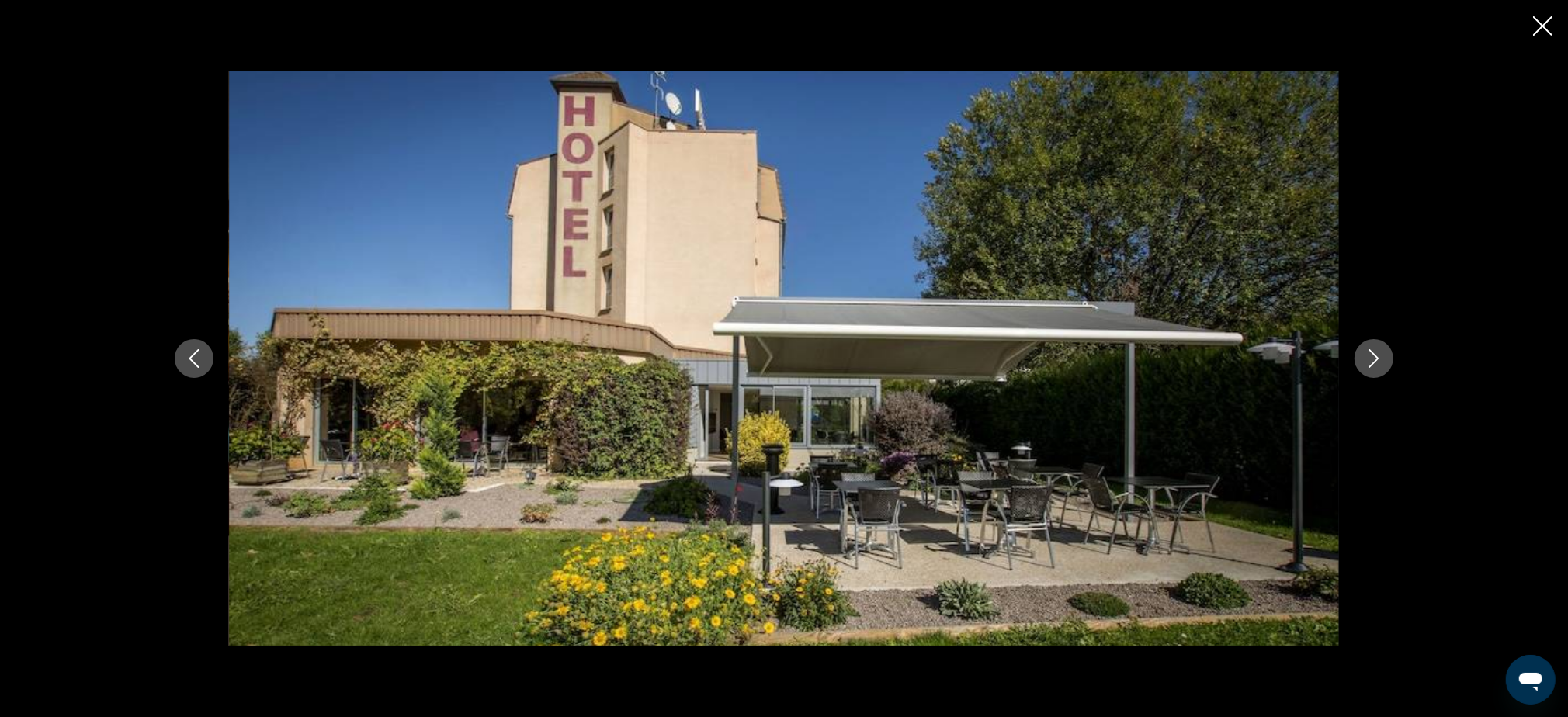
click at [1372, 360] on icon "Next image" at bounding box center [1374, 358] width 19 height 19
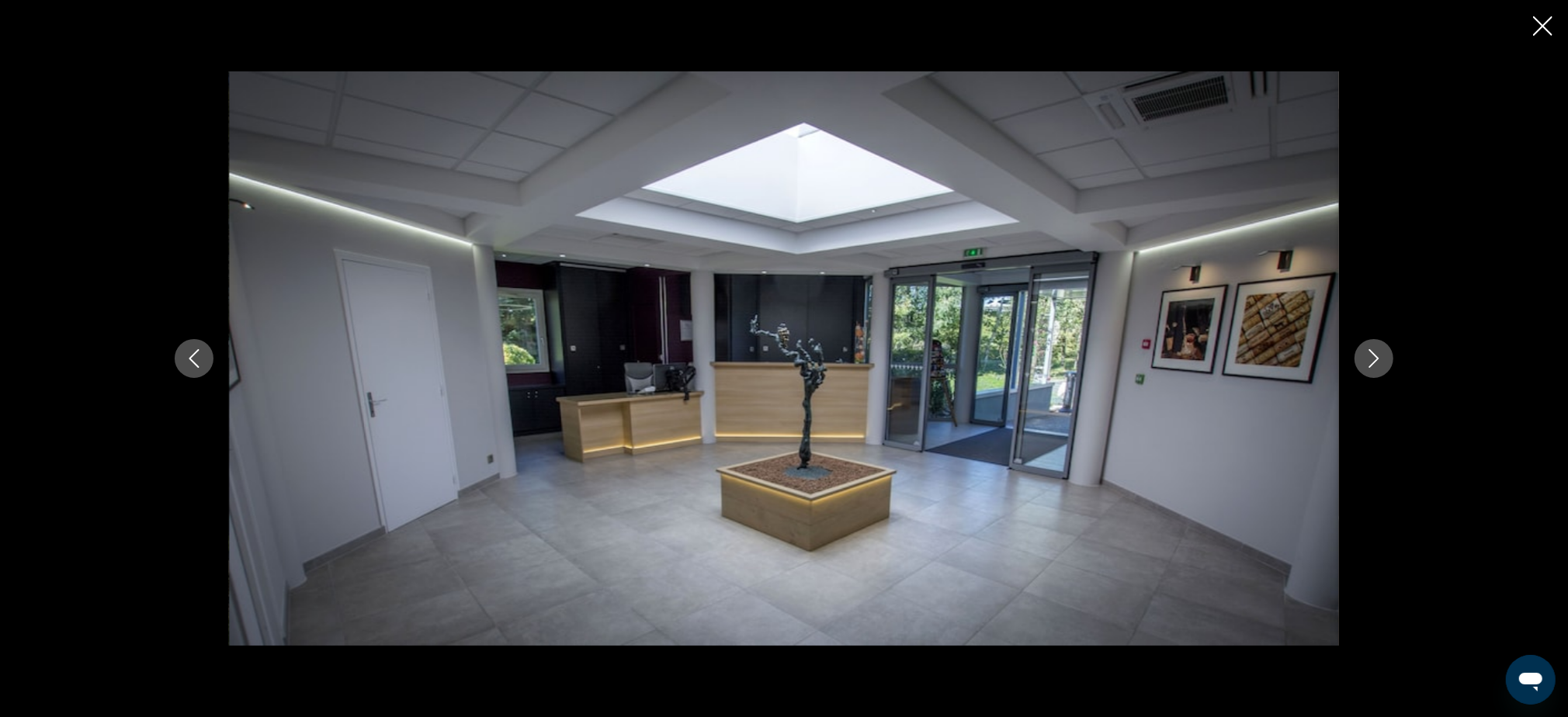
click at [1371, 360] on icon "Next image" at bounding box center [1374, 358] width 19 height 19
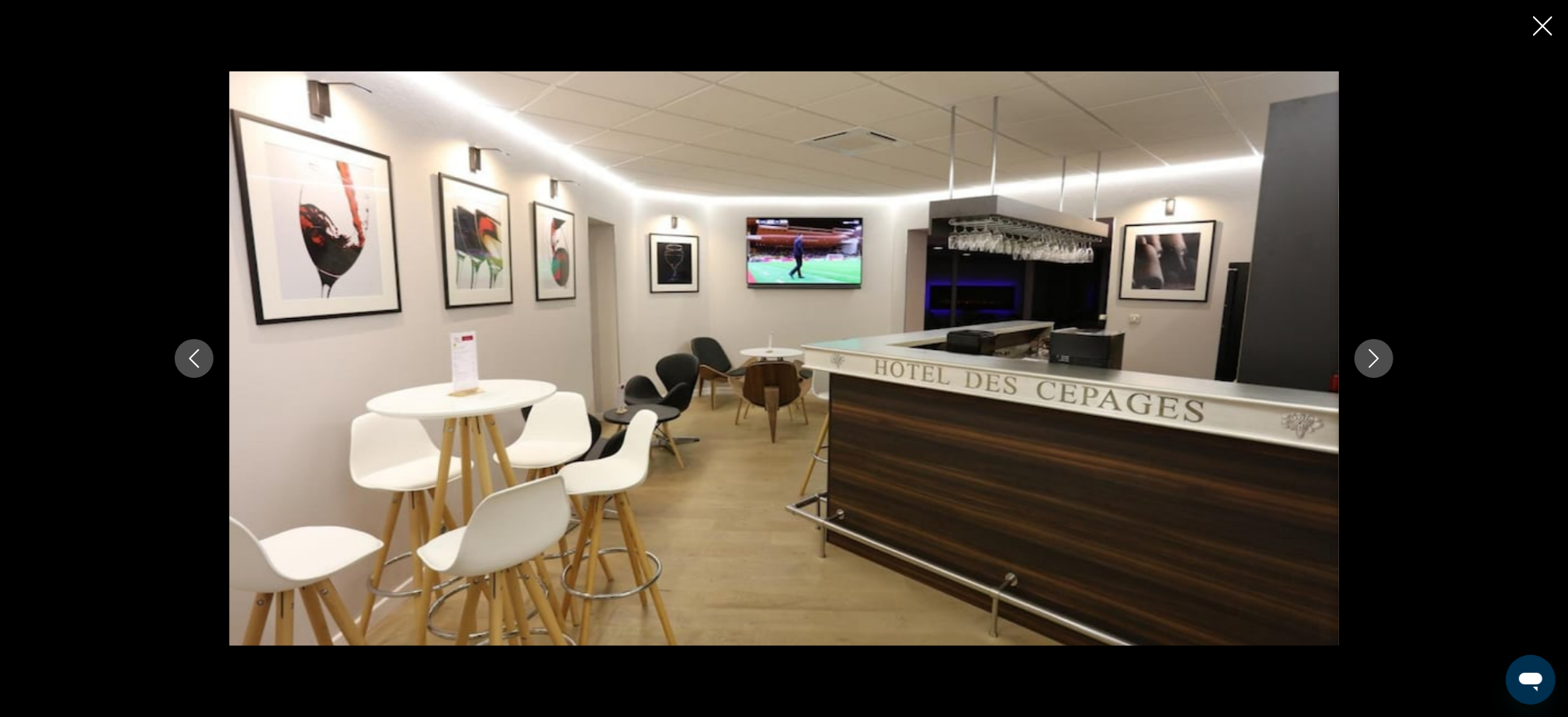
click at [1371, 360] on icon "Next image" at bounding box center [1374, 358] width 19 height 19
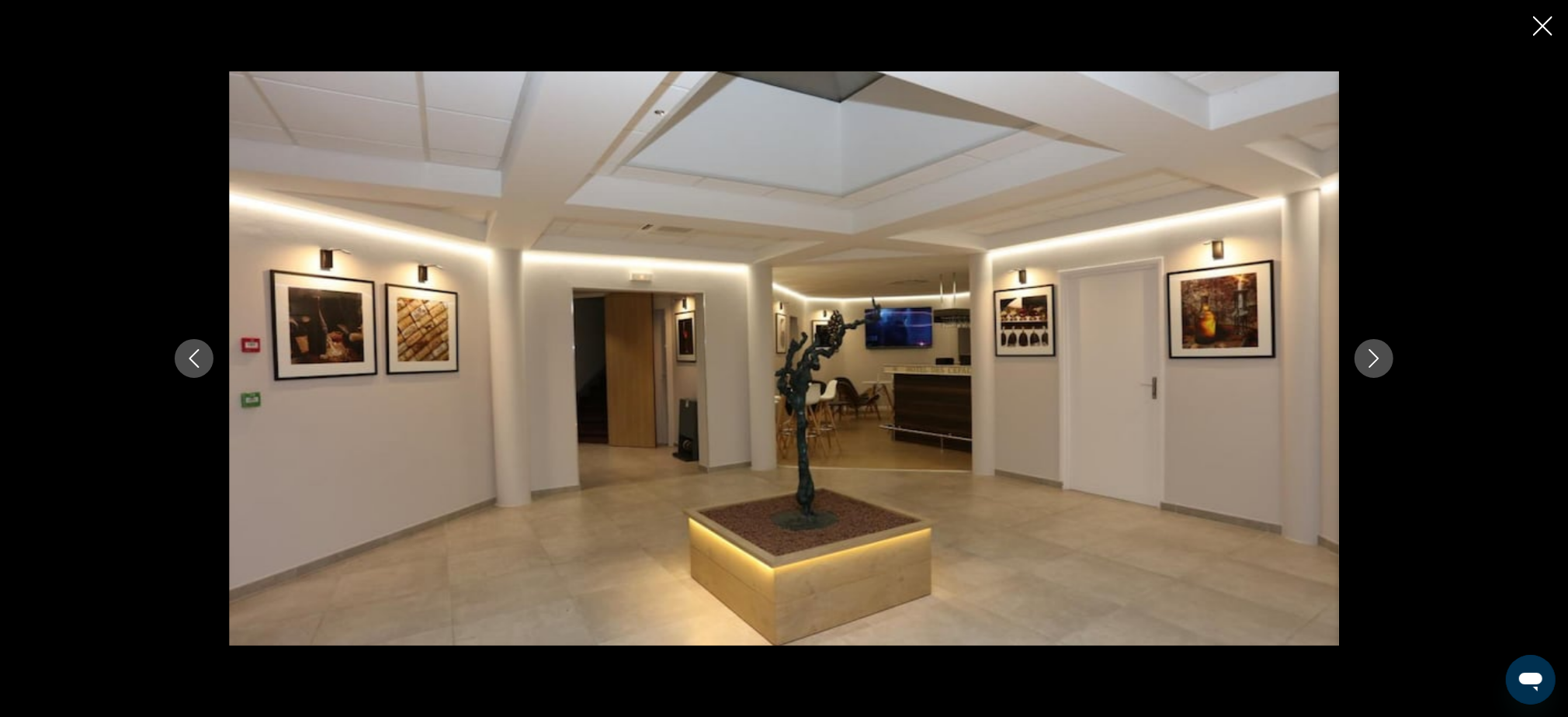
click at [1371, 360] on icon "Next image" at bounding box center [1374, 358] width 19 height 19
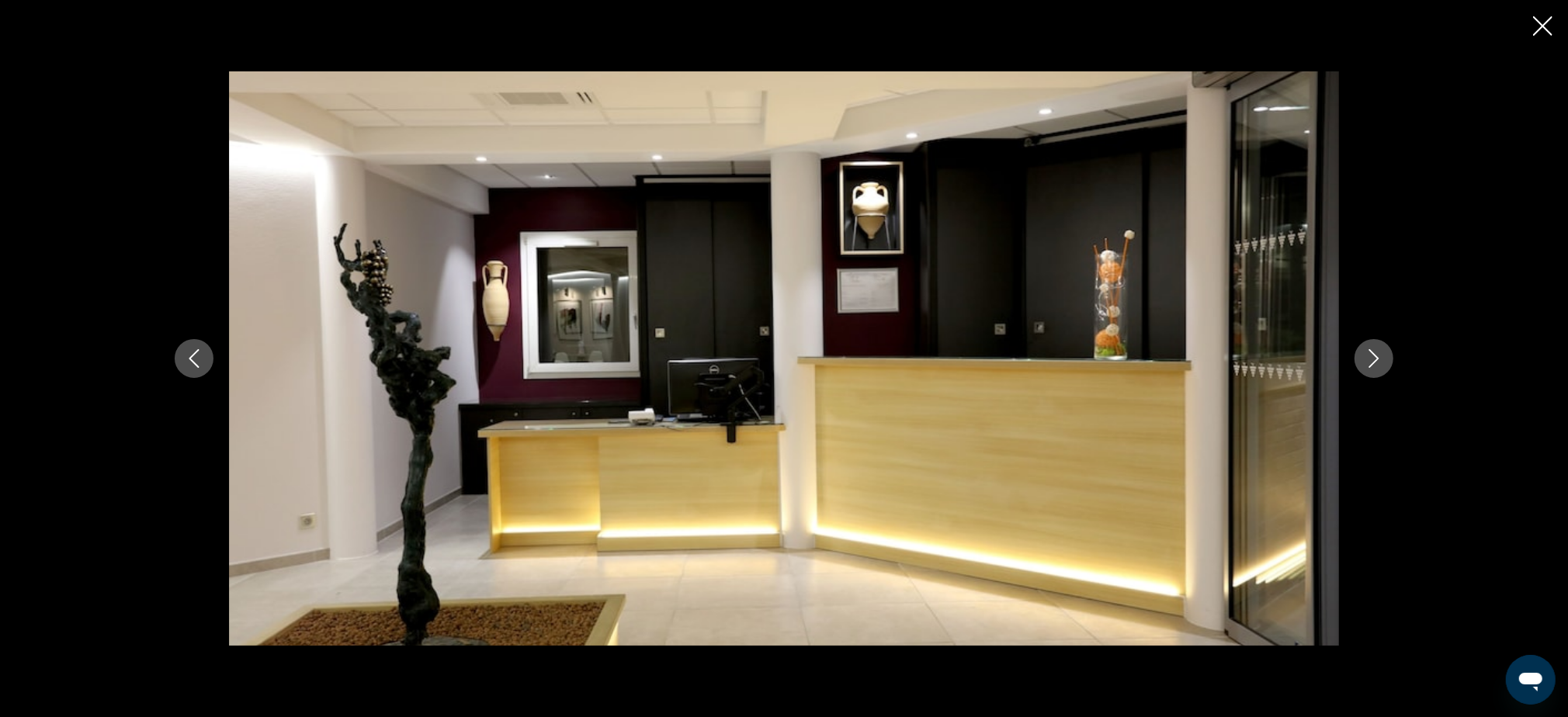
click at [1371, 360] on icon "Next image" at bounding box center [1374, 358] width 19 height 19
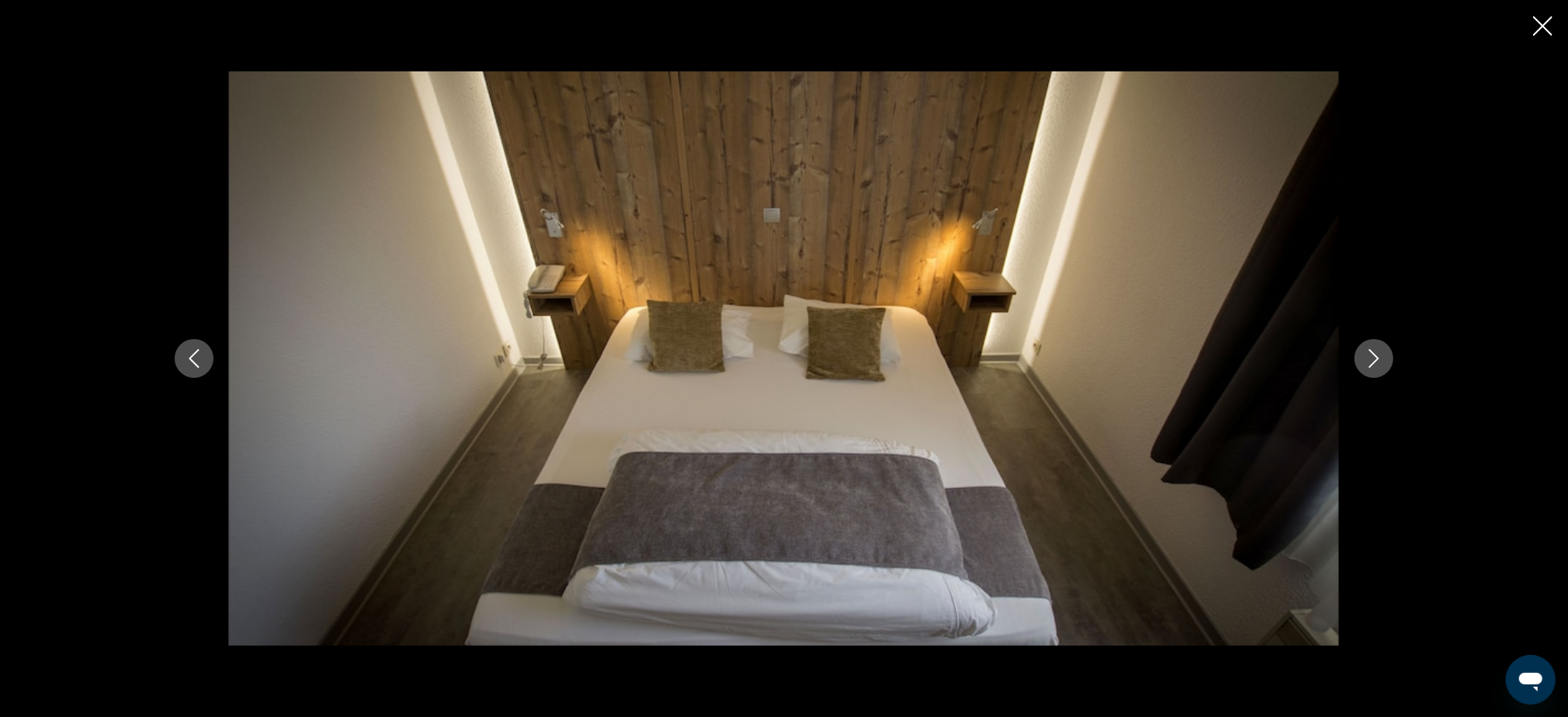
click at [1543, 30] on icon "Close slideshow" at bounding box center [1542, 26] width 19 height 19
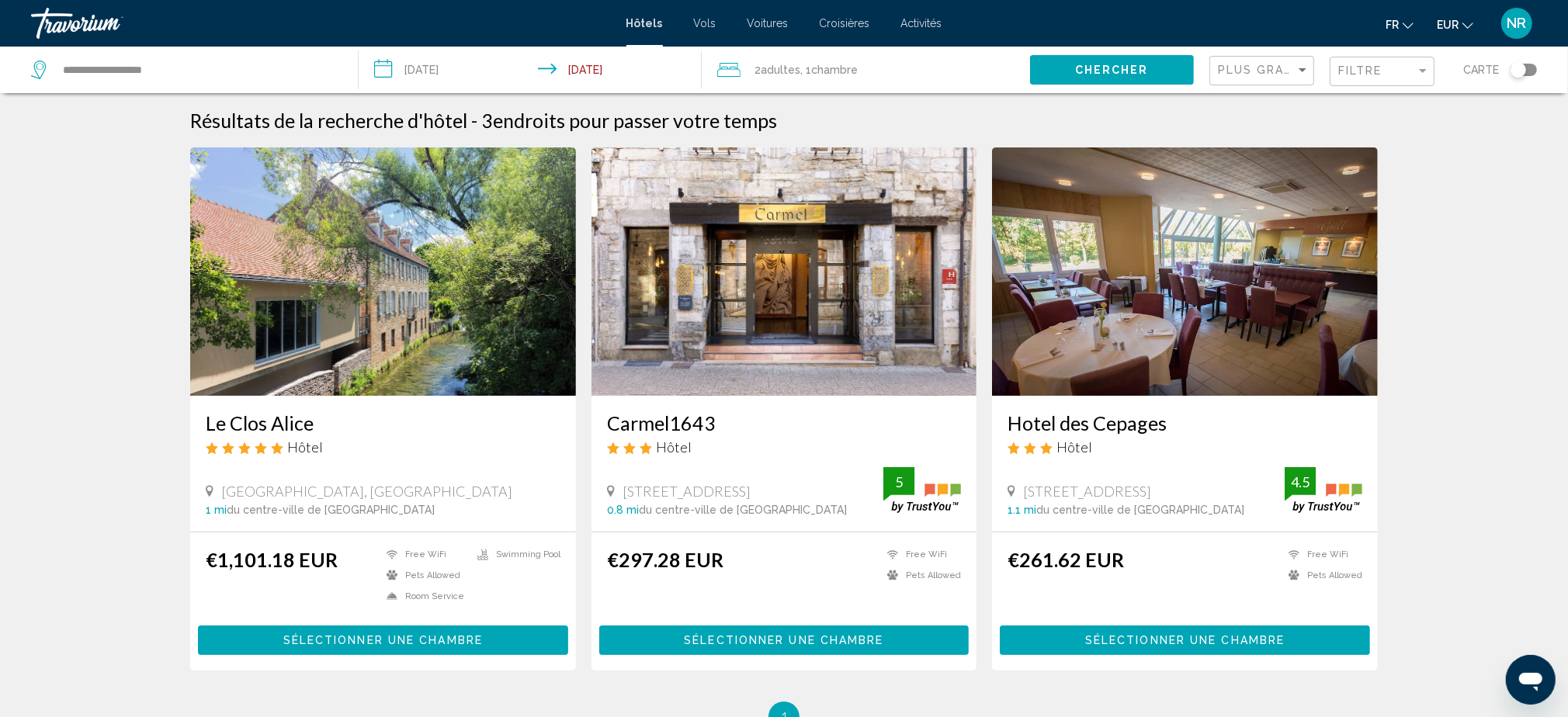
drag, startPoint x: 1389, startPoint y: 53, endPoint x: 1386, endPoint y: 64, distance: 11.4
click at [1389, 54] on div "Filtre" at bounding box center [1382, 70] width 105 height 47
click at [1386, 69] on div "Filtre" at bounding box center [1377, 71] width 78 height 12
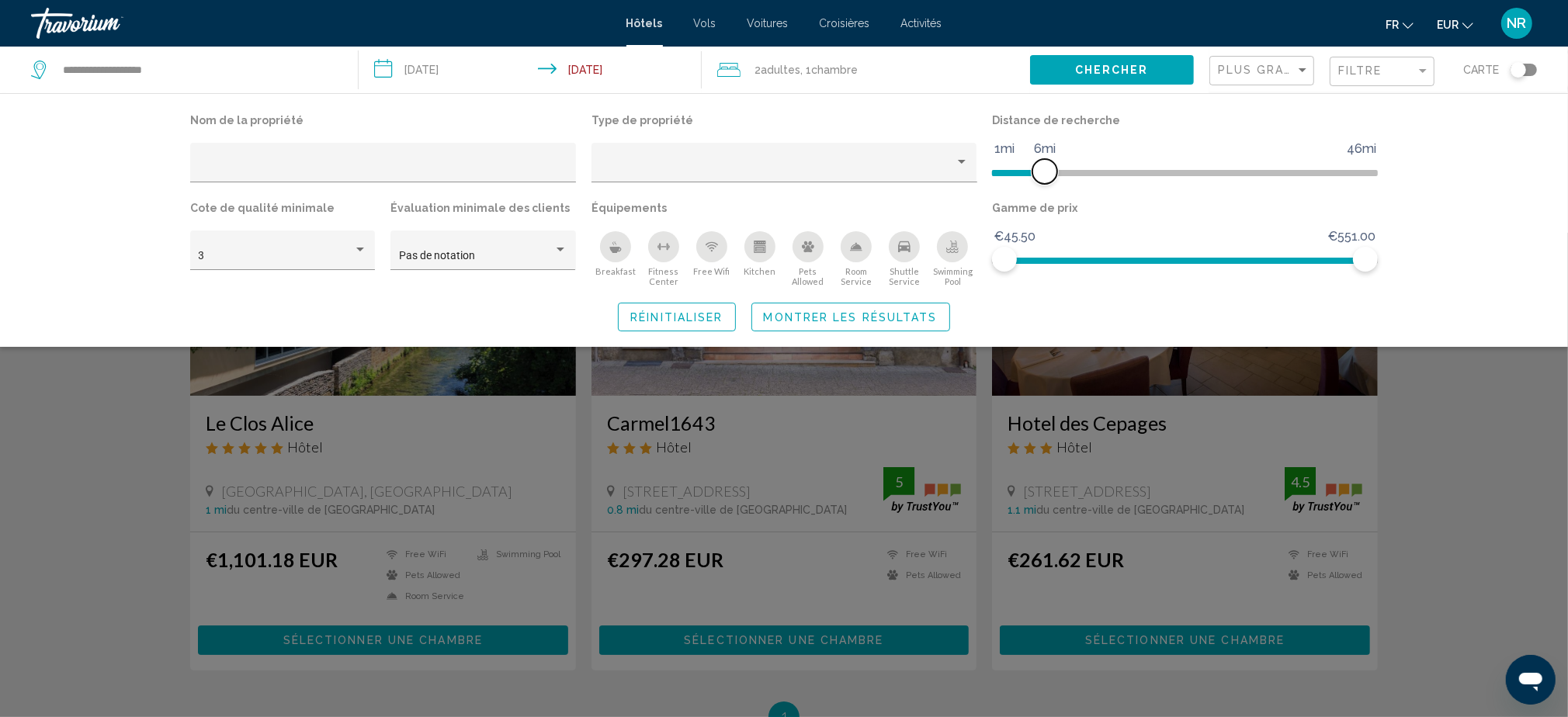
drag, startPoint x: 1026, startPoint y: 169, endPoint x: 1047, endPoint y: 168, distance: 21.0
click at [1047, 168] on span "Hotel Filters" at bounding box center [1045, 171] width 25 height 25
drag, startPoint x: 1046, startPoint y: 168, endPoint x: 1059, endPoint y: 170, distance: 13.2
click at [1059, 170] on span "Hotel Filters" at bounding box center [1061, 171] width 25 height 25
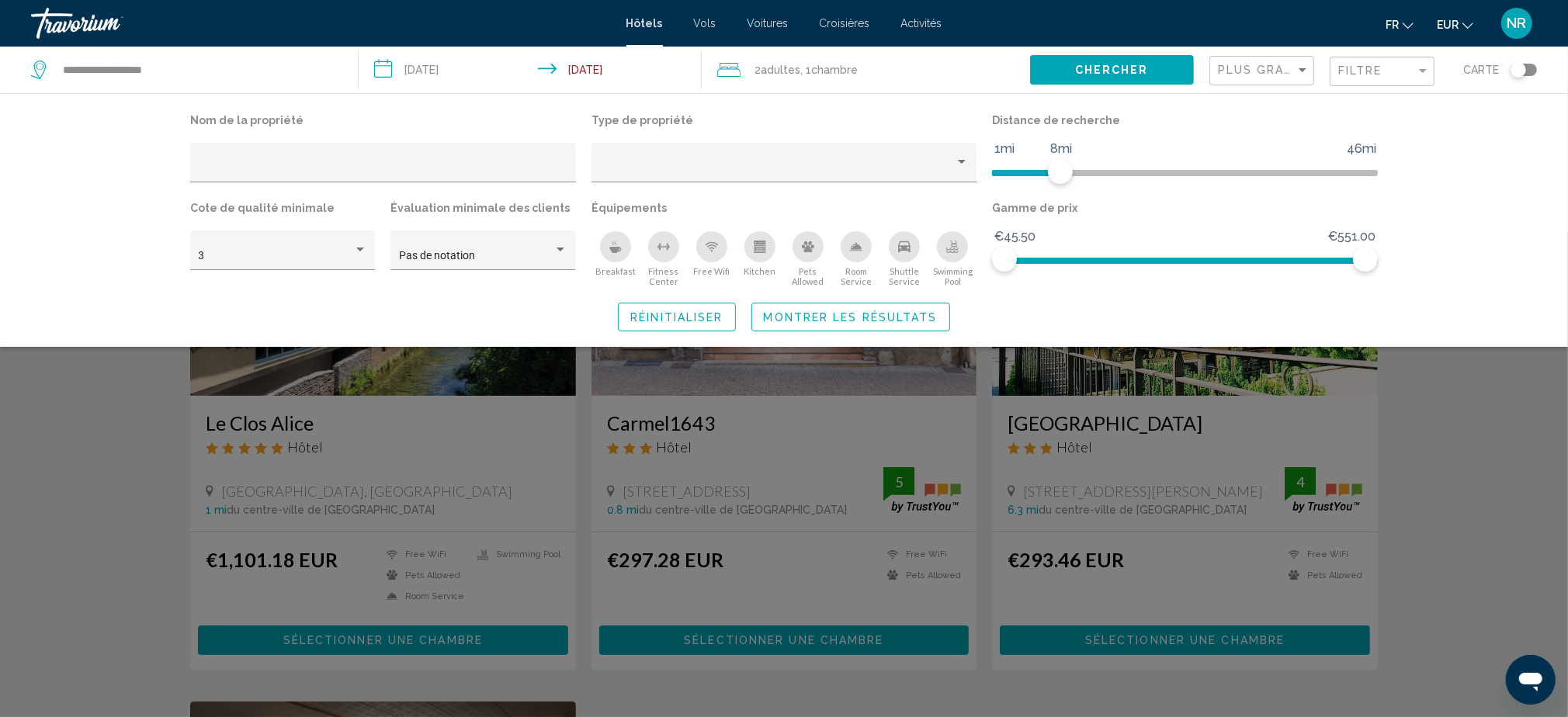
click at [1476, 547] on div "Search widget" at bounding box center [784, 474] width 1568 height 484
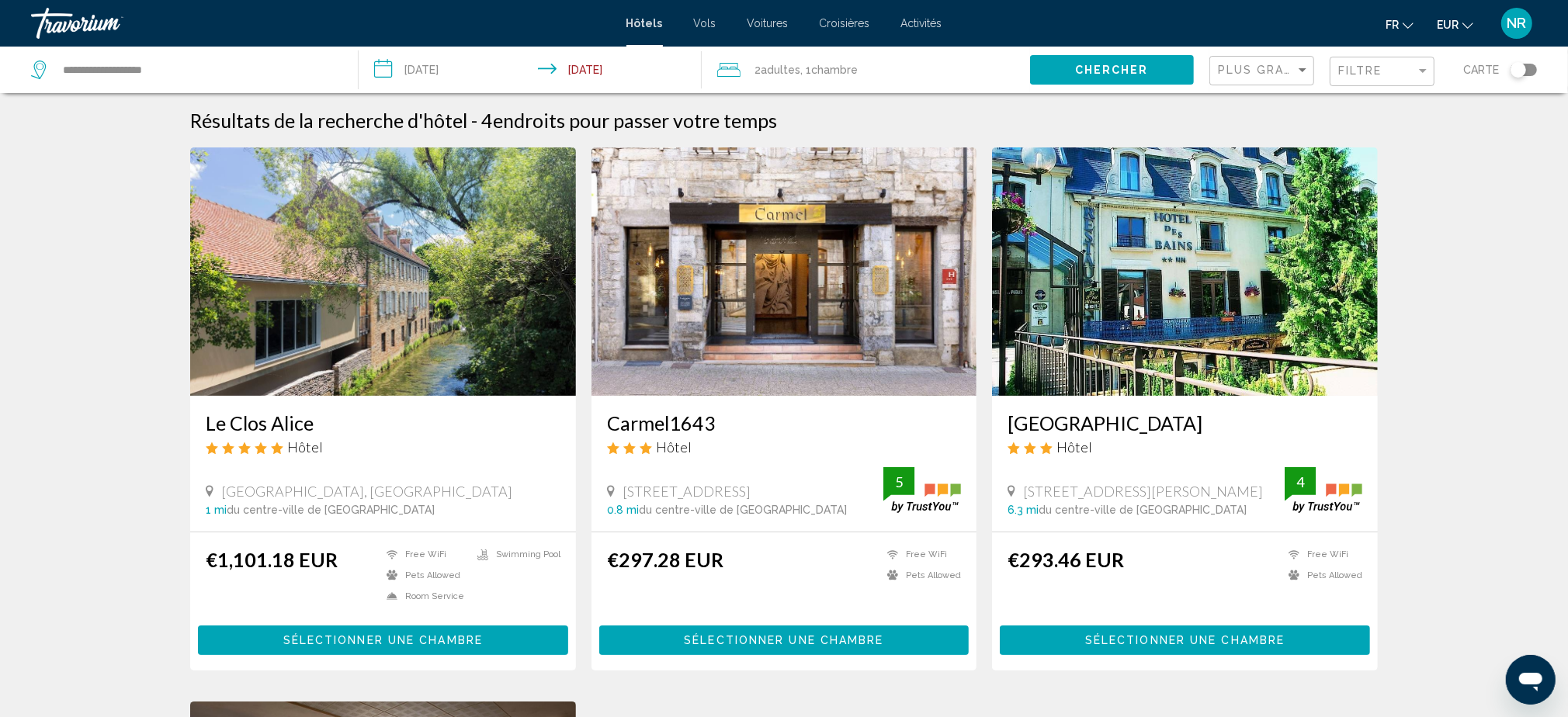
click at [444, 76] on input "**********" at bounding box center [533, 72] width 349 height 51
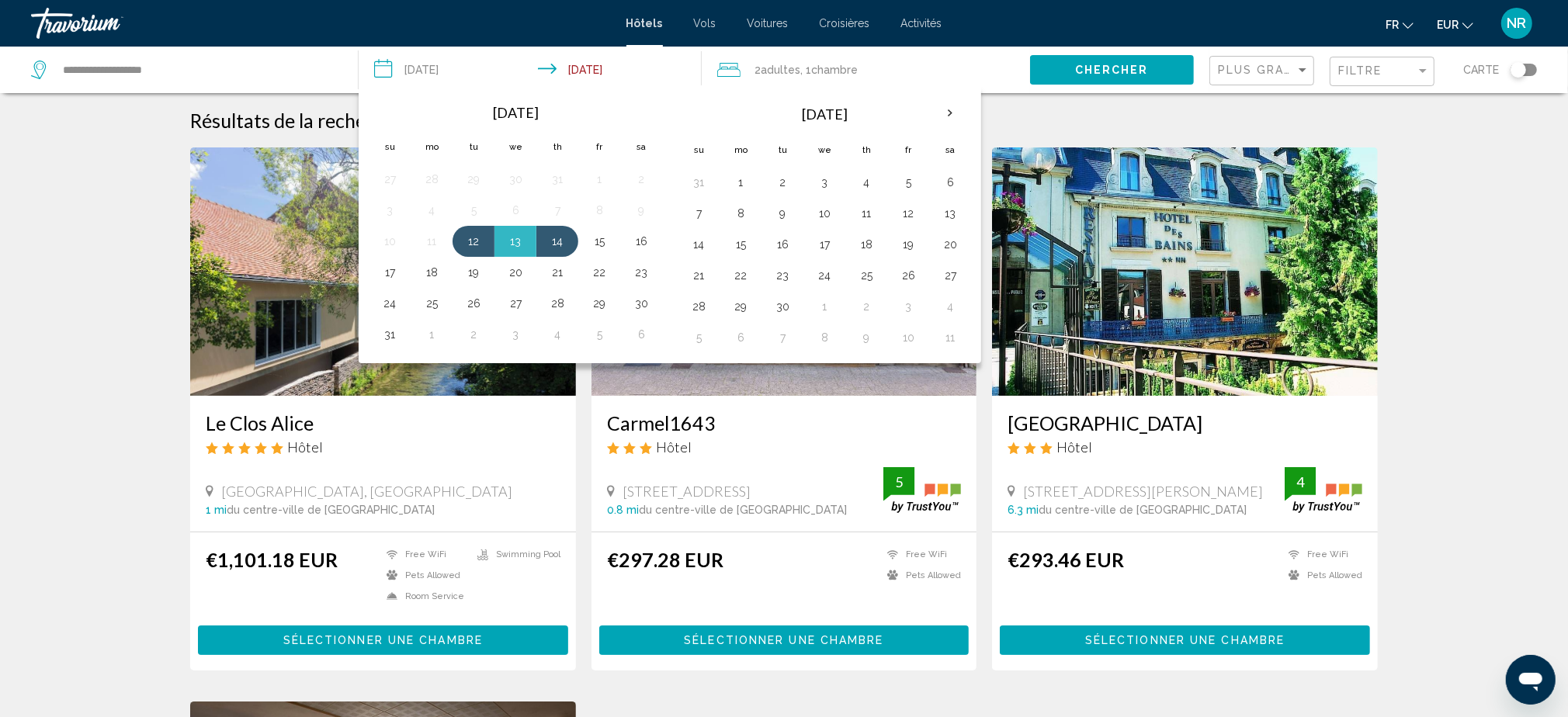
click at [1469, 191] on div "Résultats de la recherche d'hôtel - 4 endroits pour passer votre temps Le [PERS…" at bounding box center [784, 698] width 1568 height 1177
